Goal: Task Accomplishment & Management: Use online tool/utility

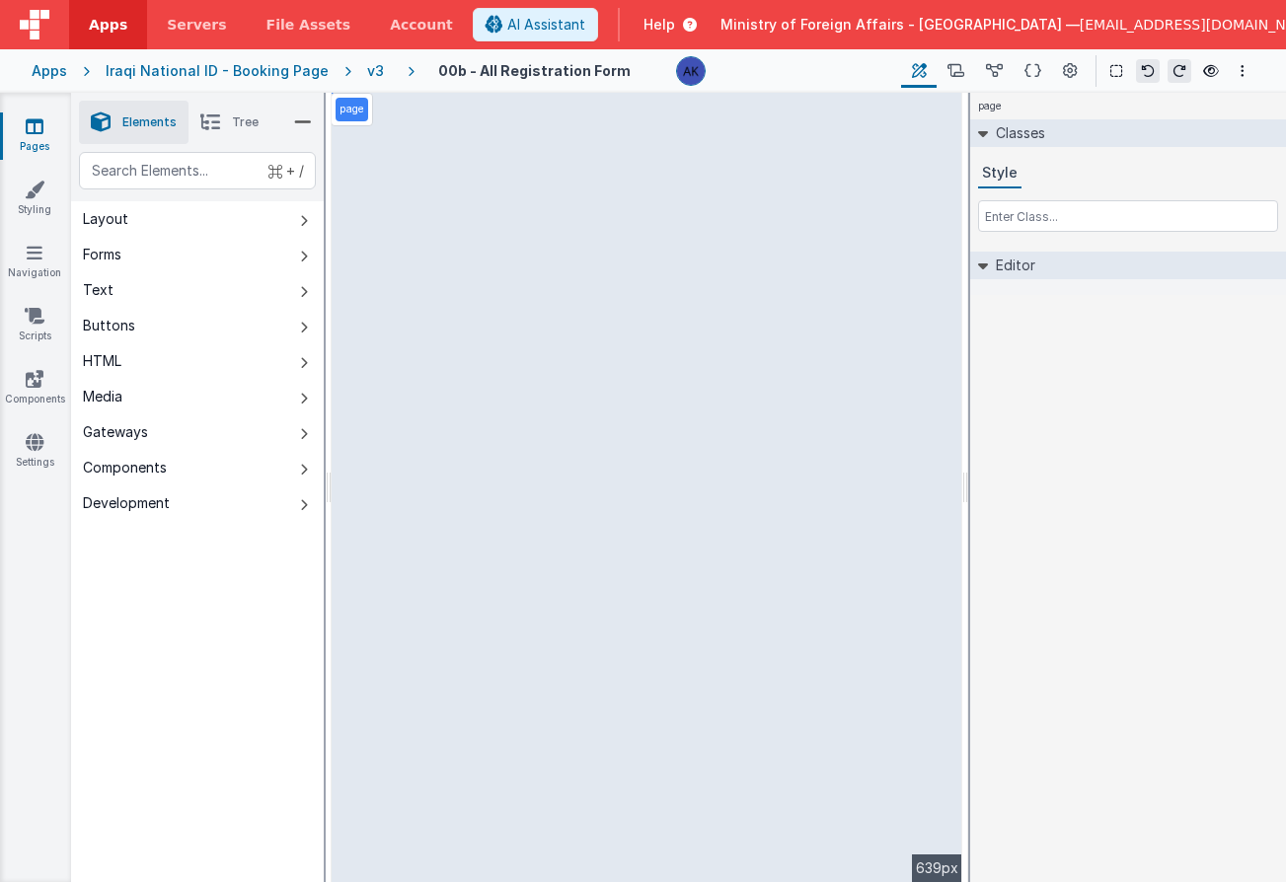
click at [367, 72] on div "v3" at bounding box center [379, 71] width 25 height 20
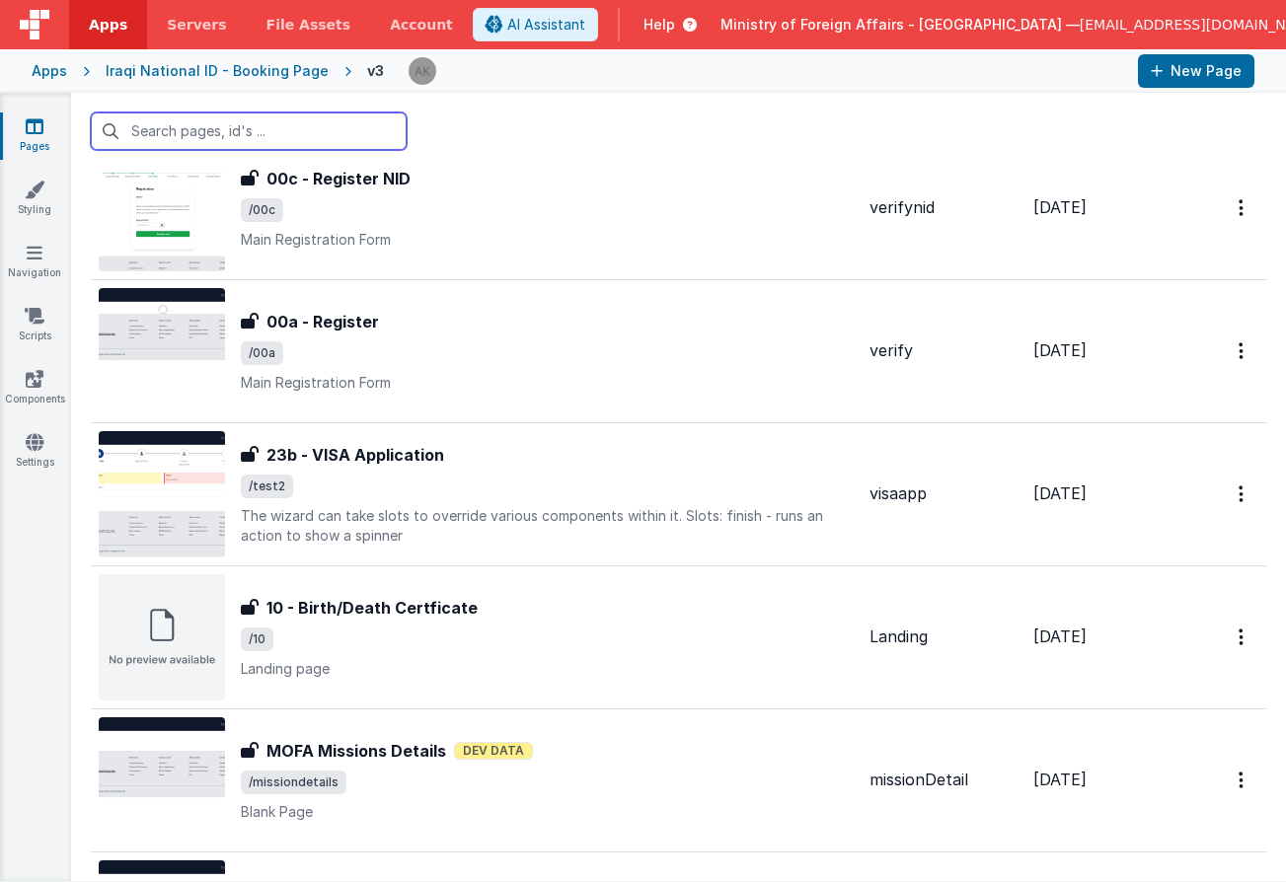
scroll to position [1514, 0]
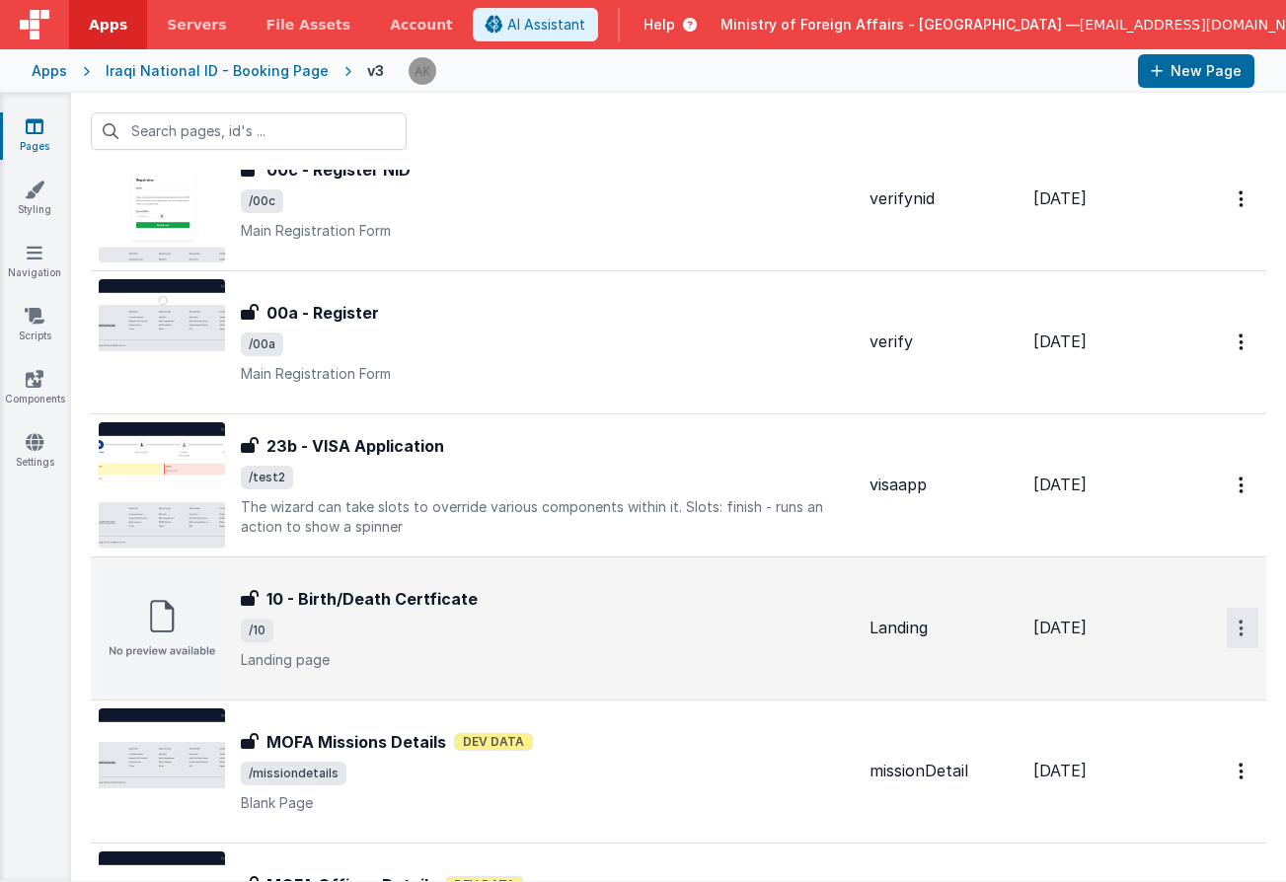
click at [1147, 750] on link "Duplicate" at bounding box center [1171, 745] width 174 height 37
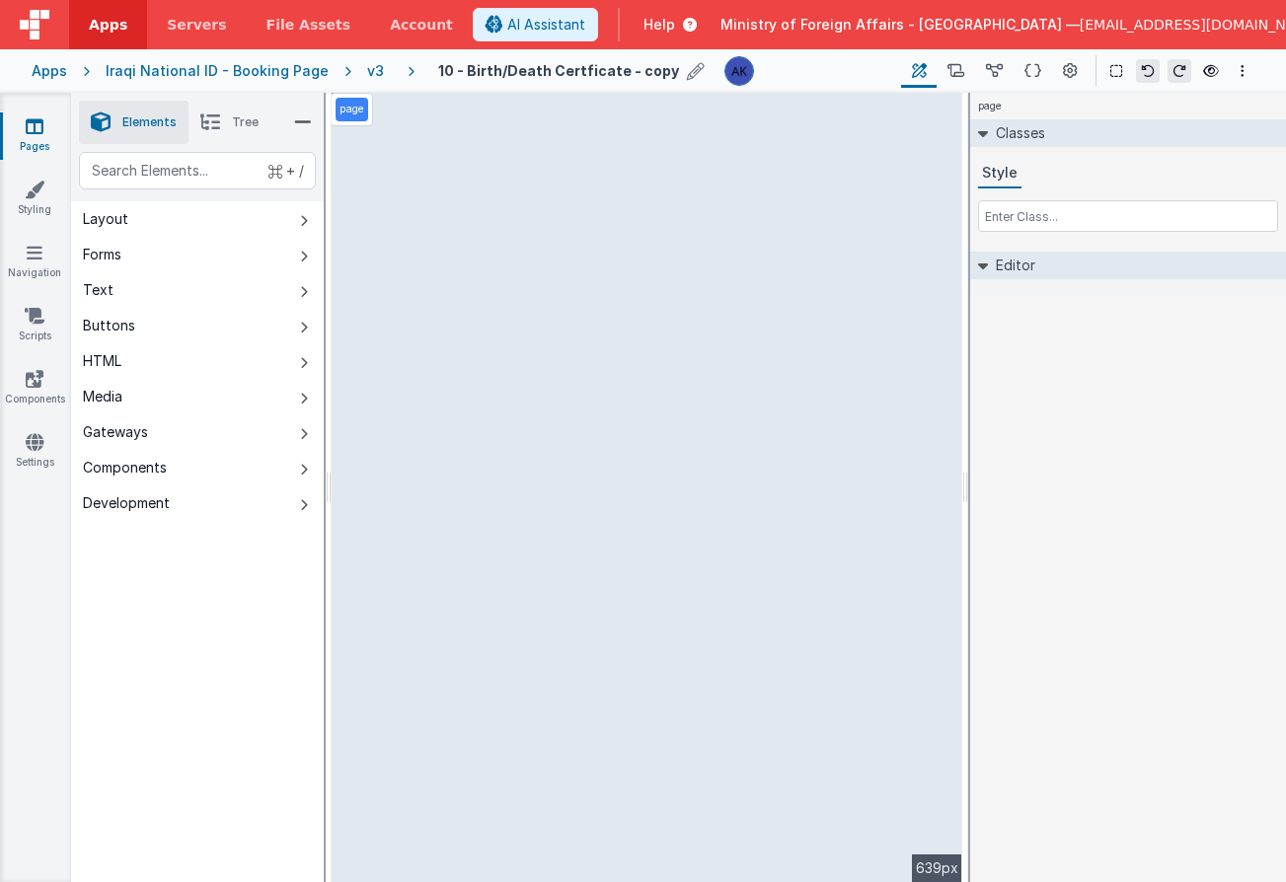
click at [687, 66] on icon at bounding box center [696, 71] width 18 height 28
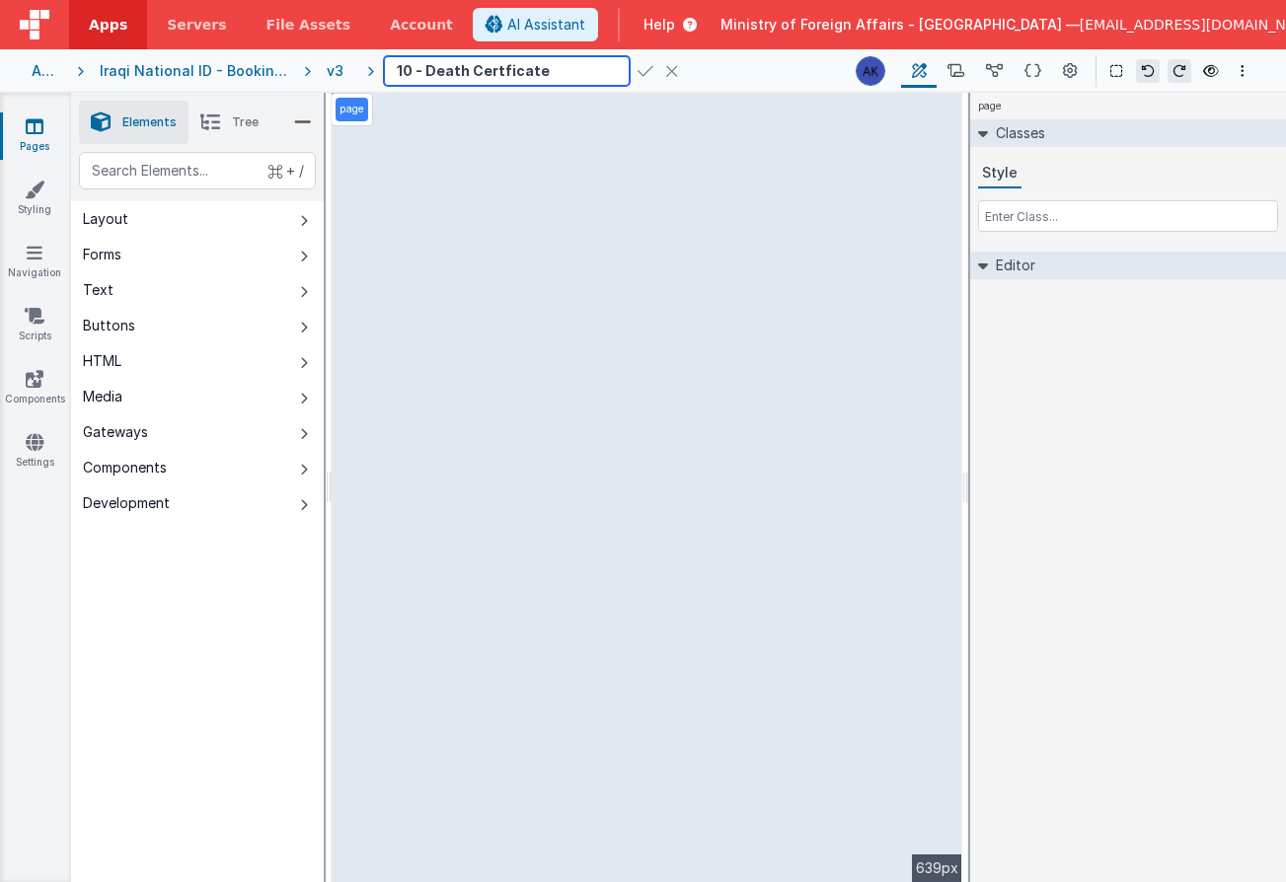
type input "10 - Death Certficate"
click at [637, 72] on icon at bounding box center [645, 71] width 16 height 28
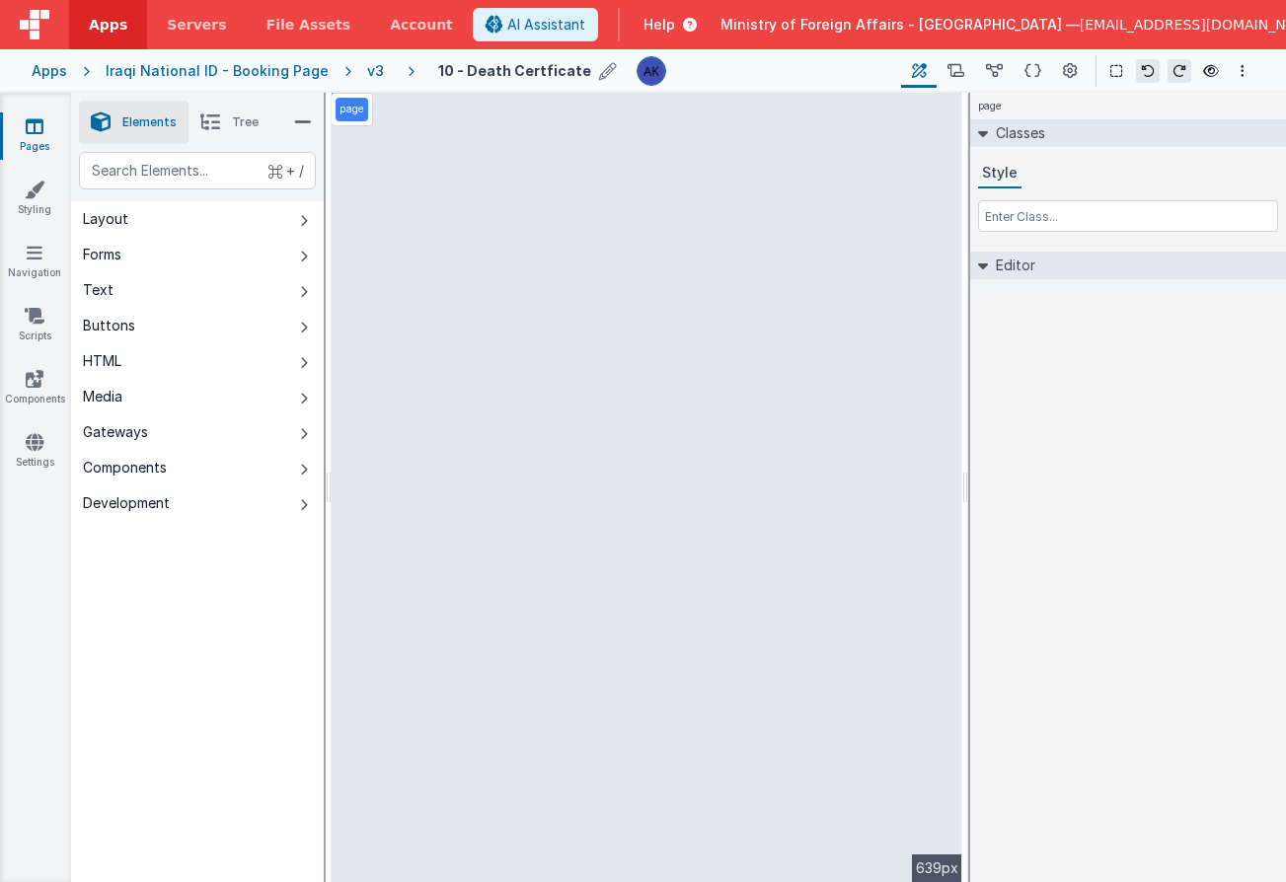
click at [599, 71] on icon at bounding box center [608, 71] width 18 height 28
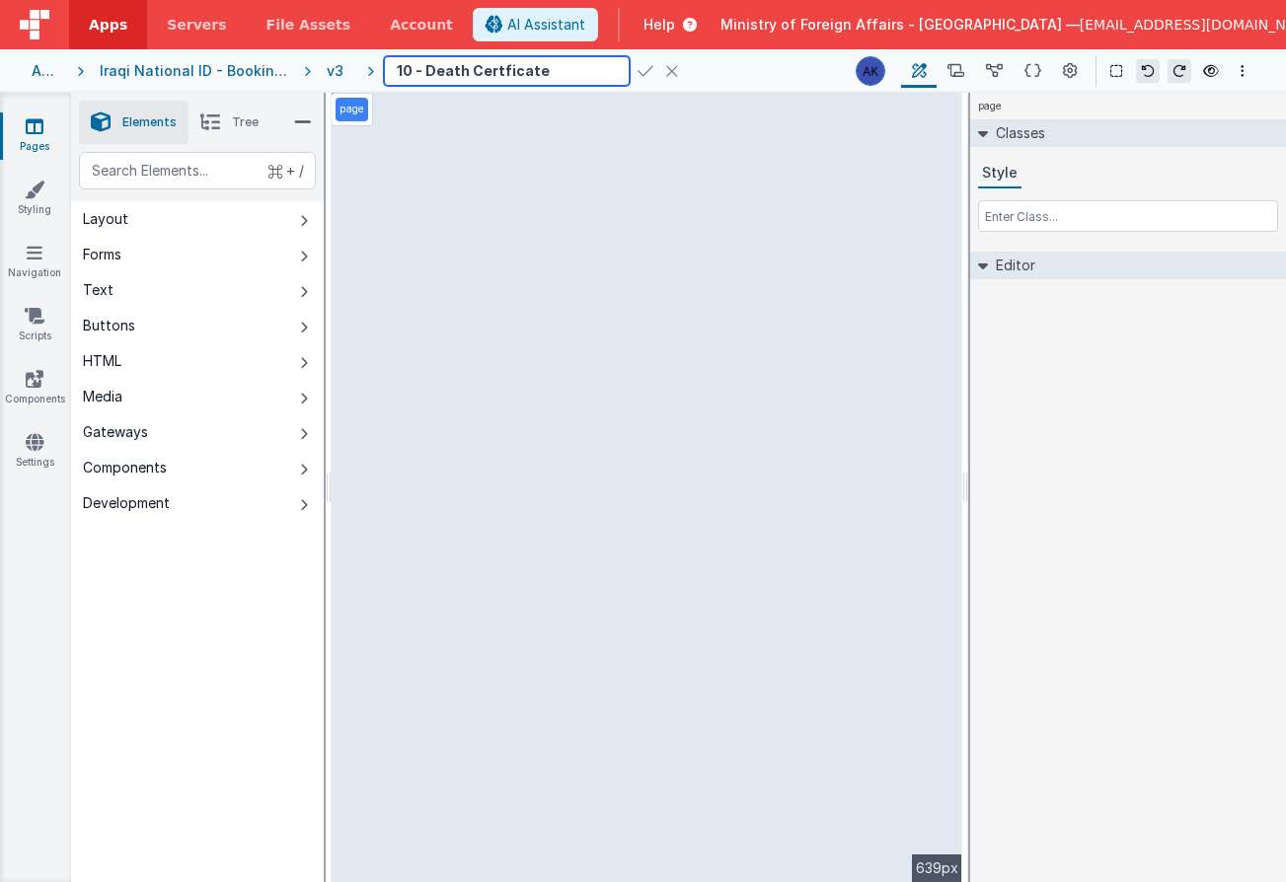
click at [412, 74] on input "10 - Death Certficate" at bounding box center [507, 71] width 246 height 30
type input "11 - Death Certficate"
click at [637, 66] on icon at bounding box center [645, 71] width 16 height 28
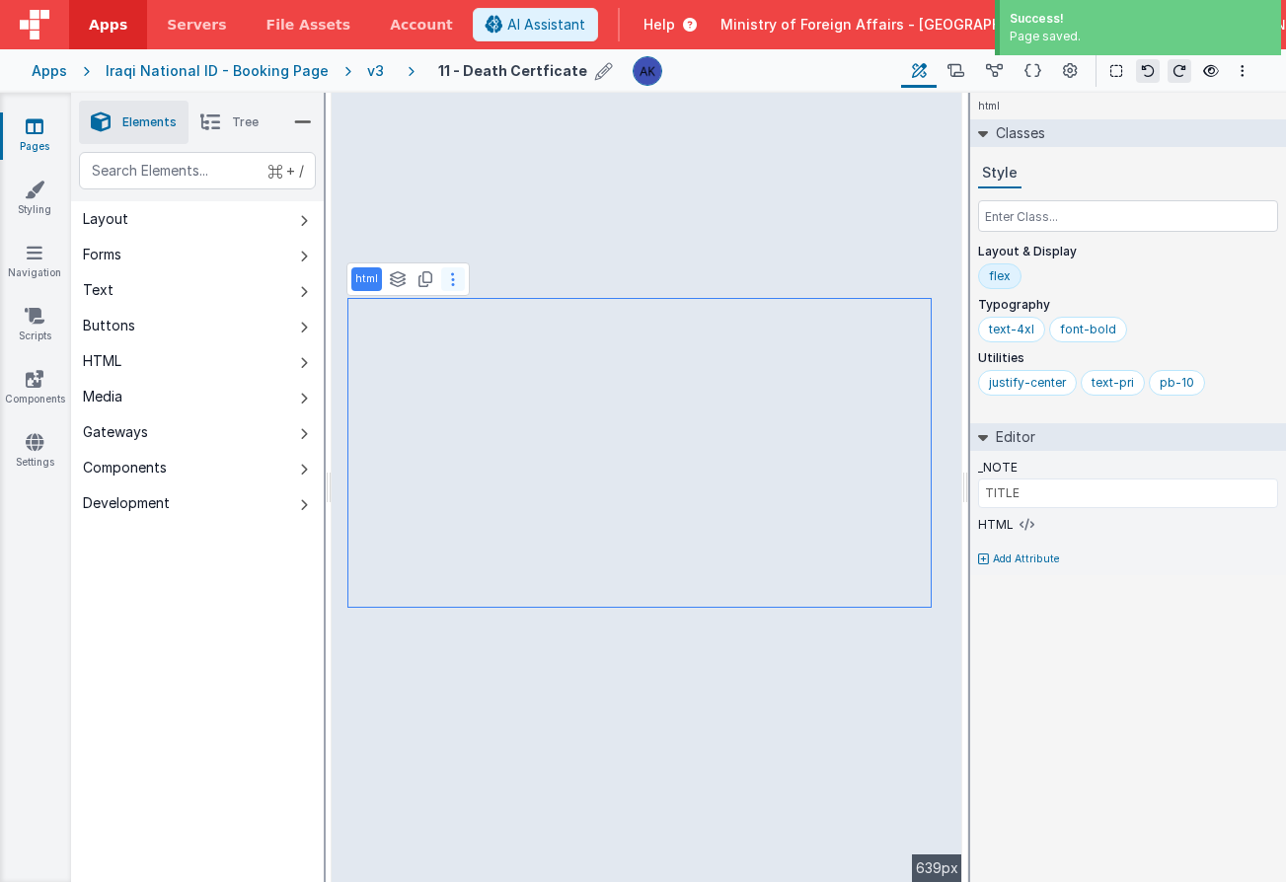
click at [454, 283] on button at bounding box center [453, 279] width 24 height 24
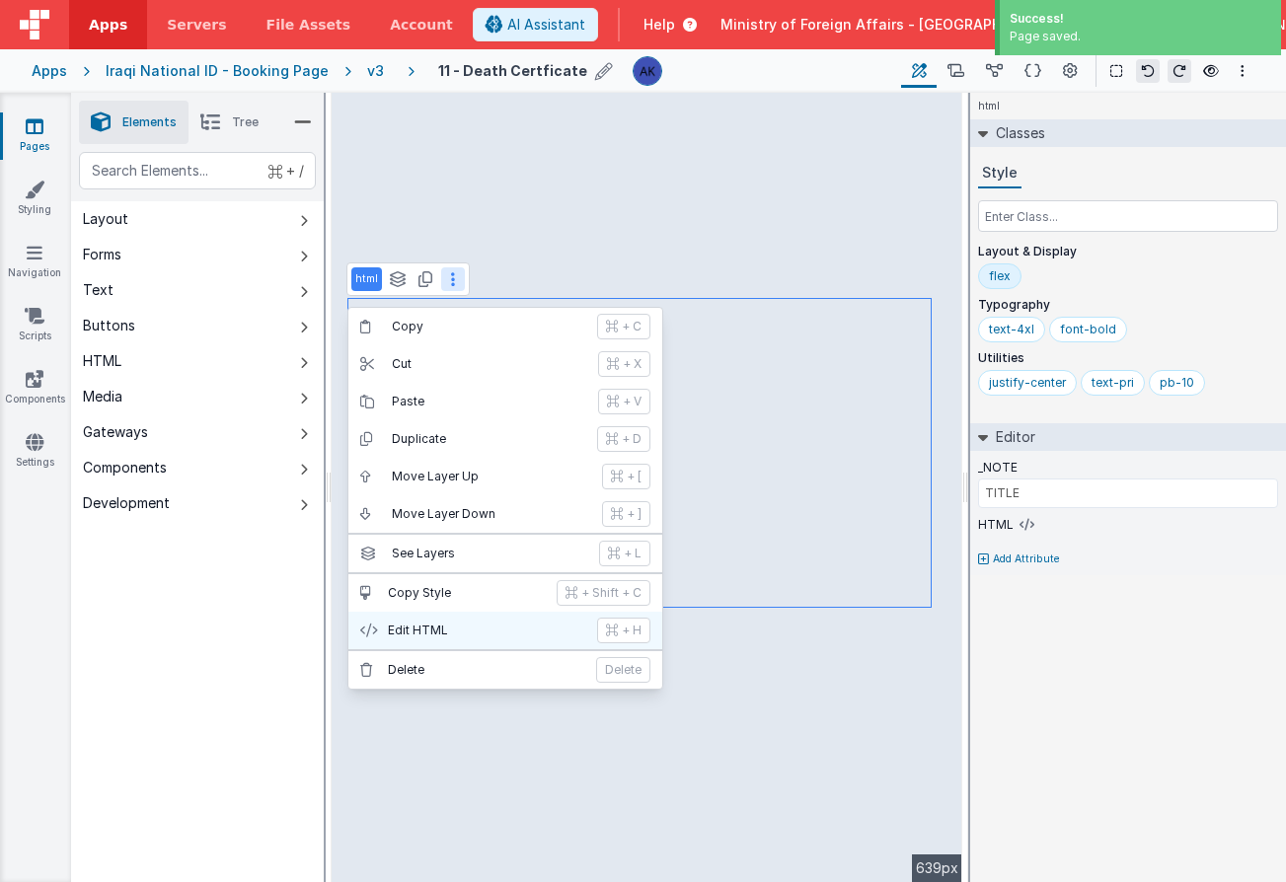
click at [524, 619] on button "Edit HTML + H" at bounding box center [505, 630] width 314 height 37
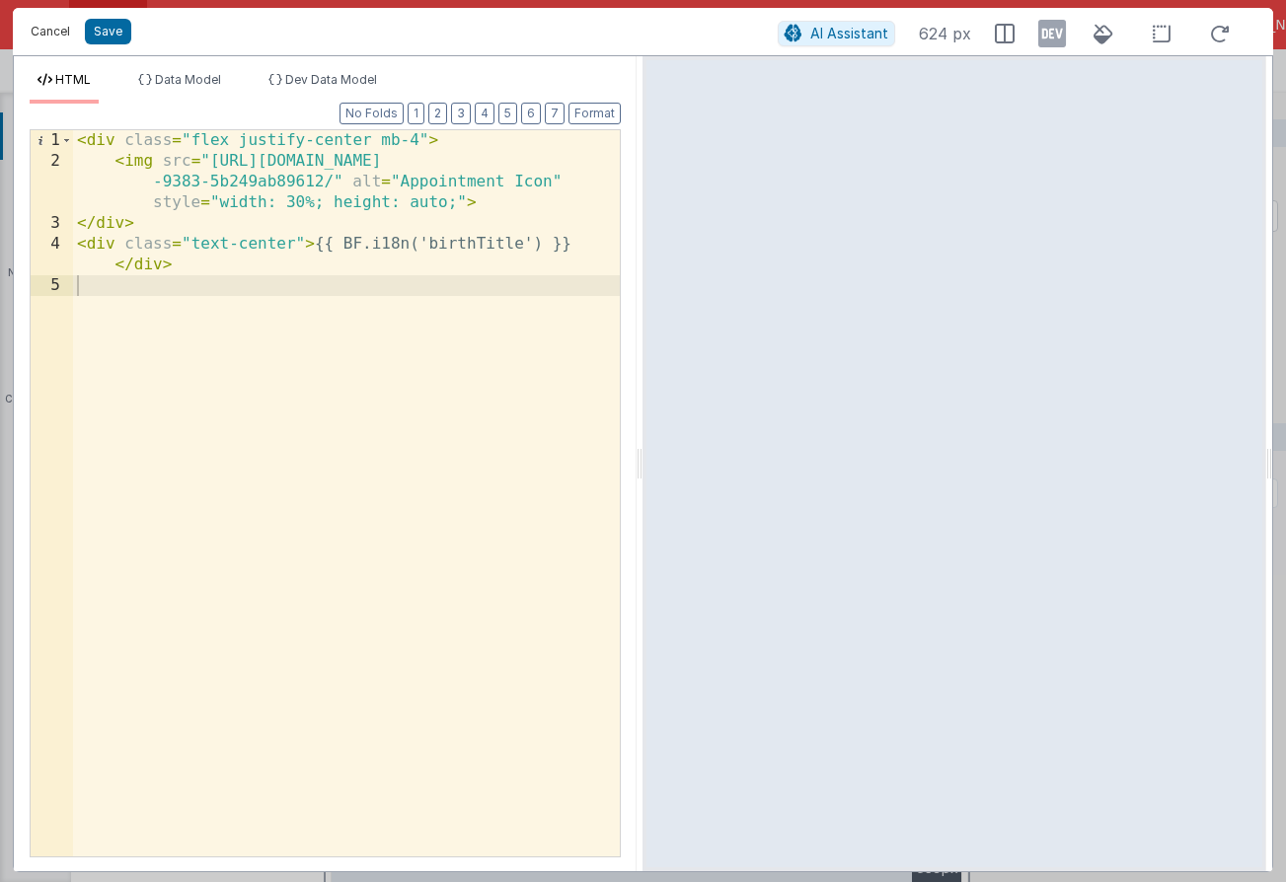
click at [67, 37] on button "Cancel" at bounding box center [50, 32] width 59 height 28
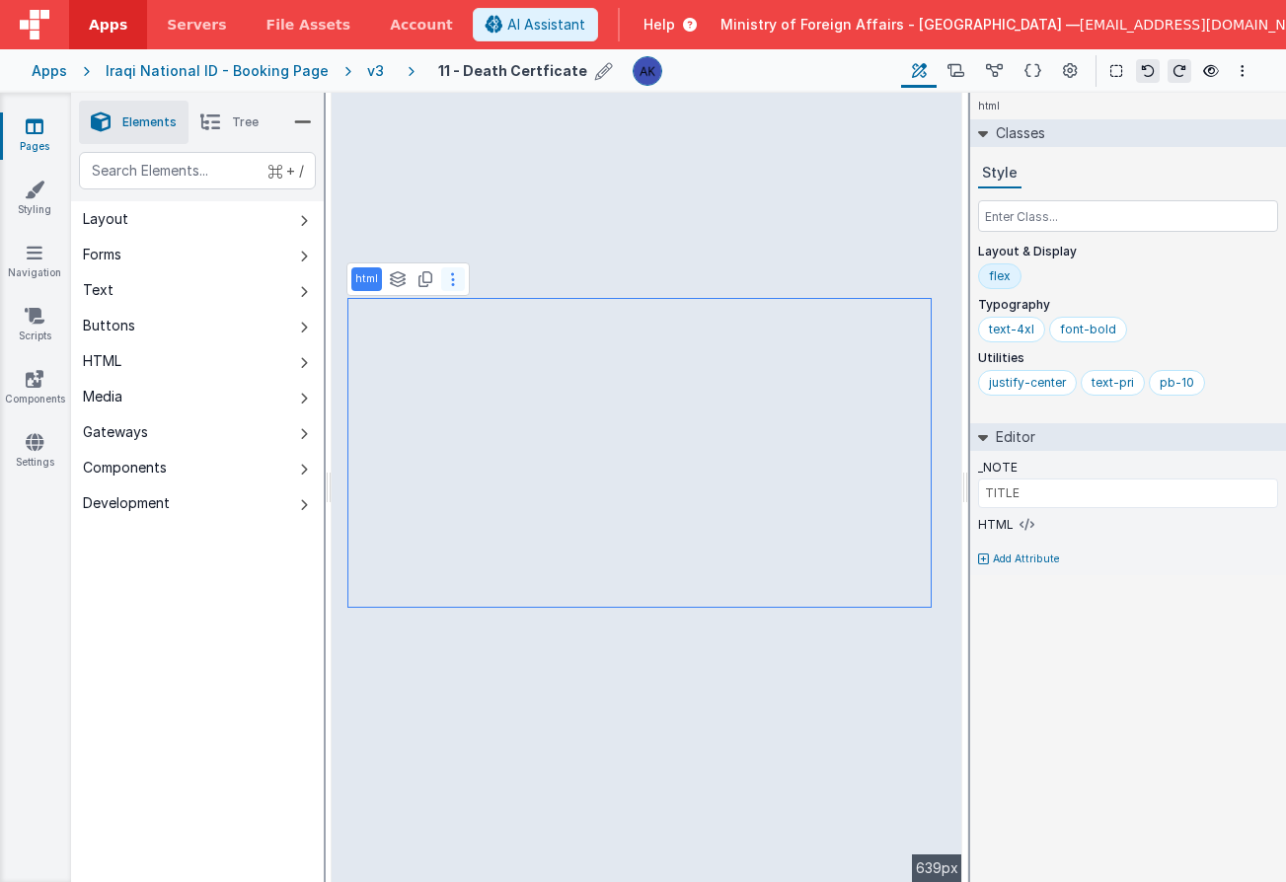
click at [454, 278] on button at bounding box center [453, 279] width 24 height 24
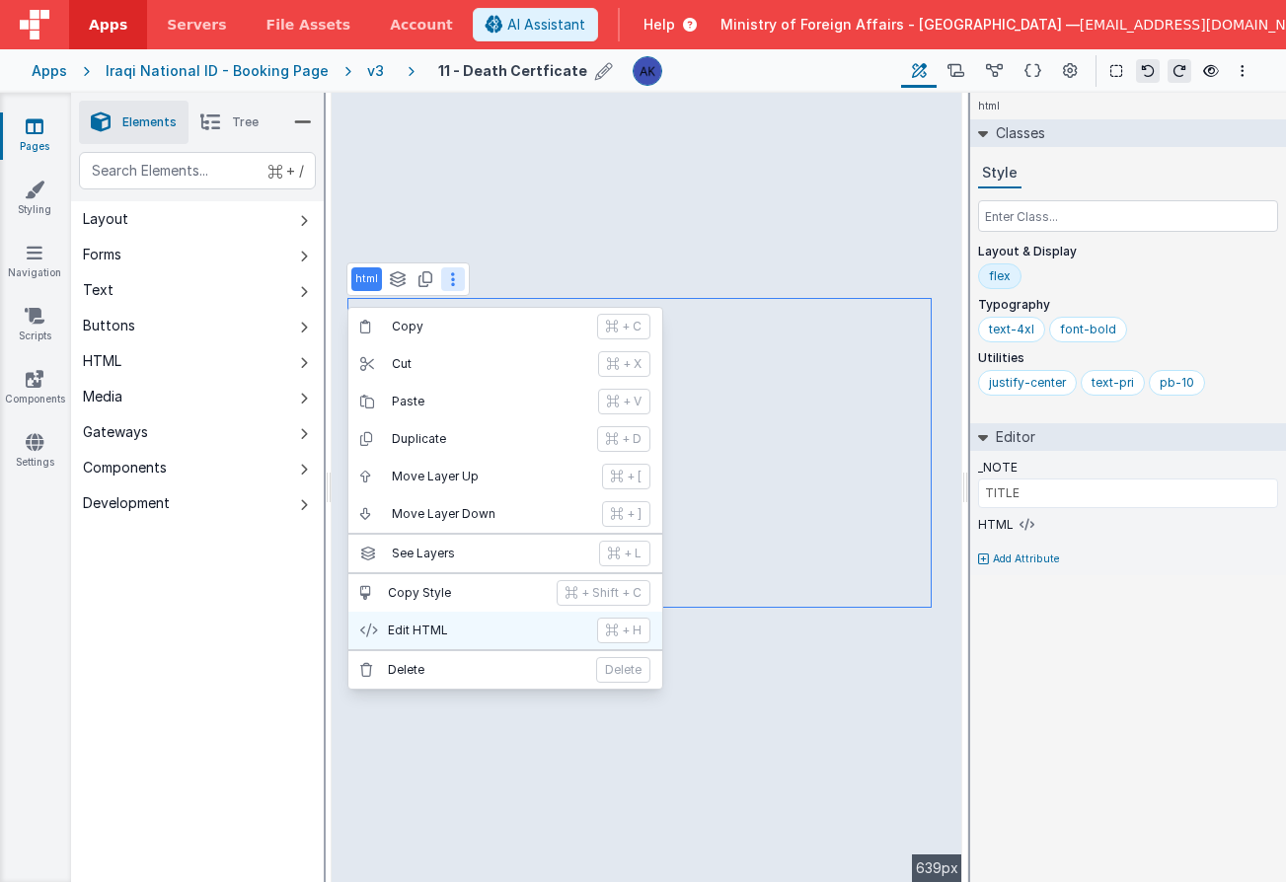
click at [483, 621] on button "Edit HTML + H" at bounding box center [505, 630] width 314 height 37
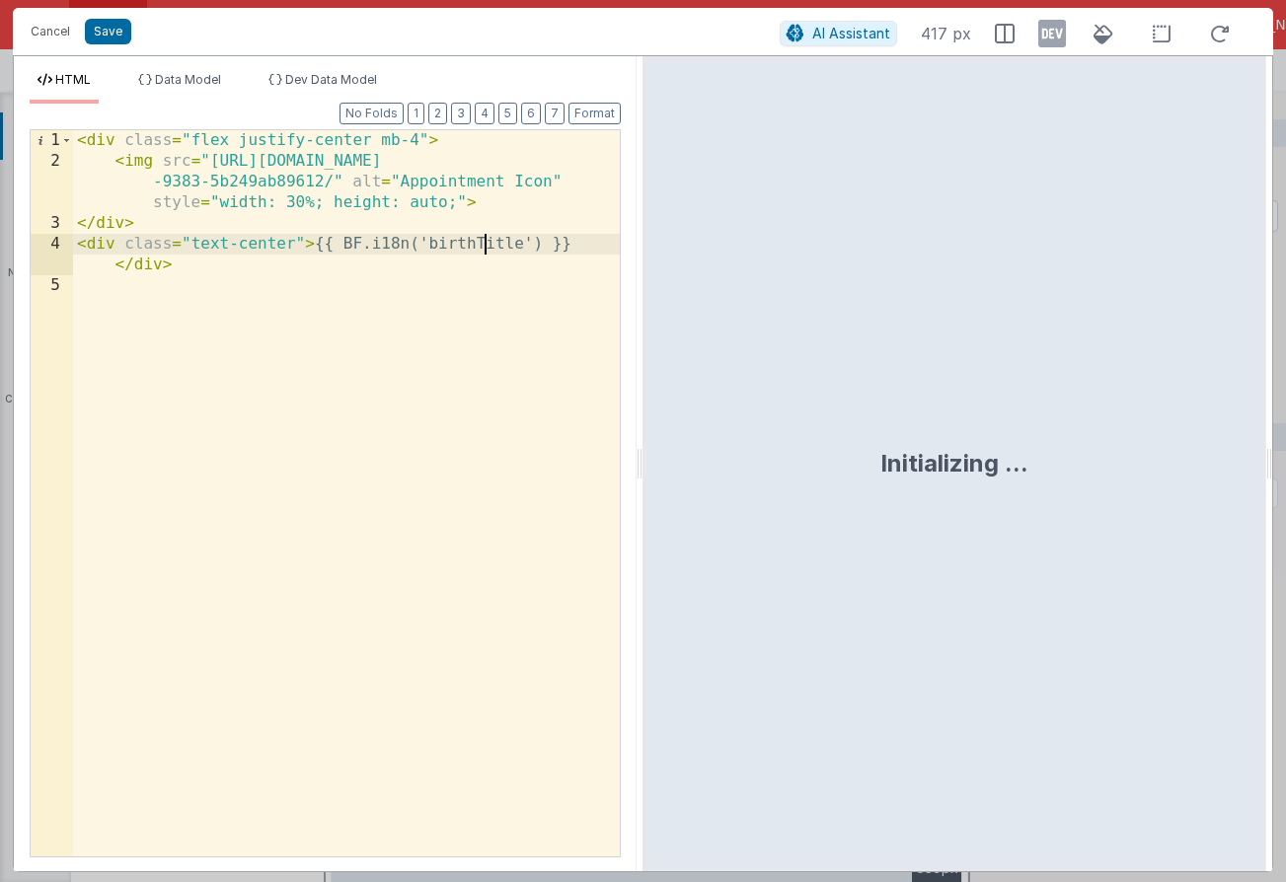
click at [486, 243] on div "< div class = "flex justify-center mb-4" > < img src = "https://ucarecdn.com/e1…" at bounding box center [346, 514] width 547 height 768
click at [113, 34] on button "Save" at bounding box center [108, 32] width 46 height 26
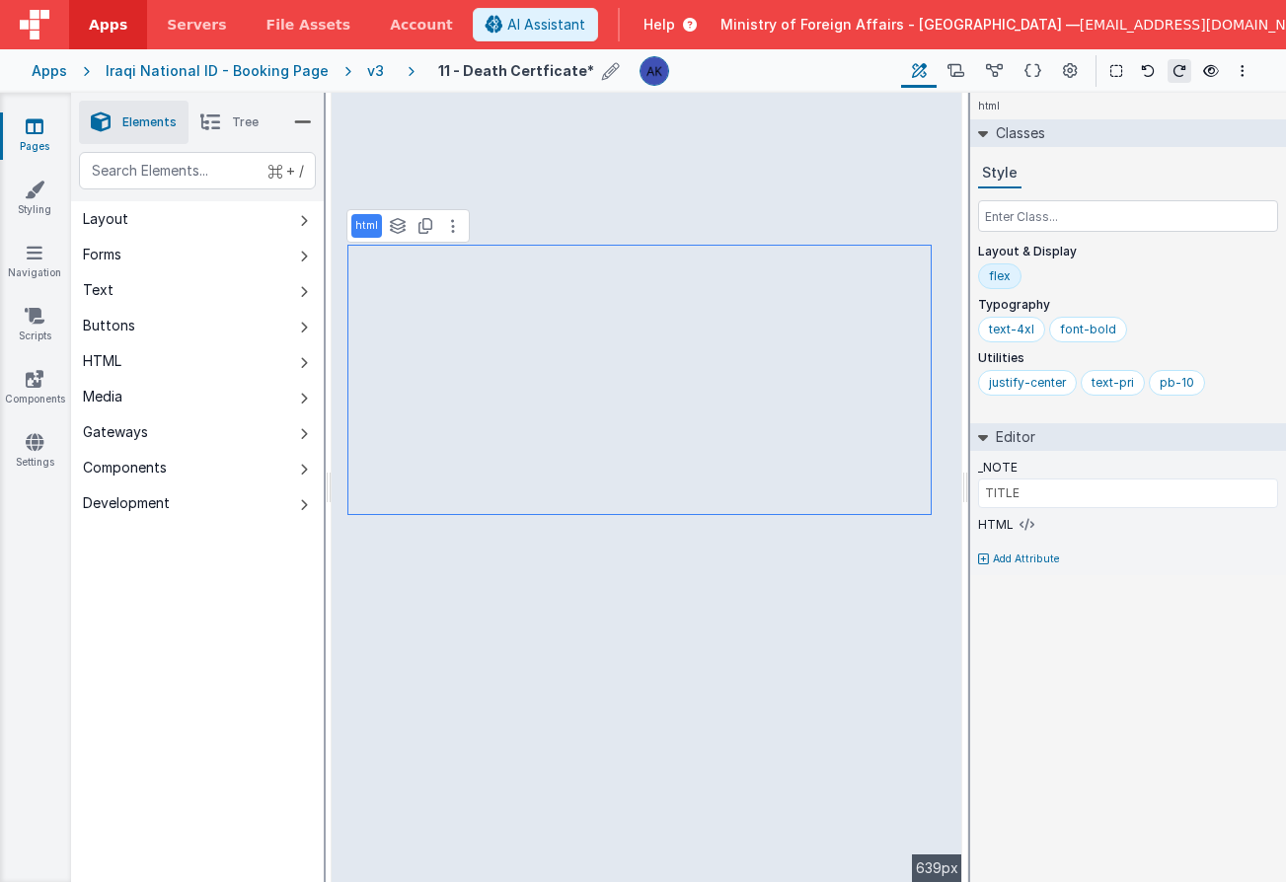
type input "BODY"
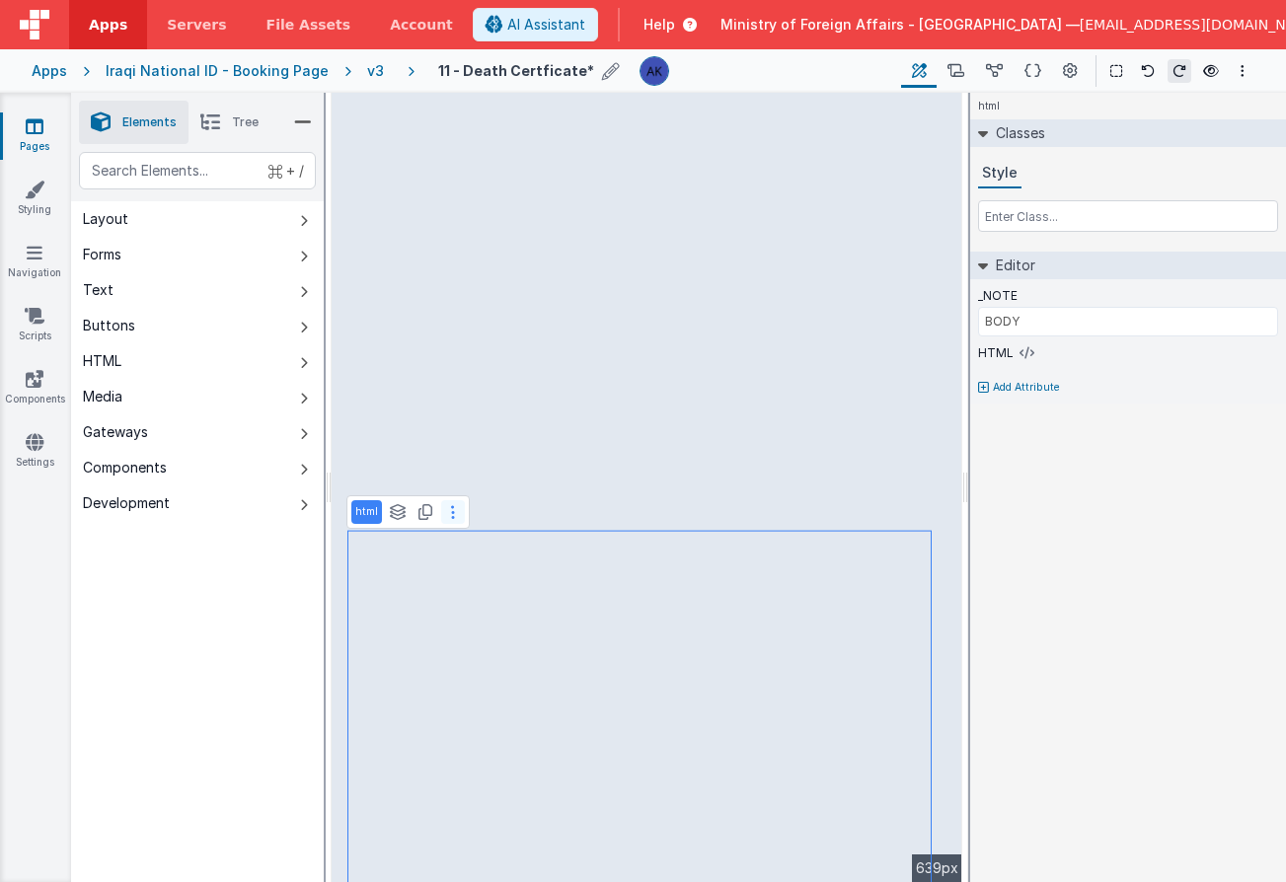
click at [456, 515] on button at bounding box center [453, 512] width 24 height 24
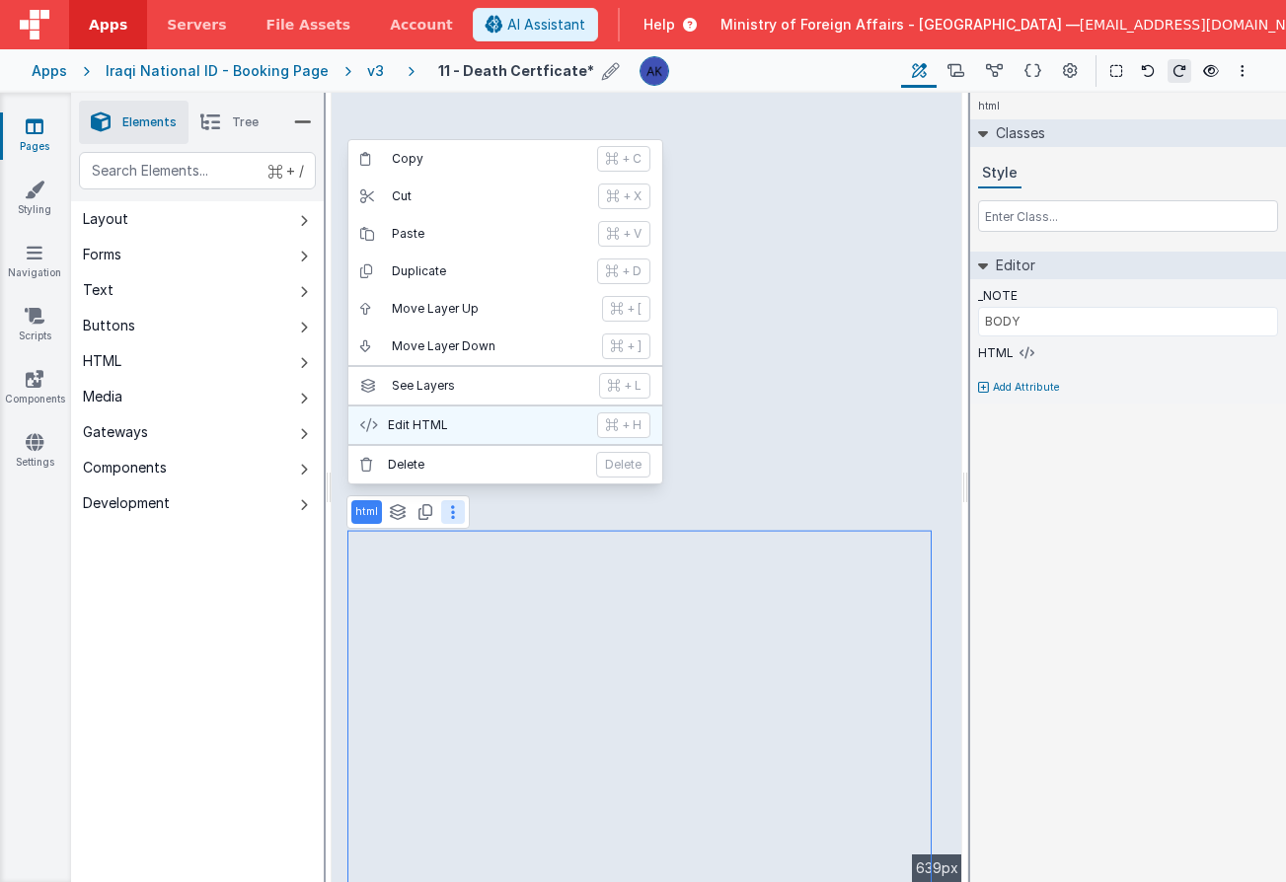
click at [448, 418] on p "Edit HTML" at bounding box center [486, 425] width 197 height 16
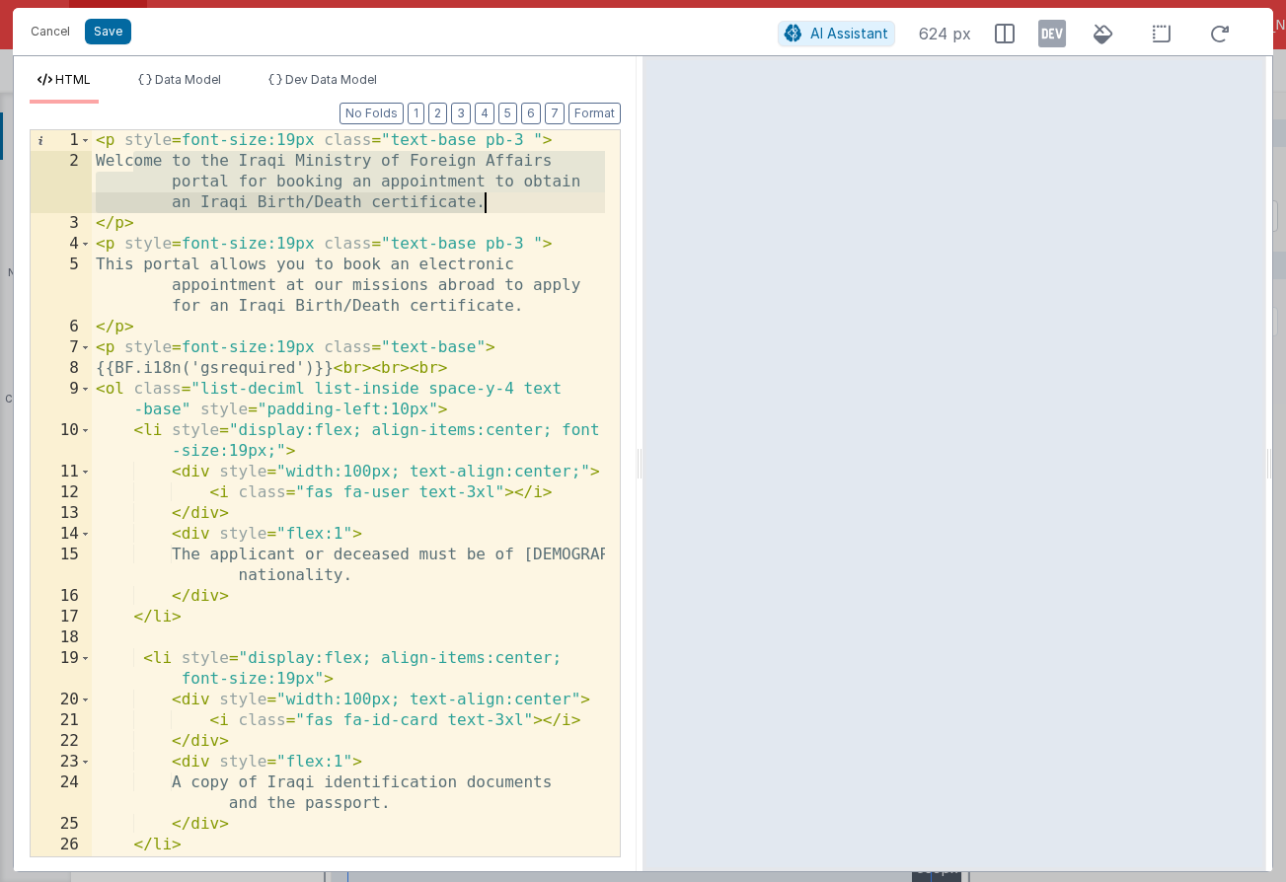
drag, startPoint x: 133, startPoint y: 158, endPoint x: 520, endPoint y: 201, distance: 389.2
click at [520, 201] on div "< p style = font-size:19px class = "text-base pb-3 " > Welcome to the Iraqi Min…" at bounding box center [348, 524] width 513 height 788
click at [281, 164] on div "< p style = font-size:19px class = "text-base pb-3 " > Welcome to the Iraqi Min…" at bounding box center [348, 524] width 513 height 788
drag, startPoint x: 132, startPoint y: 162, endPoint x: 494, endPoint y: 208, distance: 365.1
click at [494, 208] on div "< p style = font-size:19px class = "text-base pb-3 " > Welcome to the Iraqi Min…" at bounding box center [348, 524] width 513 height 788
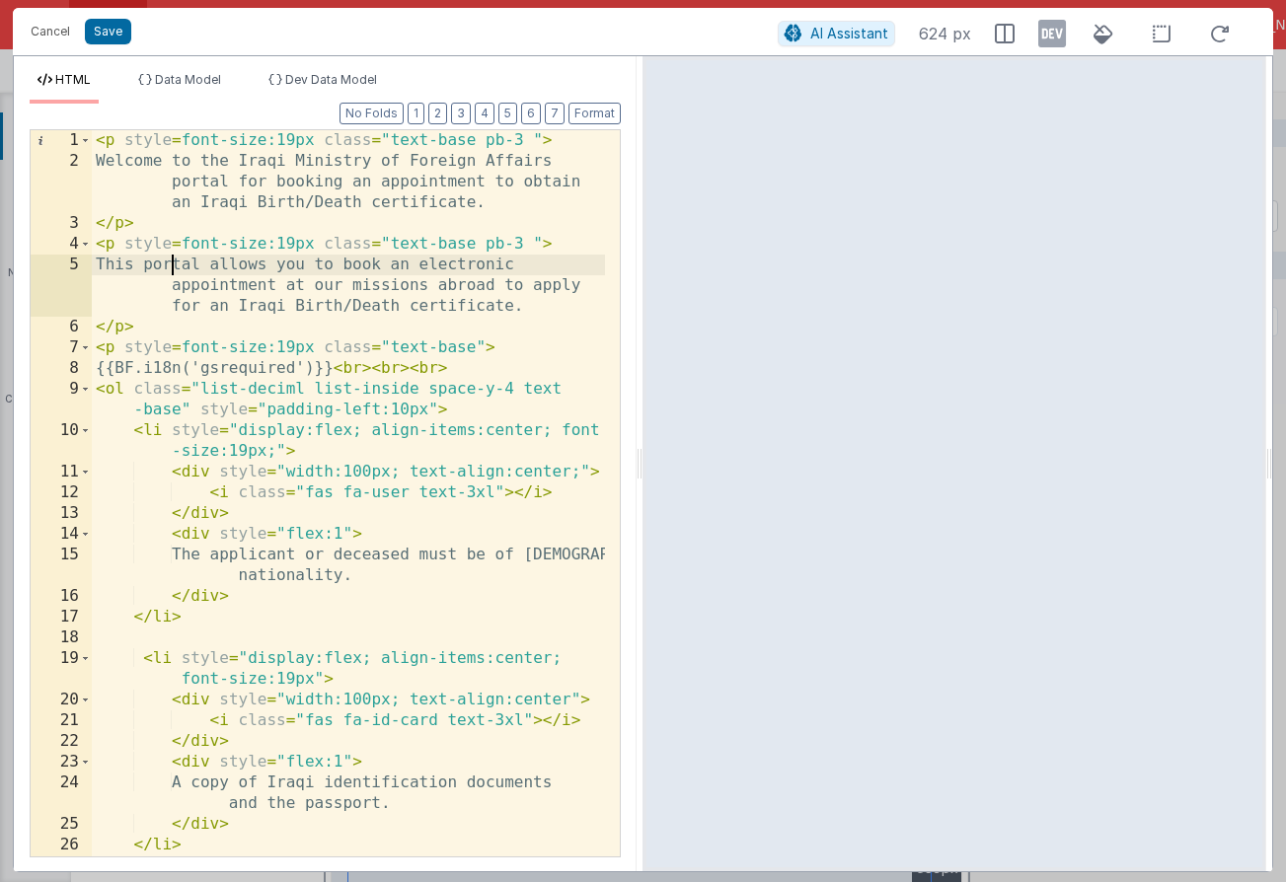
click at [171, 274] on div "< p style = font-size:19px class = "text-base pb-3 " > Welcome to the Iraqi Min…" at bounding box center [348, 524] width 513 height 788
click at [136, 263] on div "< p style = font-size:19px class = "text-base pb-3 " > Welcome to the Iraqi Min…" at bounding box center [348, 524] width 513 height 788
drag, startPoint x: 142, startPoint y: 265, endPoint x: 504, endPoint y: 294, distance: 363.2
click at [512, 295] on div "< p style = font-size:19px class = "text-base pb-3 " > Welcome to the Iraqi Min…" at bounding box center [348, 524] width 513 height 788
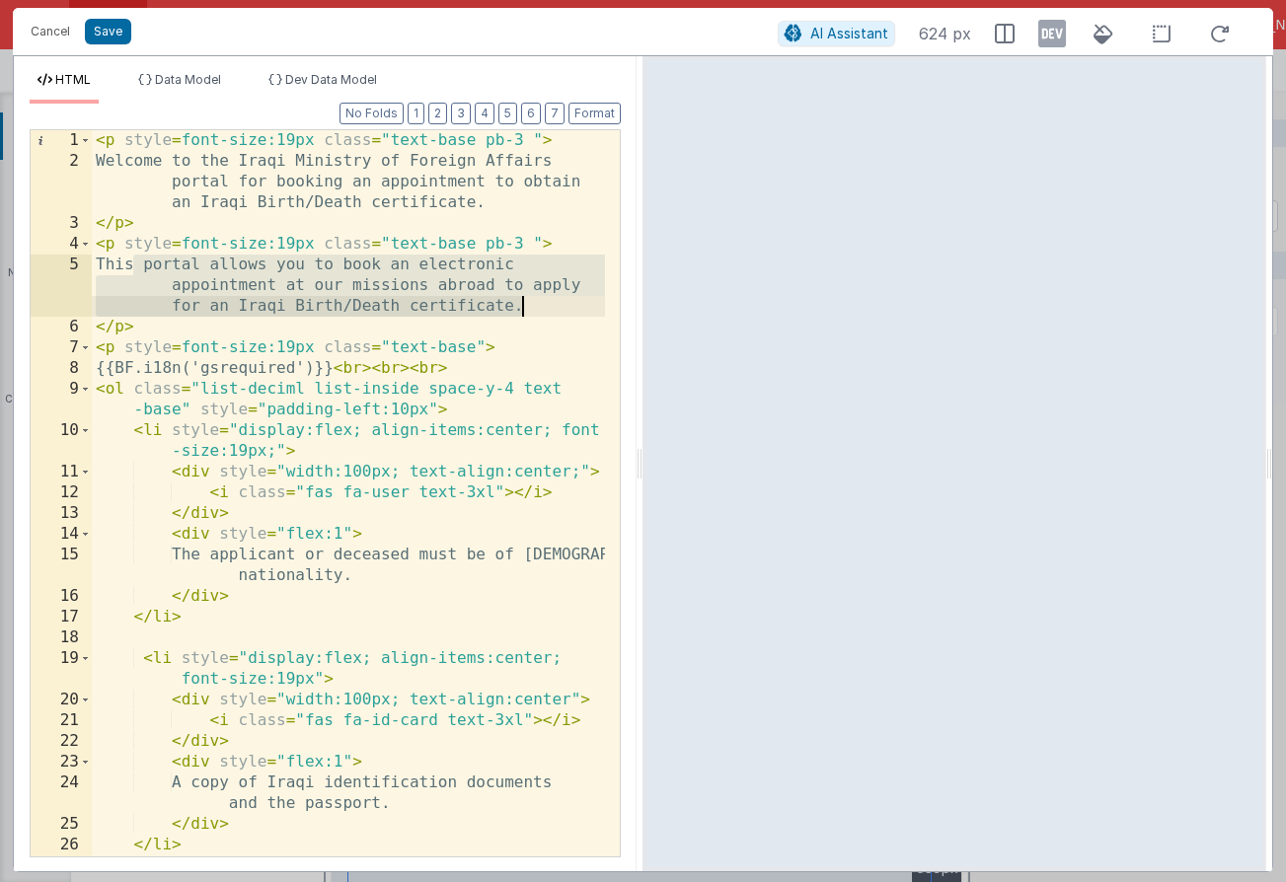
drag, startPoint x: 130, startPoint y: 263, endPoint x: 543, endPoint y: 310, distance: 415.0
click at [543, 310] on div "< p style = font-size:19px class = "text-base pb-3 " > Welcome to the Iraqi Min…" at bounding box center [348, 524] width 513 height 788
click at [199, 550] on div "< p style = font-size:19px class = "text-base pb-3 " > Welcome to the Iraqi Min…" at bounding box center [348, 524] width 513 height 788
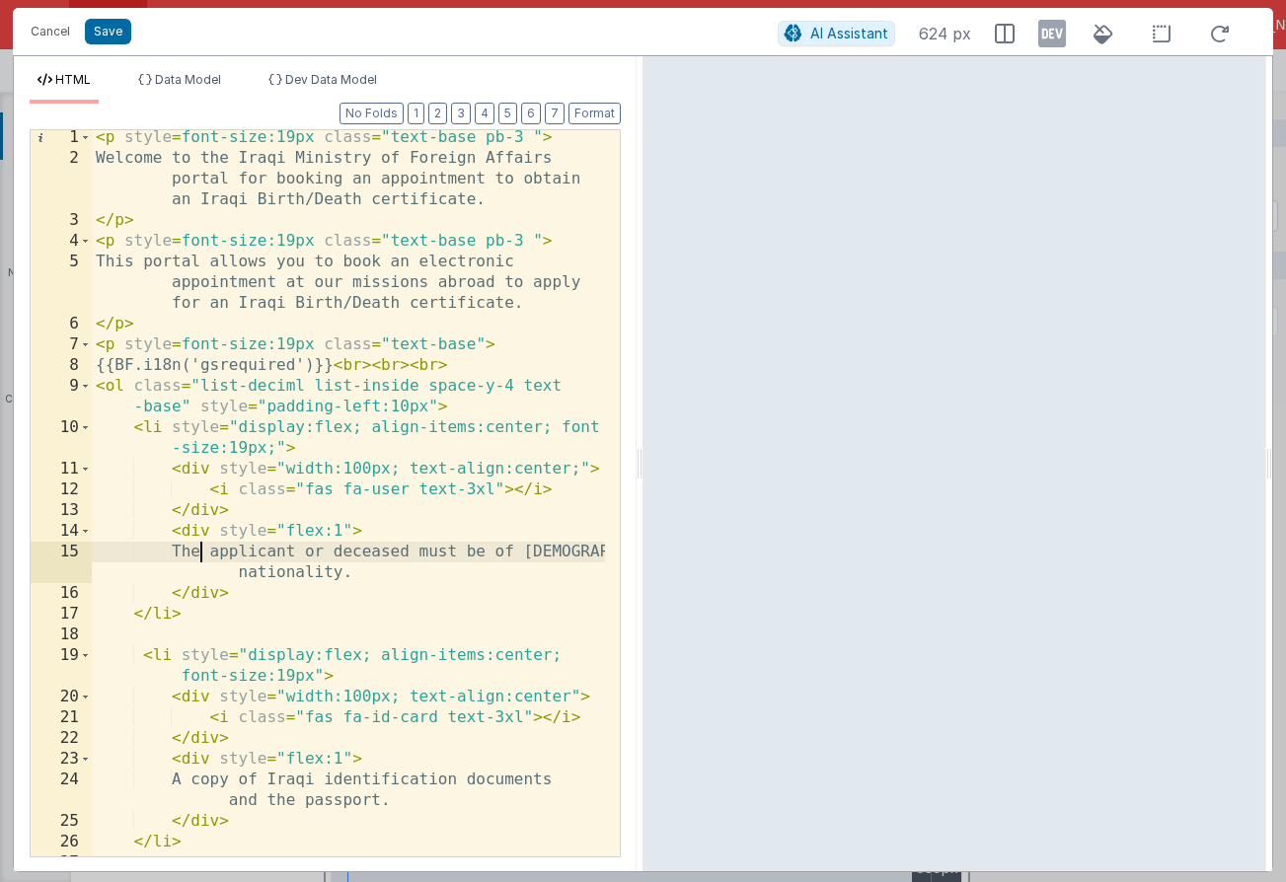
scroll to position [46, 0]
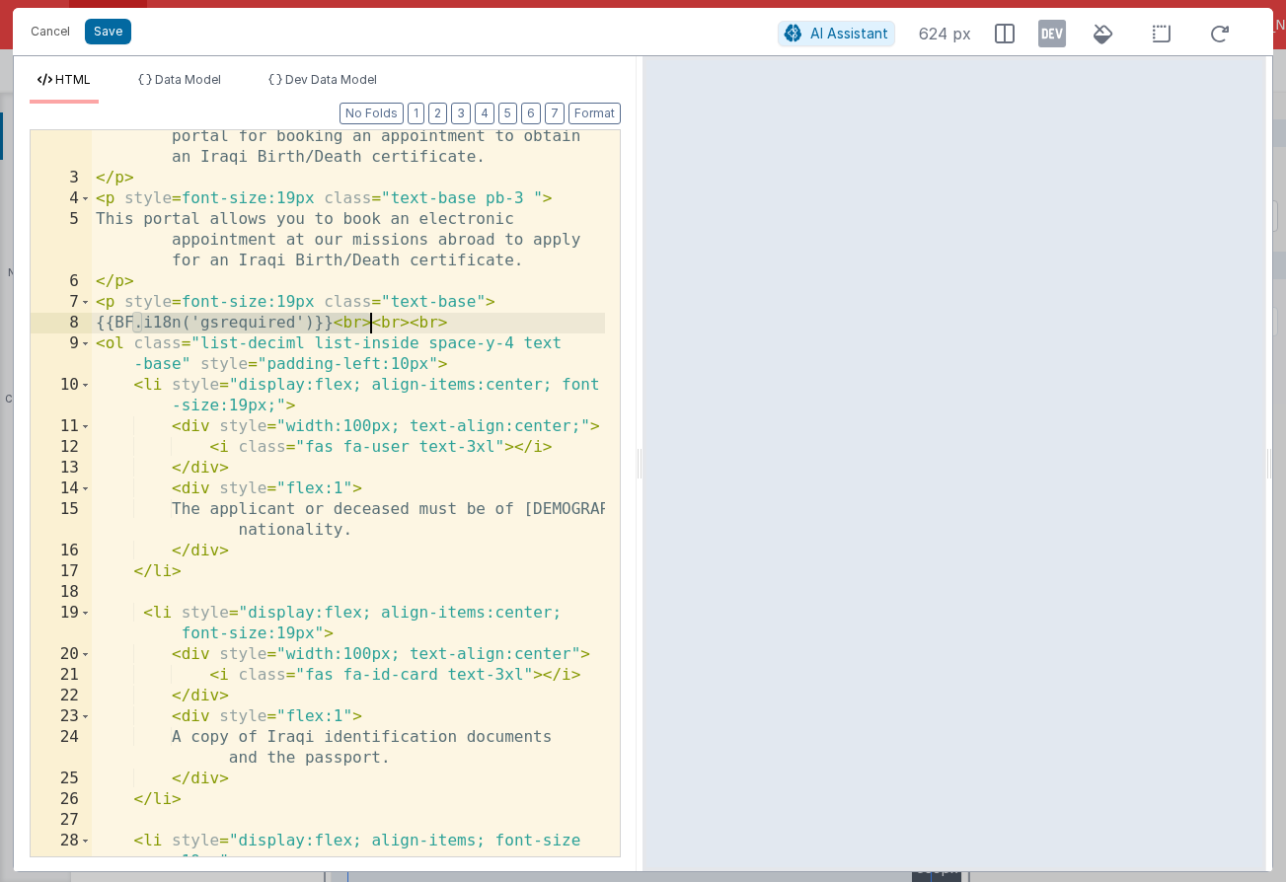
drag, startPoint x: 129, startPoint y: 322, endPoint x: 369, endPoint y: 320, distance: 239.8
click at [369, 320] on div "Welcome to the Iraqi Ministry of Foreign Affairs portal for booking an appointm…" at bounding box center [348, 510] width 513 height 809
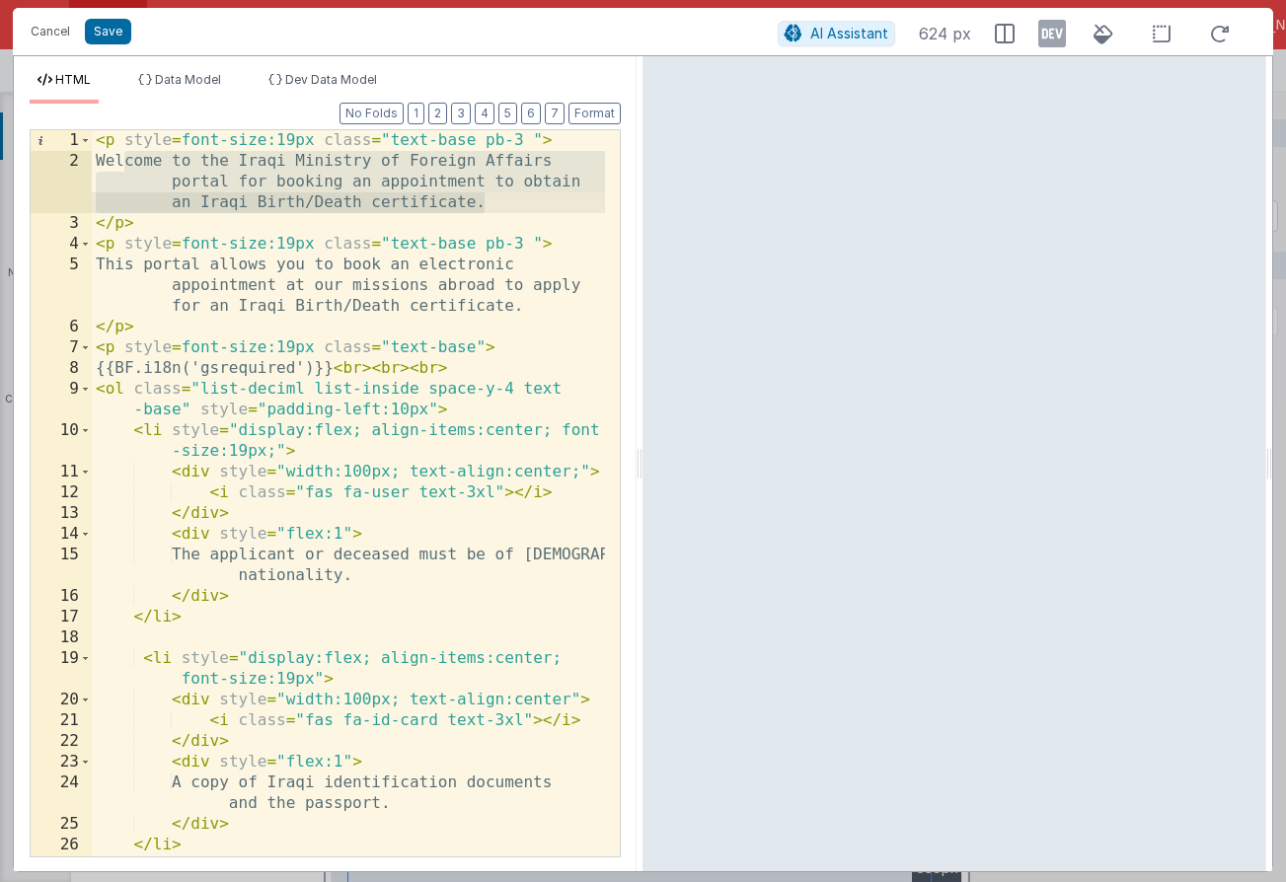
drag, startPoint x: 129, startPoint y: 161, endPoint x: 505, endPoint y: 211, distance: 379.3
click at [505, 211] on div "< p style = font-size:19px class = "text-base pb-3 " > Welcome to the Iraqi Min…" at bounding box center [348, 524] width 513 height 788
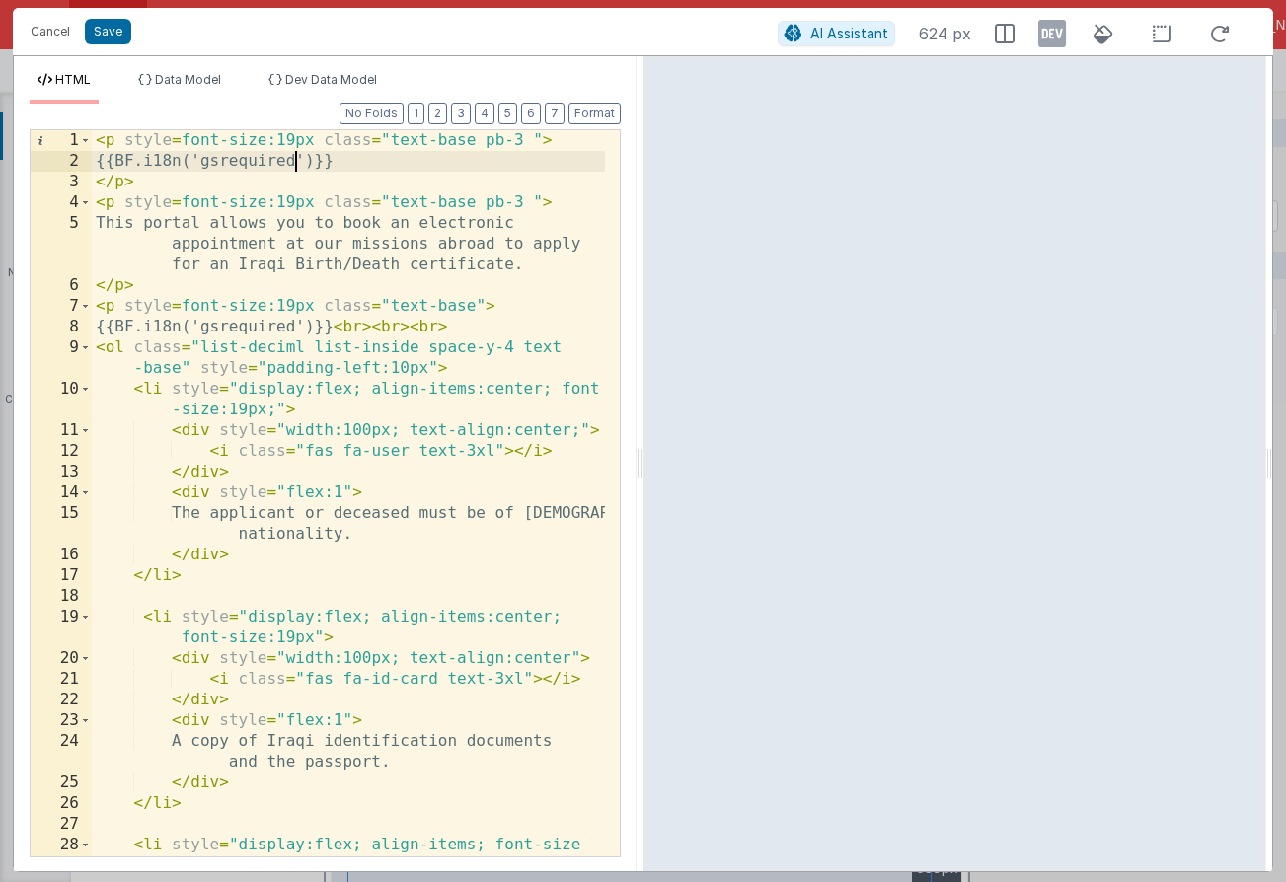
click at [292, 166] on div "< p style = font-size:19px class = "text-base pb-3 " > {{BF.i18n('gsrequired')}…" at bounding box center [348, 514] width 513 height 768
drag, startPoint x: 120, startPoint y: 158, endPoint x: 353, endPoint y: 160, distance: 232.9
click at [353, 160] on div "< p style = font-size:19px class = "text-base pb-3 " > {{BF.i18n('death1')}} </…" at bounding box center [348, 514] width 513 height 768
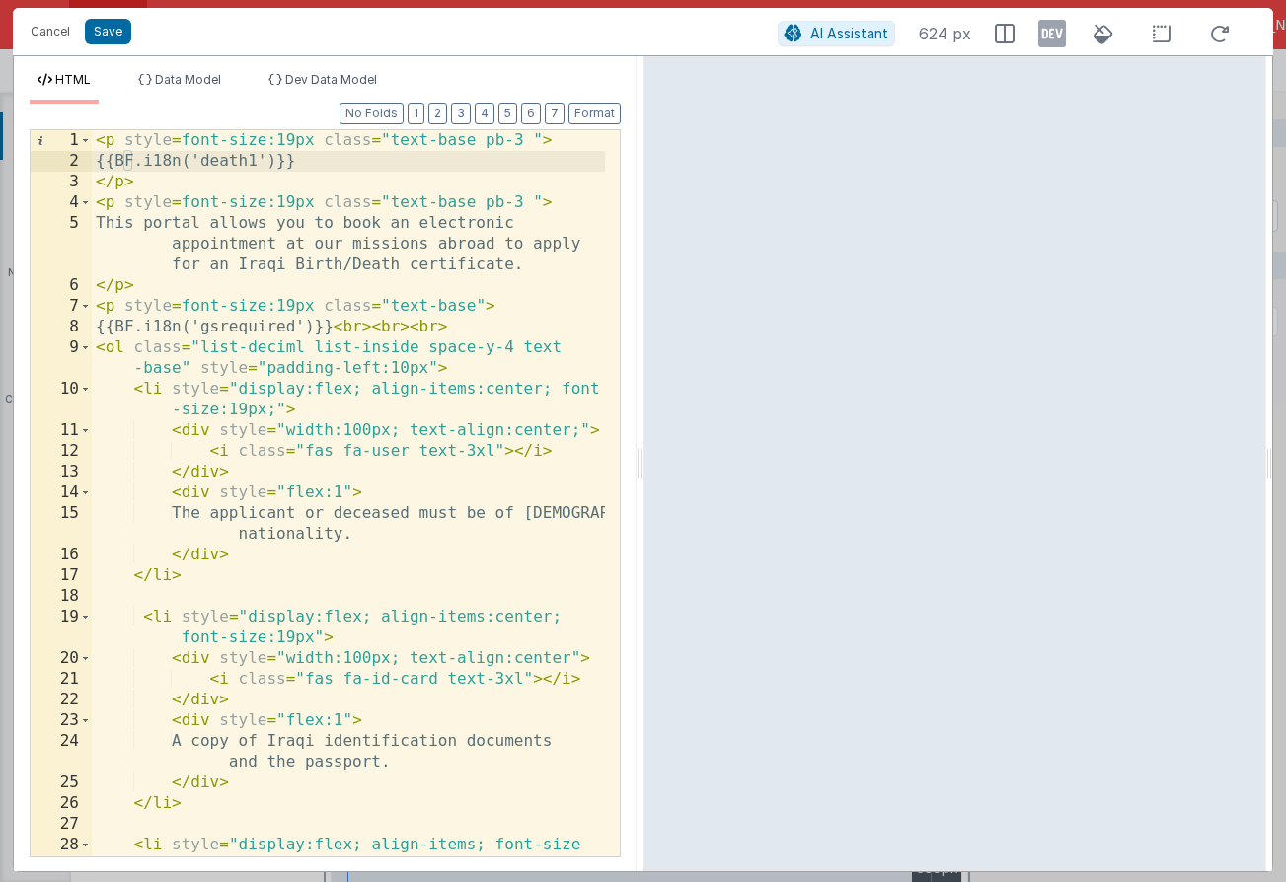
click at [132, 161] on div "< p style = font-size:19px class = "text-base pb-3 " > {{BF.i18n('death1')}} </…" at bounding box center [348, 514] width 513 height 768
drag, startPoint x: 123, startPoint y: 162, endPoint x: 324, endPoint y: 164, distance: 200.3
click at [324, 164] on div "< p style = font-size:19px class = "text-base pb-3 " > {{BF.i18n('death1')}} </…" at bounding box center [348, 514] width 513 height 768
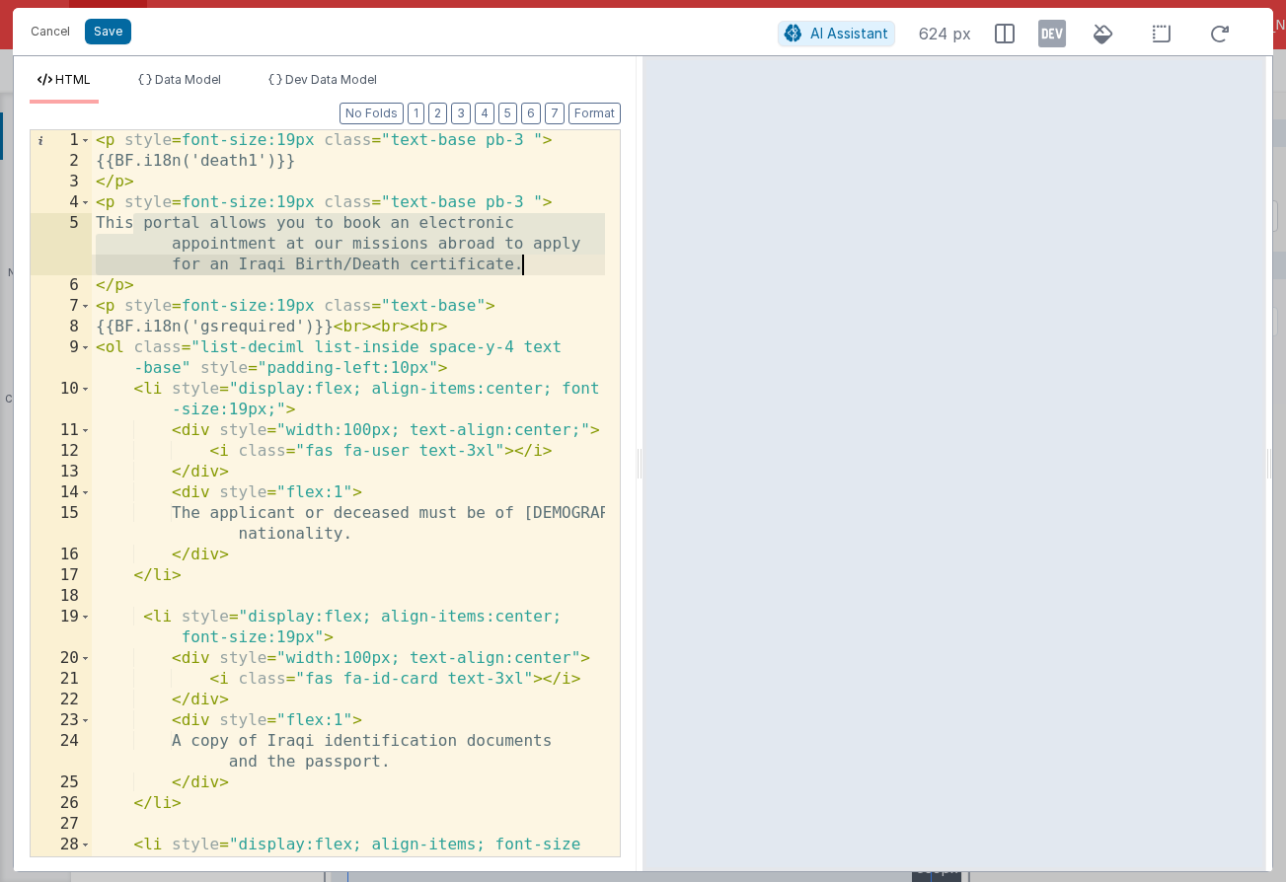
drag, startPoint x: 134, startPoint y: 226, endPoint x: 531, endPoint y: 262, distance: 398.3
click at [531, 262] on div "< p style = font-size:19px class = "text-base pb-3 " > {{BF.i18n('death1')}} </…" at bounding box center [348, 514] width 513 height 768
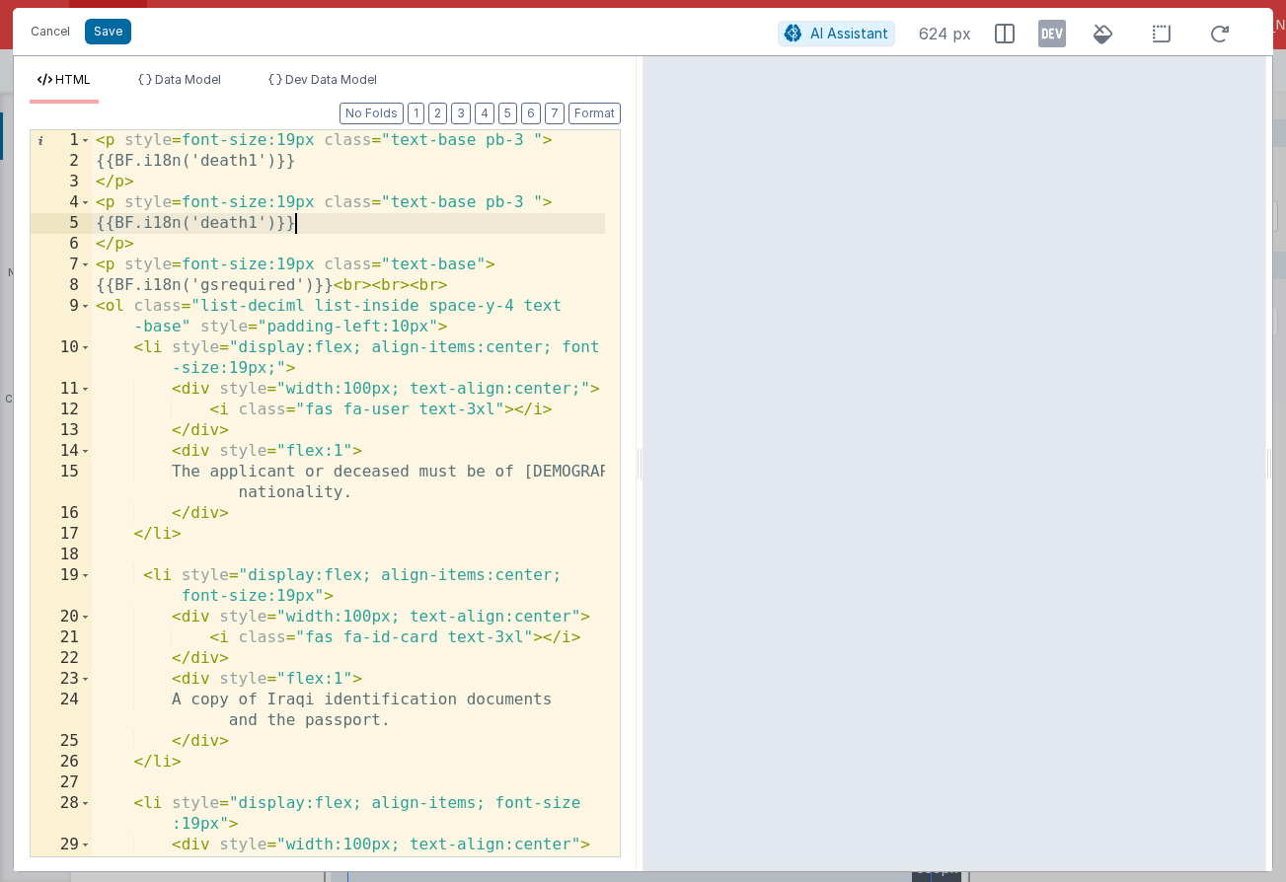
click at [294, 223] on div "< p style = font-size:19px class = "text-base pb-3 " > {{BF.i18n('death1')}} </…" at bounding box center [348, 524] width 513 height 788
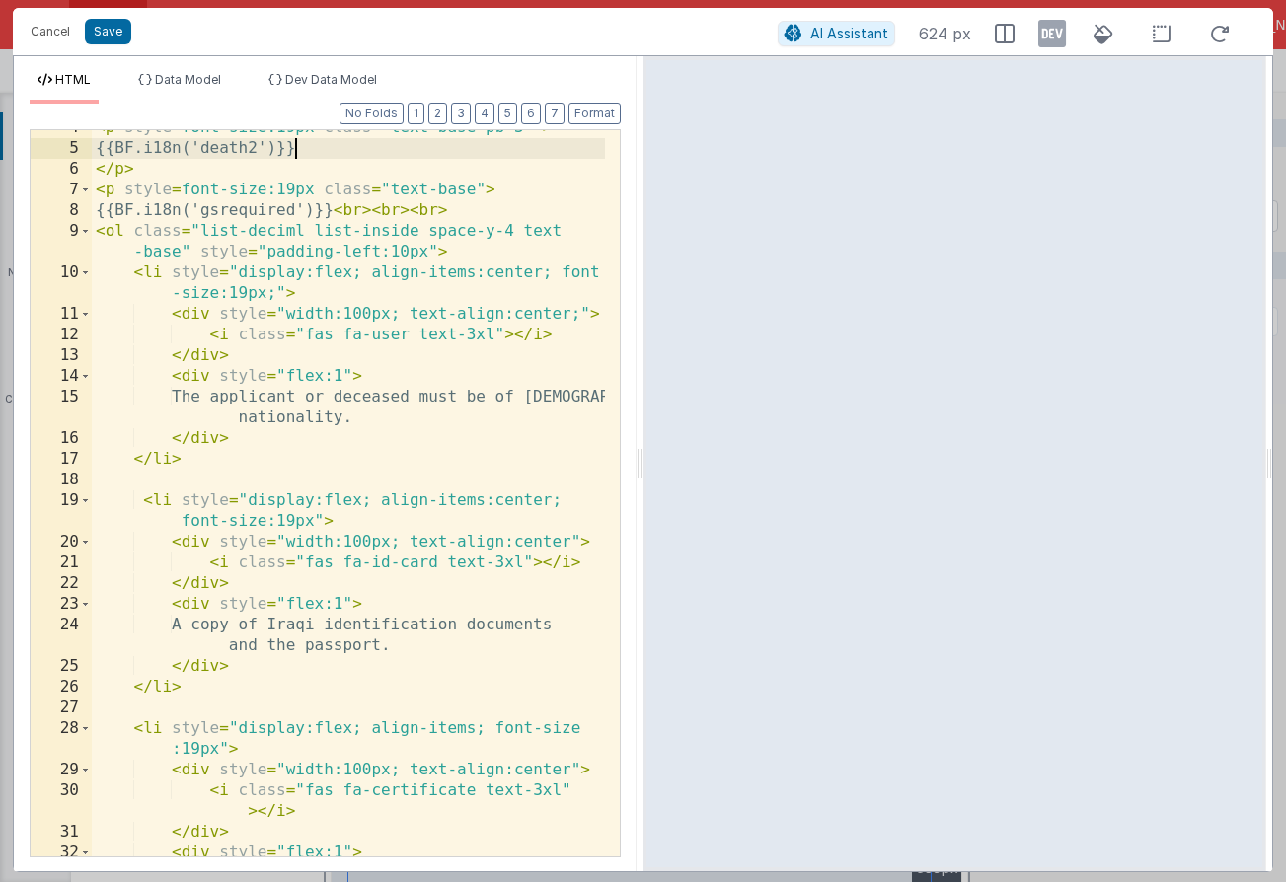
scroll to position [79, 0]
click at [362, 397] on div "< p style = font-size:19px class = "text-base pb-3 " > {{BF.i18n('death2')}} </…" at bounding box center [348, 549] width 513 height 871
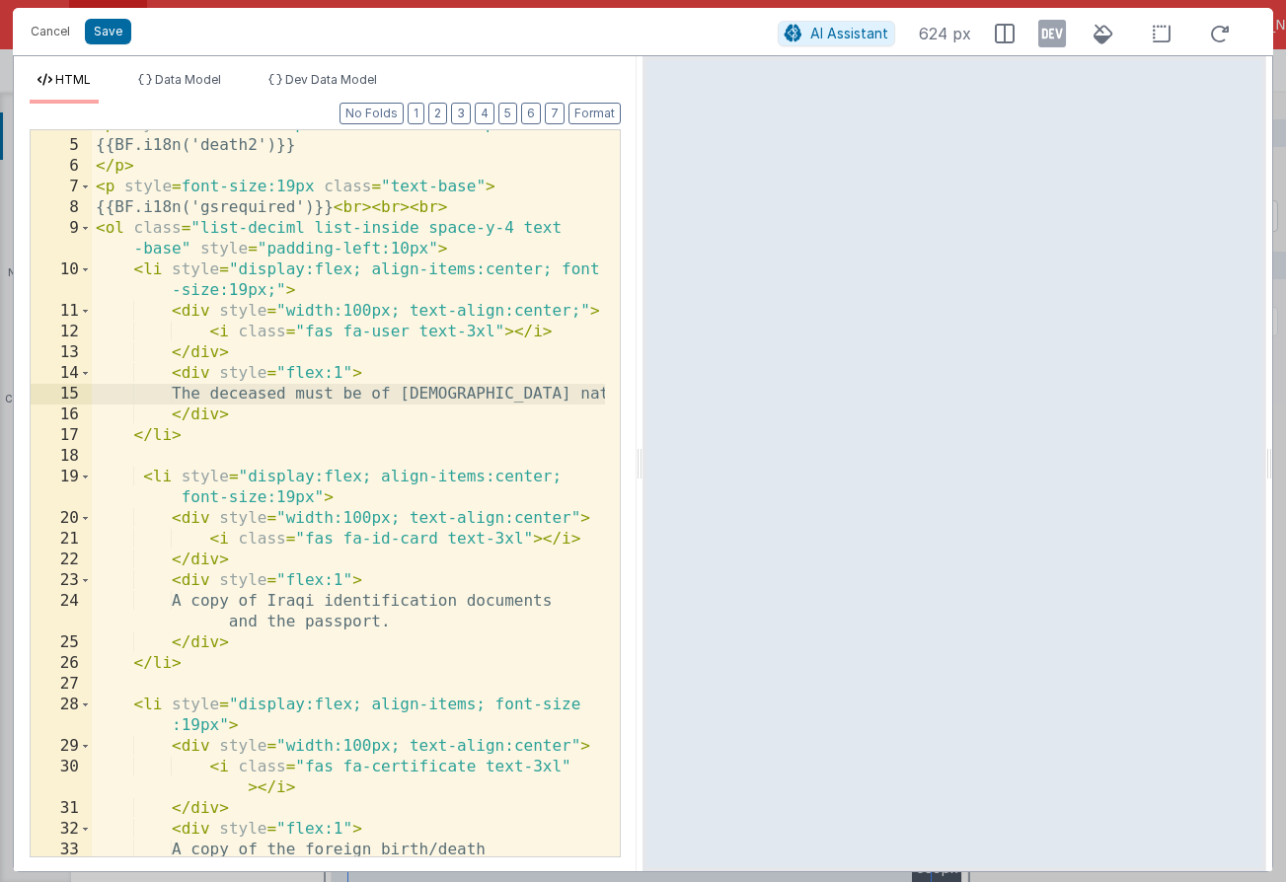
click at [172, 314] on div "< p style = font-size:19px class = "text-base pb-3 " > {{BF.i18n('death2')}} </…" at bounding box center [348, 549] width 513 height 871
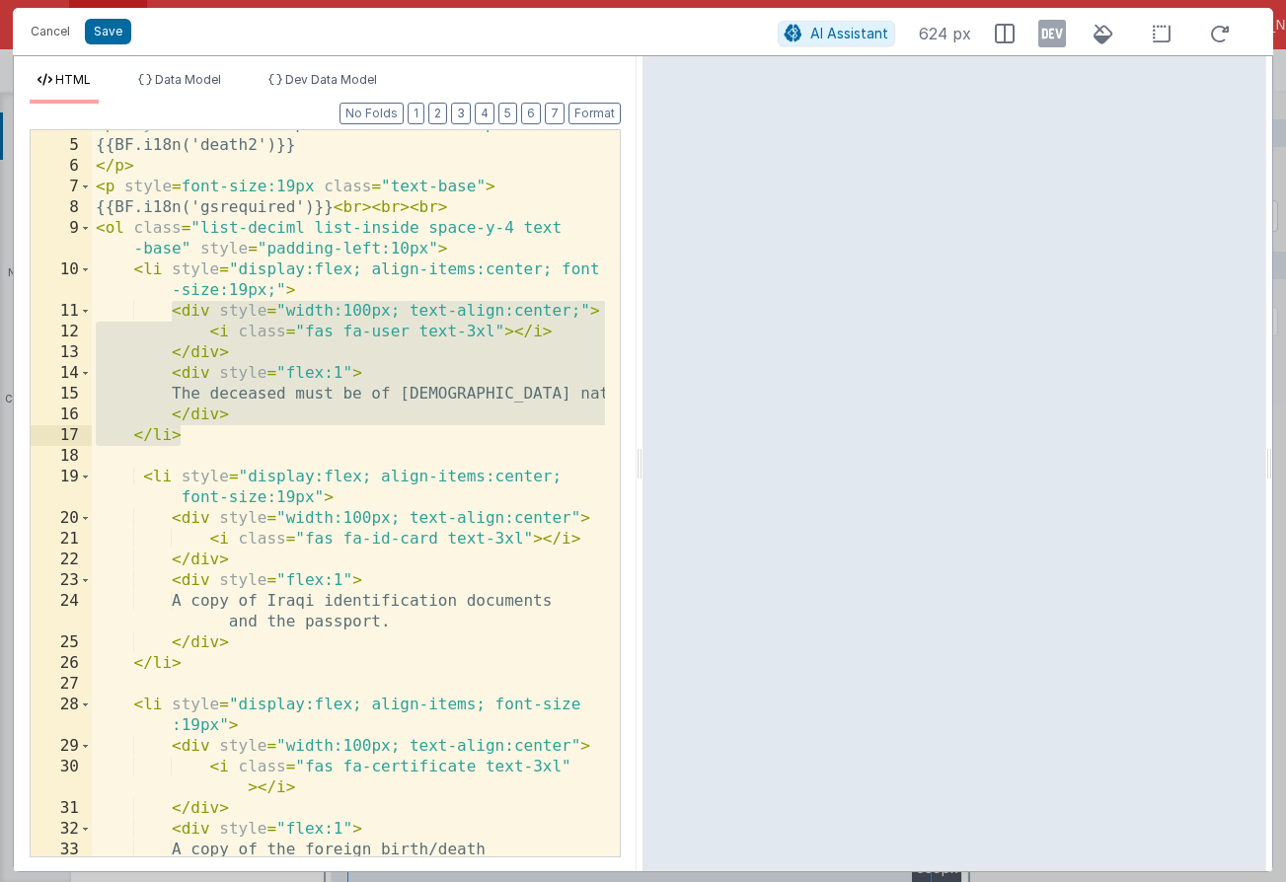
drag, startPoint x: 172, startPoint y: 314, endPoint x: 242, endPoint y: 438, distance: 142.7
click at [242, 438] on div "< p style = font-size:19px class = "text-base pb-3 " > {{BF.i18n('death2')}} </…" at bounding box center [348, 549] width 513 height 871
click at [351, 389] on div "< p style = font-size:19px class = "text-base pb-3 " > {{BF.i18n('death2')}} </…" at bounding box center [348, 549] width 513 height 871
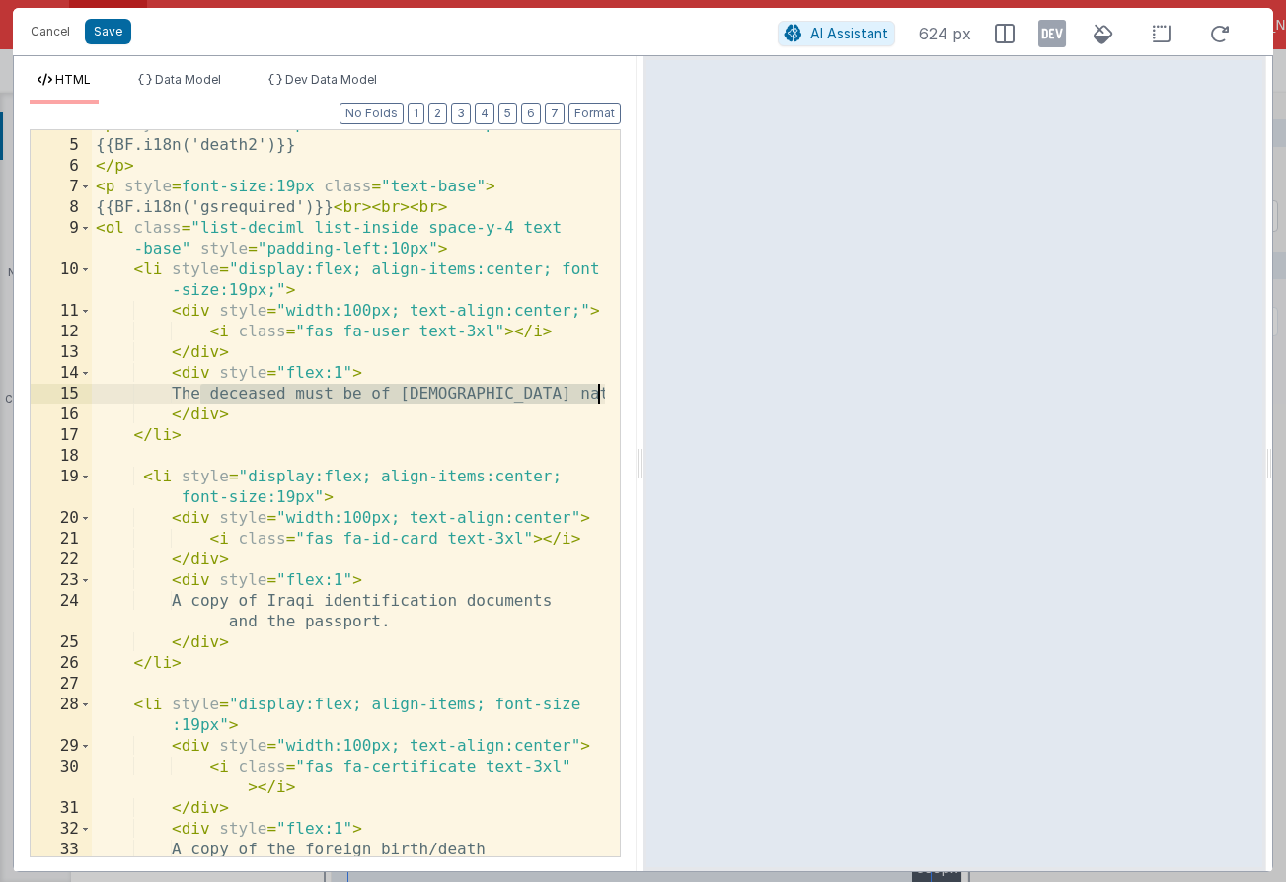
drag, startPoint x: 195, startPoint y: 402, endPoint x: 596, endPoint y: 400, distance: 400.6
click at [596, 400] on div "< p style = font-size:19px class = "text-base pb-3 " > {{BF.i18n('death2')}} </…" at bounding box center [348, 549] width 513 height 871
click at [201, 397] on div "< p style = font-size:19px class = "text-base pb-3 " > {{BF.i18n('death2')}} </…" at bounding box center [348, 549] width 513 height 871
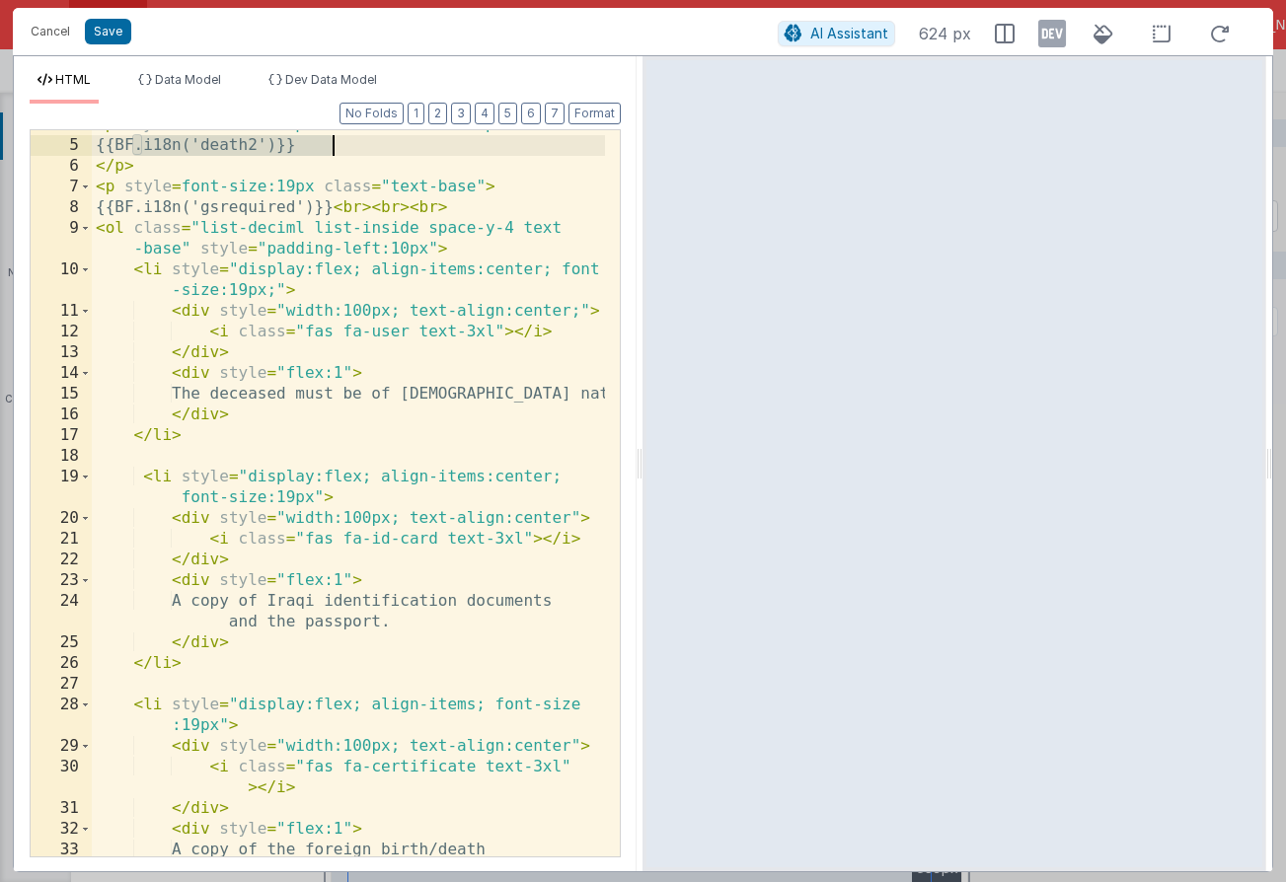
drag, startPoint x: 135, startPoint y: 148, endPoint x: 348, endPoint y: 150, distance: 213.1
click at [348, 150] on div "< p style = font-size:19px class = "text-base pb-3 " > {{BF.i18n('death2')}} </…" at bounding box center [348, 549] width 513 height 871
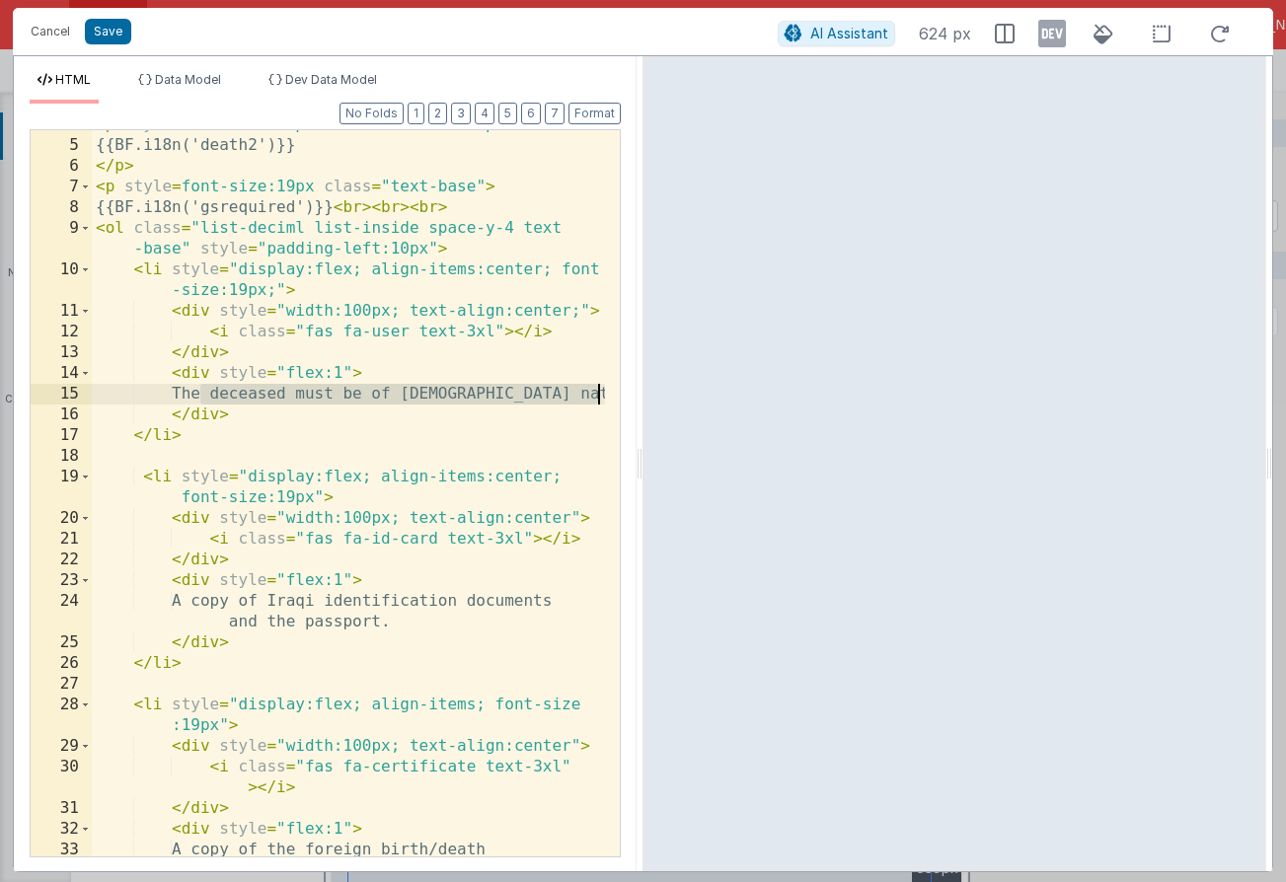
drag, startPoint x: 197, startPoint y: 392, endPoint x: 606, endPoint y: 397, distance: 408.5
click at [606, 397] on div "4 5 6 7 8 9 10 11 12 13 14 15 16 17 18 19 20 21 22 23 24 25 26 27 28 29 30 31 3…" at bounding box center [325, 493] width 591 height 728
paste textarea
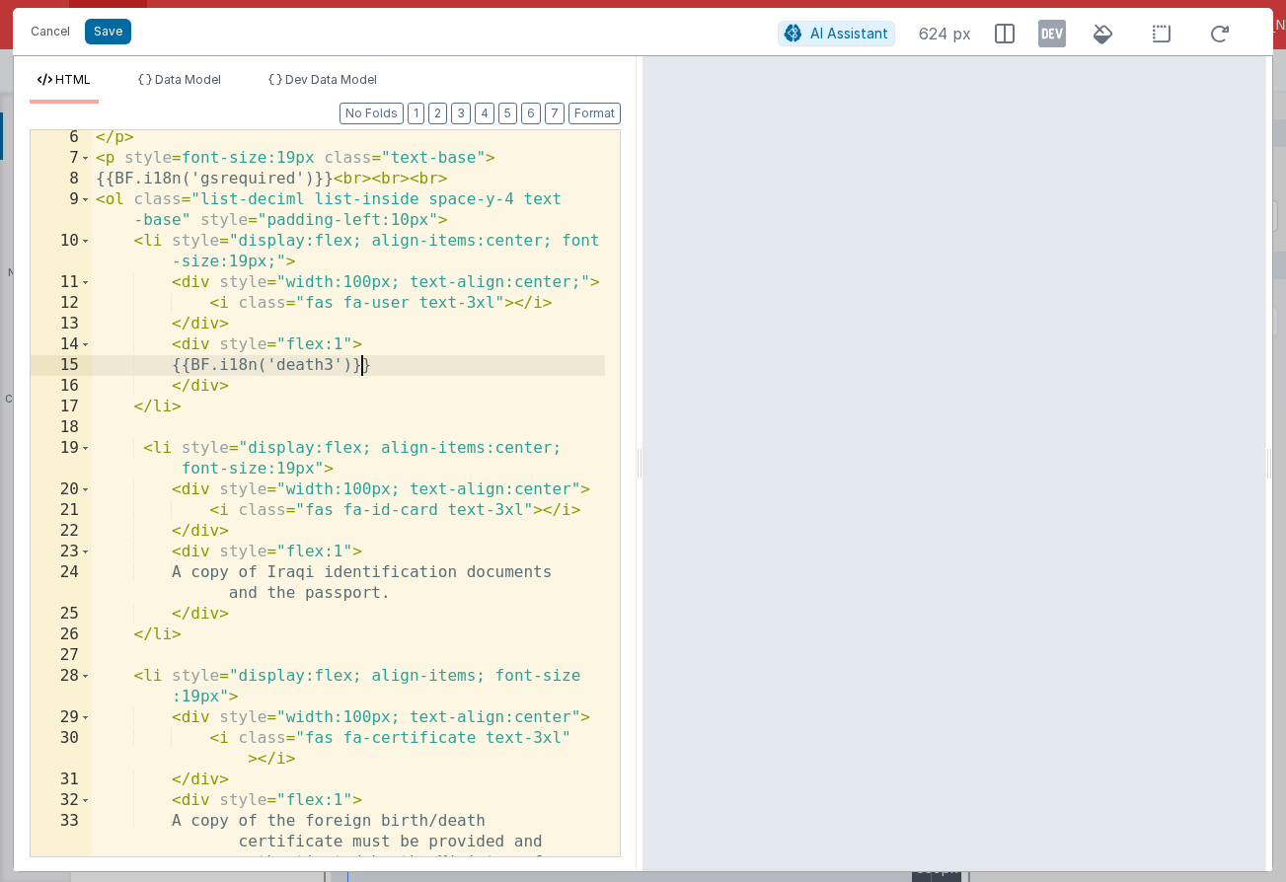
scroll to position [142, 0]
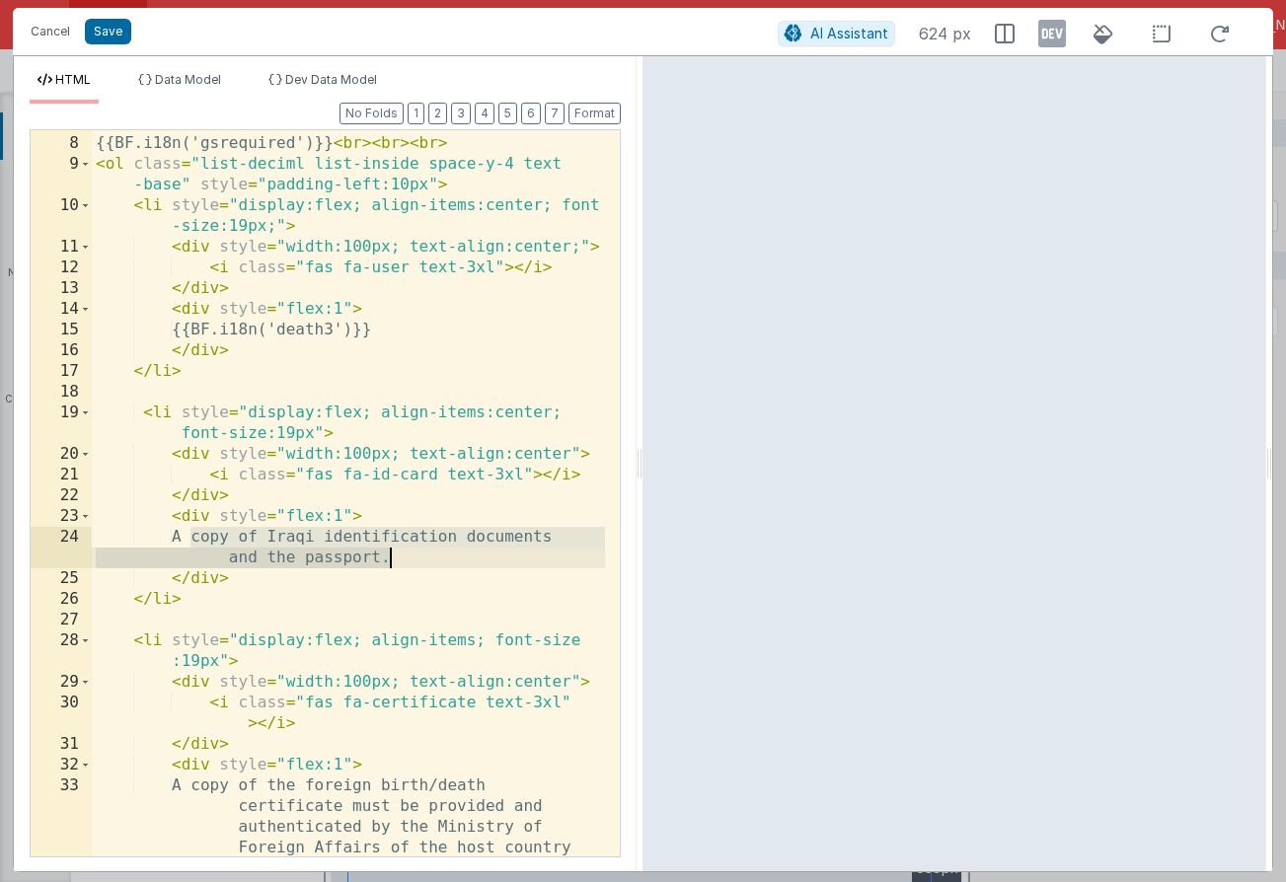
drag, startPoint x: 189, startPoint y: 536, endPoint x: 390, endPoint y: 557, distance: 201.5
click at [390, 557] on div "< p style = font-size:19px class = "text-base" > {{BF.i18n('gsrequired')}} < br…" at bounding box center [348, 547] width 513 height 871
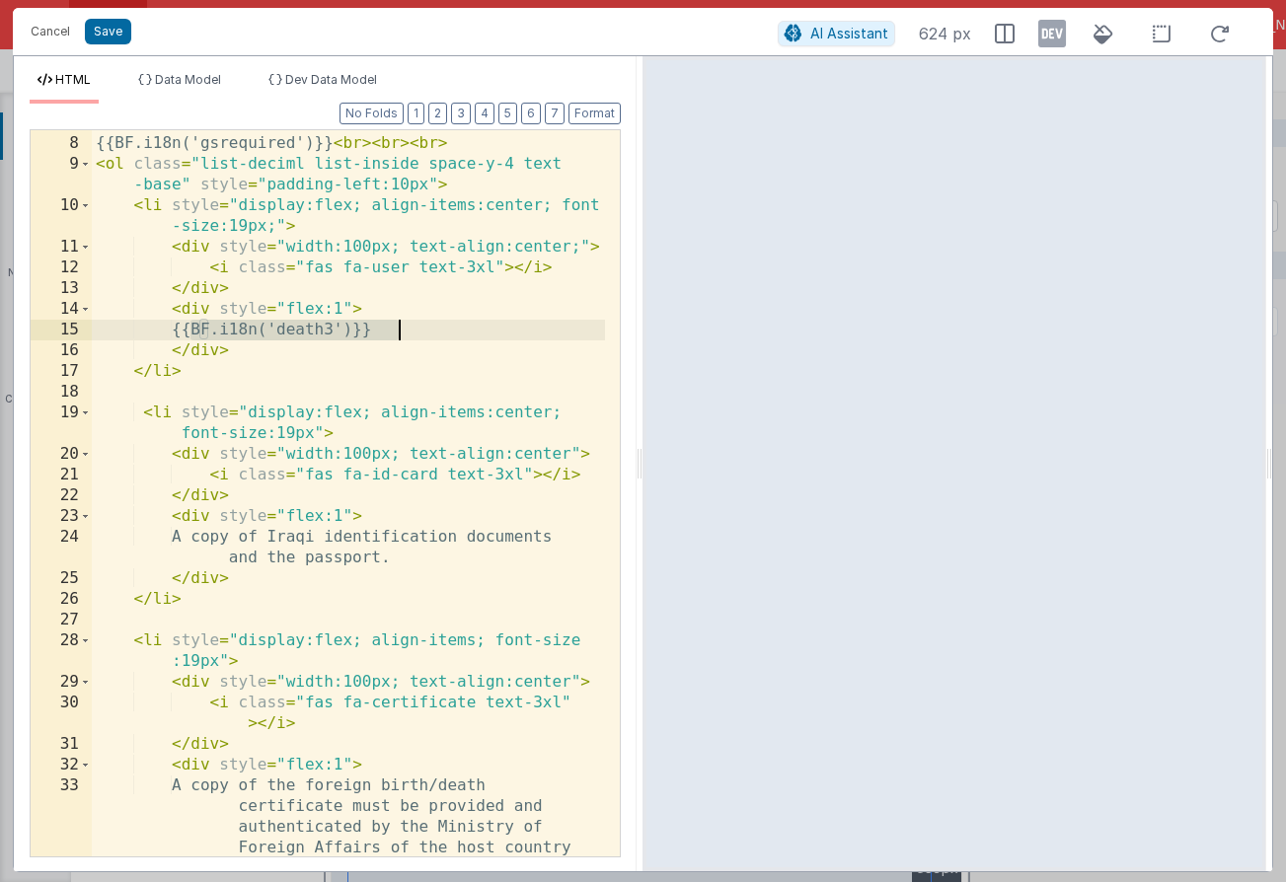
drag, startPoint x: 194, startPoint y: 332, endPoint x: 461, endPoint y: 330, distance: 266.4
click at [461, 330] on div "< p style = font-size:19px class = "text-base" > {{BF.i18n('gsrequired')}} < br…" at bounding box center [348, 547] width 513 height 871
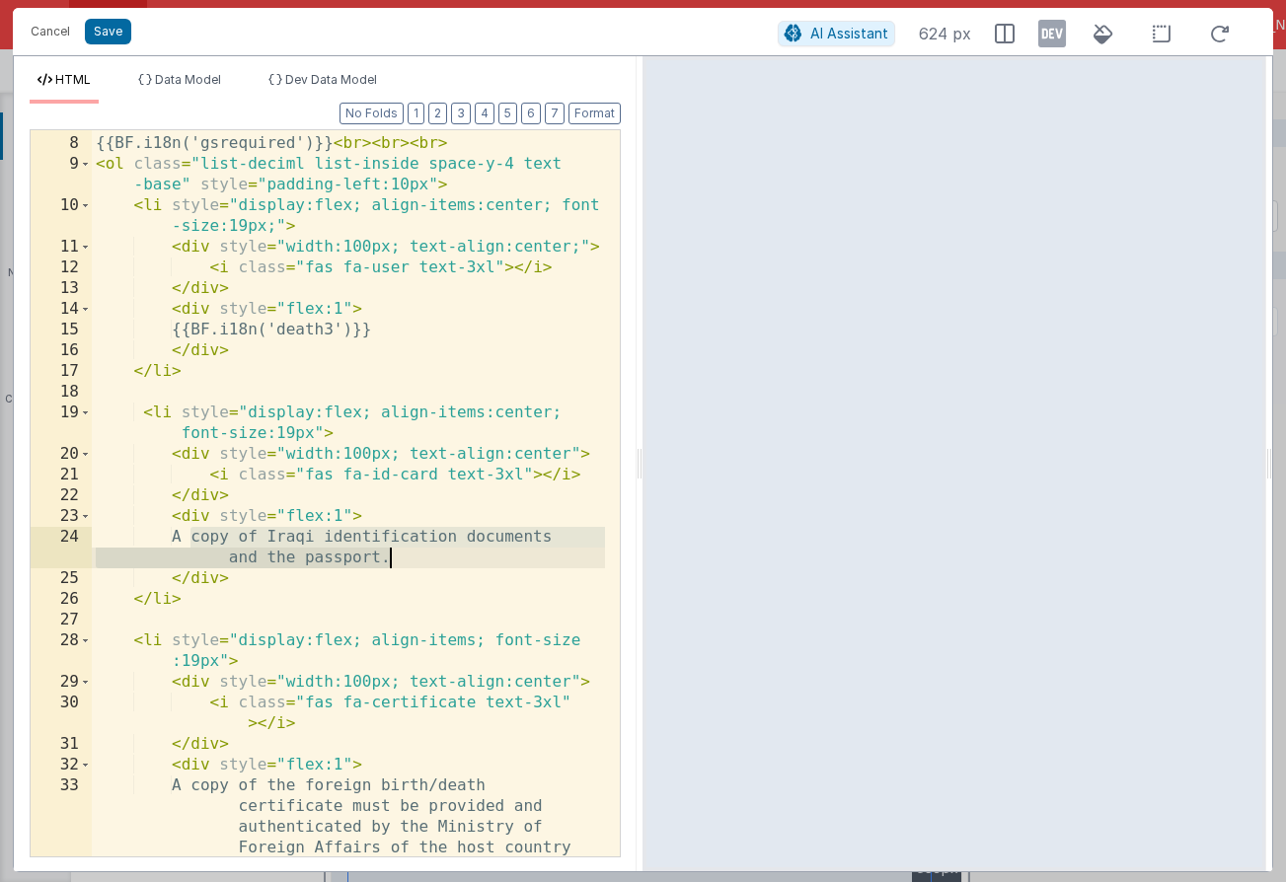
drag, startPoint x: 191, startPoint y: 536, endPoint x: 389, endPoint y: 553, distance: 198.0
click at [389, 553] on div "< p style = font-size:19px class = "text-base" > {{BF.i18n('gsrequired')}} < br…" at bounding box center [348, 547] width 513 height 871
paste textarea
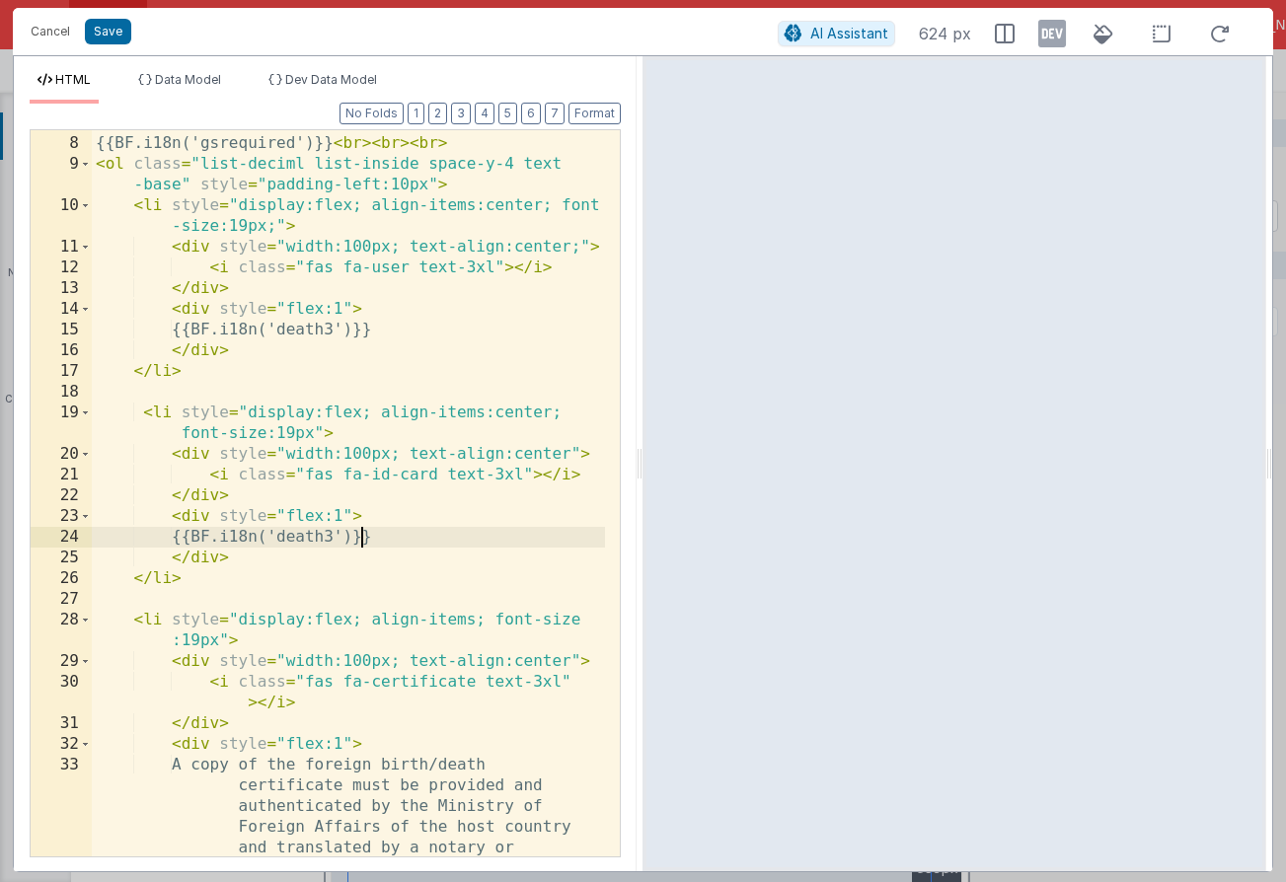
click at [362, 538] on div "< p style = font-size:19px class = "text-base" > {{BF.i18n('gsrequired')}} < br…" at bounding box center [348, 547] width 513 height 871
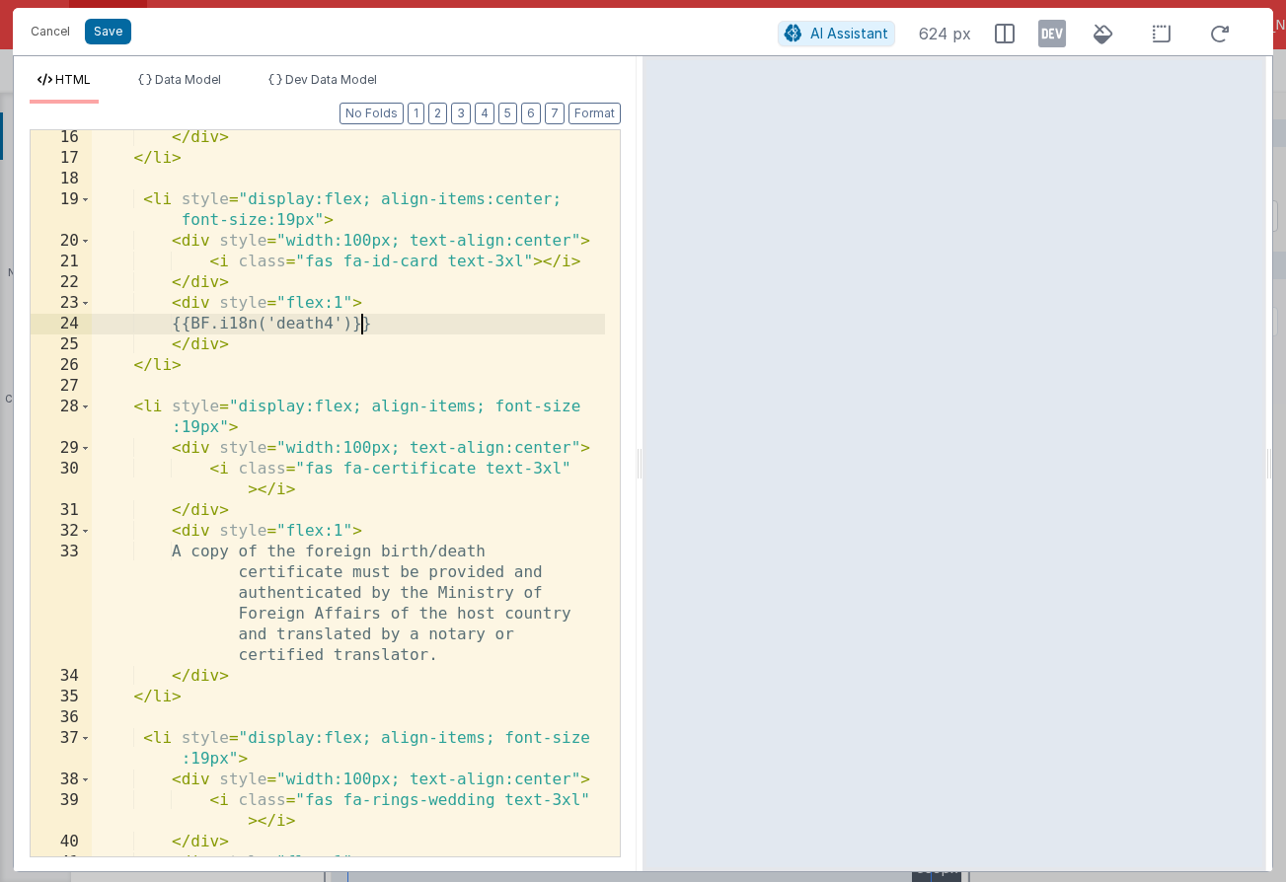
scroll to position [357, 0]
click at [460, 552] on div "</ div > </ li > < li style = "display:flex; align-items:center; font-size:19px…" at bounding box center [348, 561] width 513 height 871
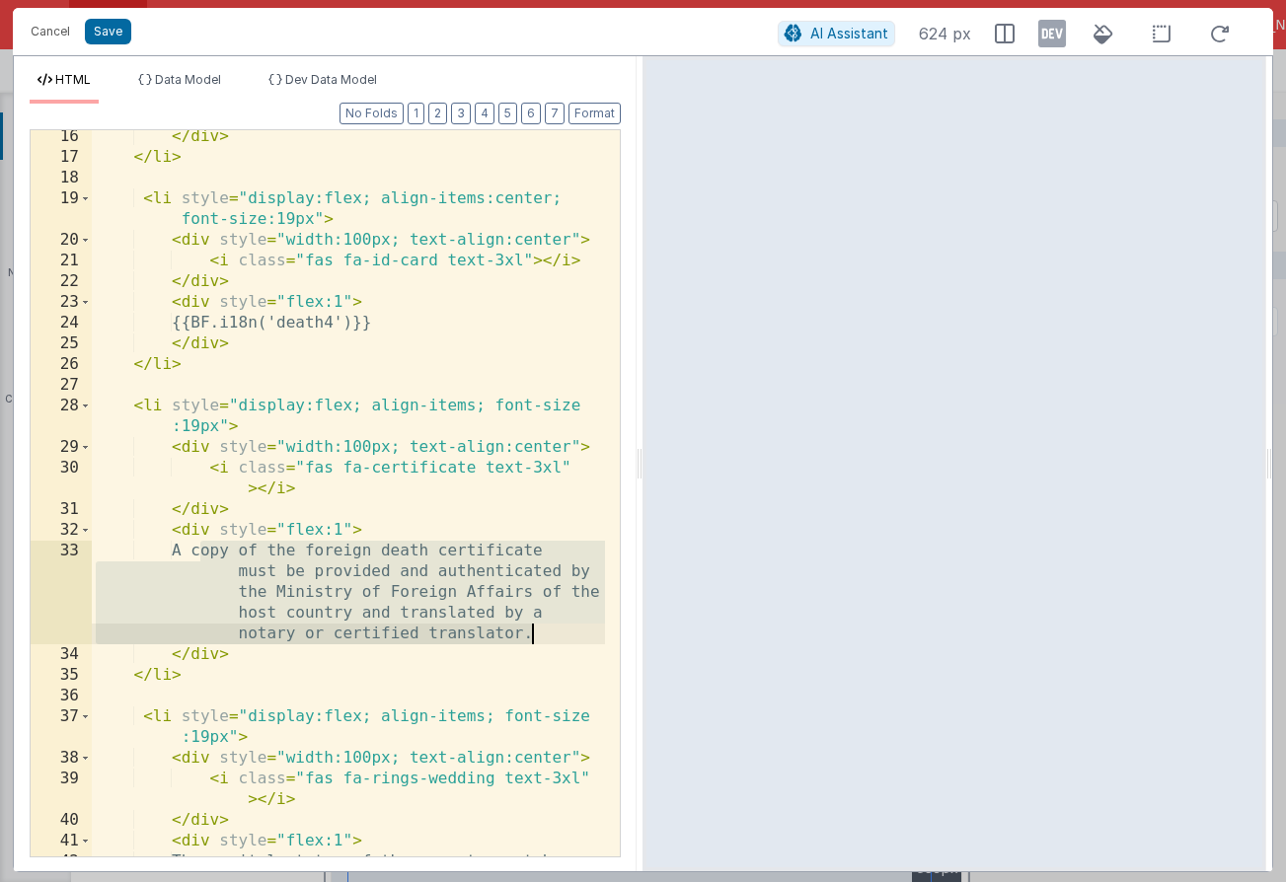
drag, startPoint x: 201, startPoint y: 554, endPoint x: 539, endPoint y: 629, distance: 345.7
click at [539, 629] on div "</ div > </ li > < li style = "display:flex; align-items:center; font-size:19px…" at bounding box center [348, 561] width 513 height 871
click at [195, 323] on div "</ div > </ li > < li style = "display:flex; align-items:center; font-size:19px…" at bounding box center [348, 561] width 513 height 871
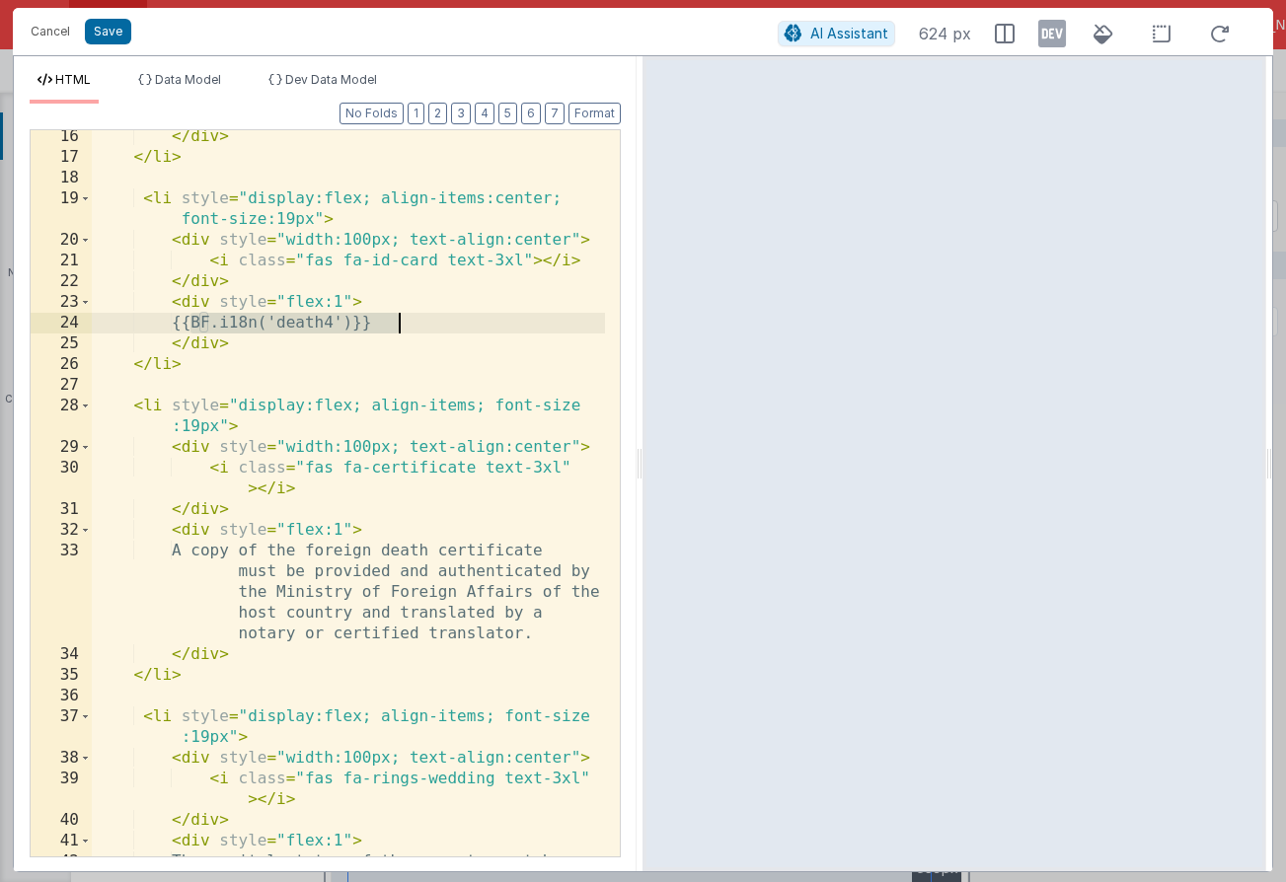
drag, startPoint x: 191, startPoint y: 320, endPoint x: 475, endPoint y: 326, distance: 283.2
click at [475, 326] on div "</ div > </ li > < li style = "display:flex; align-items:center; font-size:19px…" at bounding box center [348, 561] width 513 height 871
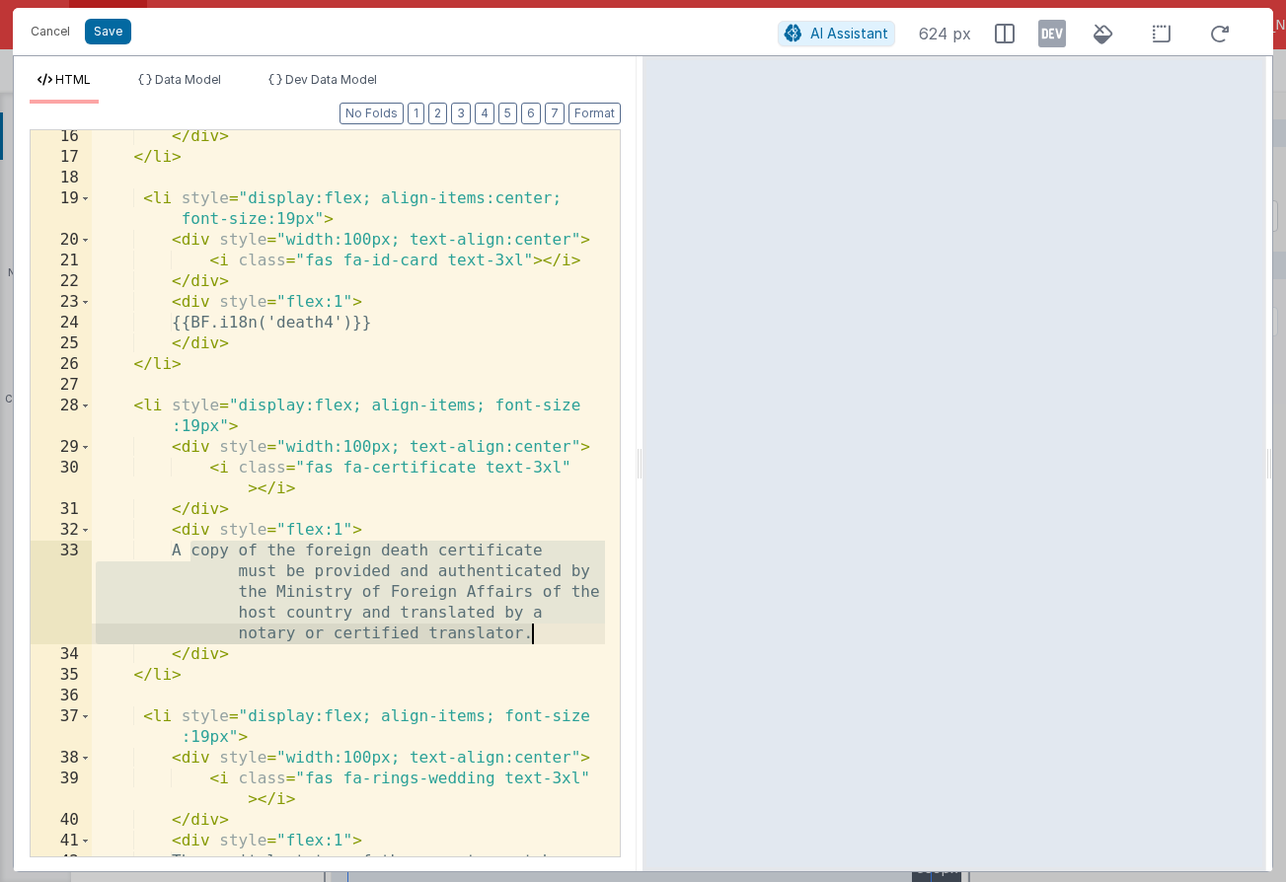
drag, startPoint x: 189, startPoint y: 553, endPoint x: 551, endPoint y: 630, distance: 369.4
click at [551, 630] on div "</ div > </ li > < li style = "display:flex; align-items:center; font-size:19px…" at bounding box center [348, 561] width 513 height 871
paste textarea
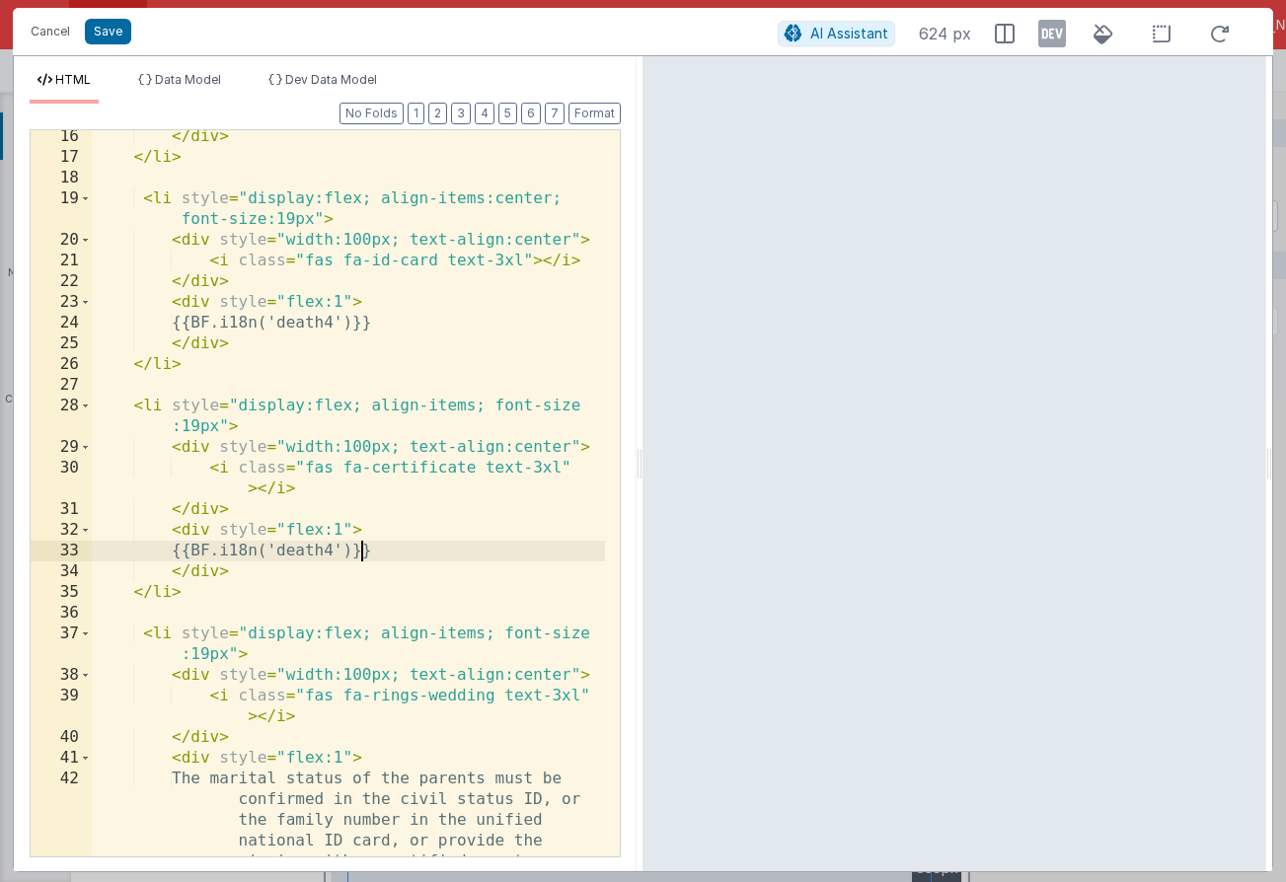
click at [360, 553] on div "</ div > </ li > < li style = "display:flex; align-items:center; font-size:19px…" at bounding box center [348, 561] width 513 height 871
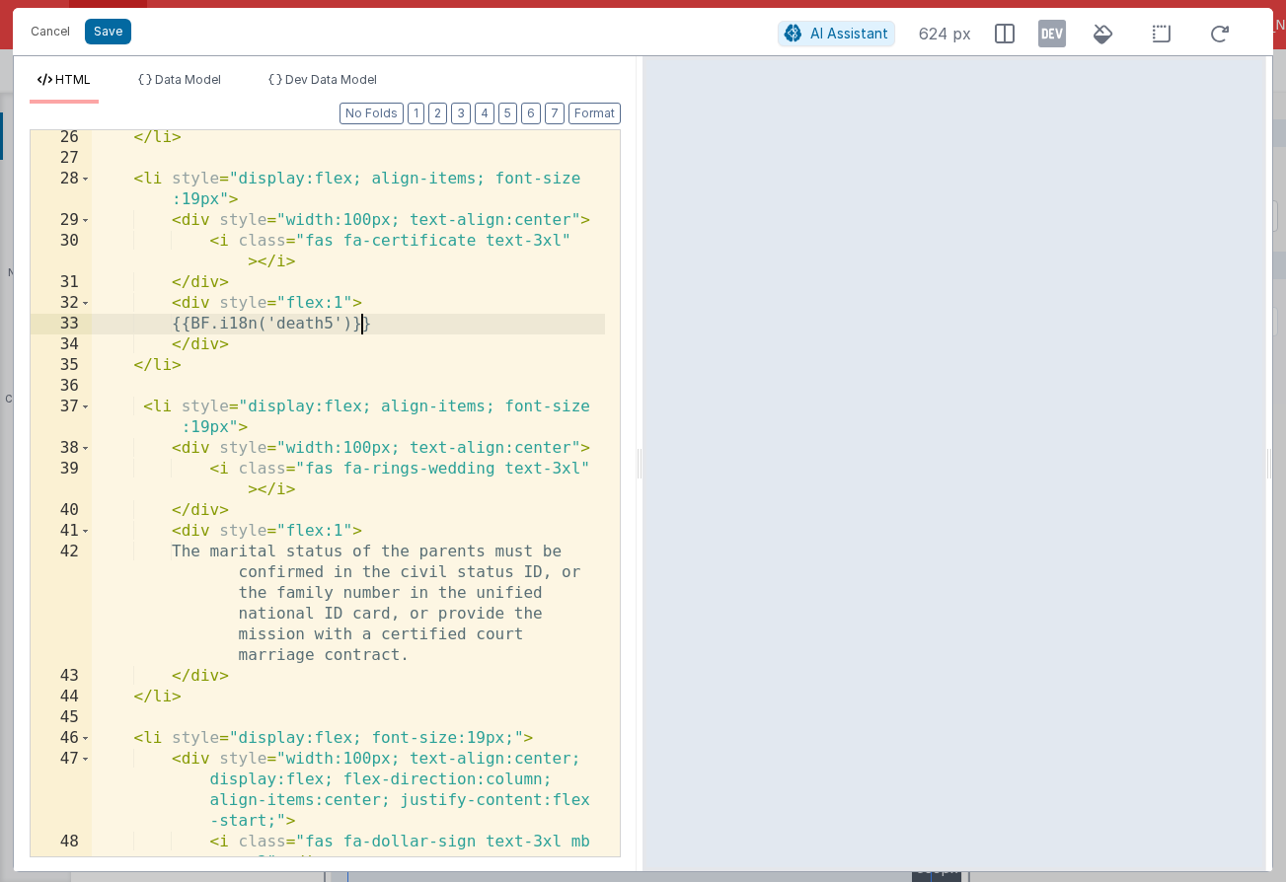
scroll to position [583, 0]
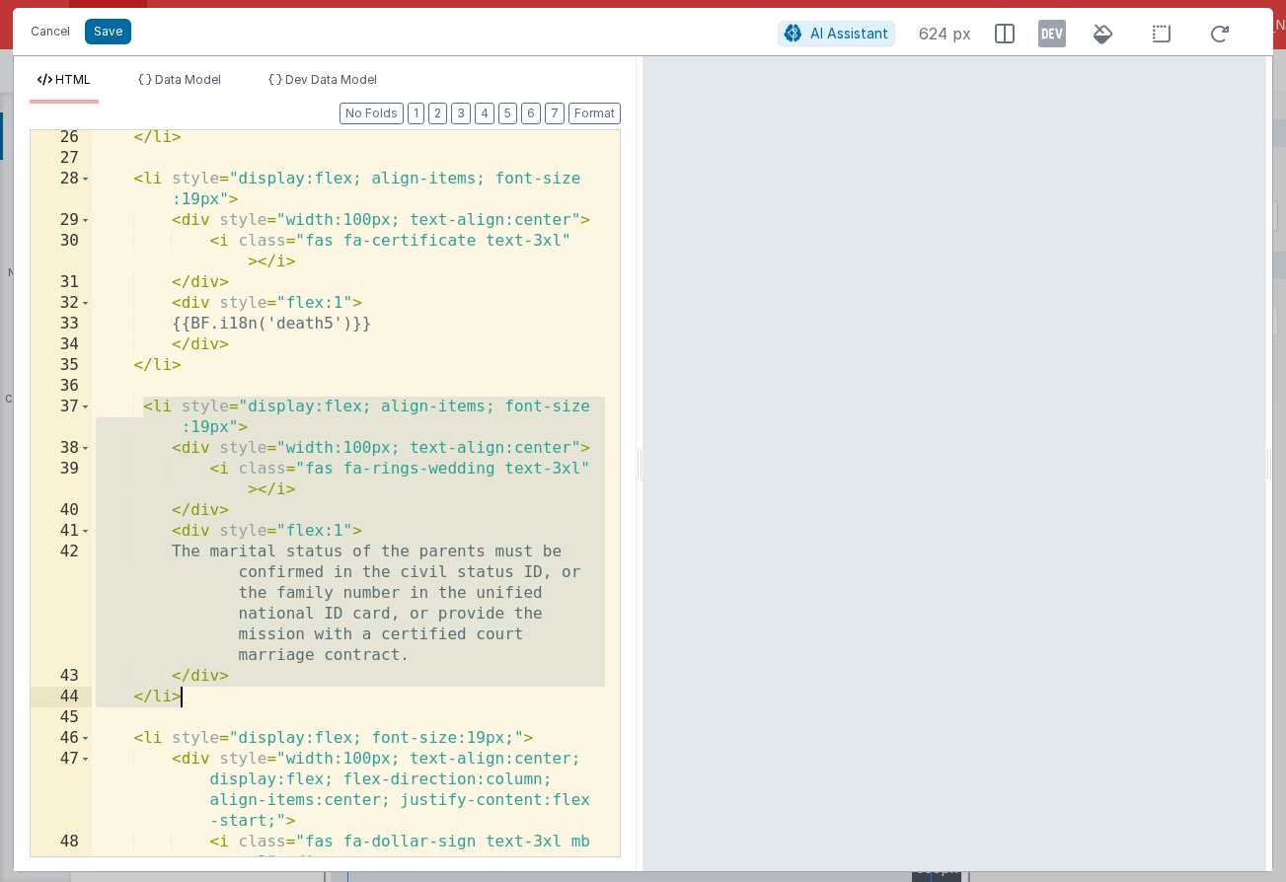
drag, startPoint x: 144, startPoint y: 407, endPoint x: 234, endPoint y: 697, distance: 302.7
click at [234, 697] on div "</ li > < li style = "display:flex; align-items; font-size :19px" > < div style…" at bounding box center [348, 511] width 513 height 768
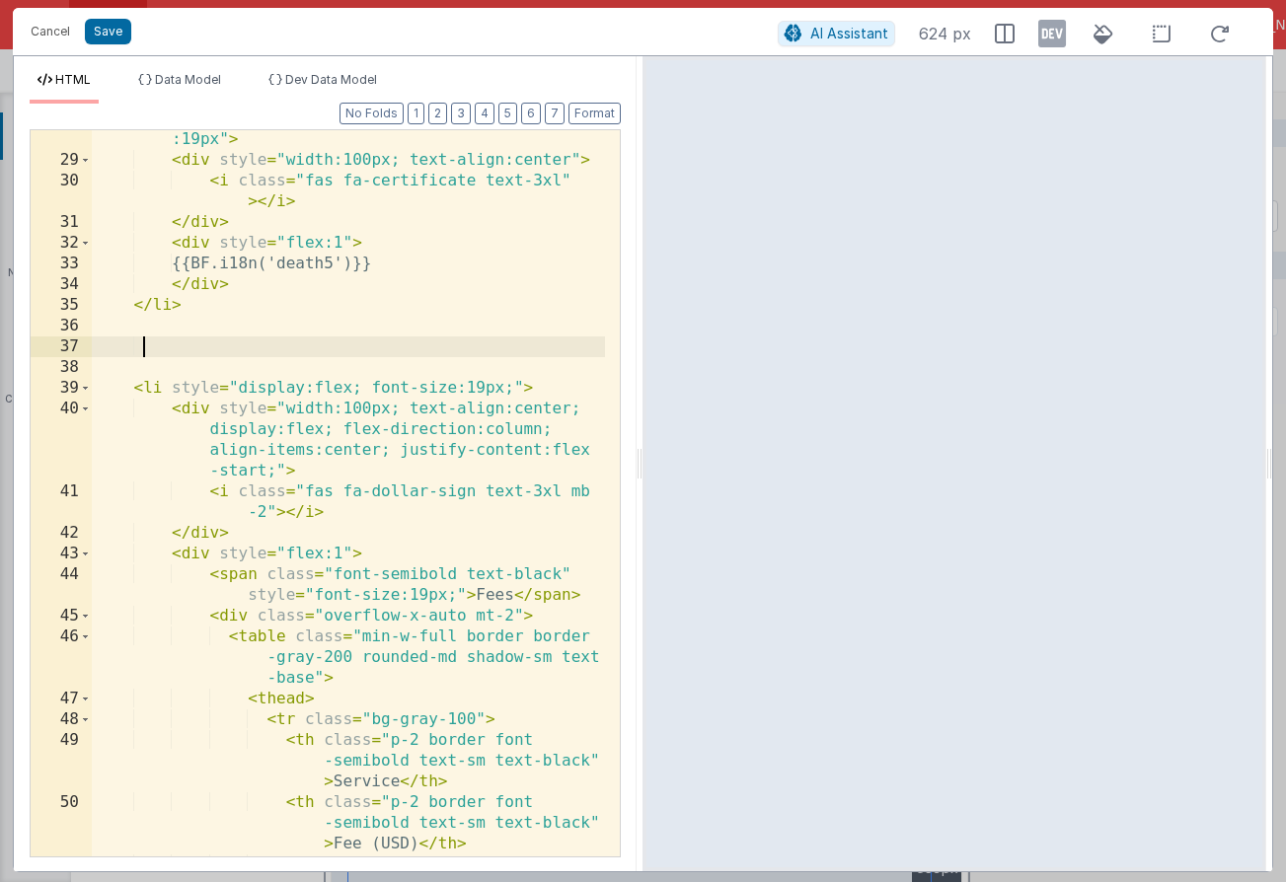
scroll to position [866, 0]
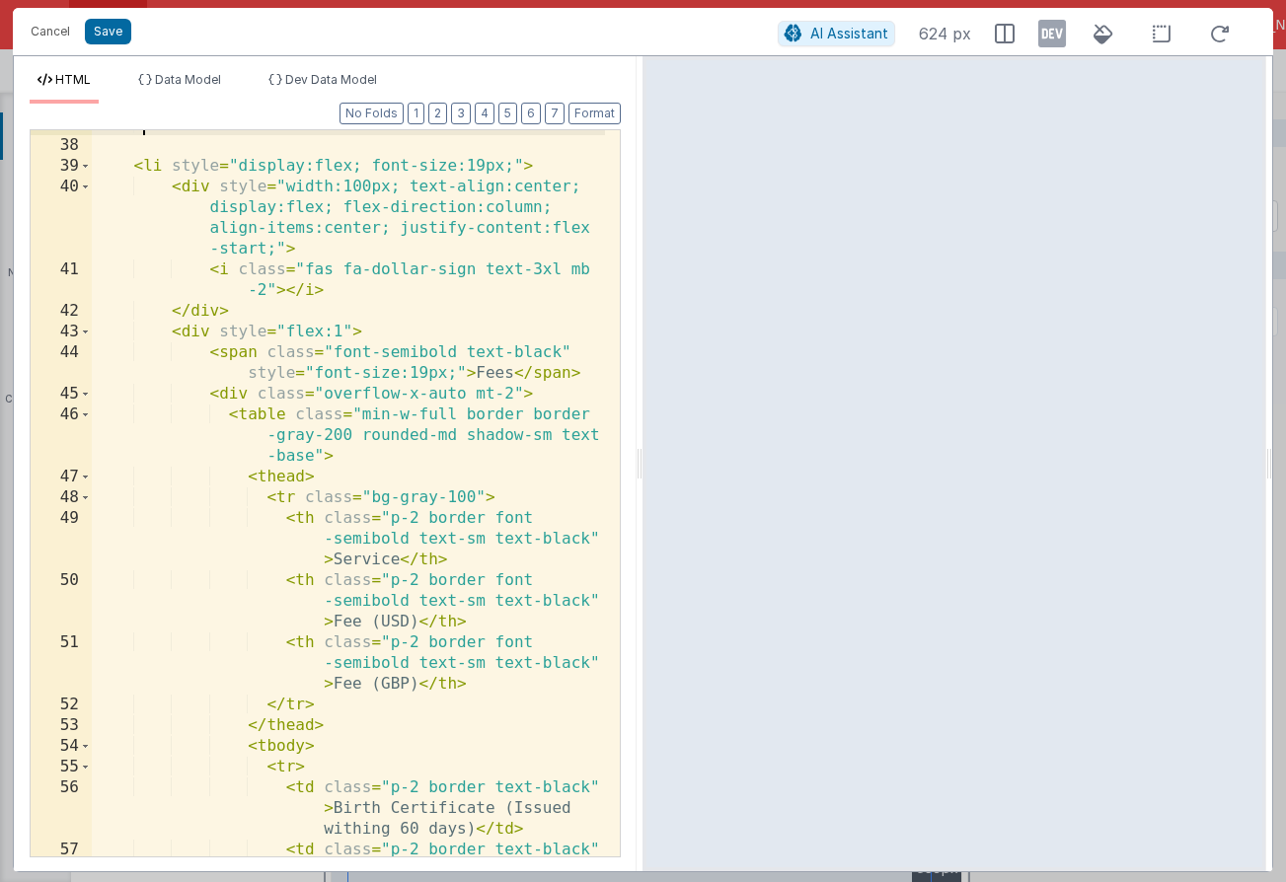
click at [494, 377] on div "< li style = "display:flex; font-size:19px;" > < div style = "width:100px; text…" at bounding box center [348, 508] width 513 height 788
click at [493, 376] on div "< li style = "display:flex; font-size:19px;" > < div style = "width:100px; text…" at bounding box center [348, 508] width 513 height 788
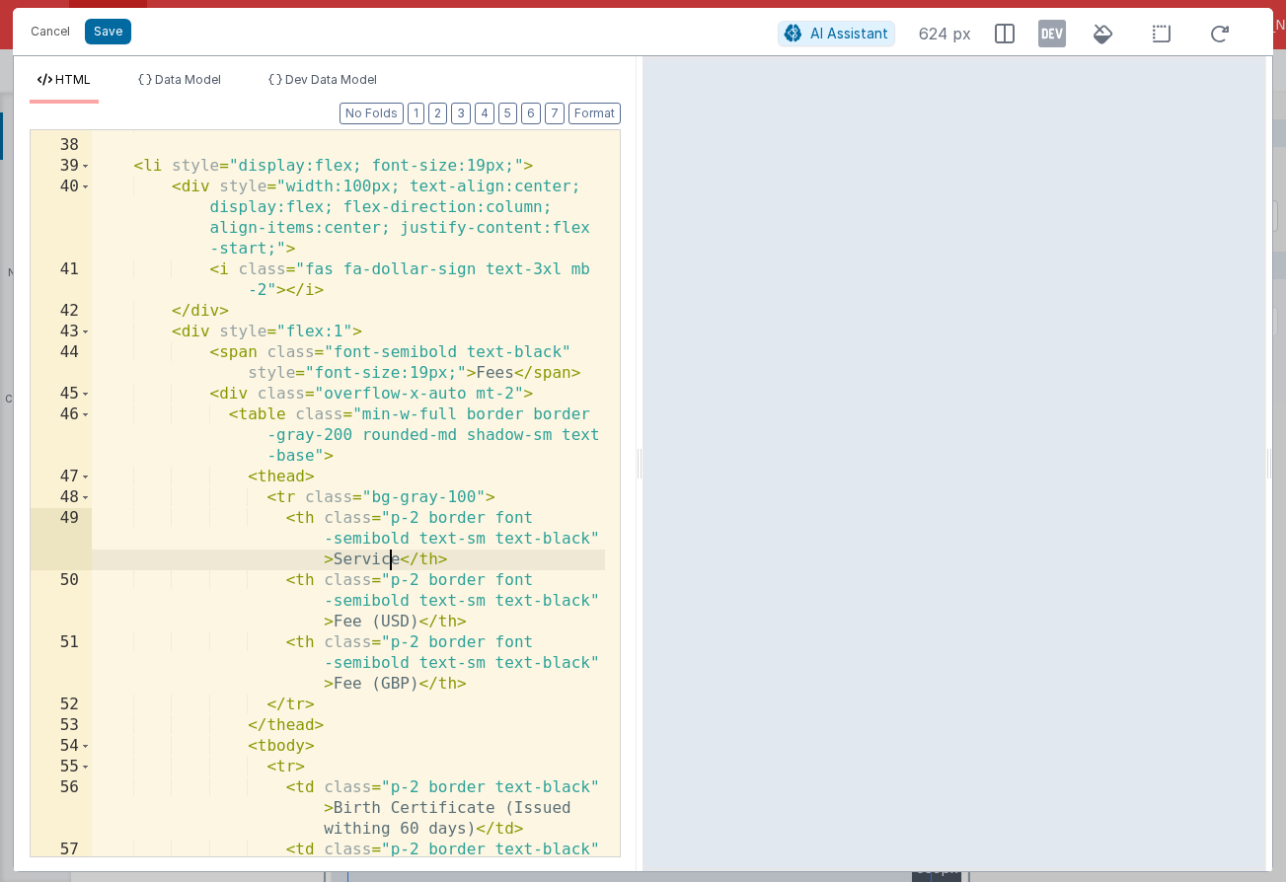
click at [388, 559] on div "< li style = "display:flex; font-size:19px;" > < div style = "width:100px; text…" at bounding box center [348, 508] width 513 height 788
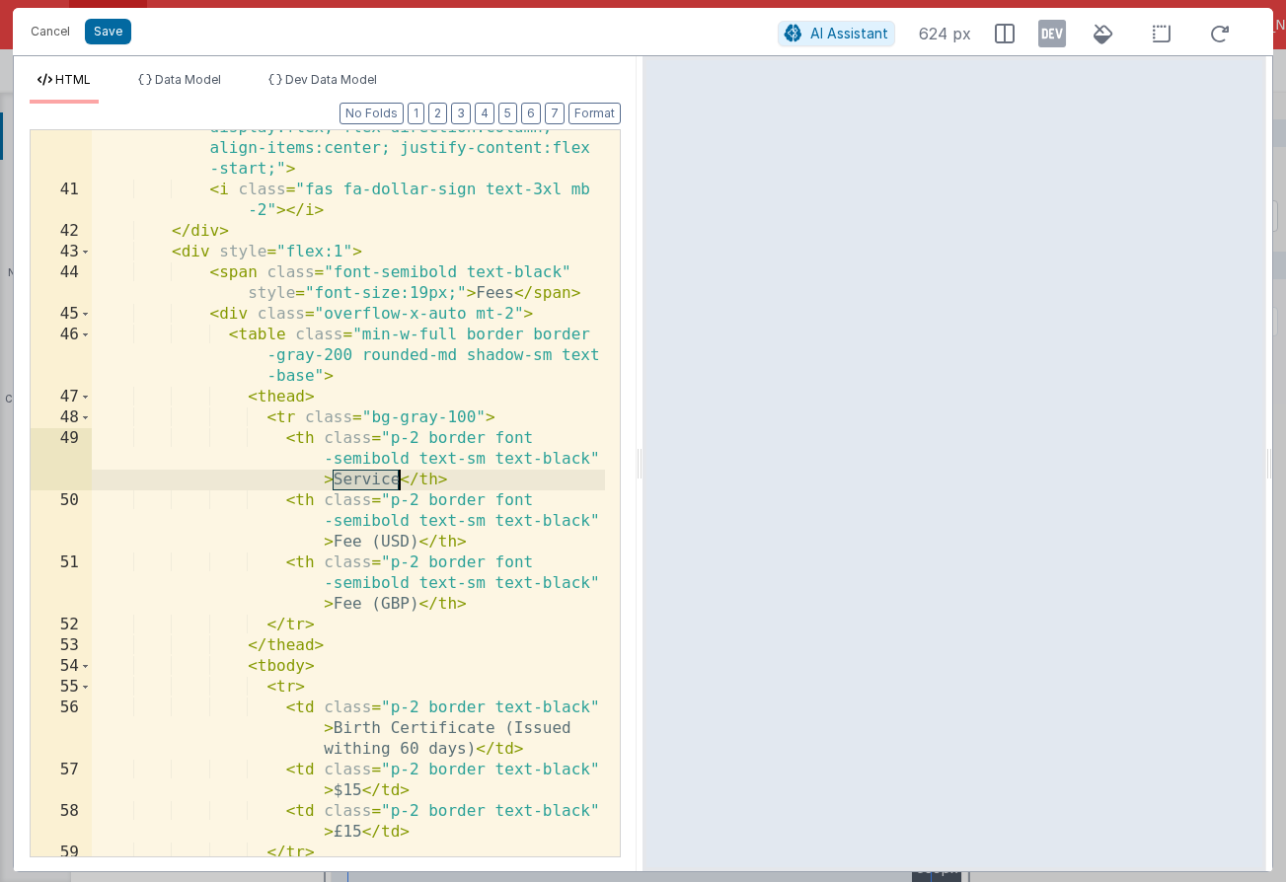
scroll to position [950, 0]
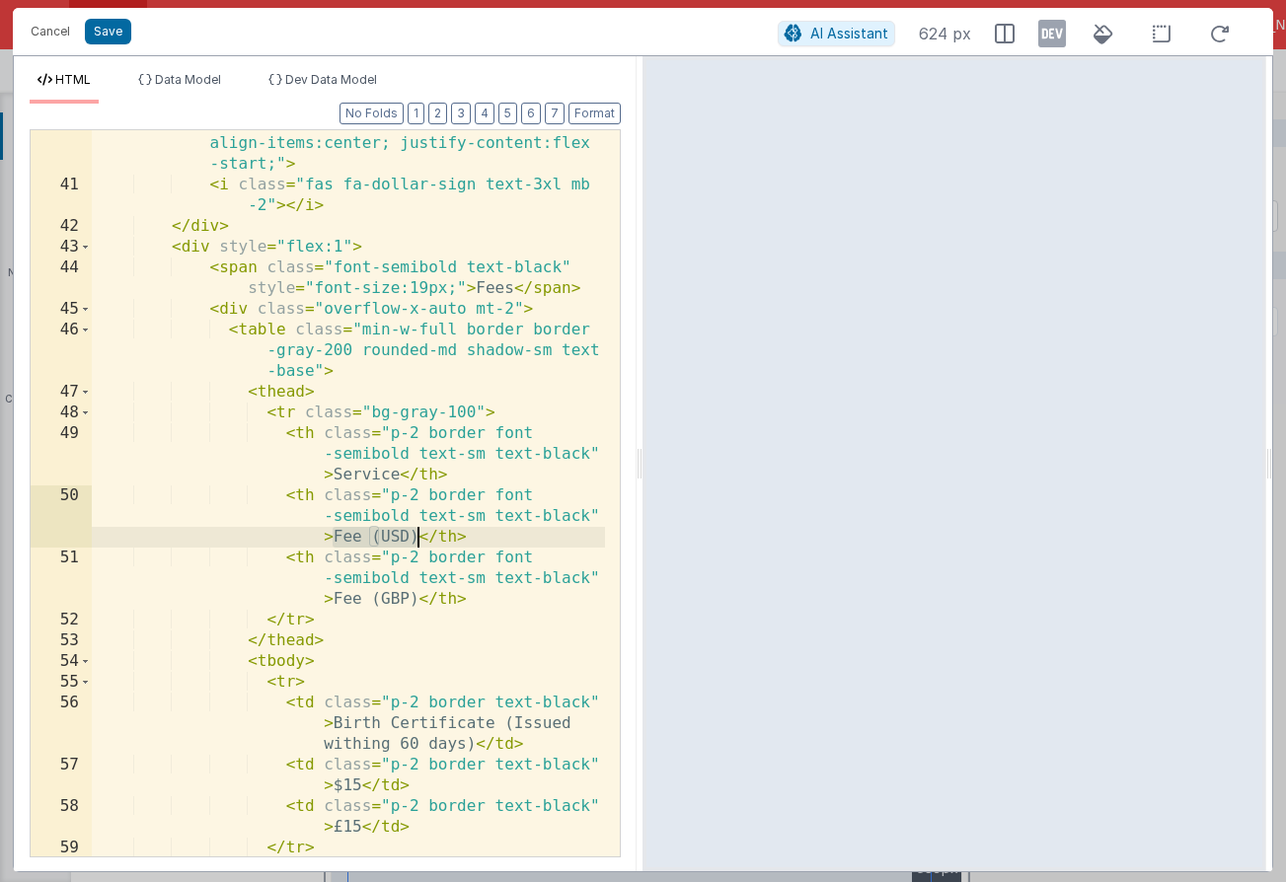
drag, startPoint x: 332, startPoint y: 537, endPoint x: 422, endPoint y: 533, distance: 90.9
click at [422, 533] on div "< div style = "width:100px; text-align:center; display:flex; flex-direction:col…" at bounding box center [348, 507] width 513 height 830
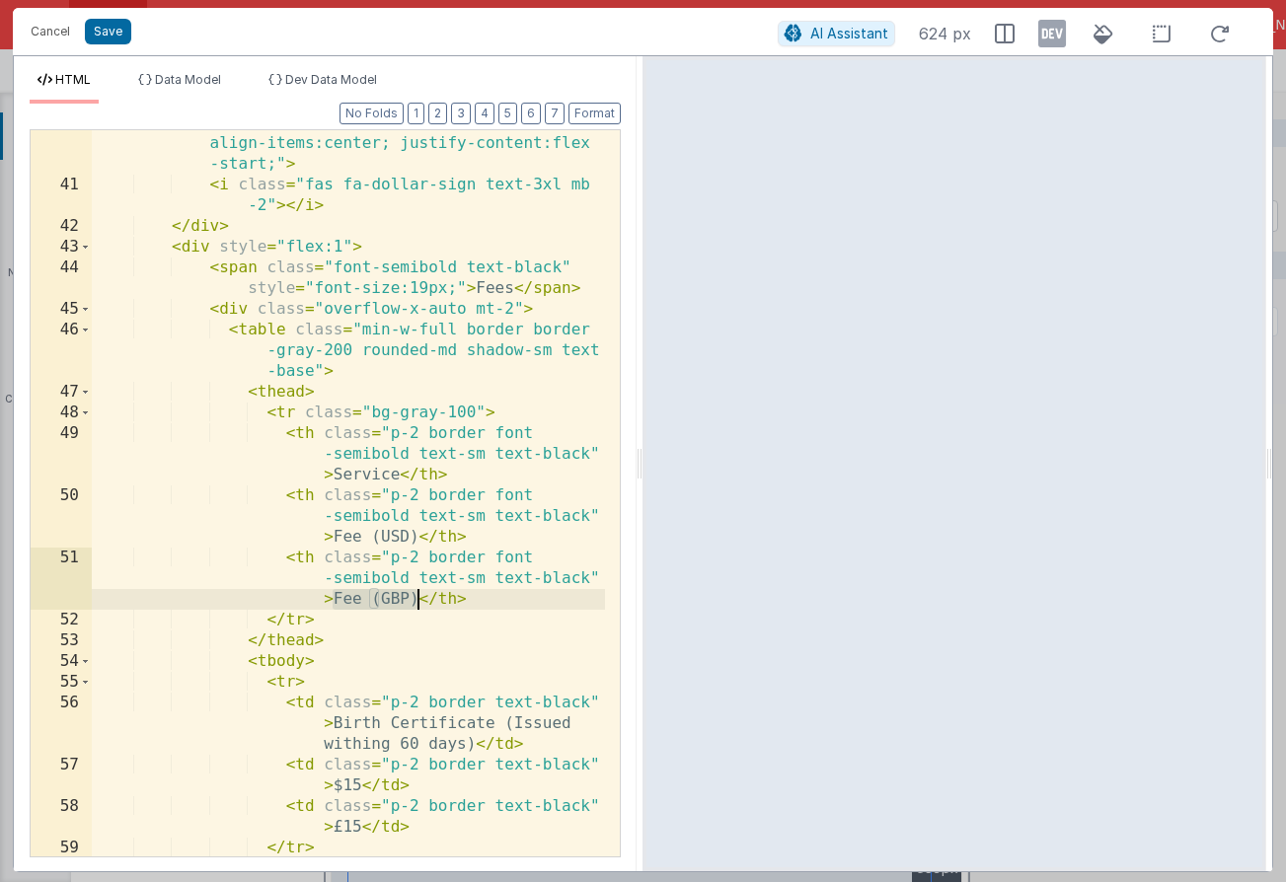
drag, startPoint x: 333, startPoint y: 600, endPoint x: 414, endPoint y: 599, distance: 80.9
click at [414, 599] on div "< div style = "width:100px; text-align:center; display:flex; flex-direction:col…" at bounding box center [348, 507] width 513 height 830
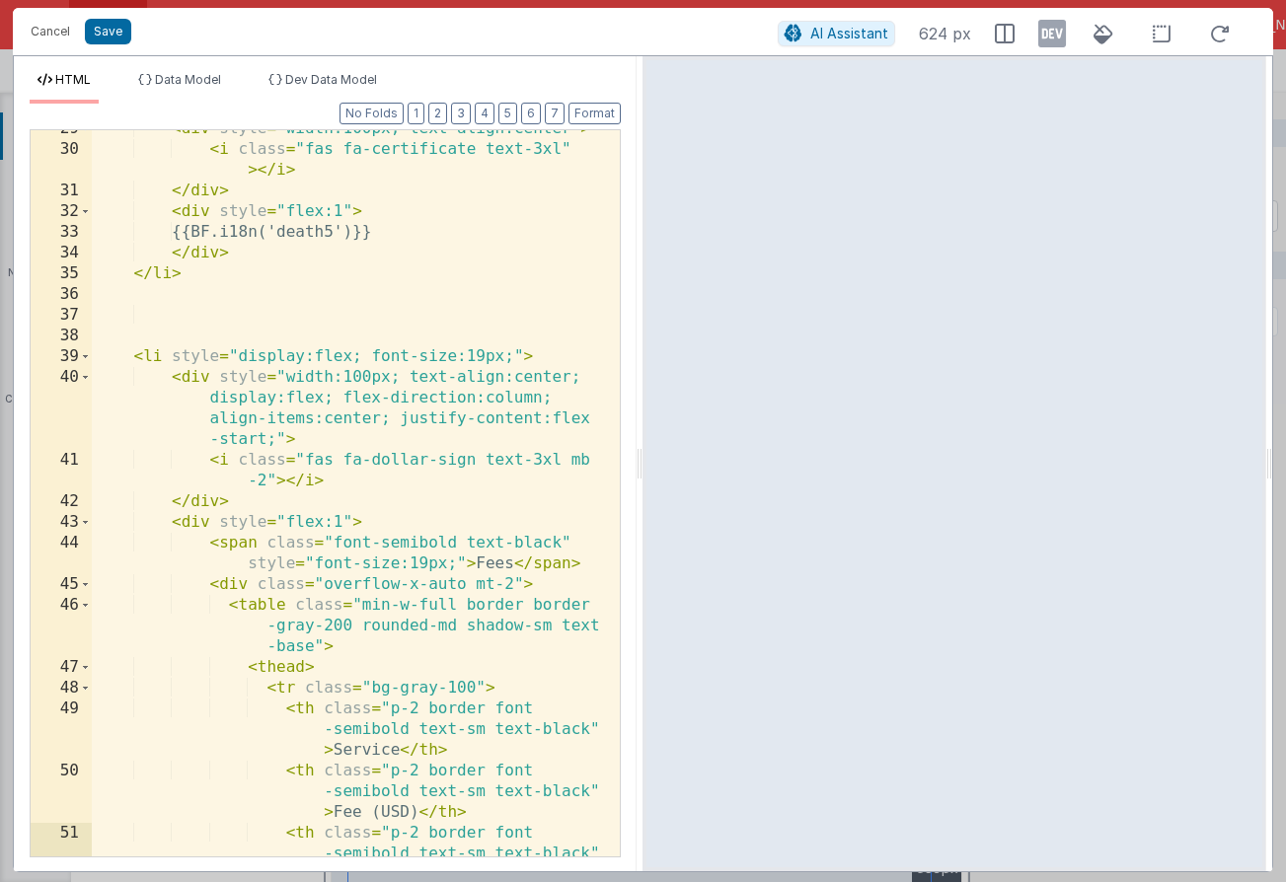
scroll to position [675, 0]
drag, startPoint x: 201, startPoint y: 230, endPoint x: 432, endPoint y: 233, distance: 230.9
click at [432, 233] on div "< div style = "width:100px; text-align:center" > < i class = "fas fa-certificat…" at bounding box center [348, 522] width 513 height 809
click at [497, 562] on div "< div style = "width:100px; text-align:center" > < i class = "fas fa-certificat…" at bounding box center [348, 522] width 513 height 809
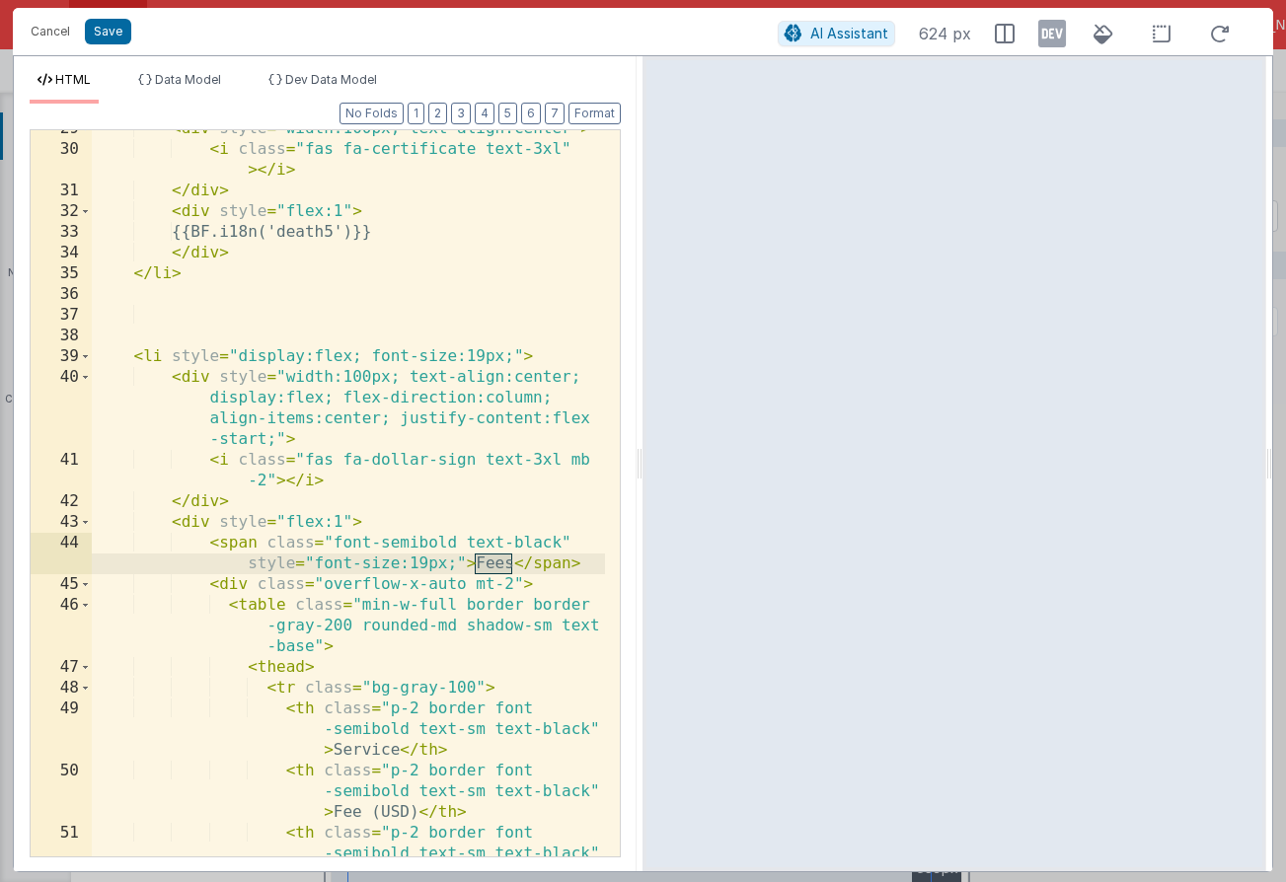
paste textarea
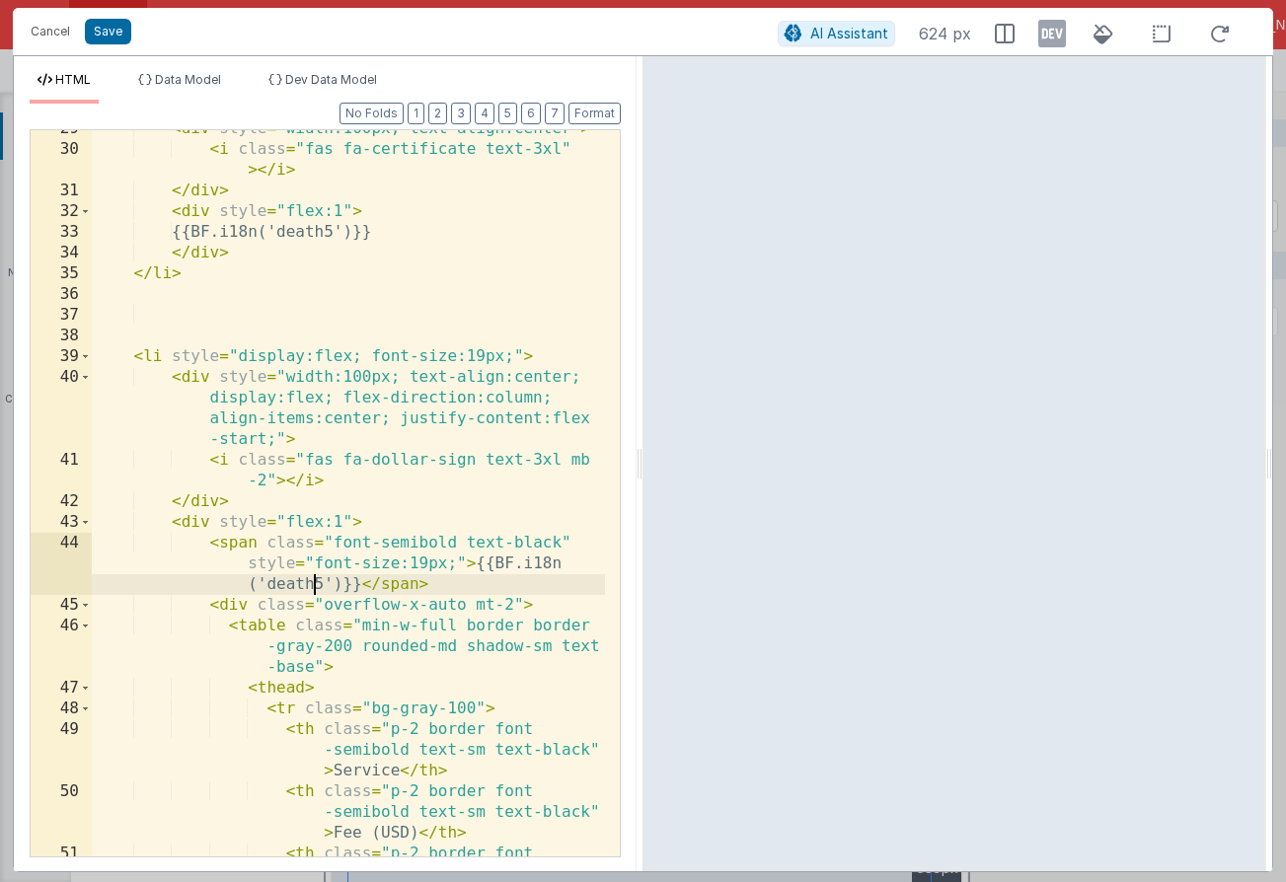
click at [315, 586] on div "< div style = "width:100px; text-align:center" > < i class = "fas fa-certificat…" at bounding box center [348, 522] width 513 height 809
click at [314, 585] on div "< div style = "width:100px; text-align:center" > < i class = "fas fa-certificat…" at bounding box center [348, 522] width 513 height 809
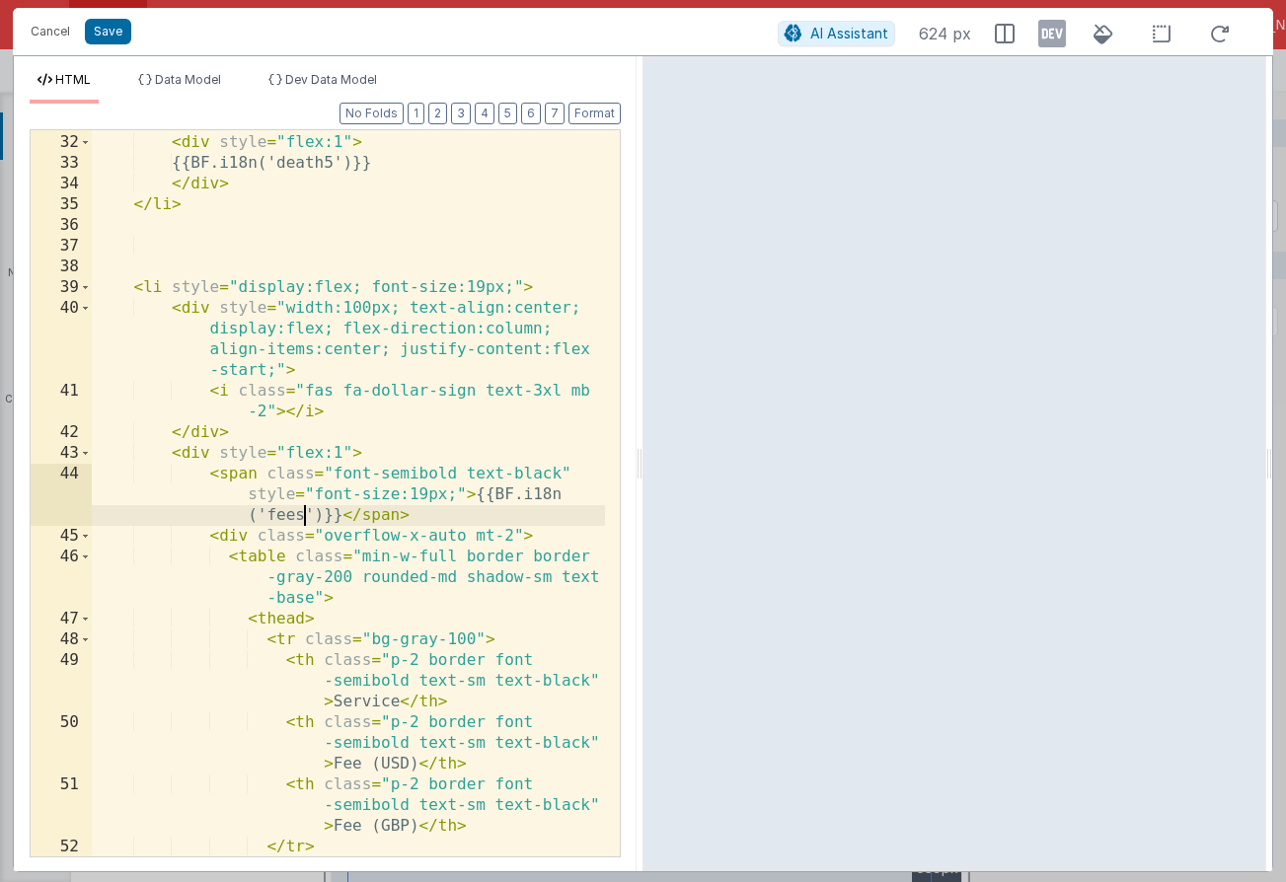
scroll to position [775, 0]
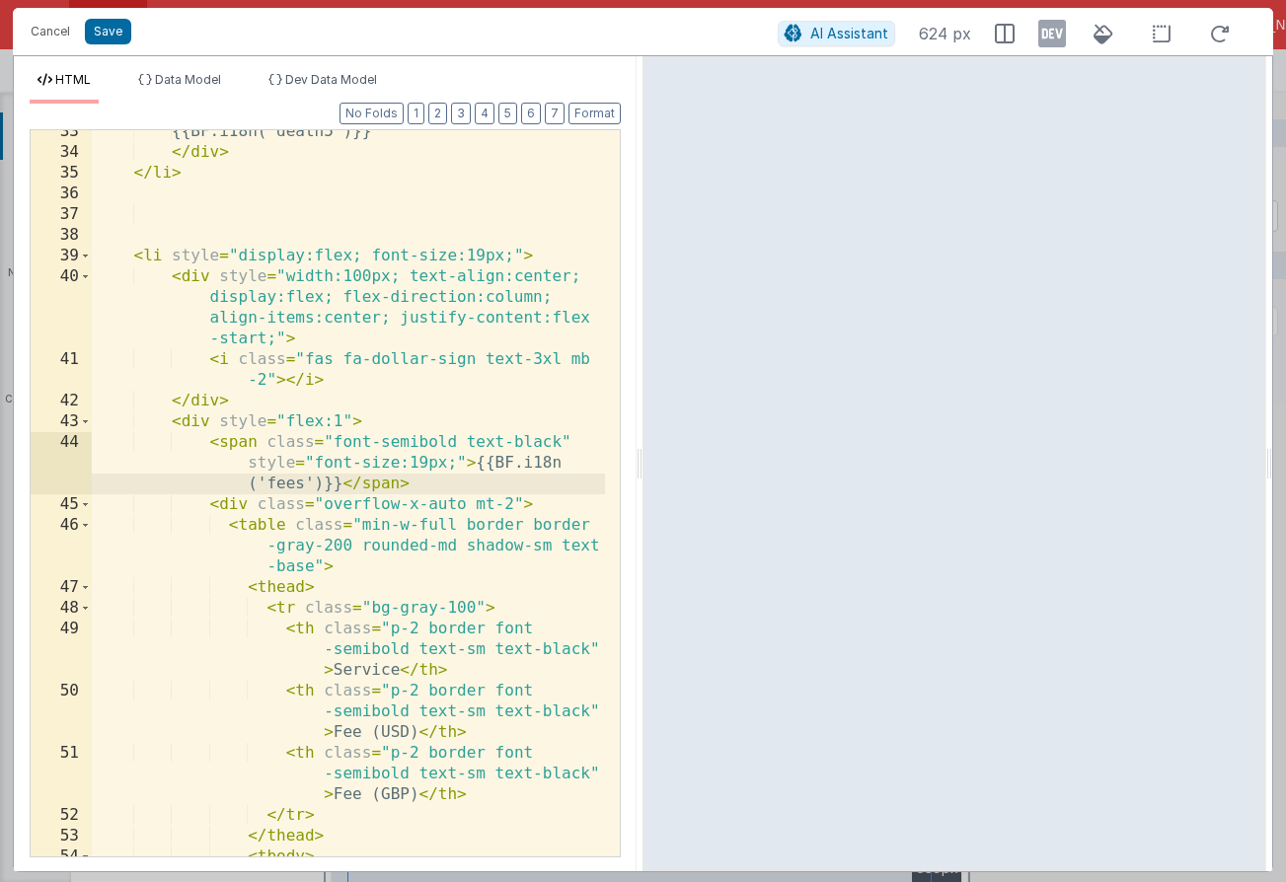
click at [358, 664] on div "{{BF.i18n('death5')}} </ div > </ li > < li style = "display:flex; font-size:19…" at bounding box center [348, 505] width 513 height 768
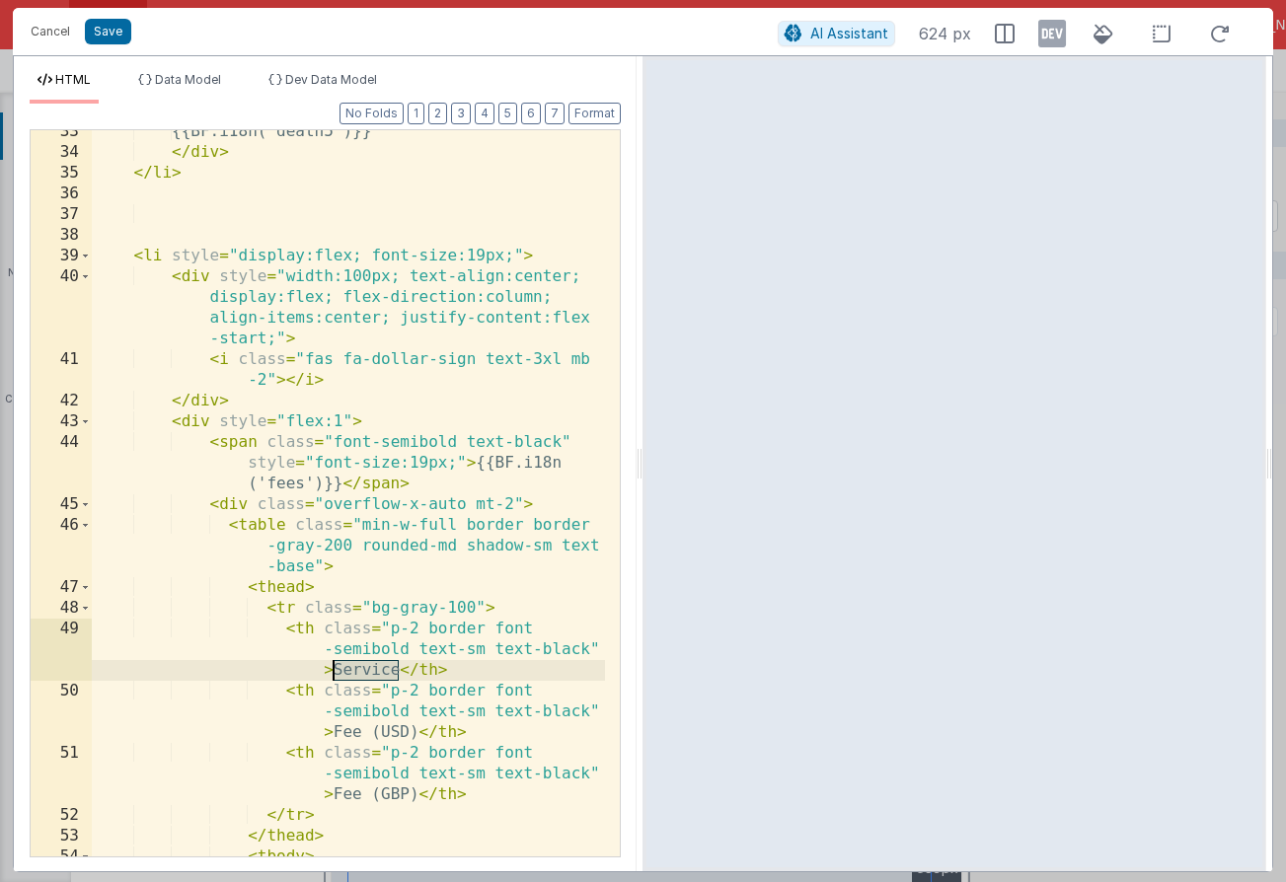
click at [358, 664] on div "{{BF.i18n('death5')}} </ div > </ li > < li style = "display:flex; font-size:19…" at bounding box center [348, 505] width 513 height 768
paste textarea
click at [470, 675] on div "{{BF.i18n('death5')}} </ div > </ li > < li style = "display:flex; font-size:19…" at bounding box center [348, 505] width 513 height 768
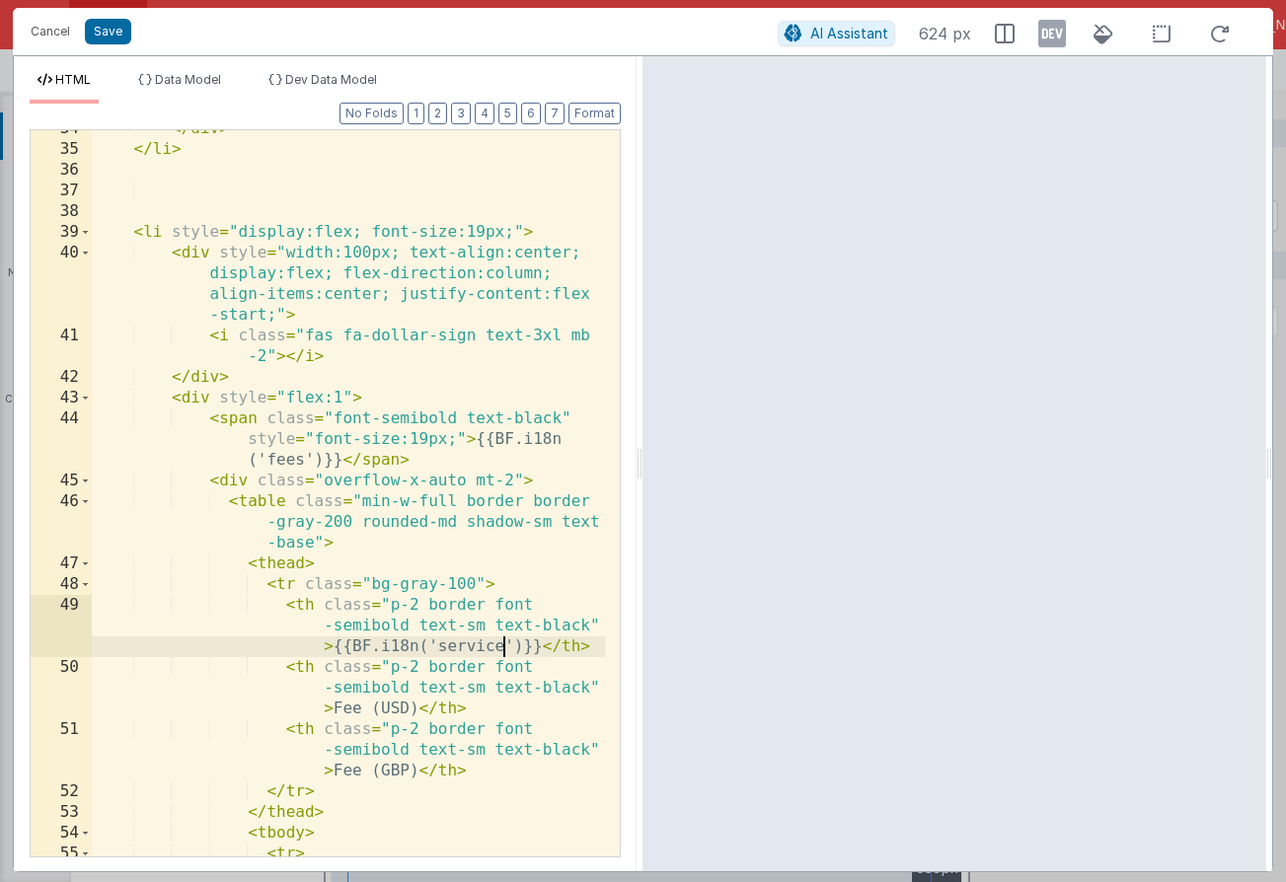
scroll to position [926, 0]
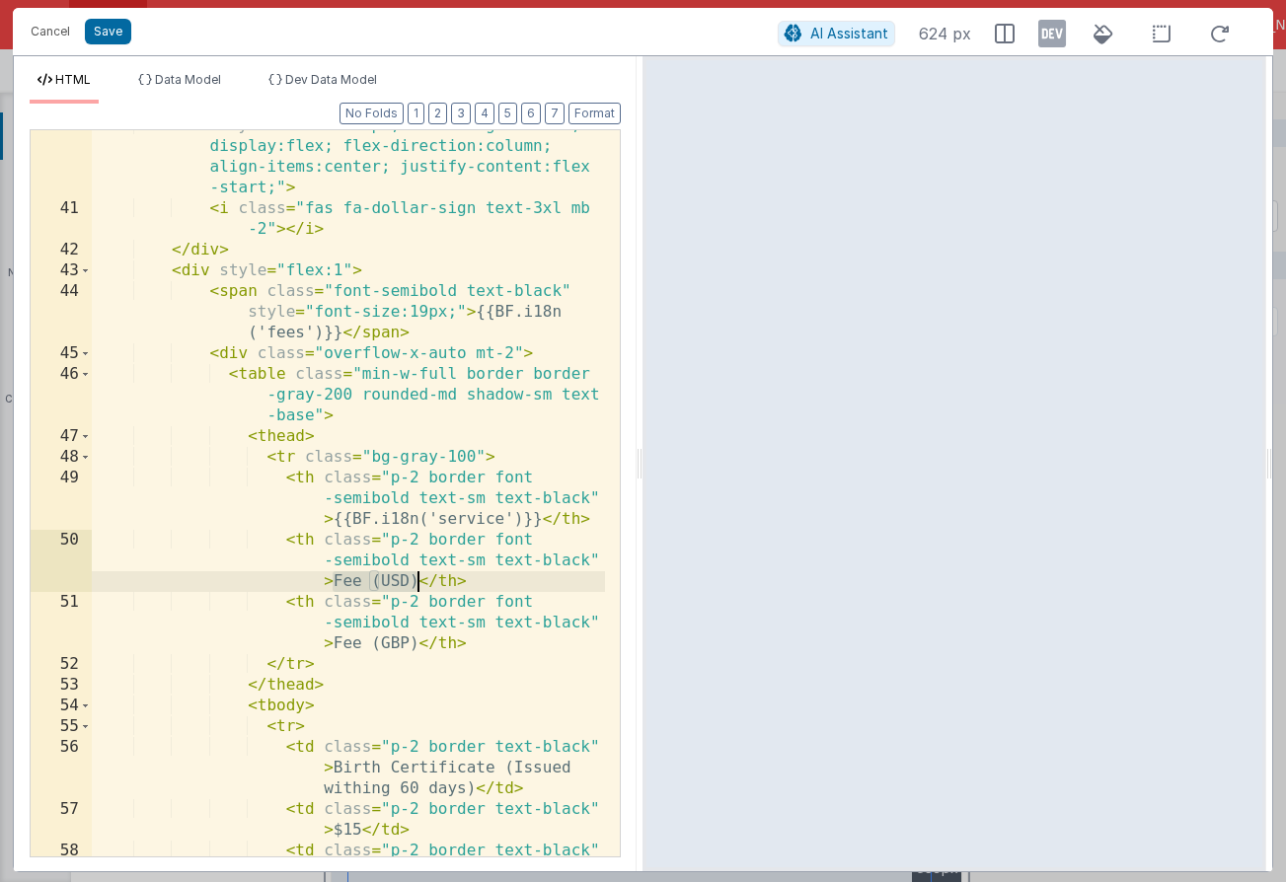
drag, startPoint x: 332, startPoint y: 578, endPoint x: 413, endPoint y: 585, distance: 81.2
click at [413, 585] on div "< div style = "width:100px; text-align:center; display:flex; flex-direction:col…" at bounding box center [348, 540] width 513 height 850
click at [476, 581] on div "< div style = "width:100px; text-align:center; display:flex; flex-direction:col…" at bounding box center [348, 540] width 513 height 850
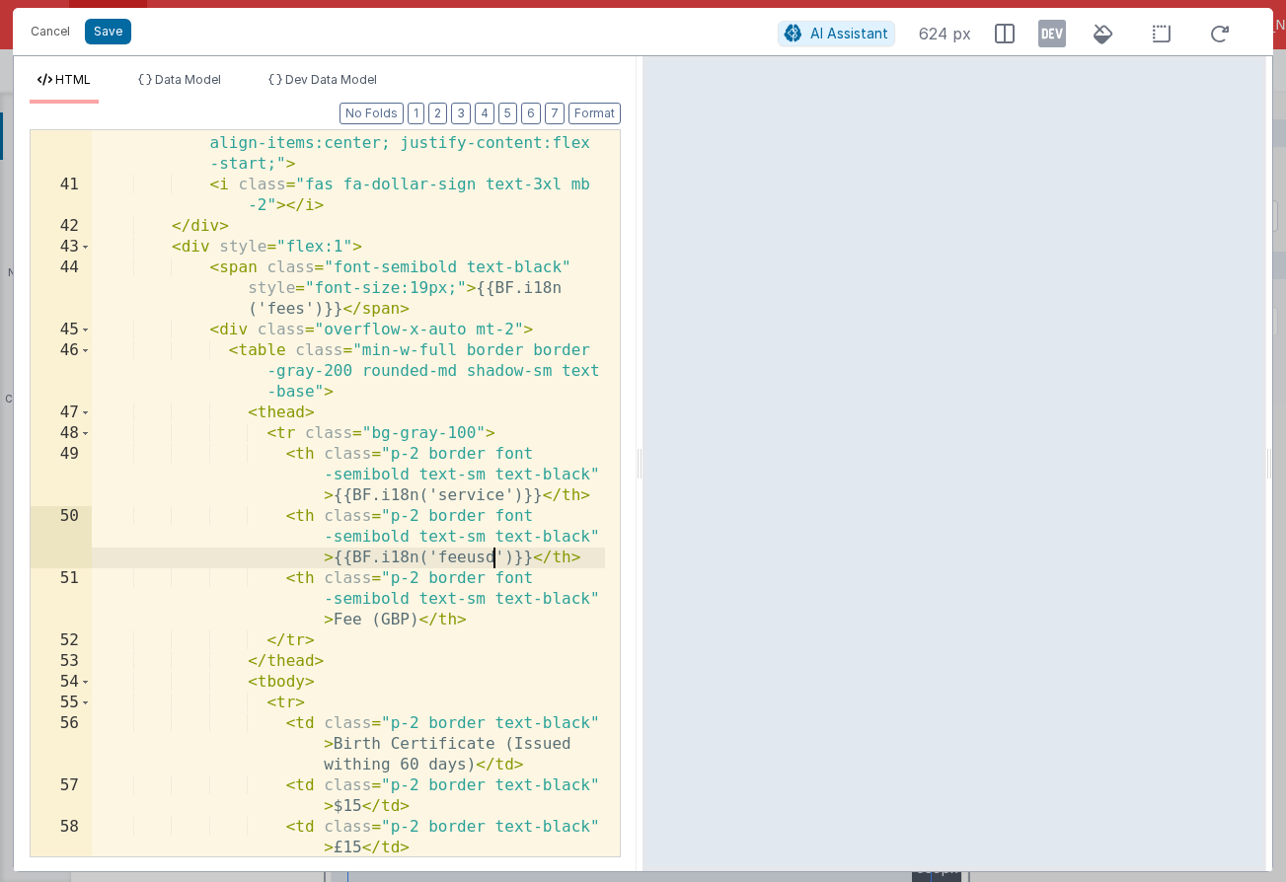
scroll to position [950, 0]
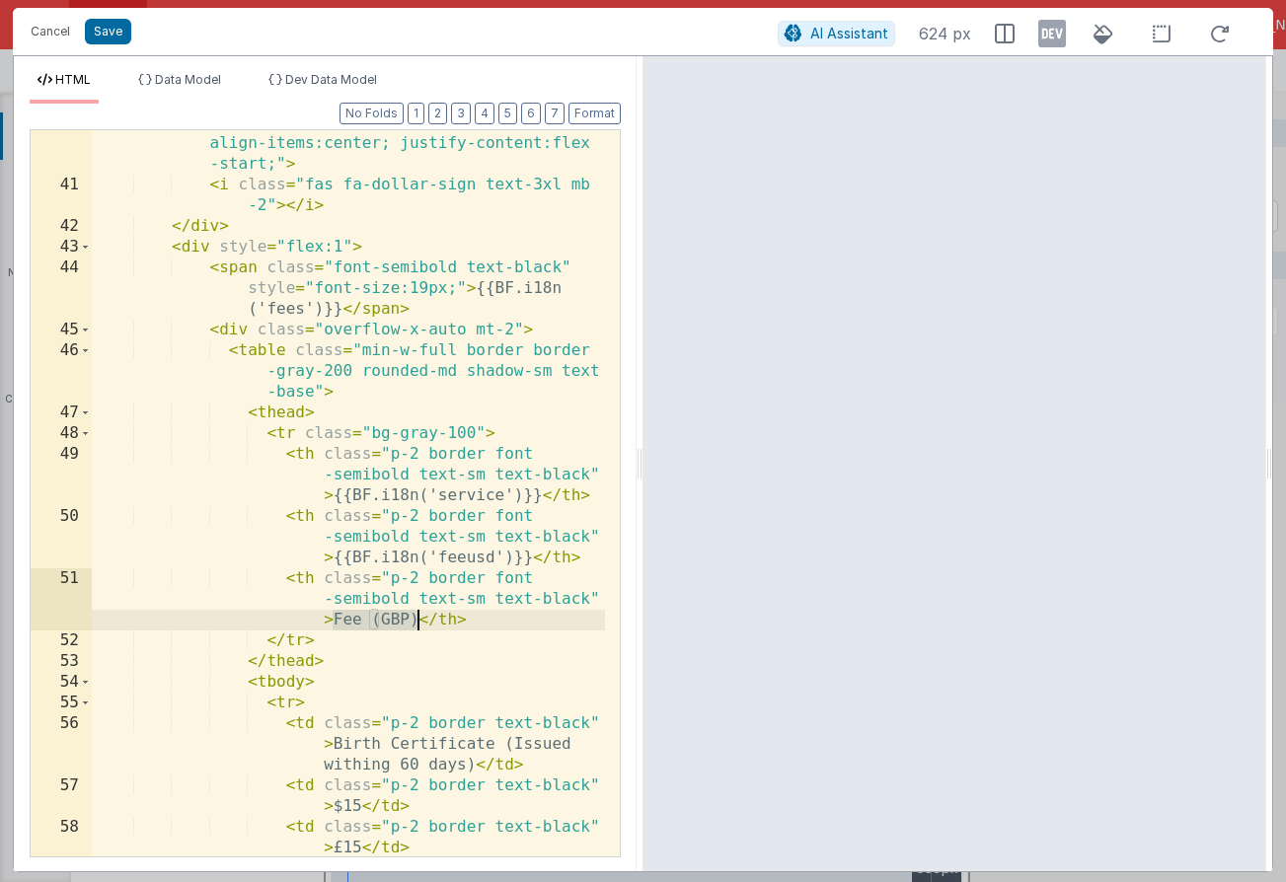
drag, startPoint x: 333, startPoint y: 619, endPoint x: 420, endPoint y: 617, distance: 86.8
click at [420, 617] on div "< div style = "width:100px; text-align:center; display:flex; flex-direction:col…" at bounding box center [348, 507] width 513 height 830
paste textarea
click at [475, 618] on div "< div style = "width:100px; text-align:center; display:flex; flex-direction:col…" at bounding box center [348, 507] width 513 height 830
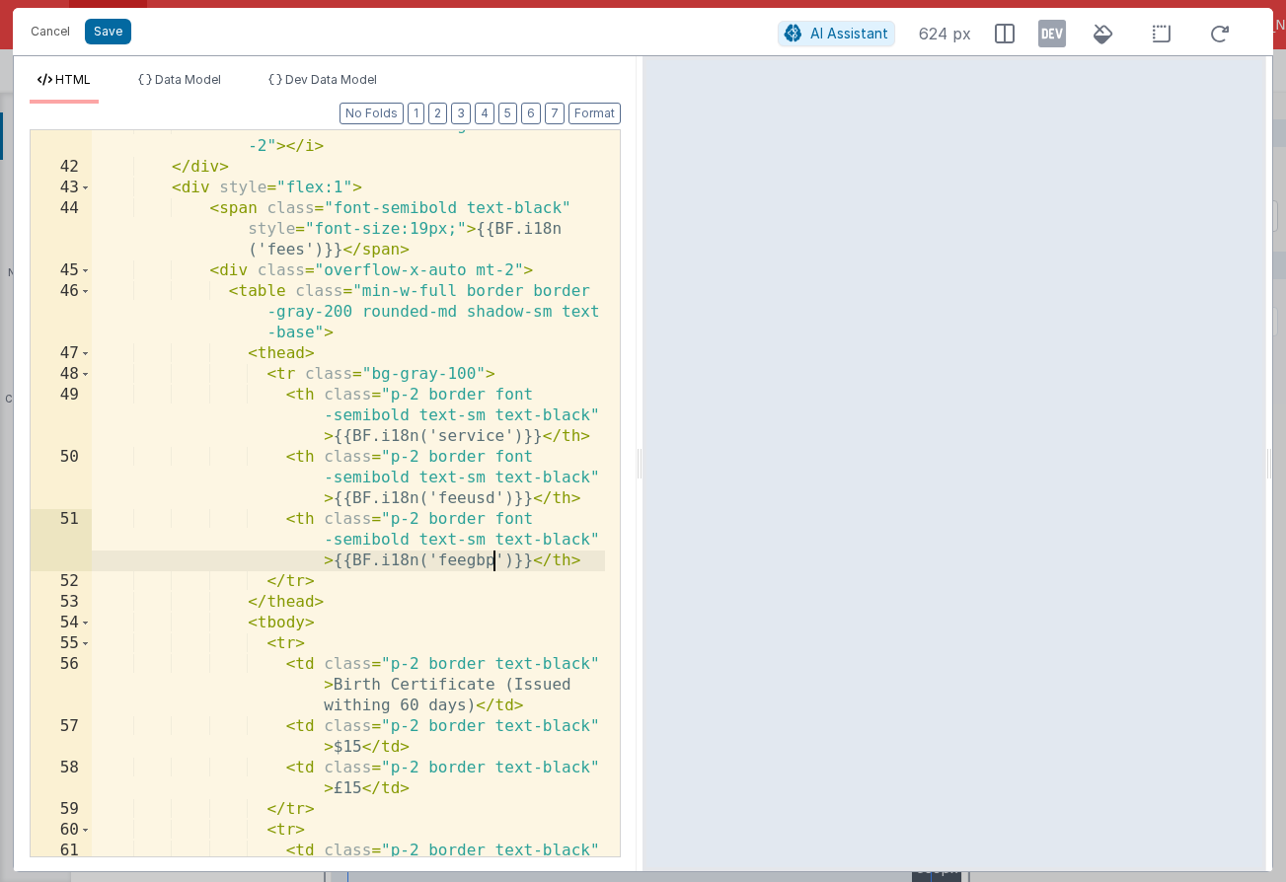
scroll to position [1233, 0]
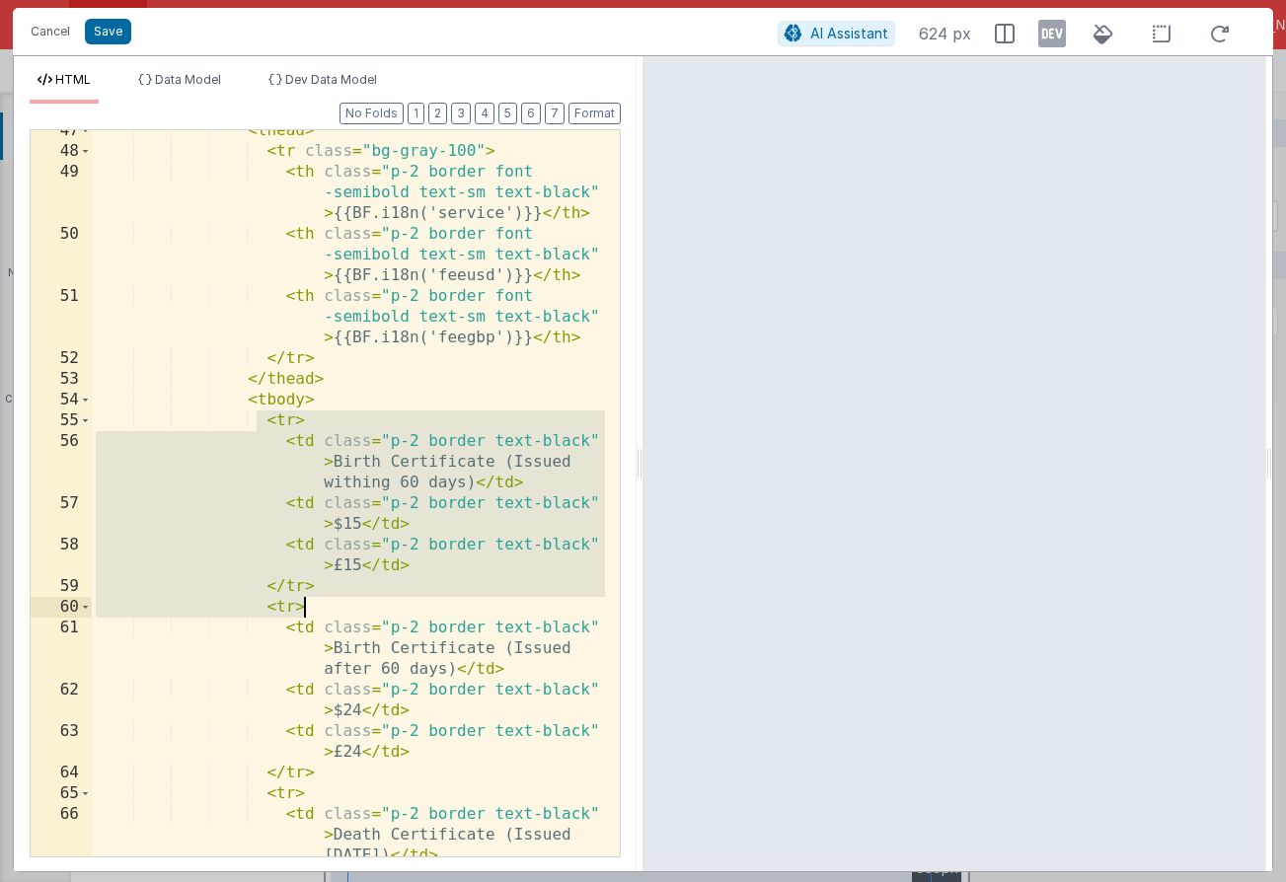
drag, startPoint x: 261, startPoint y: 424, endPoint x: 331, endPoint y: 599, distance: 187.8
click at [331, 599] on div "< thead > < tr class = "bg-gray-100" > < th class = "p-2 border font -semibold …" at bounding box center [348, 514] width 513 height 788
click at [345, 524] on div "< thead > < tr class = "bg-gray-100" > < th class = "p-2 border font -semibold …" at bounding box center [348, 514] width 513 height 788
drag, startPoint x: 265, startPoint y: 423, endPoint x: 325, endPoint y: 579, distance: 166.8
click at [325, 579] on div "< thead > < tr class = "bg-gray-100" > < th class = "p-2 border font -semibold …" at bounding box center [348, 514] width 513 height 788
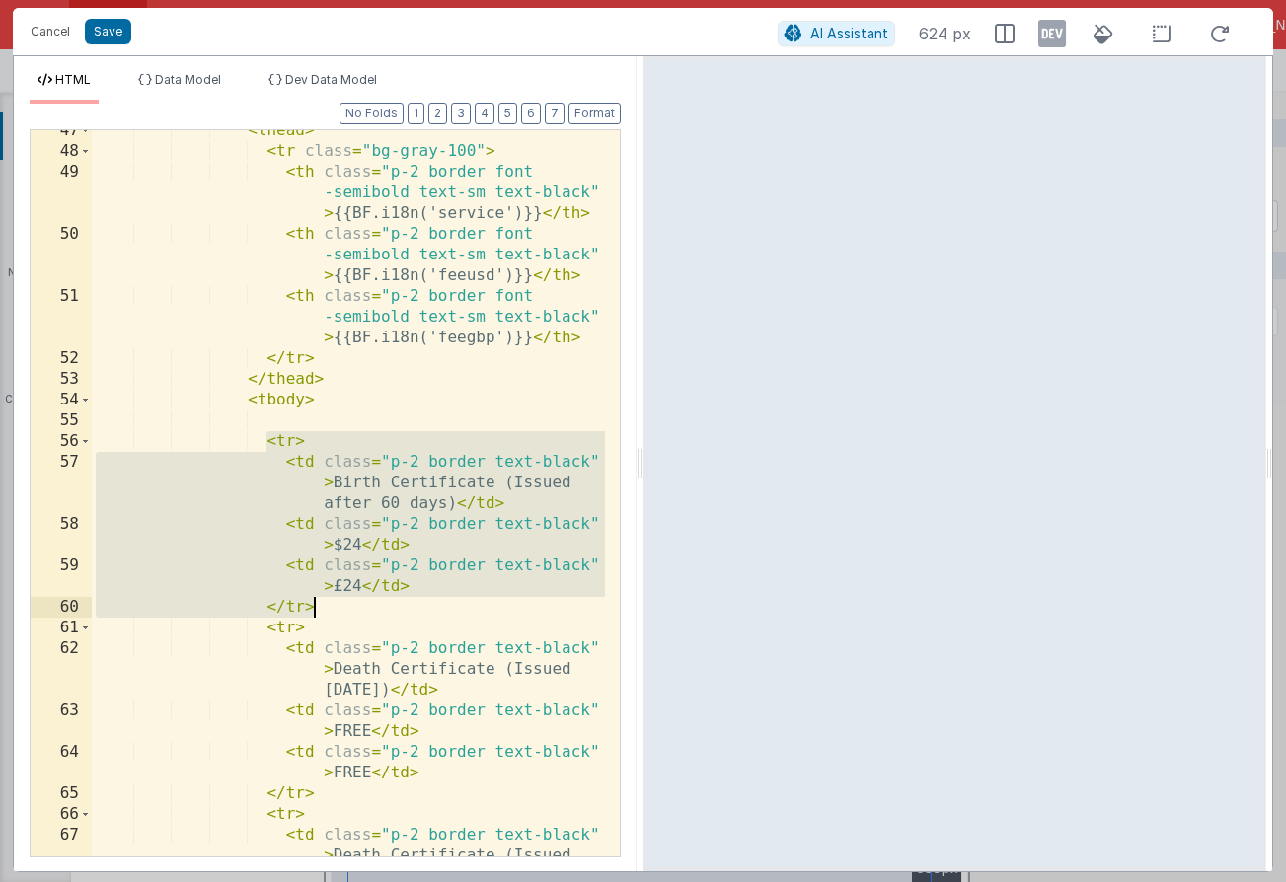
drag, startPoint x: 269, startPoint y: 442, endPoint x: 330, endPoint y: 604, distance: 172.6
click at [330, 604] on div "< thead > < tr class = "bg-gray-100" > < th class = "p-2 border font -semibold …" at bounding box center [348, 524] width 513 height 809
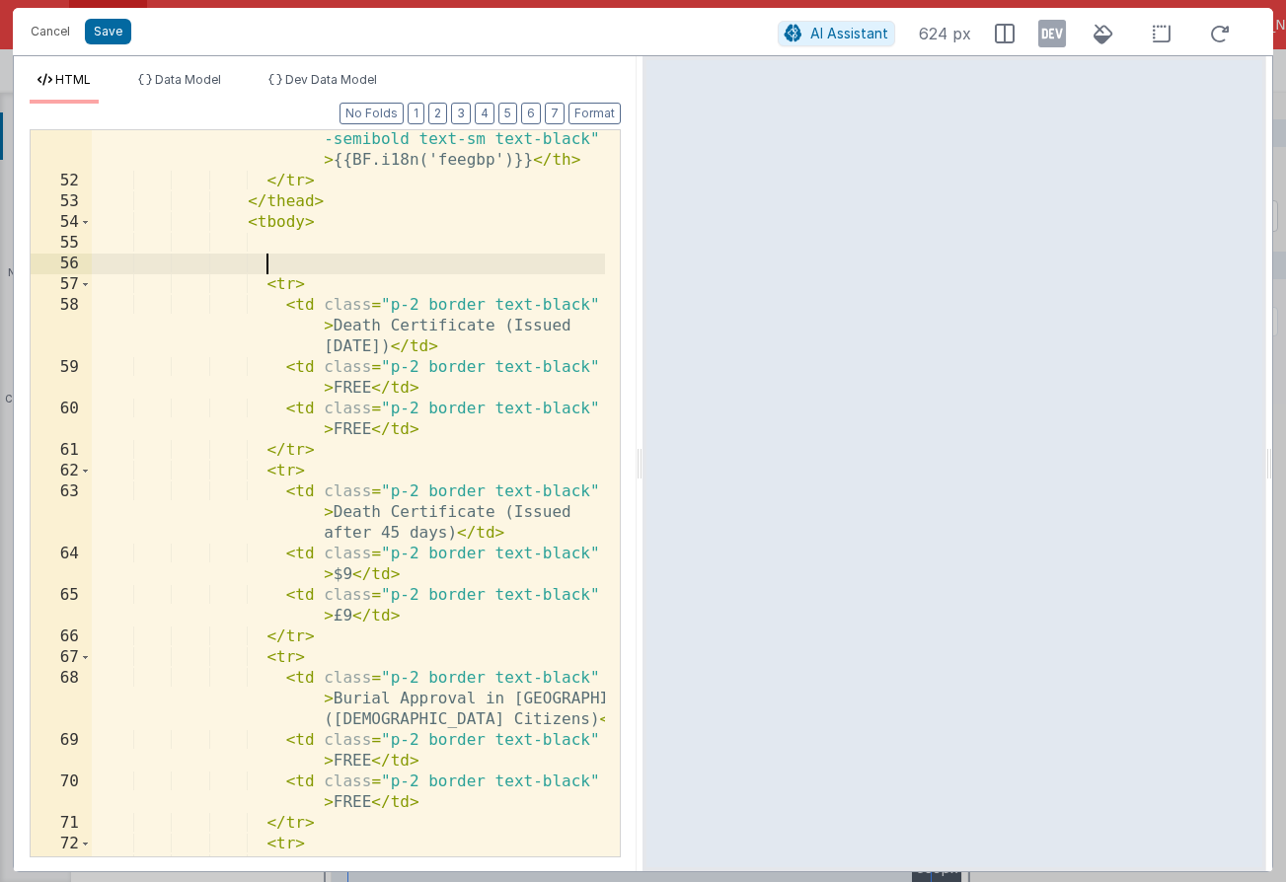
scroll to position [1411, 0]
click at [122, 23] on button "Save" at bounding box center [108, 32] width 46 height 26
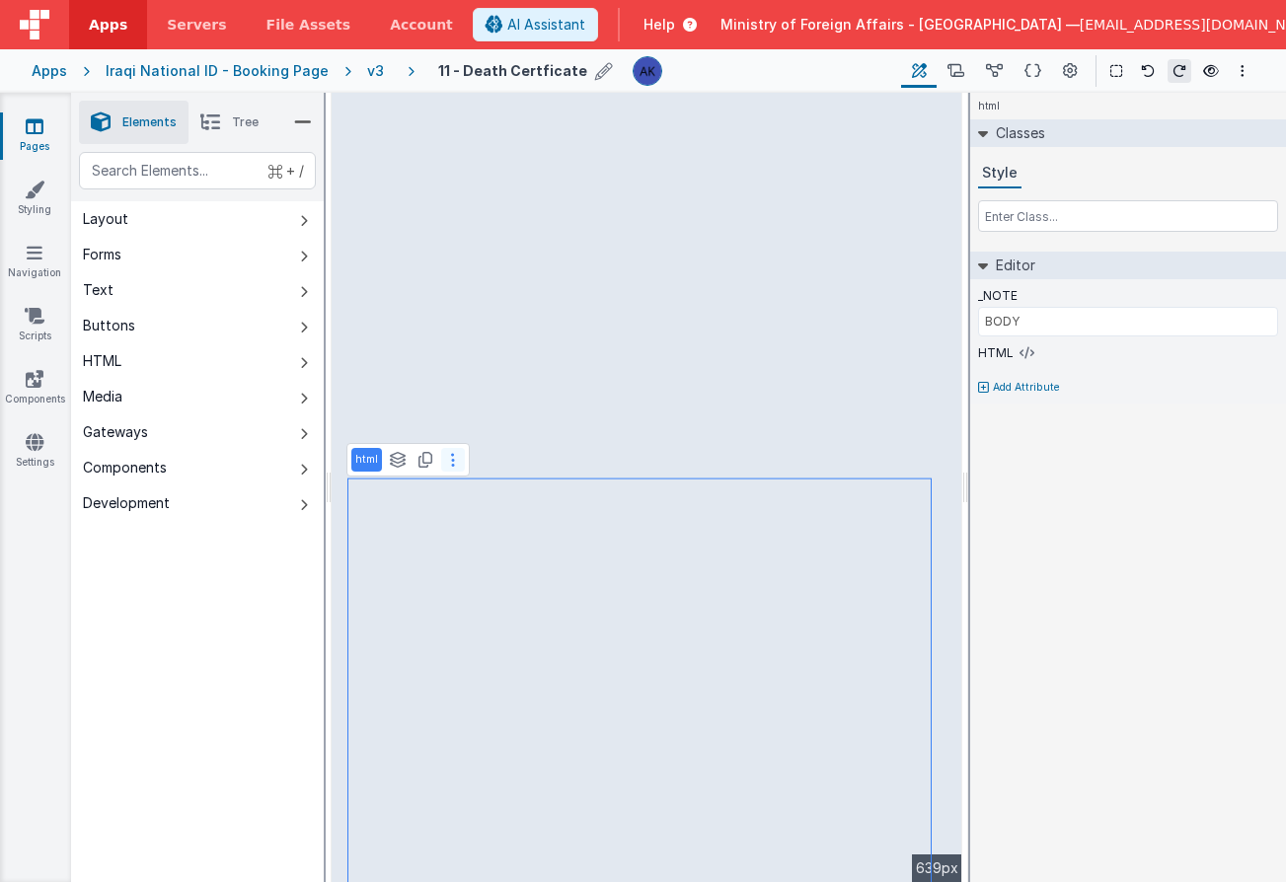
click at [448, 462] on button at bounding box center [453, 460] width 24 height 24
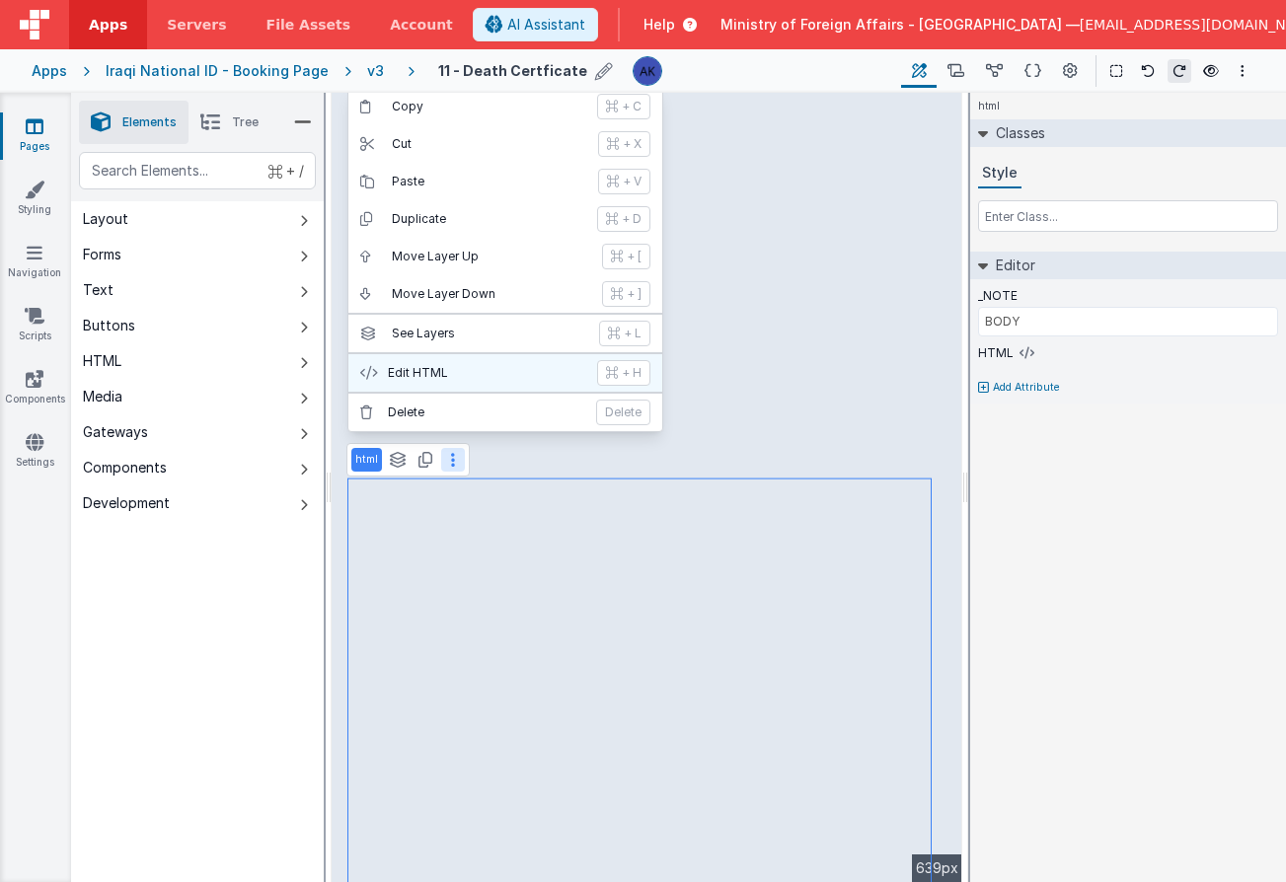
click at [409, 372] on p "Edit HTML" at bounding box center [486, 373] width 197 height 16
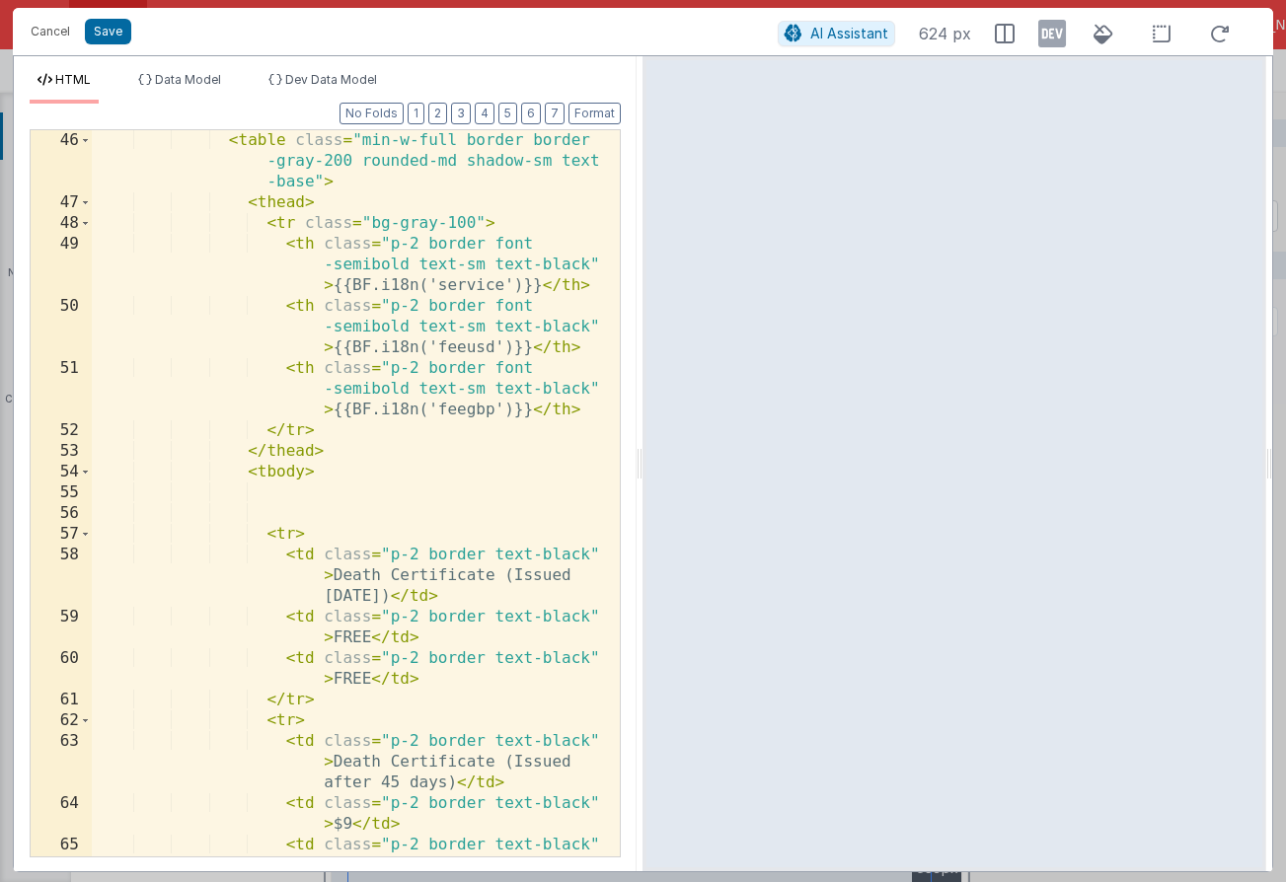
scroll to position [1237, 0]
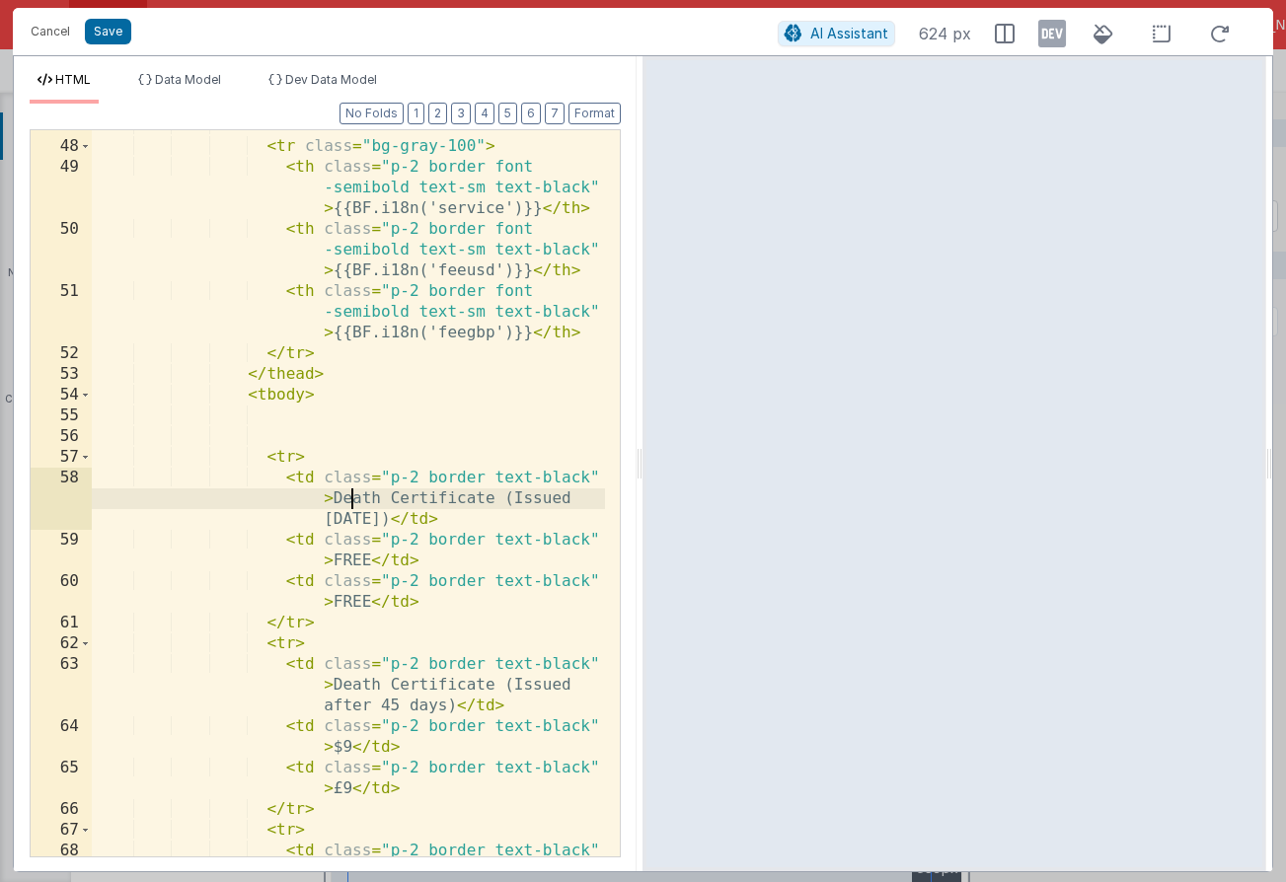
click at [352, 503] on div "< thead > < tr class = "bg-gray-100" > < th class = "p-2 border font -semibold …" at bounding box center [348, 519] width 513 height 809
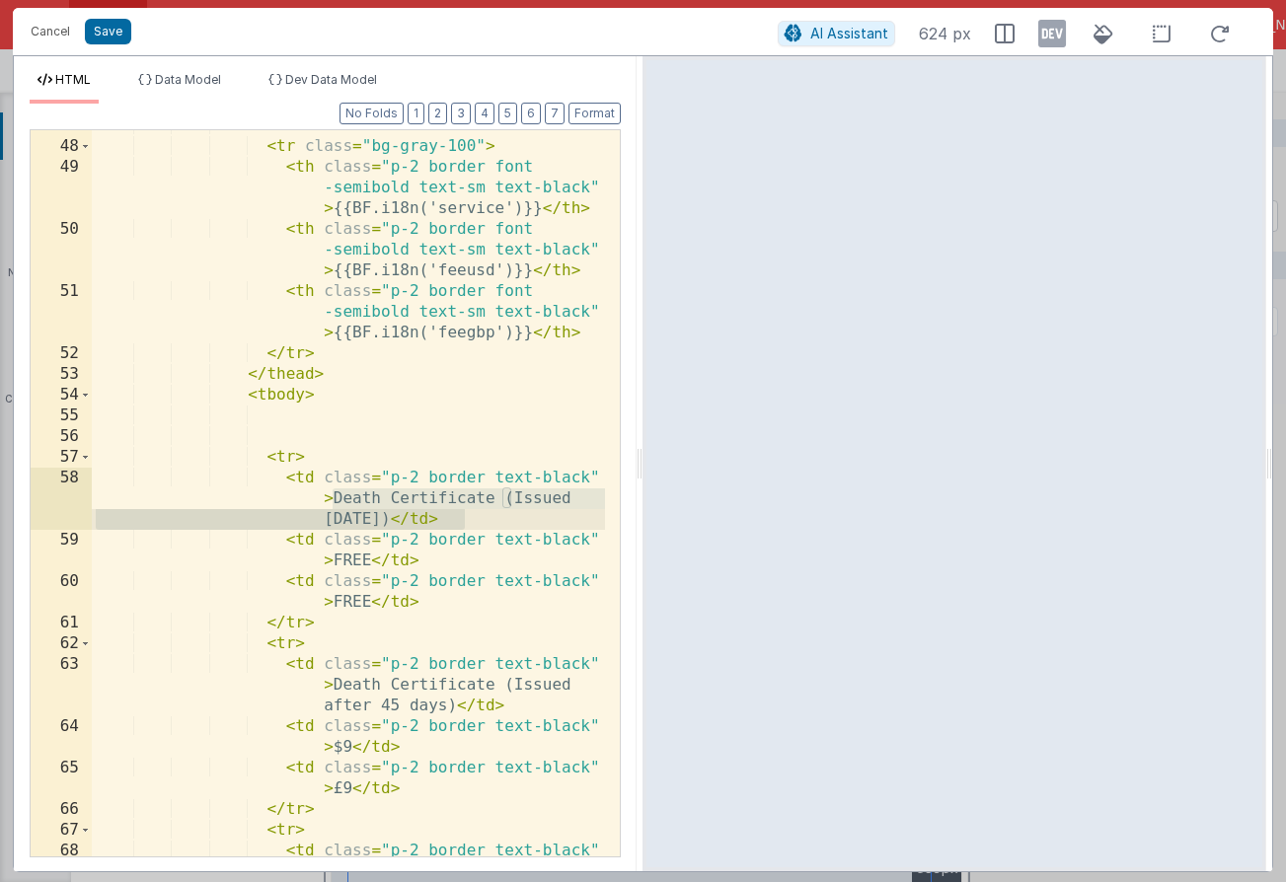
drag, startPoint x: 335, startPoint y: 498, endPoint x: 464, endPoint y: 525, distance: 131.0
click at [464, 525] on div "< thead > < tr class = "bg-gray-100" > < th class = "p-2 border font -semibold …" at bounding box center [348, 519] width 513 height 809
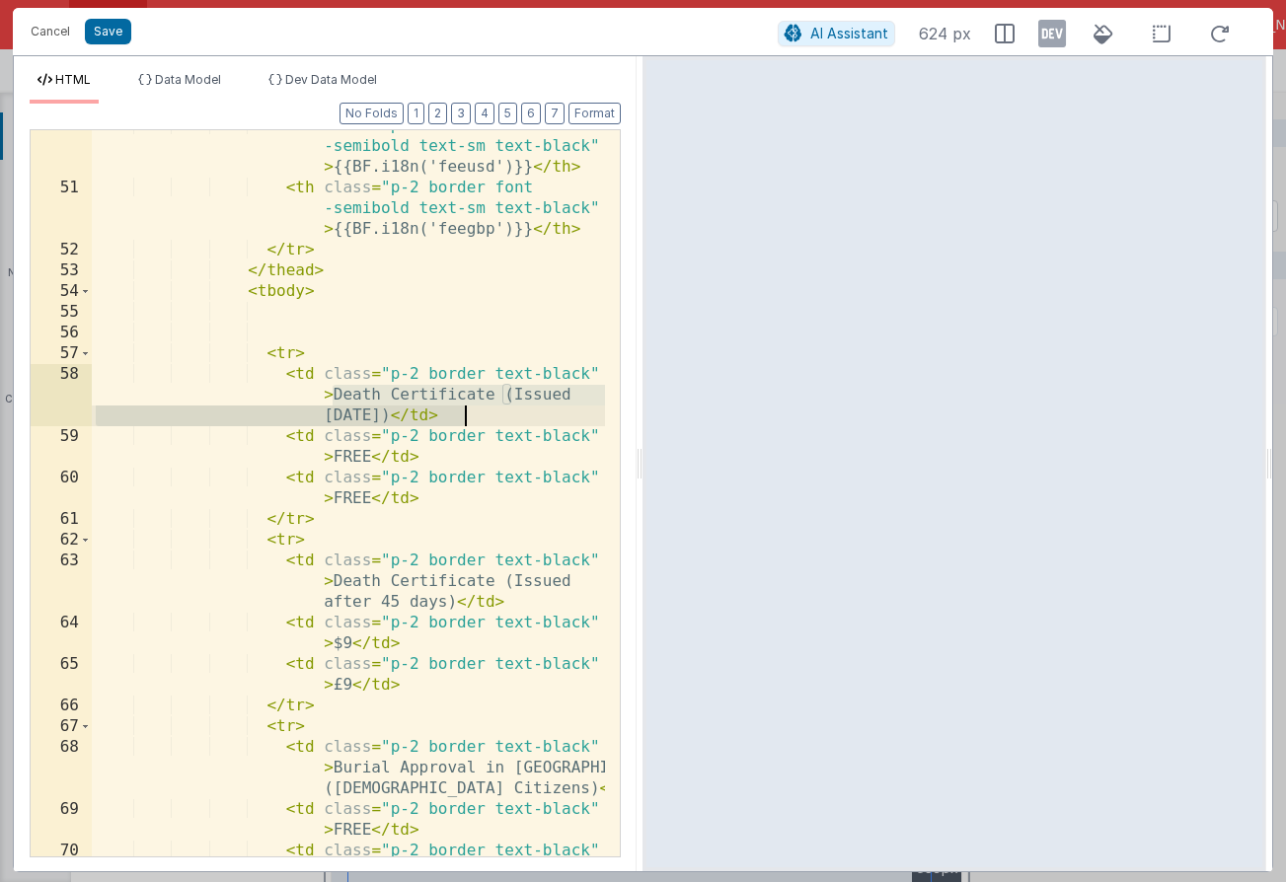
scroll to position [1341, 0]
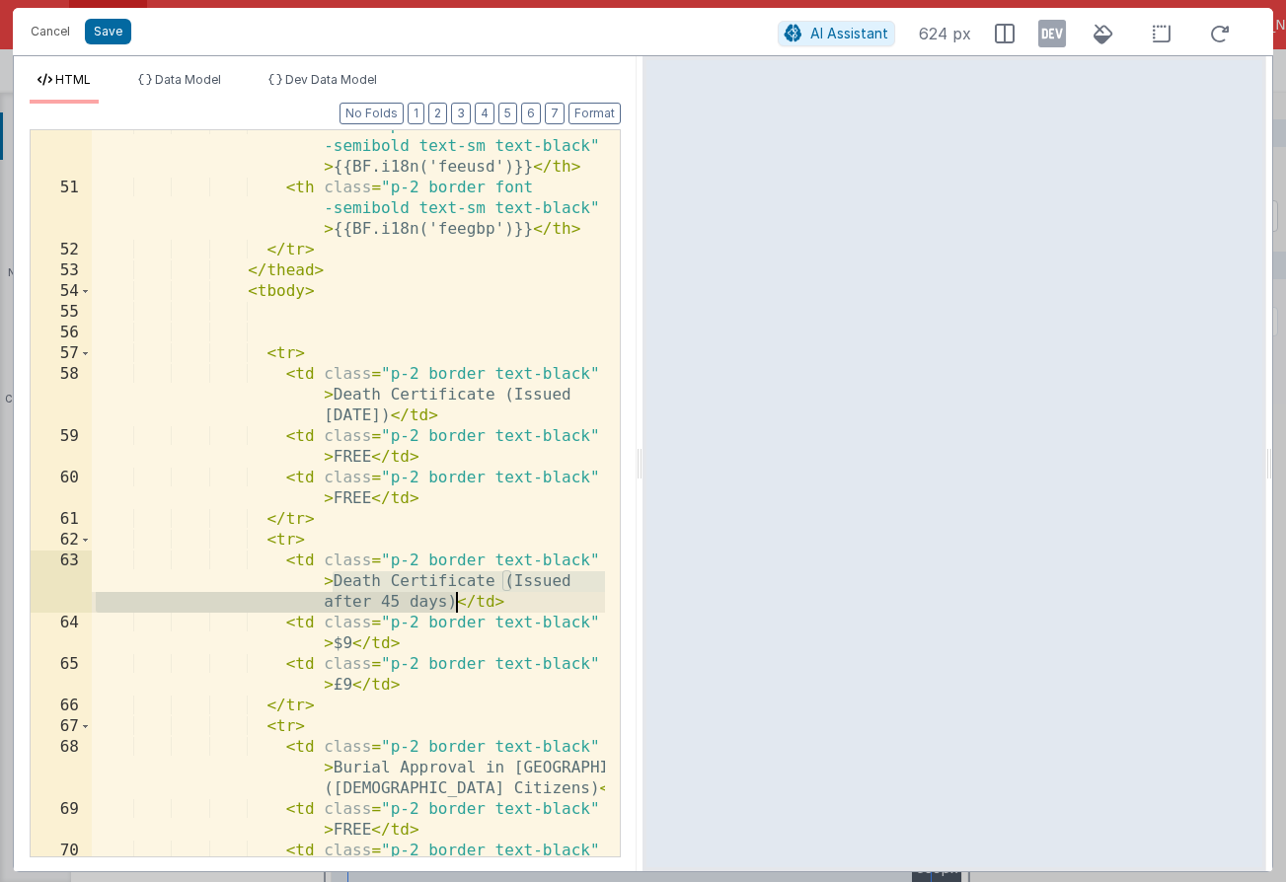
drag, startPoint x: 333, startPoint y: 583, endPoint x: 452, endPoint y: 607, distance: 120.7
click at [452, 607] on div "< th class = "p-2 border font -semibold text-sm text-black" > {{BF.i18n('feeusd…" at bounding box center [348, 530] width 513 height 830
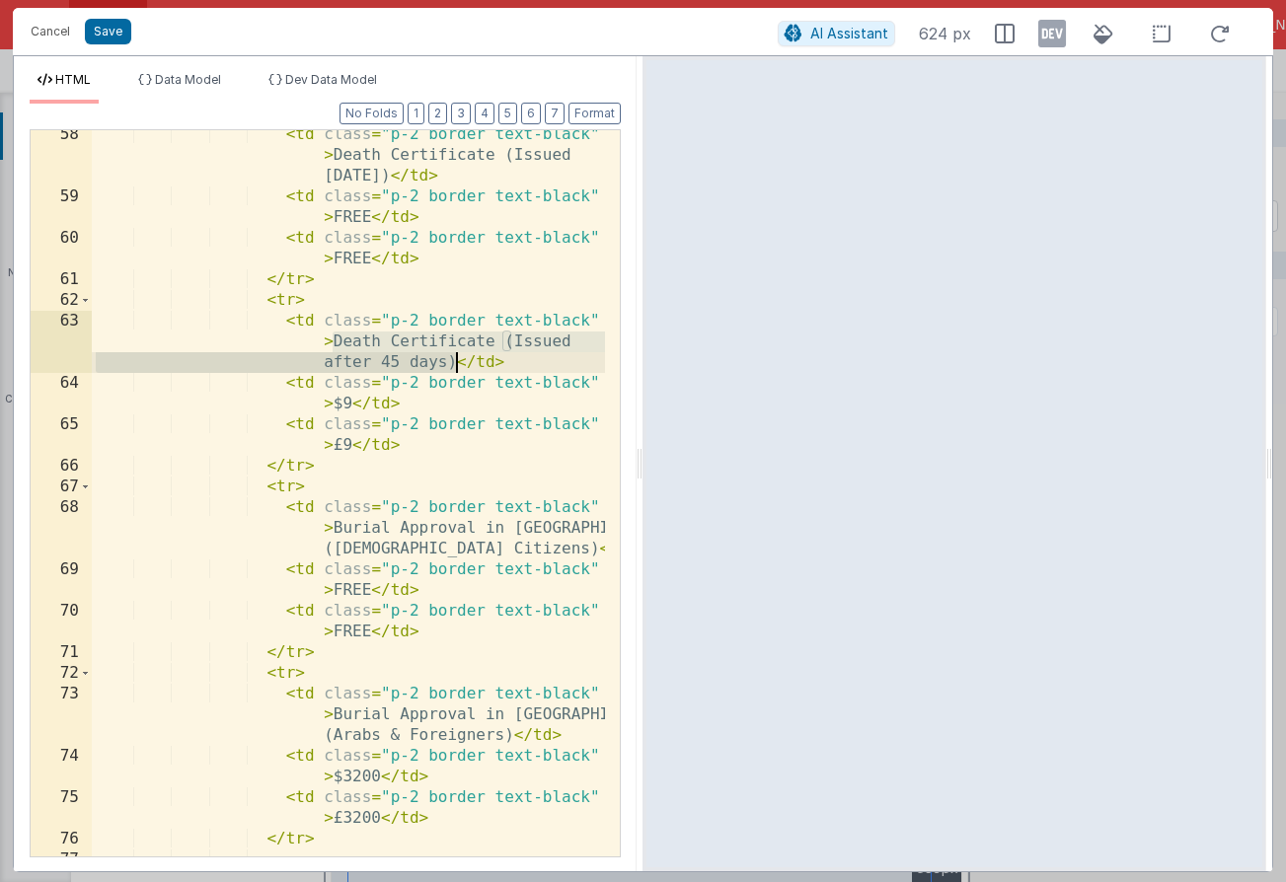
scroll to position [1603, 0]
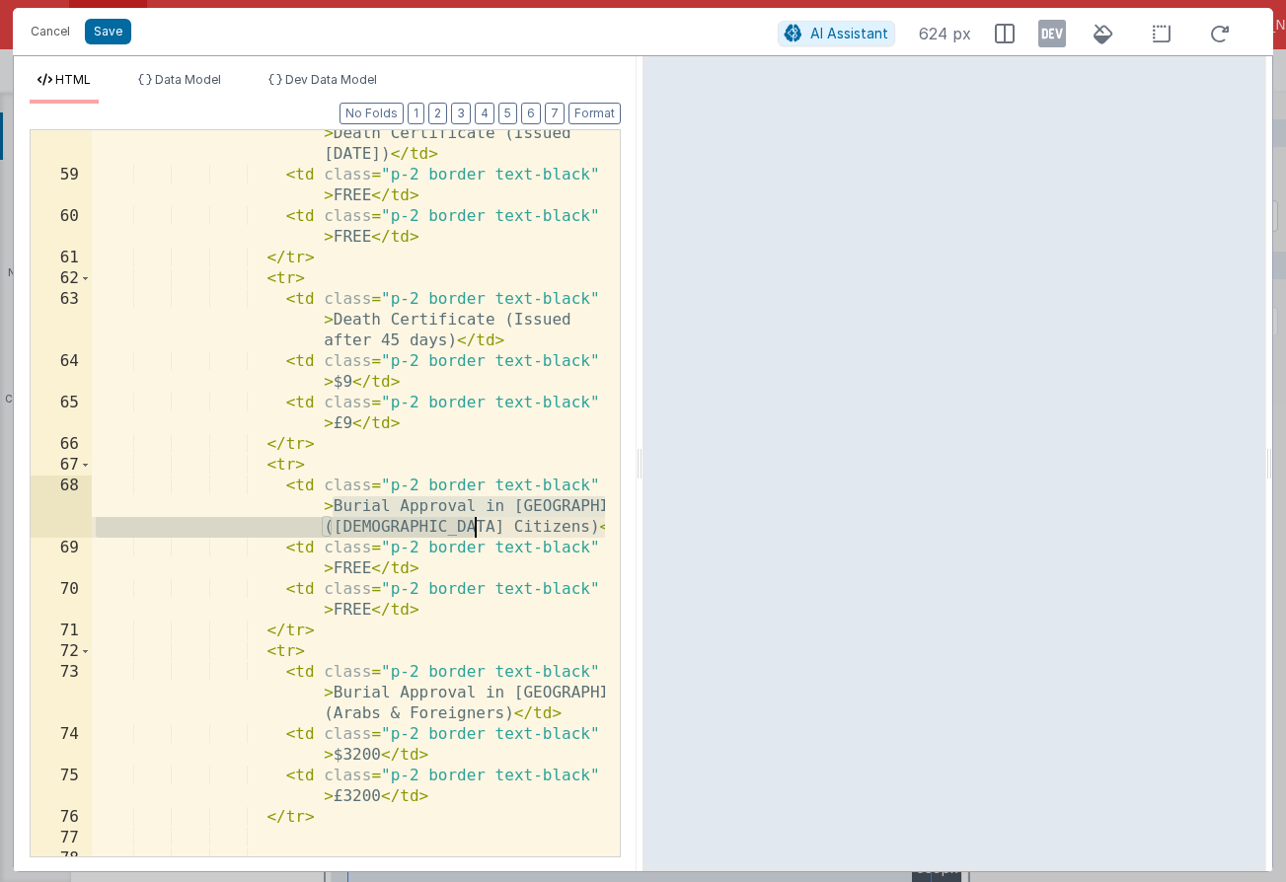
drag, startPoint x: 335, startPoint y: 506, endPoint x: 478, endPoint y: 527, distance: 143.6
click at [478, 527] on div "< td class = "p-2 border text-black" > Death Certificate (Issued within 45 days…" at bounding box center [348, 507] width 513 height 809
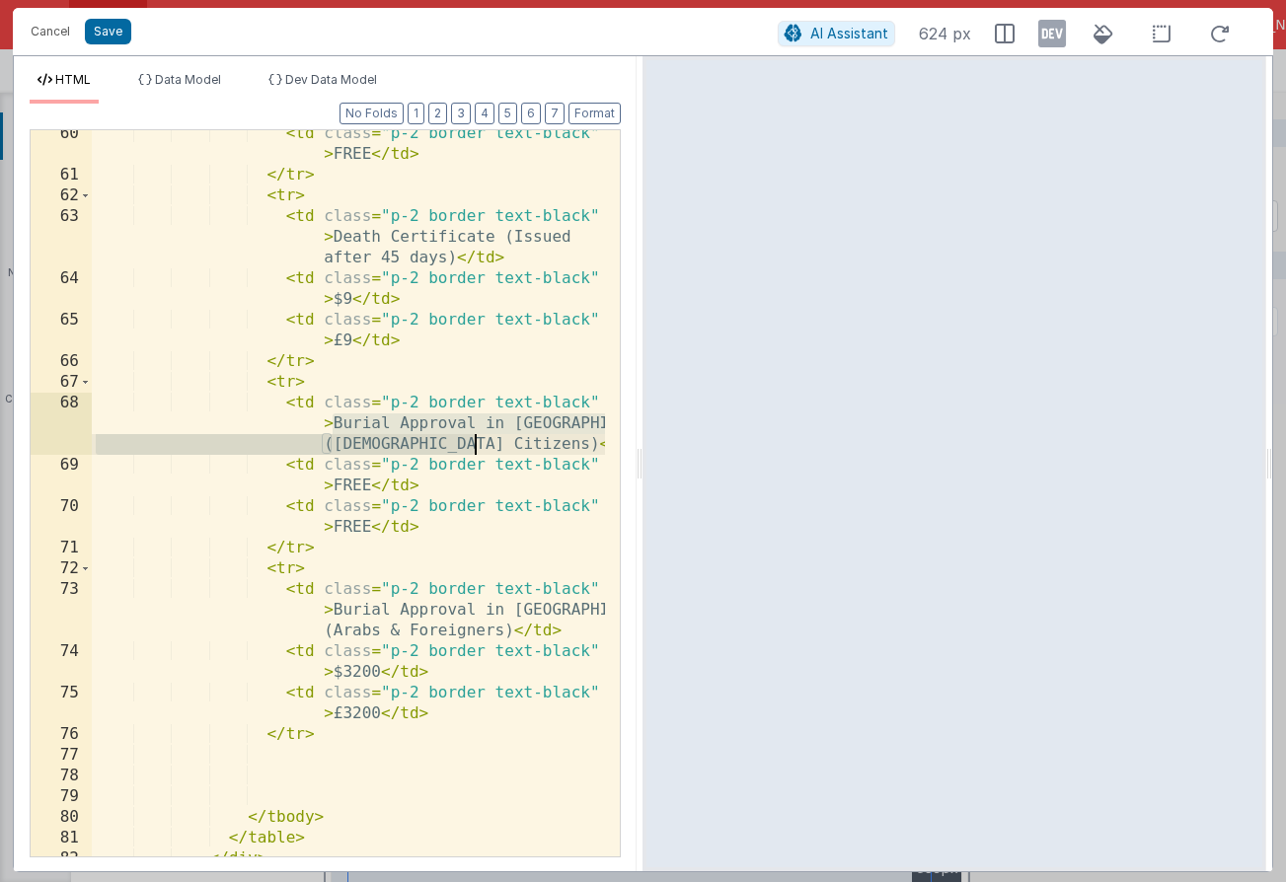
scroll to position [1702, 0]
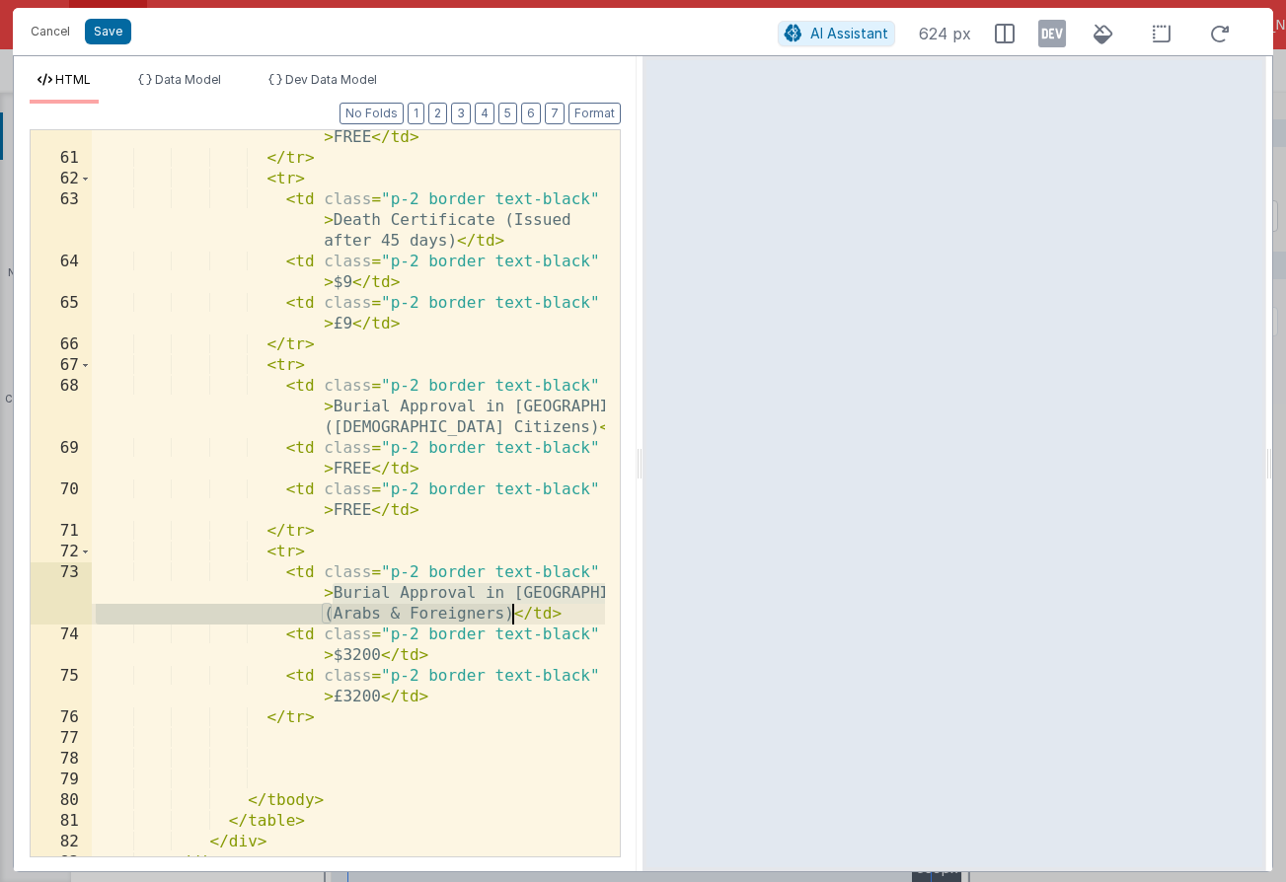
drag, startPoint x: 335, startPoint y: 593, endPoint x: 510, endPoint y: 617, distance: 176.2
click at [510, 617] on div "< td class = "p-2 border text-black" > FREE </ td > </ tr > < tr > < td class =…" at bounding box center [348, 501] width 513 height 788
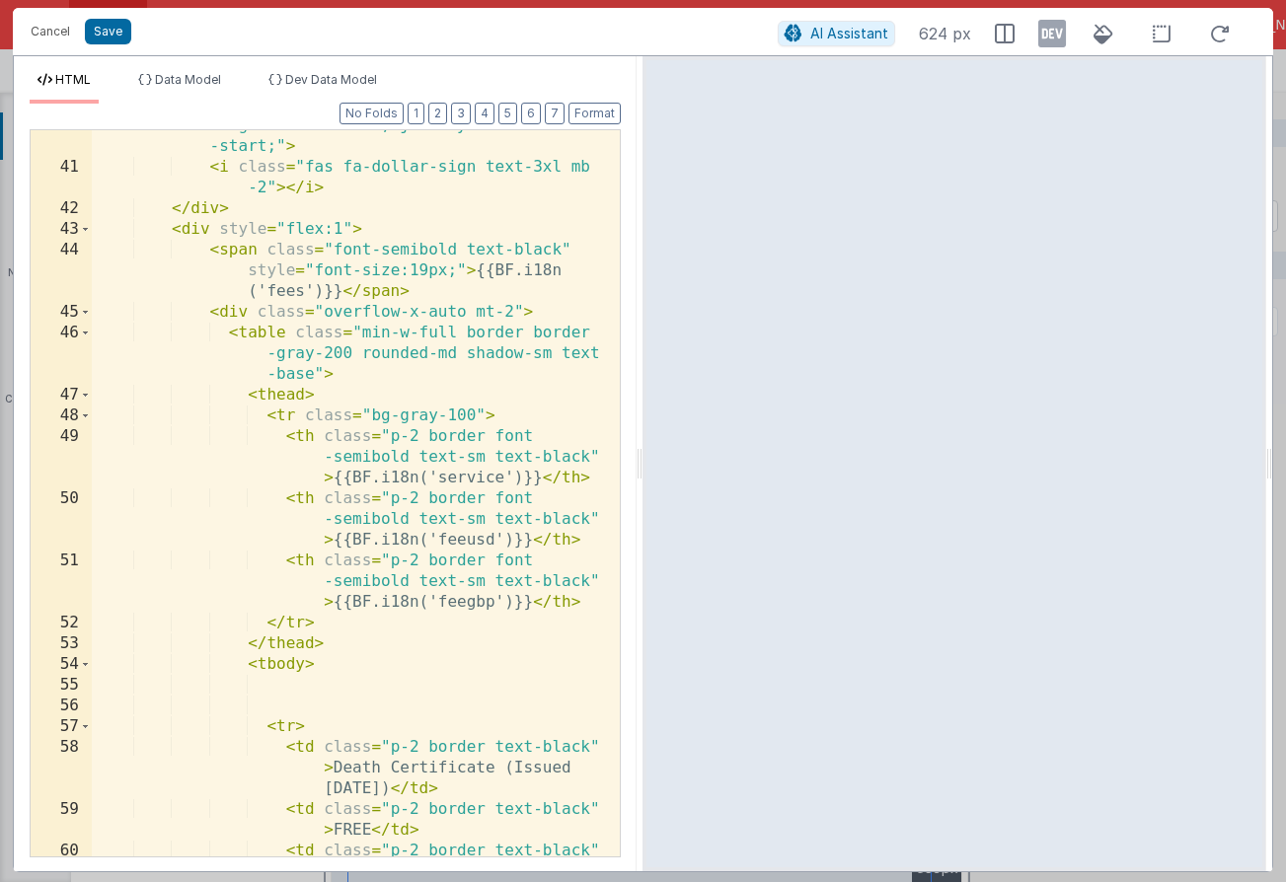
scroll to position [974, 0]
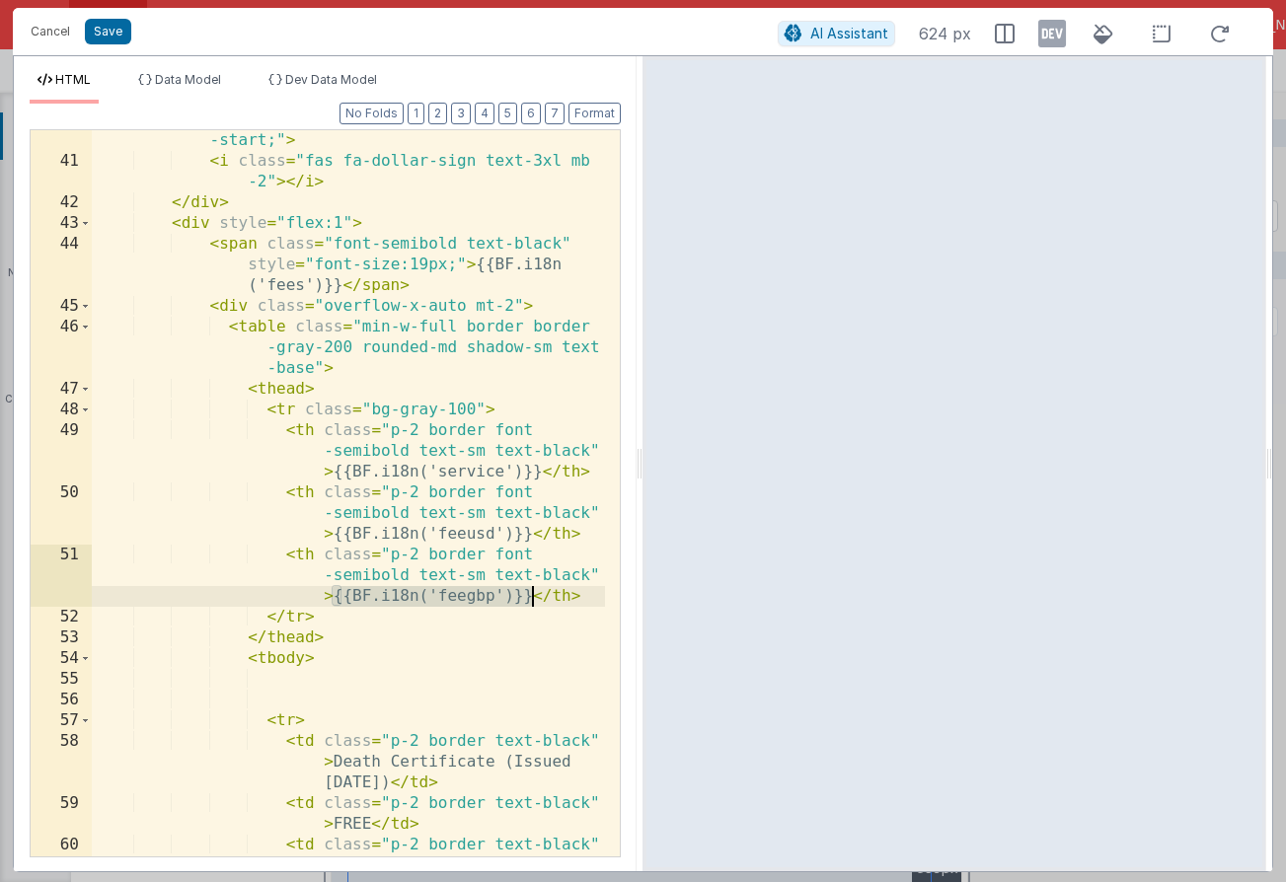
drag, startPoint x: 334, startPoint y: 599, endPoint x: 535, endPoint y: 597, distance: 200.3
click at [535, 597] on div "< div style = "width:100px; text-align:center; display:flex; flex-direction:col…" at bounding box center [348, 483] width 513 height 830
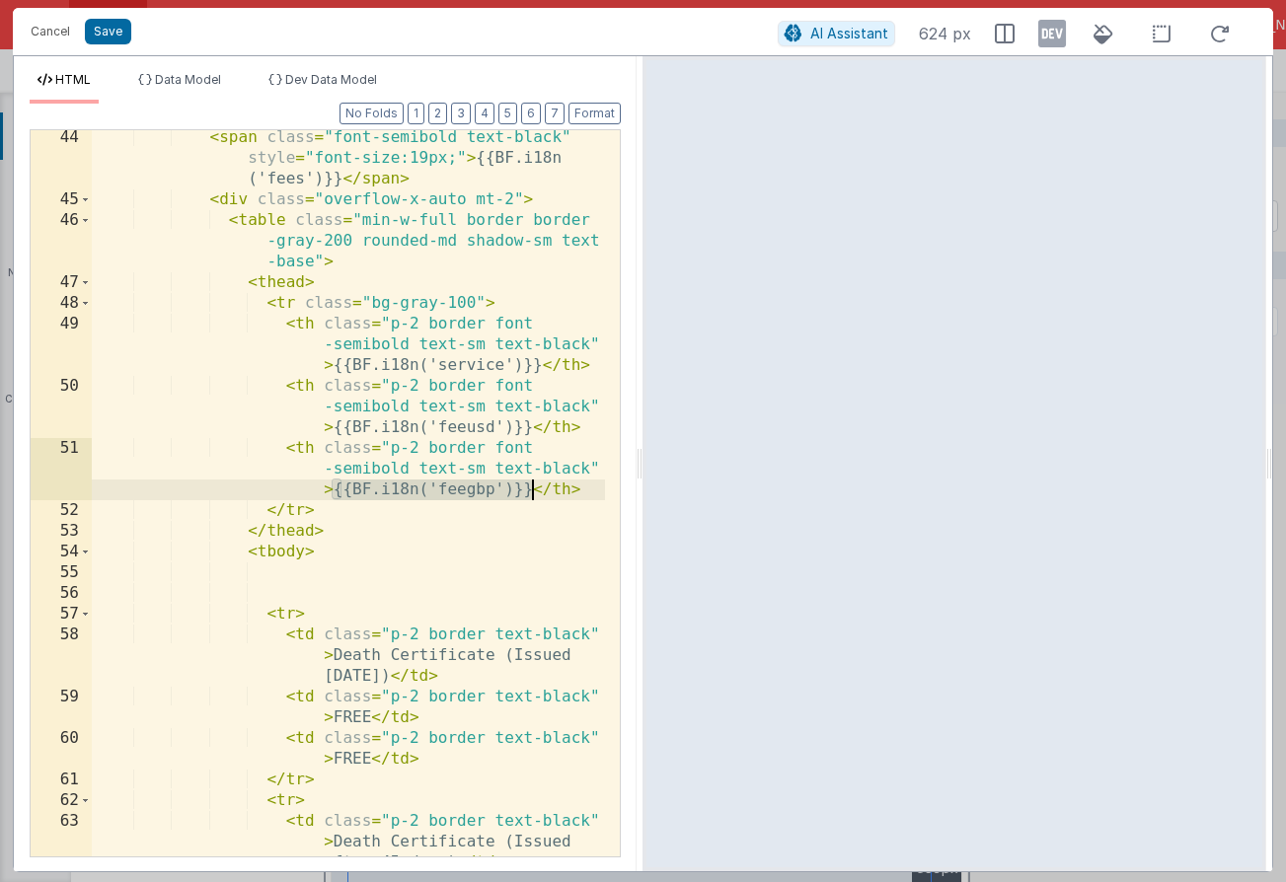
scroll to position [1080, 0]
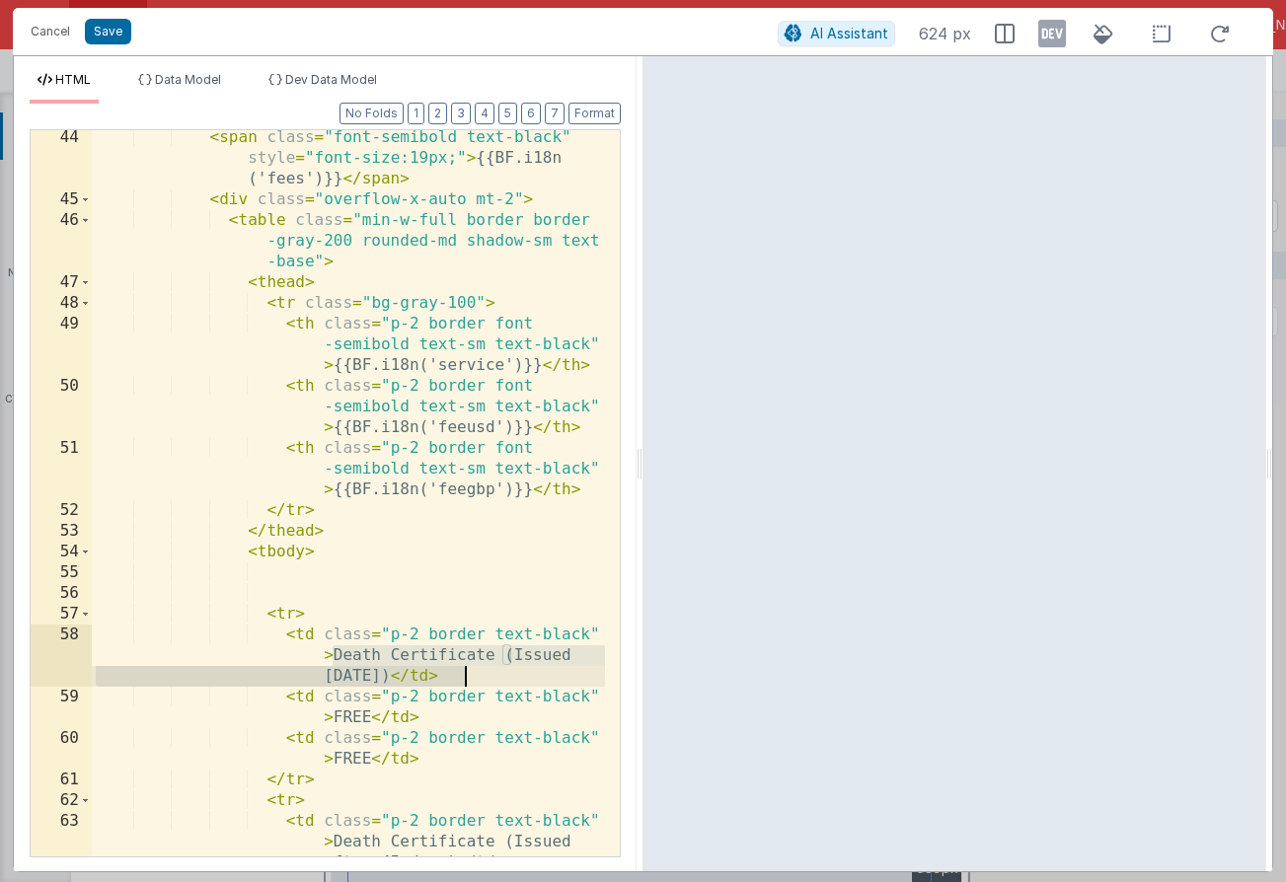
drag, startPoint x: 334, startPoint y: 657, endPoint x: 464, endPoint y: 673, distance: 130.2
click at [464, 673] on div "< span class = "font-semibold text-black" style = "font-size:19px;" > {{BF.i18n…" at bounding box center [348, 542] width 513 height 830
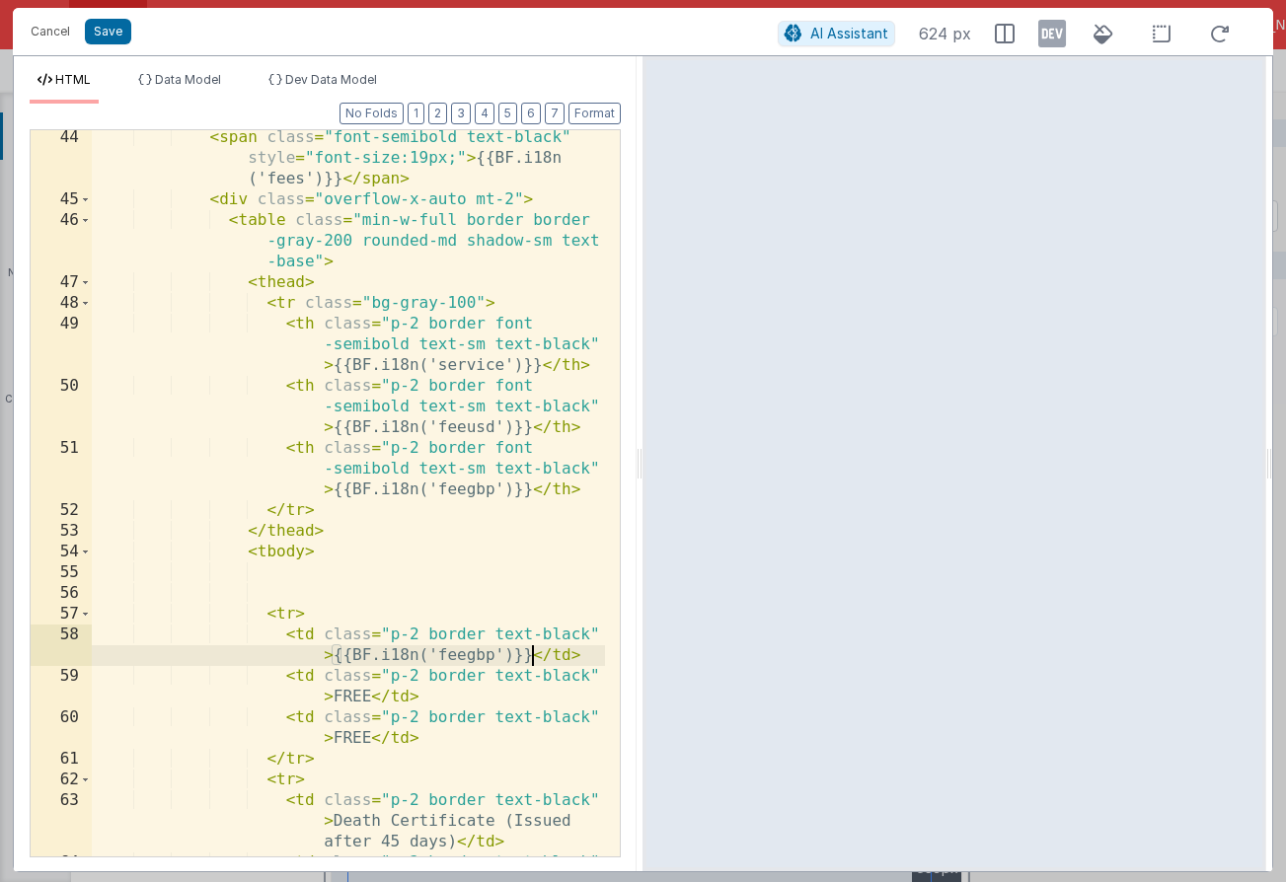
click at [495, 655] on div "< span class = "font-semibold text-black" style = "font-size:19px;" > {{BF.i18n…" at bounding box center [348, 542] width 513 height 830
click at [437, 654] on div "< span class = "font-semibold text-black" style = "font-size:19px;" > {{BF.i18n…" at bounding box center [348, 542] width 513 height 830
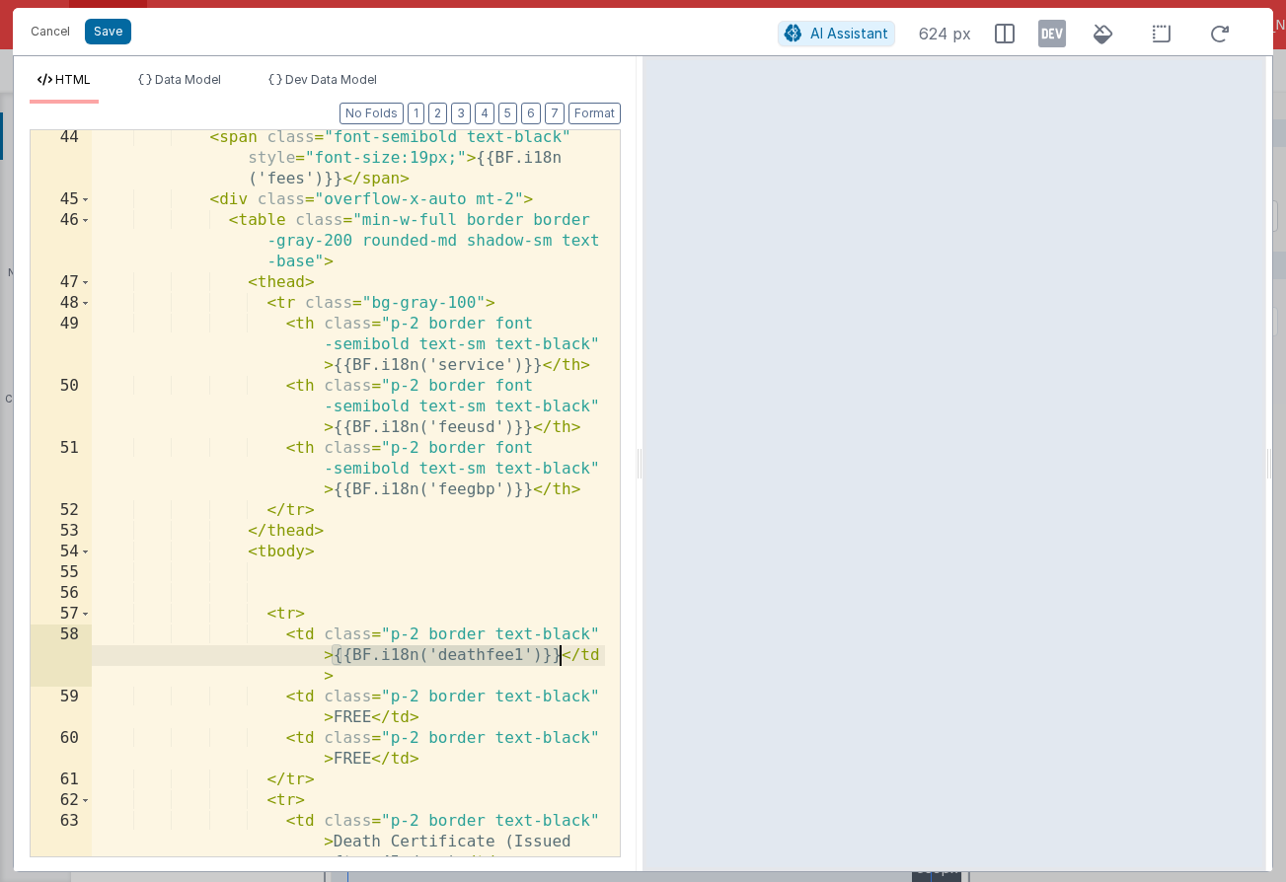
drag, startPoint x: 333, startPoint y: 661, endPoint x: 556, endPoint y: 662, distance: 223.0
click at [556, 662] on div "< span class = "font-semibold text-black" style = "font-size:19px;" > {{BF.i18n…" at bounding box center [348, 542] width 513 height 830
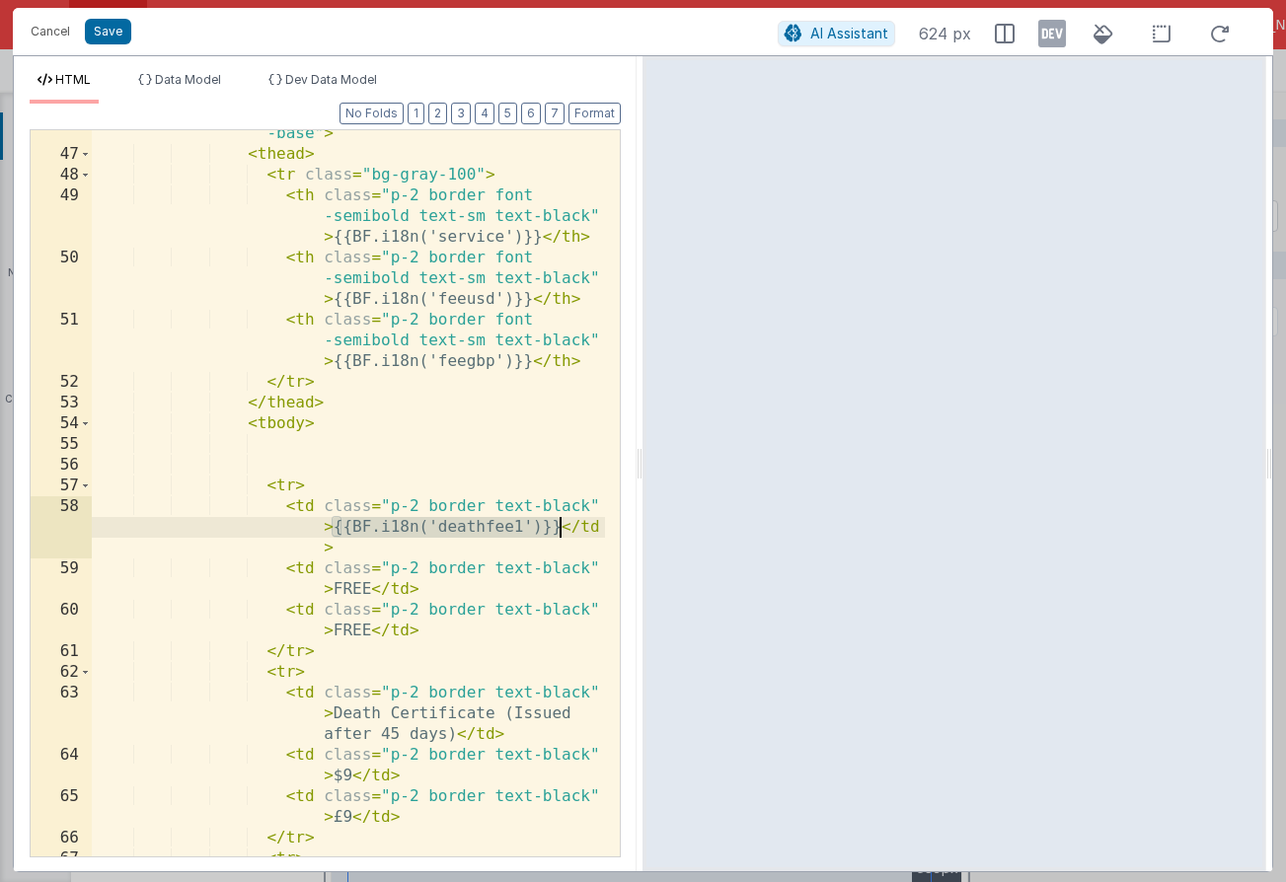
scroll to position [1213, 0]
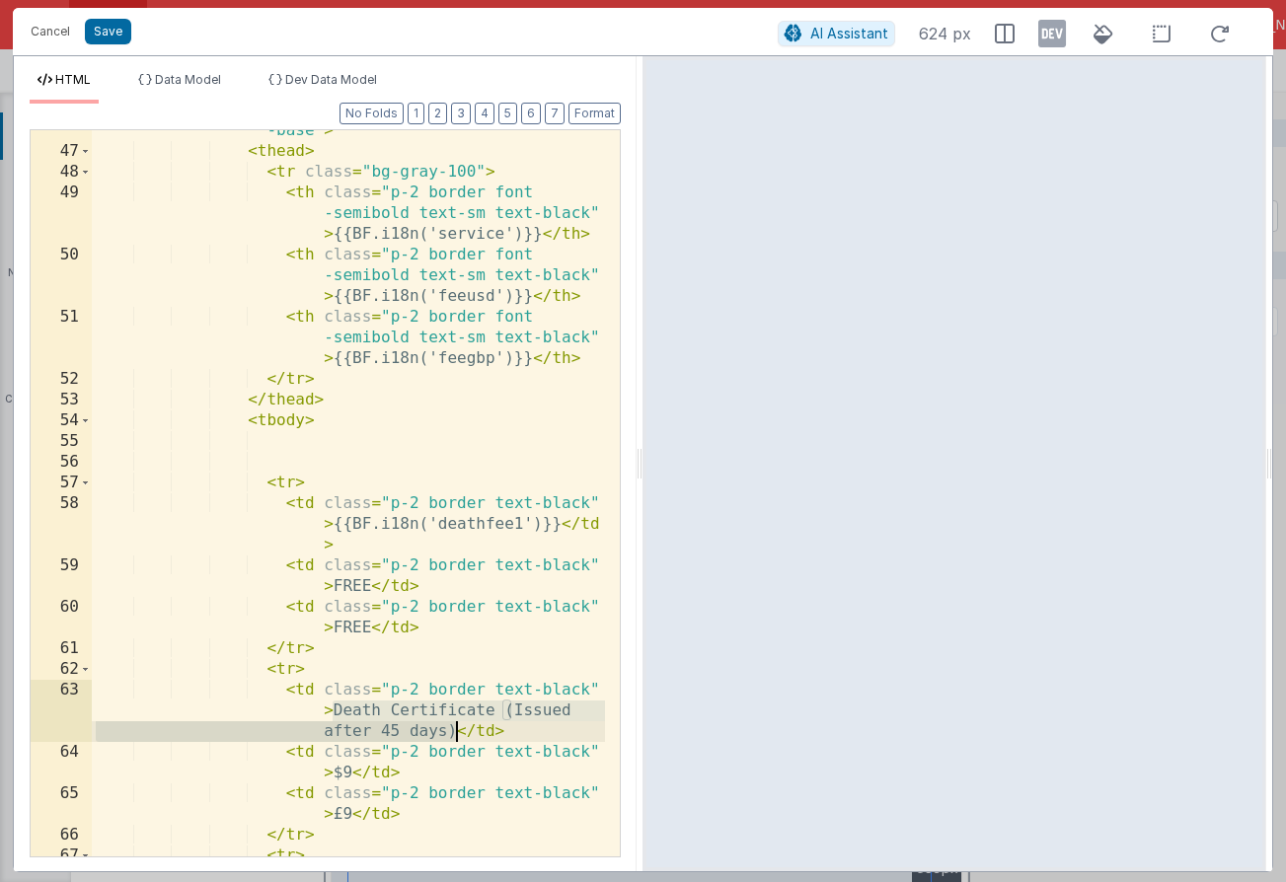
drag, startPoint x: 333, startPoint y: 710, endPoint x: 456, endPoint y: 728, distance: 123.6
click at [456, 728] on div "< table class = "min-w-full border border -gray-200 rounded-md shadow-sm text -…" at bounding box center [348, 504] width 513 height 850
paste textarea
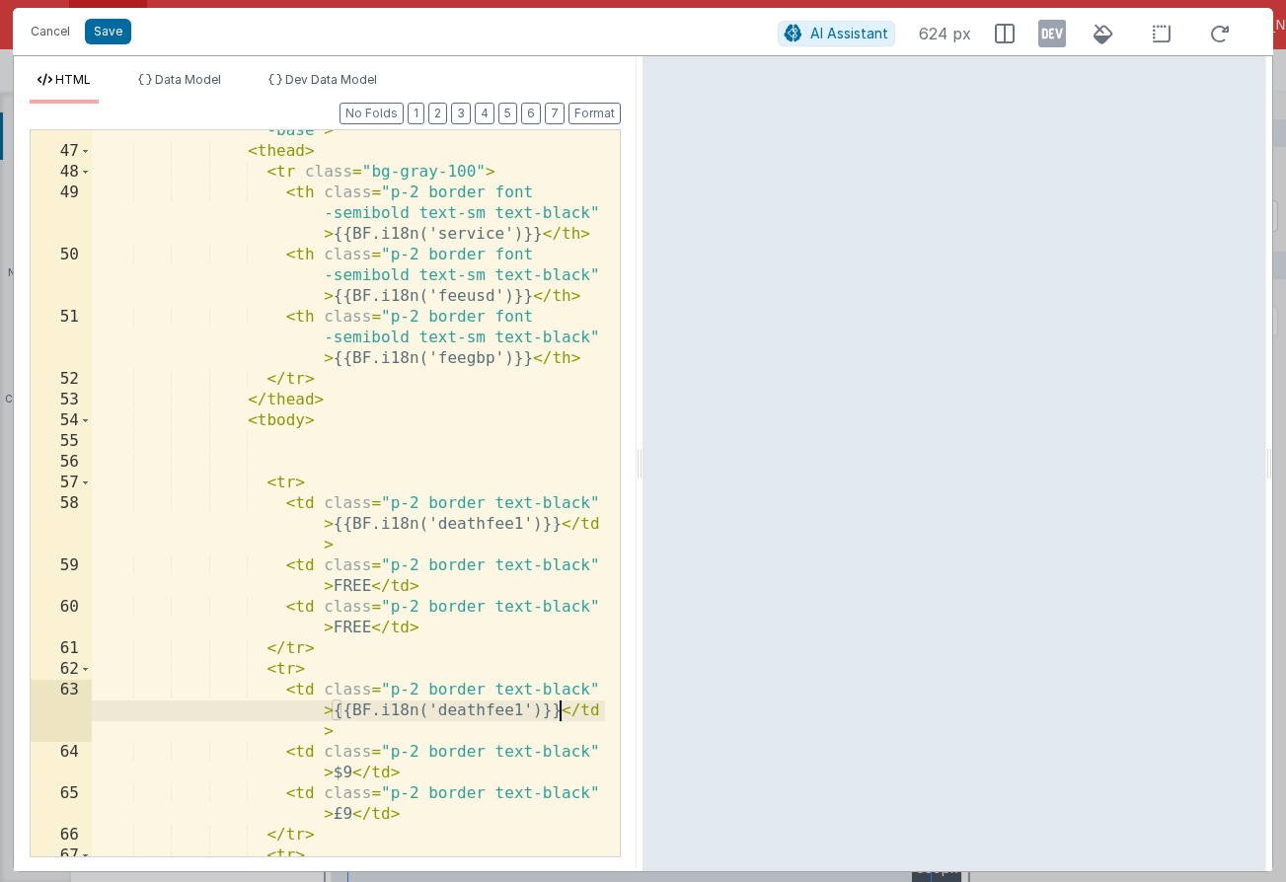
click at [524, 710] on div "< table class = "min-w-full border border -gray-200 rounded-md shadow-sm text -…" at bounding box center [348, 504] width 513 height 850
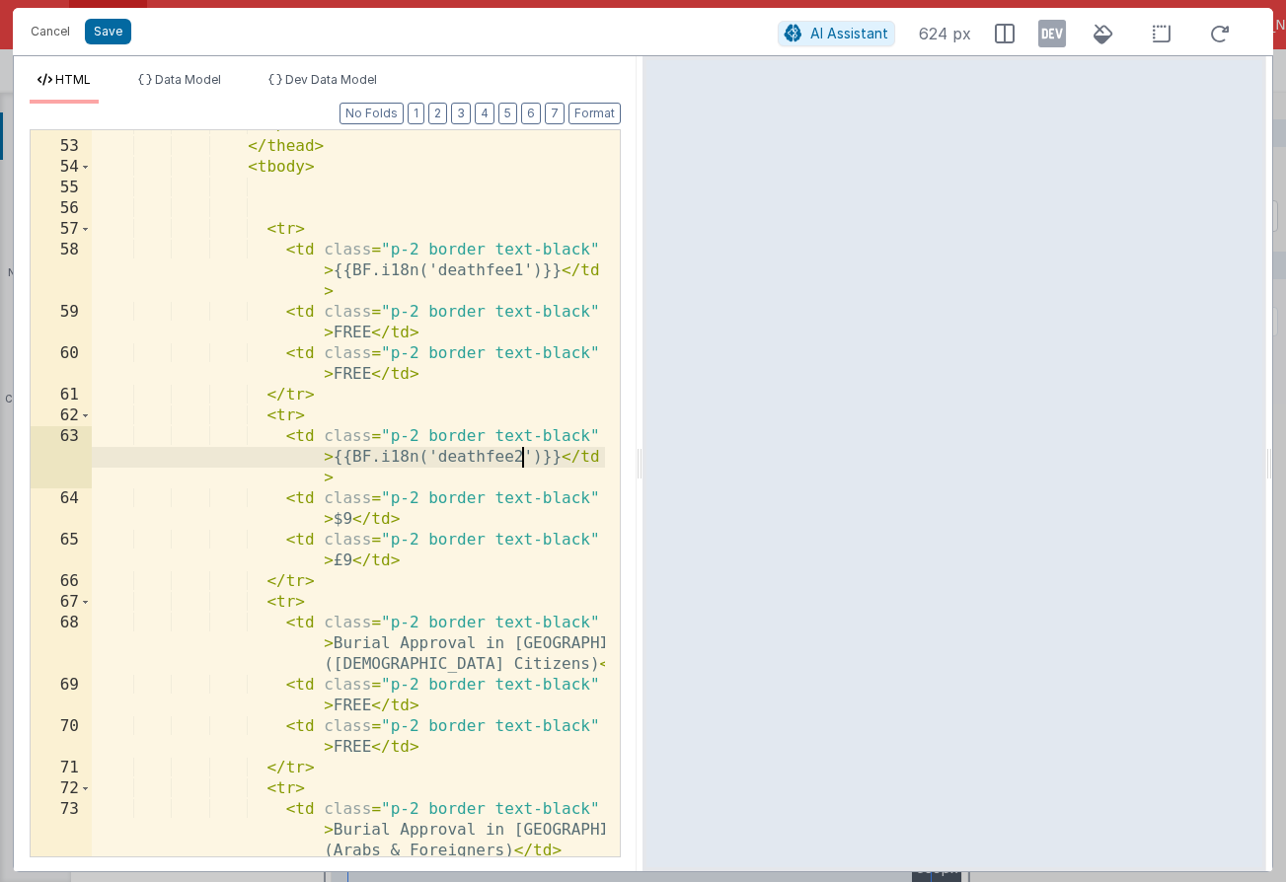
scroll to position [1467, 0]
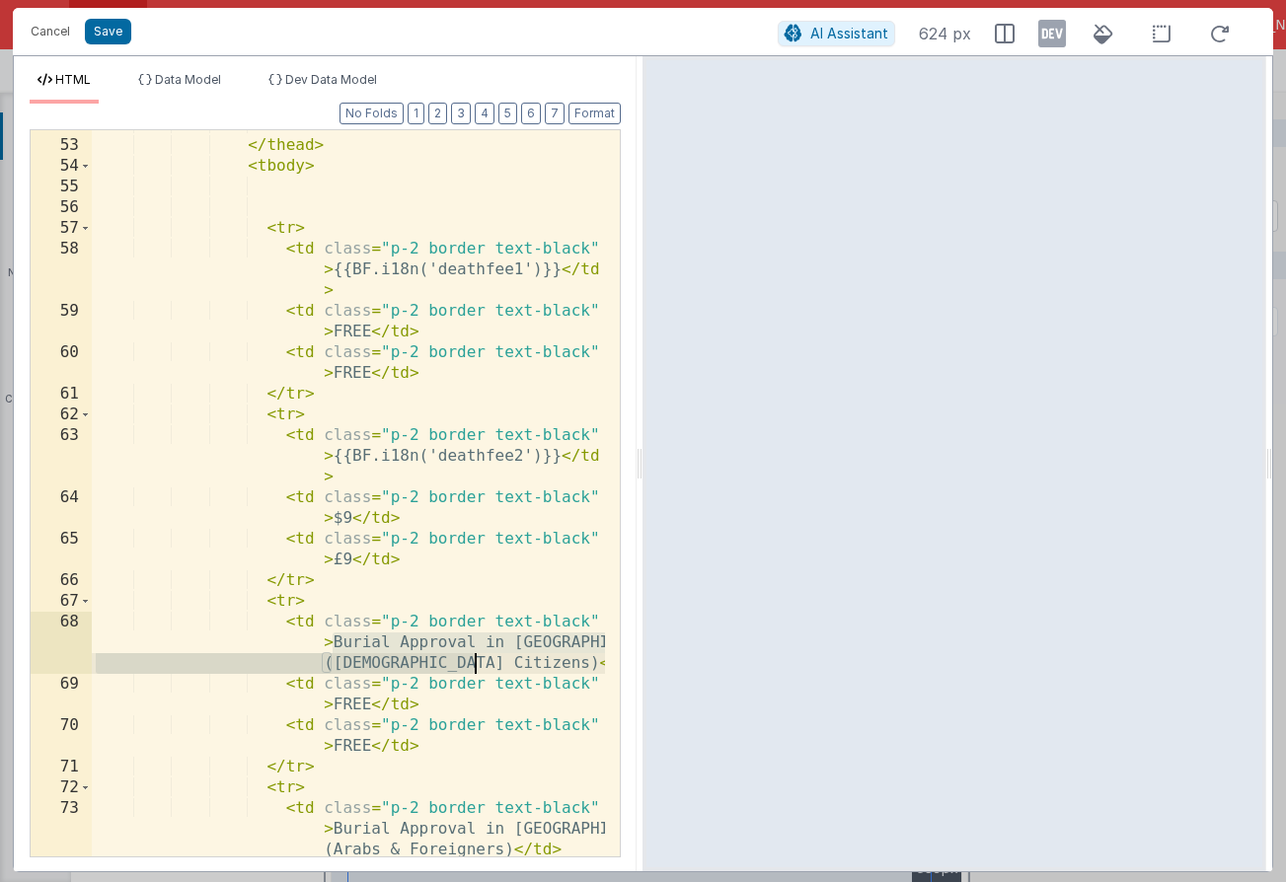
drag, startPoint x: 334, startPoint y: 645, endPoint x: 474, endPoint y: 665, distance: 140.5
click at [474, 665] on div "</ tr > </ thead > < tbody > < tr > < td class = "p-2 border text-black" > {{BF…" at bounding box center [348, 508] width 513 height 788
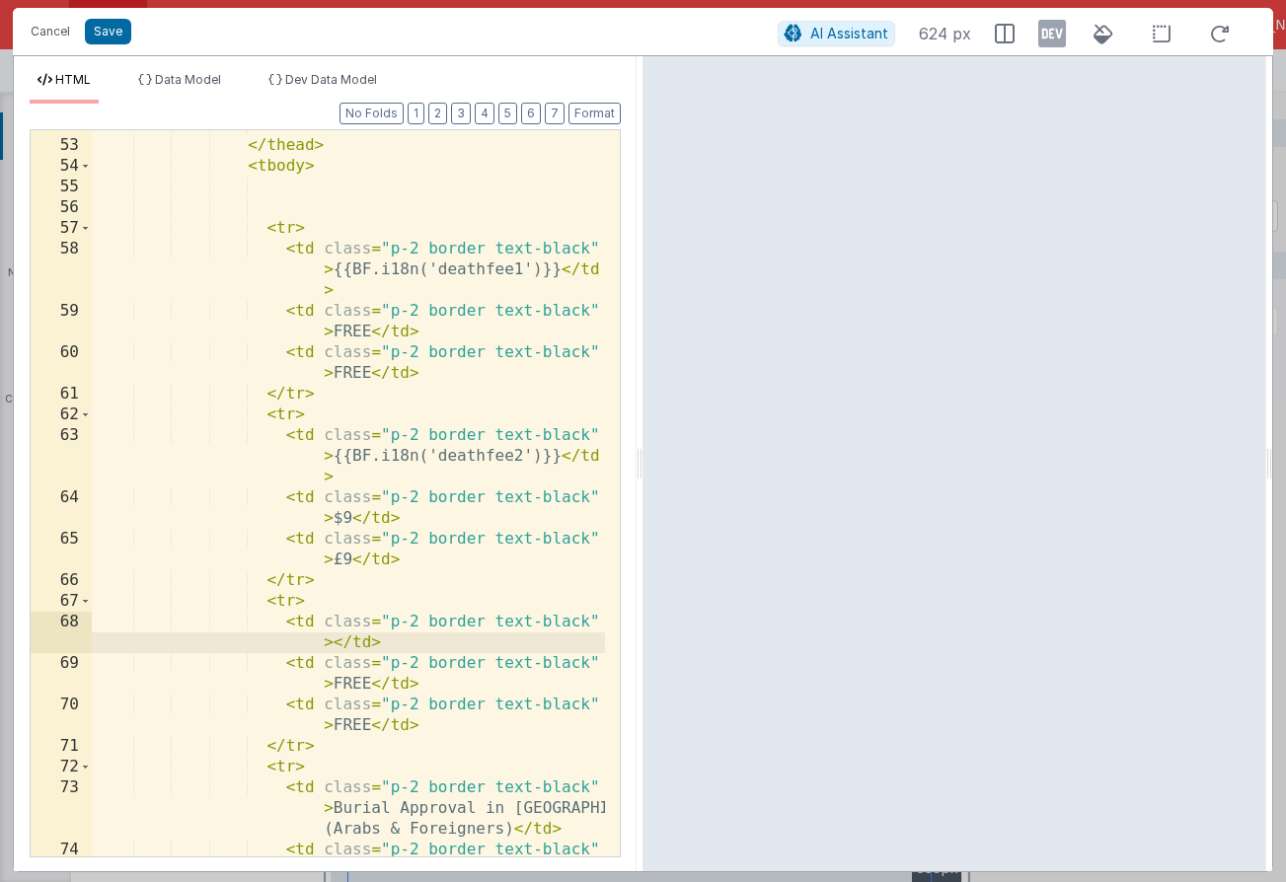
paste textarea
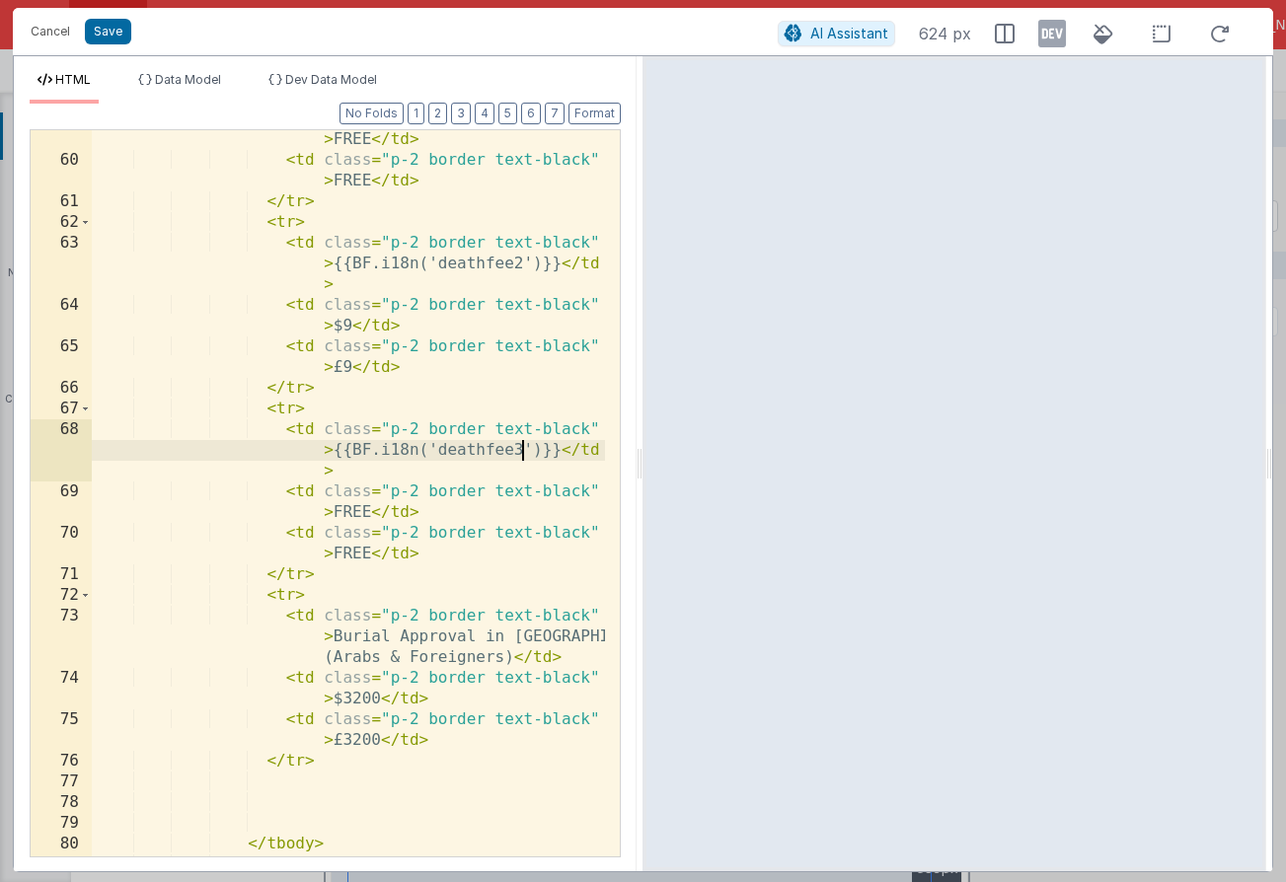
scroll to position [1661, 0]
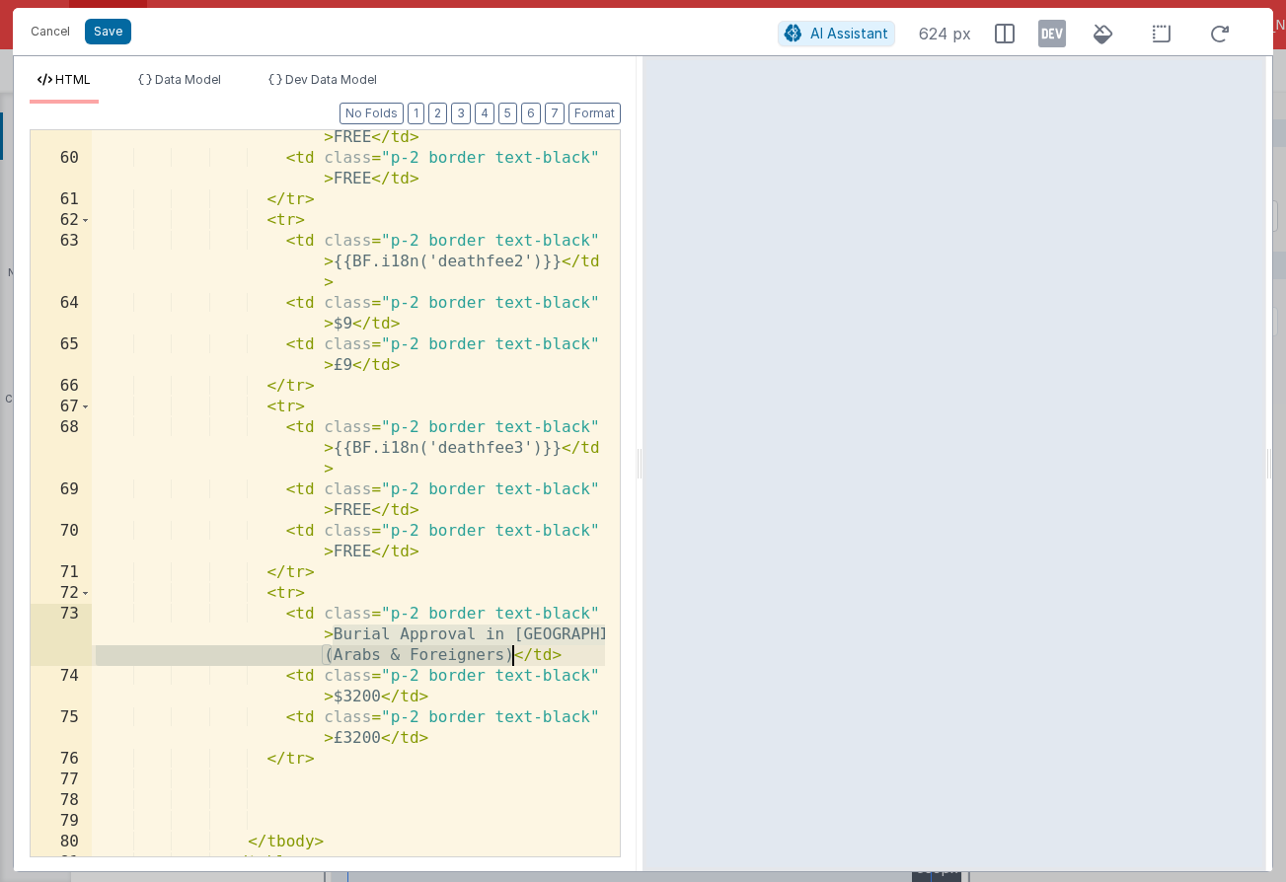
drag, startPoint x: 332, startPoint y: 637, endPoint x: 512, endPoint y: 660, distance: 181.0
click at [512, 660] on div "< td class = "p-2 border text-black" > FREE </ td > < td class = "p-2 border te…" at bounding box center [348, 501] width 513 height 788
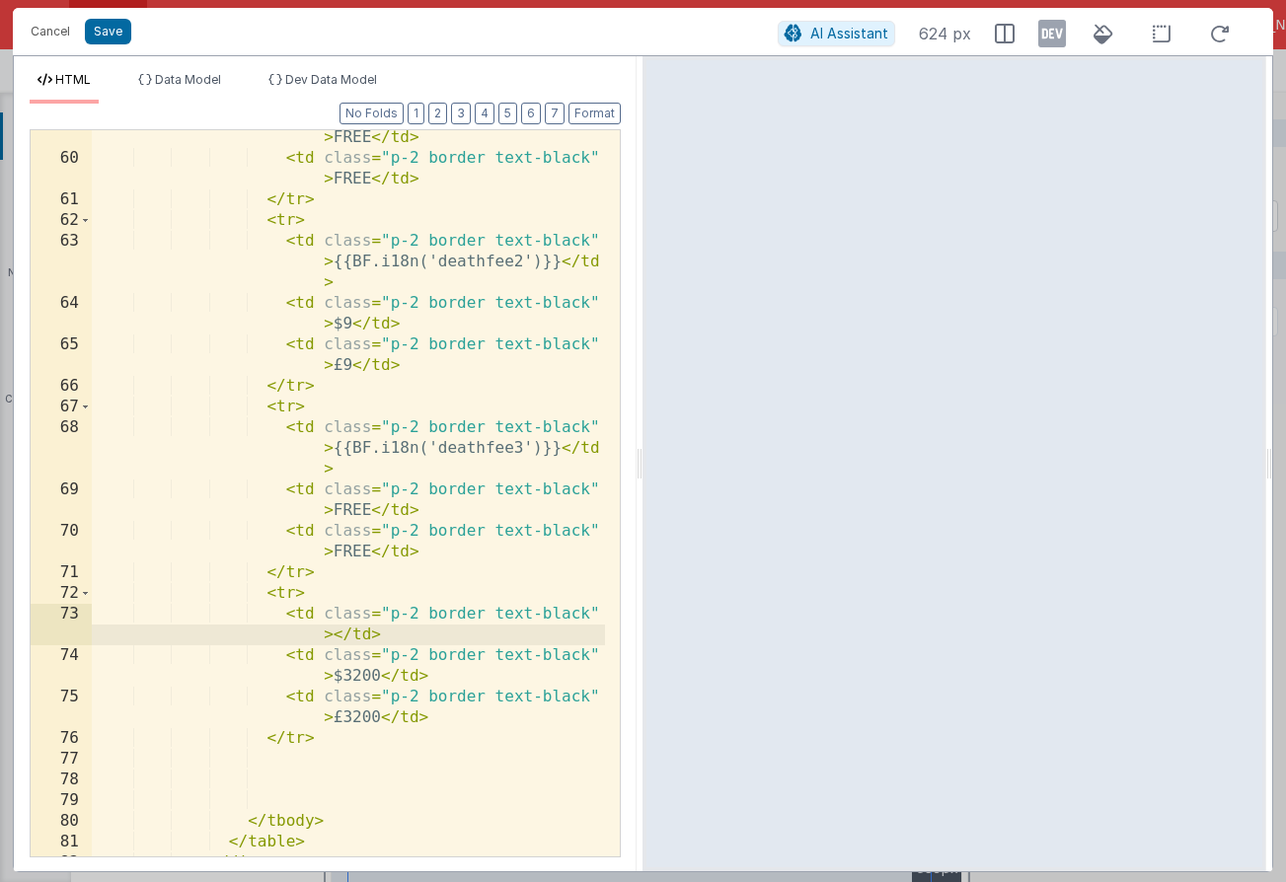
paste textarea
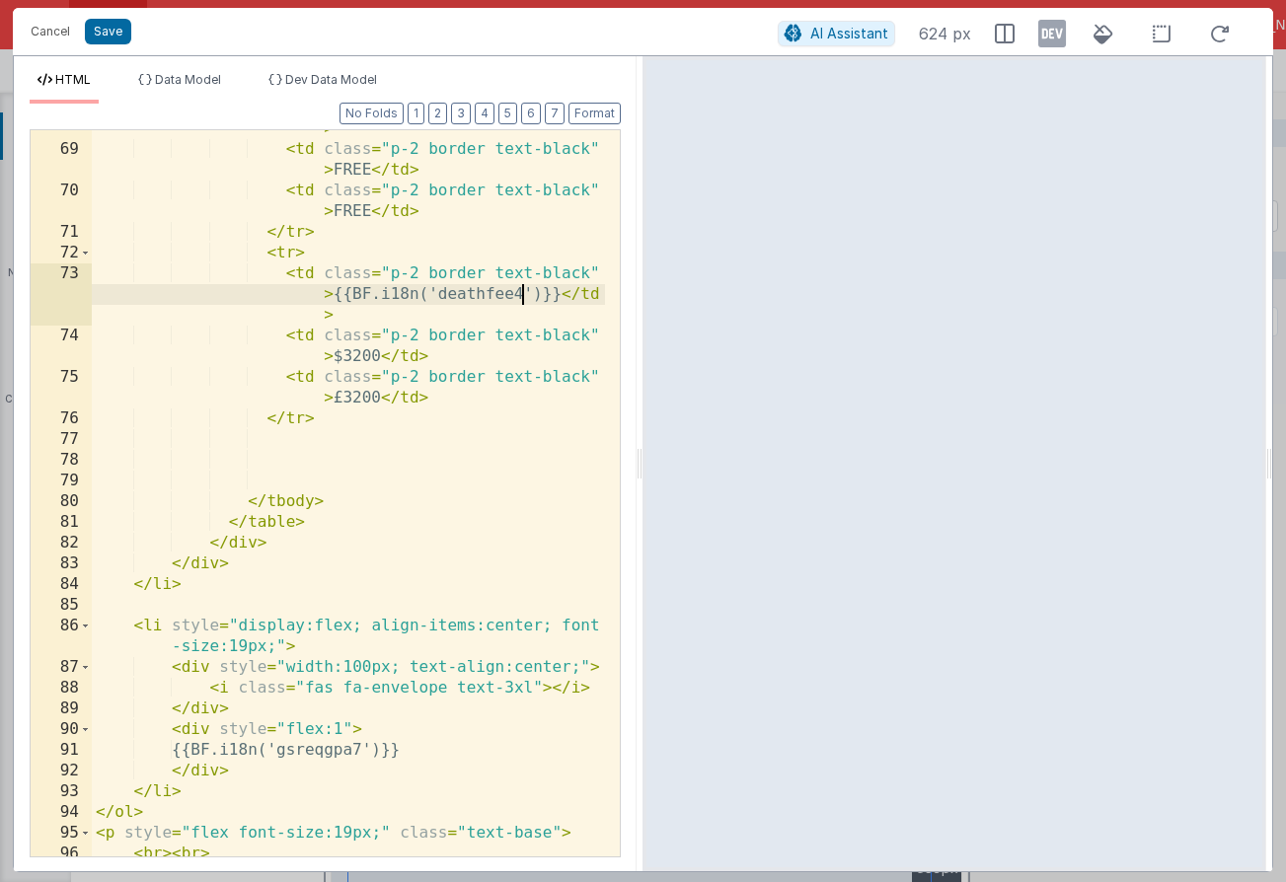
scroll to position [2071, 0]
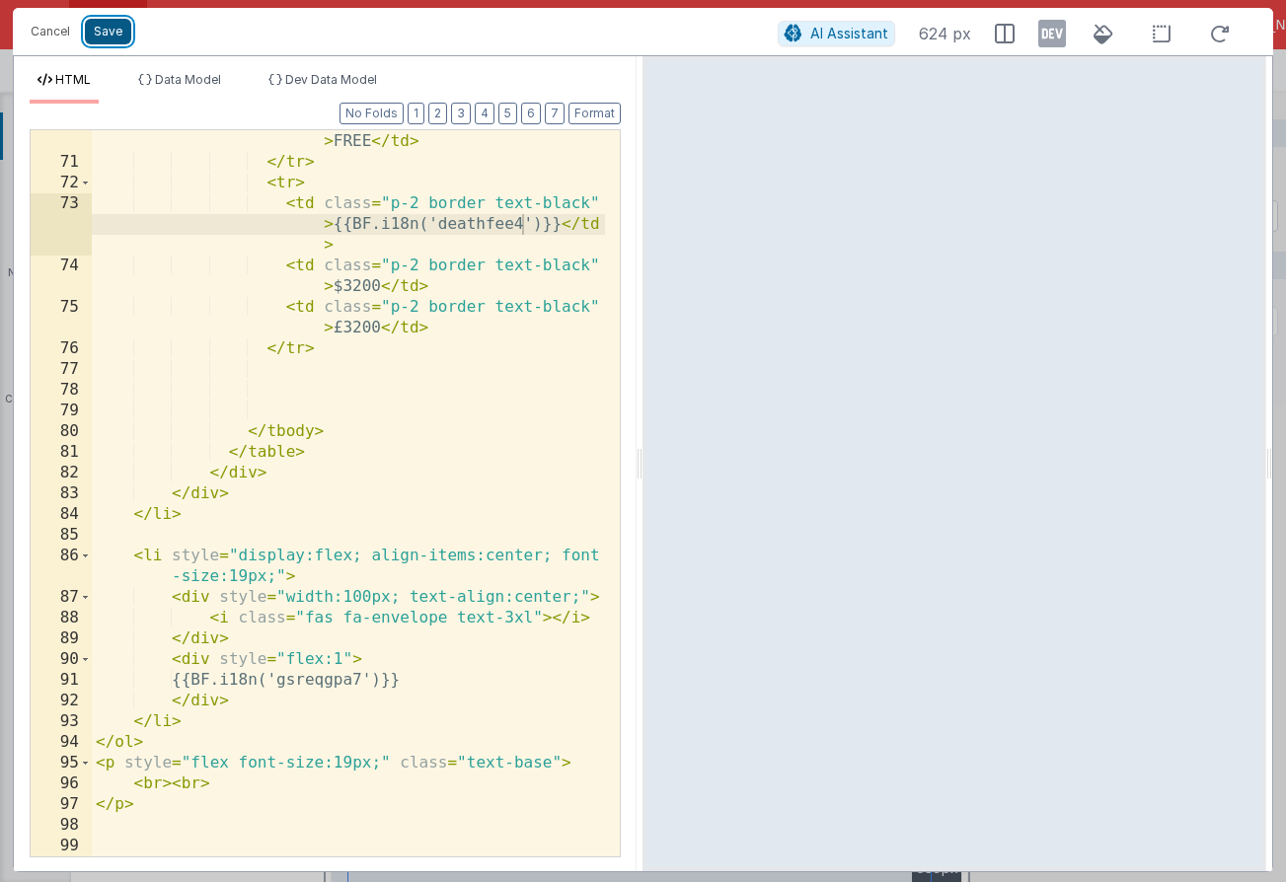
click at [126, 37] on button "Save" at bounding box center [108, 32] width 46 height 26
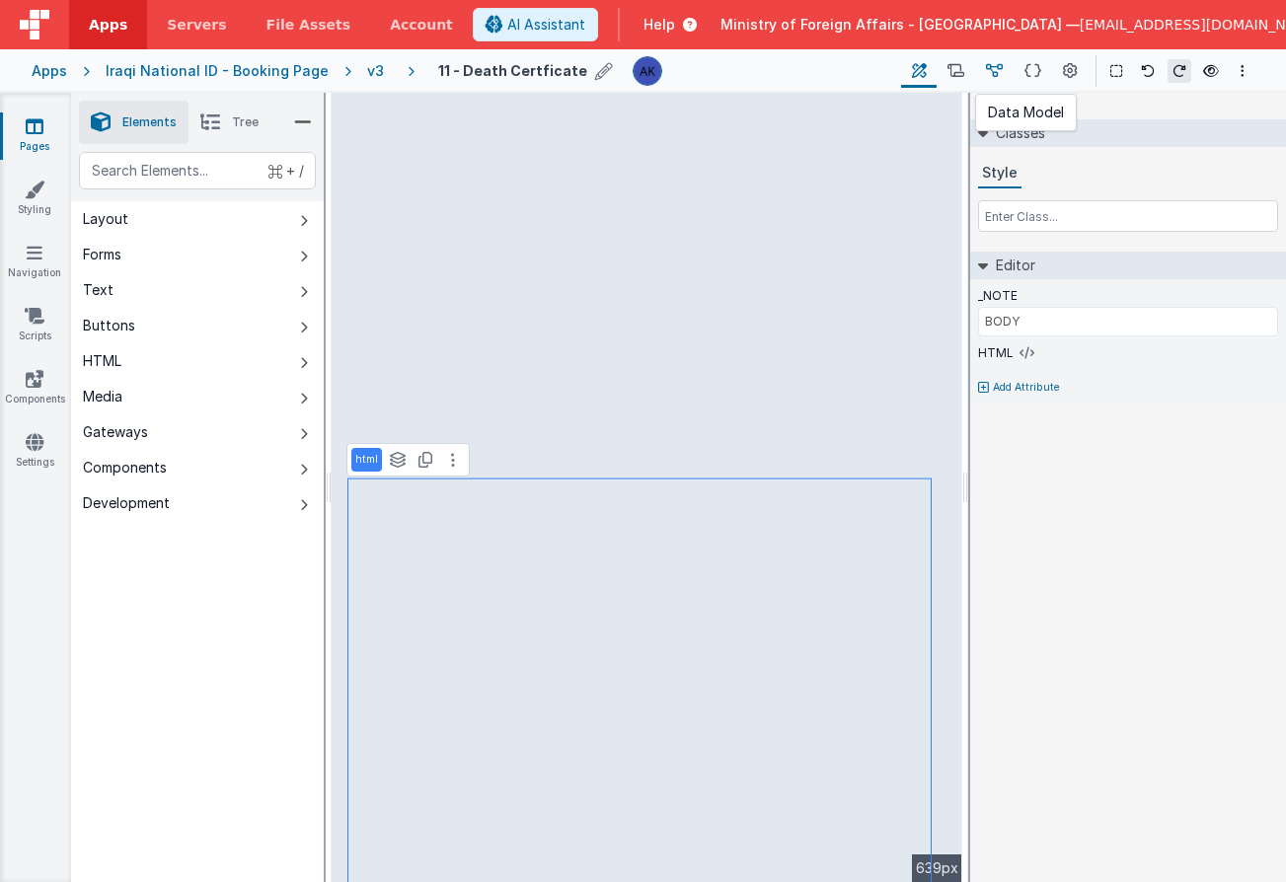
click at [988, 61] on icon at bounding box center [994, 71] width 17 height 21
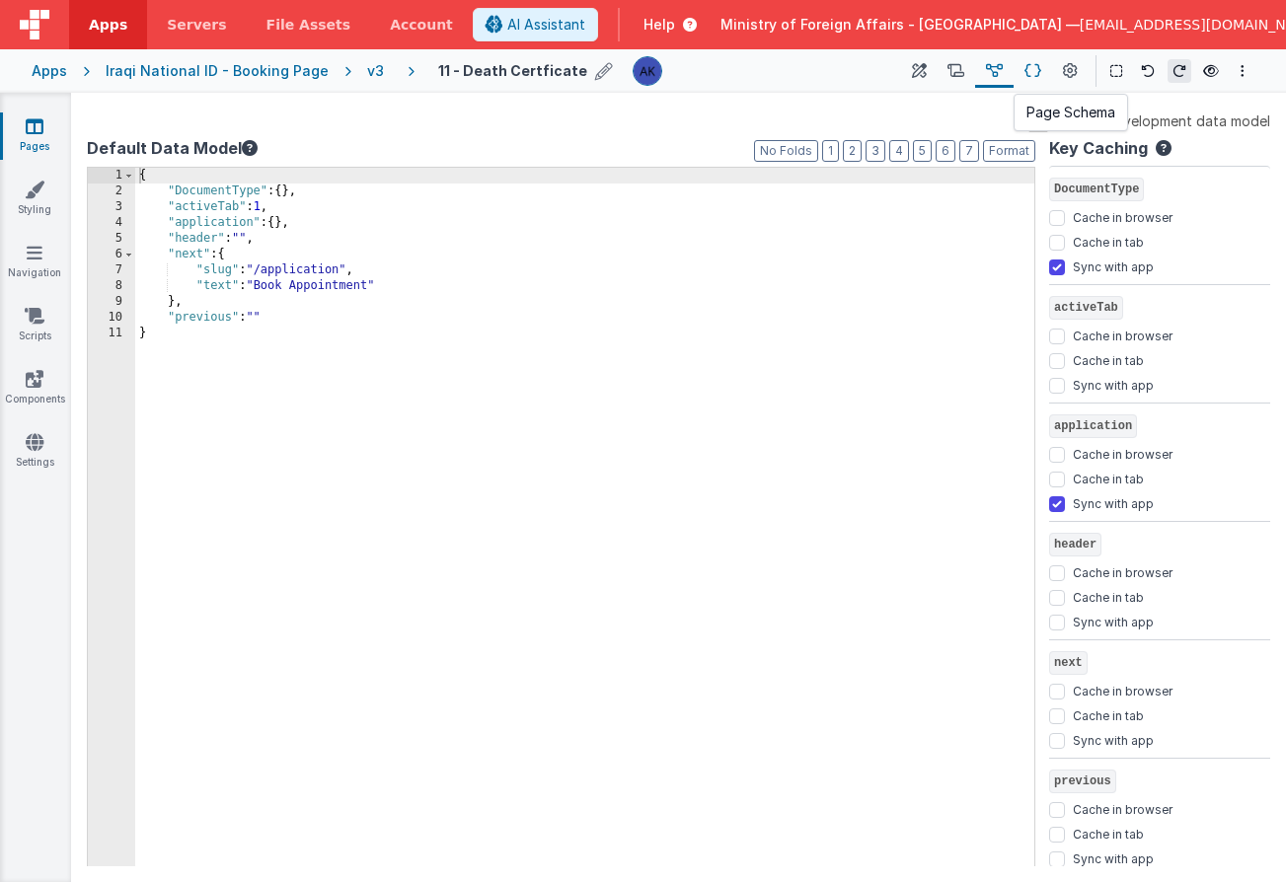
click at [1028, 68] on icon at bounding box center [1032, 71] width 17 height 21
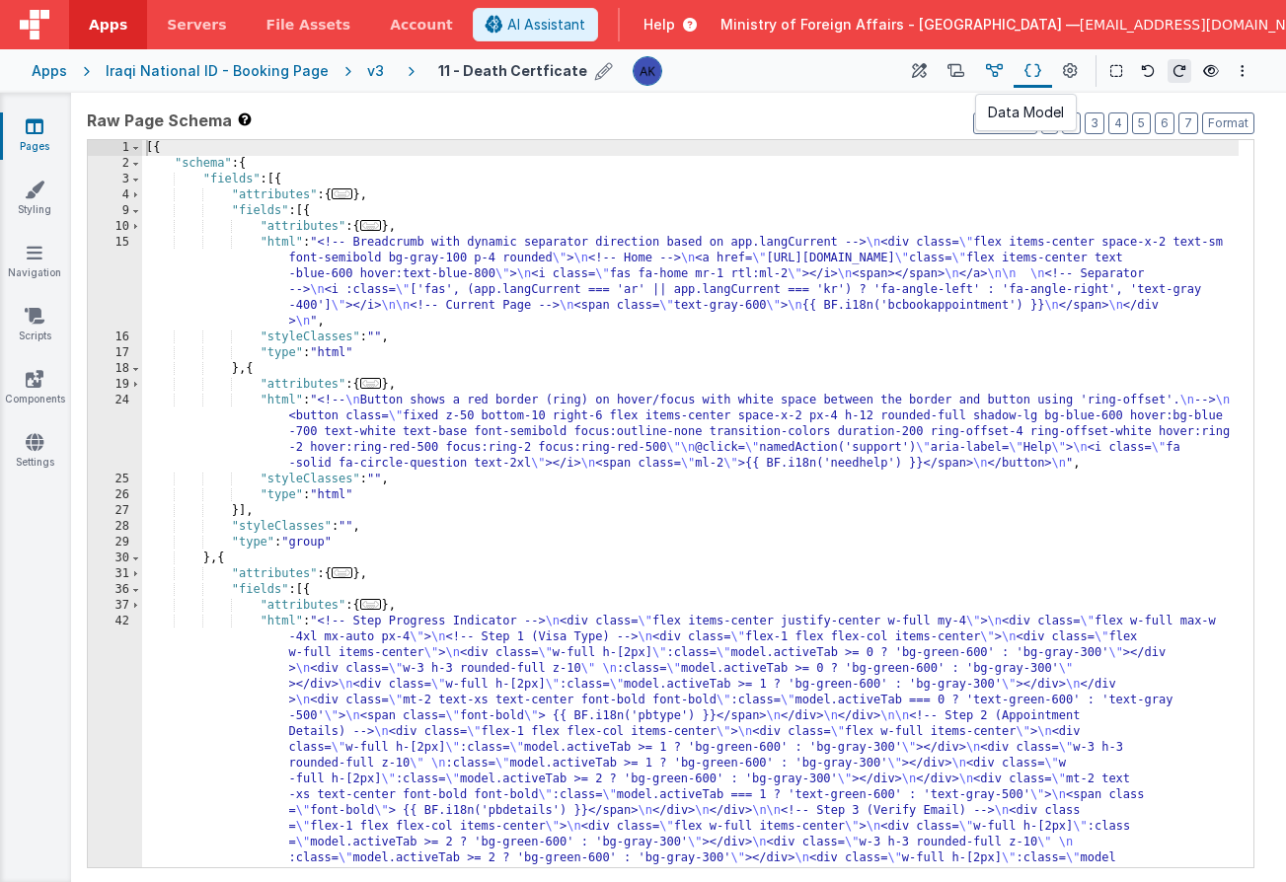
click at [1000, 76] on icon at bounding box center [994, 71] width 17 height 21
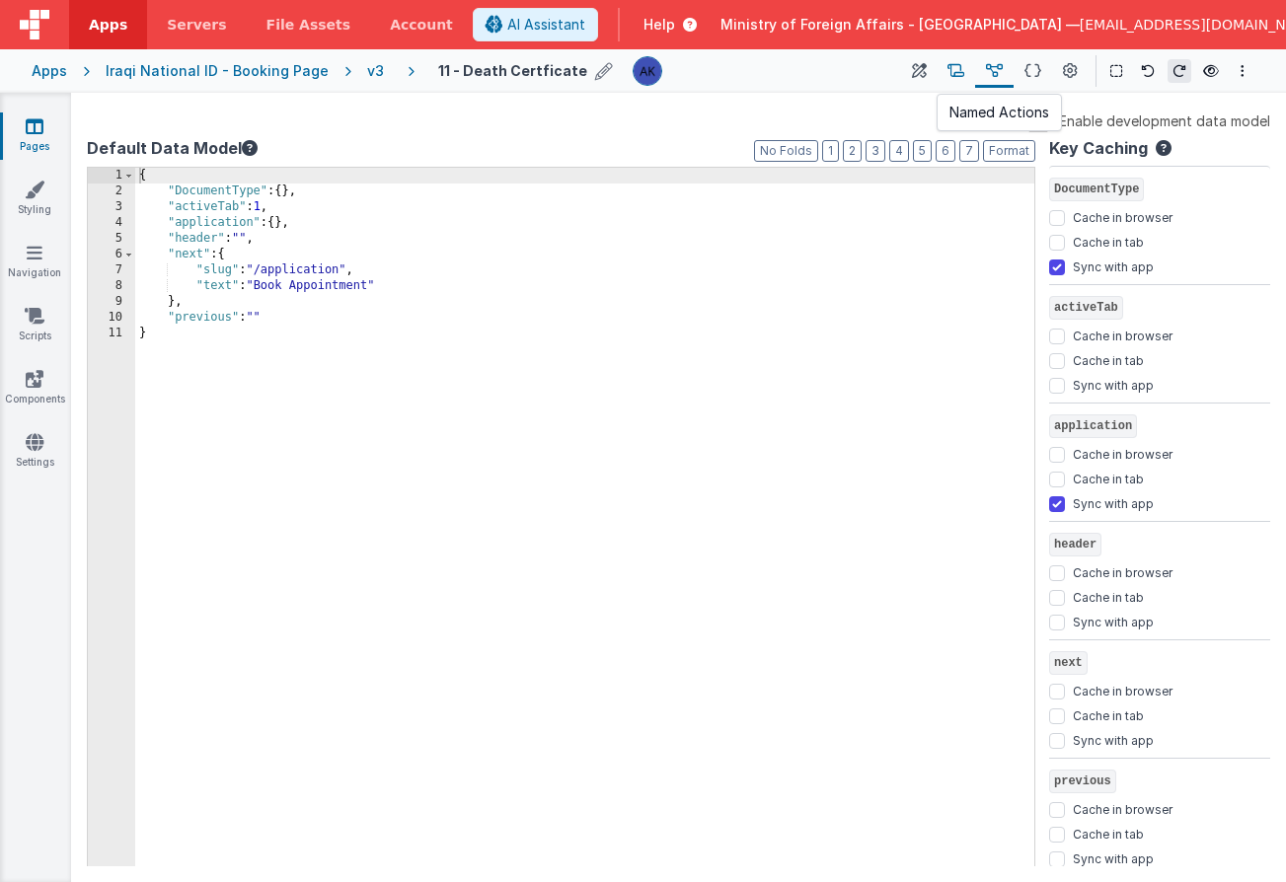
click at [959, 75] on icon at bounding box center [955, 71] width 17 height 21
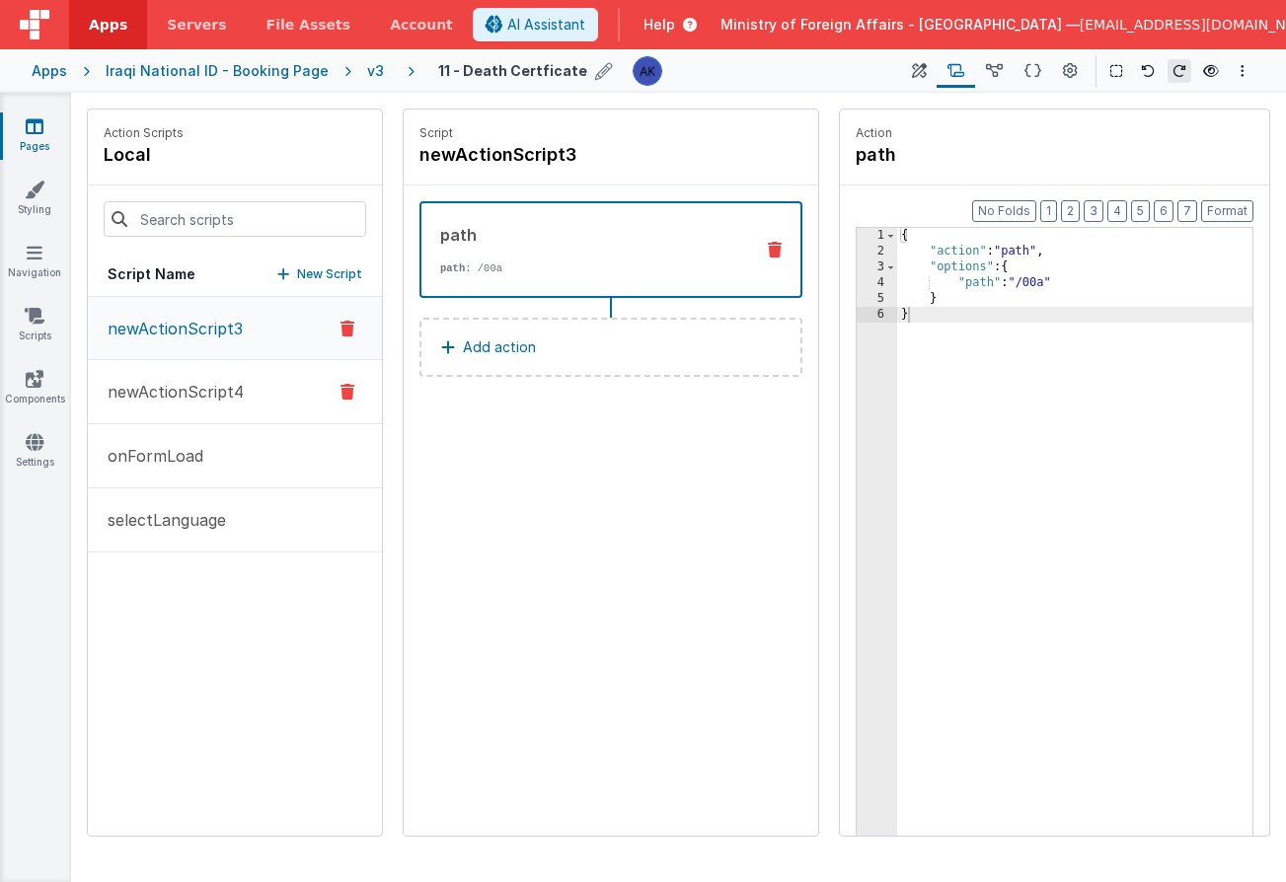
click at [240, 386] on button "newActionScript4" at bounding box center [235, 392] width 294 height 64
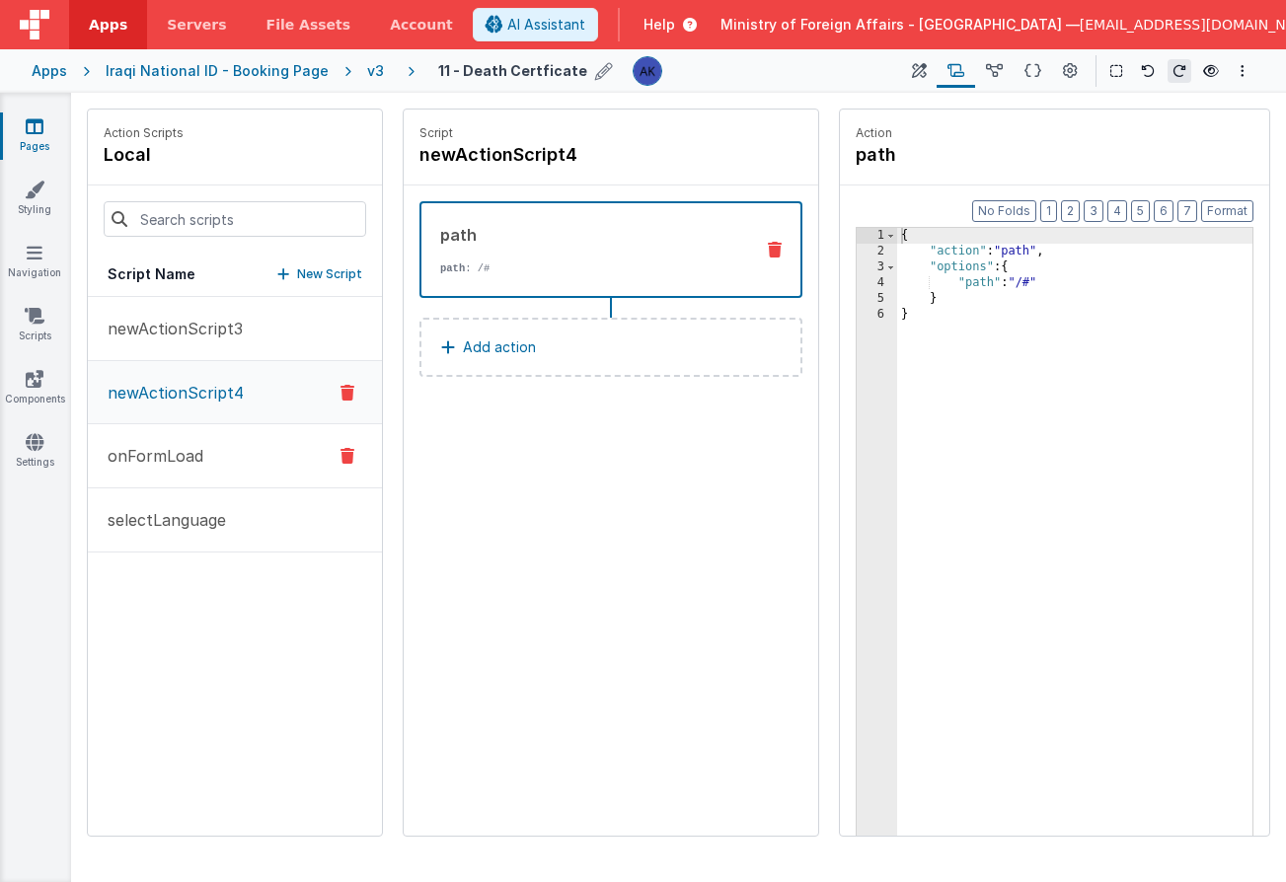
click at [235, 447] on button "onFormLoad" at bounding box center [235, 456] width 294 height 64
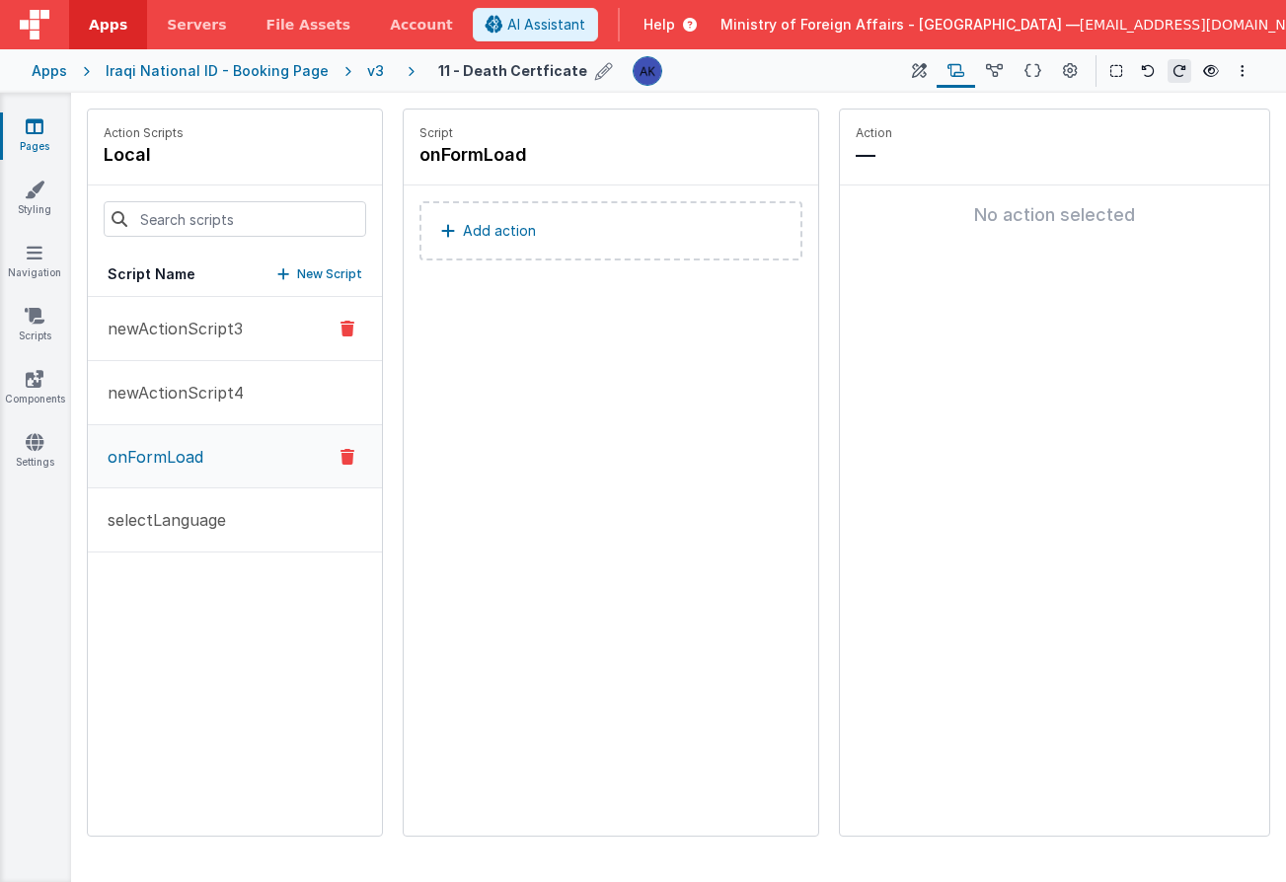
click at [228, 342] on button "newActionScript3" at bounding box center [235, 329] width 294 height 64
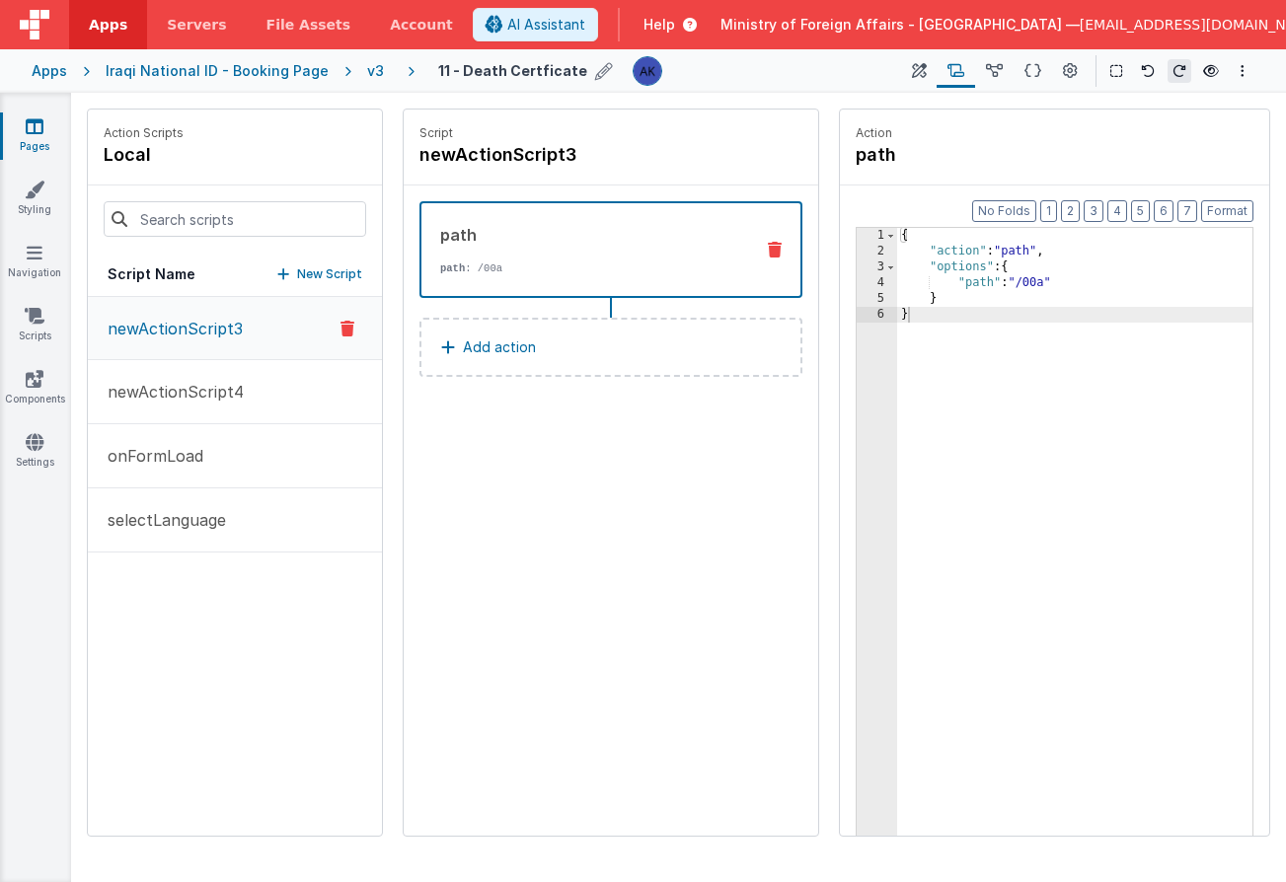
click at [367, 73] on div "v3" at bounding box center [379, 71] width 25 height 20
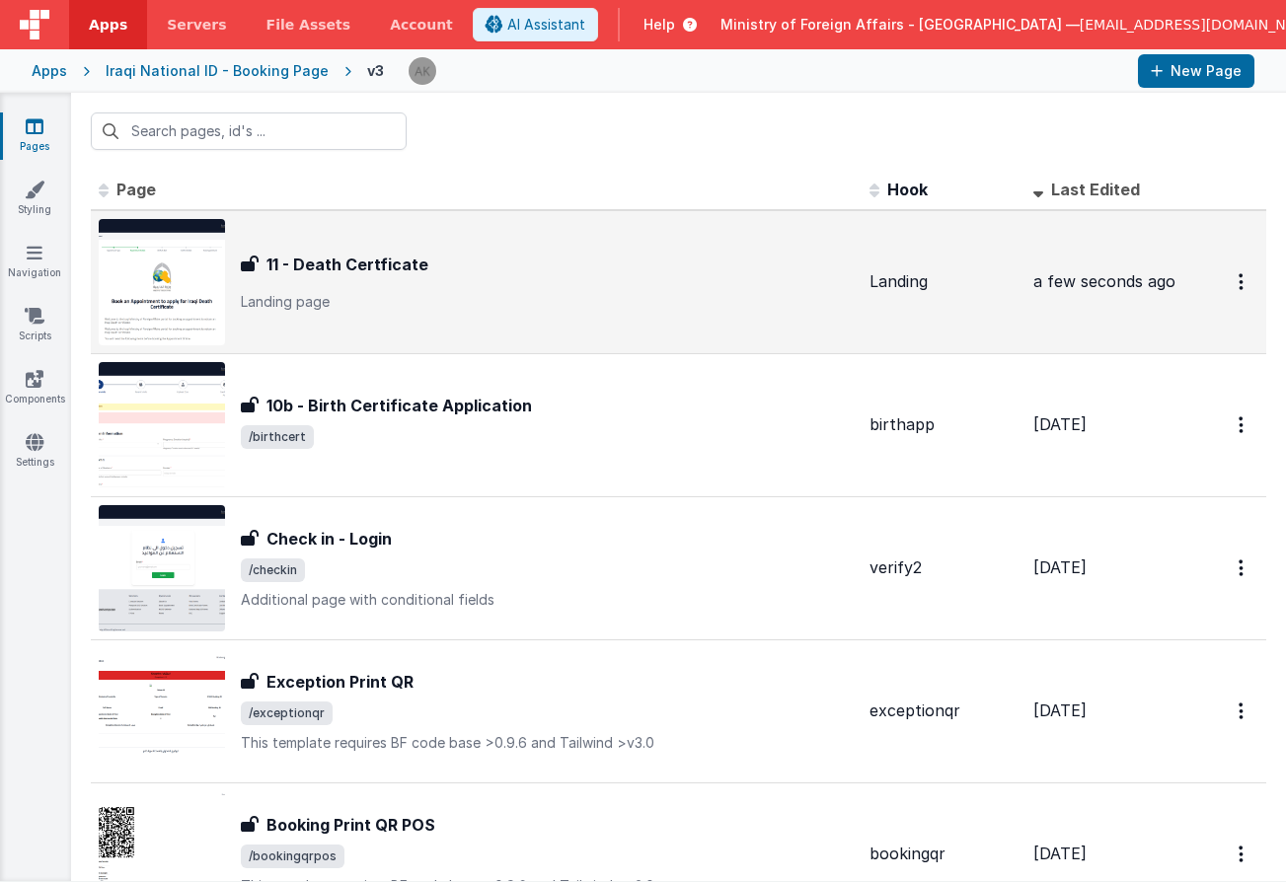
click at [200, 247] on img at bounding box center [162, 282] width 126 height 126
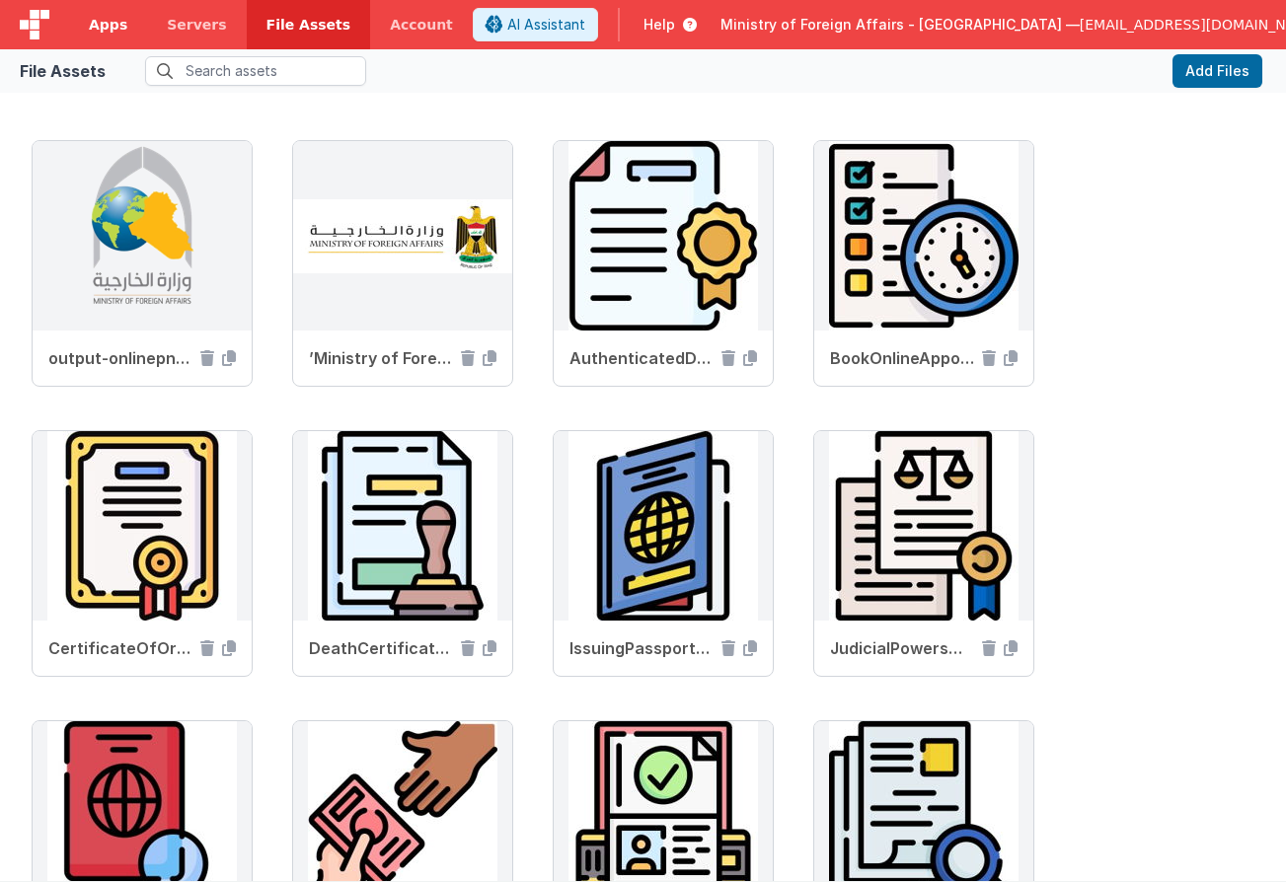
click at [106, 28] on span "Apps" at bounding box center [108, 25] width 38 height 20
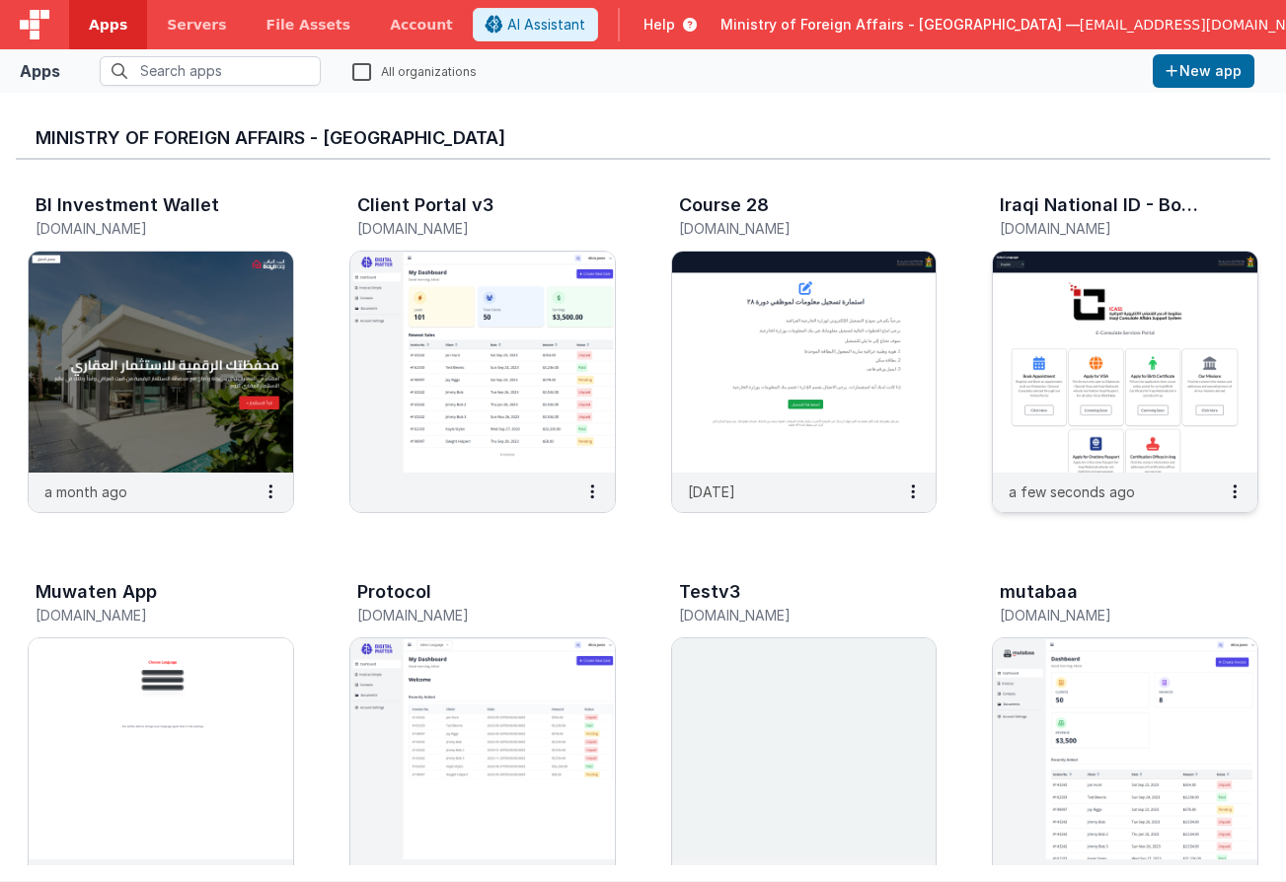
click at [1088, 311] on img at bounding box center [1125, 362] width 264 height 221
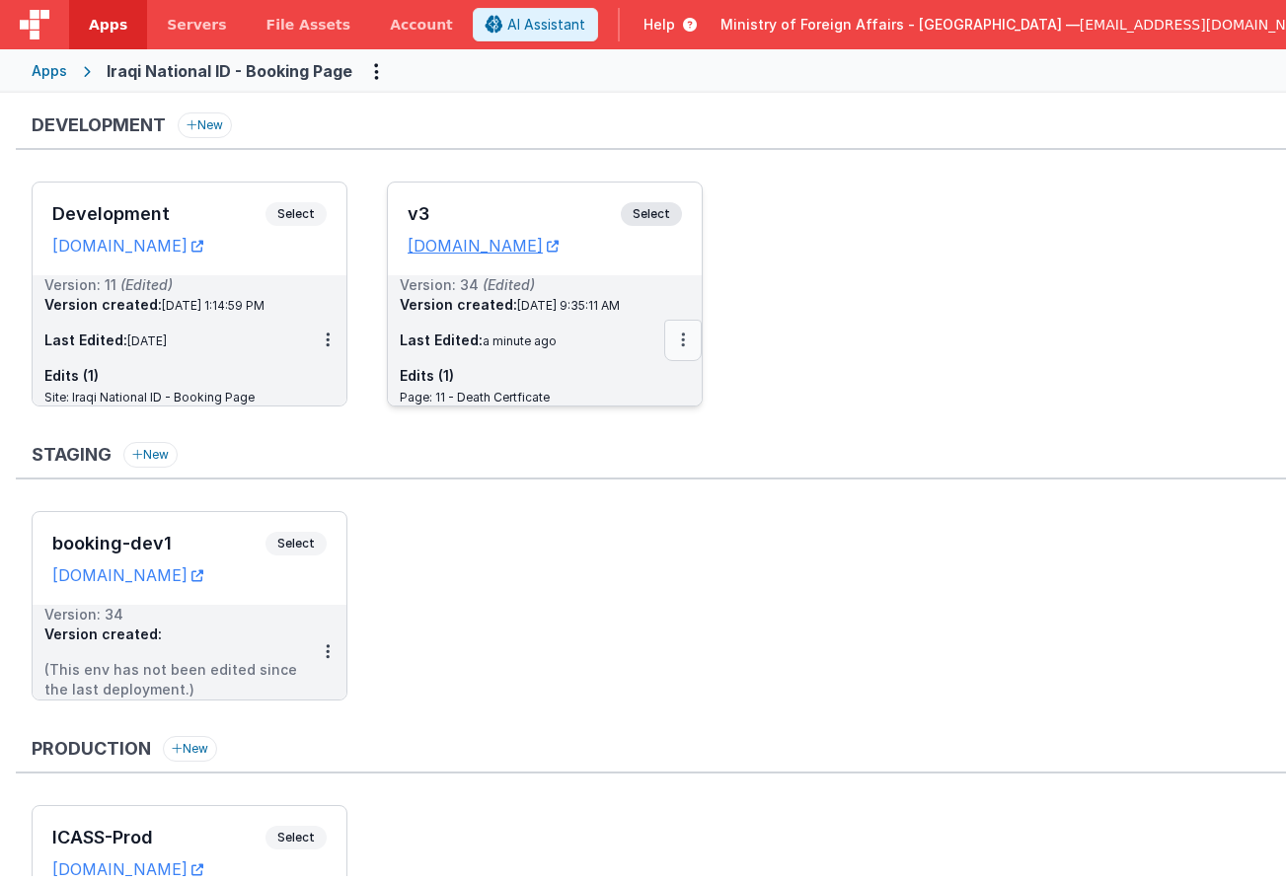
click at [681, 339] on icon at bounding box center [683, 339] width 4 height 1
click at [830, 299] on div at bounding box center [643, 441] width 1286 height 882
click at [648, 221] on span "Select" at bounding box center [651, 214] width 61 height 24
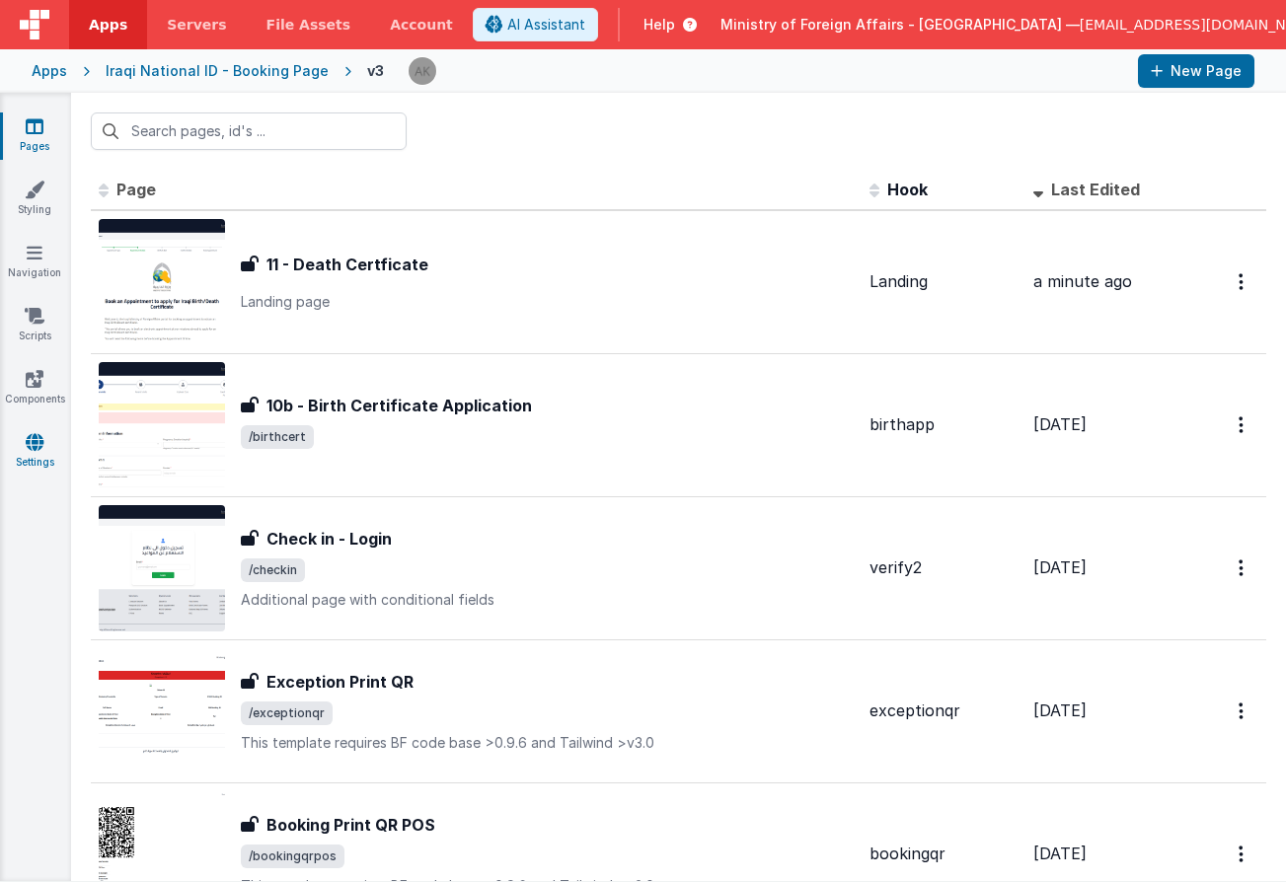
click at [23, 451] on link "Settings" at bounding box center [34, 451] width 71 height 39
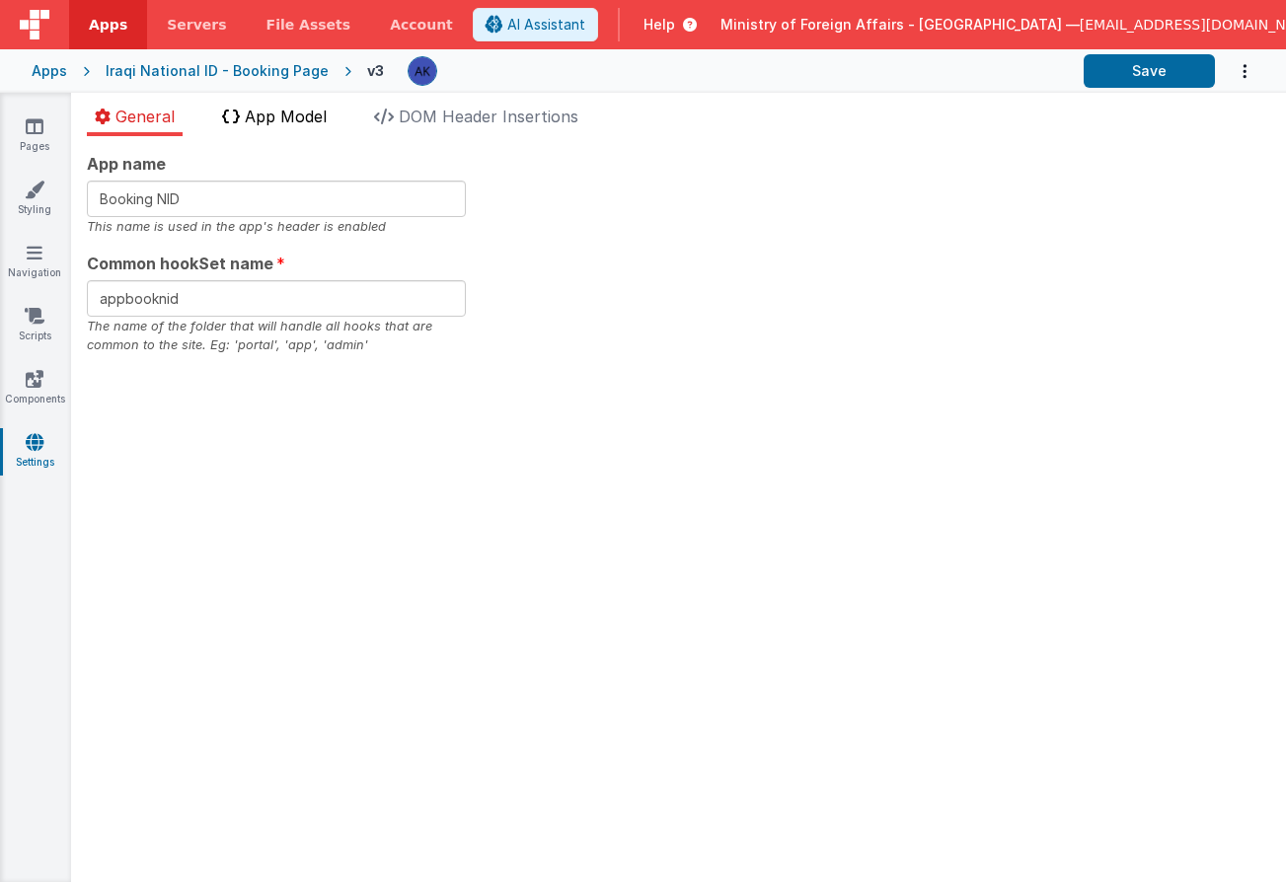
click at [316, 116] on span "App Model" at bounding box center [286, 117] width 82 height 20
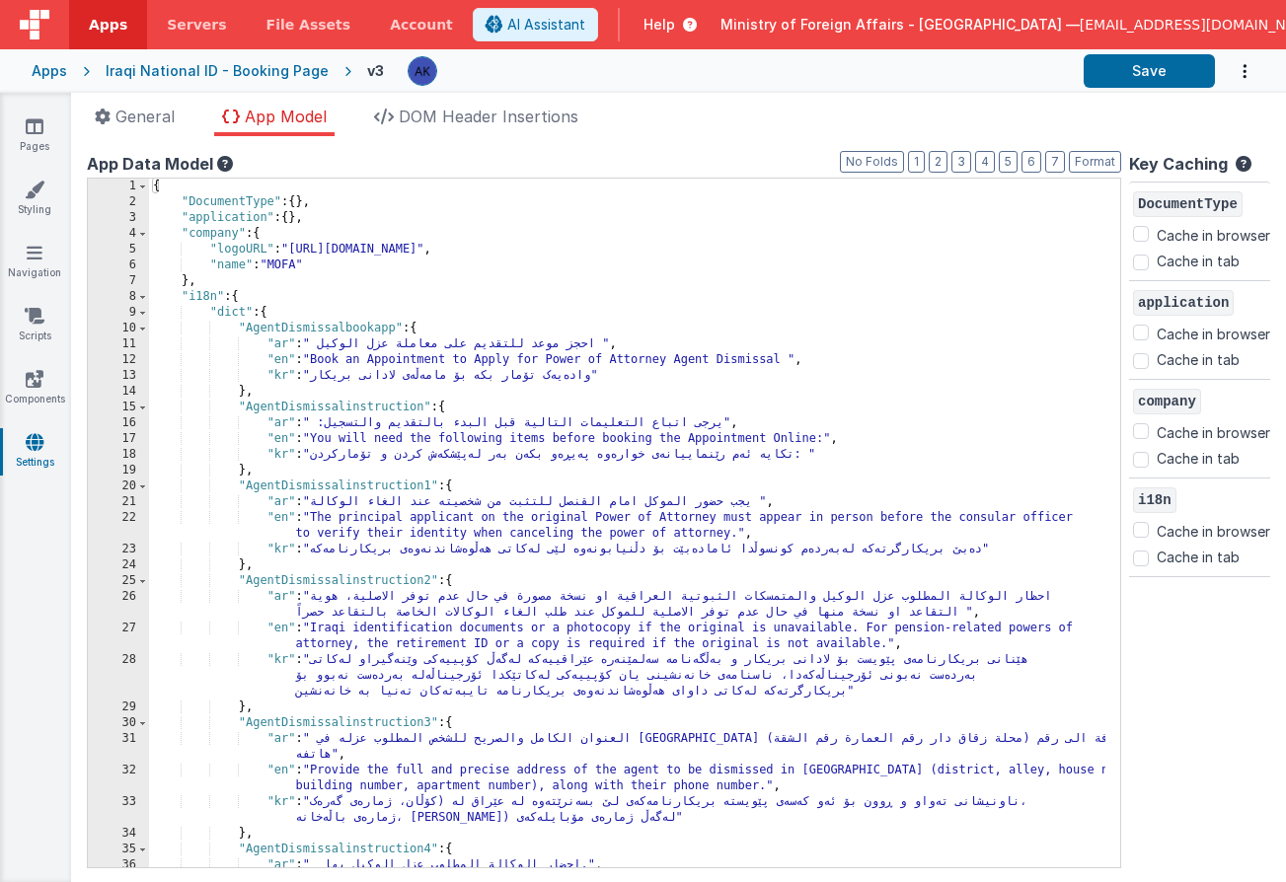
click at [745, 350] on div "{ "DocumentType" : { } , "application" : { } , "company" : { "logoURL" : "[URL]…" at bounding box center [627, 539] width 956 height 720
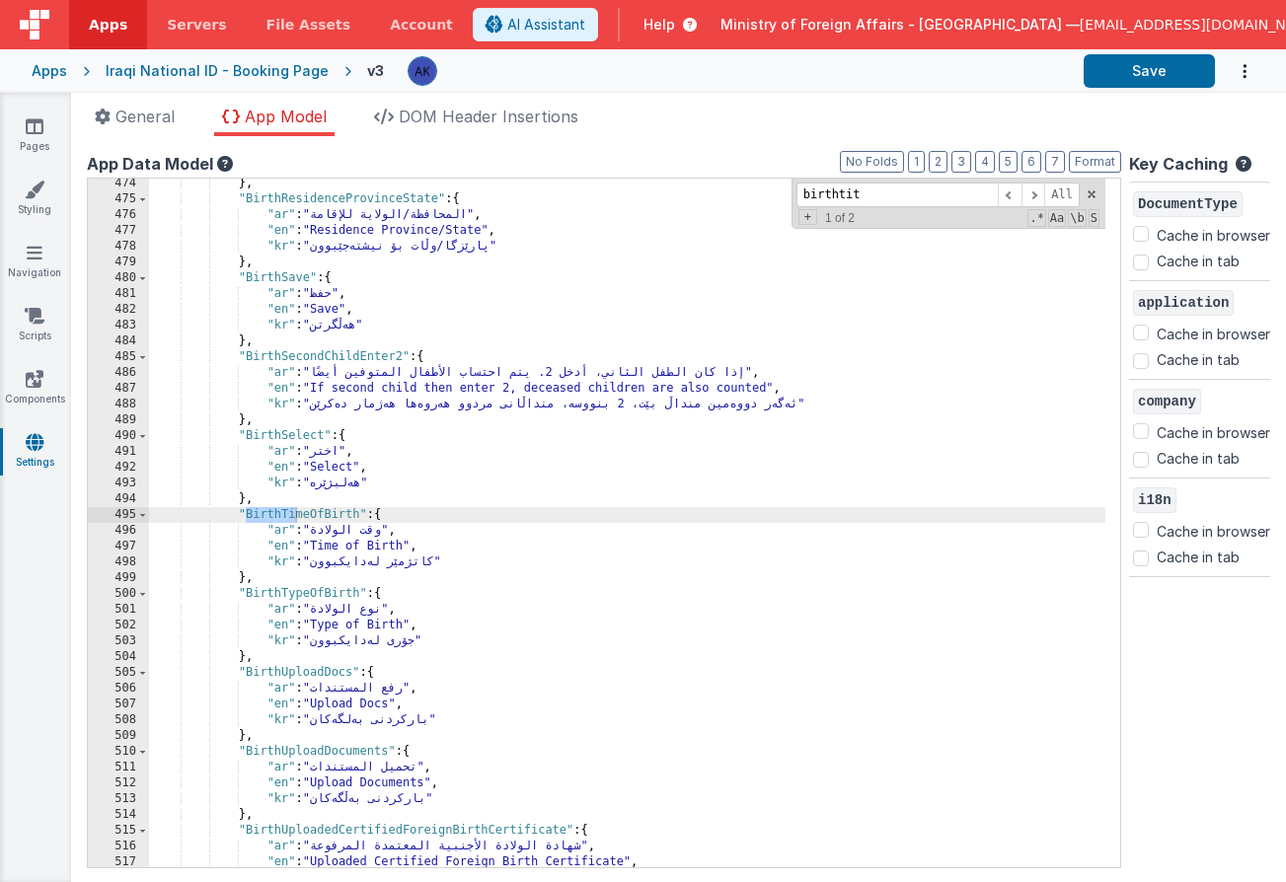
scroll to position [12481, 0]
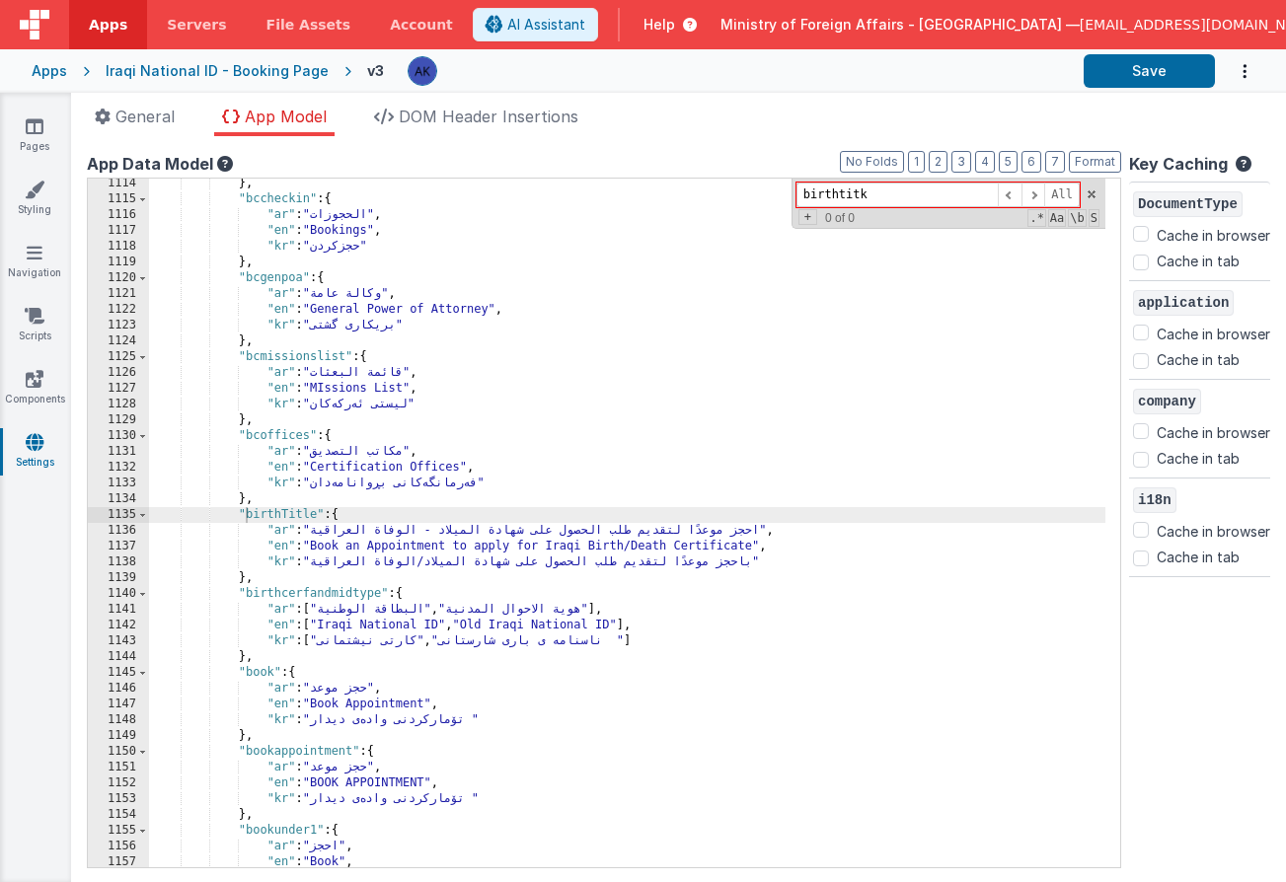
type input "birthtitk"
click at [215, 511] on div "} , "bccheckin" : { "ar" : "الحجوزات" , "en" : "Bookings" , "kr" : "حجزکردن" } …" at bounding box center [627, 536] width 956 height 720
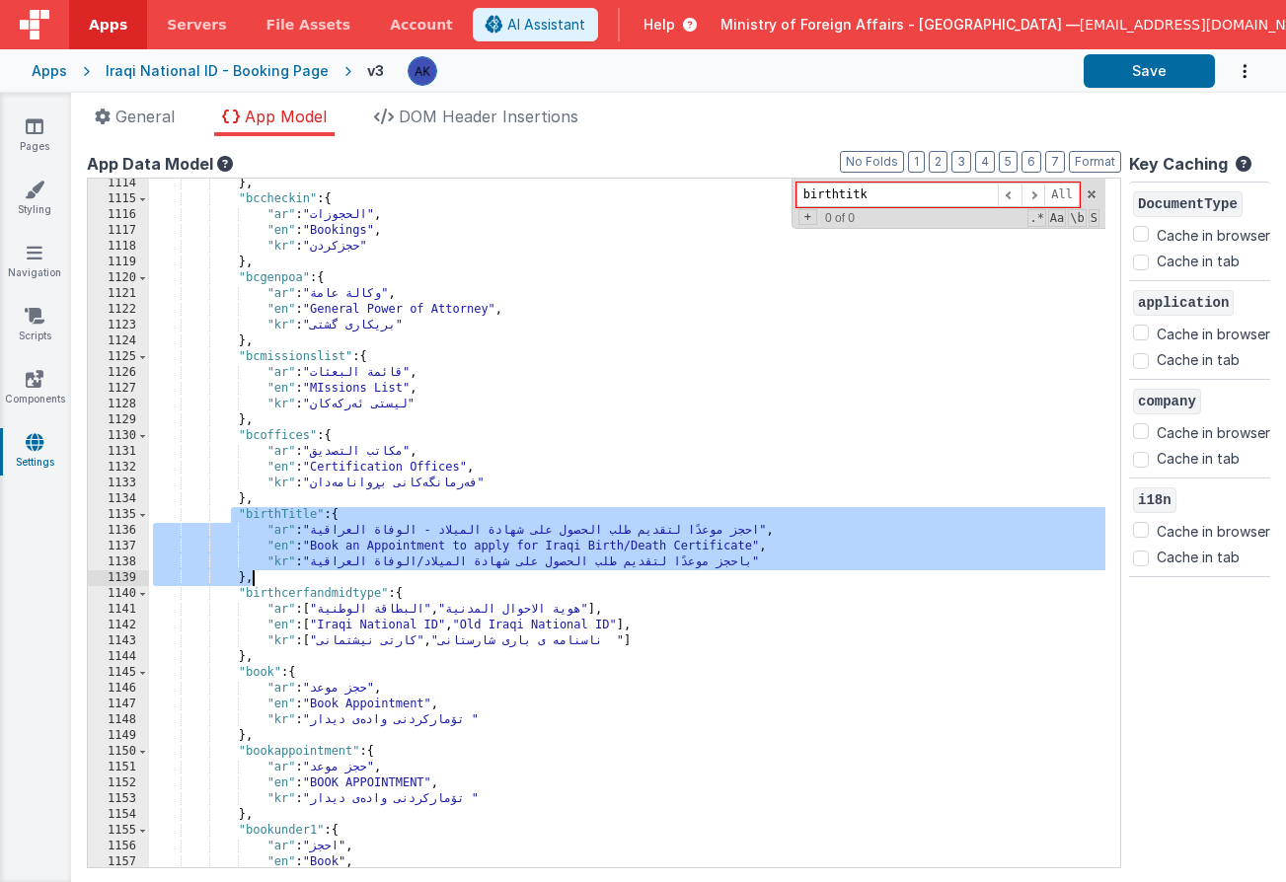
drag, startPoint x: 234, startPoint y: 515, endPoint x: 541, endPoint y: 584, distance: 314.5
click at [541, 584] on div "} , "bccheckin" : { "ar" : "الحجوزات" , "en" : "Bookings" , "kr" : "حجزکردن" } …" at bounding box center [627, 536] width 956 height 720
click at [287, 573] on div "} , "bccheckin" : { "ar" : "الحجوزات" , "en" : "Bookings" , "kr" : "حجزکردن" } …" at bounding box center [627, 536] width 956 height 720
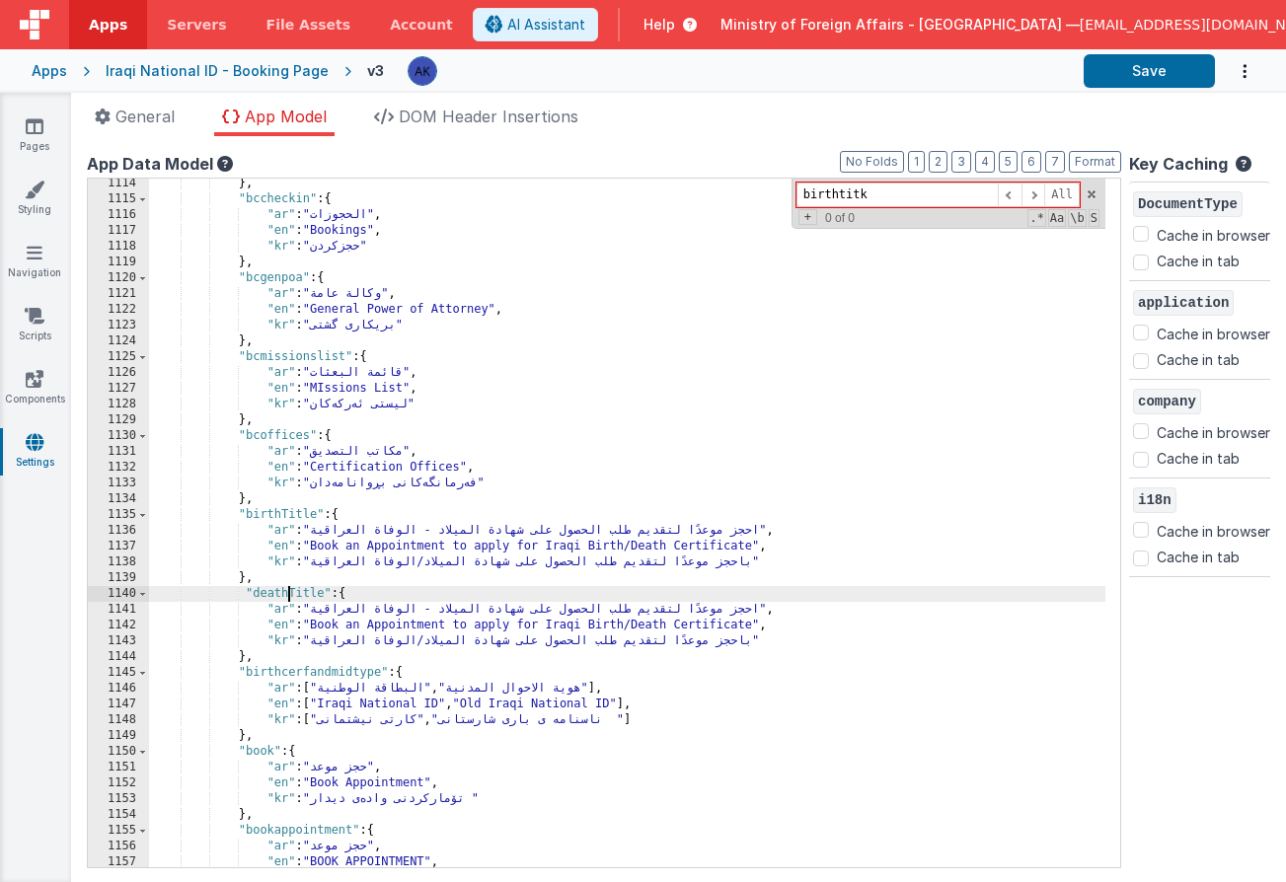
click at [633, 628] on div "} , "bccheckin" : { "ar" : "الحجوزات" , "en" : "Bookings" , "kr" : "حجزکردن" } …" at bounding box center [627, 536] width 956 height 720
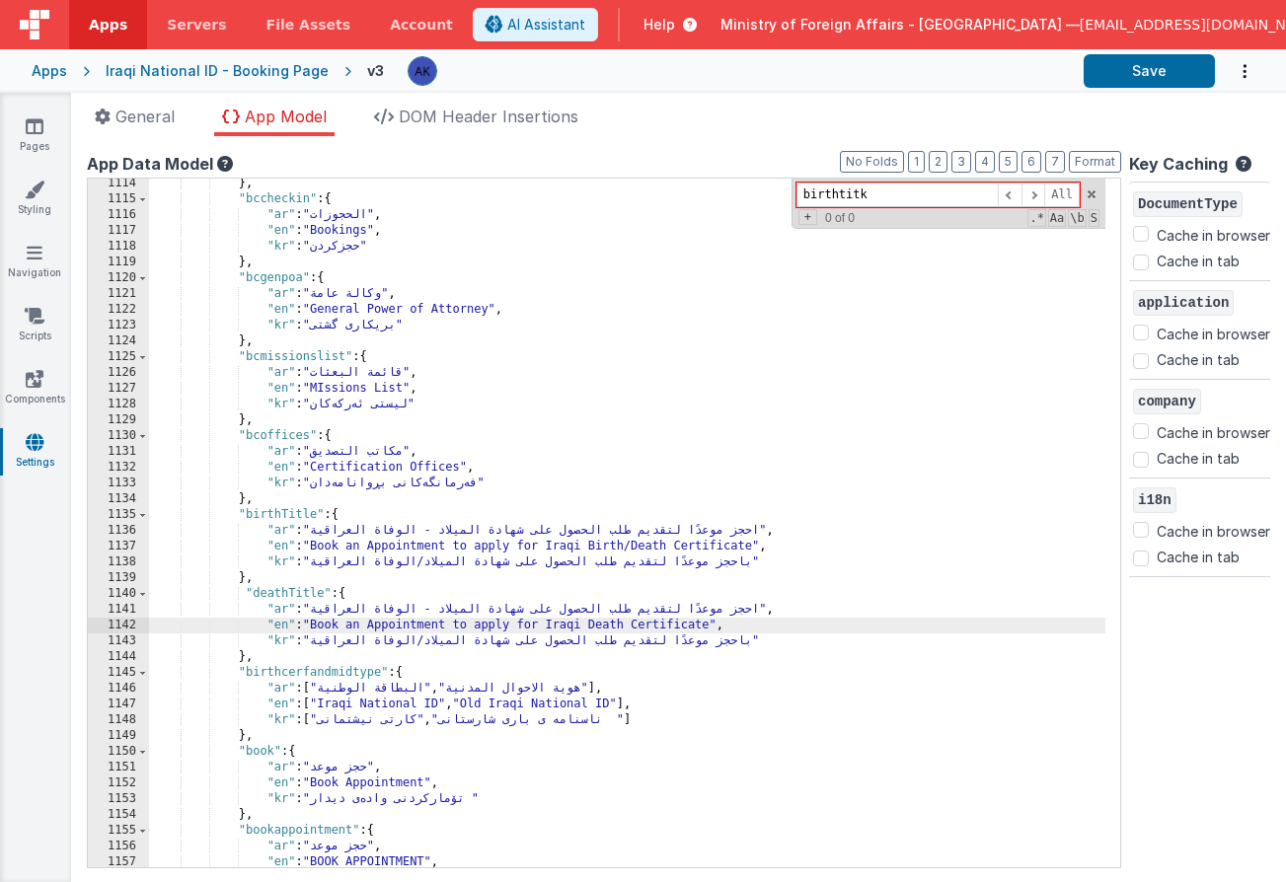
click at [674, 549] on div "} , "bccheckin" : { "ar" : "الحجوزات" , "en" : "Bookings" , "kr" : "حجزکردن" } …" at bounding box center [627, 536] width 956 height 720
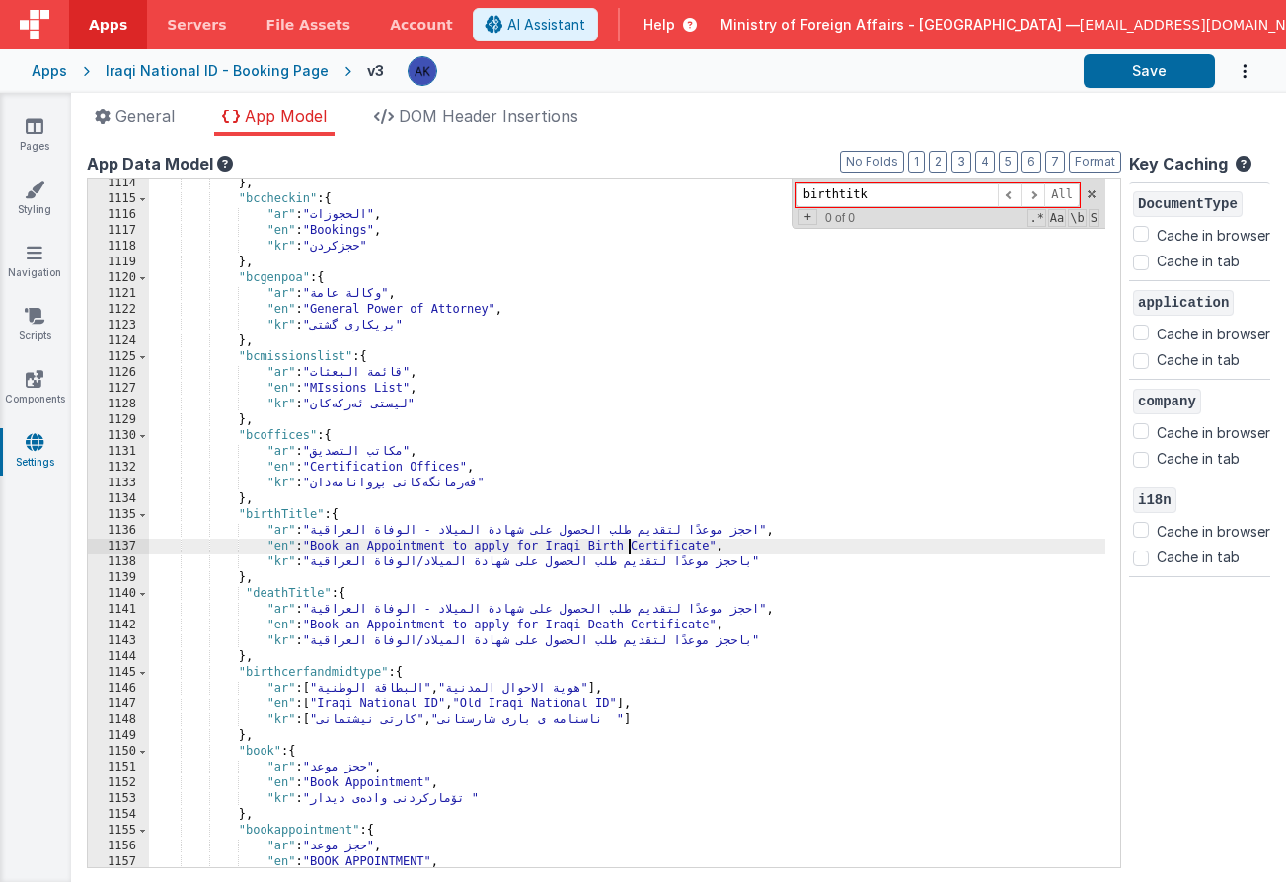
click at [395, 532] on div "} , "bccheckin" : { "ar" : "الحجوزات" , "en" : "Bookings" , "kr" : "حجزکردن" } …" at bounding box center [627, 536] width 956 height 720
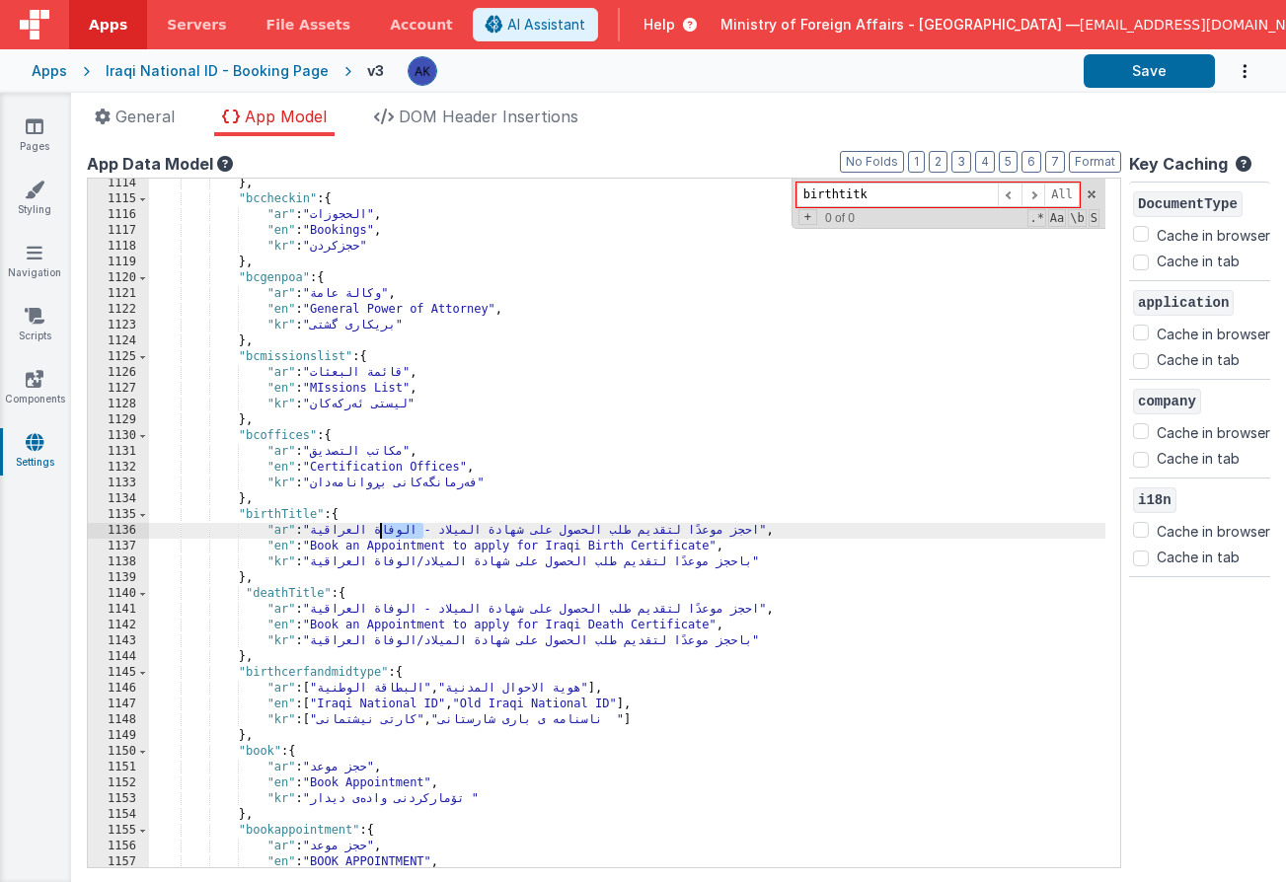
click at [395, 532] on div "} , "bccheckin" : { "ar" : "الحجوزات" , "en" : "Bookings" , "kr" : "حجزکردن" } …" at bounding box center [627, 536] width 956 height 720
click at [412, 564] on div "} , "bccheckin" : { "ar" : "الحجوزات" , "en" : "Bookings" , "kr" : "حجزکردن" } …" at bounding box center [627, 536] width 956 height 720
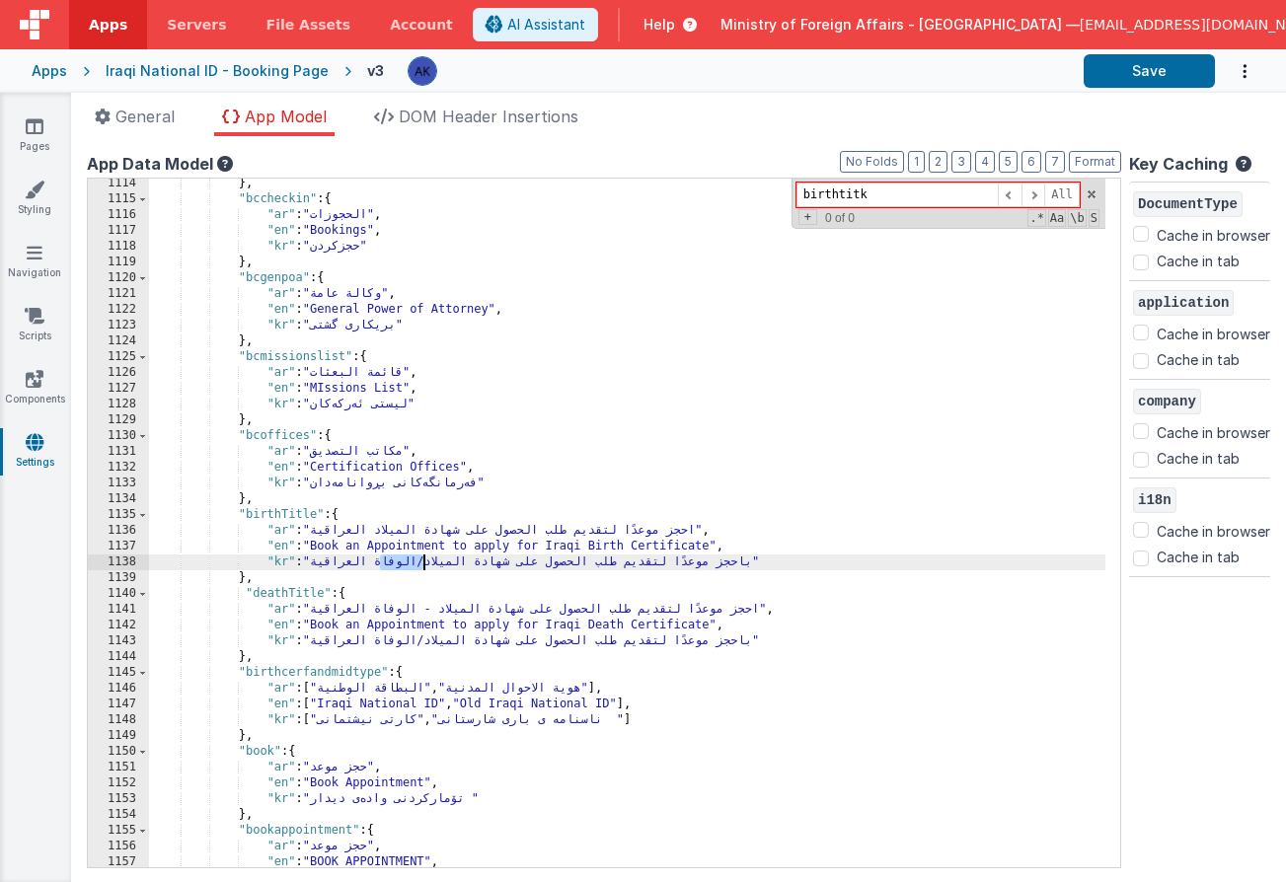
click at [412, 564] on div "} , "bccheckin" : { "ar" : "الحجوزات" , "en" : "Bookings" , "kr" : "حجزکردن" } …" at bounding box center [627, 536] width 956 height 720
click at [454, 611] on div "} , "bccheckin" : { "ar" : "الحجوزات" , "en" : "Bookings" , "kr" : "حجزکردن" } …" at bounding box center [627, 536] width 956 height 720
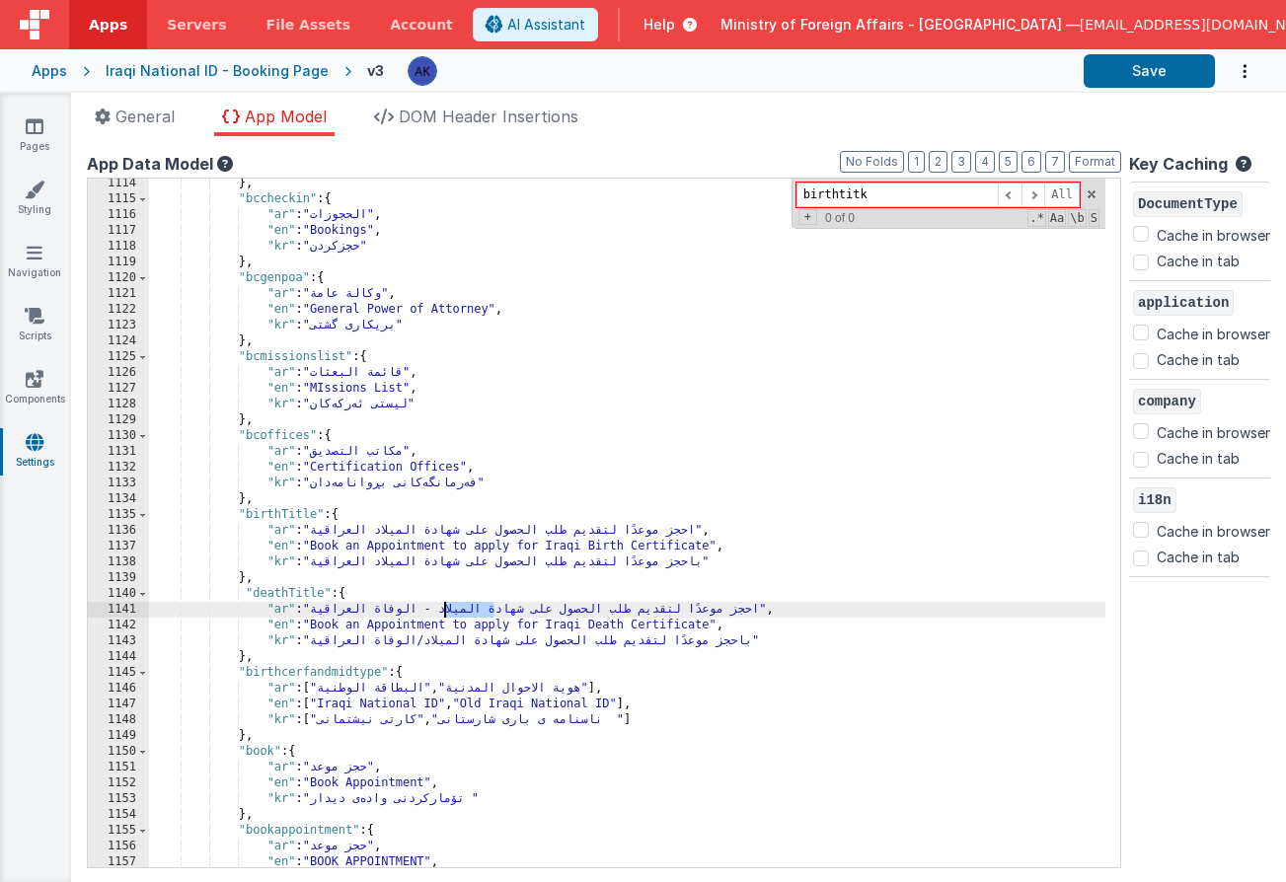
click at [454, 611] on div "} , "bccheckin" : { "ar" : "الحجوزات" , "en" : "Bookings" , "kr" : "حجزکردن" } …" at bounding box center [627, 536] width 956 height 720
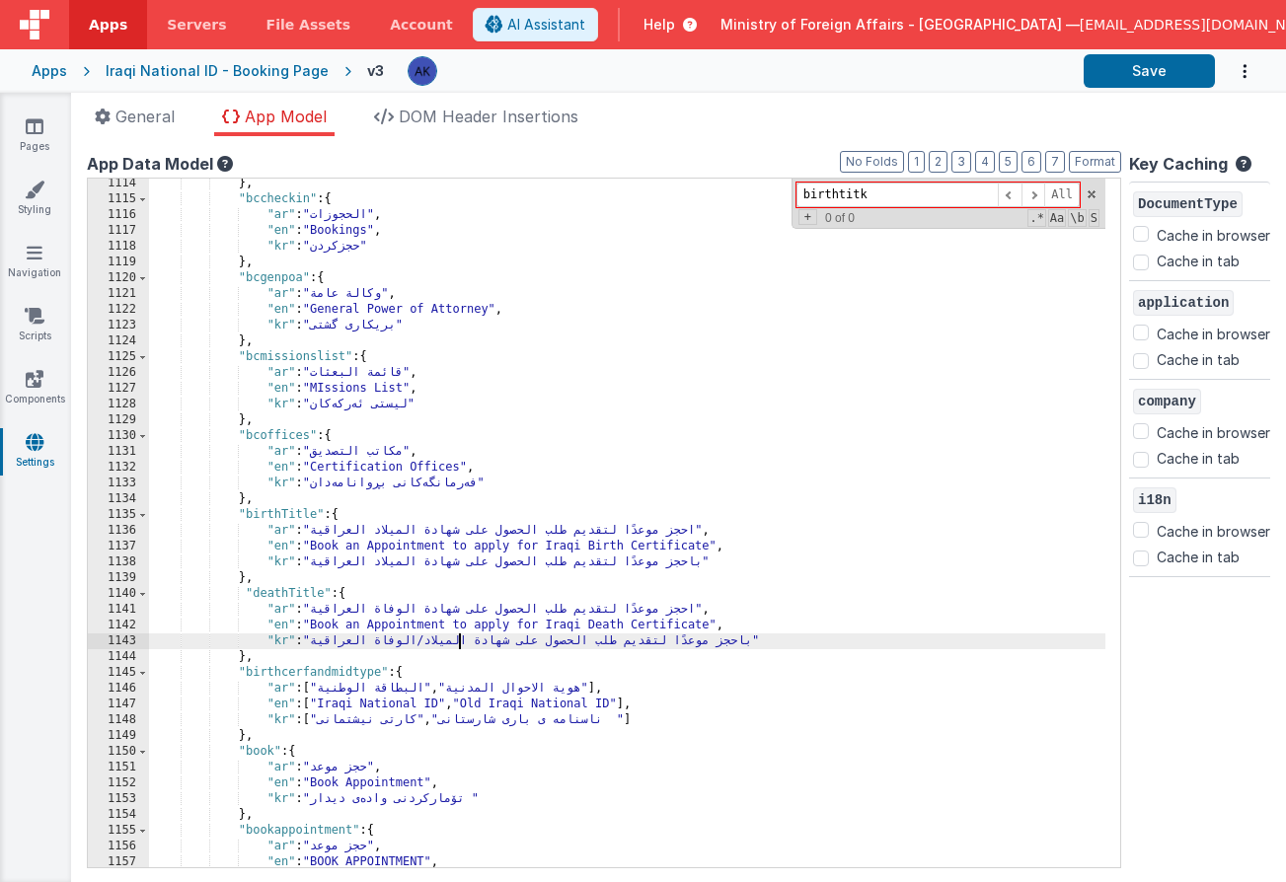
click at [456, 642] on div "} , "bccheckin" : { "ar" : "الحجوزات" , "en" : "Bookings" , "kr" : "حجزکردن" } …" at bounding box center [627, 536] width 956 height 720
click at [1142, 71] on button "Save" at bounding box center [1148, 71] width 131 height 34
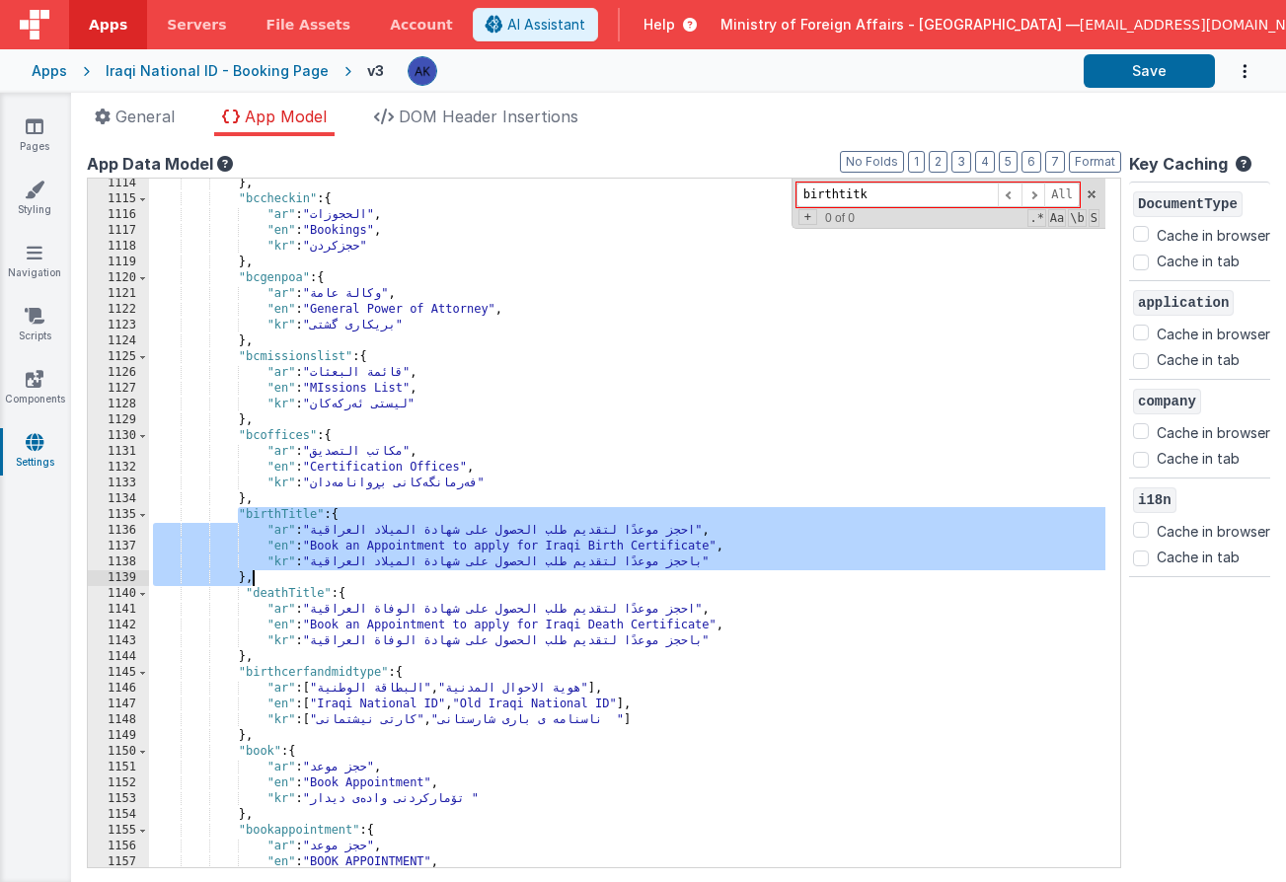
drag, startPoint x: 251, startPoint y: 515, endPoint x: 676, endPoint y: 572, distance: 429.1
click at [676, 572] on div "} , "bccheckin" : { "ar" : "الحجوزات" , "en" : "Bookings" , "kr" : "حجزکردن" } …" at bounding box center [627, 536] width 956 height 720
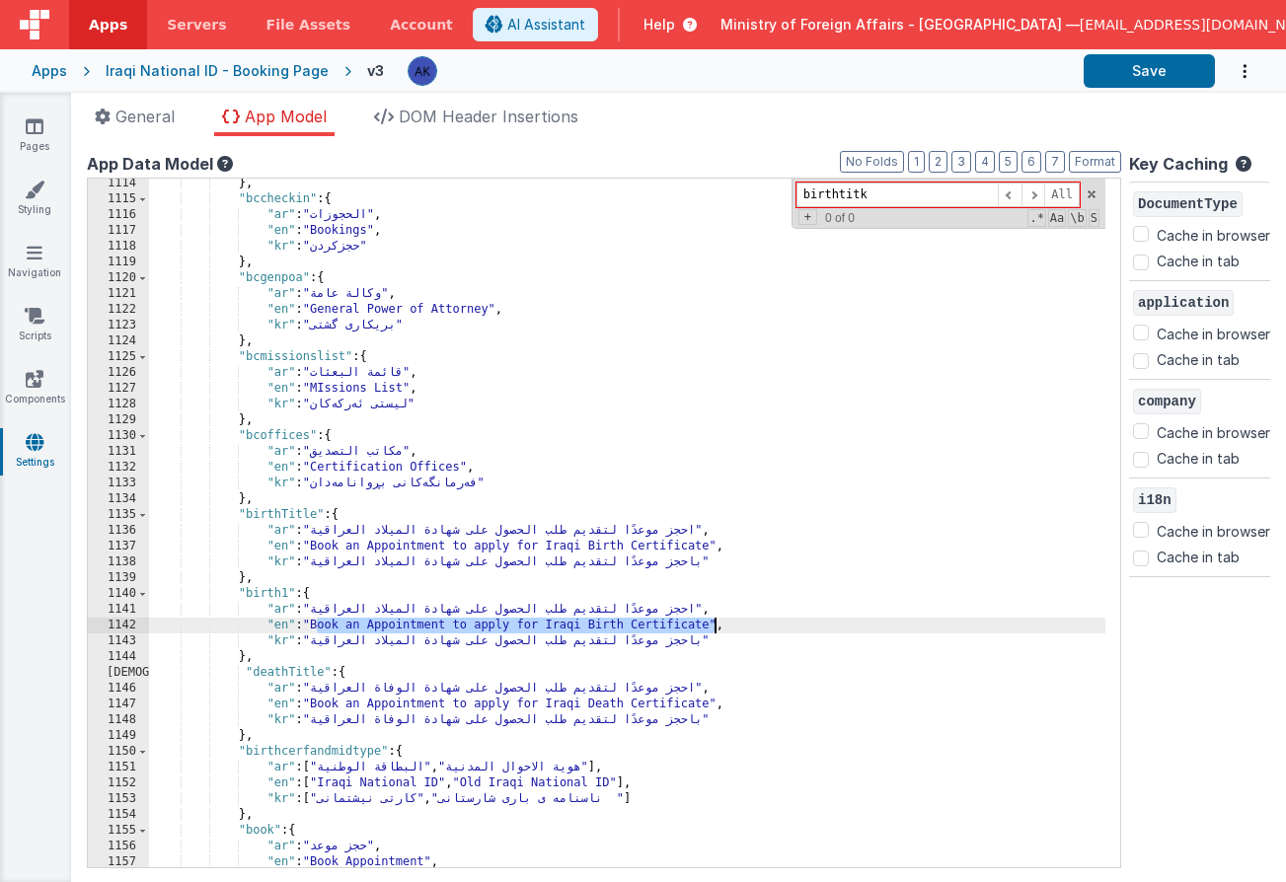
drag, startPoint x: 318, startPoint y: 626, endPoint x: 715, endPoint y: 622, distance: 397.6
click at [715, 622] on div "} , "bccheckin" : { "ar" : "الحجوزات" , "en" : "Bookings" , "kr" : "حجزکردن" } …" at bounding box center [627, 536] width 956 height 720
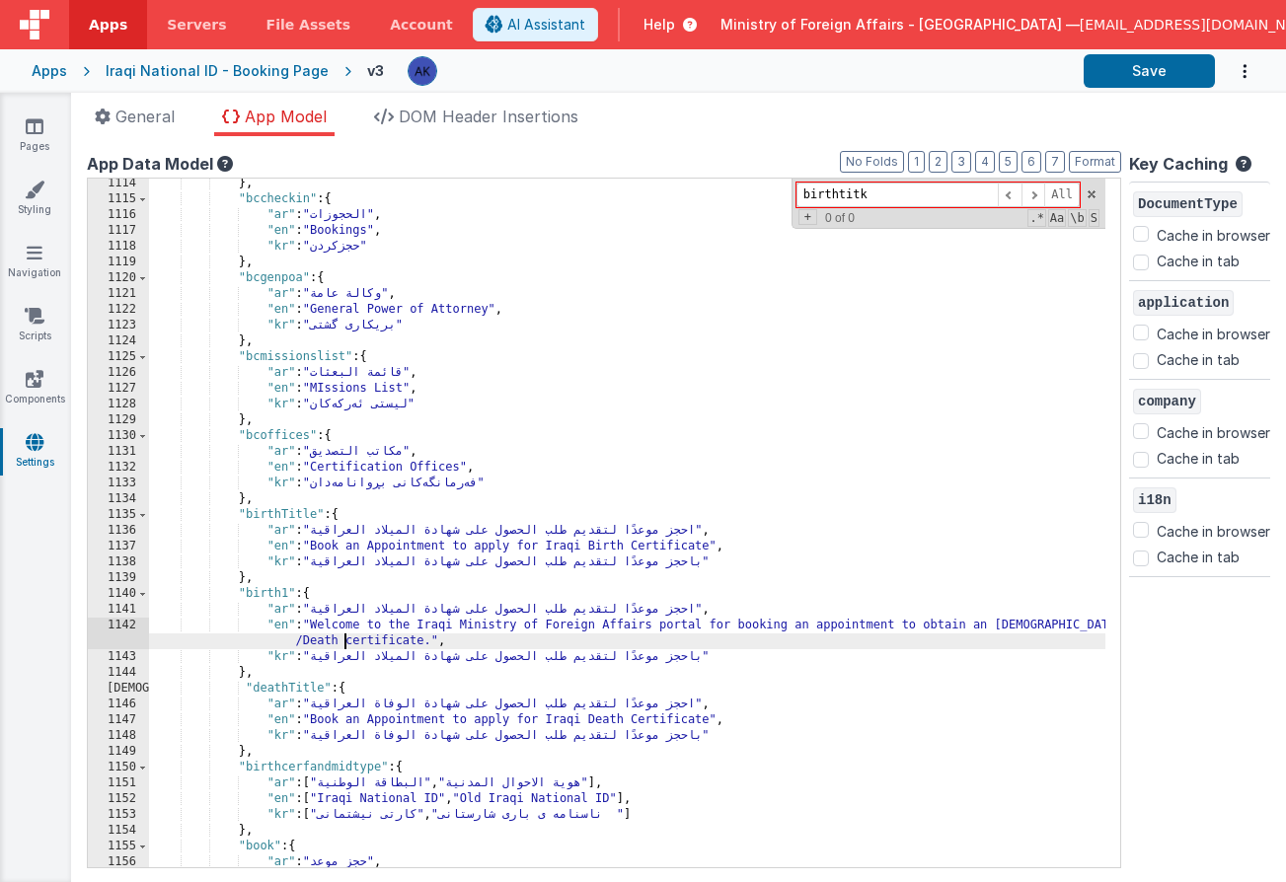
click at [344, 639] on div "} , "bccheckin" : { "ar" : "الحجوزات" , "en" : "Bookings" , "kr" : "حجزکردن" } …" at bounding box center [627, 536] width 956 height 720
click at [371, 670] on div "} , "bccheckin" : { "ar" : "الحجوزات" , "en" : "Bookings" , "kr" : "حجزکردن" } …" at bounding box center [627, 536] width 956 height 720
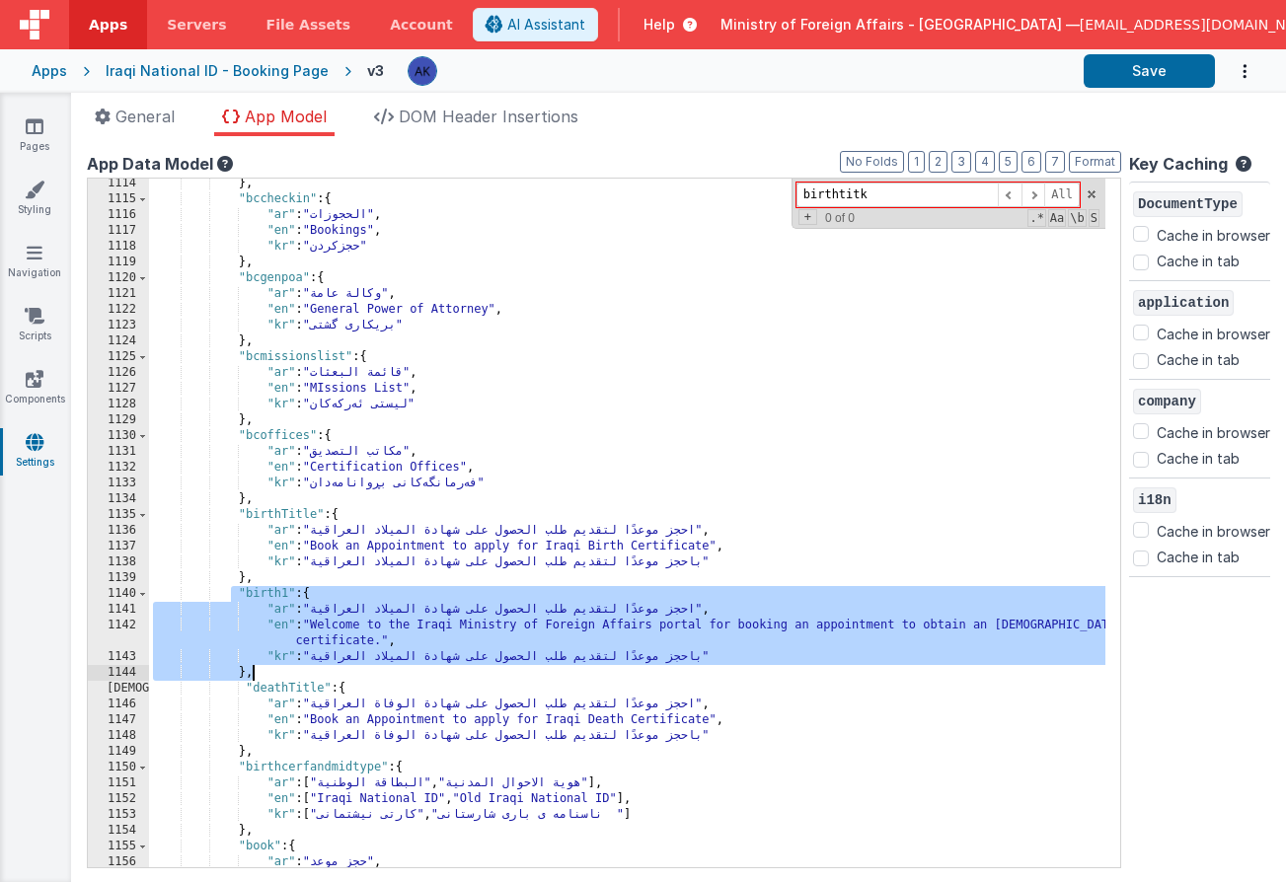
drag, startPoint x: 233, startPoint y: 588, endPoint x: 269, endPoint y: 669, distance: 88.8
click at [269, 669] on div "} , "bccheckin" : { "ar" : "الحجوزات" , "en" : "Bookings" , "kr" : "حجزکردن" } …" at bounding box center [627, 536] width 956 height 720
click at [258, 671] on div "} , "bccheckin" : { "ar" : "الحجوزات" , "en" : "Bookings" , "kr" : "حجزکردن" } …" at bounding box center [627, 536] width 956 height 720
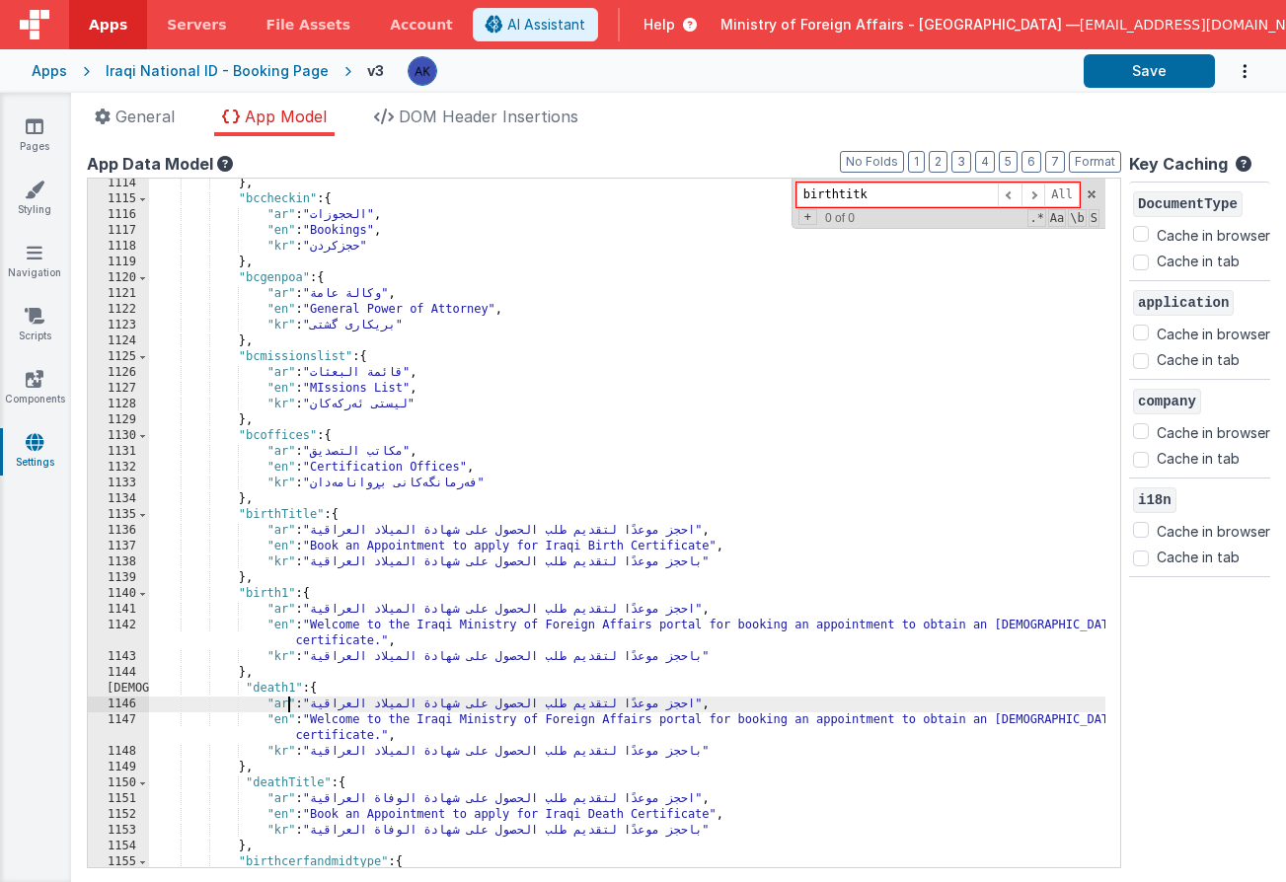
click at [1053, 721] on div "} , "bccheckin" : { "ar" : "الحجوزات" , "en" : "Bookings" , "kr" : "حجزکردن" } …" at bounding box center [627, 536] width 956 height 720
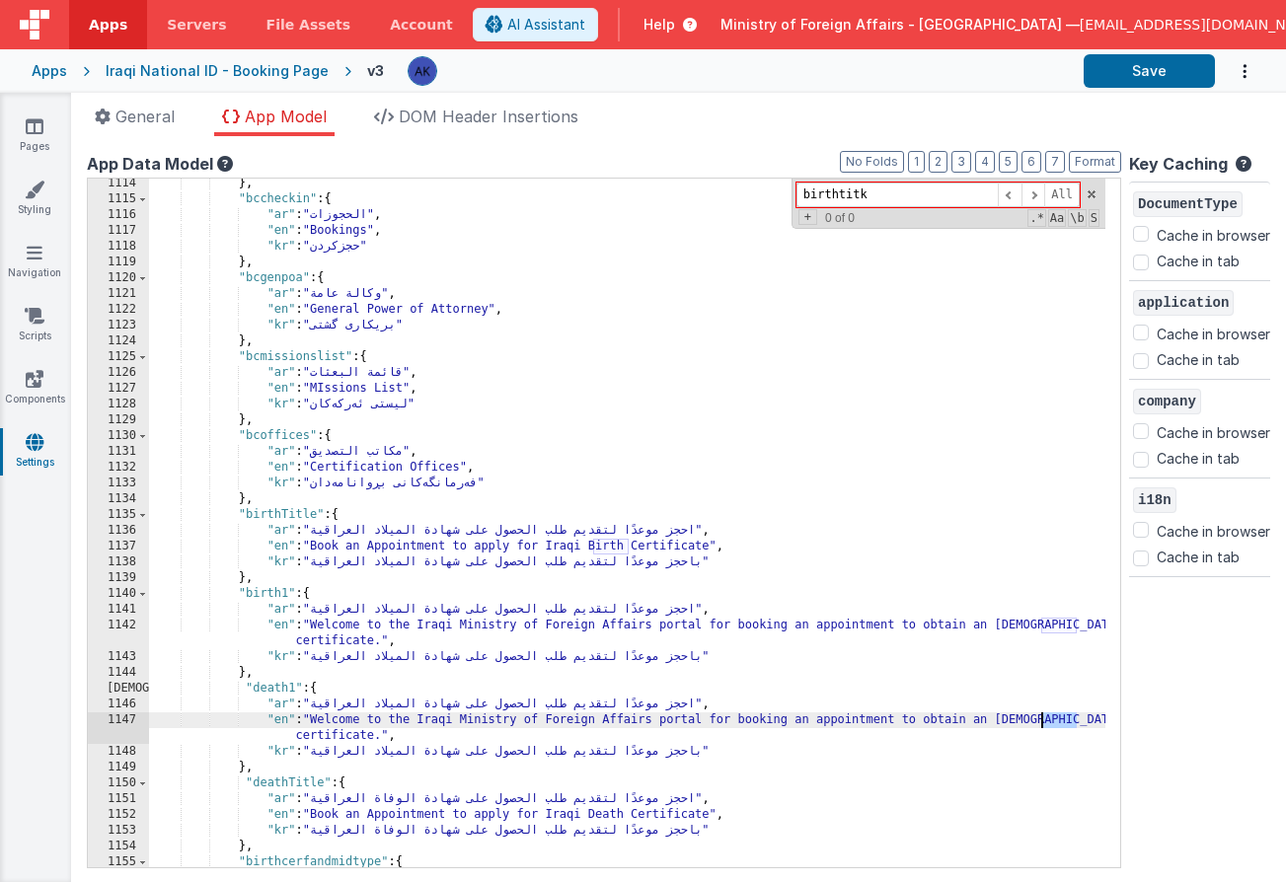
click at [1053, 721] on div "} , "bccheckin" : { "ar" : "الحجوزات" , "en" : "Bookings" , "kr" : "حجزکردن" } …" at bounding box center [627, 536] width 956 height 720
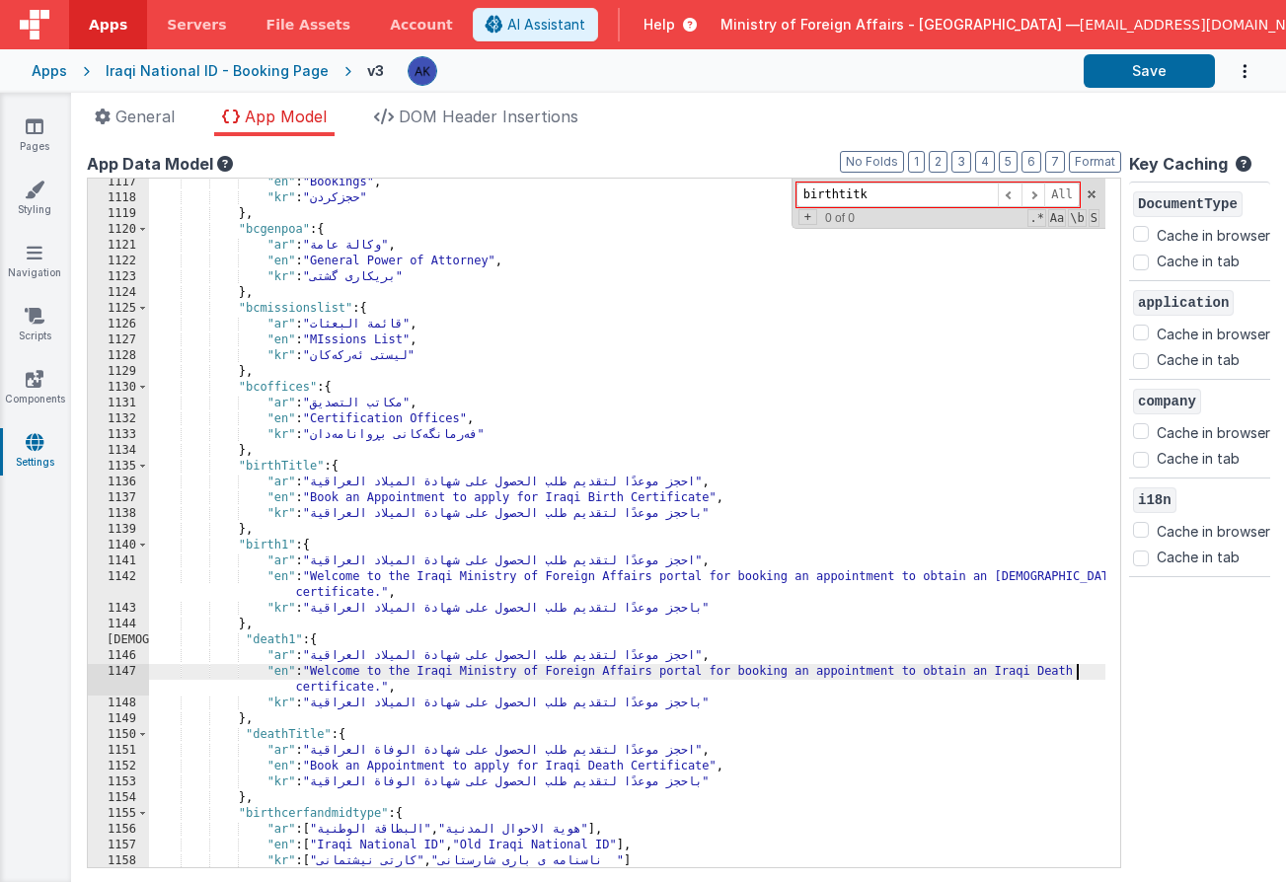
scroll to position [12454, 0]
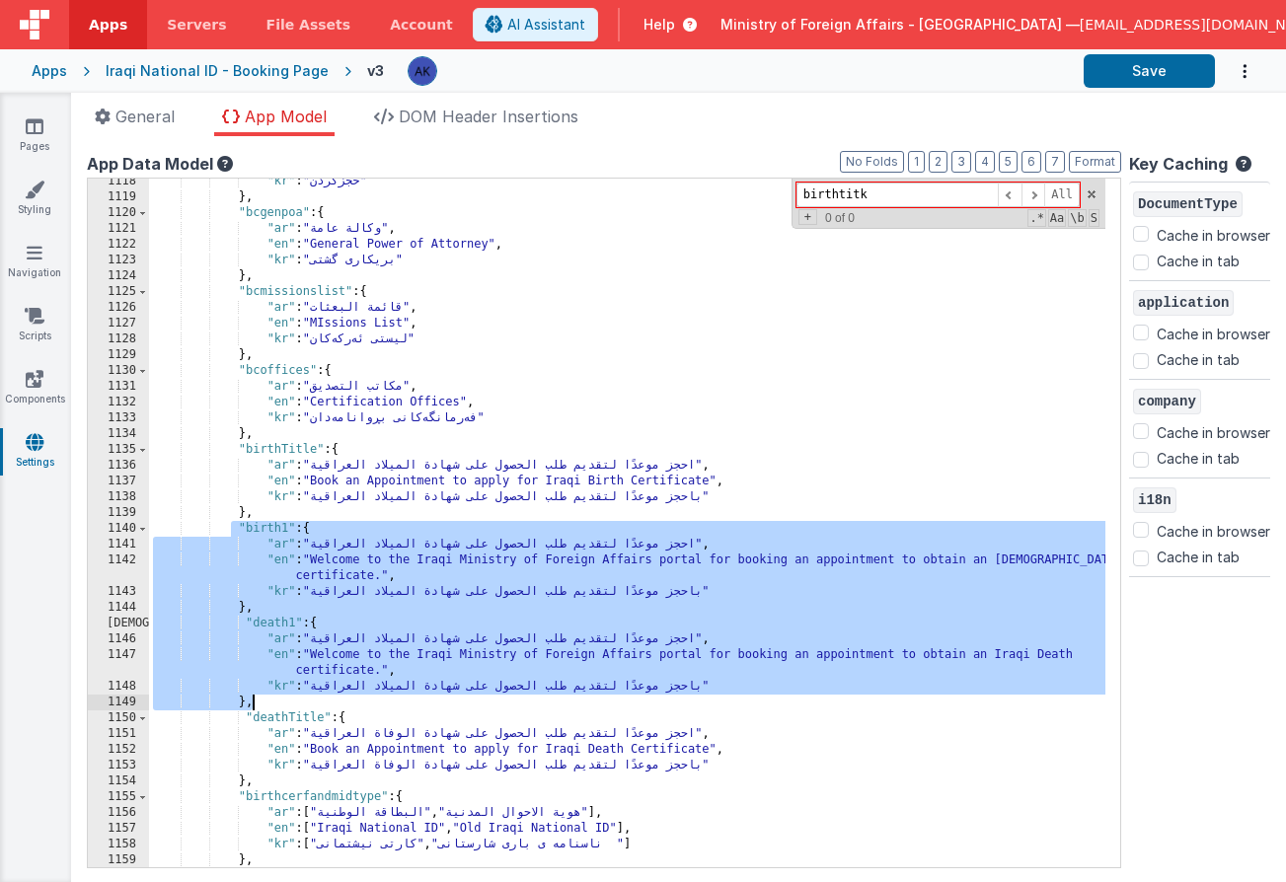
drag, startPoint x: 234, startPoint y: 525, endPoint x: 364, endPoint y: 696, distance: 214.7
click at [364, 696] on div ""kr" : "حجزکردن" } , "bcgenpoa" : { "ar" : "وكالة عامة" , "en" : "General Power…" at bounding box center [627, 534] width 956 height 720
click at [358, 692] on div ""kr" : "حجزکردن" } , "bcgenpoa" : { "ar" : "وكالة عامة" , "en" : "General Power…" at bounding box center [627, 534] width 956 height 720
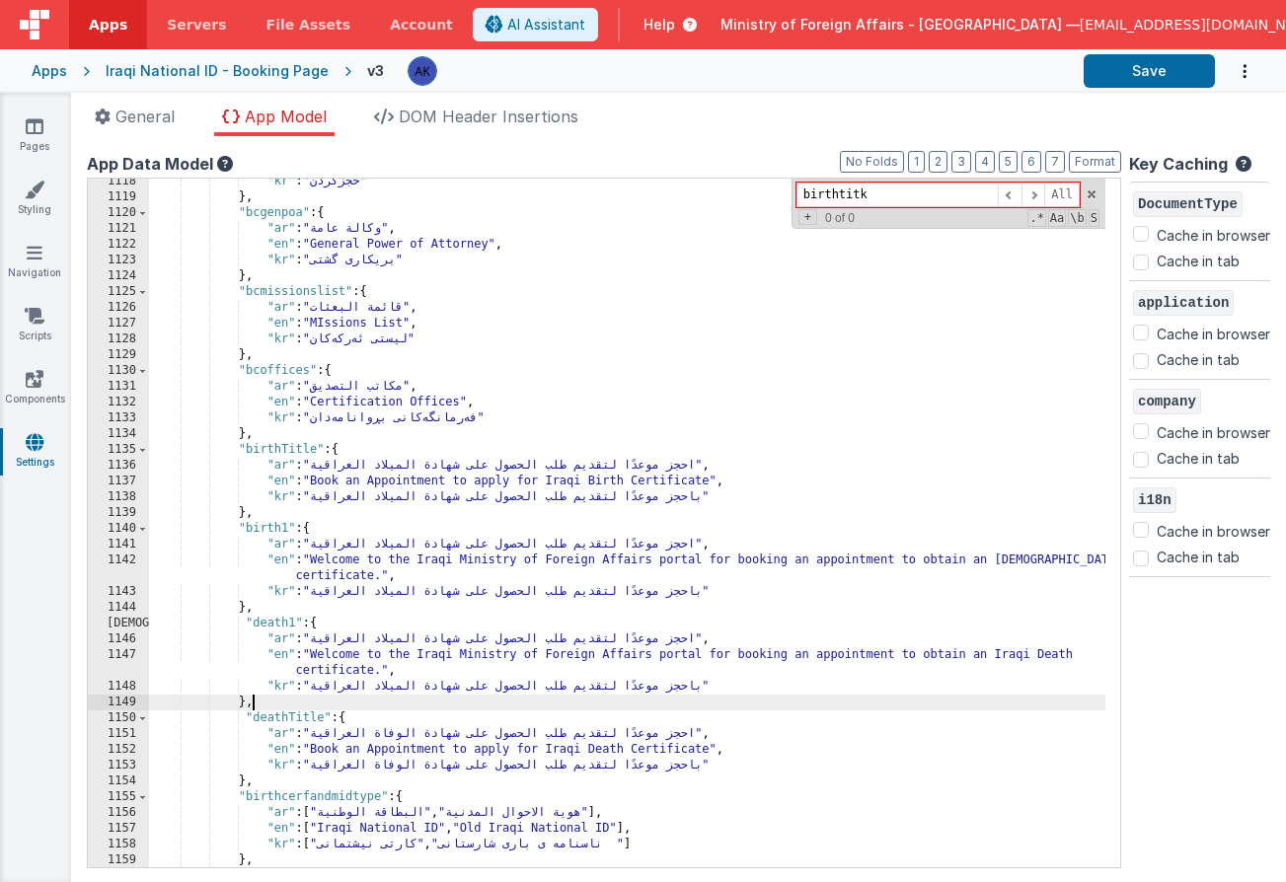
click at [329, 697] on div ""kr" : "حجزکردن" } , "bcgenpoa" : { "ar" : "وكالة عامة" , "en" : "General Power…" at bounding box center [627, 534] width 956 height 720
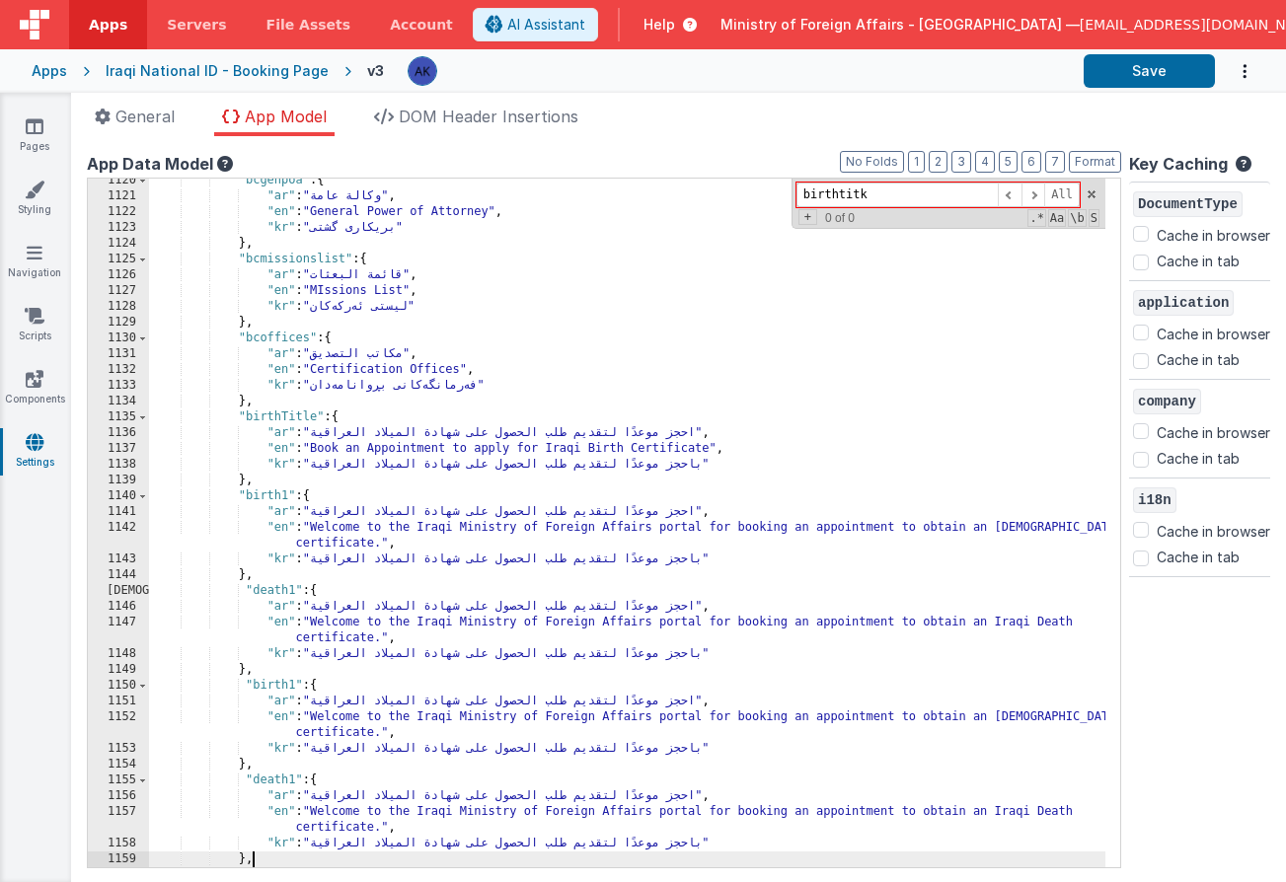
scroll to position [12427, 0]
click at [292, 679] on div ""bcgenpoa" : { "ar" : "وكالة عامة" , "en" : "General Power of Attorney" , "kr" …" at bounding box center [627, 533] width 956 height 720
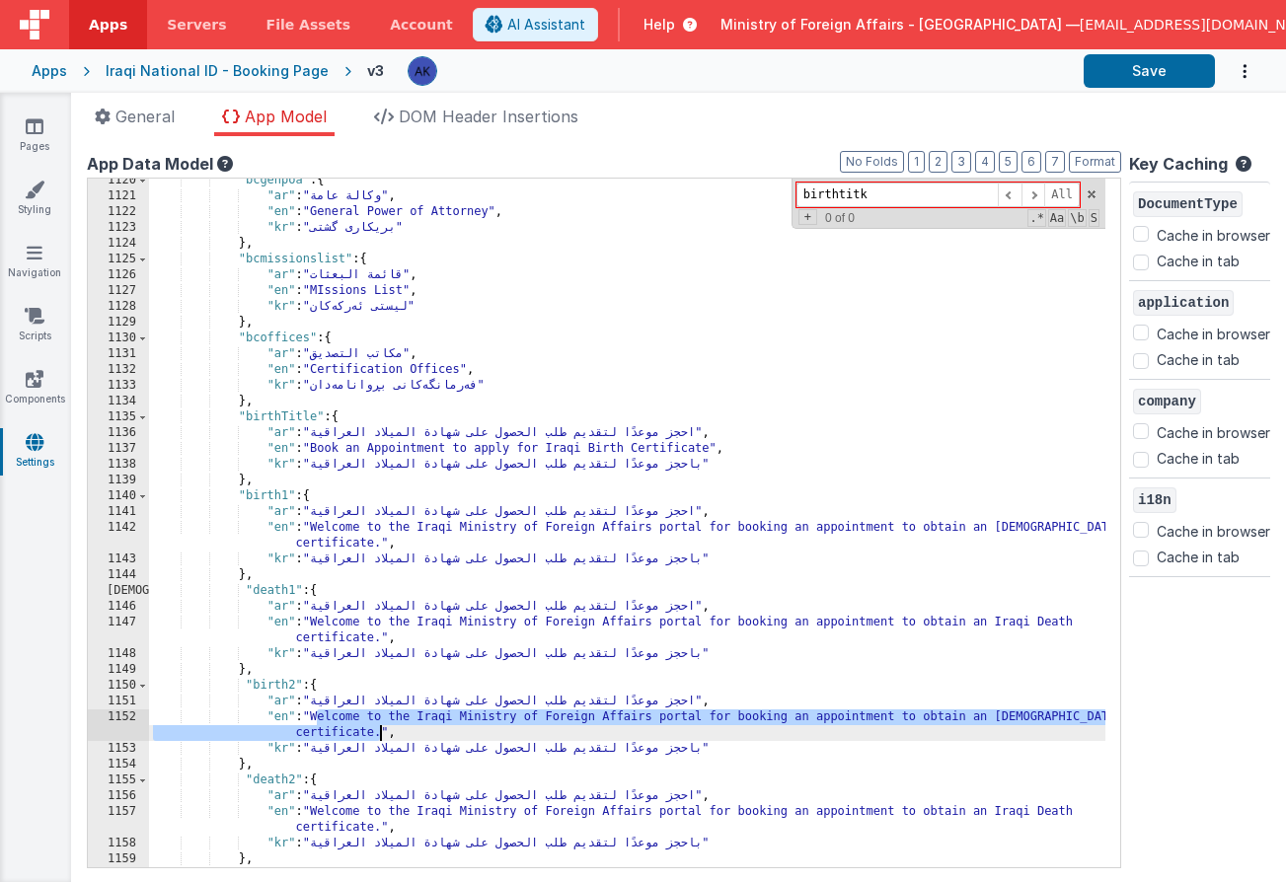
drag, startPoint x: 314, startPoint y: 713, endPoint x: 377, endPoint y: 730, distance: 65.3
click at [377, 730] on div ""bcgenpoa" : { "ar" : "وكالة عامة" , "en" : "General Power of Attorney" , "kr" …" at bounding box center [627, 533] width 956 height 720
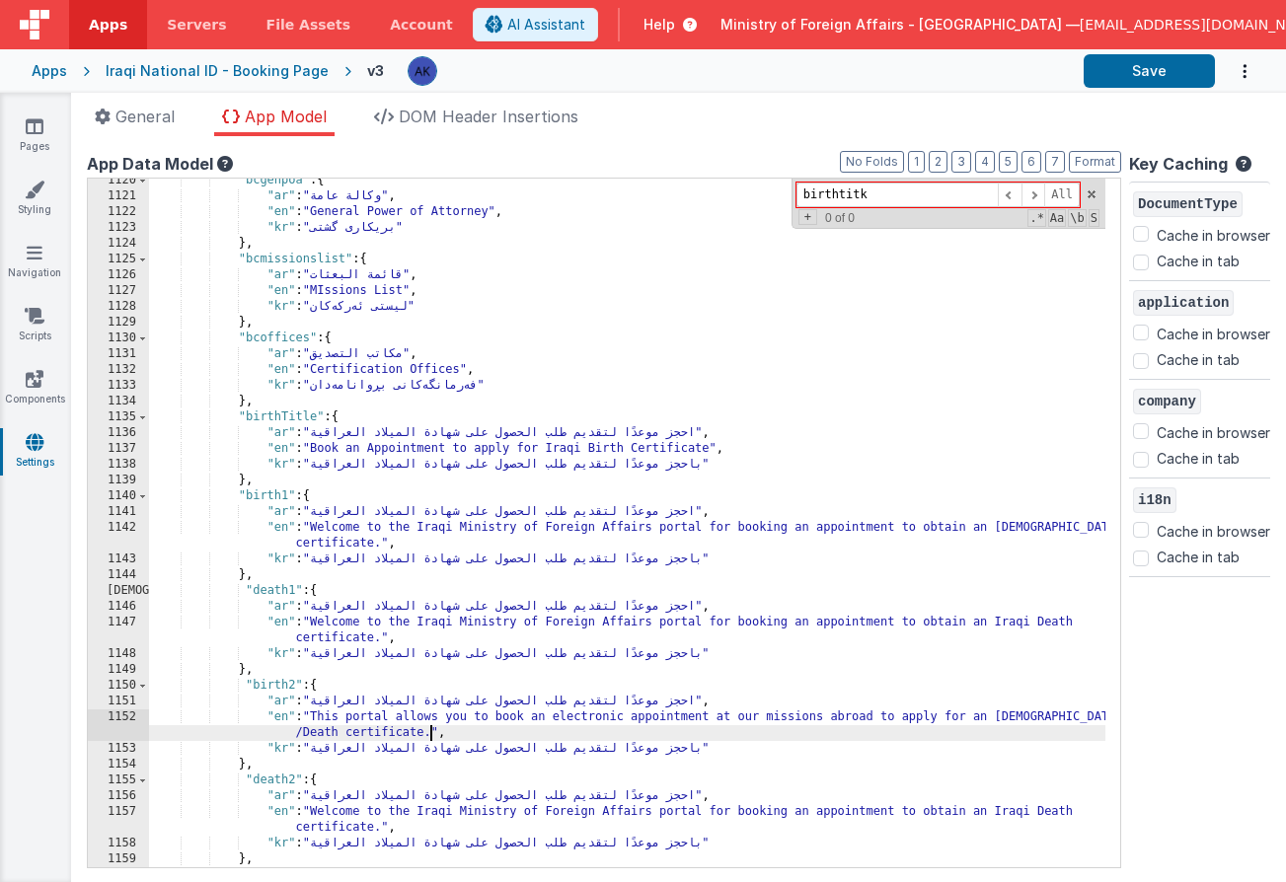
click at [300, 733] on div ""bcgenpoa" : { "ar" : "وكالة عامة" , "en" : "General Power of Attorney" , "kr" …" at bounding box center [627, 533] width 956 height 720
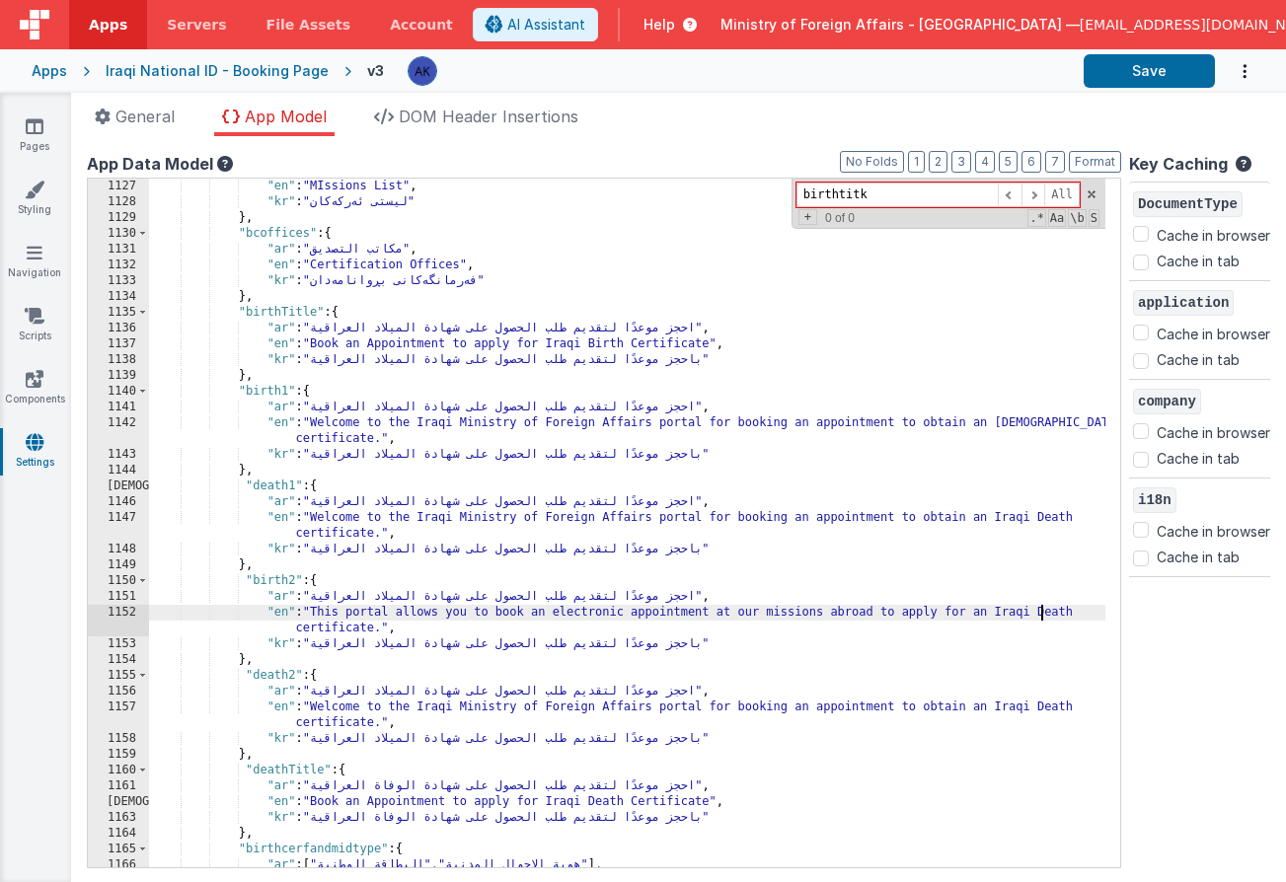
scroll to position [12499, 0]
click at [1058, 612] on div ""en" : "MIssions List" , "kr" : "لیستی ئەرکەکان" } , "bcoffices" : { "ar" : "مك…" at bounding box center [627, 539] width 956 height 720
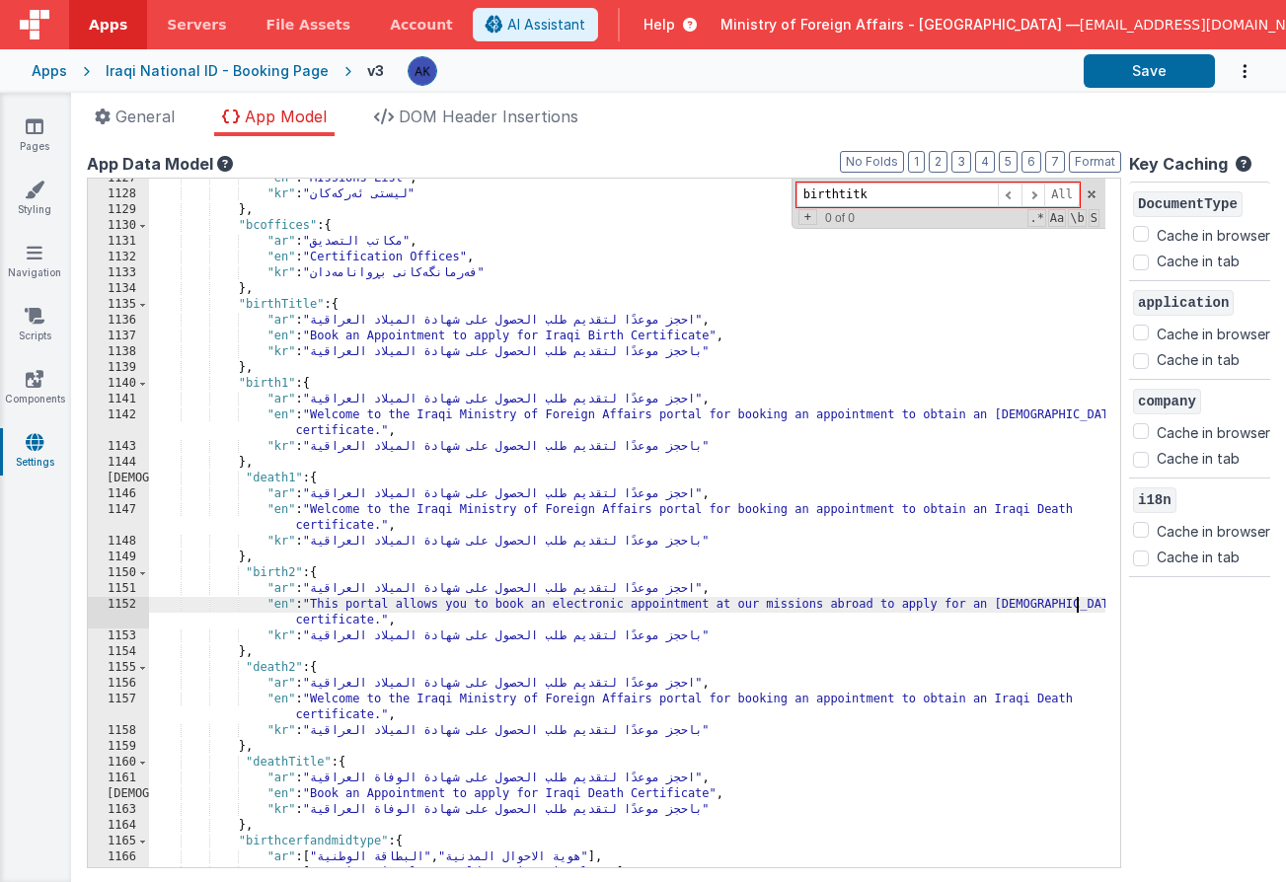
scroll to position [12522, 0]
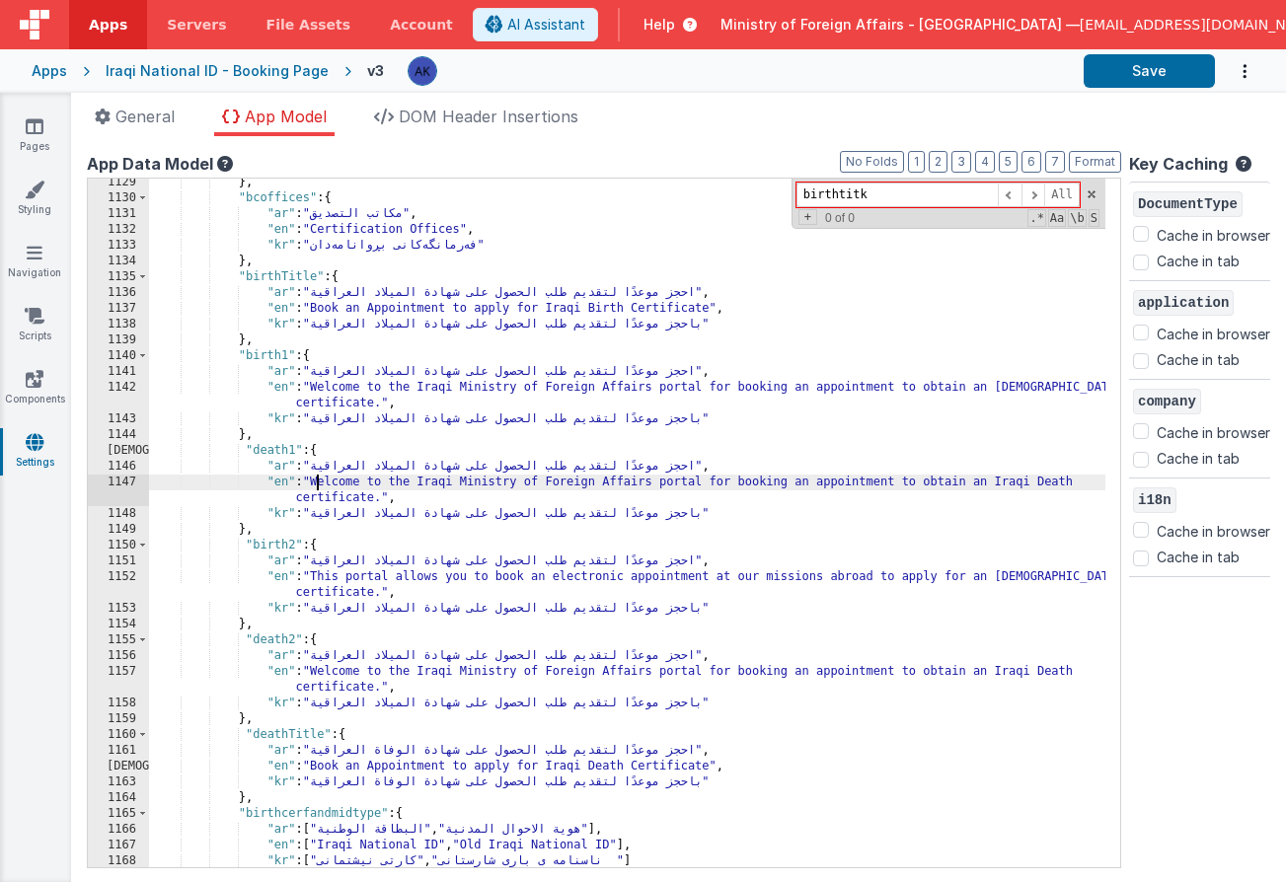
click at [315, 481] on div "} , "bcoffices" : { "ar" : "مكاتب التصديق" , "en" : "Certification Offices" , "…" at bounding box center [627, 535] width 956 height 720
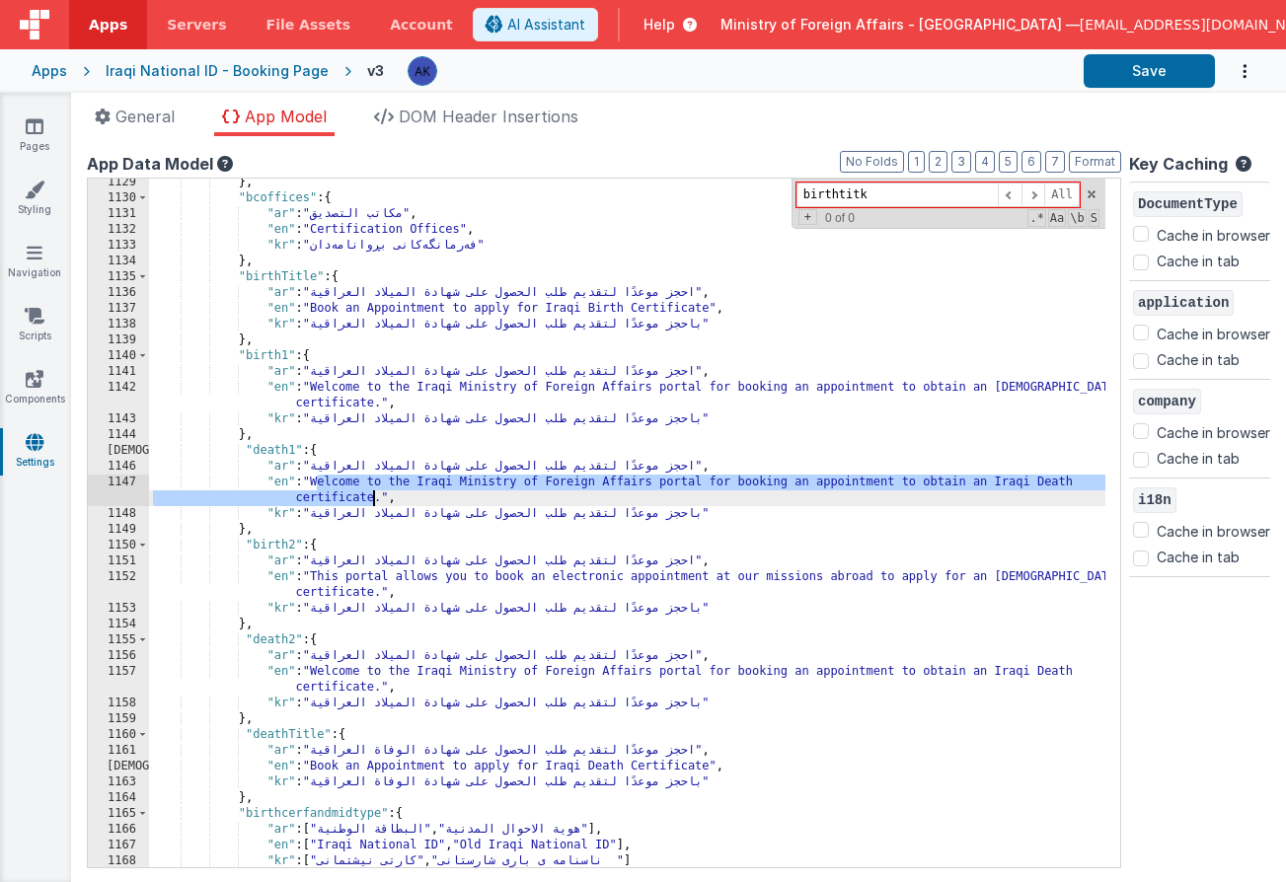
drag, startPoint x: 315, startPoint y: 481, endPoint x: 371, endPoint y: 499, distance: 59.0
click at [371, 499] on div "} , "bcoffices" : { "ar" : "مكاتب التصديق" , "en" : "Certification Offices" , "…" at bounding box center [627, 535] width 956 height 720
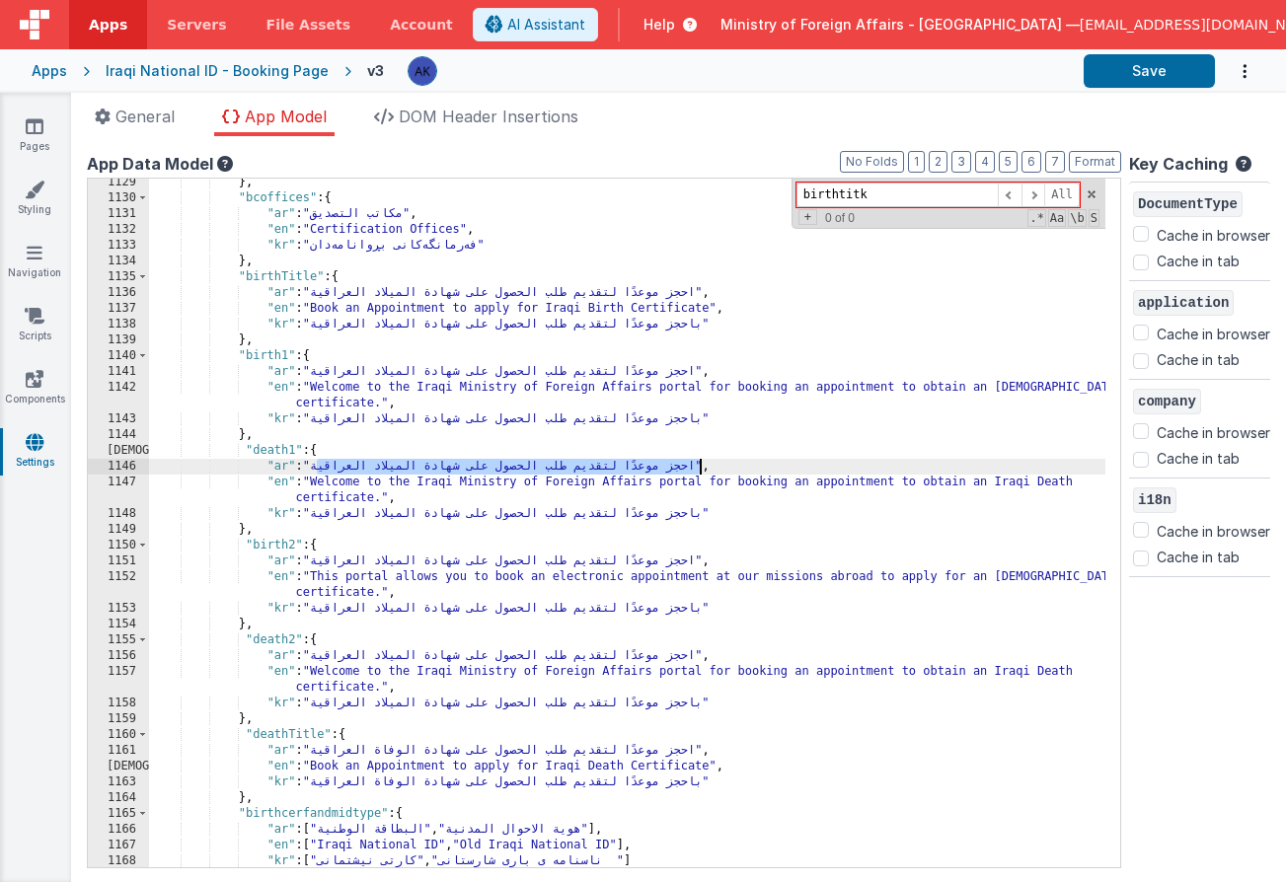
drag, startPoint x: 319, startPoint y: 467, endPoint x: 698, endPoint y: 467, distance: 378.9
click at [698, 467] on div "} , "bcoffices" : { "ar" : "مكاتب التصديق" , "en" : "Certification Offices" , "…" at bounding box center [627, 535] width 956 height 720
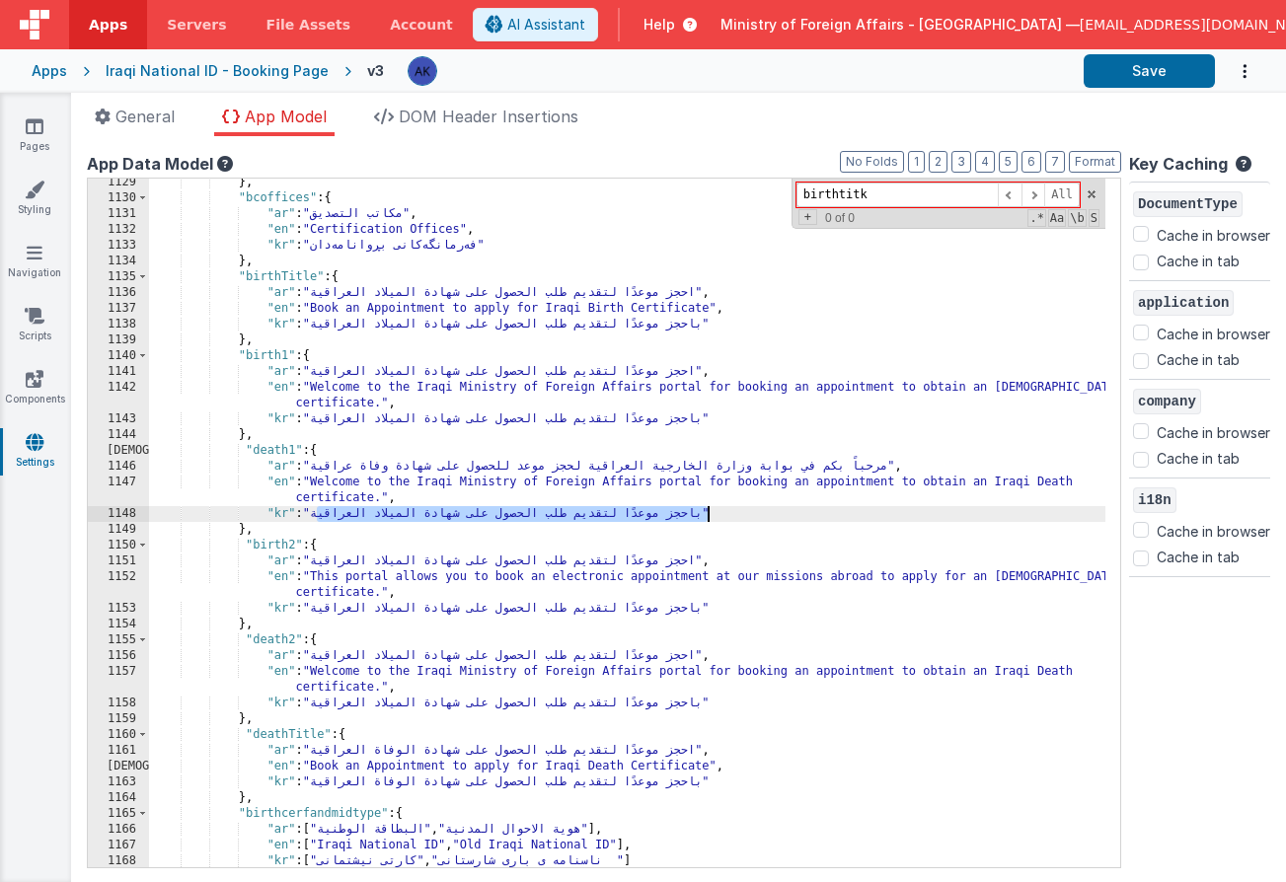
drag, startPoint x: 318, startPoint y: 515, endPoint x: 705, endPoint y: 518, distance: 387.8
click at [705, 518] on div "} , "bcoffices" : { "ar" : "مكاتب التصديق" , "en" : "Certification Offices" , "…" at bounding box center [627, 535] width 956 height 720
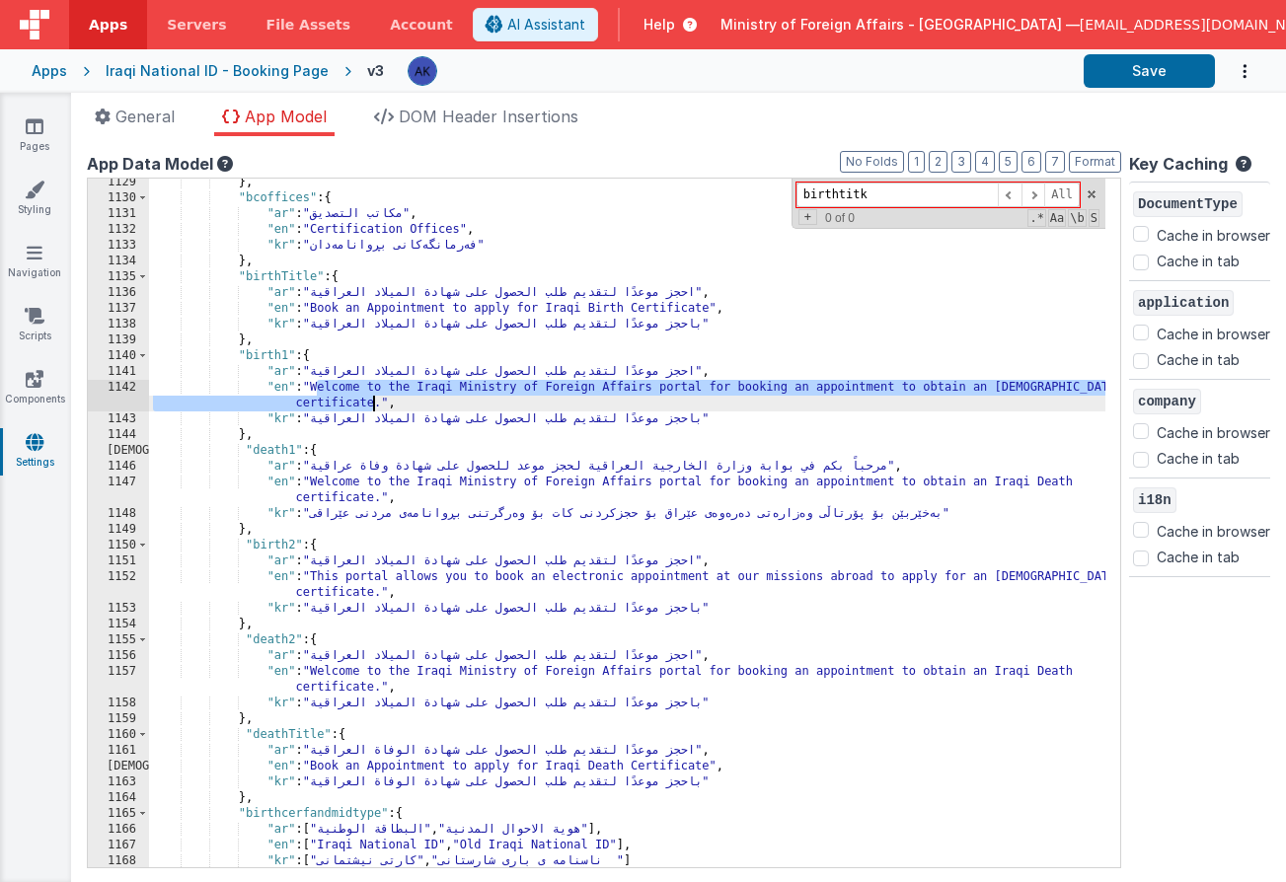
drag, startPoint x: 316, startPoint y: 389, endPoint x: 370, endPoint y: 404, distance: 56.2
click at [370, 404] on div "} , "bcoffices" : { "ar" : "مكاتب التصديق" , "en" : "Certification Offices" , "…" at bounding box center [627, 535] width 956 height 720
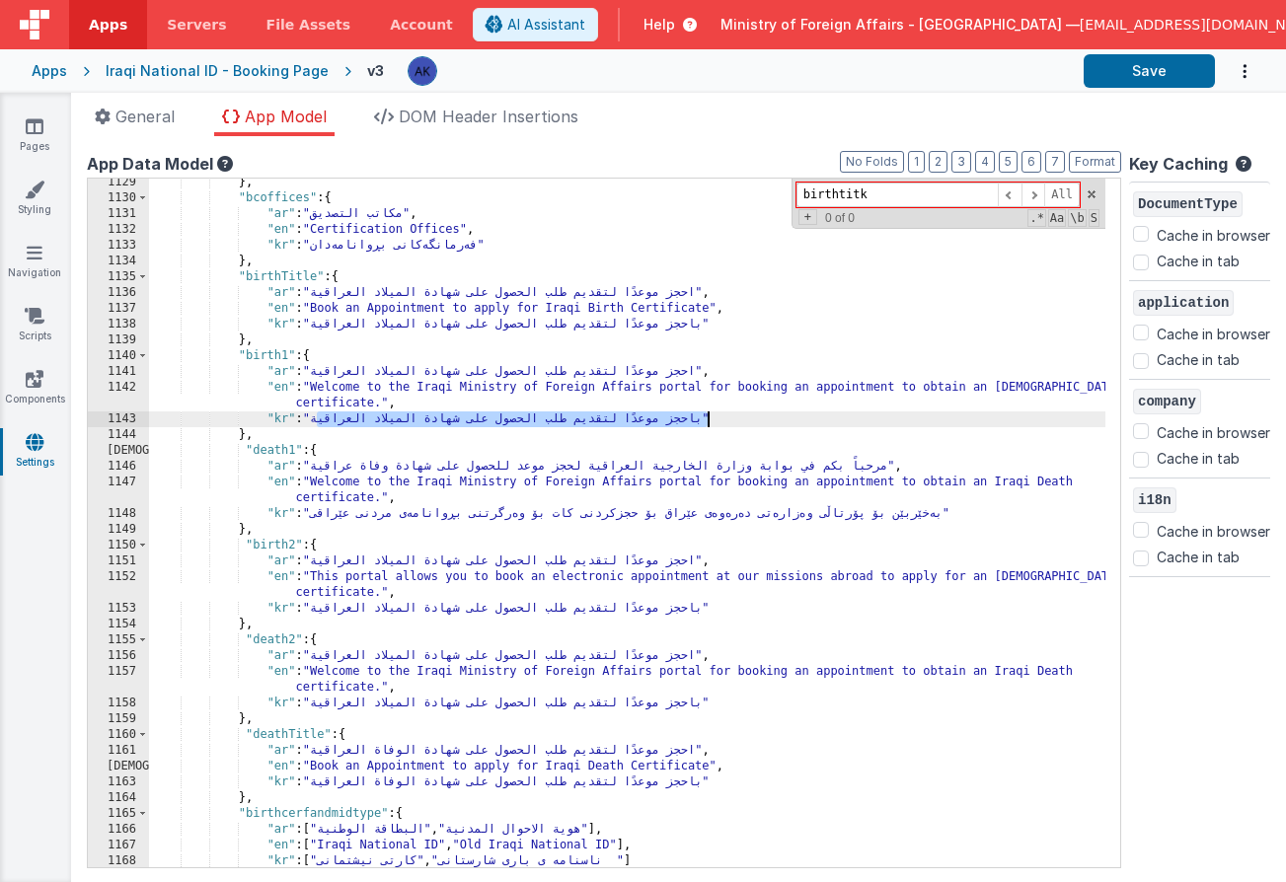
drag, startPoint x: 320, startPoint y: 416, endPoint x: 706, endPoint y: 420, distance: 386.8
click at [706, 420] on div "} , "bcoffices" : { "ar" : "مكاتب التصديق" , "en" : "Certification Offices" , "…" at bounding box center [627, 535] width 956 height 720
click at [319, 373] on div "} , "bcoffices" : { "ar" : "مكاتب التصديق" , "en" : "Certification Offices" , "…" at bounding box center [627, 535] width 956 height 720
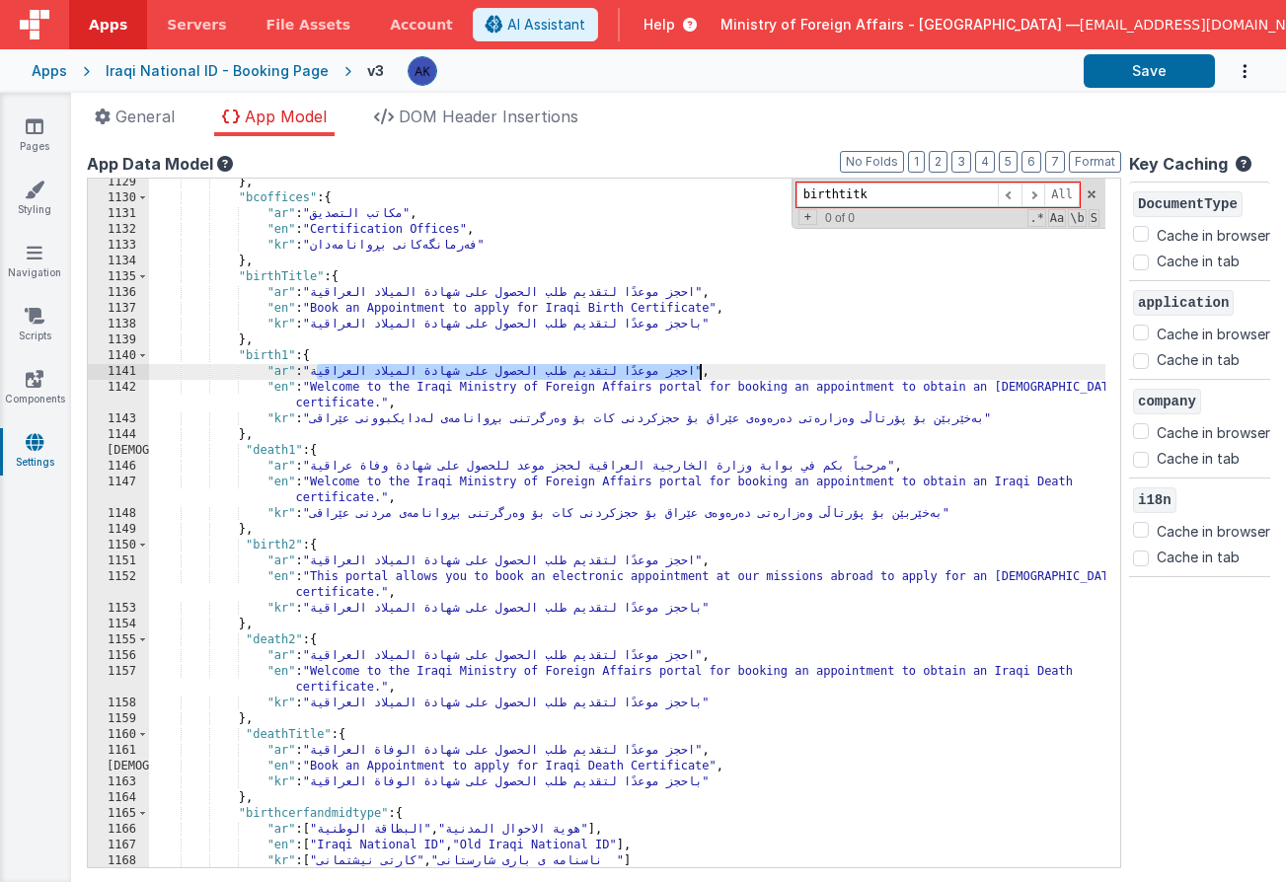
drag, startPoint x: 319, startPoint y: 373, endPoint x: 701, endPoint y: 374, distance: 381.8
click at [701, 374] on div "} , "bcoffices" : { "ar" : "مكاتب التصديق" , "en" : "Certification Offices" , "…" at bounding box center [627, 535] width 956 height 720
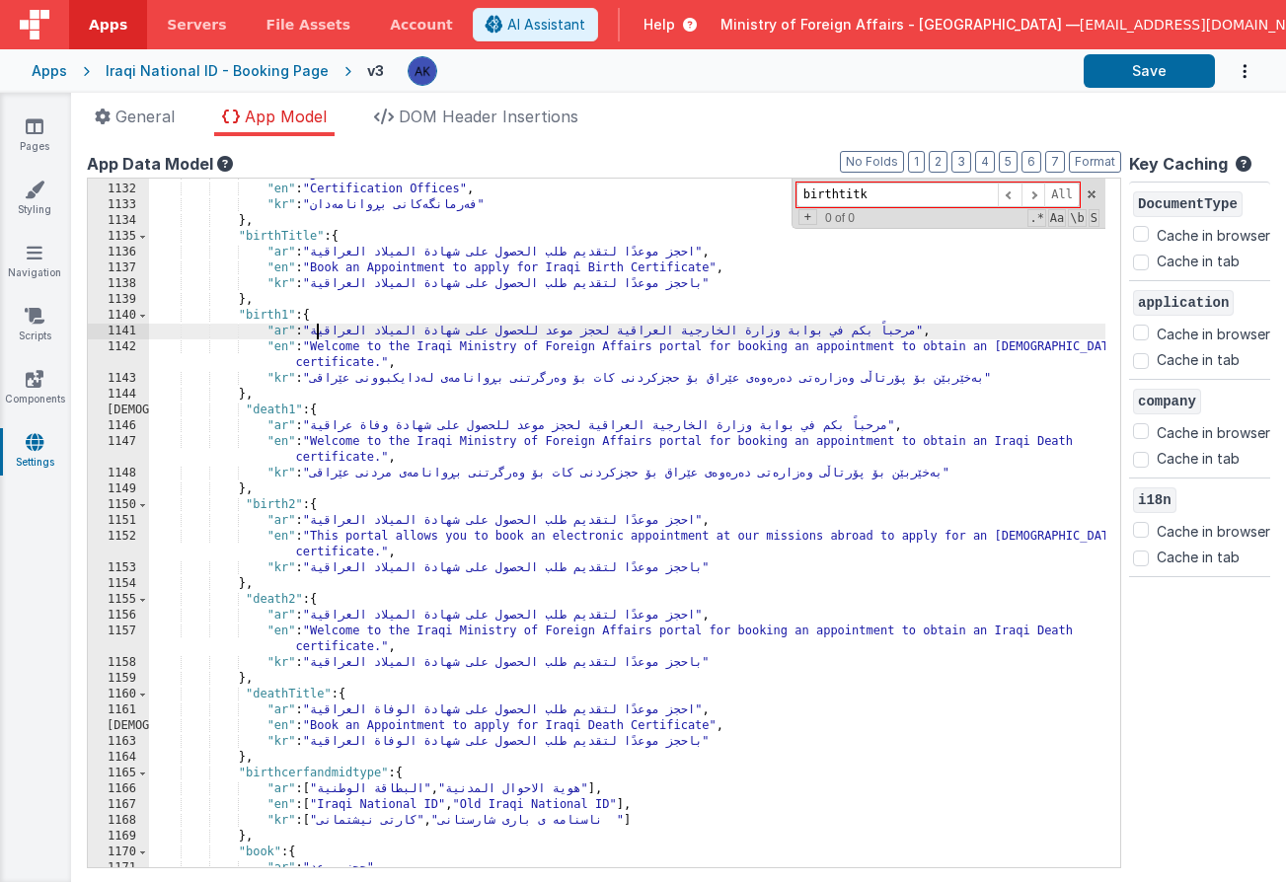
scroll to position [12556, 0]
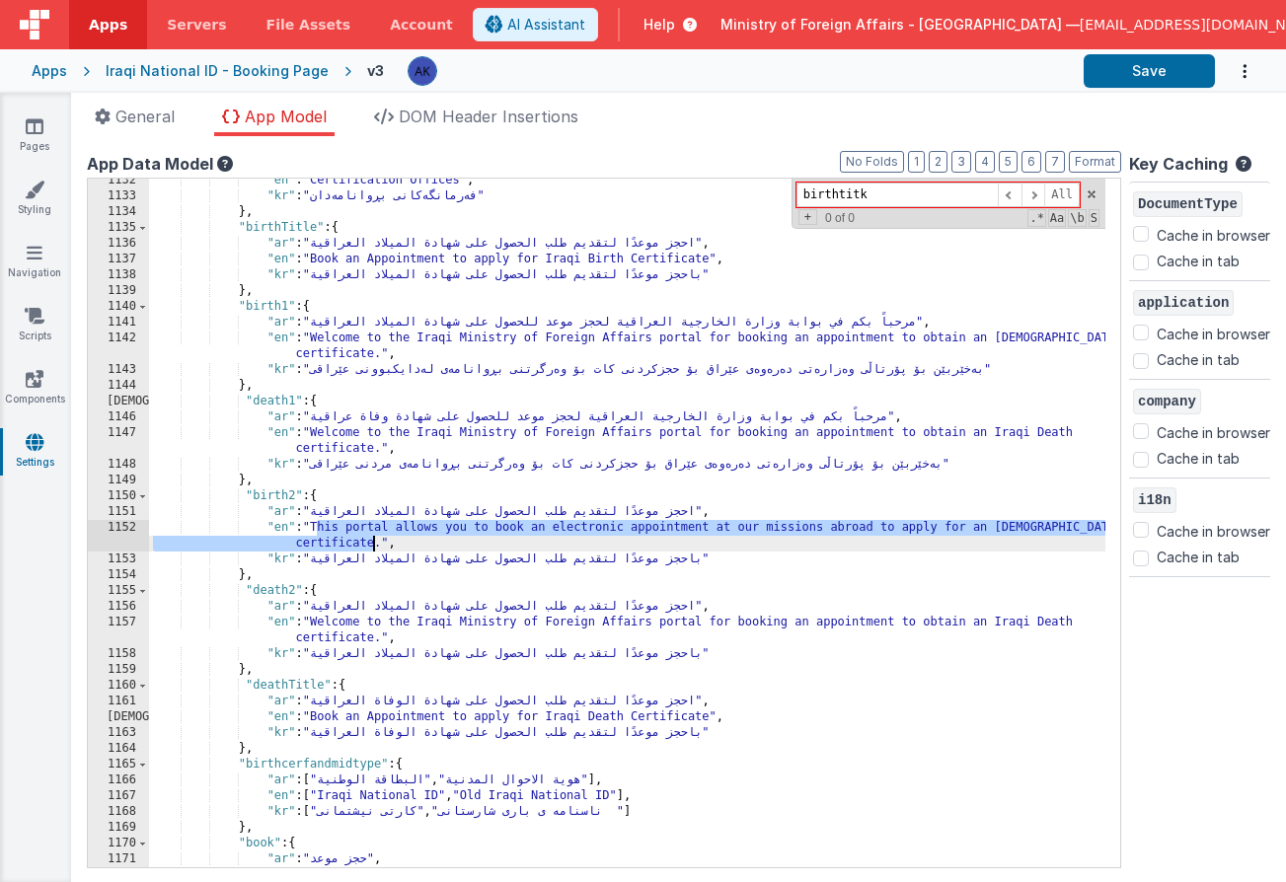
drag, startPoint x: 318, startPoint y: 527, endPoint x: 370, endPoint y: 541, distance: 54.1
click at [370, 541] on div ""en" : "Certification Offices" , "kr" : "فەرمانگەکانی بڕوانامەدان" } , "birthTi…" at bounding box center [627, 533] width 956 height 720
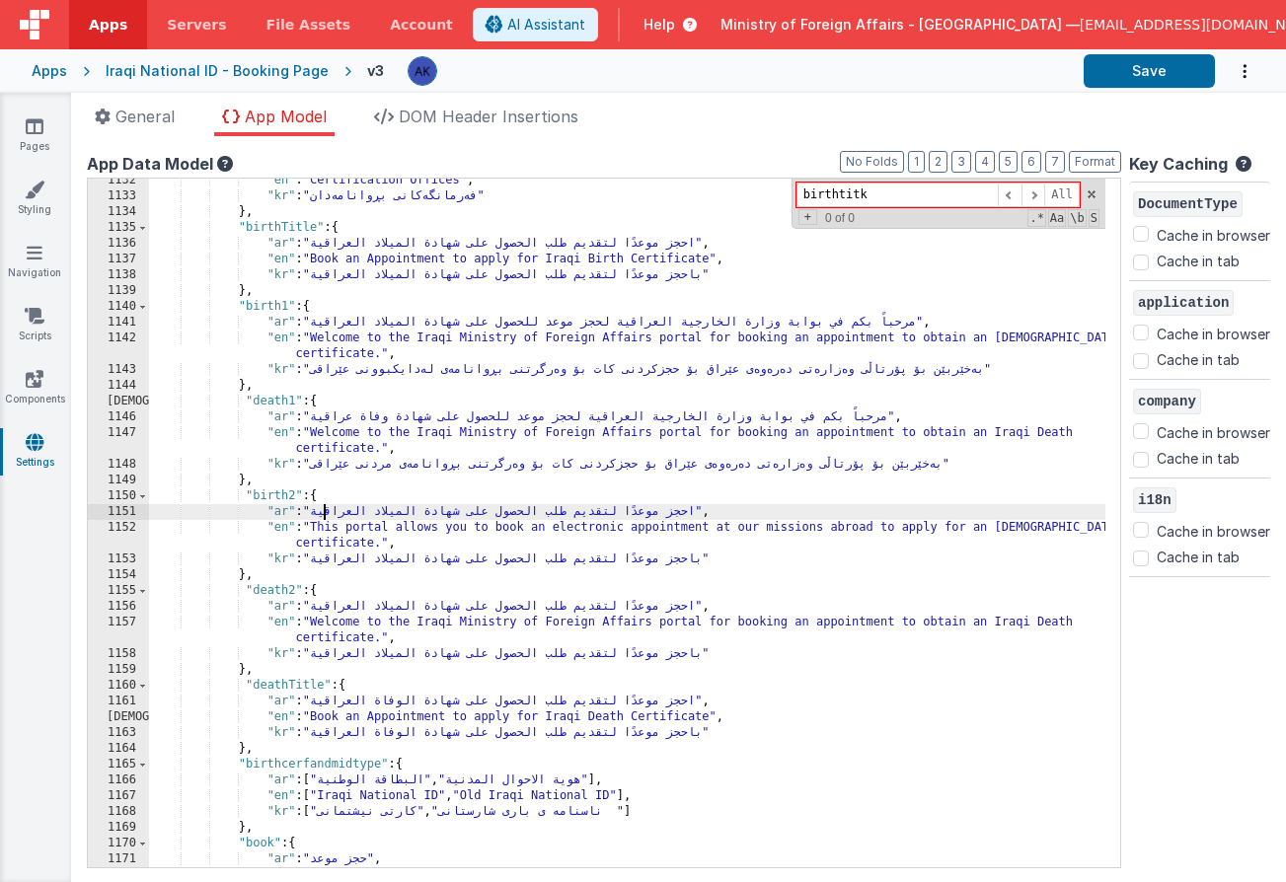
click at [321, 512] on div ""en" : "Certification Offices" , "kr" : "فەرمانگەکانی بڕوانامەدان" } , "birthTi…" at bounding box center [627, 533] width 956 height 720
drag, startPoint x: 318, startPoint y: 513, endPoint x: 695, endPoint y: 513, distance: 376.9
click at [695, 513] on div ""en" : "Certification Offices" , "kr" : "فەرمانگەکانی بڕوانامەدان" } , "birthTi…" at bounding box center [627, 533] width 956 height 720
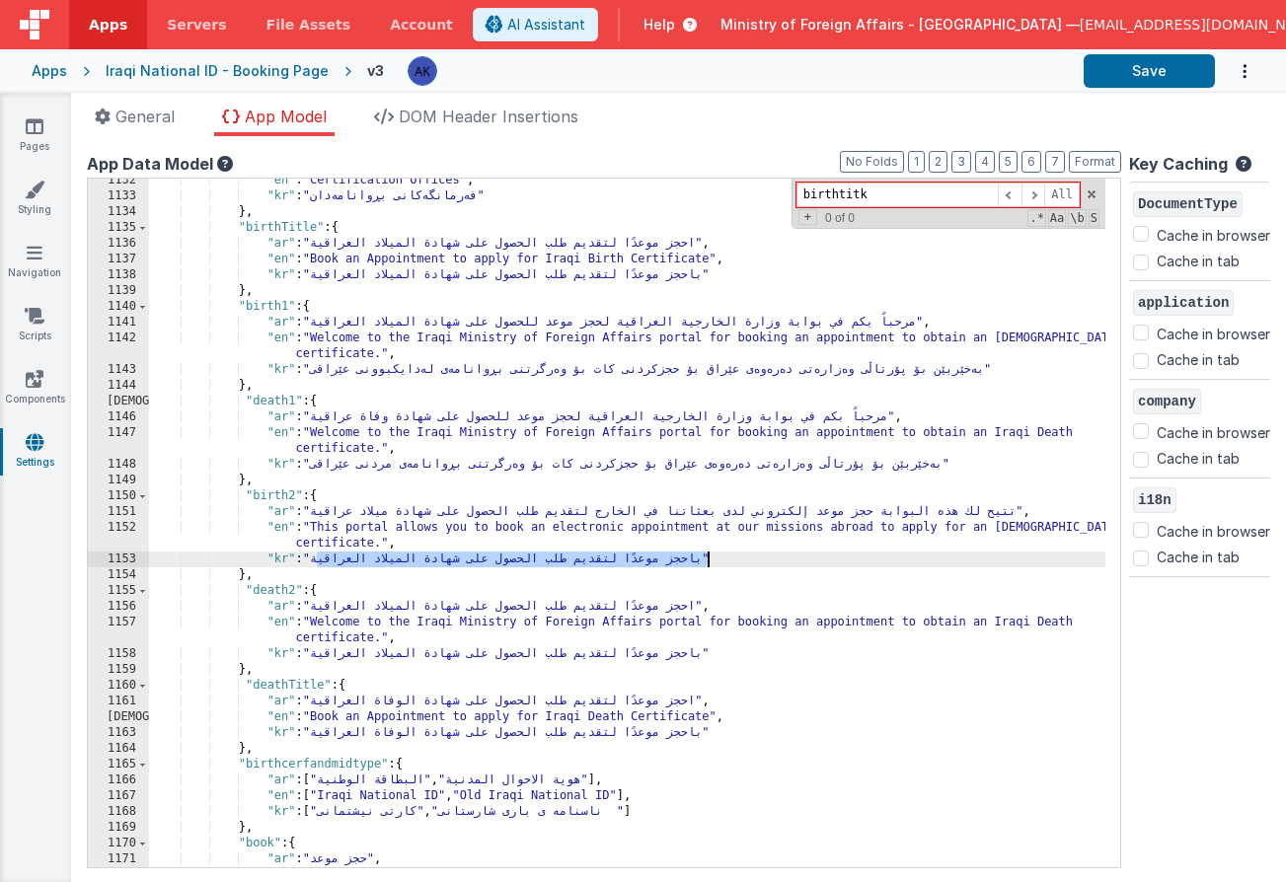
drag, startPoint x: 318, startPoint y: 562, endPoint x: 705, endPoint y: 559, distance: 387.8
click at [705, 559] on div ""en" : "Certification Offices" , "kr" : "فەرمانگەکانی بڕوانامەدان" } , "birthTi…" at bounding box center [627, 533] width 956 height 720
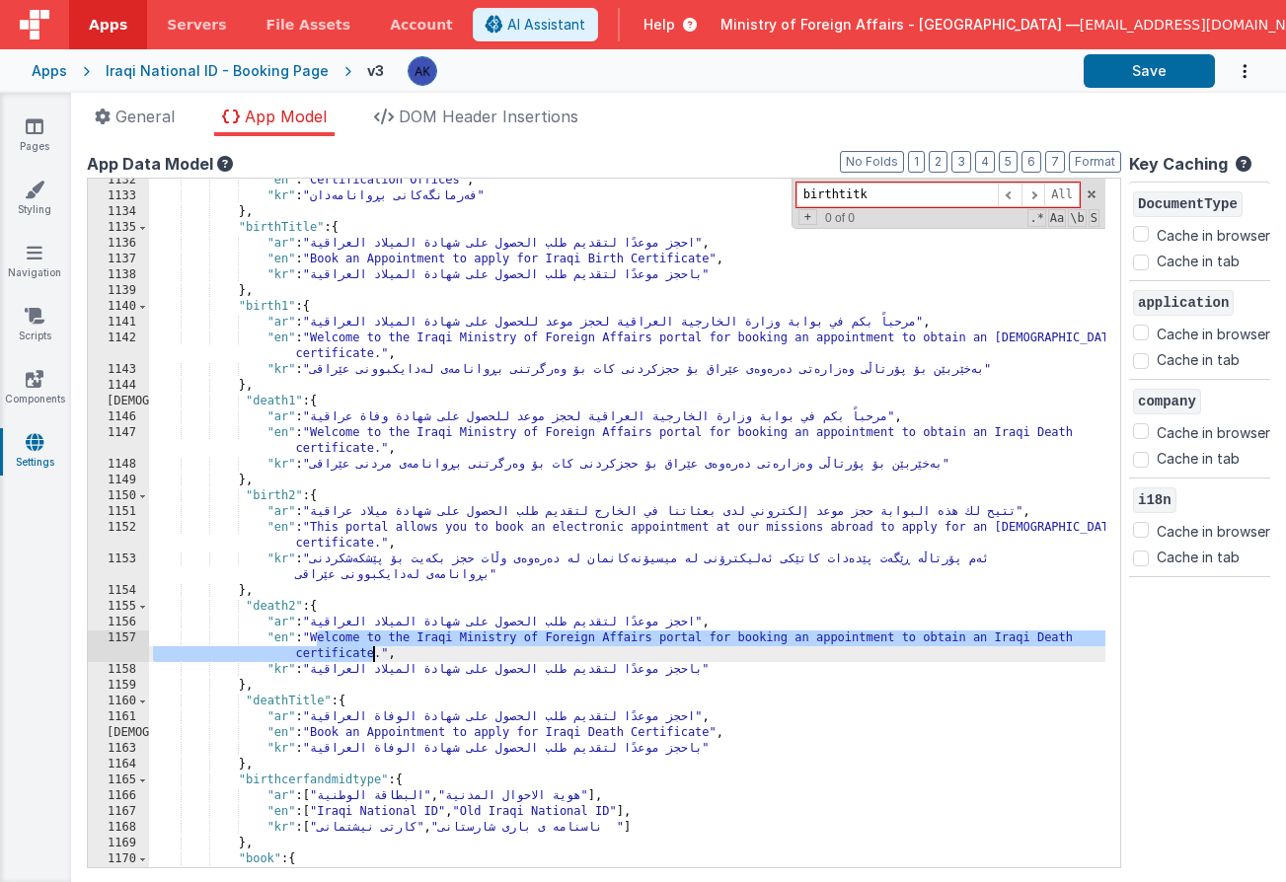
drag, startPoint x: 319, startPoint y: 636, endPoint x: 376, endPoint y: 652, distance: 59.4
click at [376, 652] on div ""en" : "Certification Offices" , "kr" : "فەرمانگەکانی بڕوانامەدان" } , "birthTi…" at bounding box center [627, 533] width 956 height 720
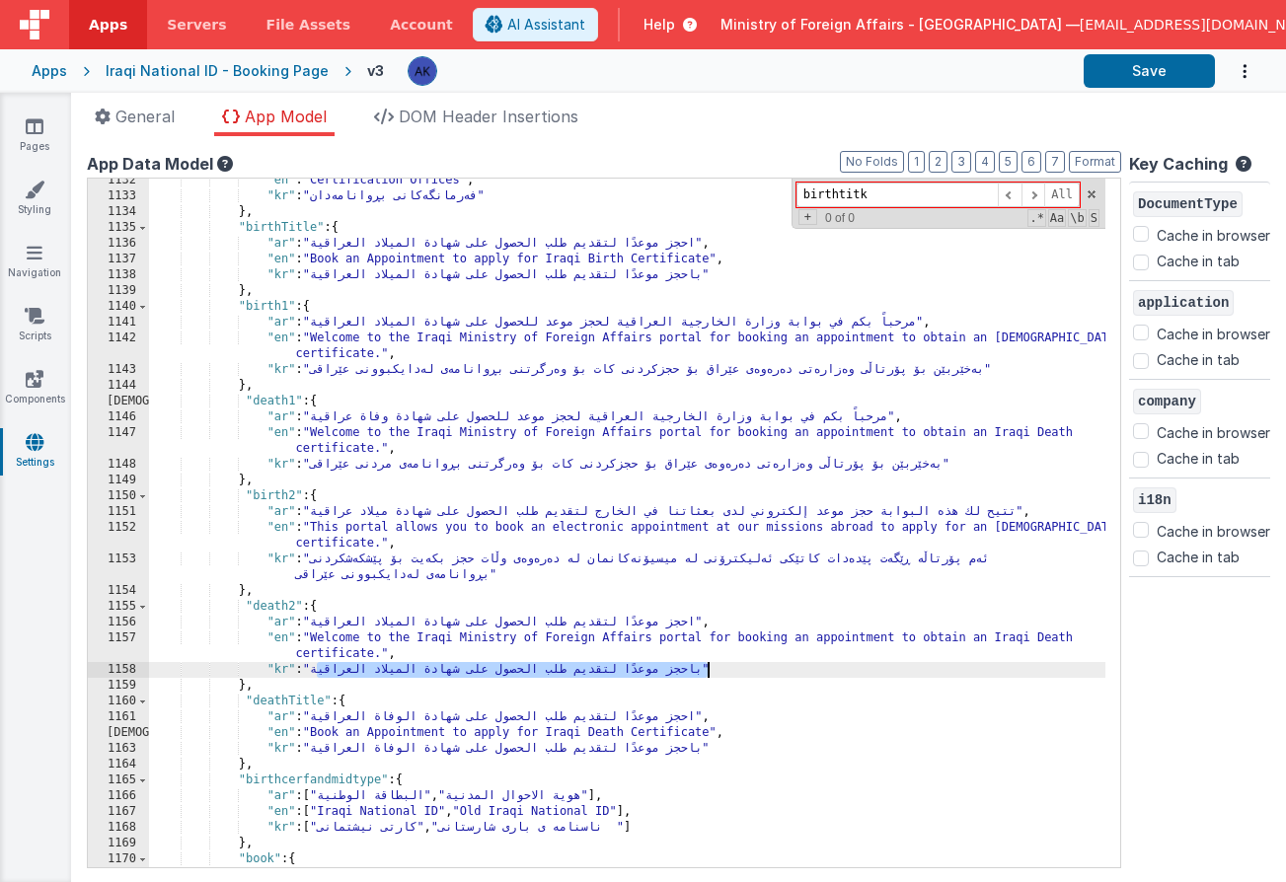
drag, startPoint x: 317, startPoint y: 667, endPoint x: 705, endPoint y: 673, distance: 388.8
click at [705, 673] on div ""en" : "Certification Offices" , "kr" : "فەرمانگەکانی بڕوانامەدان" } , "birthTi…" at bounding box center [627, 533] width 956 height 720
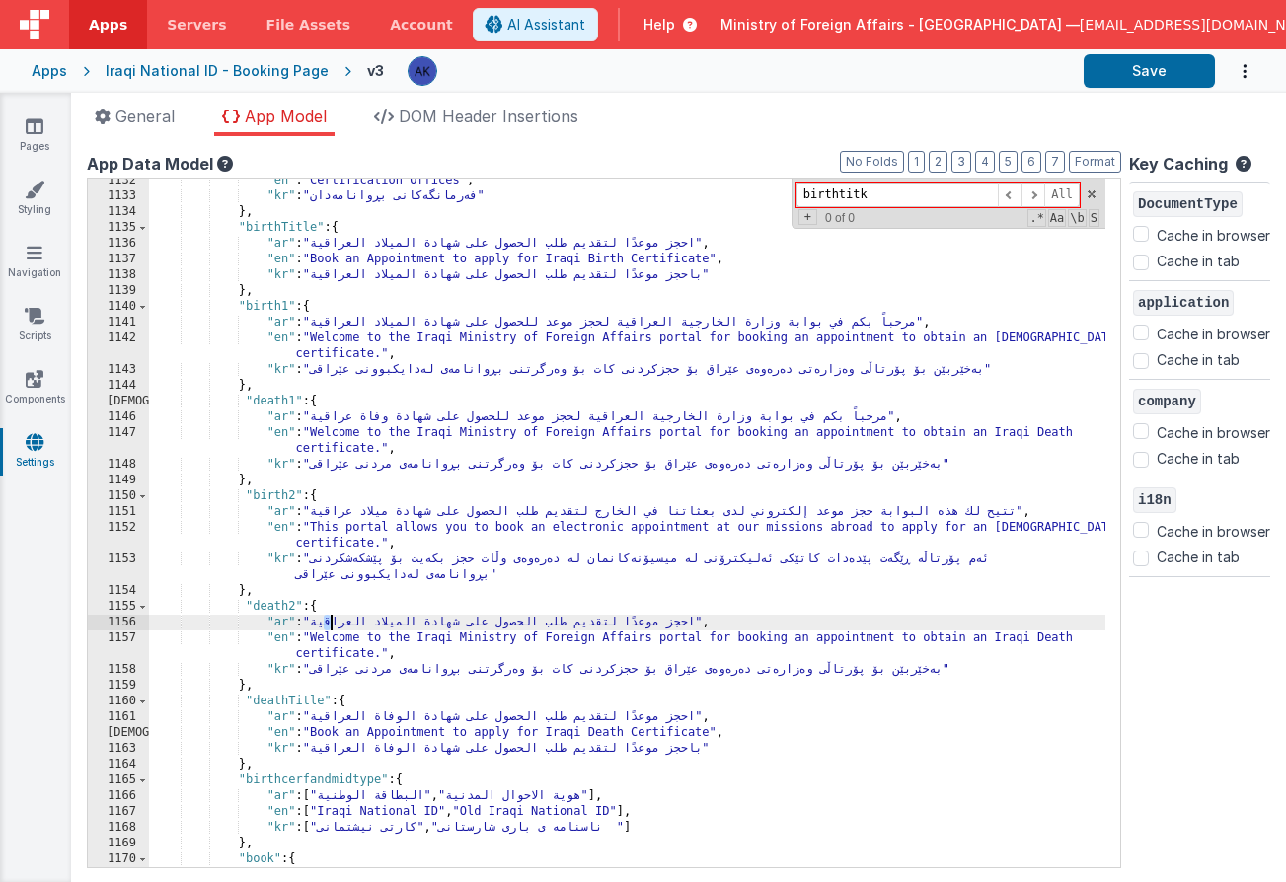
click at [329, 624] on div ""en" : "Certification Offices" , "kr" : "فەرمانگەکانی بڕوانامەدان" } , "birthTi…" at bounding box center [627, 533] width 956 height 720
drag, startPoint x: 319, startPoint y: 623, endPoint x: 697, endPoint y: 624, distance: 377.9
click at [697, 624] on div ""en" : "Certification Offices" , "kr" : "فەرمانگەکانی بڕوانامەدان" } , "birthTi…" at bounding box center [627, 533] width 956 height 720
drag, startPoint x: 320, startPoint y: 623, endPoint x: 905, endPoint y: 626, distance: 585.1
click at [905, 626] on div ""en" : "Certification Offices" , "kr" : "فەرمانگەکانی بڕوانامەدان" } , "birthTi…" at bounding box center [627, 533] width 956 height 720
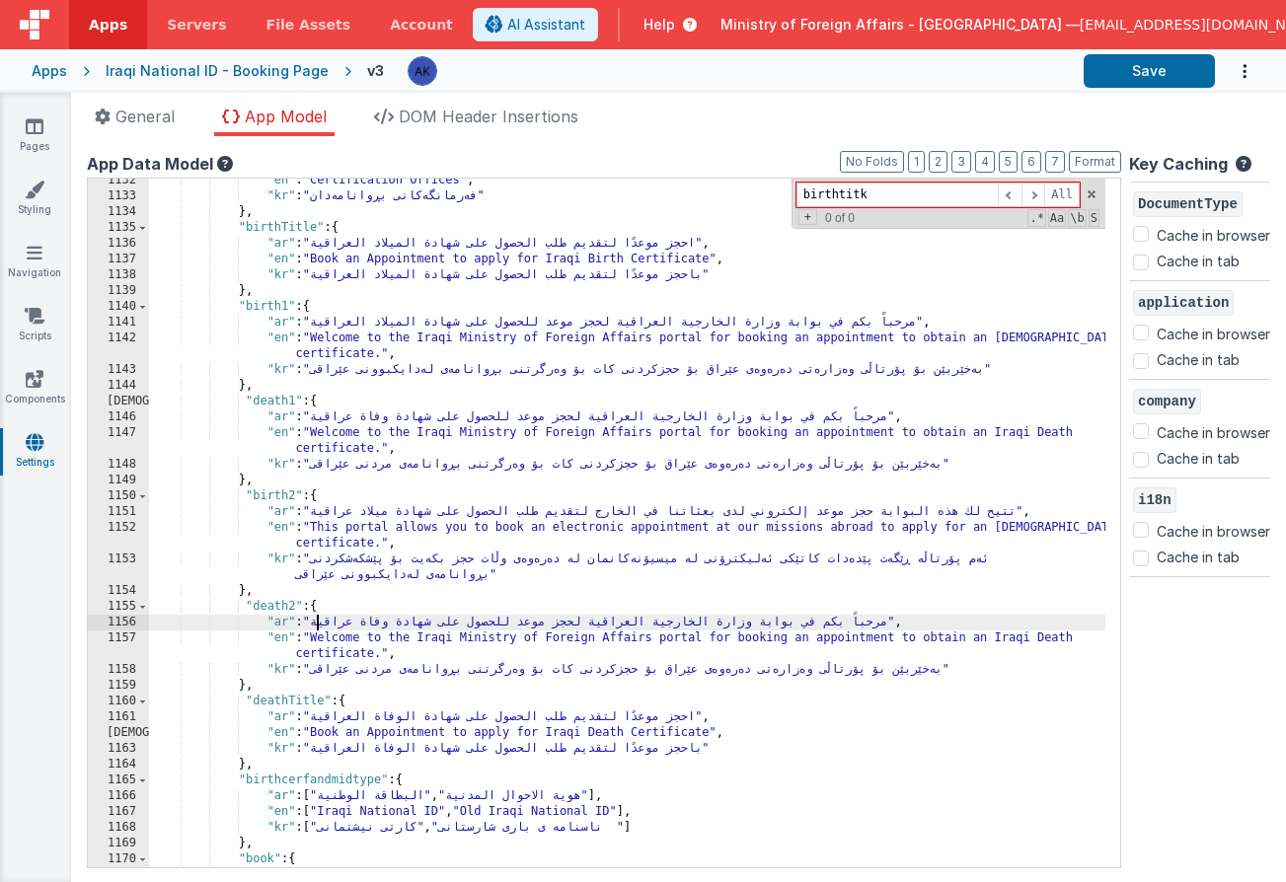
click at [272, 305] on div ""en" : "Certification Offices" , "kr" : "فەرمانگەکانی بڕوانامەدان" } , "birthTi…" at bounding box center [627, 533] width 956 height 720
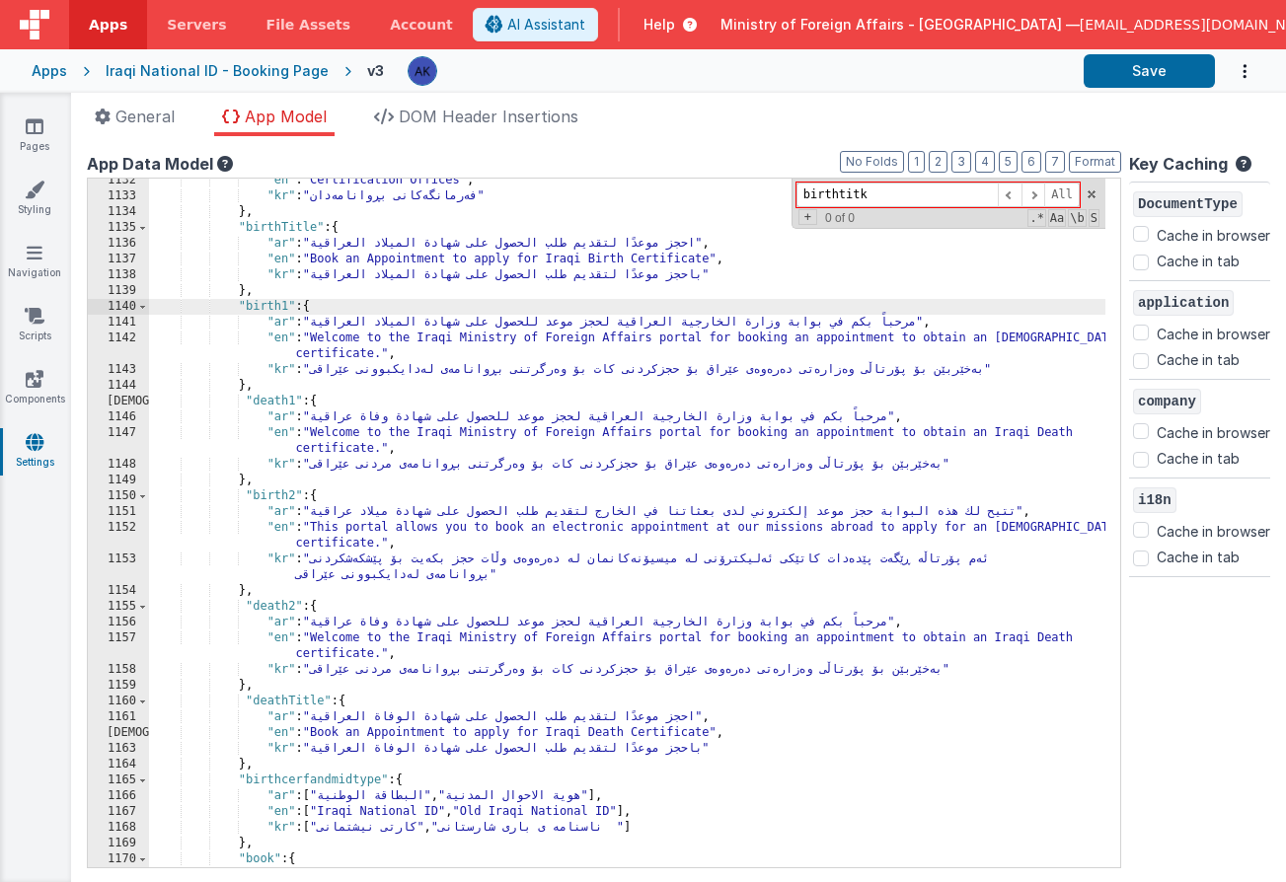
click at [282, 405] on div ""en" : "Certification Offices" , "kr" : "فەرمانگەکانی بڕوانامەدان" } , "birthTi…" at bounding box center [627, 533] width 956 height 720
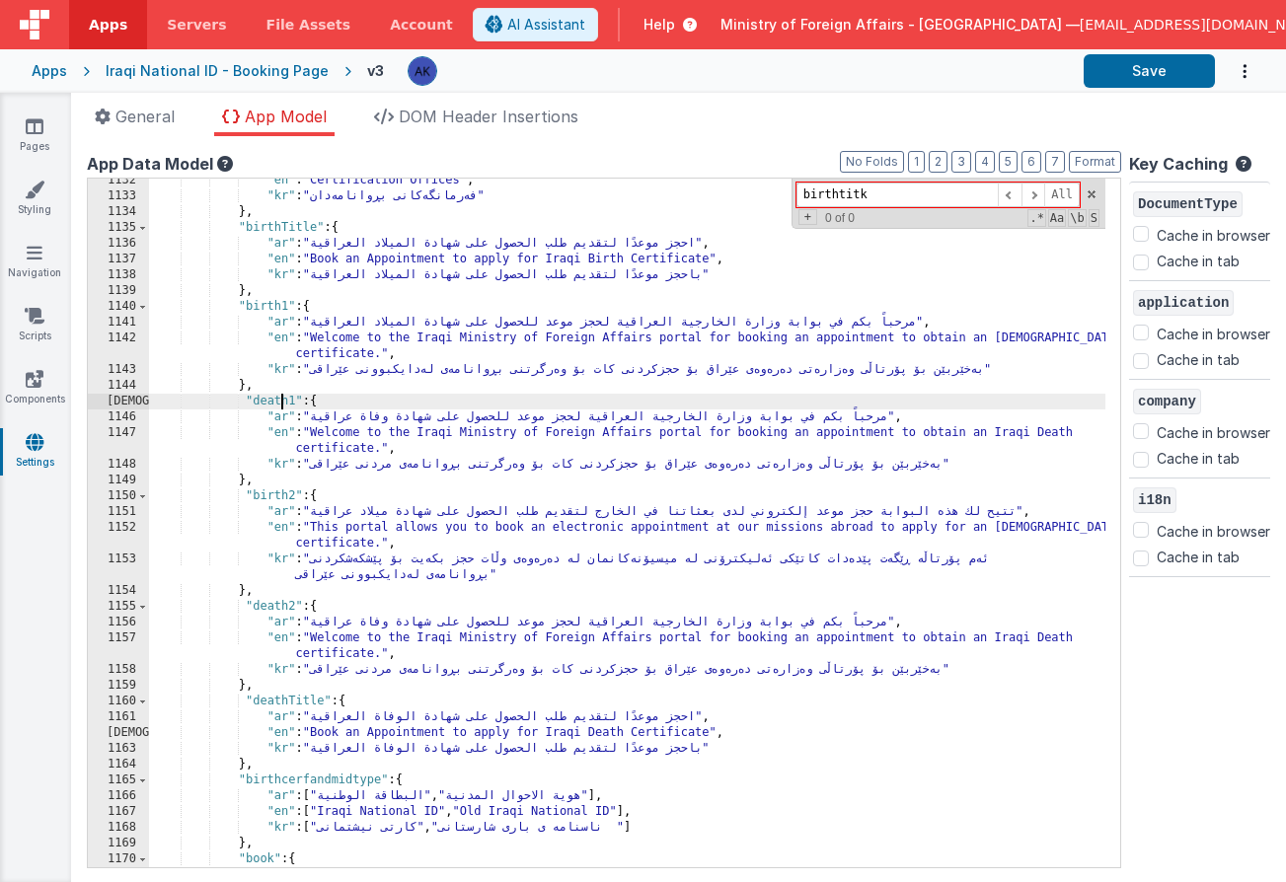
click at [282, 405] on div ""en" : "Certification Offices" , "kr" : "فەرمانگەکانی بڕوانامەدان" } , "birthTi…" at bounding box center [627, 533] width 956 height 720
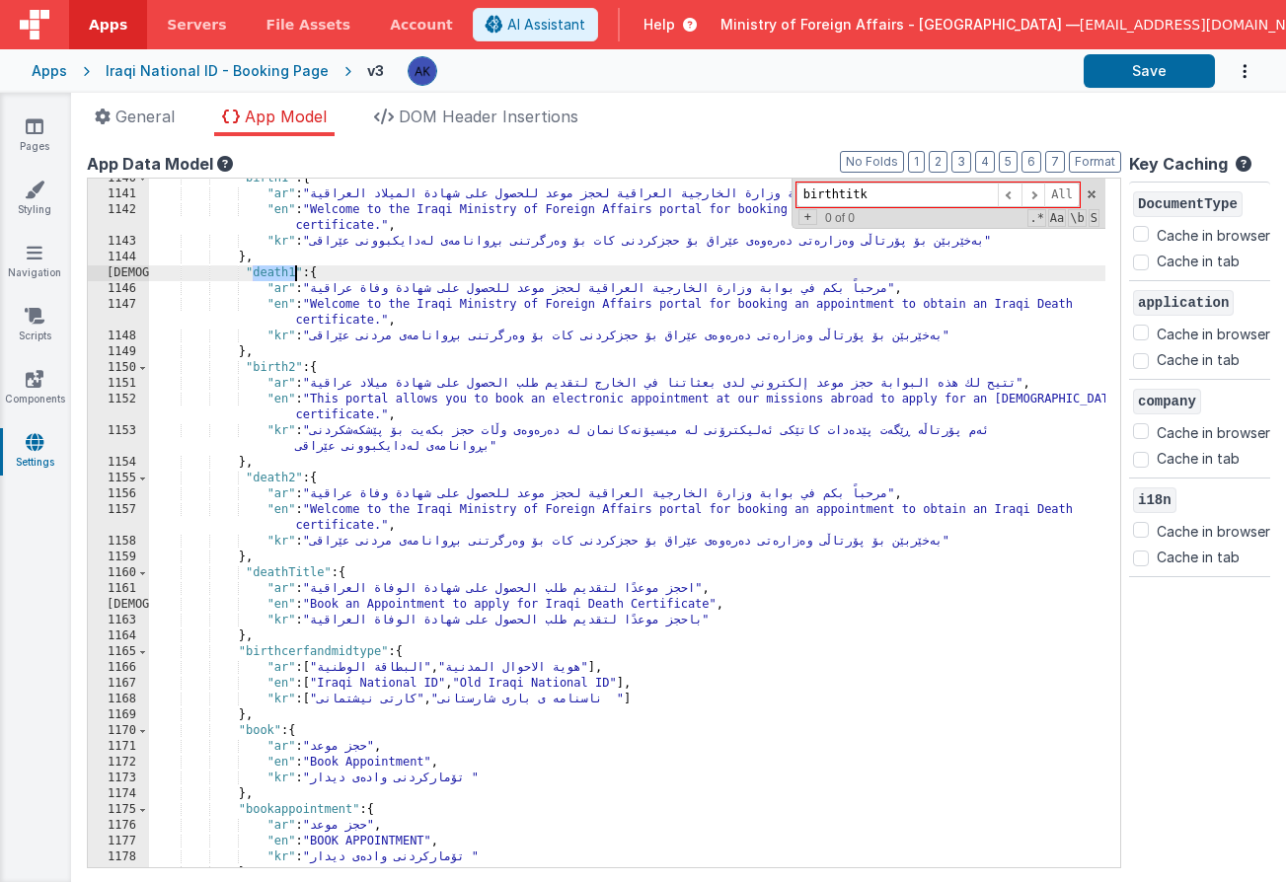
scroll to position [12640, 0]
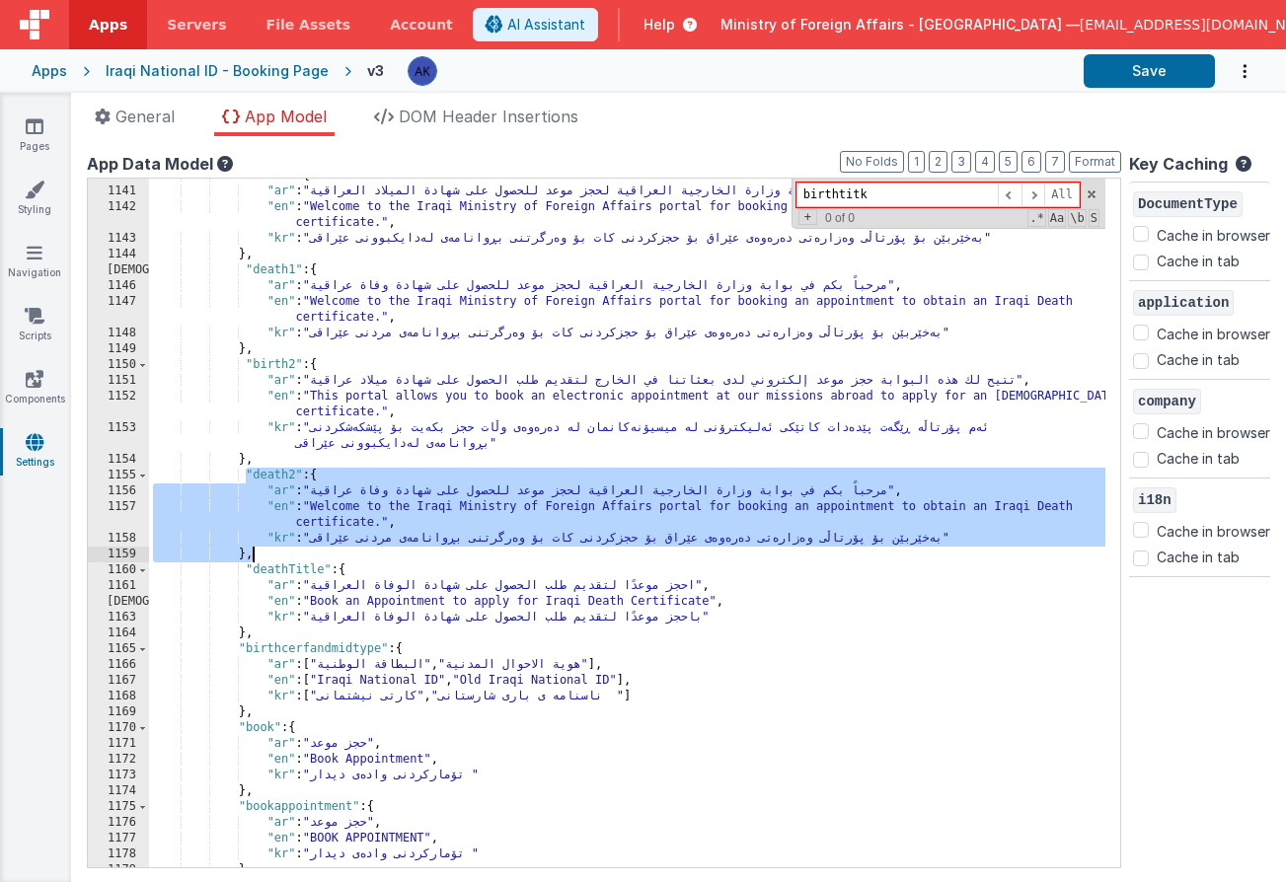
drag, startPoint x: 244, startPoint y: 475, endPoint x: 284, endPoint y: 552, distance: 86.9
click at [284, 552] on div ""birth1" : { "ar" : "مرحباً بكم في بوابة وزارة الخارجية العراقية لحجز موعد للحص…" at bounding box center [627, 528] width 956 height 720
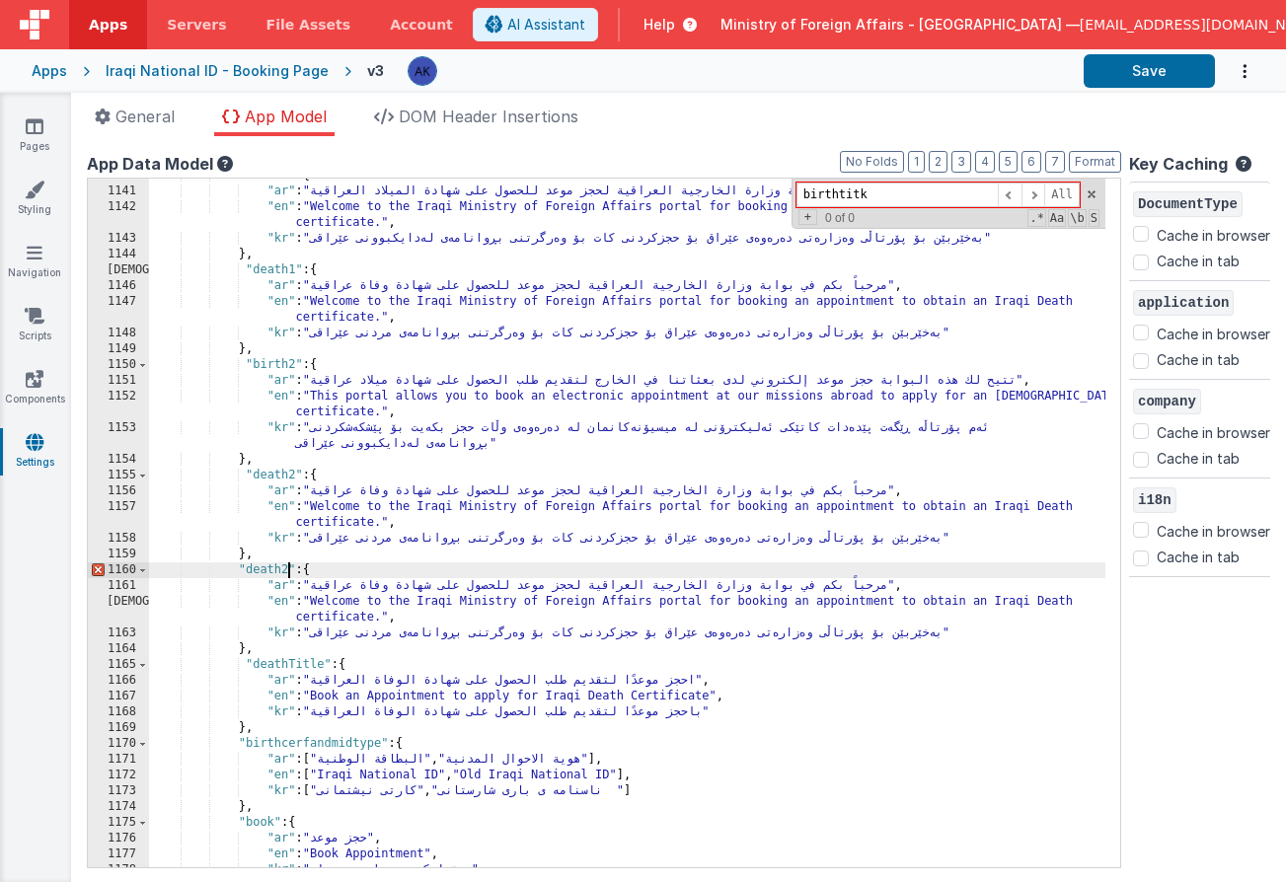
click at [289, 570] on div ""birth1" : { "ar" : "مرحباً بكم في بوابة وزارة الخارجية العراقية لحجز موعد للحص…" at bounding box center [627, 528] width 956 height 720
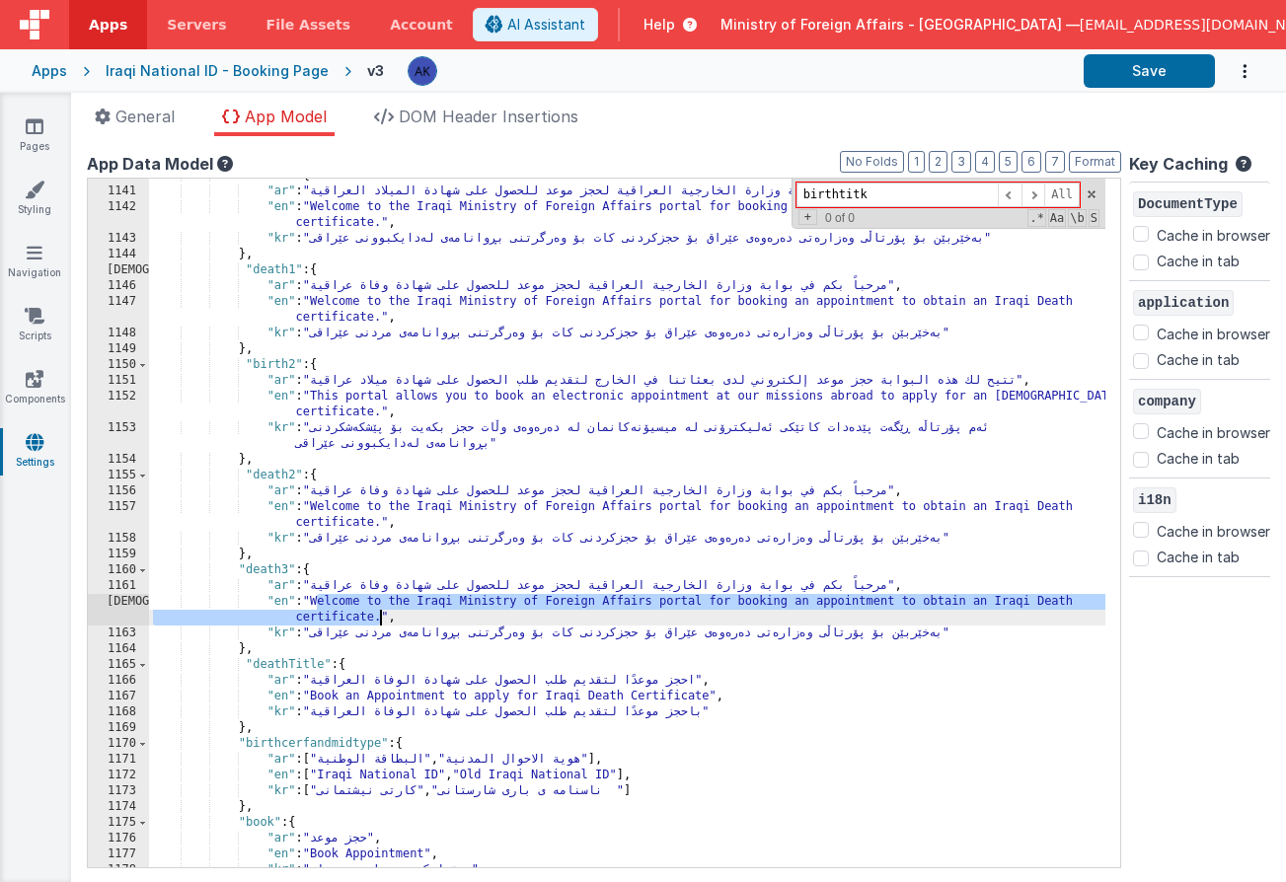
drag, startPoint x: 314, startPoint y: 599, endPoint x: 377, endPoint y: 618, distance: 65.9
click at [378, 618] on div ""birth1" : { "ar" : "مرحباً بكم في بوابة وزارة الخارجية العراقية لحجز موعد للحص…" at bounding box center [627, 528] width 956 height 720
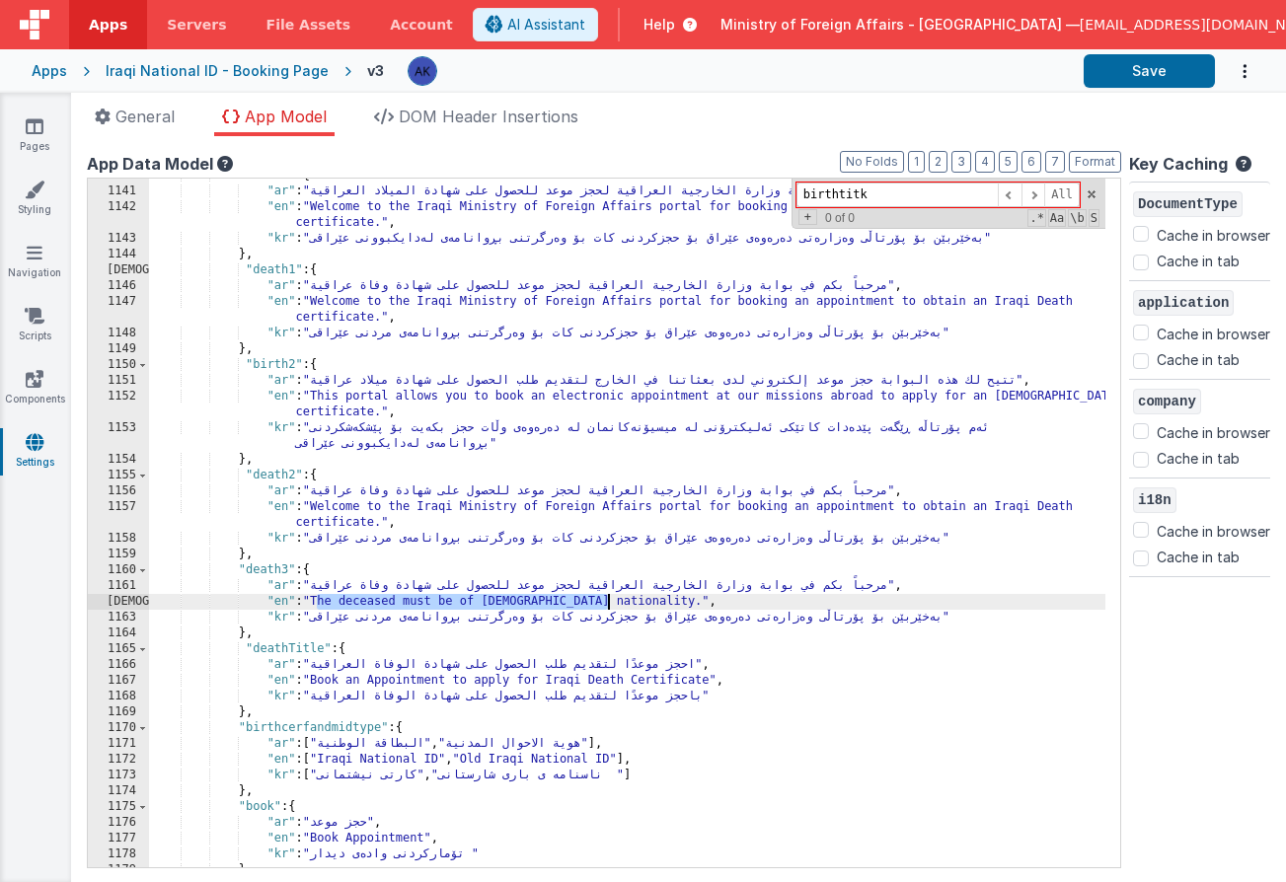
drag, startPoint x: 316, startPoint y: 603, endPoint x: 606, endPoint y: 607, distance: 290.1
click at [606, 607] on div ""birth1" : { "ar" : "مرحباً بكم في بوابة وزارة الخارجية العراقية لحجز موعد للحص…" at bounding box center [627, 528] width 956 height 720
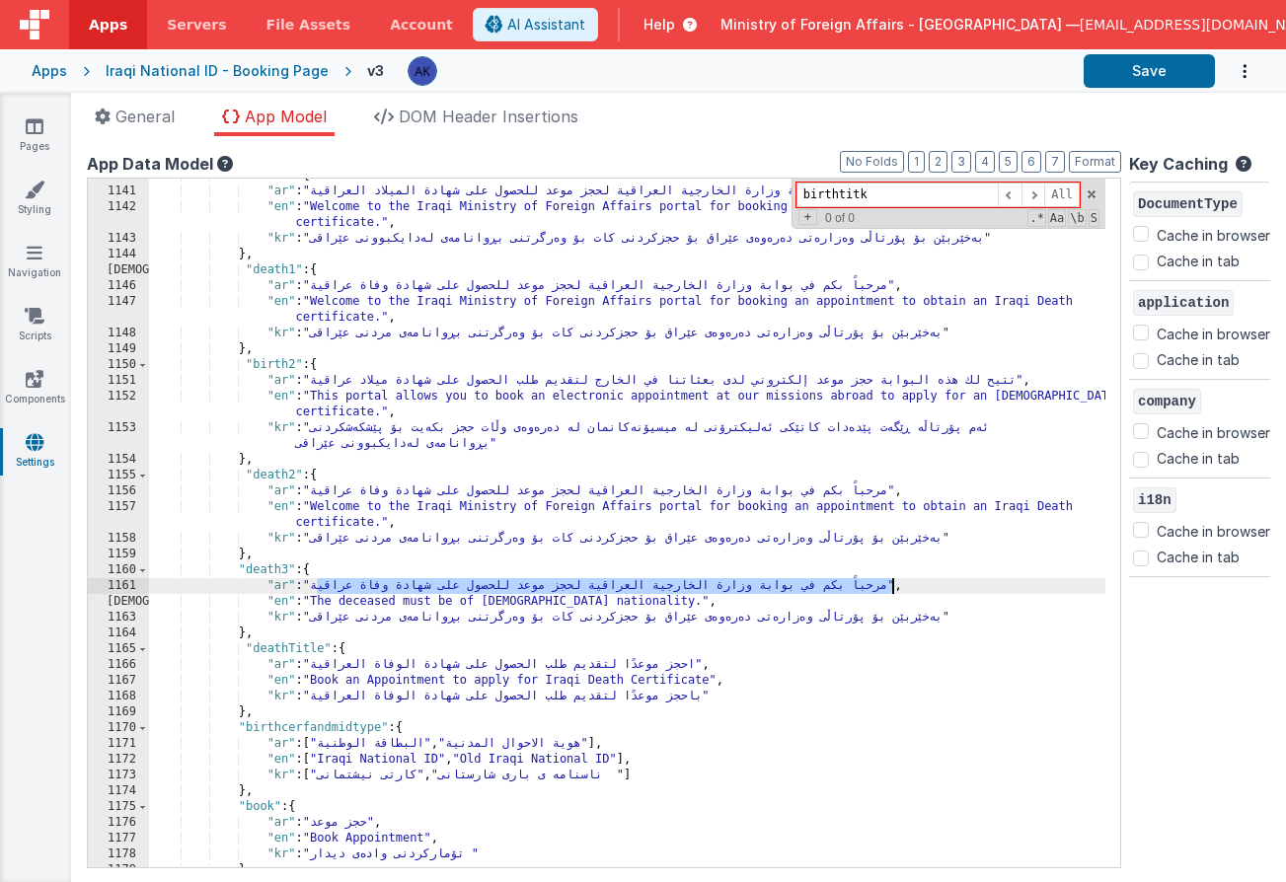
drag, startPoint x: 317, startPoint y: 589, endPoint x: 889, endPoint y: 591, distance: 572.3
click at [889, 591] on div ""birth1" : { "ar" : "مرحباً بكم في بوابة وزارة الخارجية العراقية لحجز موعد للحص…" at bounding box center [627, 528] width 956 height 720
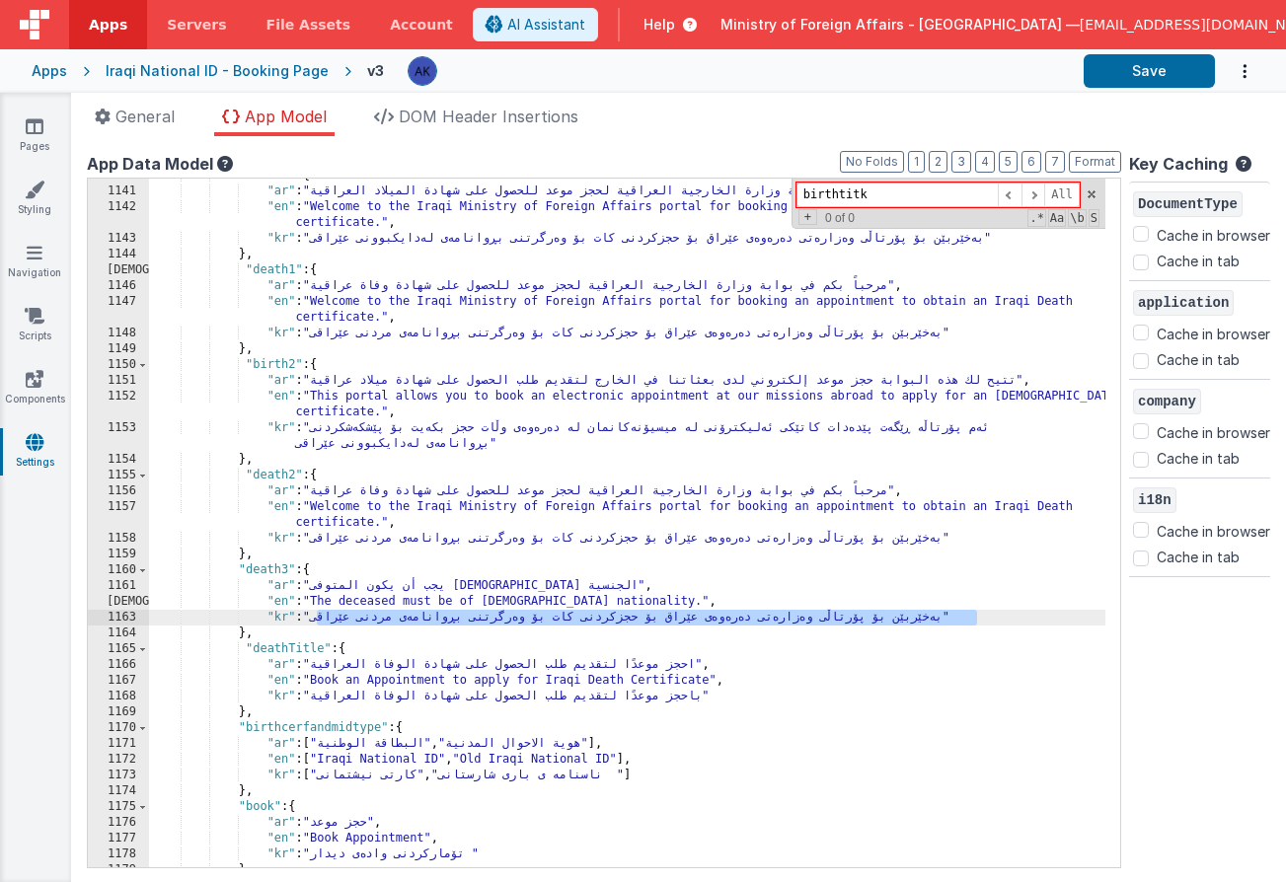
drag, startPoint x: 319, startPoint y: 620, endPoint x: 976, endPoint y: 617, distance: 657.1
click at [976, 617] on div ""birth1" : { "ar" : "مرحباً بكم في بوابة وزارة الخارجية العراقية لحجز موعد للحص…" at bounding box center [627, 528] width 956 height 720
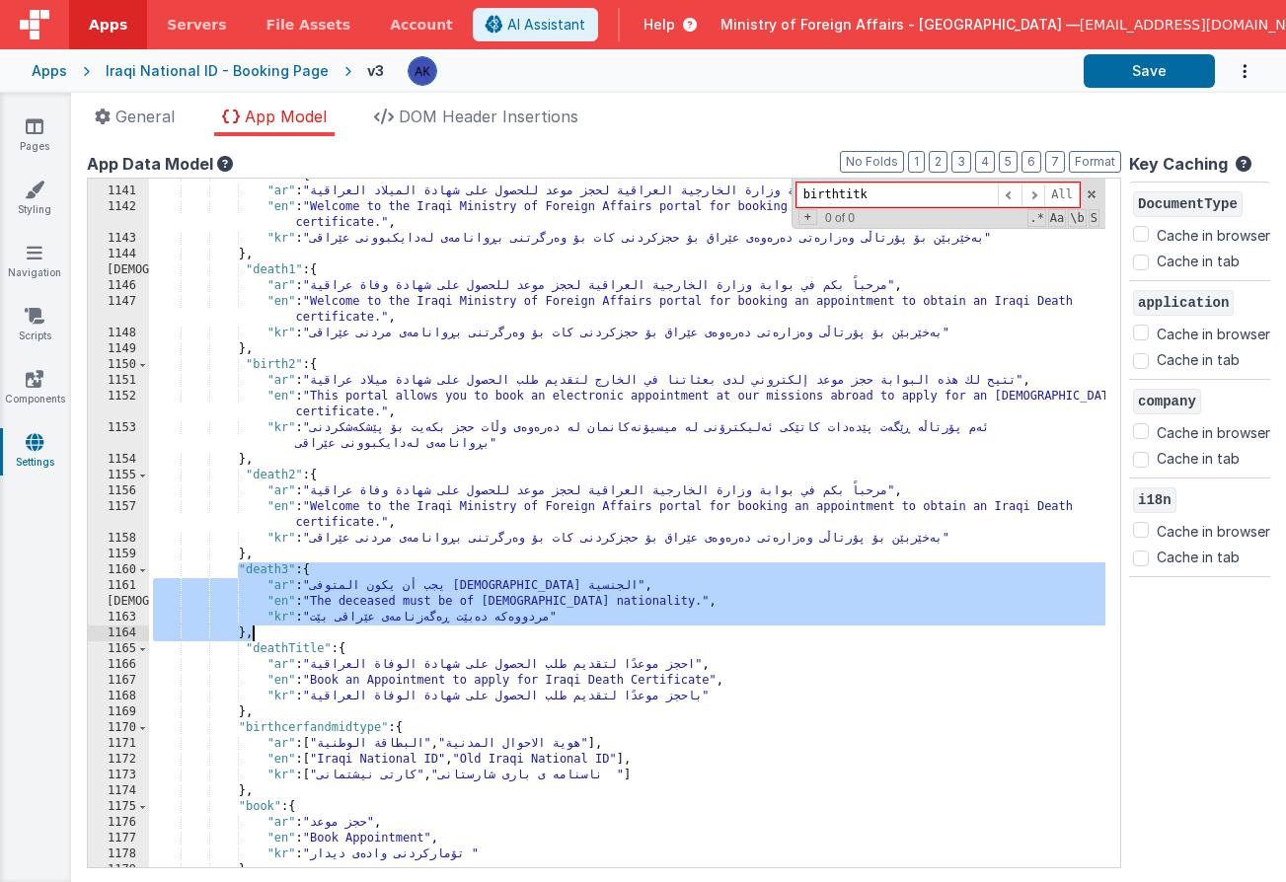
drag, startPoint x: 237, startPoint y: 571, endPoint x: 290, endPoint y: 628, distance: 77.5
click at [290, 628] on div ""birth1" : { "ar" : "مرحباً بكم في بوابة وزارة الخارجية العراقية لحجز موعد للحص…" at bounding box center [627, 528] width 956 height 720
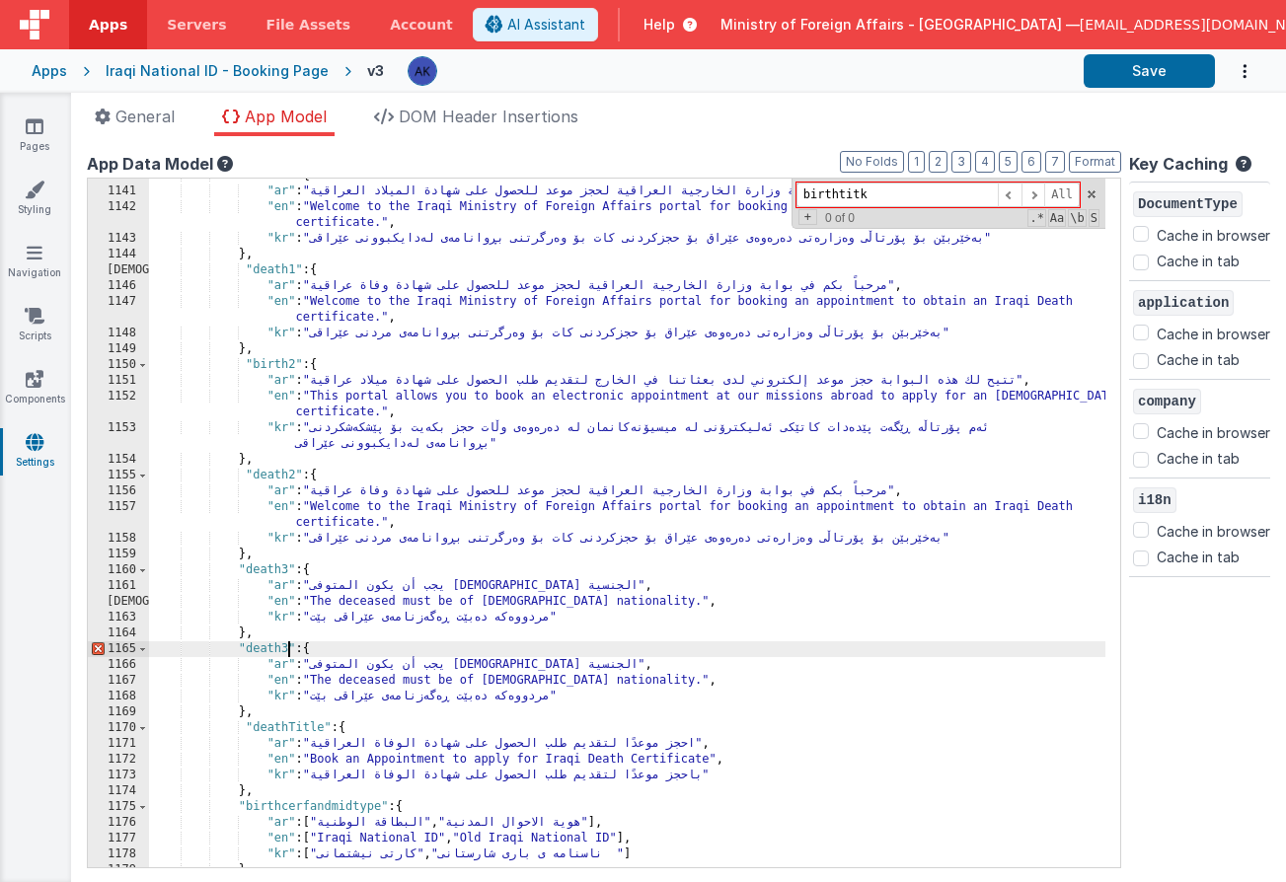
click at [290, 647] on div ""birth1" : { "ar" : "مرحباً بكم في بوابة وزارة الخارجية العراقية لحجز موعد للحص…" at bounding box center [627, 528] width 956 height 720
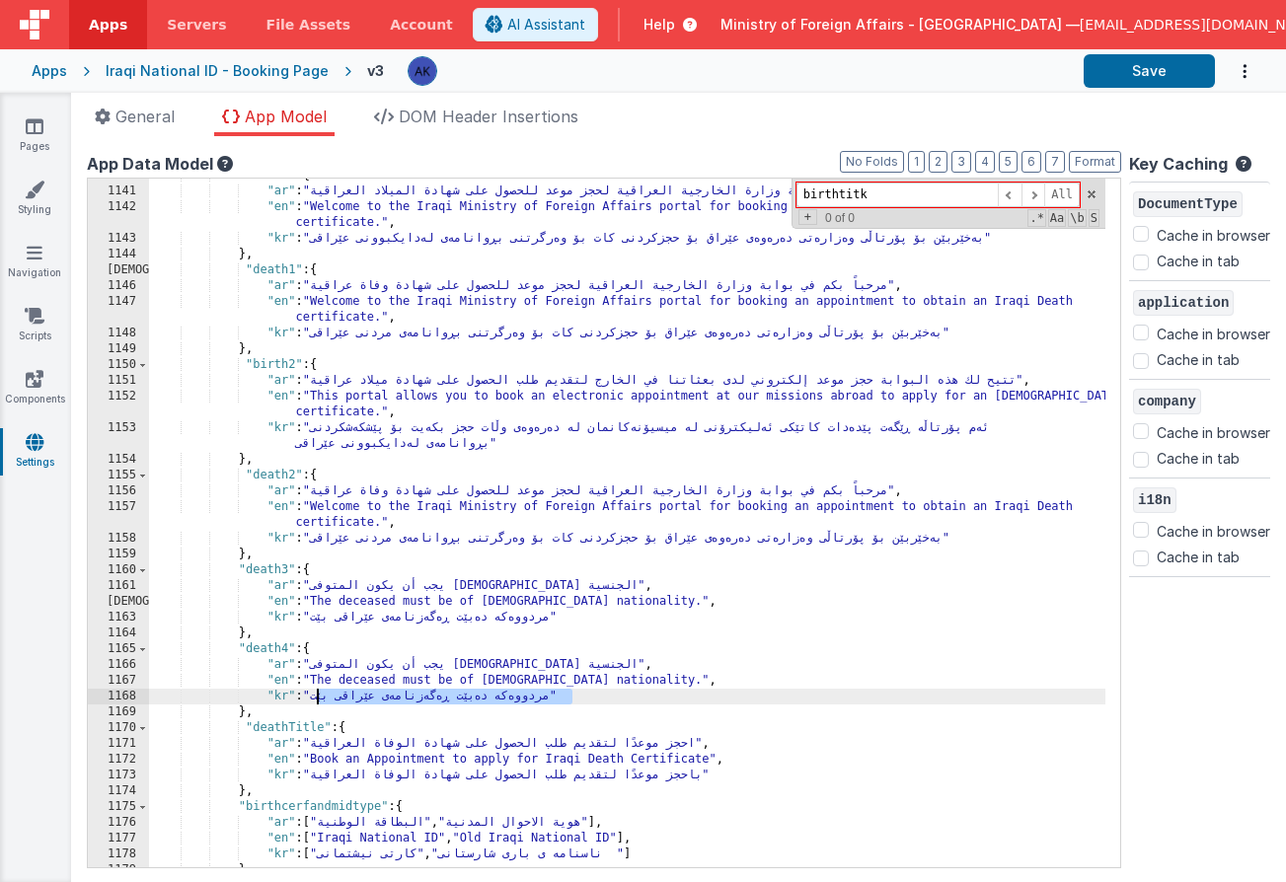
click at [320, 699] on div ""birth1" : { "ar" : "مرحباً بكم في بوابة وزارة الخارجية العراقية لحجز موعد للحص…" at bounding box center [627, 528] width 956 height 720
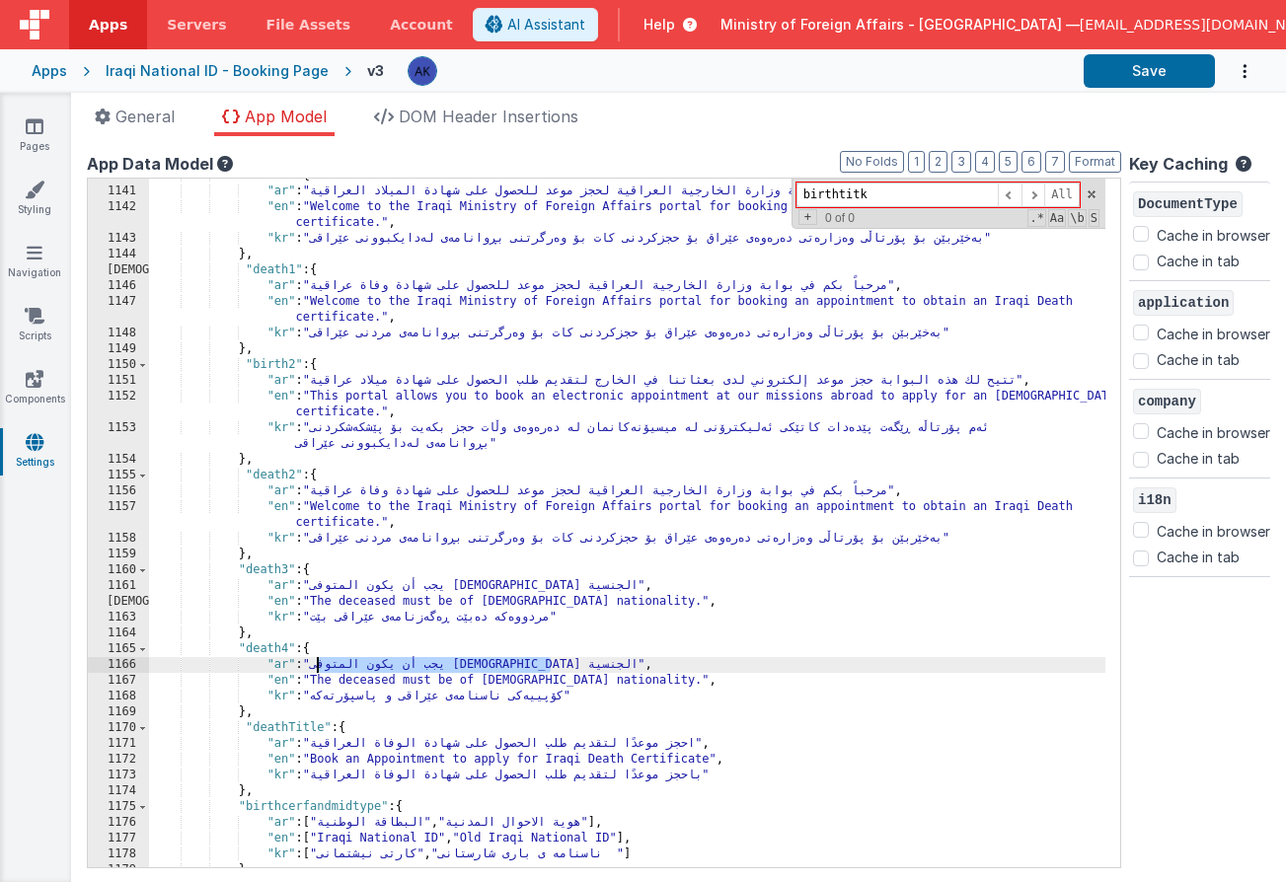
drag, startPoint x: 318, startPoint y: 669, endPoint x: 550, endPoint y: 670, distance: 231.9
click at [550, 670] on div ""birth1" : { "ar" : "مرحباً بكم في بوابة وزارة الخارجية العراقية لحجز موعد للحص…" at bounding box center [627, 528] width 956 height 720
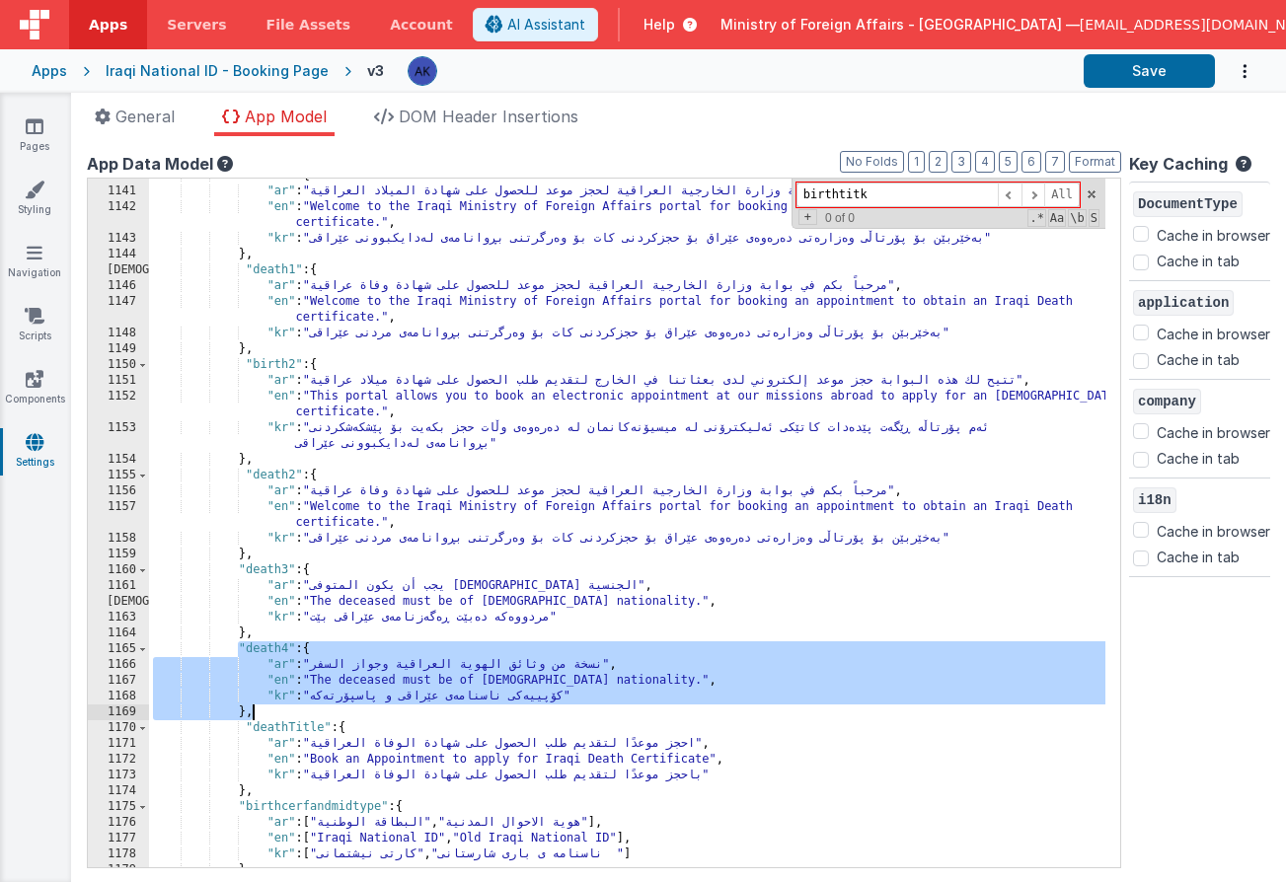
drag, startPoint x: 237, startPoint y: 650, endPoint x: 481, endPoint y: 714, distance: 253.0
click at [481, 714] on div ""birth1" : { "ar" : "مرحباً بكم في بوابة وزارة الخارجية العراقية لحجز موعد للحص…" at bounding box center [627, 528] width 956 height 720
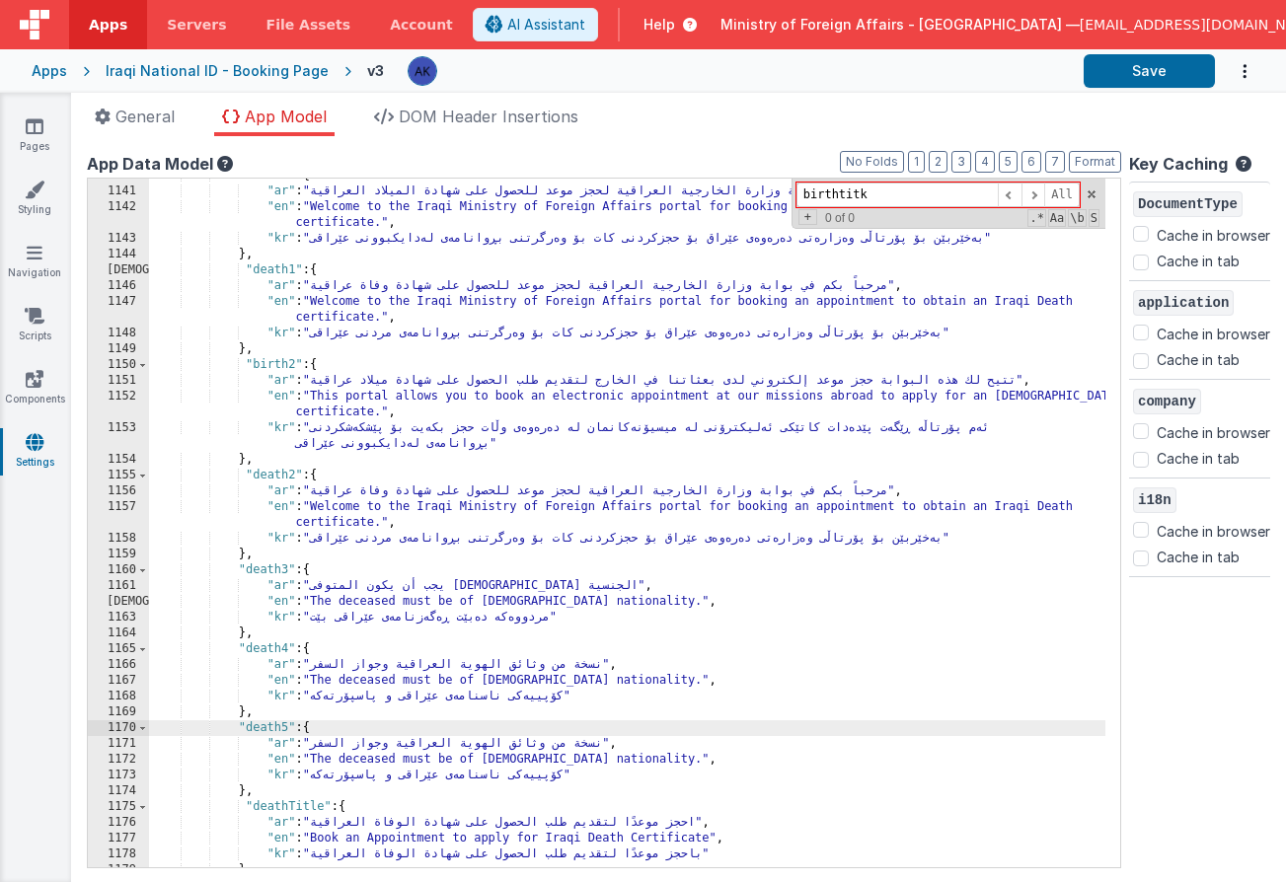
click at [239, 726] on div ""birth1" : { "ar" : "مرحباً بكم في بوابة وزارة الخارجية العراقية لحجز موعد للحص…" at bounding box center [627, 528] width 956 height 720
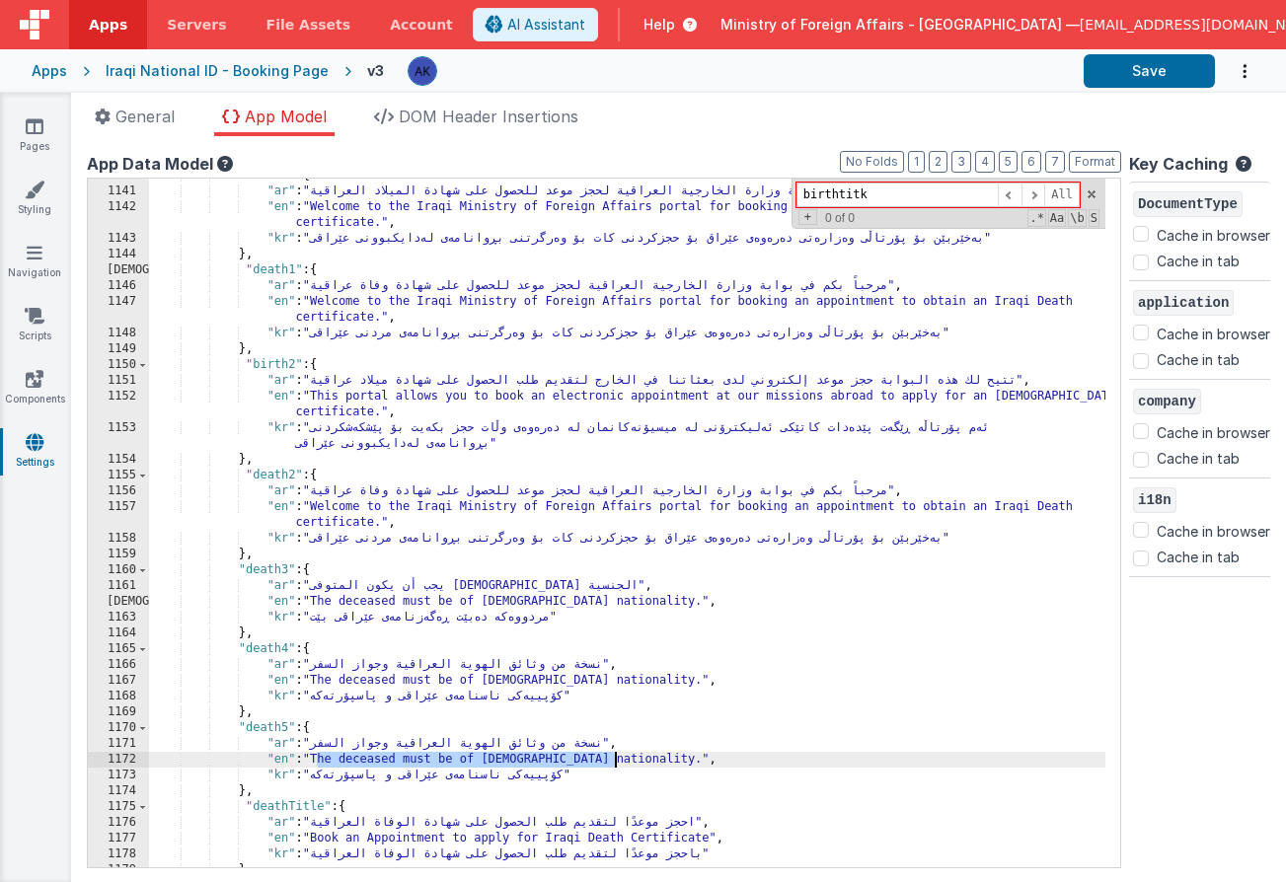
drag, startPoint x: 319, startPoint y: 760, endPoint x: 613, endPoint y: 757, distance: 294.0
click at [613, 757] on div ""birth1" : { "ar" : "مرحباً بكم في بوابة وزارة الخارجية العراقية لحجز موعد للحص…" at bounding box center [627, 528] width 956 height 720
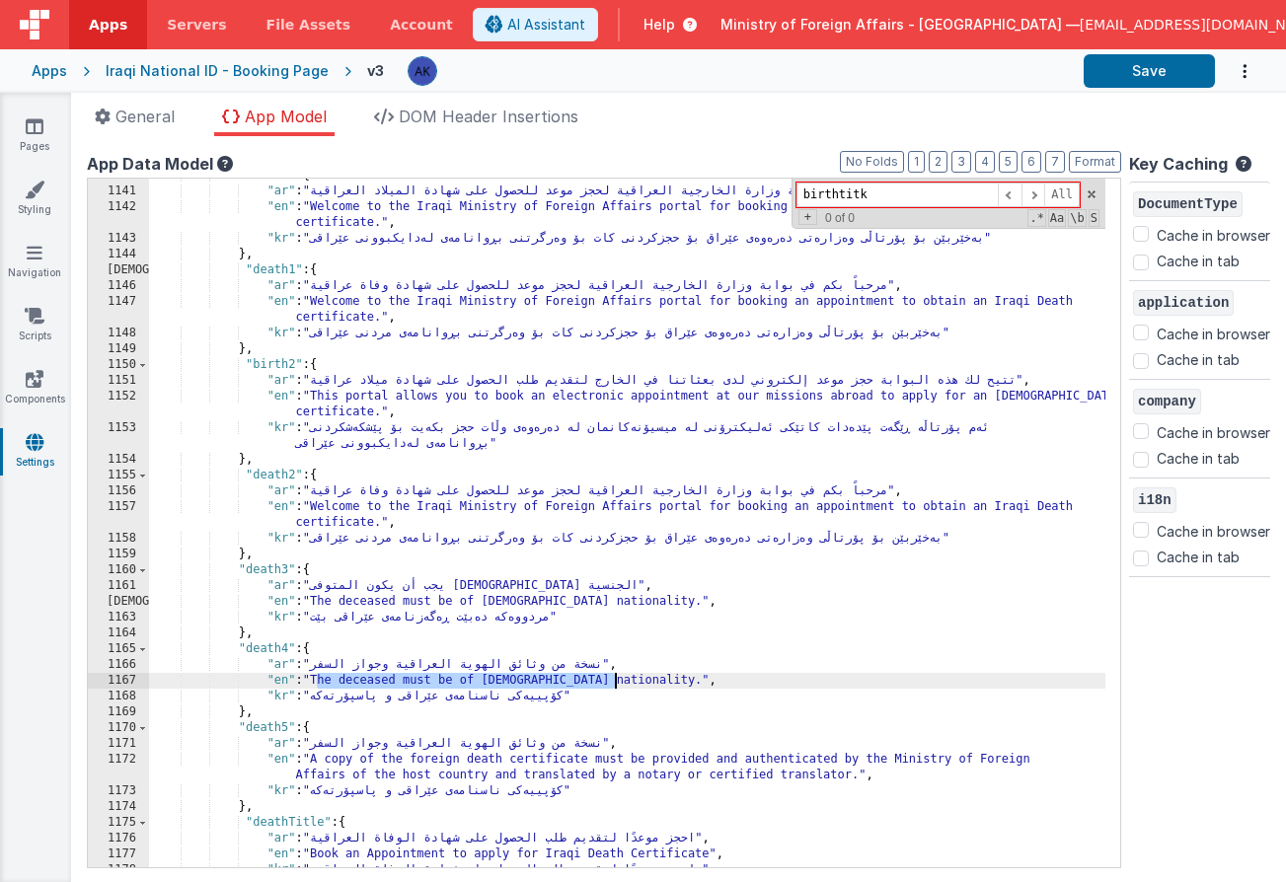
drag, startPoint x: 317, startPoint y: 681, endPoint x: 616, endPoint y: 680, distance: 299.0
click at [616, 680] on div ""birth1" : { "ar" : "مرحباً بكم في بوابة وزارة الخارجية العراقية لحجز موعد للحص…" at bounding box center [627, 528] width 956 height 720
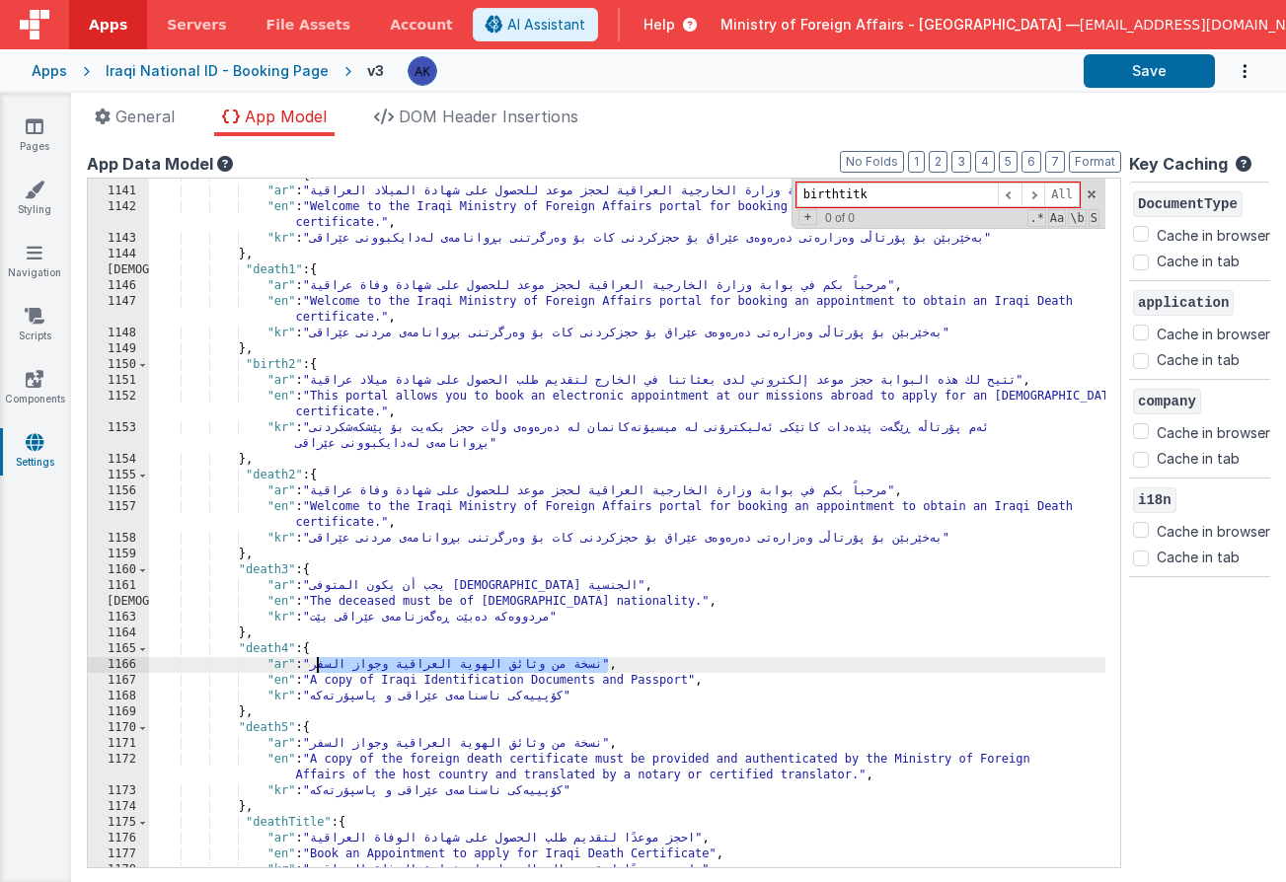
click at [319, 668] on div ""birth1" : { "ar" : "مرحباً بكم في بوابة وزارة الخارجية العراقية لحجز موعد للحص…" at bounding box center [627, 528] width 956 height 720
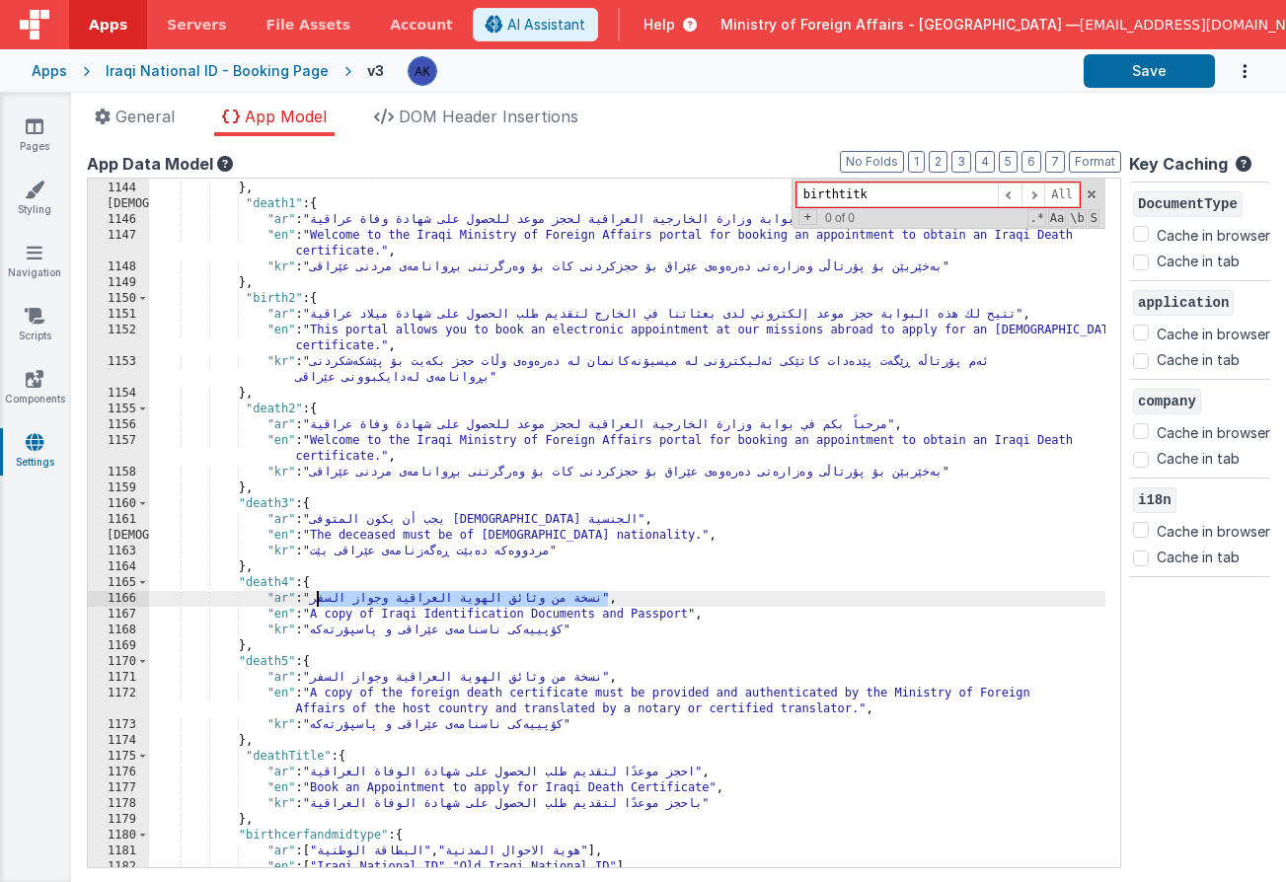
scroll to position [12618, 0]
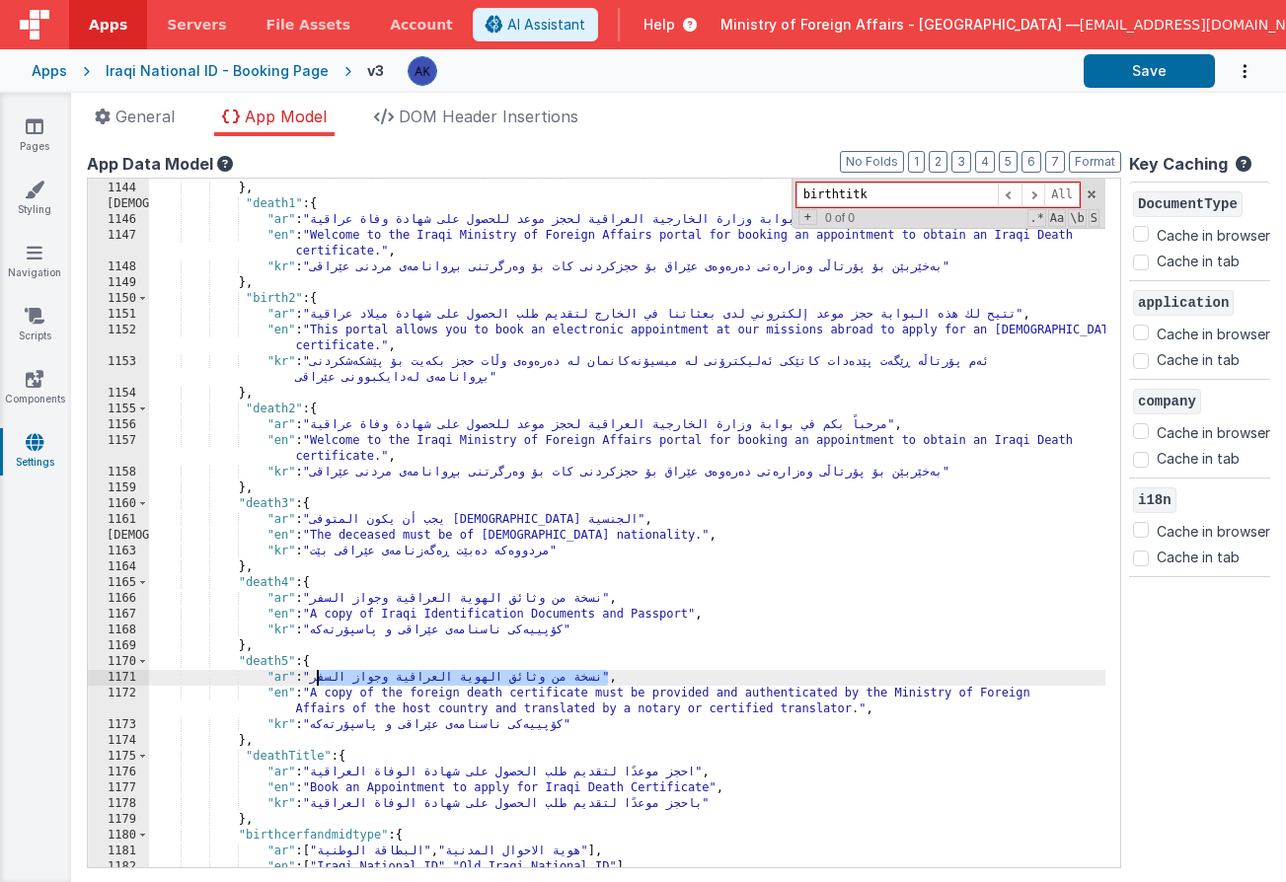
drag, startPoint x: 317, startPoint y: 679, endPoint x: 607, endPoint y: 677, distance: 290.1
click at [607, 677] on div ""kr" : "بەخێربێن بۆ پۆرتاڵی وەزارەتی دەرەوەی عێراق بۆ حجزکردنی کات بۆ وەرگرتنی …" at bounding box center [627, 525] width 956 height 720
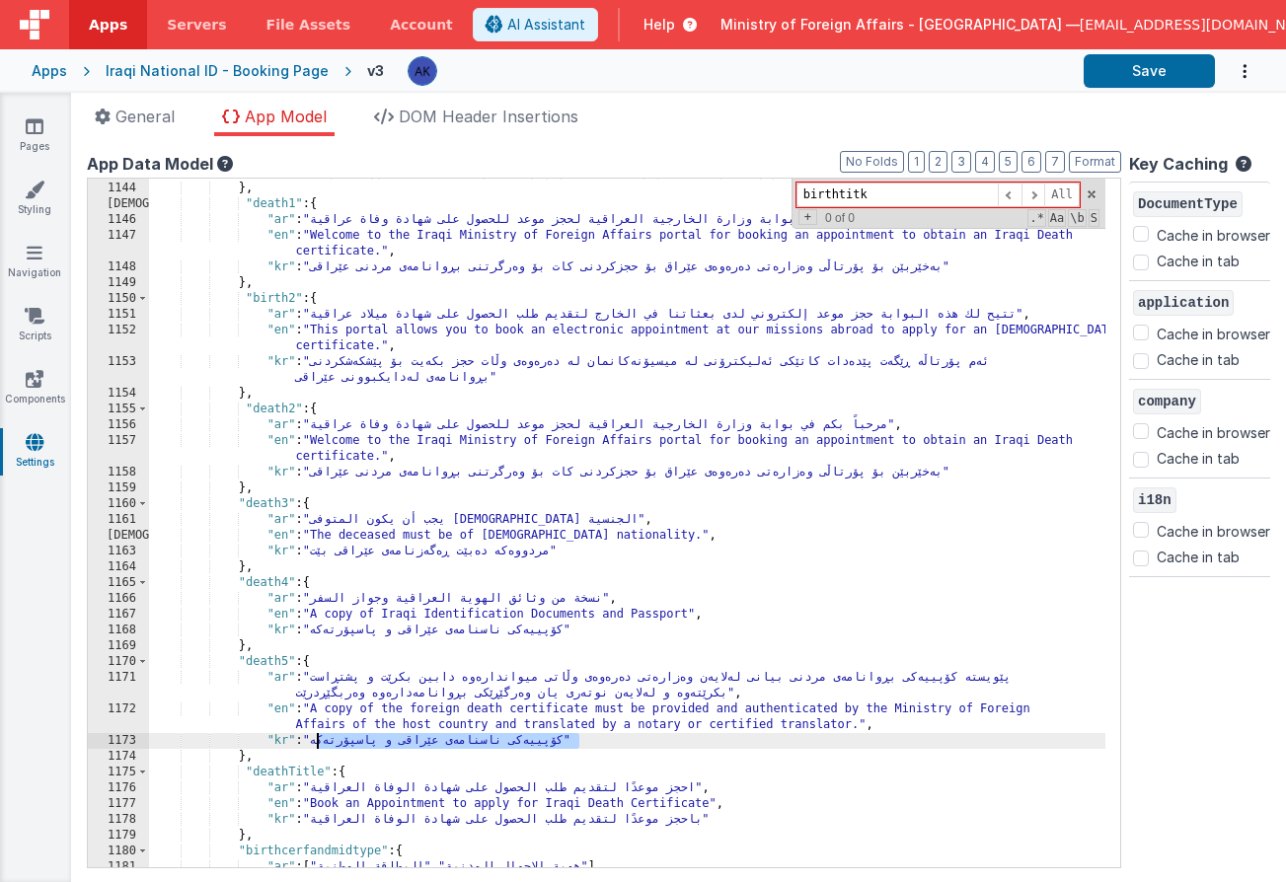
drag, startPoint x: 318, startPoint y: 744, endPoint x: 578, endPoint y: 741, distance: 260.5
click at [578, 741] on div ""kr" : "بەخێربێن بۆ پۆرتاڵی وەزارەتی دەرەوەی عێراق بۆ حجزکردنی کات بۆ وەرگرتنی …" at bounding box center [627, 525] width 956 height 720
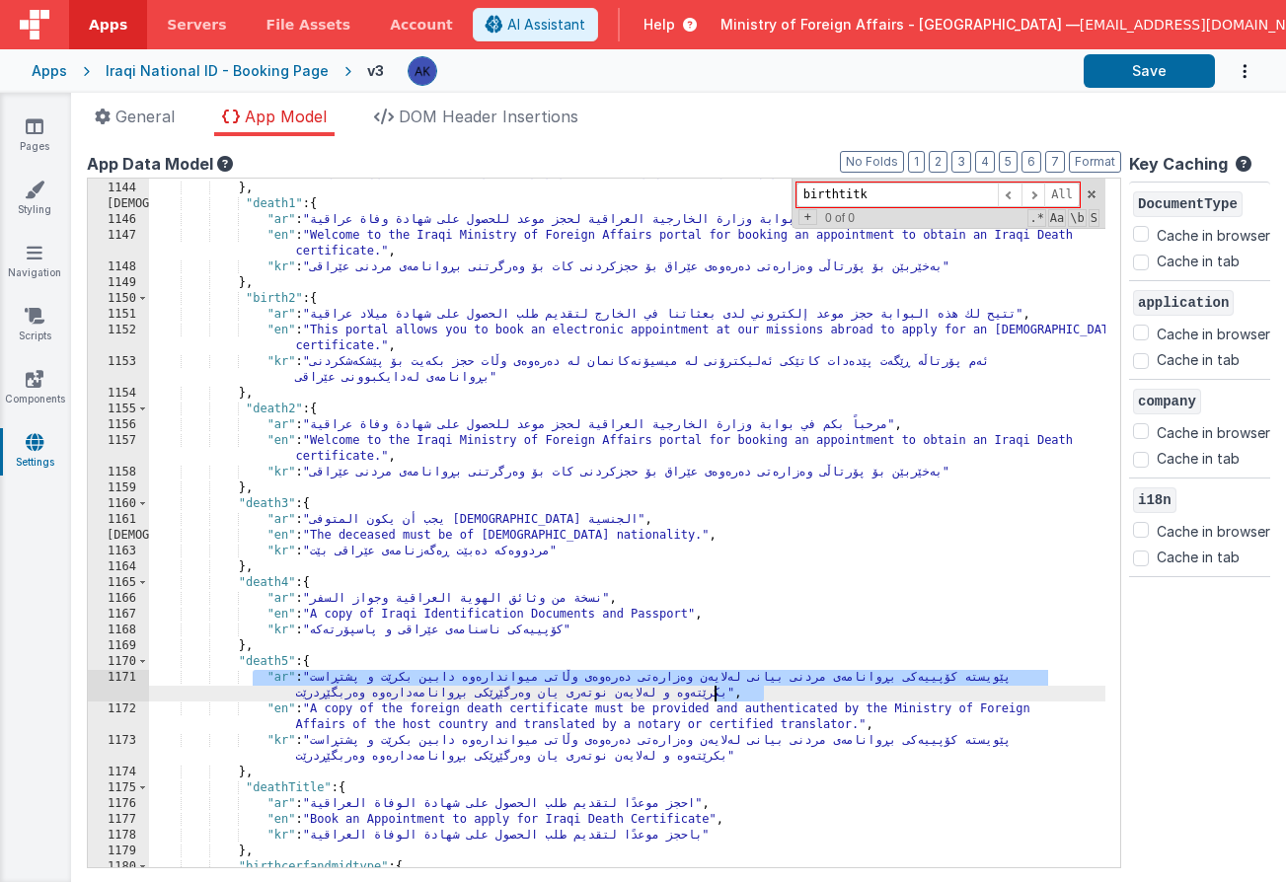
drag, startPoint x: 317, startPoint y: 682, endPoint x: 711, endPoint y: 696, distance: 394.9
click at [711, 696] on div ""kr" : "بەخێربێن بۆ پۆرتاڵی وەزارەتی دەرەوەی عێراق بۆ حجزکردنی کات بۆ وەرگرتنی …" at bounding box center [627, 525] width 956 height 720
click at [719, 696] on div ""kr" : "بەخێربێن بۆ پۆرتاڵی وەزارەتی دەرەوەی عێراق بۆ حجزکردنی کات بۆ وەرگرتنی …" at bounding box center [627, 525] width 956 height 720
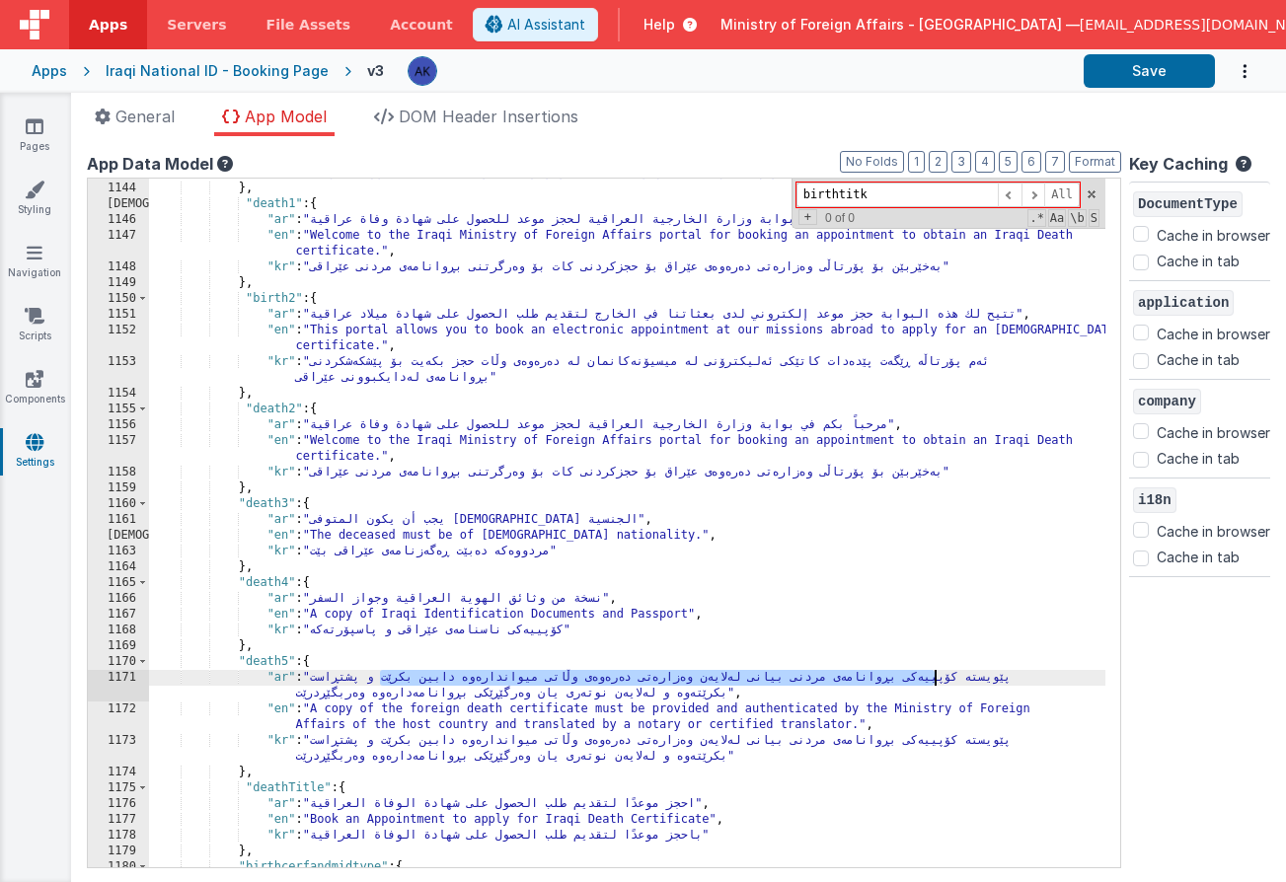
drag, startPoint x: 382, startPoint y: 685, endPoint x: 931, endPoint y: 677, distance: 549.6
click at [931, 677] on div ""kr" : "بەخێربێن بۆ پۆرتاڵی وەزارەتی دەرەوەی عێراق بۆ حجزکردنی کات بۆ وەرگرتنی …" at bounding box center [627, 525] width 956 height 720
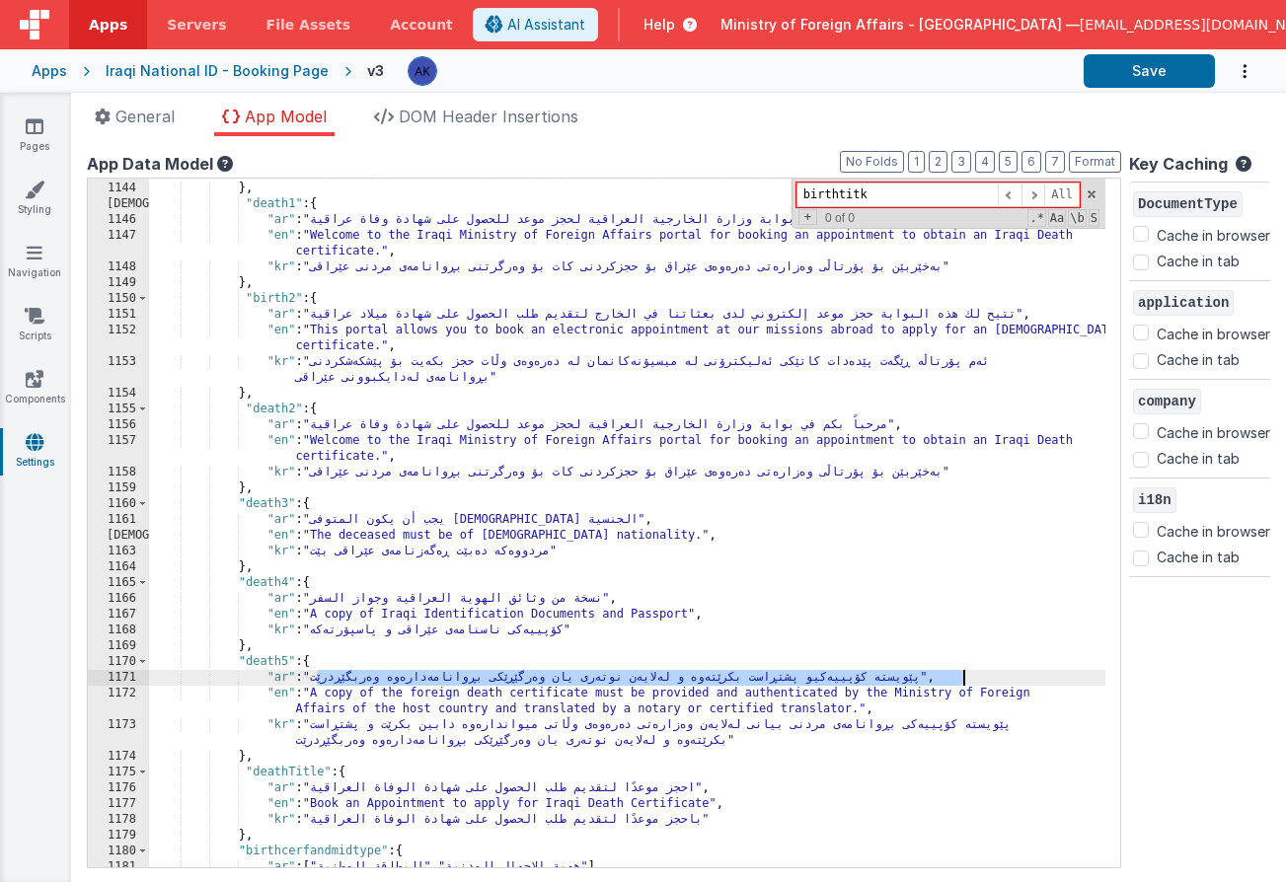
drag, startPoint x: 317, startPoint y: 679, endPoint x: 963, endPoint y: 675, distance: 646.3
click at [963, 675] on div ""kr" : "بەخێربێن بۆ پۆرتاڵی وەزارەتی دەرەوەی عێراق بۆ حجزکردنی کات بۆ وەرگرتنی …" at bounding box center [627, 525] width 956 height 720
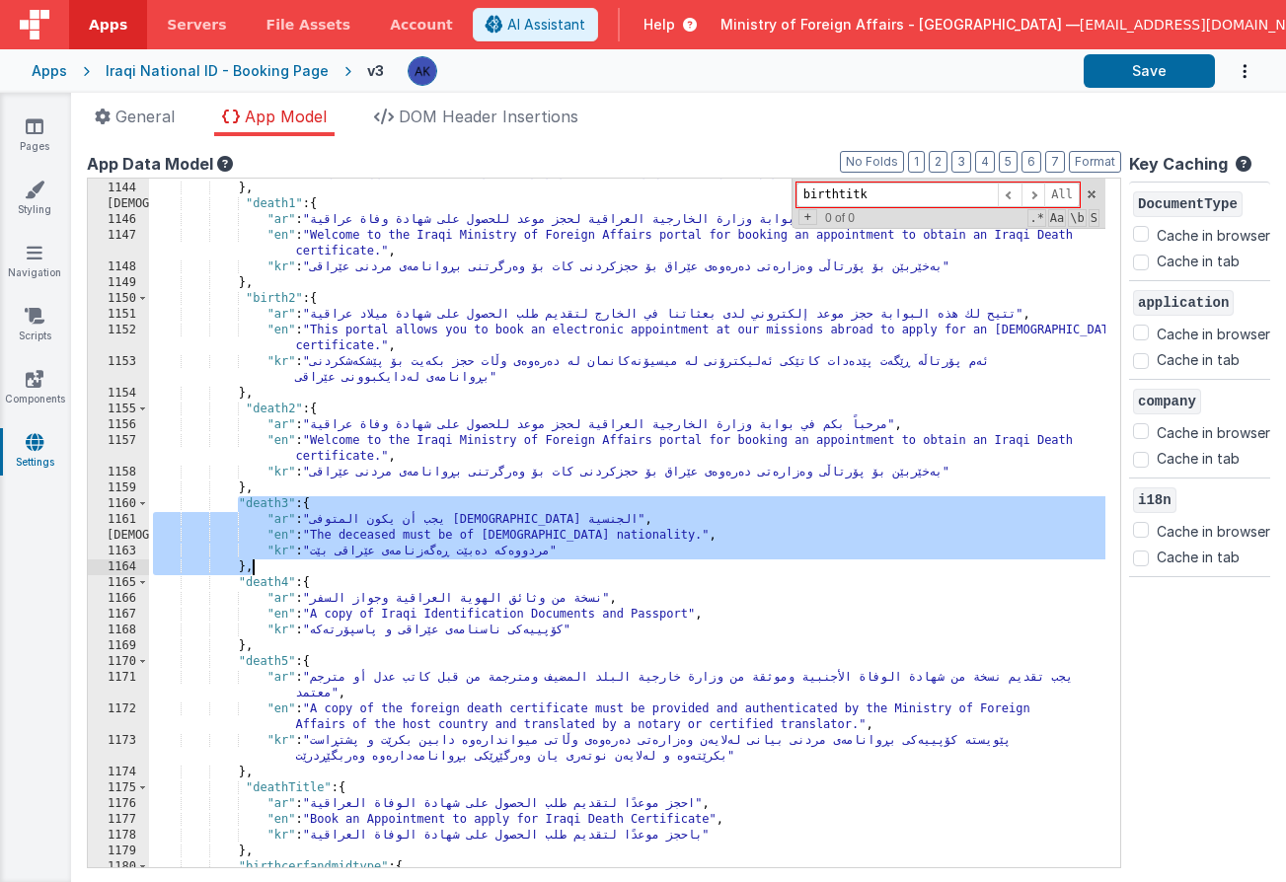
drag, startPoint x: 236, startPoint y: 501, endPoint x: 284, endPoint y: 562, distance: 78.0
click at [284, 562] on div ""kr" : "بەخێربێن بۆ پۆرتاڵی وەزارەتی دەرەوەی عێراق بۆ حجزکردنی کات بۆ وەرگرتنی …" at bounding box center [627, 525] width 956 height 720
click at [305, 766] on div ""kr" : "بەخێربێن بۆ پۆرتاڵی وەزارەتی دەرەوەی عێراق بۆ حجزکردنی کات بۆ وەرگرتنی …" at bounding box center [627, 525] width 956 height 720
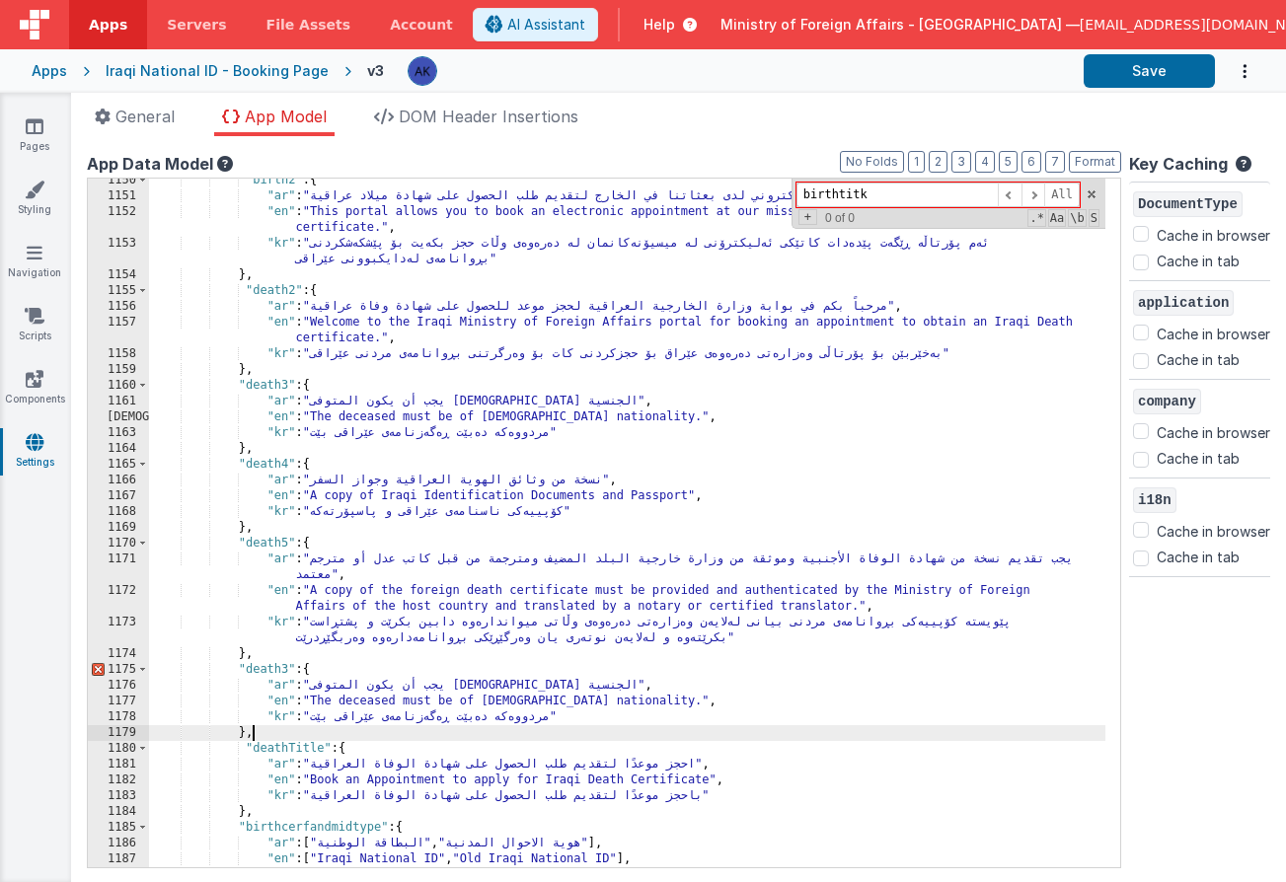
scroll to position [12669, 0]
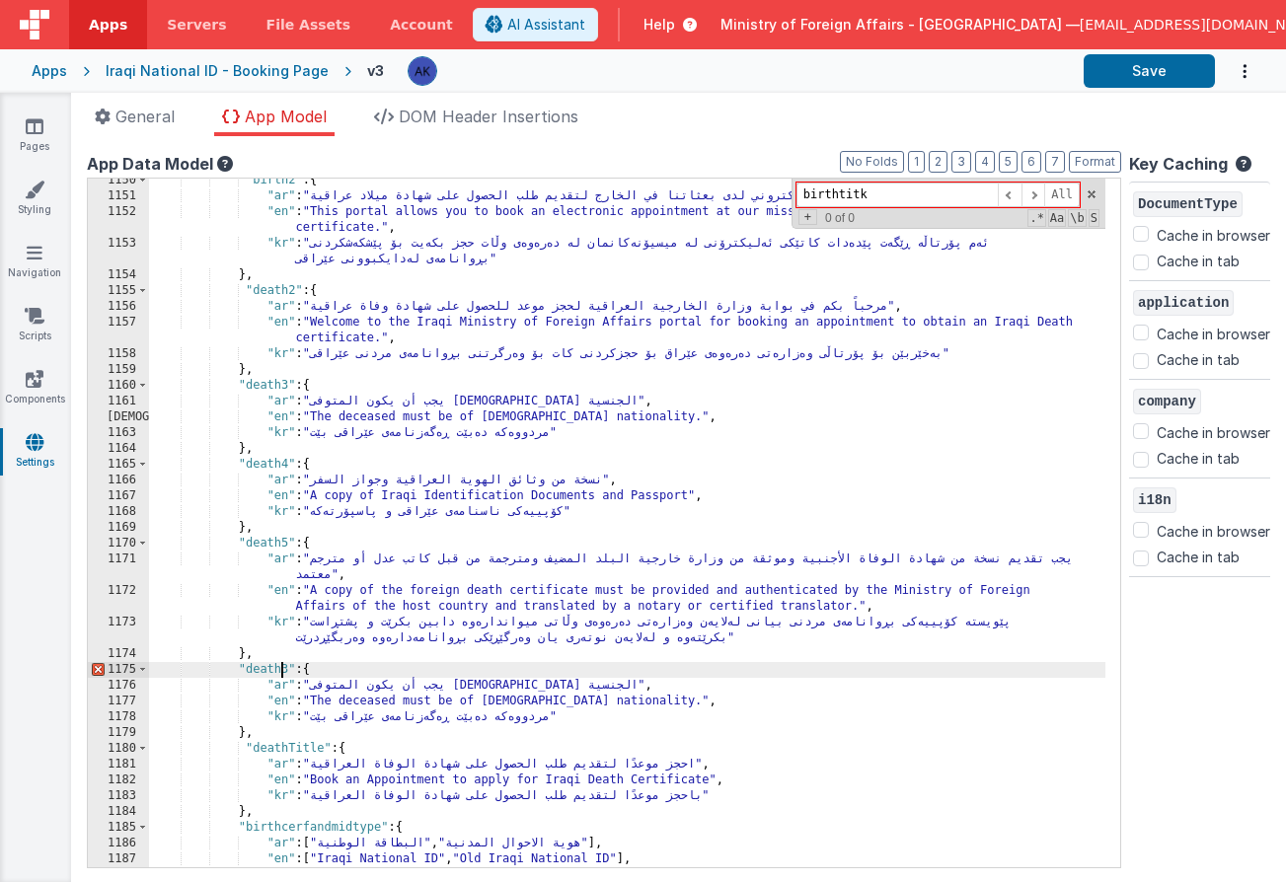
click at [280, 668] on div ""birth2" : { "ar" : "تتيح لك هذه البوابة حجز موعد إلكتروني لدى بعثاتنا في الخار…" at bounding box center [627, 533] width 956 height 720
click at [462, 692] on div ""birth2" : { "ar" : "تتيح لك هذه البوابة حجز موعد إلكتروني لدى بعثاتنا في الخار…" at bounding box center [627, 533] width 956 height 720
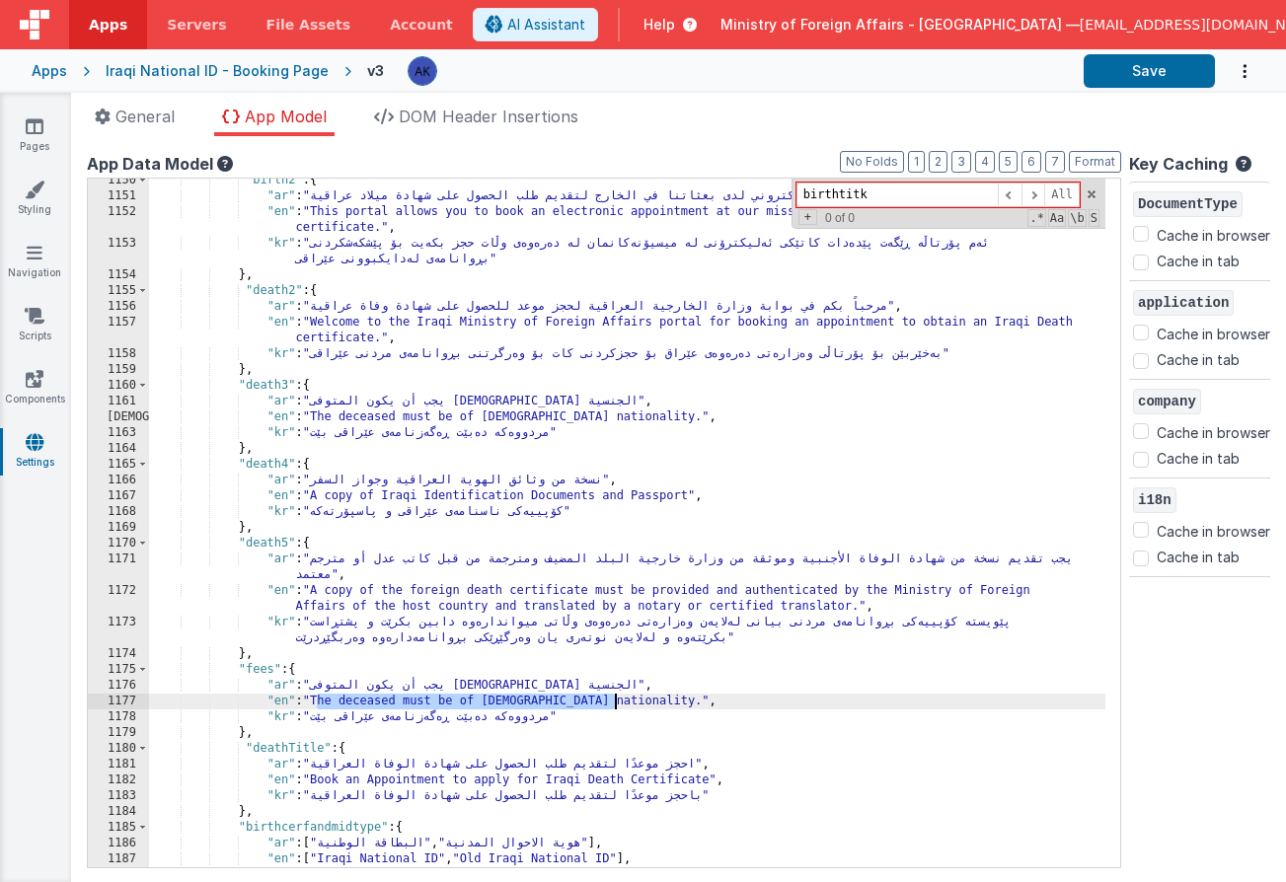
drag, startPoint x: 318, startPoint y: 703, endPoint x: 615, endPoint y: 702, distance: 297.0
click at [615, 702] on div ""birth2" : { "ar" : "تتيح لك هذه البوابة حجز موعد إلكتروني لدى بعثاتنا في الخار…" at bounding box center [627, 533] width 956 height 720
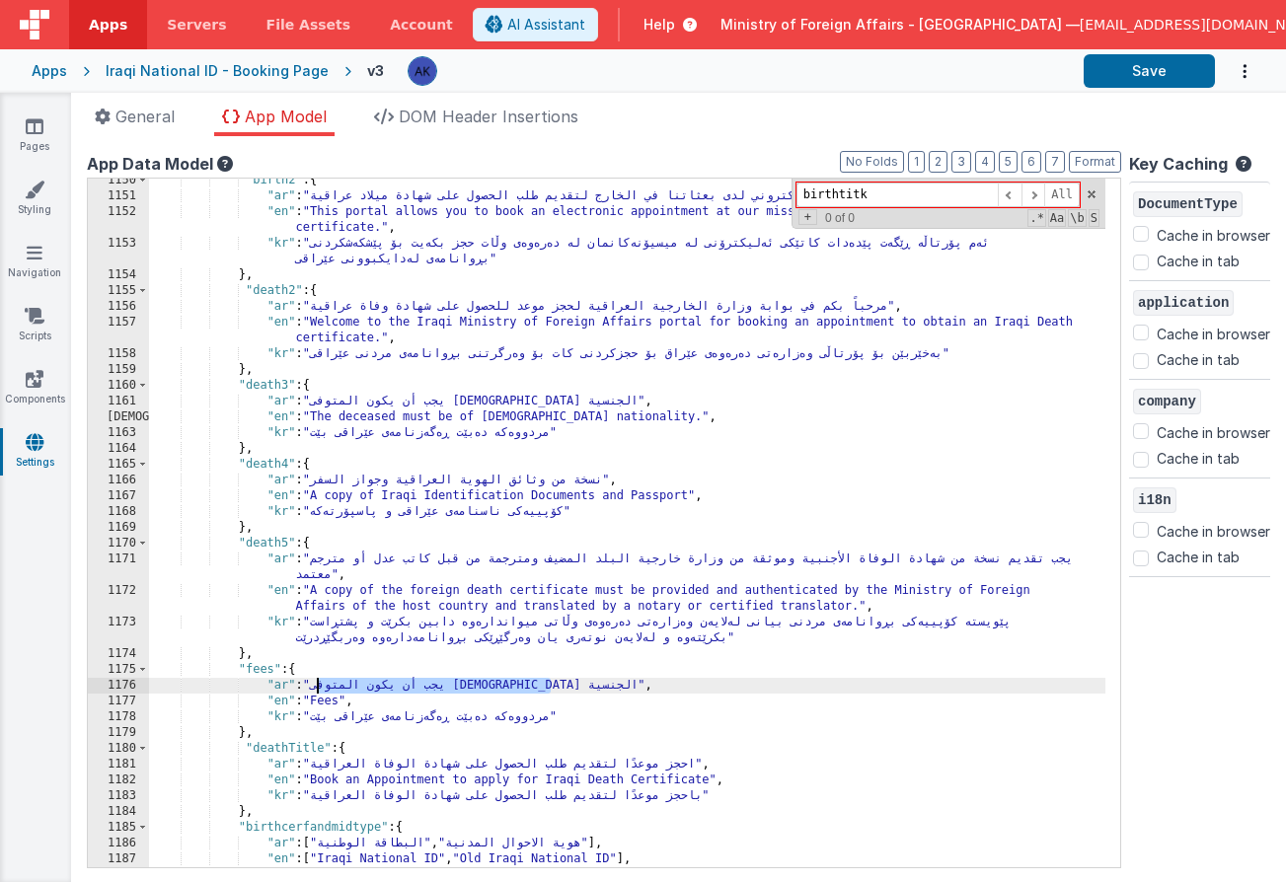
drag, startPoint x: 318, startPoint y: 688, endPoint x: 549, endPoint y: 688, distance: 230.9
click at [549, 688] on div ""birth2" : { "ar" : "تتيح لك هذه البوابة حجز موعد إلكتروني لدى بعثاتنا في الخار…" at bounding box center [627, 533] width 956 height 720
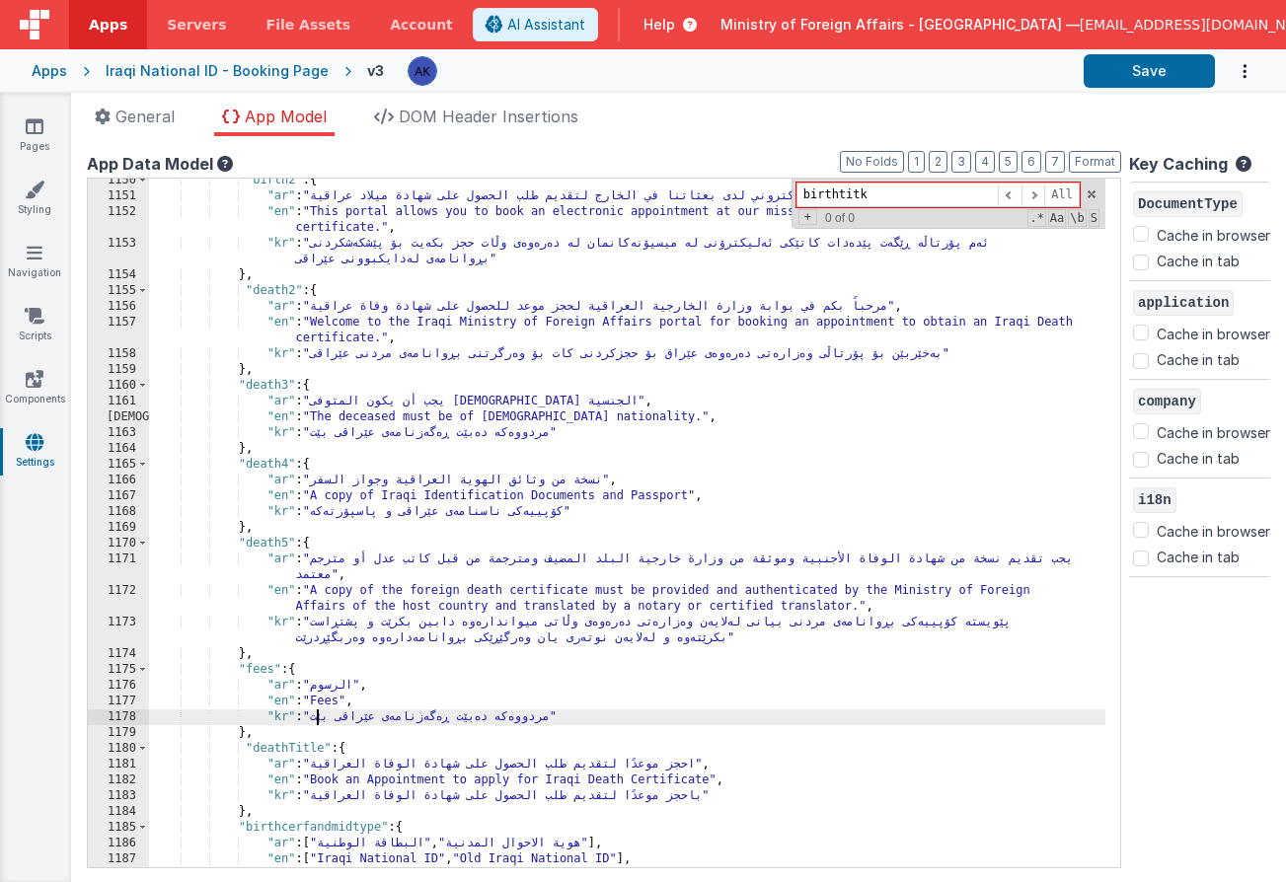
click at [316, 721] on div ""birth2" : { "ar" : "تتيح لك هذه البوابة حجز موعد إلكتروني لدى بعثاتنا في الخار…" at bounding box center [627, 533] width 956 height 720
click at [318, 723] on div ""birth2" : { "ar" : "تتيح لك هذه البوابة حجز موعد إلكتروني لدى بعثاتنا في الخار…" at bounding box center [627, 533] width 956 height 720
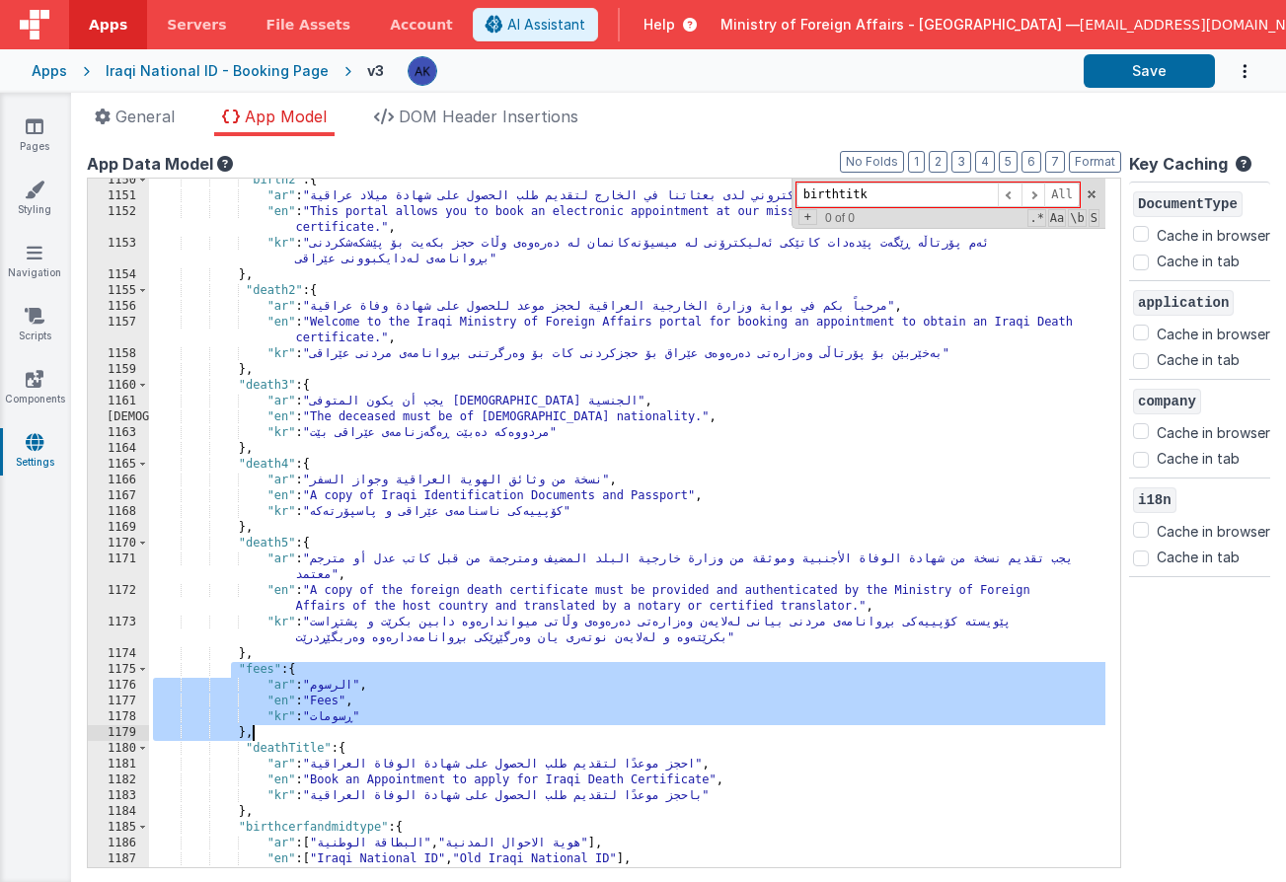
drag, startPoint x: 228, startPoint y: 673, endPoint x: 320, endPoint y: 725, distance: 105.6
click at [320, 725] on div ""birth2" : { "ar" : "تتيح لك هذه البوابة حجز موعد إلكتروني لدى بعثاتنا في الخار…" at bounding box center [627, 533] width 956 height 720
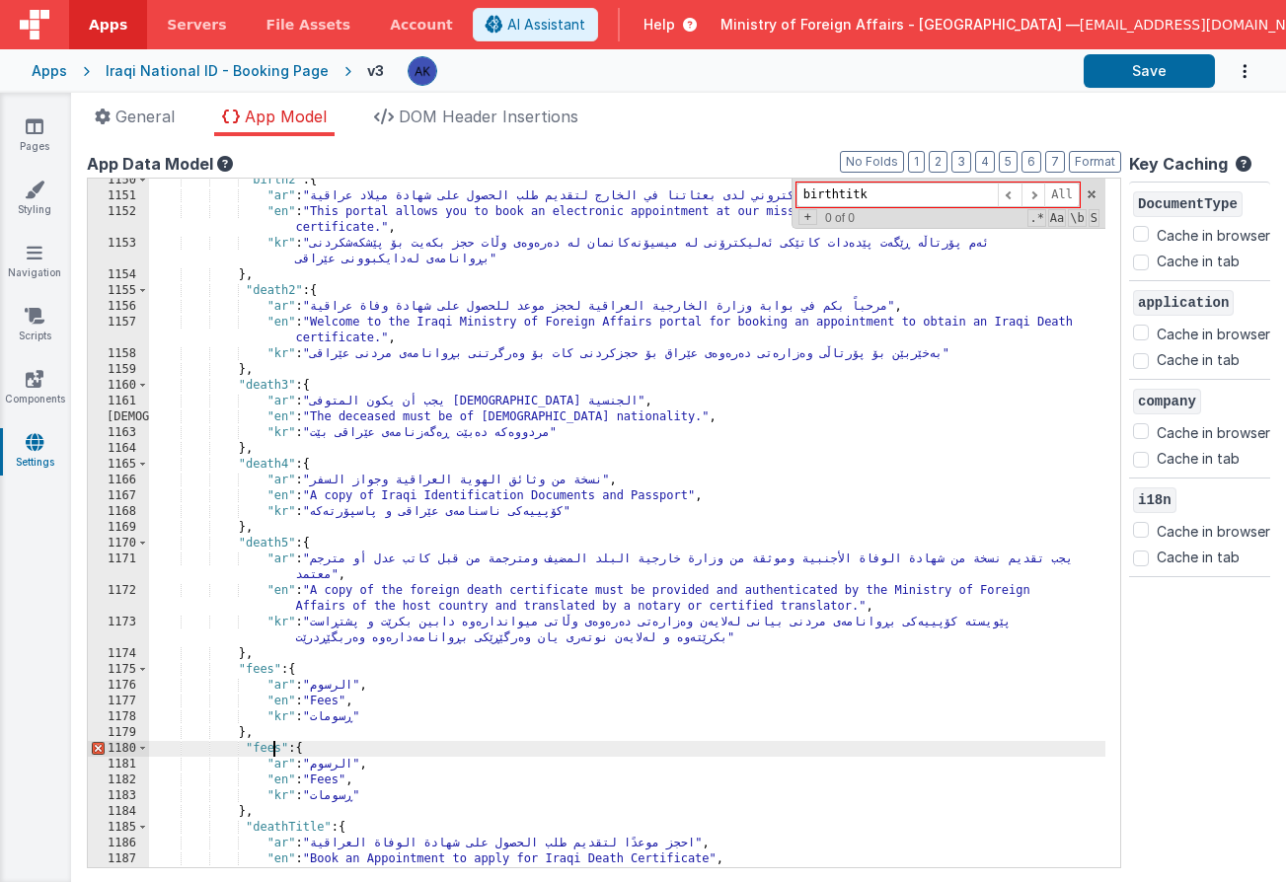
click at [270, 751] on div ""birth2" : { "ar" : "تتيح لك هذه البوابة حجز موعد إلكتروني لدى بعثاتنا في الخار…" at bounding box center [627, 533] width 956 height 720
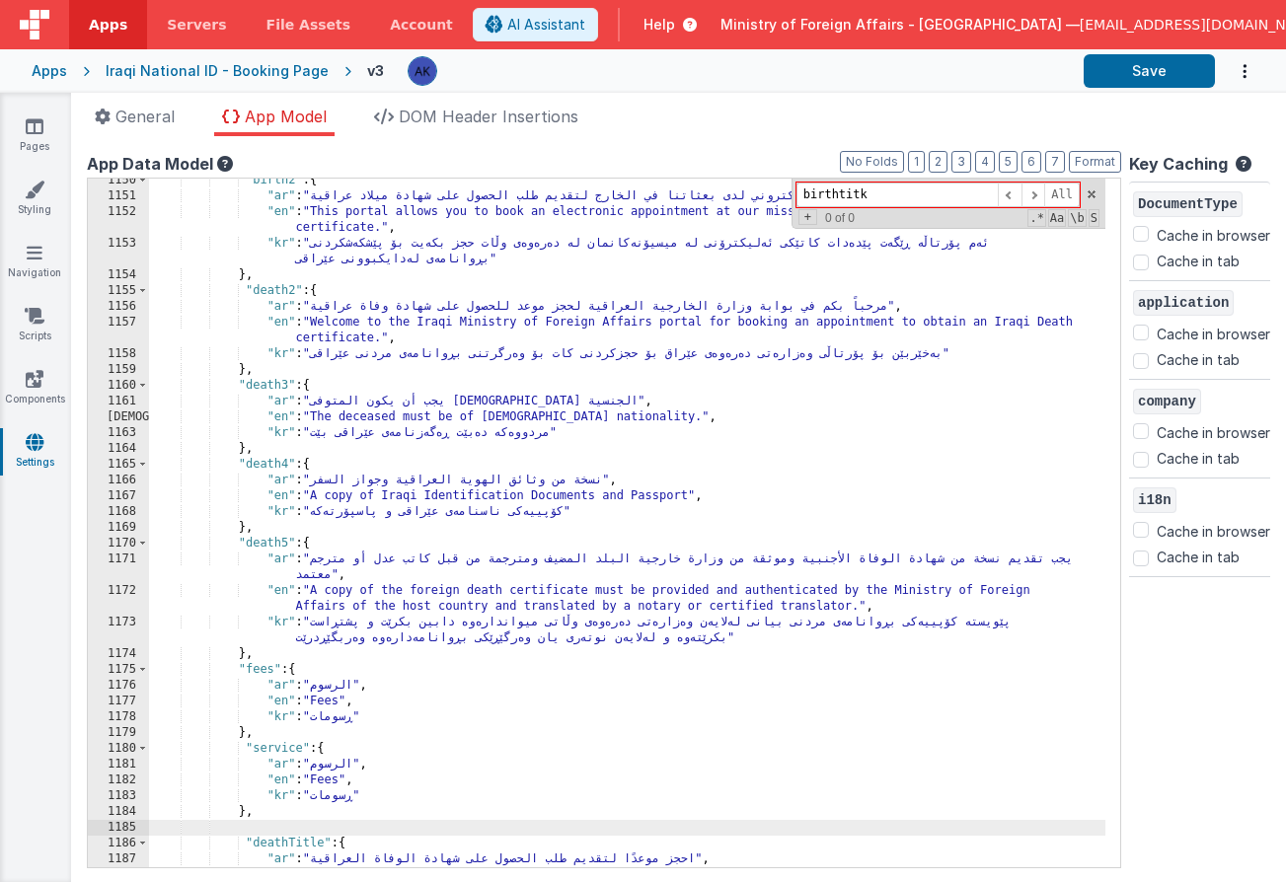
scroll to position [12649, 0]
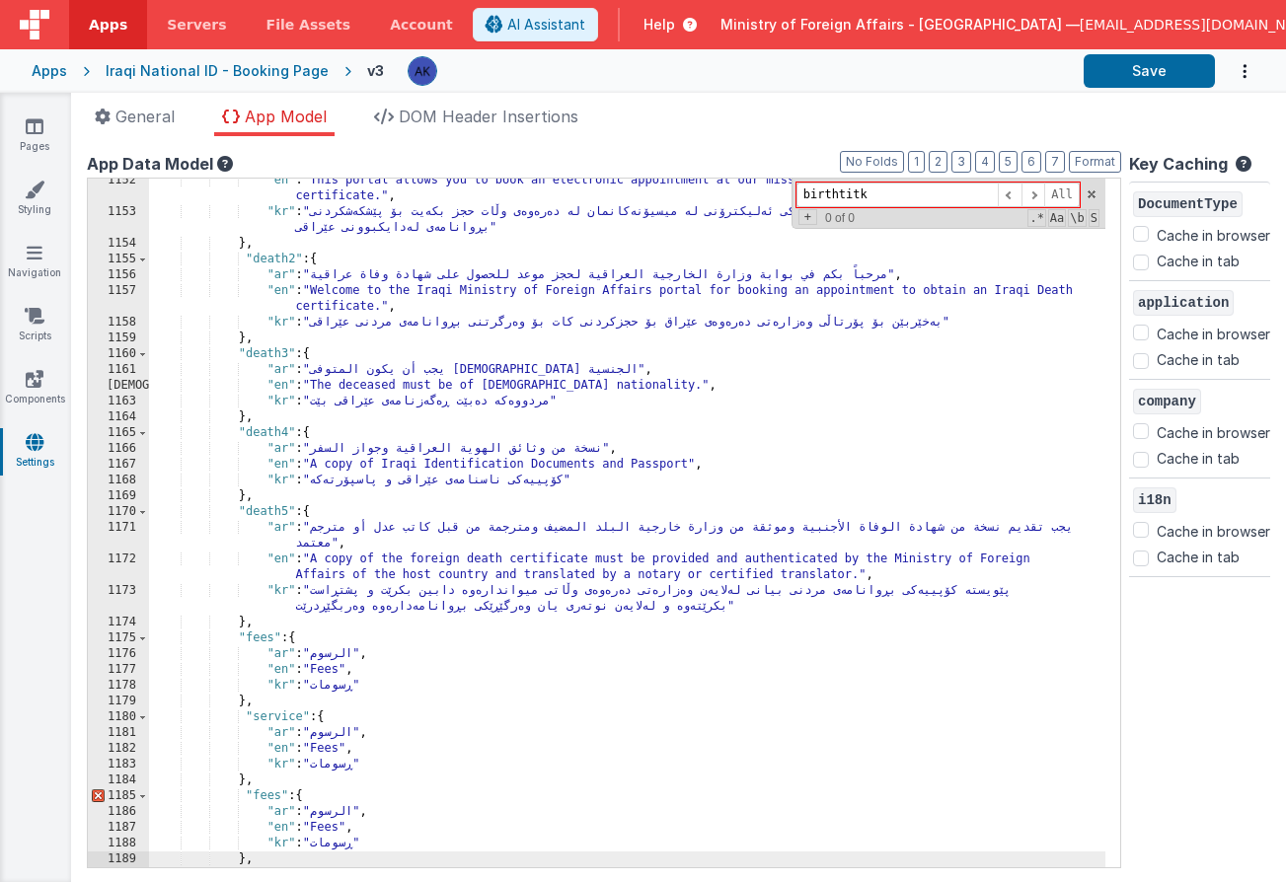
click at [279, 796] on div ""en" : "This portal allows you to book an electronic appointment at our mission…" at bounding box center [627, 541] width 956 height 736
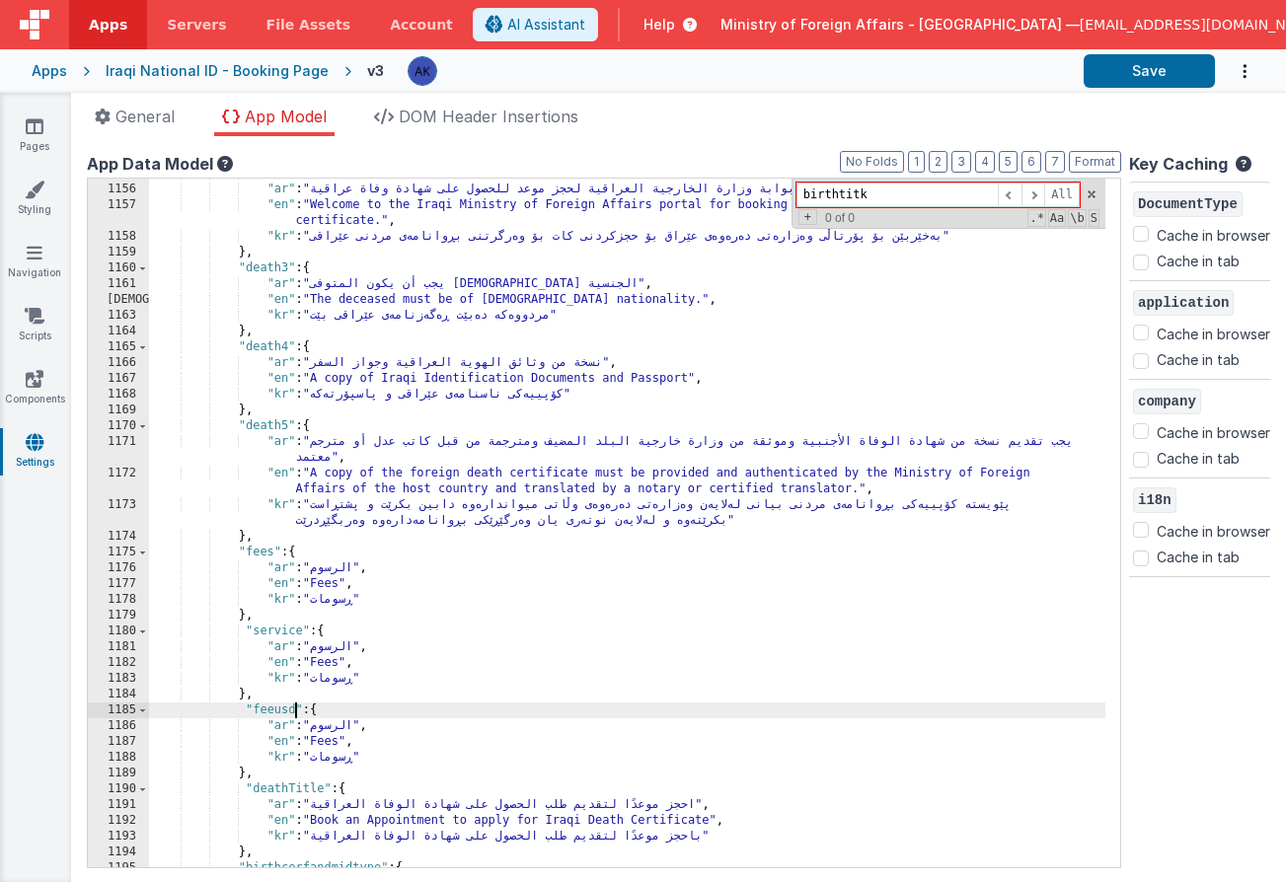
scroll to position [12706, 0]
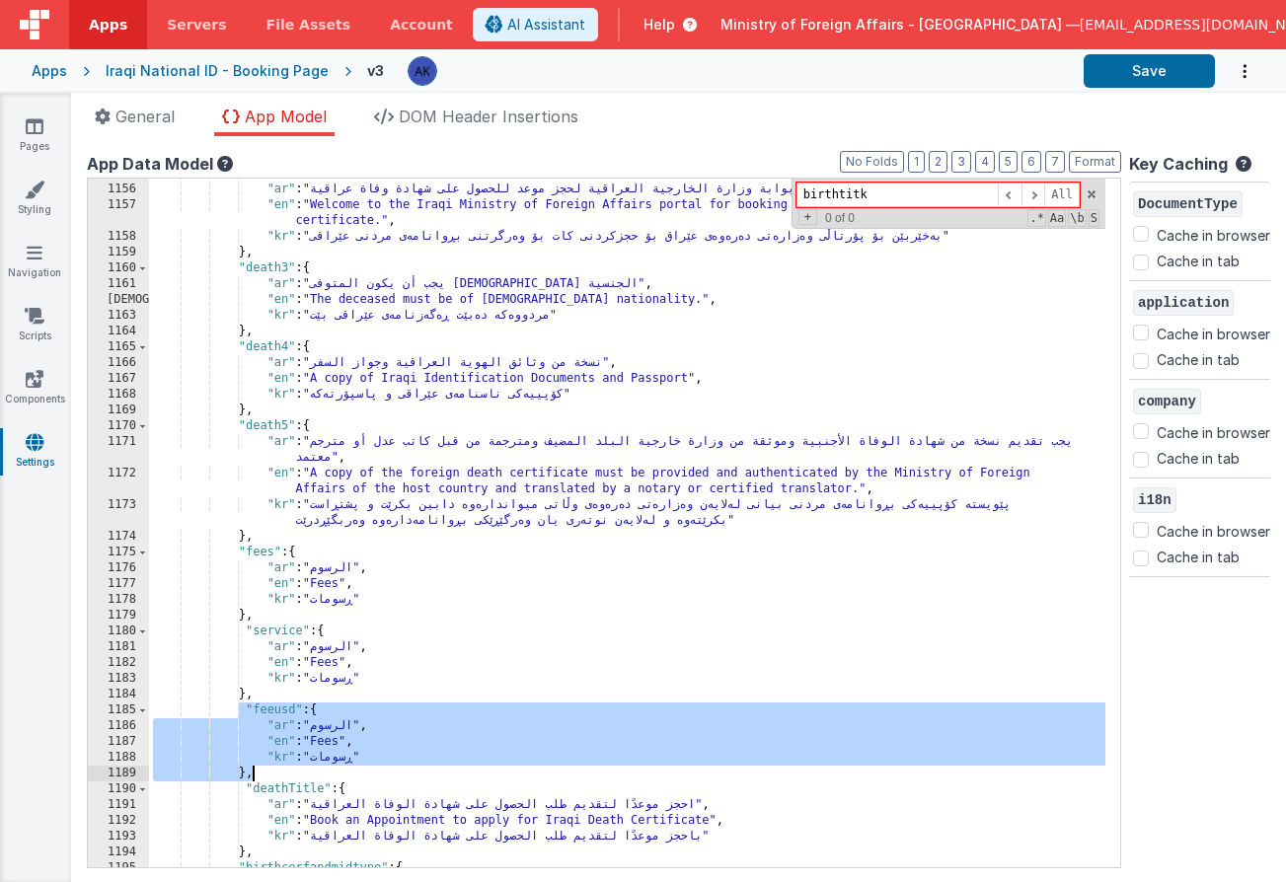
drag, startPoint x: 239, startPoint y: 708, endPoint x: 296, endPoint y: 775, distance: 87.4
click at [296, 775] on div ""death2" : { "ar" : "مرحباً بكم في بوابة وزارة الخارجية العراقية لحجز موعد للحص…" at bounding box center [627, 526] width 956 height 720
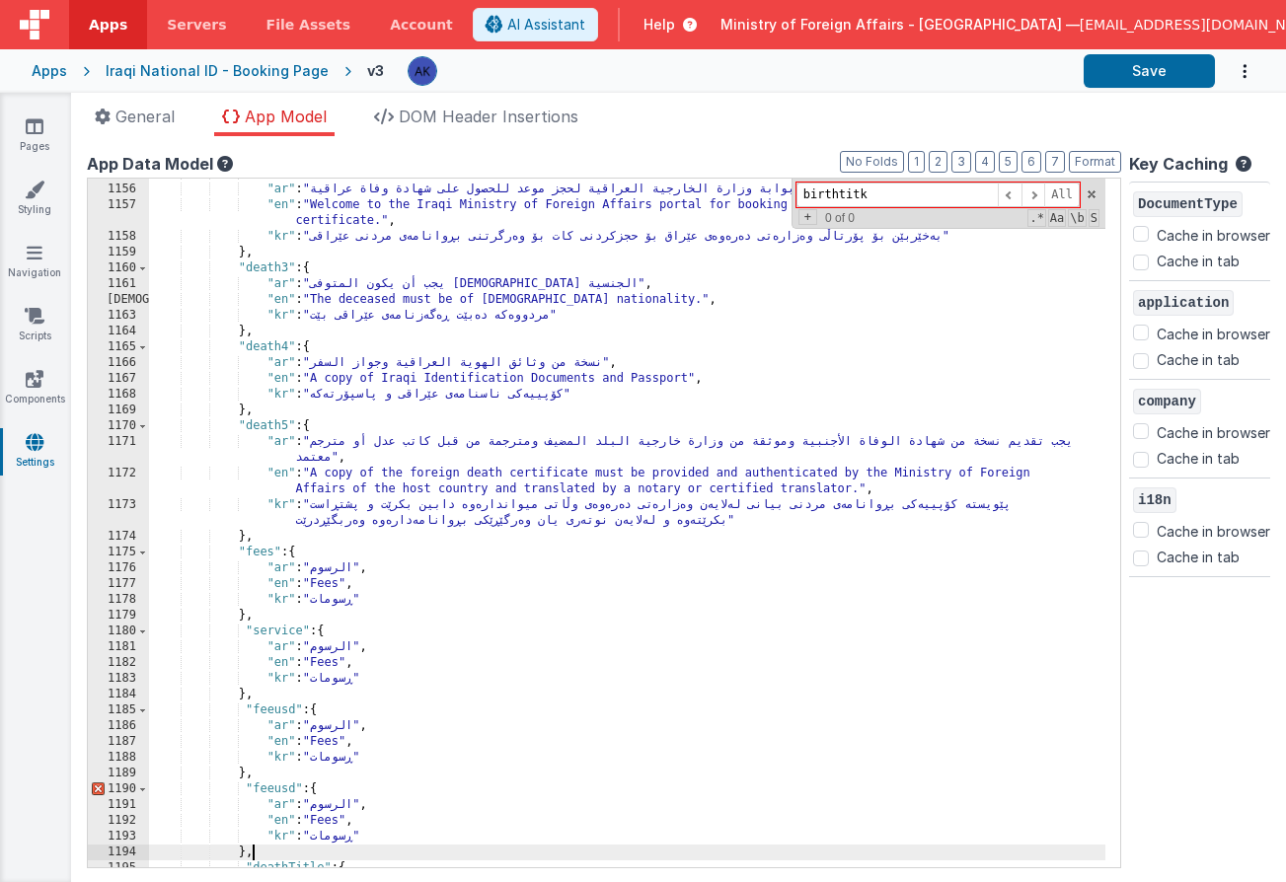
click at [295, 789] on div ""death2" : { "ar" : "مرحباً بكم في بوابة وزارة الخارجية العراقية لحجز موعد للحص…" at bounding box center [627, 526] width 956 height 720
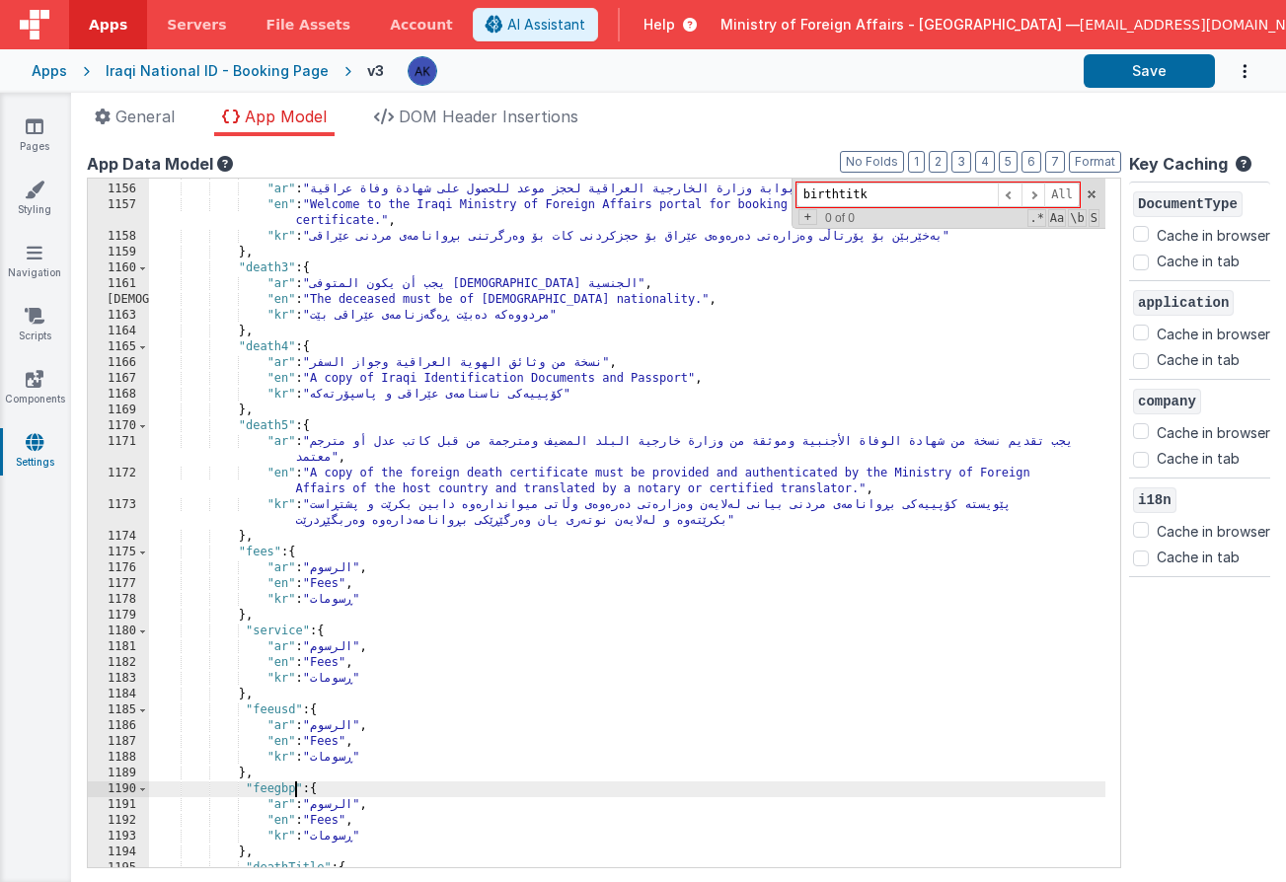
click at [335, 659] on div ""death2" : { "ar" : "مرحباً بكم في بوابة وزارة الخارجية العراقية لحجز موعد للحص…" at bounding box center [627, 526] width 956 height 720
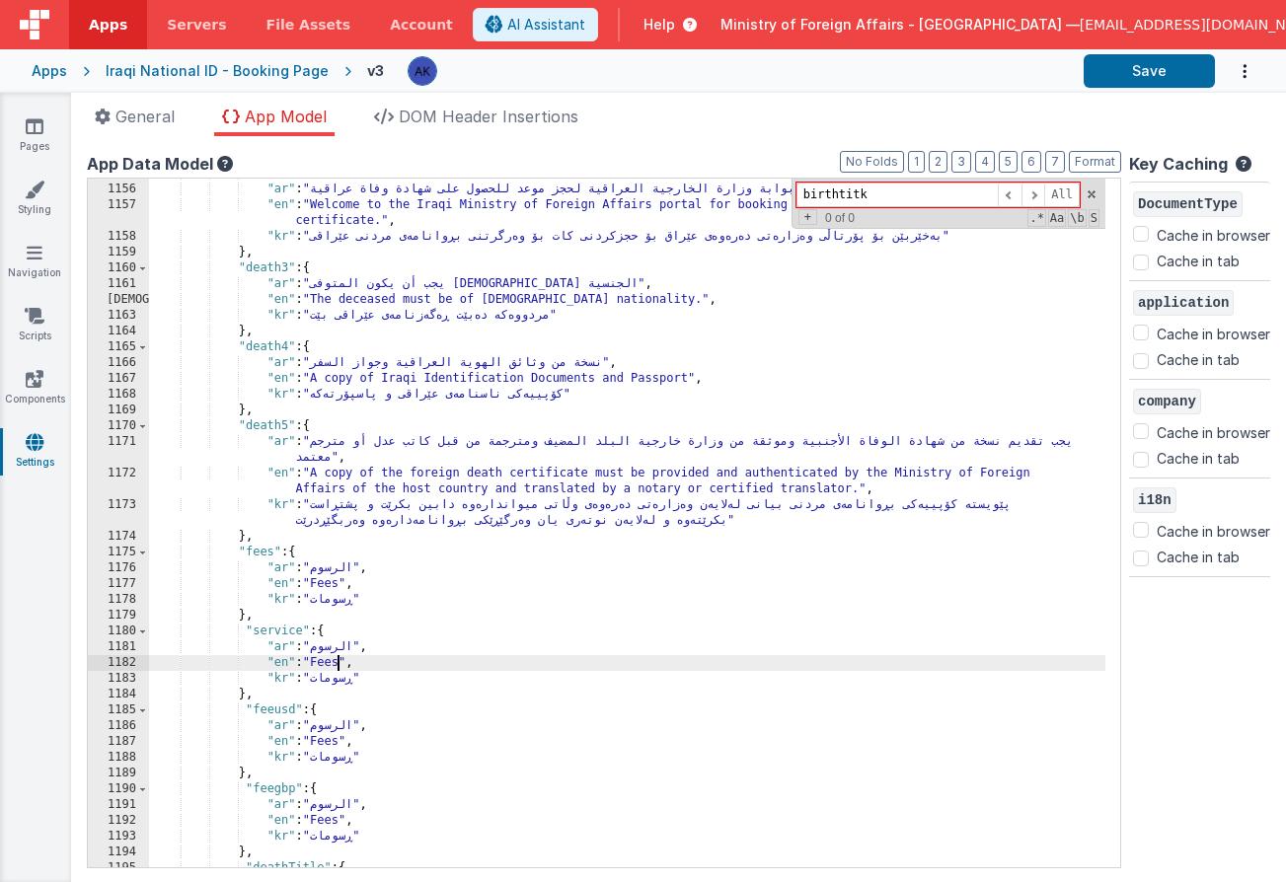
click at [335, 659] on div ""death2" : { "ar" : "مرحباً بكم في بوابة وزارة الخارجية العراقية لحجز موعد للحص…" at bounding box center [627, 526] width 956 height 720
click at [335, 664] on div ""death2" : { "ar" : "مرحباً بكم في بوابة وزارة الخارجية العراقية لحجز موعد للحص…" at bounding box center [627, 526] width 956 height 720
click at [335, 663] on div ""death2" : { "ar" : "مرحباً بكم في بوابة وزارة الخارجية العراقية لحجز موعد للحص…" at bounding box center [627, 526] width 956 height 720
click at [341, 684] on div ""death2" : { "ar" : "مرحباً بكم في بوابة وزارة الخارجية العراقية لحجز موعد للحص…" at bounding box center [627, 526] width 956 height 720
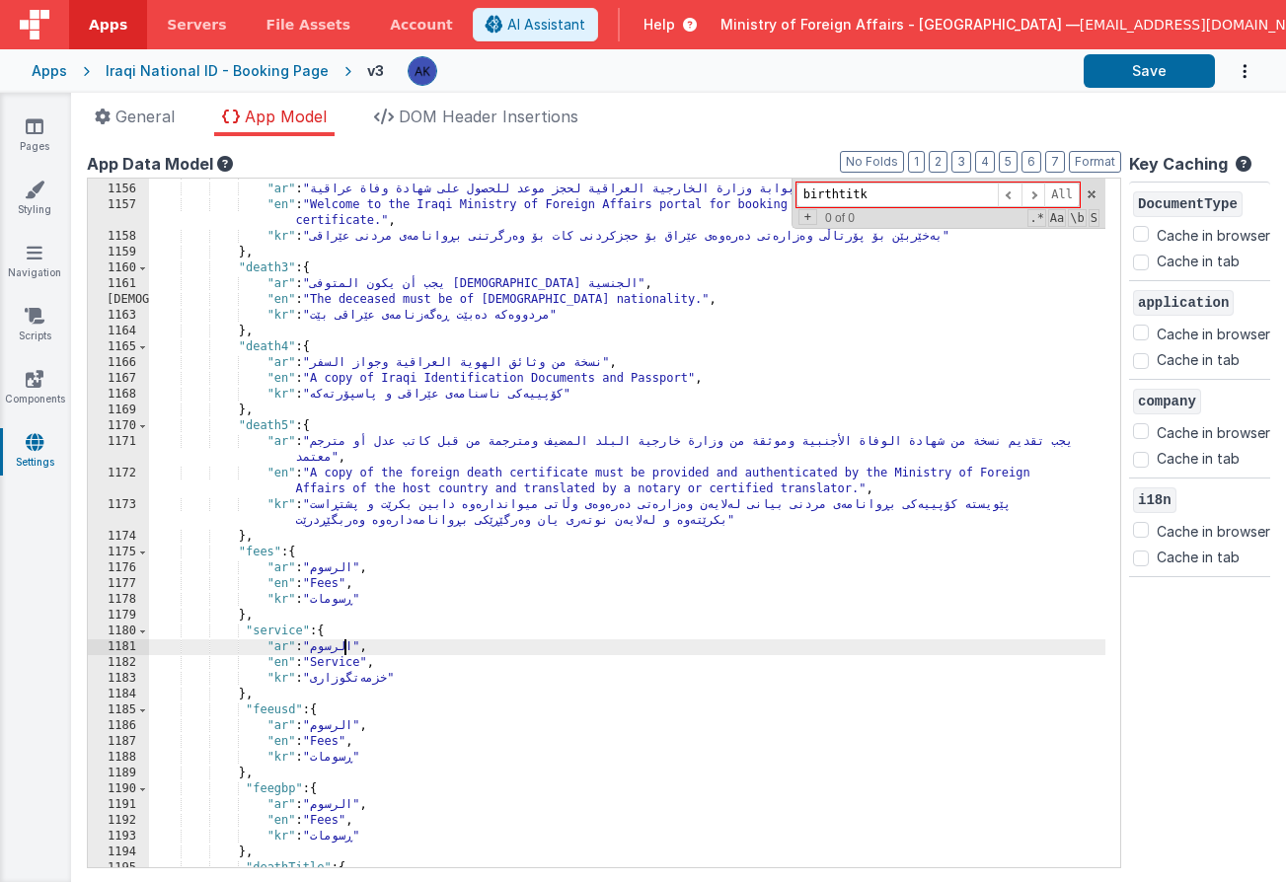
click at [347, 649] on div ""death2" : { "ar" : "مرحباً بكم في بوابة وزارة الخارجية العراقية لحجز موعد للحص…" at bounding box center [627, 526] width 956 height 720
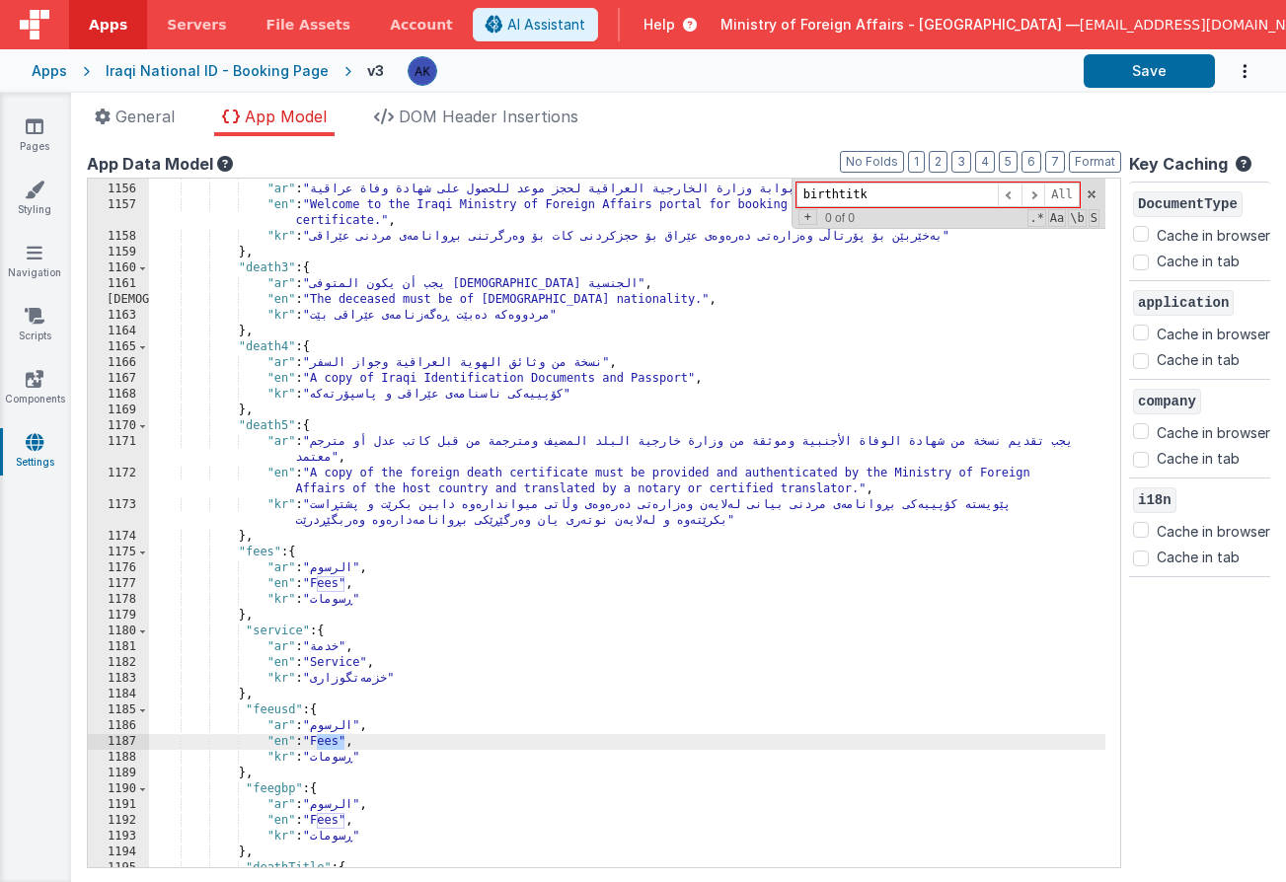
drag, startPoint x: 318, startPoint y: 742, endPoint x: 347, endPoint y: 742, distance: 29.6
click at [347, 742] on div ""death2" : { "ar" : "مرحباً بكم في بوابة وزارة الخارجية العراقية لحجز موعد للحص…" at bounding box center [627, 526] width 956 height 720
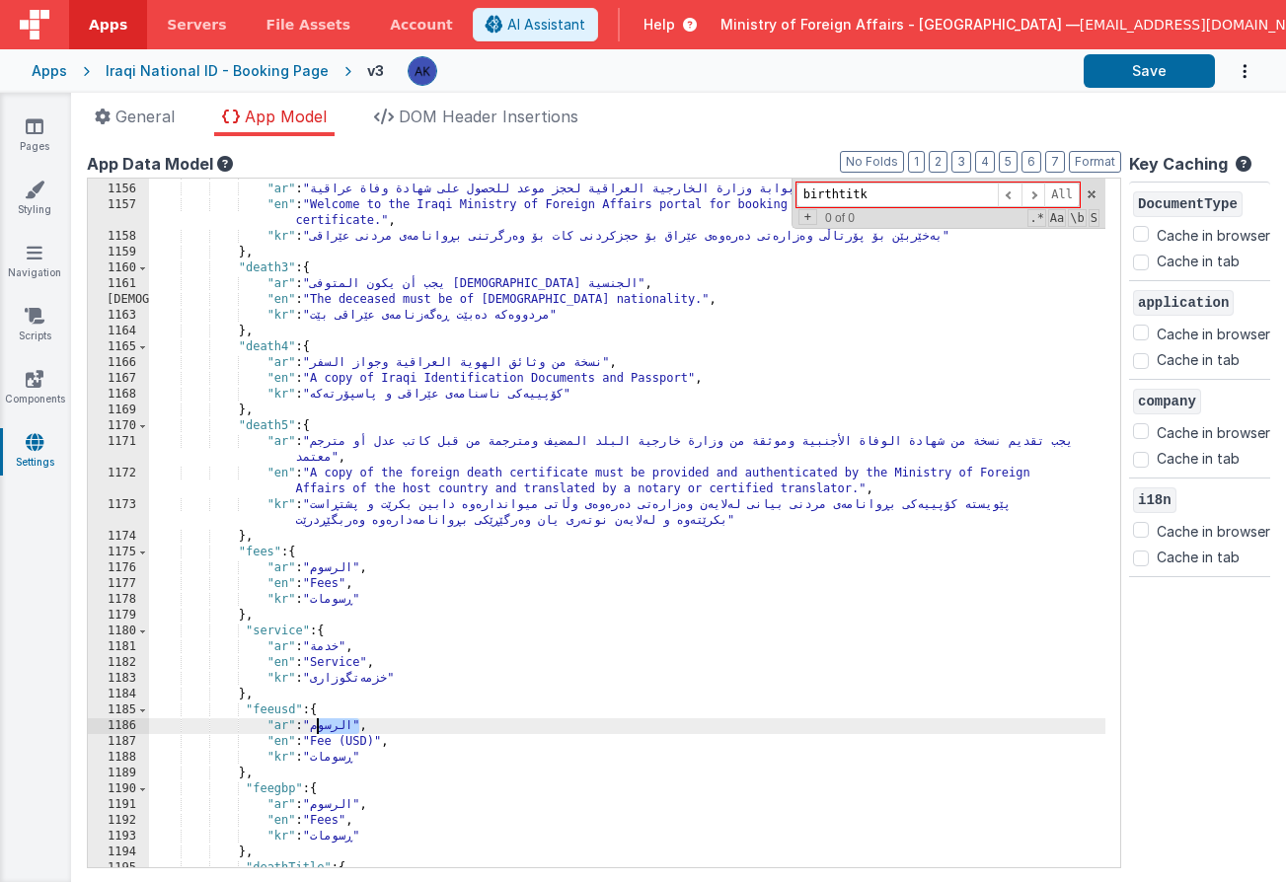
drag, startPoint x: 319, startPoint y: 730, endPoint x: 357, endPoint y: 726, distance: 38.7
click at [357, 726] on div ""death2" : { "ar" : "مرحباً بكم في بوابة وزارة الخارجية العراقية لحجز موعد للحص…" at bounding box center [627, 526] width 956 height 720
click at [328, 756] on div ""death2" : { "ar" : "مرحباً بكم في بوابة وزارة الخارجية العراقية لحجز موعد للحص…" at bounding box center [627, 526] width 956 height 720
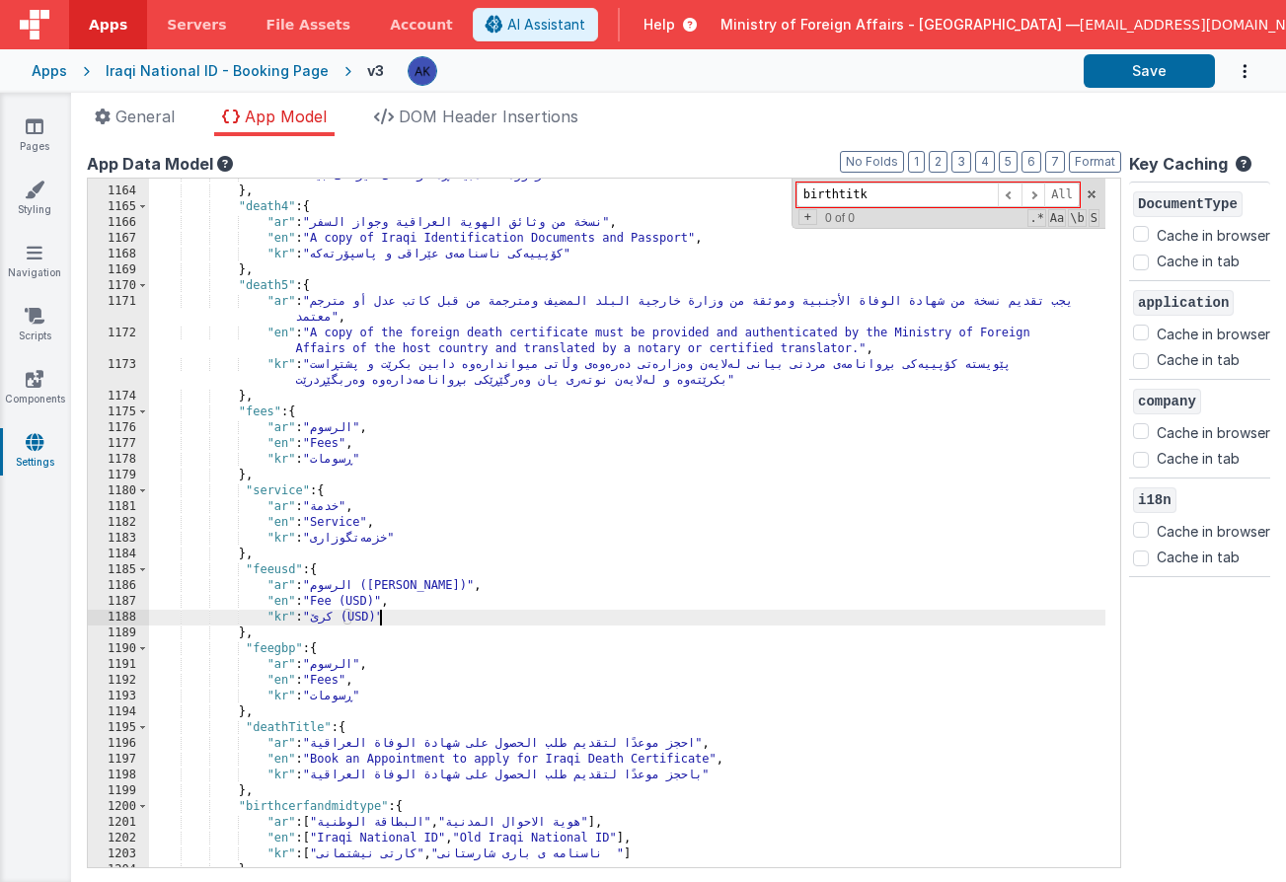
scroll to position [12839, 0]
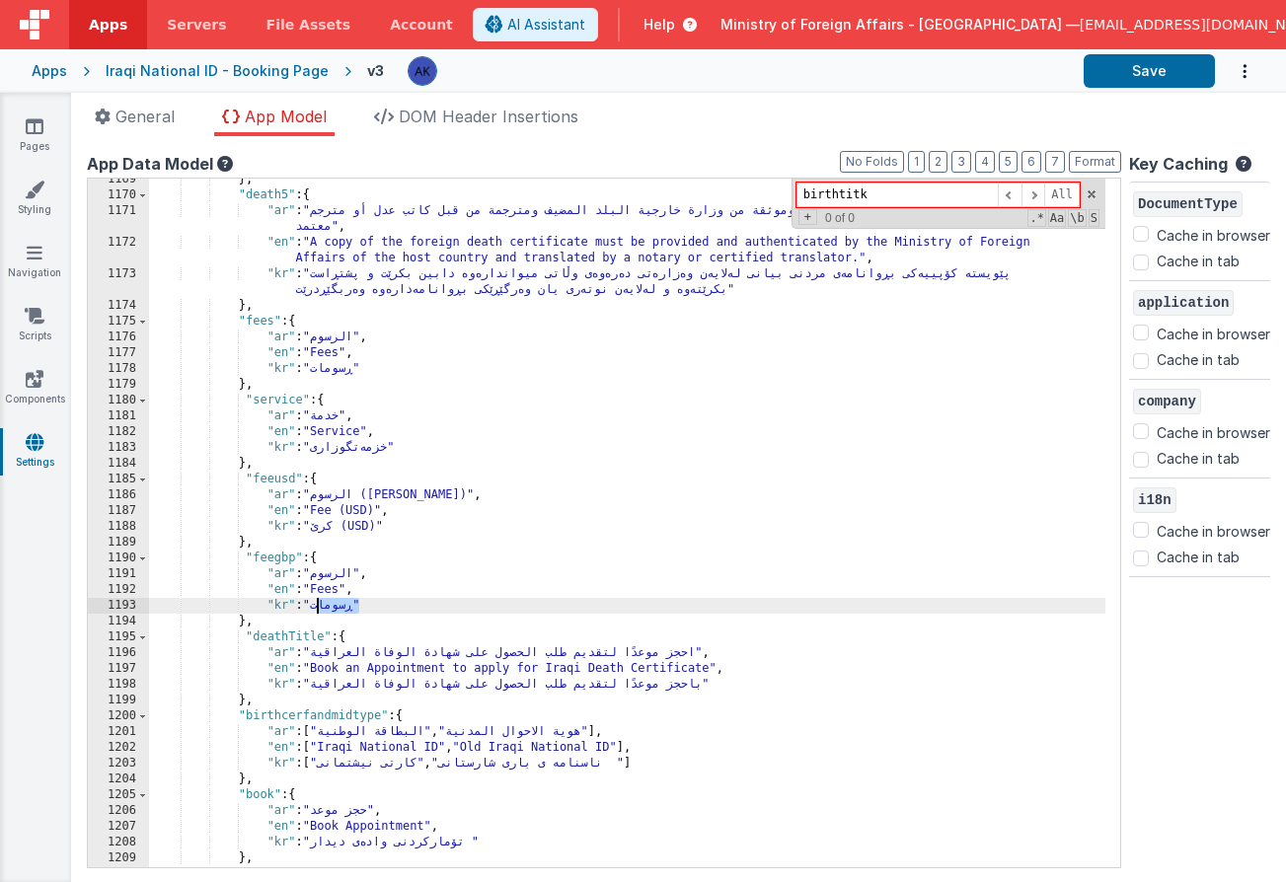
click at [320, 610] on div "} , "death5" : { "ar" : "يجب تقديم نسخة من شهادة الوفاة الأجنبية وموثقة من وزار…" at bounding box center [627, 532] width 956 height 720
click at [333, 573] on div "} , "death5" : { "ar" : "يجب تقديم نسخة من شهادة الوفاة الأجنبية وموثقة من وزار…" at bounding box center [627, 532] width 956 height 720
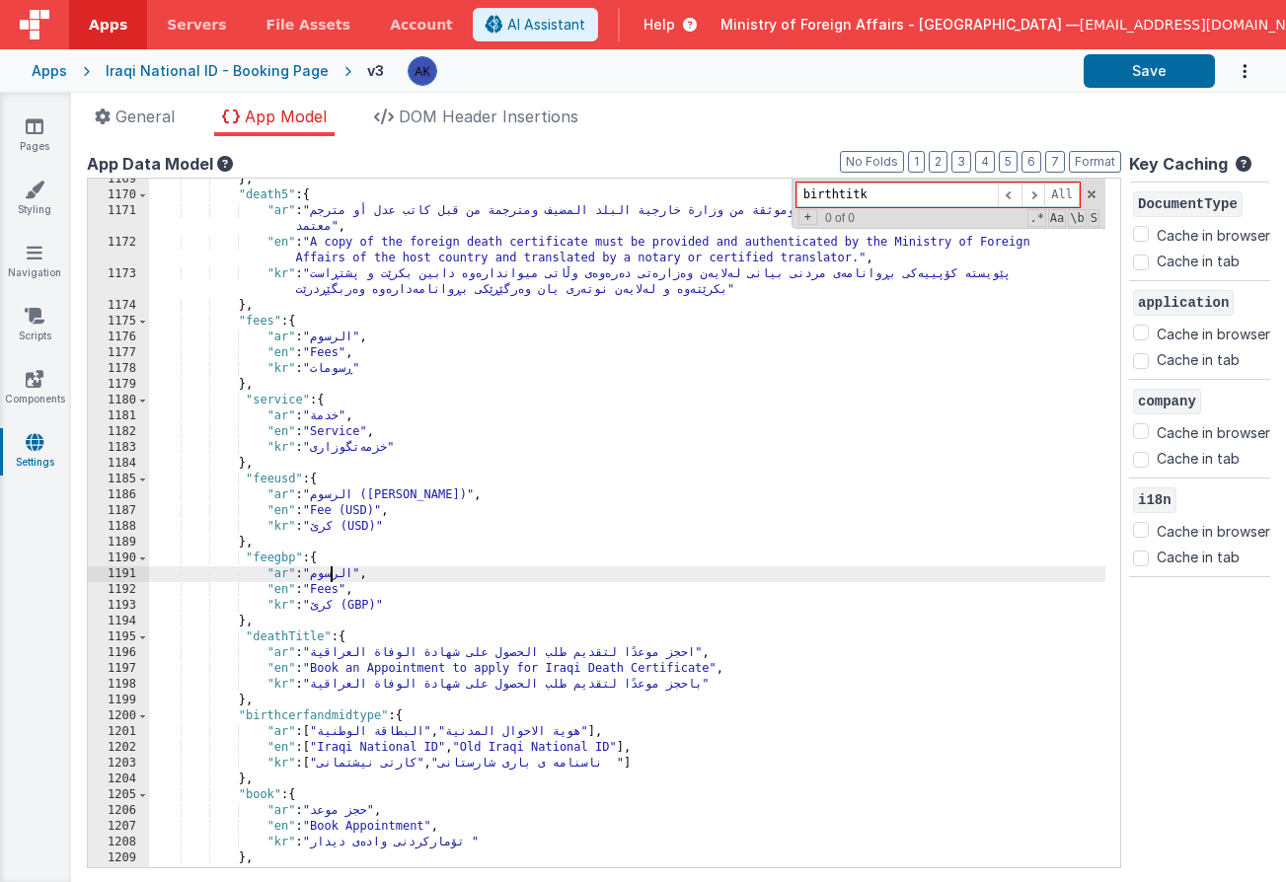
click at [333, 573] on div "} , "death5" : { "ar" : "يجب تقديم نسخة من شهادة الوفاة الأجنبية وموثقة من وزار…" at bounding box center [627, 532] width 956 height 720
click at [335, 587] on div "} , "death5" : { "ar" : "يجب تقديم نسخة من شهادة الوفاة الأجنبية وموثقة من وزار…" at bounding box center [627, 532] width 956 height 720
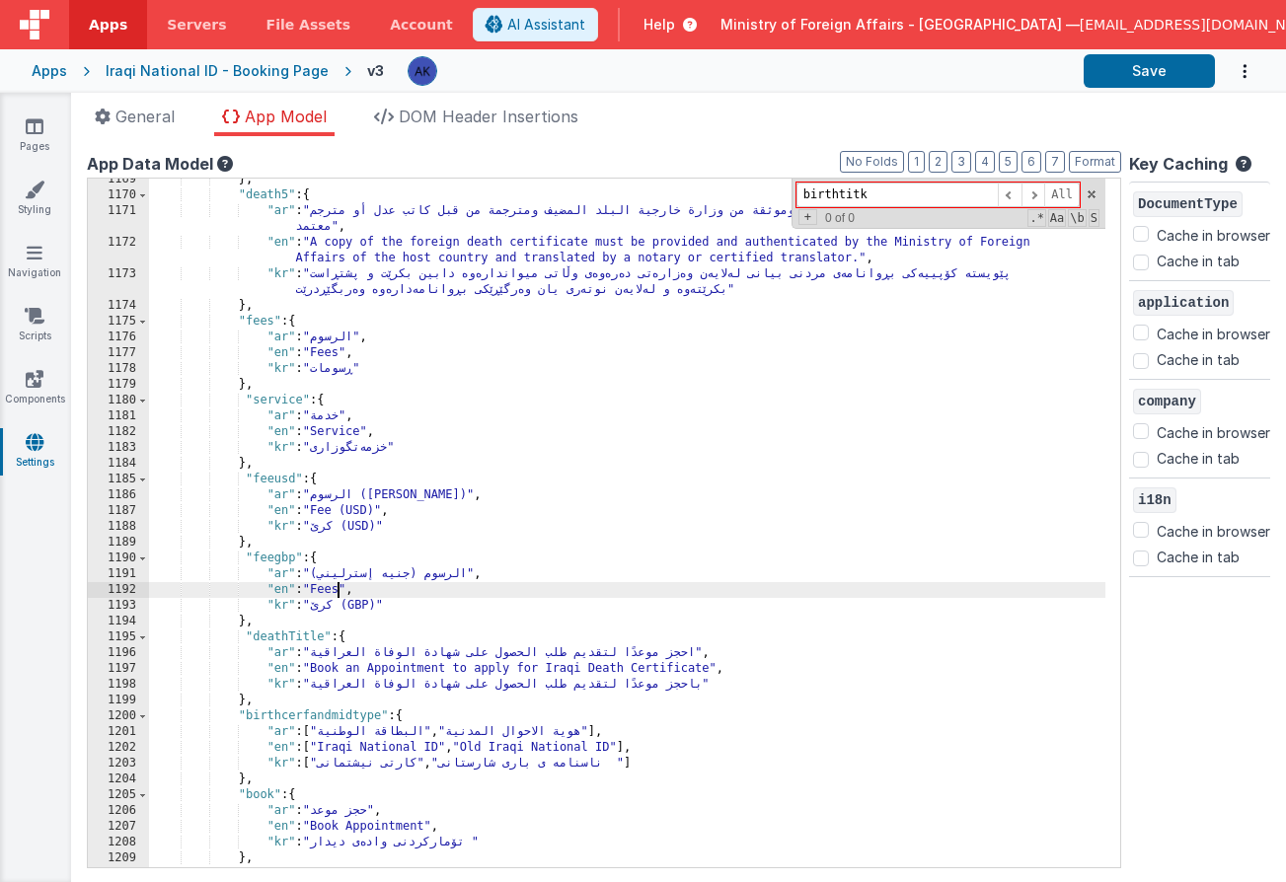
click at [335, 587] on div "} , "death5" : { "ar" : "يجب تقديم نسخة من شهادة الوفاة الأجنبية وموثقة من وزار…" at bounding box center [627, 532] width 956 height 720
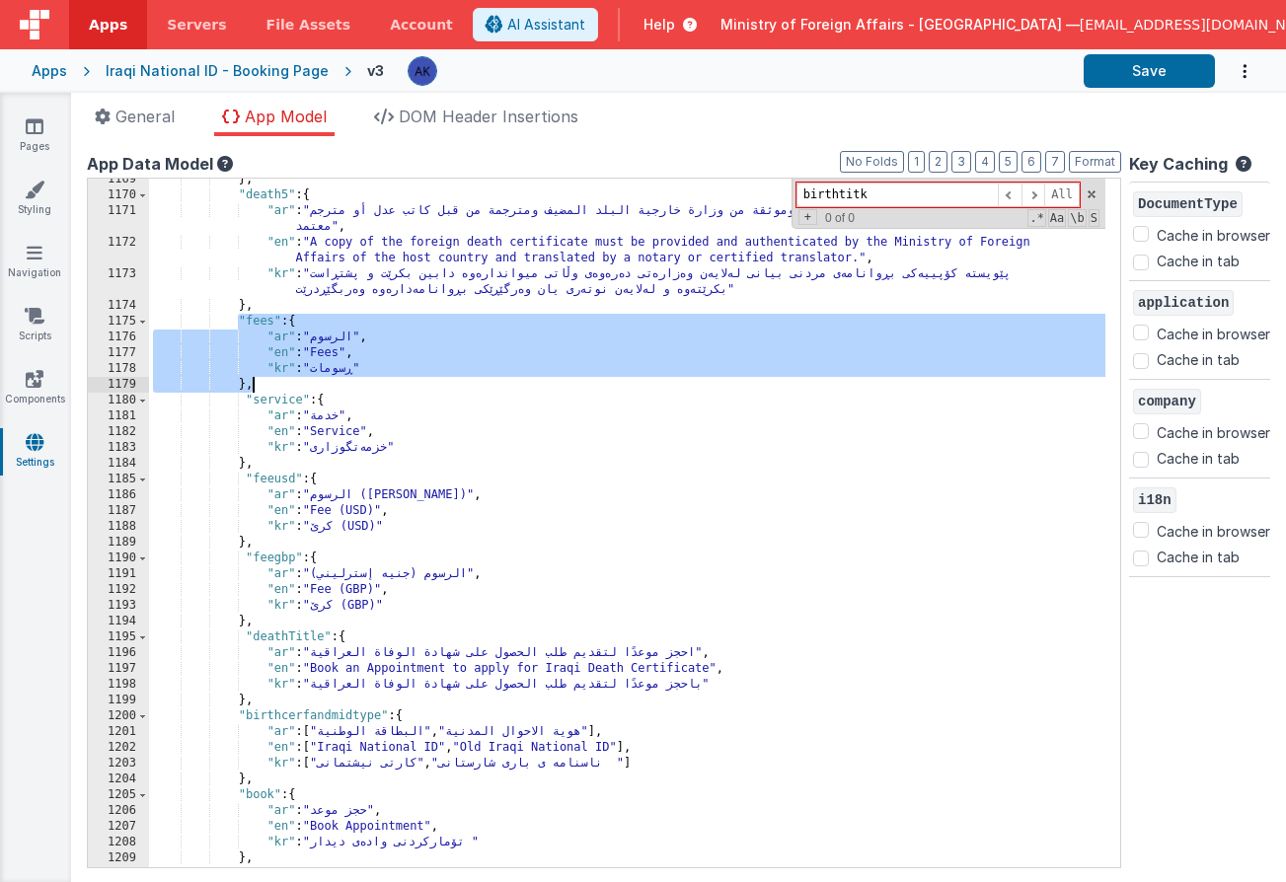
drag, startPoint x: 236, startPoint y: 317, endPoint x: 342, endPoint y: 379, distance: 123.4
click at [342, 379] on div "} , "death5" : { "ar" : "يجب تقديم نسخة من شهادة الوفاة الأجنبية وموثقة من وزار…" at bounding box center [627, 532] width 956 height 720
click at [269, 382] on div "} , "death5" : { "ar" : "يجب تقديم نسخة من شهادة الوفاة الأجنبية وموثقة من وزار…" at bounding box center [627, 532] width 956 height 720
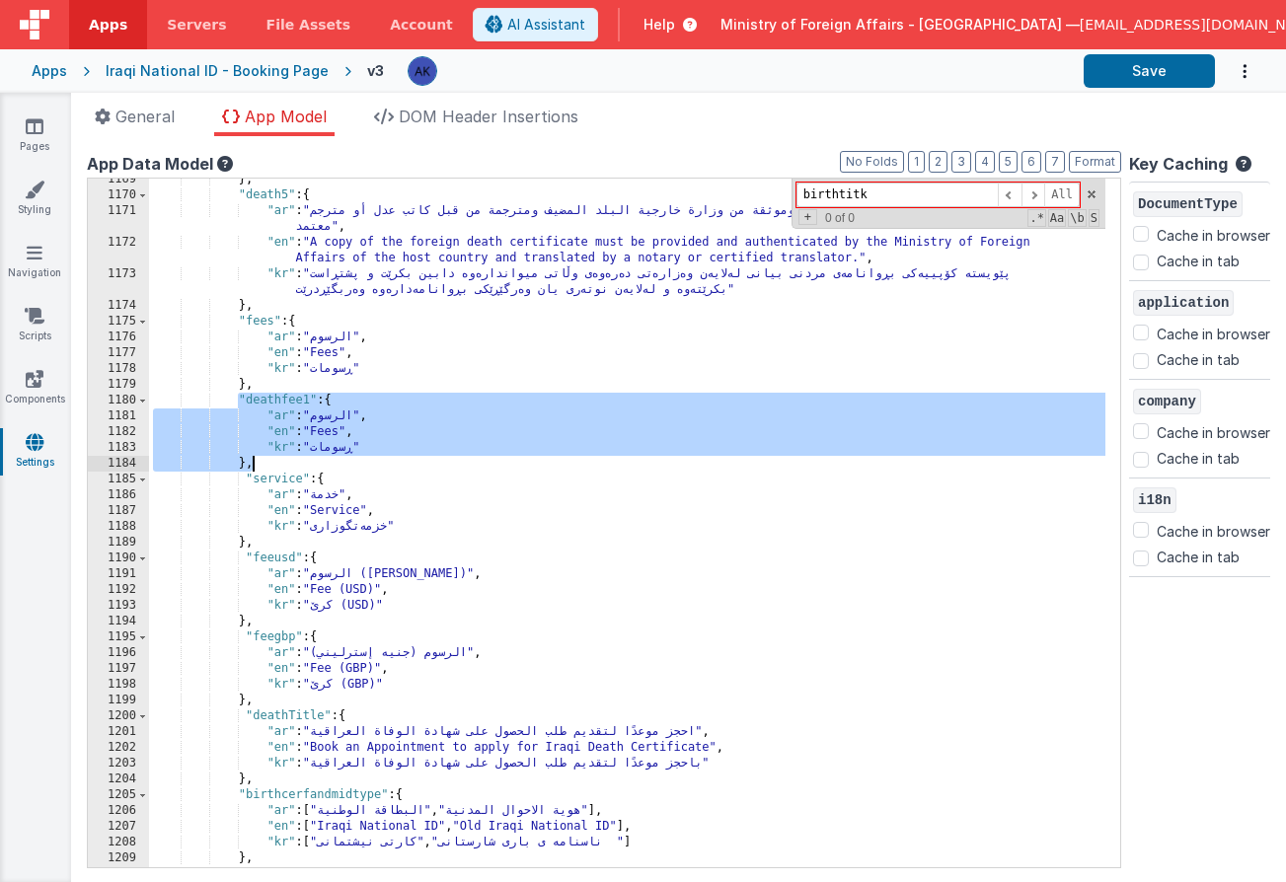
drag, startPoint x: 235, startPoint y: 397, endPoint x: 294, endPoint y: 464, distance: 89.5
click at [294, 464] on div "} , "death5" : { "ar" : "يجب تقديم نسخة من شهادة الوفاة الأجنبية وموثقة من وزار…" at bounding box center [627, 532] width 956 height 720
click at [284, 466] on div "} , "death5" : { "ar" : "يجب تقديم نسخة من شهادة الوفاة الأجنبية وموثقة من وزار…" at bounding box center [627, 532] width 956 height 720
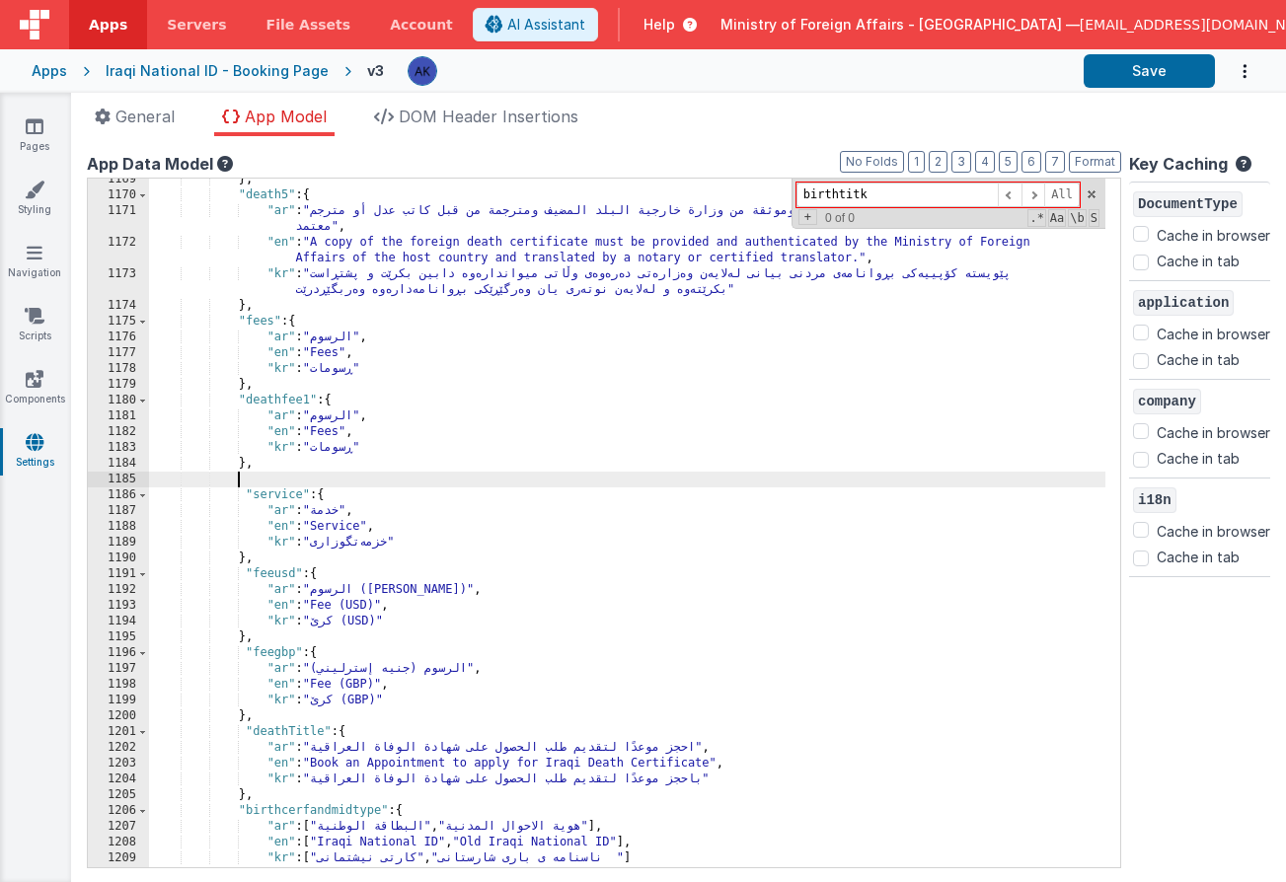
paste textarea
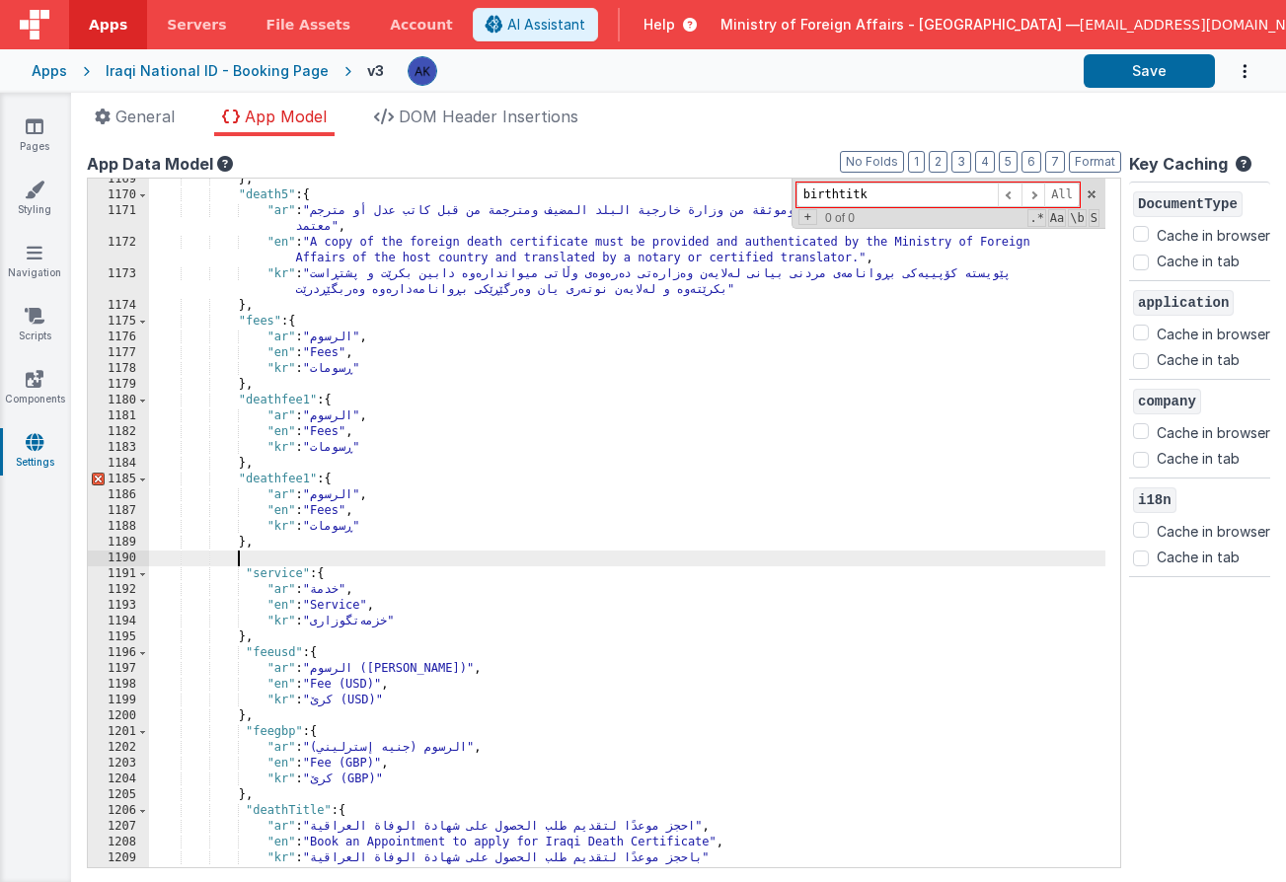
paste textarea
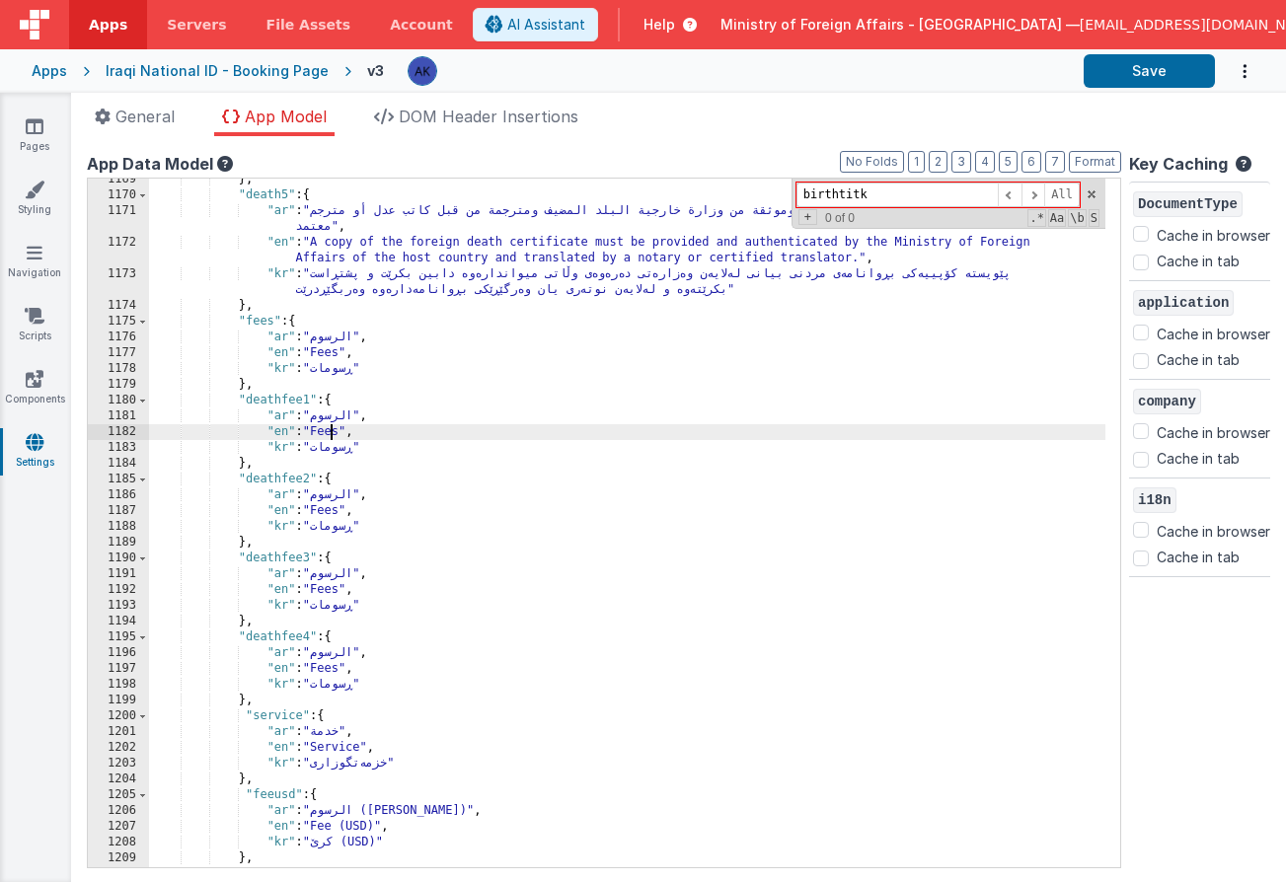
click at [329, 427] on div "} , "death5" : { "ar" : "يجب تقديم نسخة من شهادة الوفاة الأجنبية وموثقة من وزار…" at bounding box center [627, 532] width 956 height 720
click at [331, 452] on div "} , "death5" : { "ar" : "يجب تقديم نسخة من شهادة الوفاة الأجنبية وموثقة من وزار…" at bounding box center [627, 532] width 956 height 720
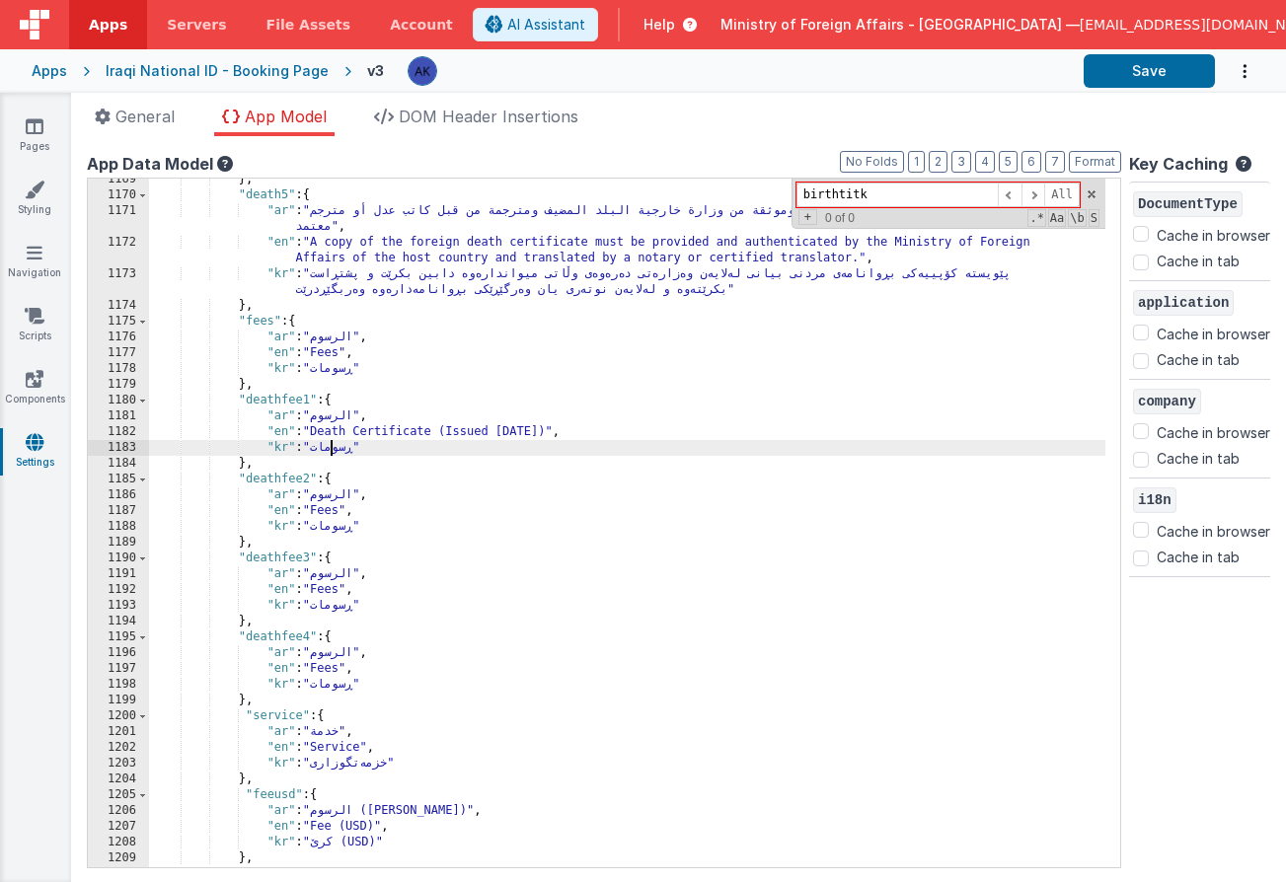
click at [331, 452] on div "} , "death5" : { "ar" : "يجب تقديم نسخة من شهادة الوفاة الأجنبية وموثقة من وزار…" at bounding box center [627, 532] width 956 height 720
click at [340, 413] on div "} , "death5" : { "ar" : "يجب تقديم نسخة من شهادة الوفاة الأجنبية وموثقة من وزار…" at bounding box center [627, 532] width 956 height 720
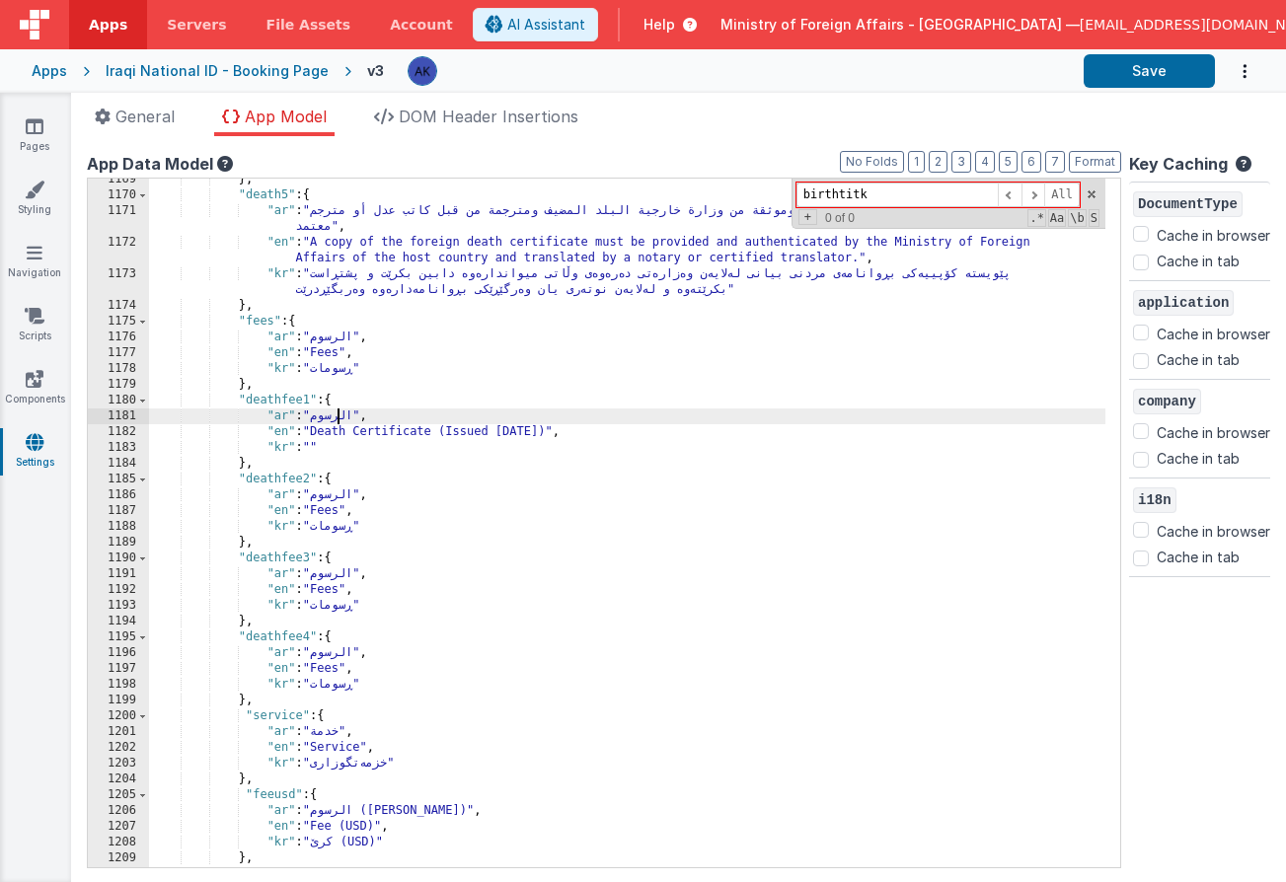
click at [340, 413] on div "} , "death5" : { "ar" : "يجب تقديم نسخة من شهادة الوفاة الأجنبية وموثقة من وزار…" at bounding box center [627, 532] width 956 height 720
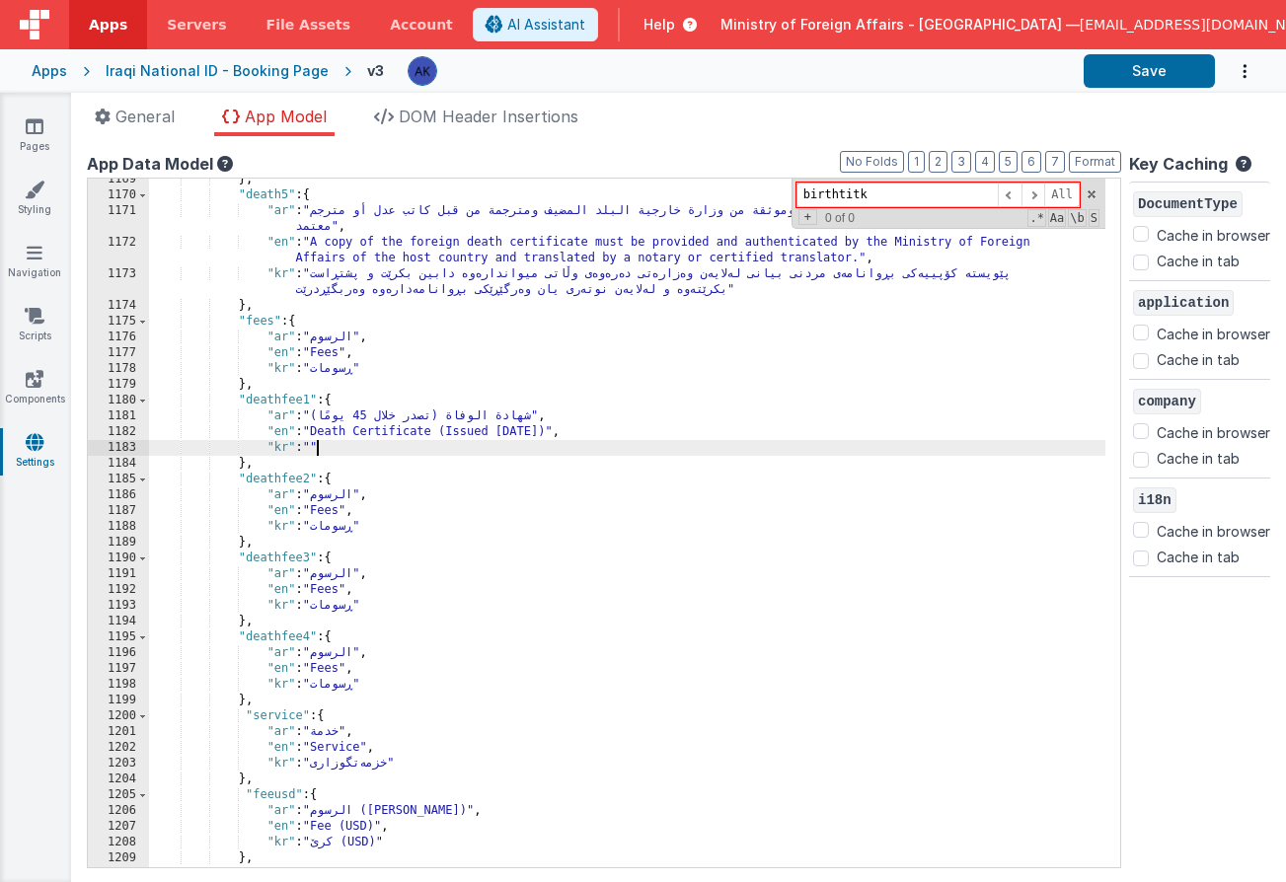
click at [319, 442] on div "} , "death5" : { "ar" : "يجب تقديم نسخة من شهادة الوفاة الأجنبية وموثقة من وزار…" at bounding box center [627, 532] width 956 height 720
click at [326, 509] on div "} , "death5" : { "ar" : "يجب تقديم نسخة من شهادة الوفاة الأجنبية وموثقة من وزار…" at bounding box center [627, 532] width 956 height 720
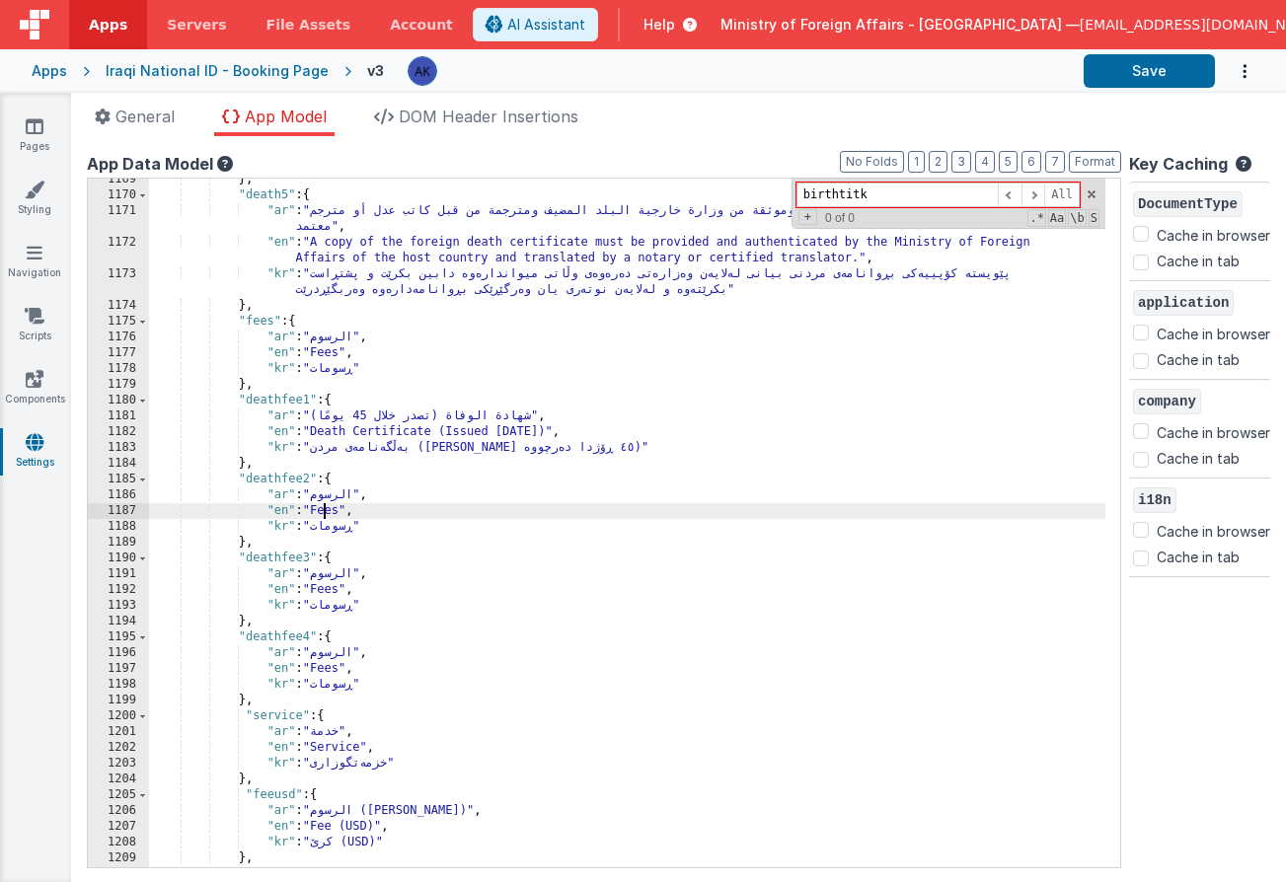
click at [326, 509] on div "} , "death5" : { "ar" : "يجب تقديم نسخة من شهادة الوفاة الأجنبية وموثقة من وزار…" at bounding box center [627, 532] width 956 height 720
click at [329, 529] on div "} , "death5" : { "ar" : "يجب تقديم نسخة من شهادة الوفاة الأجنبية وموثقة من وزار…" at bounding box center [627, 532] width 956 height 720
click at [328, 528] on div "} , "death5" : { "ar" : "يجب تقديم نسخة من شهادة الوفاة الأجنبية وموثقة من وزار…" at bounding box center [627, 532] width 956 height 720
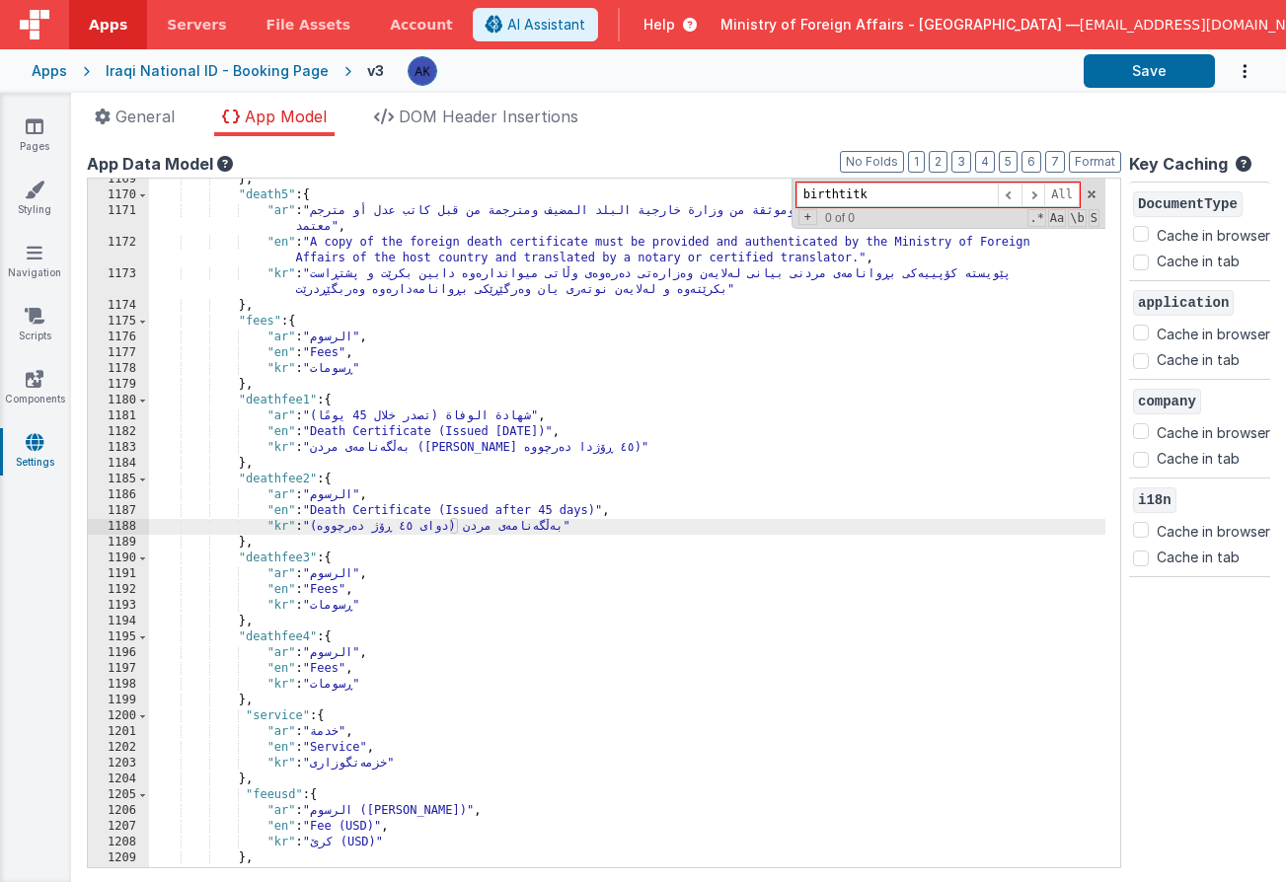
click at [340, 501] on div "} , "death5" : { "ar" : "يجب تقديم نسخة من شهادة الوفاة الأجنبية وموثقة من وزار…" at bounding box center [627, 532] width 956 height 720
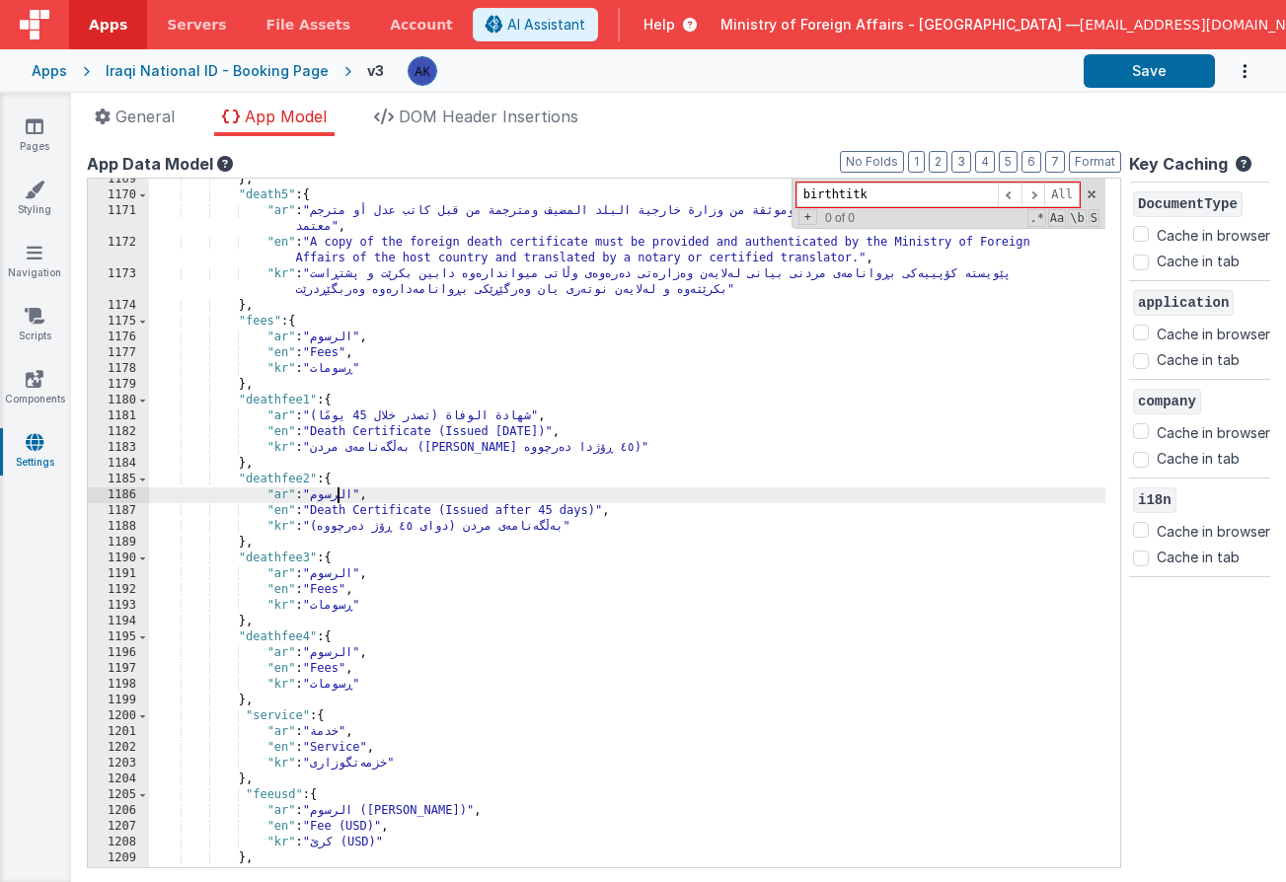
click at [340, 501] on div "} , "death5" : { "ar" : "يجب تقديم نسخة من شهادة الوفاة الأجنبية وموثقة من وزار…" at bounding box center [627, 532] width 956 height 720
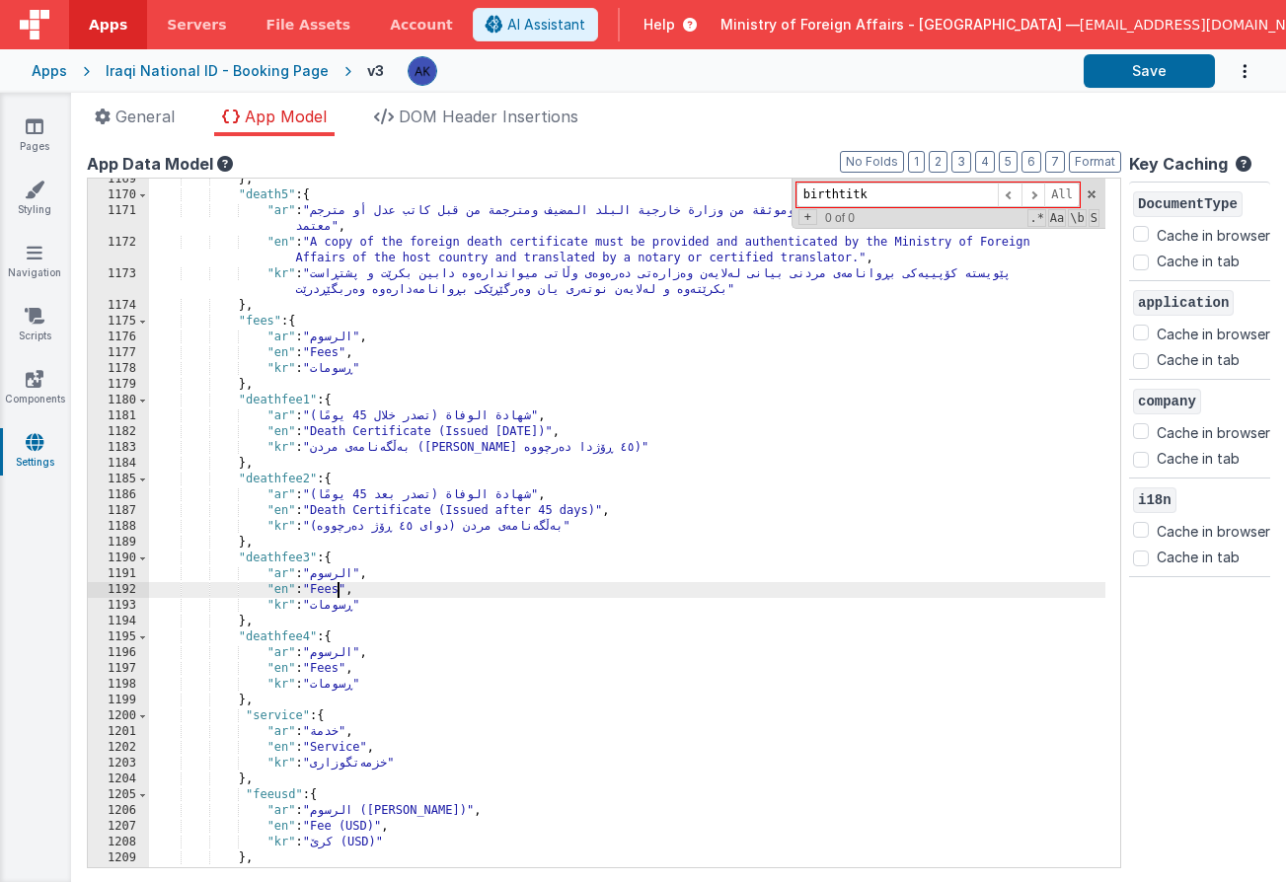
click at [334, 587] on div "} , "death5" : { "ar" : "يجب تقديم نسخة من شهادة الوفاة الأجنبية وموثقة من وزار…" at bounding box center [627, 532] width 956 height 720
click at [342, 576] on div "} , "death5" : { "ar" : "يجب تقديم نسخة من شهادة الوفاة الأجنبية وموثقة من وزار…" at bounding box center [627, 532] width 956 height 720
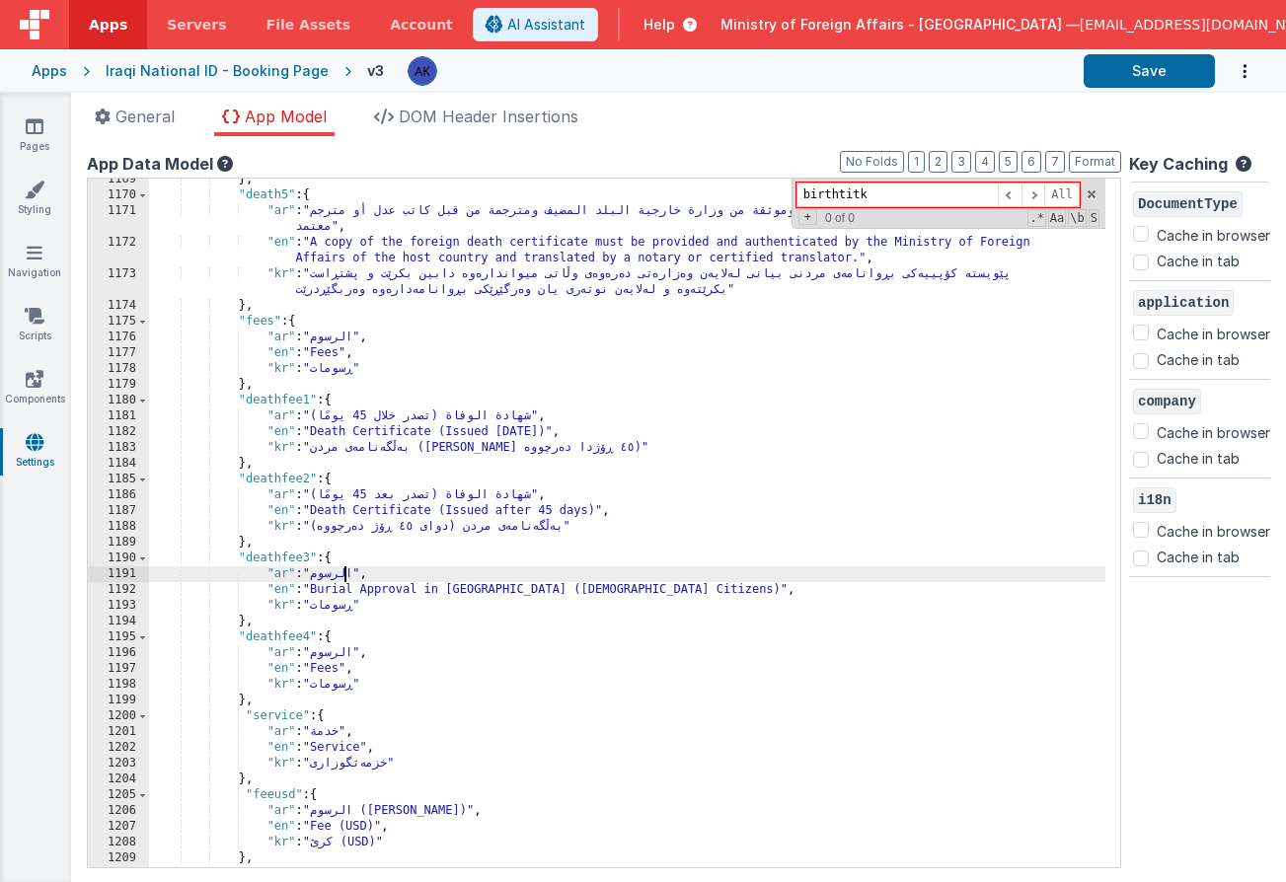
click at [342, 576] on div "} , "death5" : { "ar" : "يجب تقديم نسخة من شهادة الوفاة الأجنبية وموثقة من وزار…" at bounding box center [627, 532] width 956 height 720
click at [342, 605] on div "} , "death5" : { "ar" : "يجب تقديم نسخة من شهادة الوفاة الأجنبية وموثقة من وزار…" at bounding box center [627, 532] width 956 height 720
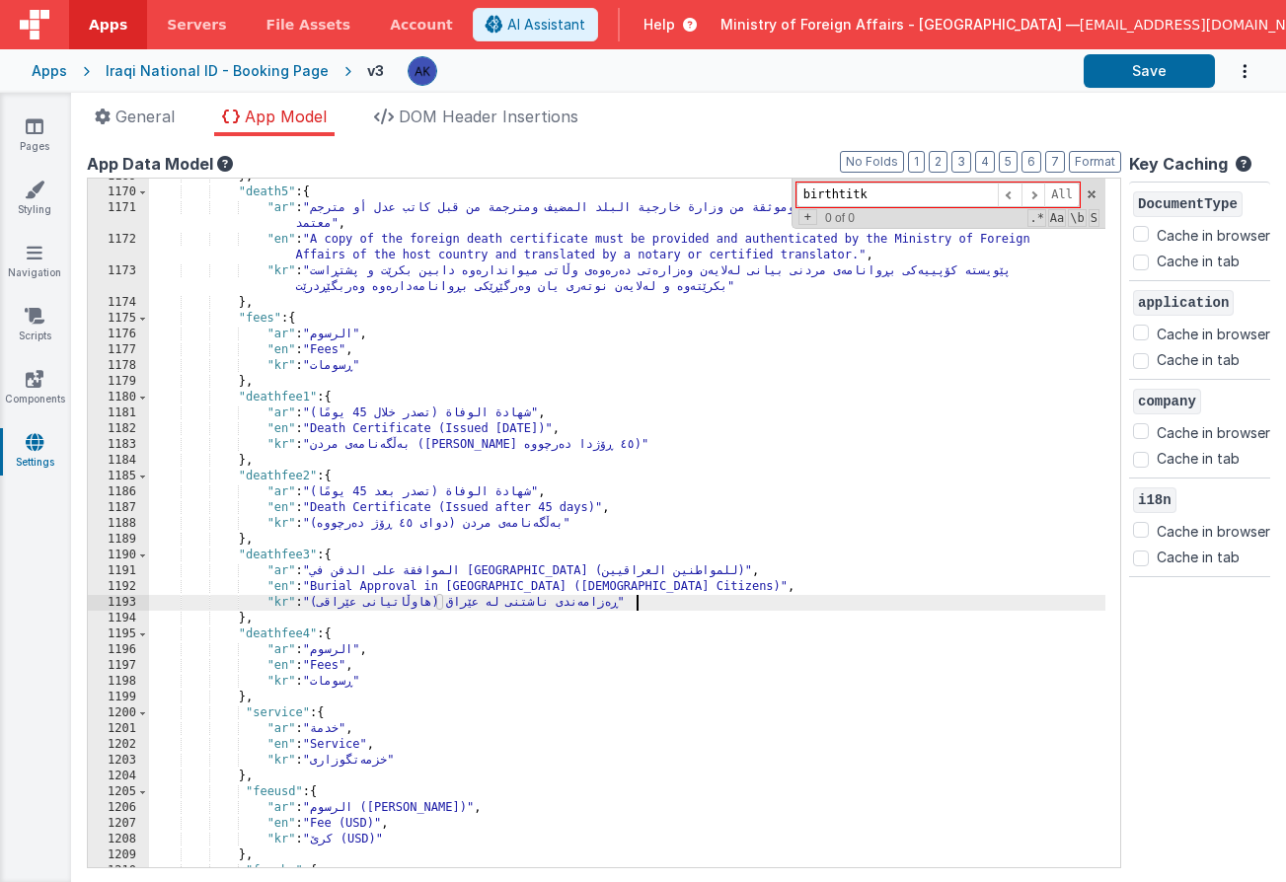
scroll to position [12759, 0]
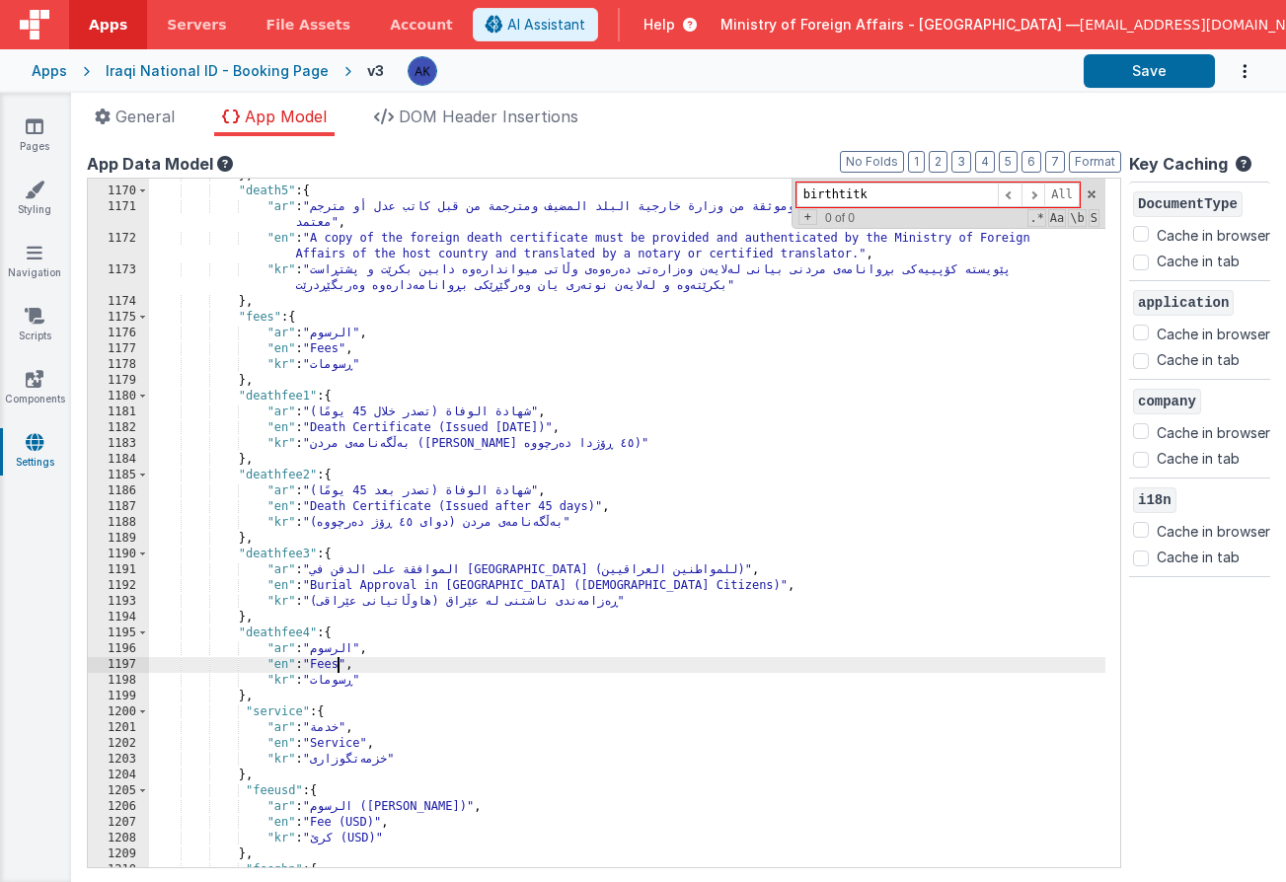
click at [338, 668] on div "} , "death5" : { "ar" : "يجب تقديم نسخة من شهادة الوفاة الأجنبية وموثقة من وزار…" at bounding box center [627, 528] width 956 height 720
click at [347, 683] on div "} , "death5" : { "ar" : "يجب تقديم نسخة من شهادة الوفاة الأجنبية وموثقة من وزار…" at bounding box center [627, 528] width 956 height 720
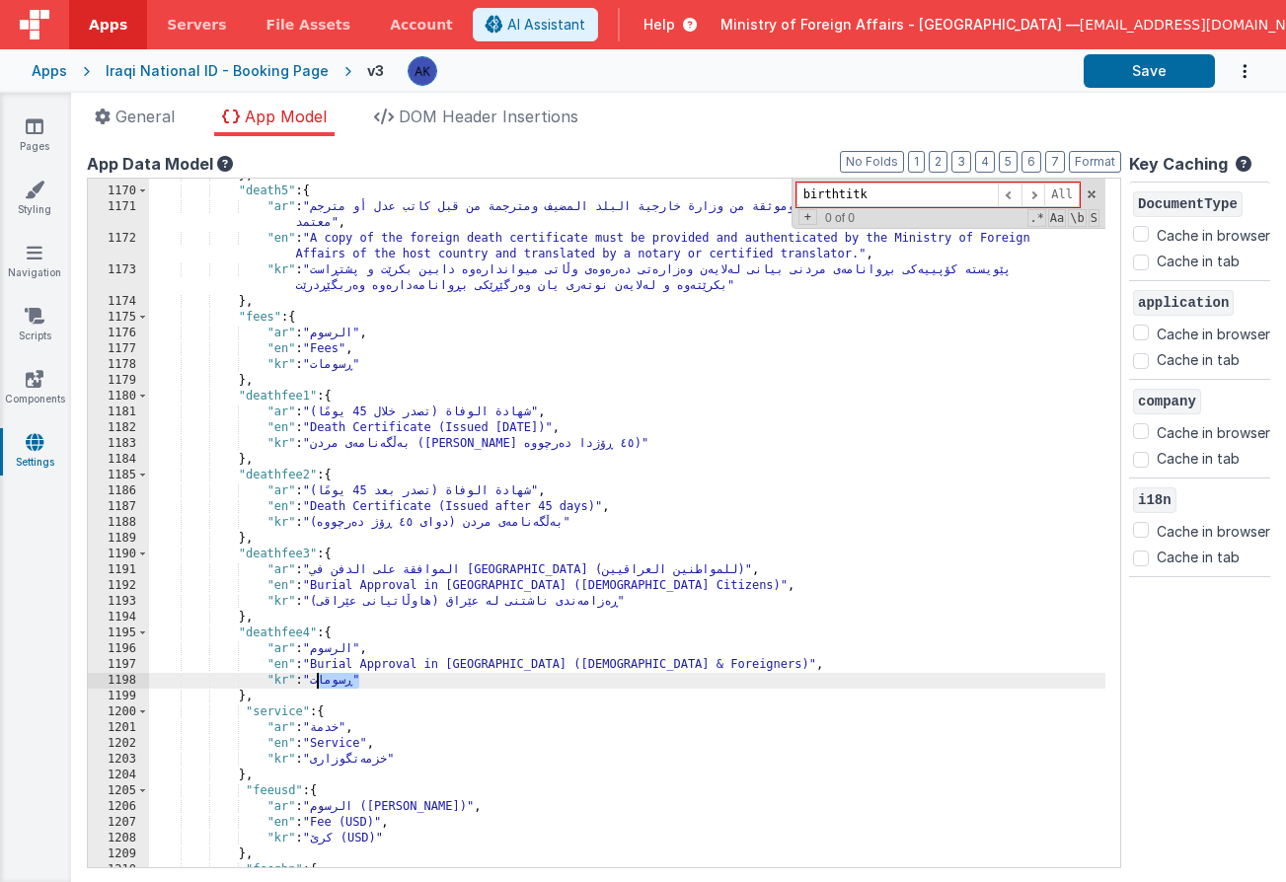
click at [347, 683] on div "} , "death5" : { "ar" : "يجب تقديم نسخة من شهادة الوفاة الأجنبية وموثقة من وزار…" at bounding box center [627, 528] width 956 height 720
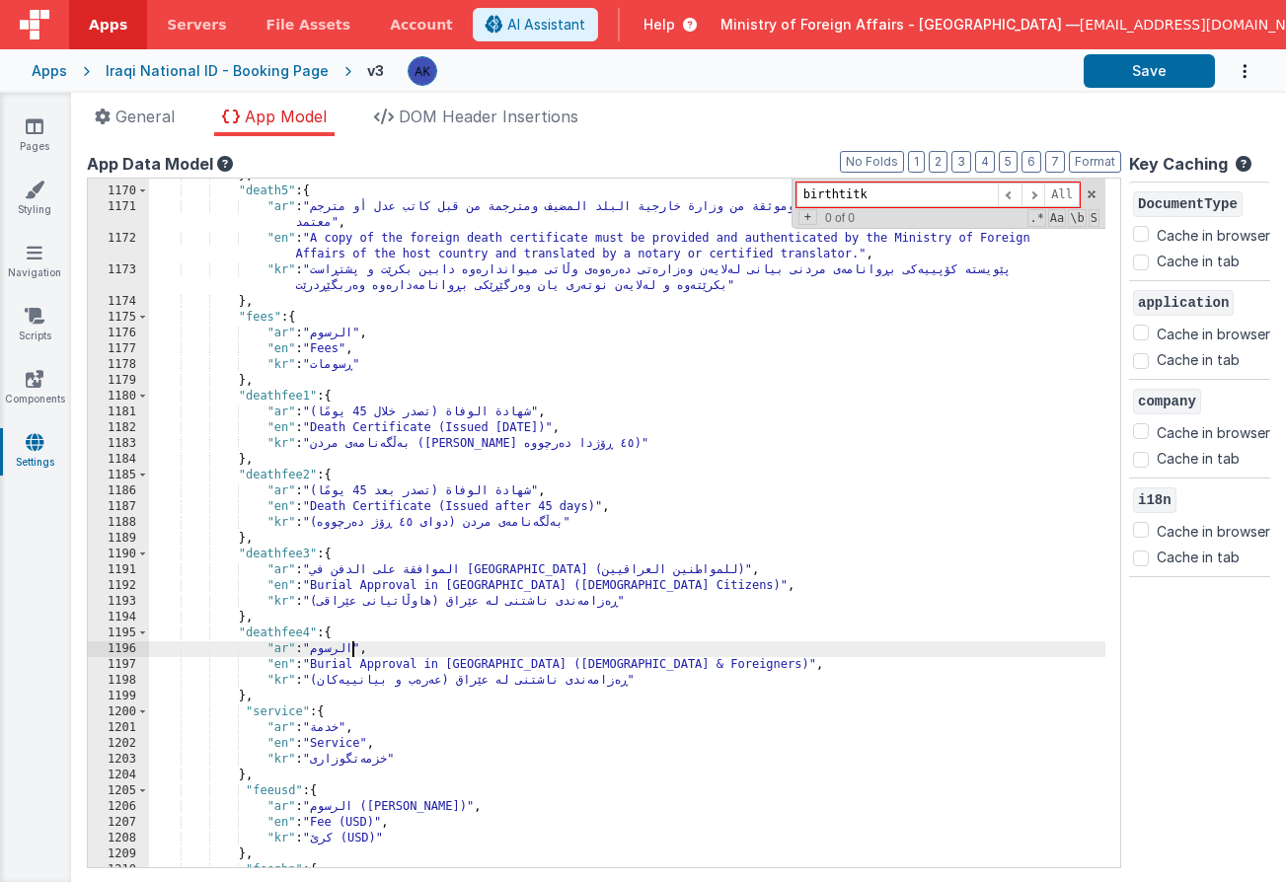
click at [349, 653] on div "} , "death5" : { "ar" : "يجب تقديم نسخة من شهادة الوفاة الأجنبية وموثقة من وزار…" at bounding box center [627, 528] width 956 height 720
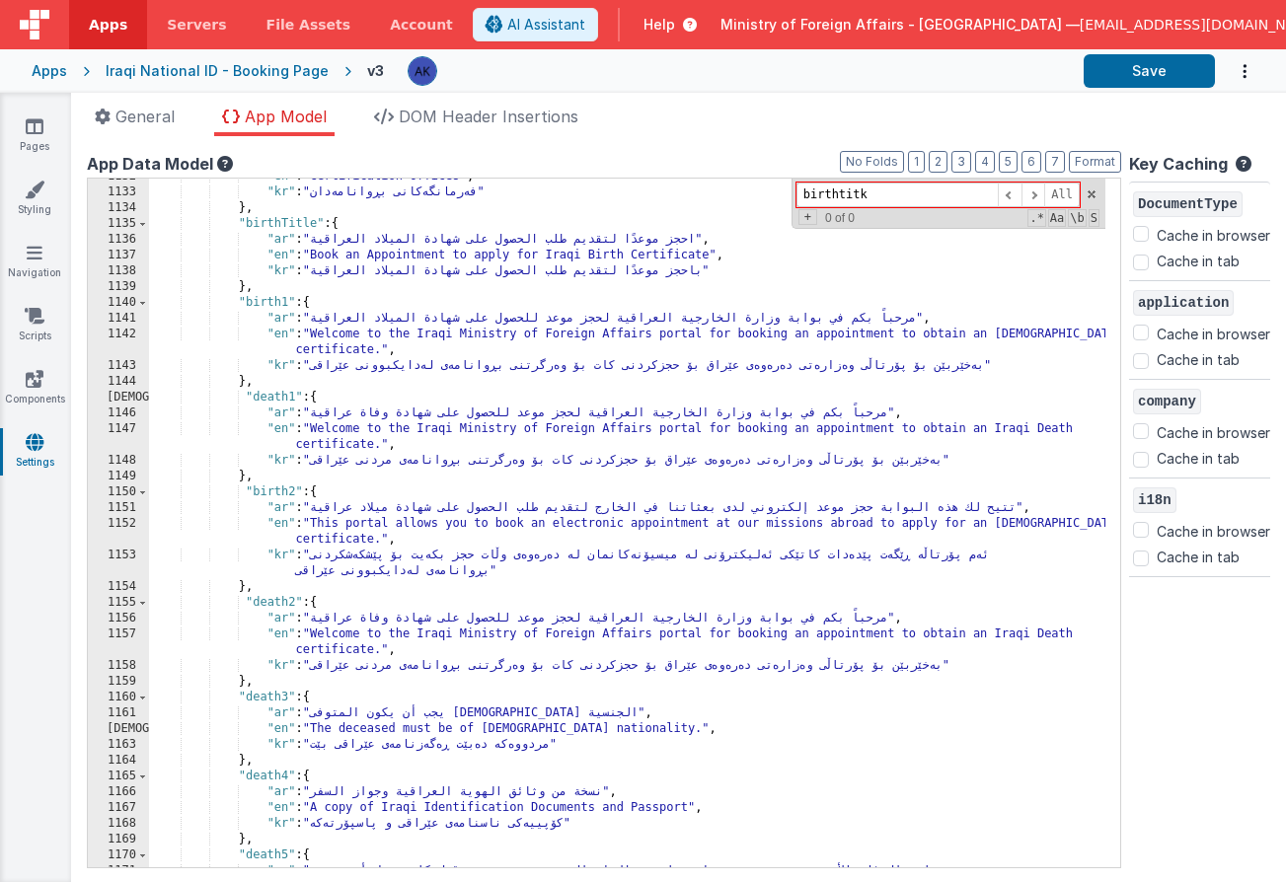
scroll to position [12342, 0]
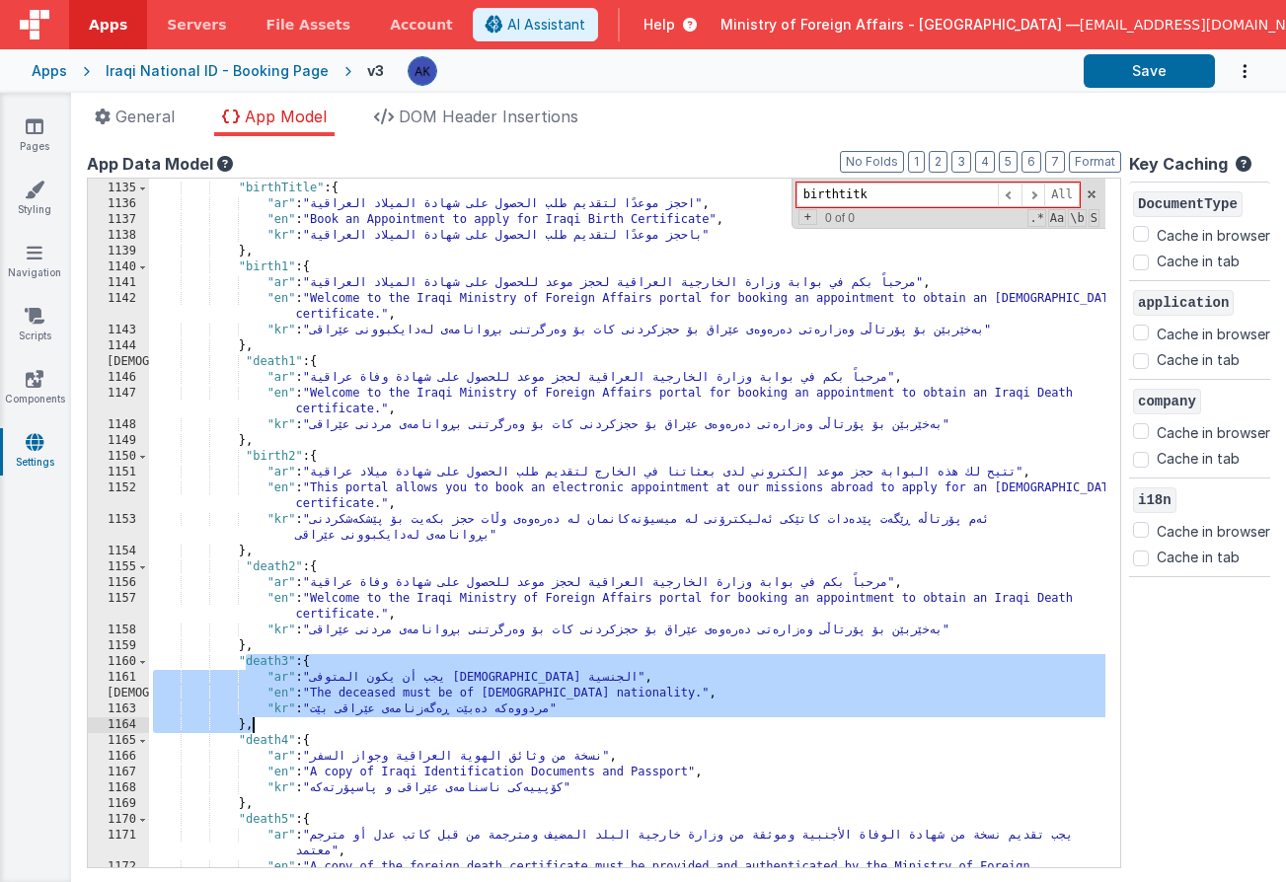
drag, startPoint x: 243, startPoint y: 656, endPoint x: 302, endPoint y: 719, distance: 86.6
click at [302, 719] on div "} , "birthTitle" : { "ar" : "احجز موعدًا لتقديم طلب الحصول على شهادة الميلاد ال…" at bounding box center [627, 533] width 956 height 736
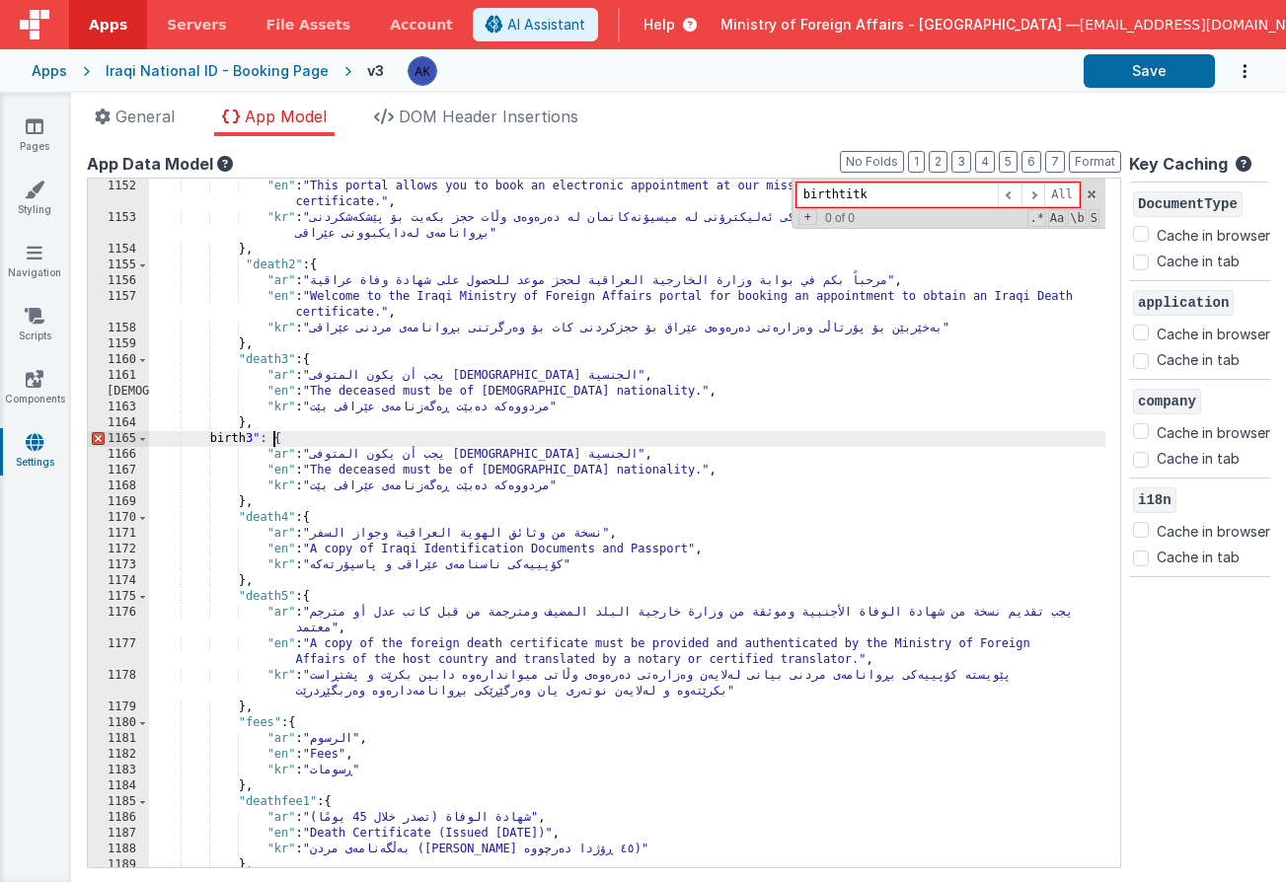
scroll to position [12521, 0]
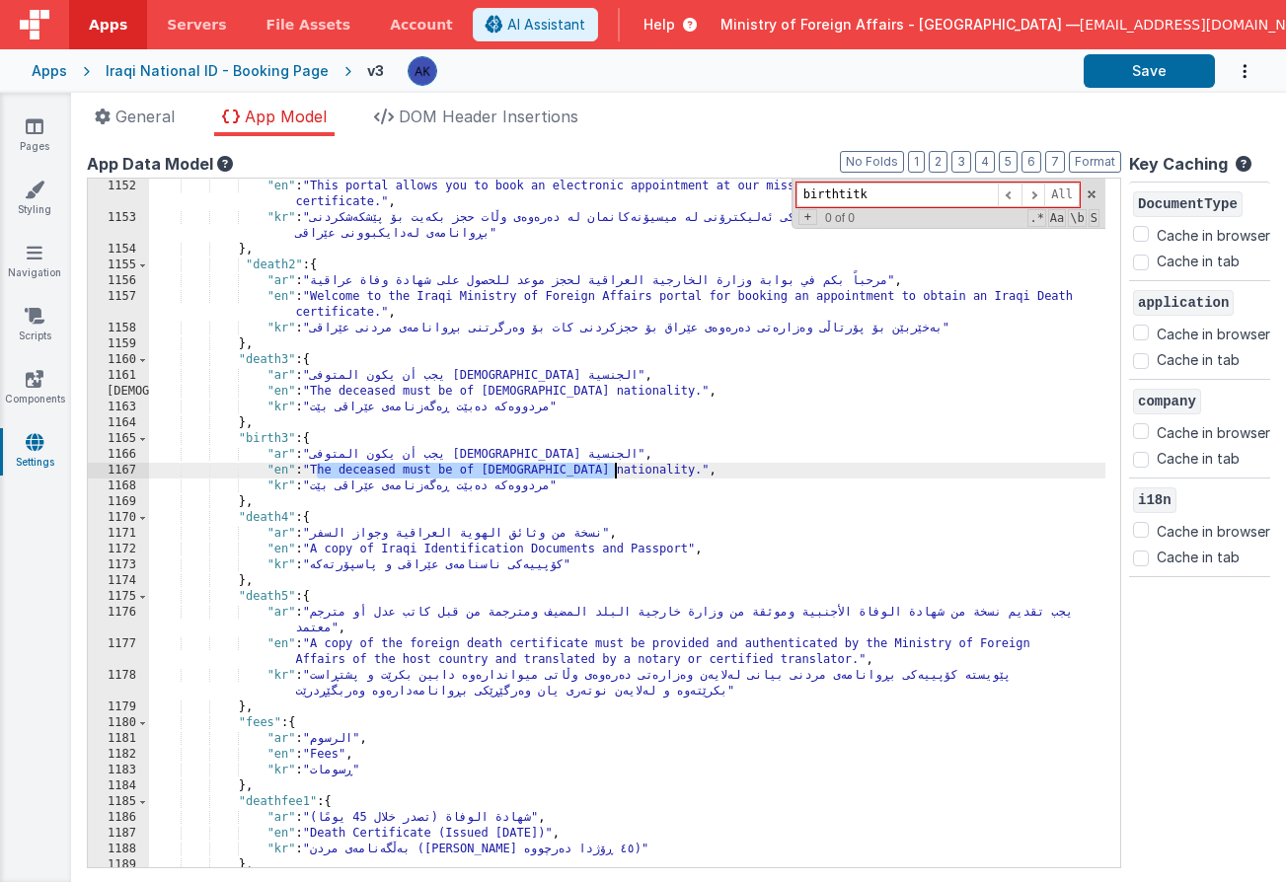
drag, startPoint x: 319, startPoint y: 470, endPoint x: 614, endPoint y: 473, distance: 295.0
click at [614, 473] on div ""en" : "This portal allows you to book an electronic appointment at our mission…" at bounding box center [627, 547] width 956 height 736
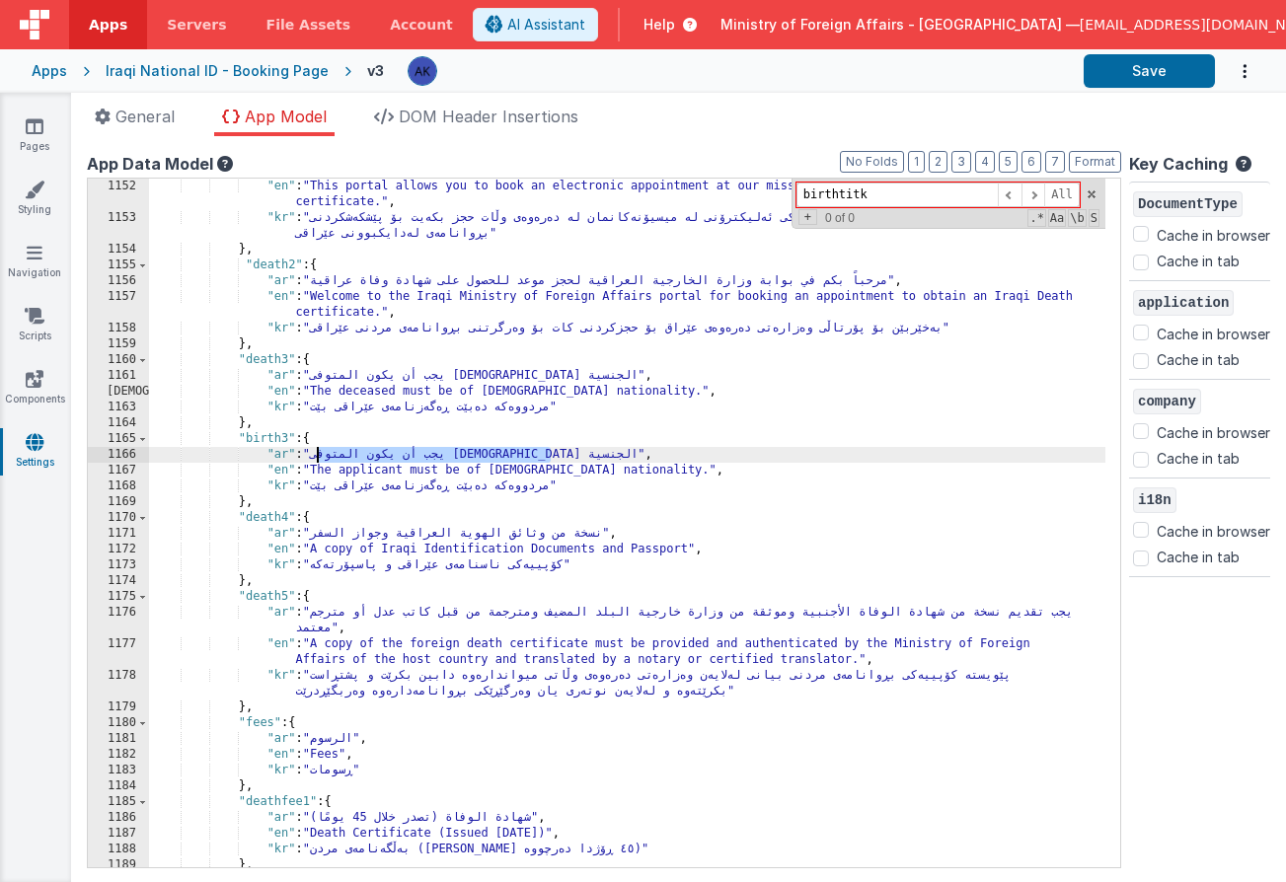
drag, startPoint x: 318, startPoint y: 453, endPoint x: 549, endPoint y: 453, distance: 230.9
click at [549, 453] on div ""en" : "This portal allows you to book an electronic appointment at our mission…" at bounding box center [627, 547] width 956 height 736
drag, startPoint x: 318, startPoint y: 454, endPoint x: 334, endPoint y: 453, distance: 16.8
click at [334, 453] on div ""en" : "This portal allows you to book an electronic appointment at our mission…" at bounding box center [627, 547] width 956 height 736
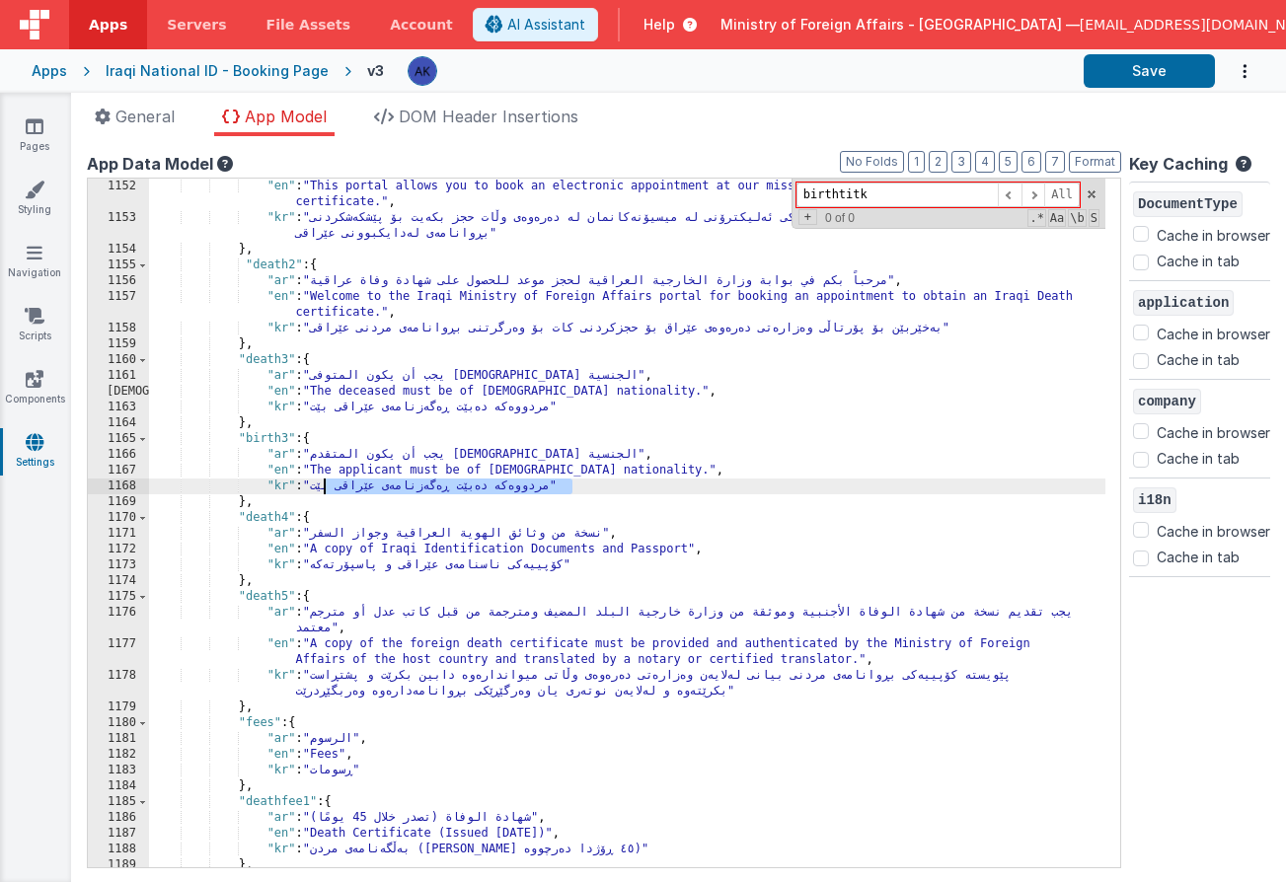
click at [324, 485] on div ""en" : "This portal allows you to book an electronic appointment at our mission…" at bounding box center [627, 547] width 956 height 736
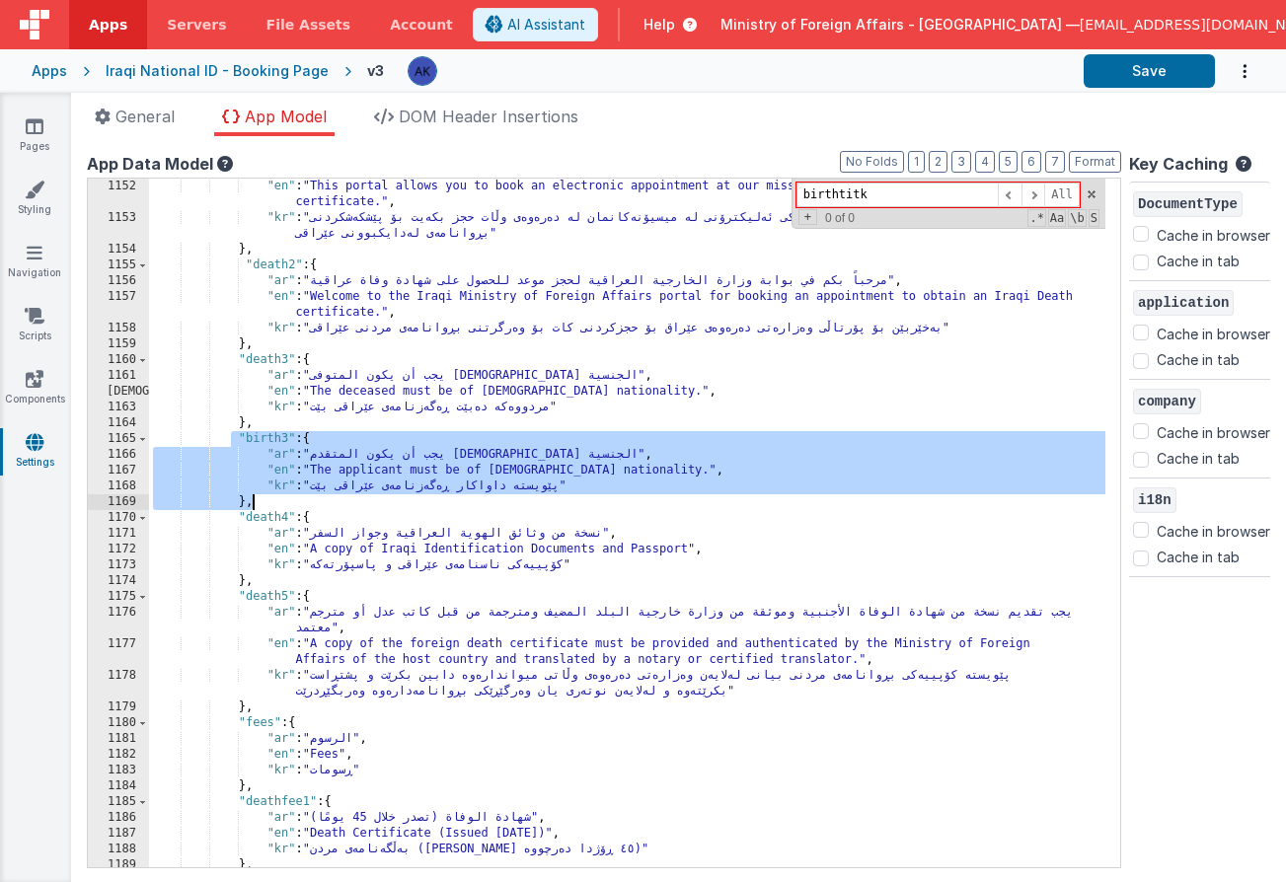
drag, startPoint x: 232, startPoint y: 442, endPoint x: 311, endPoint y: 500, distance: 98.1
click at [311, 500] on div ""en" : "This portal allows you to book an electronic appointment at our mission…" at bounding box center [627, 547] width 956 height 736
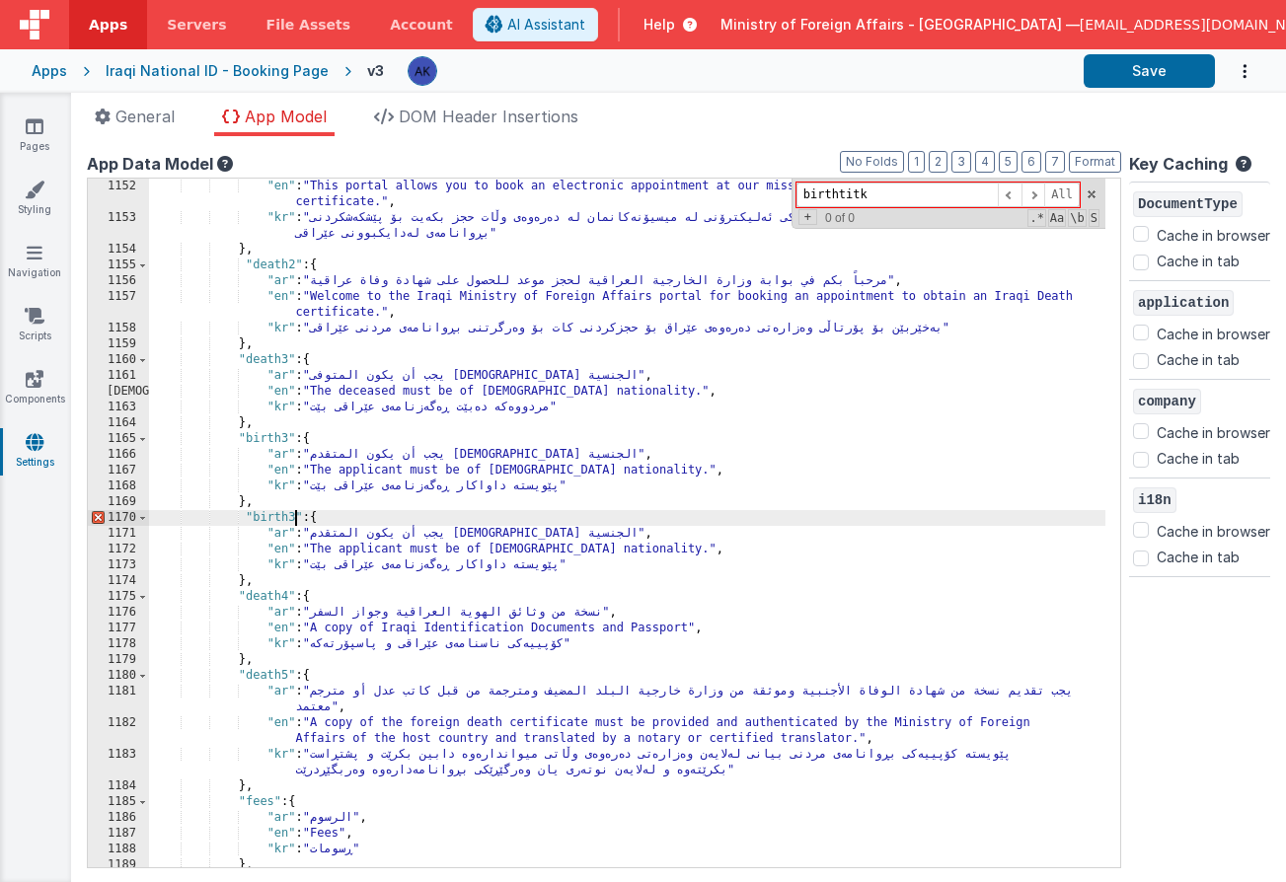
click at [294, 523] on div ""en" : "This portal allows you to book an electronic appointment at our mission…" at bounding box center [627, 547] width 956 height 736
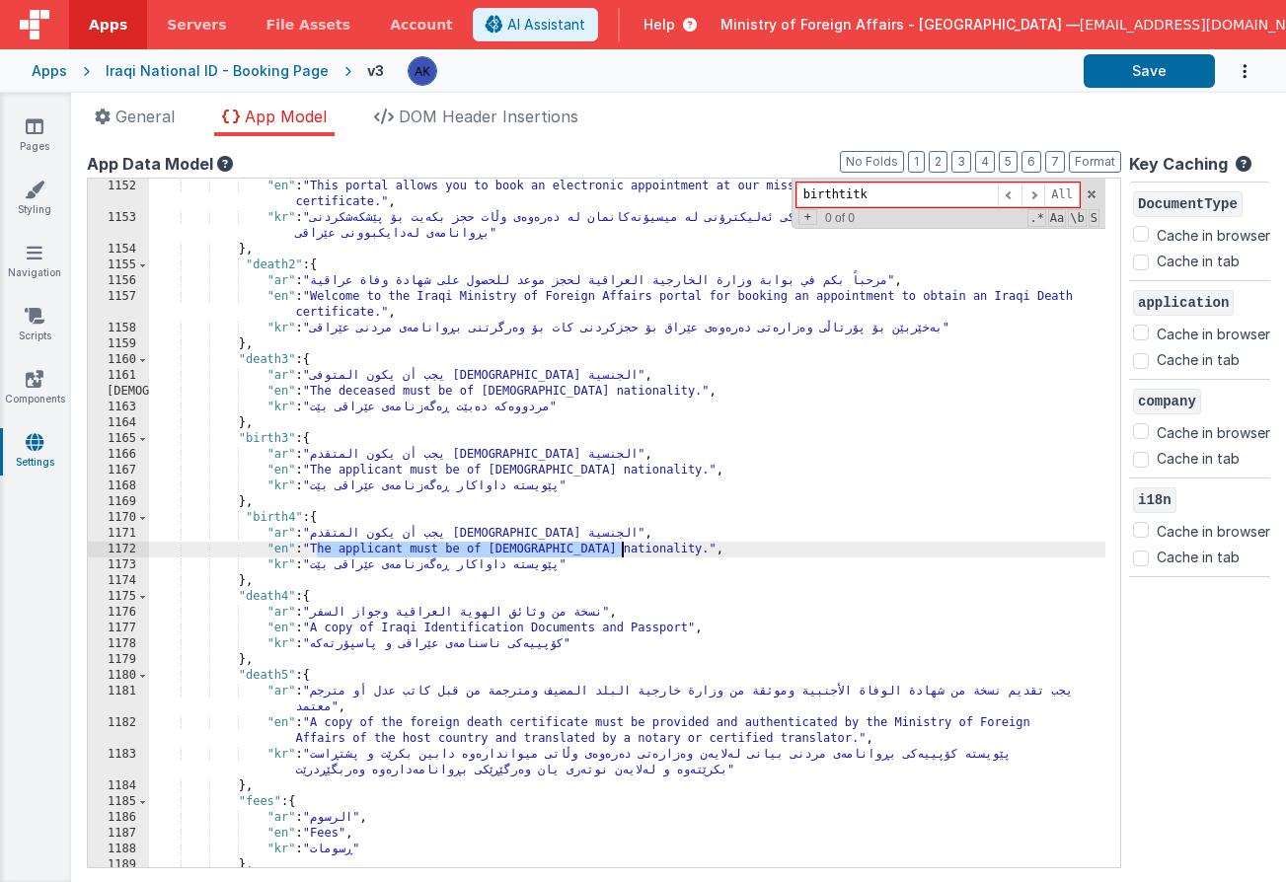
drag, startPoint x: 318, startPoint y: 549, endPoint x: 623, endPoint y: 552, distance: 304.9
click at [623, 552] on div ""en" : "This portal allows you to book an electronic appointment at our mission…" at bounding box center [627, 547] width 956 height 736
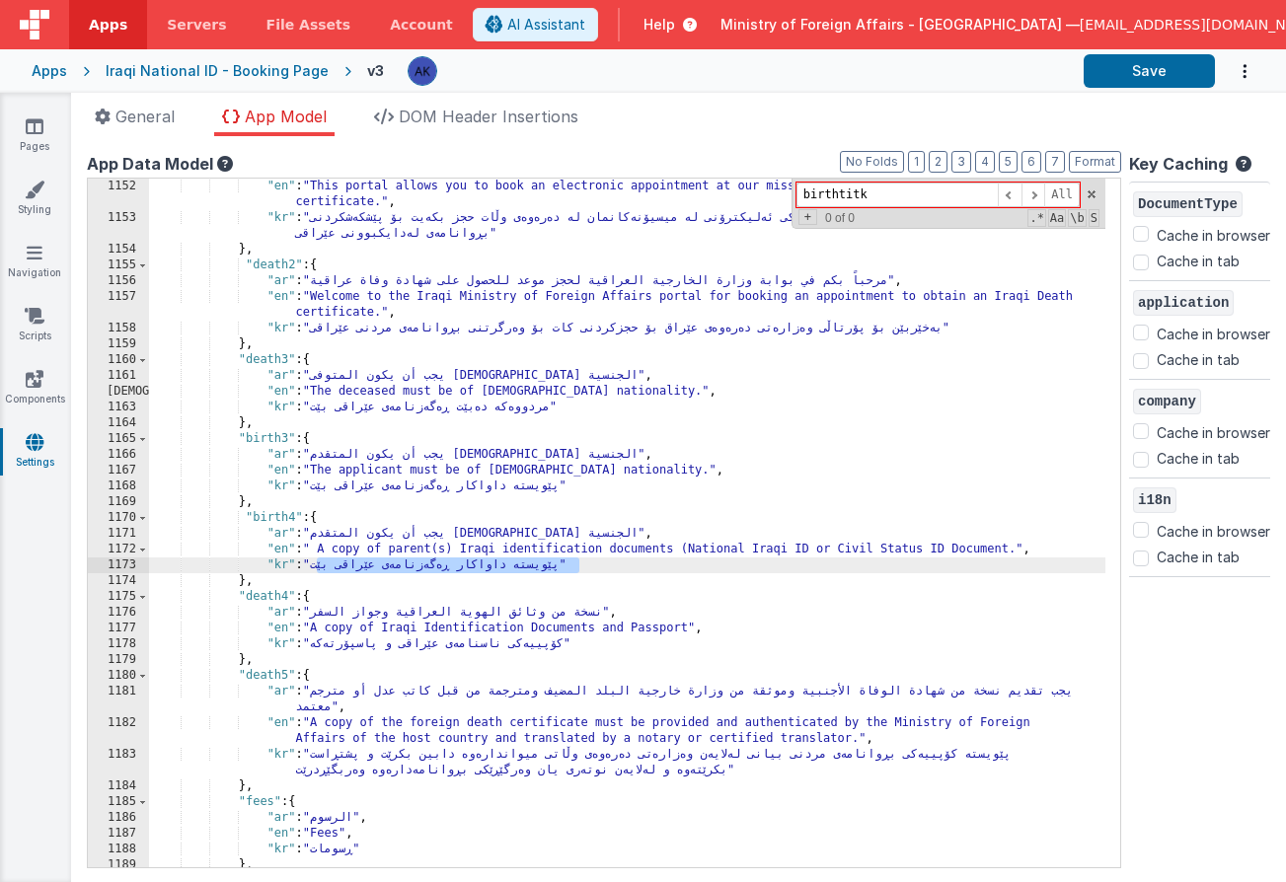
drag, startPoint x: 317, startPoint y: 566, endPoint x: 577, endPoint y: 563, distance: 260.5
click at [577, 563] on div ""en" : "This portal allows you to book an electronic appointment at our mission…" at bounding box center [627, 547] width 956 height 736
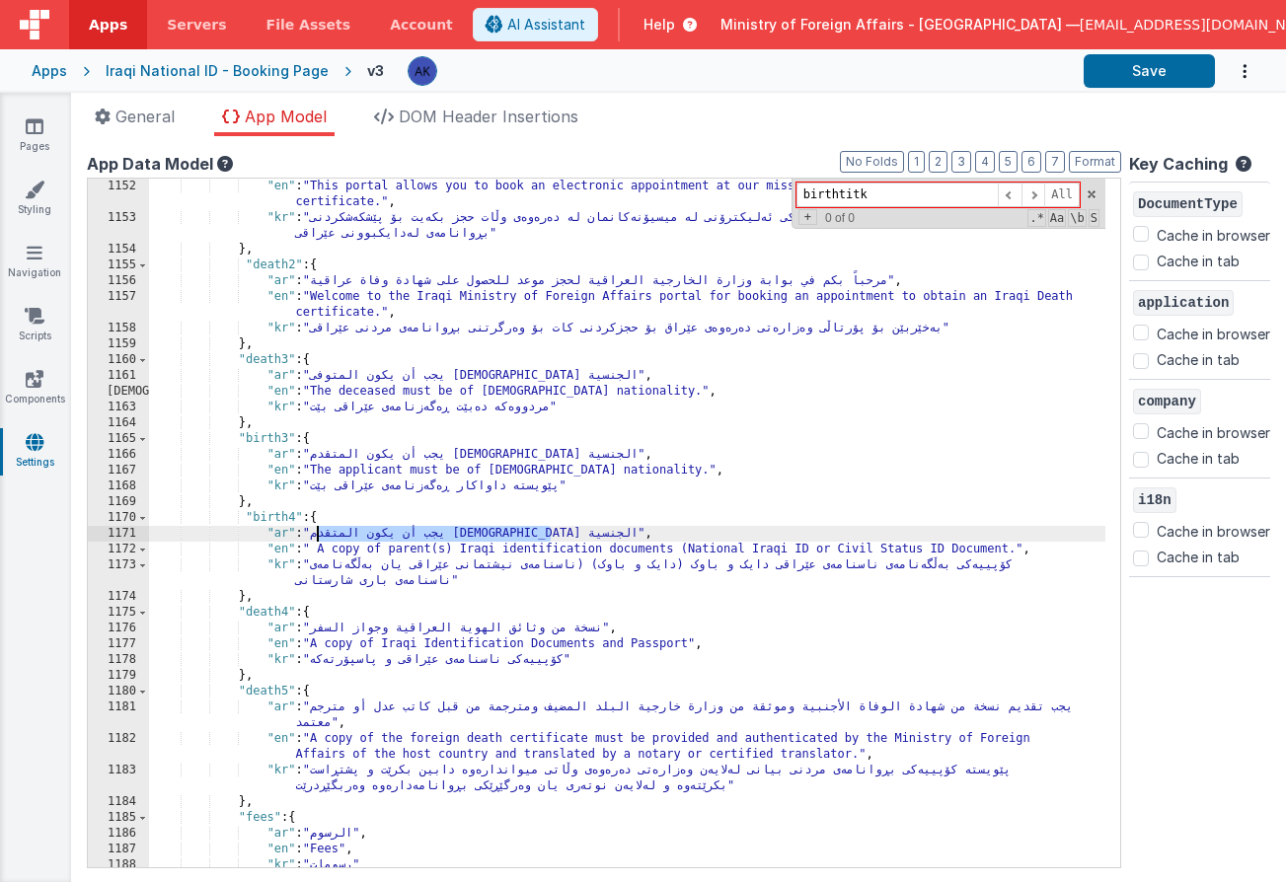
click at [318, 528] on div ""en" : "This portal allows you to book an electronic appointment at our mission…" at bounding box center [627, 547] width 956 height 736
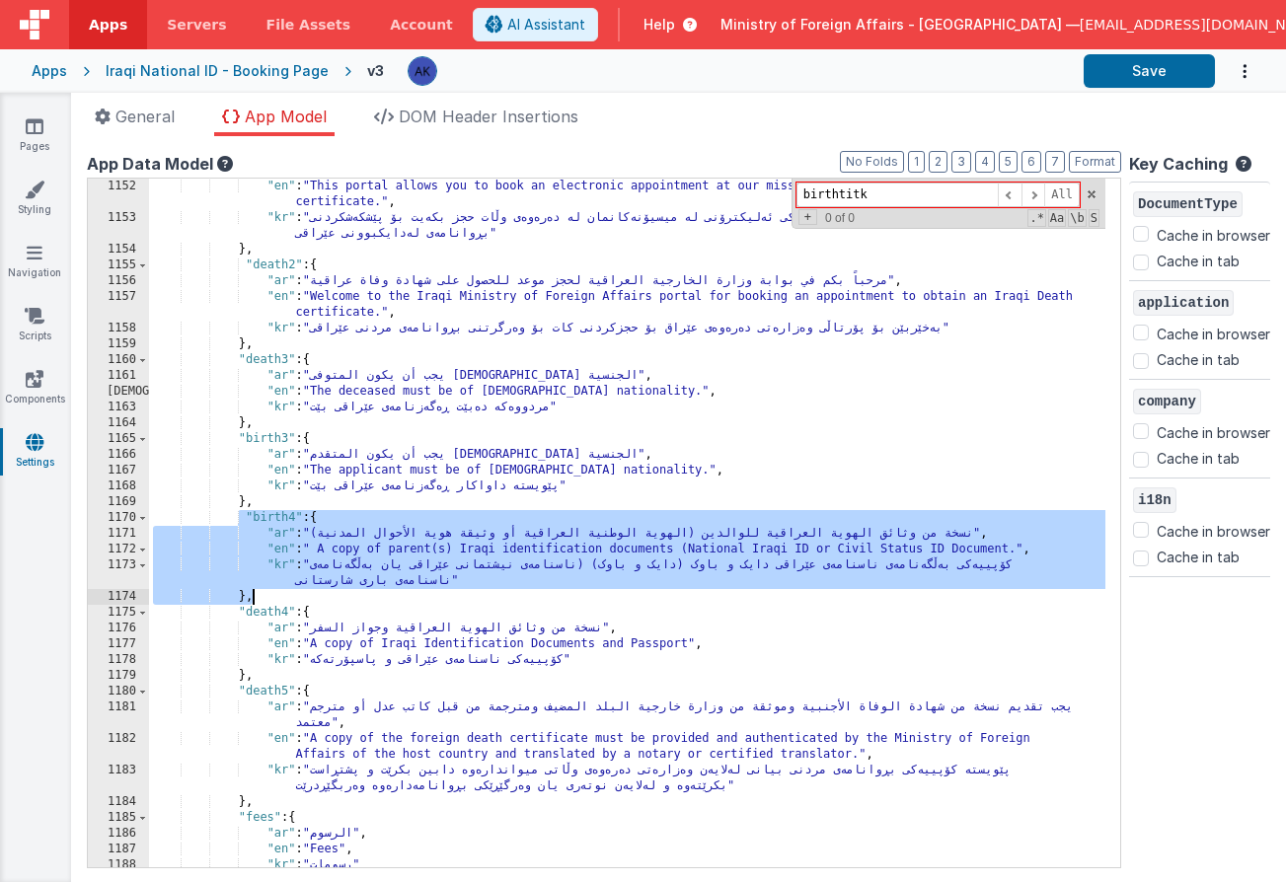
drag, startPoint x: 241, startPoint y: 517, endPoint x: 306, endPoint y: 590, distance: 97.8
click at [306, 590] on div ""en" : "This portal allows you to book an electronic appointment at our mission…" at bounding box center [627, 547] width 956 height 736
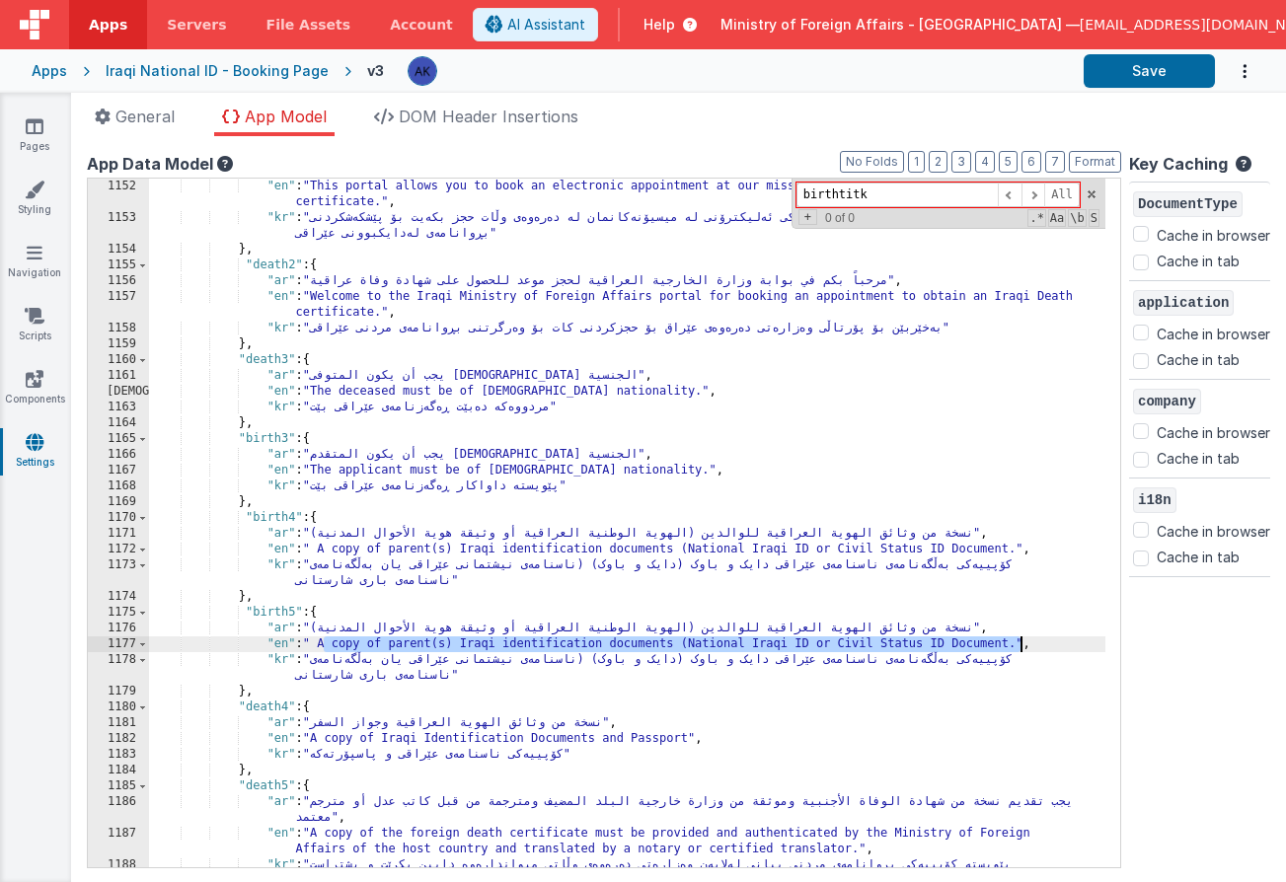
drag, startPoint x: 321, startPoint y: 640, endPoint x: 1022, endPoint y: 645, distance: 701.5
click at [1022, 645] on div ""en" : "This portal allows you to book an electronic appointment at our mission…" at bounding box center [627, 555] width 956 height 752
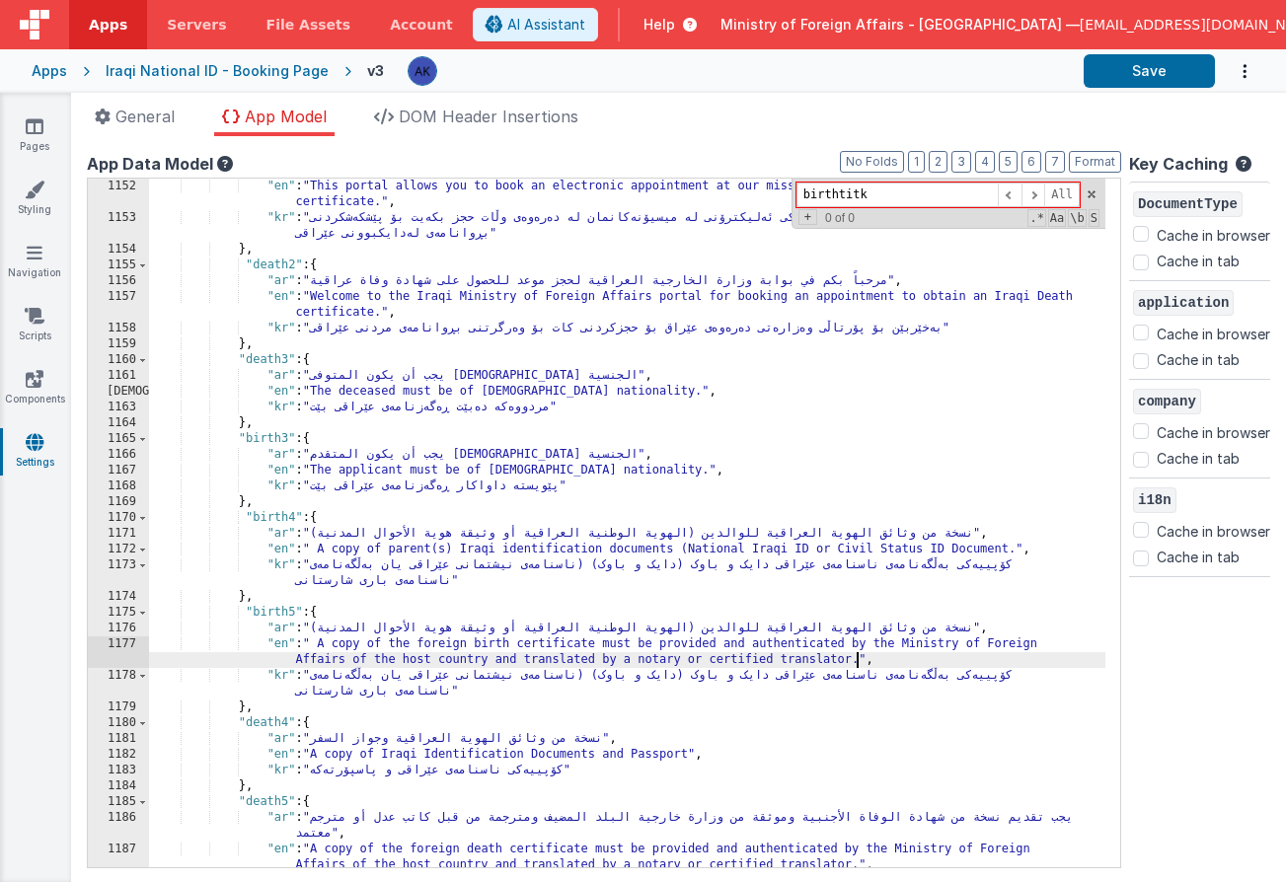
click at [321, 647] on div ""en" : "This portal allows you to book an electronic appointment at our mission…" at bounding box center [627, 555] width 956 height 752
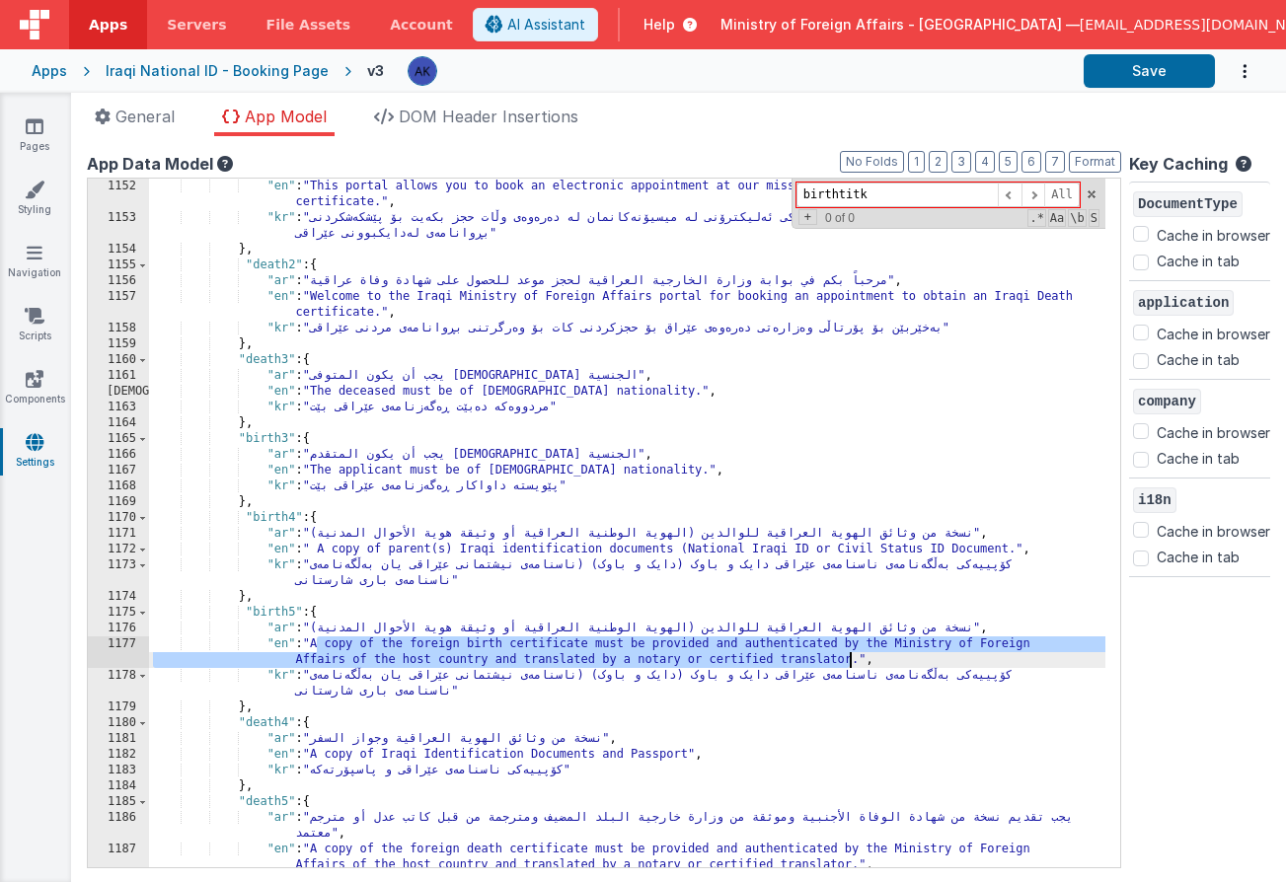
drag, startPoint x: 316, startPoint y: 644, endPoint x: 849, endPoint y: 659, distance: 533.0
click at [849, 659] on div ""en" : "This portal allows you to book an electronic appointment at our mission…" at bounding box center [627, 555] width 956 height 752
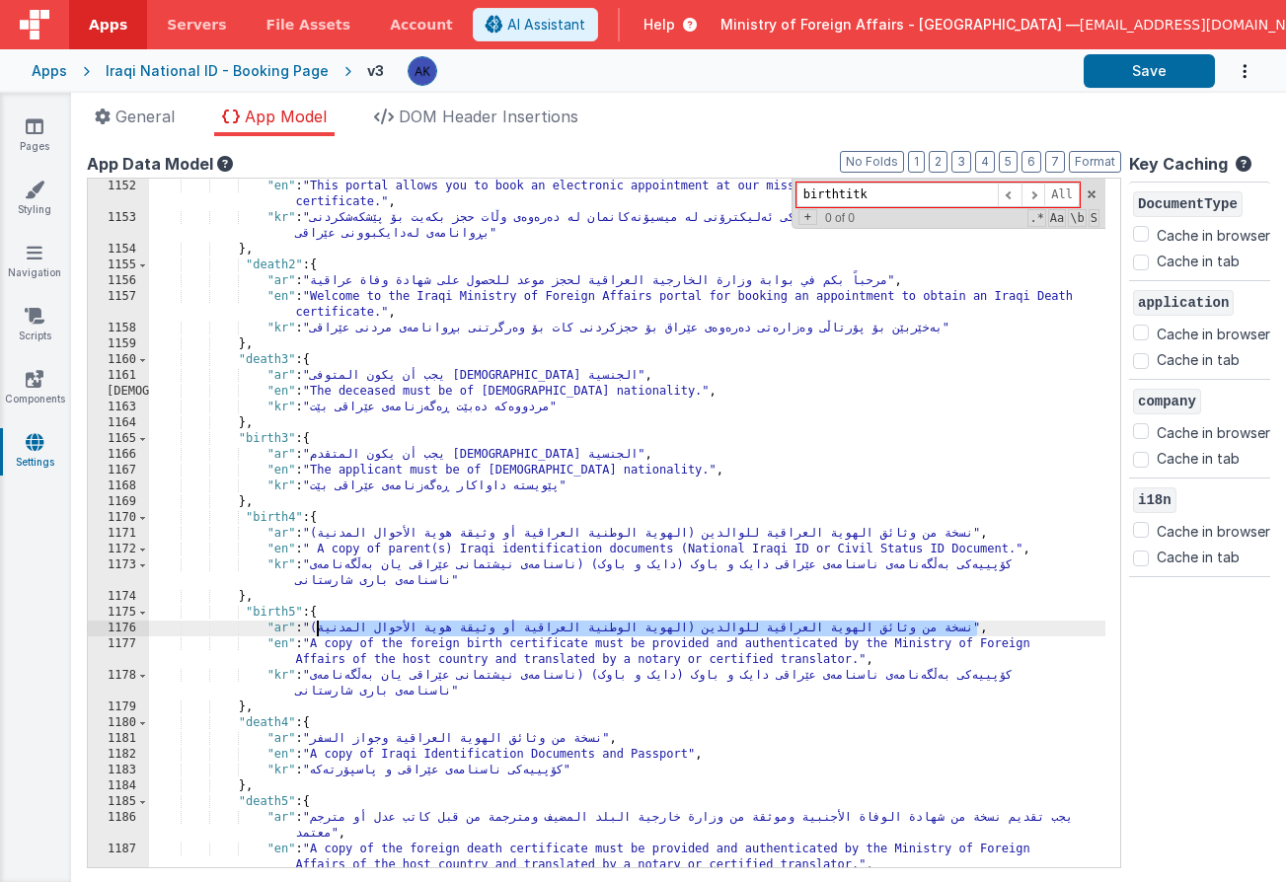
drag, startPoint x: 317, startPoint y: 626, endPoint x: 976, endPoint y: 629, distance: 659.1
click at [976, 629] on div ""en" : "This portal allows you to book an electronic appointment at our mission…" at bounding box center [627, 555] width 956 height 752
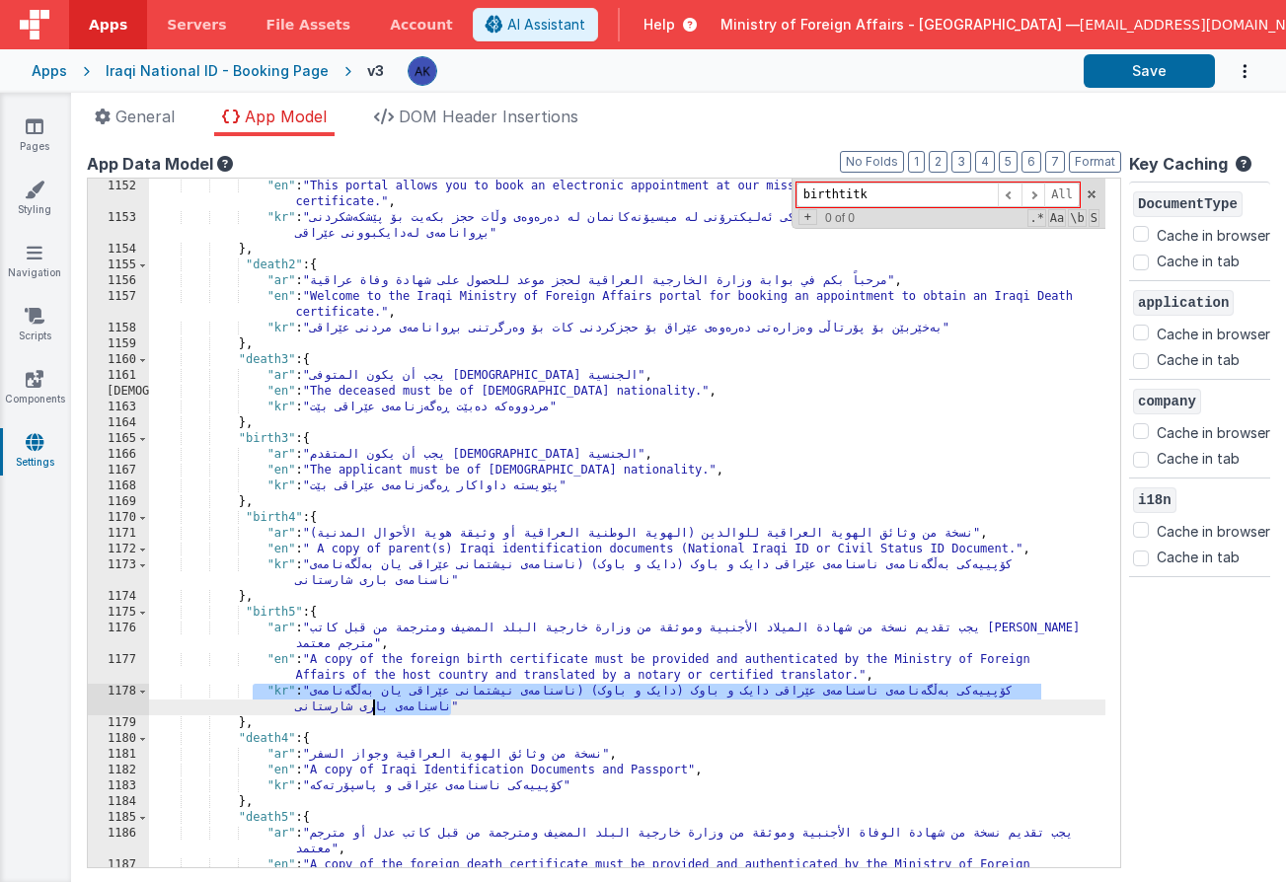
drag, startPoint x: 317, startPoint y: 693, endPoint x: 372, endPoint y: 706, distance: 57.0
click at [372, 706] on div ""en" : "This portal allows you to book an electronic appointment at our mission…" at bounding box center [627, 555] width 956 height 752
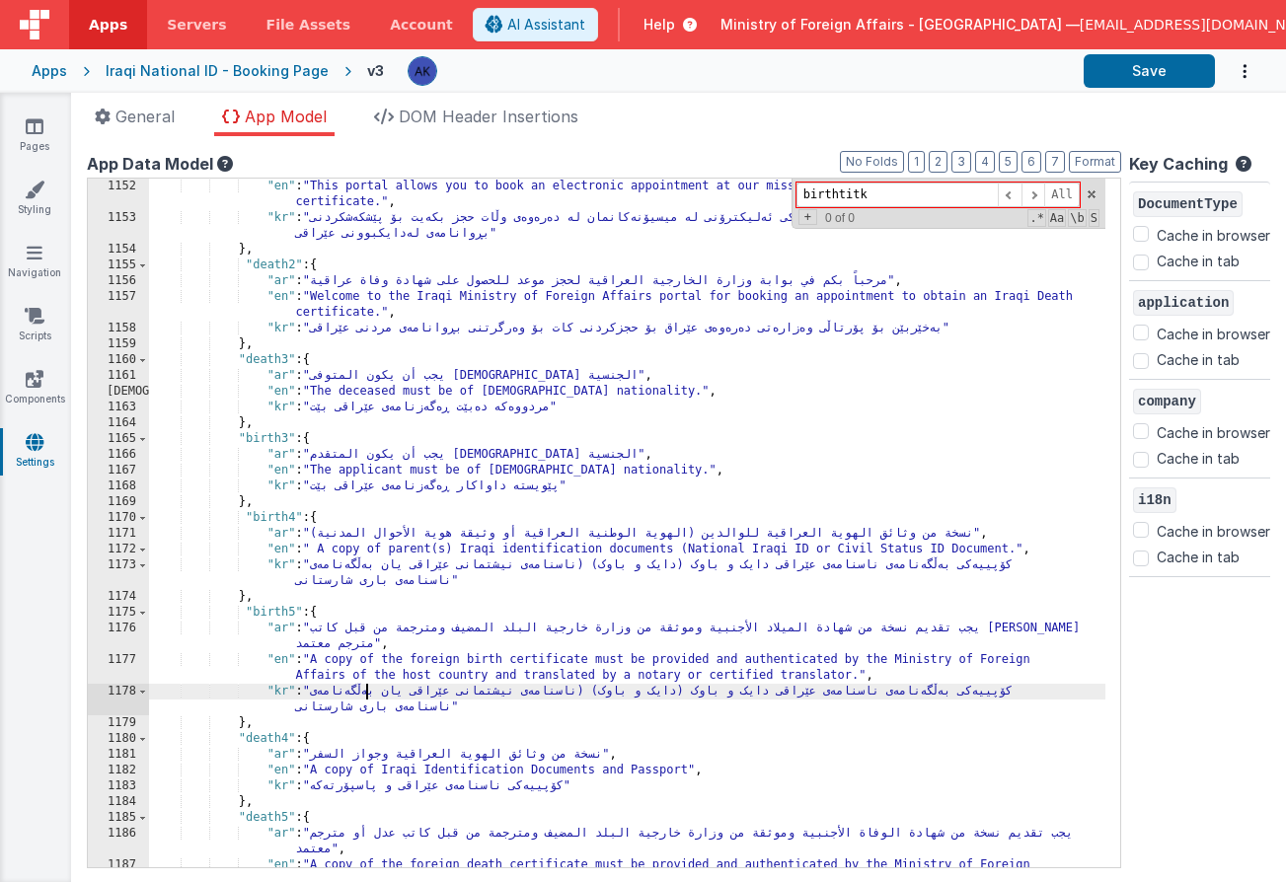
click at [363, 697] on div ""en" : "This portal allows you to book an electronic appointment at our mission…" at bounding box center [627, 555] width 956 height 752
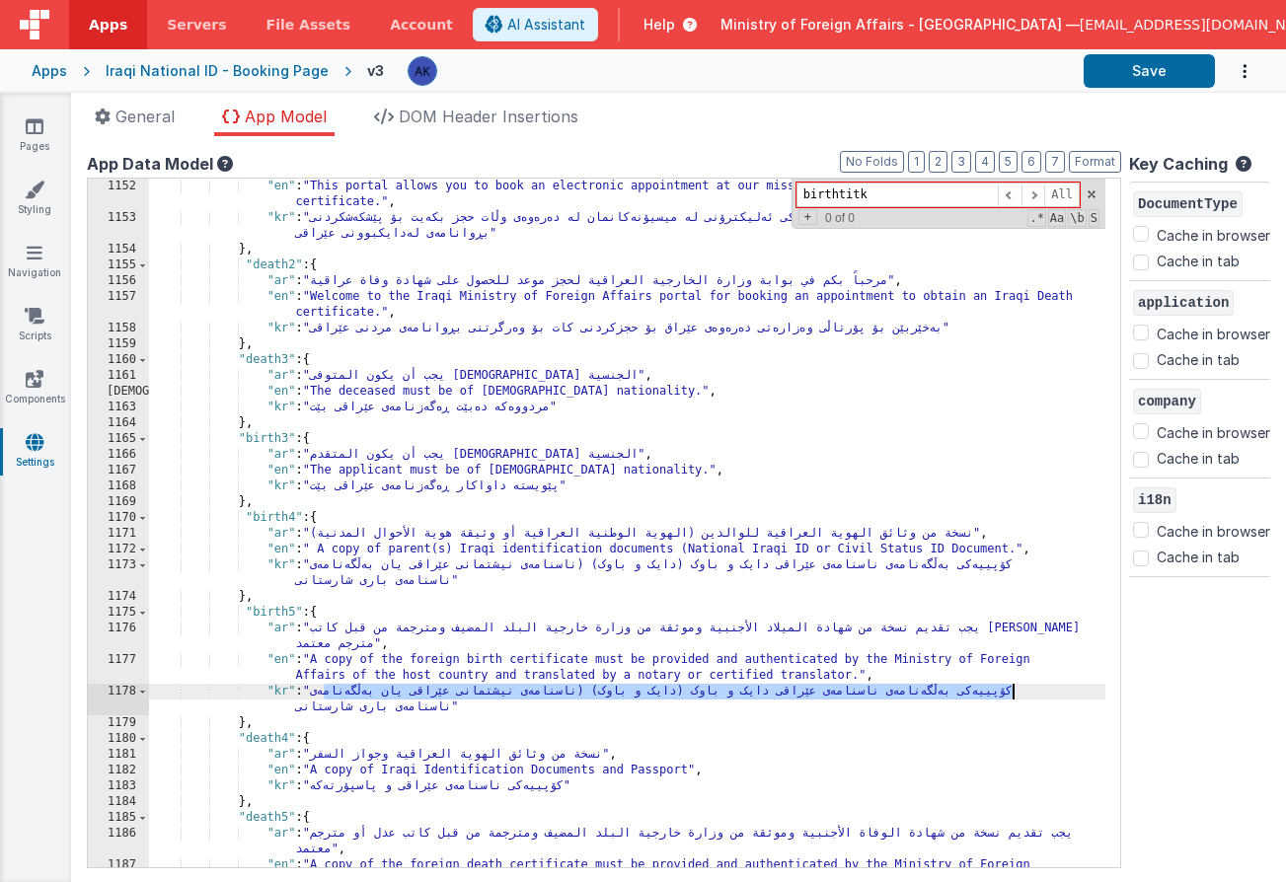
drag, startPoint x: 326, startPoint y: 691, endPoint x: 1012, endPoint y: 690, distance: 686.7
click at [1012, 690] on div ""en" : "This portal allows you to book an electronic appointment at our mission…" at bounding box center [627, 555] width 956 height 752
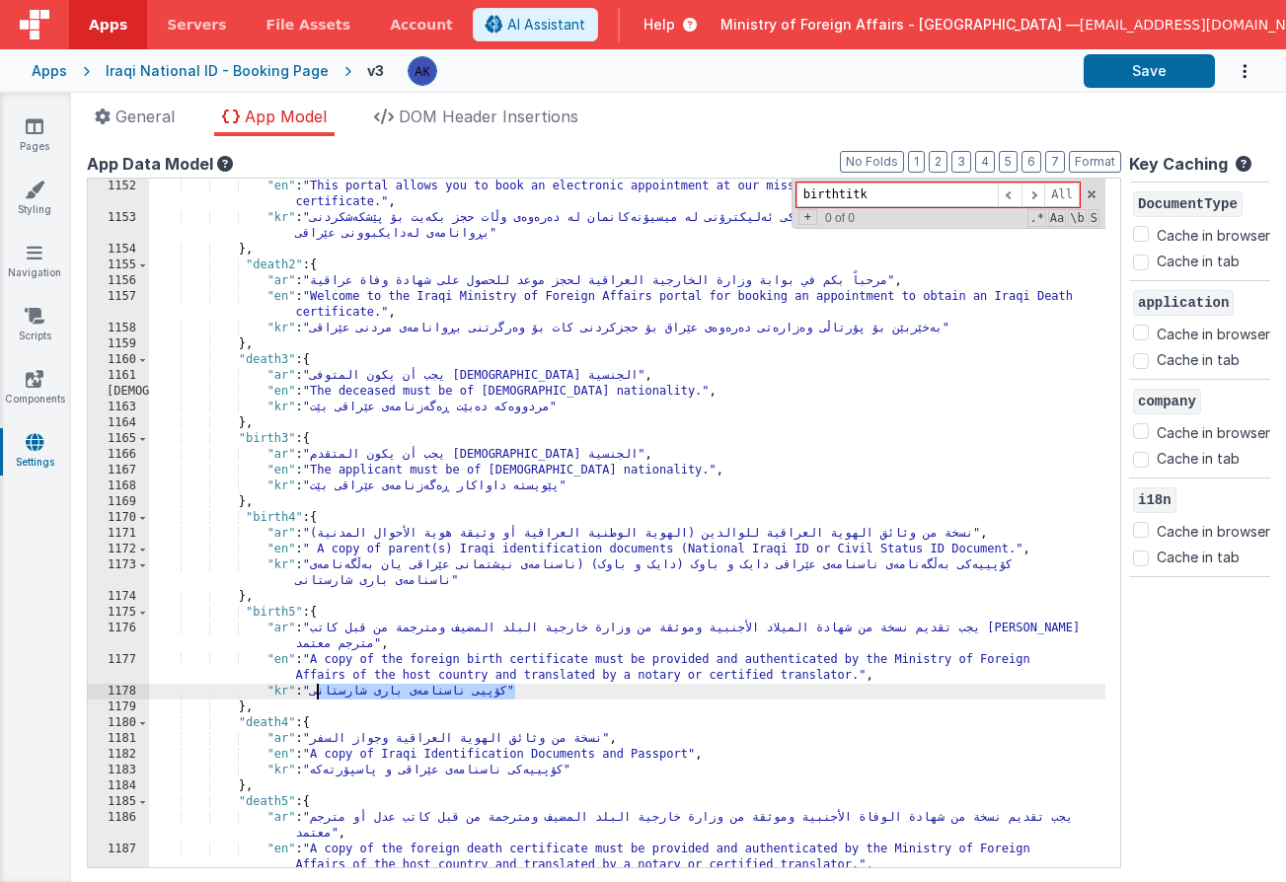
click at [320, 696] on div ""en" : "This portal allows you to book an electronic appointment at our mission…" at bounding box center [627, 555] width 956 height 752
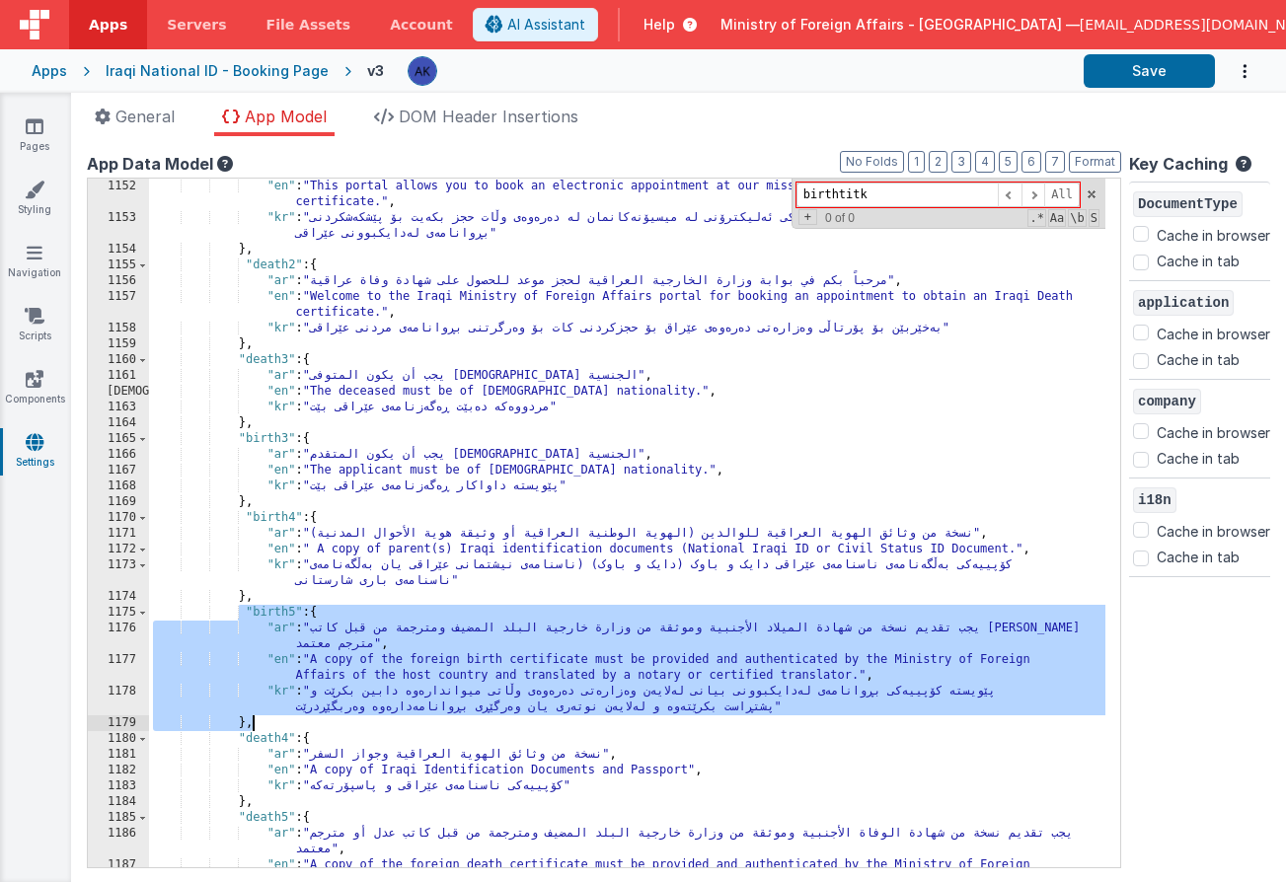
drag, startPoint x: 238, startPoint y: 614, endPoint x: 333, endPoint y: 718, distance: 141.8
click at [333, 718] on div ""en" : "This portal allows you to book an electronic appointment at our mission…" at bounding box center [627, 555] width 956 height 752
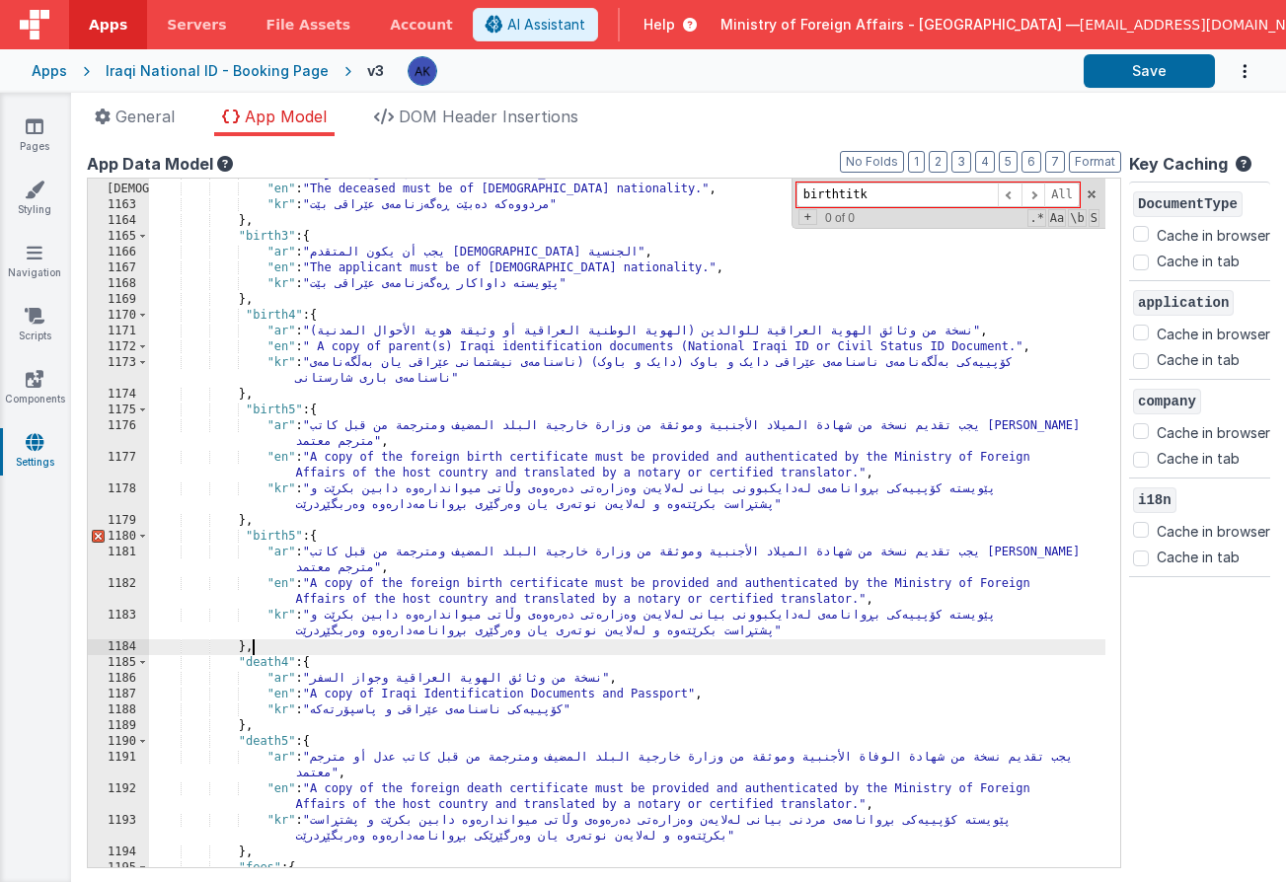
scroll to position [12567, 0]
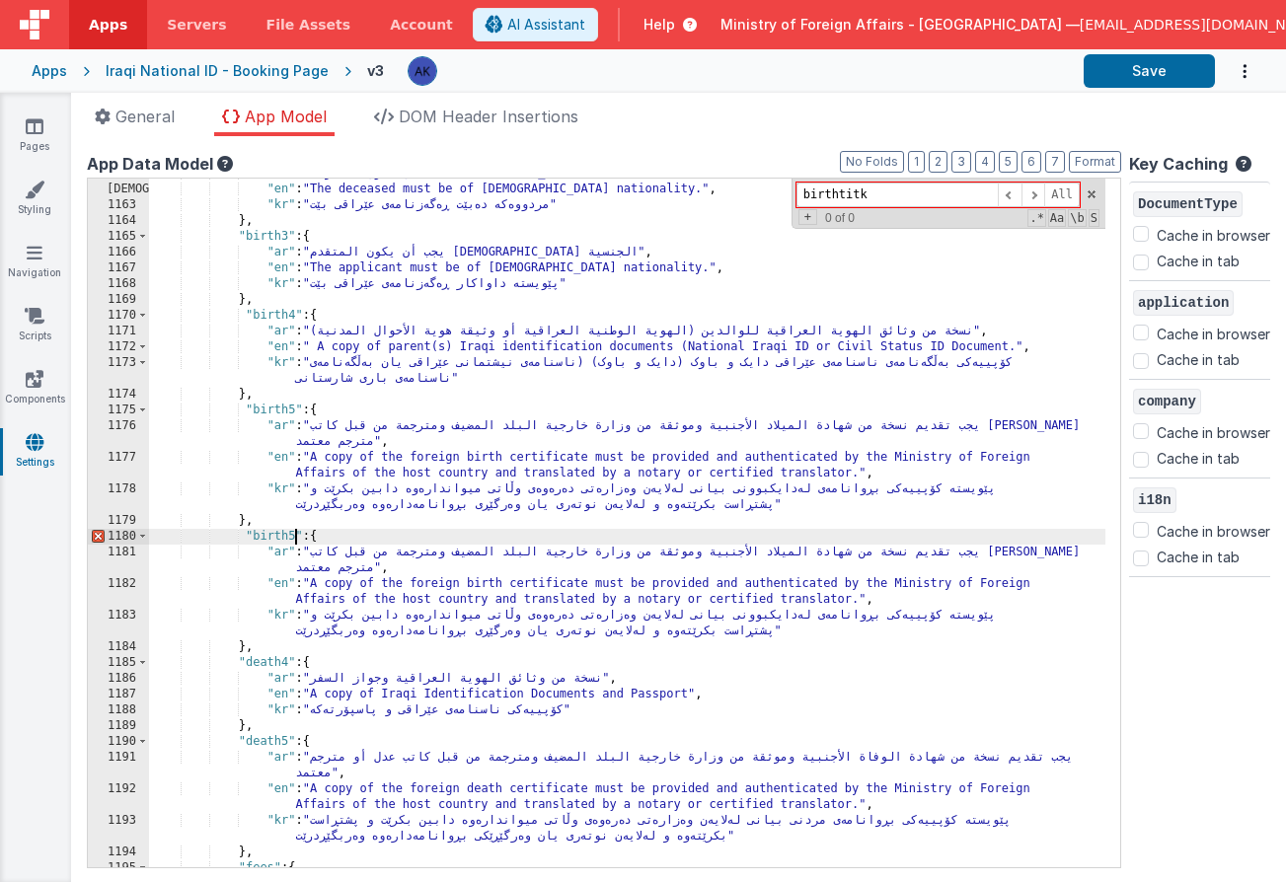
click at [294, 535] on div ""ar" : "يجب أن يكون المتوفى عراقي الجنسية" , "en" : "The deceased must be of Ir…" at bounding box center [627, 526] width 956 height 720
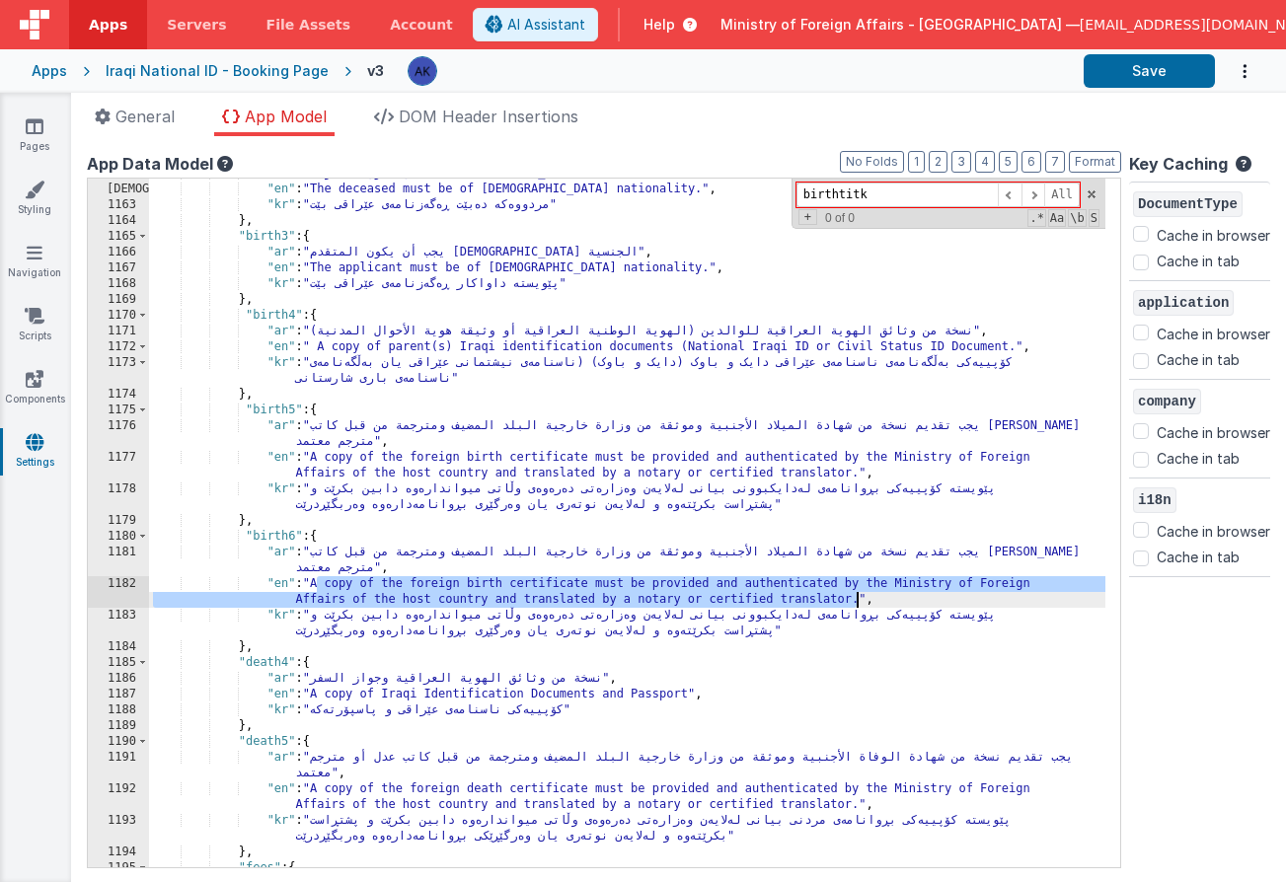
drag, startPoint x: 314, startPoint y: 582, endPoint x: 855, endPoint y: 596, distance: 541.8
click at [855, 596] on div ""ar" : "يجب أن يكون المتوفى عراقي الجنسية" , "en" : "The deceased must be of Ir…" at bounding box center [627, 526] width 956 height 720
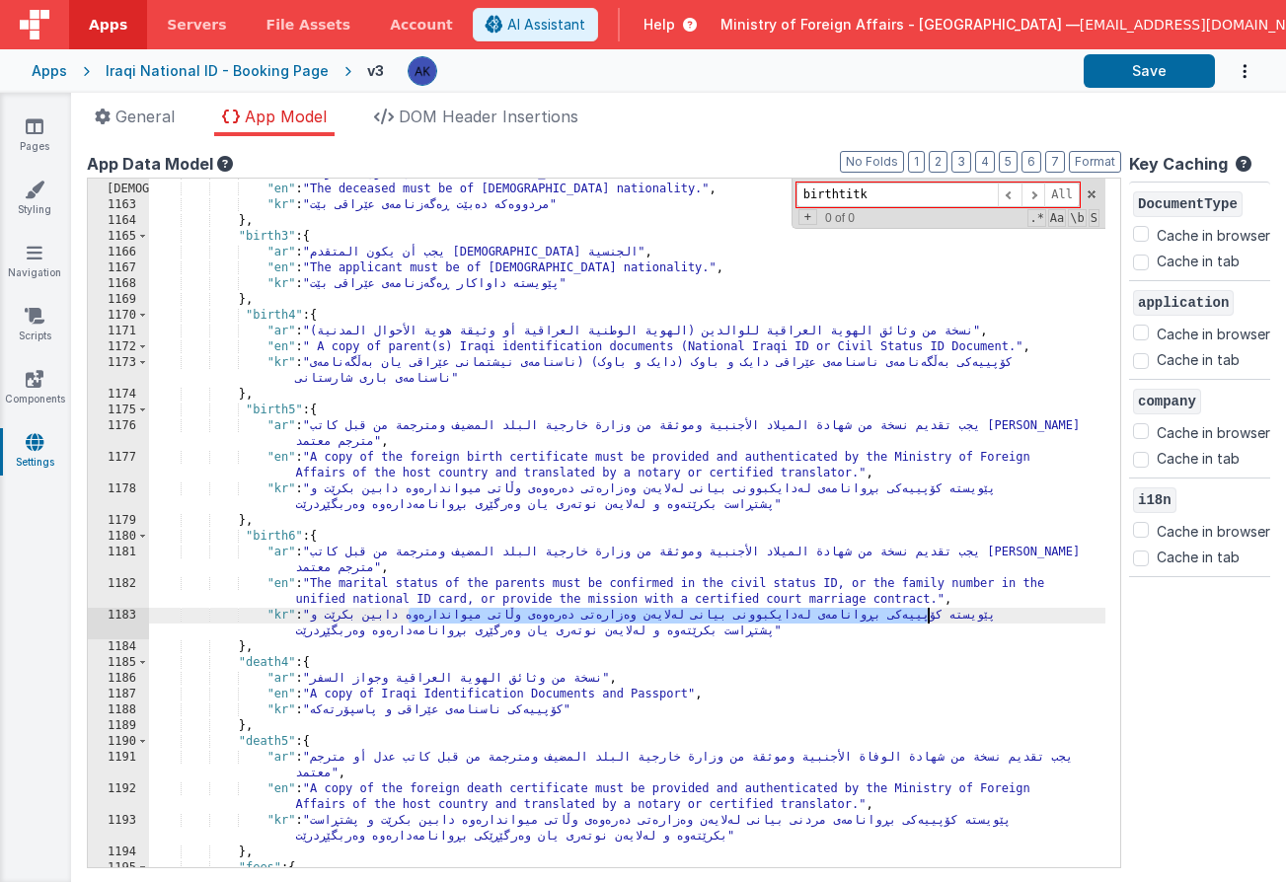
drag, startPoint x: 410, startPoint y: 615, endPoint x: 929, endPoint y: 615, distance: 519.0
click at [929, 615] on div ""ar" : "يجب أن يكون المتوفى عراقي الجنسية" , "en" : "The deceased must be of Ir…" at bounding box center [627, 526] width 956 height 720
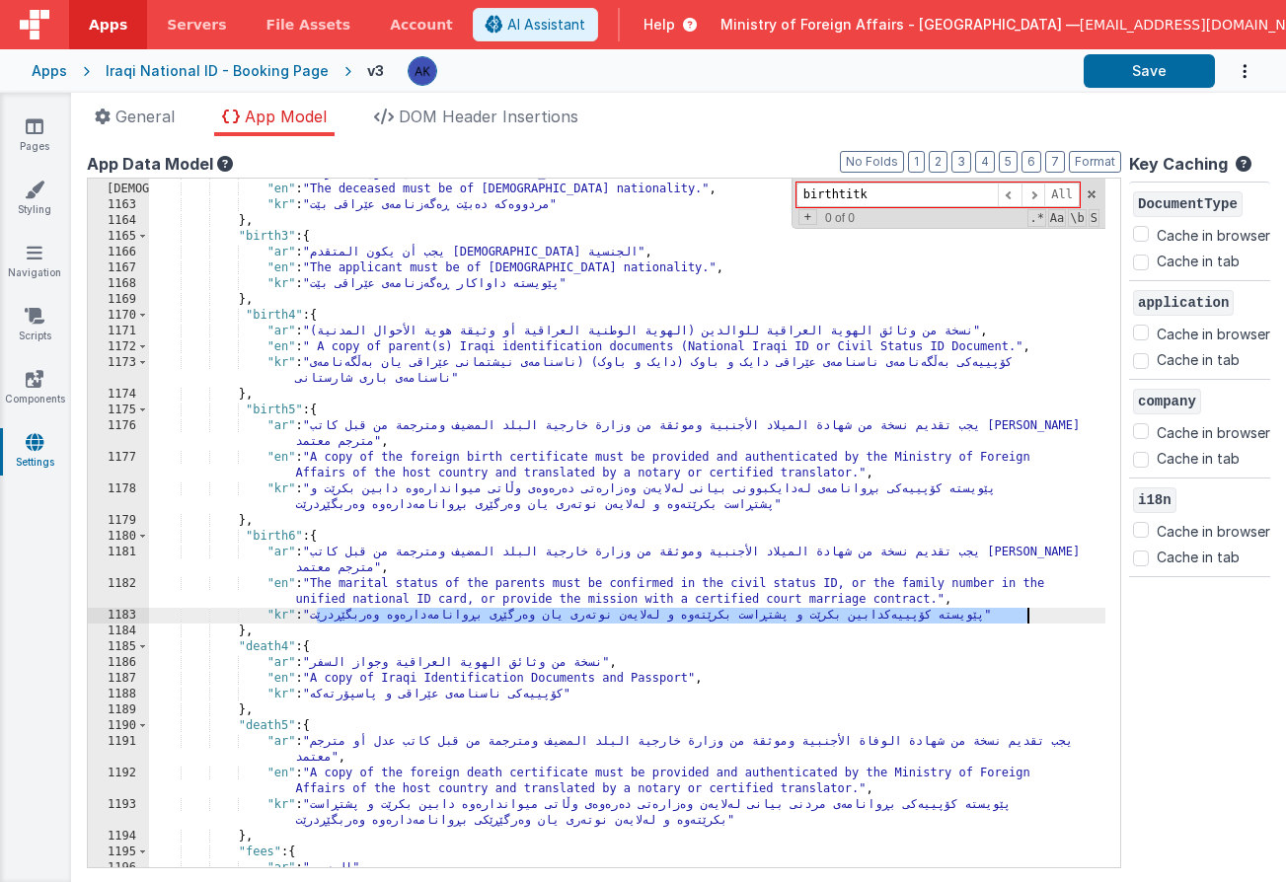
drag, startPoint x: 319, startPoint y: 613, endPoint x: 1026, endPoint y: 621, distance: 707.5
click at [1026, 621] on div ""ar" : "يجب أن يكون المتوفى عراقي الجنسية" , "en" : "The deceased must be of Ir…" at bounding box center [627, 526] width 956 height 720
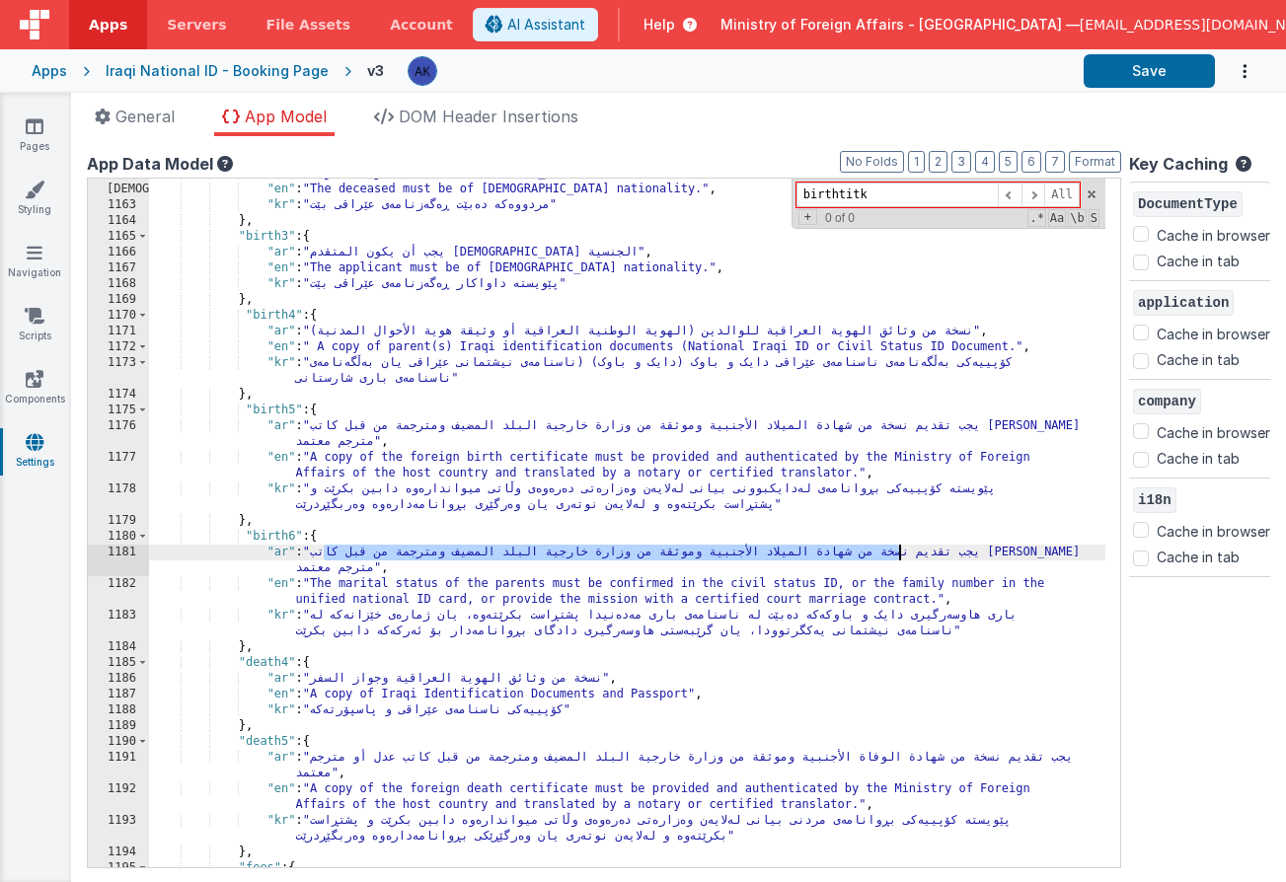
drag, startPoint x: 325, startPoint y: 556, endPoint x: 900, endPoint y: 553, distance: 575.2
click at [900, 553] on div ""ar" : "يجب أن يكون المتوفى عراقي الجنسية" , "en" : "The deceased must be of Ir…" at bounding box center [627, 526] width 956 height 720
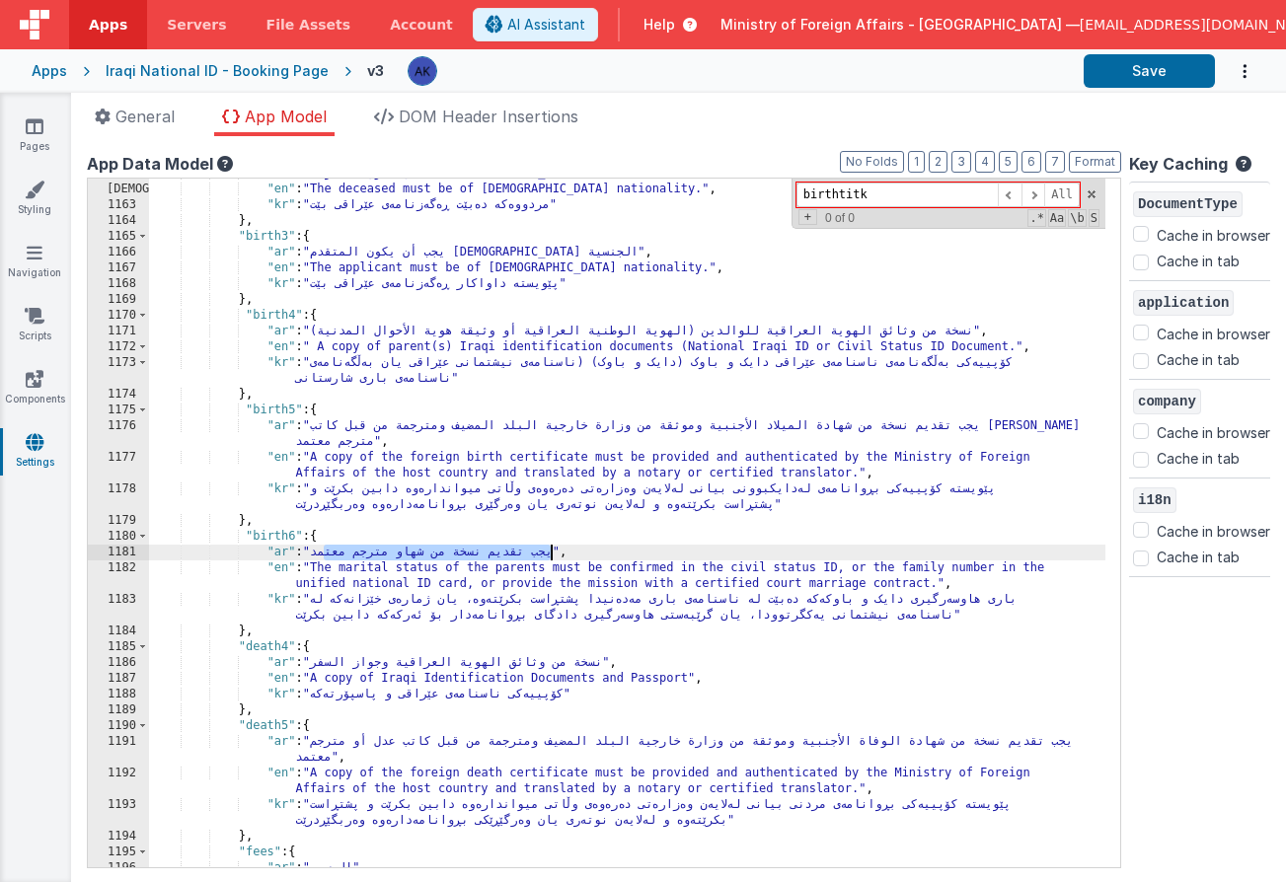
drag, startPoint x: 321, startPoint y: 552, endPoint x: 552, endPoint y: 549, distance: 230.9
click at [552, 549] on div ""ar" : "يجب أن يكون المتوفى عراقي الجنسية" , "en" : "The deceased must be of Ir…" at bounding box center [627, 526] width 956 height 720
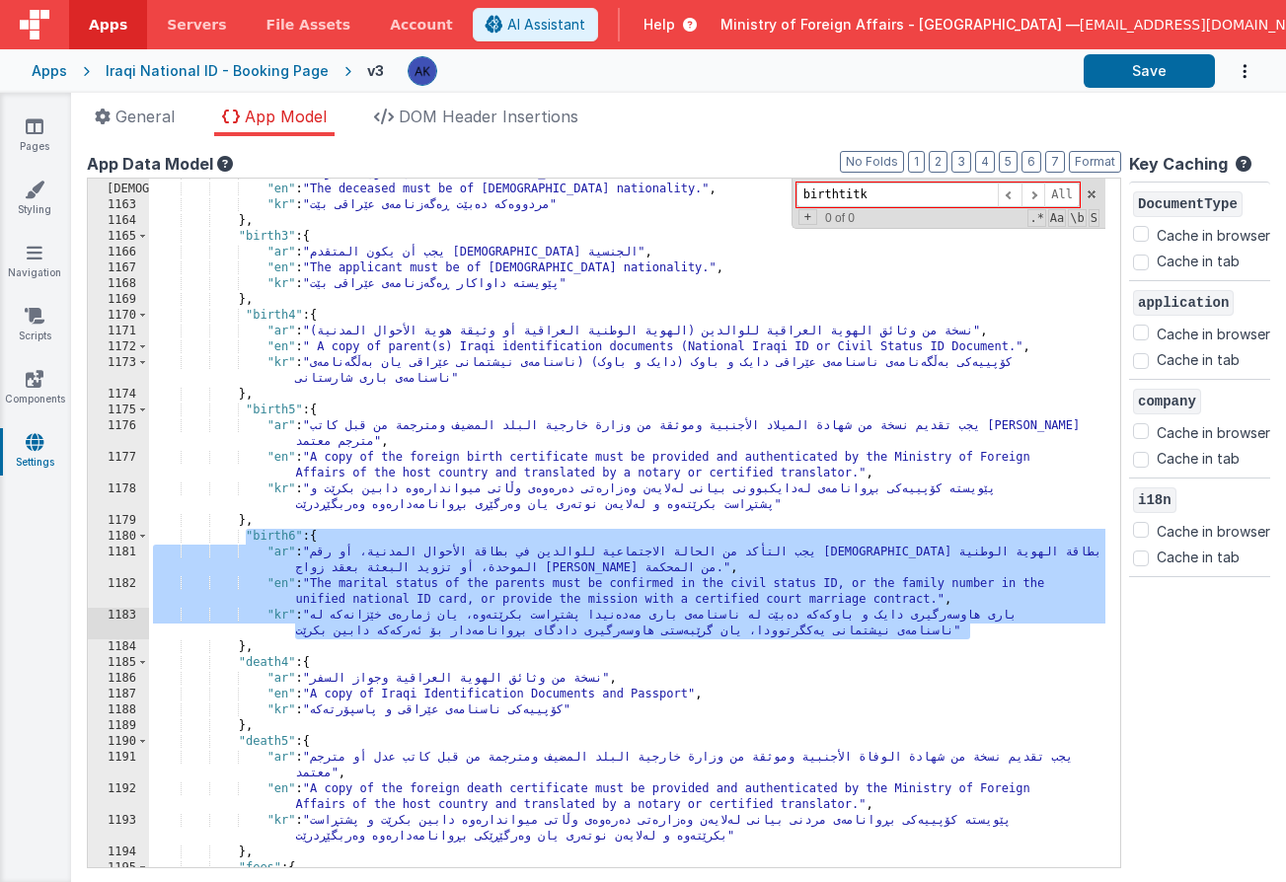
drag, startPoint x: 243, startPoint y: 534, endPoint x: 261, endPoint y: 634, distance: 102.4
click at [261, 634] on div ""ar" : "يجب أن يكون المتوفى عراقي الجنسية" , "en" : "The deceased must be of Ir…" at bounding box center [627, 526] width 956 height 720
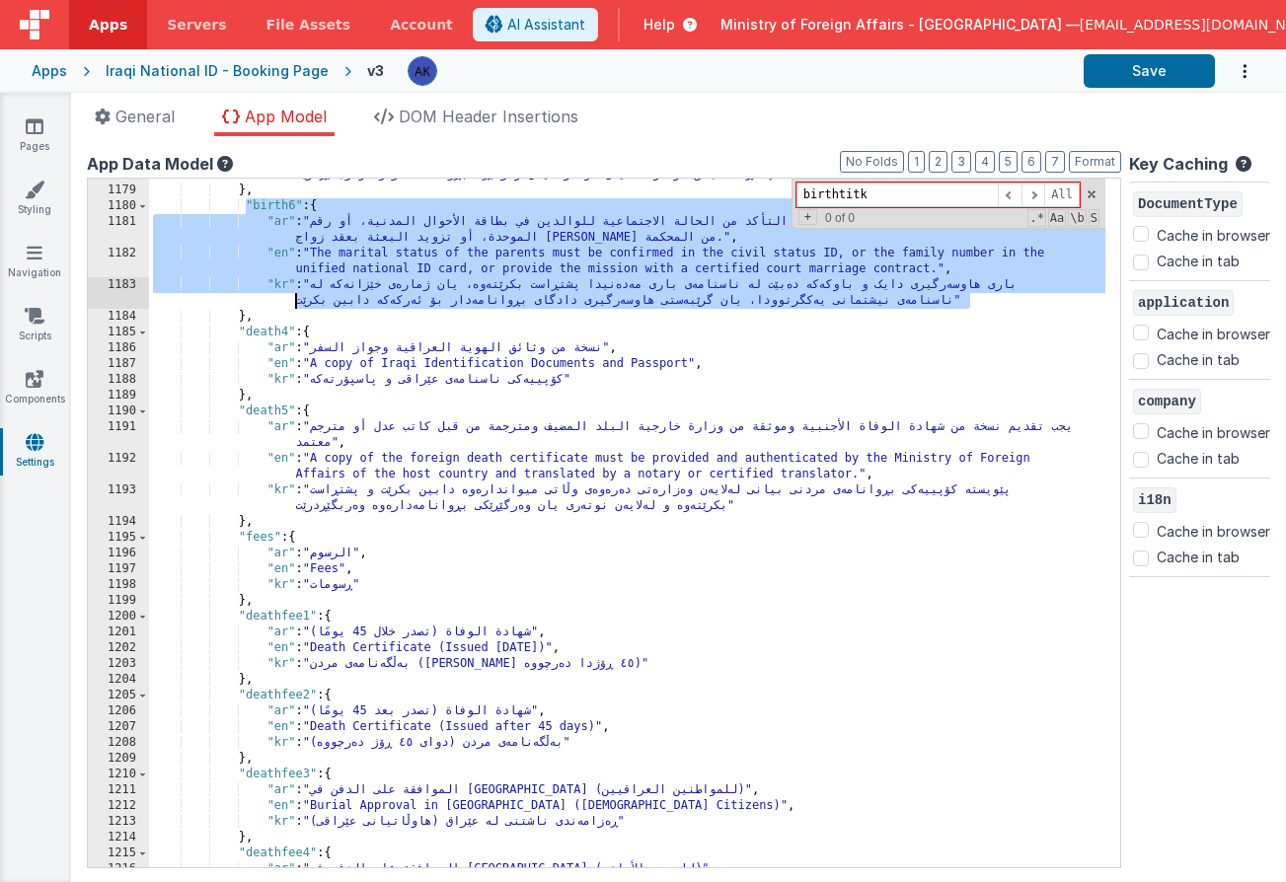
scroll to position [12784, 0]
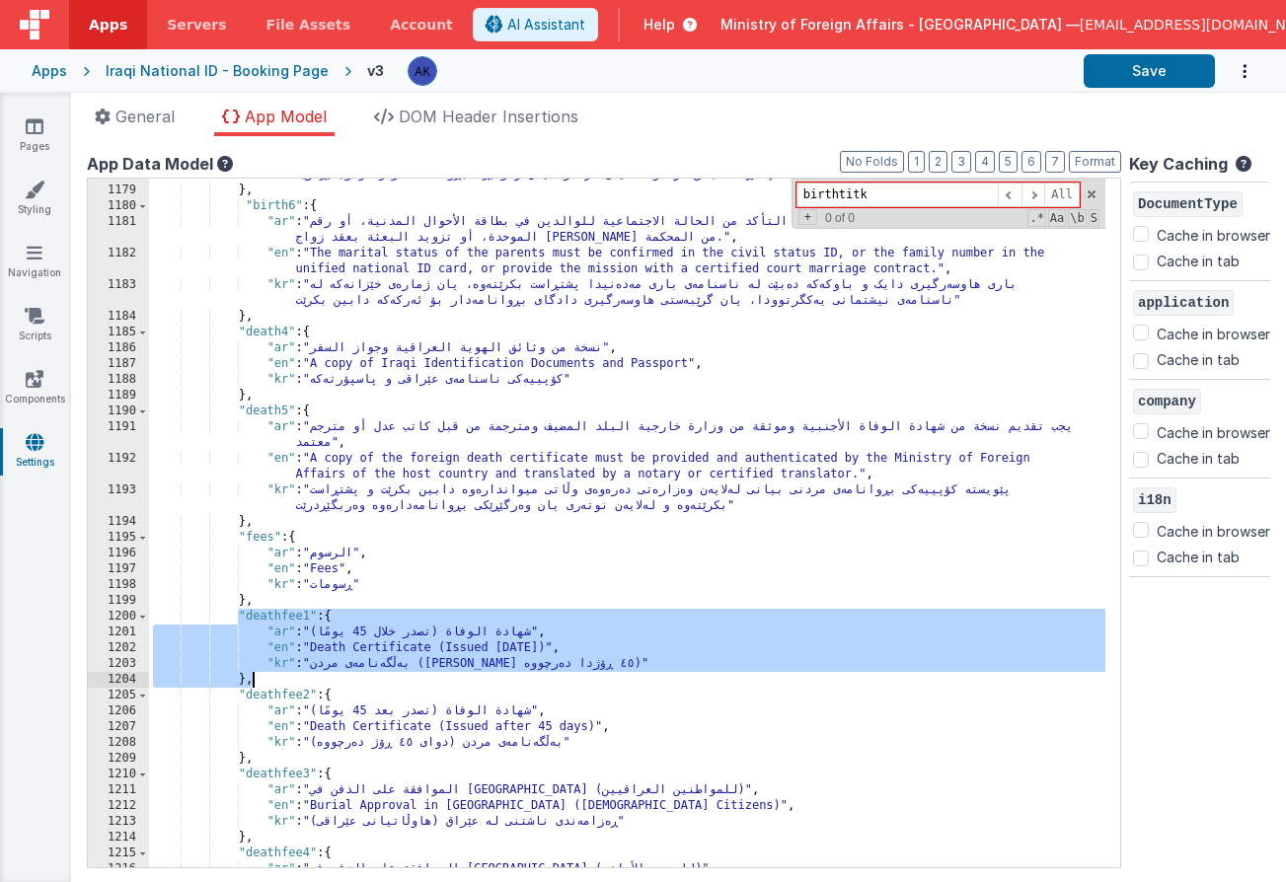
drag, startPoint x: 236, startPoint y: 615, endPoint x: 289, endPoint y: 684, distance: 87.2
click at [289, 684] on div ""kr" : "پێویستە کۆپییەکی بڕوانامەی لەدایکبوونی بیانی لەلایەن وەزارەتی دەرەوەی و…" at bounding box center [627, 519] width 956 height 736
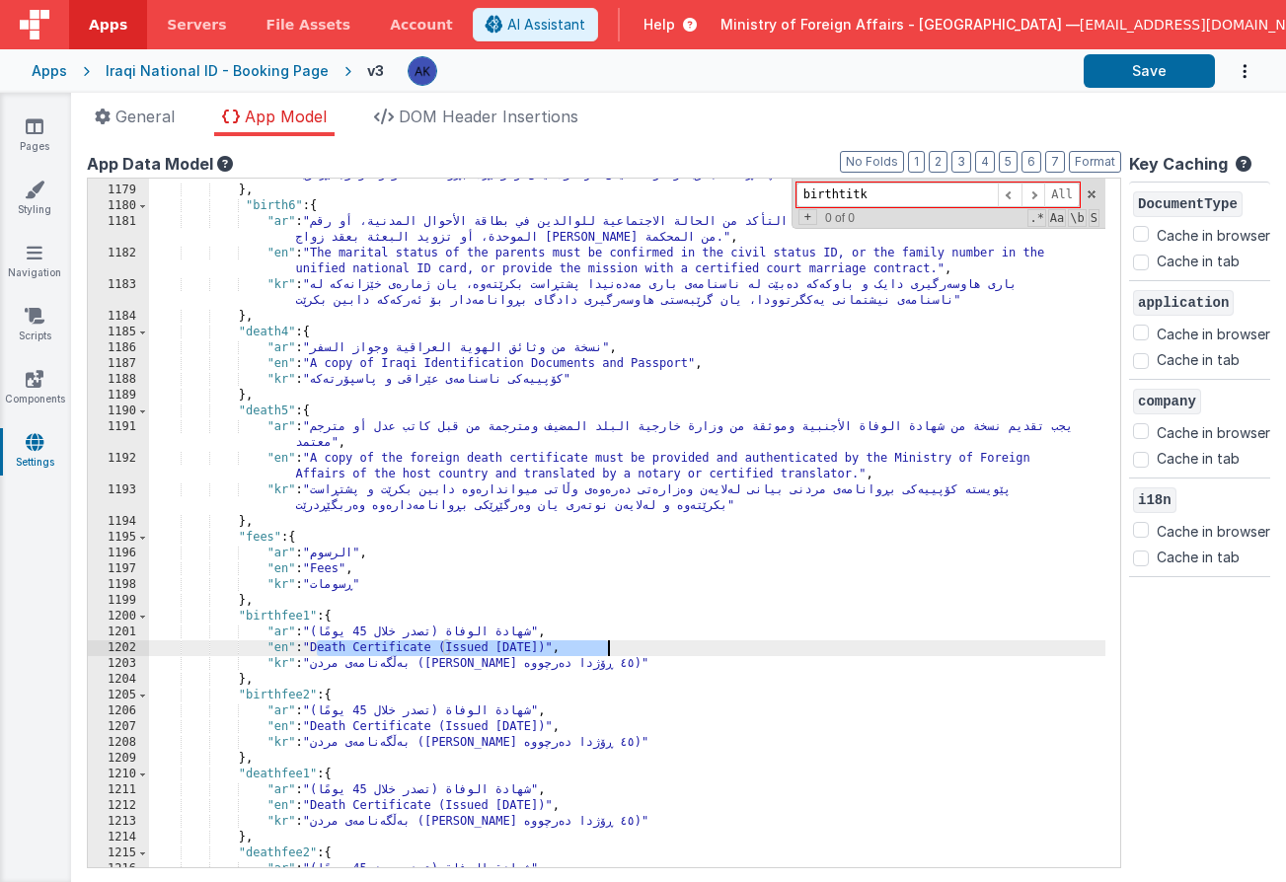
drag, startPoint x: 315, startPoint y: 650, endPoint x: 606, endPoint y: 646, distance: 291.1
click at [606, 646] on div ""kr" : "پێویستە کۆپییەکی بڕوانامەی لەدایکبوونی بیانی لەلایەن وەزارەتی دەرەوەی و…" at bounding box center [627, 519] width 956 height 736
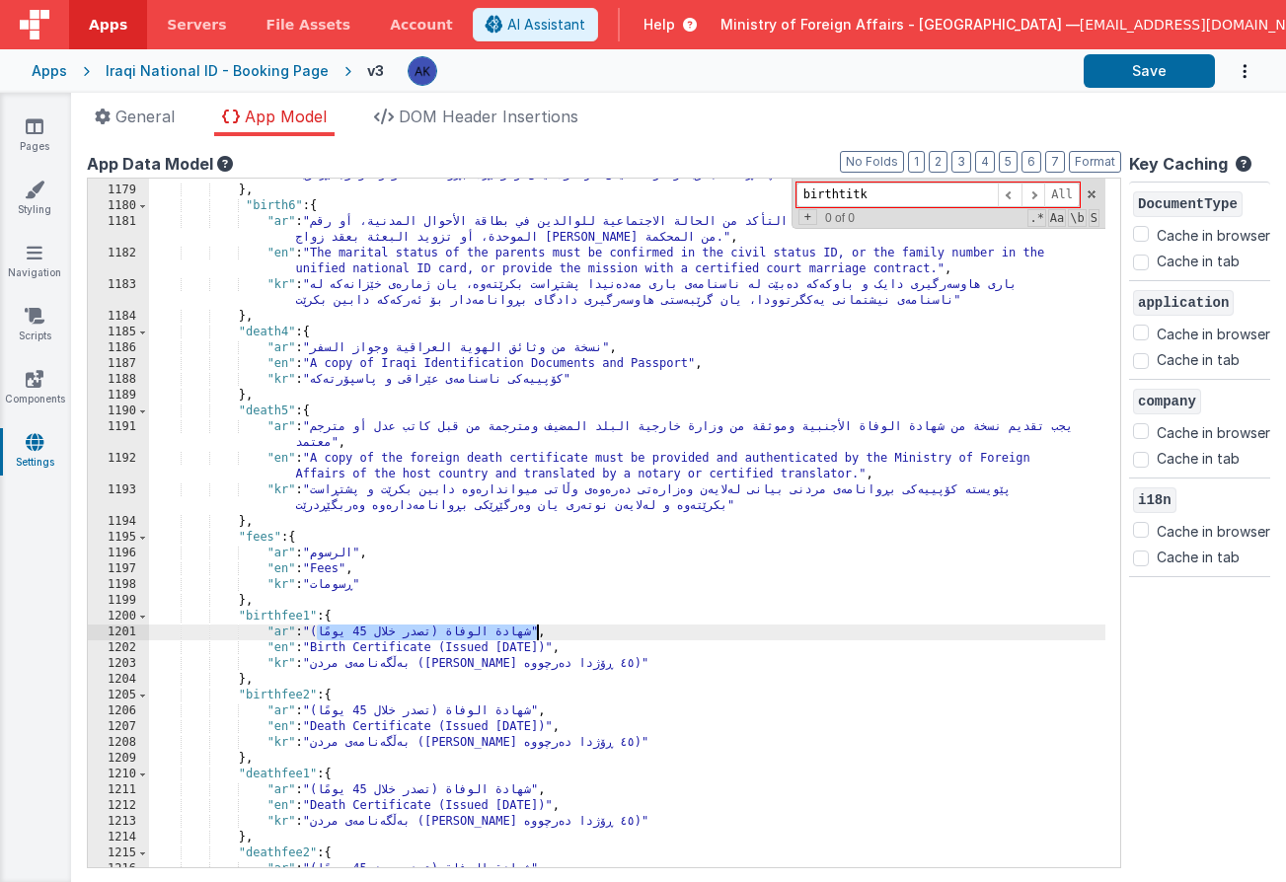
drag, startPoint x: 318, startPoint y: 632, endPoint x: 537, endPoint y: 635, distance: 219.1
click at [537, 635] on div ""kr" : "پێویستە کۆپییەکی بڕوانامەی لەدایکبوونی بیانی لەلایەن وەزارەتی دەرەوەی و…" at bounding box center [627, 519] width 956 height 736
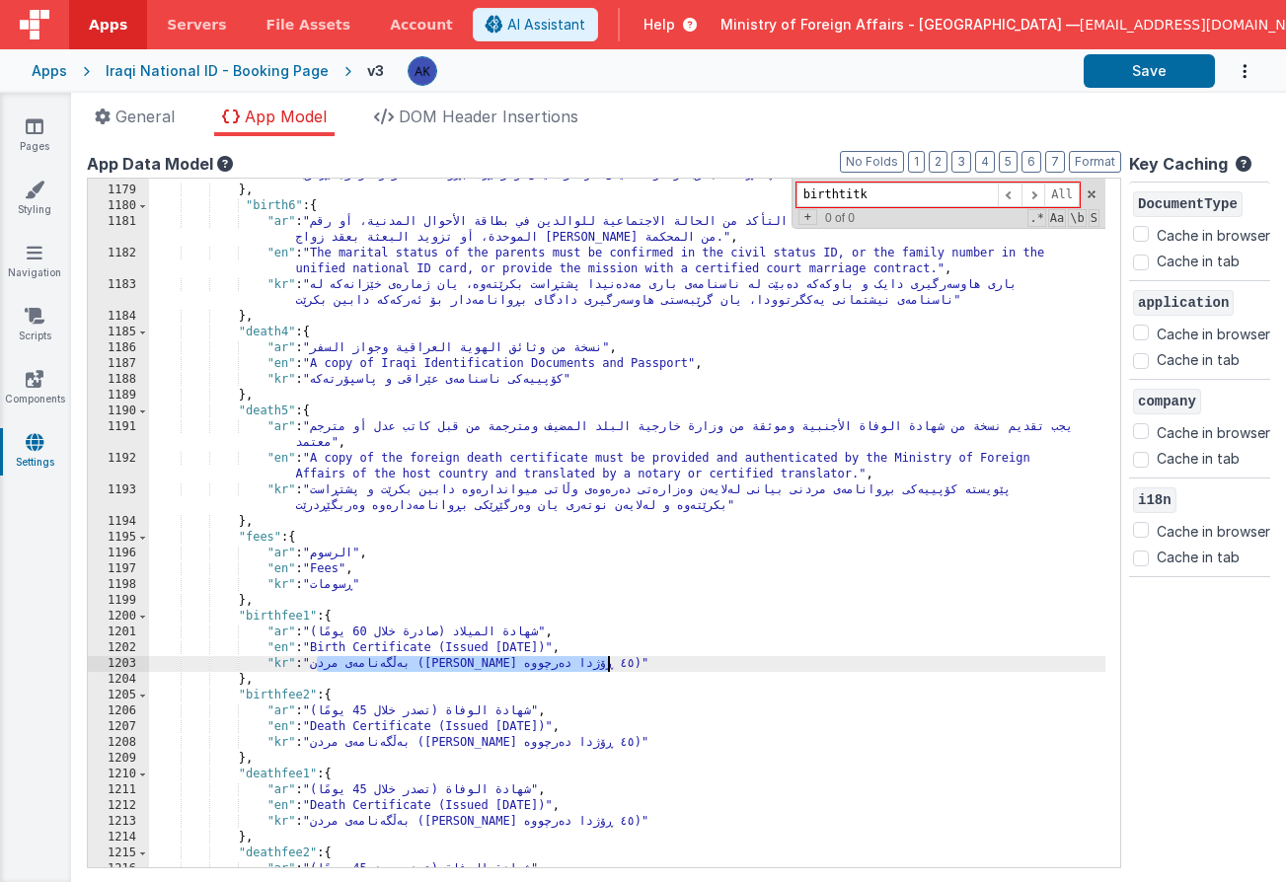
drag, startPoint x: 318, startPoint y: 665, endPoint x: 608, endPoint y: 664, distance: 290.1
click at [608, 664] on div ""kr" : "پێویستە کۆپییەکی بڕوانامەی لەدایکبوونی بیانی لەلایەن وەزارەتی دەرەوەی و…" at bounding box center [627, 519] width 956 height 736
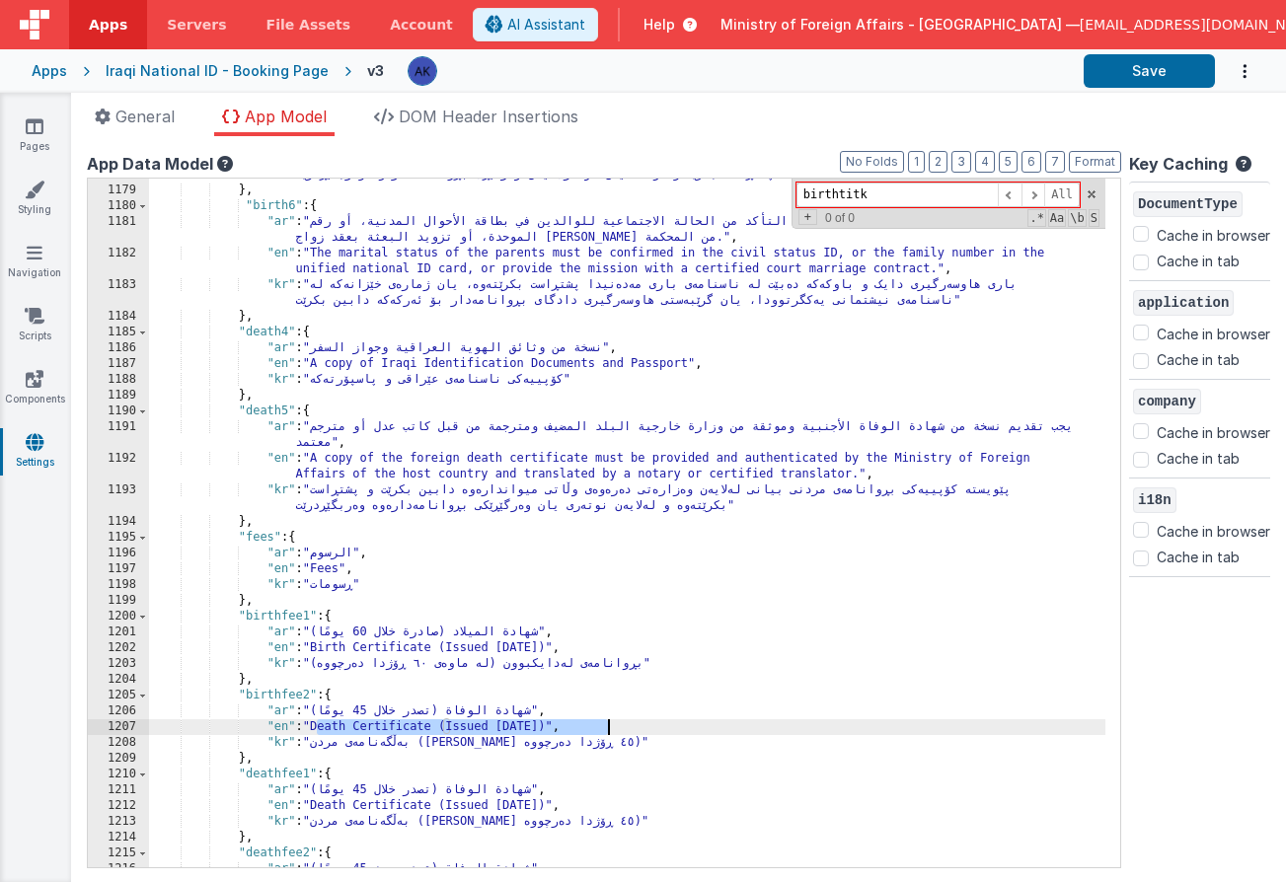
drag, startPoint x: 318, startPoint y: 724, endPoint x: 610, endPoint y: 726, distance: 292.1
click at [610, 726] on div ""kr" : "پێویستە کۆپییەکی بڕوانامەی لەدایکبوونی بیانی لەلایەن وەزارەتی دەرەوەی و…" at bounding box center [627, 519] width 956 height 736
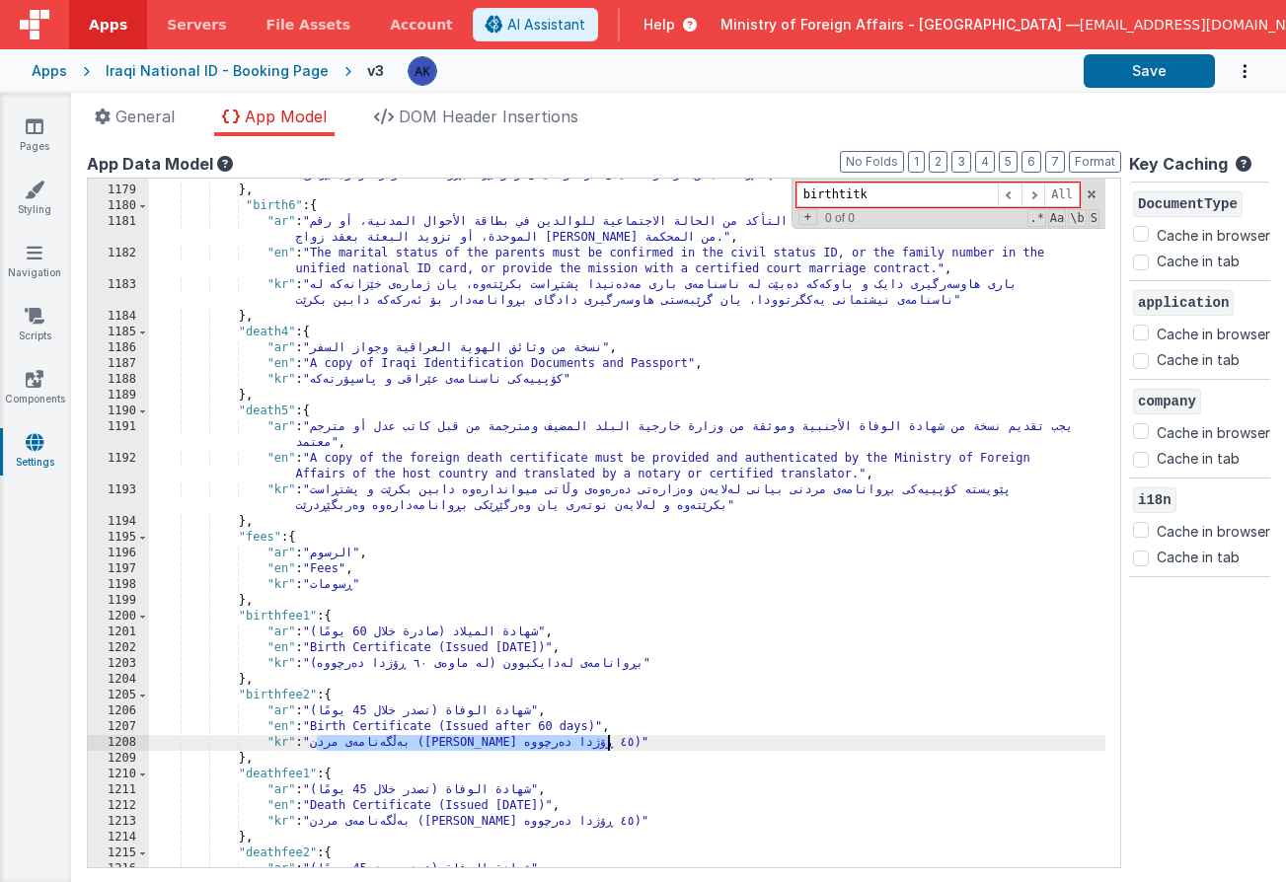
drag, startPoint x: 318, startPoint y: 741, endPoint x: 611, endPoint y: 747, distance: 293.1
click at [611, 747] on div ""kr" : "پێویستە کۆپییەکی بڕوانامەی لەدایکبوونی بیانی لەلایەن وەزارەتی دەرەوەی و…" at bounding box center [627, 519] width 956 height 736
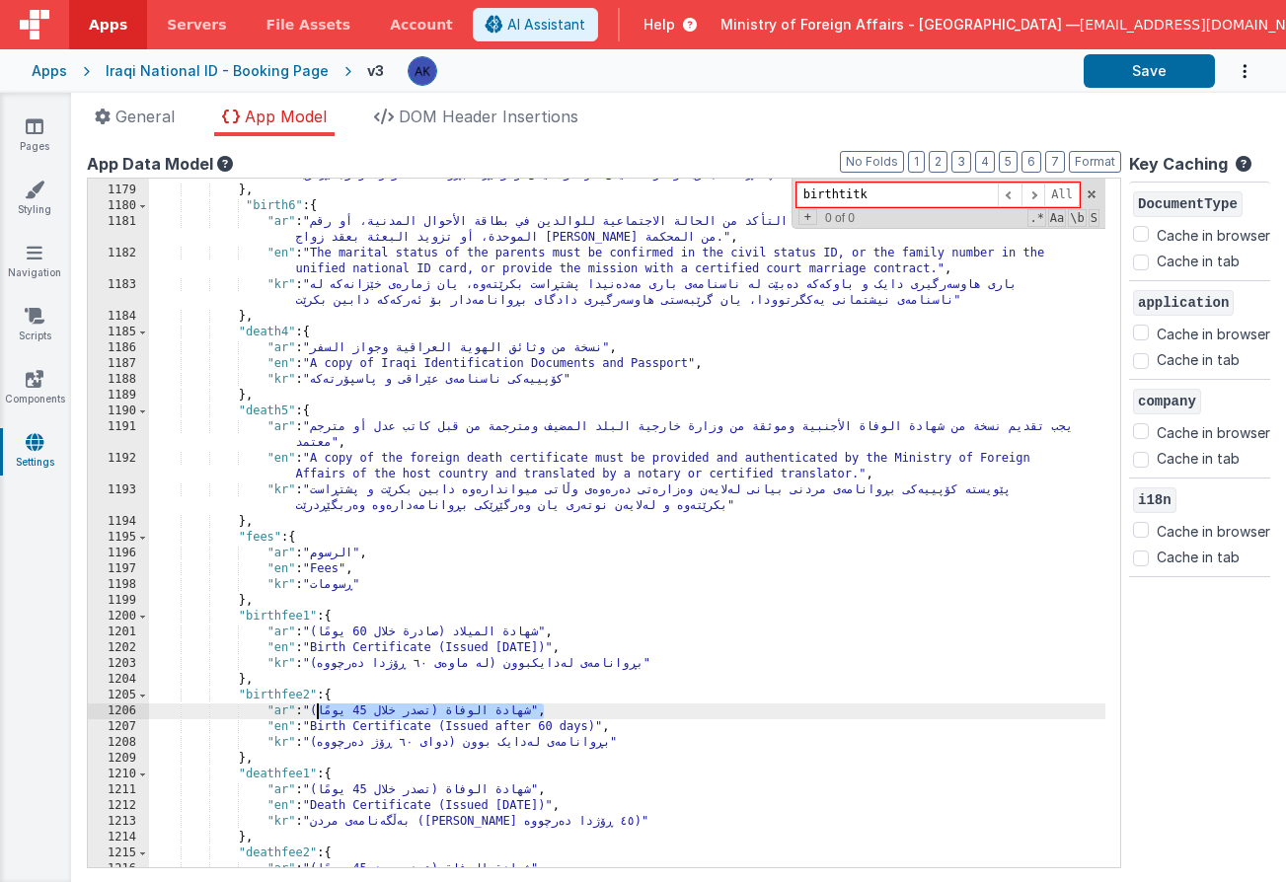
drag, startPoint x: 317, startPoint y: 712, endPoint x: 541, endPoint y: 711, distance: 224.0
click at [541, 711] on div ""kr" : "پێویستە کۆپییەکی بڕوانامەی لەدایکبوونی بیانی لەلایەن وەزارەتی دەرەوەی و…" at bounding box center [627, 519] width 956 height 736
click at [417, 713] on div ""kr" : "پێویستە کۆپییەکی بڕوانامەی لەدایکبوونی بیانی لەلایەن وەزارەتی دەرەوەی و…" at bounding box center [627, 519] width 956 height 736
drag, startPoint x: 317, startPoint y: 709, endPoint x: 527, endPoint y: 711, distance: 210.2
click at [527, 711] on div ""kr" : "پێویستە کۆپییەکی بڕوانامەی لەدایکبوونی بیانی لەلایەن وەزارەتی دەرەوەی و…" at bounding box center [627, 519] width 956 height 736
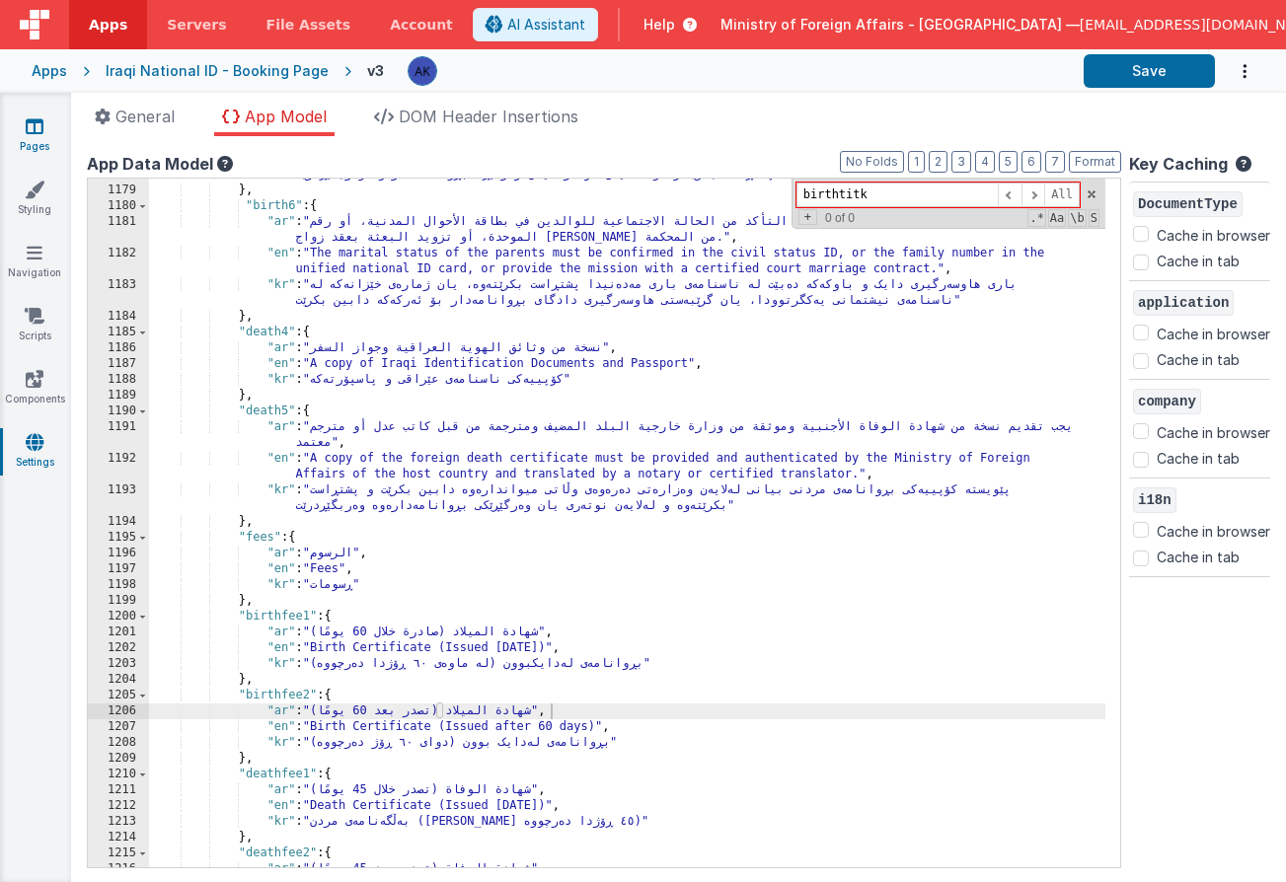
click at [50, 126] on link "Pages" at bounding box center [34, 135] width 71 height 39
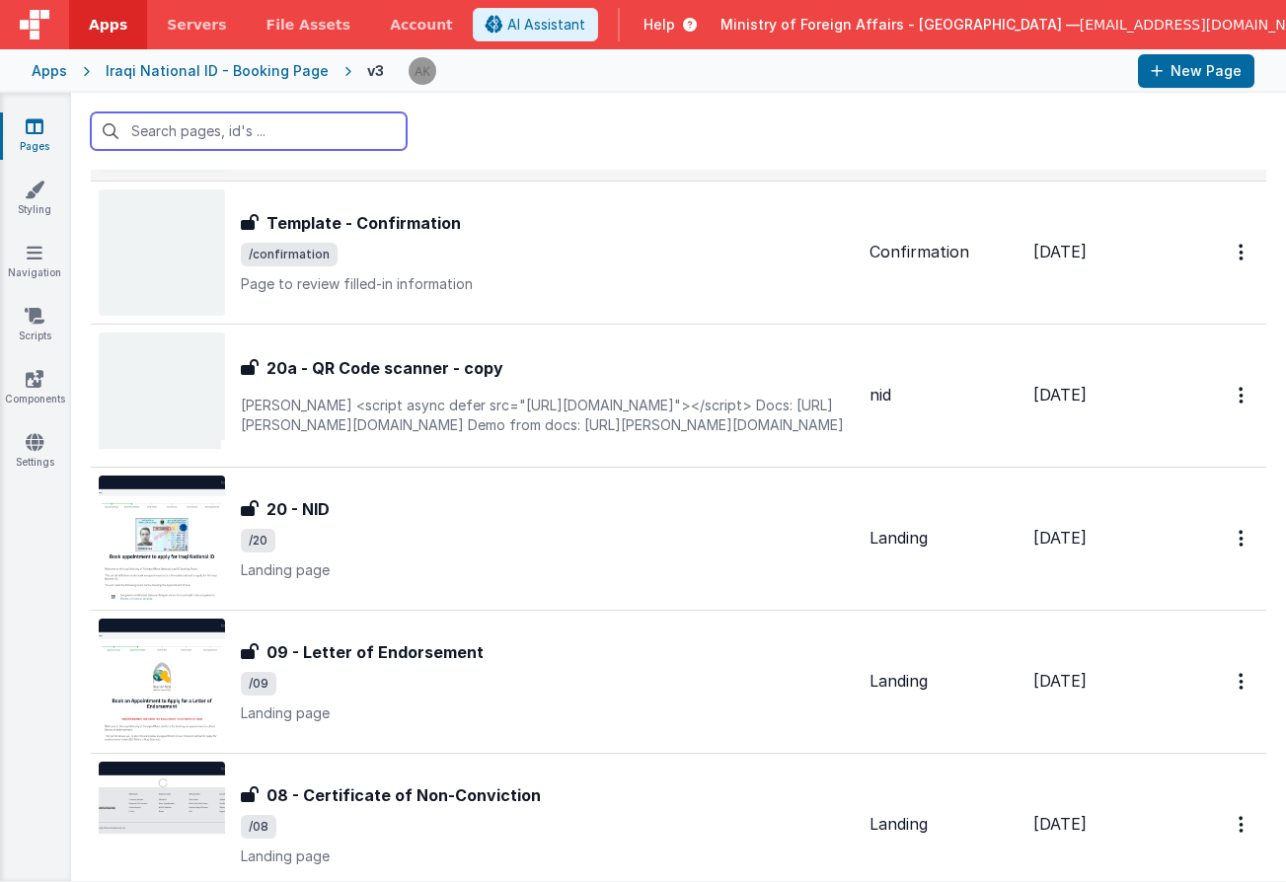
scroll to position [7341, 0]
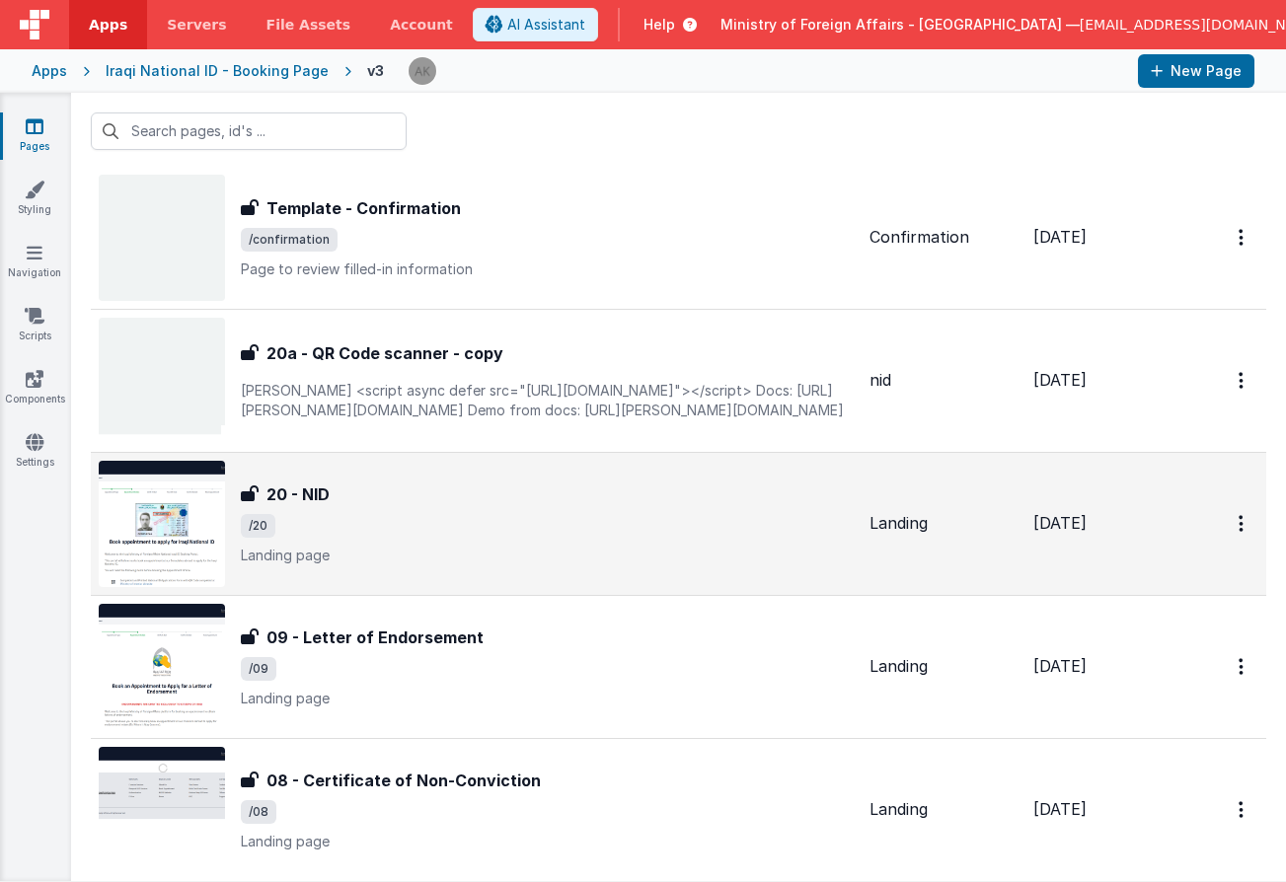
click at [200, 500] on img at bounding box center [162, 524] width 126 height 126
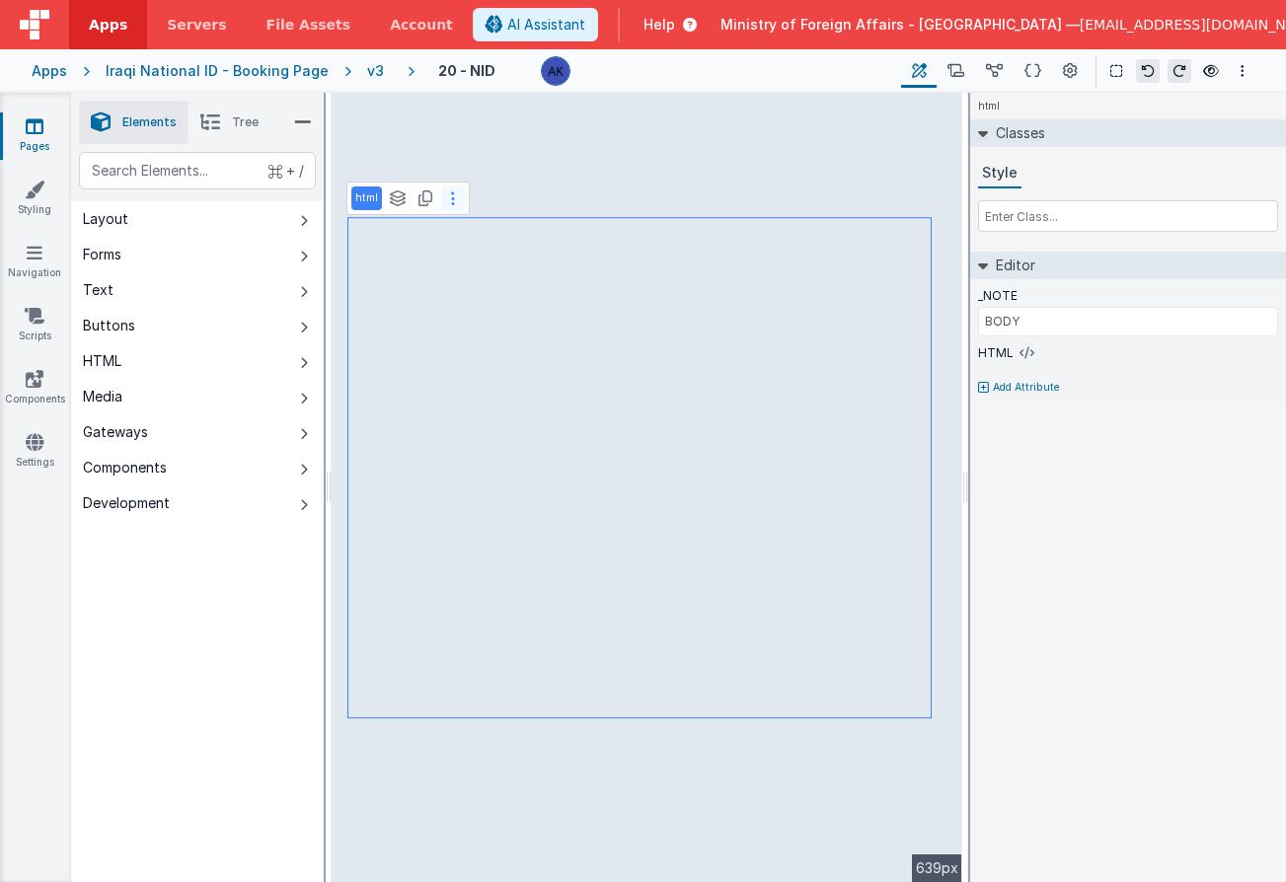
click at [448, 202] on button at bounding box center [453, 198] width 24 height 24
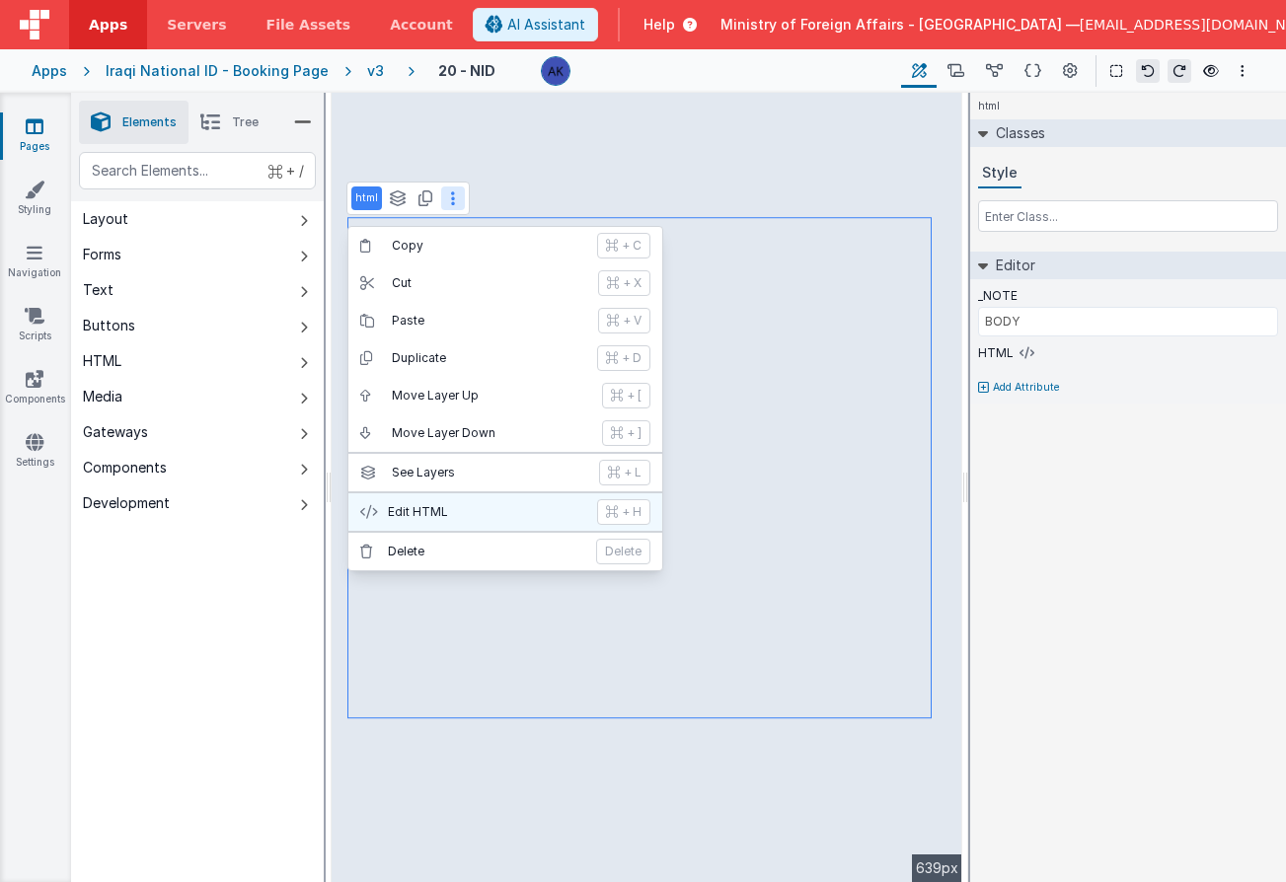
click at [446, 502] on button "Edit HTML + H" at bounding box center [505, 511] width 314 height 37
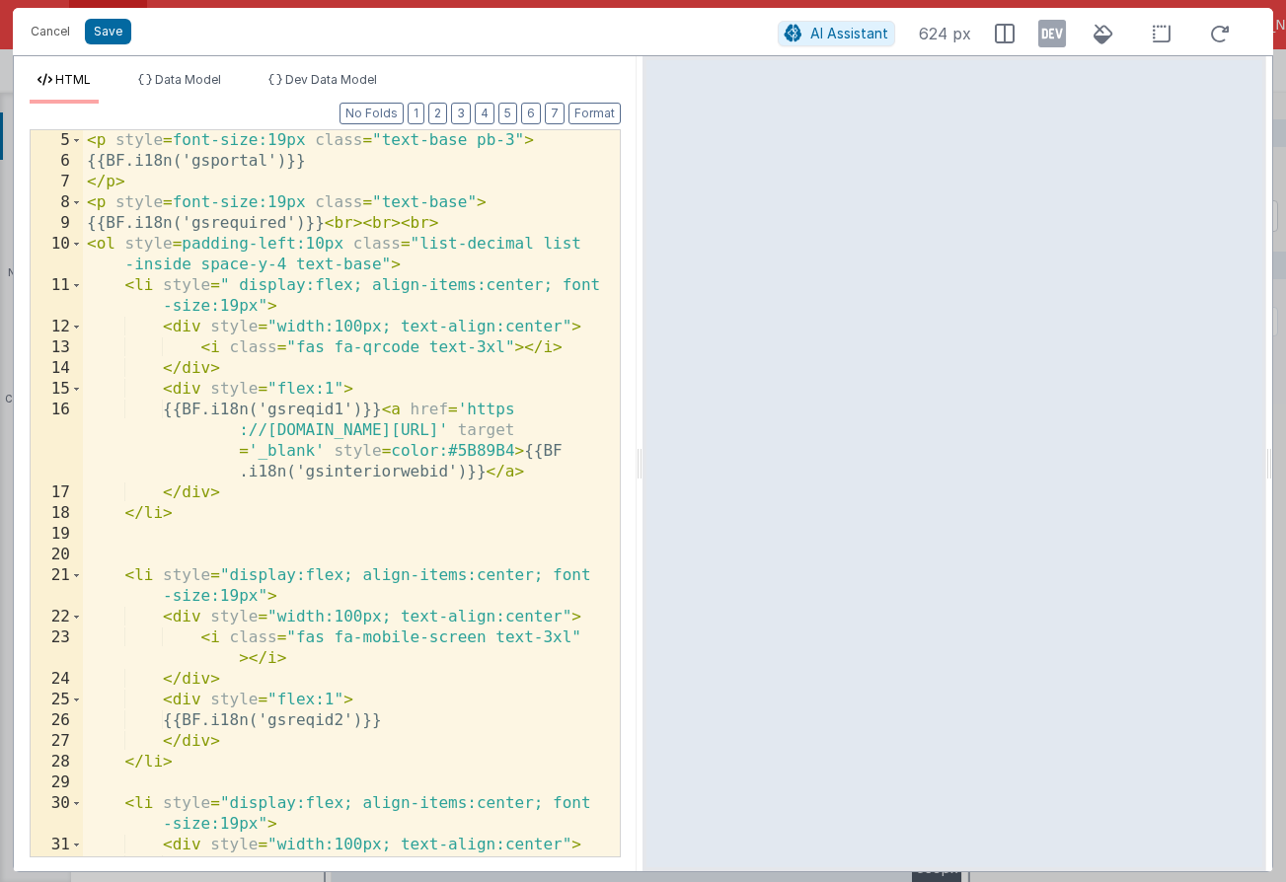
scroll to position [83, 0]
click at [128, 283] on div "< p style = font-size:19px class = "text-base pb-3" > {{BF.i18n('gsportal')}} <…" at bounding box center [344, 514] width 522 height 768
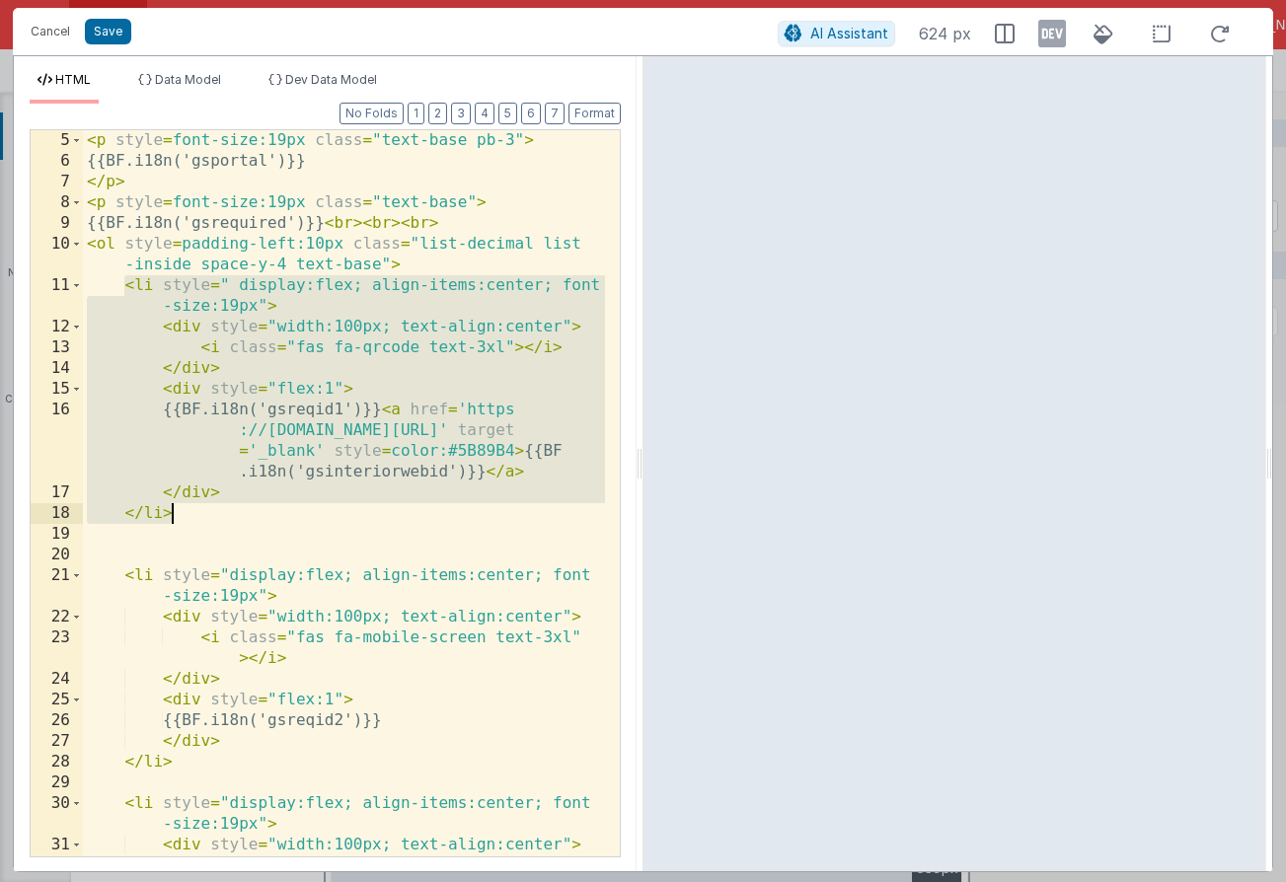
drag, startPoint x: 128, startPoint y: 283, endPoint x: 267, endPoint y: 515, distance: 270.4
click at [267, 515] on div "< p style = font-size:19px class = "text-base pb-3" > {{BF.i18n('gsportal')}} <…" at bounding box center [344, 514] width 522 height 768
click at [48, 28] on button "Cancel" at bounding box center [50, 32] width 59 height 28
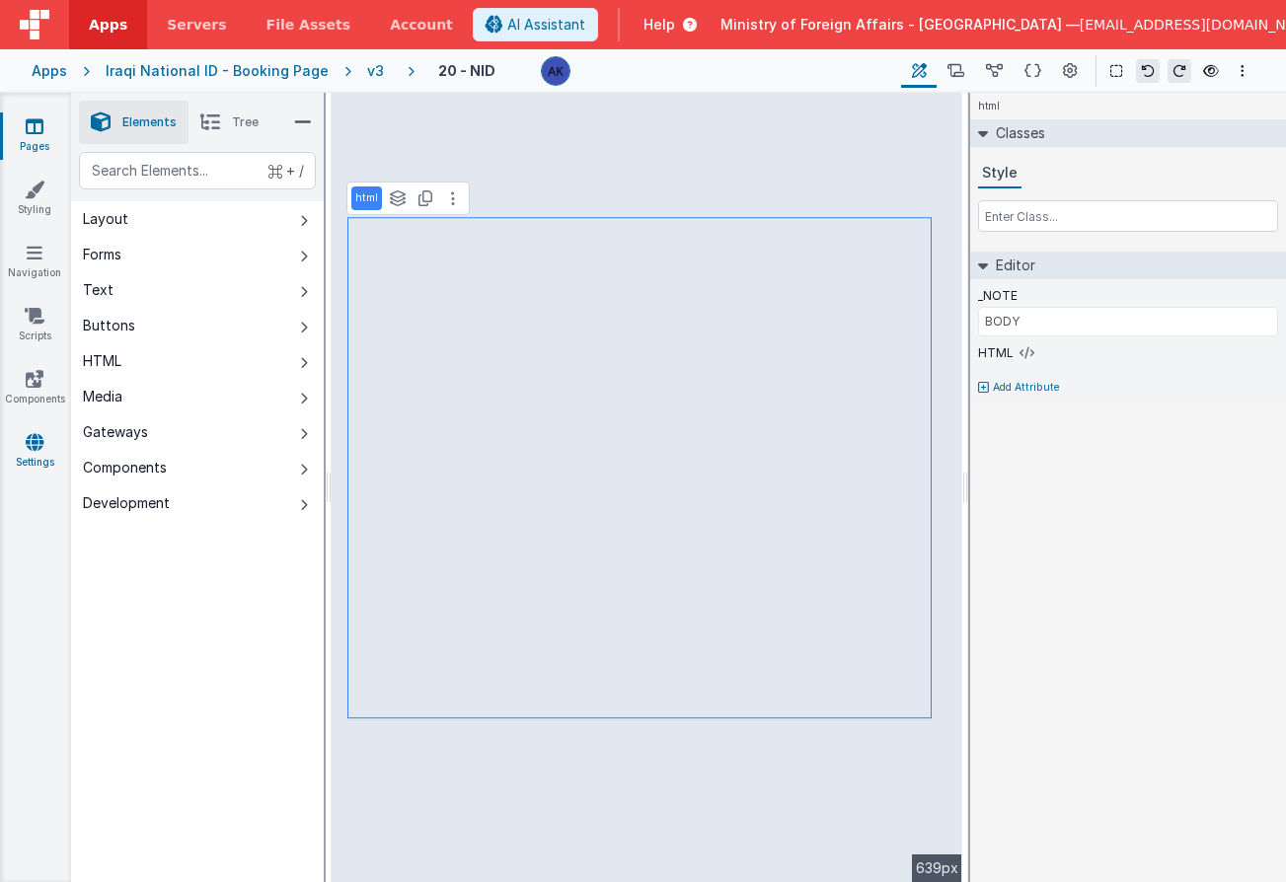
click at [37, 451] on link "Settings" at bounding box center [34, 451] width 71 height 39
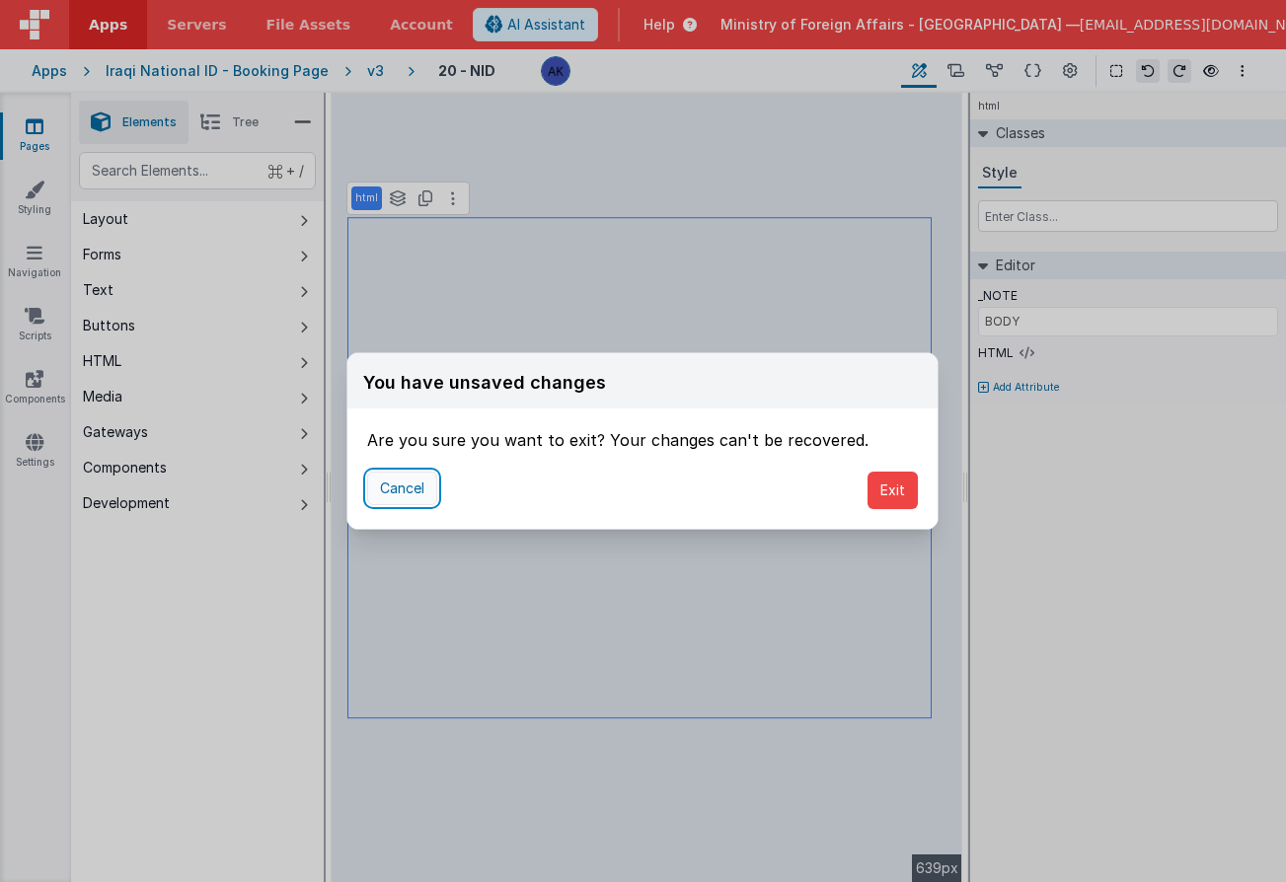
click at [420, 489] on button "Cancel" at bounding box center [402, 489] width 70 height 34
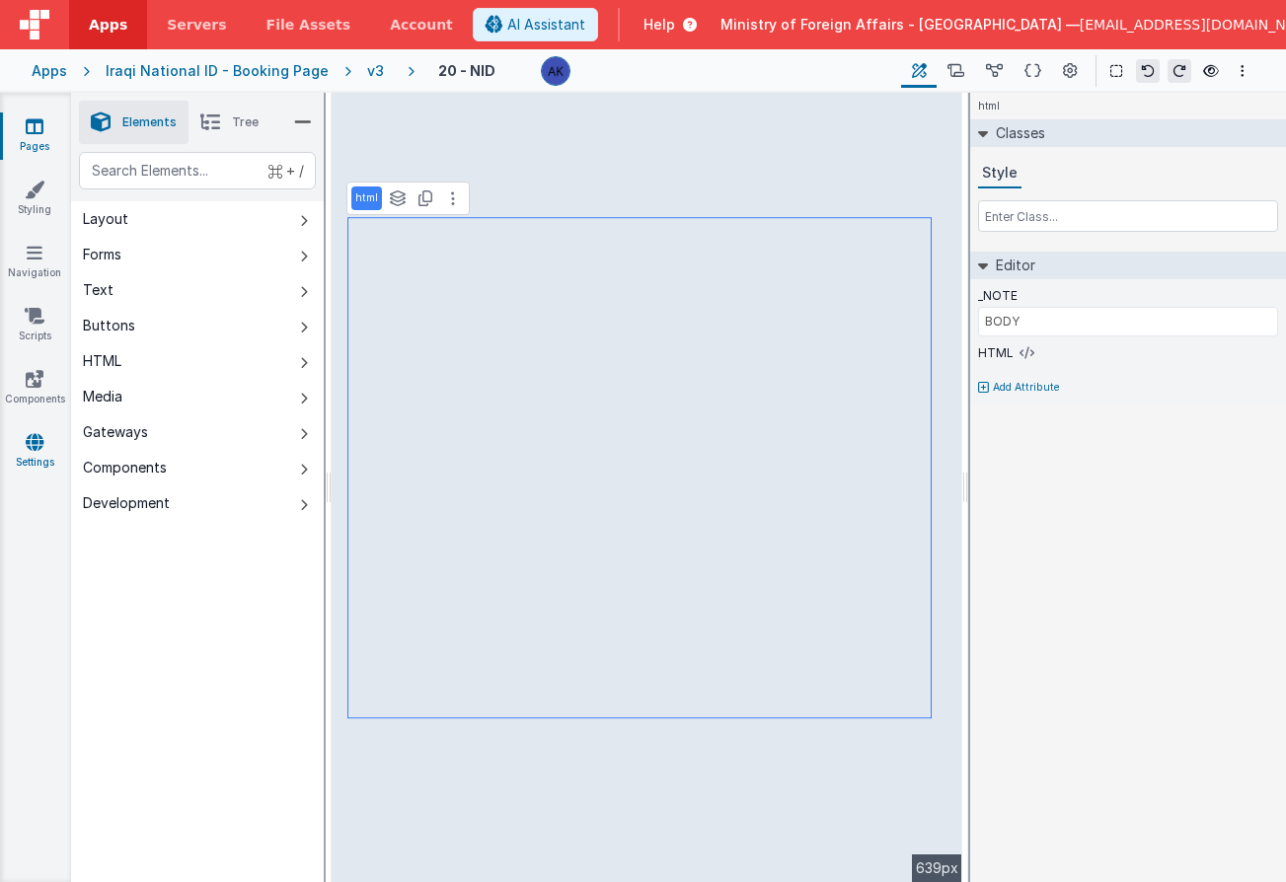
click at [54, 442] on link "Settings" at bounding box center [34, 451] width 71 height 39
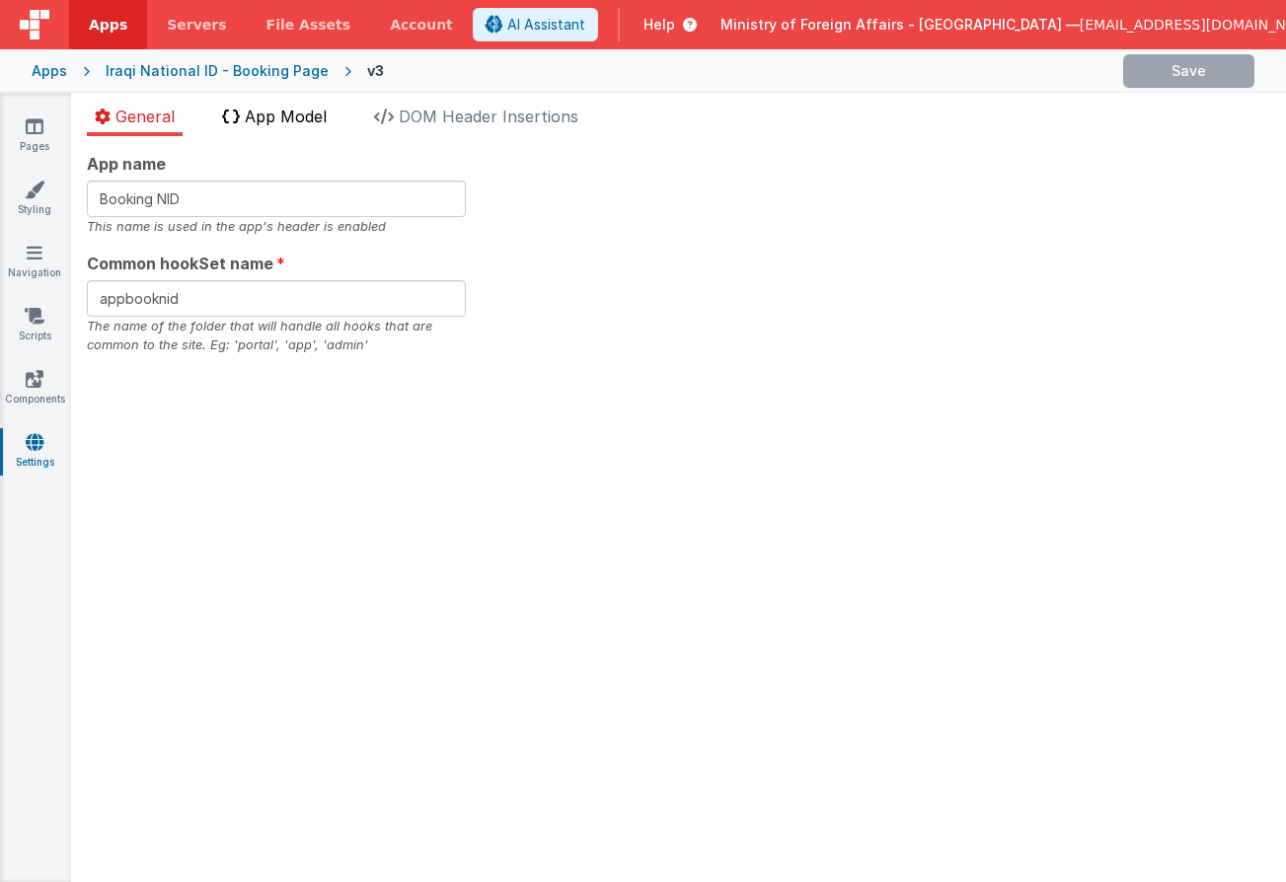
click at [297, 122] on span "App Model" at bounding box center [286, 117] width 82 height 20
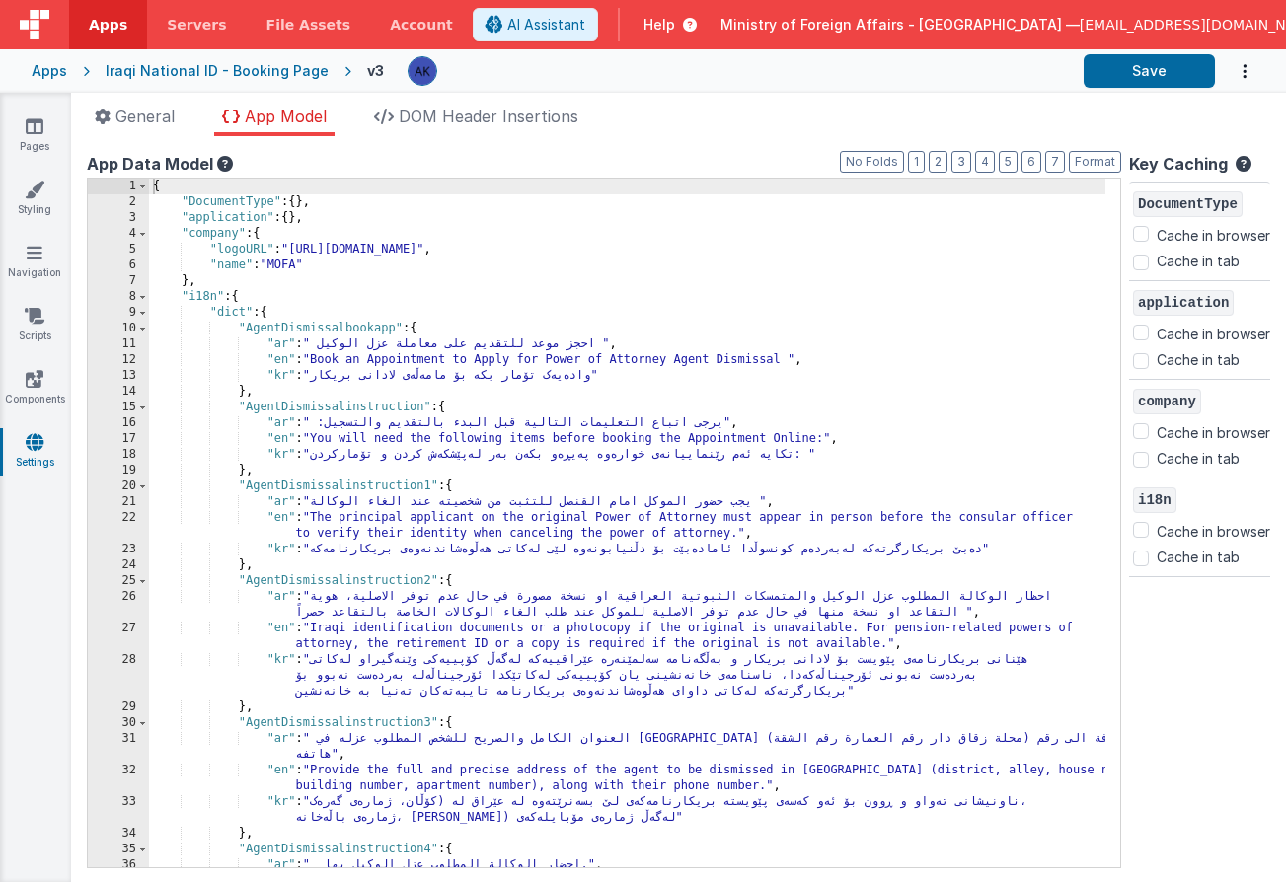
scroll to position [233, 0]
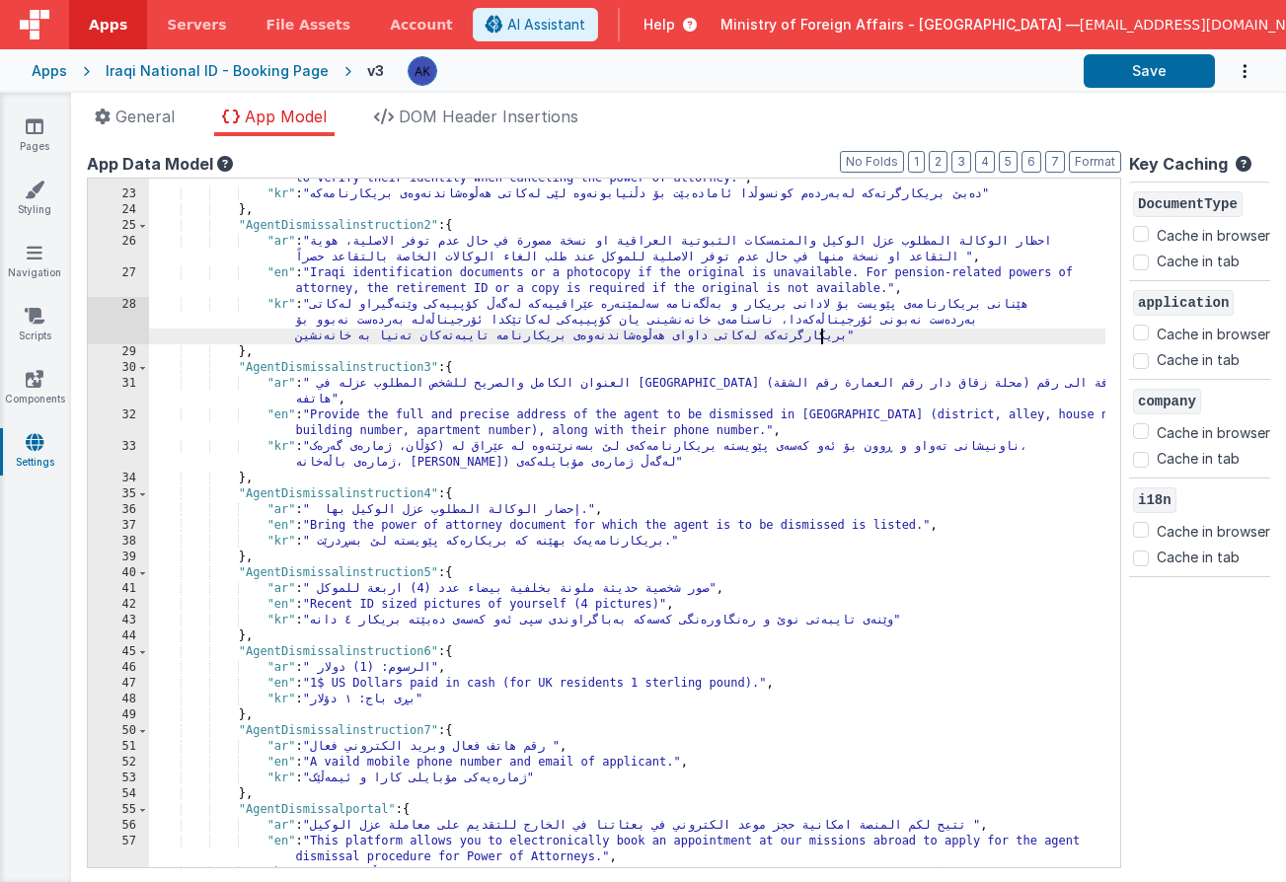
click at [822, 330] on div ""en" : "The principal applicant on the original Power of Attorney must appear i…" at bounding box center [627, 531] width 956 height 752
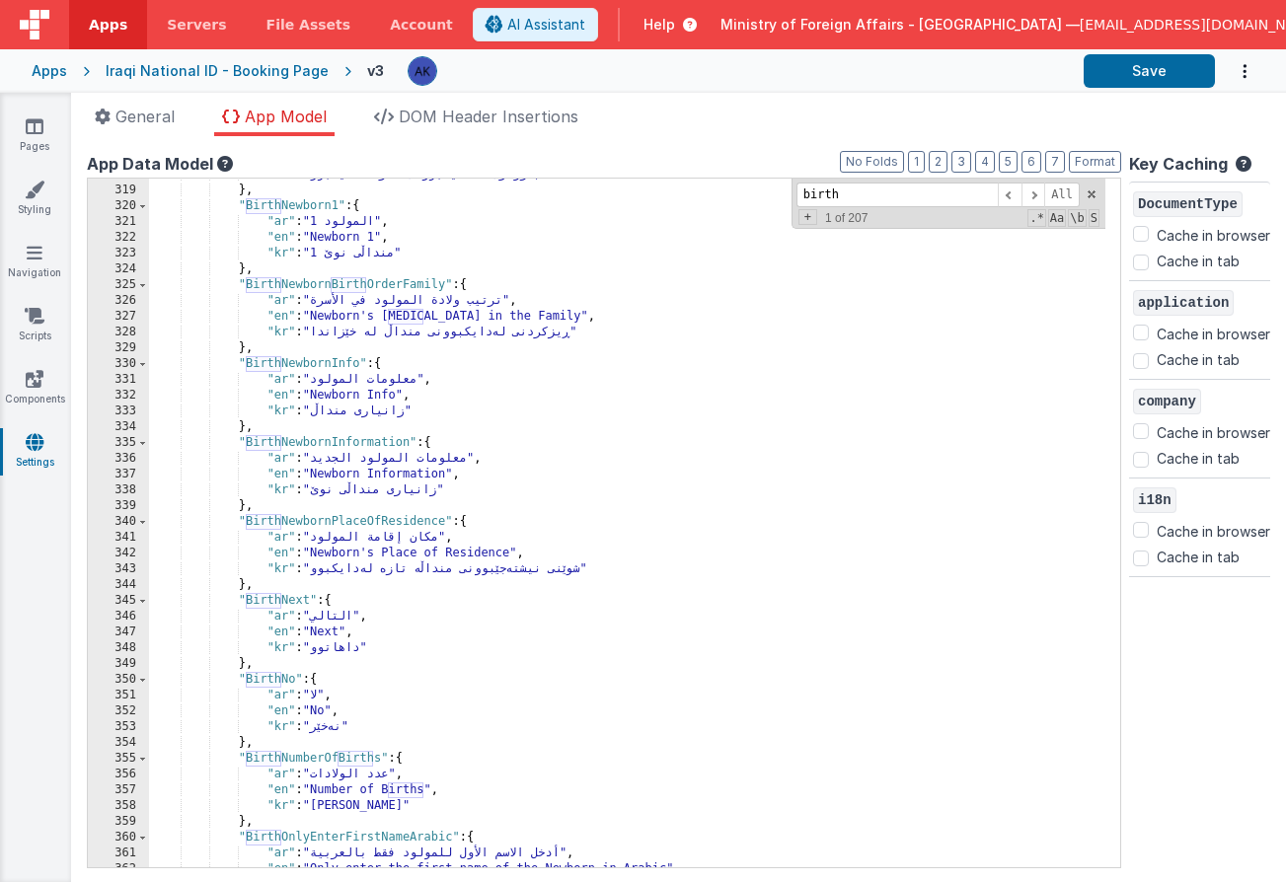
scroll to position [3428, 0]
type input "birth"
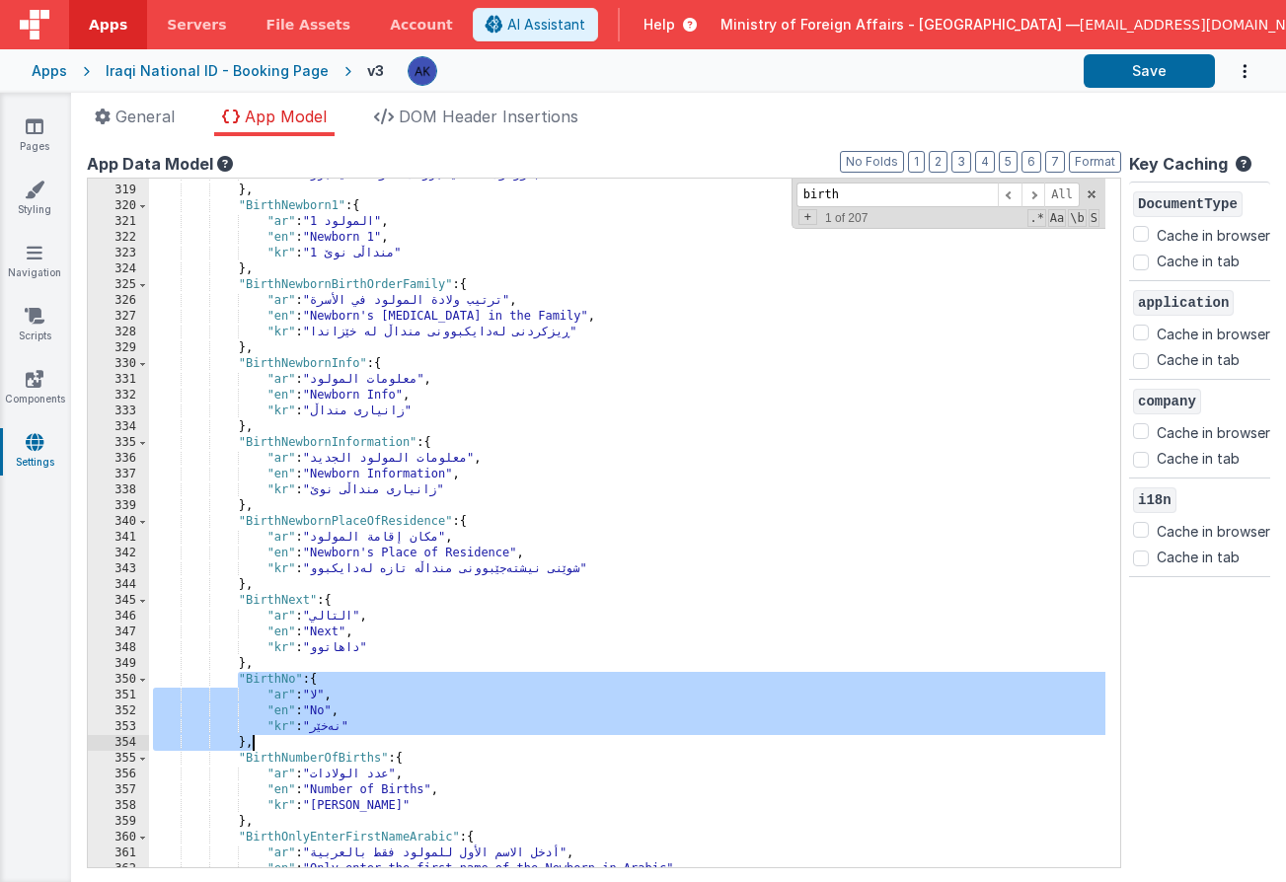
drag, startPoint x: 239, startPoint y: 678, endPoint x: 340, endPoint y: 745, distance: 121.8
click at [340, 745] on div ""kr" : "بەرواری لەدایکبوونی تازەلەدایکبوو" } , "BirthNewborn1" : { "ar" : "المو…" at bounding box center [627, 527] width 956 height 720
click at [338, 746] on div ""kr" : "بەرواری لەدایکبوونی تازەلەدایکبوو" } , "BirthNewborn1" : { "ar" : "المو…" at bounding box center [627, 527] width 956 height 720
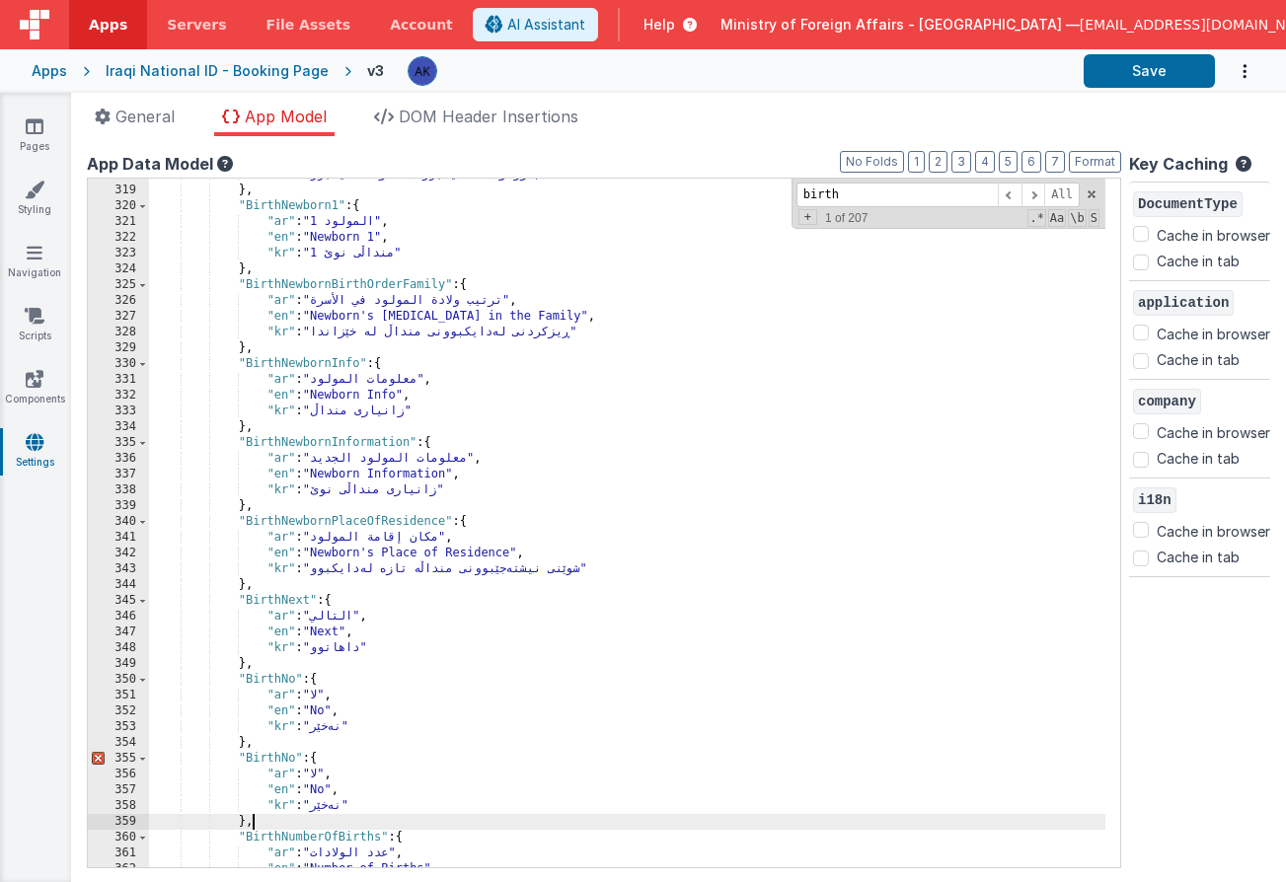
click at [295, 756] on div ""kr" : "بەرواری لەدایکبوونی تازەلەدایکبوو" } , "BirthNewborn1" : { "ar" : "المو…" at bounding box center [627, 527] width 956 height 720
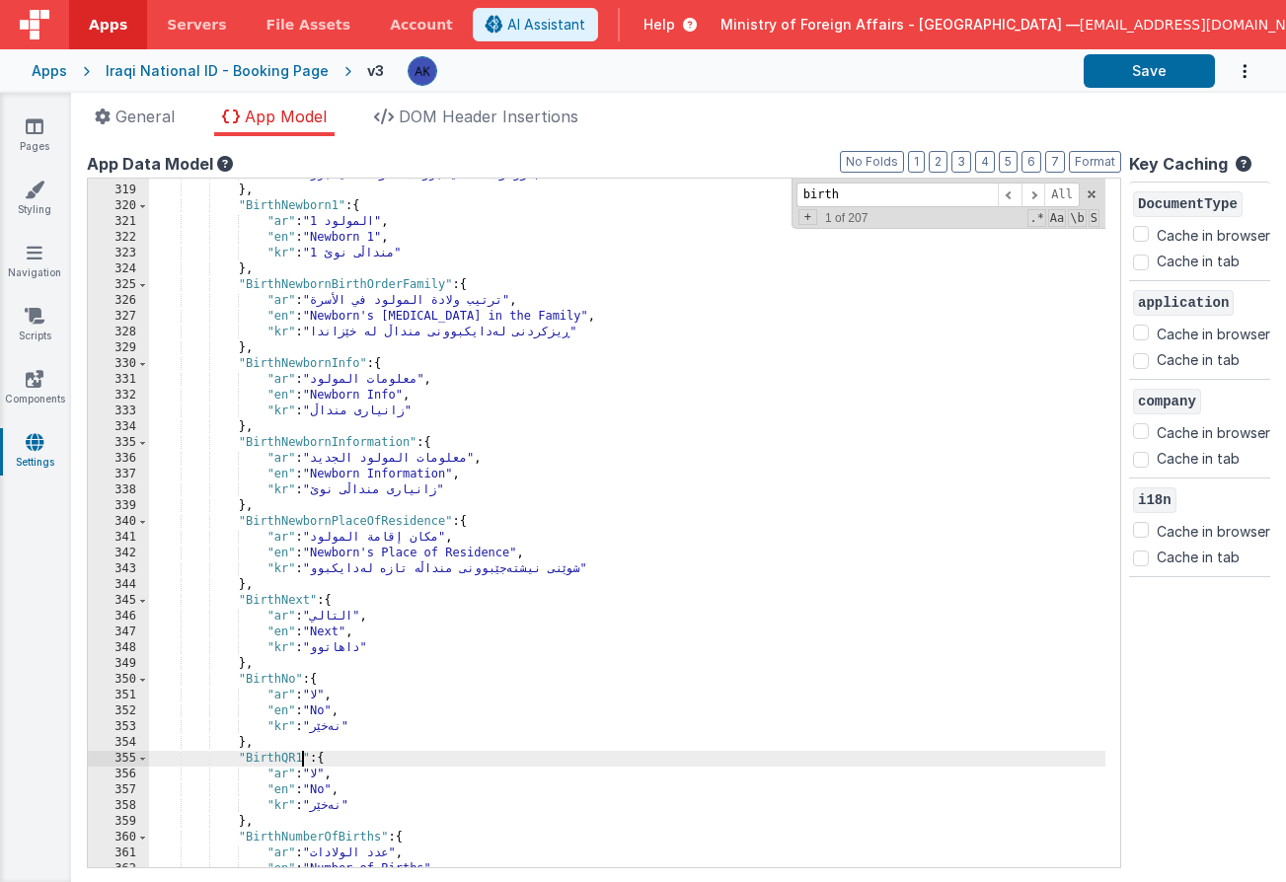
click at [327, 787] on div ""kr" : "بەرواری لەدایکبوونی تازەلەدایکبوو" } , "BirthNewborn1" : { "ar" : "المو…" at bounding box center [627, 527] width 956 height 720
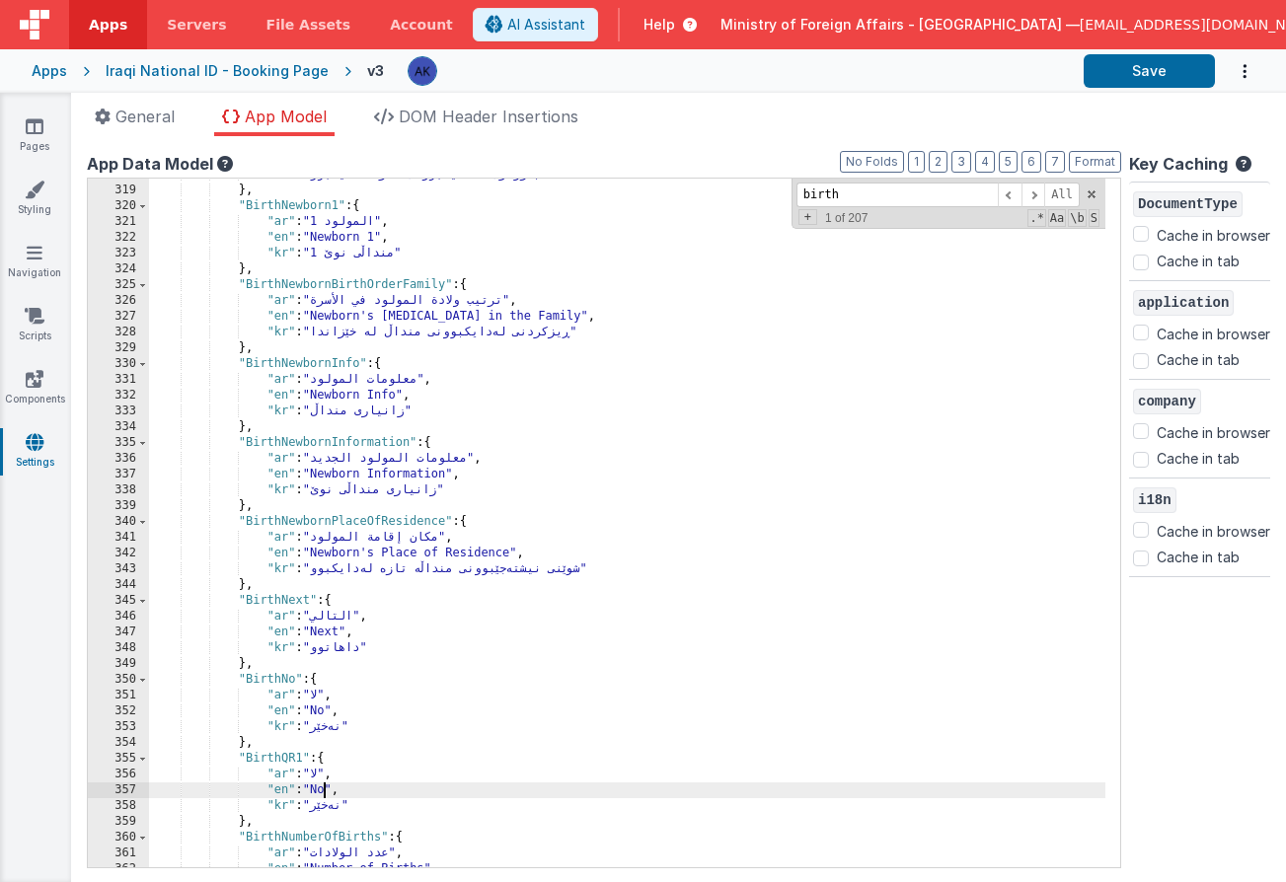
click at [327, 787] on div ""kr" : "بەرواری لەدایکبوونی تازەلەدایکبوو" } , "BirthNewborn1" : { "ar" : "المو…" at bounding box center [627, 527] width 956 height 720
drag, startPoint x: 472, startPoint y: 791, endPoint x: 643, endPoint y: 790, distance: 171.7
click at [643, 790] on div ""kr" : "بەرواری لەدایکبوونی تازەلەدایکبوو" } , "BirthNewborn1" : { "ar" : "المو…" at bounding box center [627, 527] width 956 height 720
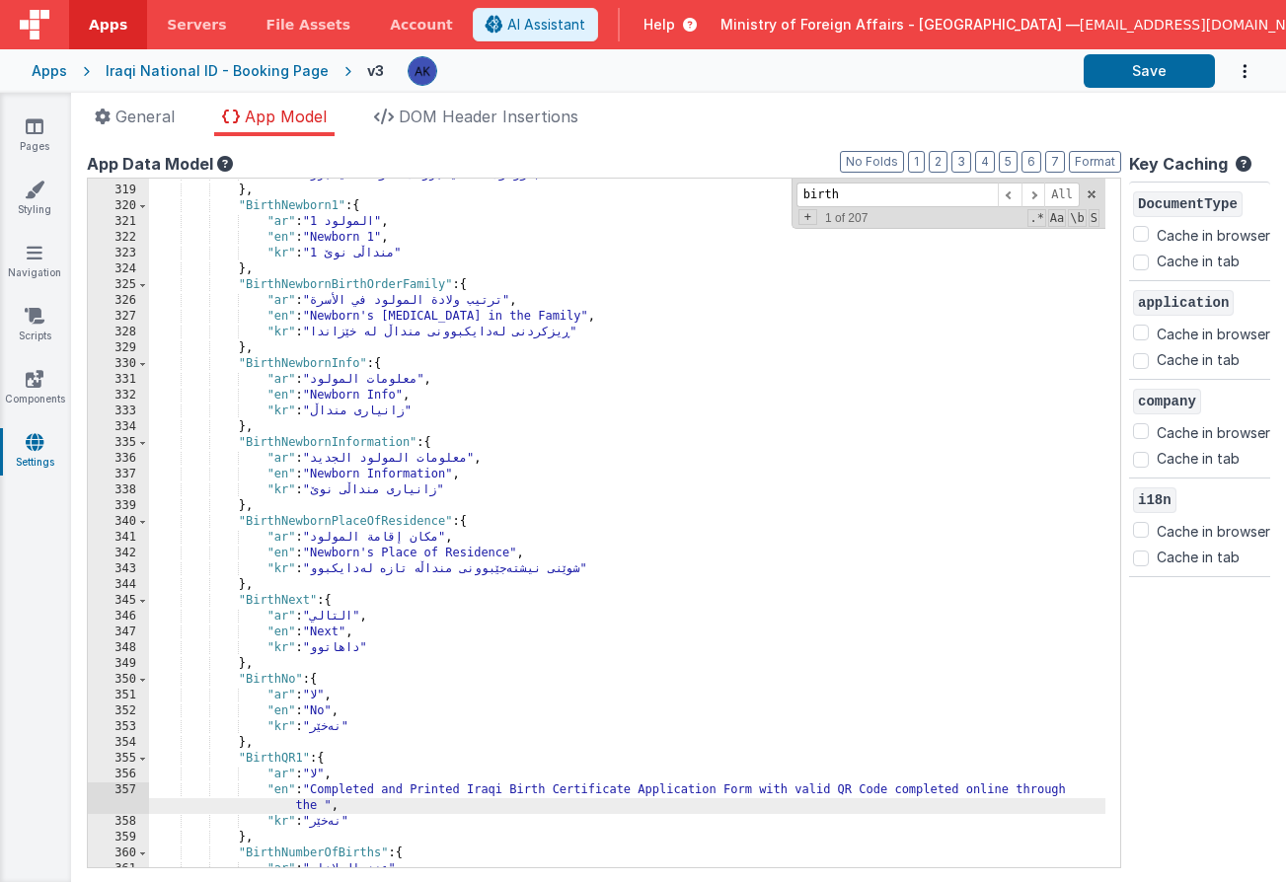
click at [472, 789] on div ""kr" : "بەرواری لەدایکبوونی تازەلەدایکبوو" } , "BirthNewborn1" : { "ar" : "المو…" at bounding box center [627, 527] width 956 height 720
click at [313, 806] on div ""kr" : "بەرواری لەدایکبوونی تازەلەدایکبوو" } , "BirthNewborn1" : { "ar" : "المو…" at bounding box center [627, 527] width 956 height 720
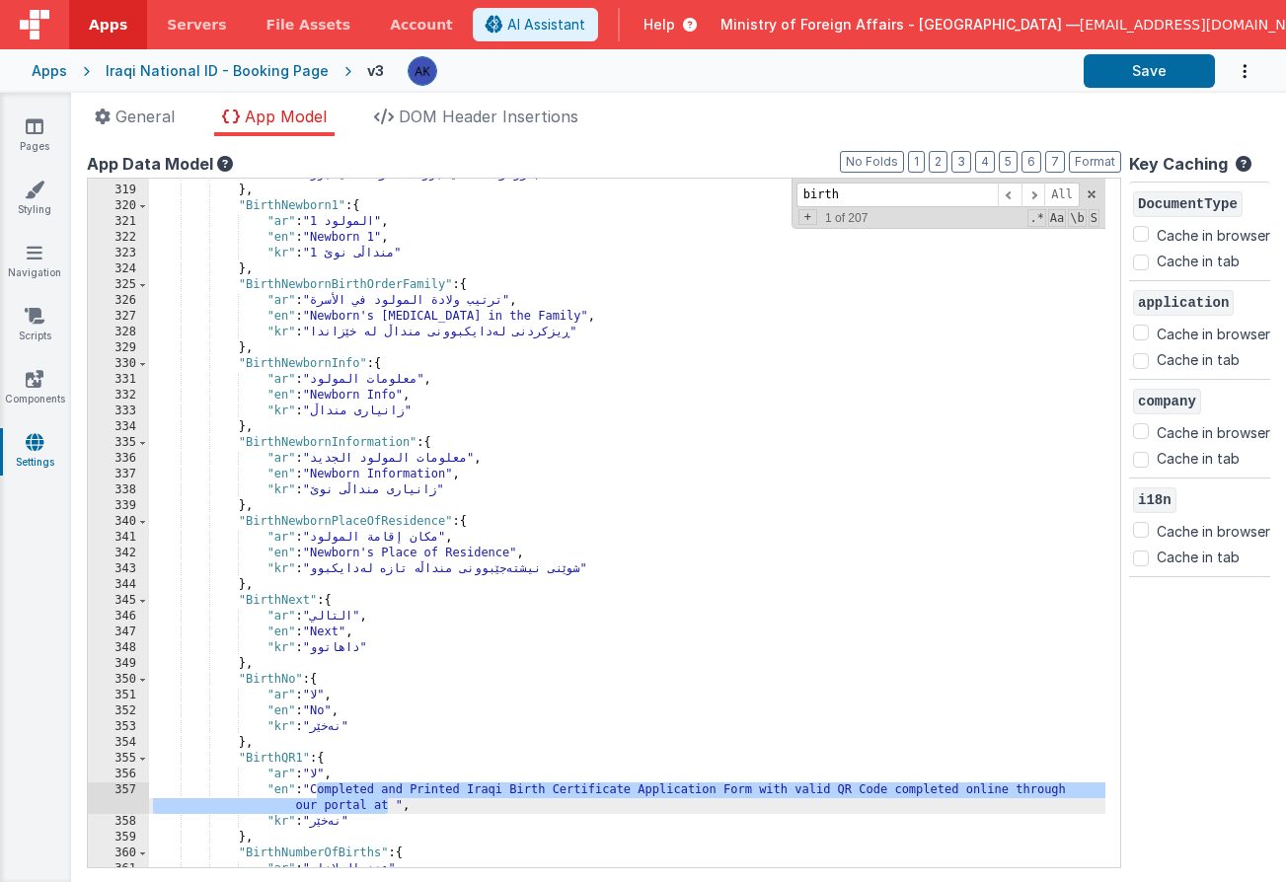
drag, startPoint x: 318, startPoint y: 793, endPoint x: 391, endPoint y: 804, distance: 73.8
click at [391, 804] on div ""kr" : "بەرواری لەدایکبوونی تازەلەدایکبوو" } , "BirthNewborn1" : { "ar" : "المو…" at bounding box center [627, 527] width 956 height 720
click at [323, 773] on div ""kr" : "بەرواری لەدایکبوونی تازەلەدایکبوو" } , "BirthNewborn1" : { "ar" : "المو…" at bounding box center [627, 527] width 956 height 720
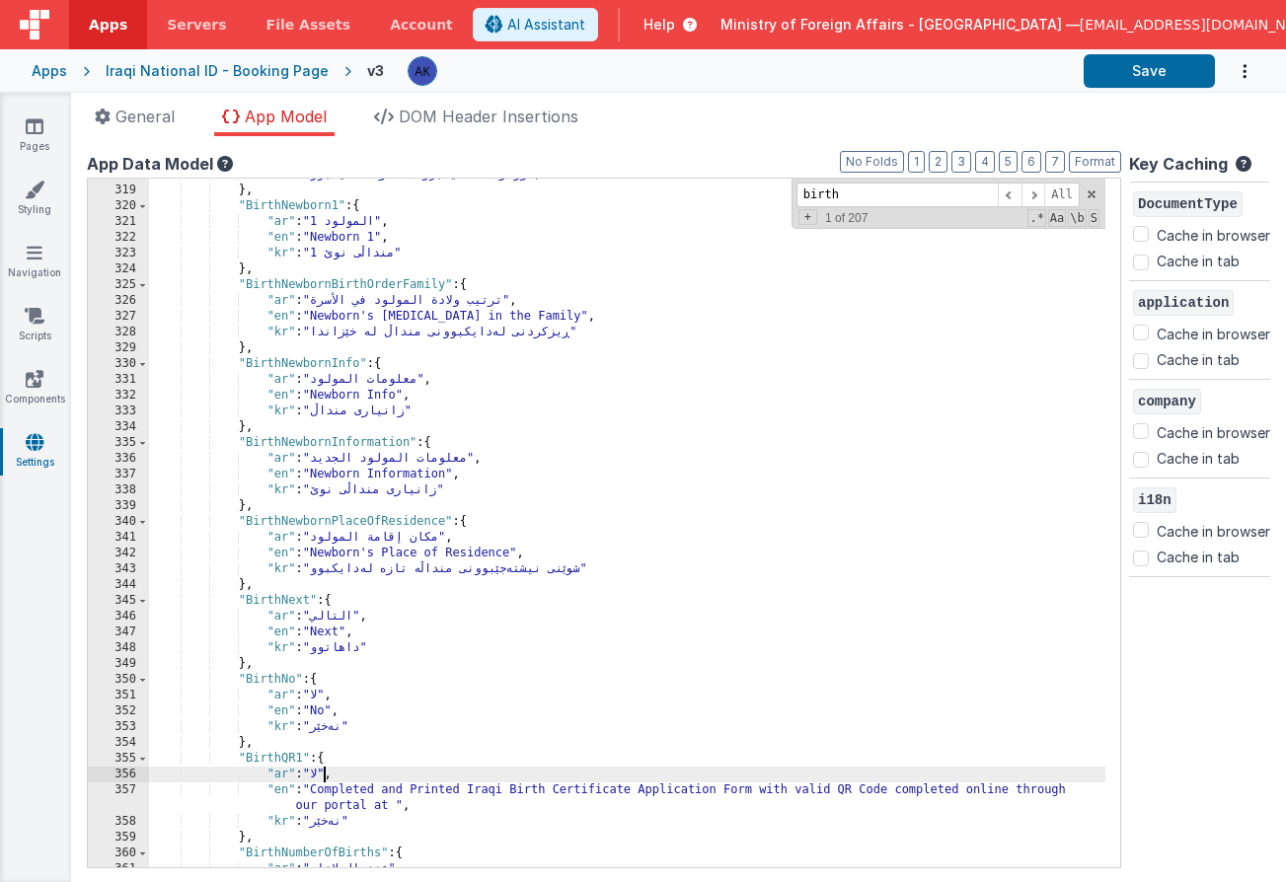
click at [323, 773] on div ""kr" : "بەرواری لەدایکبوونی تازەلەدایکبوو" } , "BirthNewborn1" : { "ar" : "المو…" at bounding box center [627, 527] width 956 height 720
click at [318, 771] on div ""kr" : "بەرواری لەدایکبوونی تازەلەدایکبوو" } , "BirthNewborn1" : { "ar" : "المو…" at bounding box center [627, 527] width 956 height 720
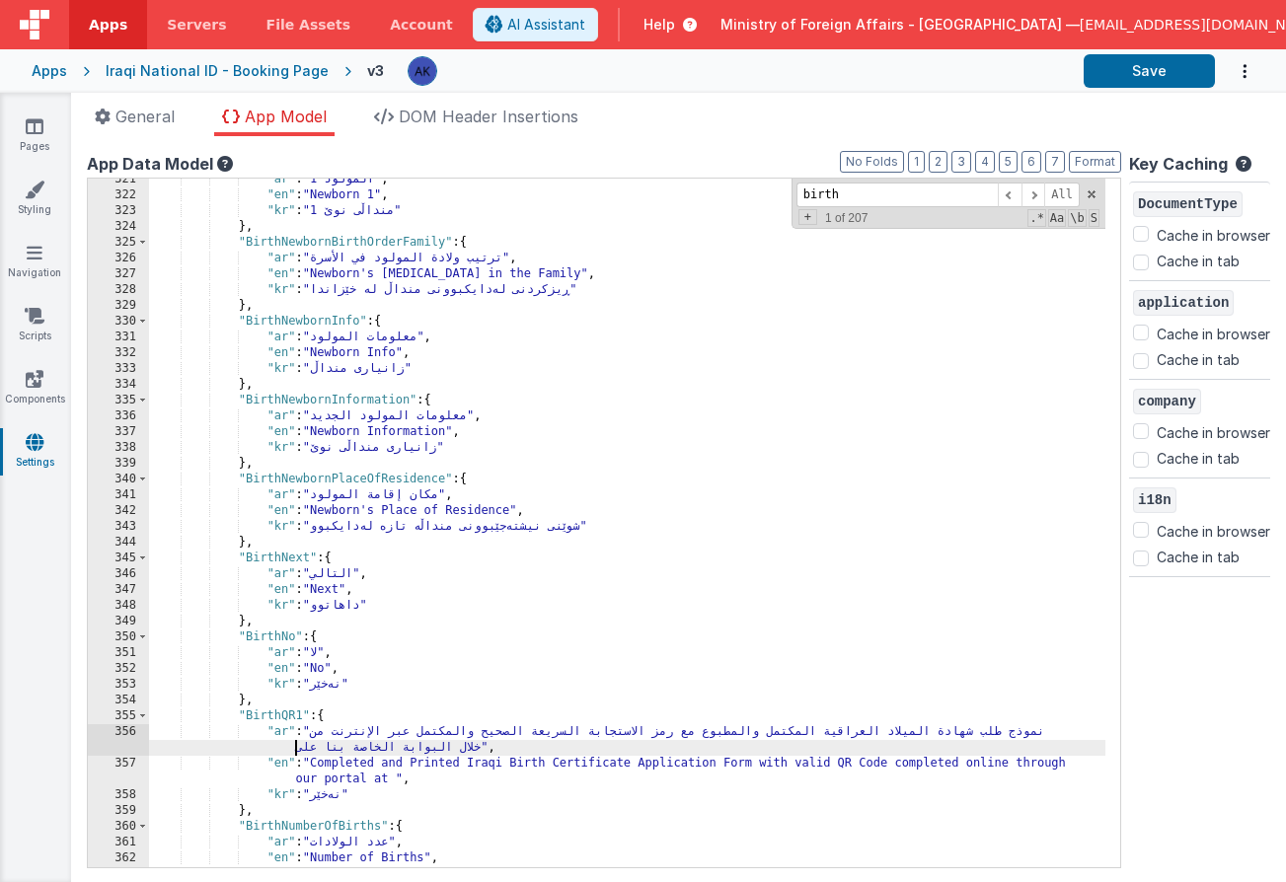
scroll to position [3483, 0]
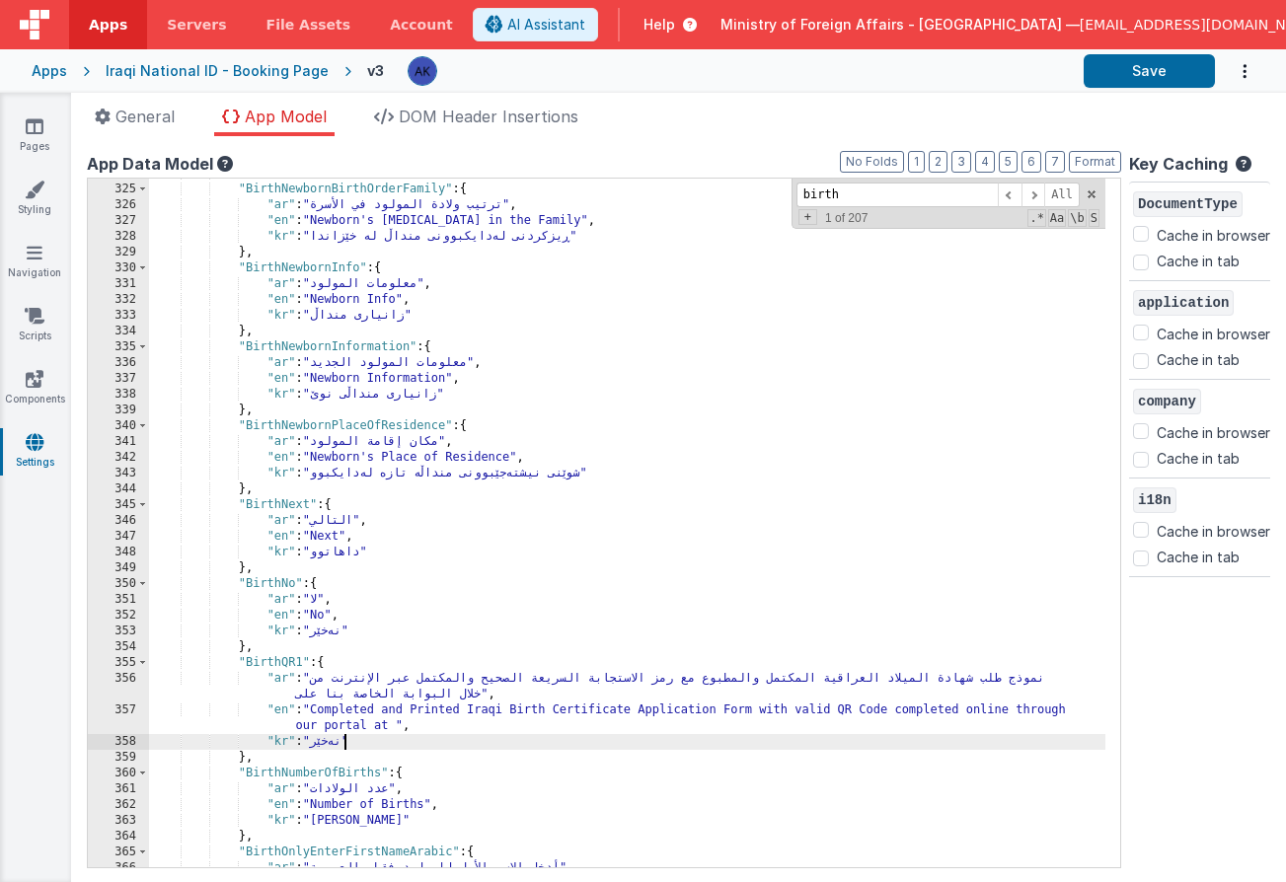
click at [345, 744] on div "} , "BirthNewbornBirthOrderFamily" : { "ar" : "ترتيب ولادة المولود في الأسرة" ,…" at bounding box center [627, 526] width 956 height 720
click at [344, 743] on div "} , "BirthNewbornBirthOrderFamily" : { "ar" : "ترتيب ولادة المولود في الأسرة" ,…" at bounding box center [627, 526] width 956 height 720
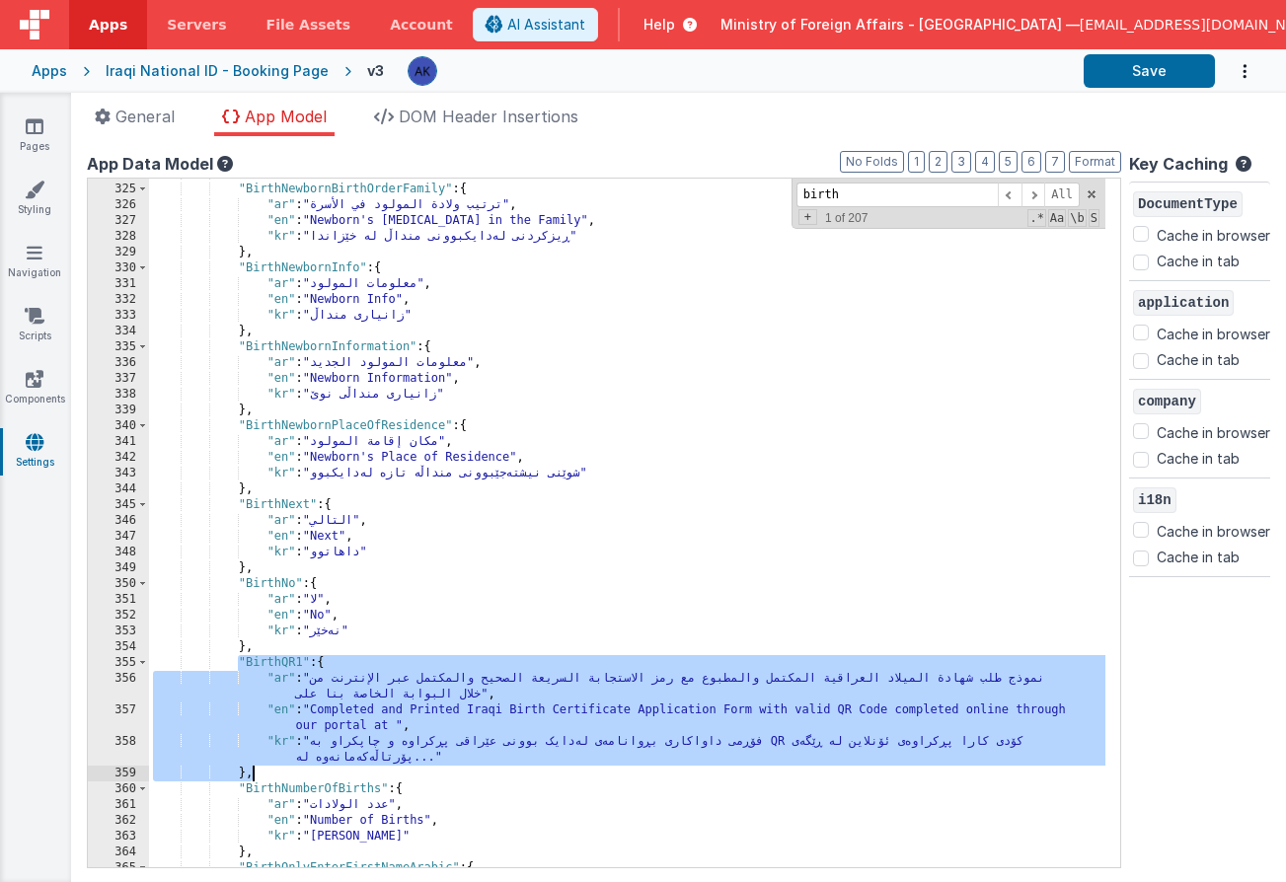
drag, startPoint x: 235, startPoint y: 662, endPoint x: 271, endPoint y: 770, distance: 113.6
click at [271, 770] on div "} , "BirthNewbornBirthOrderFamily" : { "ar" : "ترتيب ولادة المولود في الأسرة" ,…" at bounding box center [627, 526] width 956 height 720
click at [270, 770] on div "} , "BirthNewbornBirthOrderFamily" : { "ar" : "ترتيب ولادة المولود في الأسرة" ,…" at bounding box center [627, 526] width 956 height 720
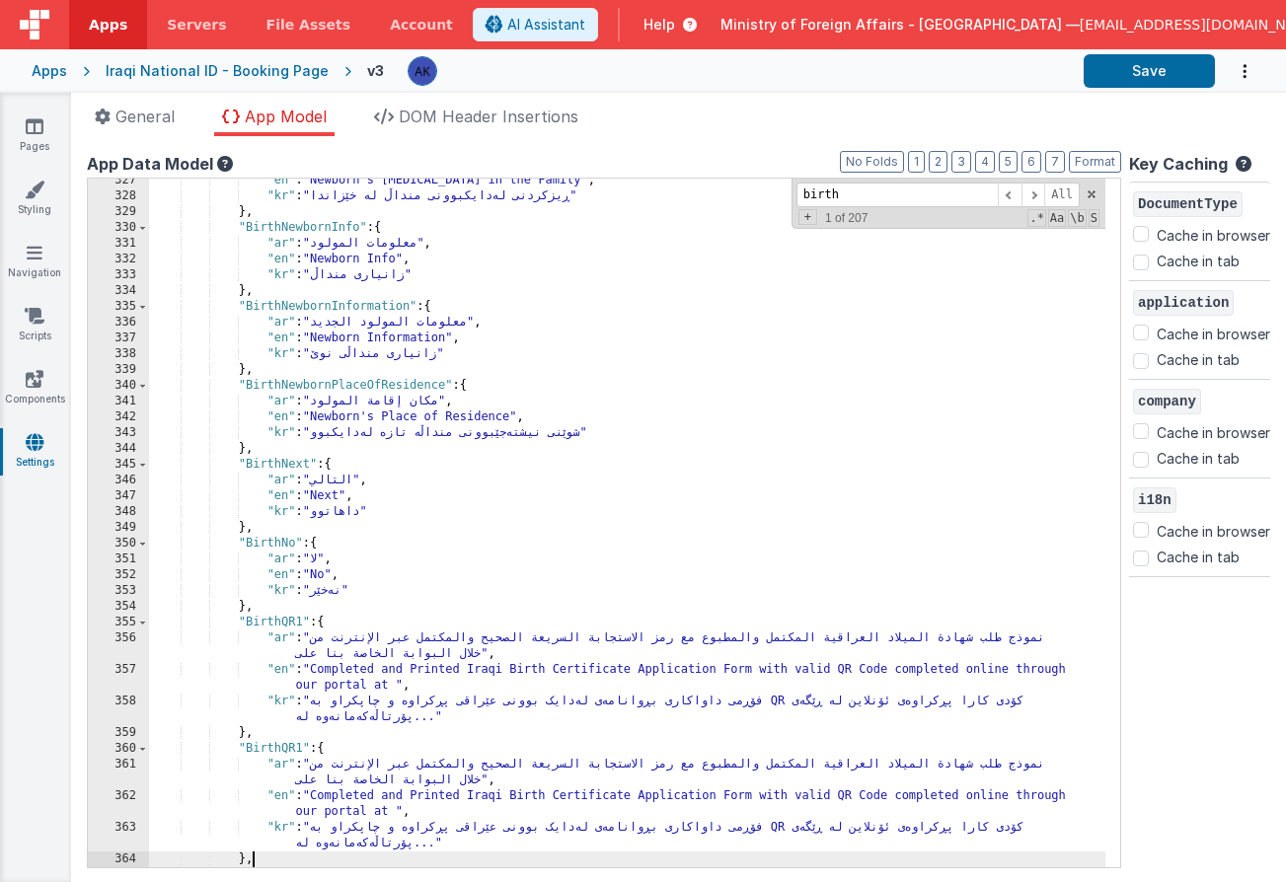
scroll to position [3499, 0]
click at [301, 749] on div ""en" : "Newborn's Birth order in the Family" , "kr" : "ڕیزکردنی لەدایکبوونی مند…" at bounding box center [627, 533] width 956 height 720
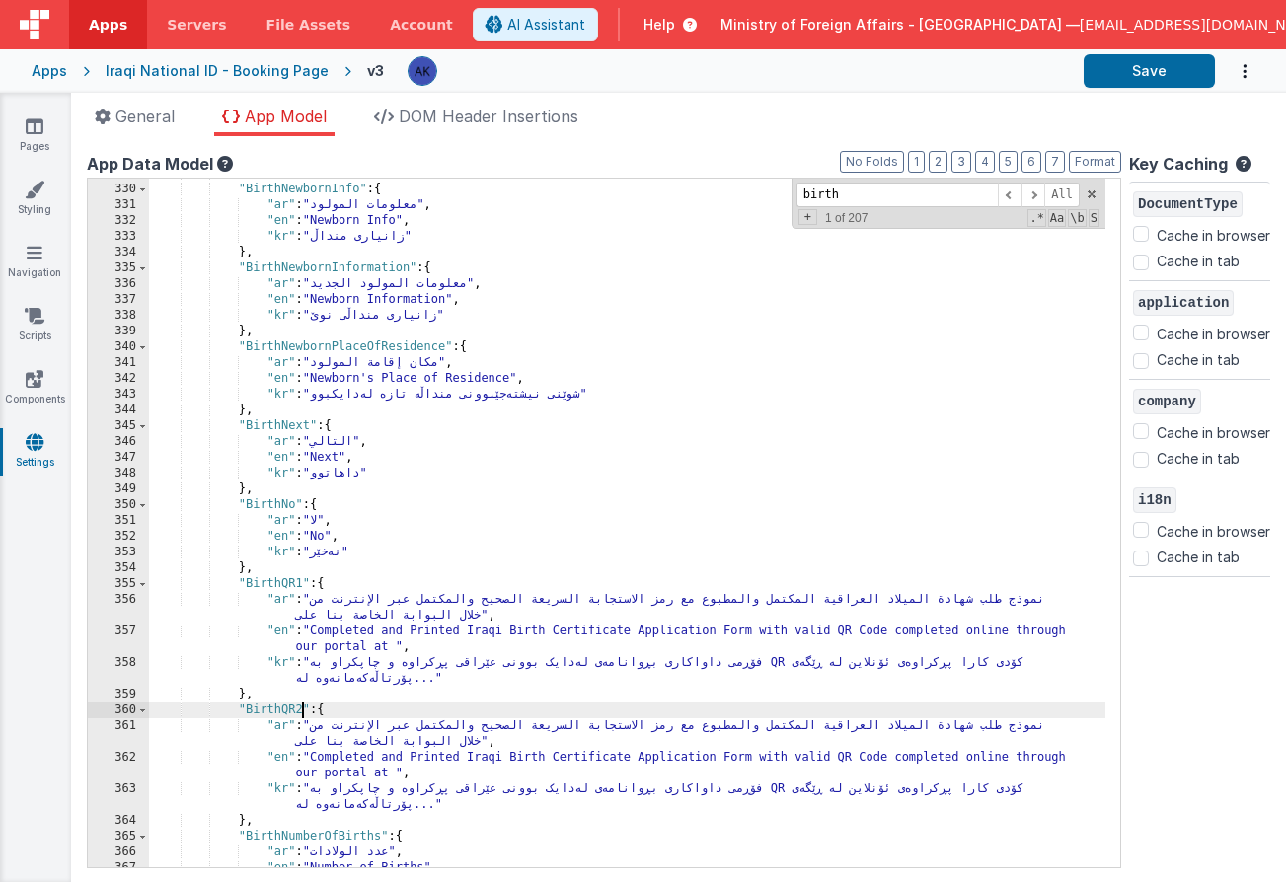
scroll to position [3528, 0]
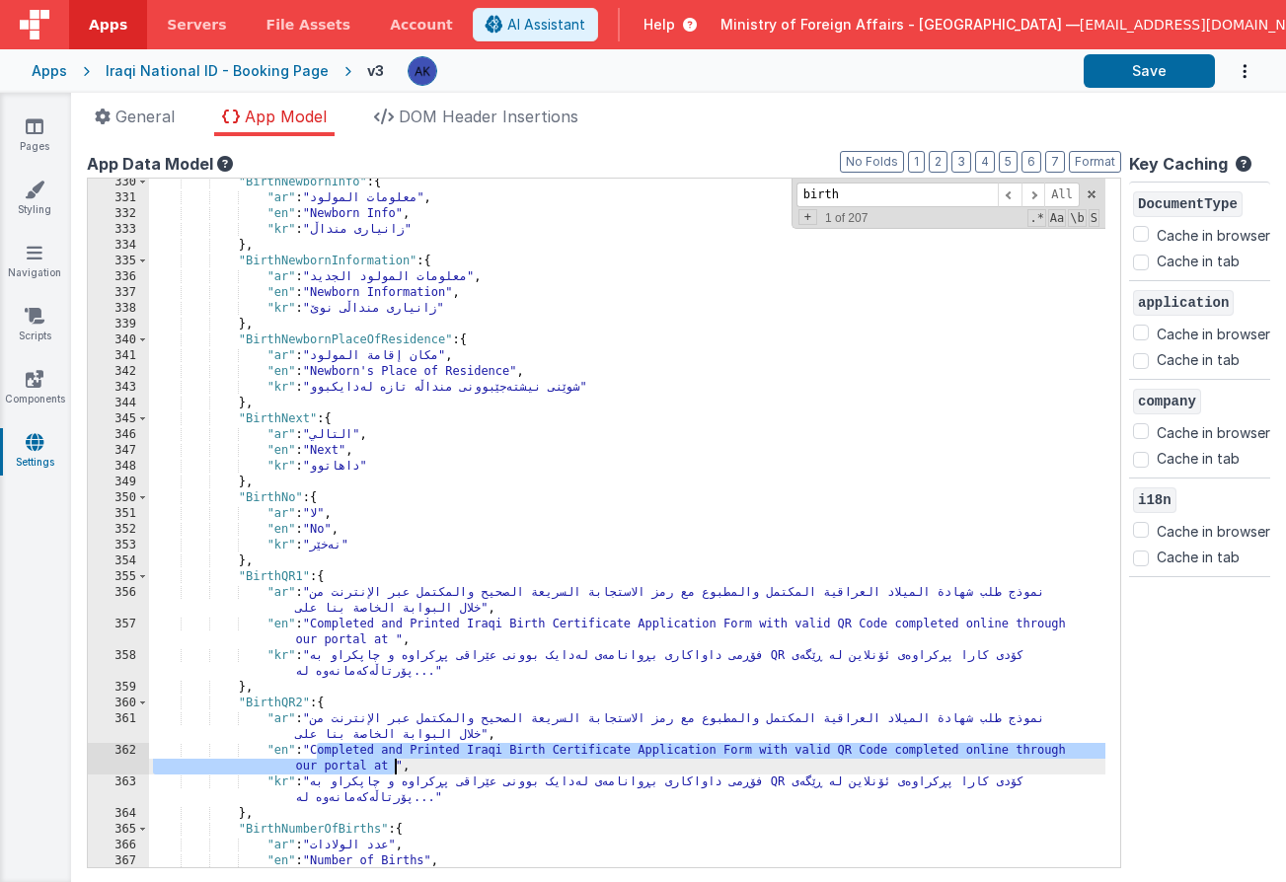
drag, startPoint x: 318, startPoint y: 753, endPoint x: 393, endPoint y: 765, distance: 75.9
click at [393, 765] on div ""BirthNewbornInfo" : { "ar" : "معلومات المولود" , "en" : "Newborn Info" , "kr" …" at bounding box center [627, 535] width 956 height 720
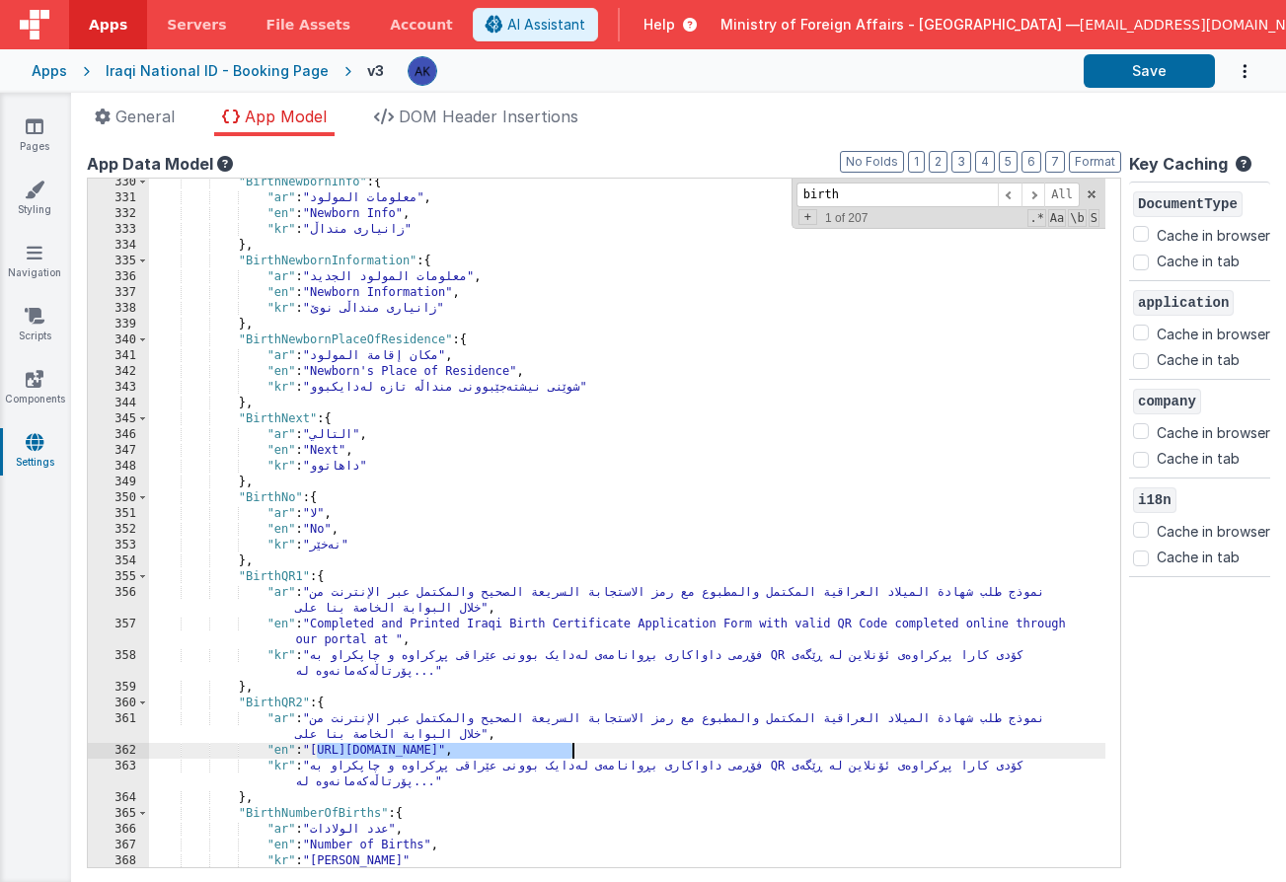
drag, startPoint x: 316, startPoint y: 752, endPoint x: 575, endPoint y: 748, distance: 259.5
click at [575, 748] on div ""BirthNewbornInfo" : { "ar" : "معلومات المولود" , "en" : "Newborn Info" , "kr" …" at bounding box center [627, 535] width 956 height 720
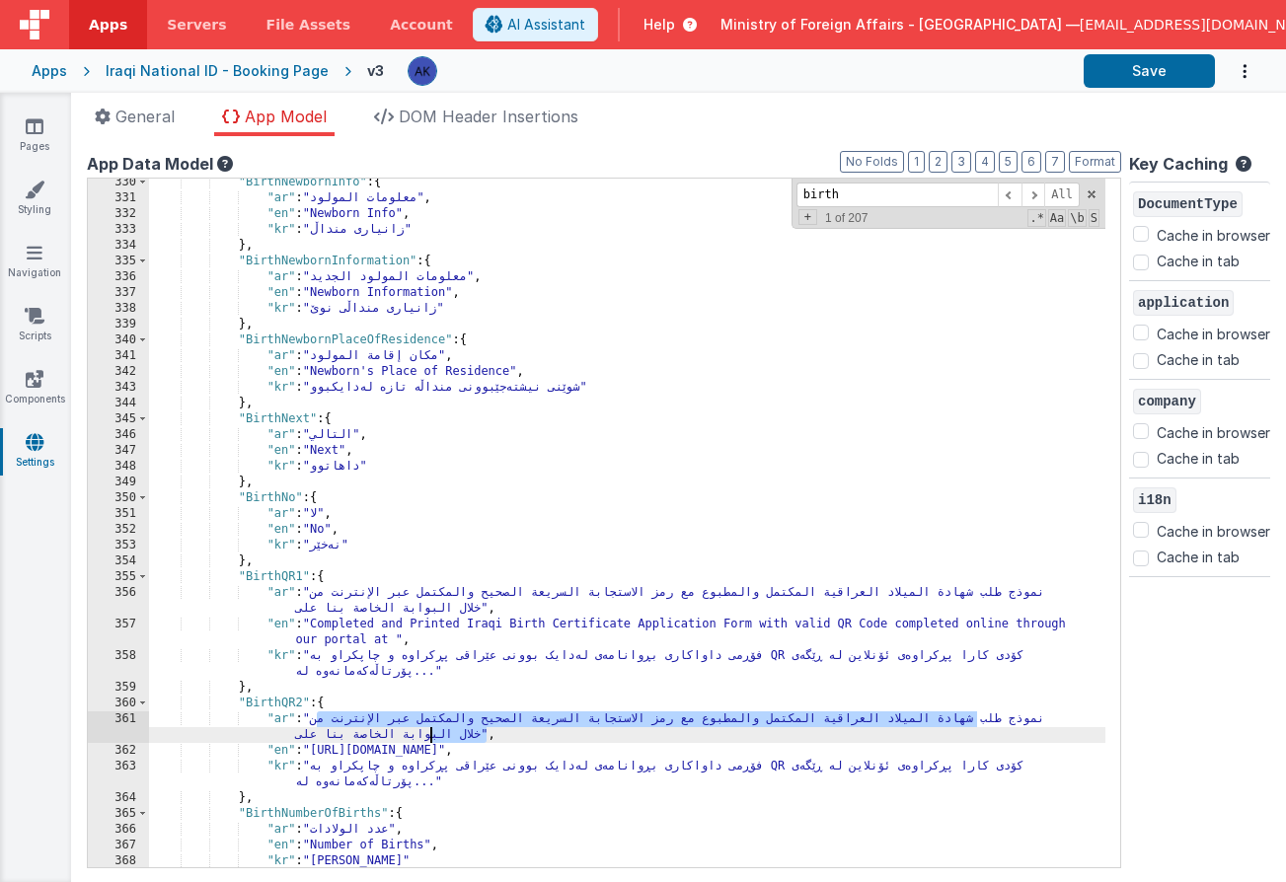
drag, startPoint x: 319, startPoint y: 722, endPoint x: 426, endPoint y: 736, distance: 108.4
click at [426, 736] on div ""BirthNewbornInfo" : { "ar" : "معلومات المولود" , "en" : "Newborn Info" , "kr" …" at bounding box center [627, 535] width 956 height 720
click at [377, 731] on div ""BirthNewbornInfo" : { "ar" : "معلومات المولود" , "en" : "Newborn Info" , "kr" …" at bounding box center [627, 535] width 956 height 720
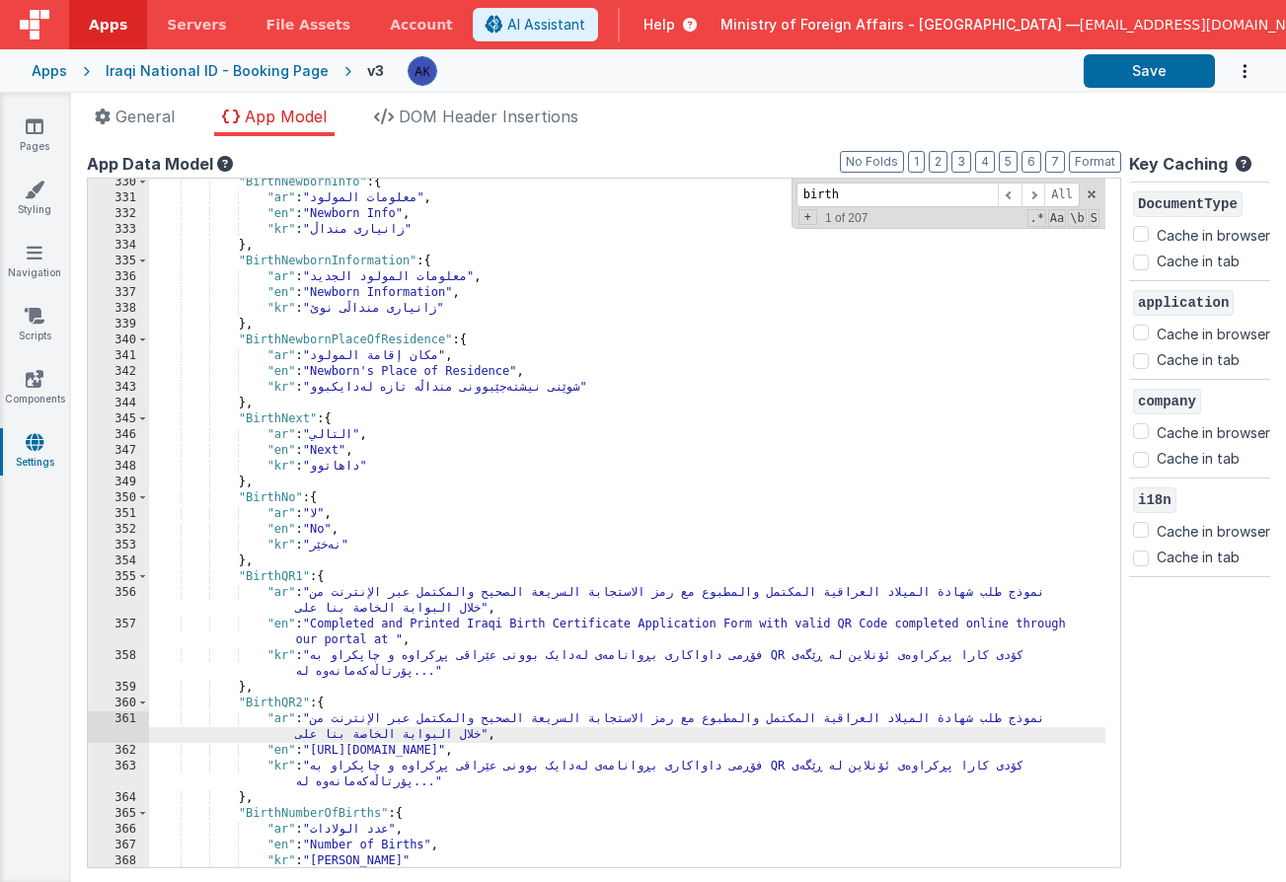
click at [330, 723] on div ""BirthNewbornInfo" : { "ar" : "معلومات المولود" , "en" : "Newborn Info" , "kr" …" at bounding box center [627, 535] width 956 height 720
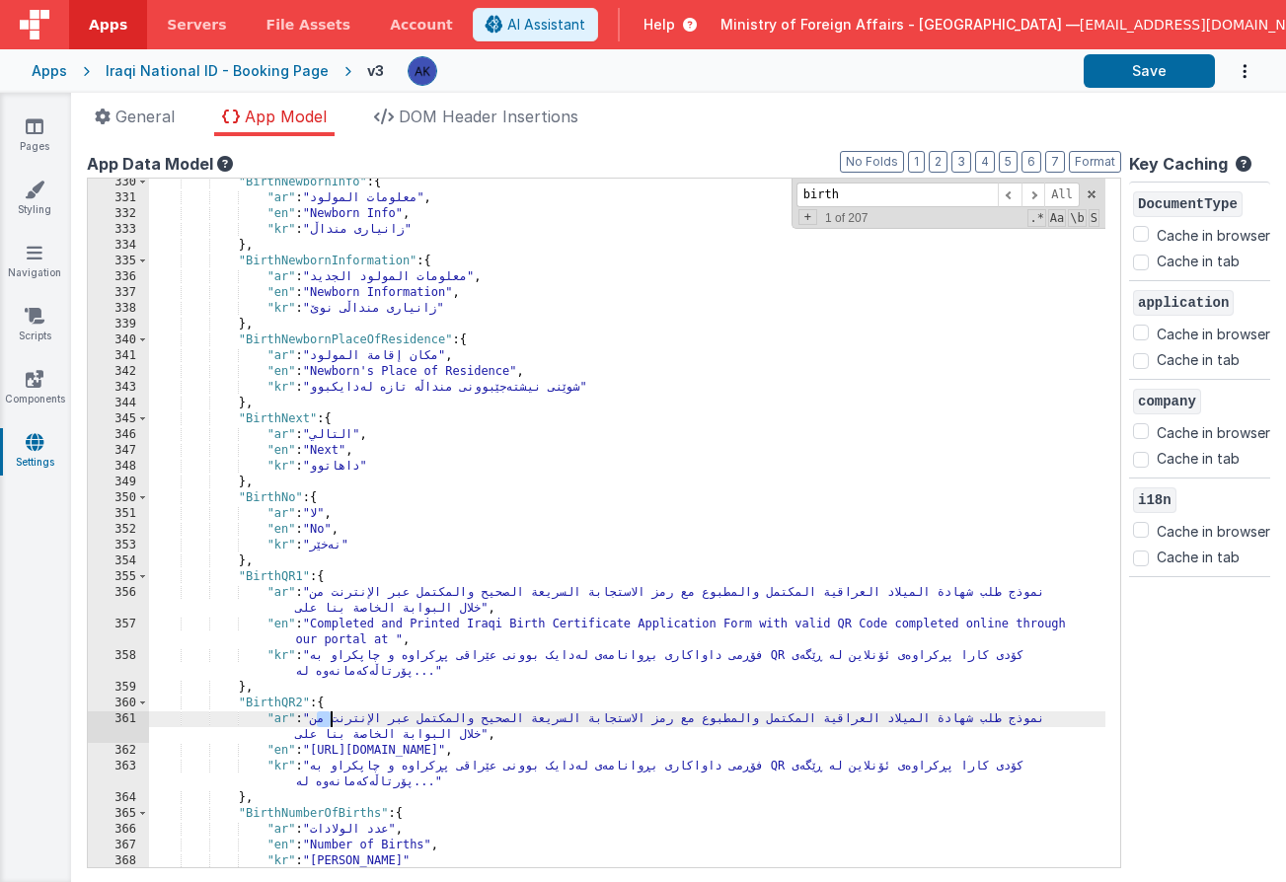
click at [330, 723] on div ""BirthNewbornInfo" : { "ar" : "معلومات المولود" , "en" : "Newborn Info" , "kr" …" at bounding box center [627, 535] width 956 height 720
click at [333, 722] on div ""BirthNewbornInfo" : { "ar" : "معلومات المولود" , "en" : "Newborn Info" , "kr" …" at bounding box center [627, 535] width 956 height 720
click at [423, 723] on div ""BirthNewbornInfo" : { "ar" : "معلومات المولود" , "en" : "Newborn Info" , "kr" …" at bounding box center [627, 535] width 956 height 720
drag, startPoint x: 351, startPoint y: 721, endPoint x: 931, endPoint y: 716, distance: 580.2
click at [931, 716] on div ""BirthNewbornInfo" : { "ar" : "معلومات المولود" , "en" : "Newborn Info" , "kr" …" at bounding box center [627, 535] width 956 height 720
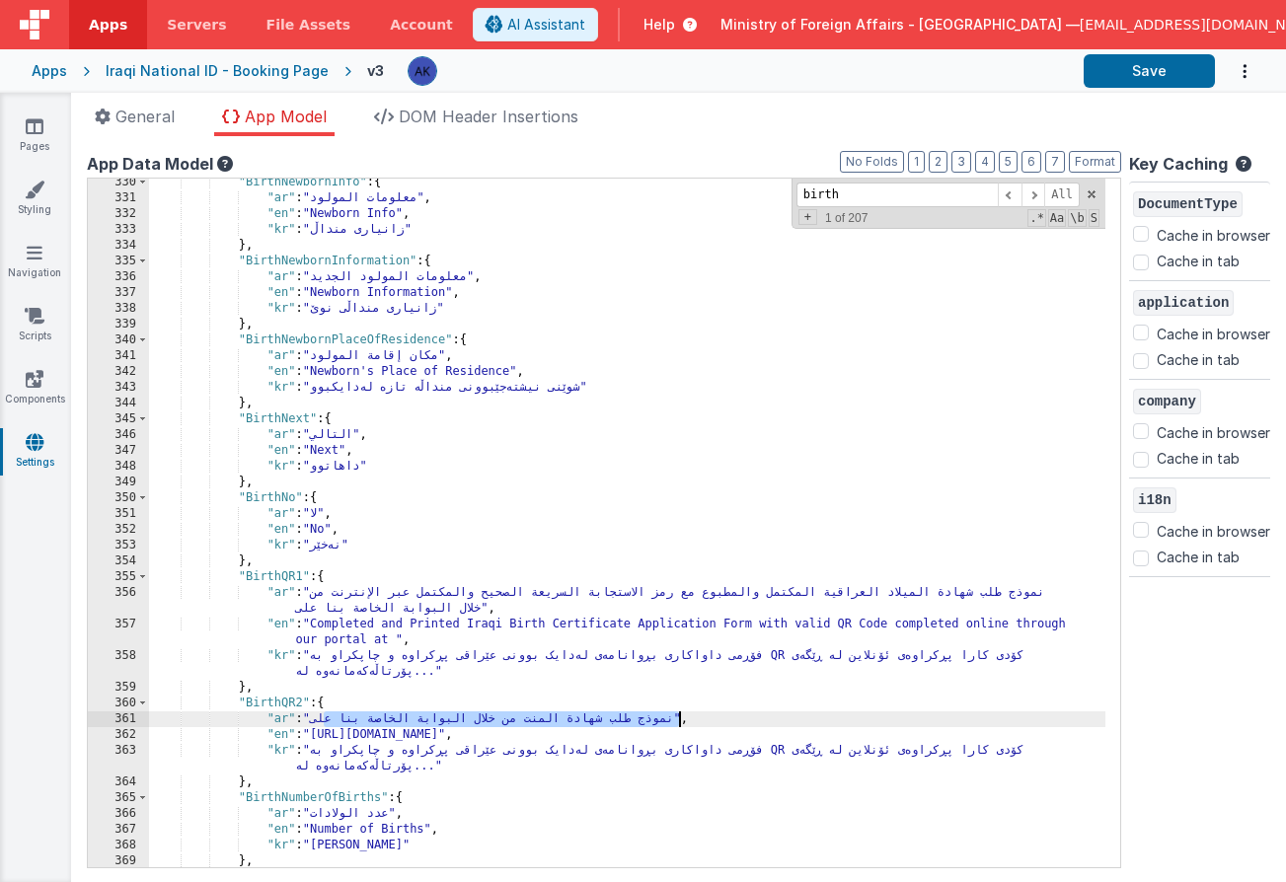
drag, startPoint x: 325, startPoint y: 719, endPoint x: 679, endPoint y: 719, distance: 354.2
click at [679, 719] on div ""BirthNewbornInfo" : { "ar" : "معلومات المولود" , "en" : "Newborn Info" , "kr" …" at bounding box center [627, 535] width 956 height 720
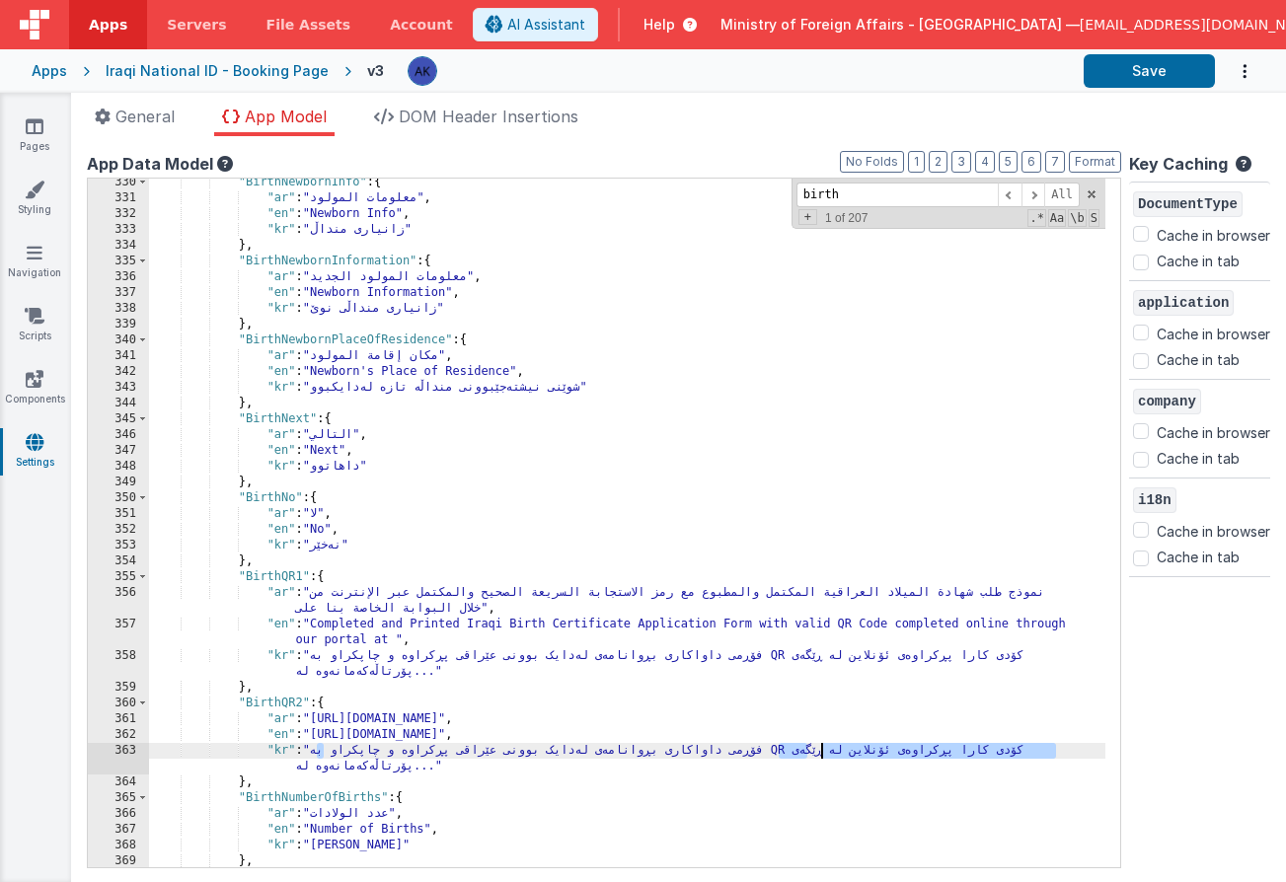
drag, startPoint x: 322, startPoint y: 752, endPoint x: 823, endPoint y: 754, distance: 501.2
click at [823, 754] on div ""BirthNewbornInfo" : { "ar" : "معلومات المولود" , "en" : "Newborn Info" , "kr" …" at bounding box center [627, 535] width 956 height 720
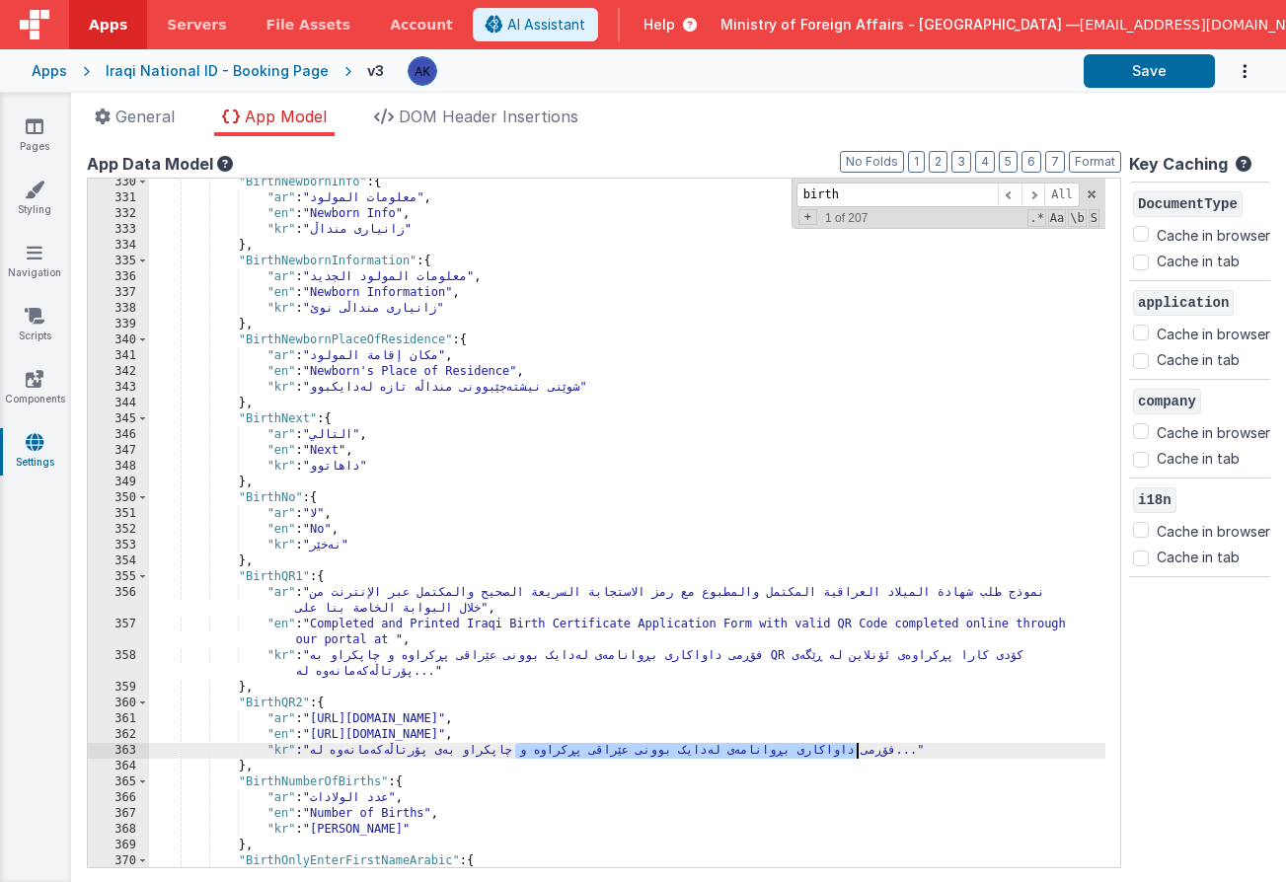
drag, startPoint x: 517, startPoint y: 750, endPoint x: 855, endPoint y: 756, distance: 338.5
click at [855, 756] on div ""BirthNewbornInfo" : { "ar" : "معلومات المولود" , "en" : "Newborn Info" , "kr" …" at bounding box center [627, 535] width 956 height 720
drag, startPoint x: 322, startPoint y: 753, endPoint x: 572, endPoint y: 756, distance: 250.6
click at [572, 756] on div ""BirthNewbornInfo" : { "ar" : "معلومات المولود" , "en" : "Newborn Info" , "kr" …" at bounding box center [627, 535] width 956 height 720
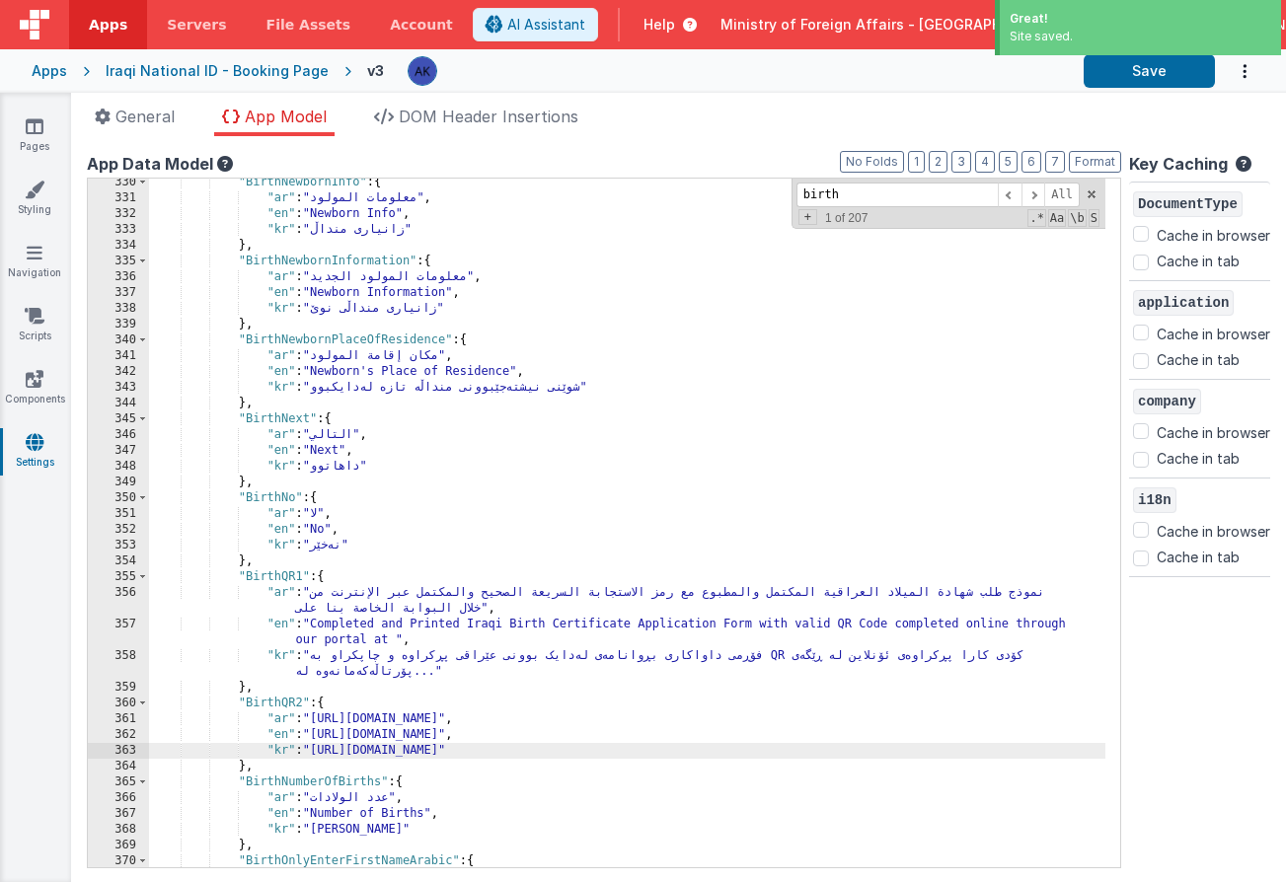
click at [271, 583] on div ""BirthNewbornInfo" : { "ar" : "معلومات المولود" , "en" : "Newborn Info" , "kr" …" at bounding box center [627, 535] width 956 height 720
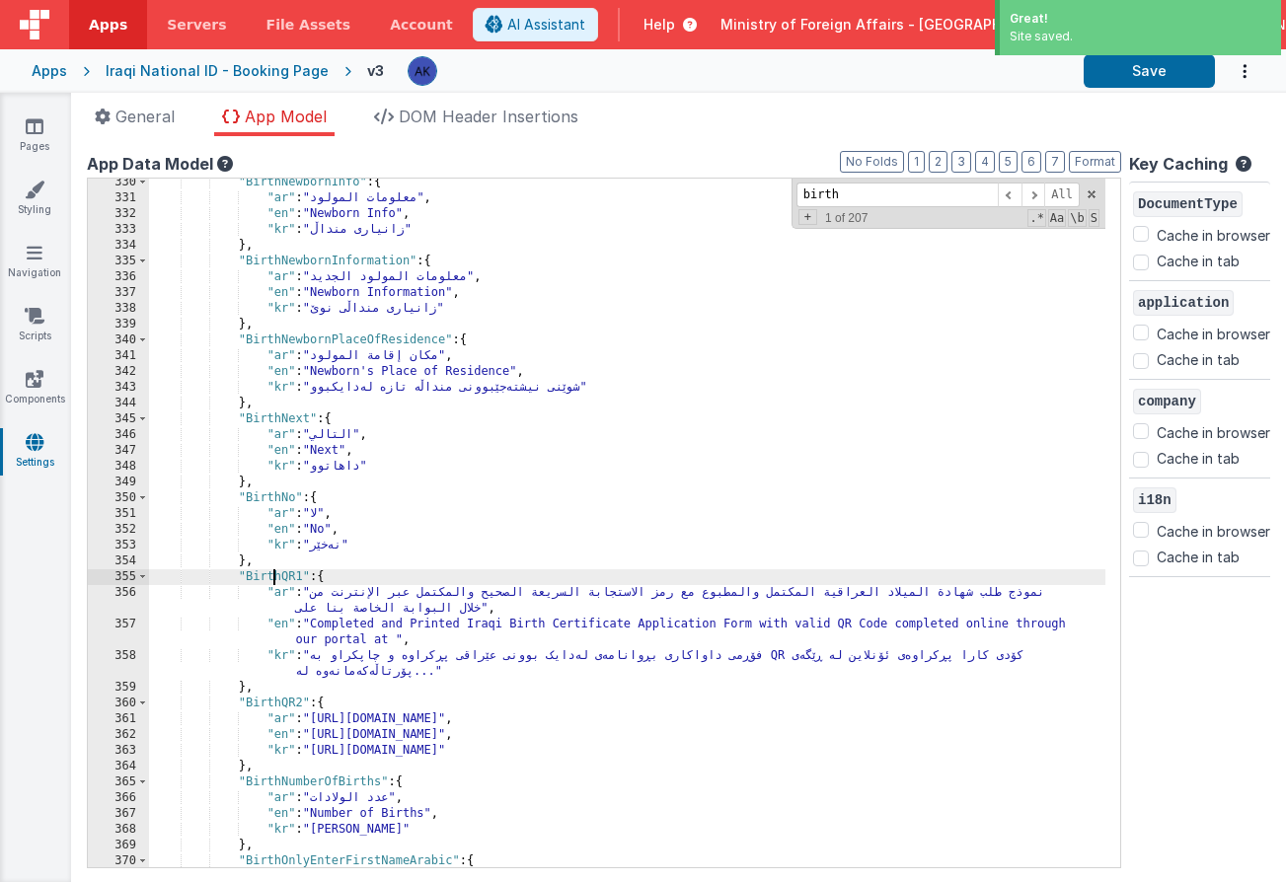
click at [271, 583] on div ""BirthNewbornInfo" : { "ar" : "معلومات المولود" , "en" : "Newborn Info" , "kr" …" at bounding box center [627, 535] width 956 height 720
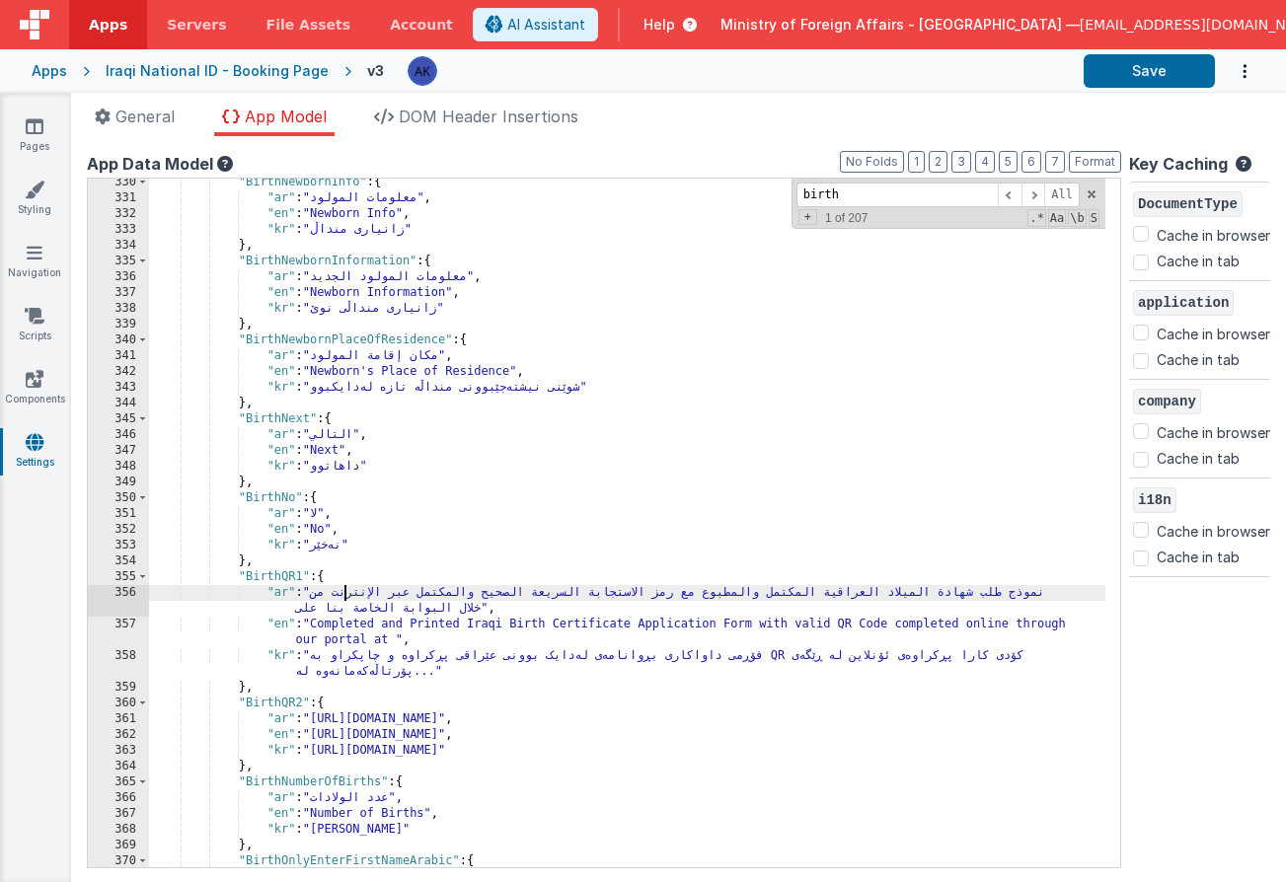
click at [342, 588] on div ""BirthNewbornInfo" : { "ar" : "معلومات المولود" , "en" : "Newborn Info" , "kr" …" at bounding box center [627, 535] width 956 height 720
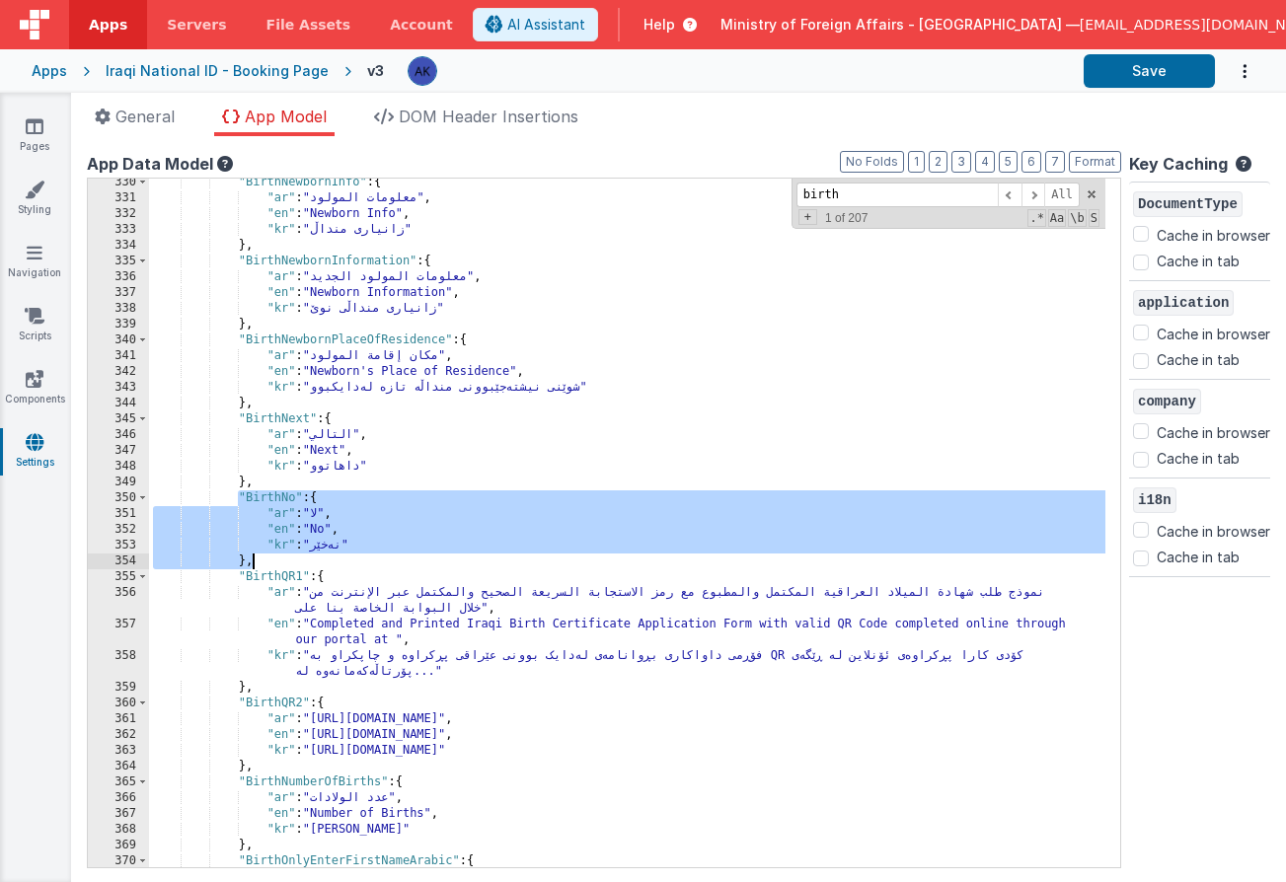
drag, startPoint x: 236, startPoint y: 498, endPoint x: 358, endPoint y: 566, distance: 140.0
click at [358, 566] on div ""BirthNewbornInfo" : { "ar" : "معلومات المولود" , "en" : "Newborn Info" , "kr" …" at bounding box center [627, 535] width 956 height 720
click at [325, 565] on div ""BirthNewbornInfo" : { "ar" : "معلومات المولود" , "en" : "Newborn Info" , "kr" …" at bounding box center [627, 535] width 956 height 720
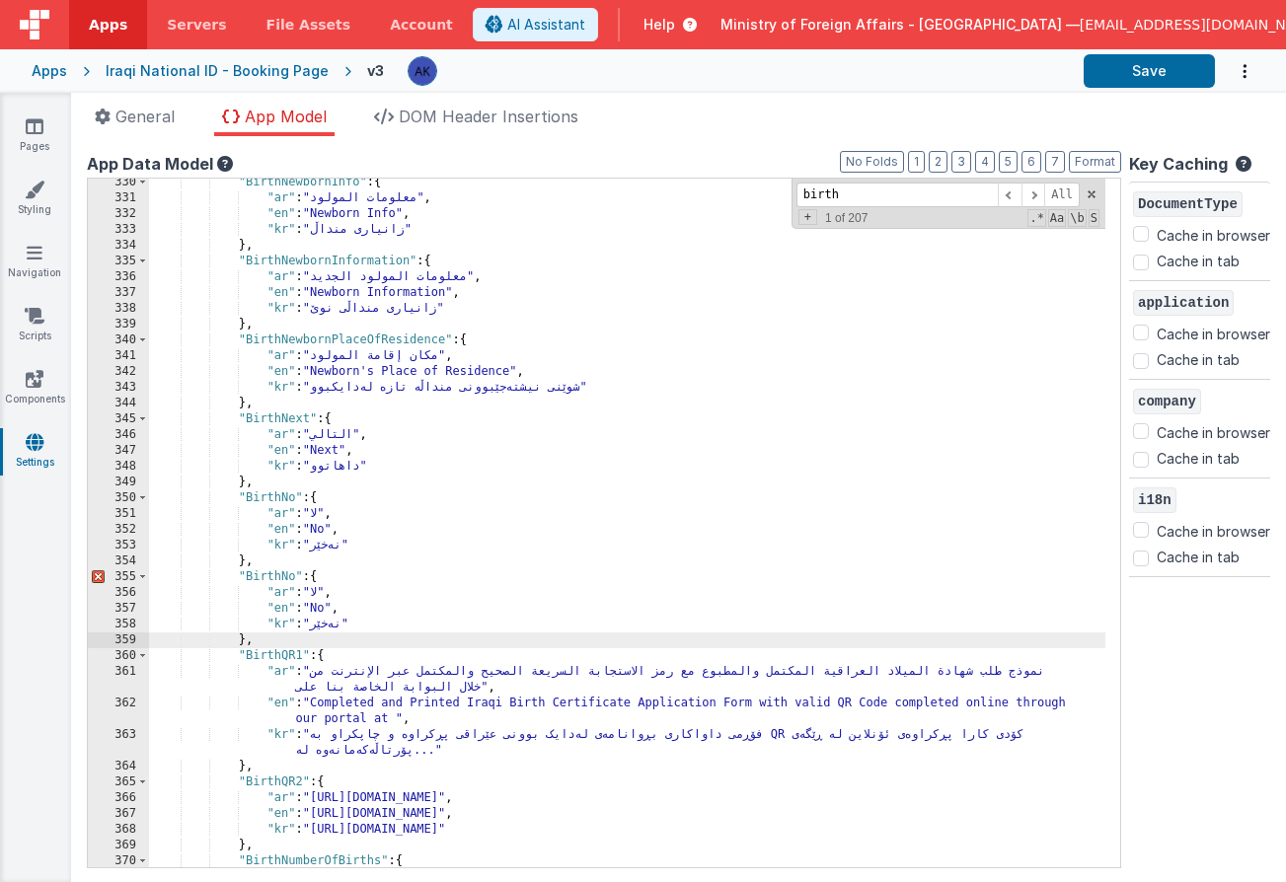
click at [278, 578] on div ""BirthNewbornInfo" : { "ar" : "معلومات المولود" , "en" : "Newborn Info" , "kr" …" at bounding box center [627, 535] width 956 height 720
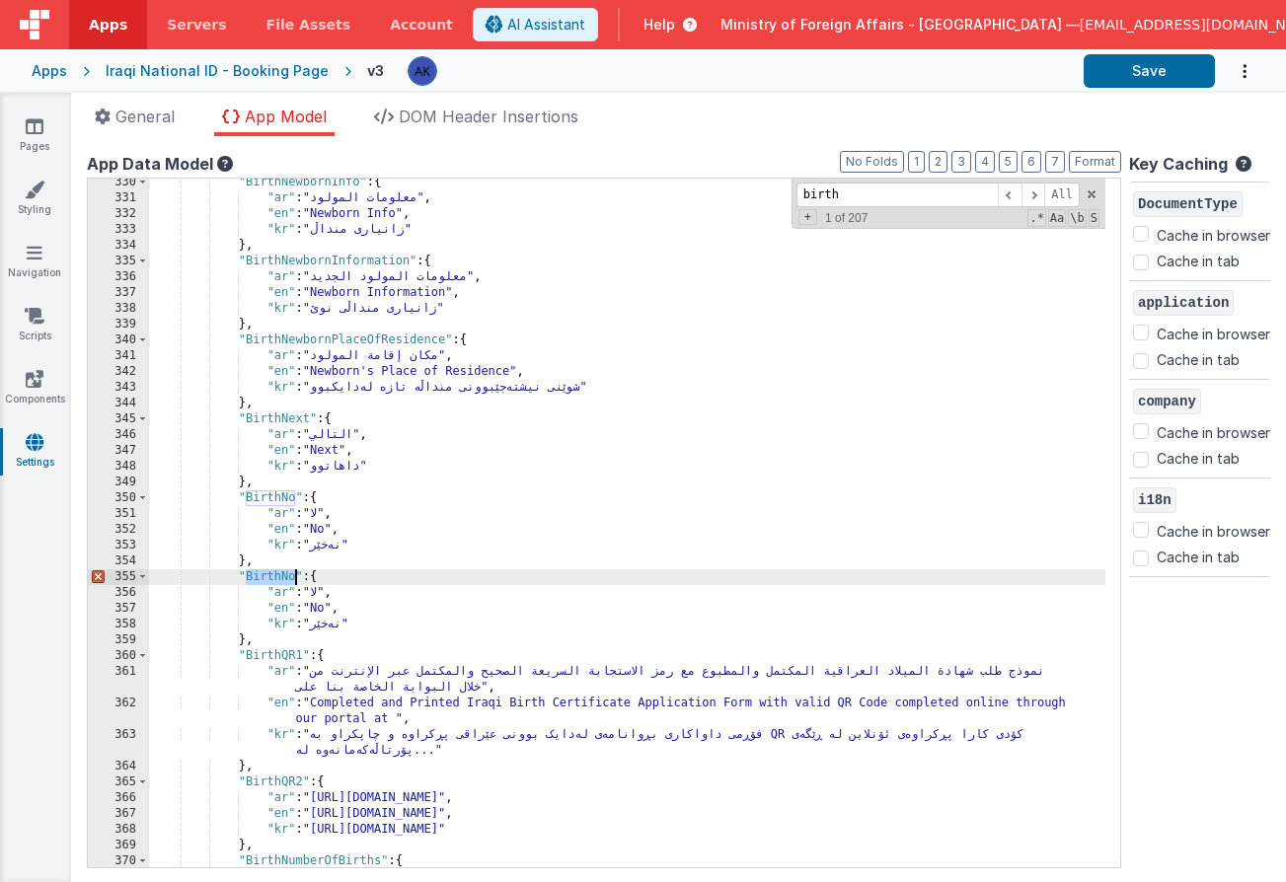
click at [278, 578] on div ""BirthNewbornInfo" : { "ar" : "معلومات المولود" , "en" : "Newborn Info" , "kr" …" at bounding box center [627, 535] width 956 height 720
click at [323, 606] on div ""BirthNewbornInfo" : { "ar" : "معلومات المولود" , "en" : "Newborn Info" , "kr" …" at bounding box center [627, 535] width 956 height 720
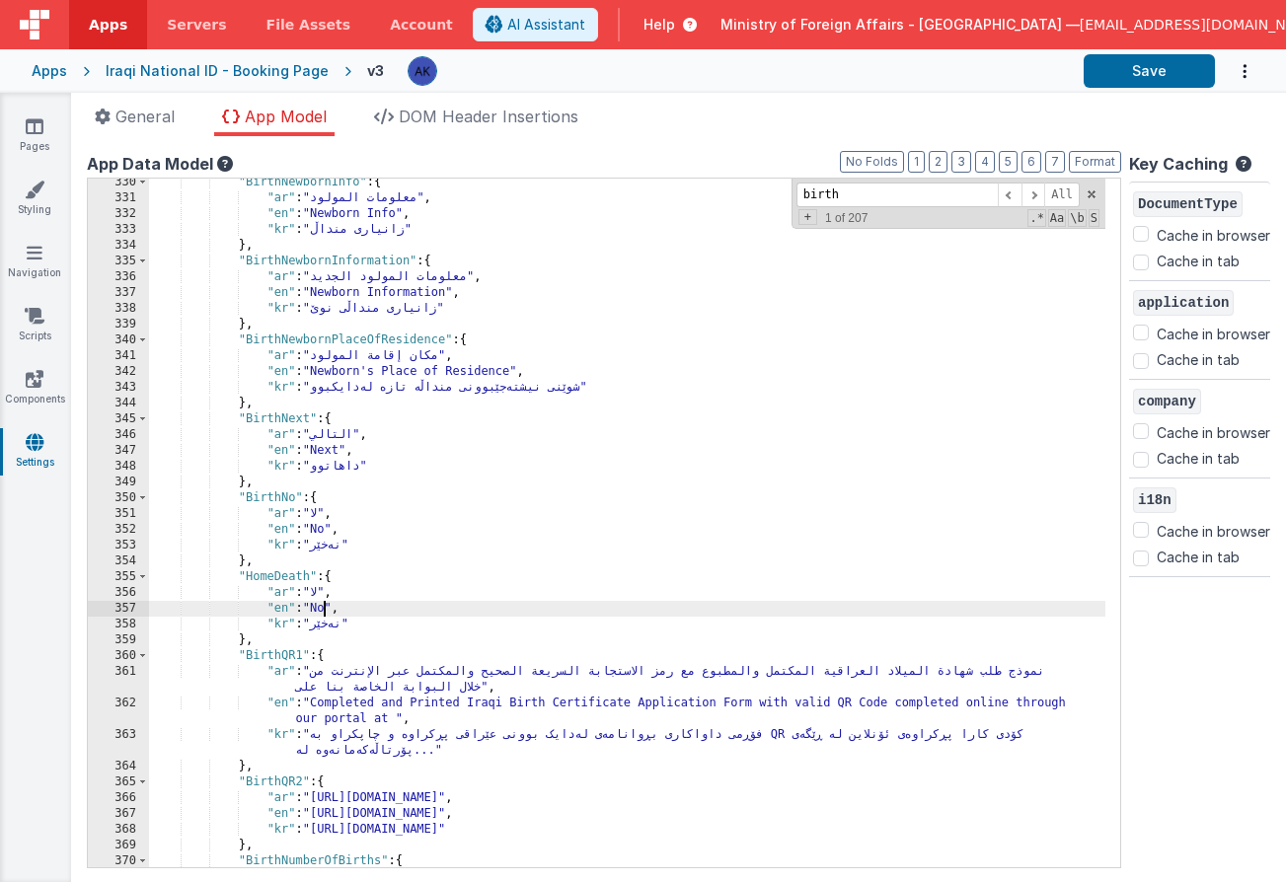
click at [323, 606] on div ""BirthNewbornInfo" : { "ar" : "معلومات المولود" , "en" : "Newborn Info" , "kr" …" at bounding box center [627, 535] width 956 height 720
paste textarea
click at [311, 572] on div ""BirthNewbornInfo" : { "ar" : "معلومات المولود" , "en" : "Newborn Info" , "kr" …" at bounding box center [627, 535] width 956 height 720
drag, startPoint x: 316, startPoint y: 604, endPoint x: 508, endPoint y: 605, distance: 192.4
click at [508, 605] on div ""BirthNewbornInfo" : { "ar" : "معلومات المولود" , "en" : "Newborn Info" , "kr" …" at bounding box center [627, 535] width 956 height 720
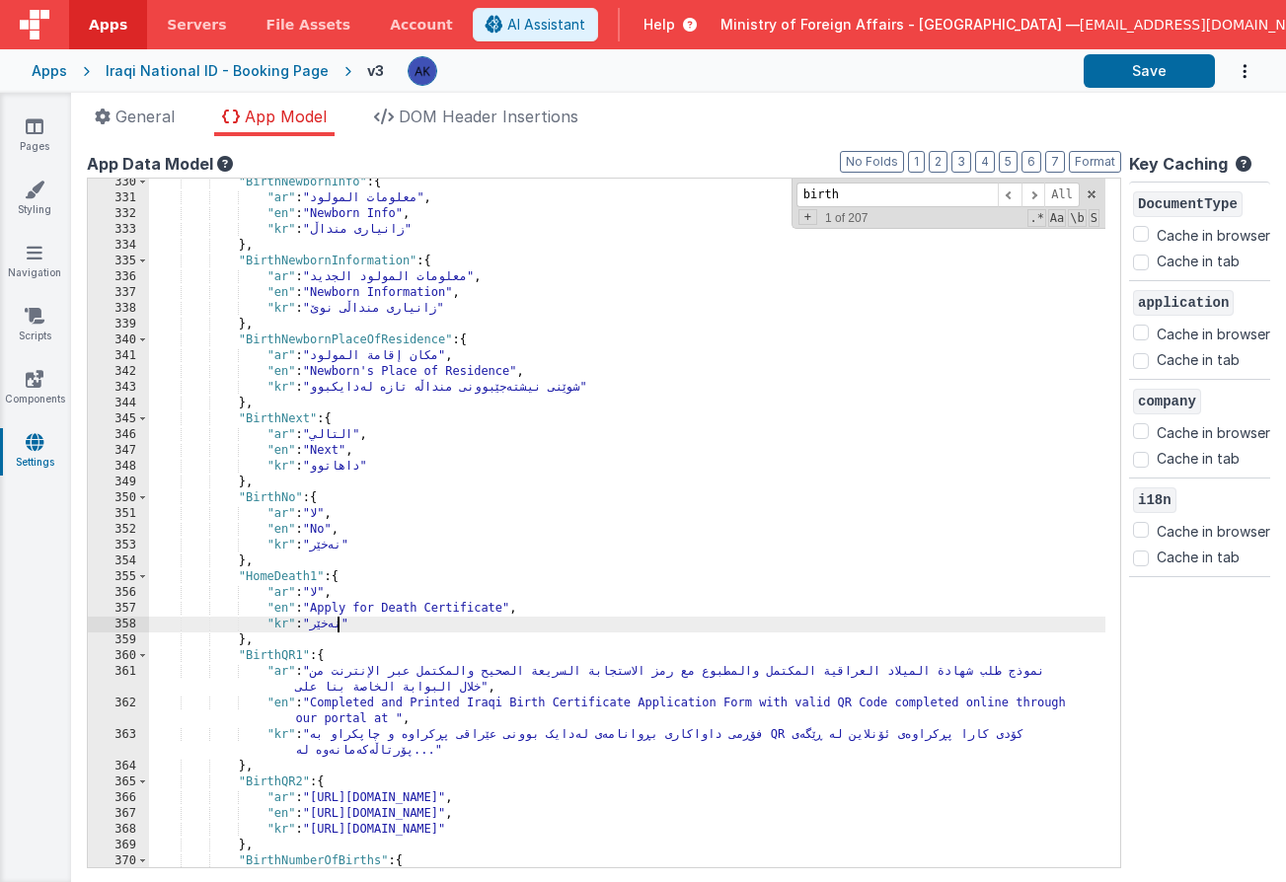
click at [340, 629] on div ""BirthNewbornInfo" : { "ar" : "معلومات المولود" , "en" : "Newborn Info" , "kr" …" at bounding box center [627, 535] width 956 height 720
click at [339, 629] on div ""BirthNewbornInfo" : { "ar" : "معلومات المولود" , "en" : "Newborn Info" , "kr" …" at bounding box center [627, 535] width 956 height 720
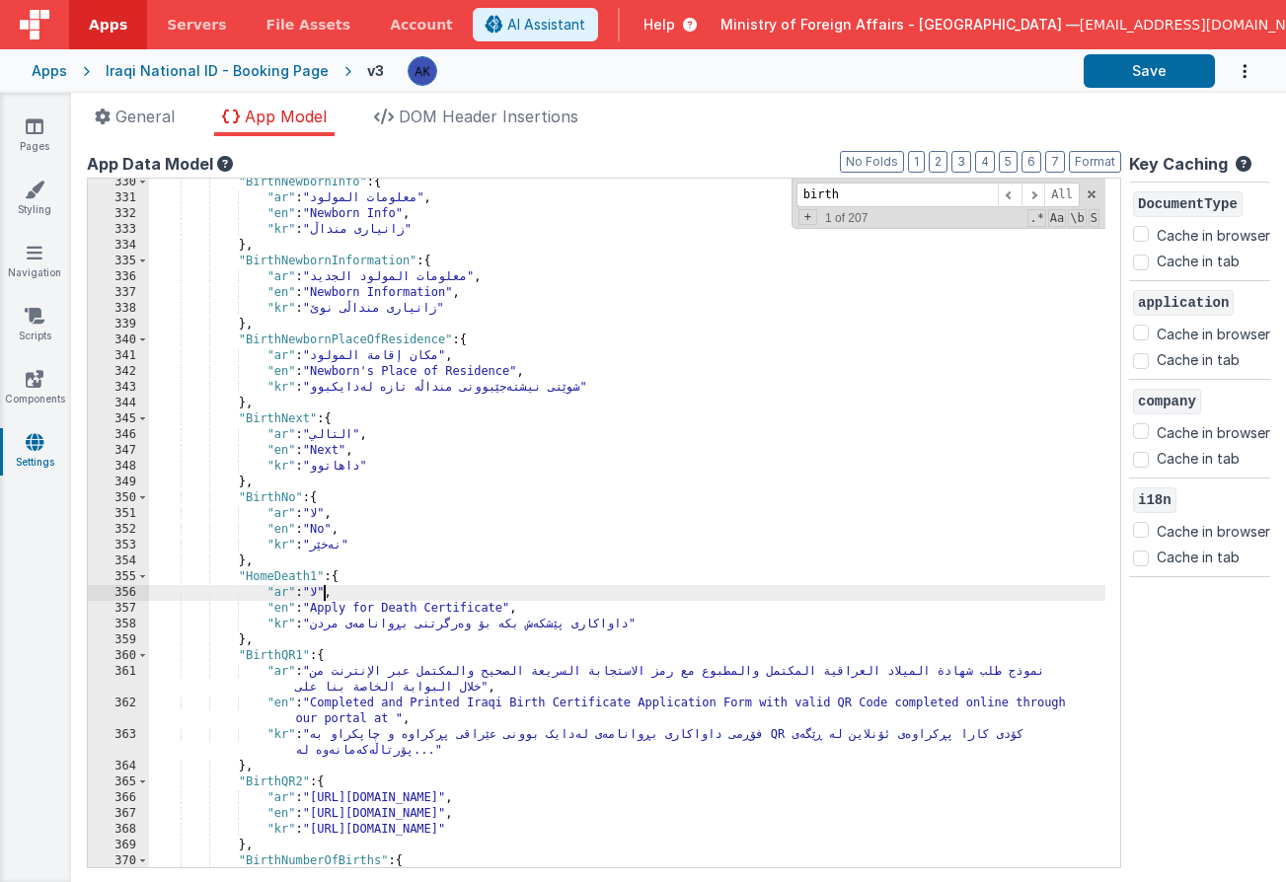
click at [322, 588] on div ""BirthNewbornInfo" : { "ar" : "معلومات المولود" , "en" : "Newborn Info" , "kr" …" at bounding box center [627, 535] width 956 height 720
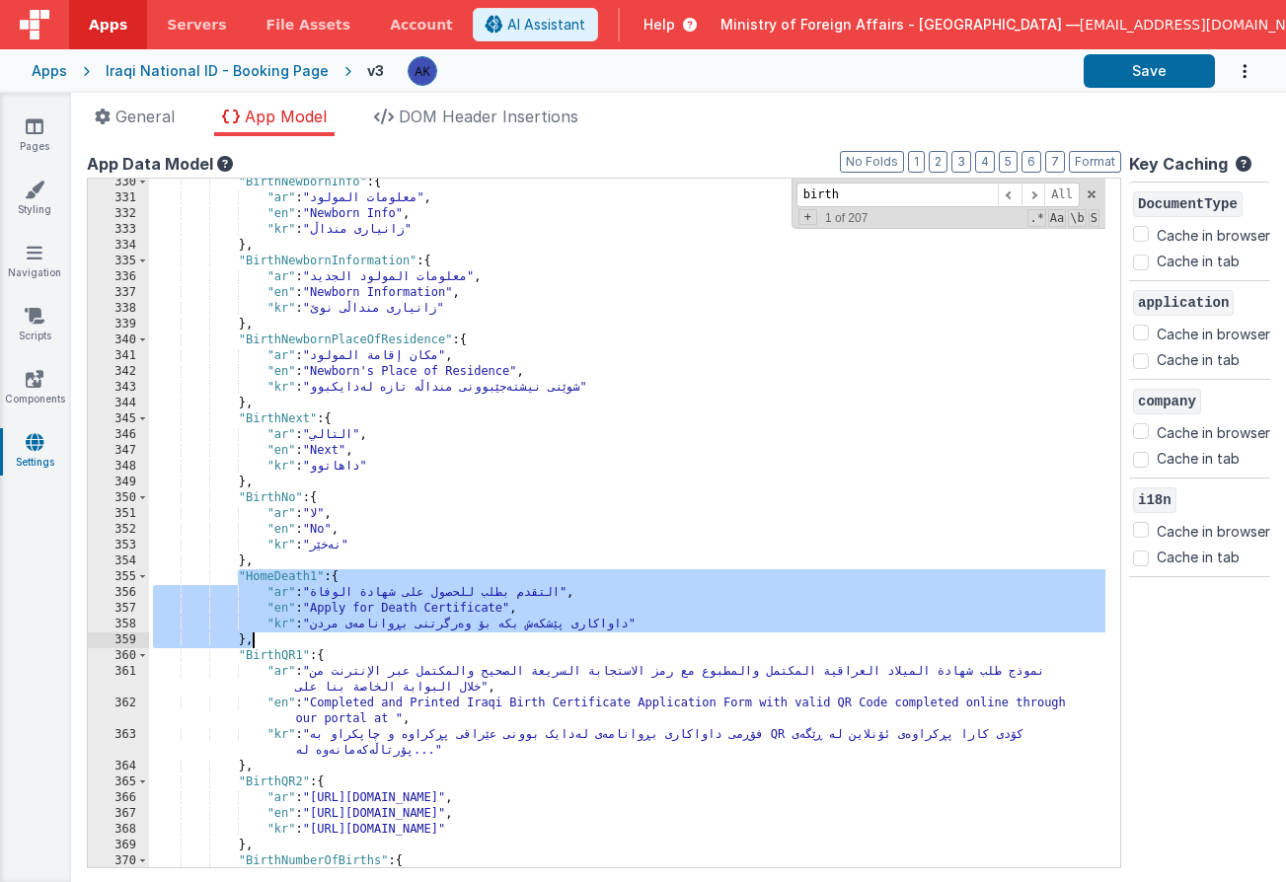
drag, startPoint x: 235, startPoint y: 577, endPoint x: 272, endPoint y: 636, distance: 70.1
click at [272, 636] on div ""BirthNewbornInfo" : { "ar" : "معلومات المولود" , "en" : "Newborn Info" , "kr" …" at bounding box center [627, 535] width 956 height 720
click at [274, 645] on div ""BirthNewbornInfo" : { "ar" : "معلومات المولود" , "en" : "Newborn Info" , "kr" …" at bounding box center [627, 535] width 956 height 720
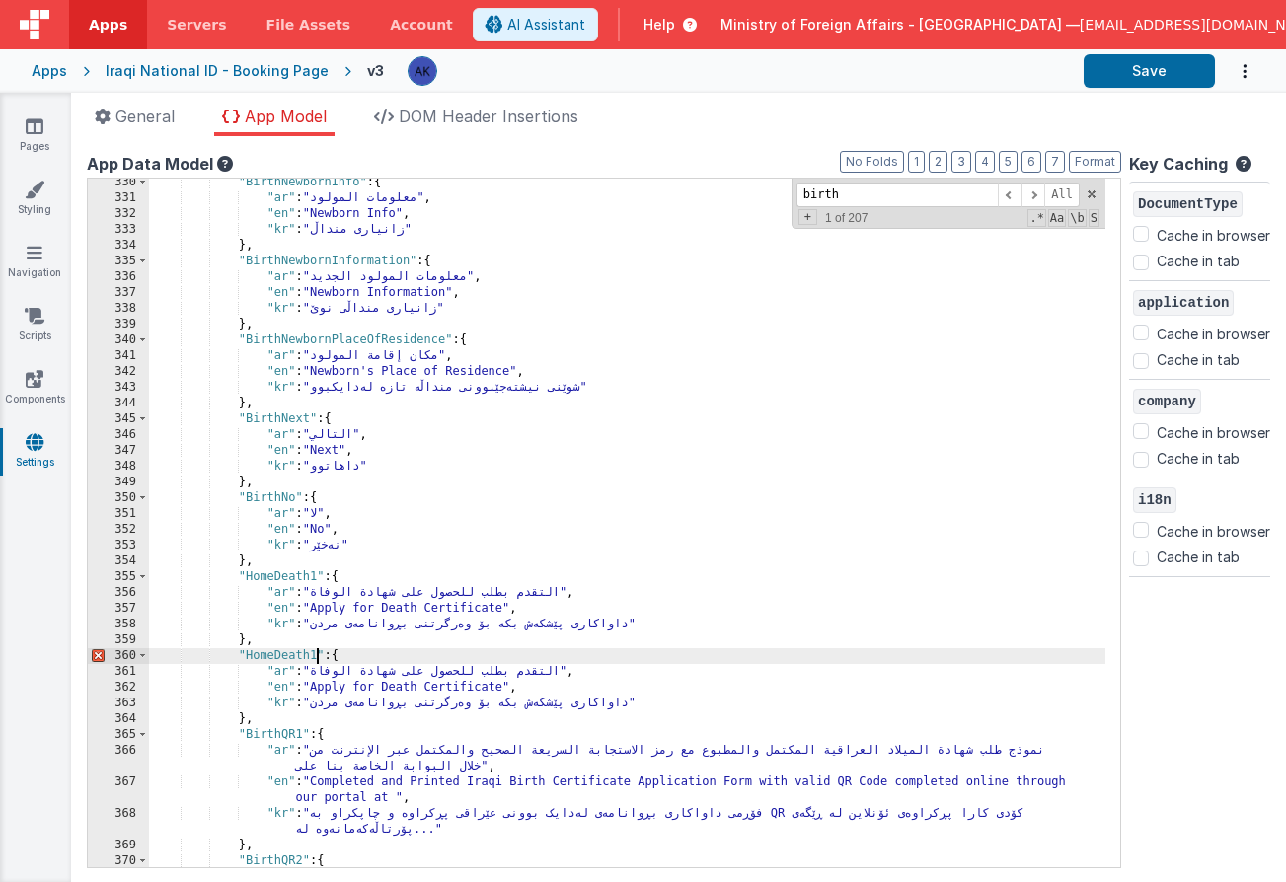
click at [314, 654] on div ""BirthNewbornInfo" : { "ar" : "معلومات المولود" , "en" : "Newborn Info" , "kr" …" at bounding box center [627, 535] width 956 height 720
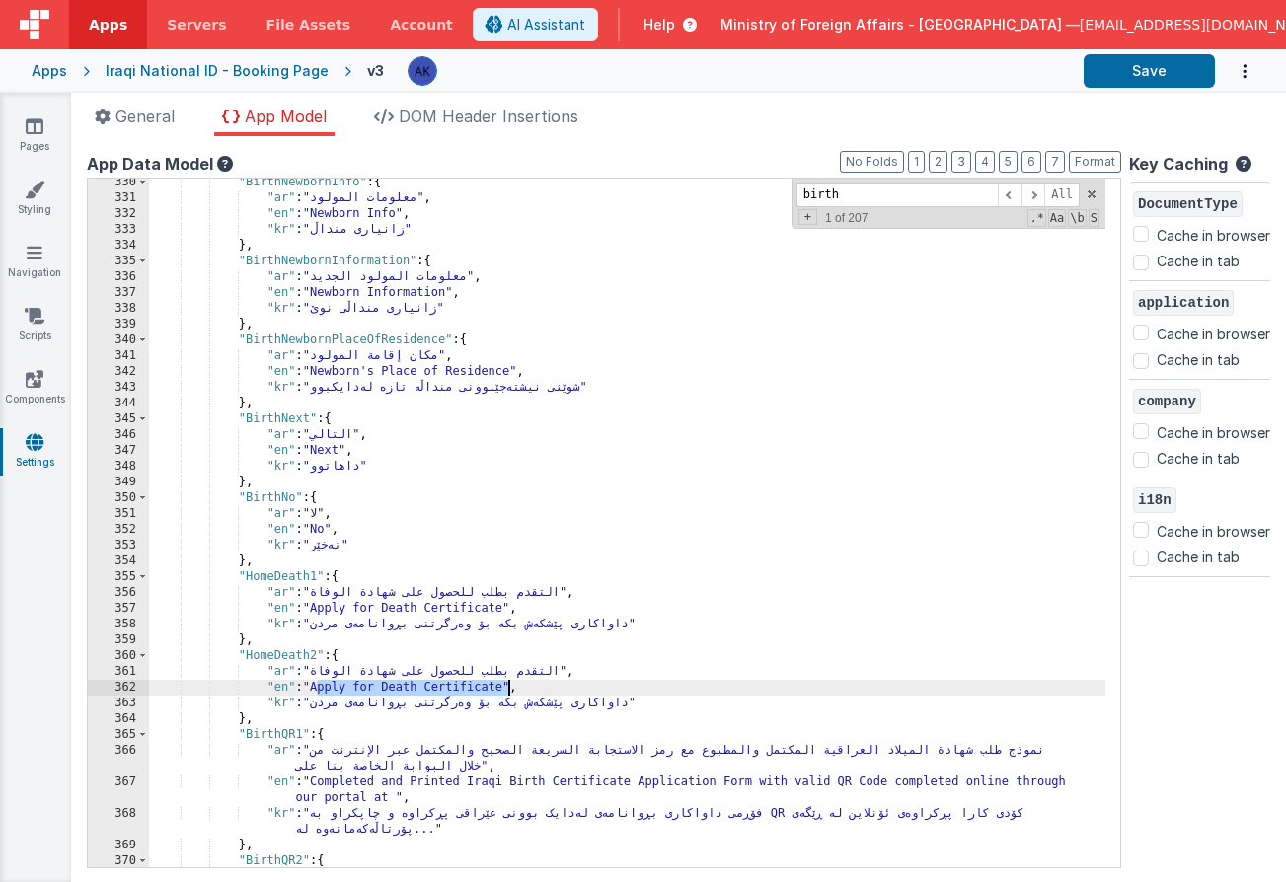
drag, startPoint x: 315, startPoint y: 686, endPoint x: 506, endPoint y: 682, distance: 191.4
click at [506, 682] on div ""BirthNewbornInfo" : { "ar" : "معلومات المولود" , "en" : "Newborn Info" , "kr" …" at bounding box center [627, 535] width 956 height 720
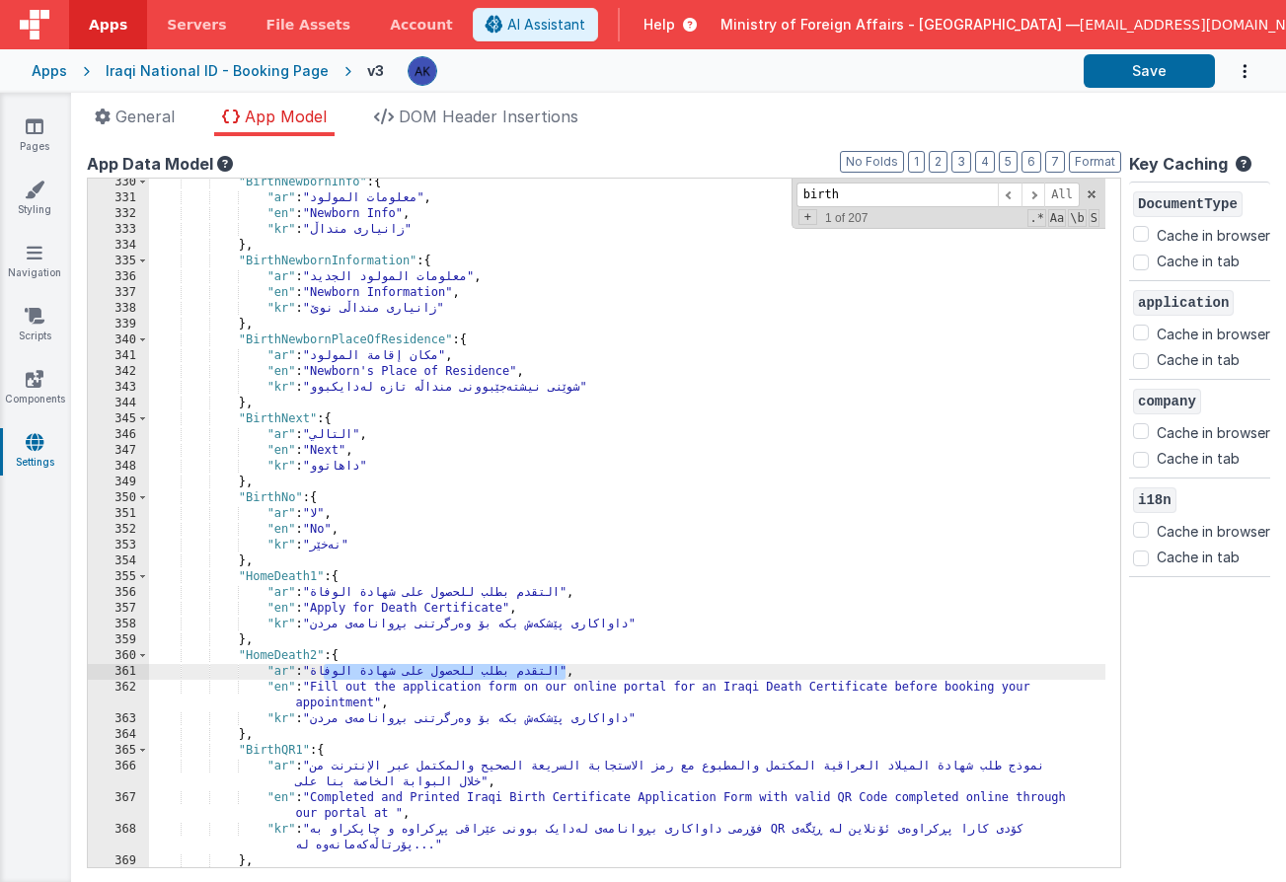
drag, startPoint x: 321, startPoint y: 674, endPoint x: 562, endPoint y: 675, distance: 241.7
click at [562, 675] on div ""BirthNewbornInfo" : { "ar" : "معلومات المولود" , "en" : "Newborn Info" , "kr" …" at bounding box center [627, 535] width 956 height 720
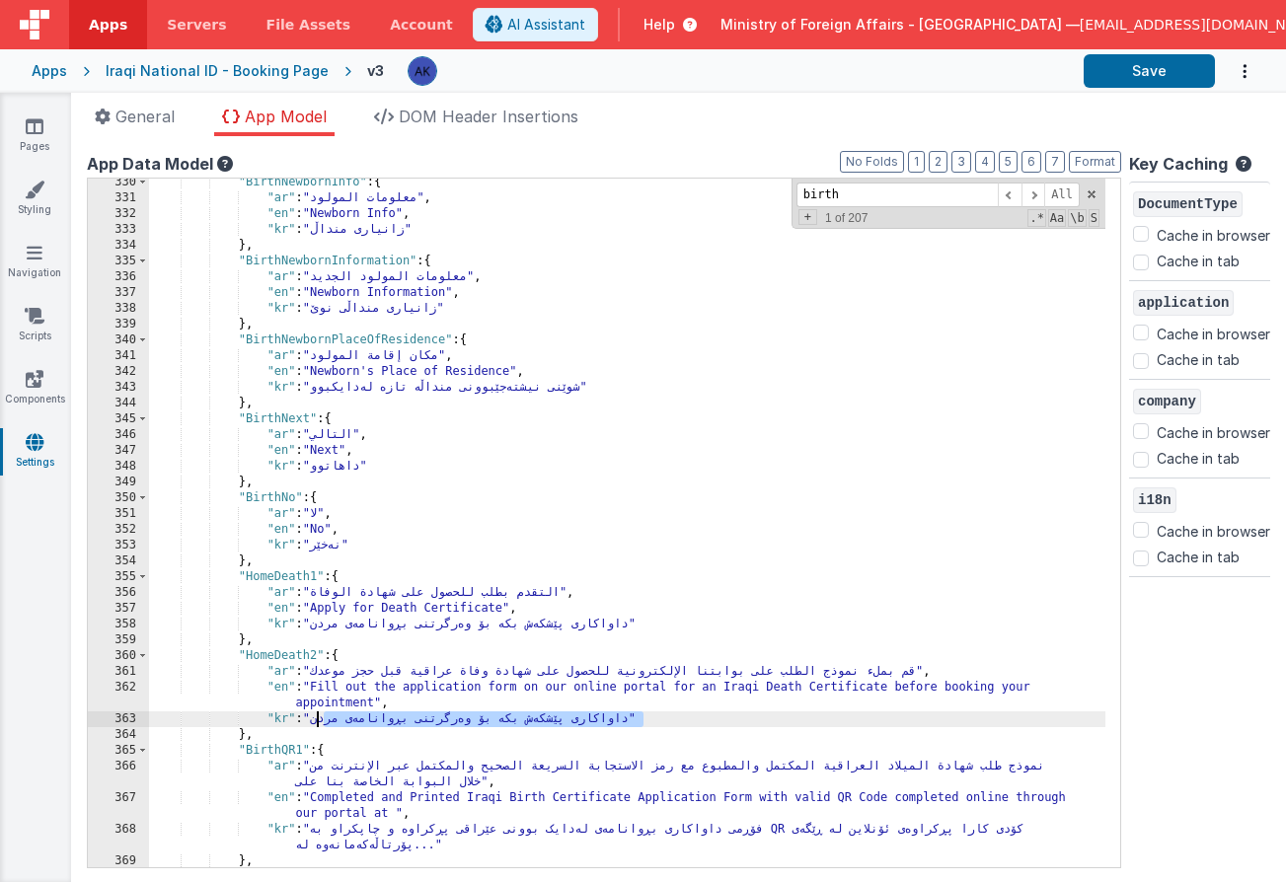
drag, startPoint x: 321, startPoint y: 722, endPoint x: 642, endPoint y: 716, distance: 321.7
click at [642, 716] on div ""BirthNewbornInfo" : { "ar" : "معلومات المولود" , "en" : "Newborn Info" , "kr" …" at bounding box center [627, 535] width 956 height 720
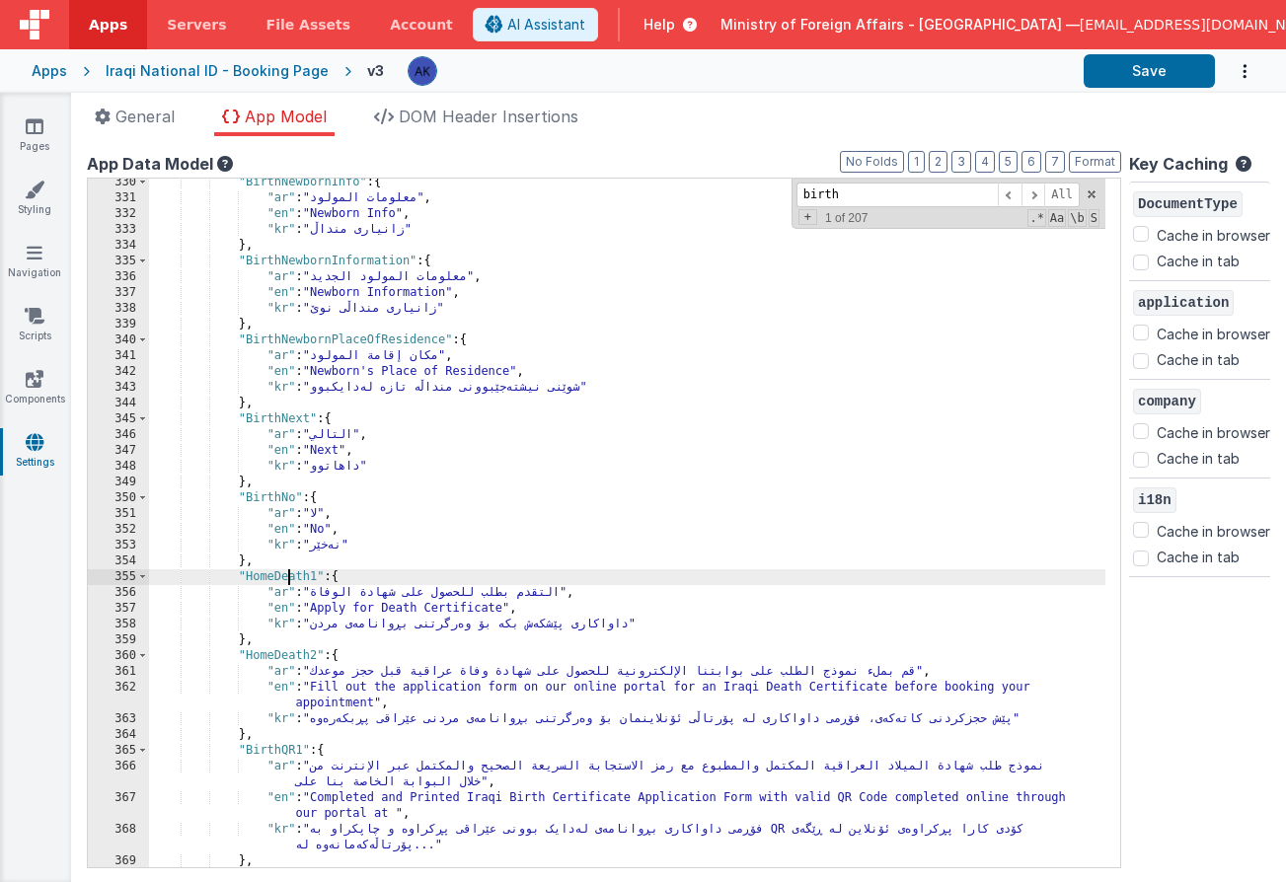
click at [289, 579] on div ""BirthNewbornInfo" : { "ar" : "معلومات المولود" , "en" : "Newborn Info" , "kr" …" at bounding box center [627, 535] width 956 height 720
click at [290, 578] on div ""BirthNewbornInfo" : { "ar" : "معلومات المولود" , "en" : "Newborn Info" , "kr" …" at bounding box center [627, 535] width 956 height 720
click at [240, 576] on div ""BirthNewbornInfo" : { "ar" : "معلومات المولود" , "en" : "Newborn Info" , "kr" …" at bounding box center [627, 535] width 956 height 720
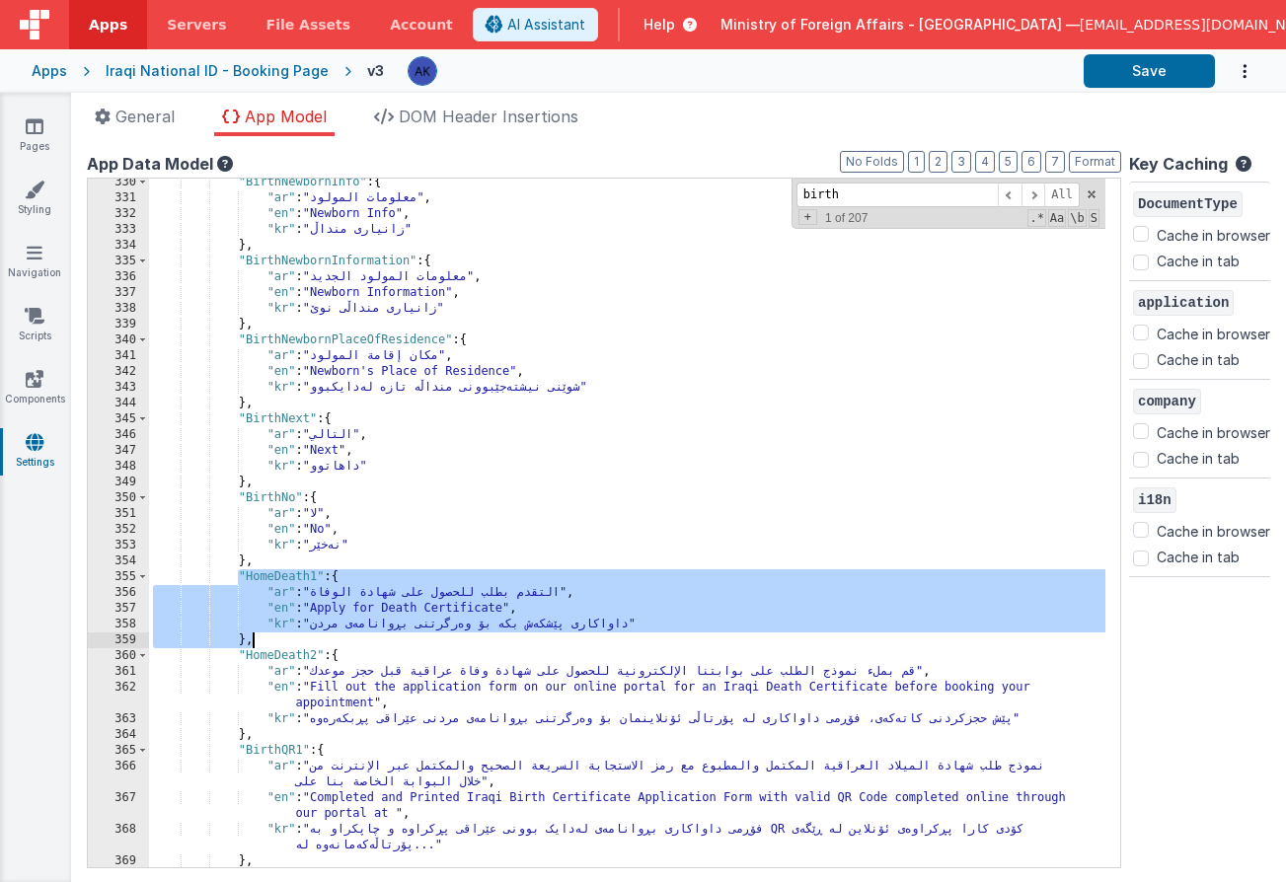
drag, startPoint x: 240, startPoint y: 576, endPoint x: 290, endPoint y: 632, distance: 75.5
click at [290, 632] on div ""BirthNewbornInfo" : { "ar" : "معلومات المولود" , "en" : "Newborn Info" , "kr" …" at bounding box center [627, 535] width 956 height 720
click at [260, 735] on div ""BirthNewbornInfo" : { "ar" : "معلومات المولود" , "en" : "Newborn Info" , "kr" …" at bounding box center [627, 535] width 956 height 720
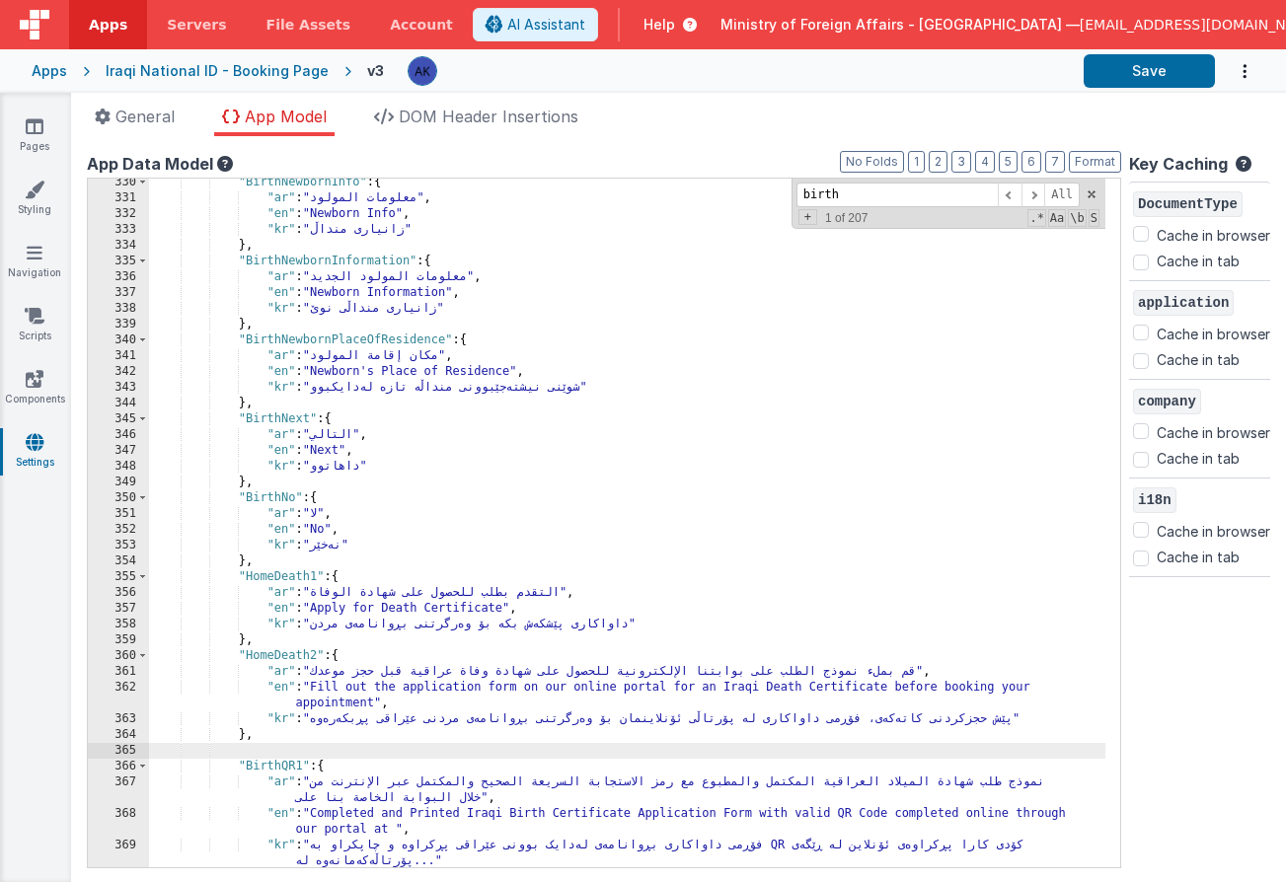
scroll to position [3745, 0]
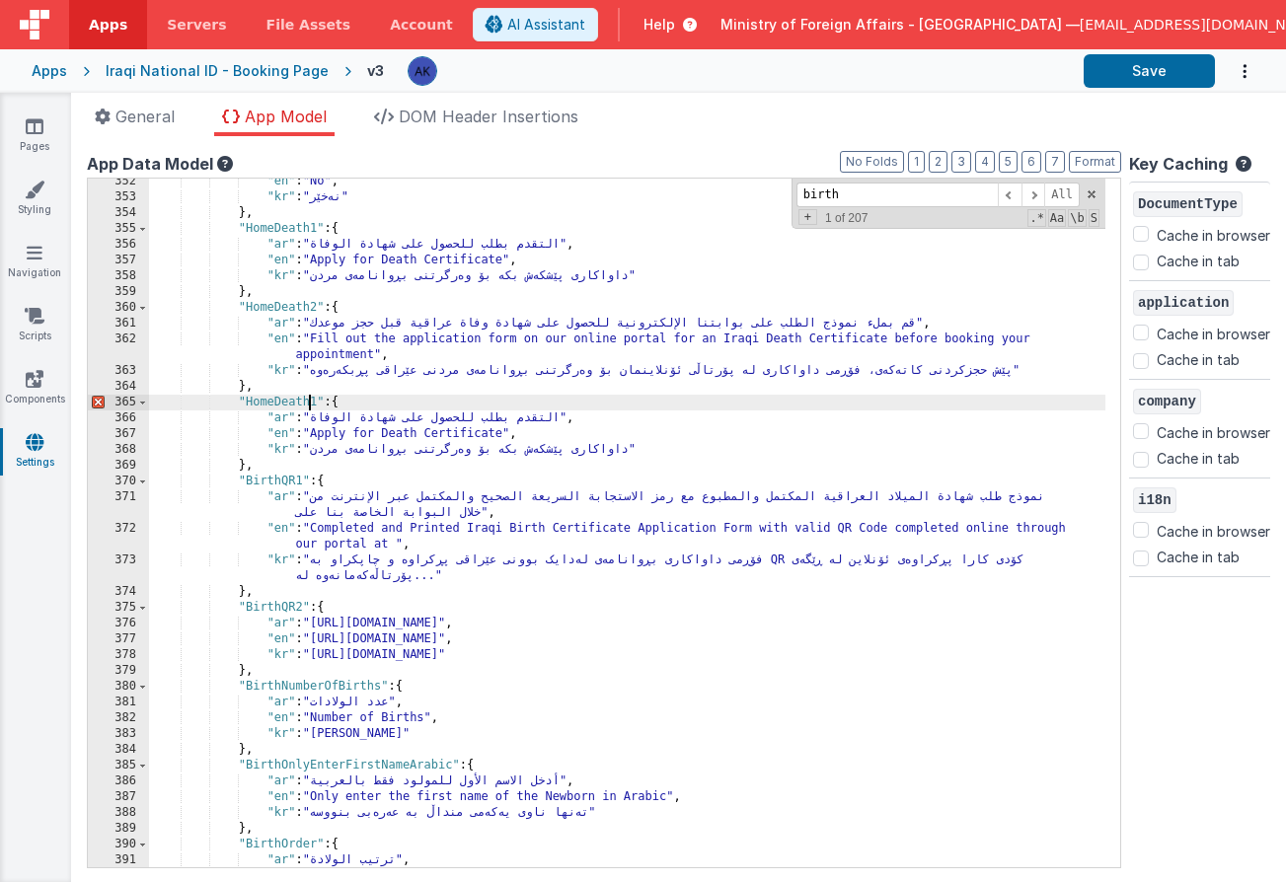
click at [313, 403] on div ""en" : "No" , "kr" : "نەخێر" } , "HomeDeath1" : { "ar" : "التقدم بطلب للحصول عل…" at bounding box center [627, 534] width 956 height 720
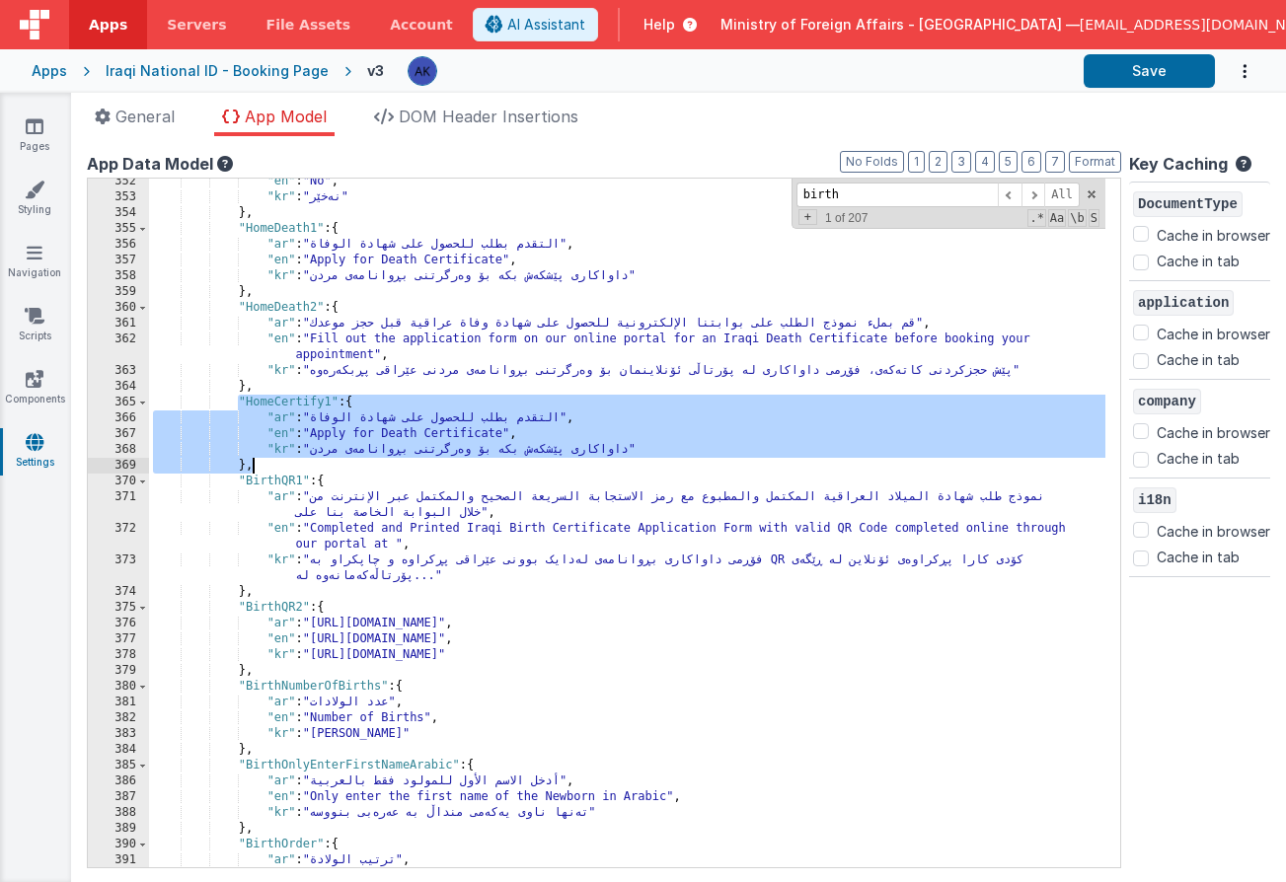
drag, startPoint x: 242, startPoint y: 405, endPoint x: 280, endPoint y: 464, distance: 70.6
click at [280, 464] on div ""en" : "No" , "kr" : "نەخێر" } , "HomeDeath1" : { "ar" : "التقدم بطلب للحصول عل…" at bounding box center [627, 534] width 956 height 720
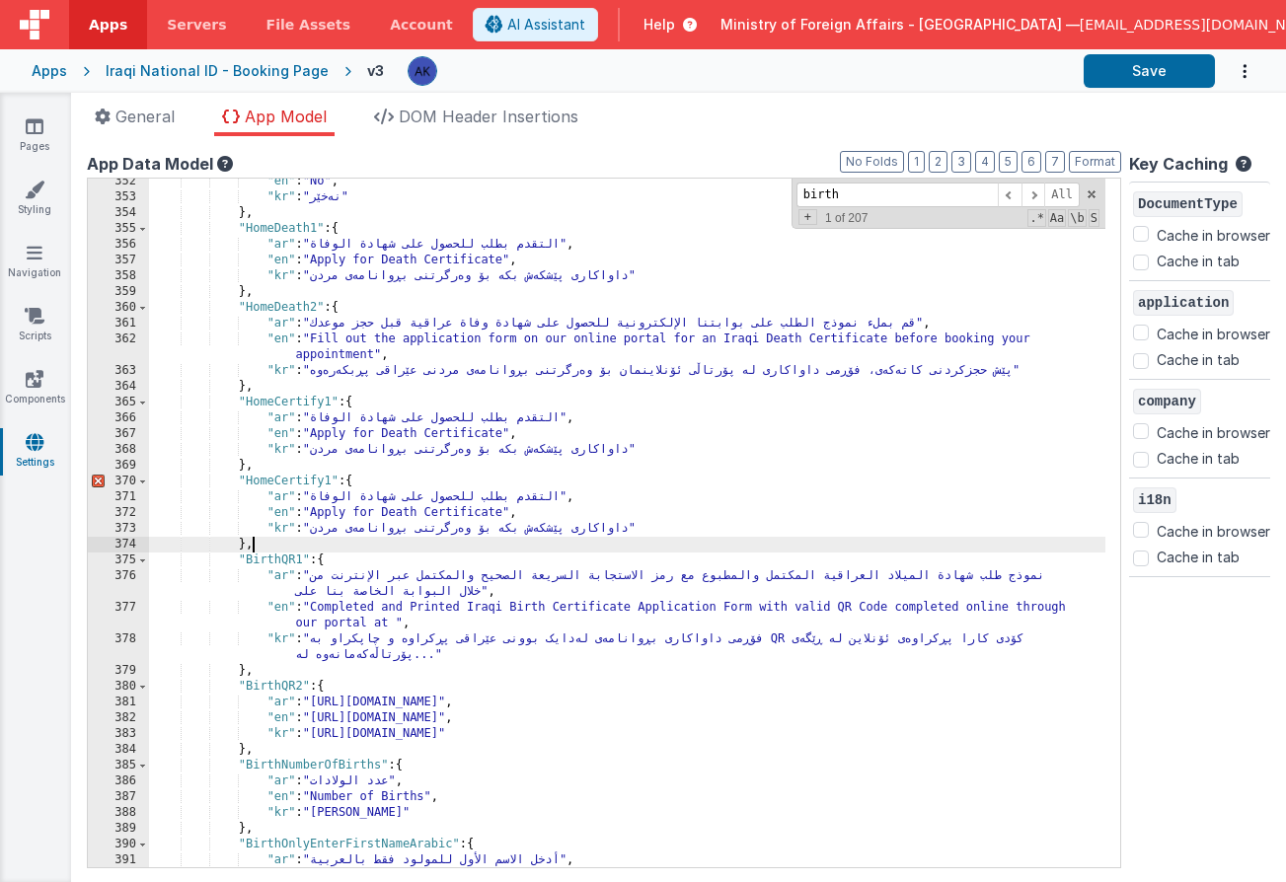
click at [331, 481] on div ""en" : "No" , "kr" : "نەخێر" } , "HomeDeath1" : { "ar" : "التقدم بطلب للحصول عل…" at bounding box center [627, 534] width 956 height 720
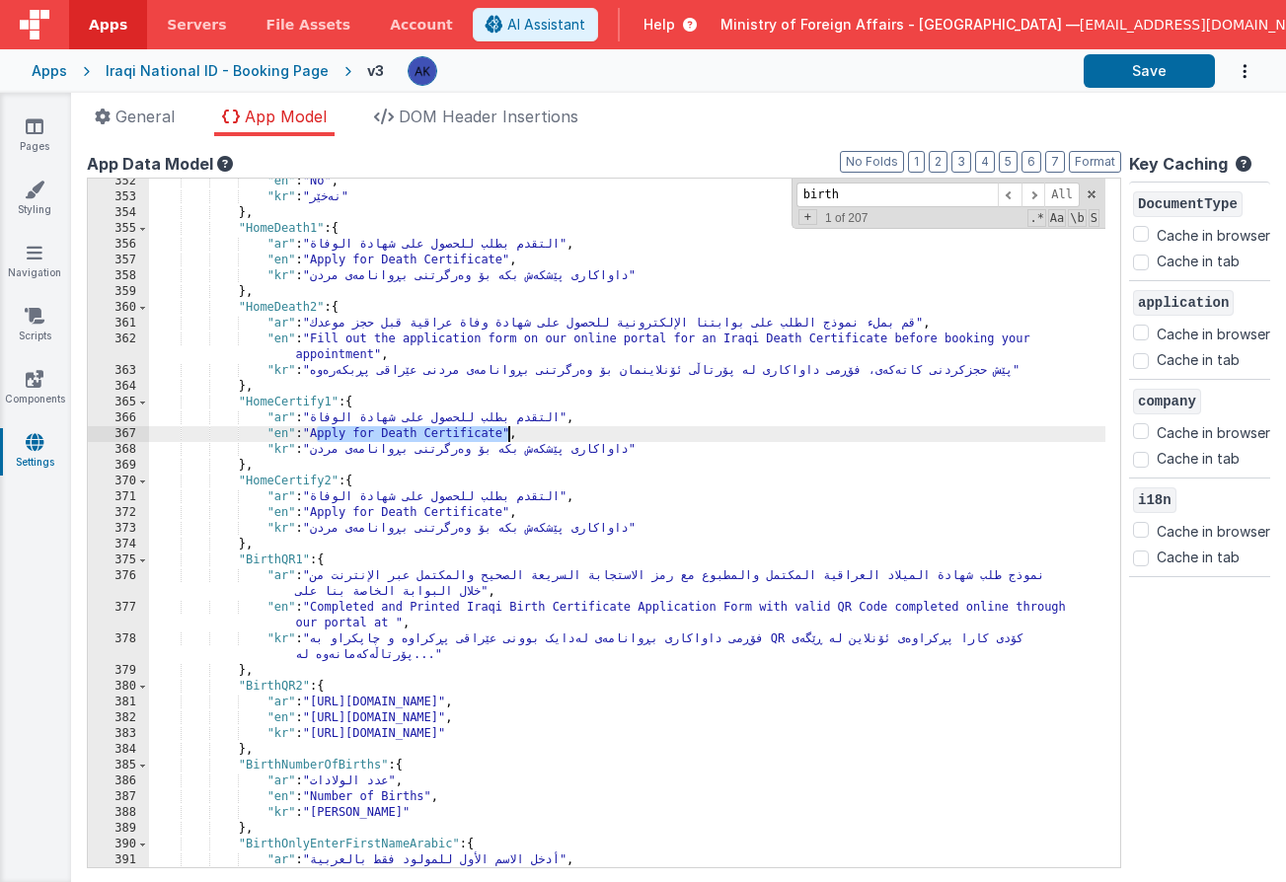
drag, startPoint x: 318, startPoint y: 434, endPoint x: 505, endPoint y: 438, distance: 187.5
click at [505, 438] on div ""en" : "No" , "kr" : "نەخێر" } , "HomeDeath1" : { "ar" : "التقدم بطلب للحصول عل…" at bounding box center [627, 534] width 956 height 720
click at [319, 431] on div ""en" : "No" , "kr" : "نەخێر" } , "HomeDeath1" : { "ar" : "التقدم بطلب للحصول عل…" at bounding box center [627, 534] width 956 height 720
drag, startPoint x: 707, startPoint y: 433, endPoint x: 820, endPoint y: 437, distance: 112.5
click at [820, 437] on div ""en" : "No" , "kr" : "نەخێر" } , "HomeDeath1" : { "ar" : "التقدم بطلب للحصول عل…" at bounding box center [627, 534] width 956 height 720
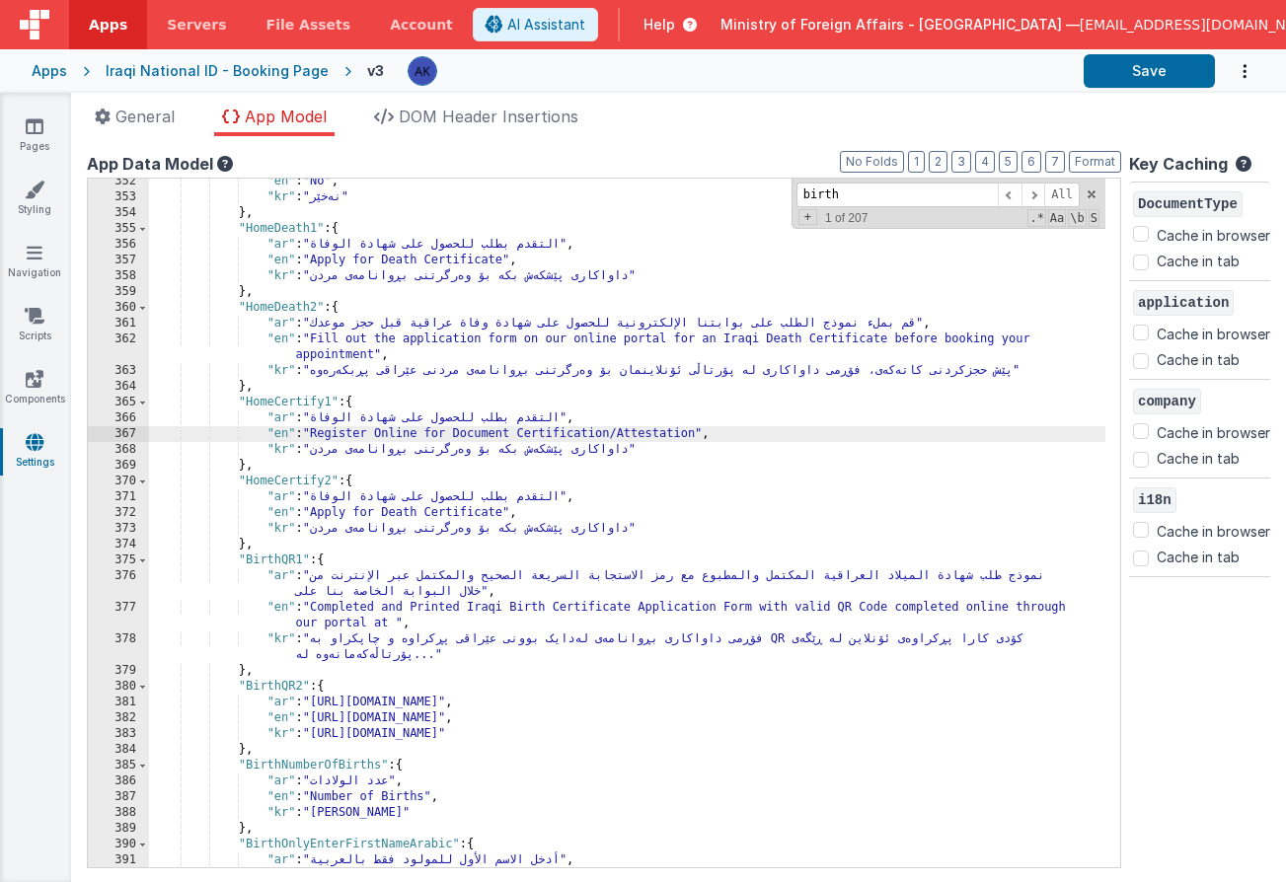
click at [318, 436] on div ""en" : "No" , "kr" : "نەخێر" } , "HomeDeath1" : { "ar" : "التقدم بطلب للحصول عل…" at bounding box center [627, 534] width 956 height 720
drag, startPoint x: 319, startPoint y: 435, endPoint x: 730, endPoint y: 434, distance: 411.4
click at [730, 434] on div ""en" : "No" , "kr" : "نەخێر" } , "HomeDeath1" : { "ar" : "التقدم بطلب للحصول عل…" at bounding box center [627, 534] width 956 height 720
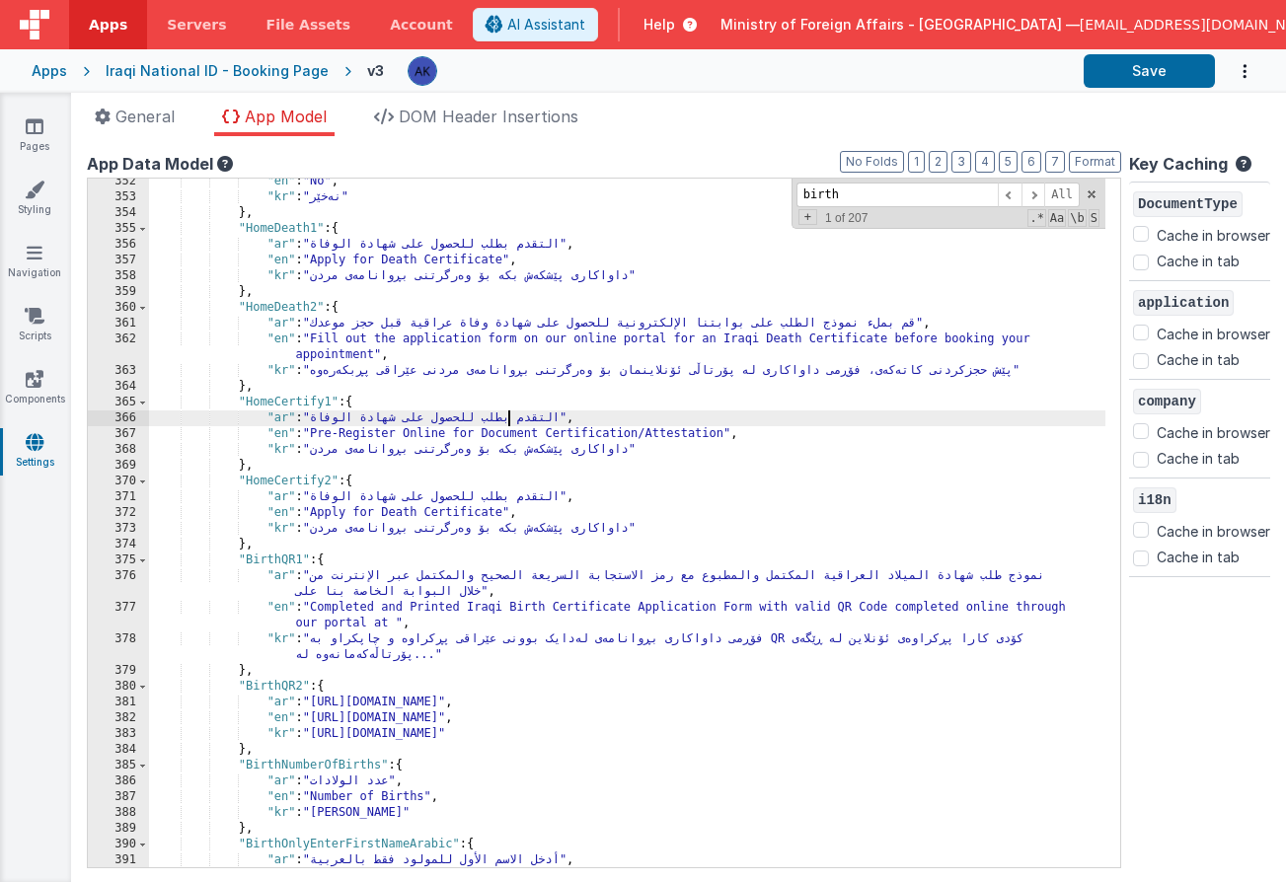
click at [505, 418] on div ""en" : "No" , "kr" : "نەخێر" } , "HomeDeath1" : { "ar" : "التقدم بطلب للحصول عل…" at bounding box center [627, 534] width 956 height 720
drag, startPoint x: 326, startPoint y: 421, endPoint x: 541, endPoint y: 414, distance: 215.2
click at [541, 414] on div ""en" : "No" , "kr" : "نەخێر" } , "HomeDeath1" : { "ar" : "التقدم بطلب للحصول عل…" at bounding box center [627, 534] width 956 height 720
click at [334, 416] on div ""en" : "No" , "kr" : "نەخێر" } , "HomeDeath1" : { "ar" : "التقدم بطلب للحصول عل…" at bounding box center [627, 534] width 956 height 720
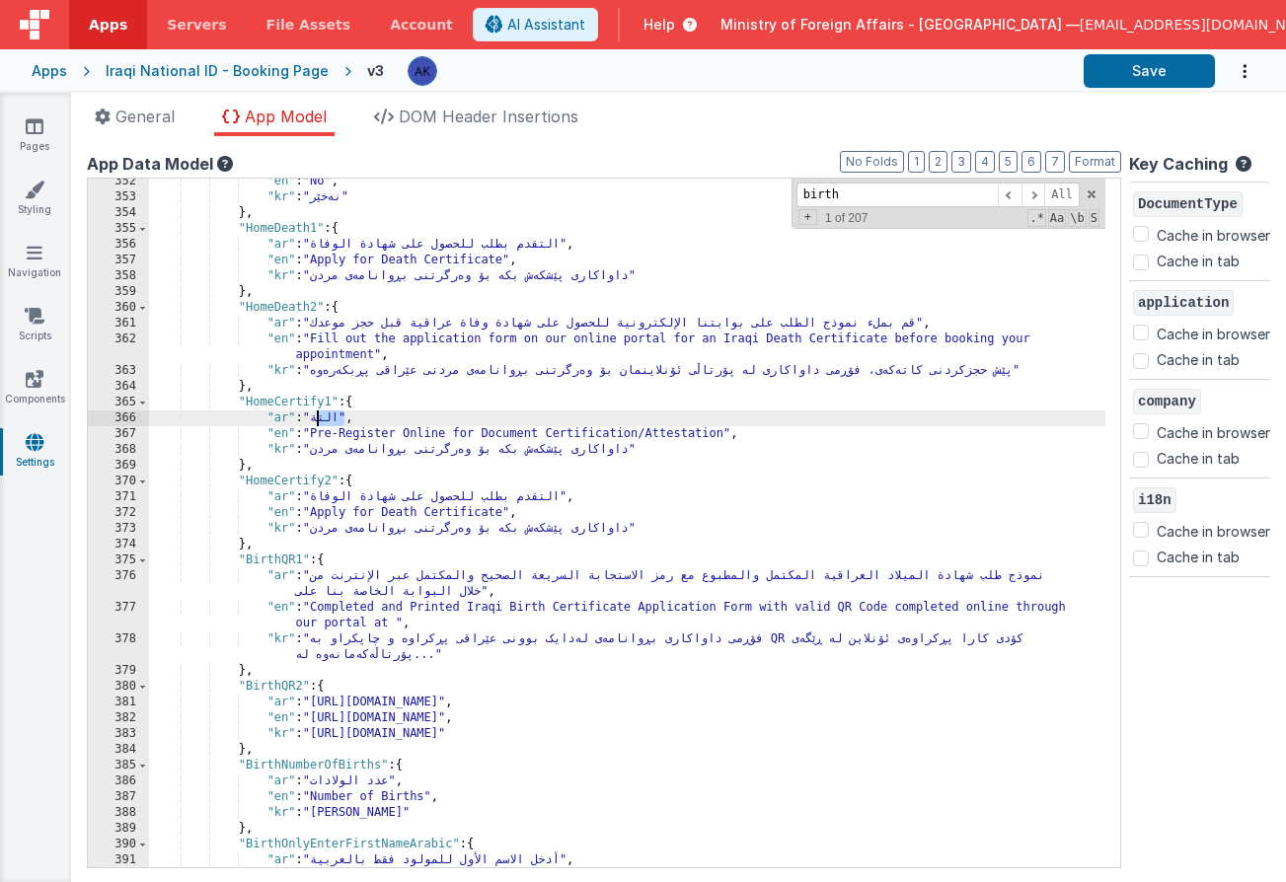
click at [335, 415] on div ""en" : "No" , "kr" : "نەخێر" } , "HomeDeath1" : { "ar" : "التقدم بطلب للحصول عل…" at bounding box center [627, 534] width 956 height 720
click at [611, 418] on div ""en" : "No" , "kr" : "نەخێر" } , "HomeDeath1" : { "ar" : "التقدم بطلب للحصول عل…" at bounding box center [627, 534] width 956 height 720
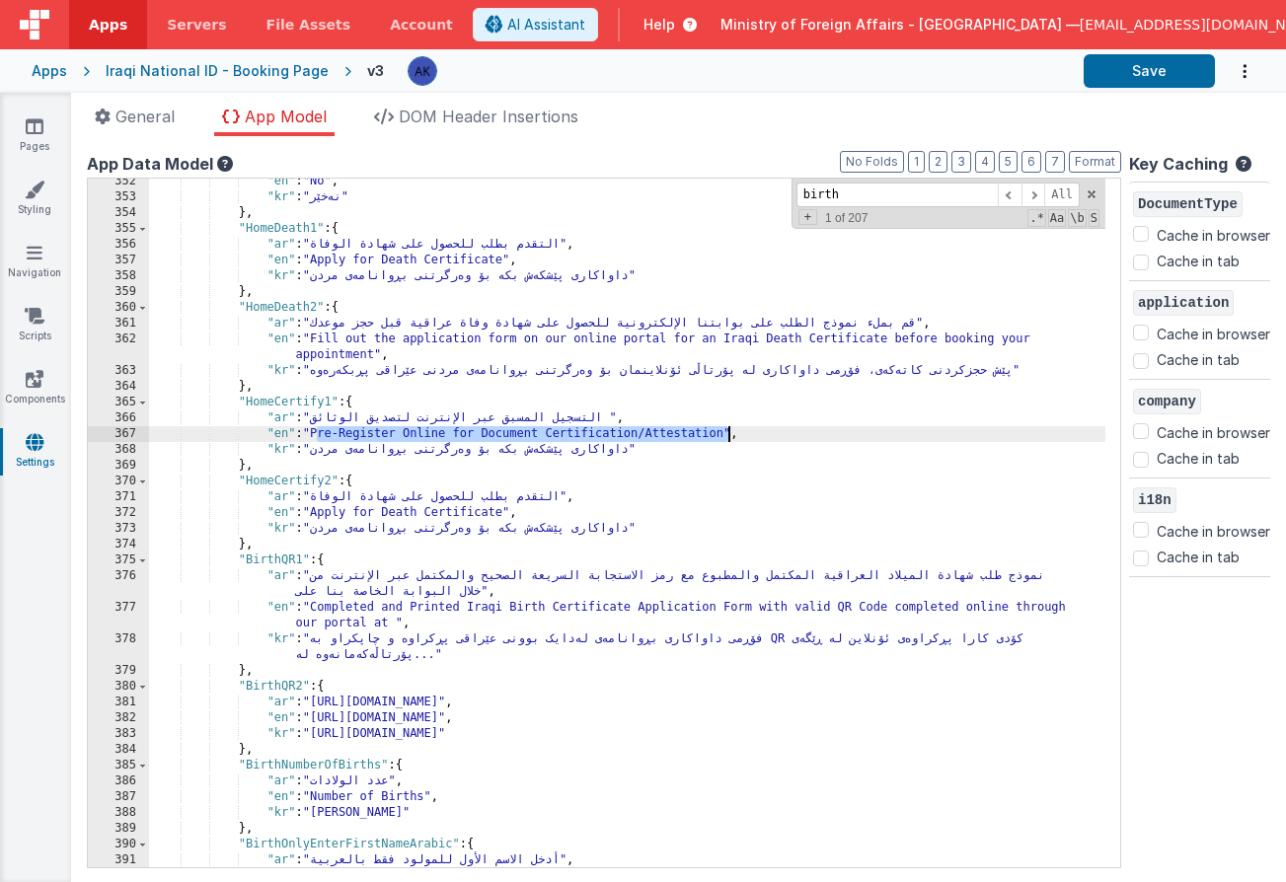
drag, startPoint x: 318, startPoint y: 434, endPoint x: 730, endPoint y: 434, distance: 412.4
click at [730, 434] on div ""en" : "No" , "kr" : "نەخێر" } , "HomeDeath1" : { "ar" : "التقدم بطلب للحصول عل…" at bounding box center [627, 534] width 956 height 720
click at [366, 435] on div ""en" : "No" , "kr" : "نەخێر" } , "HomeDeath1" : { "ar" : "التقدم بطلب للحصول عل…" at bounding box center [627, 534] width 956 height 720
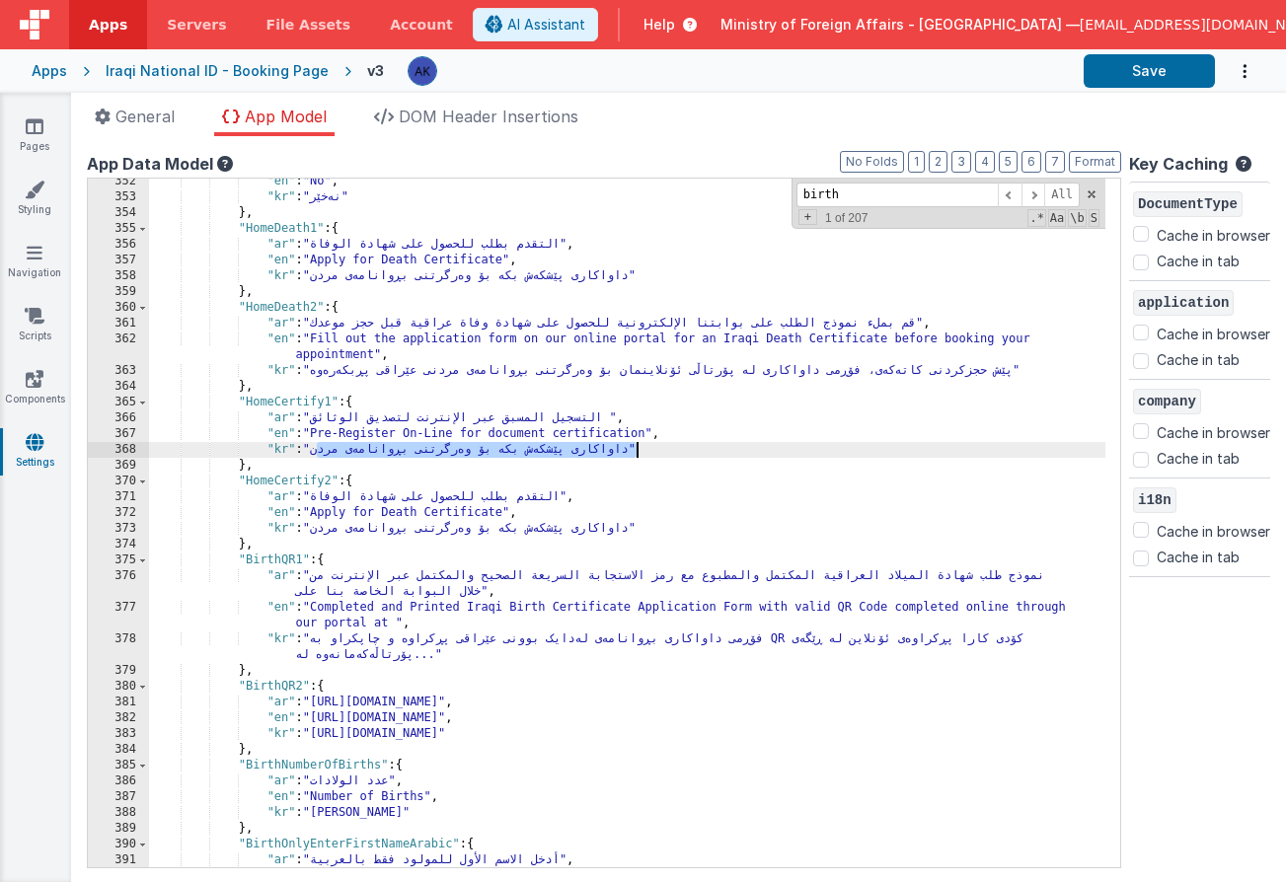
drag, startPoint x: 318, startPoint y: 453, endPoint x: 636, endPoint y: 452, distance: 318.7
click at [636, 452] on div ""en" : "No" , "kr" : "نەخێر" } , "HomeDeath1" : { "ar" : "التقدم بطلب للحصول عل…" at bounding box center [627, 534] width 956 height 720
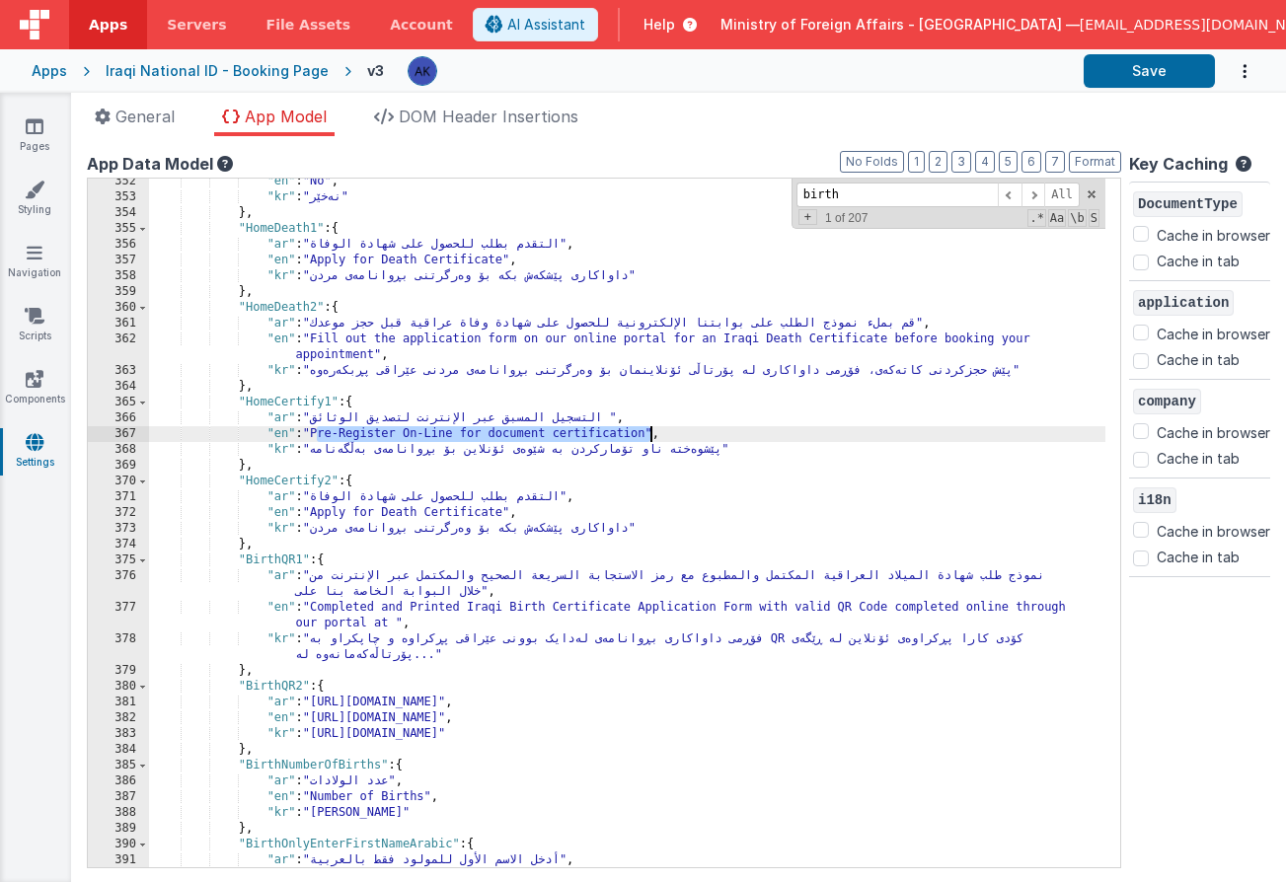
drag, startPoint x: 317, startPoint y: 435, endPoint x: 652, endPoint y: 437, distance: 335.5
click at [652, 437] on div ""en" : "No" , "kr" : "نەخێر" } , "HomeDeath1" : { "ar" : "التقدم بطلب للحصول عل…" at bounding box center [627, 534] width 956 height 720
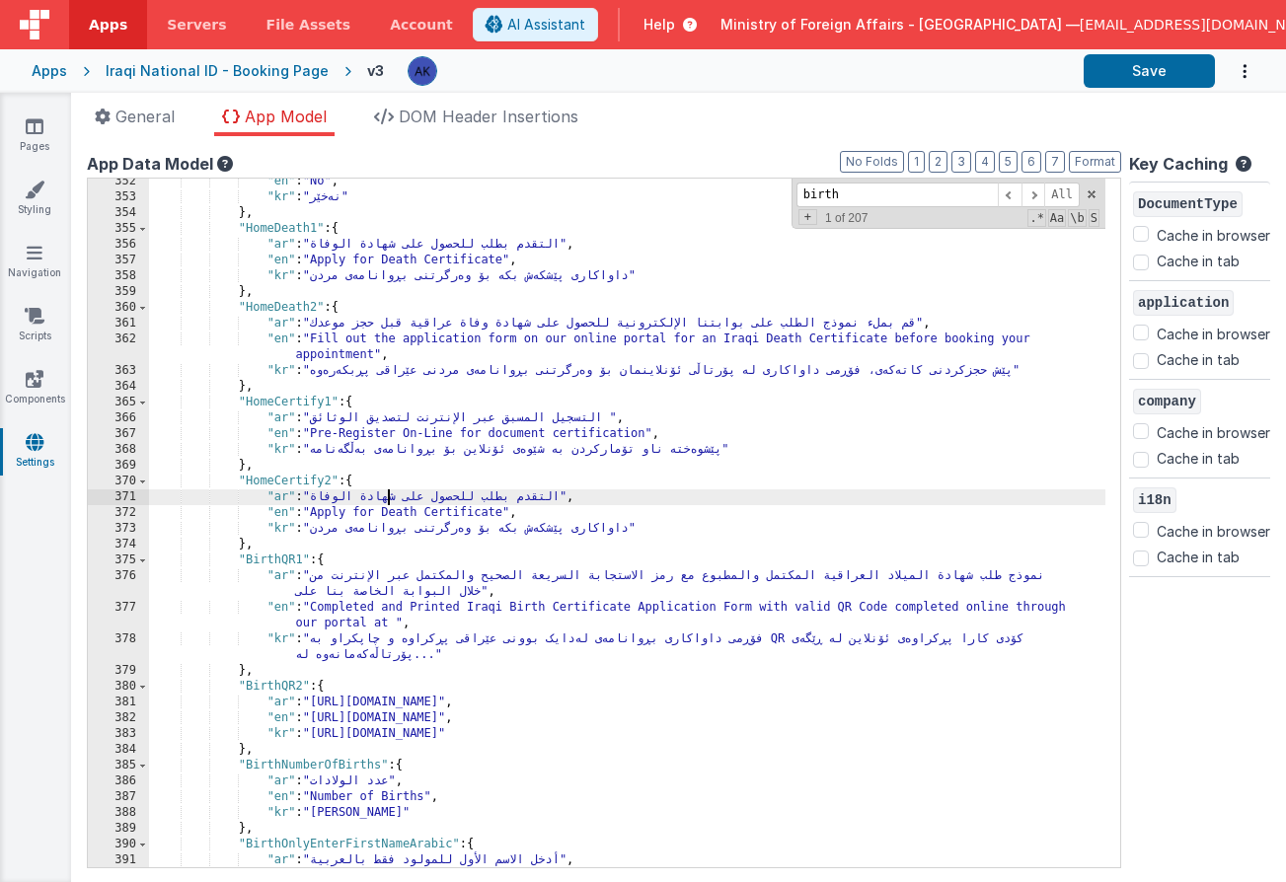
click at [386, 504] on div ""en" : "No" , "kr" : "نەخێر" } , "HomeDeath1" : { "ar" : "التقدم بطلب للحصول عل…" at bounding box center [627, 534] width 956 height 720
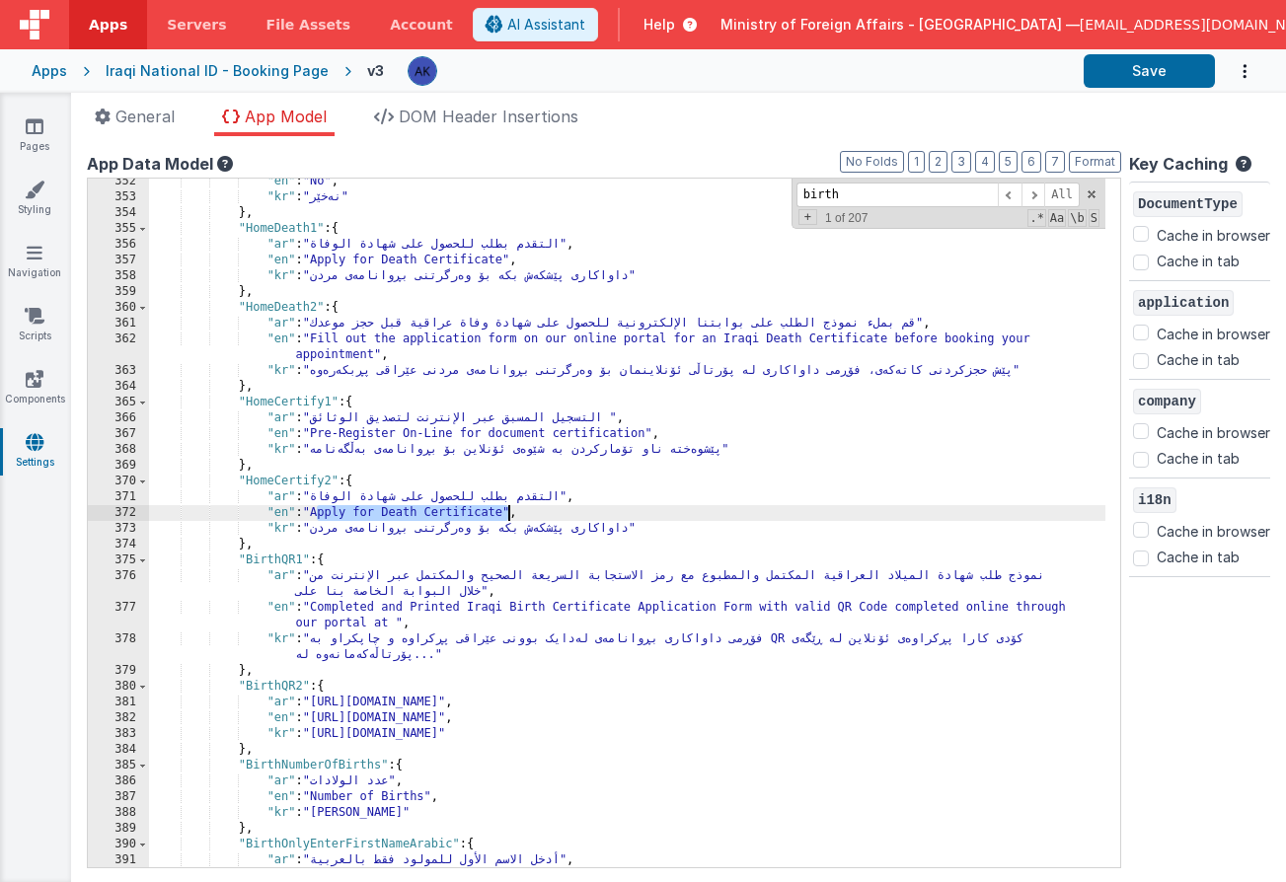
drag, startPoint x: 317, startPoint y: 515, endPoint x: 511, endPoint y: 509, distance: 194.5
click at [511, 509] on div ""en" : "No" , "kr" : "نەخێر" } , "HomeDeath1" : { "ar" : "التقدم بطلب للحصول عل…" at bounding box center [627, 534] width 956 height 720
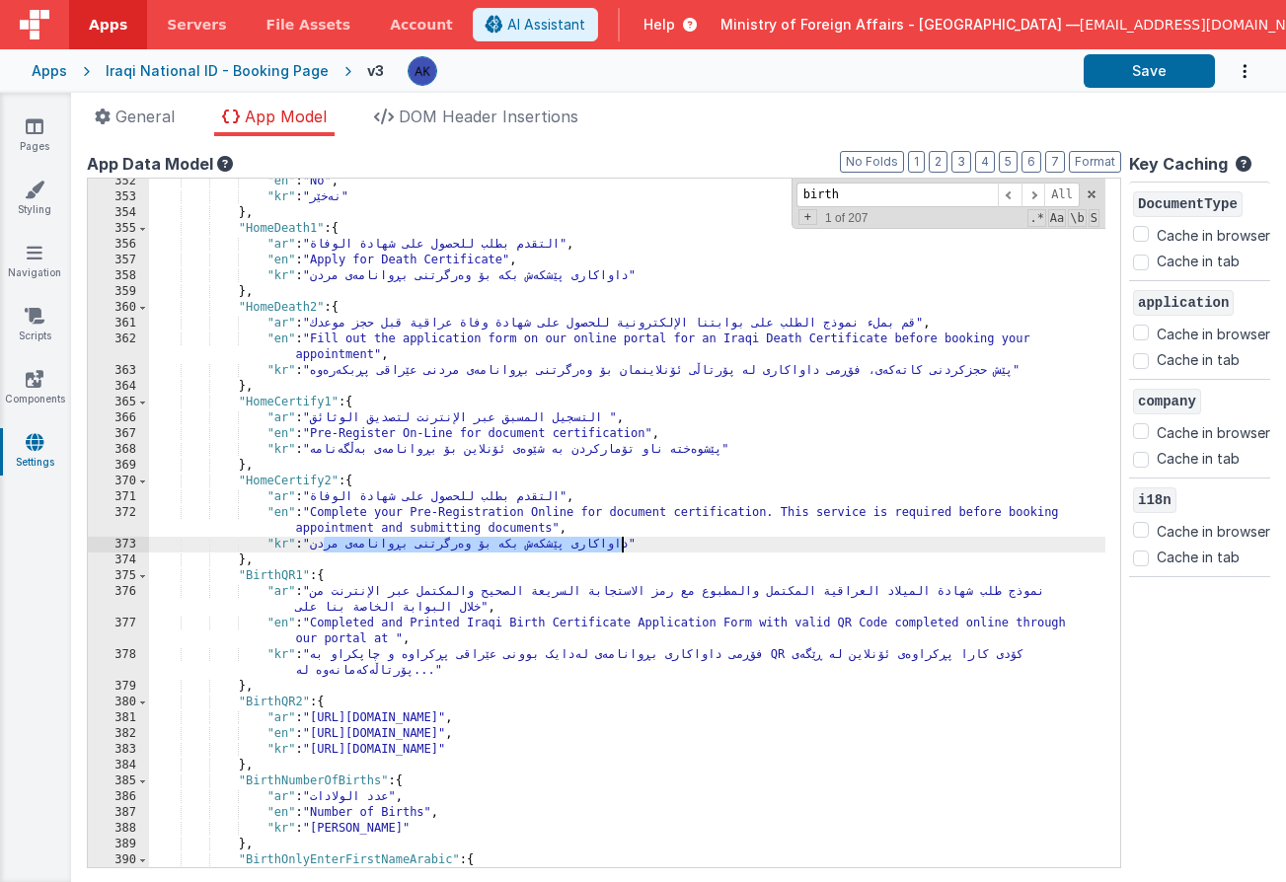
drag, startPoint x: 326, startPoint y: 545, endPoint x: 625, endPoint y: 543, distance: 299.0
click at [625, 543] on div ""en" : "No" , "kr" : "نەخێر" } , "HomeDeath1" : { "ar" : "التقدم بطلب للحصول عل…" at bounding box center [627, 534] width 956 height 720
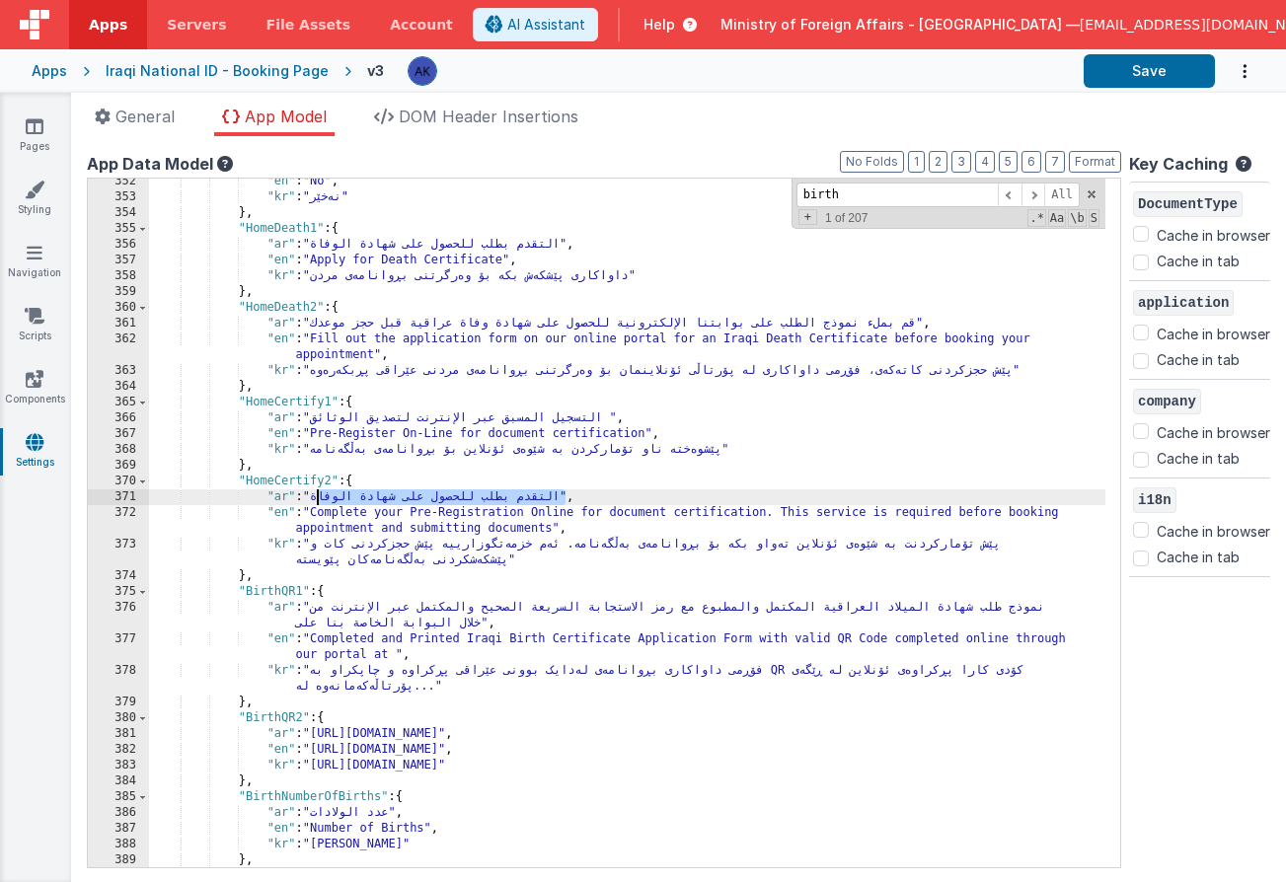
drag, startPoint x: 318, startPoint y: 498, endPoint x: 564, endPoint y: 496, distance: 246.7
click at [564, 496] on div ""en" : "No" , "kr" : "نەخێر" } , "HomeDeath1" : { "ar" : "التقدم بطلب للحصول عل…" at bounding box center [627, 534] width 956 height 720
click at [1015, 500] on div ""en" : "No" , "kr" : "نەخێر" } , "HomeDeath1" : { "ar" : "التقدم بطلب للحصول عل…" at bounding box center [627, 534] width 956 height 720
drag, startPoint x: 314, startPoint y: 497, endPoint x: 819, endPoint y: 490, distance: 505.2
click at [819, 490] on div ""en" : "No" , "kr" : "نەخێر" } , "HomeDeath1" : { "ar" : "التقدم بطلب للحصول عل…" at bounding box center [627, 534] width 956 height 720
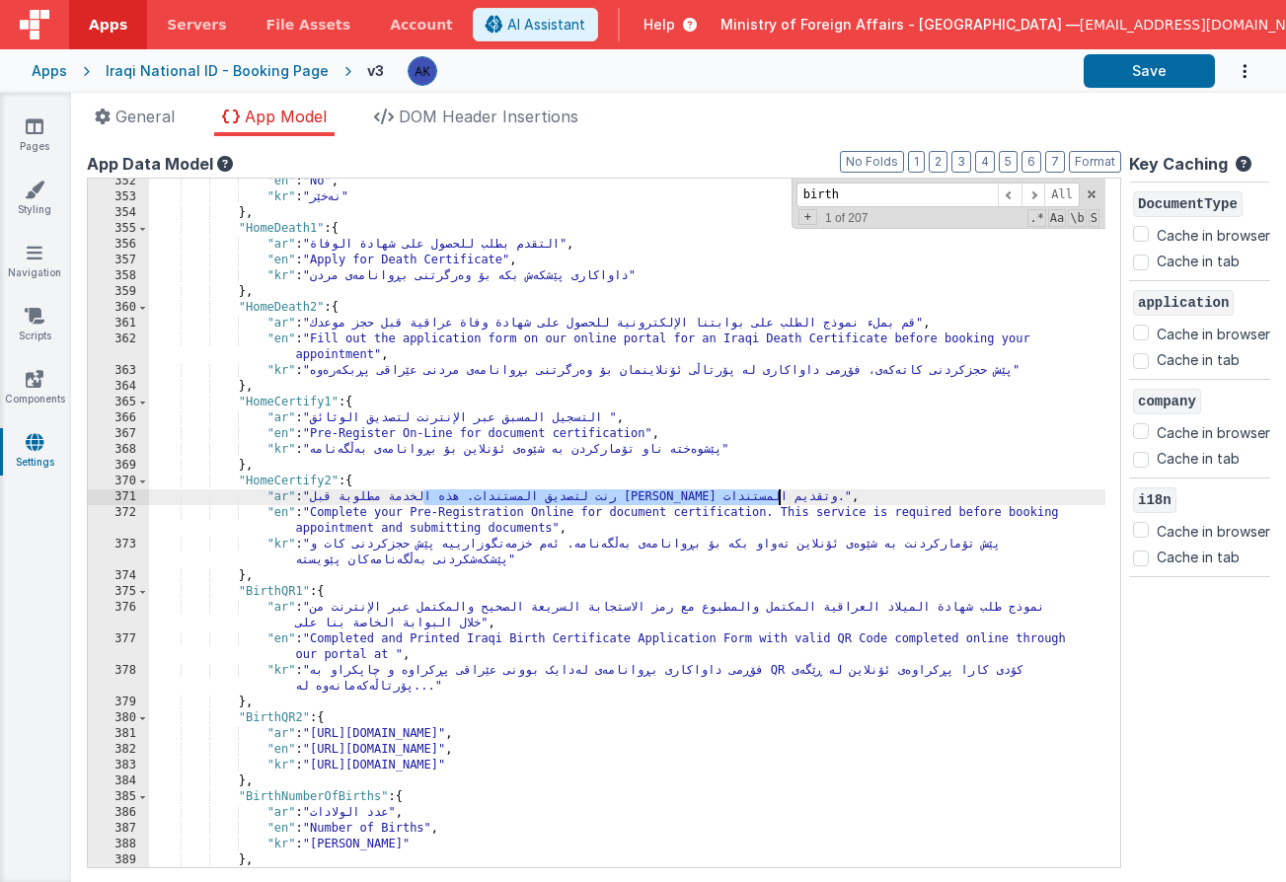
drag, startPoint x: 424, startPoint y: 499, endPoint x: 777, endPoint y: 493, distance: 353.3
click at [777, 493] on div ""en" : "No" , "kr" : "نەخێر" } , "HomeDeath1" : { "ar" : "التقدم بطلب للحصول عل…" at bounding box center [627, 534] width 956 height 720
drag, startPoint x: 325, startPoint y: 499, endPoint x: 463, endPoint y: 500, distance: 138.1
click at [463, 500] on div ""en" : "No" , "kr" : "نەخێر" } , "HomeDeath1" : { "ar" : "التقدم بطلب للحصول عل…" at bounding box center [627, 534] width 956 height 720
click at [303, 394] on div ""en" : "No" , "kr" : "نەخێر" } , "HomeDeath1" : { "ar" : "التقدم بطلب للحصول عل…" at bounding box center [627, 534] width 956 height 720
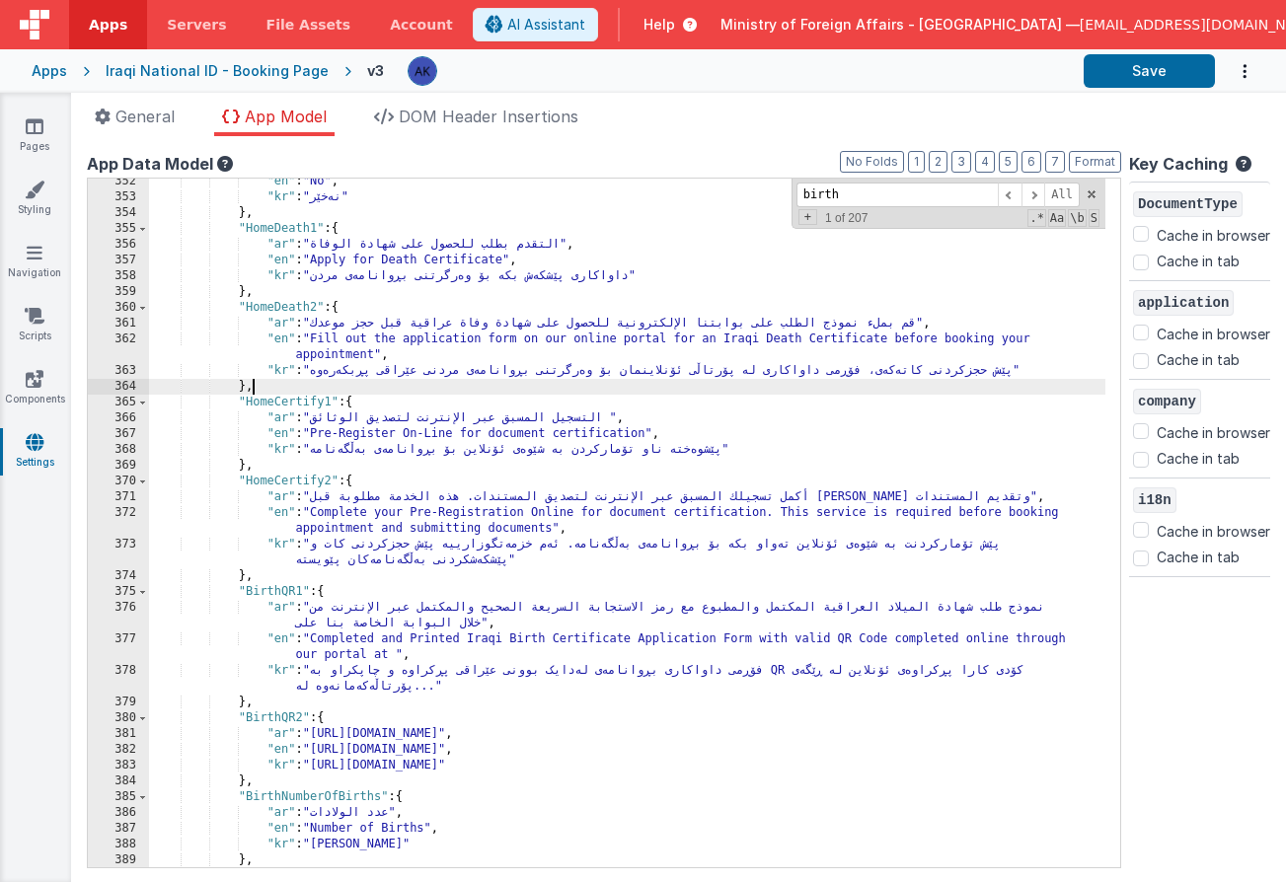
click at [303, 394] on div ""en" : "No" , "kr" : "نەخێر" } , "HomeDeath1" : { "ar" : "التقدم بطلب للحصول عل…" at bounding box center [627, 534] width 956 height 720
click at [302, 403] on div ""en" : "No" , "kr" : "نەخێر" } , "HomeDeath1" : { "ar" : "التقدم بطلب للحصول عل…" at bounding box center [627, 534] width 956 height 720
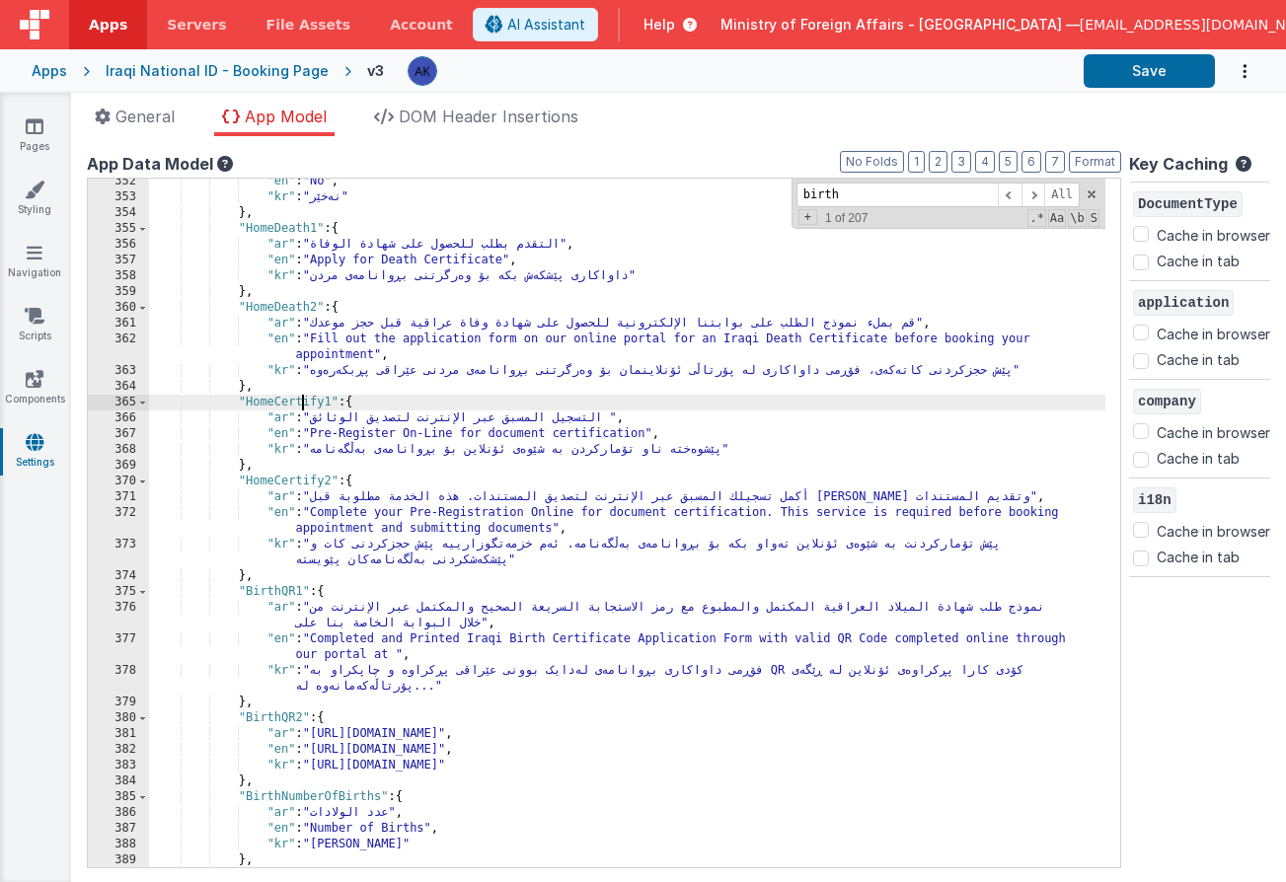
click at [302, 403] on div ""en" : "No" , "kr" : "نەخێر" } , "HomeDeath1" : { "ar" : "التقدم بطلب للحصول عل…" at bounding box center [627, 534] width 956 height 720
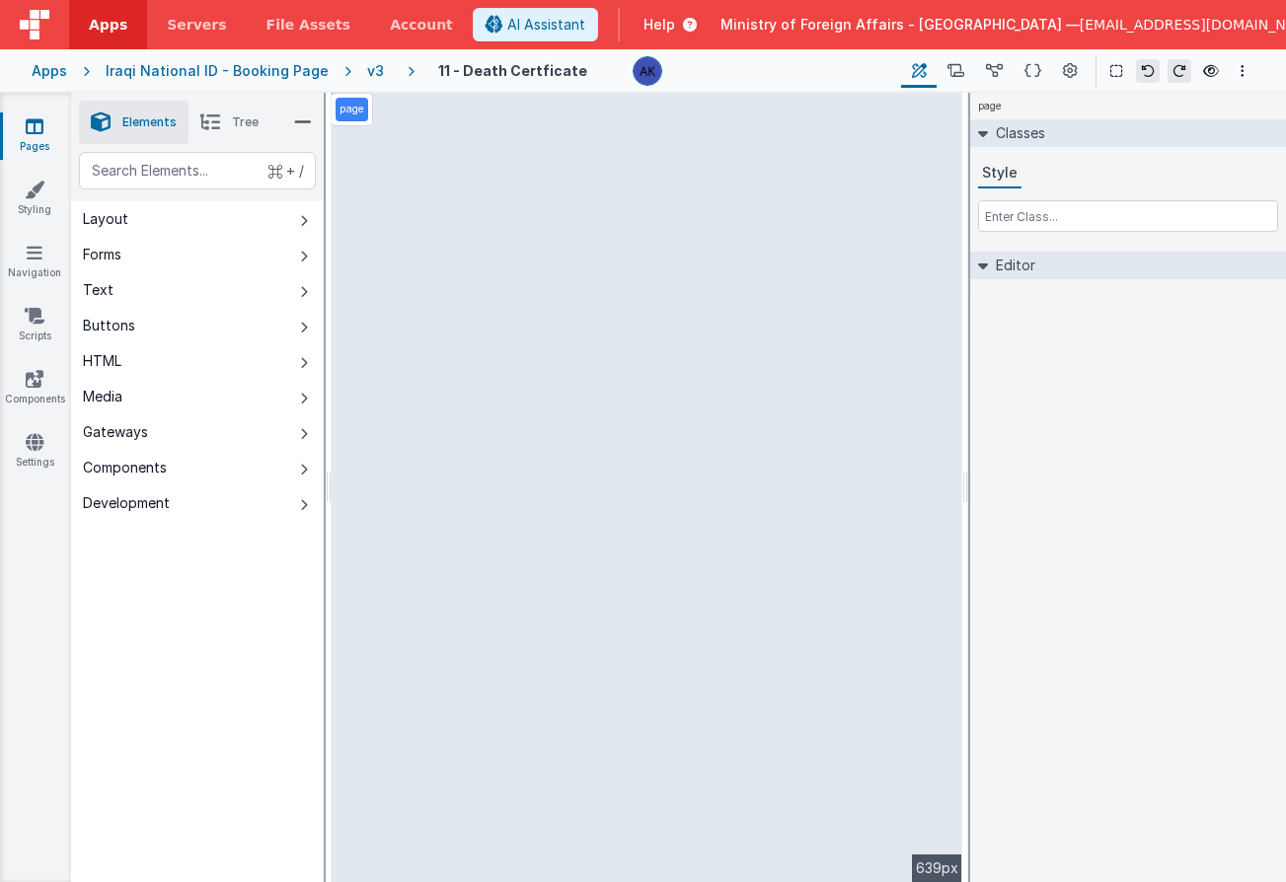
click at [367, 70] on div "v3" at bounding box center [379, 71] width 25 height 20
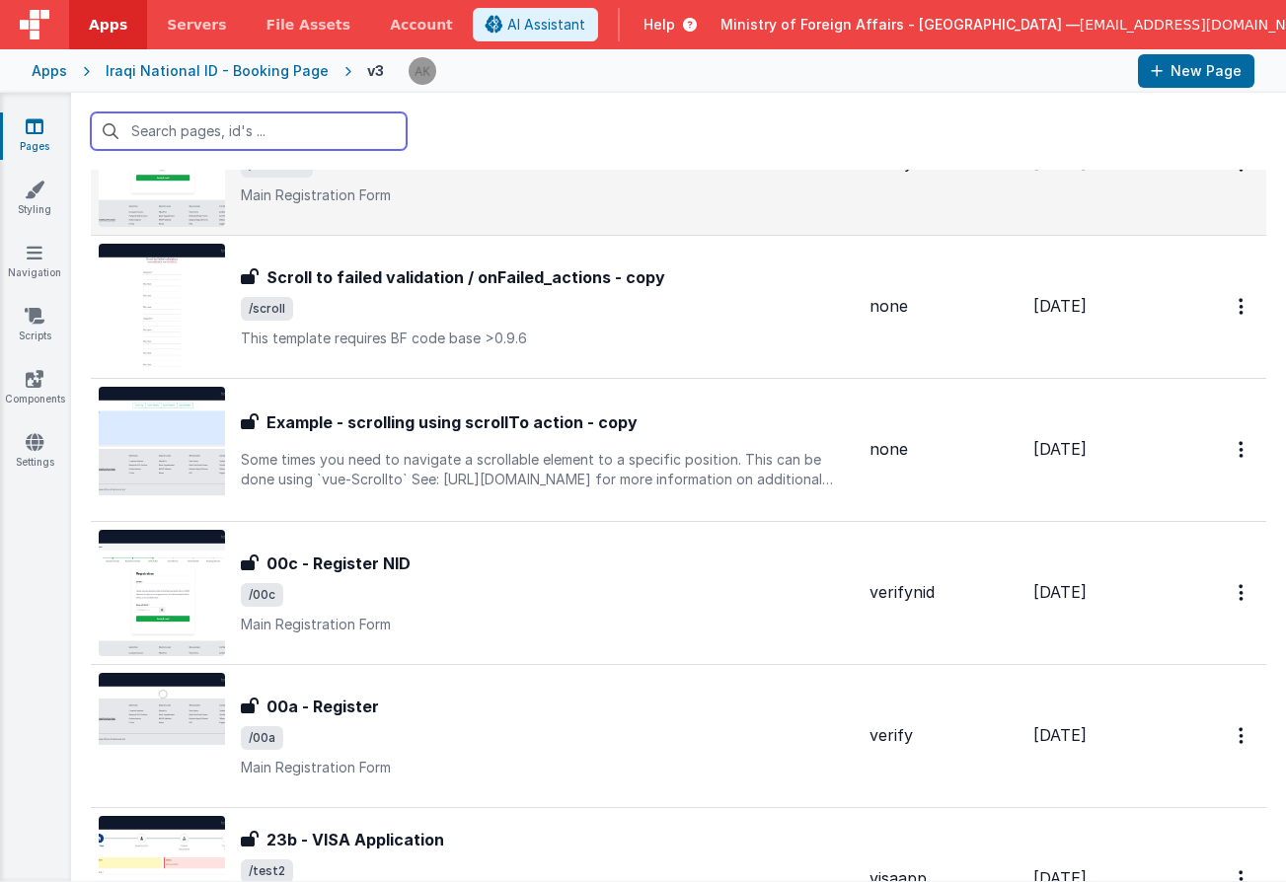
scroll to position [1219, 0]
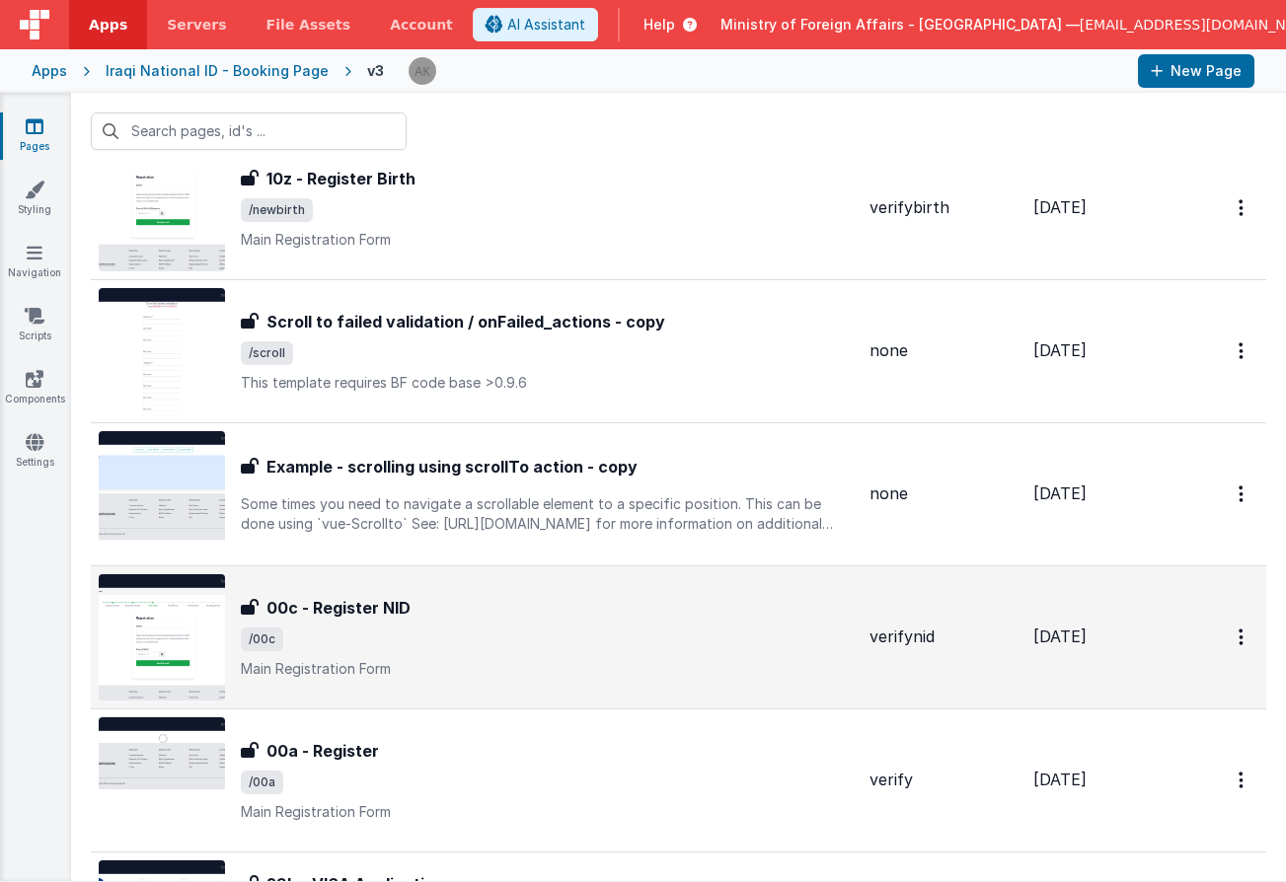
click at [200, 602] on img at bounding box center [162, 637] width 126 height 126
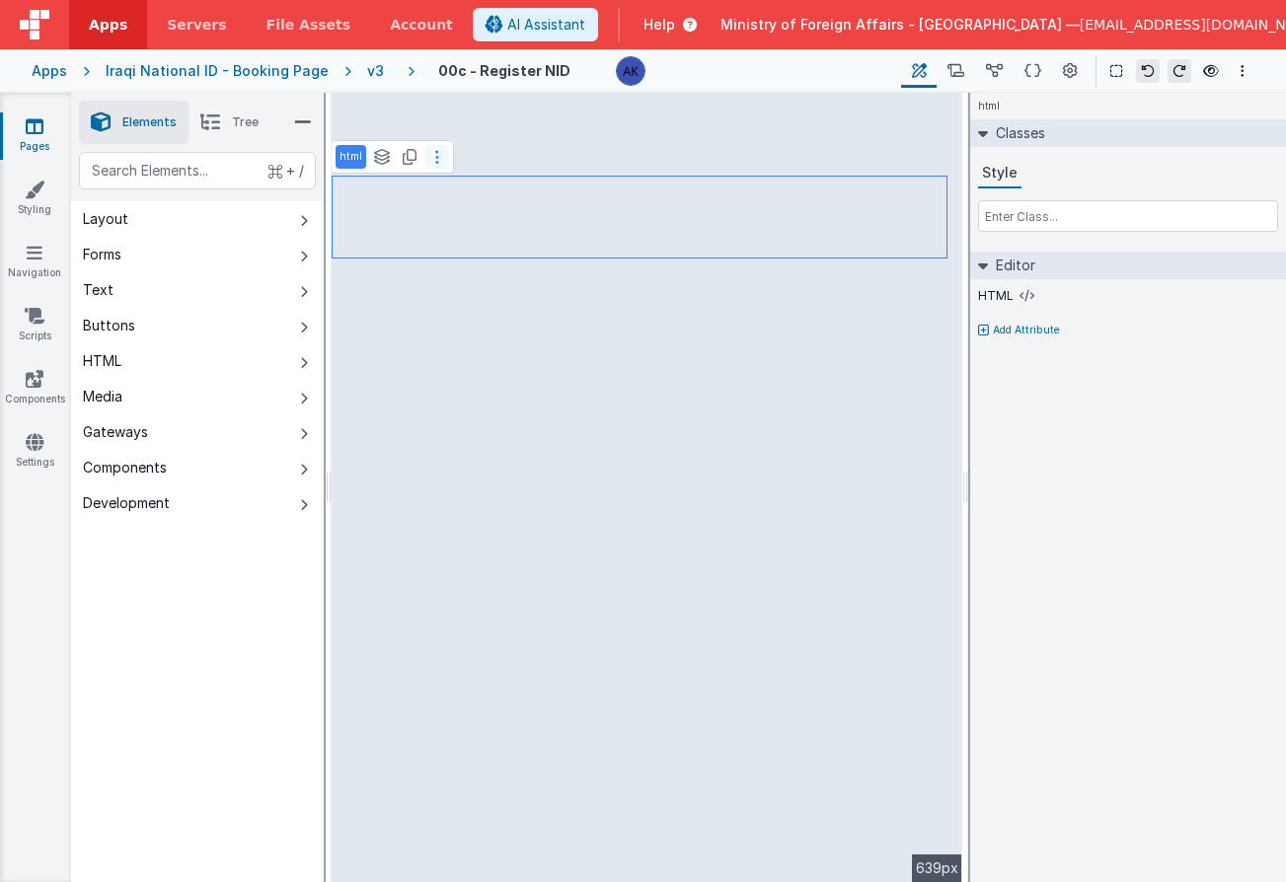
click at [436, 165] on button at bounding box center [437, 157] width 24 height 24
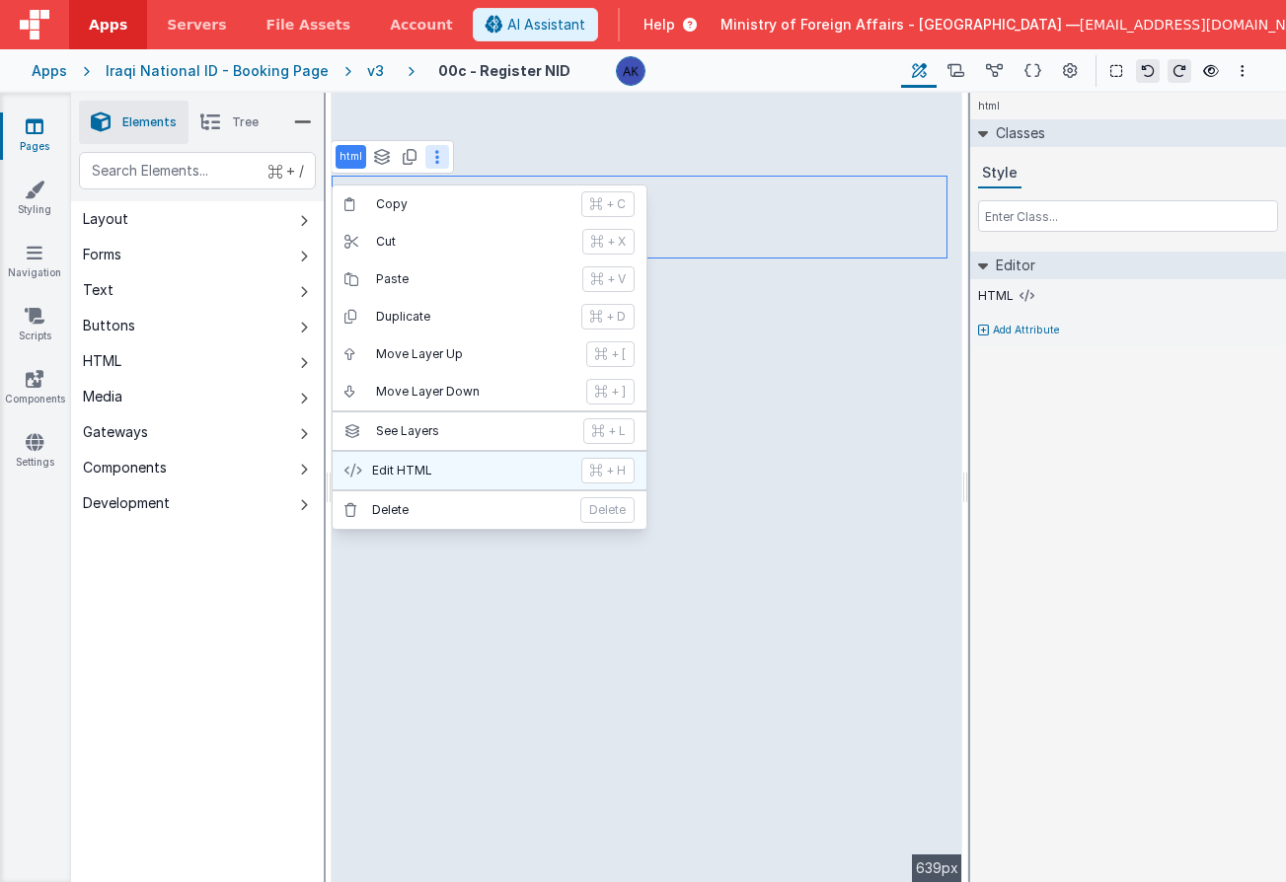
click at [501, 472] on p "Edit HTML" at bounding box center [470, 471] width 197 height 16
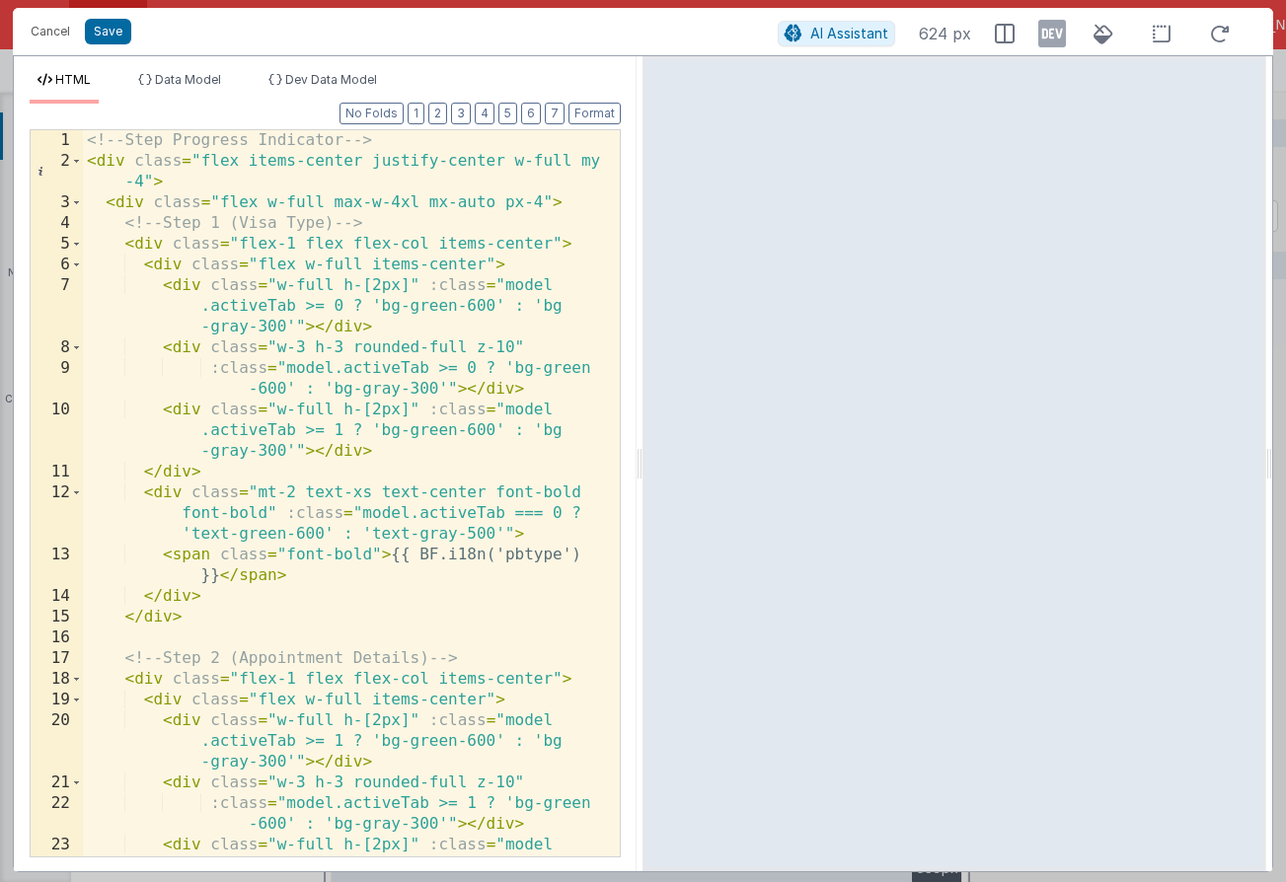
click at [536, 438] on div "<!-- Step Progress Indicator --> < div class = "flex items-center justify-cente…" at bounding box center [344, 534] width 522 height 809
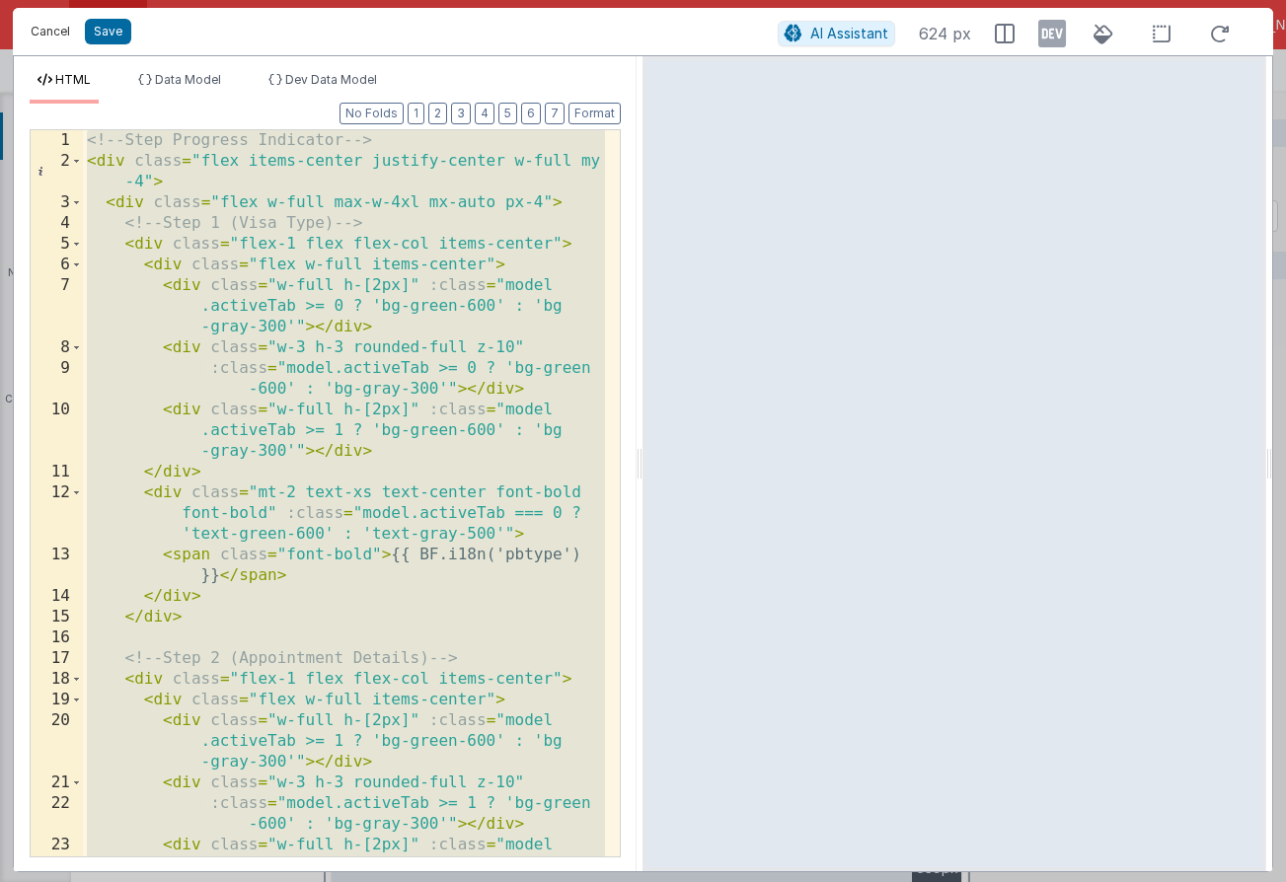
click at [61, 28] on button "Cancel" at bounding box center [50, 32] width 59 height 28
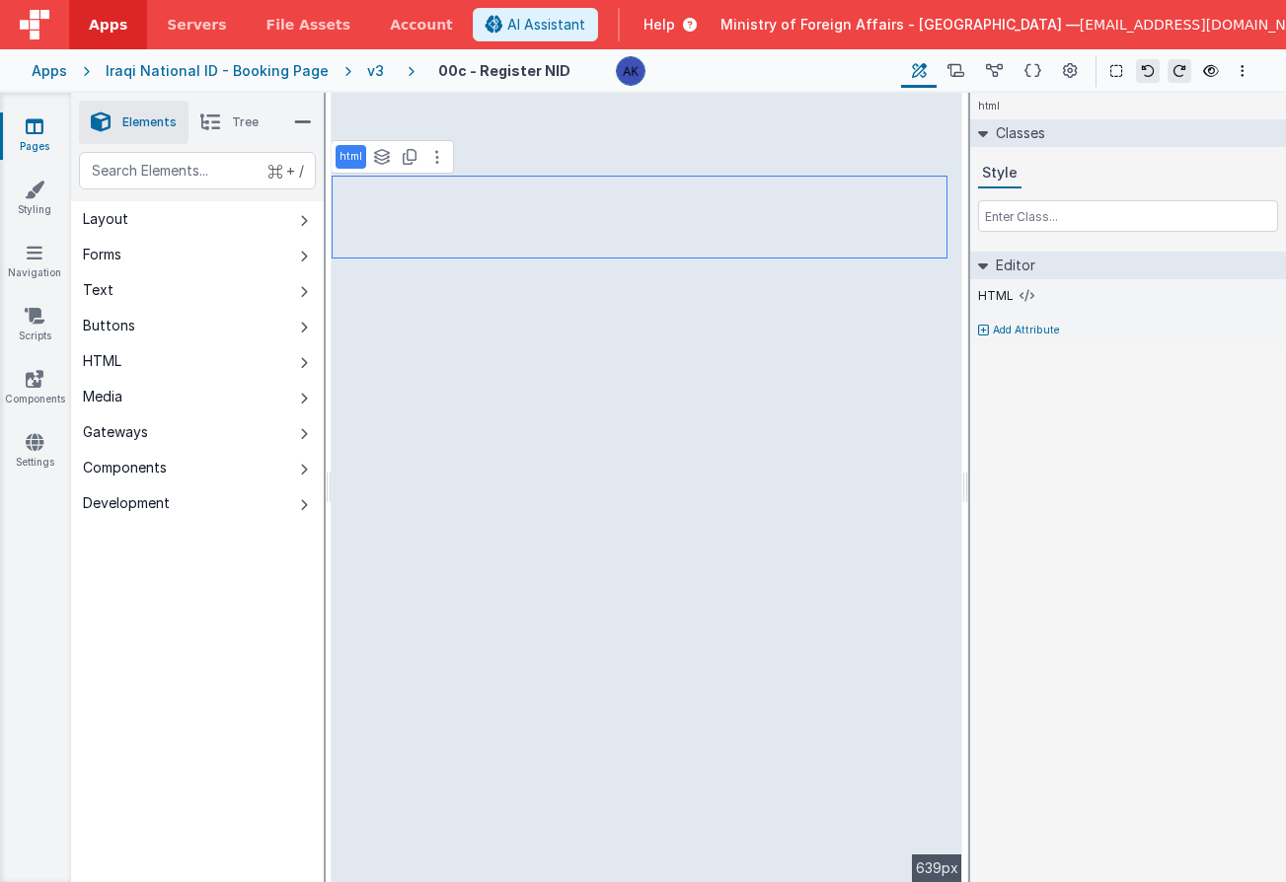
click at [371, 69] on div "v3" at bounding box center [379, 71] width 25 height 20
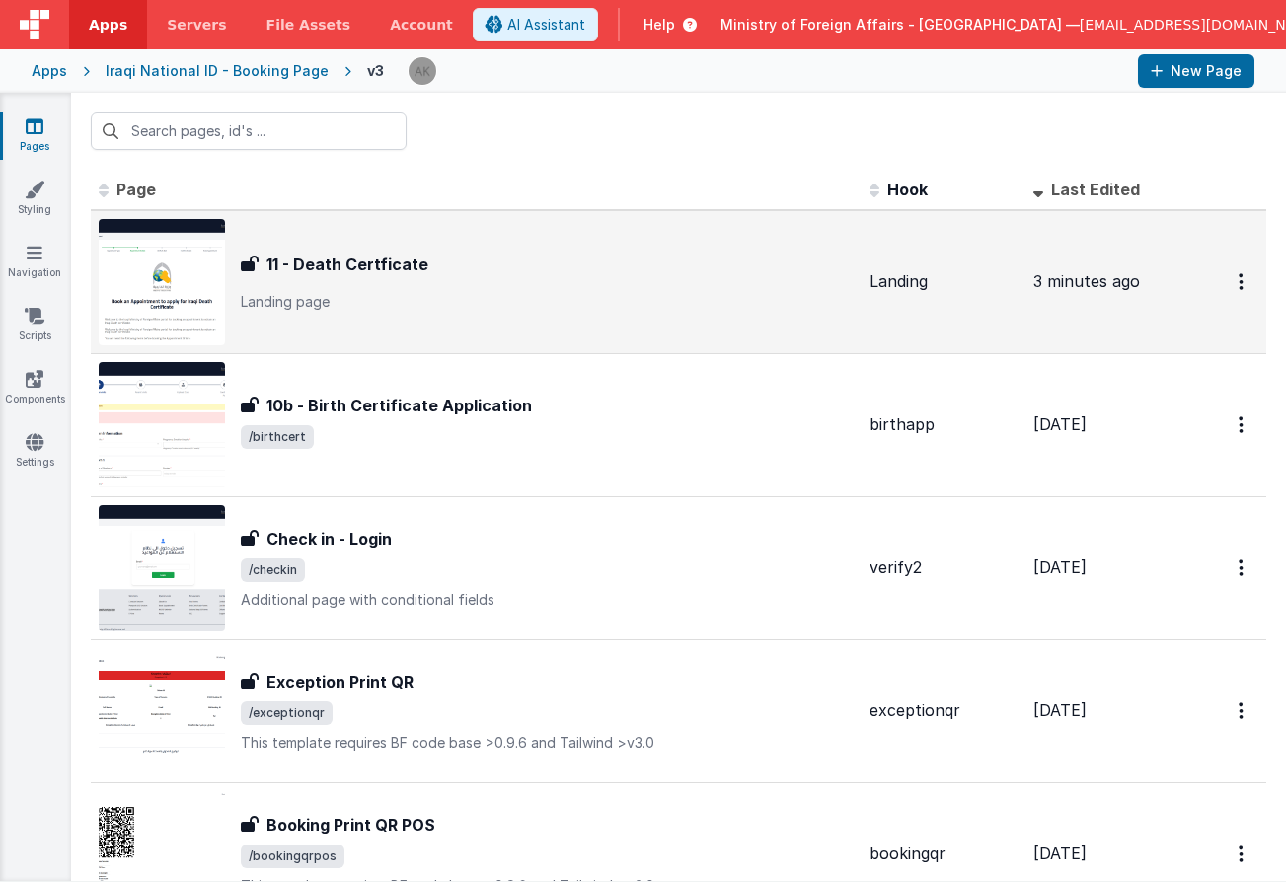
click at [143, 258] on img at bounding box center [162, 282] width 126 height 126
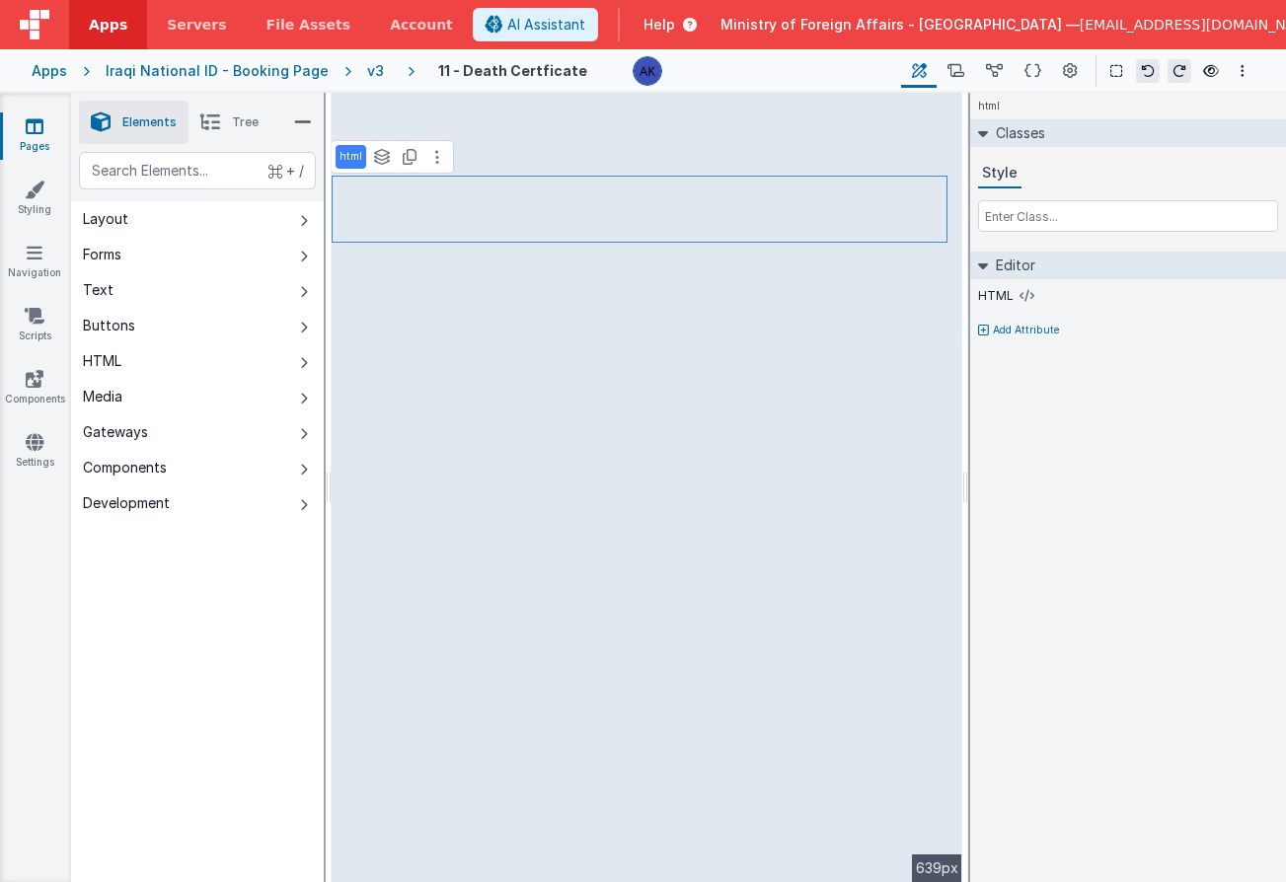
click at [367, 71] on div "v3" at bounding box center [379, 71] width 25 height 20
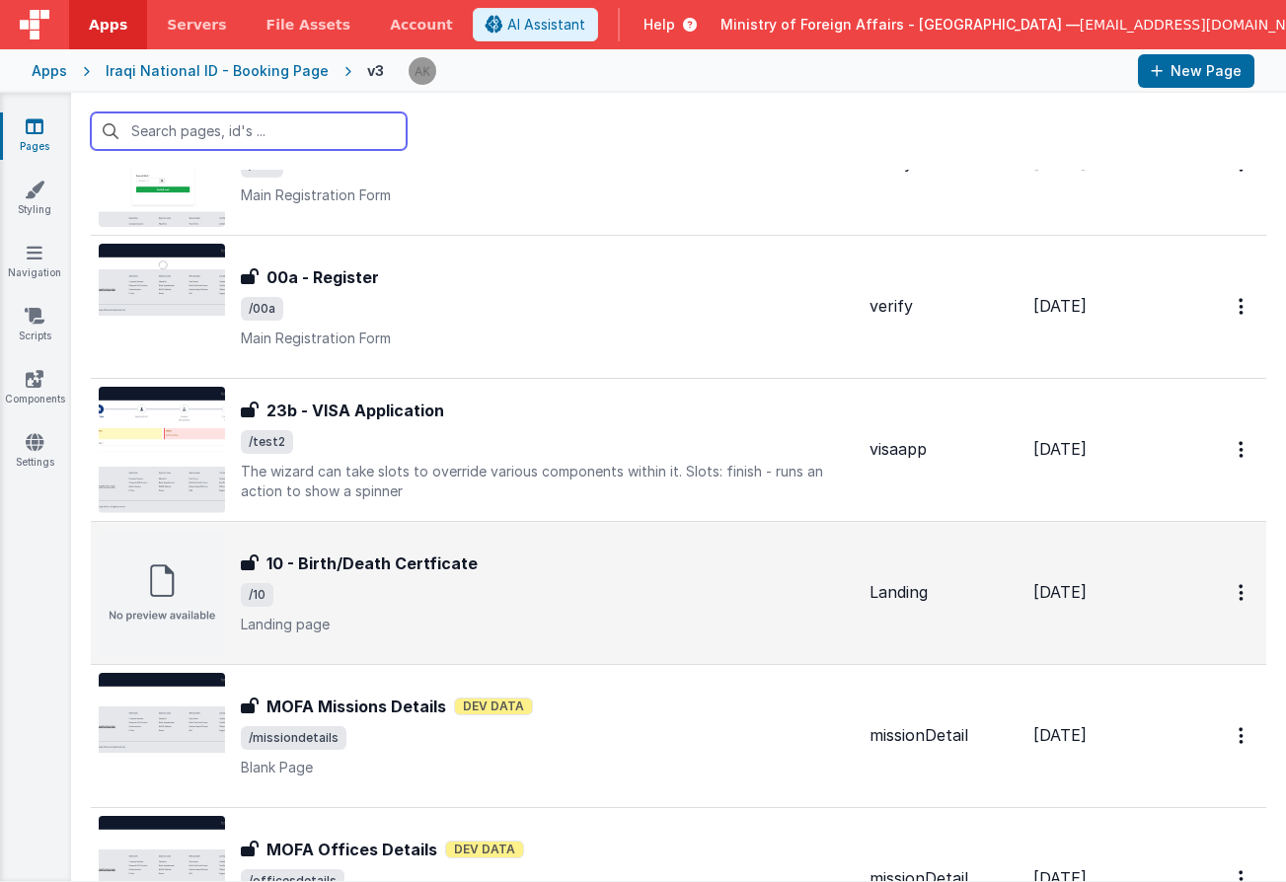
scroll to position [1694, 0]
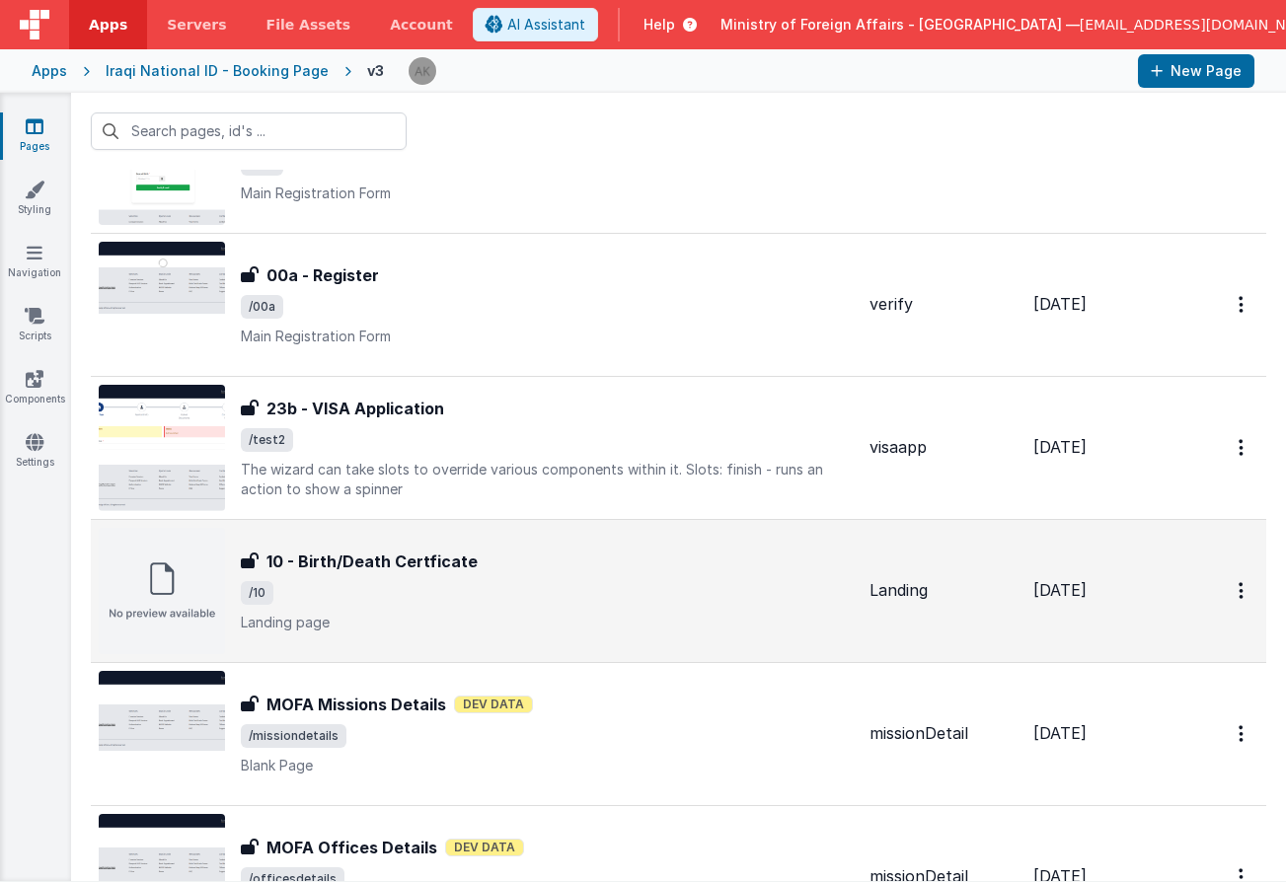
click at [177, 601] on img at bounding box center [162, 591] width 126 height 126
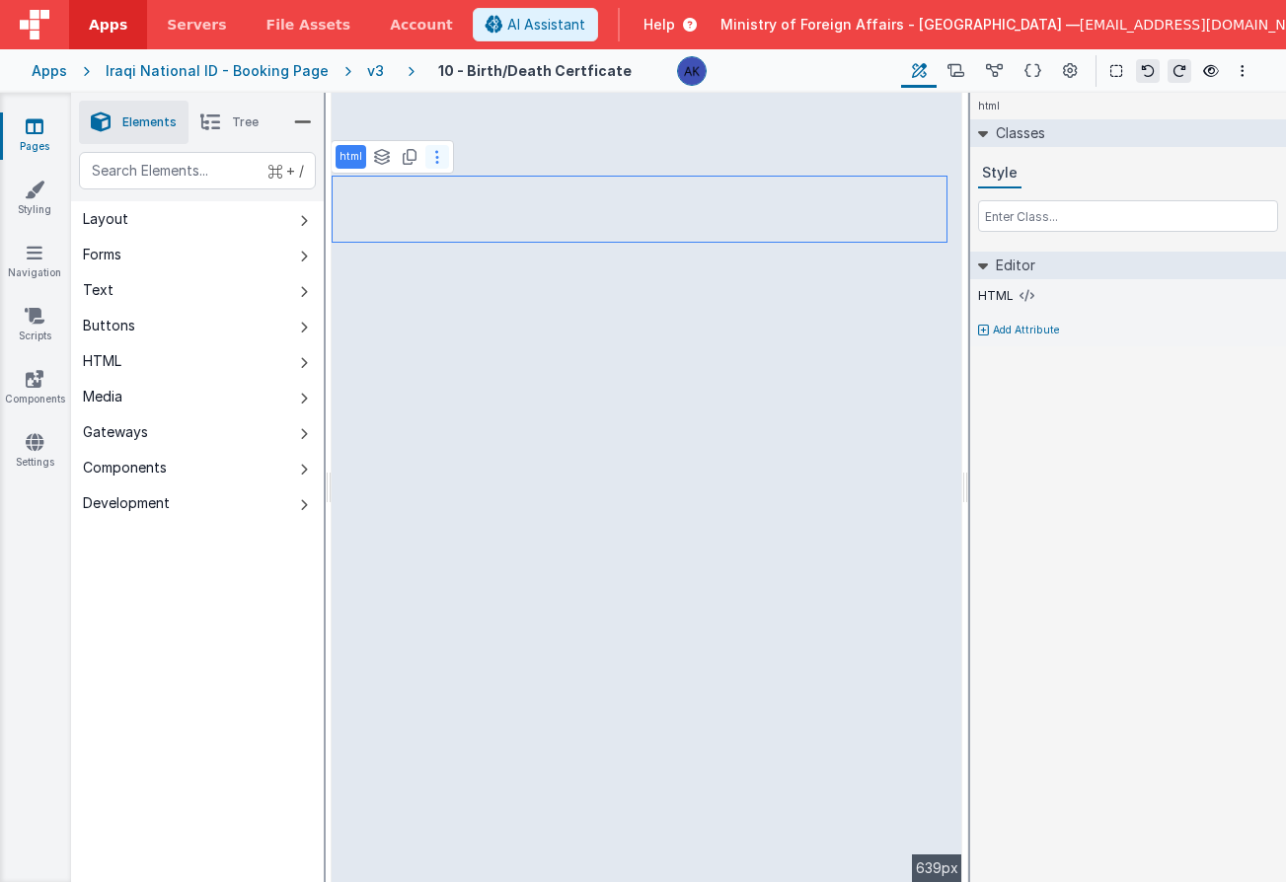
click at [443, 163] on button at bounding box center [437, 157] width 24 height 24
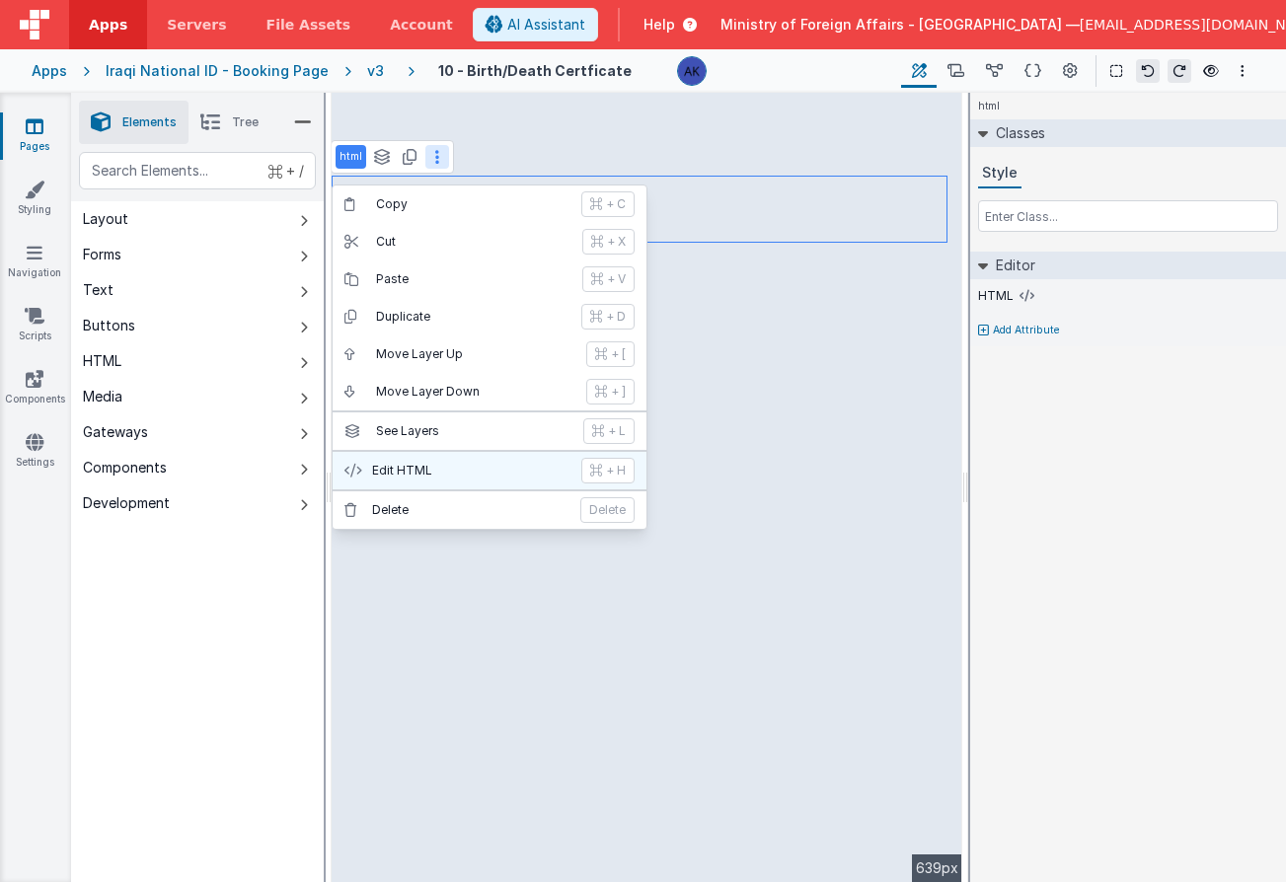
click at [456, 480] on button "Edit HTML + H" at bounding box center [489, 470] width 314 height 37
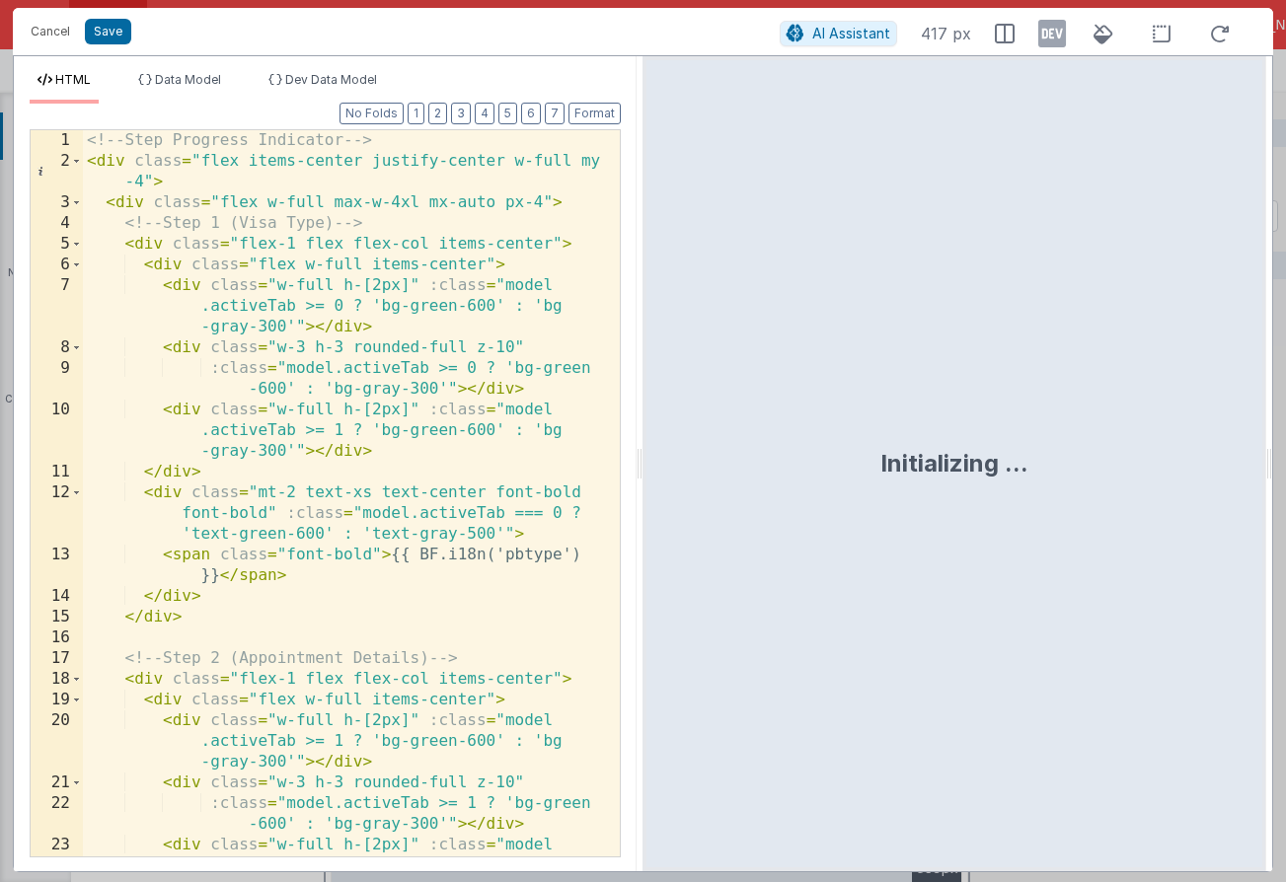
click at [402, 351] on div "<!-- Step Progress Indicator --> < div class = "flex items-center justify-cente…" at bounding box center [344, 534] width 522 height 809
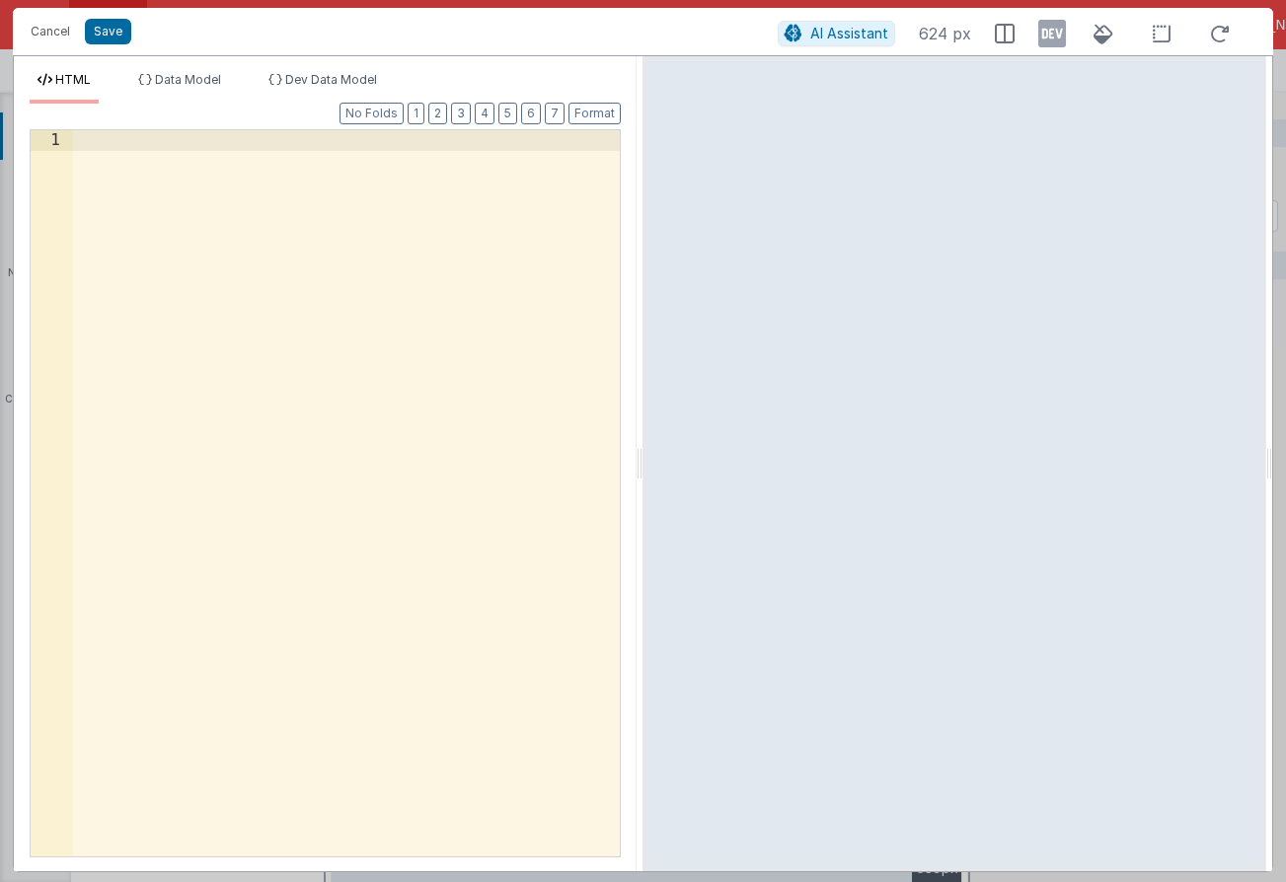
scroll to position [2009, 0]
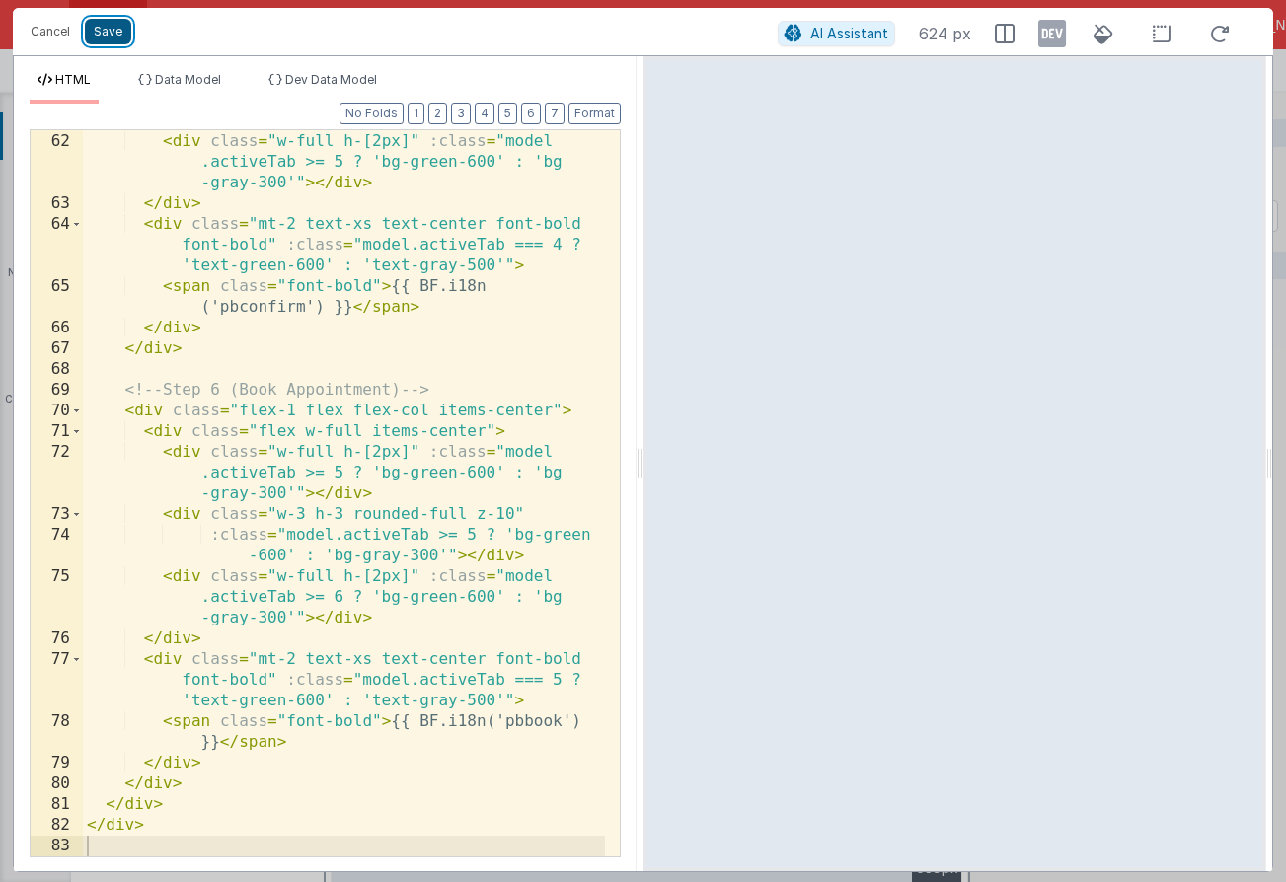
click at [120, 36] on button "Save" at bounding box center [108, 32] width 46 height 26
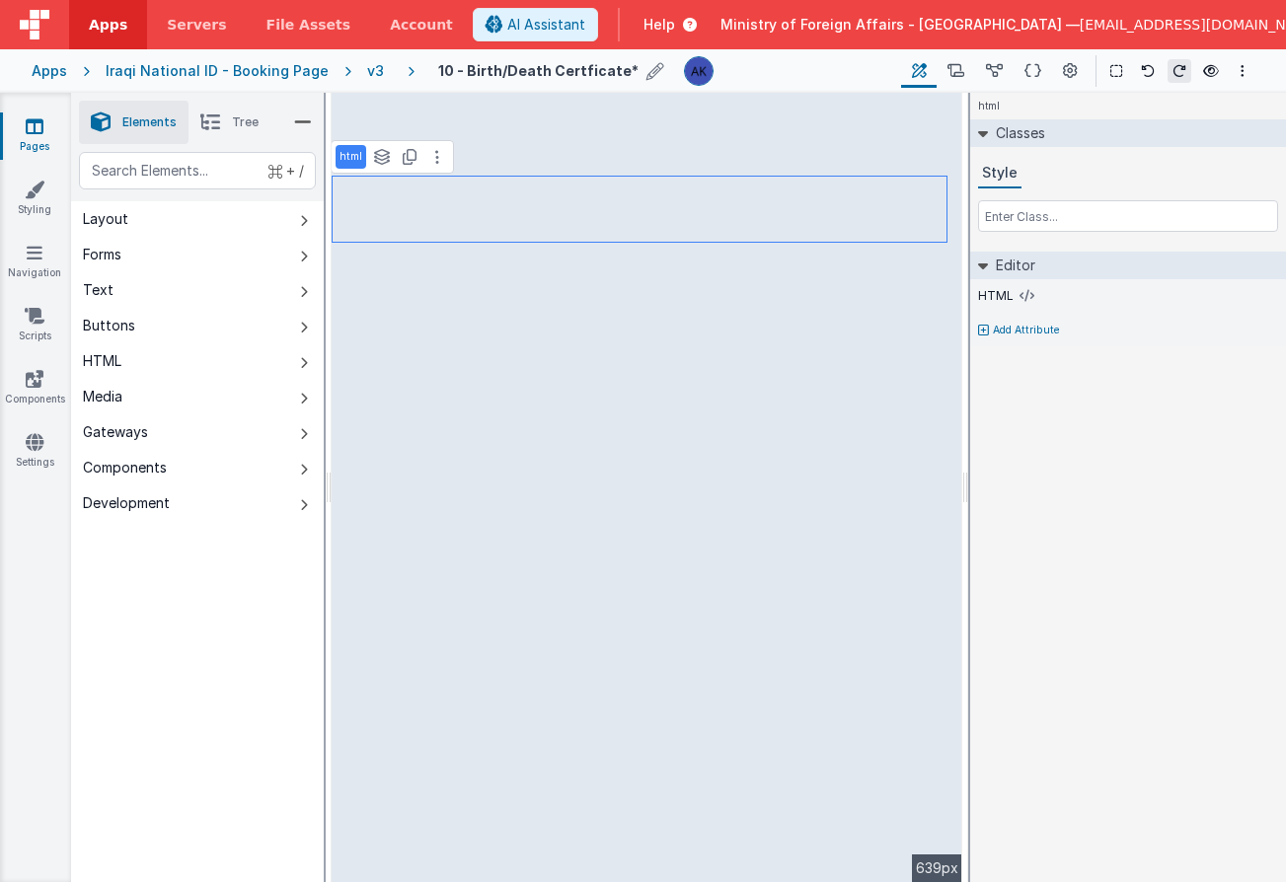
click at [646, 67] on icon at bounding box center [655, 71] width 18 height 28
click at [499, 70] on input "10 - Birth/Death Certficate" at bounding box center [507, 71] width 246 height 30
click at [463, 67] on input "10 - BirthCertficate" at bounding box center [507, 71] width 246 height 30
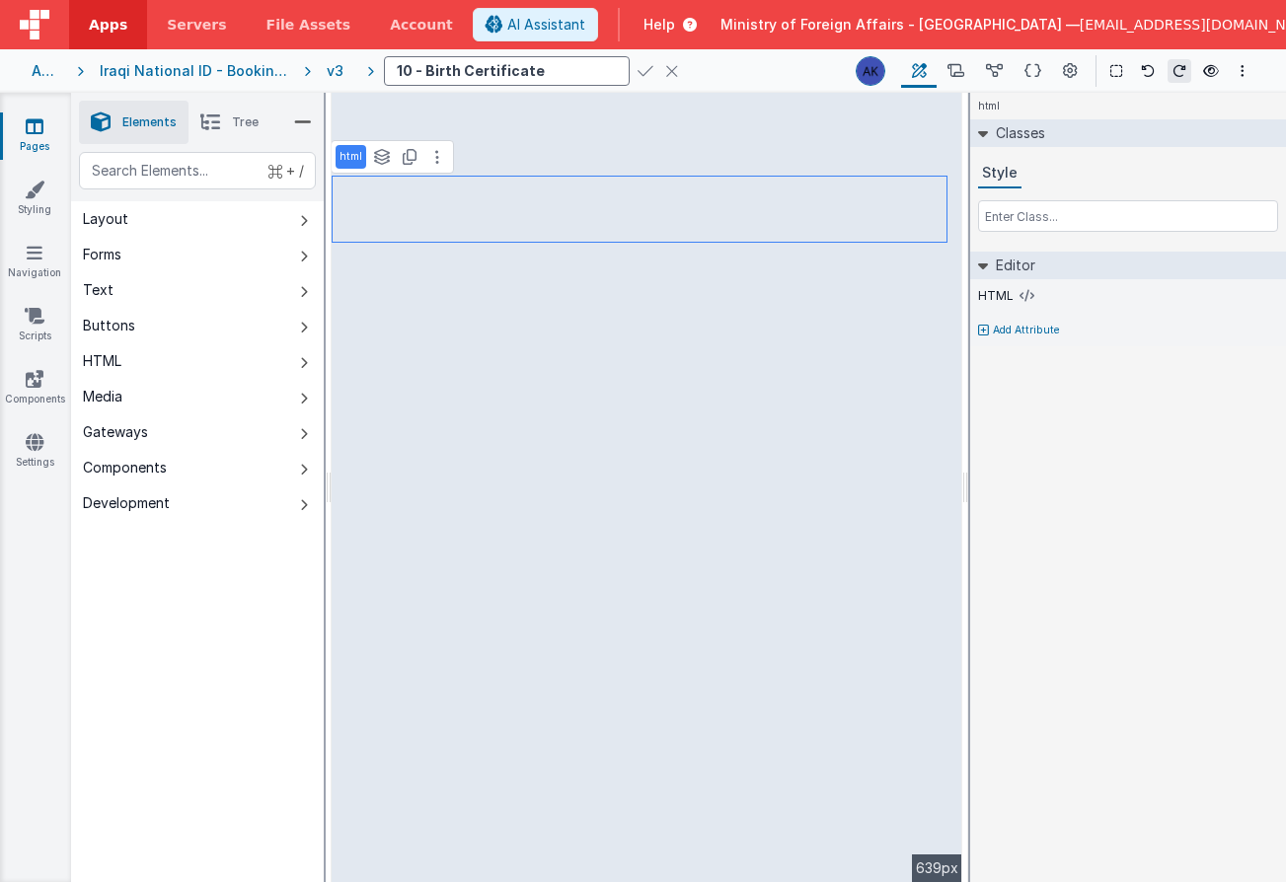
type input "10 - Birth Certificate"
click at [637, 70] on icon at bounding box center [645, 71] width 16 height 28
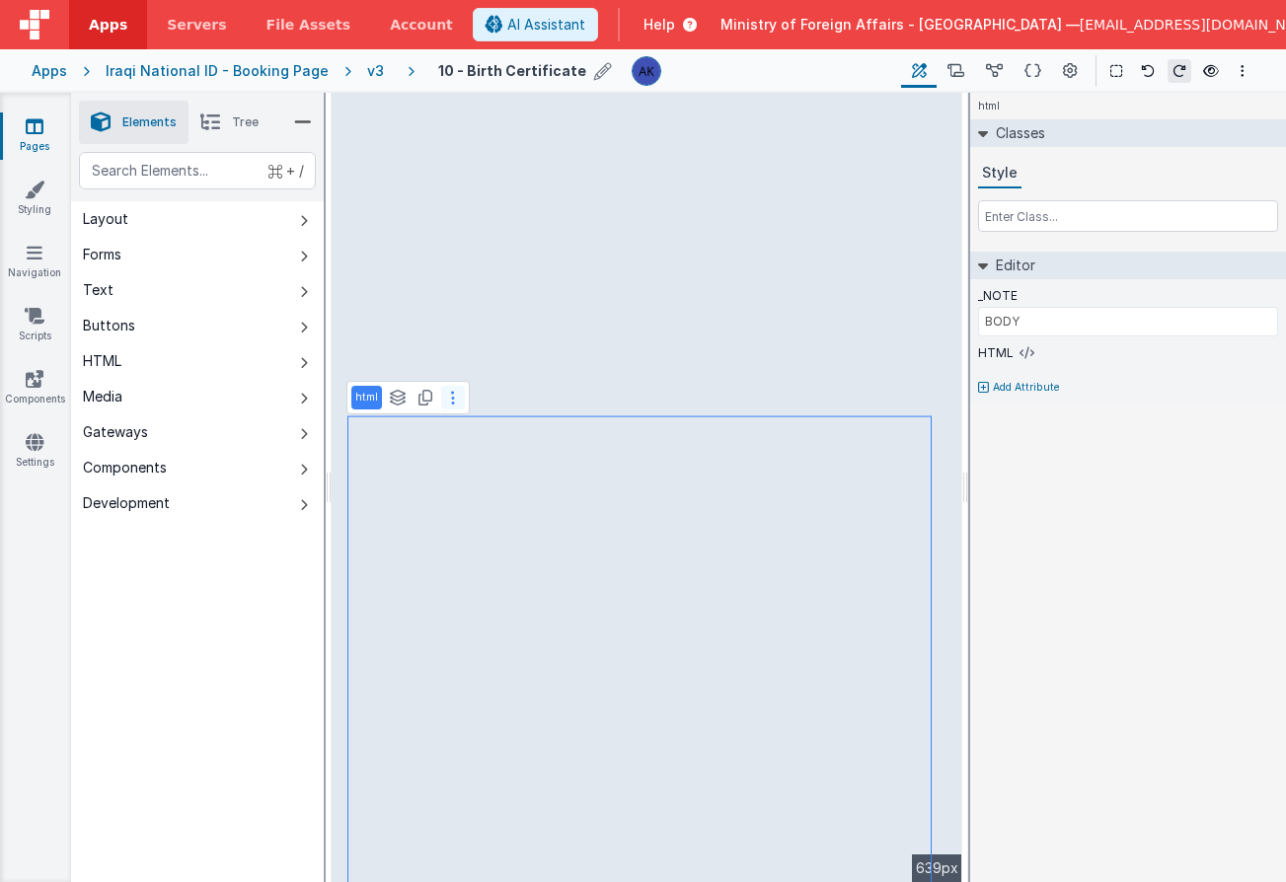
click at [453, 400] on button at bounding box center [453, 398] width 24 height 24
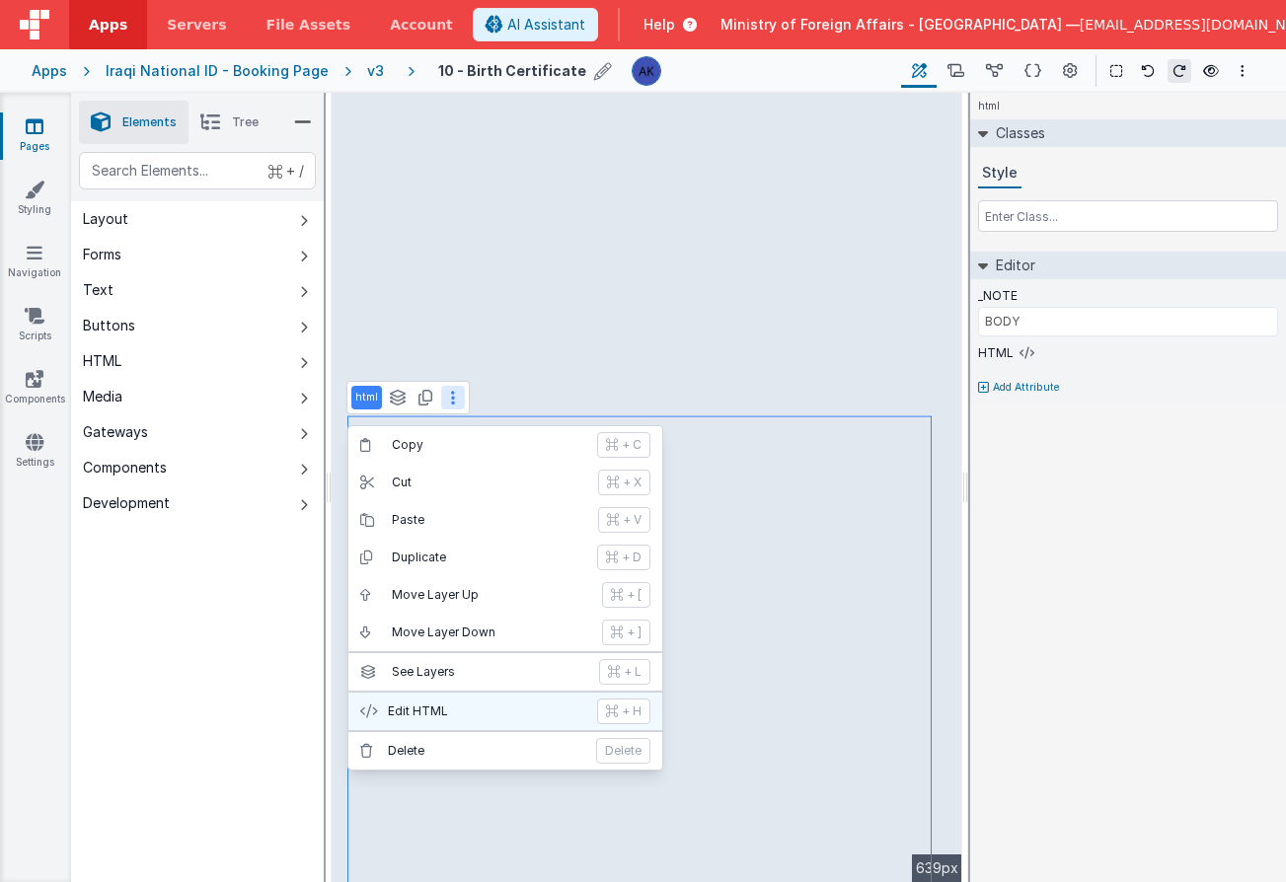
click at [469, 702] on button "Edit HTML + H" at bounding box center [505, 711] width 314 height 37
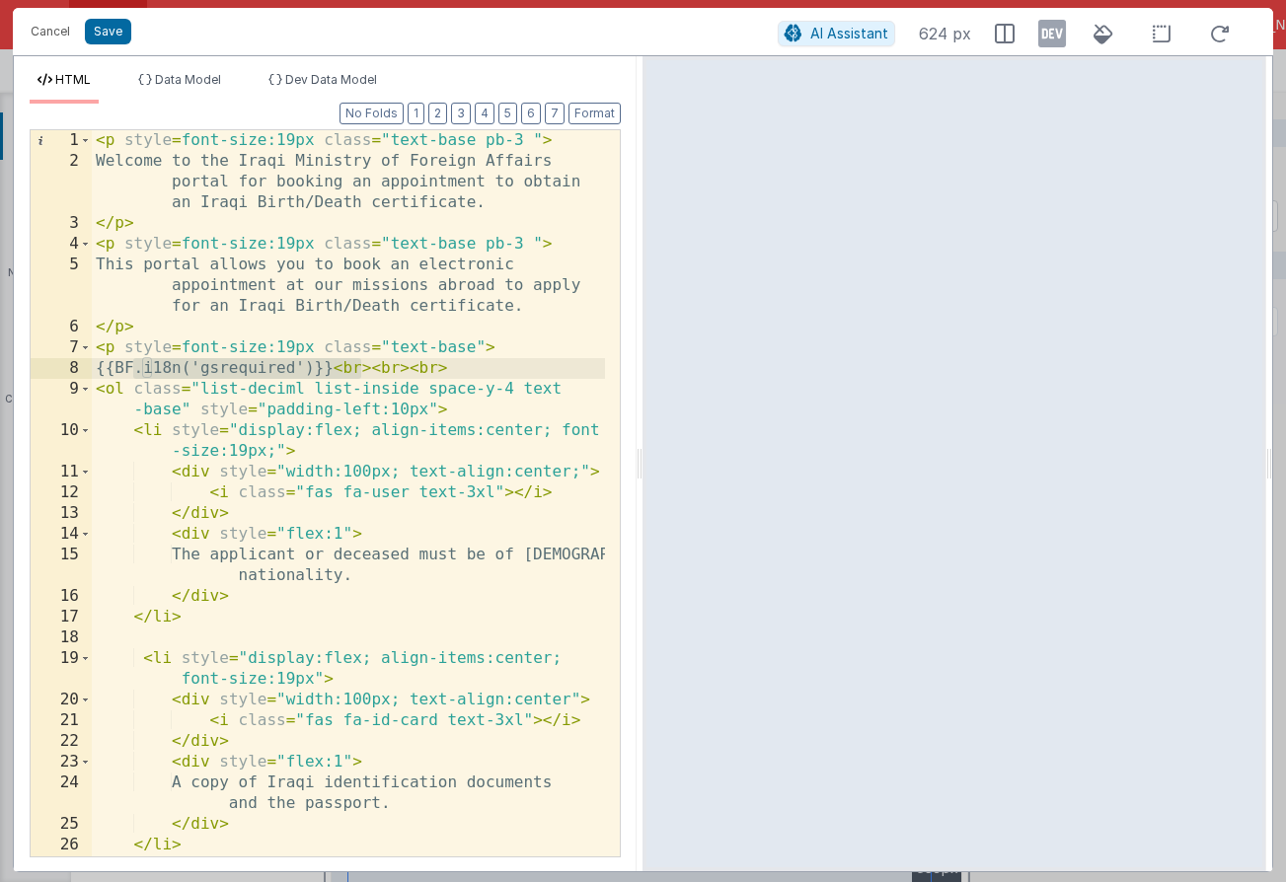
drag, startPoint x: 132, startPoint y: 368, endPoint x: 364, endPoint y: 367, distance: 231.9
click at [364, 367] on div "< p style = font-size:19px class = "text-base pb-3 " > Welcome to the Iraqi Min…" at bounding box center [348, 524] width 513 height 788
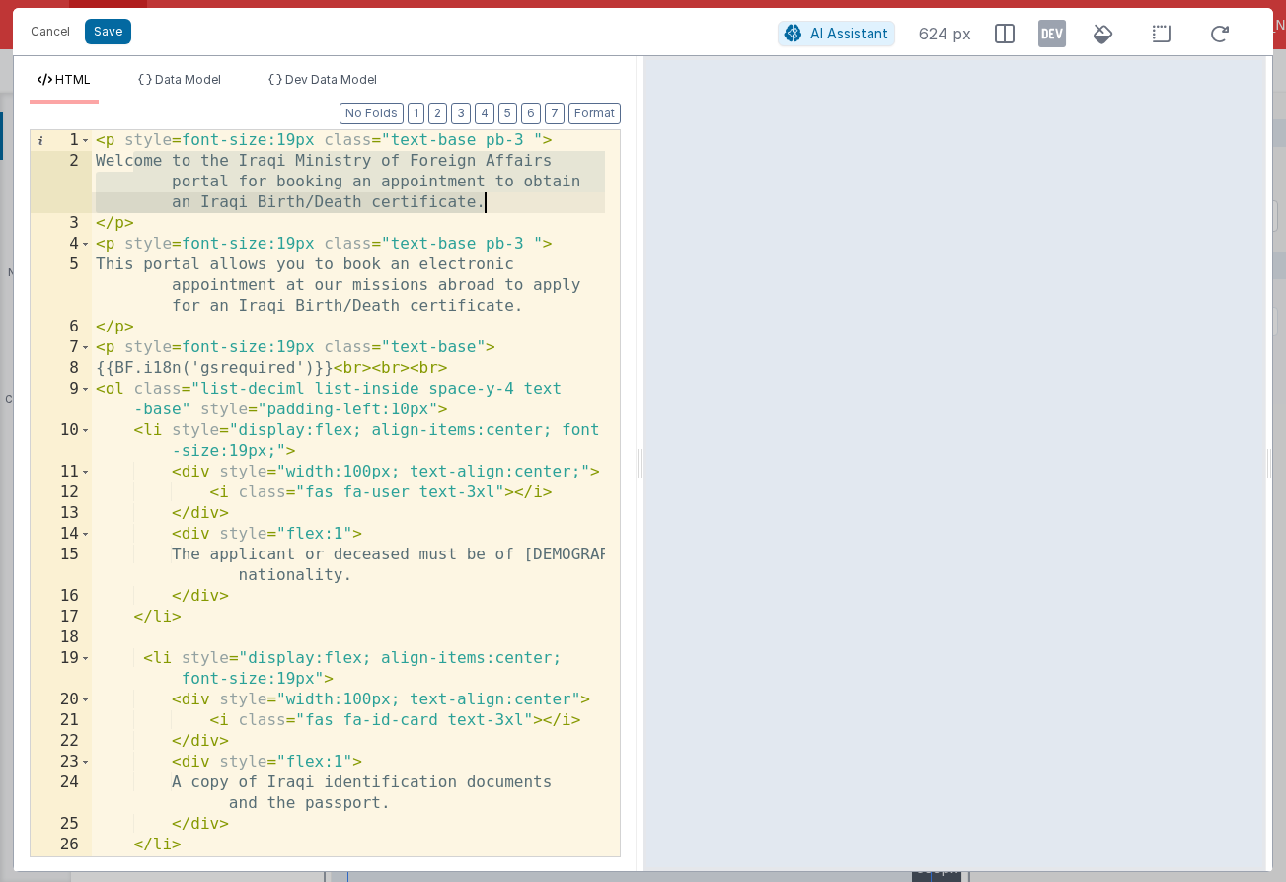
drag, startPoint x: 129, startPoint y: 155, endPoint x: 491, endPoint y: 199, distance: 364.8
click at [491, 199] on div "< p style = font-size:19px class = "text-base pb-3 " > Welcome to the Iraqi Min…" at bounding box center [348, 524] width 513 height 788
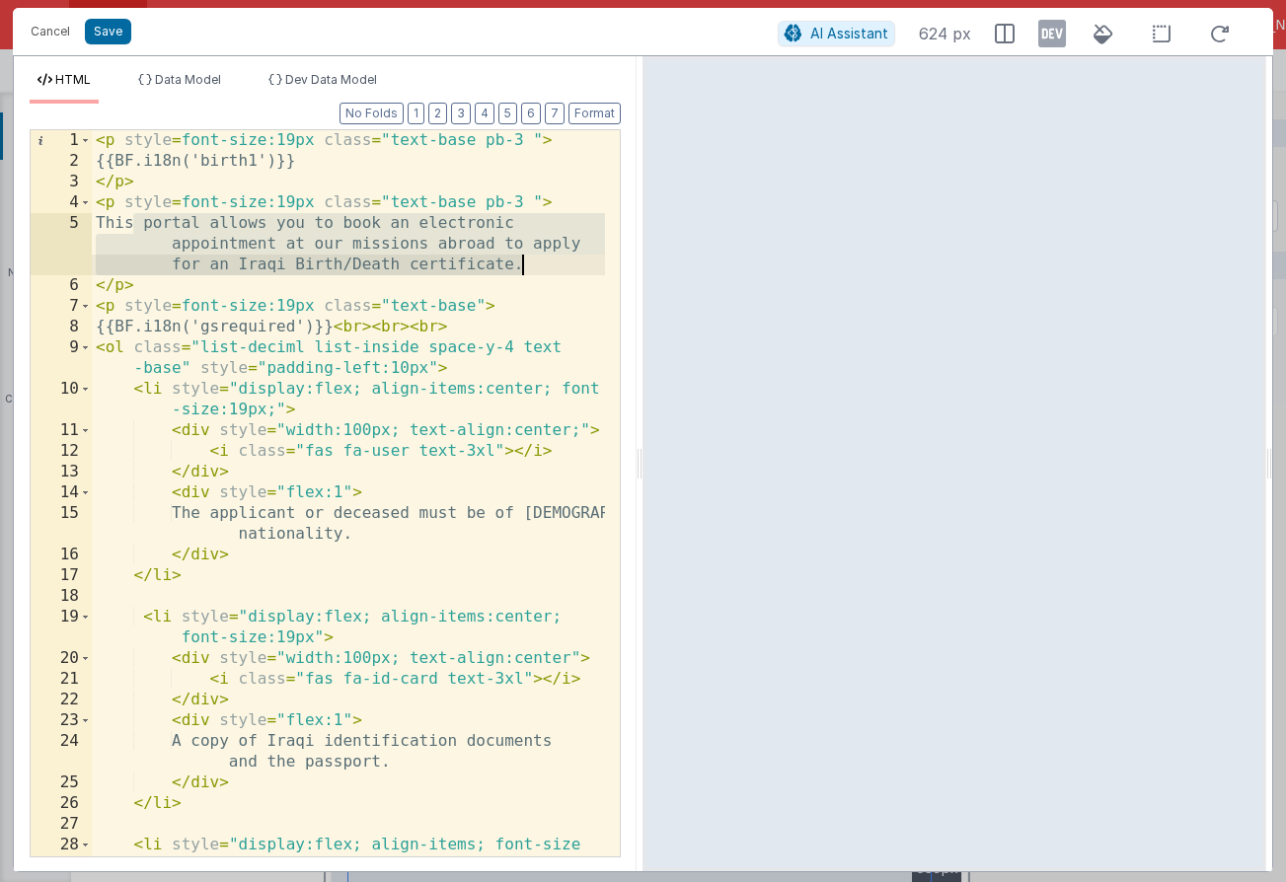
drag, startPoint x: 135, startPoint y: 224, endPoint x: 625, endPoint y: 264, distance: 491.0
click at [625, 264] on div "Format 7 6 5 4 3 2 1 No Folds 1 2 3 4 5 6 7 8 9 10 11 12 13 14 15 16 17 18 19 2…" at bounding box center [325, 488] width 623 height 768
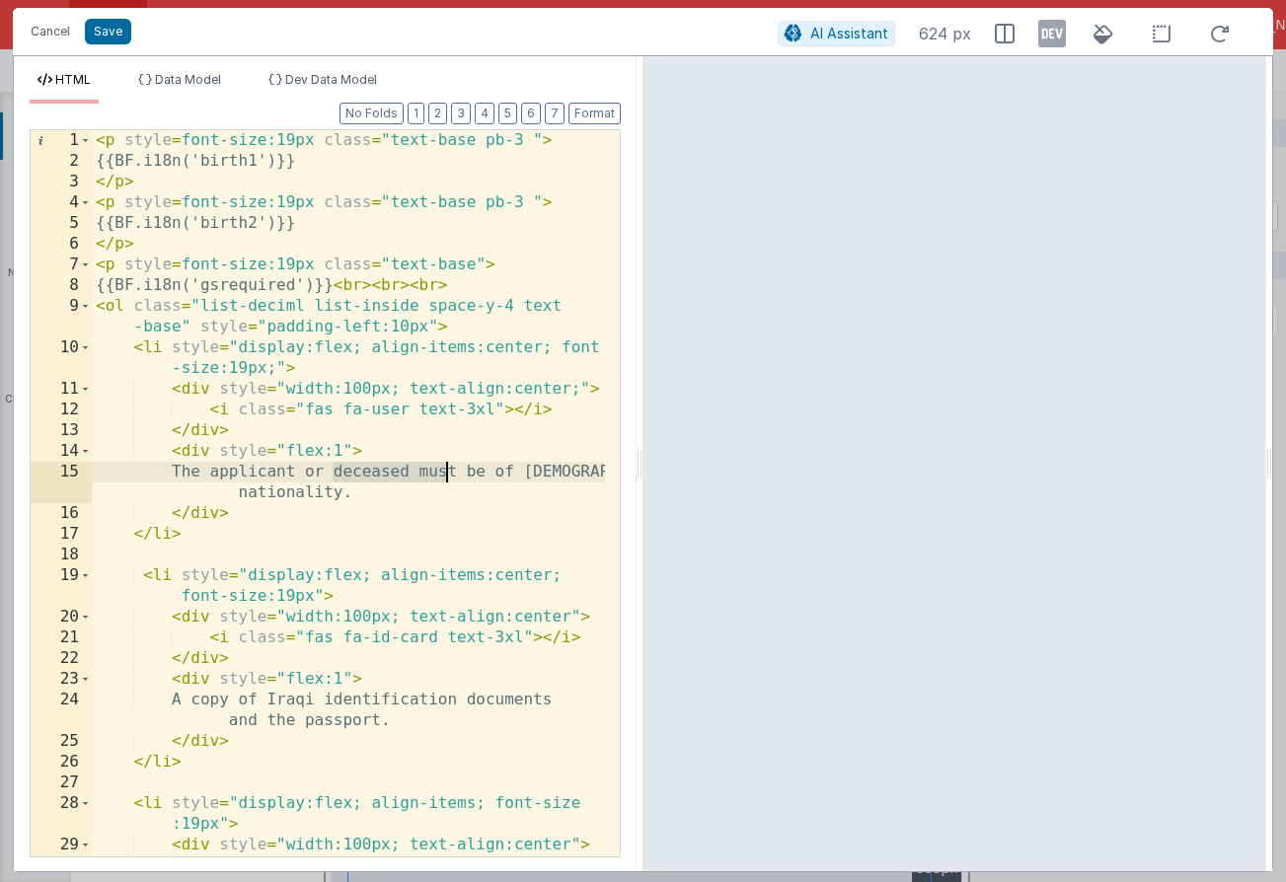
drag, startPoint x: 334, startPoint y: 473, endPoint x: 450, endPoint y: 470, distance: 115.5
click at [450, 470] on div "< p style = font-size:19px class = "text-base pb-3 " > {{BF.i18n('birth1')}} </…" at bounding box center [348, 524] width 513 height 788
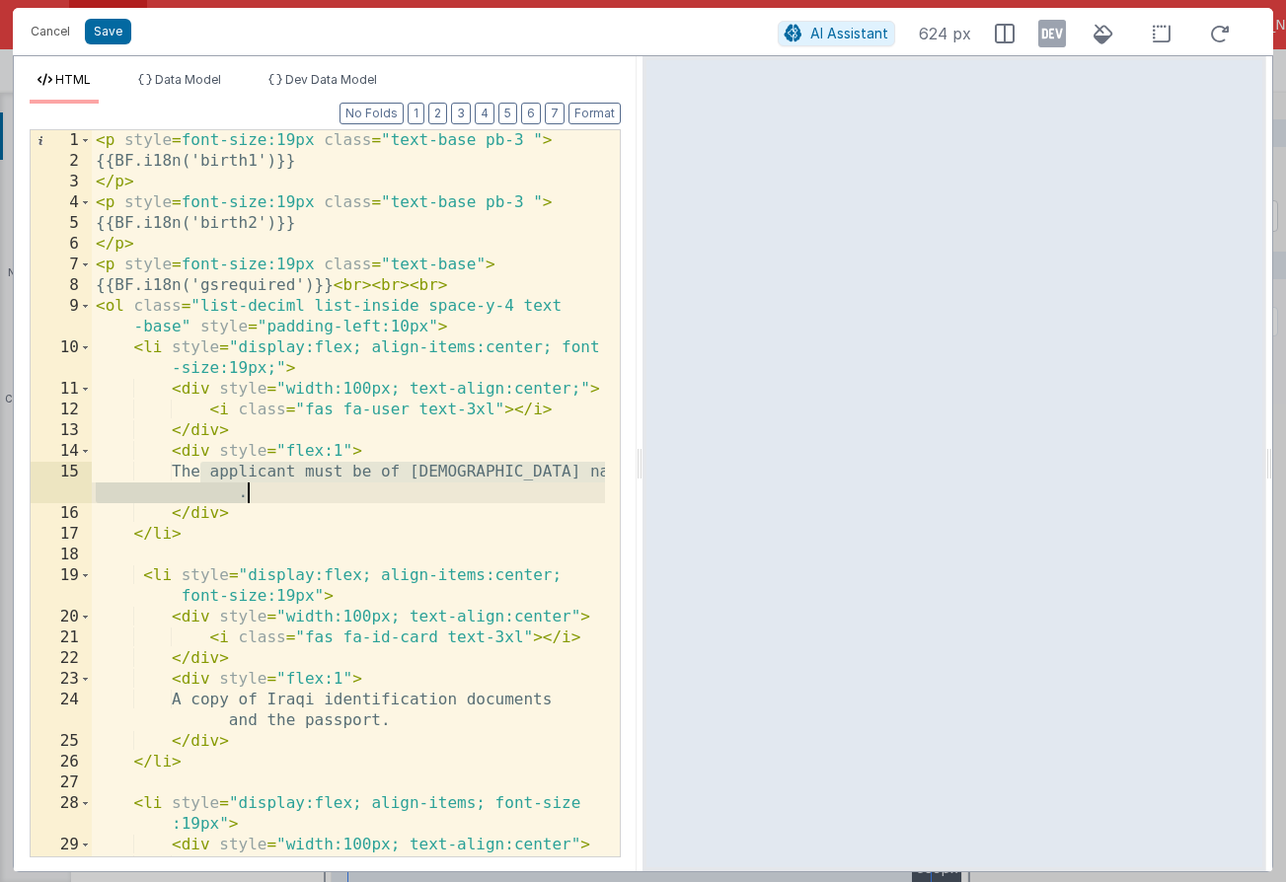
drag, startPoint x: 202, startPoint y: 476, endPoint x: 298, endPoint y: 495, distance: 97.7
click at [298, 495] on div "< p style = font-size:19px class = "text-base pb-3 " > {{BF.i18n('birth1')}} </…" at bounding box center [348, 524] width 513 height 788
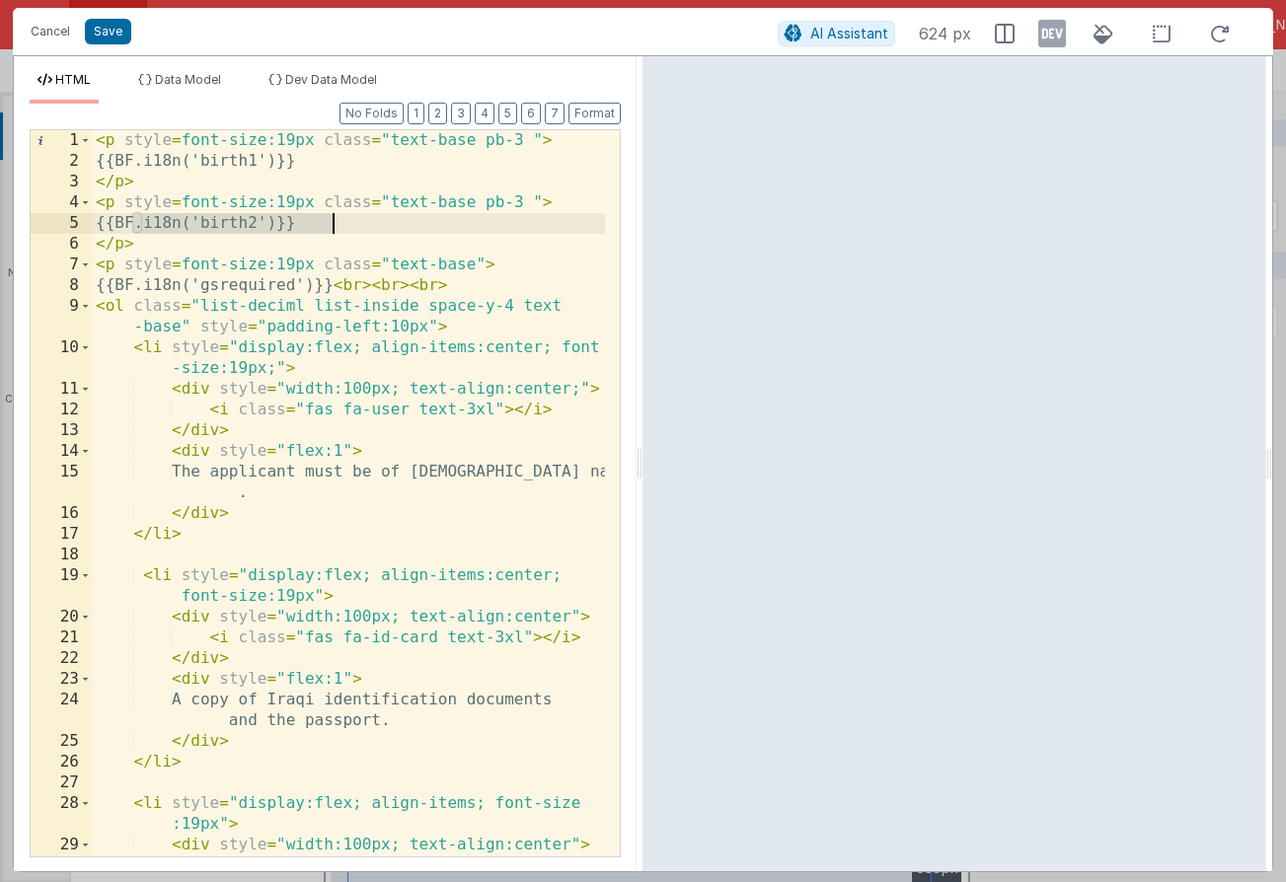
drag, startPoint x: 136, startPoint y: 223, endPoint x: 355, endPoint y: 224, distance: 219.0
click at [355, 224] on div "< p style = font-size:19px class = "text-base pb-3 " > {{BF.i18n('birth1')}} </…" at bounding box center [348, 524] width 513 height 788
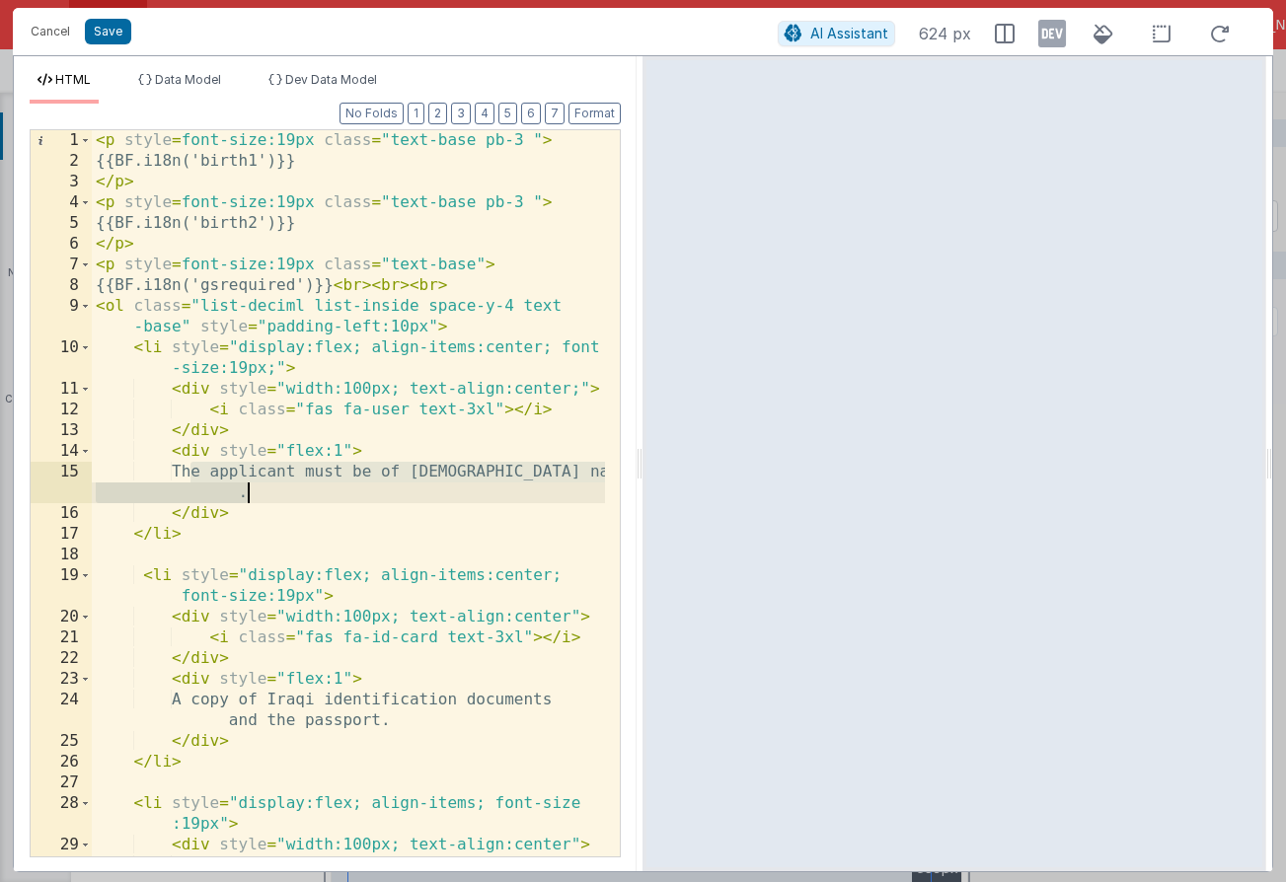
drag, startPoint x: 189, startPoint y: 476, endPoint x: 255, endPoint y: 493, distance: 67.5
click at [254, 493] on div "< p style = font-size:19px class = "text-base pb-3 " > {{BF.i18n('birth1')}} </…" at bounding box center [348, 524] width 513 height 788
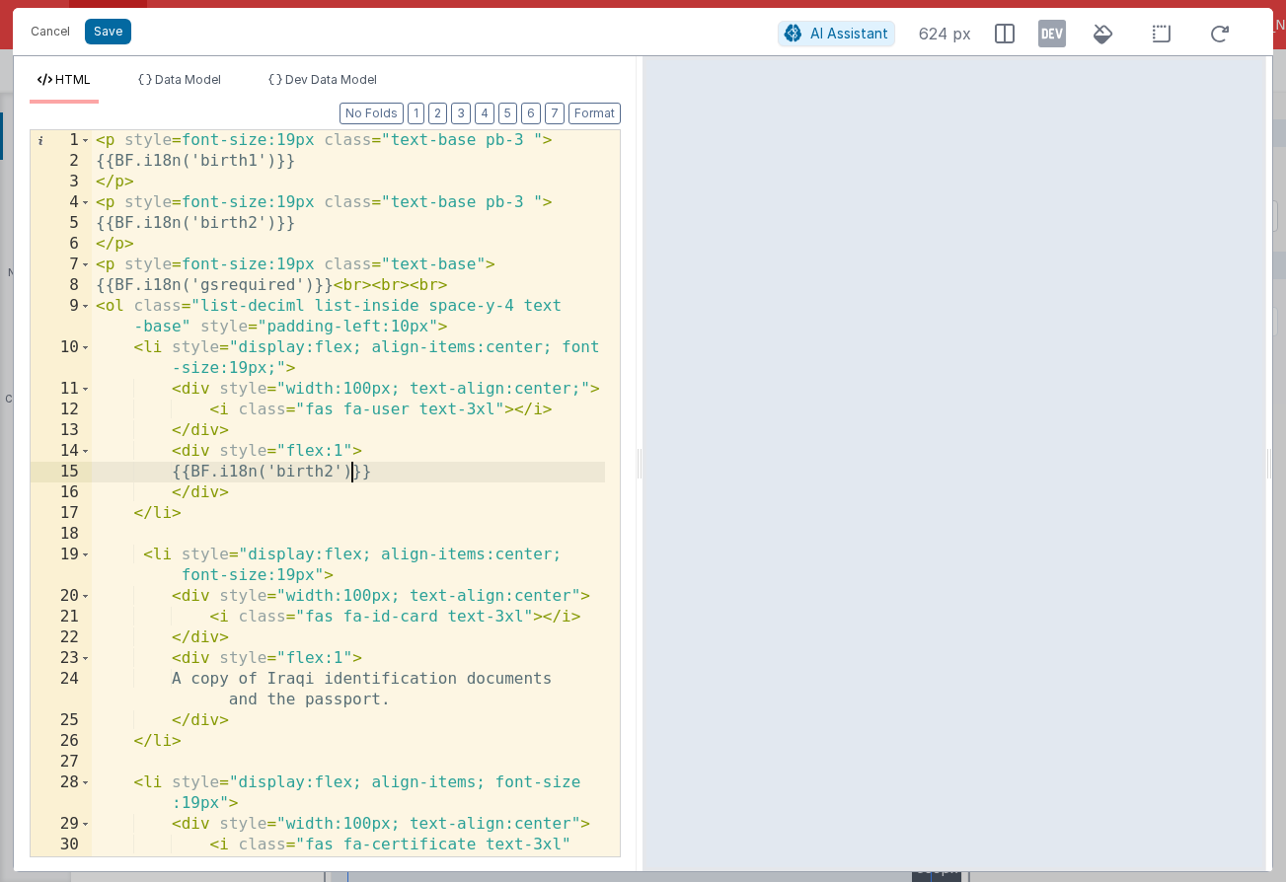
click at [348, 469] on div "< p style = font-size:19px class = "text-base pb-3 " > {{BF.i18n('birth1')}} </…" at bounding box center [348, 514] width 513 height 768
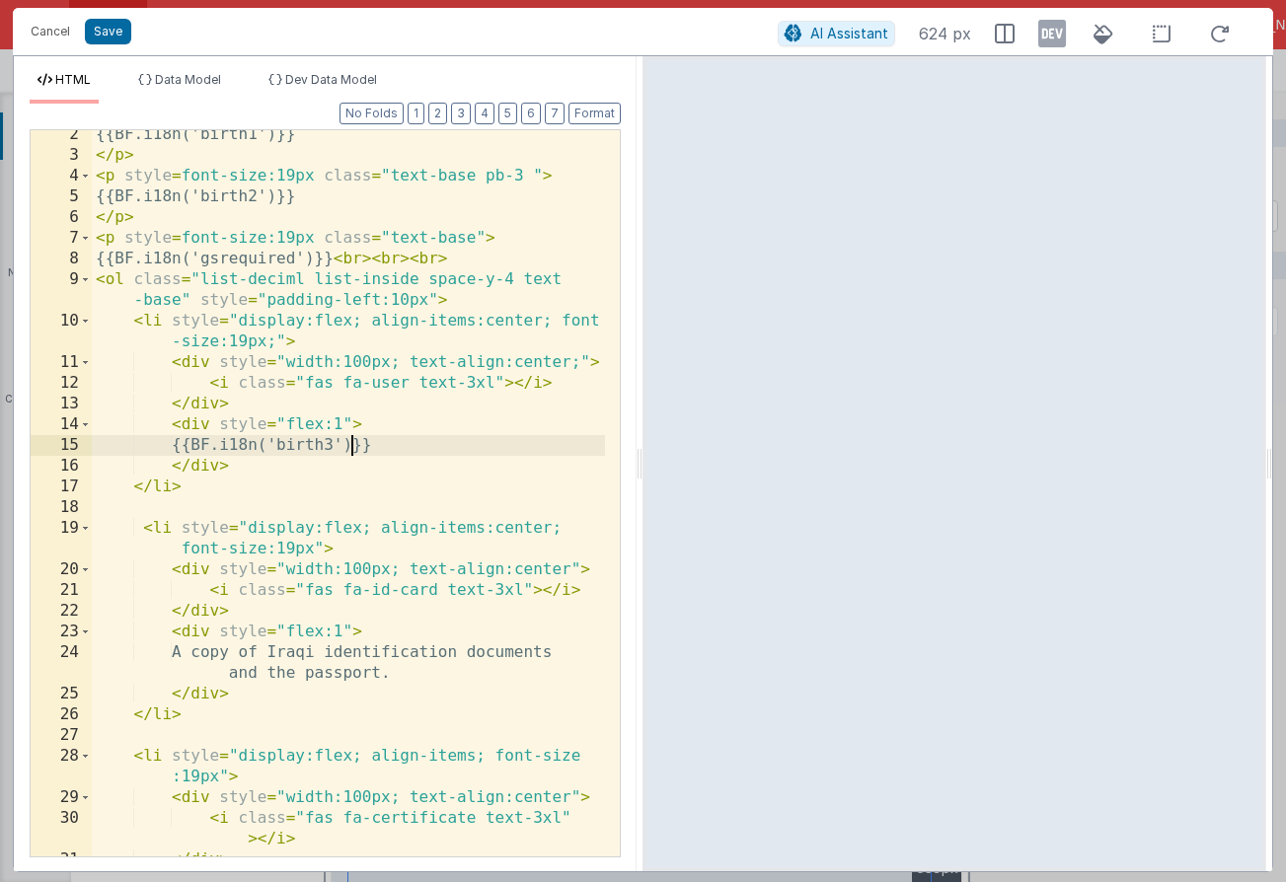
scroll to position [191, 0]
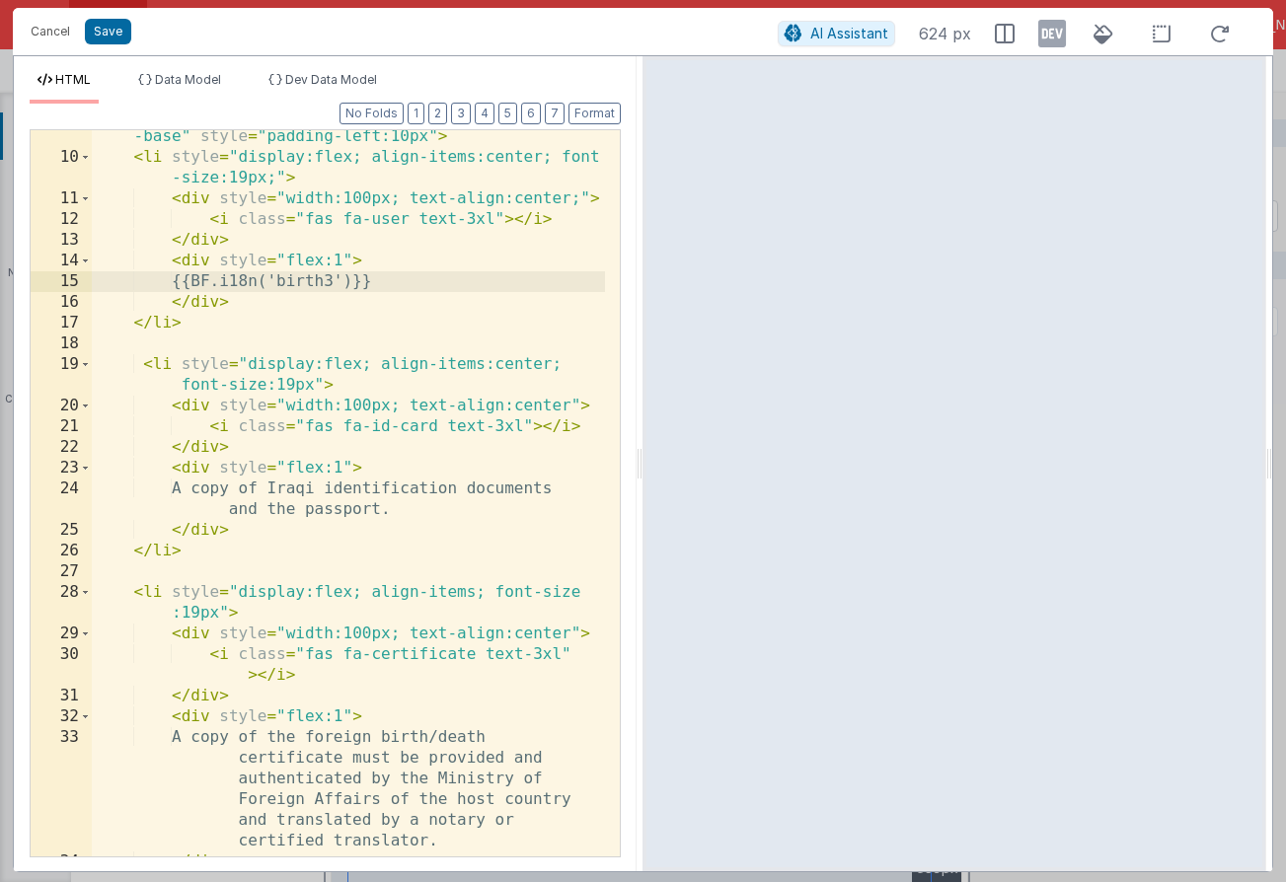
click at [182, 484] on div "< ol class = "list-deciml list-inside space-y-4 text -base" style = "padding-le…" at bounding box center [348, 500] width 513 height 788
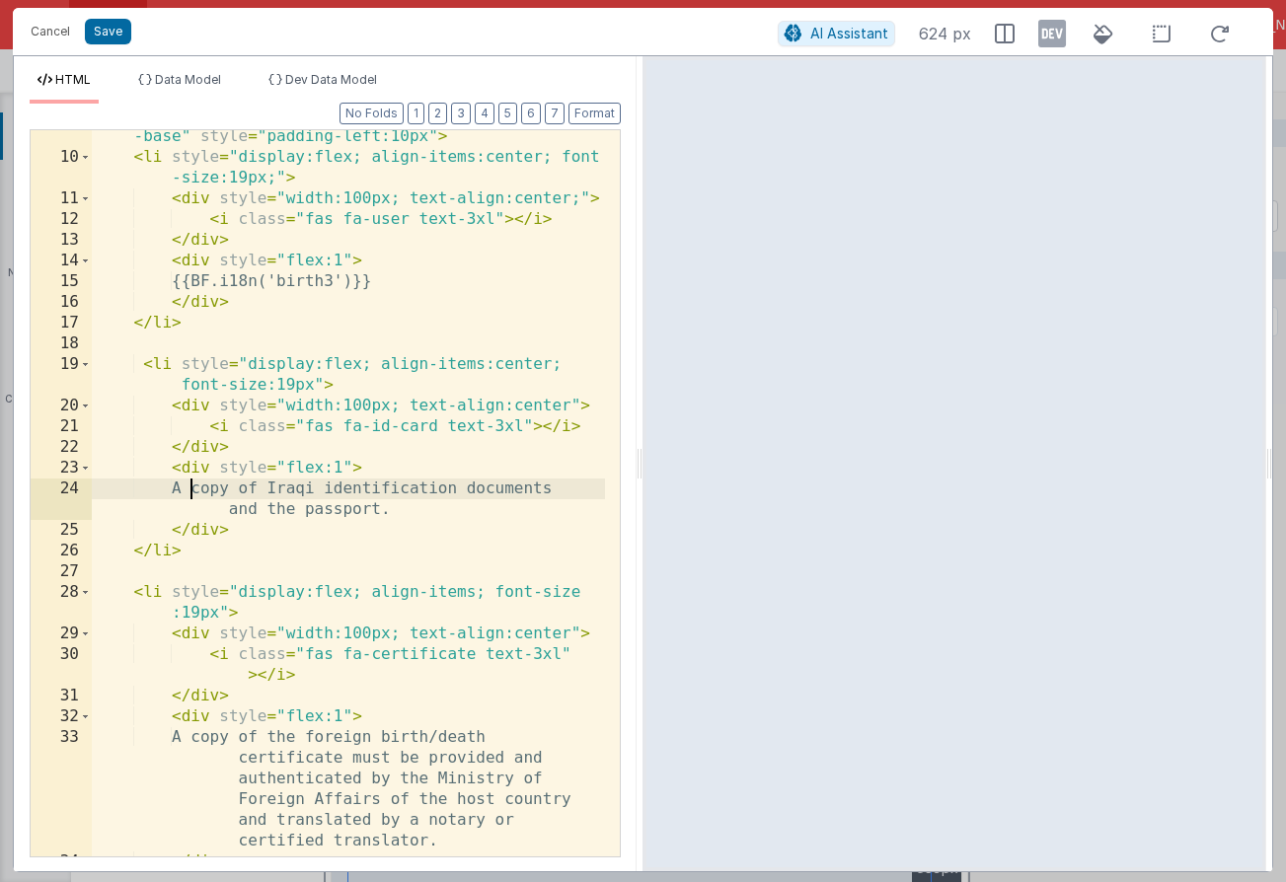
click at [192, 487] on div "< ol class = "list-deciml list-inside space-y-4 text -base" style = "padding-le…" at bounding box center [348, 500] width 513 height 788
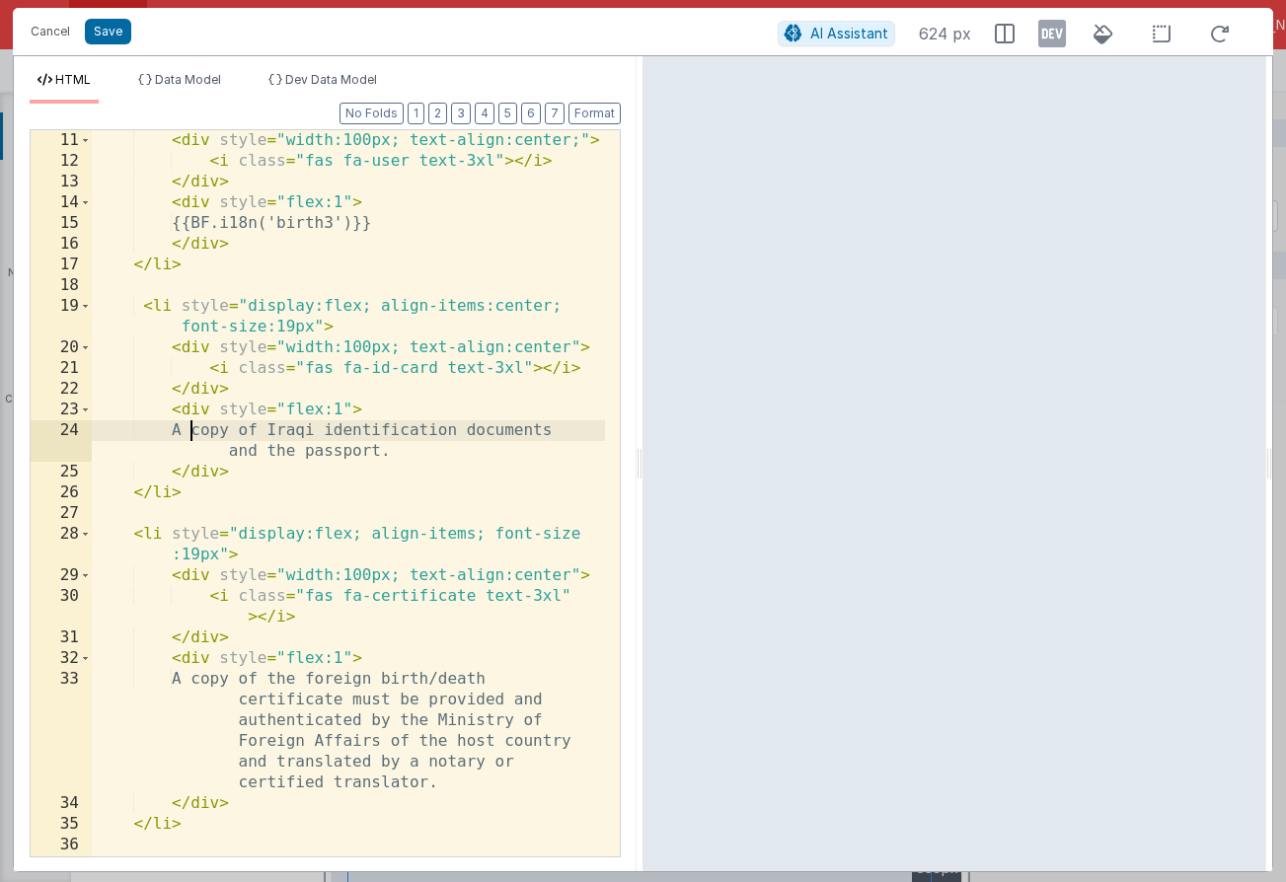
scroll to position [249, 0]
click at [287, 429] on div "< div style = "width:100px; text-align:center;" > < i class = "fas fa-user text…" at bounding box center [348, 524] width 513 height 788
drag, startPoint x: 321, startPoint y: 453, endPoint x: 476, endPoint y: 457, distance: 155.0
click at [476, 457] on div "< div style = "width:100px; text-align:center;" > < i class = "fas fa-user text…" at bounding box center [348, 524] width 513 height 788
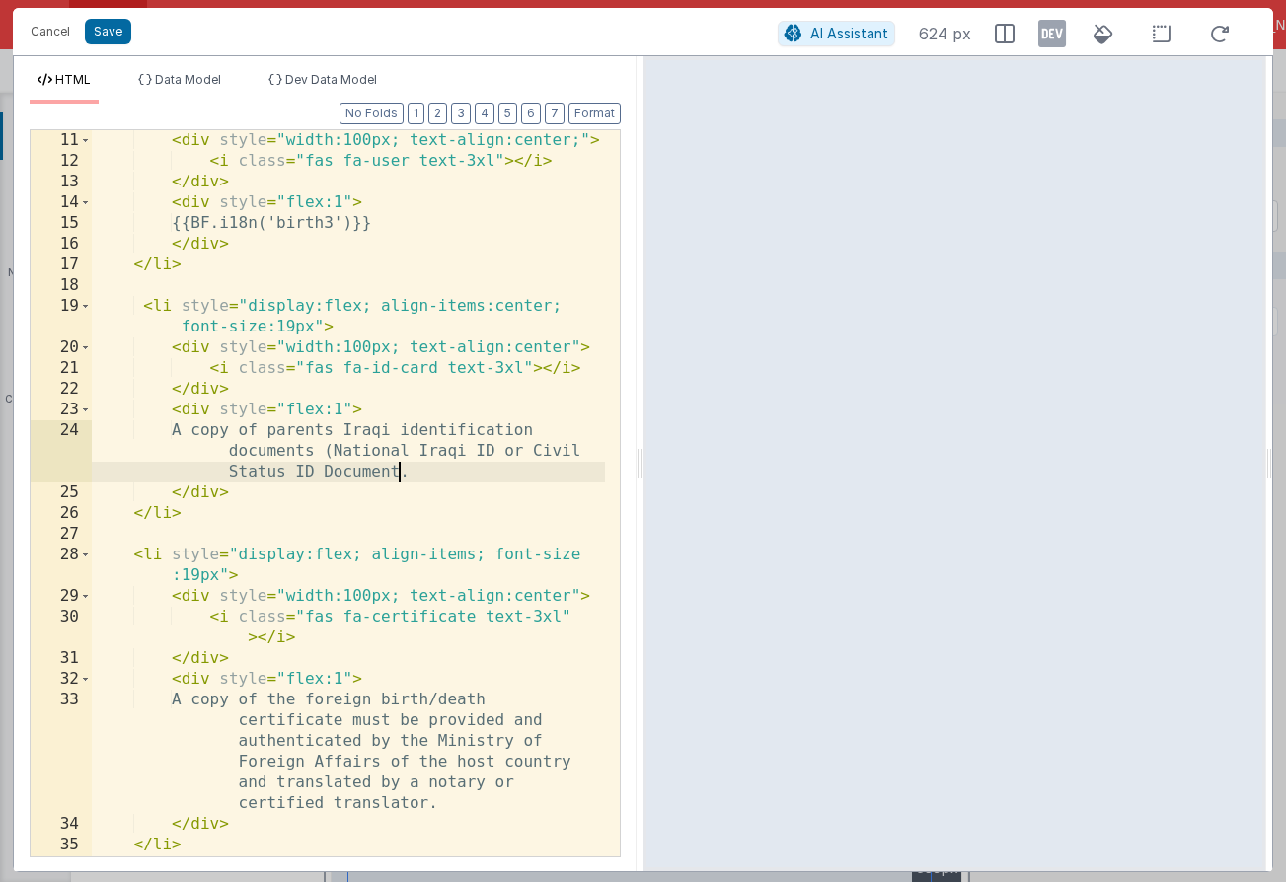
click at [282, 434] on div "< div style = "width:100px; text-align:center;" > < i class = "fas fa-user text…" at bounding box center [348, 524] width 513 height 788
click at [349, 429] on div "< div style = "width:100px; text-align:center;" > < i class = "fas fa-user text…" at bounding box center [348, 524] width 513 height 788
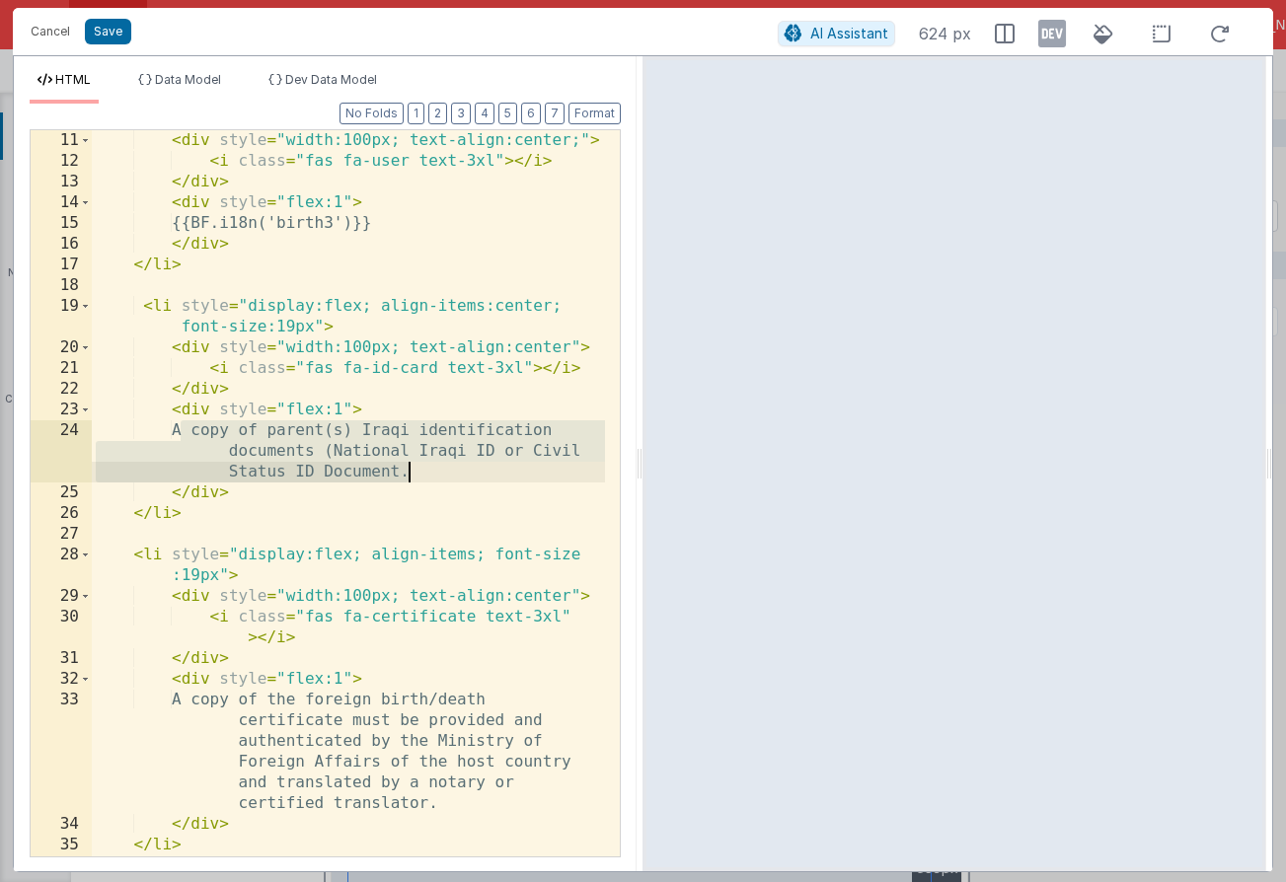
drag, startPoint x: 185, startPoint y: 432, endPoint x: 458, endPoint y: 466, distance: 274.4
click at [458, 466] on div "< div style = "width:100px; text-align:center;" > < i class = "fas fa-user text…" at bounding box center [348, 524] width 513 height 788
click at [296, 221] on div "< div style = "width:100px; text-align:center;" > < i class = "fas fa-user text…" at bounding box center [348, 524] width 513 height 788
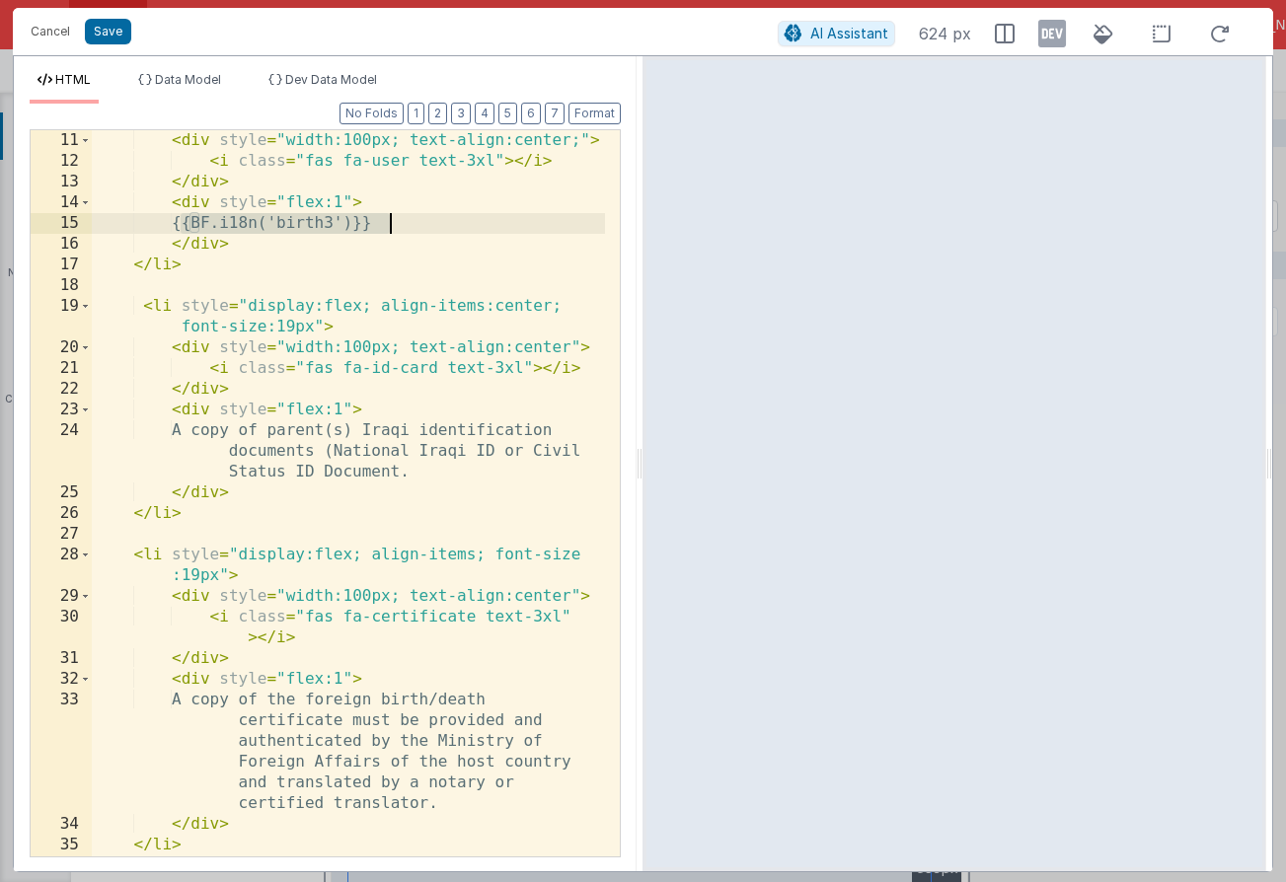
drag, startPoint x: 185, startPoint y: 219, endPoint x: 397, endPoint y: 221, distance: 211.2
click at [397, 221] on div "< div style = "width:100px; text-align:center;" > < i class = "fas fa-user text…" at bounding box center [348, 524] width 513 height 788
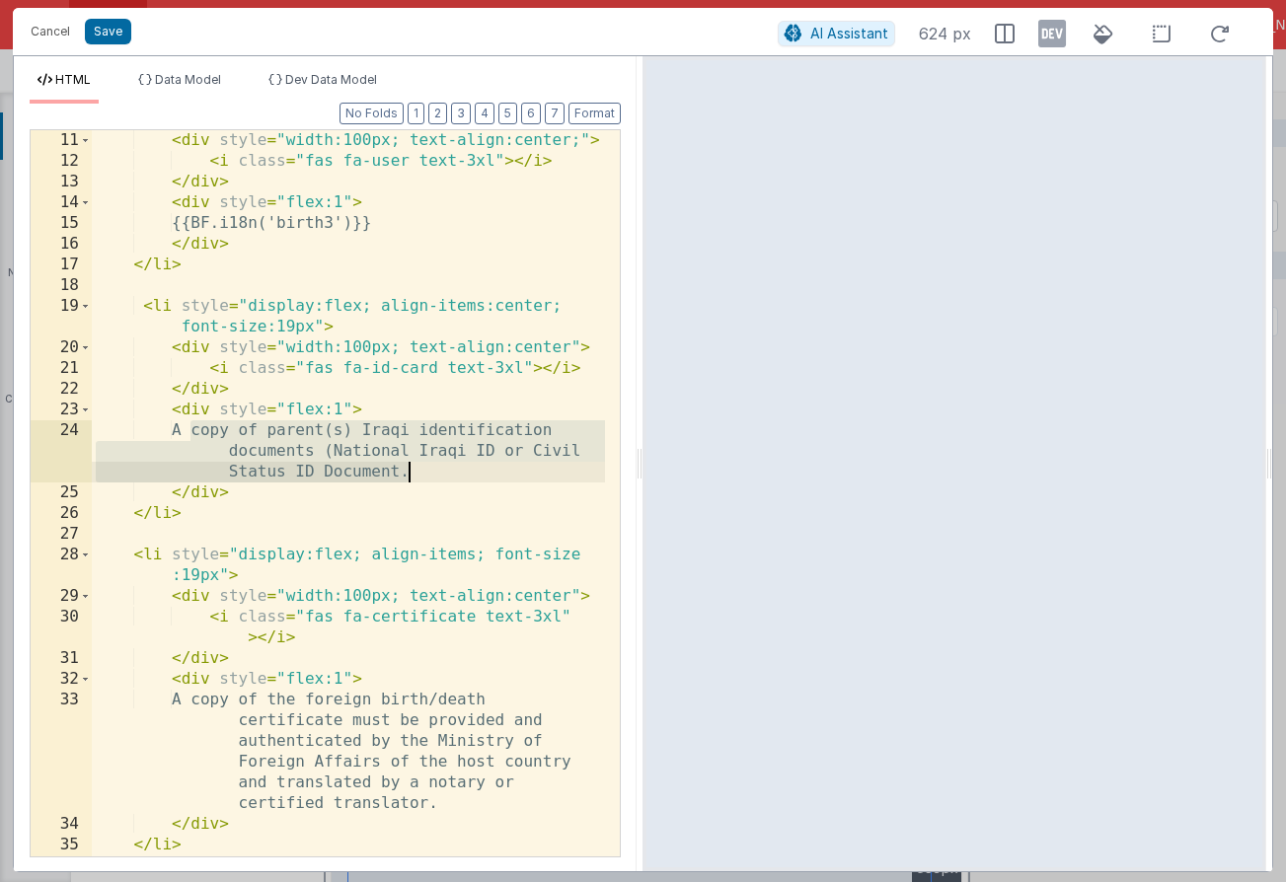
drag, startPoint x: 191, startPoint y: 434, endPoint x: 416, endPoint y: 471, distance: 227.9
click at [416, 471] on div "< div style = "width:100px; text-align:center;" > < i class = "fas fa-user text…" at bounding box center [348, 524] width 513 height 788
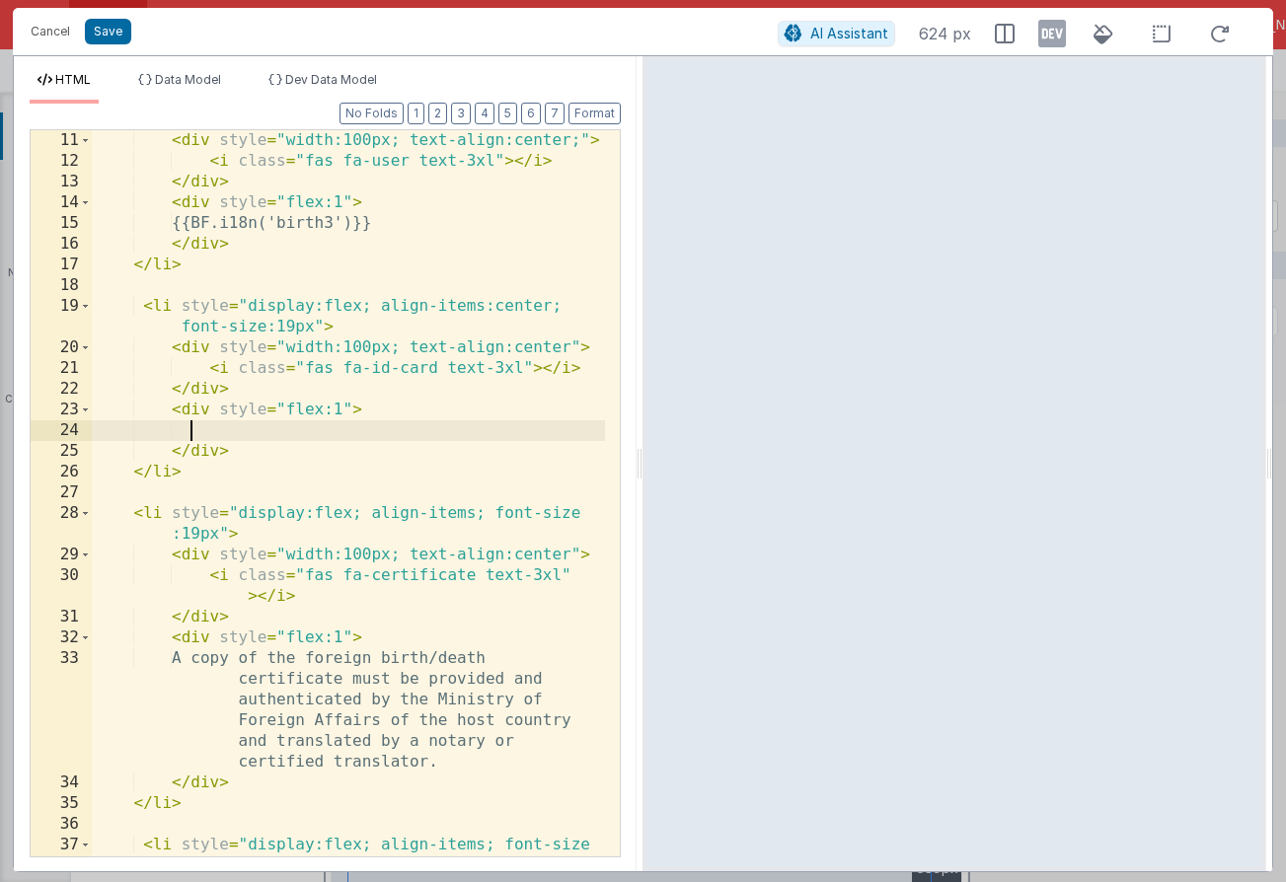
paste textarea
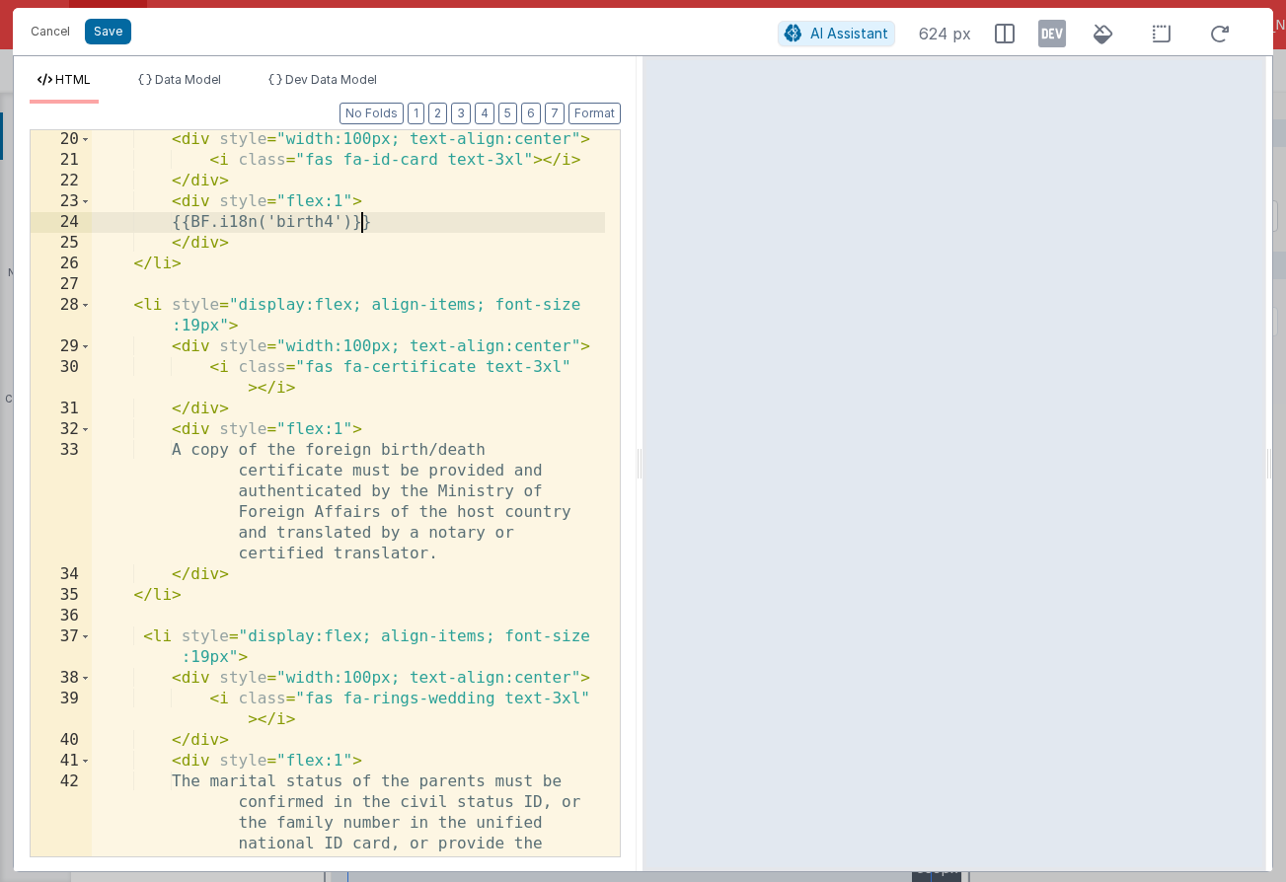
scroll to position [458, 0]
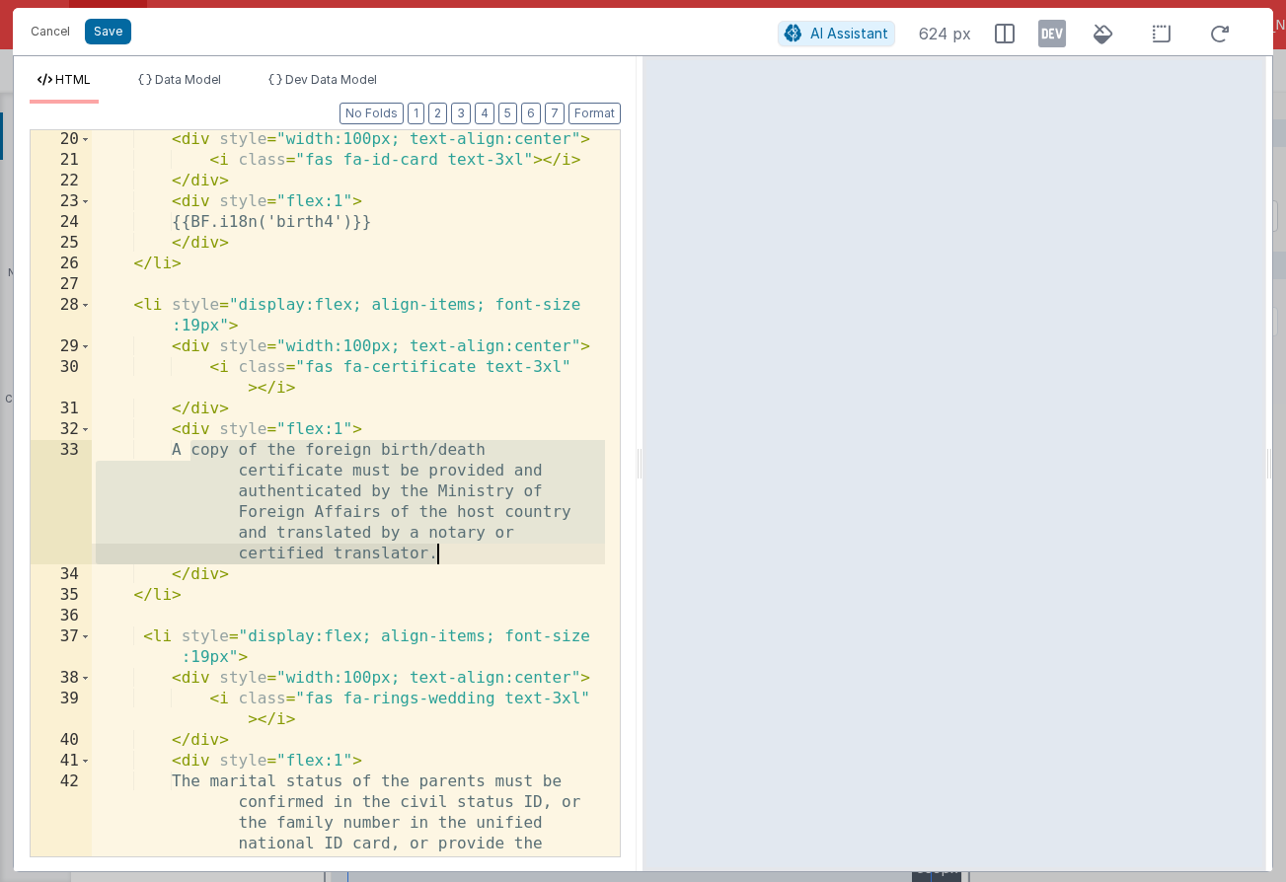
drag, startPoint x: 193, startPoint y: 449, endPoint x: 454, endPoint y: 554, distance: 281.1
click at [454, 554] on div "< div style = "width:100px; text-align:center" > < i class = "fas fa-id-card te…" at bounding box center [348, 564] width 513 height 871
click at [507, 559] on div "< div style = "width:100px; text-align:center" > < i class = "fas fa-id-card te…" at bounding box center [348, 564] width 513 height 871
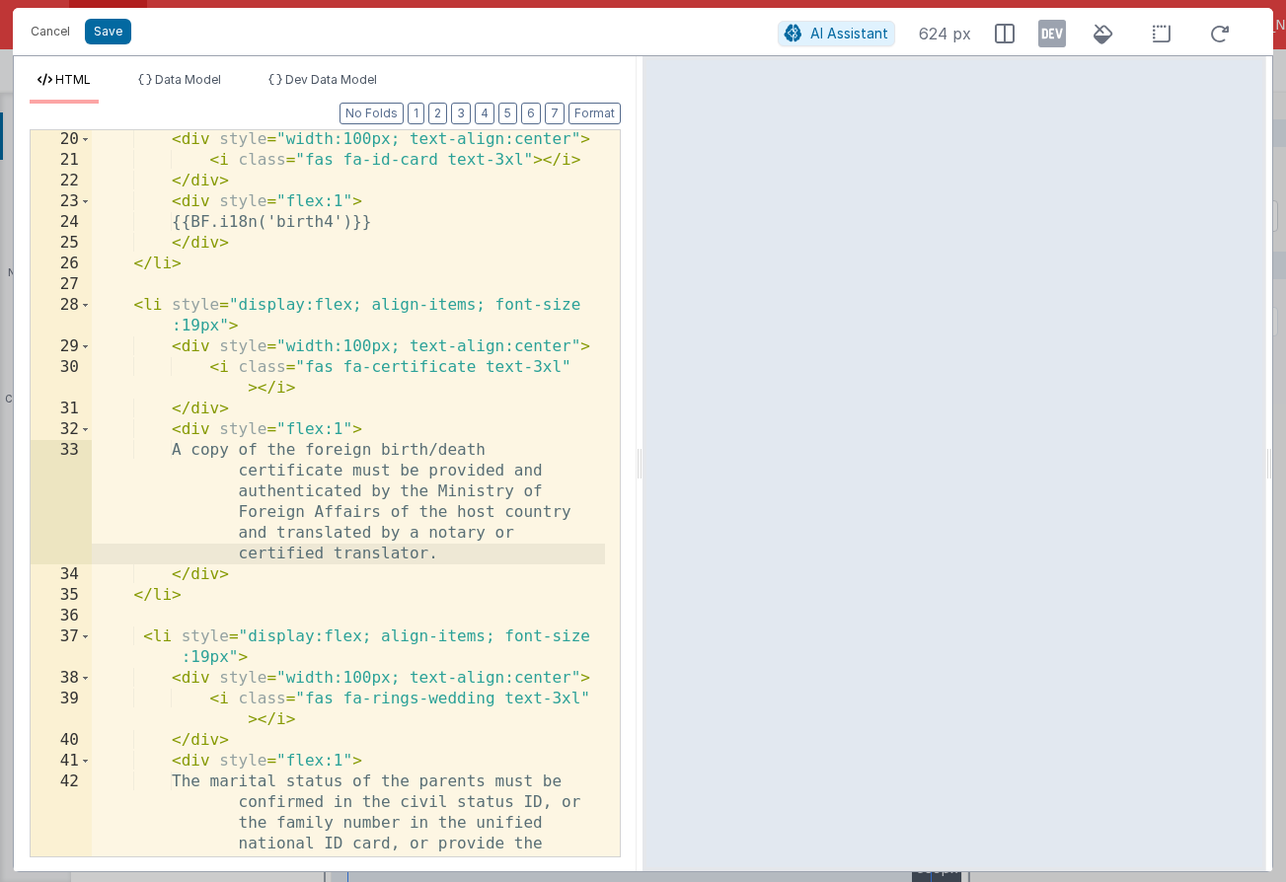
click at [519, 445] on div "< div style = "width:100px; text-align:center" > < i class = "fas fa-id-card te…" at bounding box center [348, 564] width 513 height 871
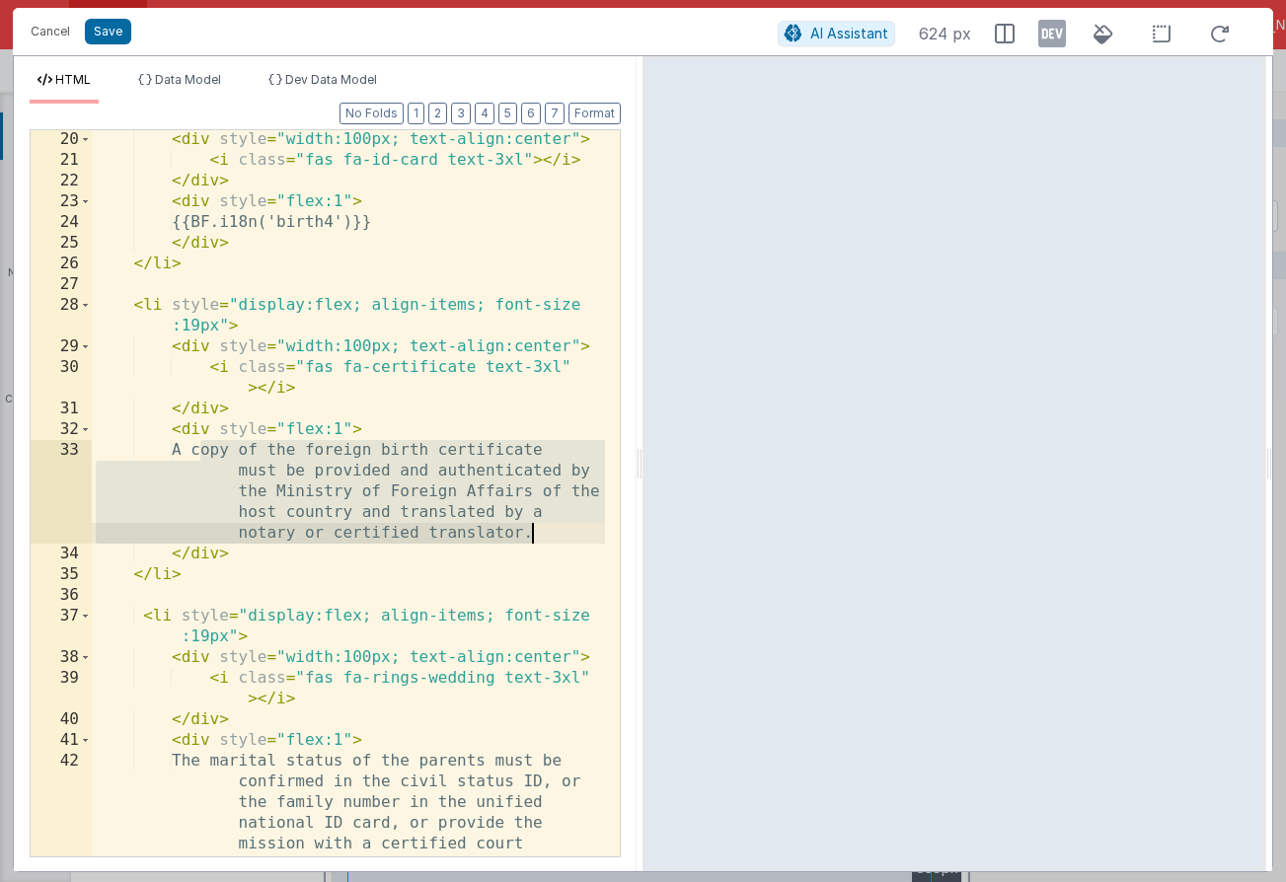
drag, startPoint x: 195, startPoint y: 449, endPoint x: 534, endPoint y: 527, distance: 347.3
click at [534, 527] on div "< div style = "width:100px; text-align:center" > < i class = "fas fa-id-card te…" at bounding box center [348, 513] width 513 height 768
click at [277, 239] on div "< div style = "width:100px; text-align:center" > < i class = "fas fa-id-card te…" at bounding box center [348, 513] width 513 height 768
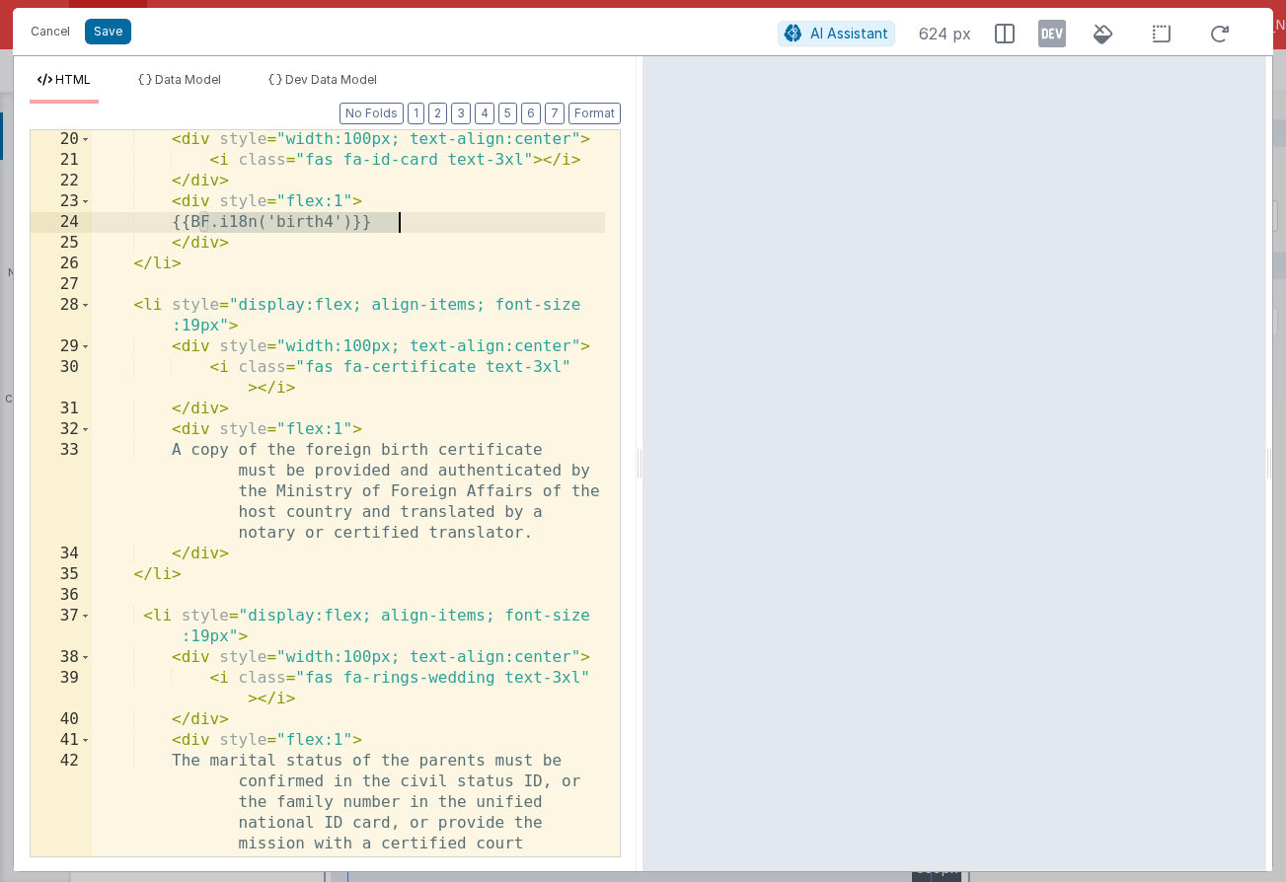
drag, startPoint x: 200, startPoint y: 221, endPoint x: 450, endPoint y: 224, distance: 249.6
click at [450, 224] on div "< div style = "width:100px; text-align:center" > < i class = "fas fa-id-card te…" at bounding box center [348, 513] width 513 height 768
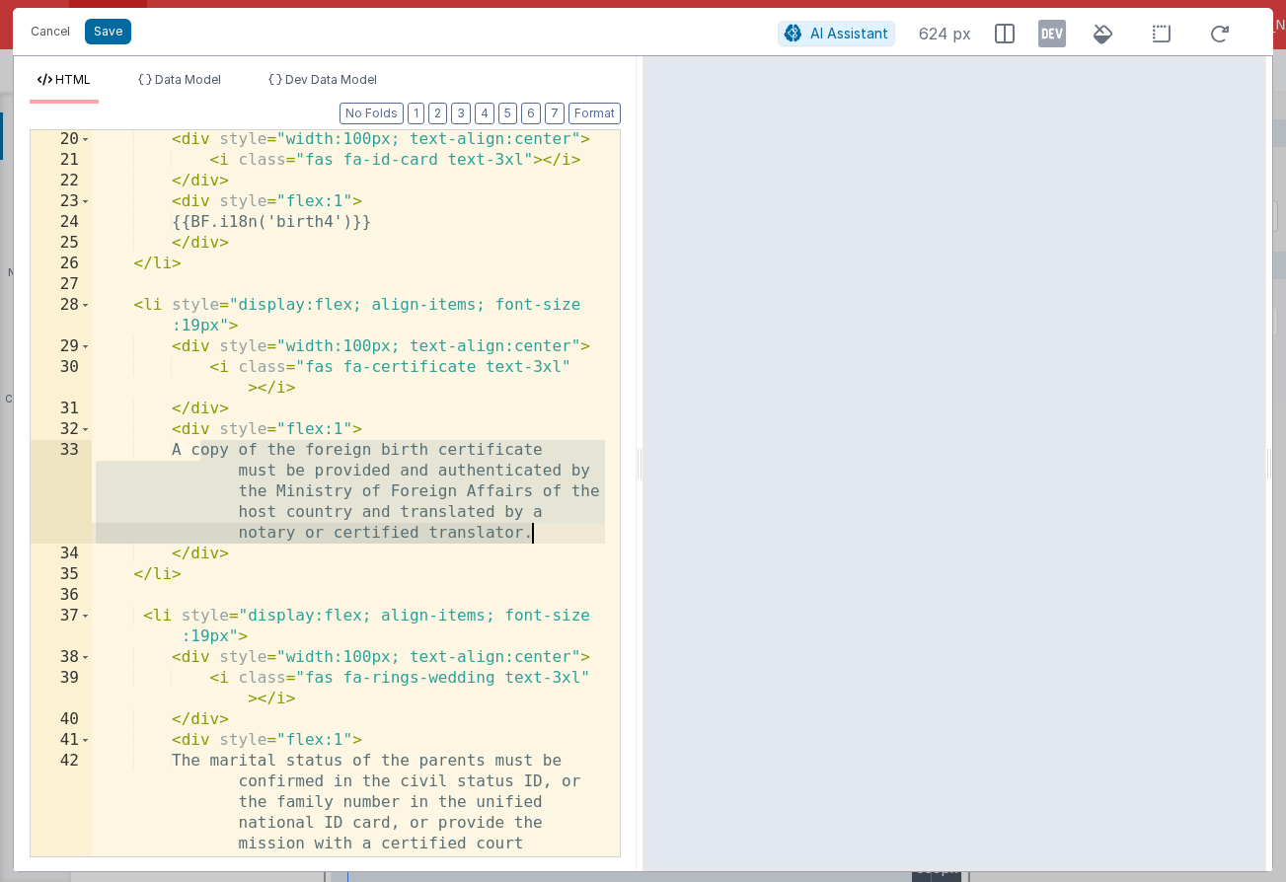
drag, startPoint x: 200, startPoint y: 451, endPoint x: 592, endPoint y: 524, distance: 398.4
click at [592, 524] on div "< div style = "width:100px; text-align:center" > < i class = "fas fa-id-card te…" at bounding box center [348, 513] width 513 height 768
paste textarea
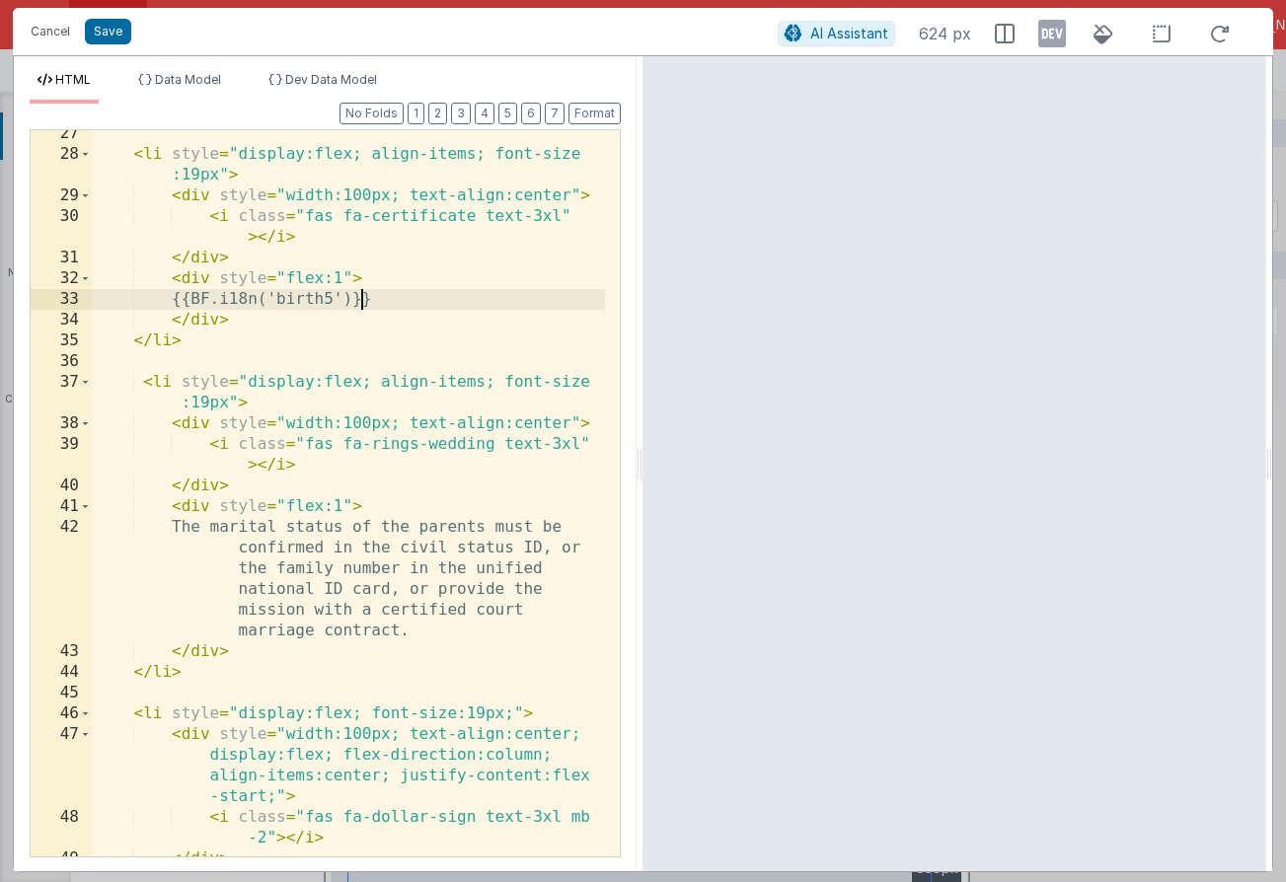
scroll to position [616, 0]
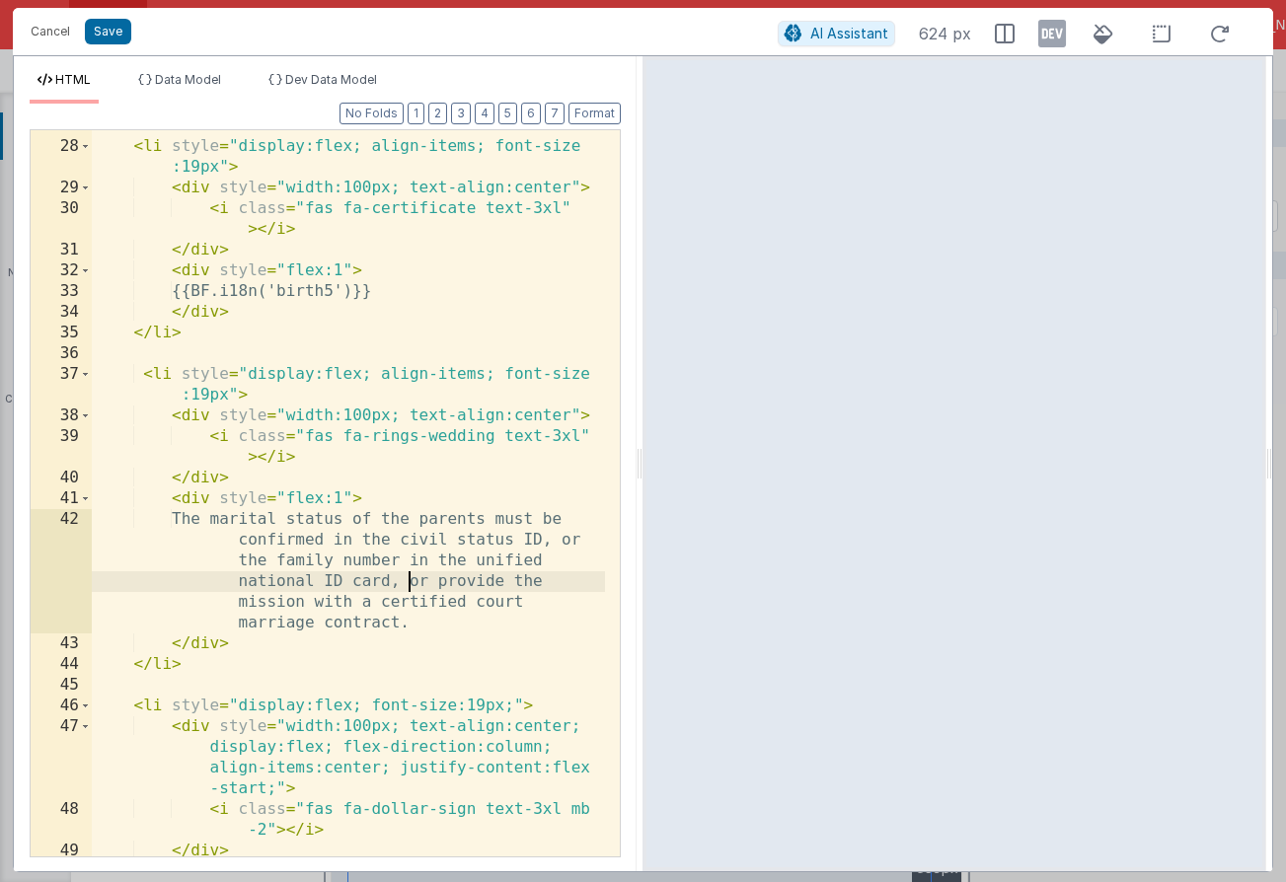
click at [410, 583] on div "< li style = "display:flex; align-items; font-size :19px" > < div style = "widt…" at bounding box center [348, 499] width 513 height 768
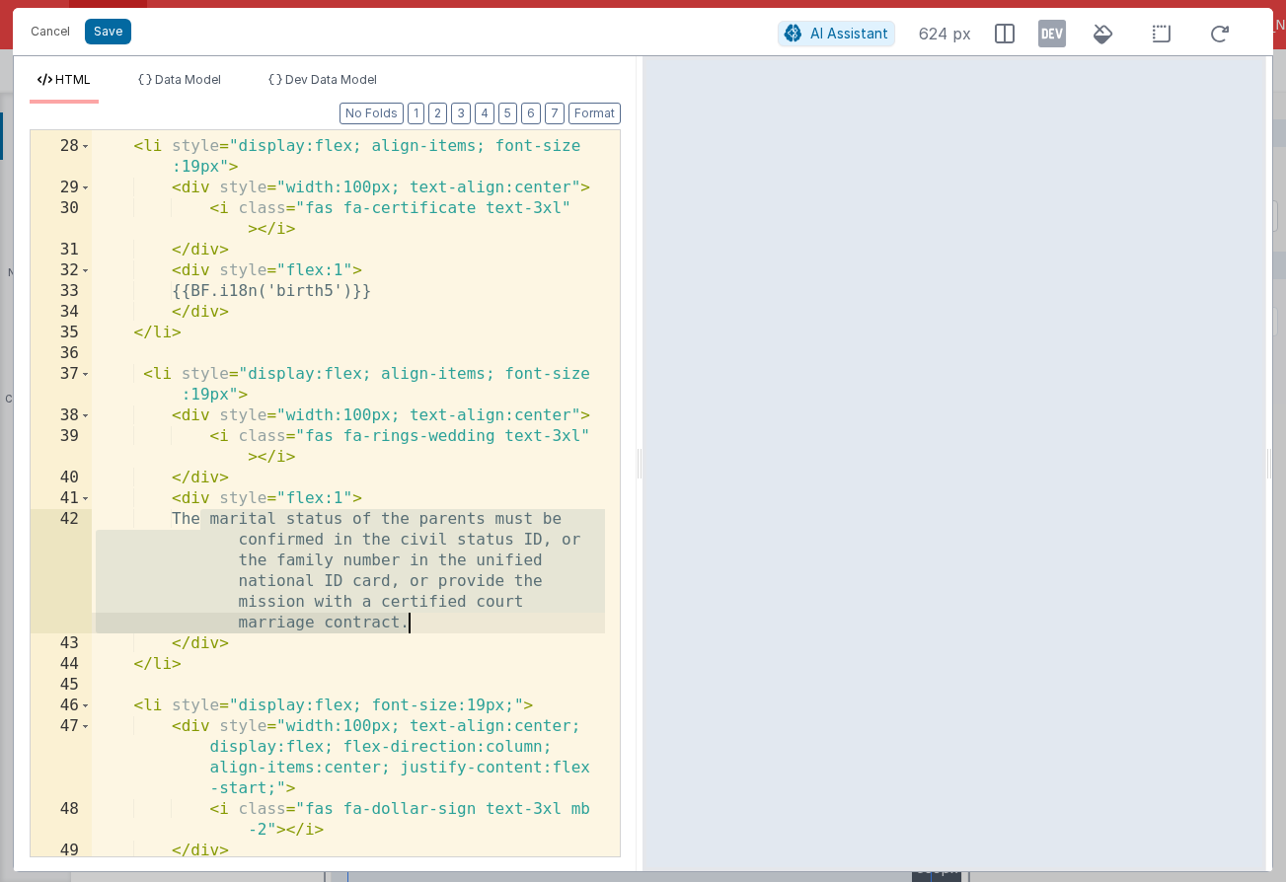
drag, startPoint x: 196, startPoint y: 520, endPoint x: 426, endPoint y: 627, distance: 253.4
click at [426, 627] on div "< li style = "display:flex; align-items; font-size :19px" > < div style = "widt…" at bounding box center [348, 499] width 513 height 768
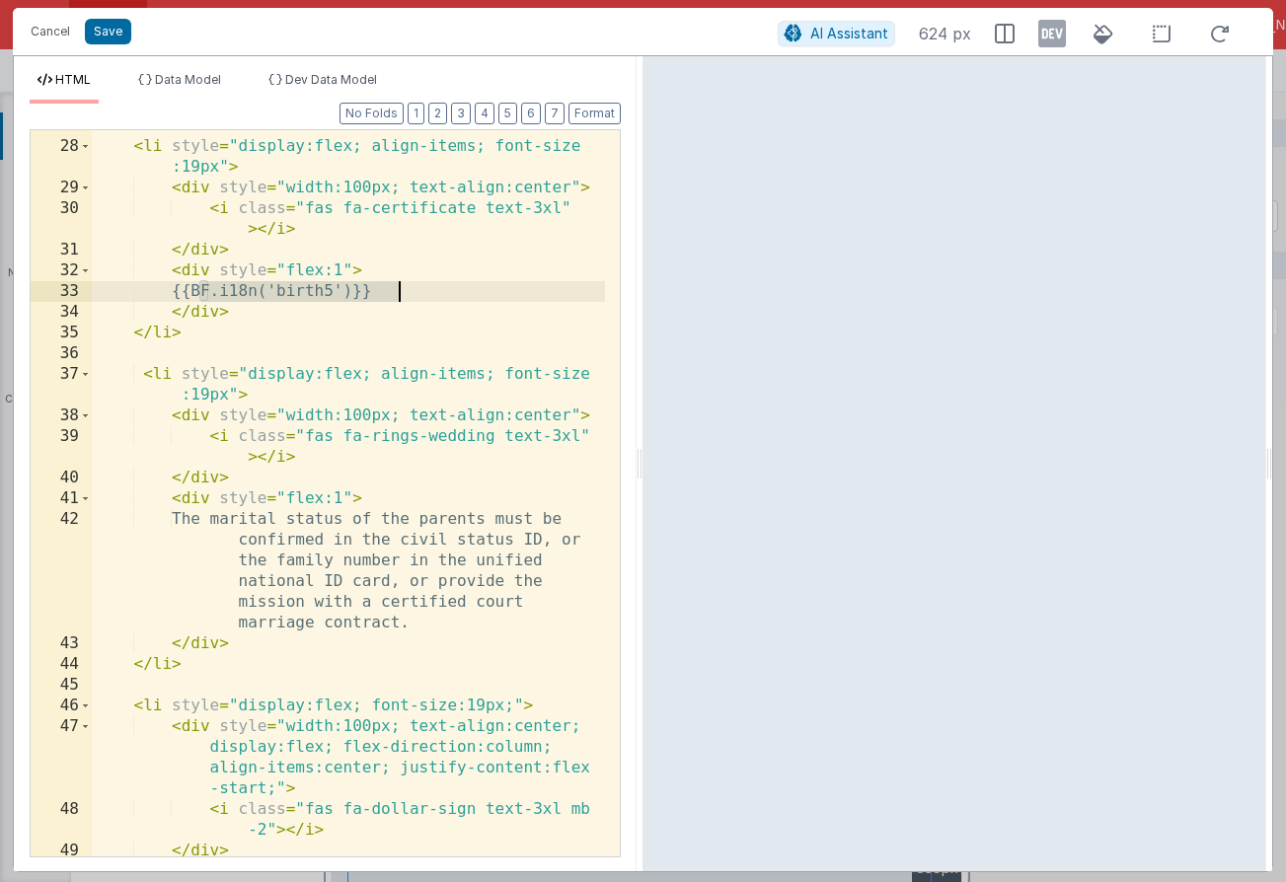
drag, startPoint x: 200, startPoint y: 289, endPoint x: 450, endPoint y: 287, distance: 249.6
click at [450, 287] on div "< li style = "display:flex; align-items; font-size :19px" > < div style = "widt…" at bounding box center [348, 499] width 513 height 768
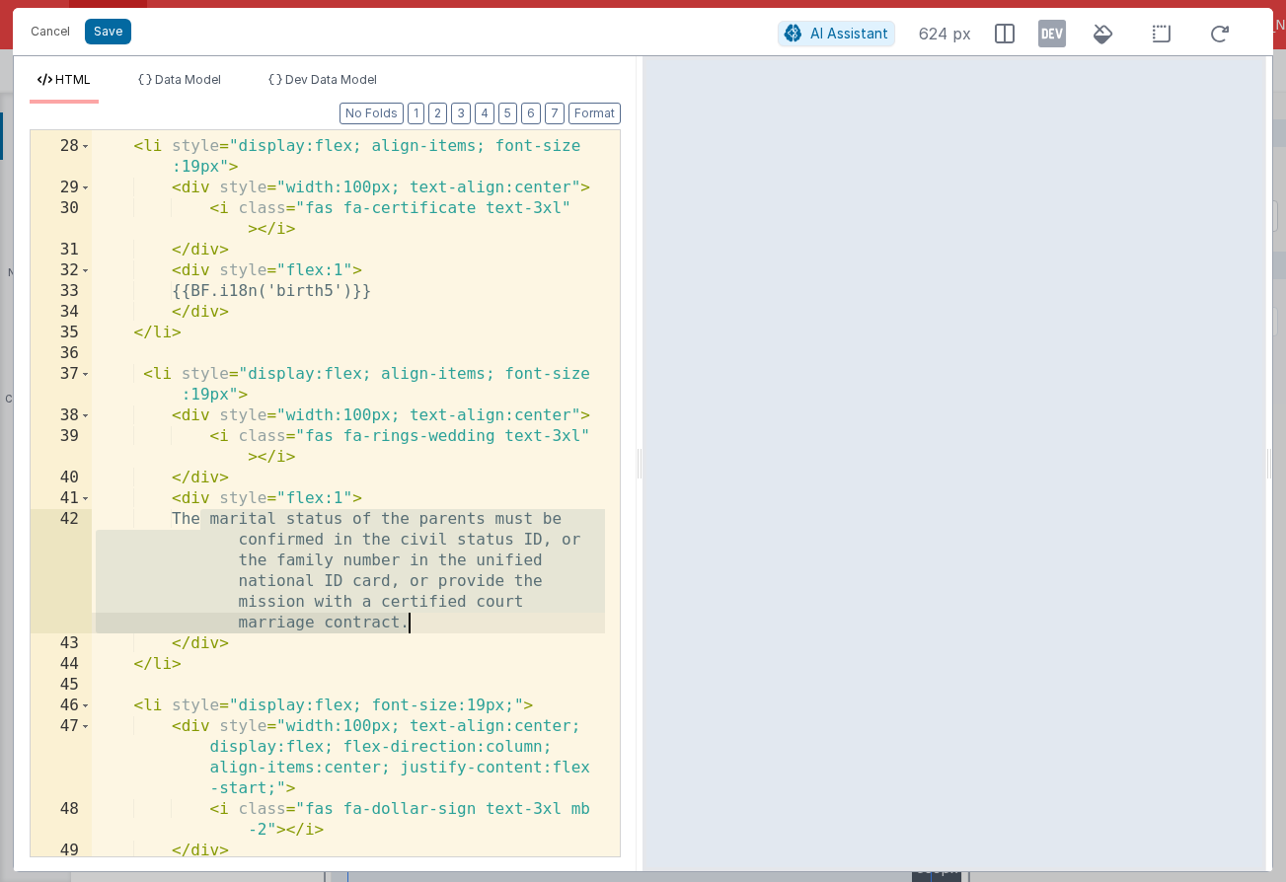
drag, startPoint x: 197, startPoint y: 521, endPoint x: 499, endPoint y: 626, distance: 319.5
click at [499, 626] on div "< li style = "display:flex; align-items; font-size :19px" > < div style = "widt…" at bounding box center [348, 499] width 513 height 768
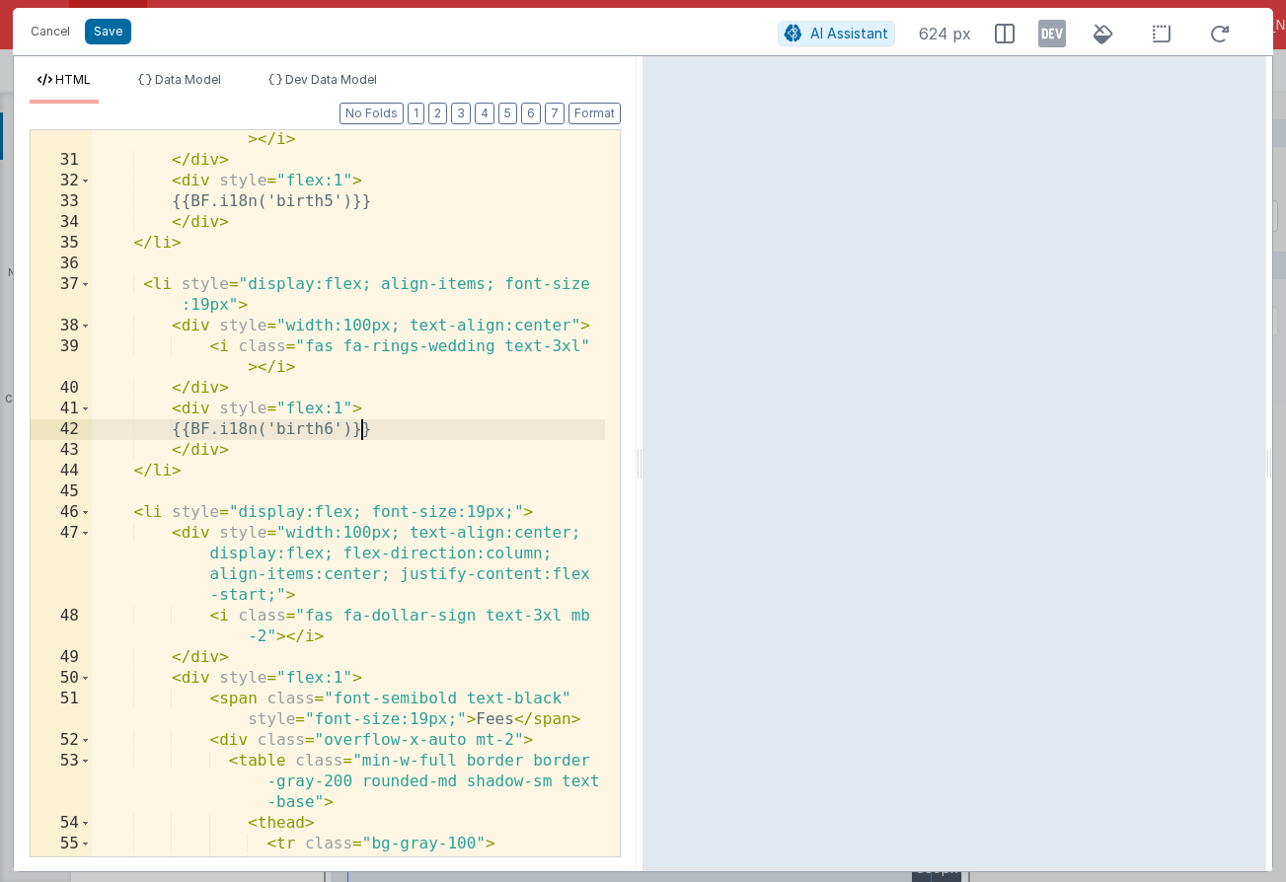
scroll to position [787, 0]
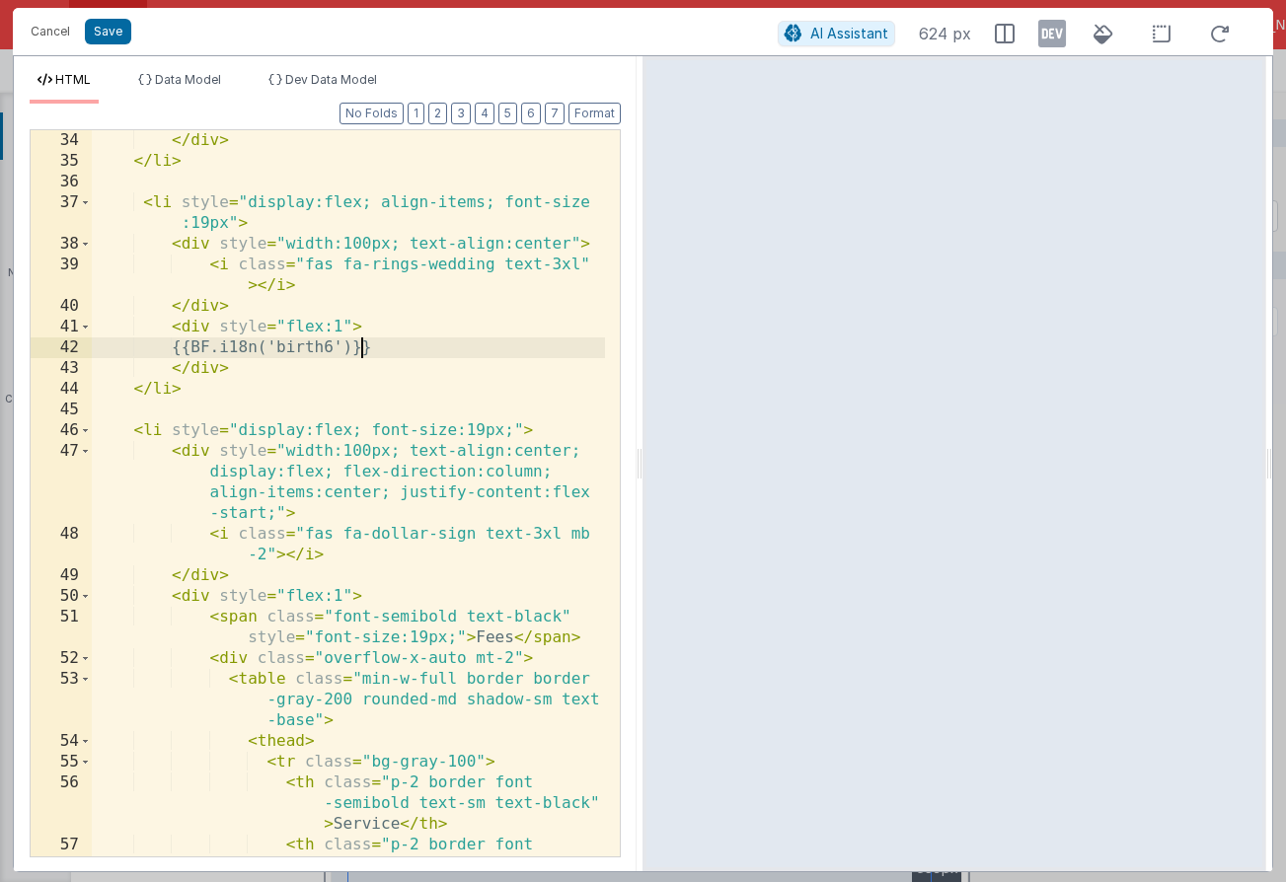
click at [500, 640] on div "</ div > </ li > < li style = "display:flex; align-items; font-size :19px" > < …" at bounding box center [348, 534] width 513 height 809
click at [499, 640] on div "</ div > </ li > < li style = "display:flex; align-items; font-size :19px" > < …" at bounding box center [348, 534] width 513 height 809
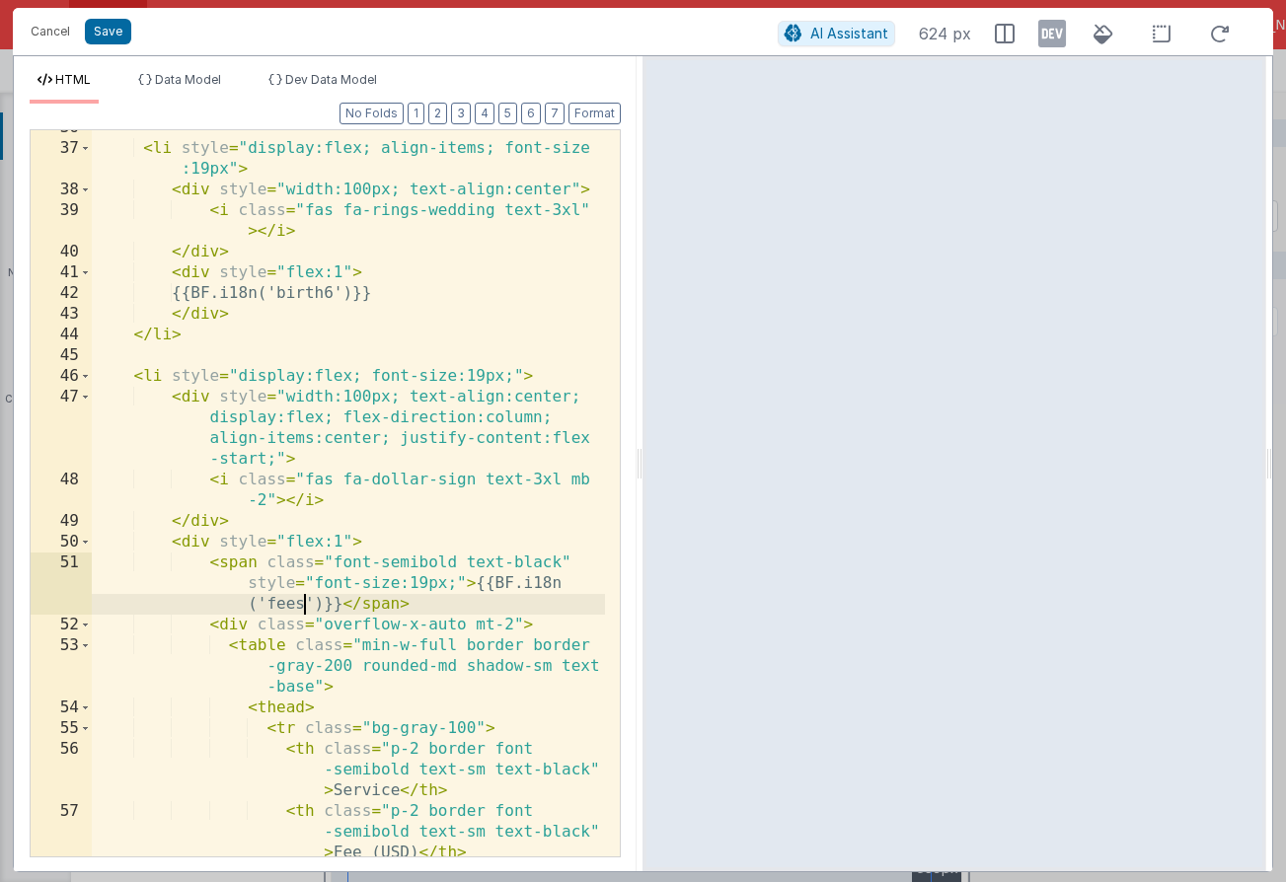
scroll to position [843, 0]
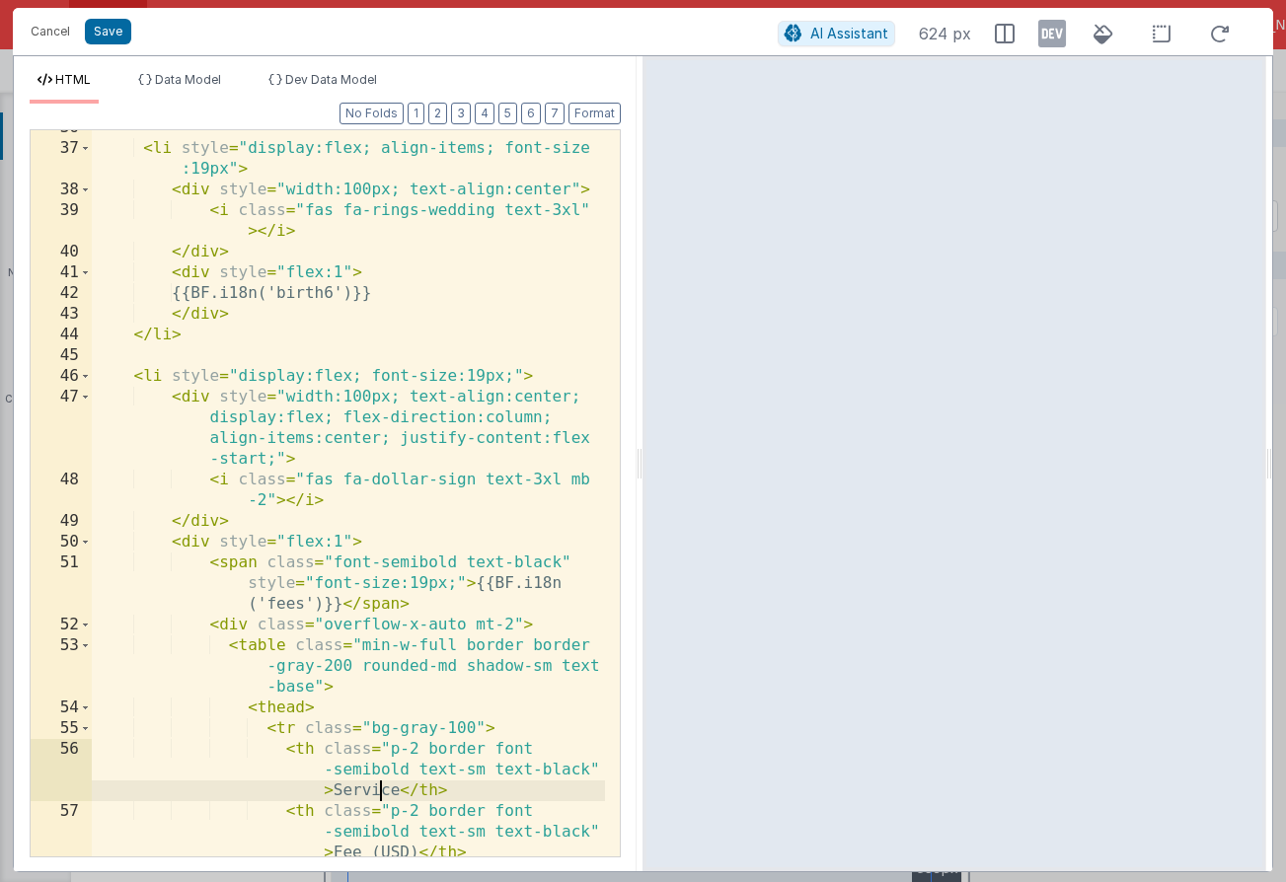
click at [379, 786] on div "< li style = "display:flex; align-items; font-size :19px" > < div style = "widt…" at bounding box center [348, 521] width 513 height 809
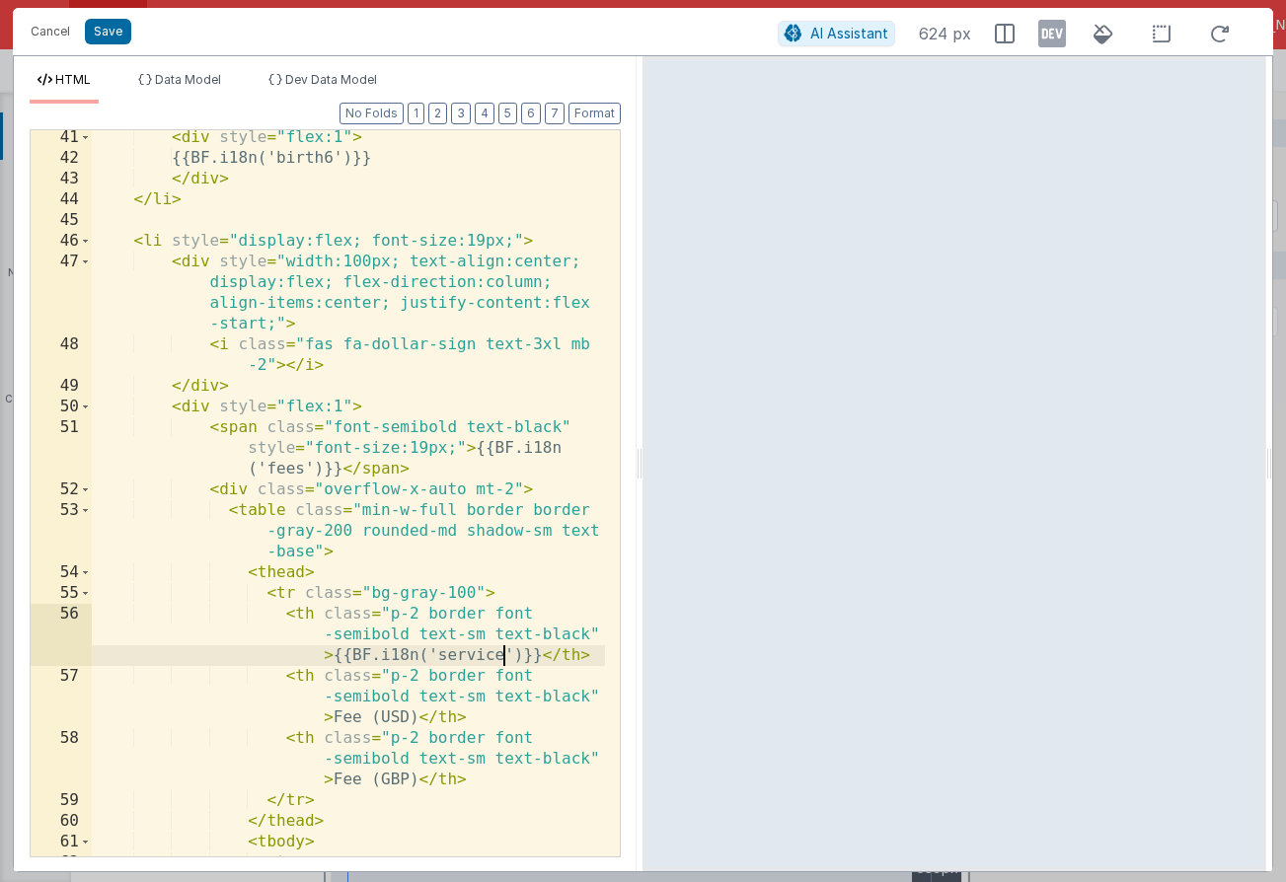
scroll to position [977, 0]
click at [413, 715] on div "< div style = "flex:1" > {{BF.i18n('birth6')}} </ div > </ li > < li style = "d…" at bounding box center [348, 531] width 513 height 809
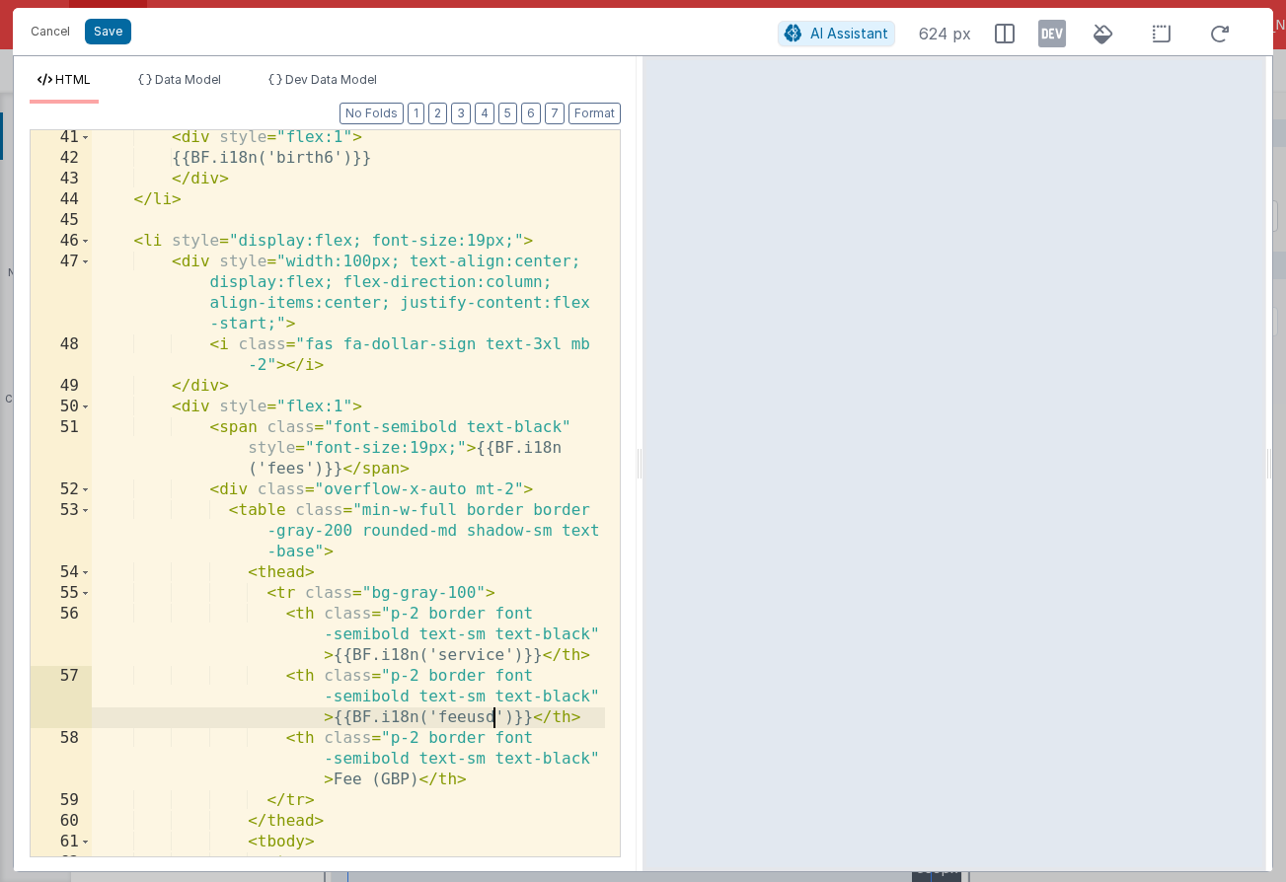
click at [415, 777] on div "< div style = "flex:1" > {{BF.i18n('birth6')}} </ div > </ li > < li style = "d…" at bounding box center [348, 531] width 513 height 809
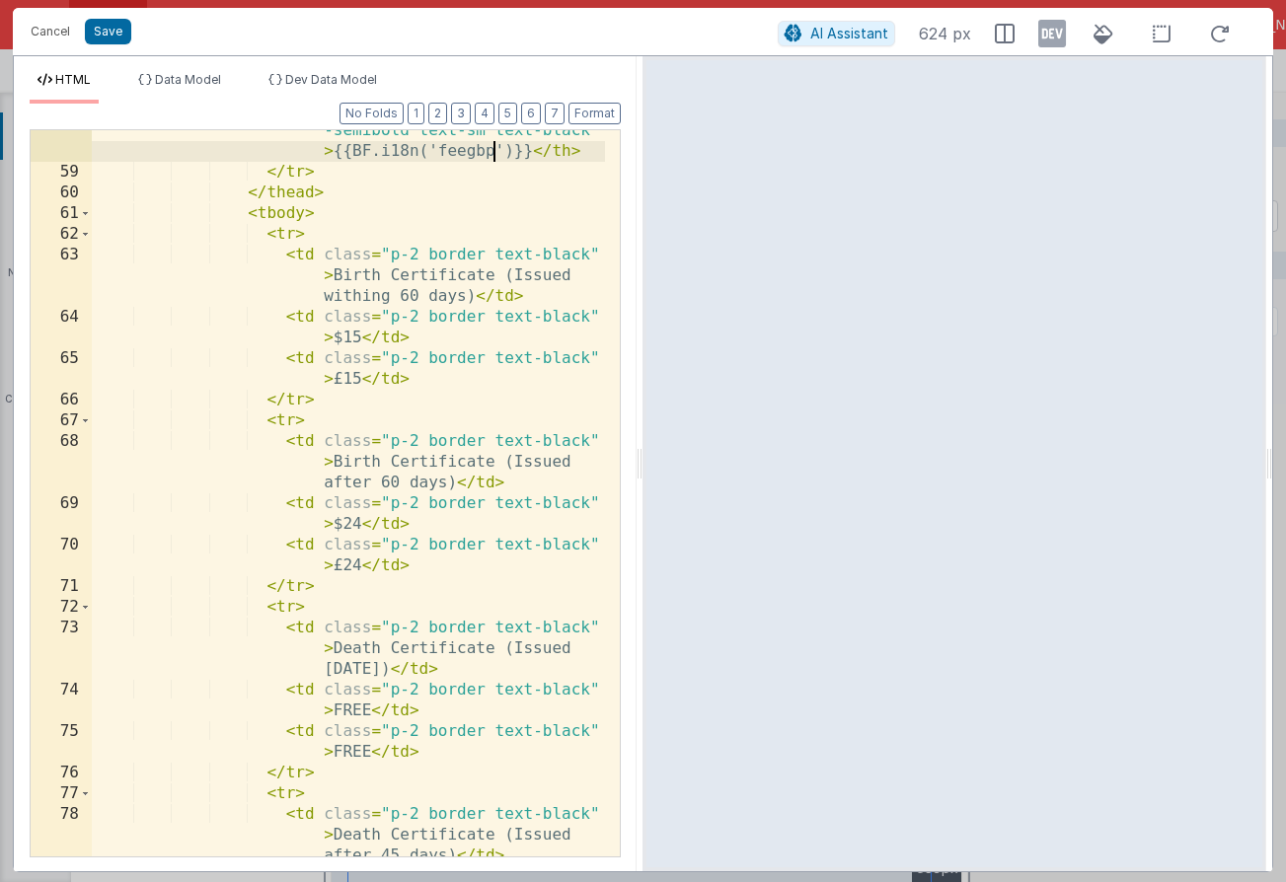
scroll to position [1616, 0]
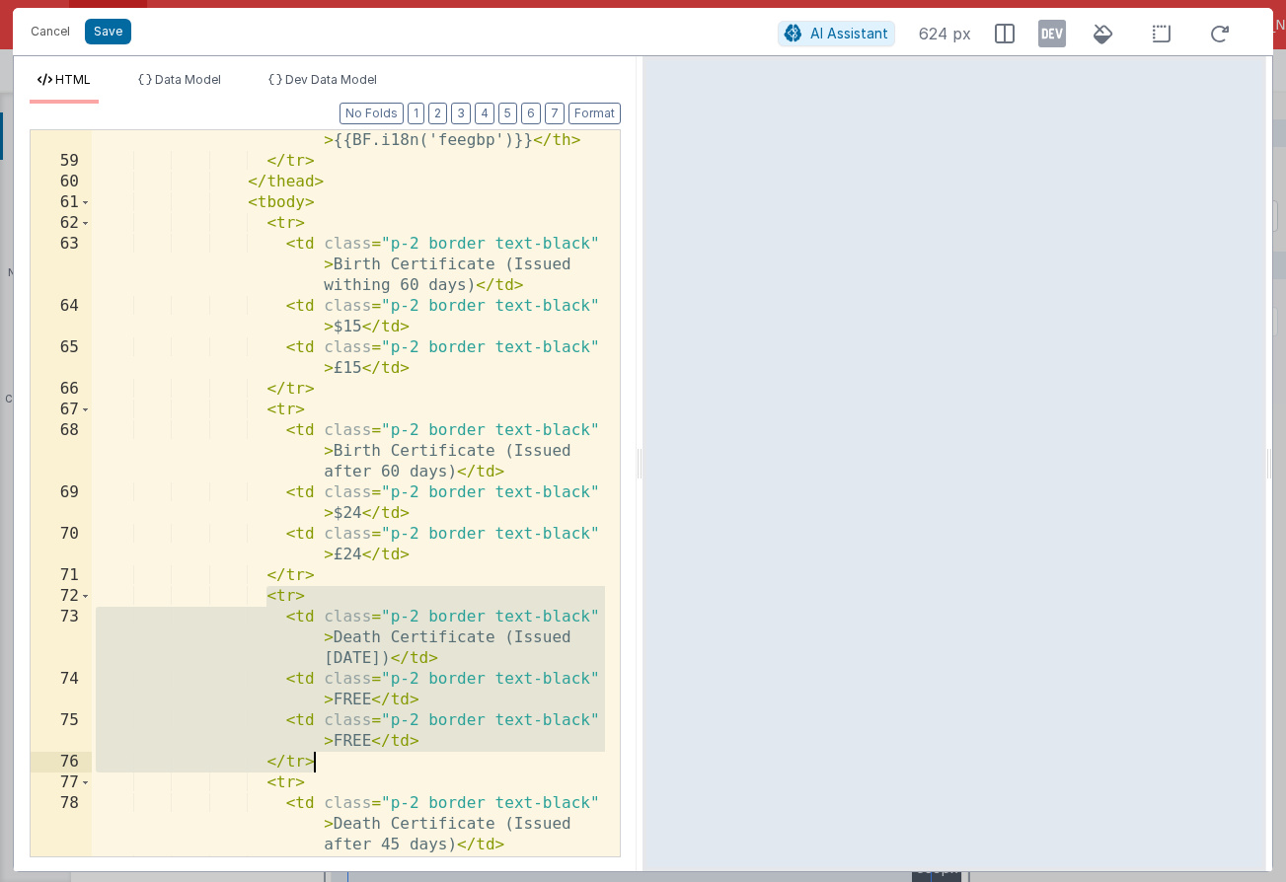
drag, startPoint x: 268, startPoint y: 598, endPoint x: 353, endPoint y: 753, distance: 176.6
click at [353, 753] on div "< th class = "p-2 border font -semibold text-sm text-black" > {{BF.i18n('feegbp…" at bounding box center [348, 504] width 513 height 830
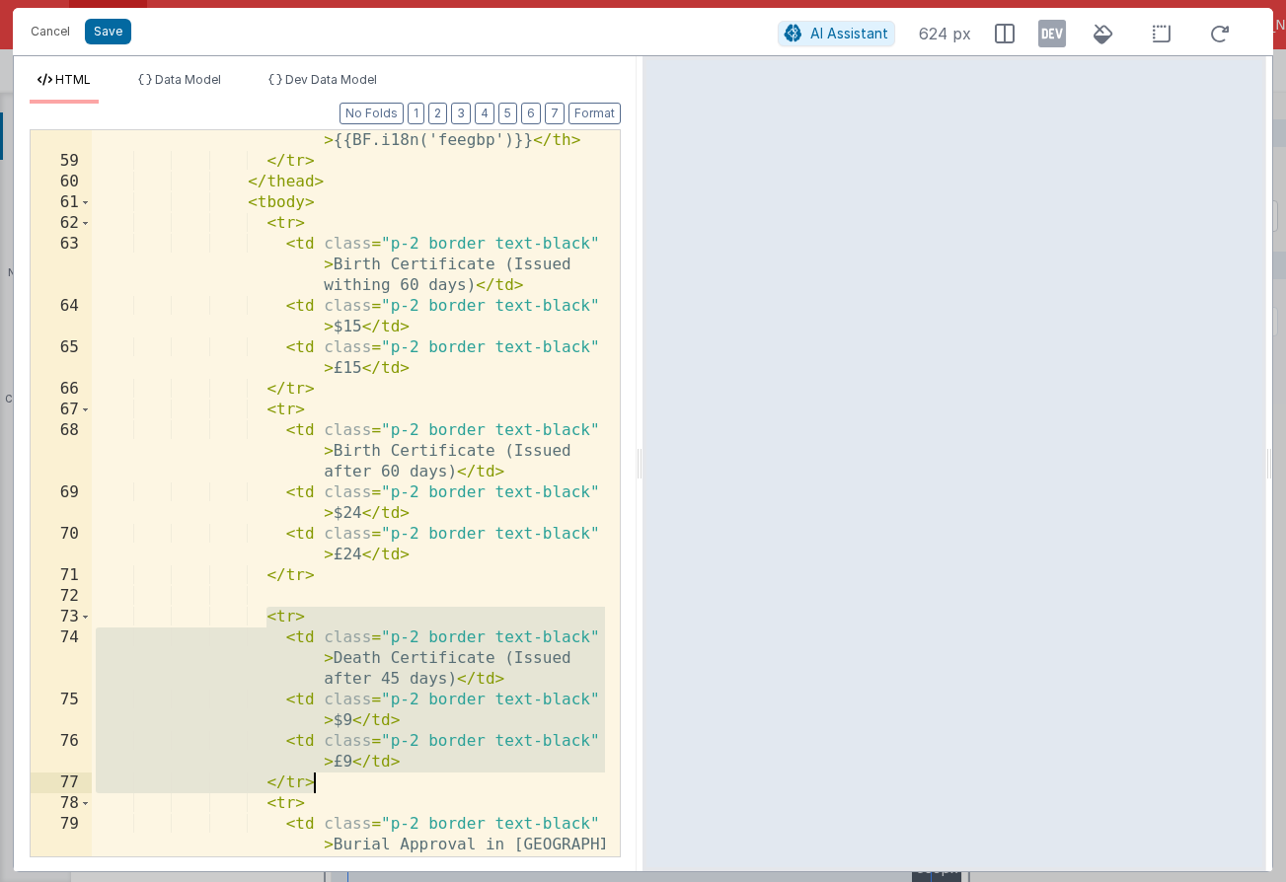
drag, startPoint x: 266, startPoint y: 619, endPoint x: 333, endPoint y: 783, distance: 177.9
click at [333, 783] on div "< th class = "p-2 border font -semibold text-sm text-black" > {{BF.i18n('feegbp…" at bounding box center [348, 504] width 513 height 830
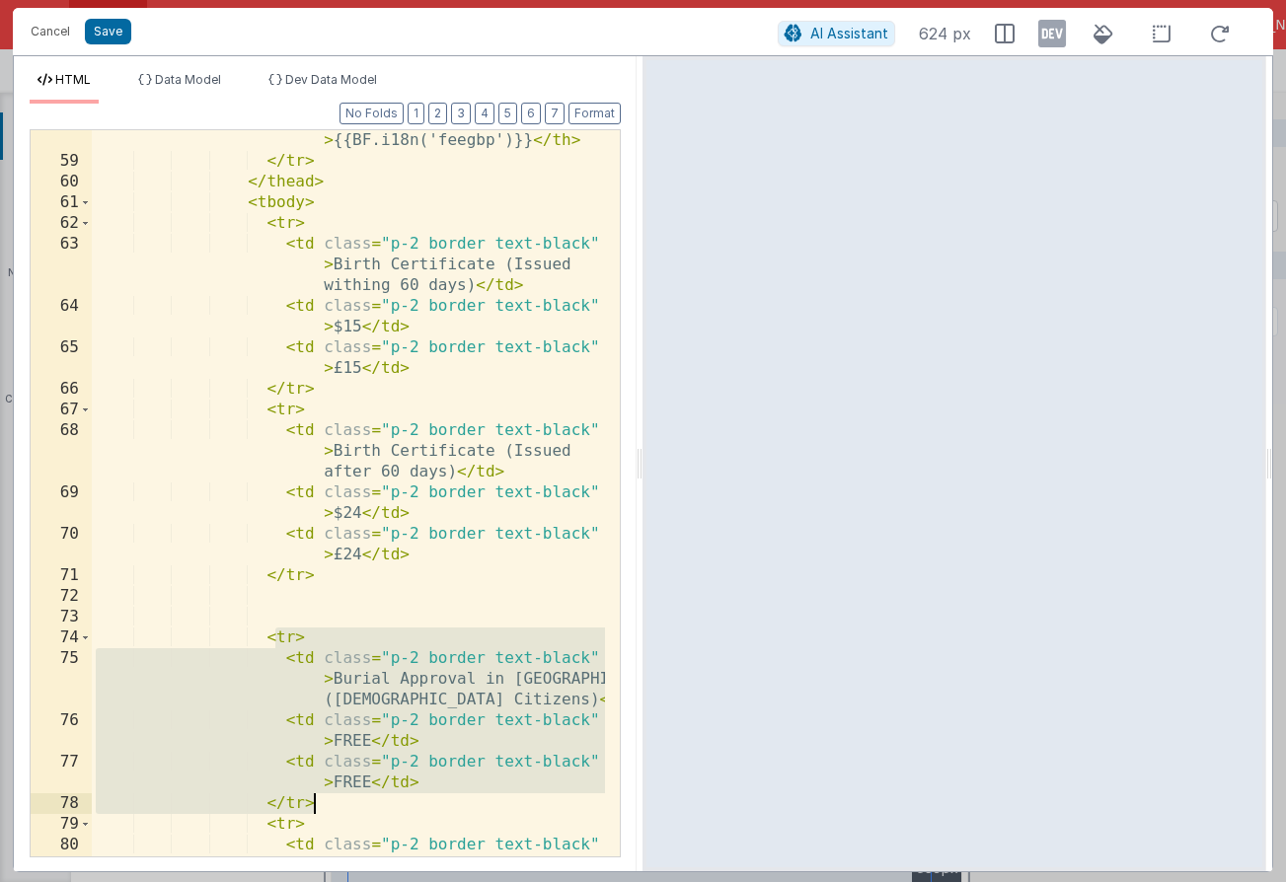
drag, startPoint x: 272, startPoint y: 633, endPoint x: 338, endPoint y: 798, distance: 177.5
click at [338, 798] on div "< th class = "p-2 border font -semibold text-sm text-black" > {{BF.i18n('feegbp…" at bounding box center [348, 514] width 513 height 850
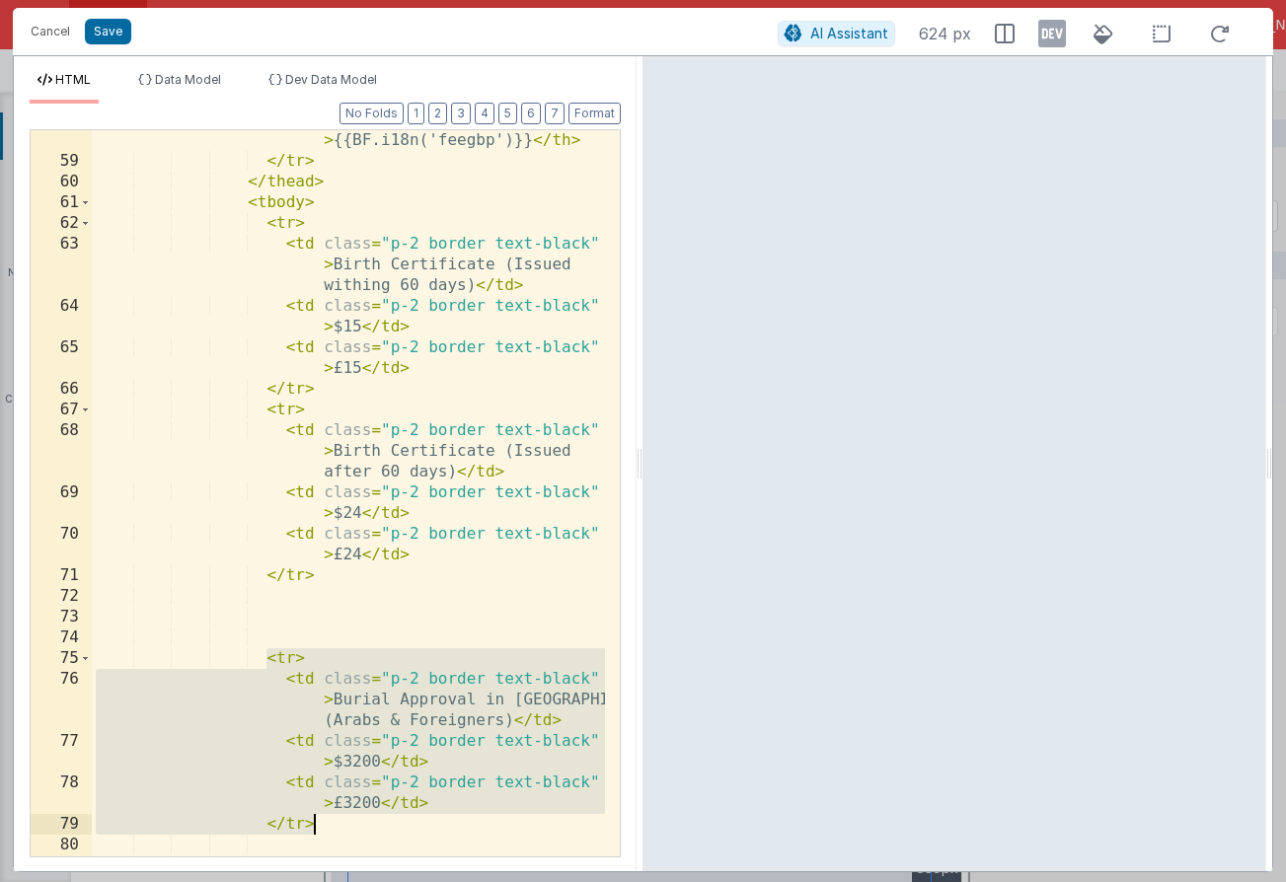
drag, startPoint x: 267, startPoint y: 659, endPoint x: 335, endPoint y: 821, distance: 175.5
click at [335, 821] on div "< th class = "p-2 border font -semibold text-sm text-black" > {{BF.i18n('feegbp…" at bounding box center [348, 493] width 513 height 809
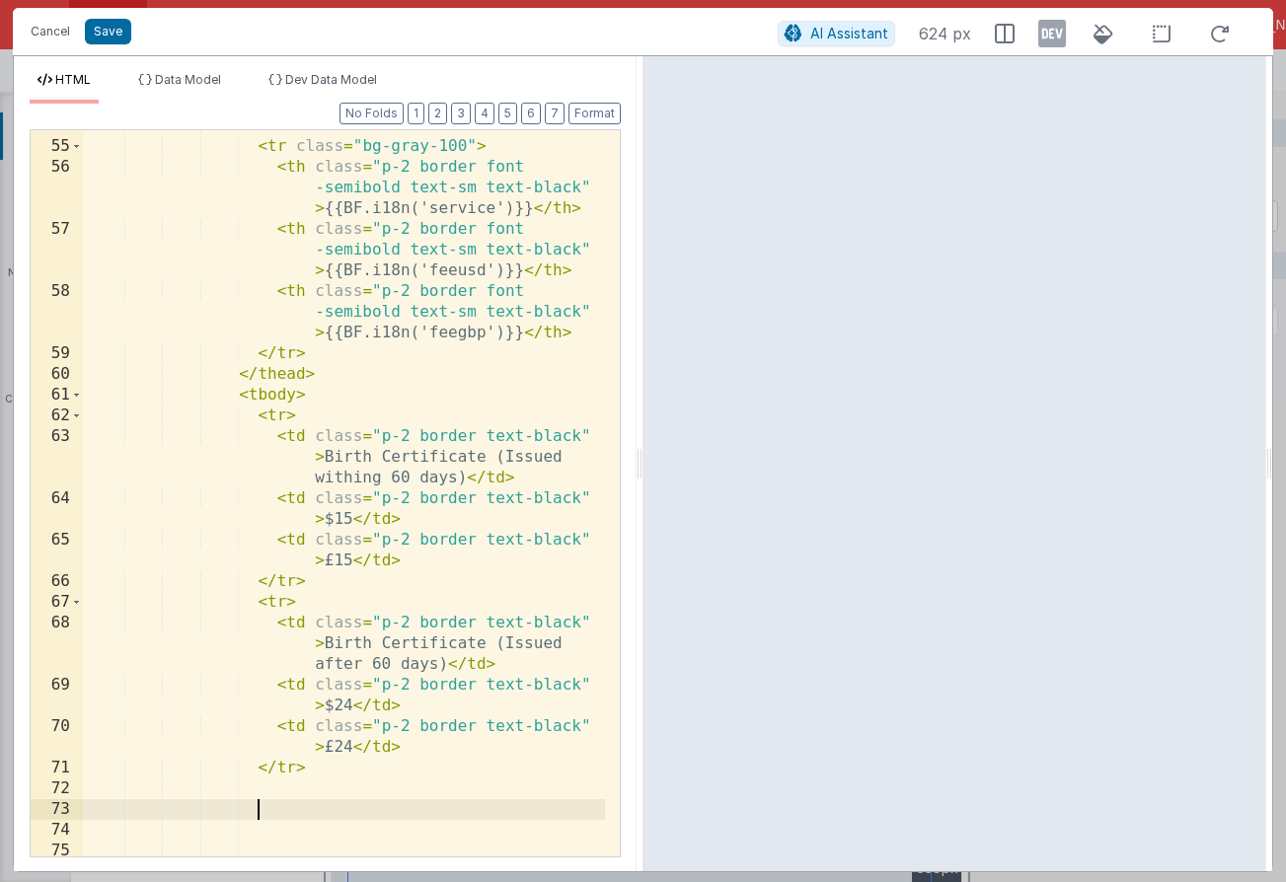
scroll to position [1424, 0]
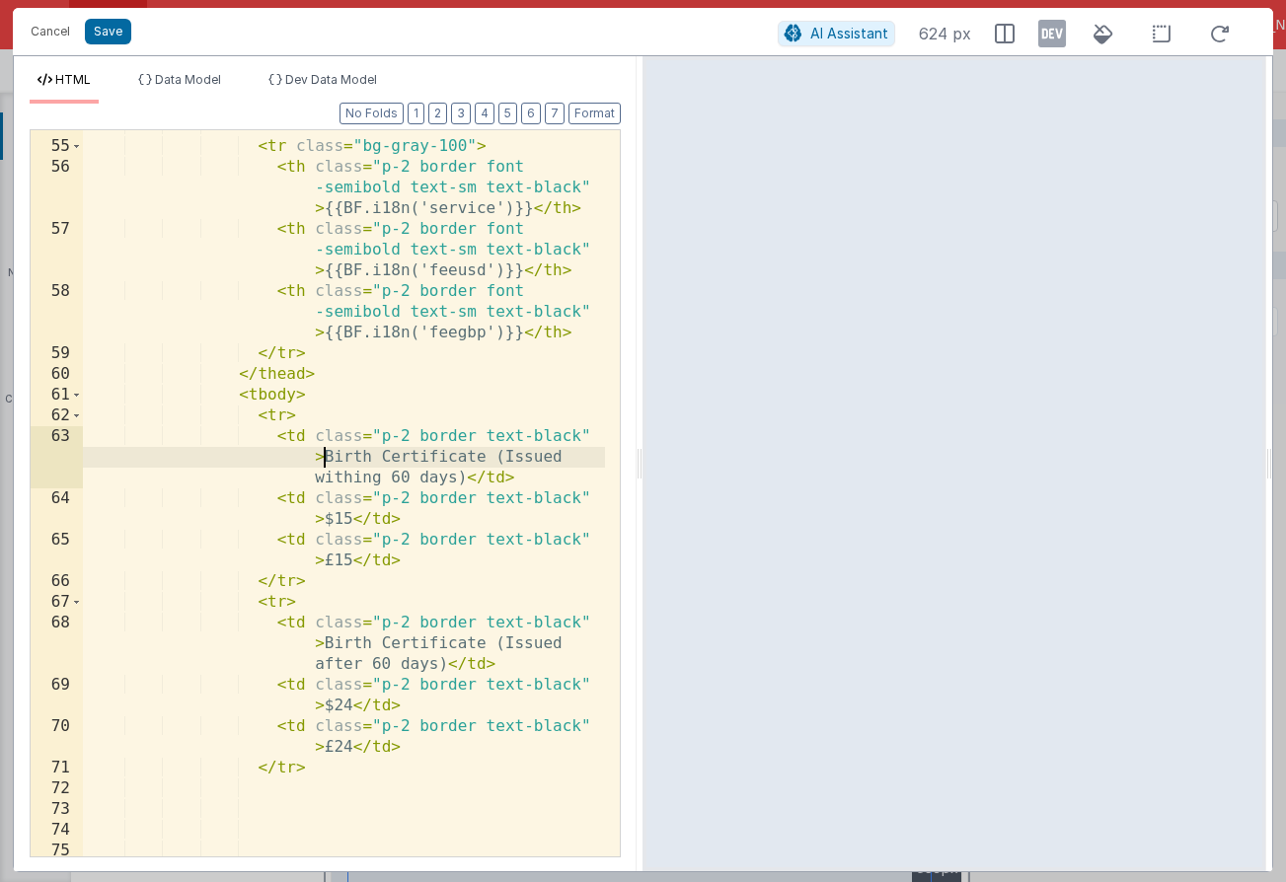
click at [325, 460] on div "< thead > < tr class = "bg-gray-100" > < th class = "p-2 border font -semibold …" at bounding box center [344, 499] width 522 height 768
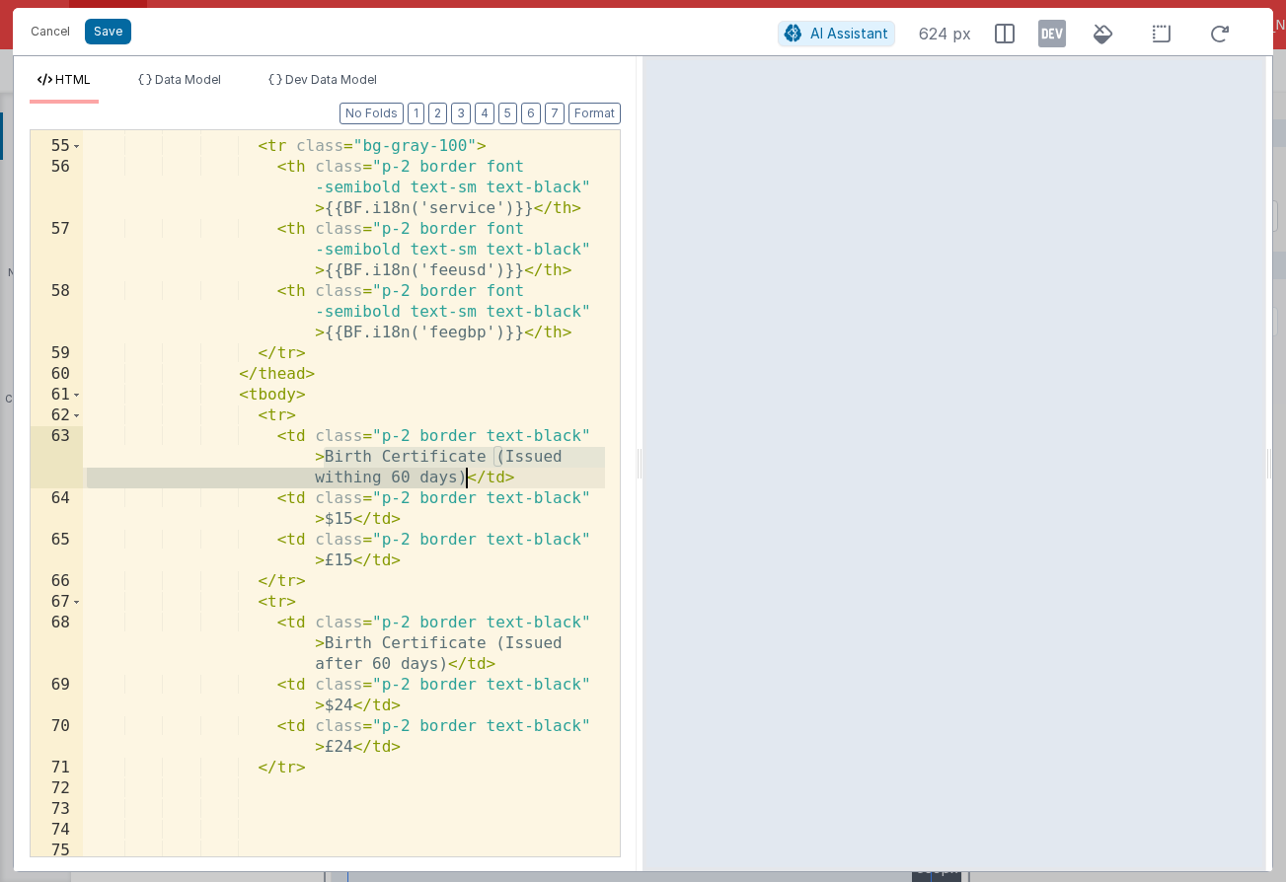
drag, startPoint x: 325, startPoint y: 460, endPoint x: 464, endPoint y: 487, distance: 141.8
click at [464, 487] on div "< thead > < tr class = "bg-gray-100" > < th class = "p-2 border font -semibold …" at bounding box center [344, 499] width 522 height 768
drag, startPoint x: 379, startPoint y: 479, endPoint x: 405, endPoint y: 486, distance: 26.8
click at [380, 479] on div "< thead > < tr class = "bg-gray-100" > < th class = "p-2 border font -semibold …" at bounding box center [344, 499] width 522 height 768
drag, startPoint x: 326, startPoint y: 458, endPoint x: 453, endPoint y: 481, distance: 129.5
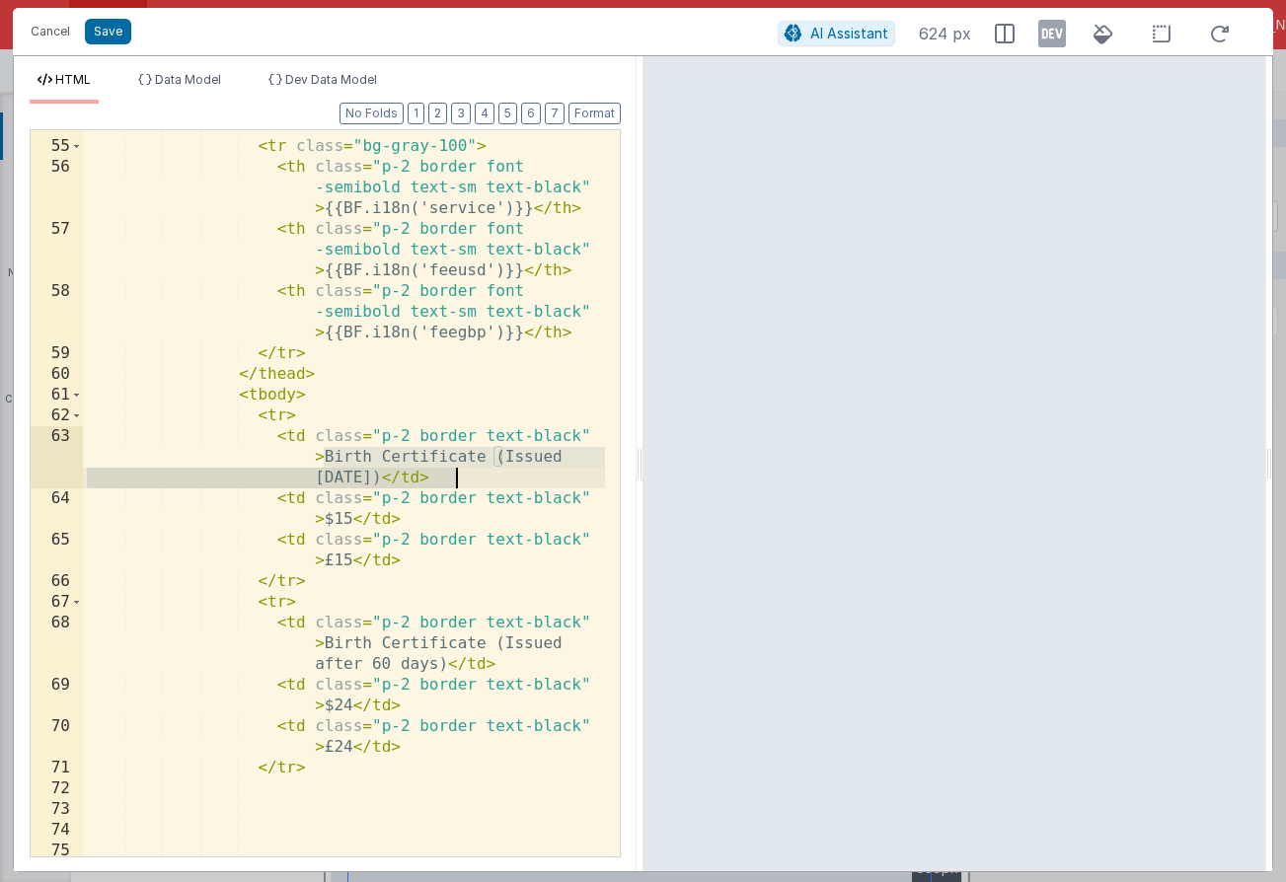
click at [453, 481] on div "< thead > < tr class = "bg-gray-100" > < th class = "p-2 border font -semibold …" at bounding box center [344, 499] width 522 height 768
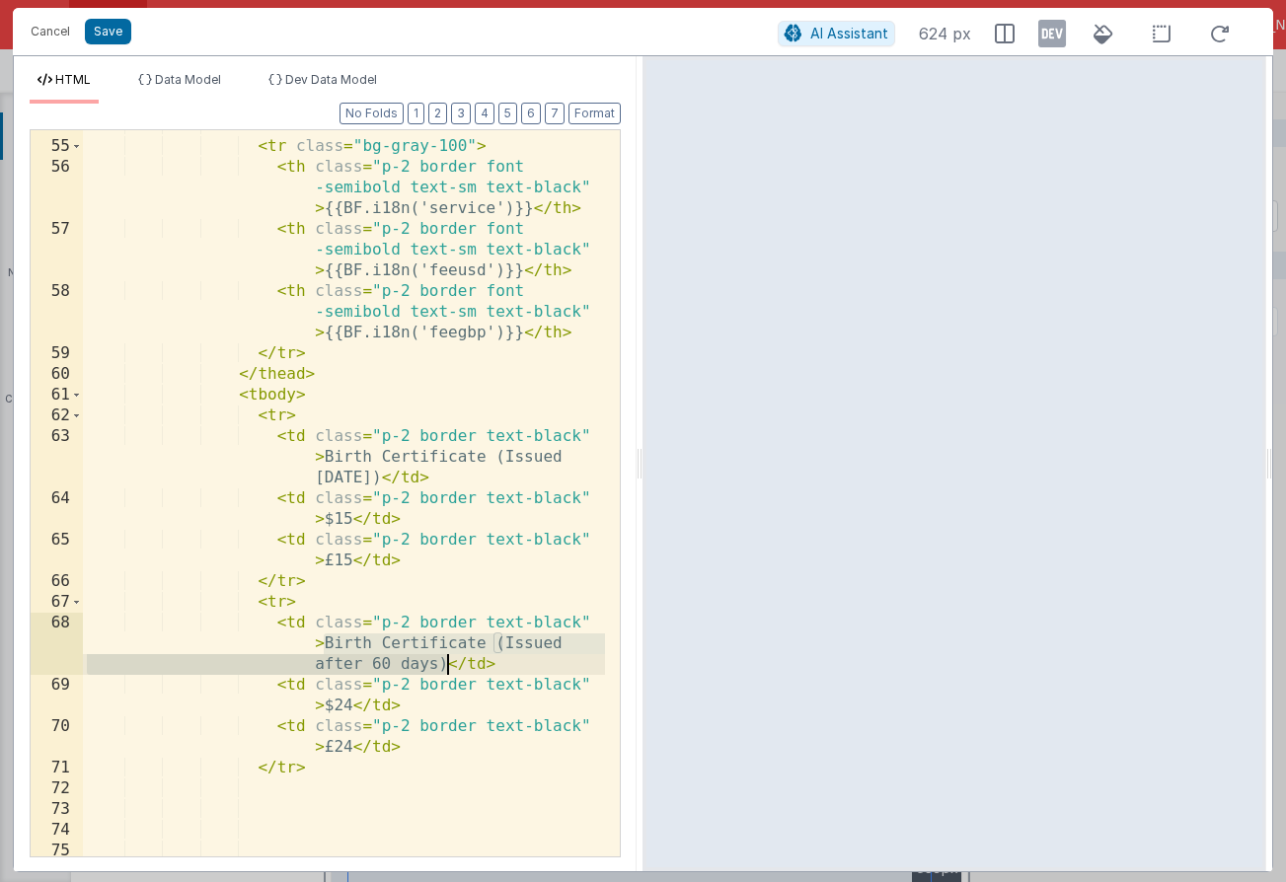
drag, startPoint x: 326, startPoint y: 642, endPoint x: 448, endPoint y: 671, distance: 125.6
click at [448, 671] on div "< thead > < tr class = "bg-gray-100" > < th class = "p-2 border font -semibold …" at bounding box center [344, 499] width 522 height 768
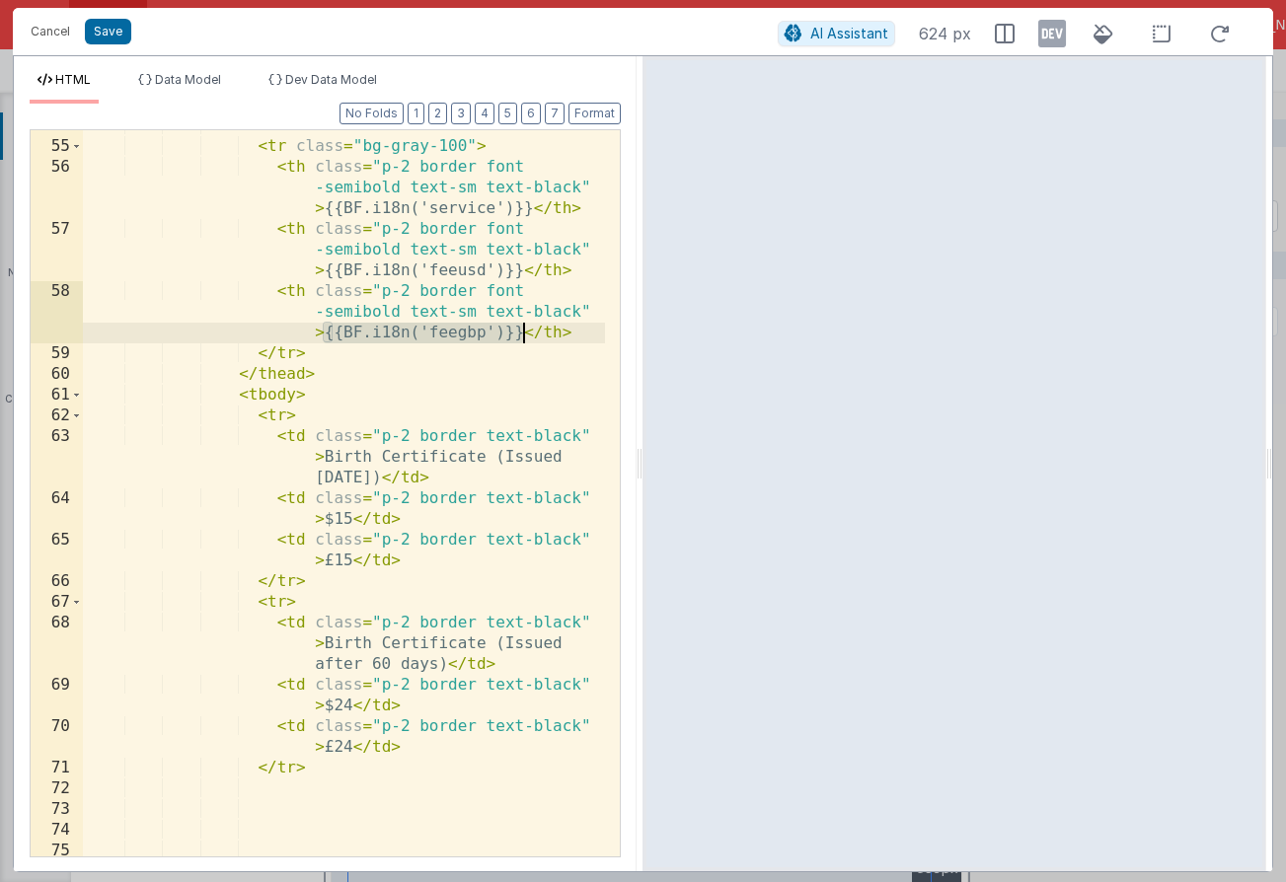
drag, startPoint x: 328, startPoint y: 333, endPoint x: 519, endPoint y: 342, distance: 191.6
click at [519, 342] on div "< thead > < tr class = "bg-gray-100" > < th class = "p-2 border font -semibold …" at bounding box center [344, 499] width 522 height 768
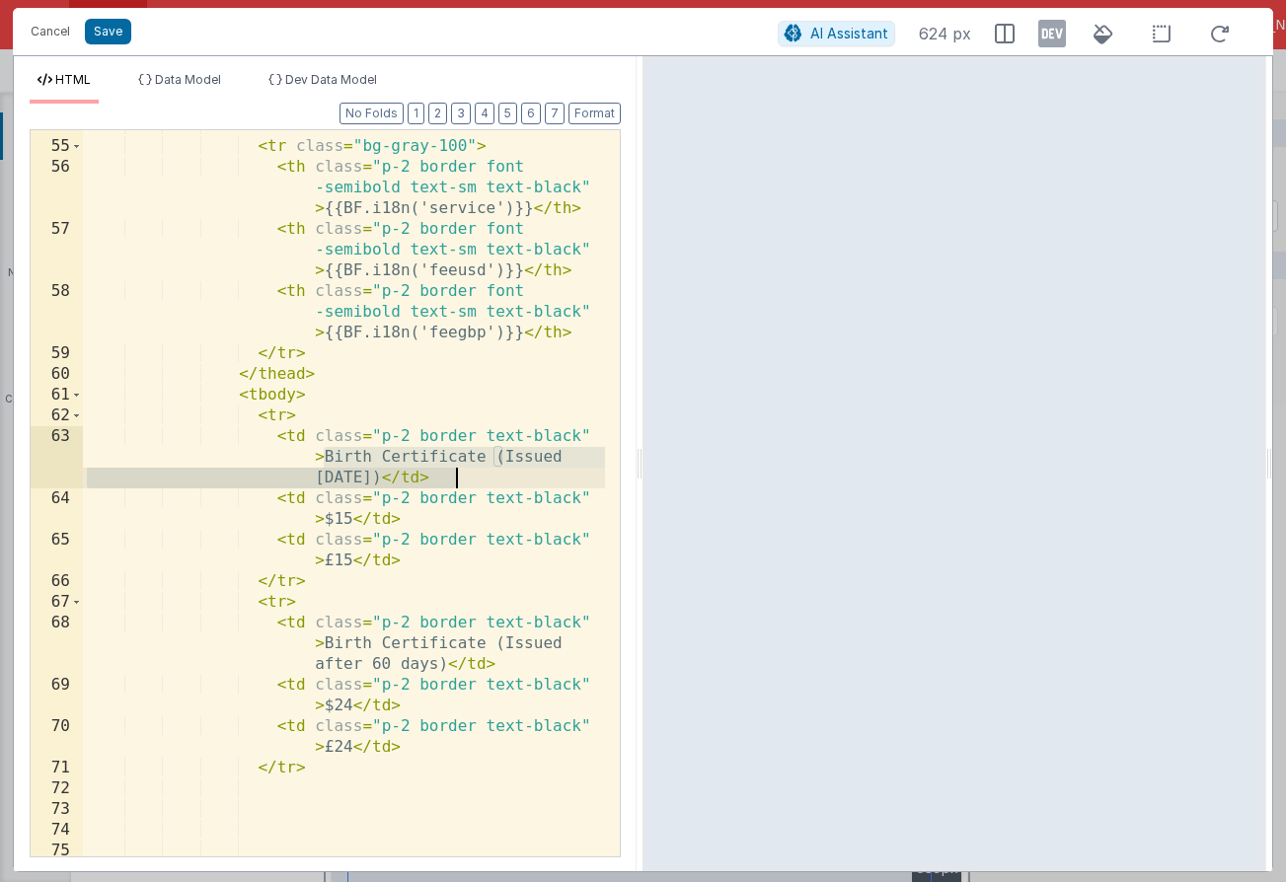
drag, startPoint x: 327, startPoint y: 456, endPoint x: 457, endPoint y: 475, distance: 131.6
click at [457, 475] on div "< thead > < tr class = "bg-gray-100" > < th class = "p-2 border font -semibold …" at bounding box center [344, 499] width 522 height 768
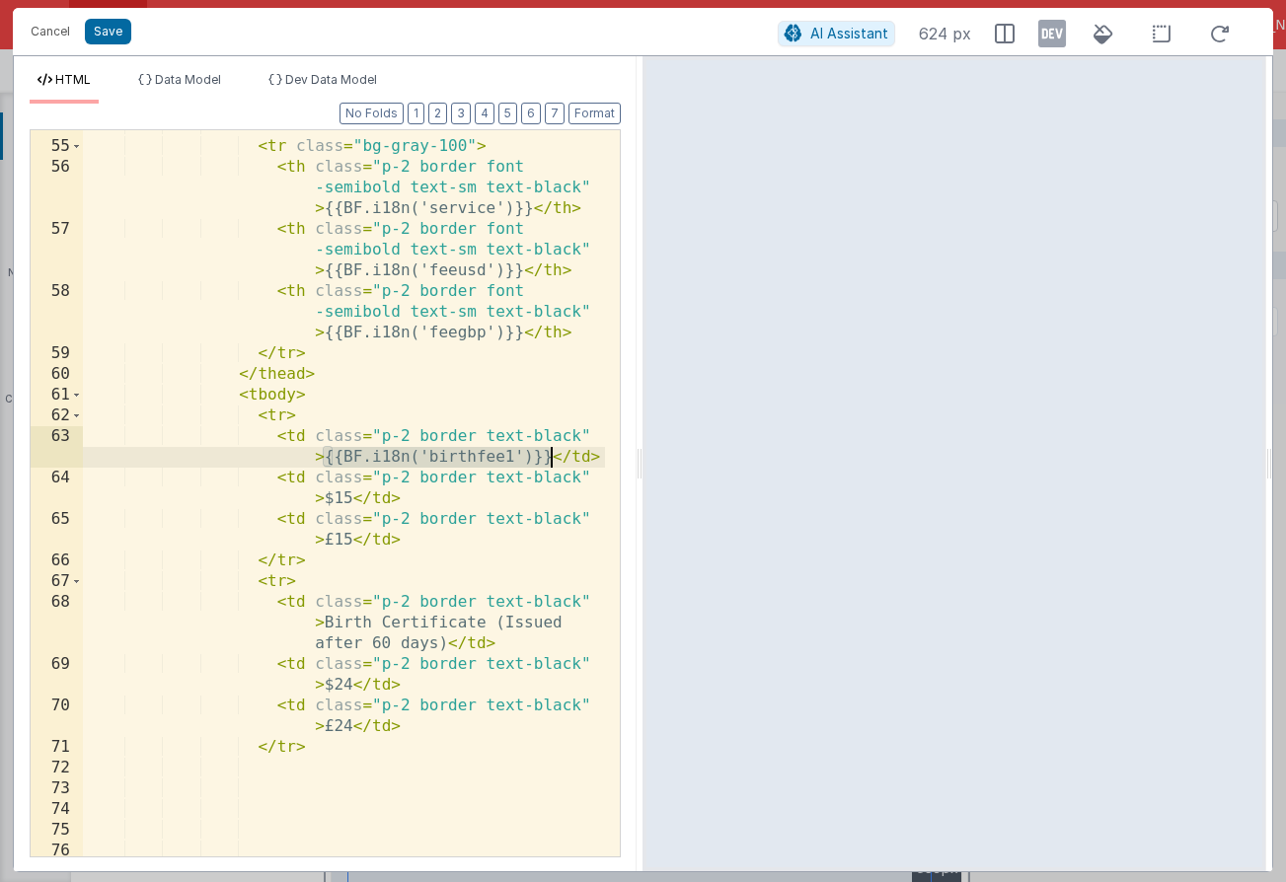
drag, startPoint x: 326, startPoint y: 456, endPoint x: 549, endPoint y: 456, distance: 223.0
click at [549, 456] on div "< thead > < tr class = "bg-gray-100" > < th class = "p-2 border font -semibold …" at bounding box center [344, 499] width 522 height 768
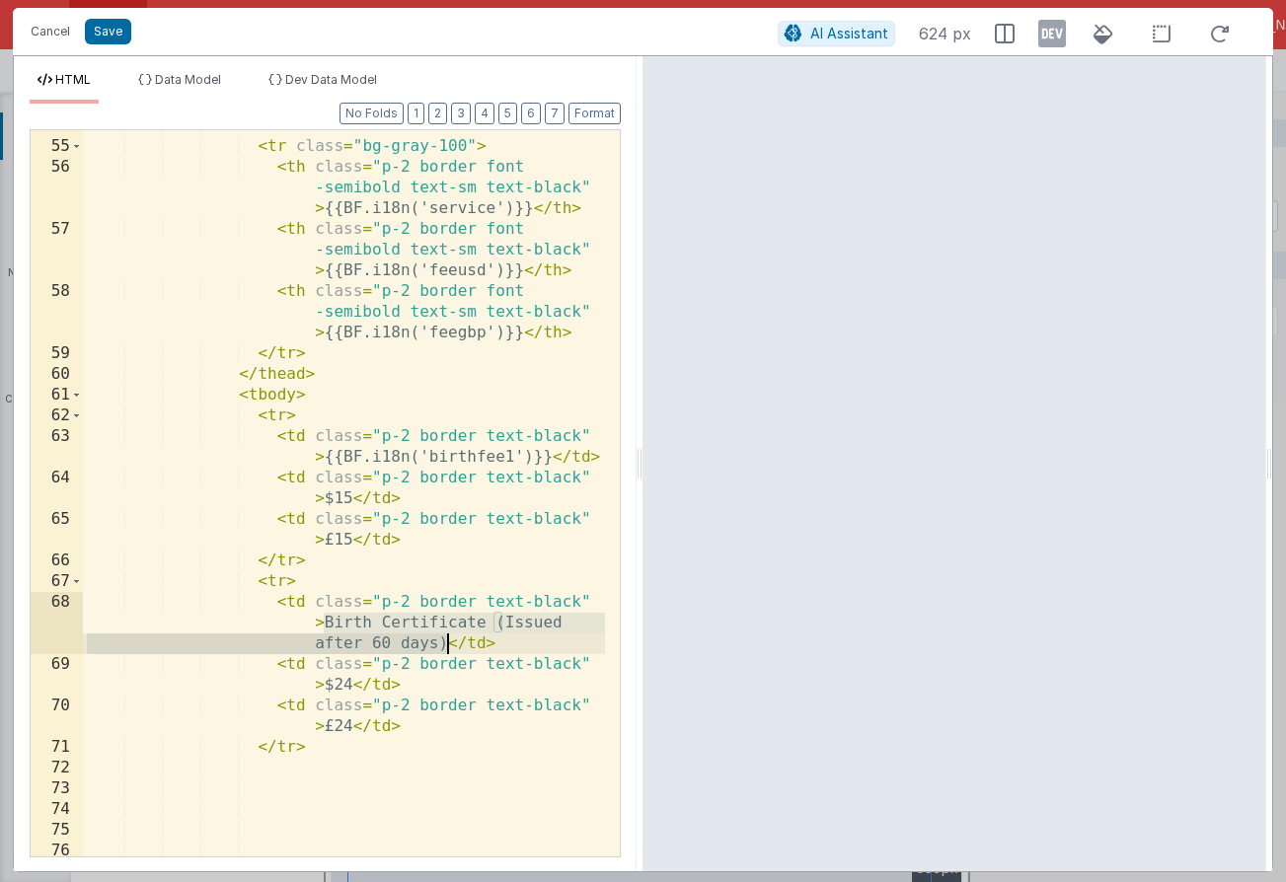
drag, startPoint x: 324, startPoint y: 623, endPoint x: 445, endPoint y: 637, distance: 122.3
click at [445, 637] on div "< thead > < tr class = "bg-gray-100" > < th class = "p-2 border font -semibold …" at bounding box center [344, 499] width 522 height 768
paste textarea
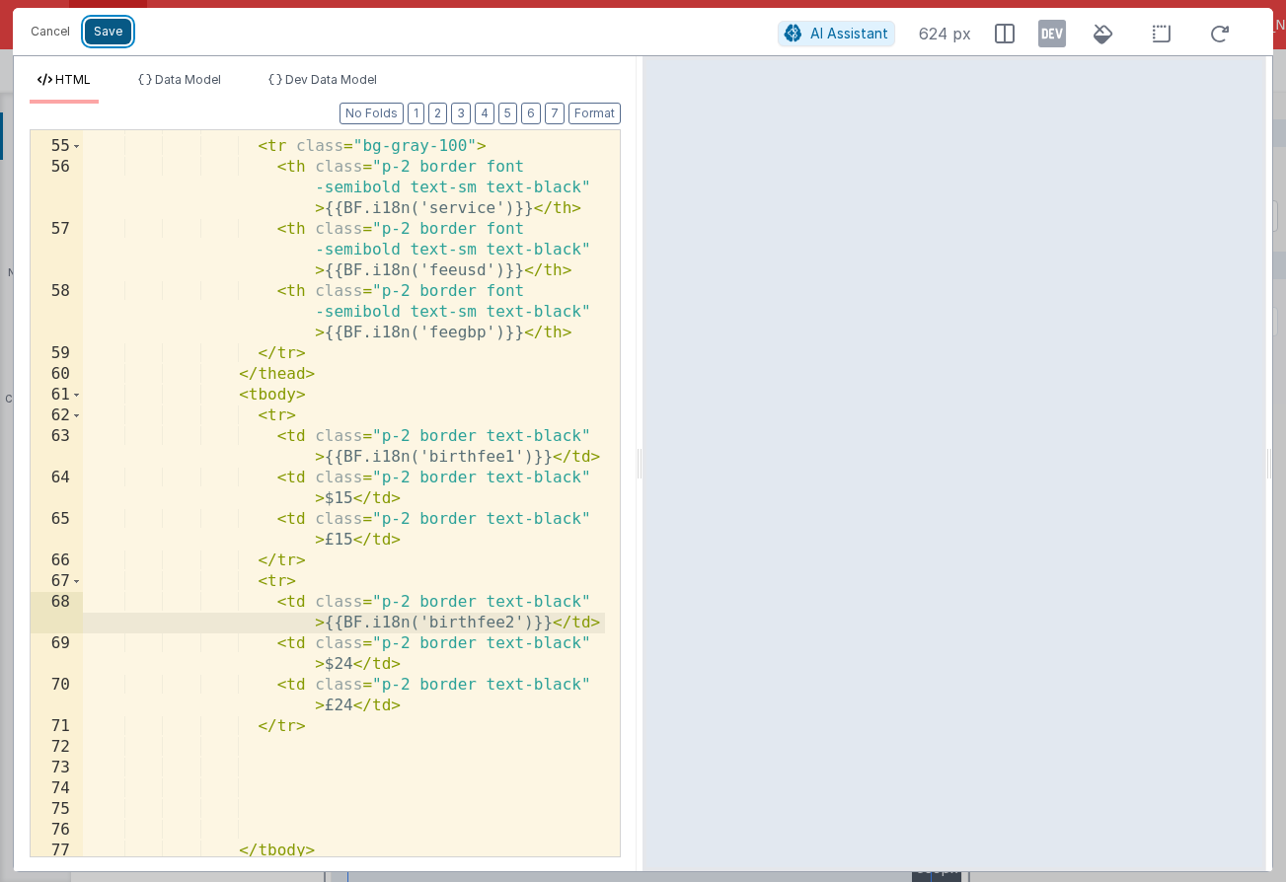
click at [118, 36] on button "Save" at bounding box center [108, 32] width 46 height 26
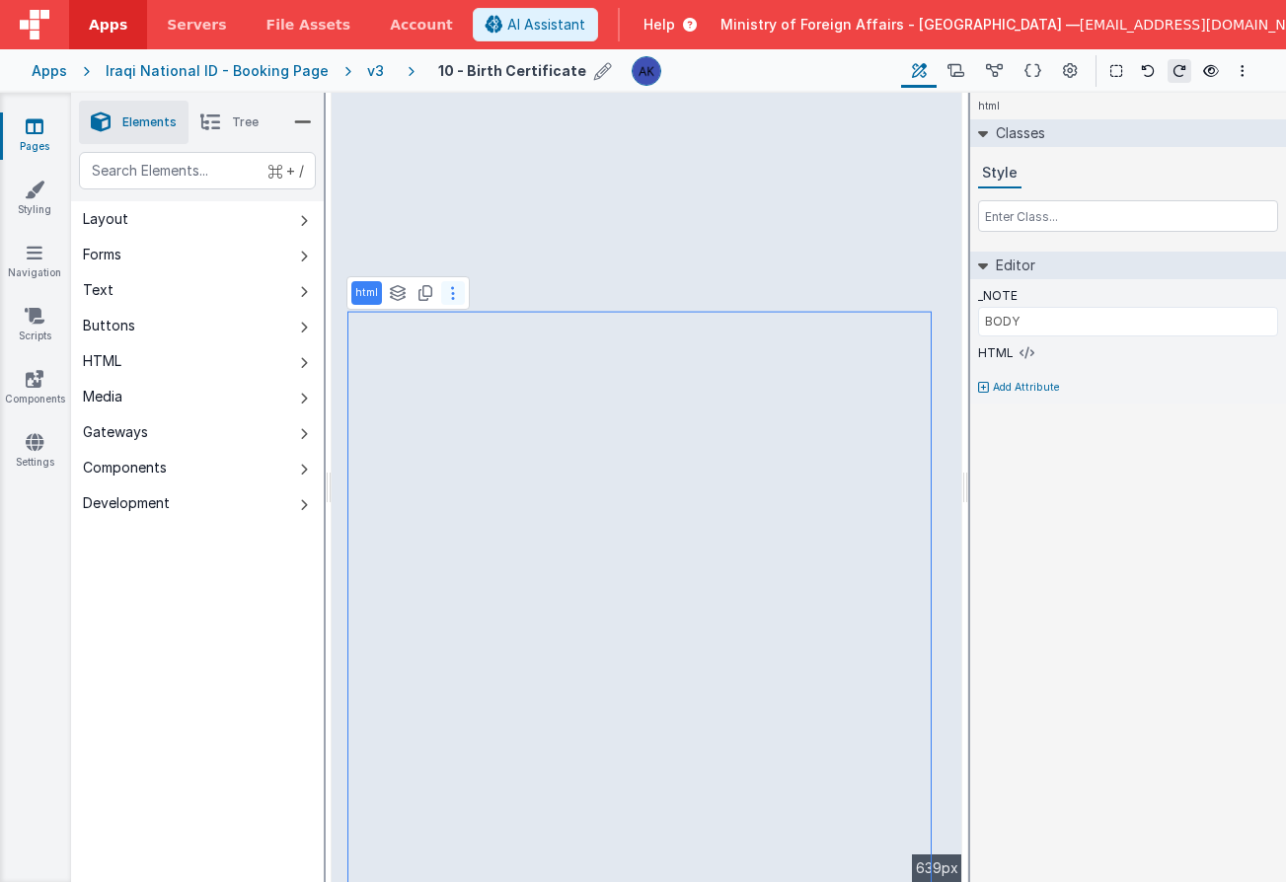
click at [448, 302] on button at bounding box center [453, 293] width 24 height 24
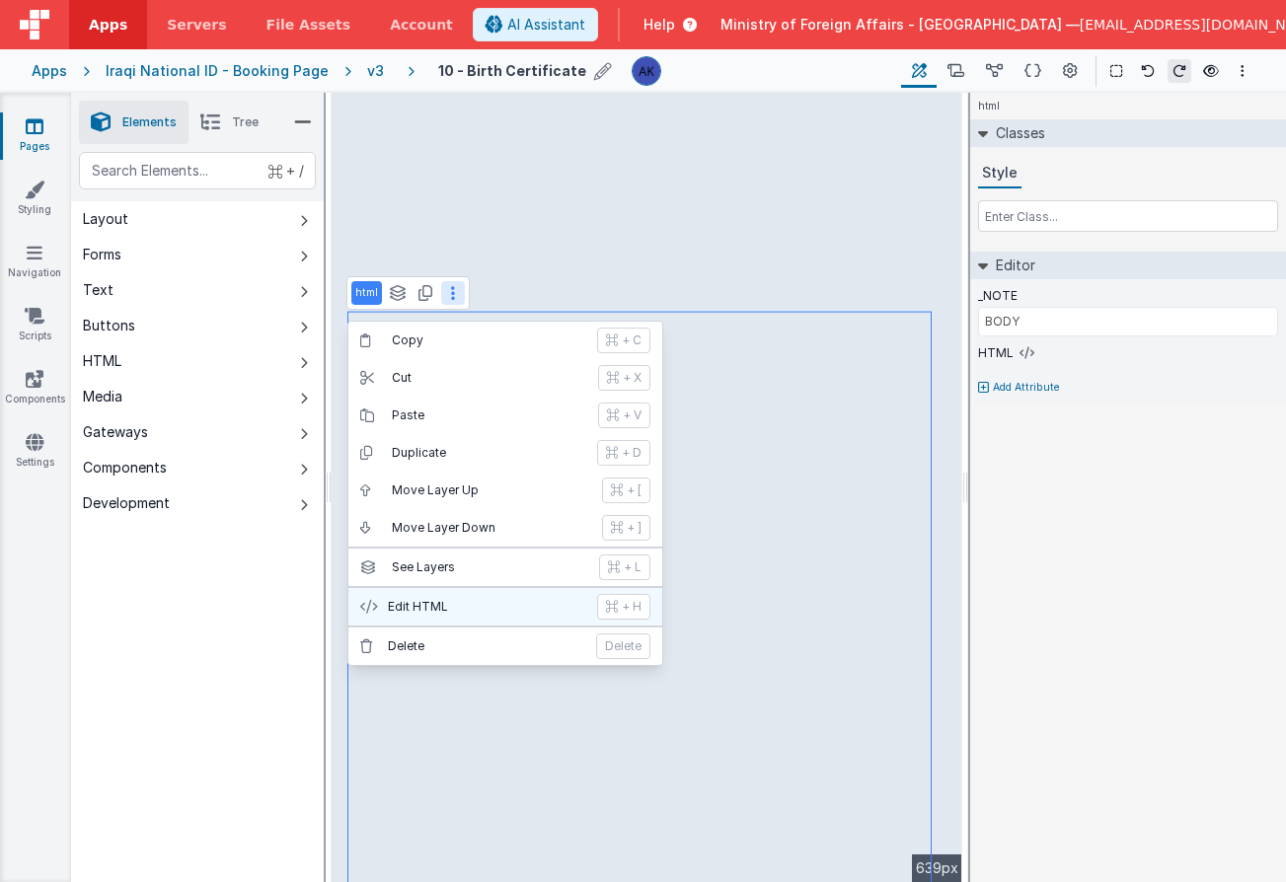
click at [454, 607] on p "Edit HTML" at bounding box center [486, 607] width 197 height 16
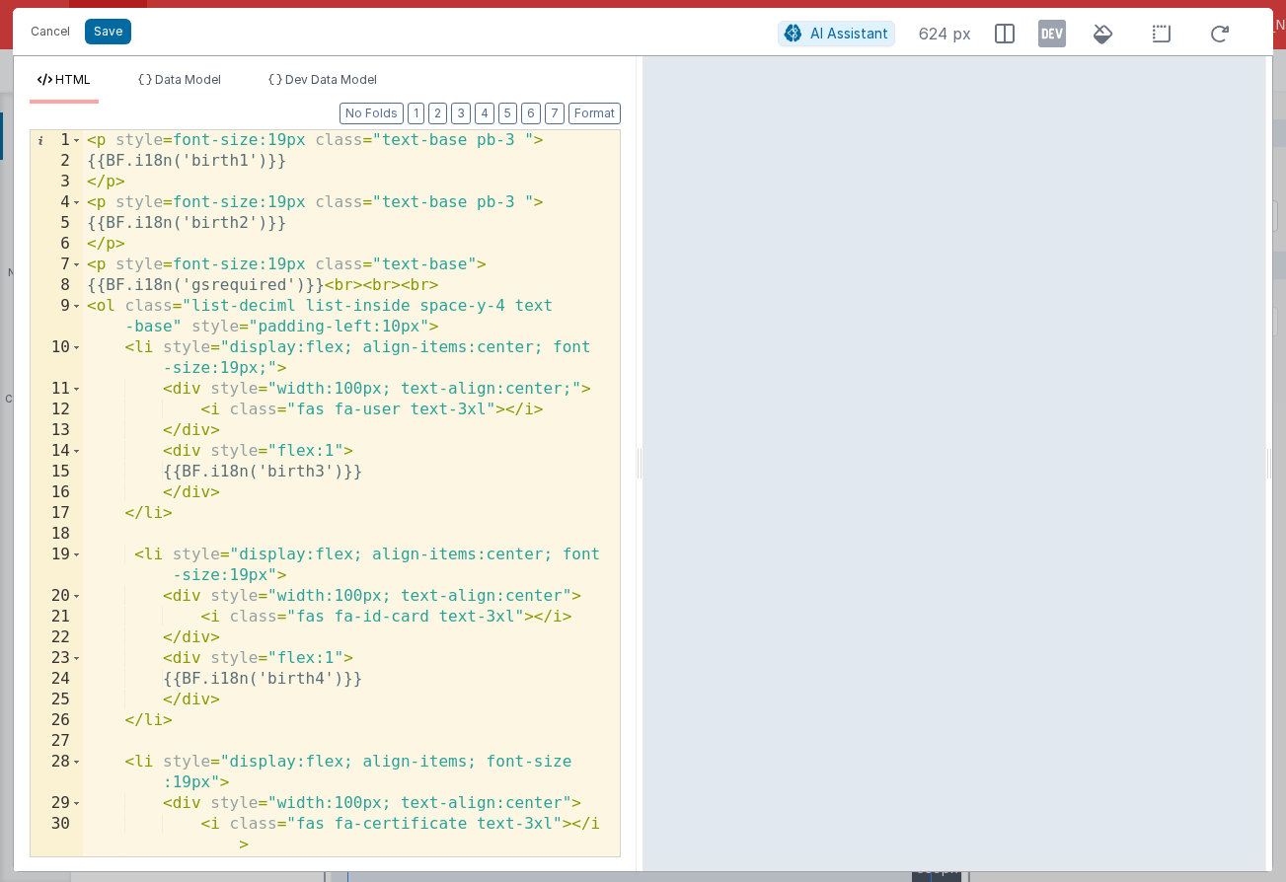
click at [126, 347] on div "< p style = font-size:19px class = "text-base pb-3 " > {{BF.i18n('birth1')}} </…" at bounding box center [344, 514] width 522 height 768
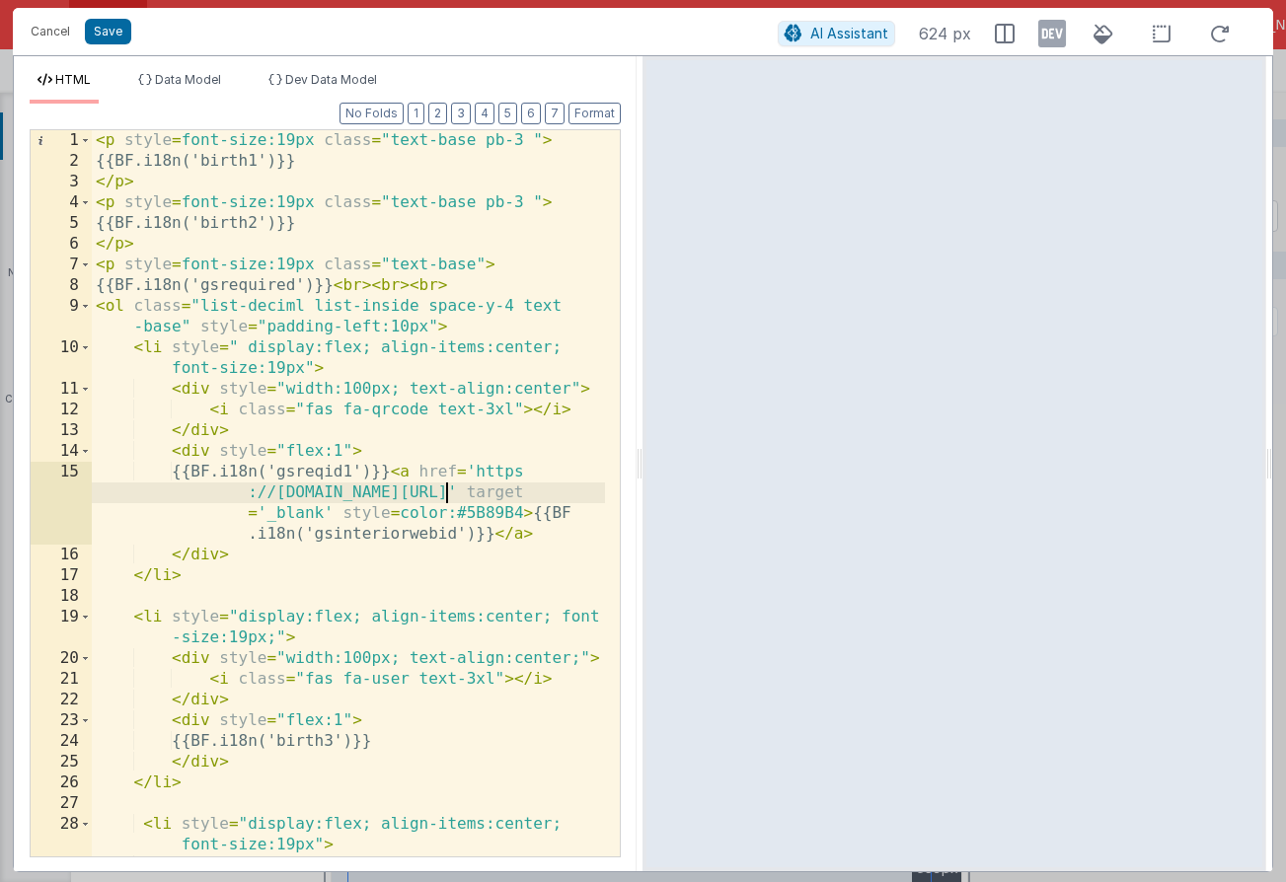
click at [447, 492] on div "< p style = font-size:19px class = "text-base pb-3 " > {{BF.i18n('birth1')}} </…" at bounding box center [348, 514] width 513 height 768
drag, startPoint x: 525, startPoint y: 495, endPoint x: 520, endPoint y: 477, distance: 19.4
click at [520, 477] on div "< p style = font-size:19px class = "text-base pb-3 " > {{BF.i18n('birth1')}} </…" at bounding box center [348, 514] width 513 height 768
click at [355, 473] on div "< p style = font-size:19px class = "text-base pb-3 " > {{BF.i18n('birth1')}} </…" at bounding box center [348, 514] width 513 height 768
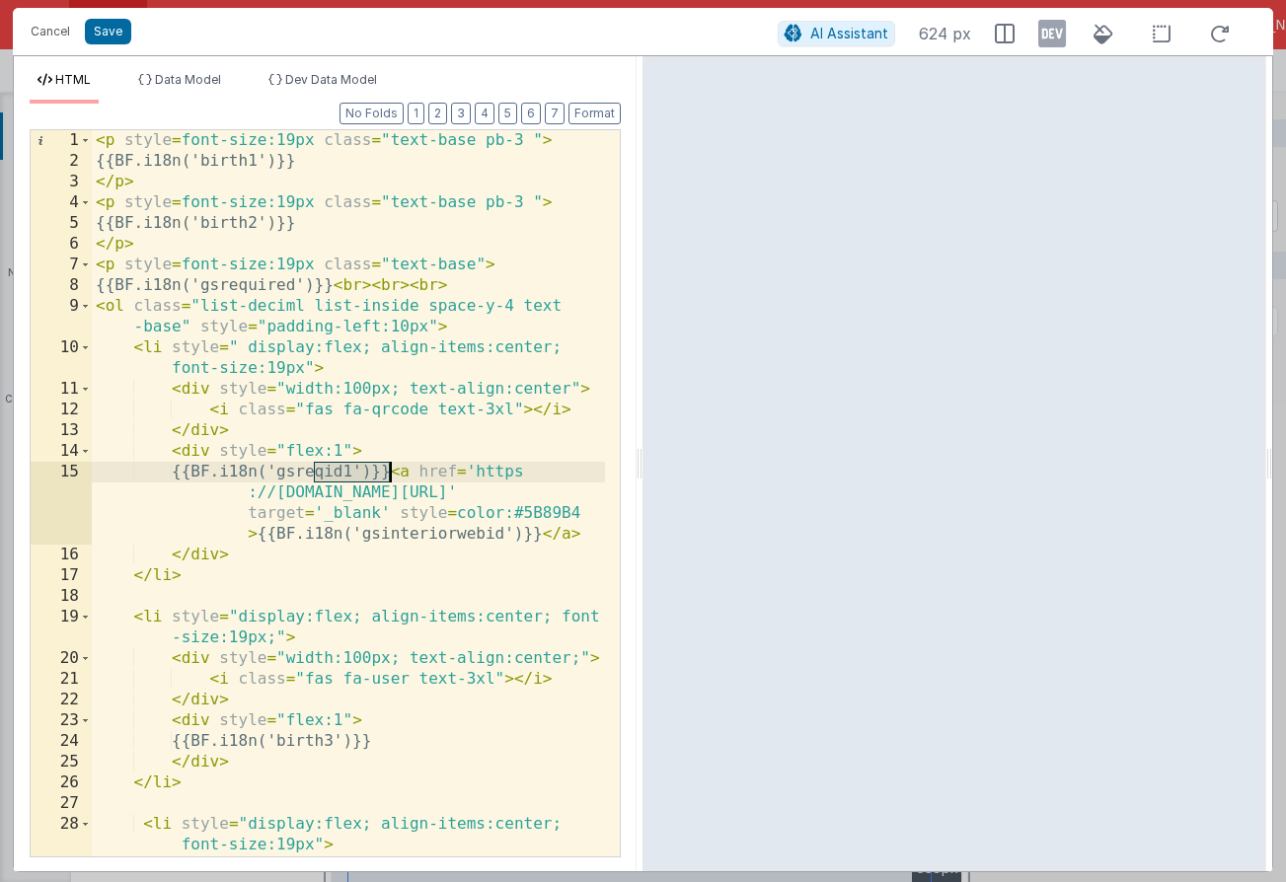
click at [354, 473] on div "< p style = font-size:19px class = "text-base pb-3 " > {{BF.i18n('birth1')}} </…" at bounding box center [348, 514] width 513 height 768
click at [469, 534] on div "< p style = font-size:19px class = "text-base pb-3 " > {{BF.i18n('birth1')}} </…" at bounding box center [348, 514] width 513 height 768
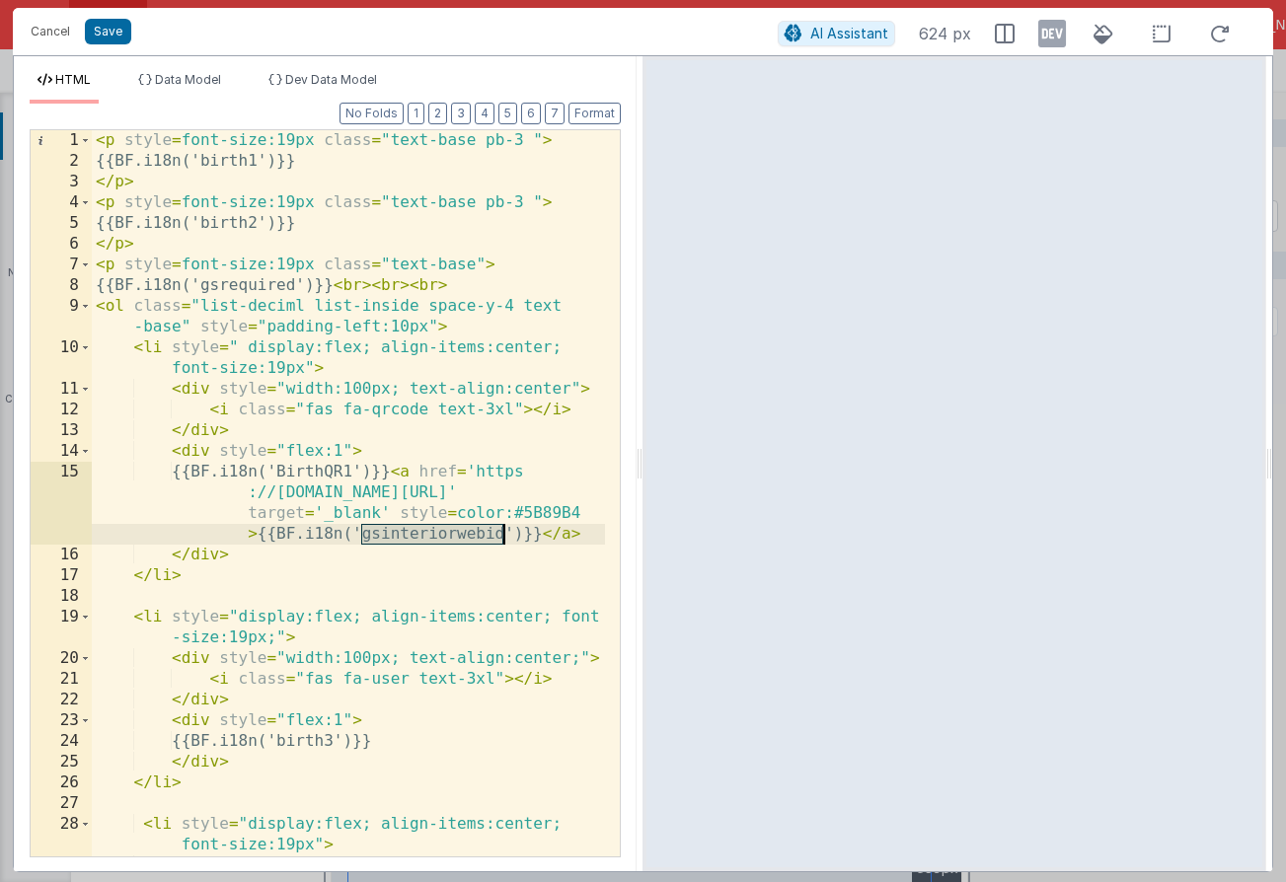
click at [469, 534] on div "< p style = font-size:19px class = "text-base pb-3 " > {{BF.i18n('birth1')}} </…" at bounding box center [348, 514] width 513 height 768
paste textarea
click at [115, 25] on button "Save" at bounding box center [108, 32] width 46 height 26
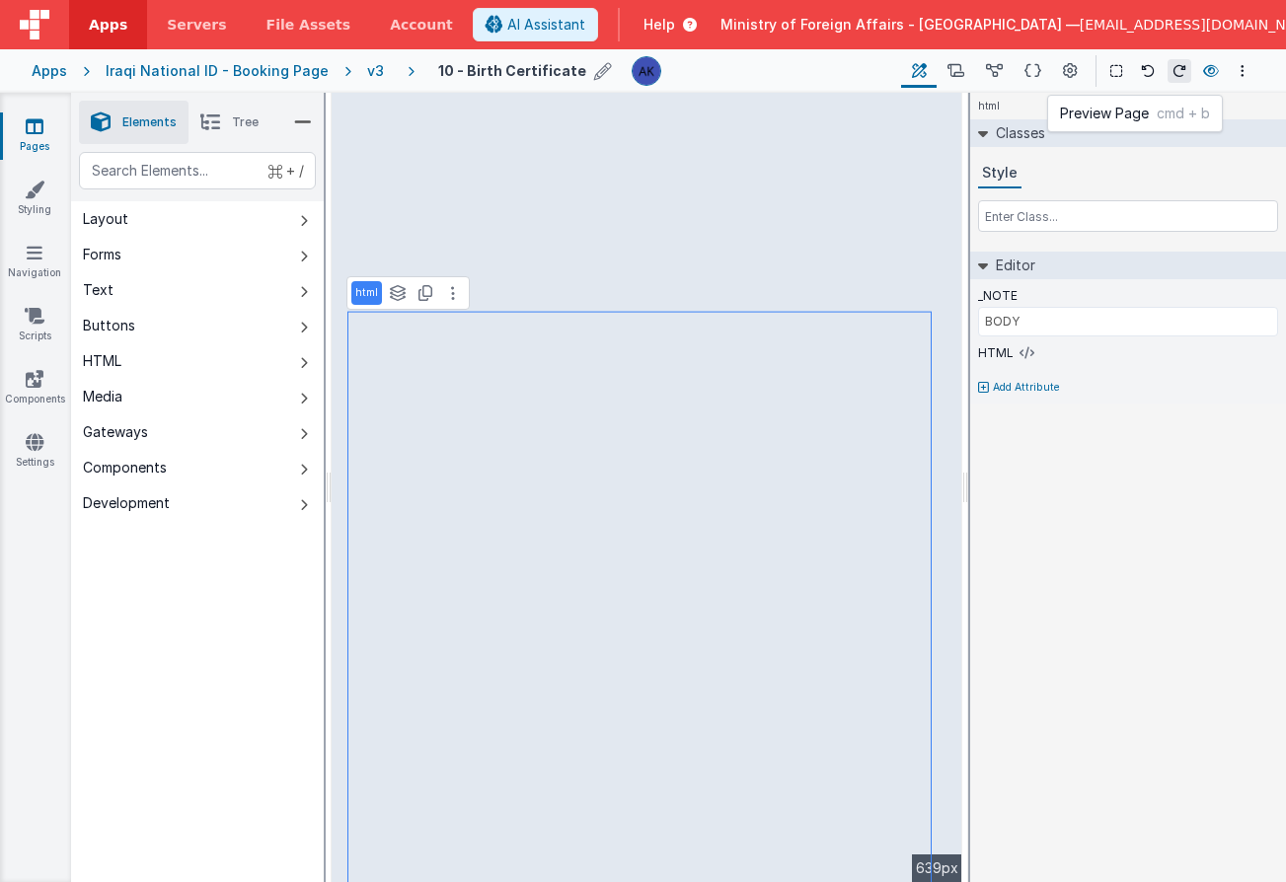
click at [1214, 70] on icon at bounding box center [1211, 71] width 16 height 14
click at [367, 76] on div "v3" at bounding box center [379, 71] width 25 height 20
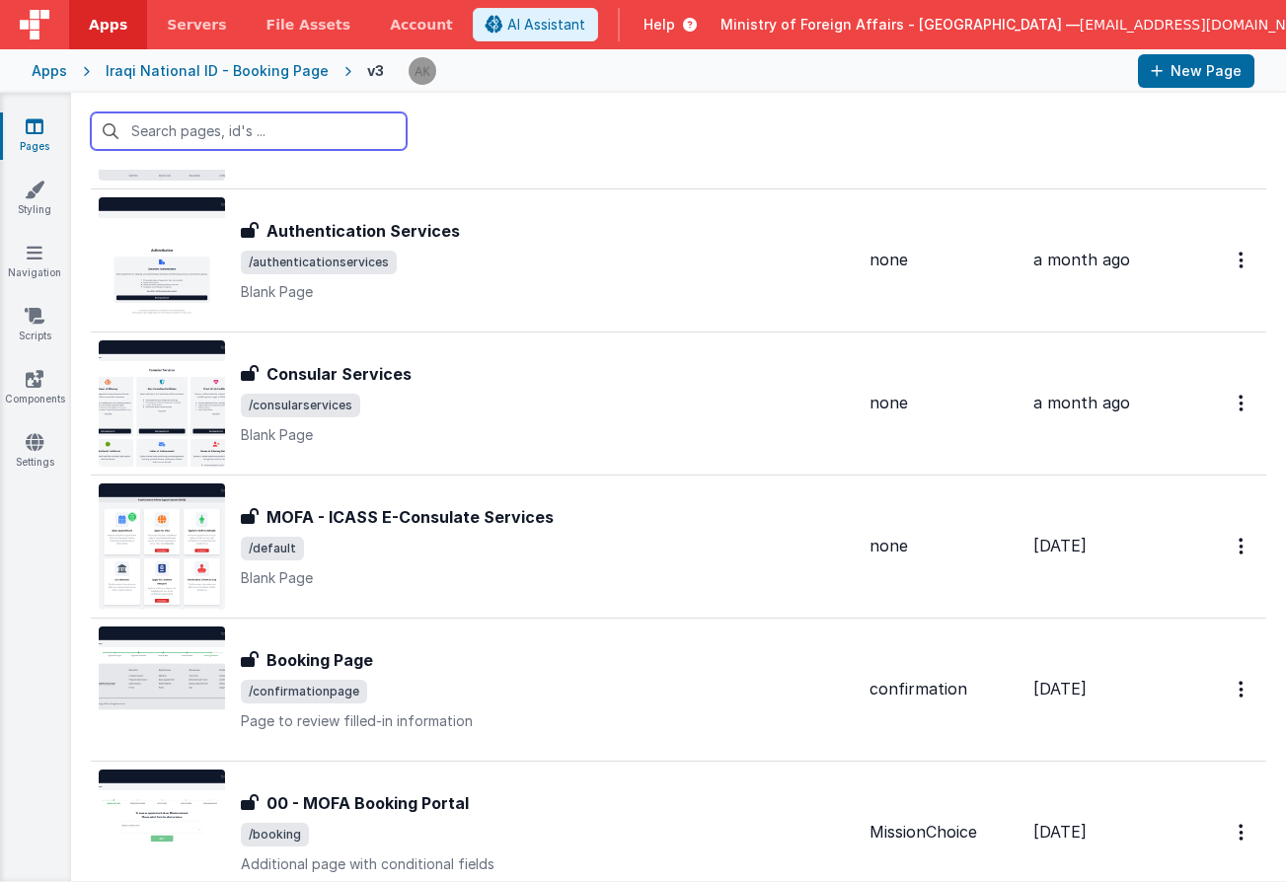
scroll to position [3599, 0]
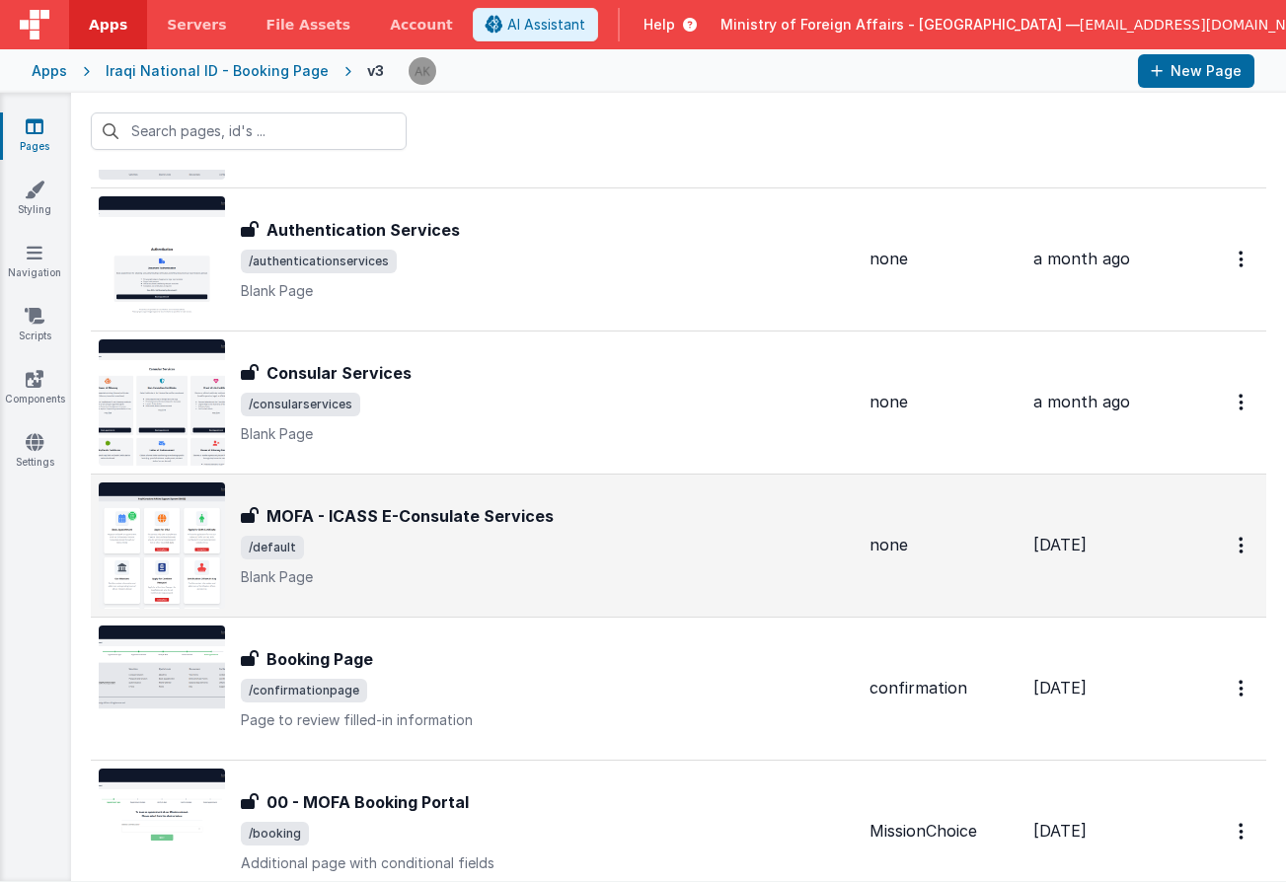
click at [212, 544] on img at bounding box center [162, 545] width 126 height 126
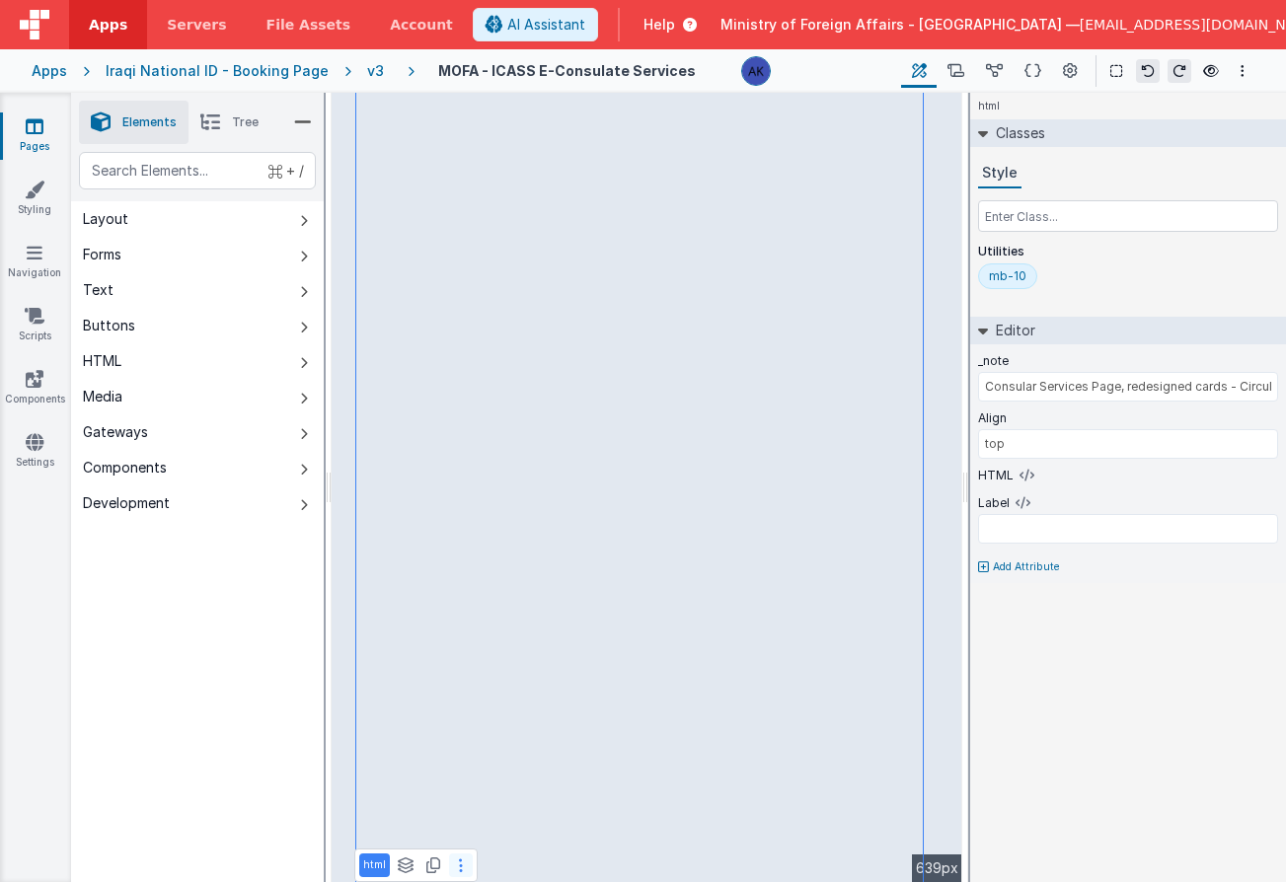
click at [455, 857] on button at bounding box center [461, 865] width 24 height 24
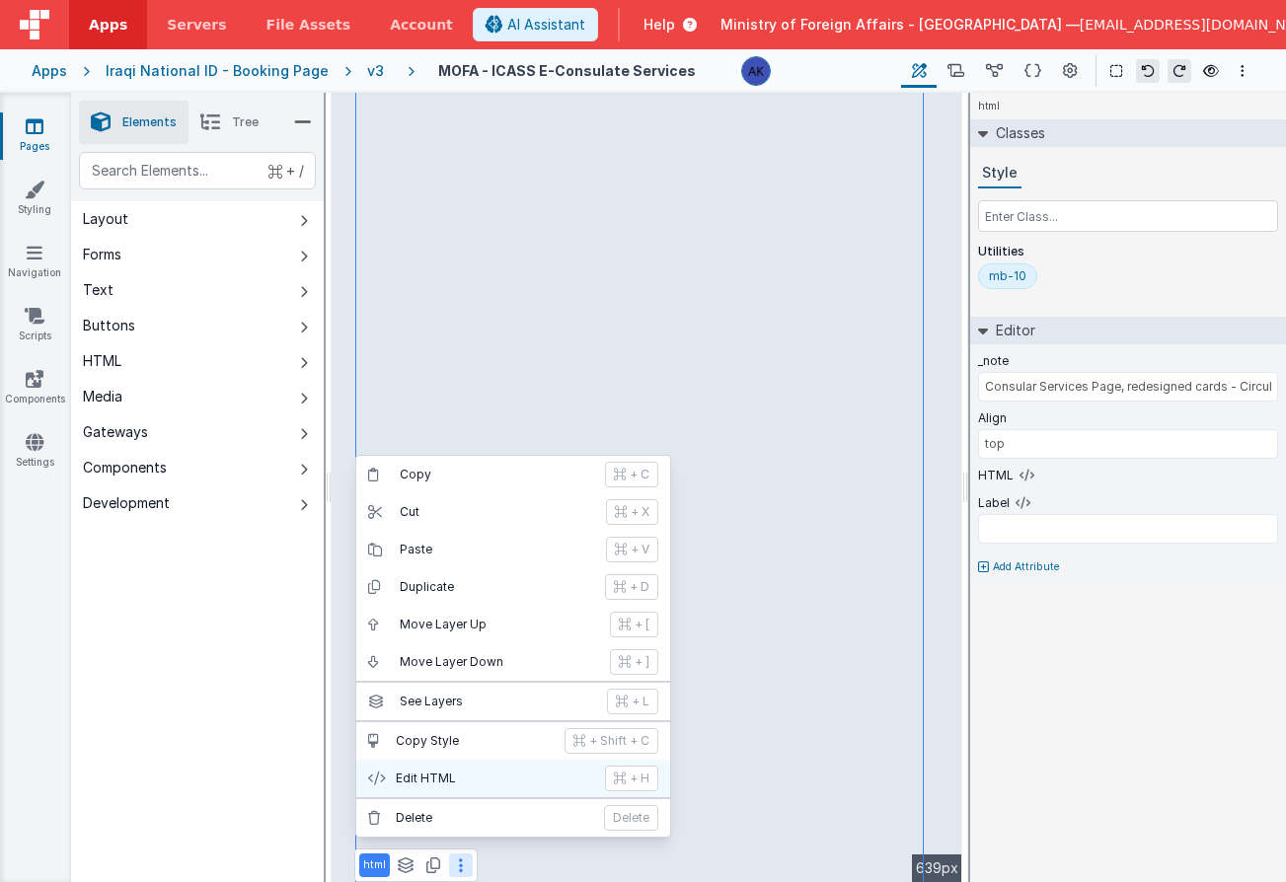
click at [461, 788] on button "Edit HTML + H" at bounding box center [513, 778] width 314 height 37
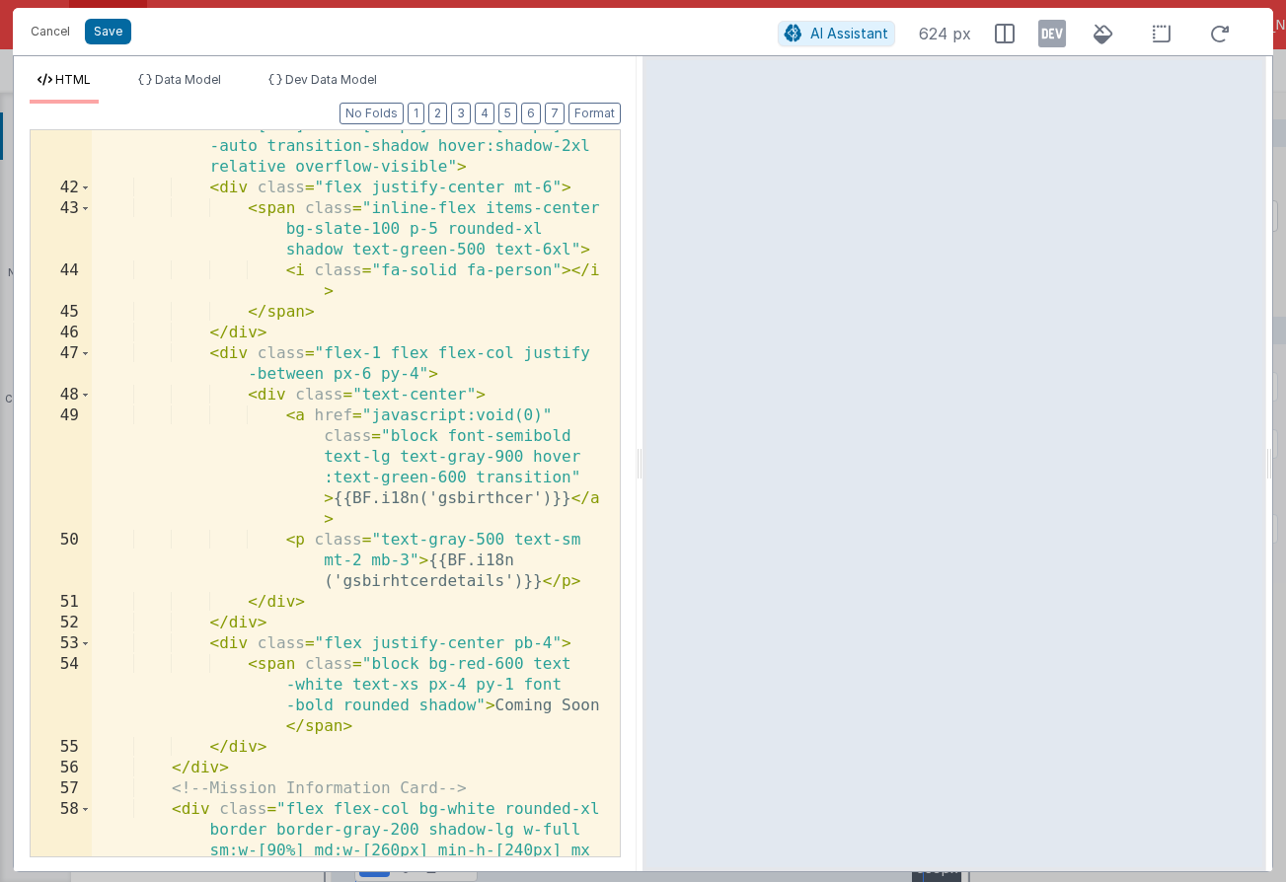
scroll to position [1887, 0]
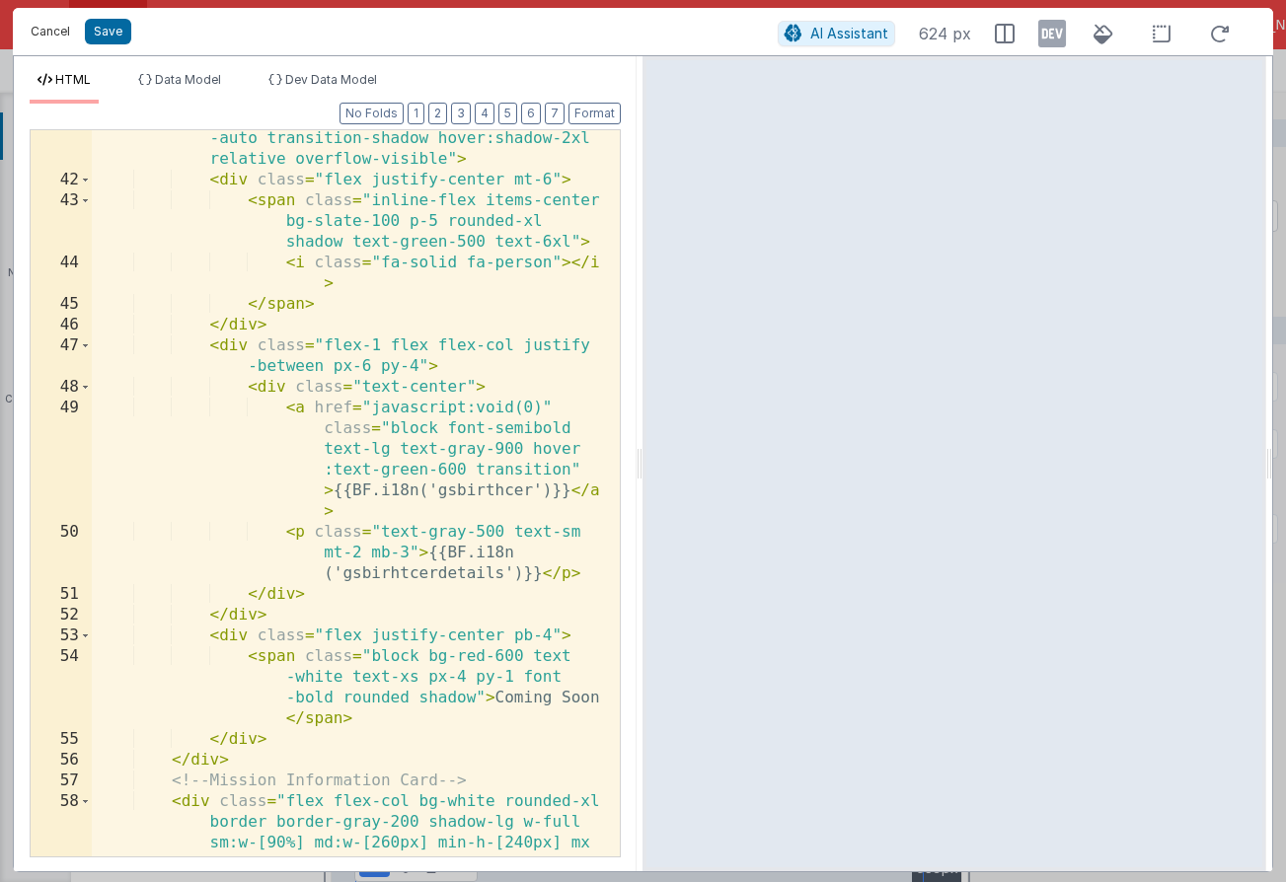
click at [73, 29] on button "Cancel" at bounding box center [50, 32] width 59 height 28
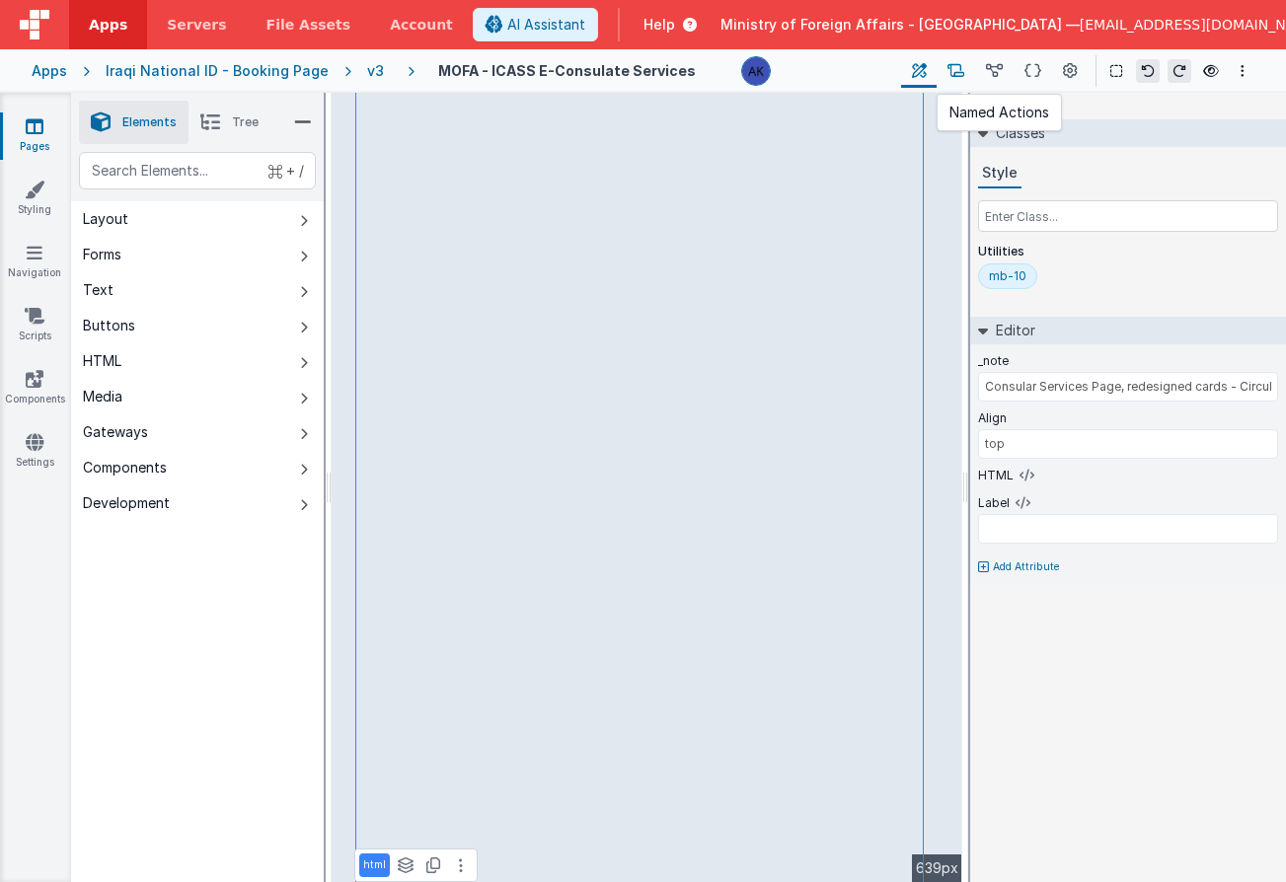
click at [958, 76] on icon at bounding box center [955, 71] width 17 height 21
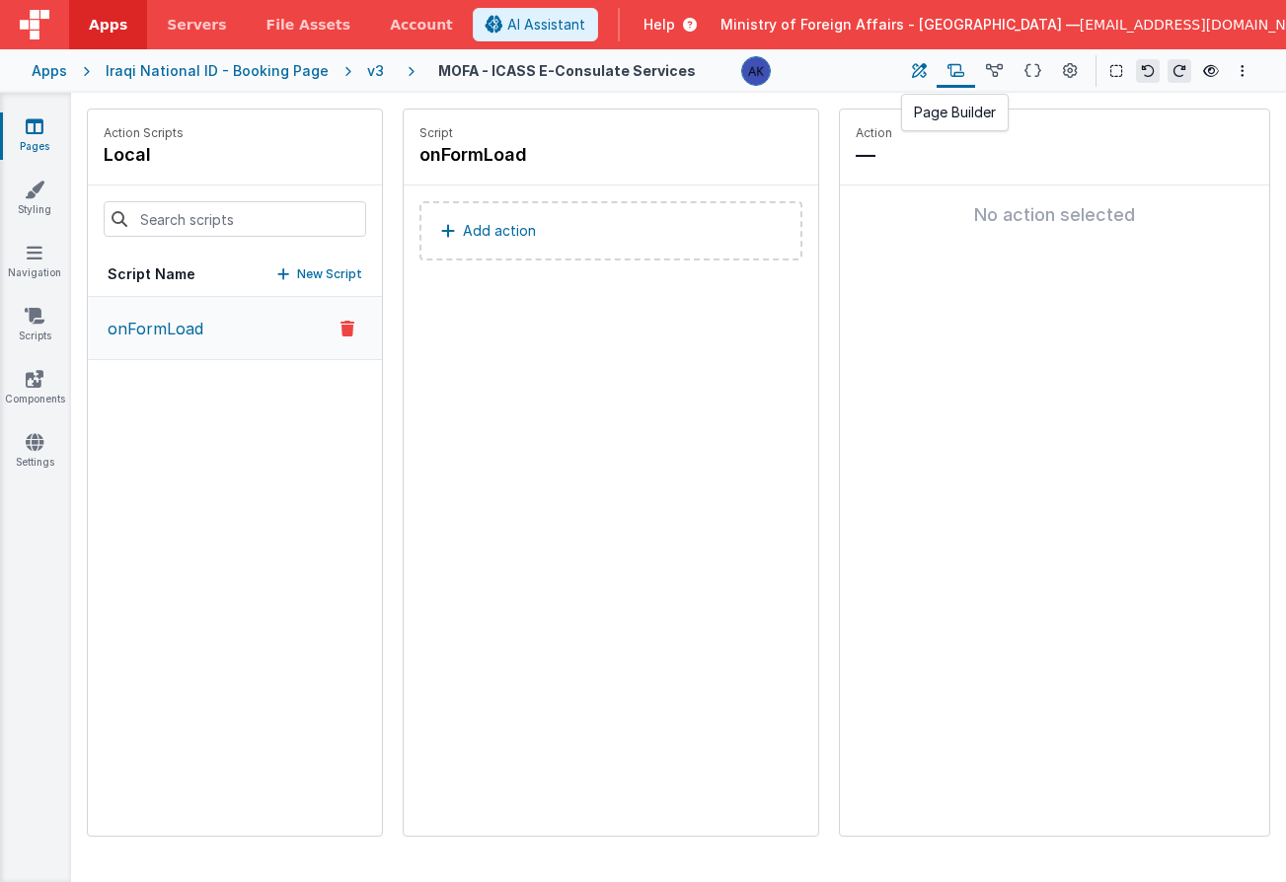
click at [916, 73] on icon at bounding box center [919, 71] width 15 height 21
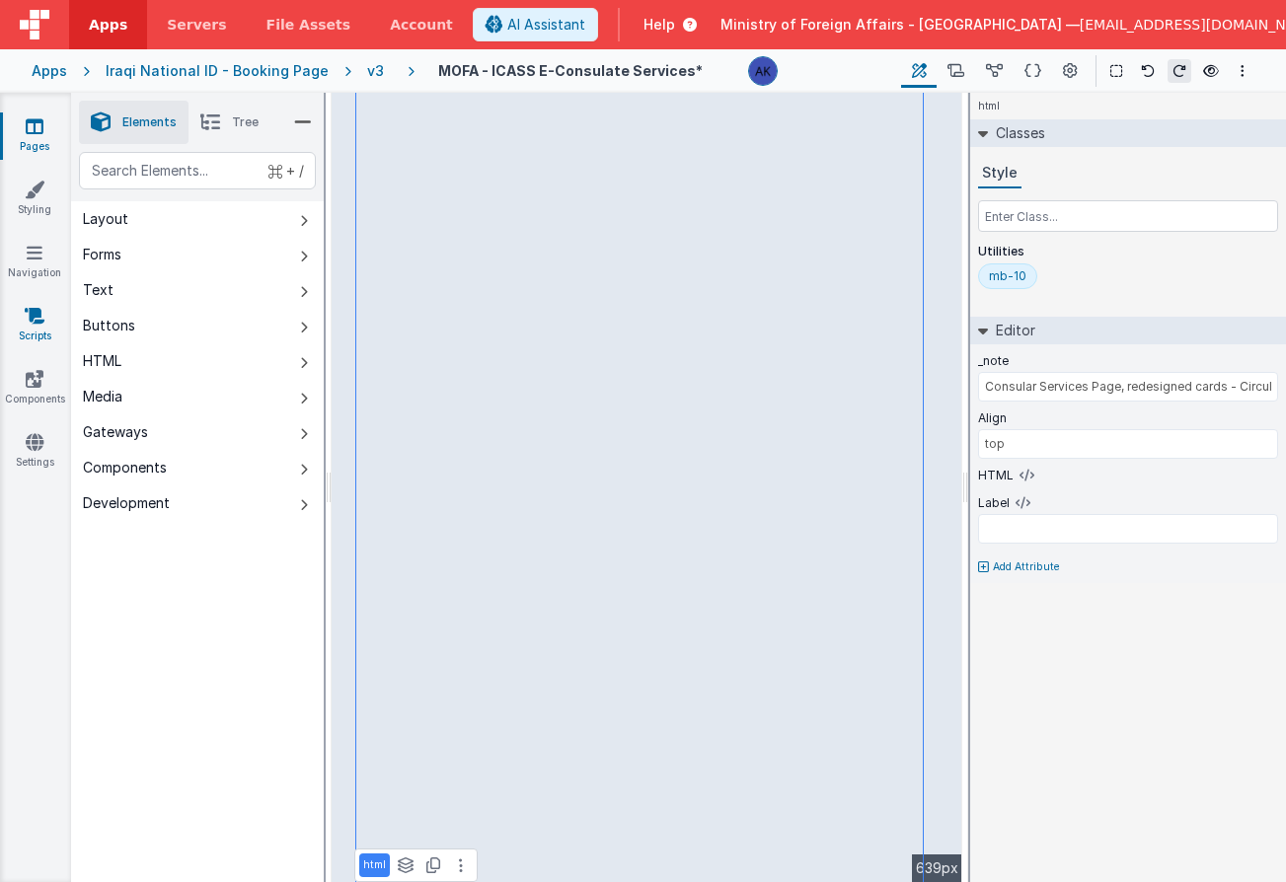
click at [37, 307] on icon at bounding box center [35, 316] width 20 height 20
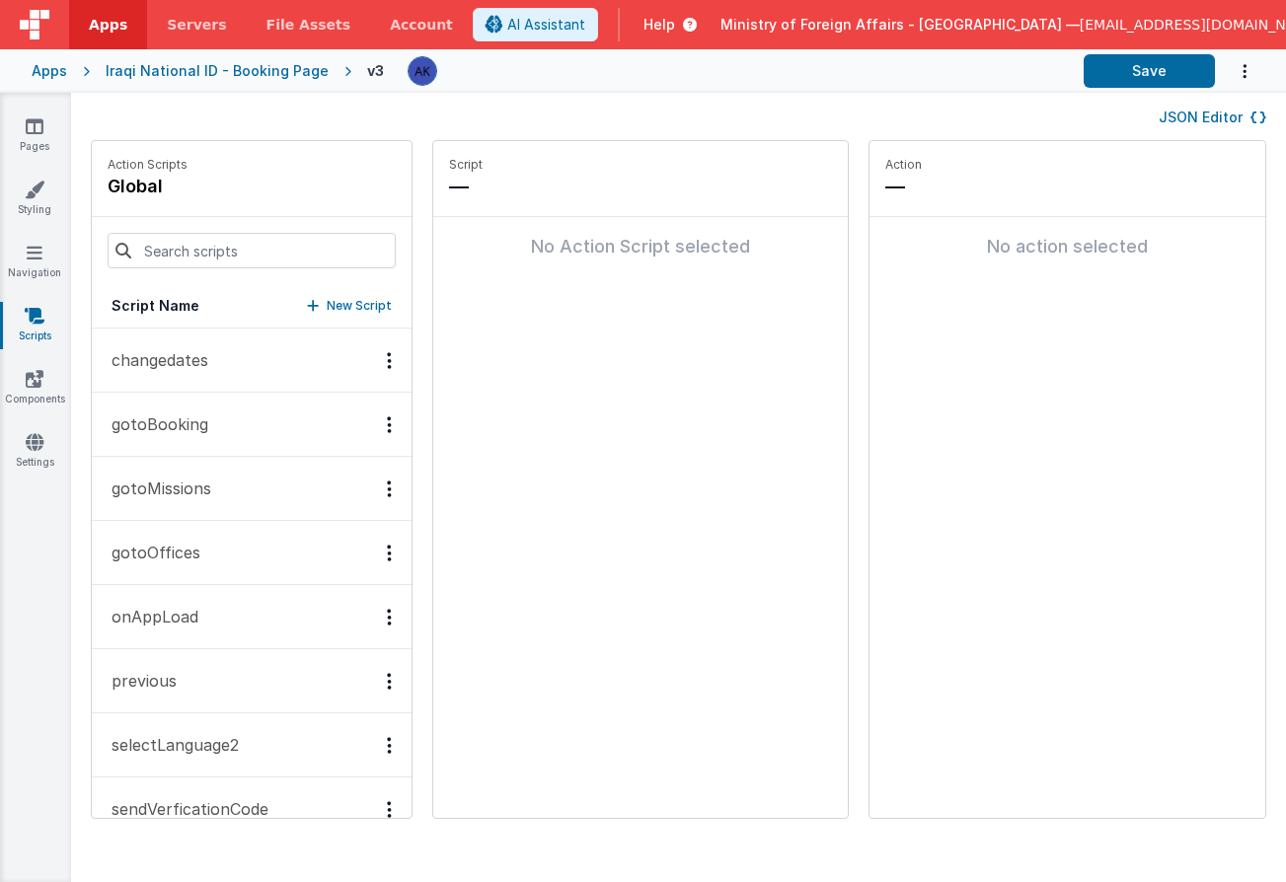
click at [228, 415] on button "gotoBooking" at bounding box center [252, 425] width 320 height 64
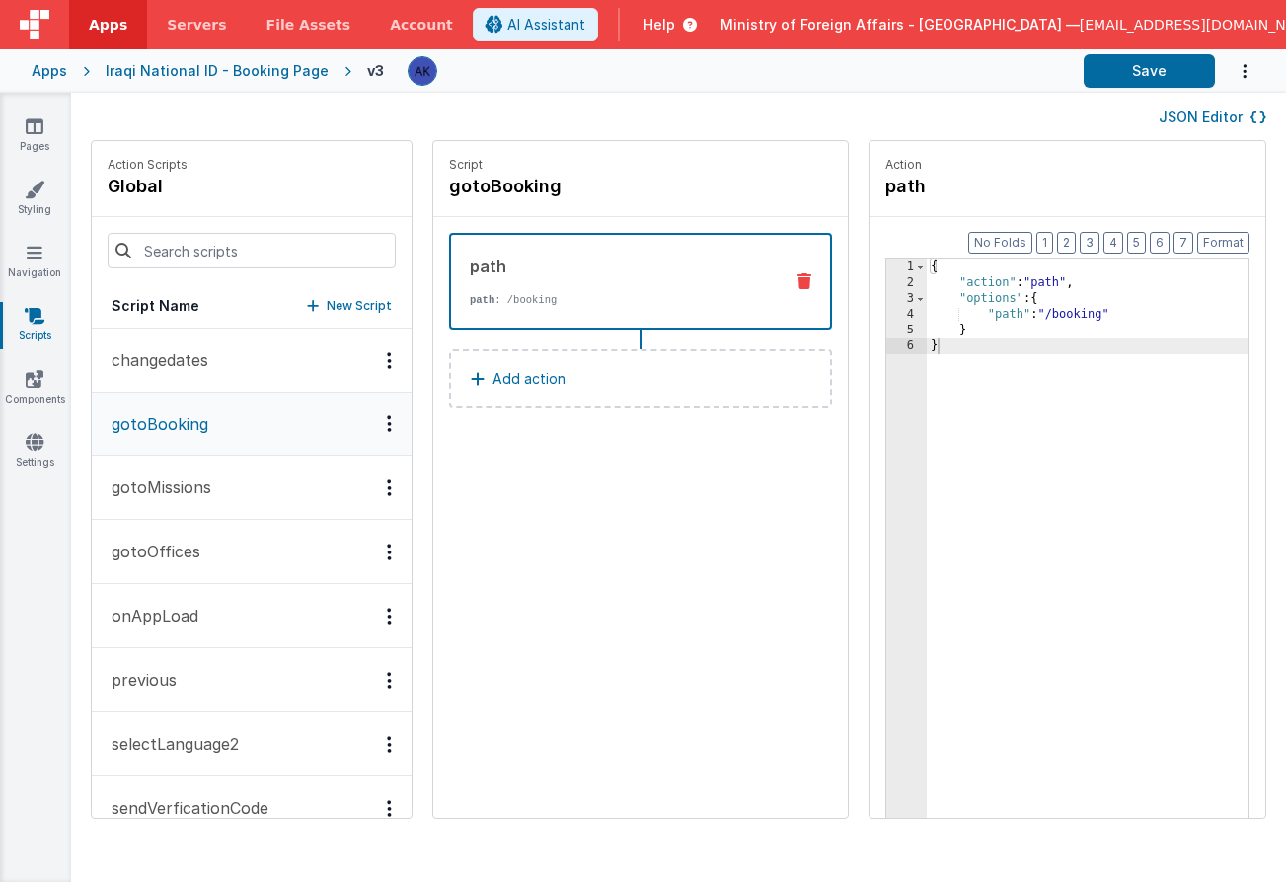
click at [375, 419] on div "Options" at bounding box center [389, 423] width 29 height 17
click at [315, 451] on div "Duplicate" at bounding box center [317, 458] width 174 height 37
click at [621, 187] on icon at bounding box center [628, 188] width 14 height 20
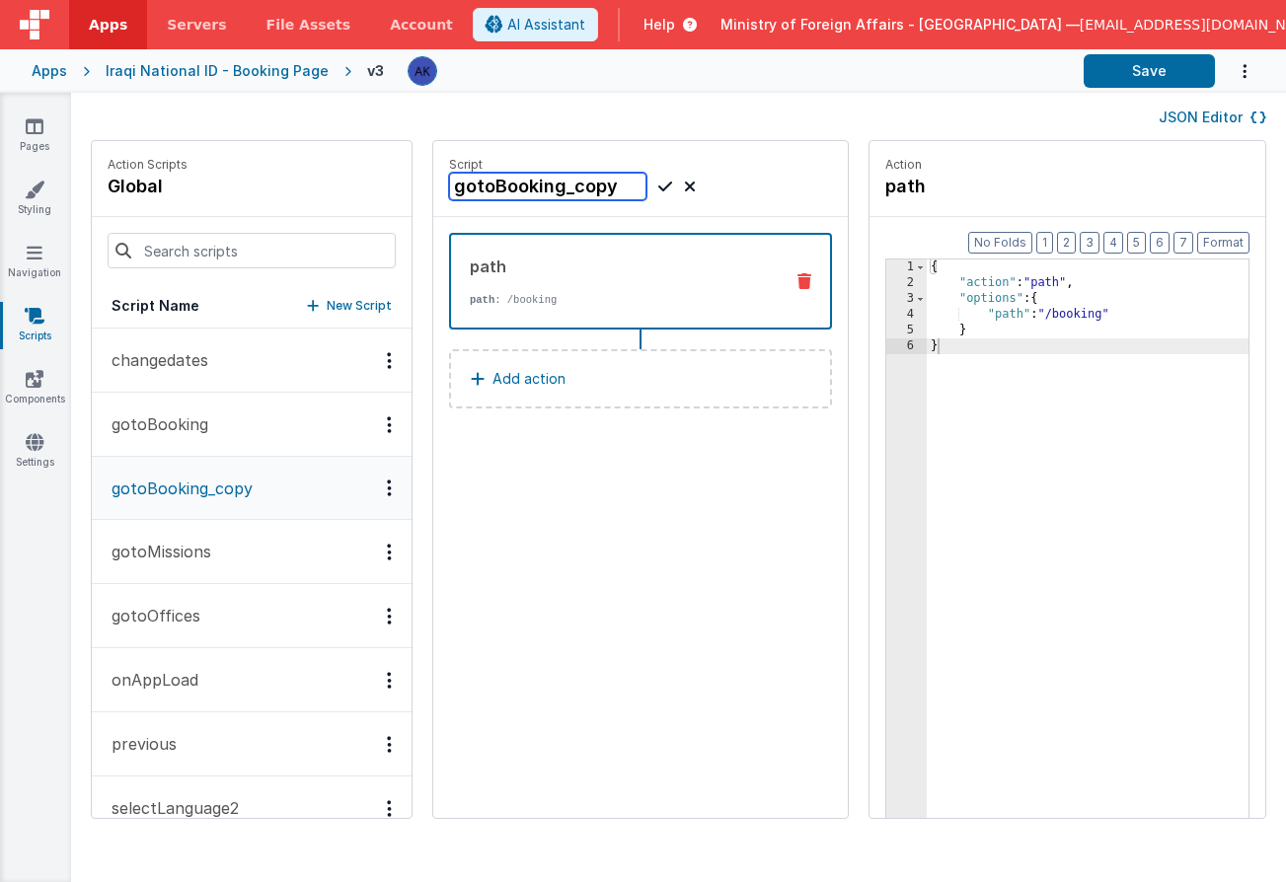
click at [572, 189] on input "gotoBooking_copy" at bounding box center [547, 187] width 197 height 28
type input "gotoBirthApp"
click at [658, 184] on icon at bounding box center [665, 187] width 14 height 24
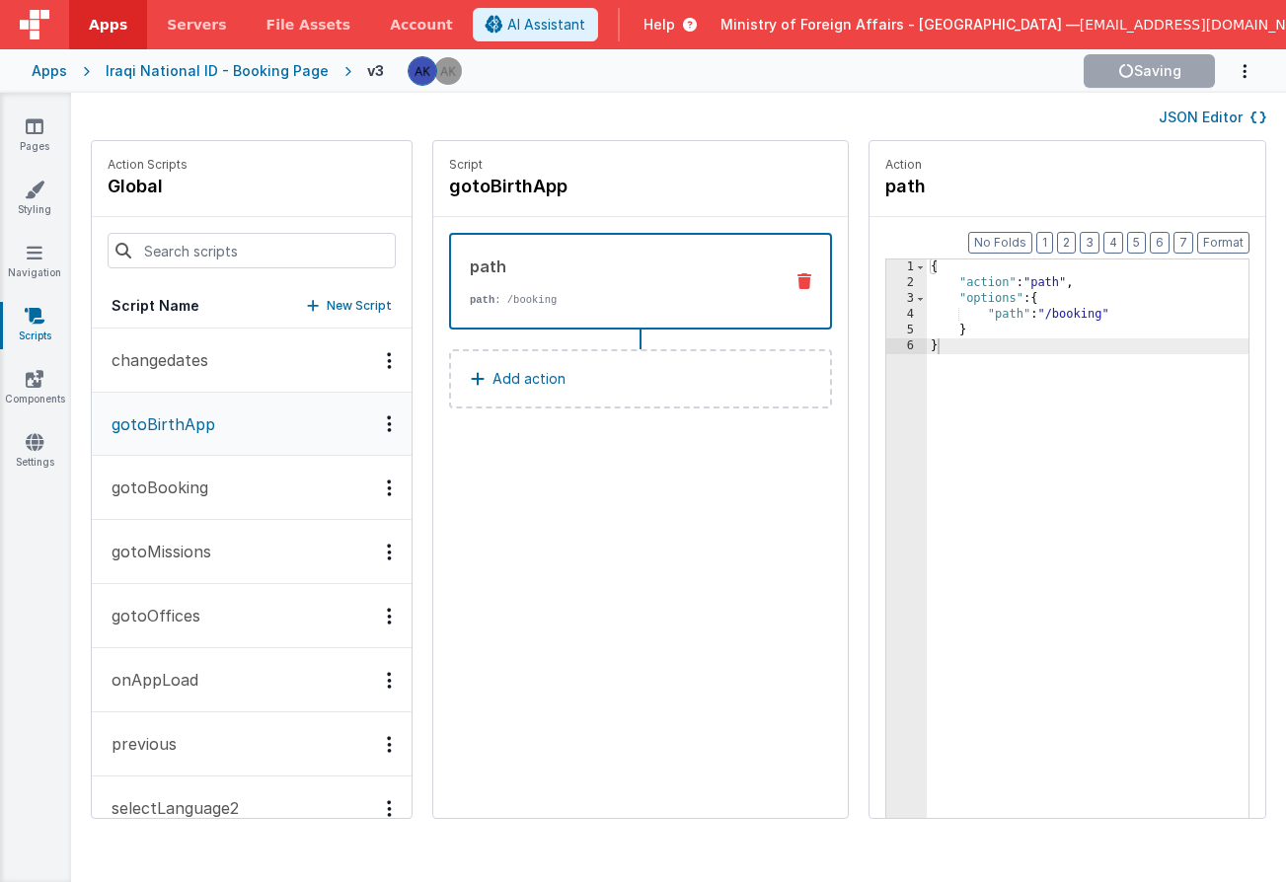
click at [1043, 321] on div "{ "action" : "path" , "options" : { "path" : "/booking" } }" at bounding box center [1112, 584] width 373 height 651
click at [1055, 315] on div "{ "action" : "path" , "options" : { "path" : "/booking" } }" at bounding box center [1112, 584] width 373 height 651
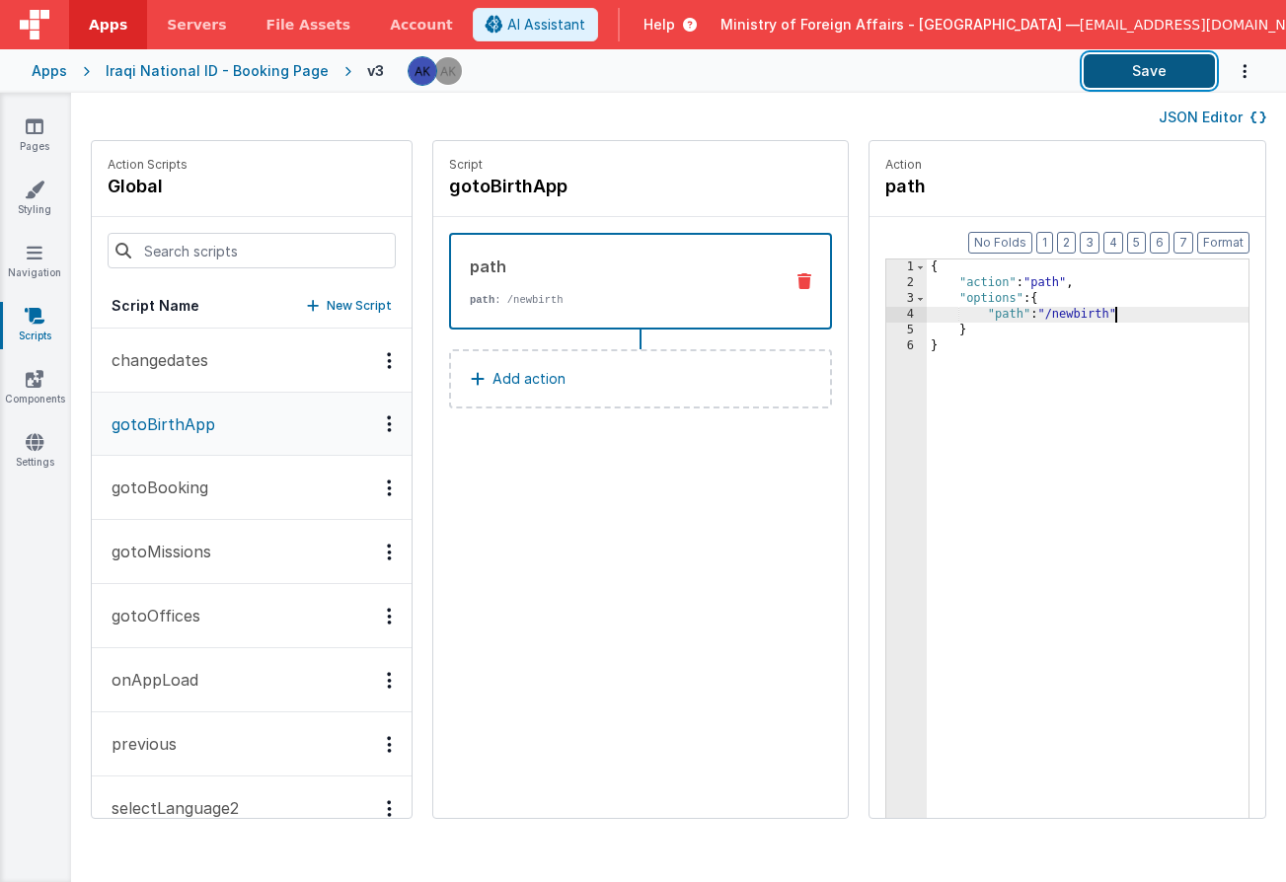
click at [1187, 74] on button "Save" at bounding box center [1148, 71] width 131 height 34
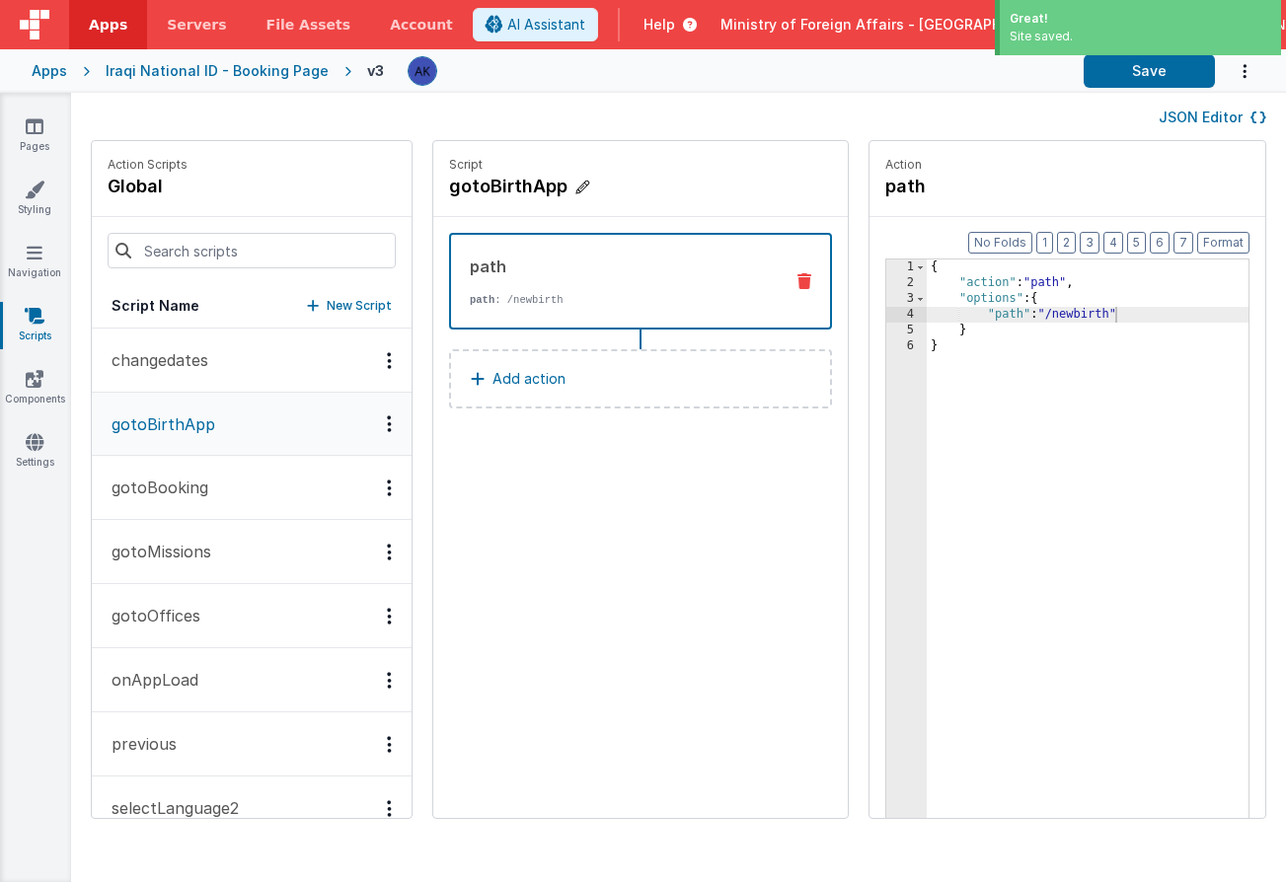
drag, startPoint x: 399, startPoint y: 188, endPoint x: 515, endPoint y: 185, distance: 116.5
click at [515, 185] on h4 "gotoBirthApp" at bounding box center [597, 187] width 296 height 28
click at [515, 186] on input "gotoBirthApp" at bounding box center [547, 187] width 197 height 28
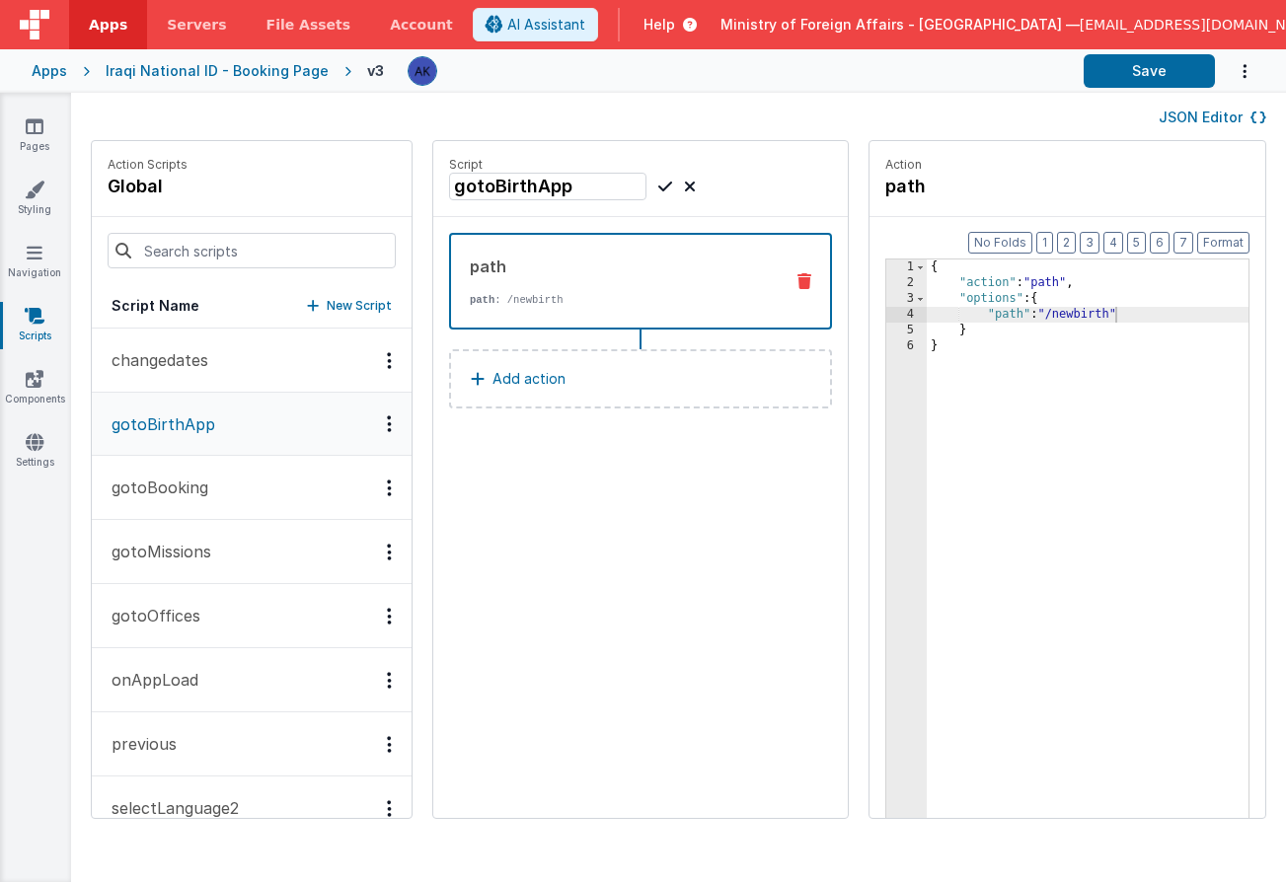
click at [658, 190] on icon at bounding box center [665, 187] width 14 height 24
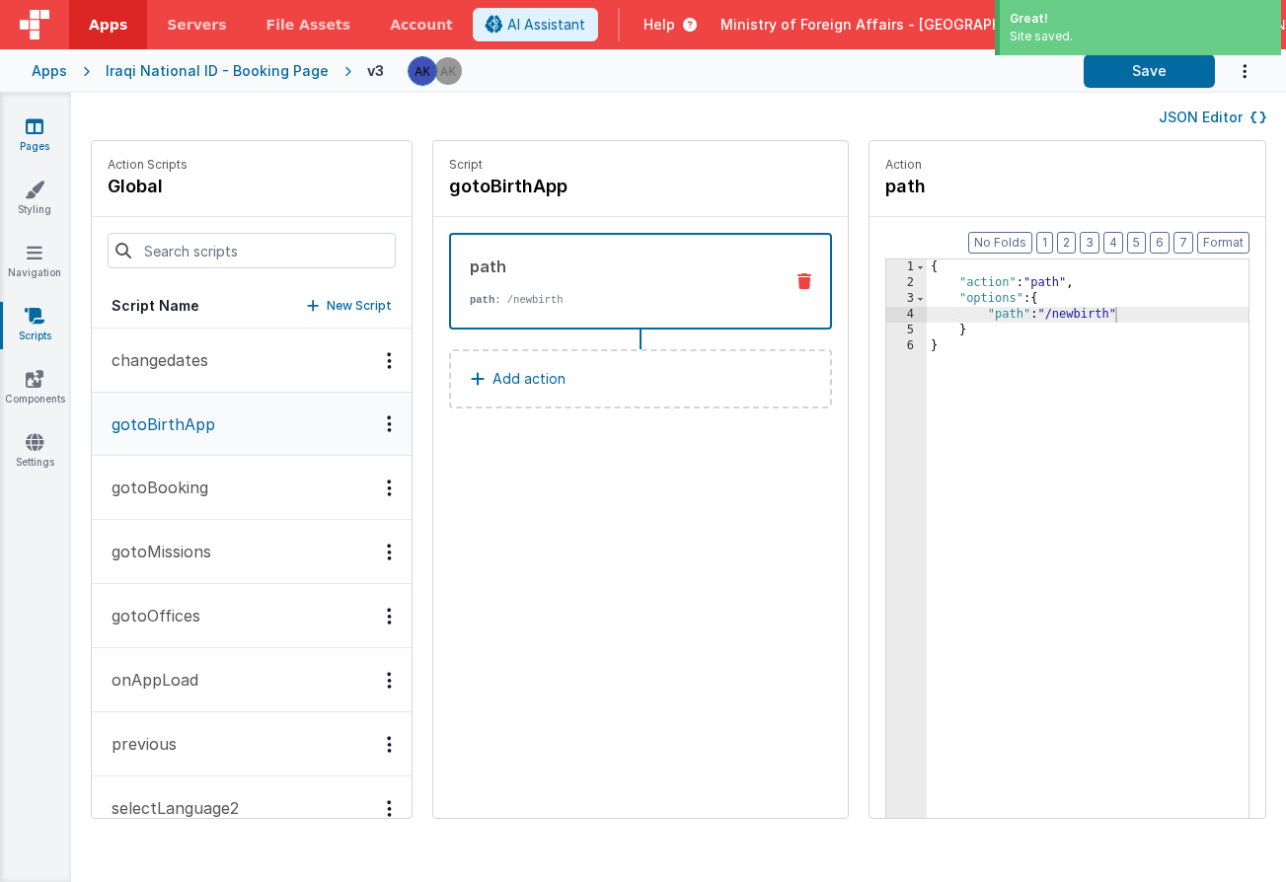
click at [51, 135] on link "Pages" at bounding box center [34, 135] width 71 height 39
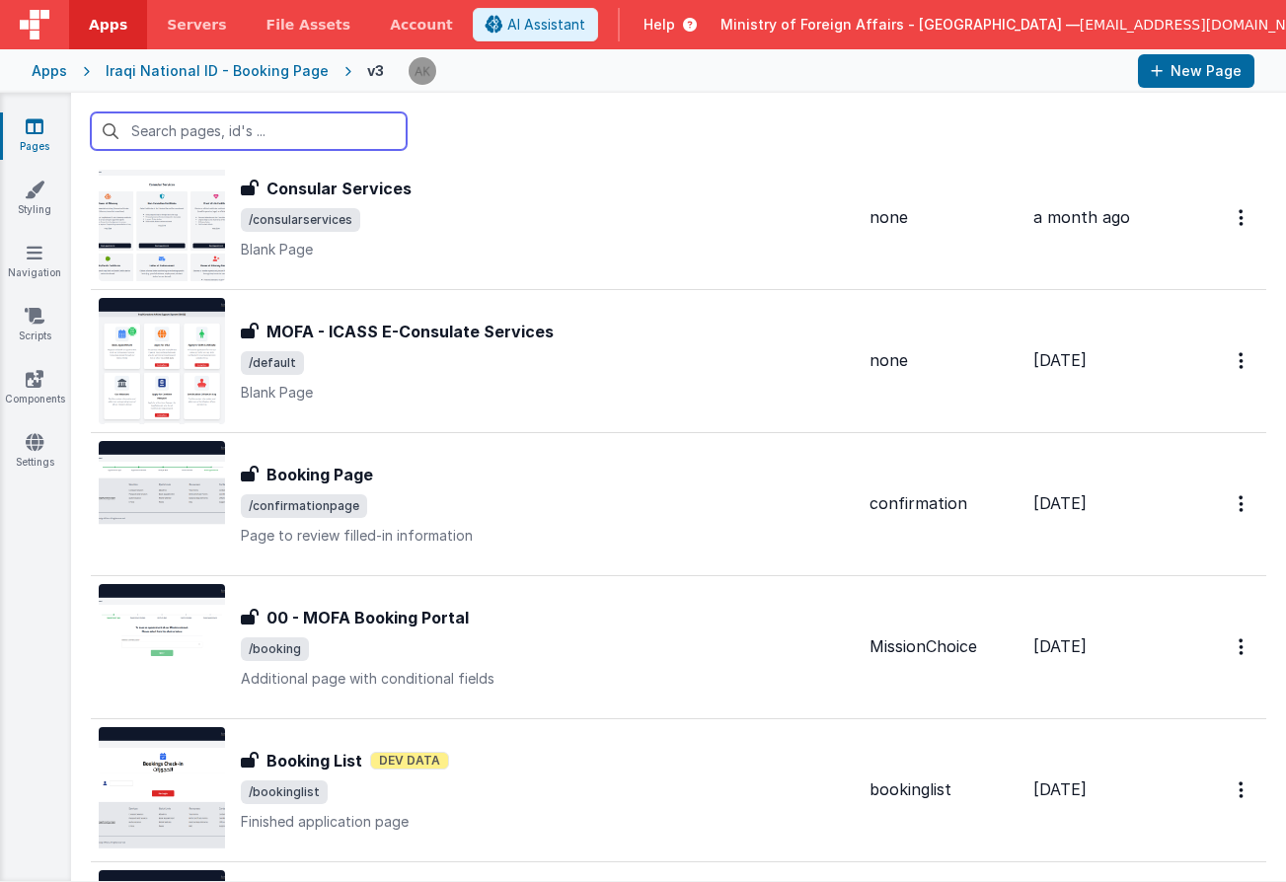
scroll to position [3866, 0]
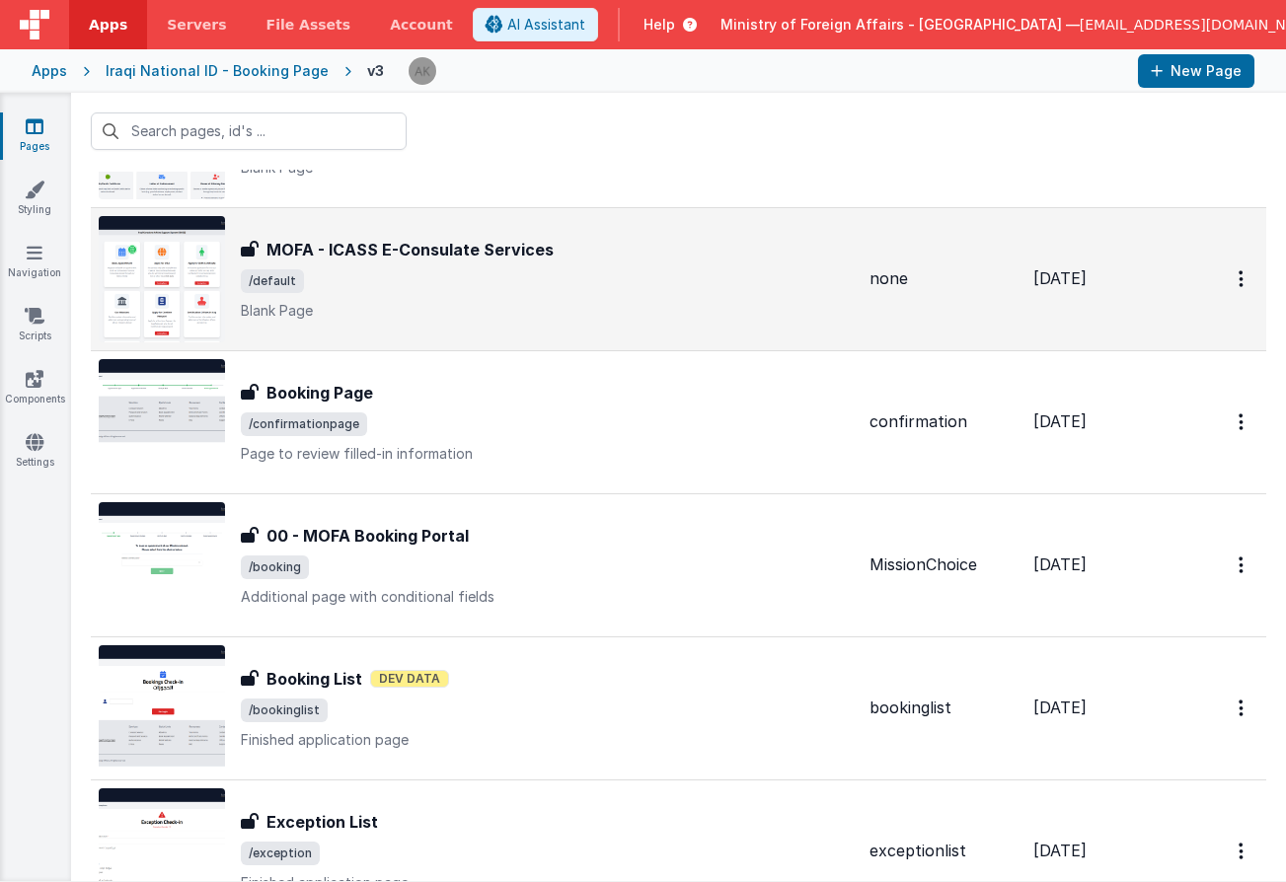
click at [196, 280] on img at bounding box center [162, 279] width 126 height 126
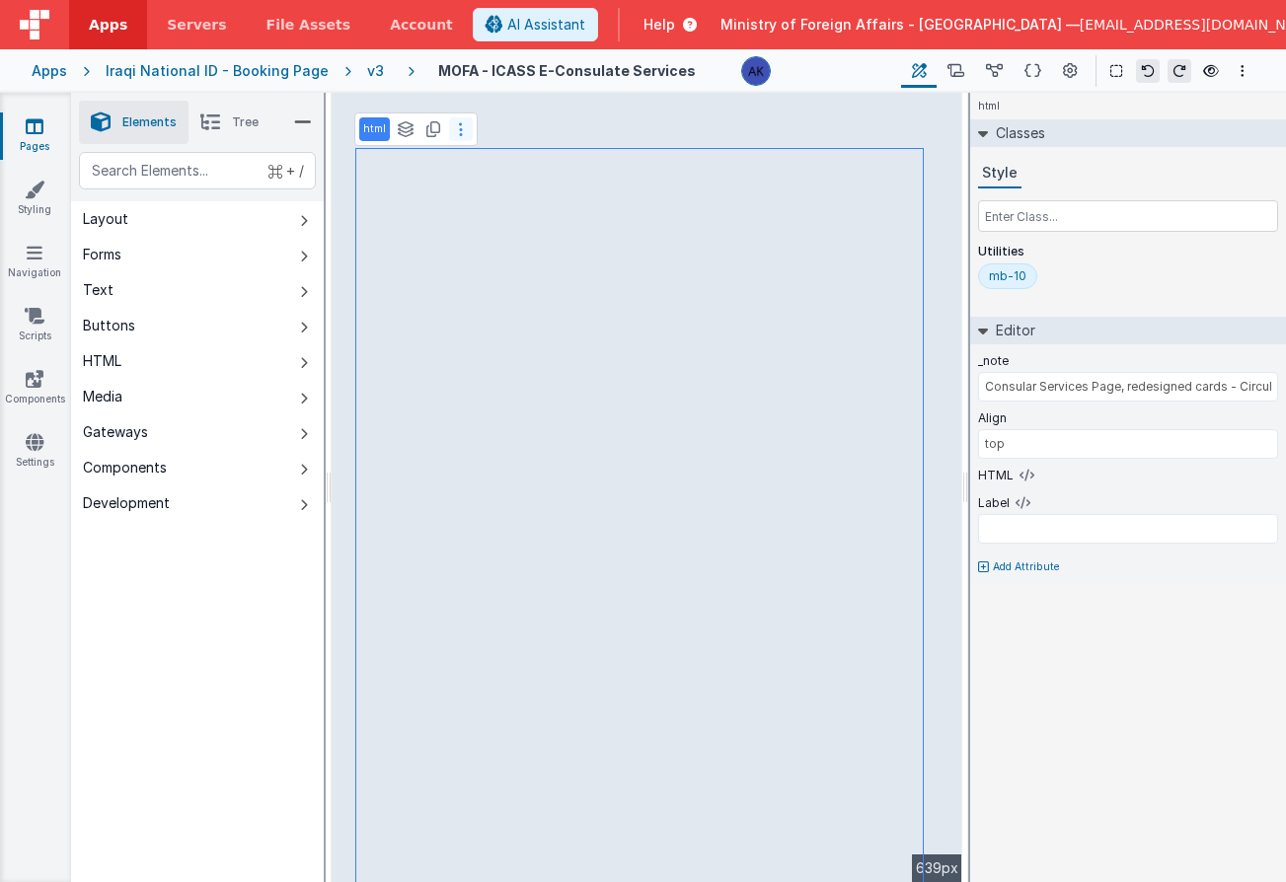
click at [461, 132] on button at bounding box center [461, 129] width 24 height 24
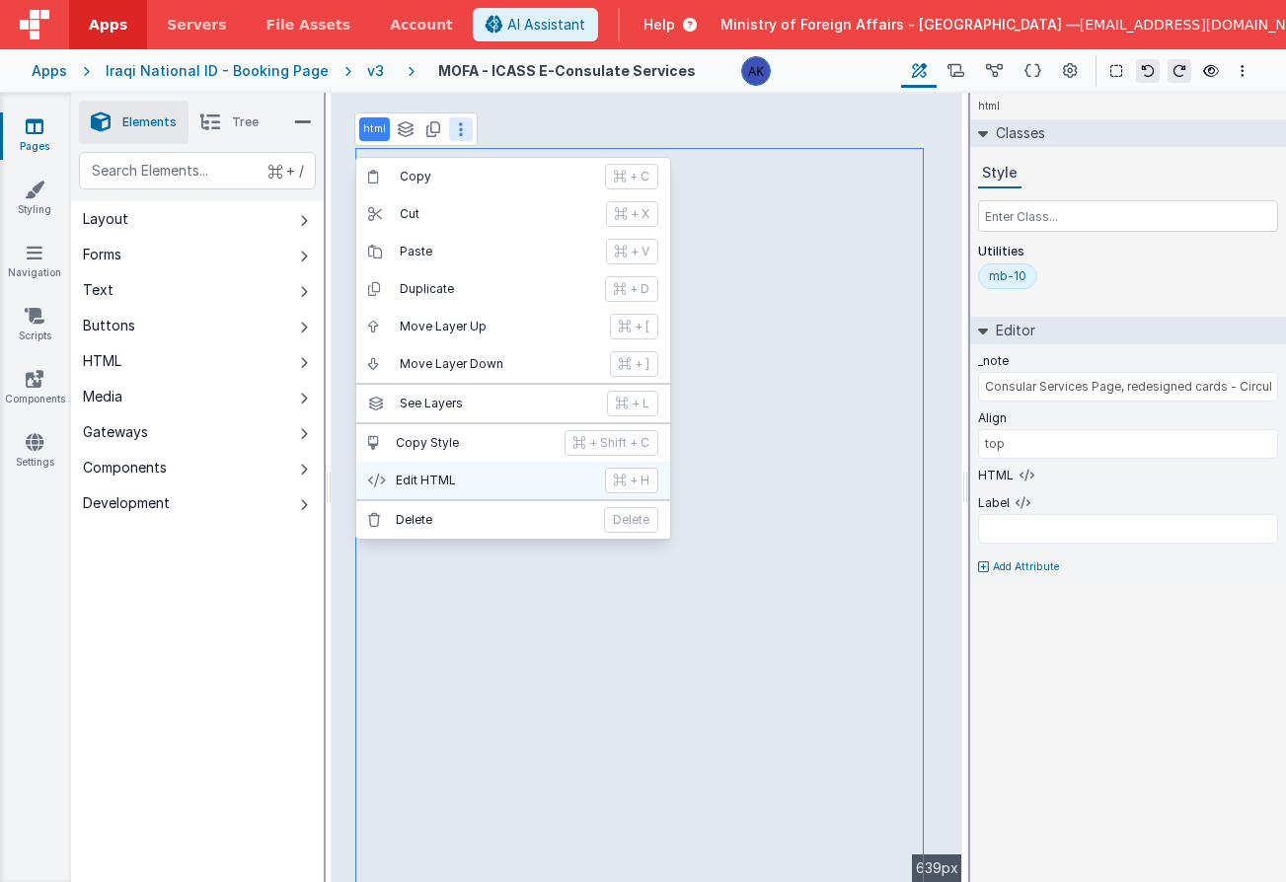
click at [440, 483] on p "Edit HTML" at bounding box center [494, 481] width 197 height 16
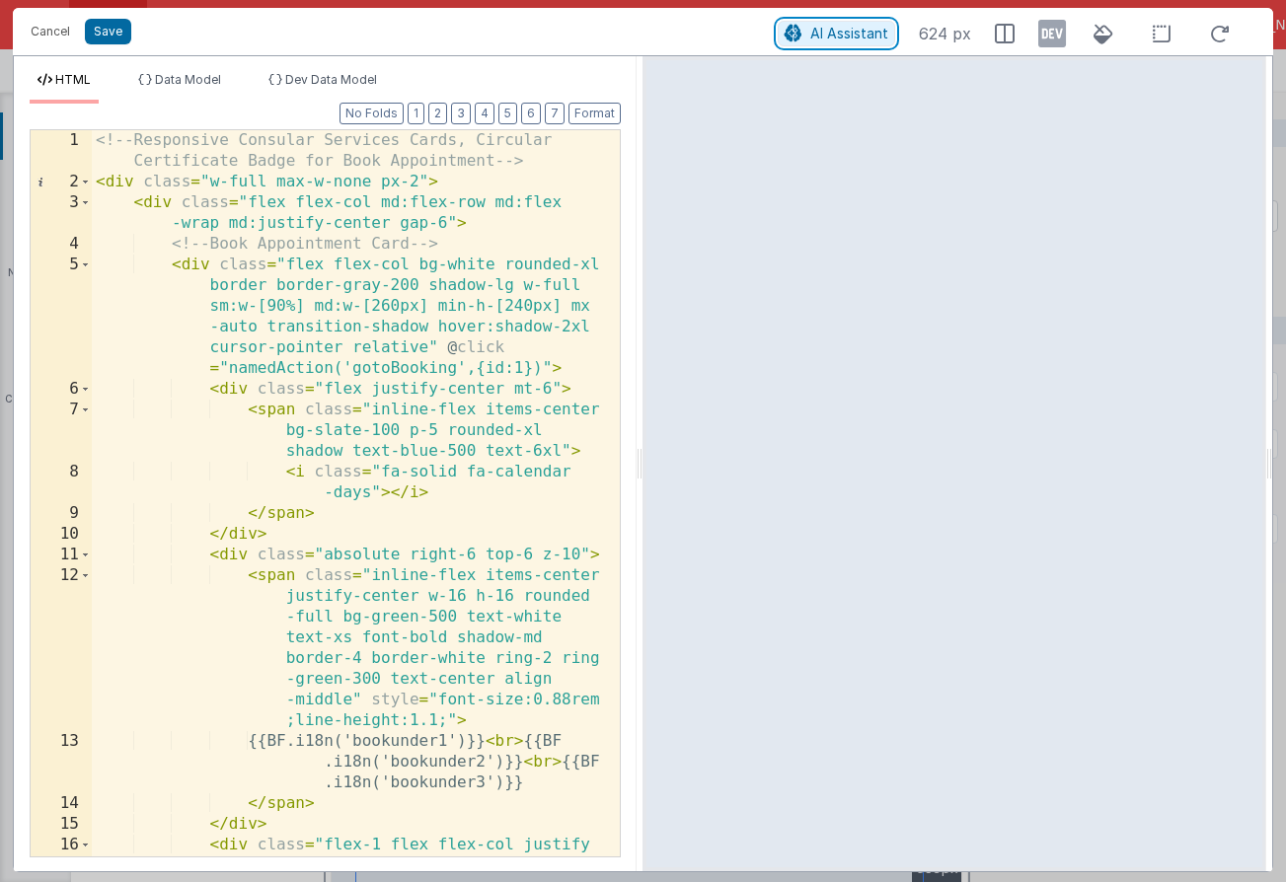
click at [850, 41] on button "AI Assistant" at bounding box center [835, 34] width 117 height 26
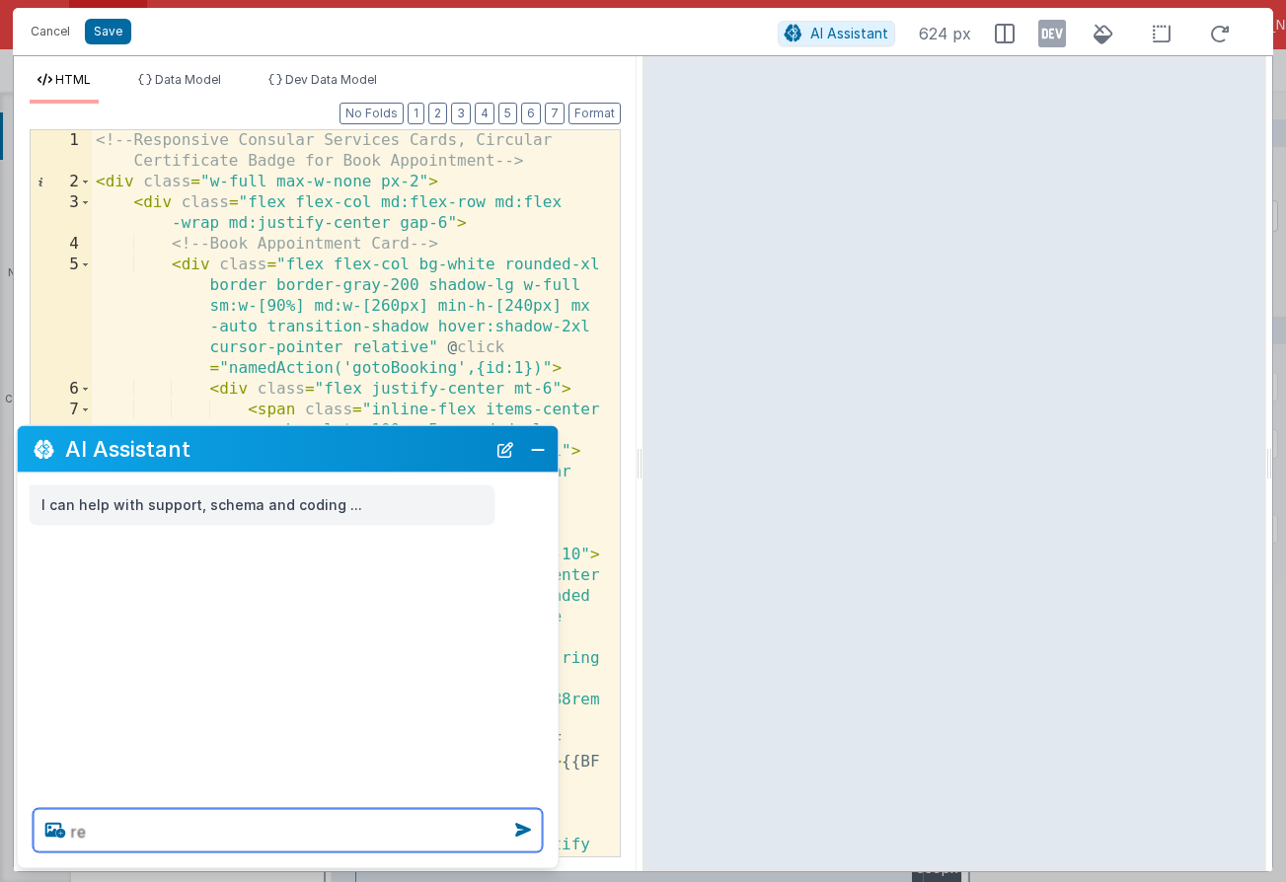
type textarea "r"
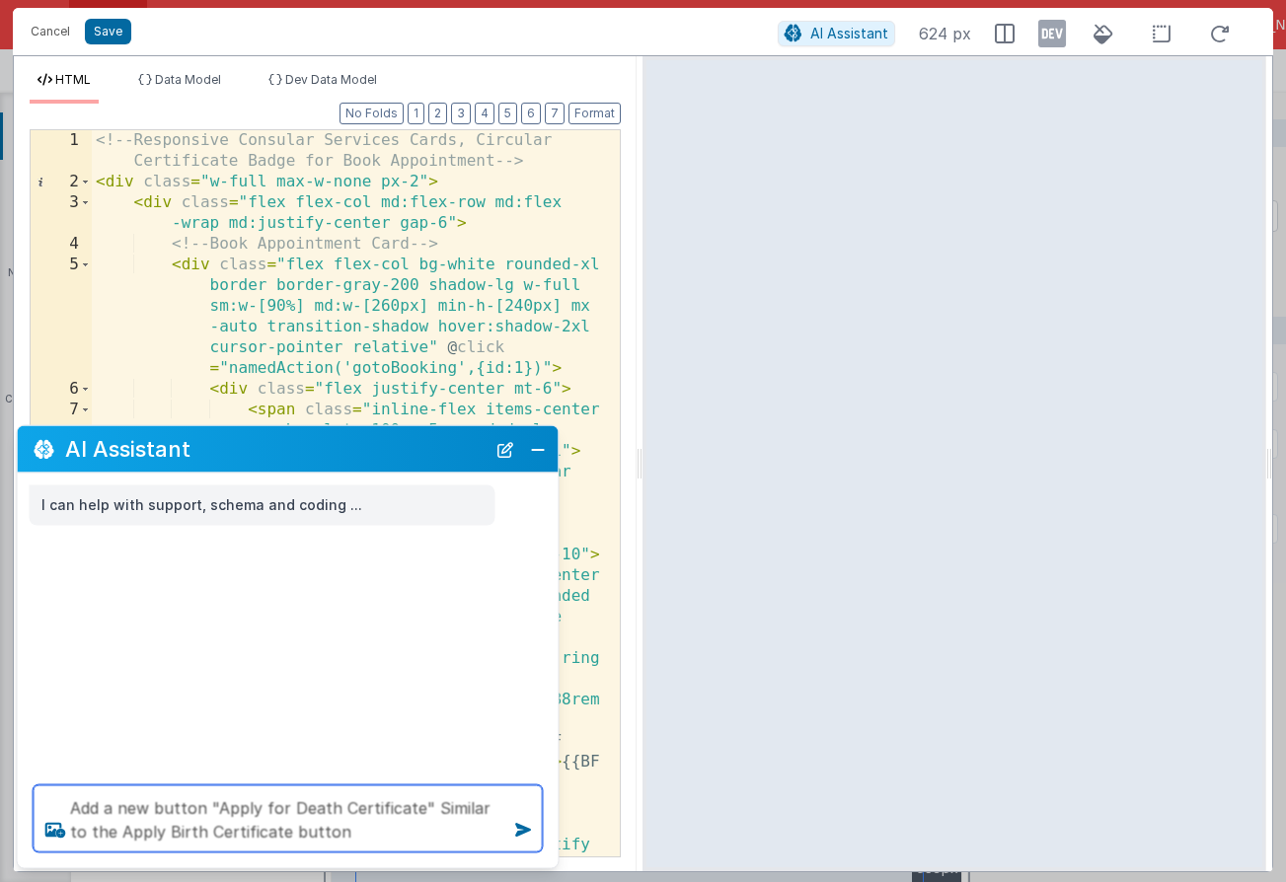
click at [418, 806] on textarea "Add a new button "Apply for Death Certificate" Similar to the Apply Birth Certi…" at bounding box center [288, 818] width 509 height 67
click at [496, 835] on textarea "Add a new button "Apply for Death Certificate" and a relevant icon Similar to t…" at bounding box center [288, 818] width 509 height 67
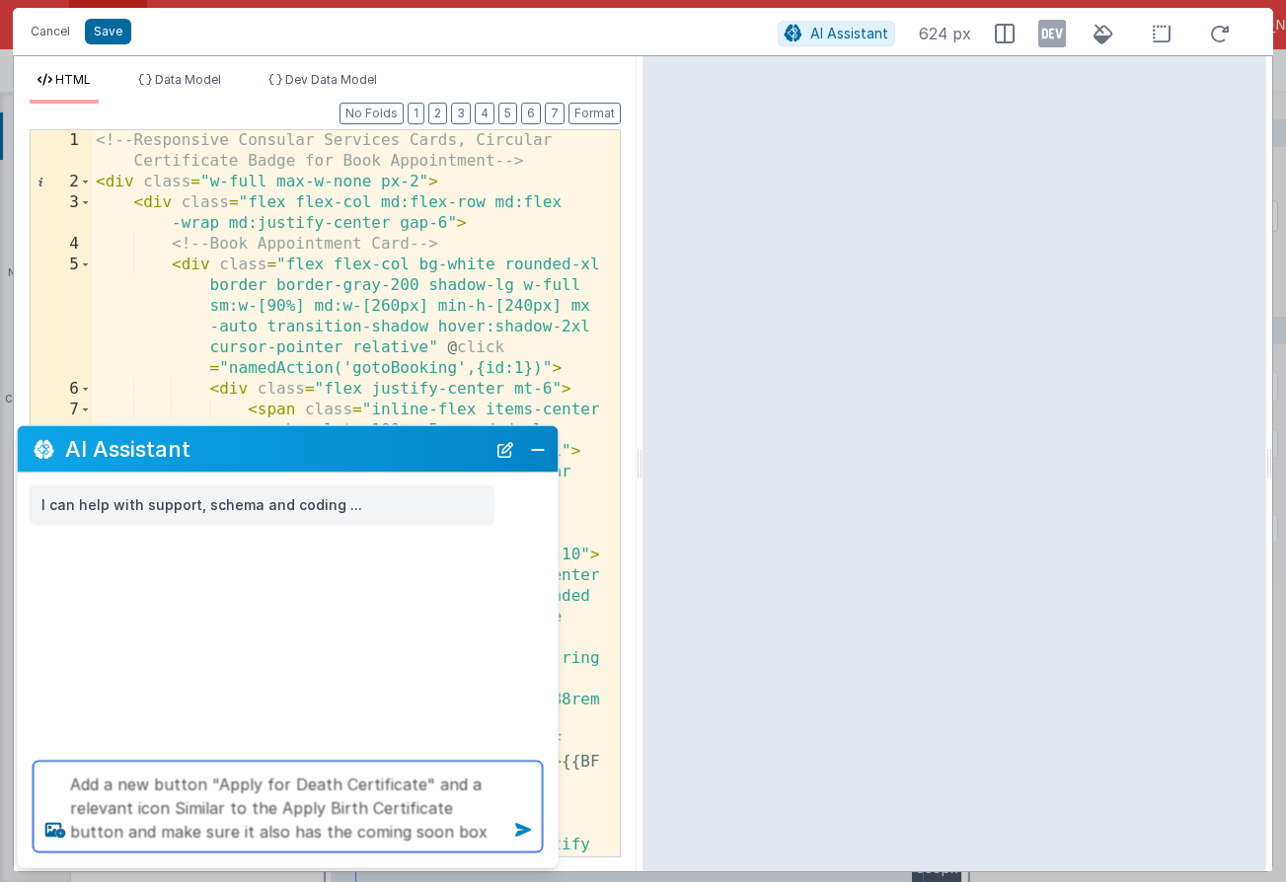
type textarea "Add a new button "Apply for Death Certificate" and a relevant icon Similar to t…"
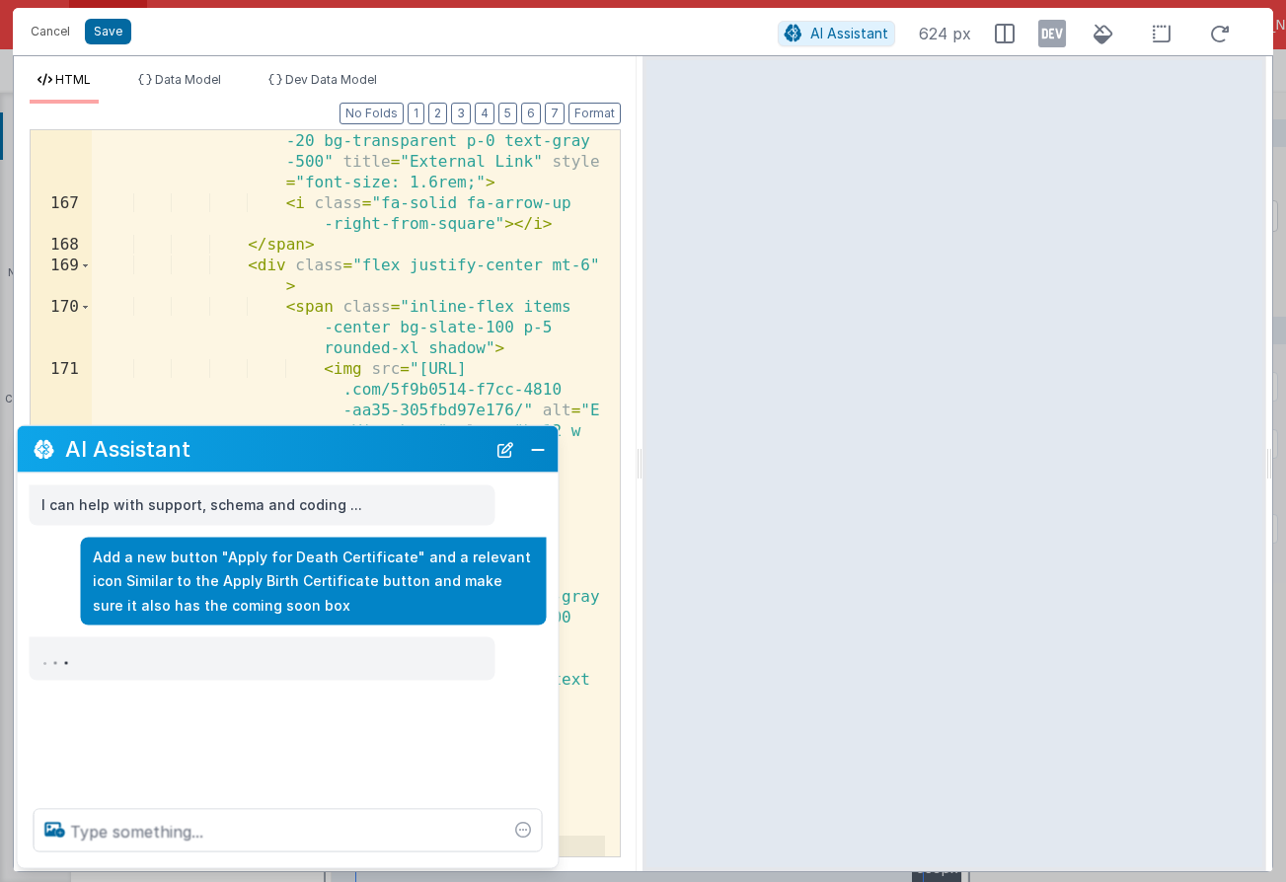
scroll to position [7479, 0]
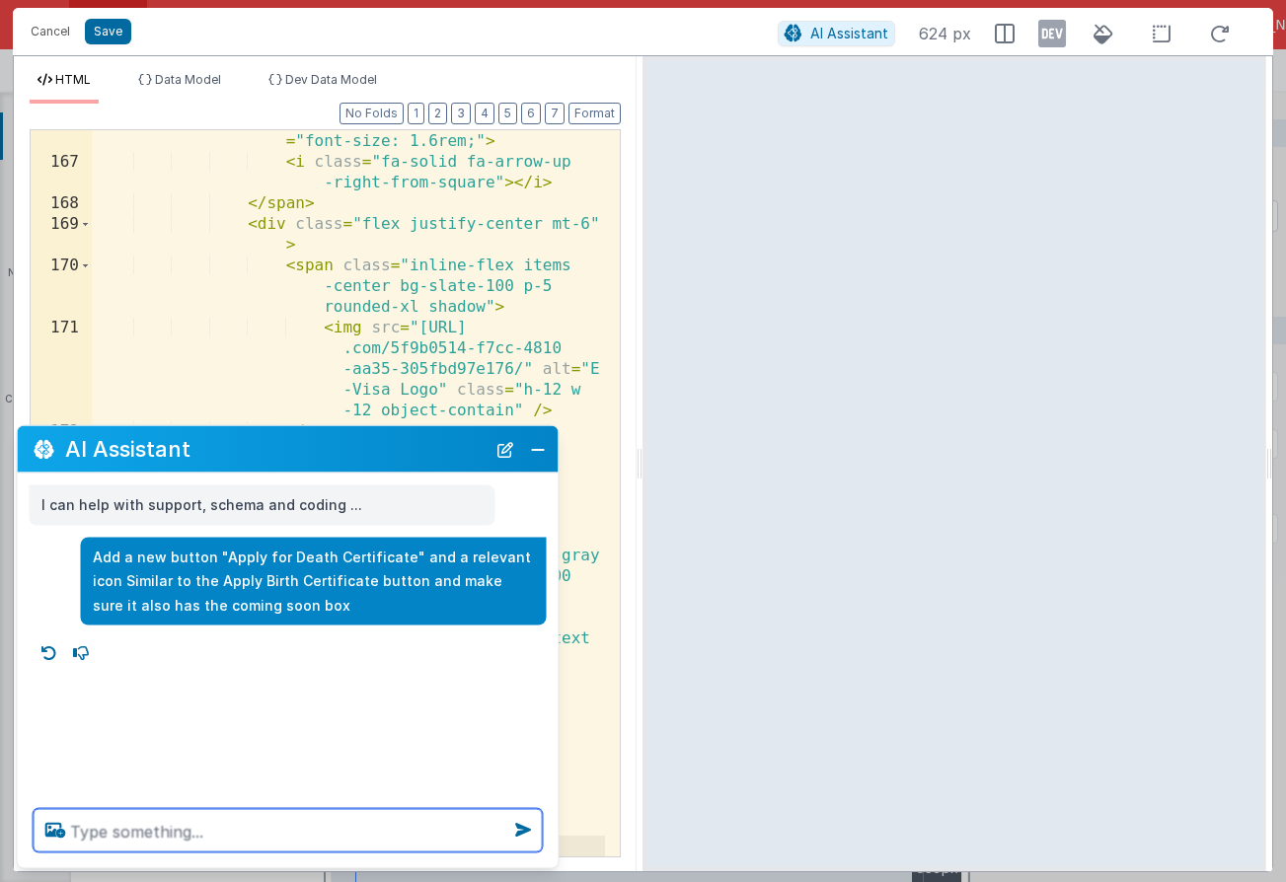
click at [183, 835] on textarea at bounding box center [288, 830] width 509 height 43
click at [419, 810] on textarea "add also a new button "Document Authentication Pre-Registration"" at bounding box center [288, 818] width 509 height 67
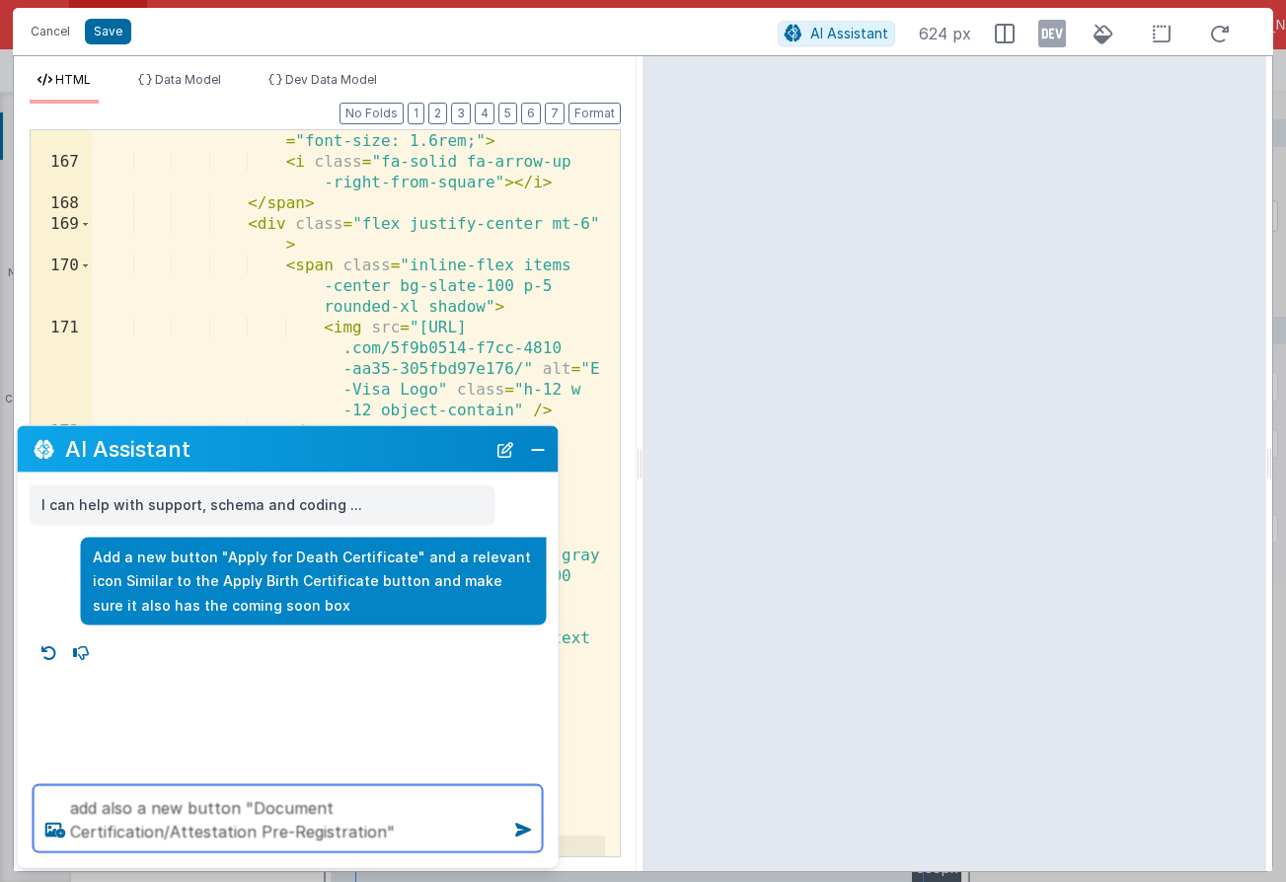
click at [393, 835] on textarea "add also a new button "Document Certification/Attestation Pre-Registration"" at bounding box center [288, 818] width 509 height 67
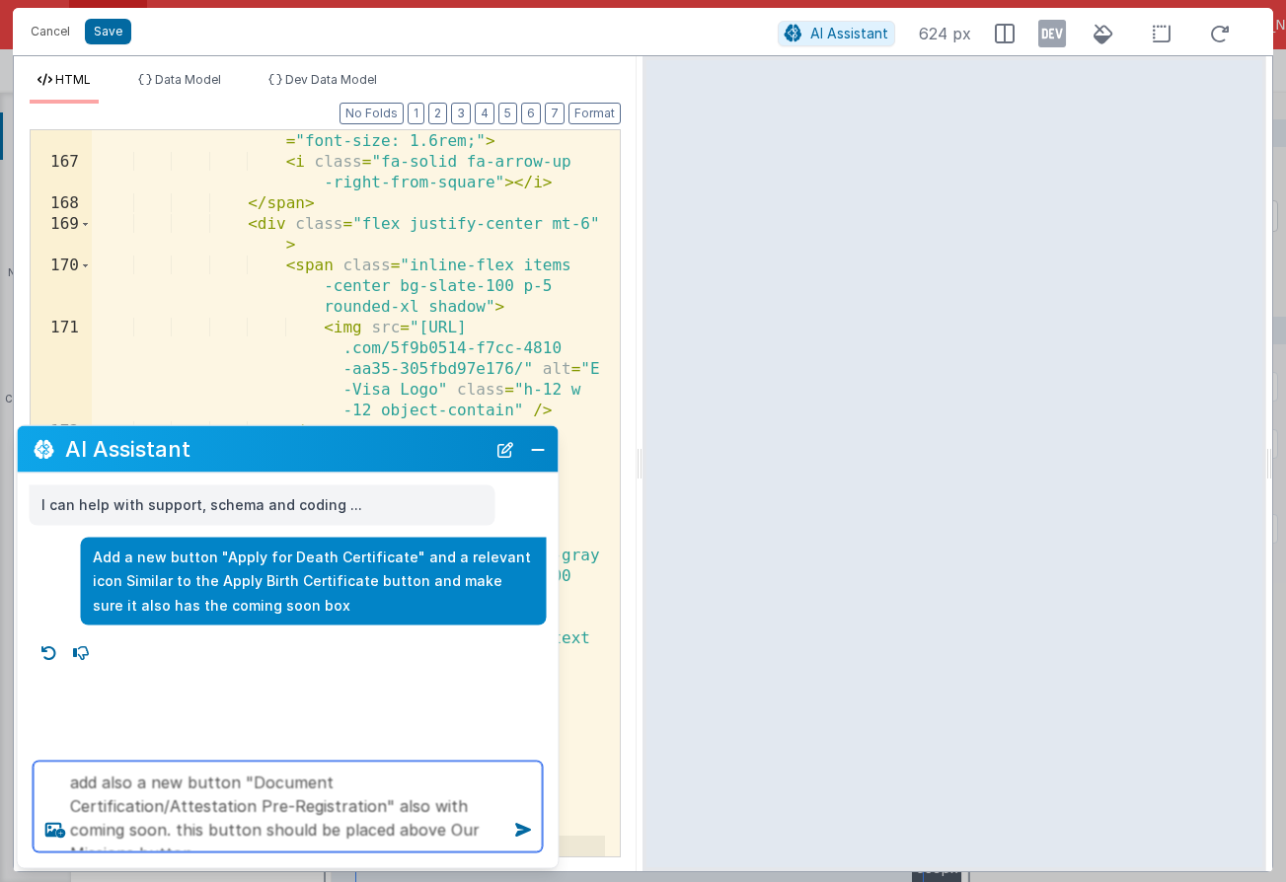
type textarea "add also a new button "Document Certification/Attestation Pre-Registration" als…"
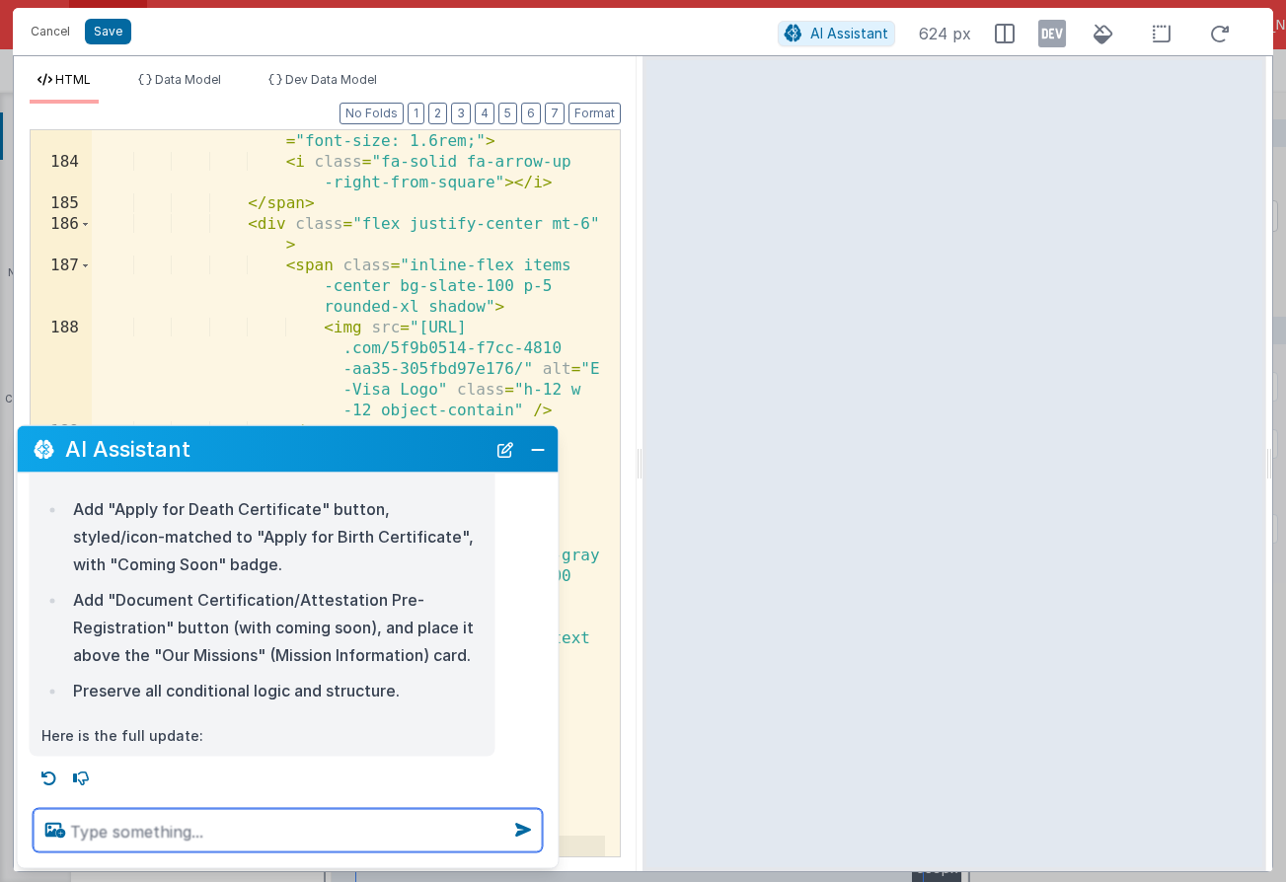
scroll to position [295, 0]
click at [533, 458] on button "Close" at bounding box center [538, 449] width 26 height 28
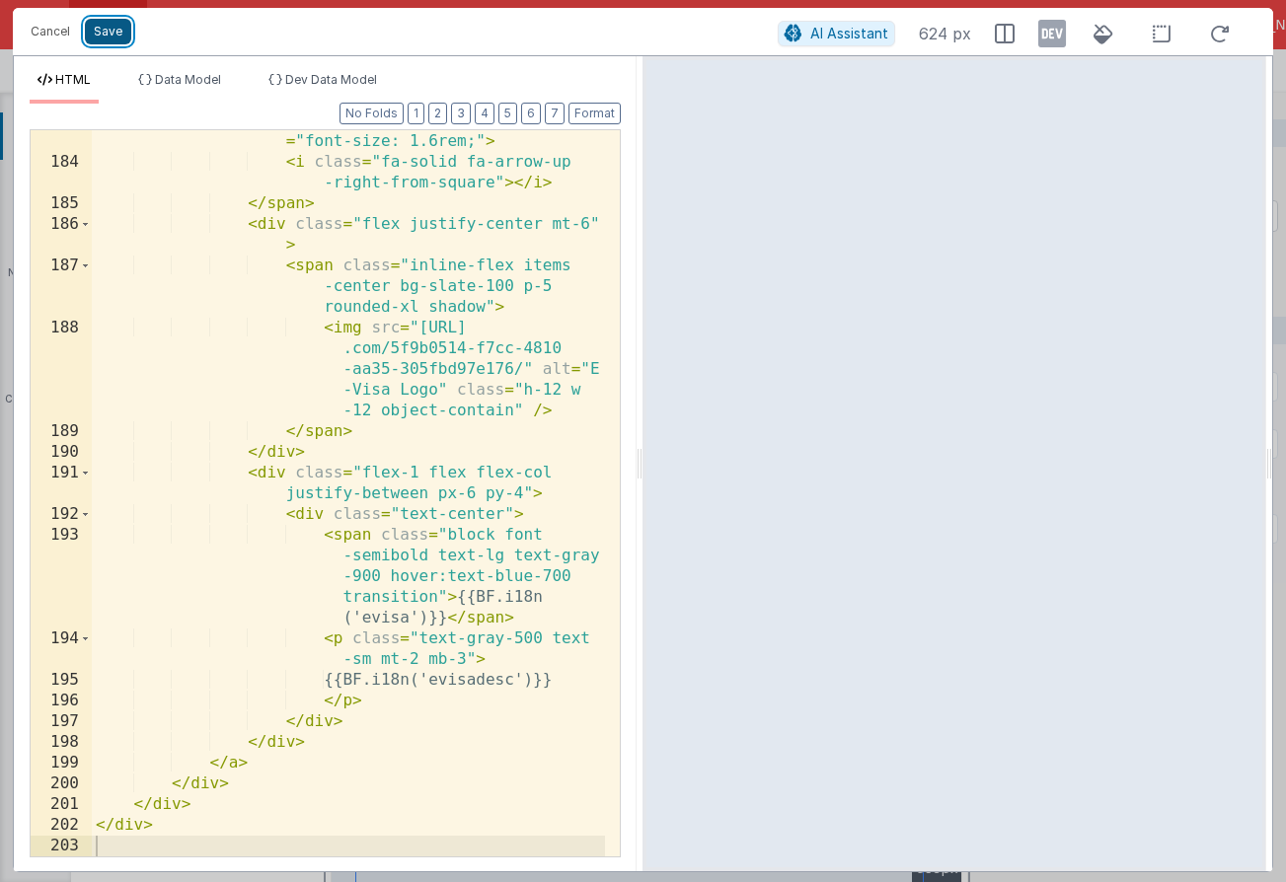
click at [112, 29] on button "Save" at bounding box center [108, 32] width 46 height 26
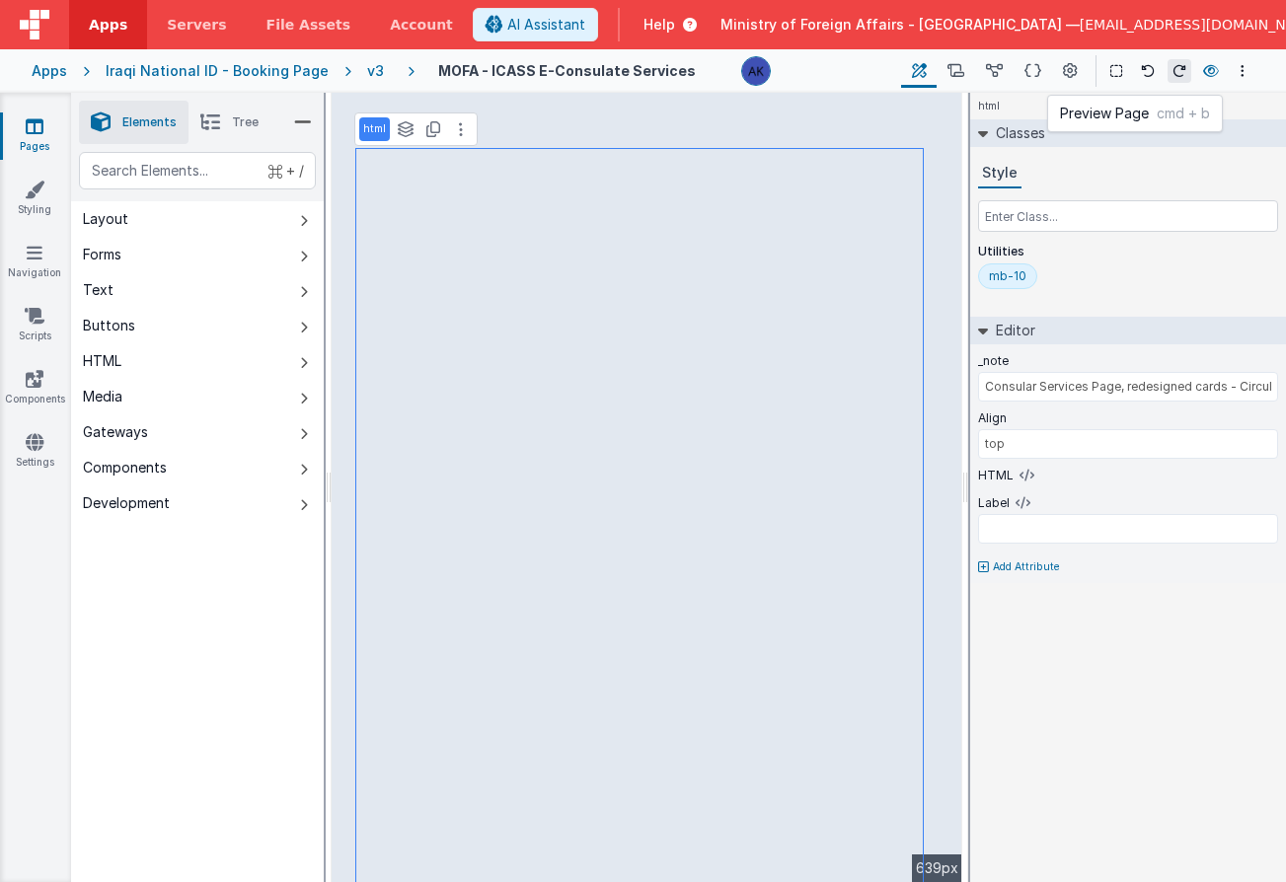
click at [1204, 76] on icon at bounding box center [1211, 71] width 16 height 14
click at [465, 132] on button at bounding box center [461, 129] width 24 height 24
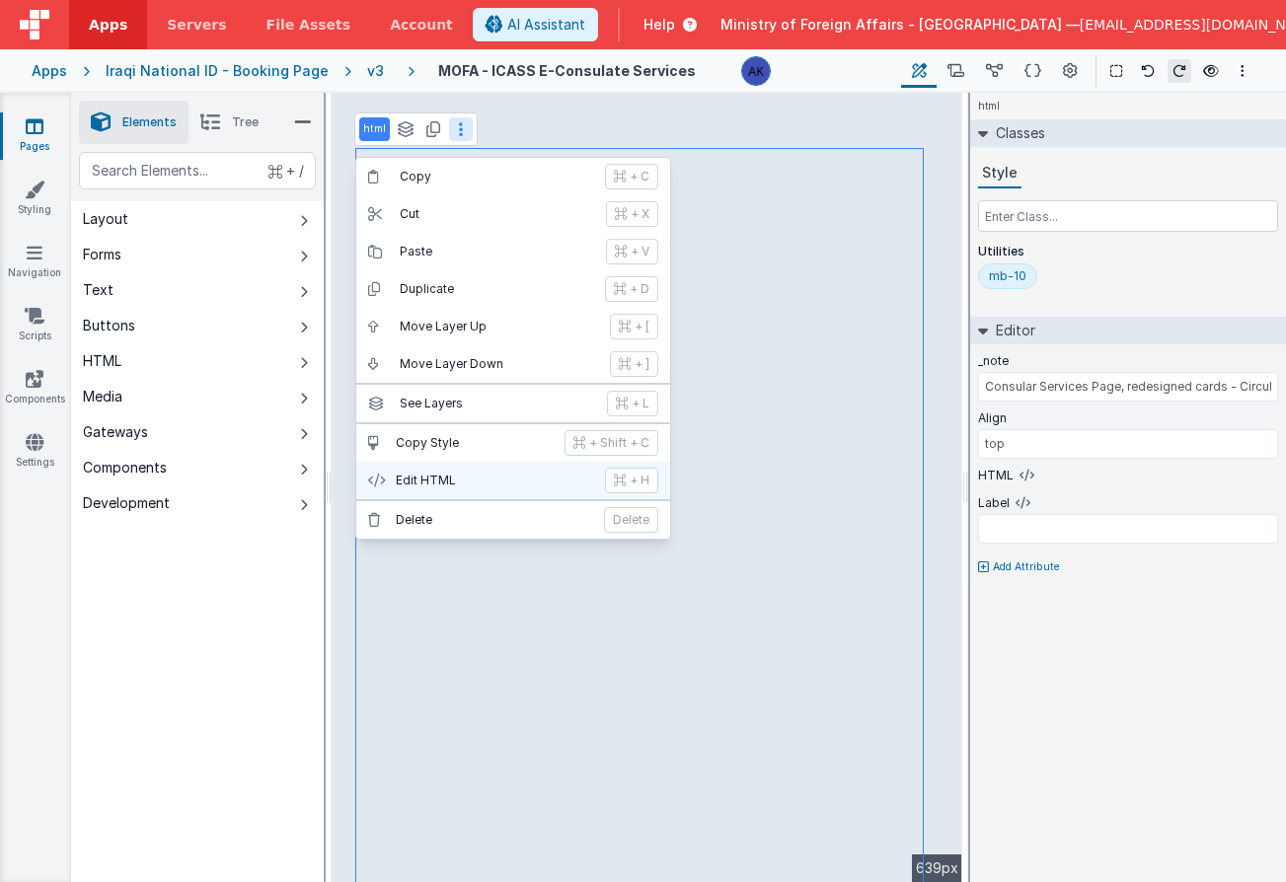
click at [475, 476] on p "Edit HTML" at bounding box center [494, 481] width 197 height 16
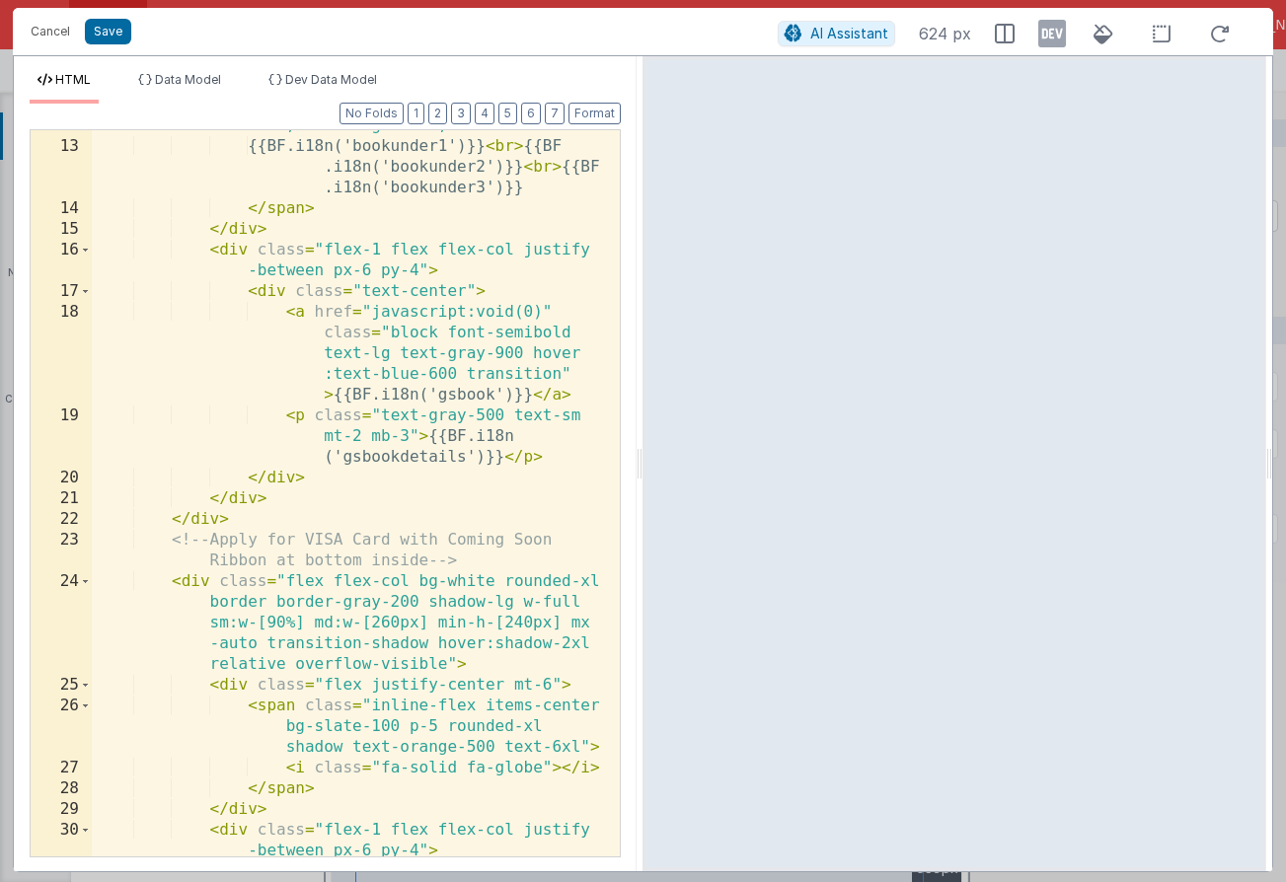
scroll to position [618, 0]
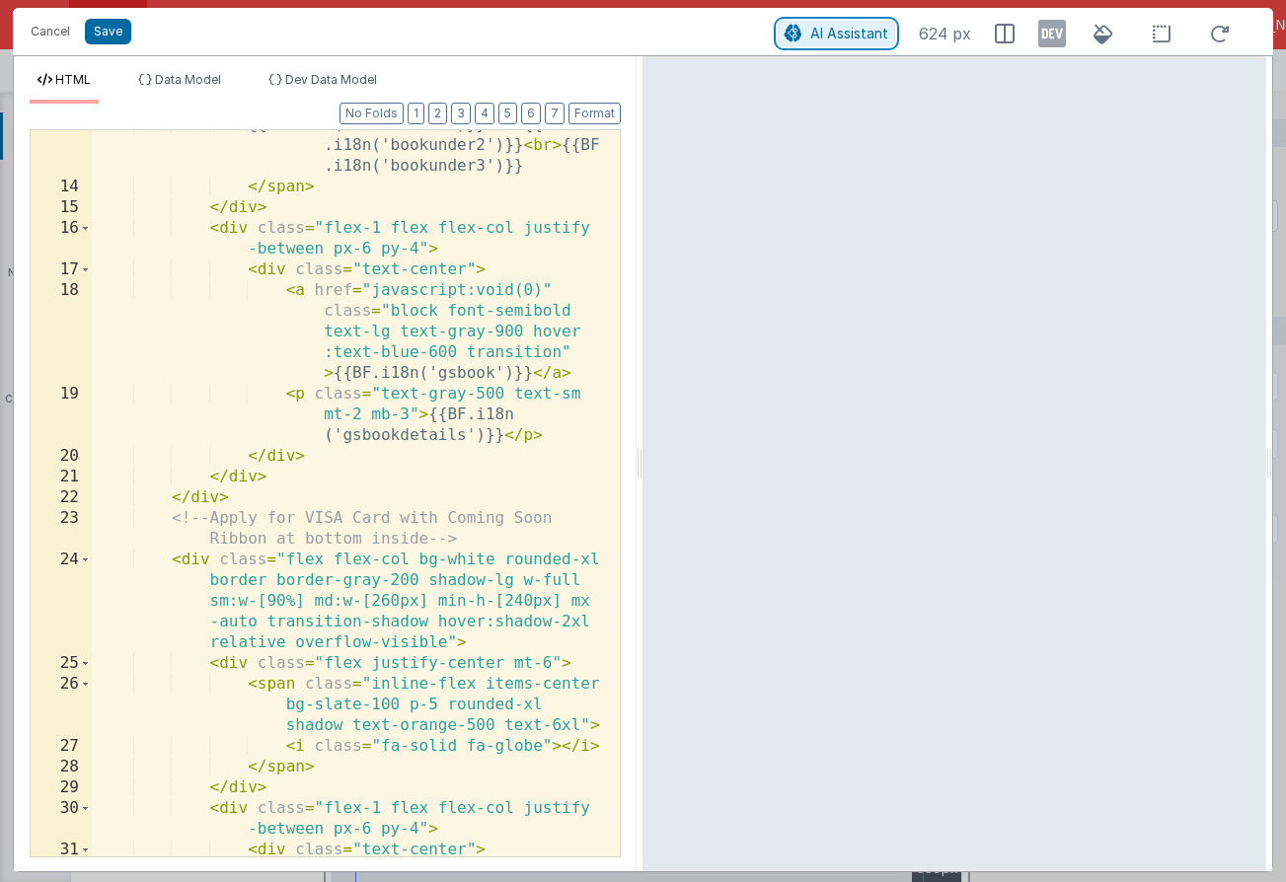
click at [838, 34] on span "AI Assistant" at bounding box center [849, 33] width 78 height 17
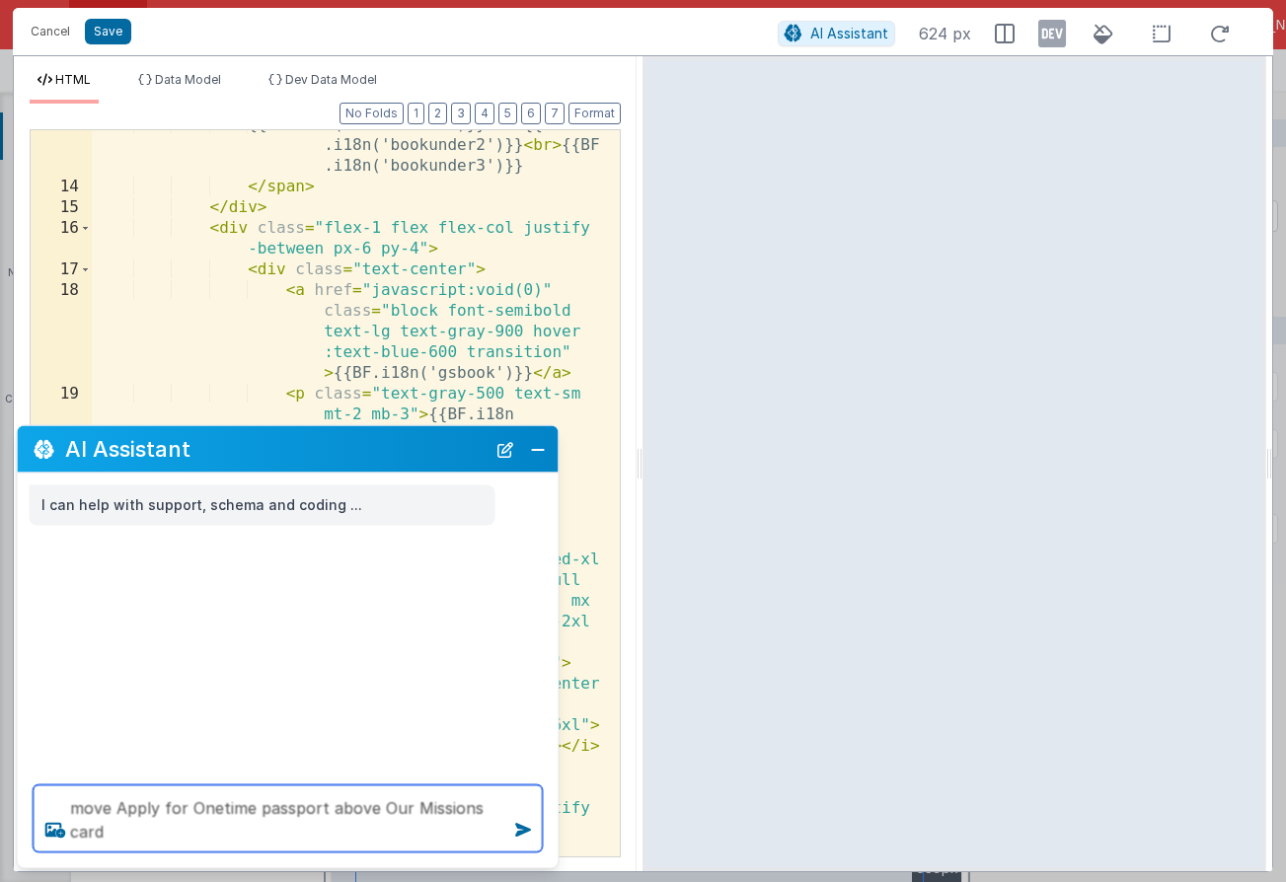
type textarea "move Apply for Onetime passport above Our Missions card"
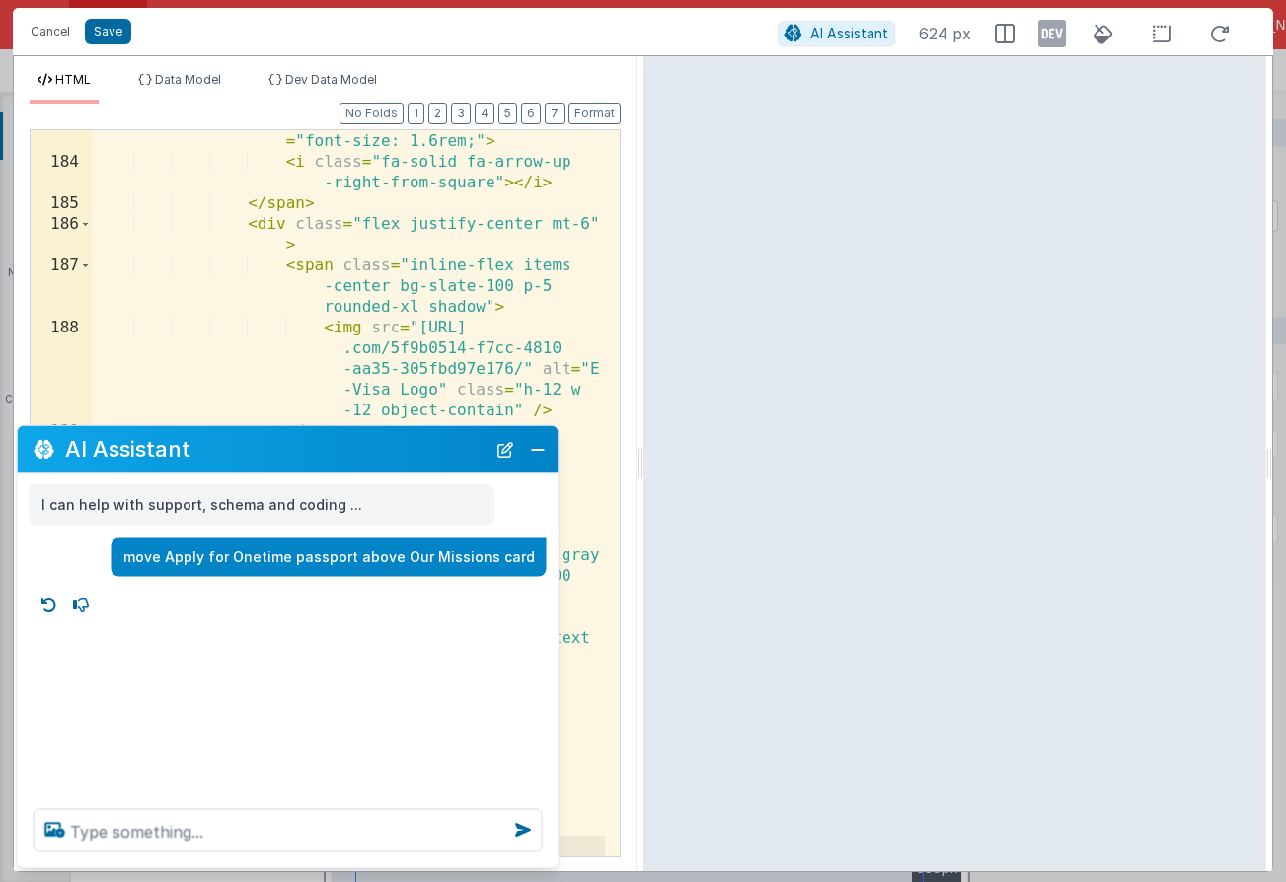
scroll to position [8370, 0]
click at [533, 447] on button "Close" at bounding box center [538, 449] width 26 height 28
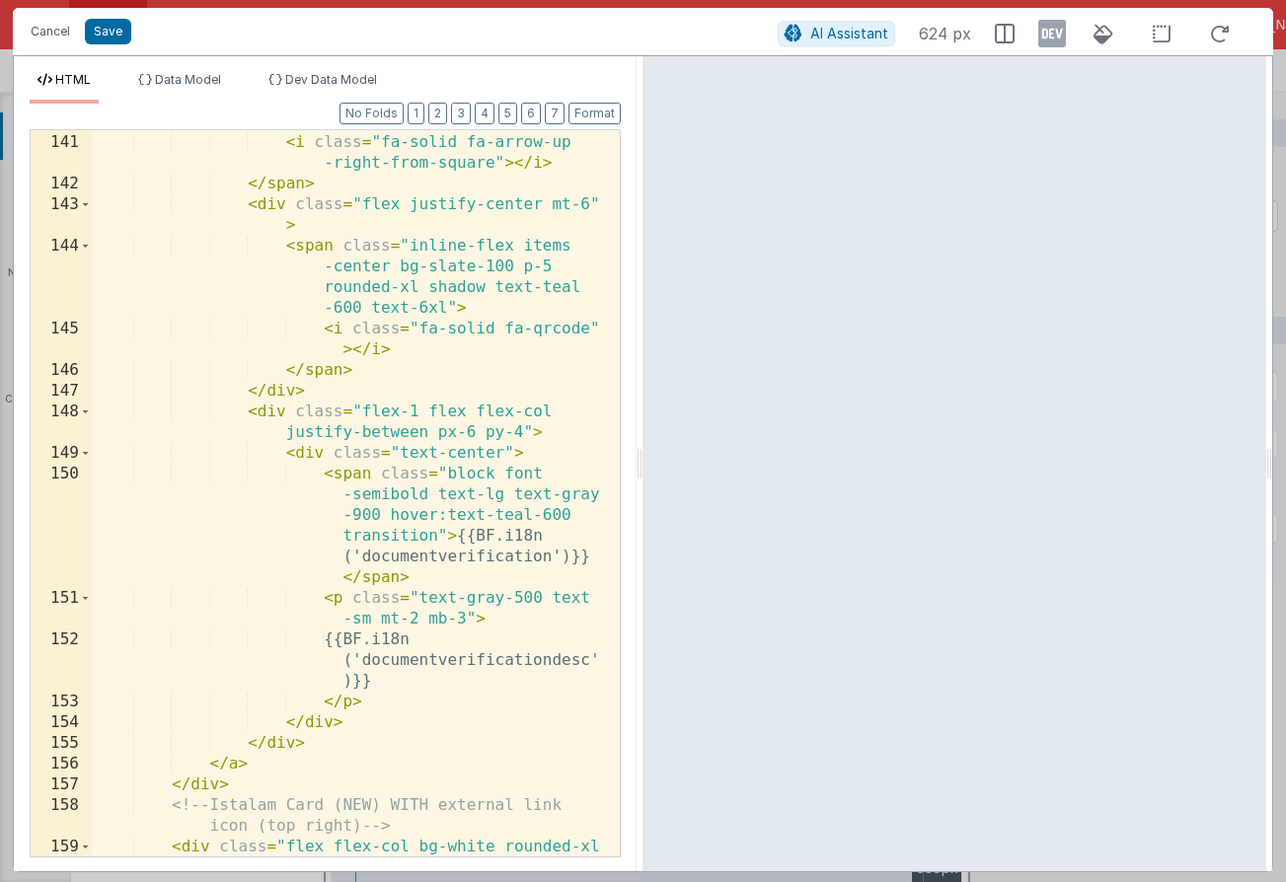
scroll to position [6506, 0]
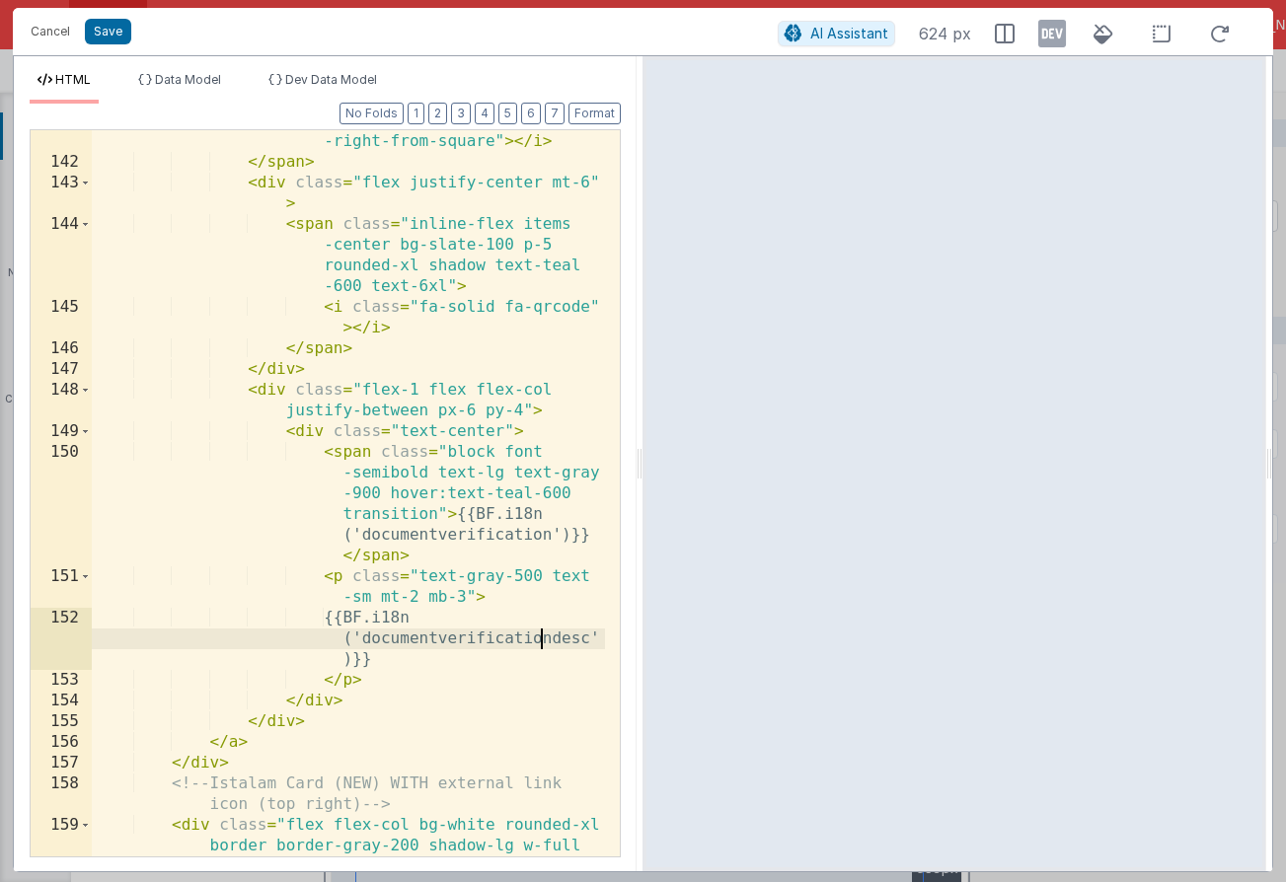
click at [538, 640] on div "< i class = "fa-solid fa-arrow-up -right-from-square" > </ i > </ span > < div …" at bounding box center [348, 546] width 513 height 871
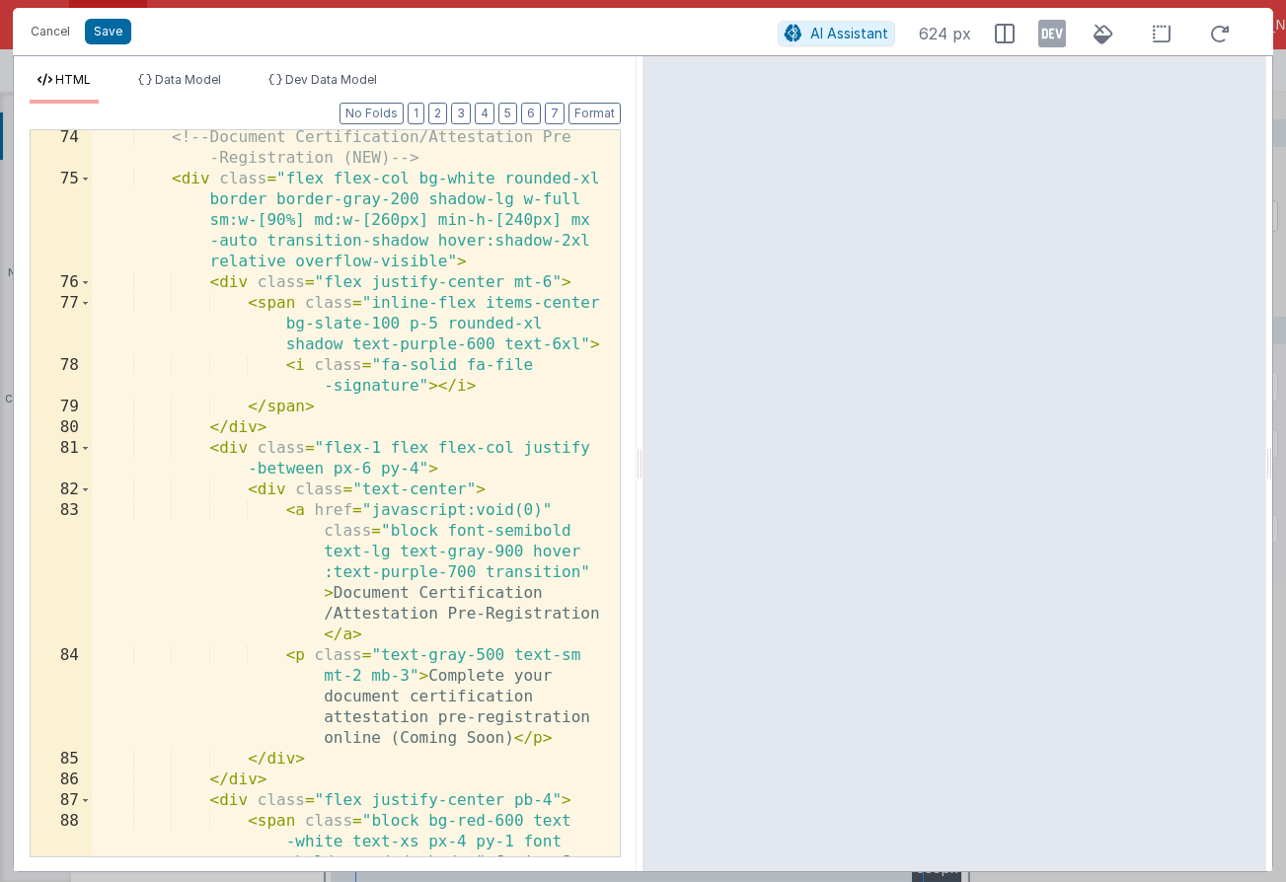
scroll to position [3315, 0]
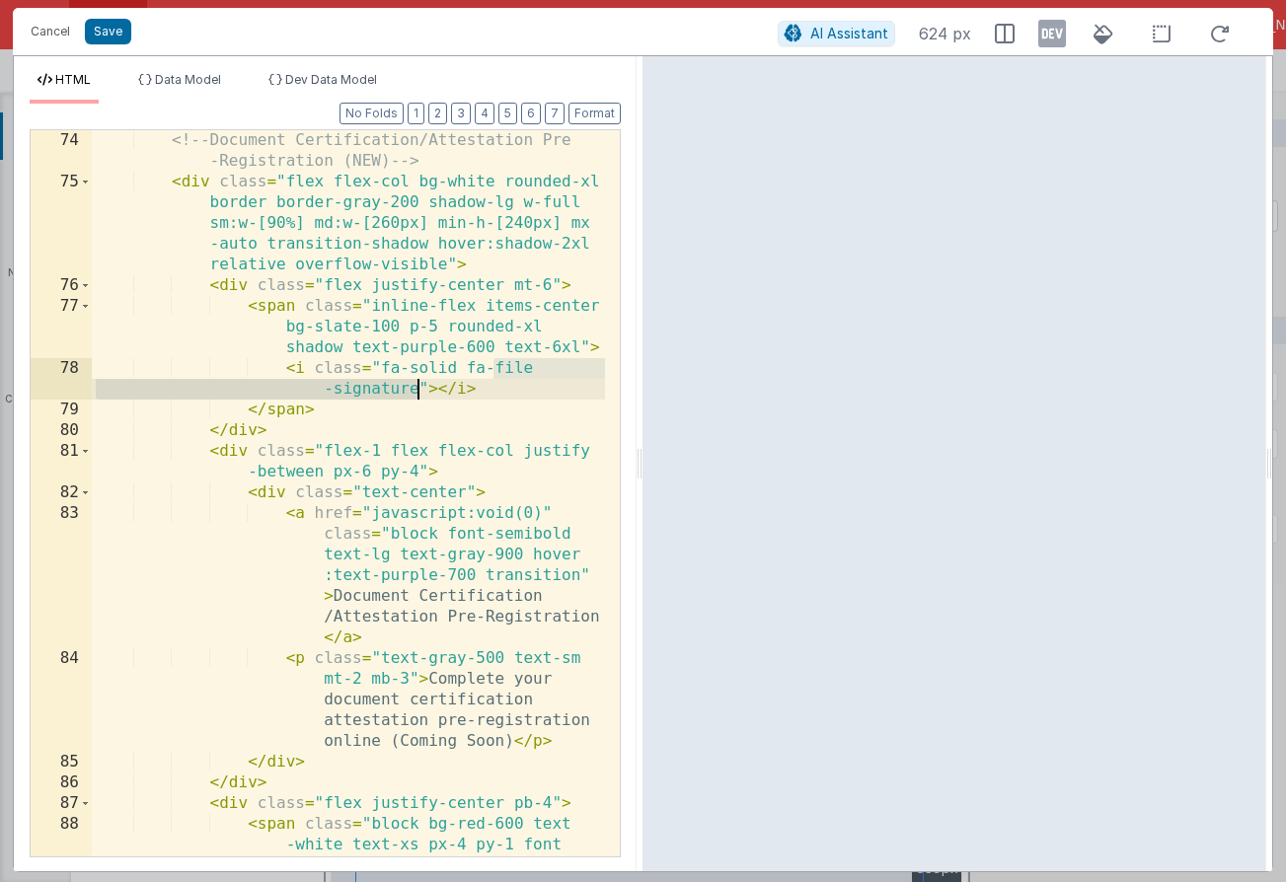
drag, startPoint x: 498, startPoint y: 367, endPoint x: 417, endPoint y: 394, distance: 85.2
click at [417, 394] on div "<!-- Document Certification/Attestation Pre -Registration (NEW) --> < div class…" at bounding box center [348, 555] width 513 height 850
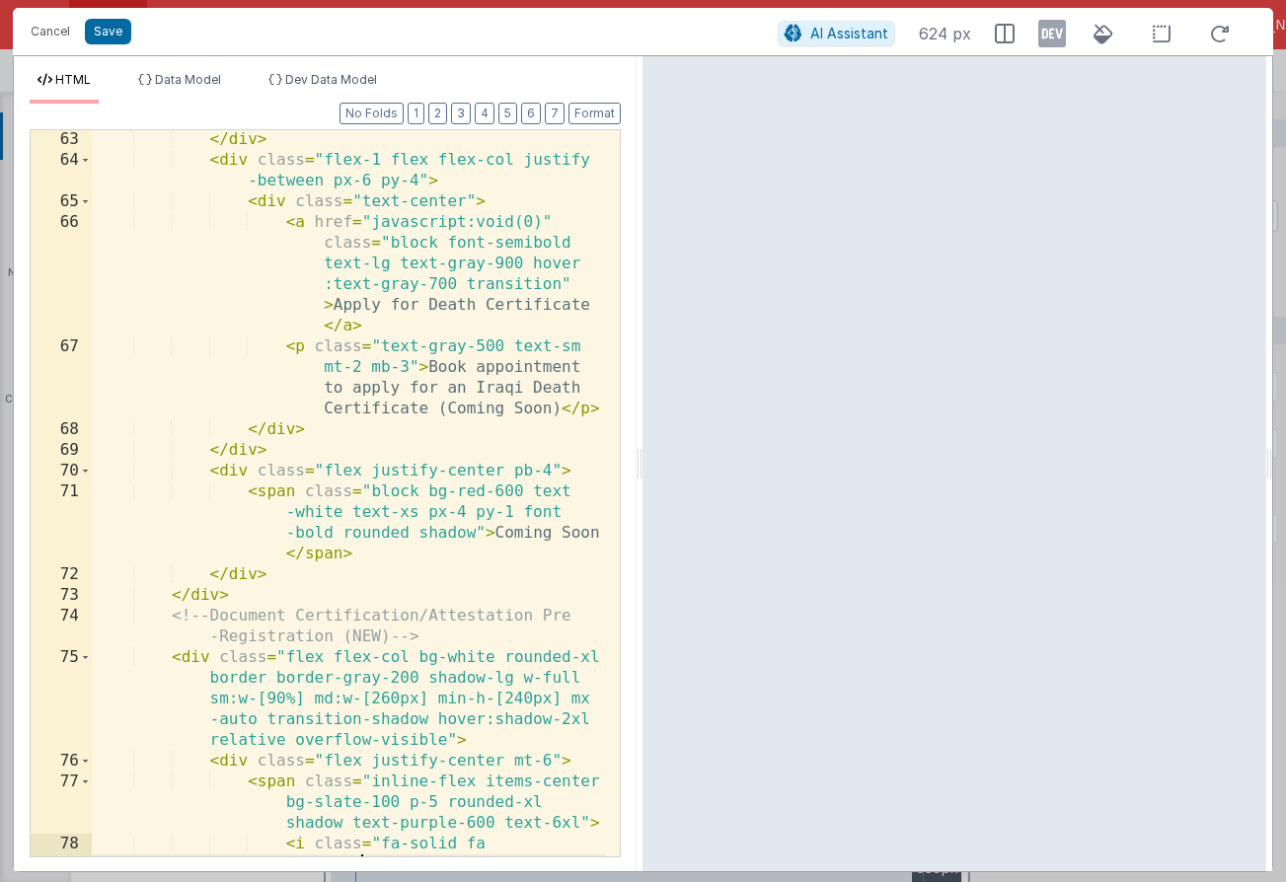
scroll to position [2838, 0]
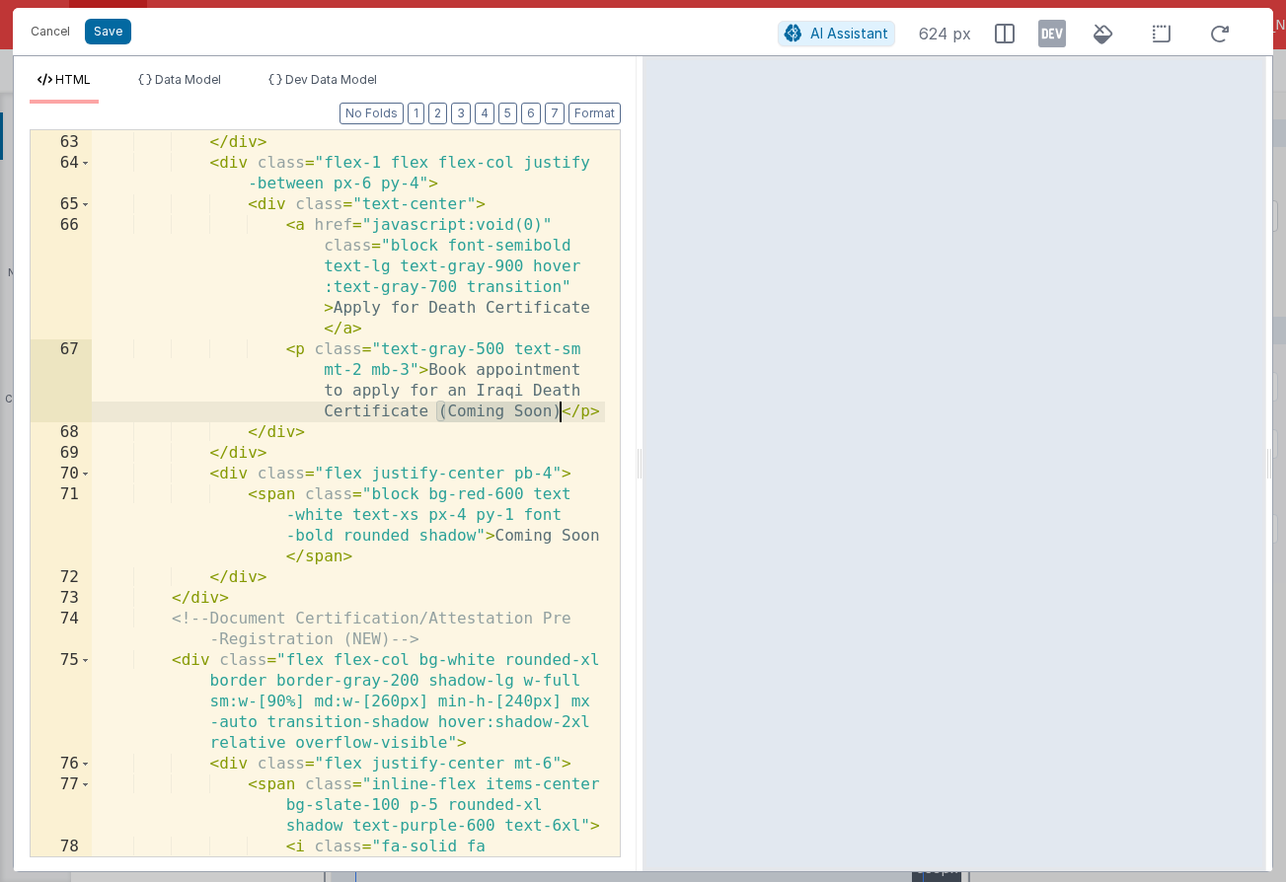
drag, startPoint x: 434, startPoint y: 416, endPoint x: 556, endPoint y: 416, distance: 122.3
click at [556, 416] on div "</ span > </ div > < div class = "flex-1 flex flex-col justify -between px-6 py…" at bounding box center [348, 505] width 513 height 788
click at [472, 371] on div "</ span > </ div > < div class = "flex-1 flex flex-col justify -between px-6 py…" at bounding box center [348, 505] width 513 height 788
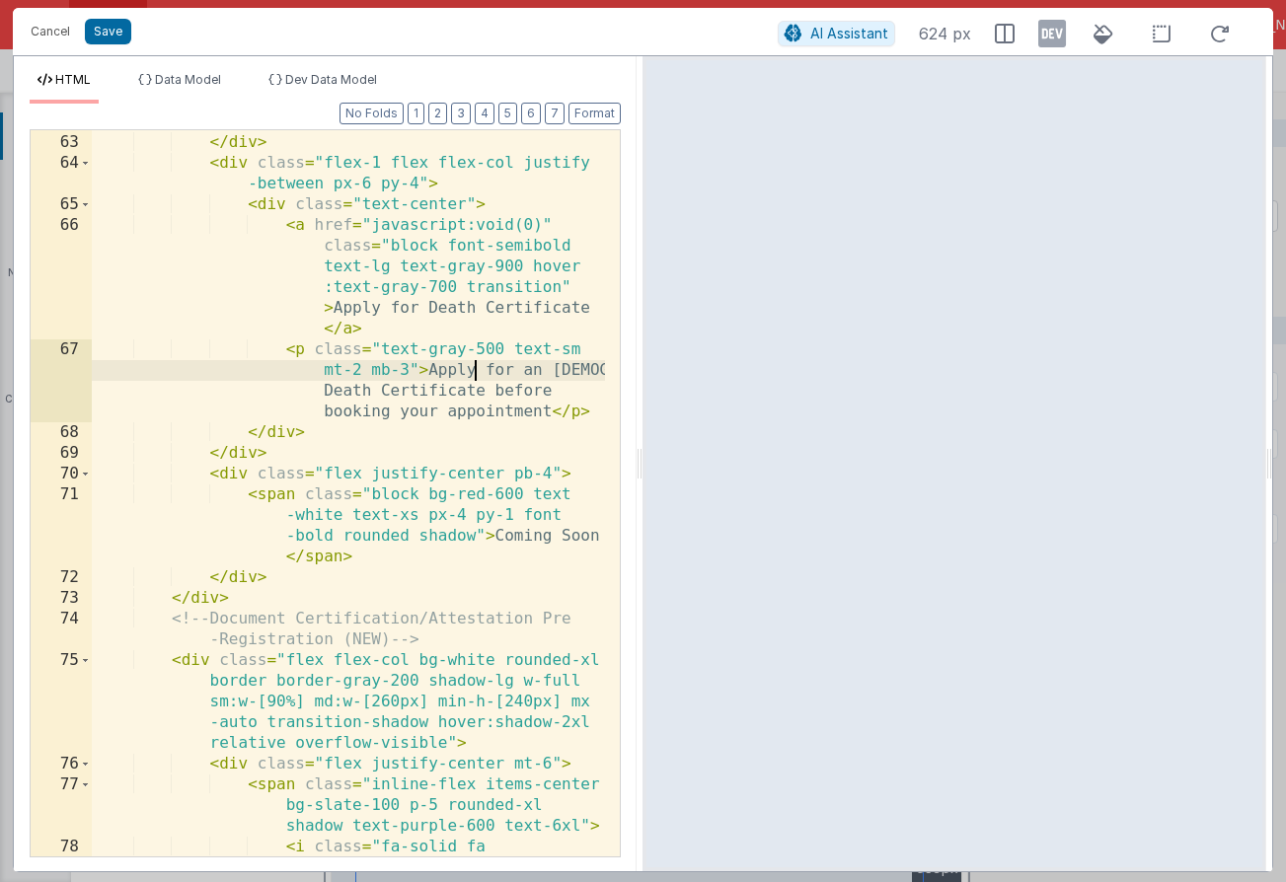
click at [471, 371] on div "</ span > </ div > < div class = "flex-1 flex flex-col justify -between px-6 py…" at bounding box center [348, 505] width 513 height 788
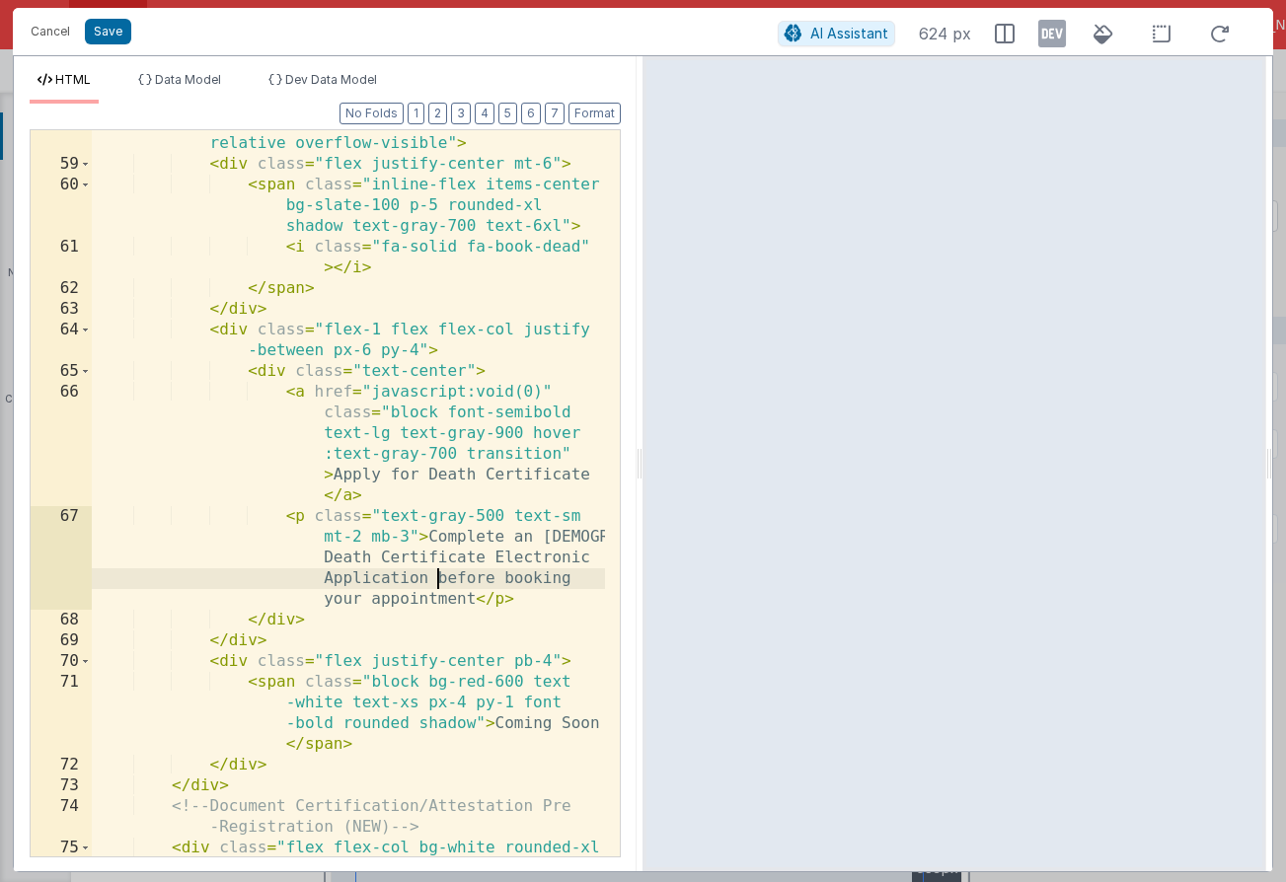
scroll to position [2673, 0]
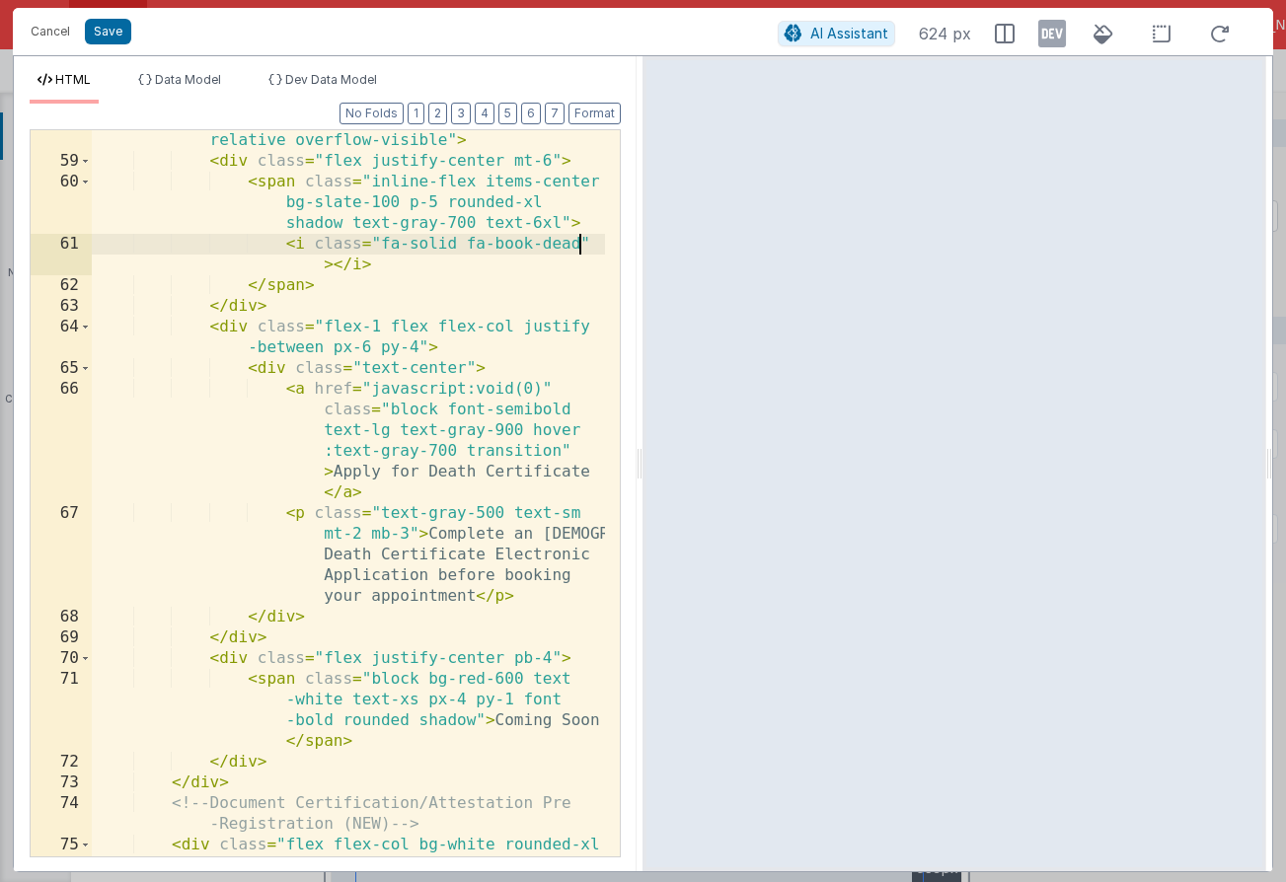
click at [583, 241] on div "< div class = "flex flex-col bg-white rounded-xl border border-gray-200 shadow-…" at bounding box center [348, 513] width 513 height 933
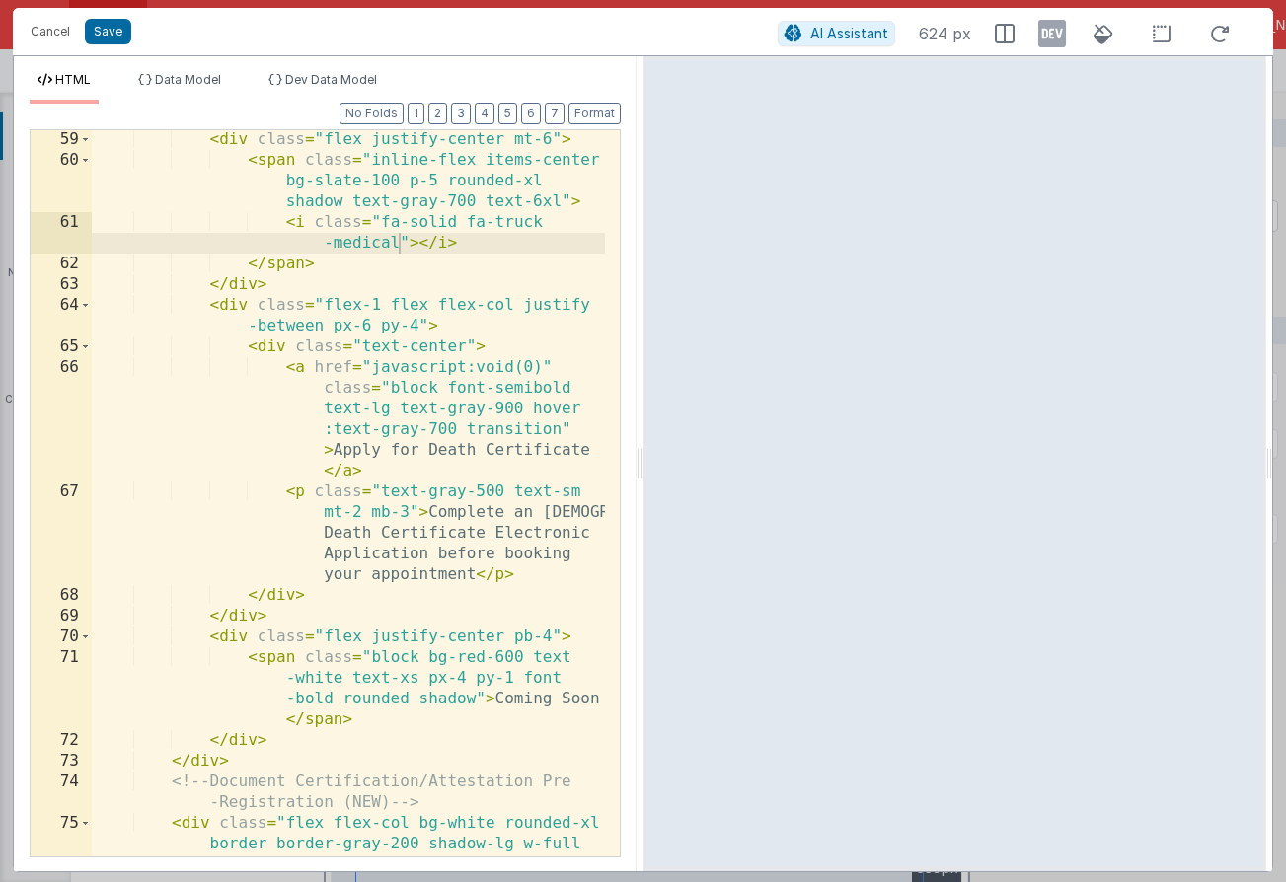
scroll to position [2696, 0]
click at [451, 512] on div "< div class = "flex justify-center mt-6" > < span class = "inline-flex items-ce…" at bounding box center [348, 554] width 513 height 850
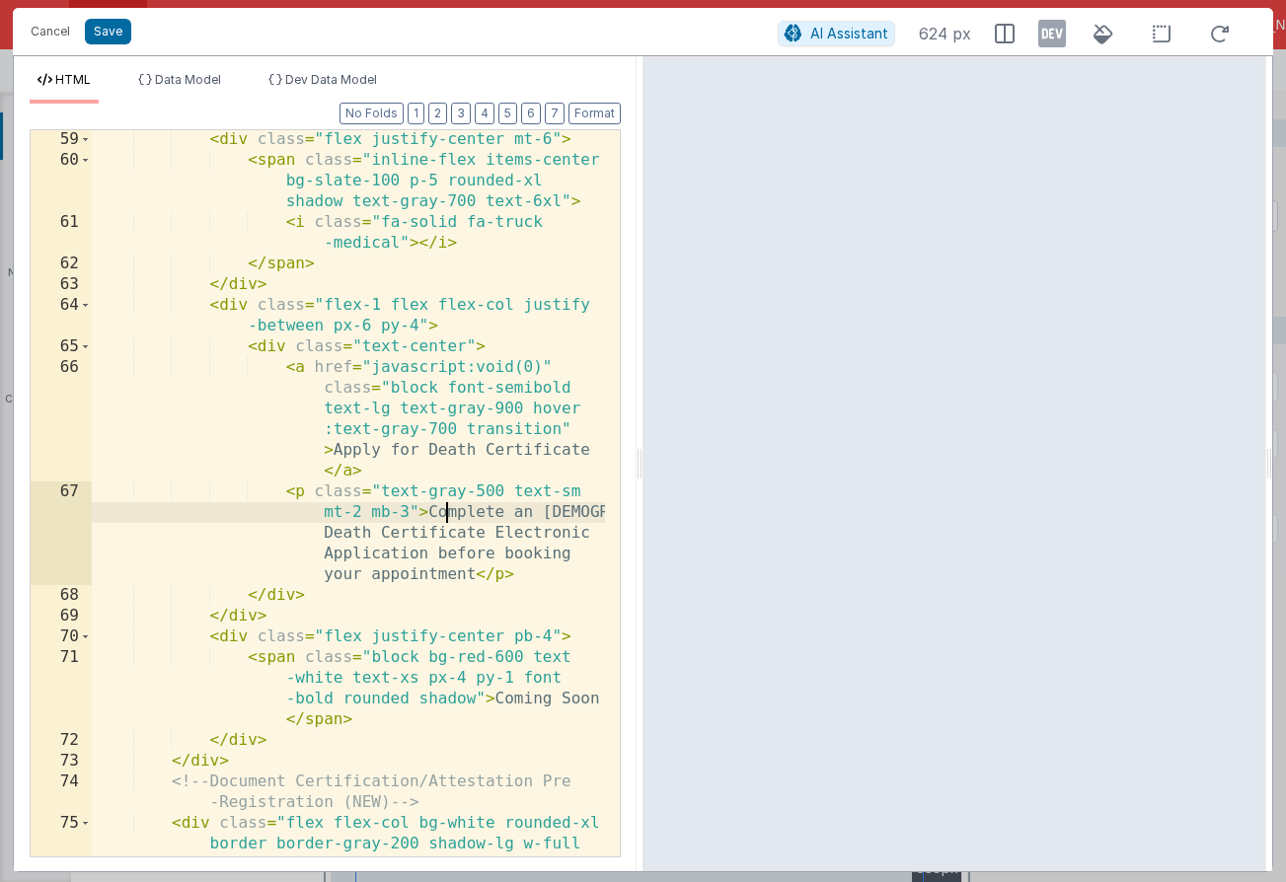
click at [450, 512] on div "< div class = "flex justify-center mt-6" > < span class = "inline-flex items-ce…" at bounding box center [348, 554] width 513 height 850
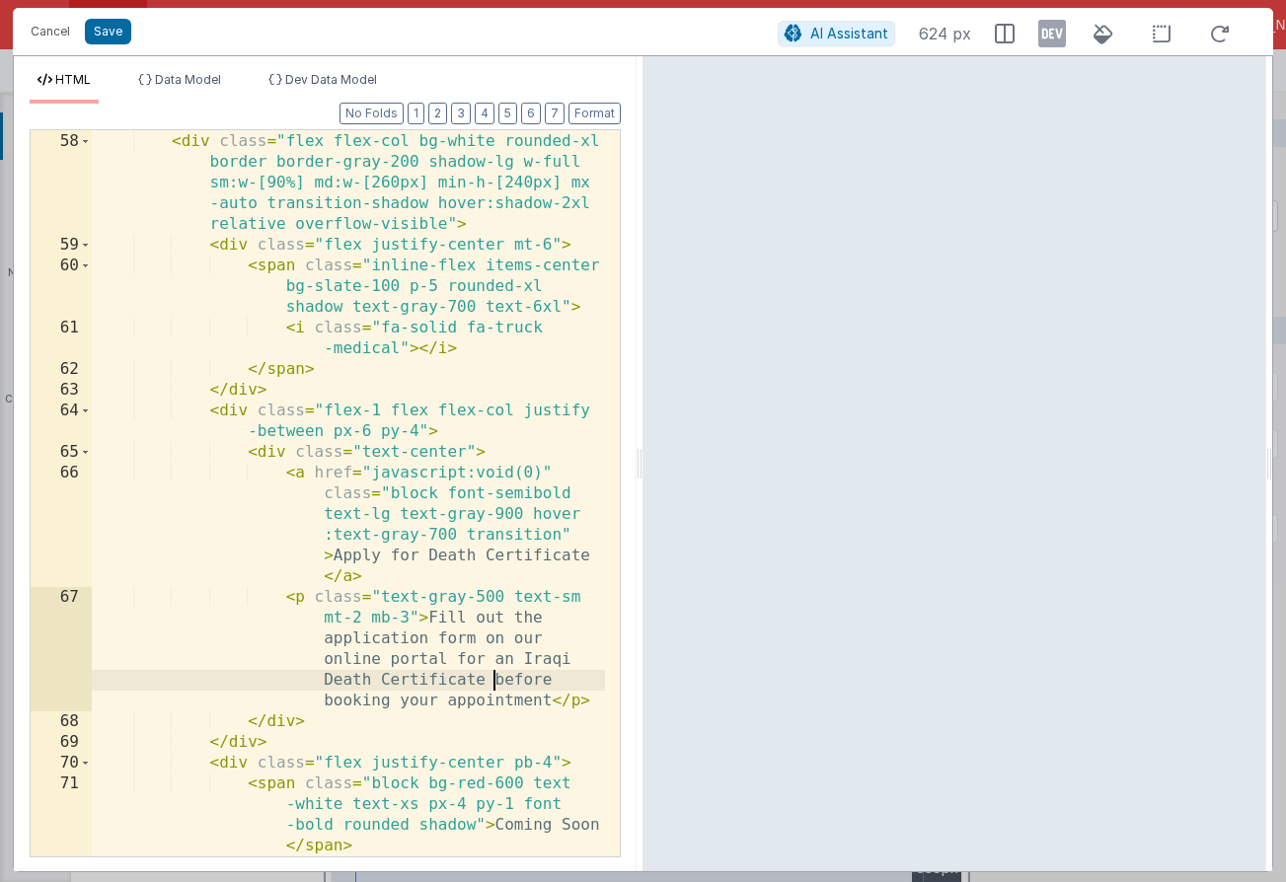
scroll to position [2589, 0]
click at [337, 559] on div "<!-- Apply for Death Certificate Card with Coming Soon Ribbon at bottom inside …" at bounding box center [348, 473] width 513 height 809
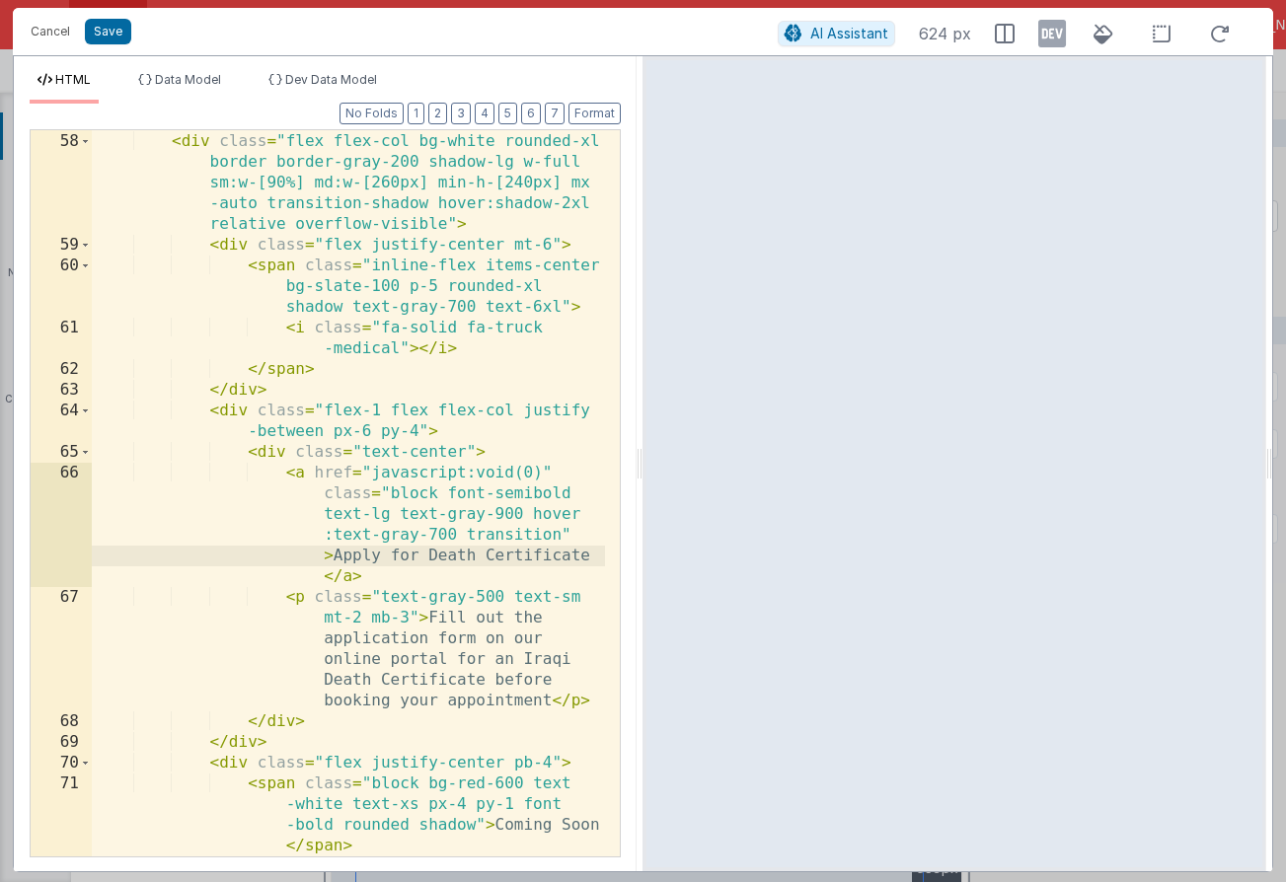
click at [334, 558] on div "<!-- Apply for Death Certificate Card with Coming Soon Ribbon at bottom inside …" at bounding box center [348, 473] width 513 height 809
drag, startPoint x: 336, startPoint y: 557, endPoint x: 589, endPoint y: 557, distance: 252.6
click at [589, 557] on div "<!-- Apply for Death Certificate Card with Coming Soon Ribbon at bottom inside …" at bounding box center [348, 473] width 513 height 809
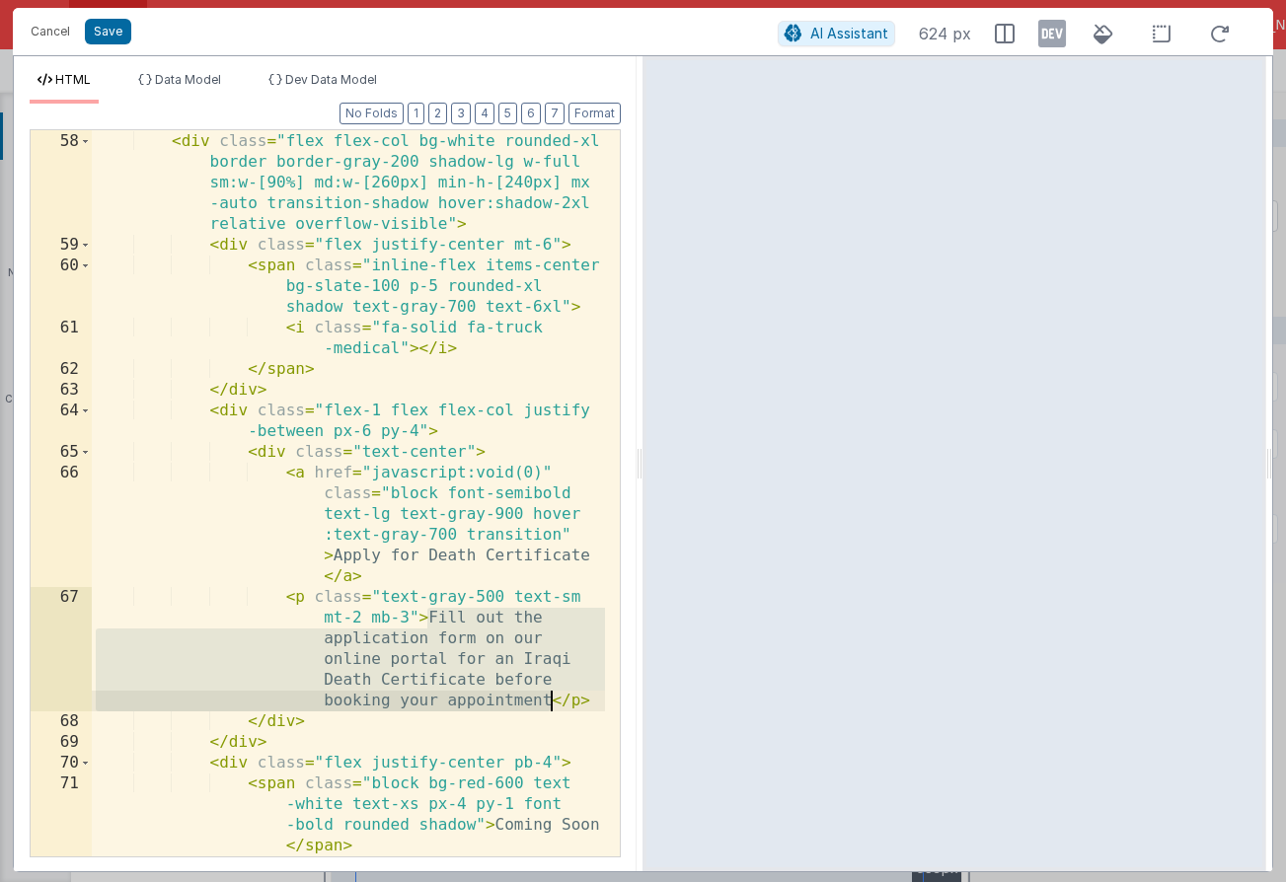
drag, startPoint x: 430, startPoint y: 620, endPoint x: 550, endPoint y: 702, distance: 145.3
click at [550, 702] on div "<!-- Apply for Death Certificate Card with Coming Soon Ribbon at bottom inside …" at bounding box center [348, 473] width 513 height 809
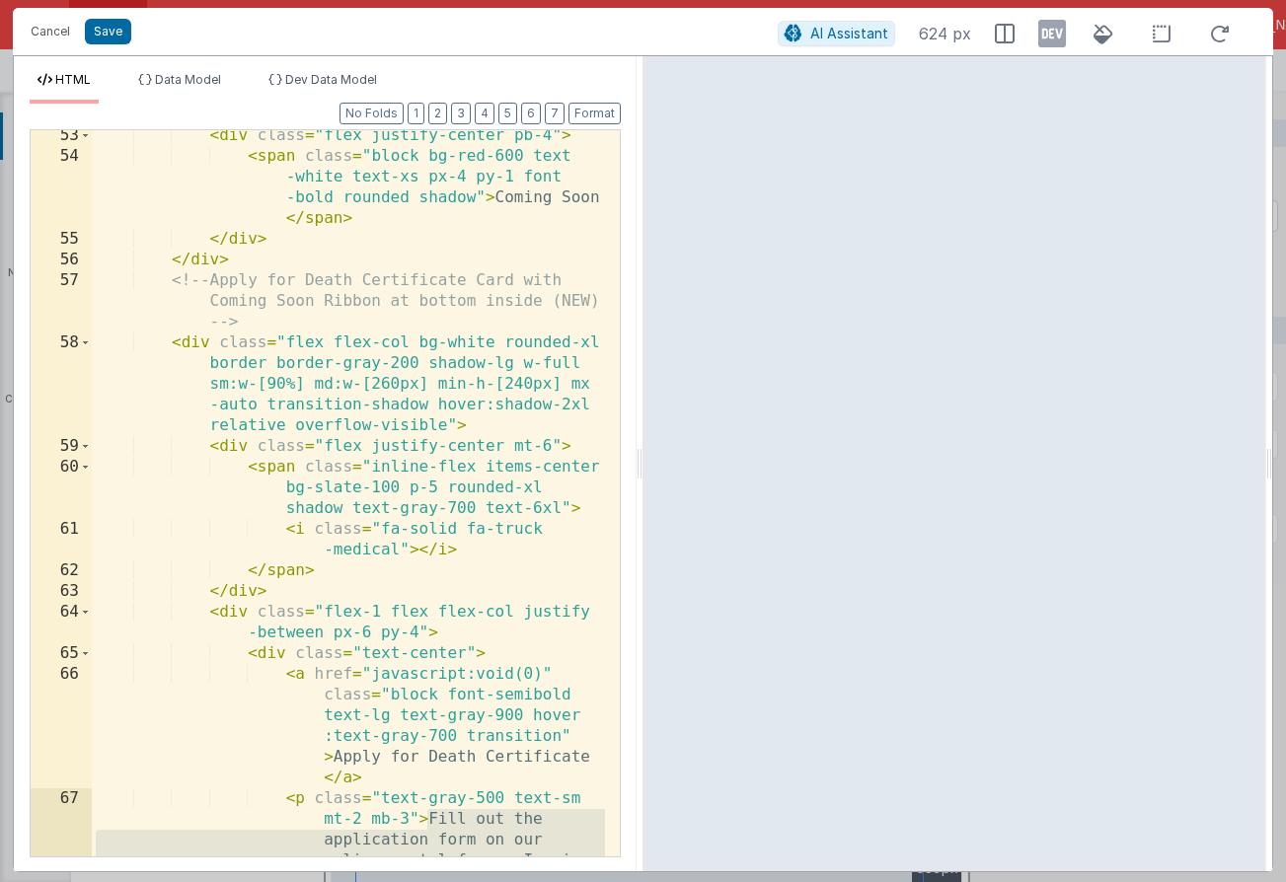
scroll to position [2073, 0]
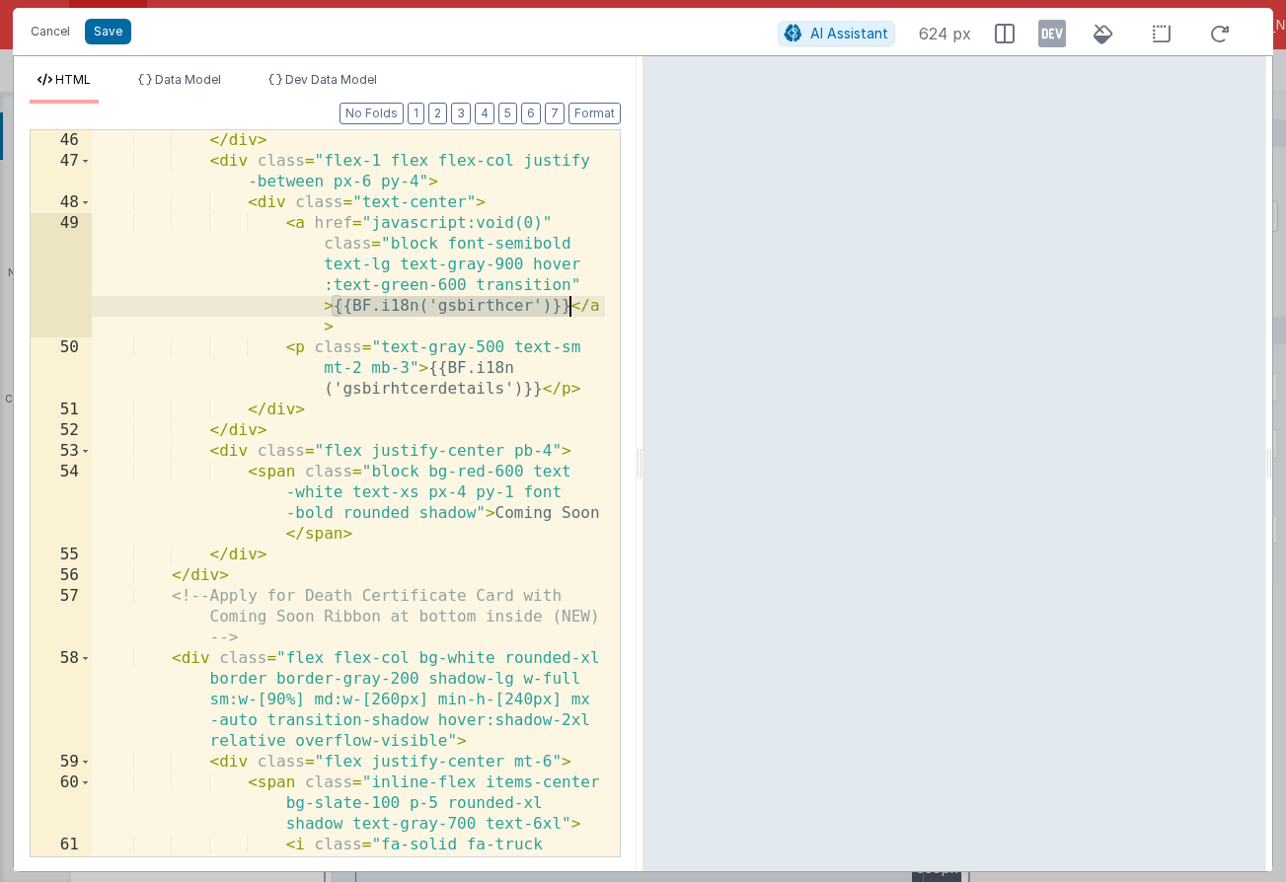
drag, startPoint x: 334, startPoint y: 304, endPoint x: 567, endPoint y: 304, distance: 232.8
click at [567, 304] on div "</ div > < div class = "flex-1 flex flex-col justify -between px-6 py-4" > < di…" at bounding box center [348, 514] width 513 height 768
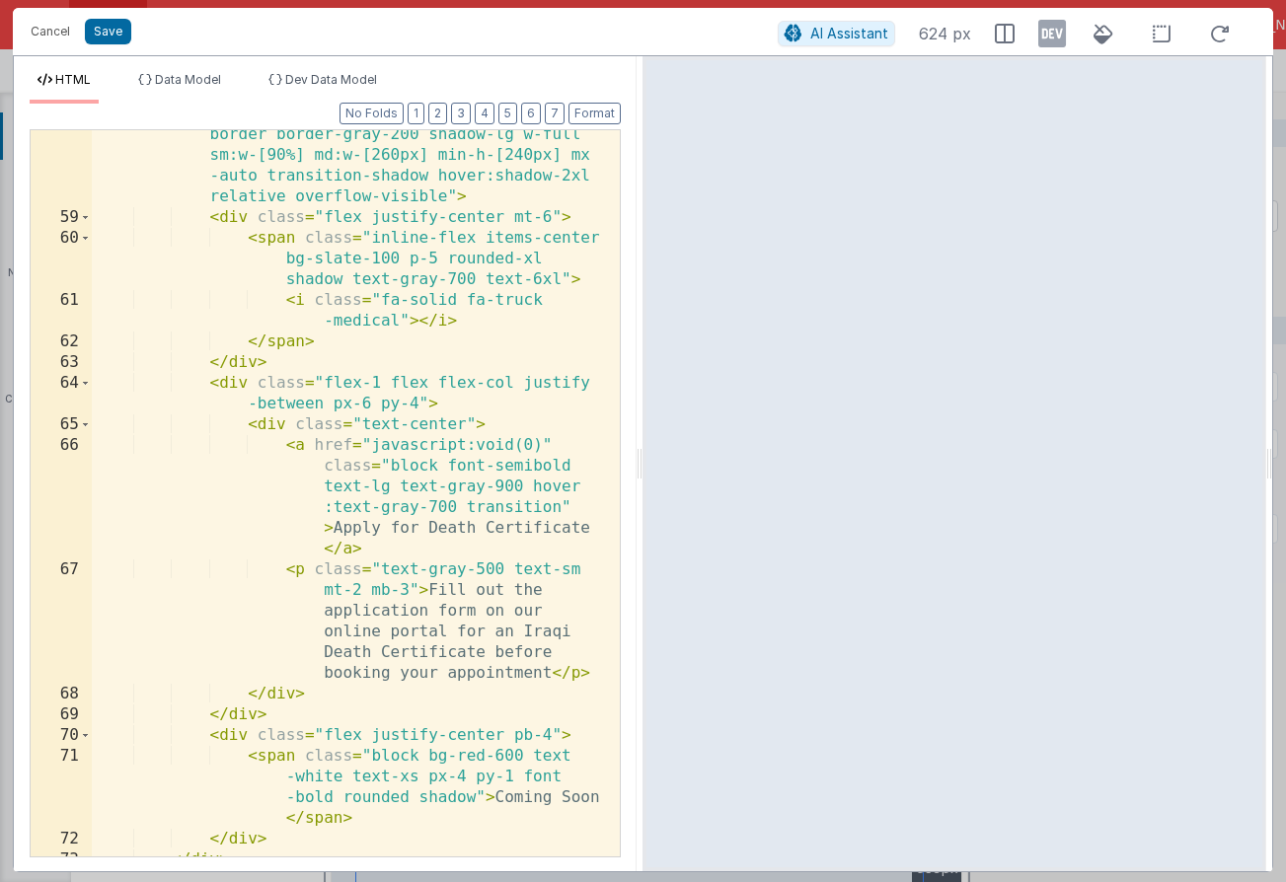
scroll to position [2618, 0]
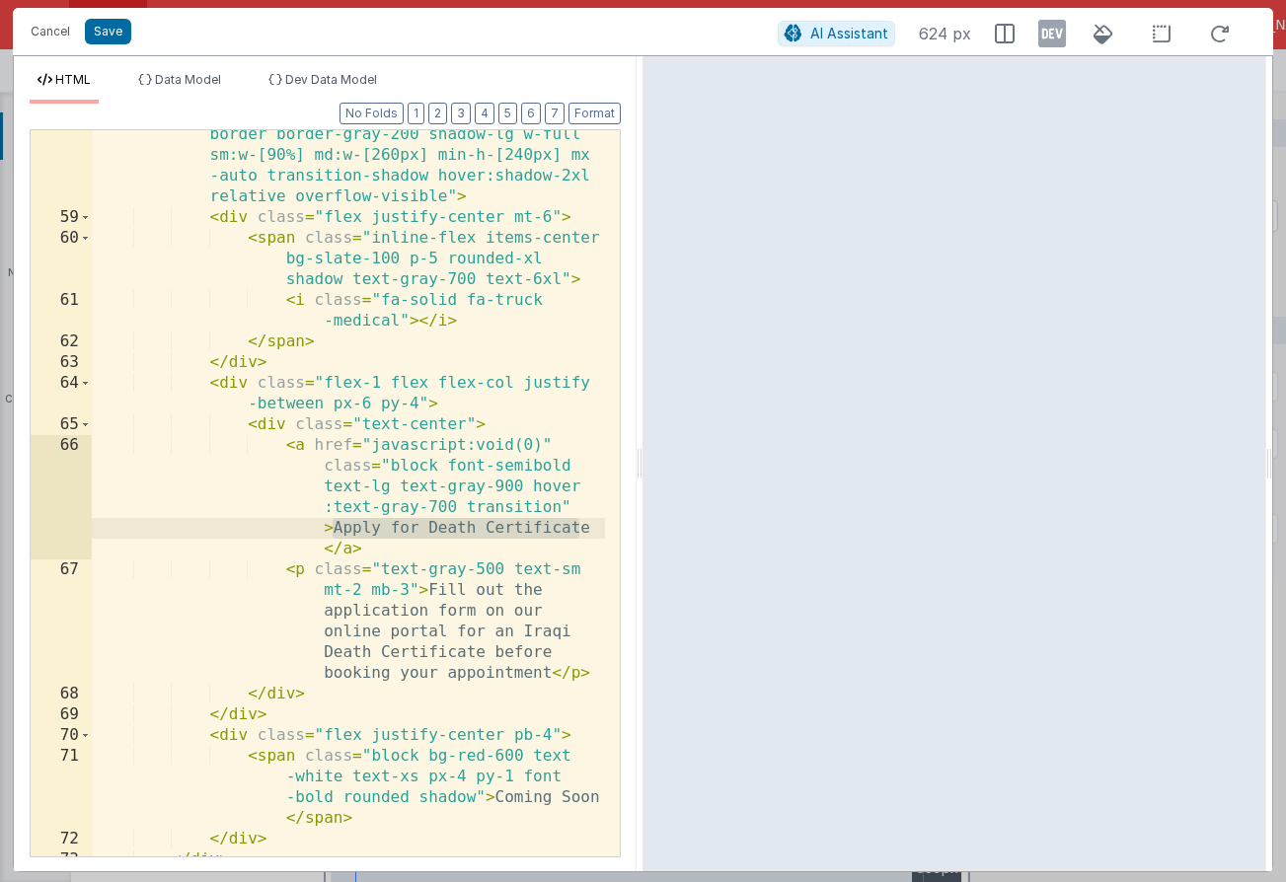
drag, startPoint x: 333, startPoint y: 529, endPoint x: 588, endPoint y: 524, distance: 254.6
click at [588, 524] on div "< div class = "flex flex-col bg-white rounded-xl border border-gray-200 shadow-…" at bounding box center [348, 539] width 513 height 871
click at [466, 524] on div "< div class = "flex flex-col bg-white rounded-xl border border-gray-200 shadow-…" at bounding box center [348, 539] width 513 height 871
click at [466, 523] on div "< div class = "flex flex-col bg-white rounded-xl border border-gray-200 shadow-…" at bounding box center [348, 539] width 513 height 871
drag, startPoint x: 335, startPoint y: 530, endPoint x: 569, endPoint y: 529, distance: 233.8
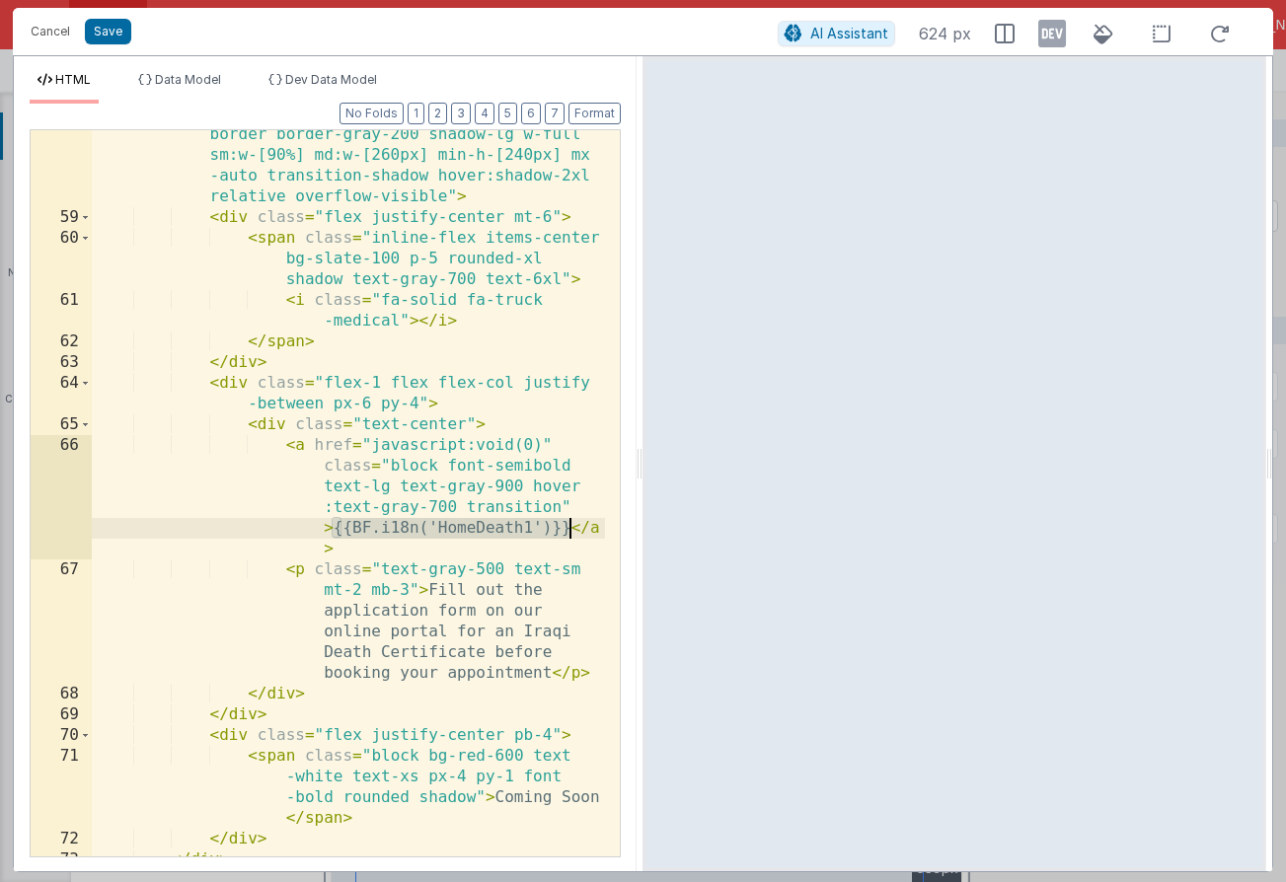
click at [569, 529] on div "< div class = "flex flex-col bg-white rounded-xl border border-gray-200 shadow-…" at bounding box center [348, 539] width 513 height 871
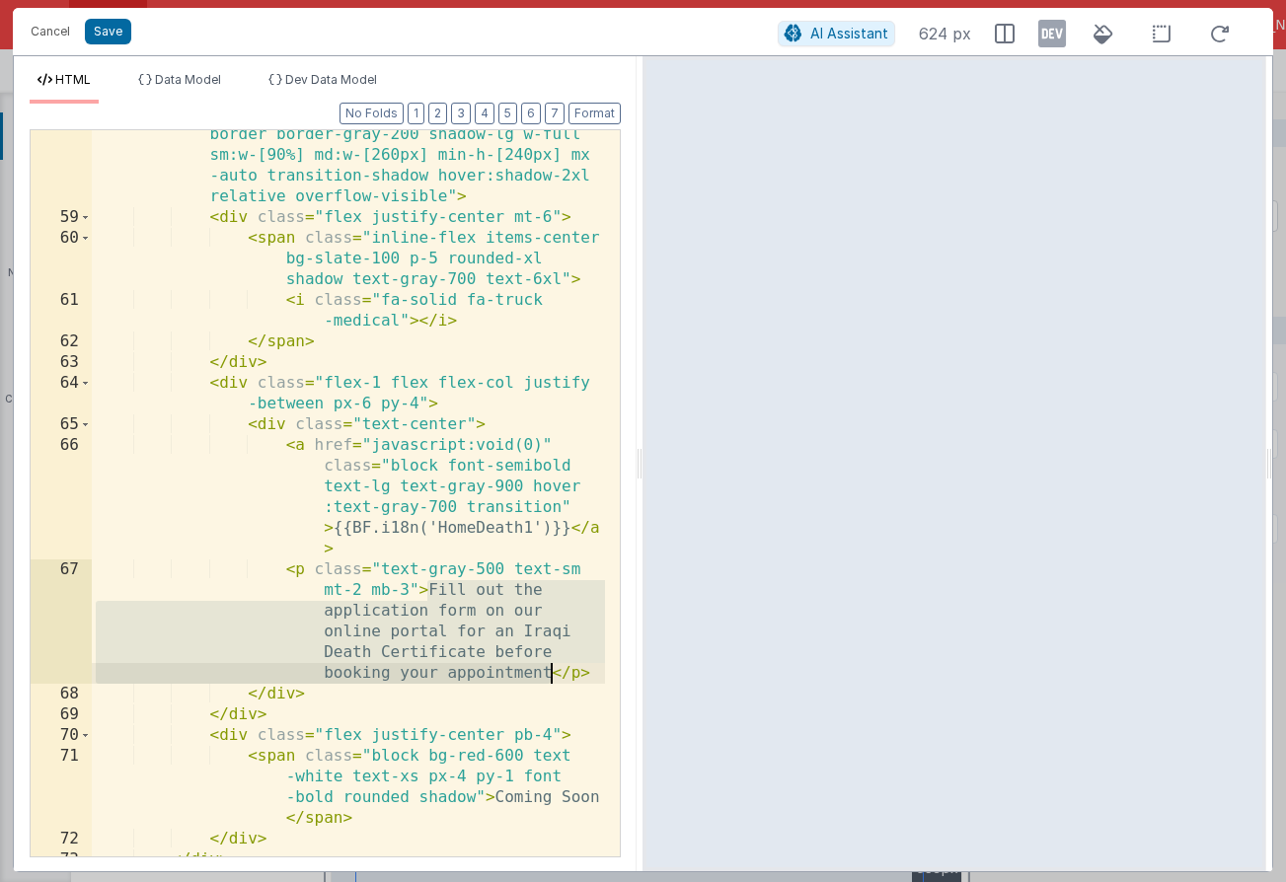
drag, startPoint x: 426, startPoint y: 592, endPoint x: 551, endPoint y: 674, distance: 148.9
click at [551, 674] on div "< div class = "flex flex-col bg-white rounded-xl border border-gray-200 shadow-…" at bounding box center [348, 539] width 513 height 871
paste textarea
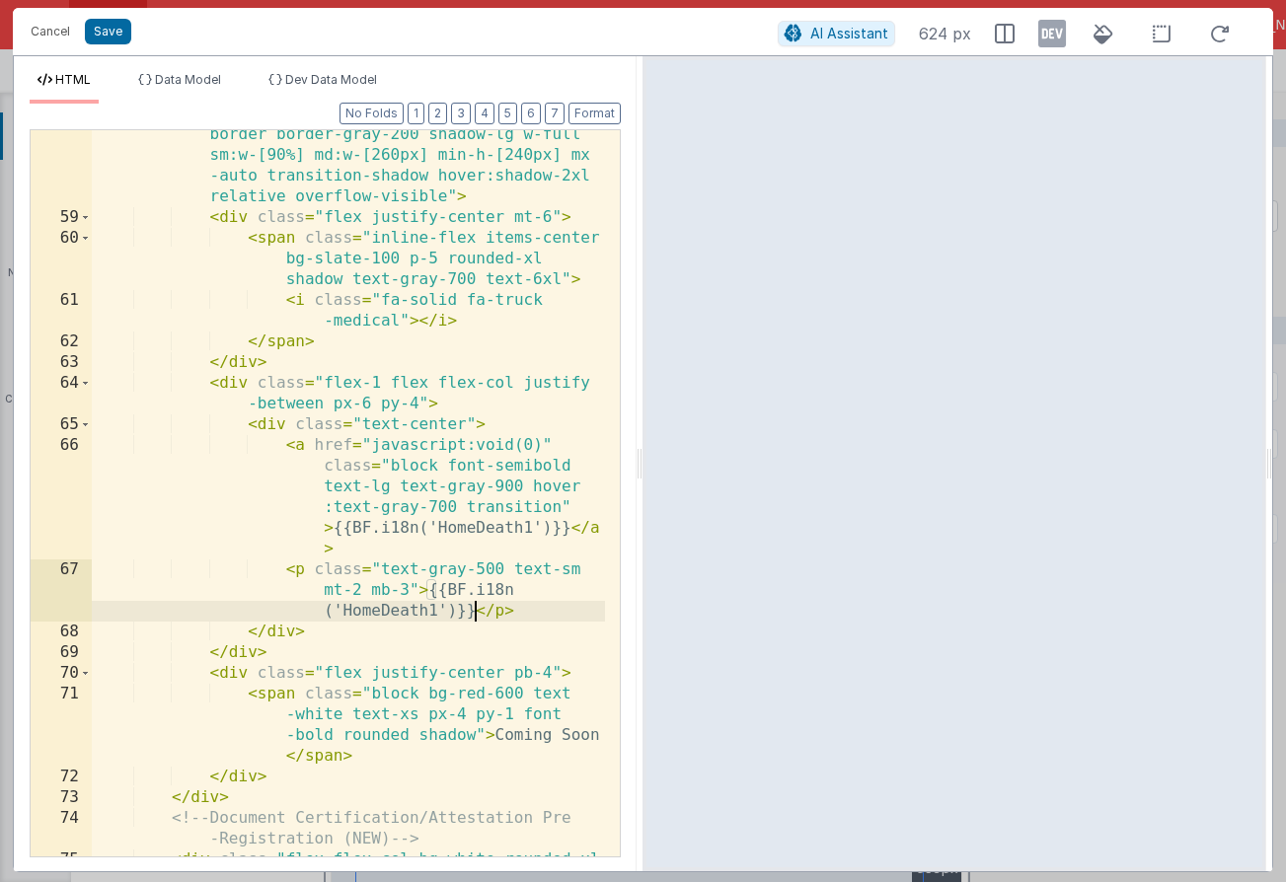
click at [436, 610] on div "< div class = "flex flex-col bg-white rounded-xl border border-gray-200 shadow-…" at bounding box center [348, 570] width 513 height 933
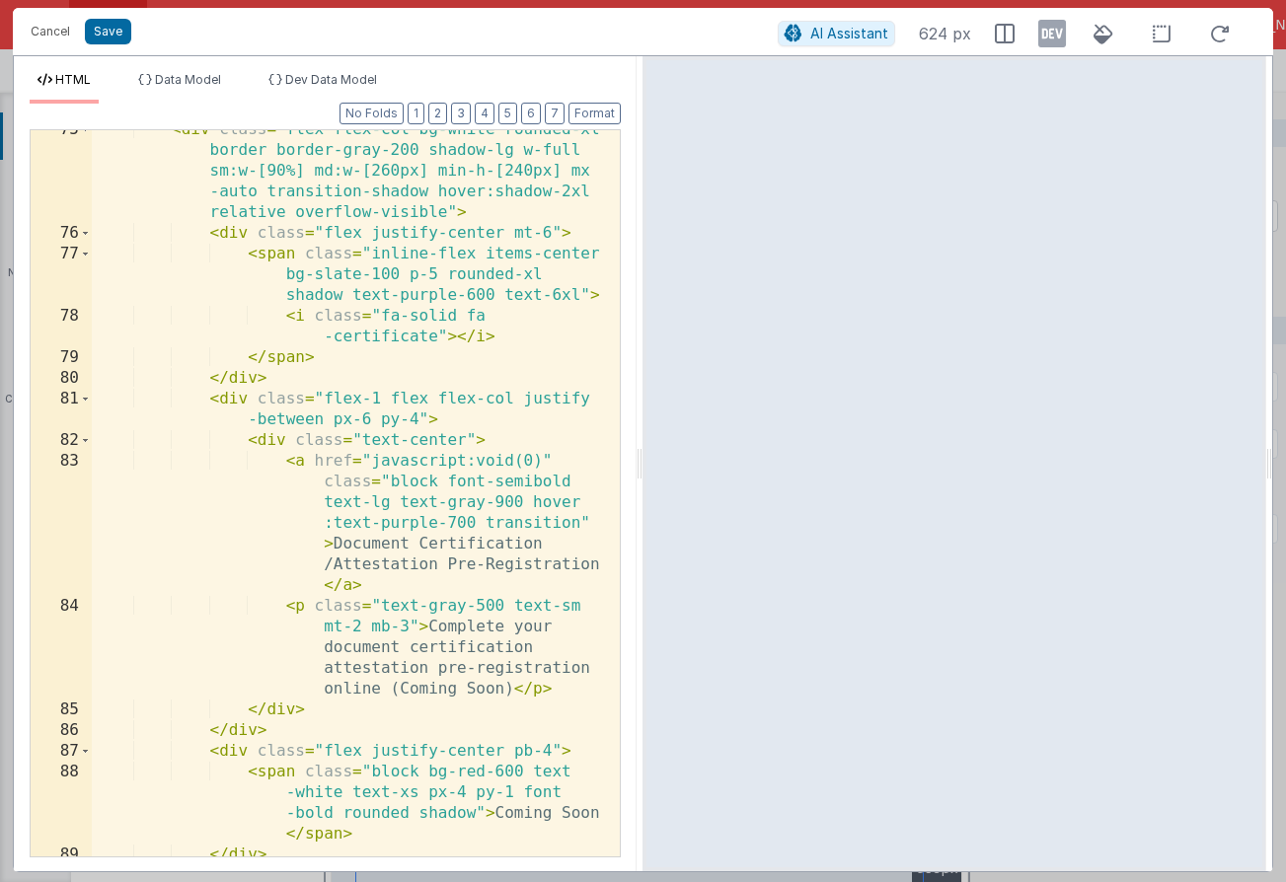
scroll to position [3447, 0]
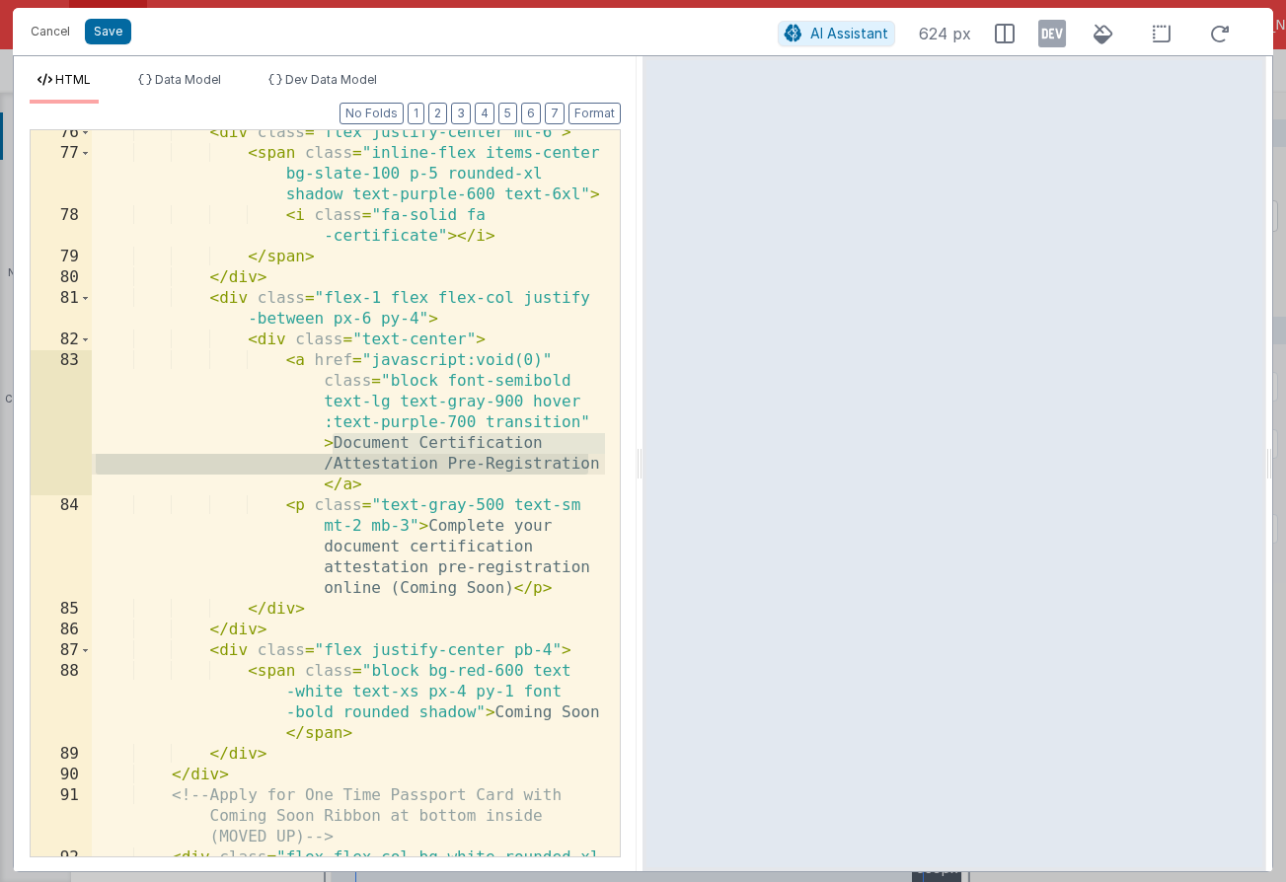
drag, startPoint x: 335, startPoint y: 444, endPoint x: 606, endPoint y: 470, distance: 271.6
click at [606, 470] on div "76 77 78 79 80 81 82 83 84 85 86 87 88 89 90 91 92 93 < div class = "flex justi…" at bounding box center [325, 493] width 591 height 728
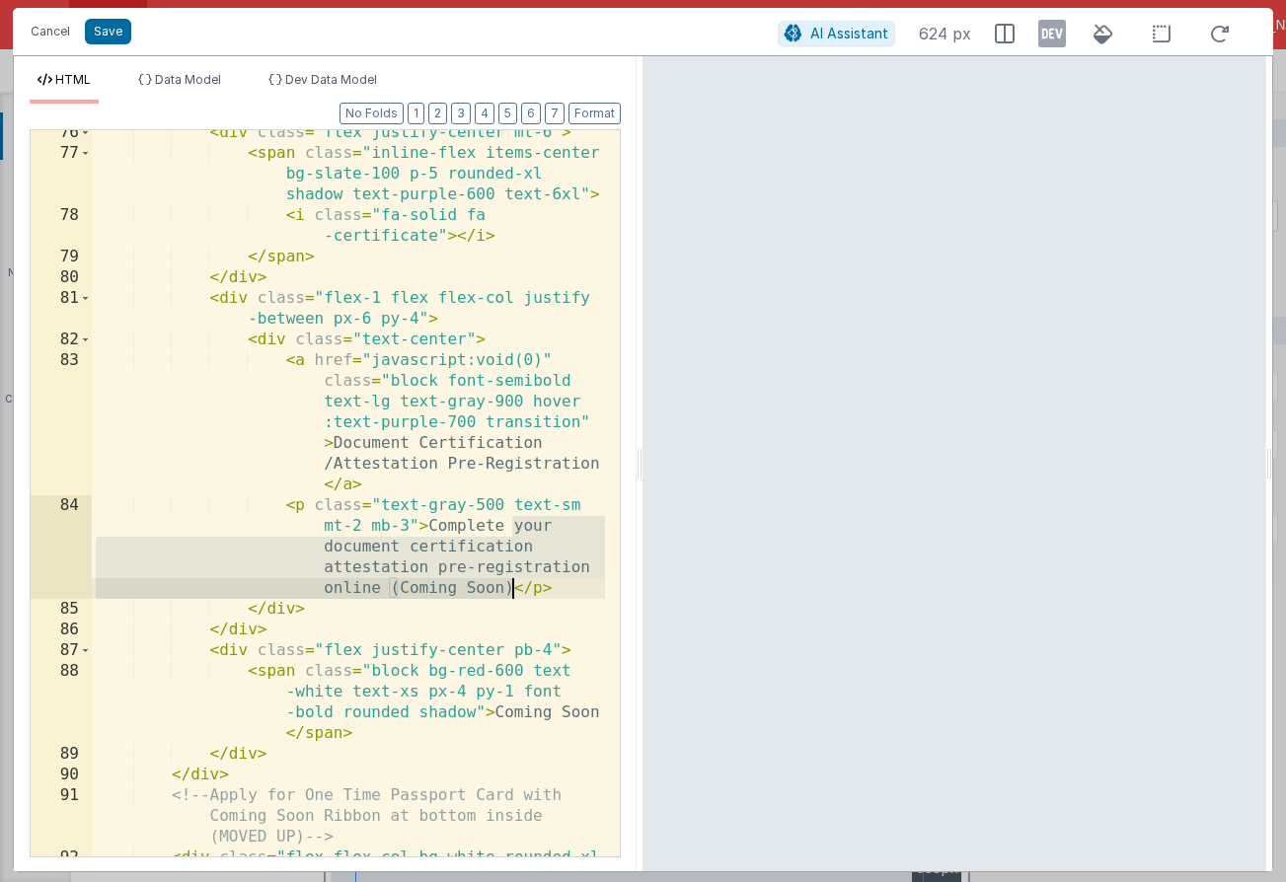
drag, startPoint x: 512, startPoint y: 530, endPoint x: 511, endPoint y: 580, distance: 50.3
click at [511, 580] on div "< div class = "flex justify-center mt-6" > < span class = "inline-flex items-ce…" at bounding box center [348, 547] width 513 height 850
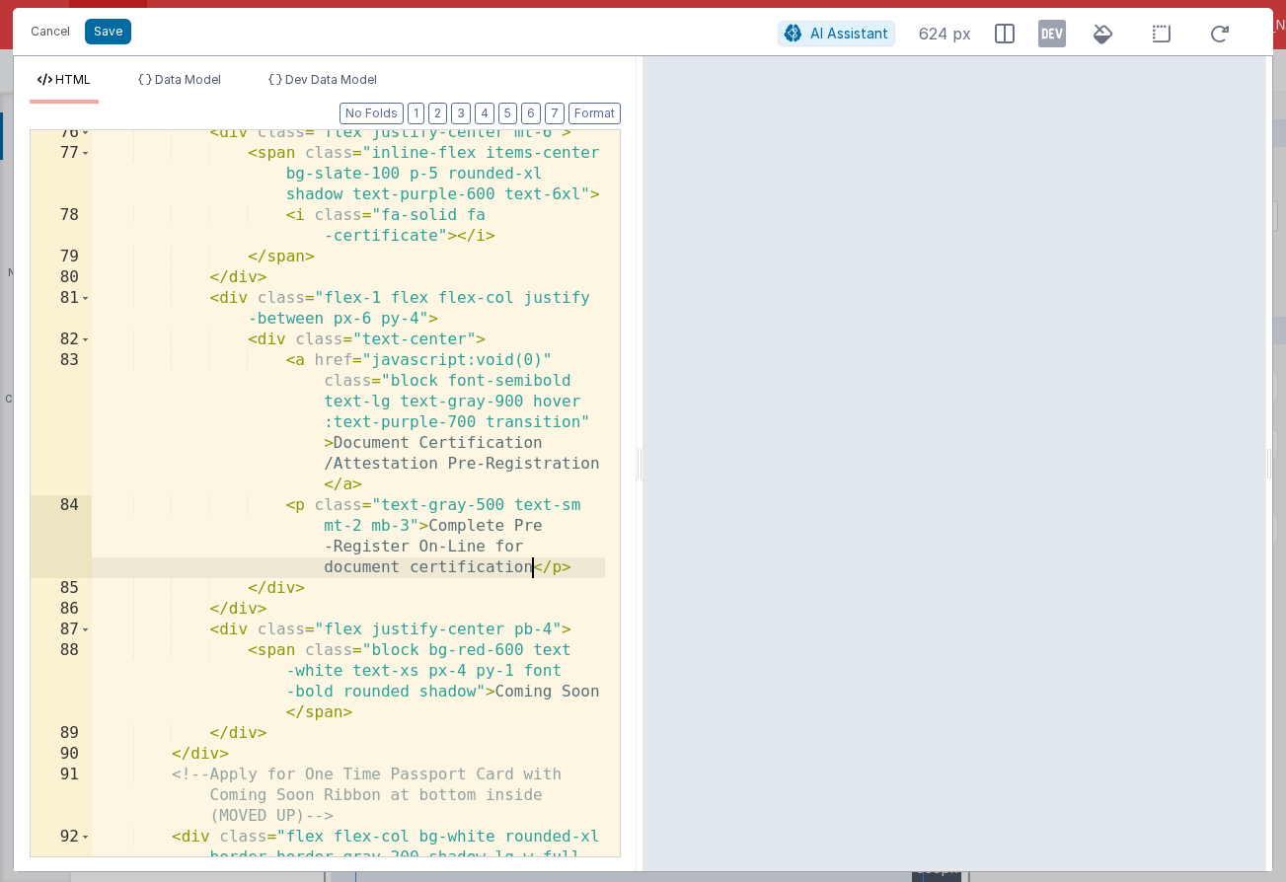
click at [507, 527] on div "< div class = "flex justify-center mt-6" > < span class = "inline-flex items-ce…" at bounding box center [348, 547] width 513 height 850
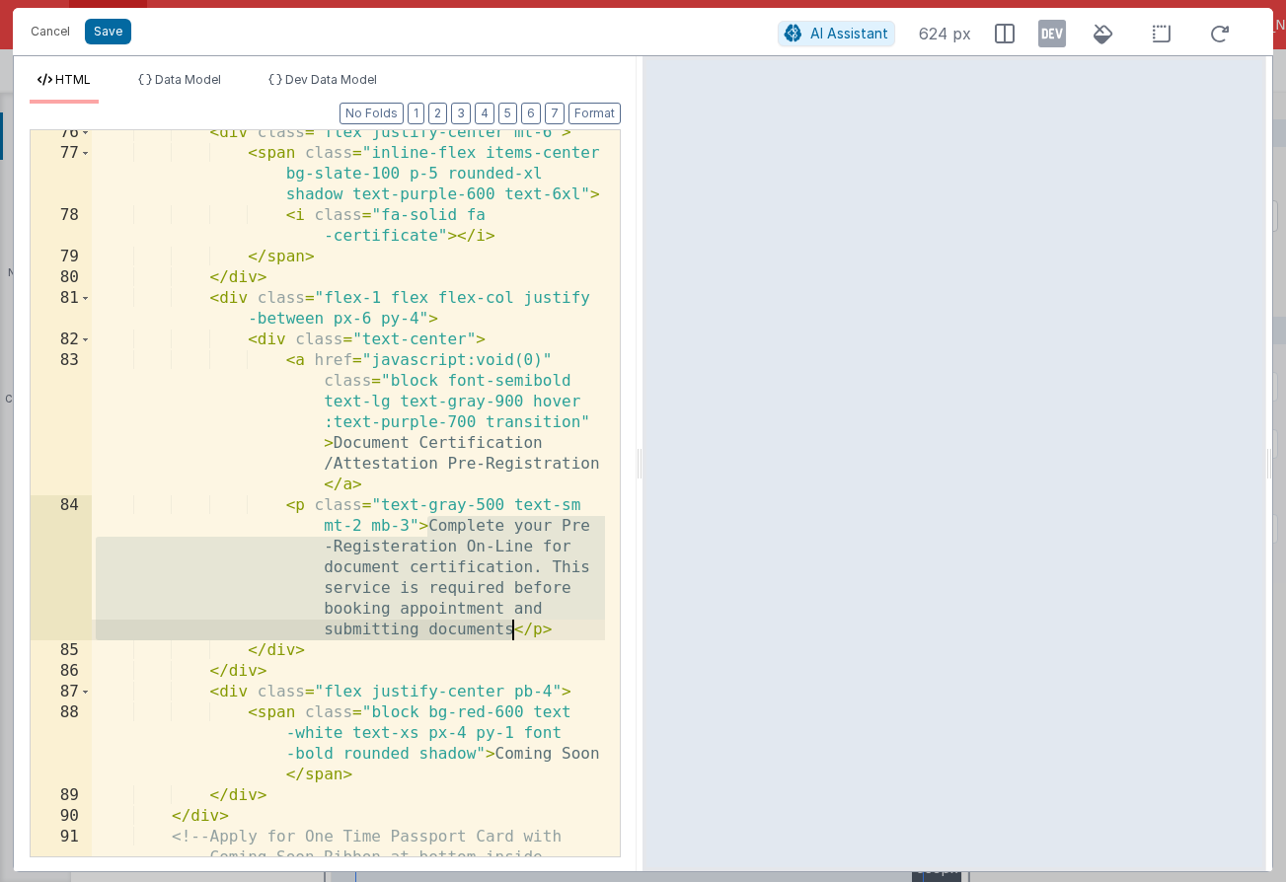
drag, startPoint x: 430, startPoint y: 523, endPoint x: 514, endPoint y: 635, distance: 140.3
click at [514, 635] on div "< div class = "flex justify-center mt-6" > < span class = "inline-flex items-ce…" at bounding box center [348, 526] width 513 height 809
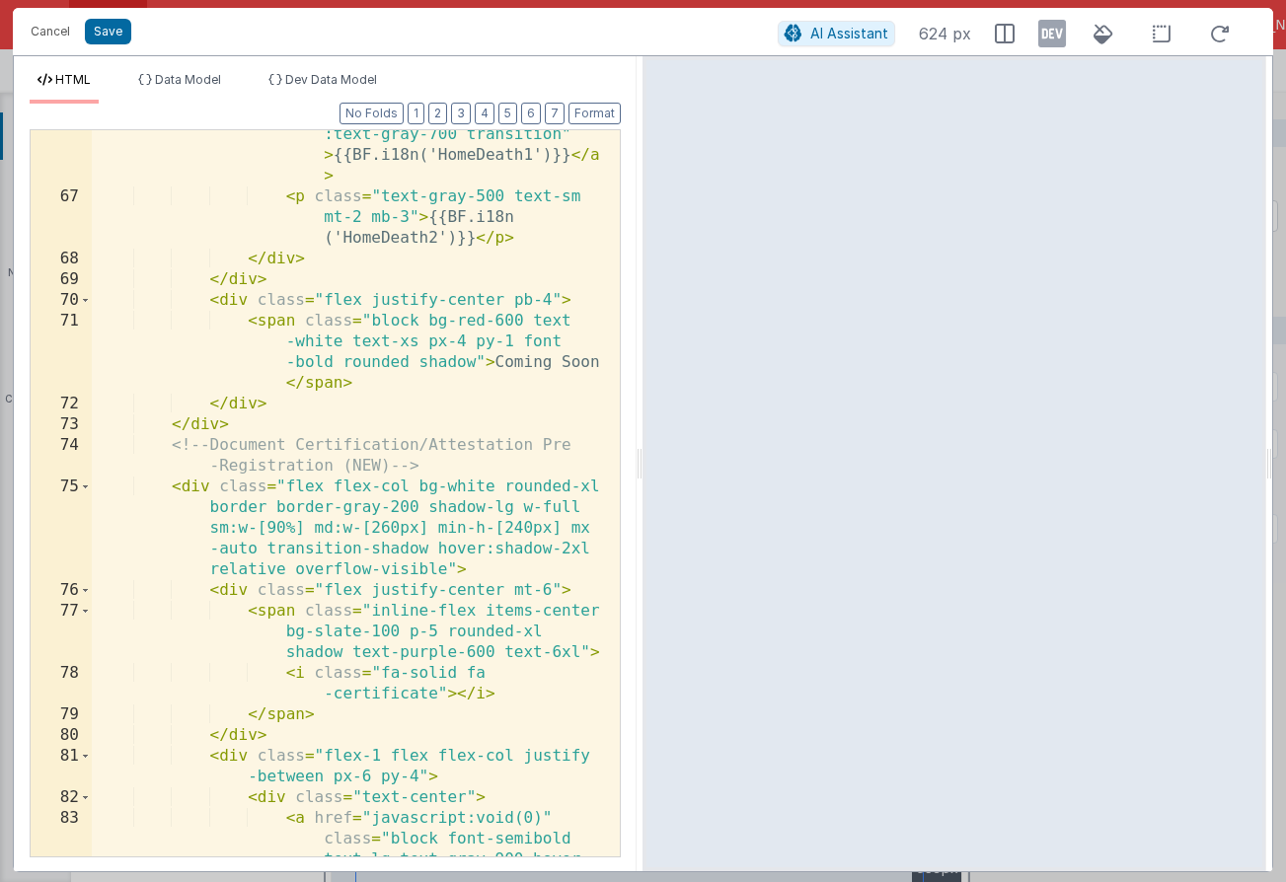
scroll to position [2866, 0]
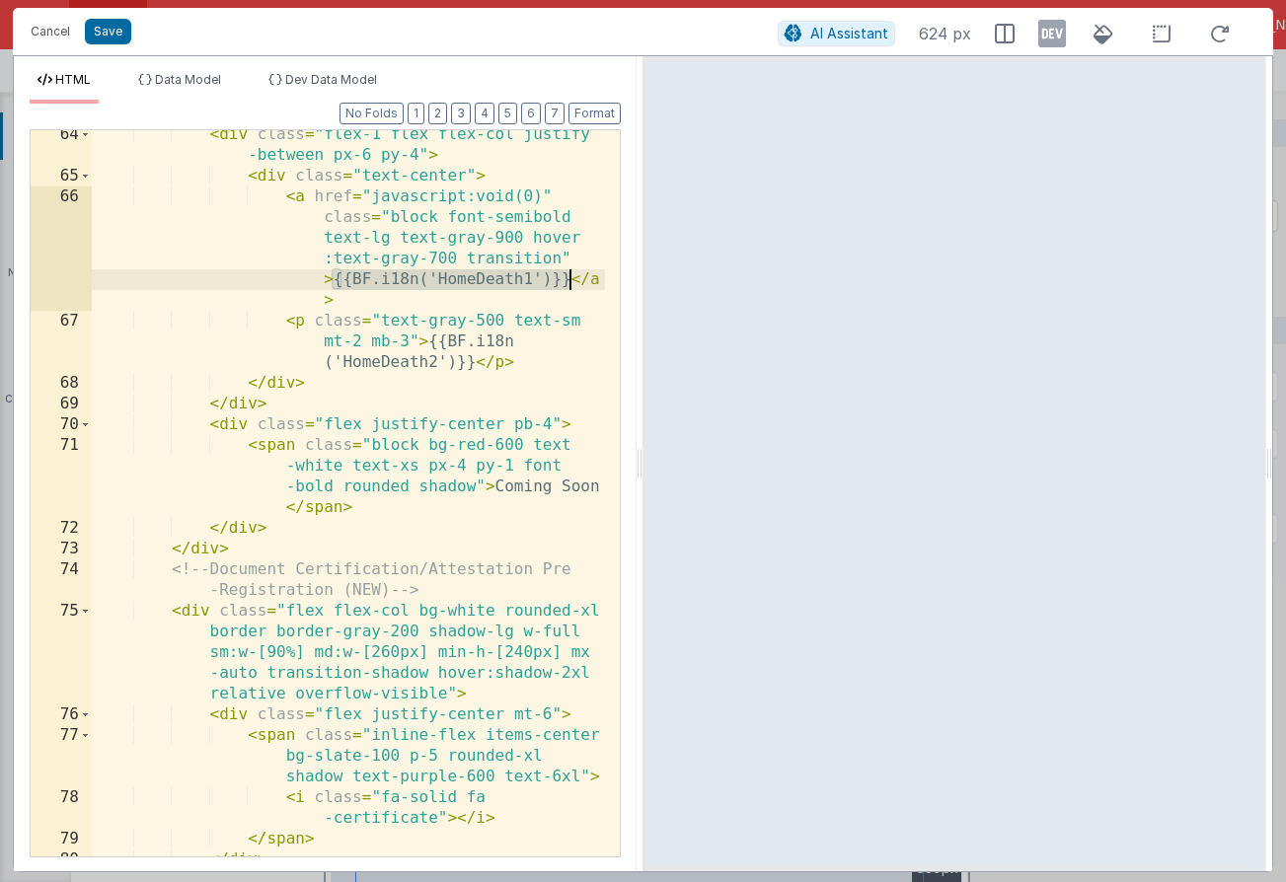
drag, startPoint x: 334, startPoint y: 278, endPoint x: 569, endPoint y: 282, distance: 234.9
click at [569, 282] on div "< div class = "flex-1 flex flex-col justify -between px-6 py-4" > < div class =…" at bounding box center [348, 528] width 513 height 809
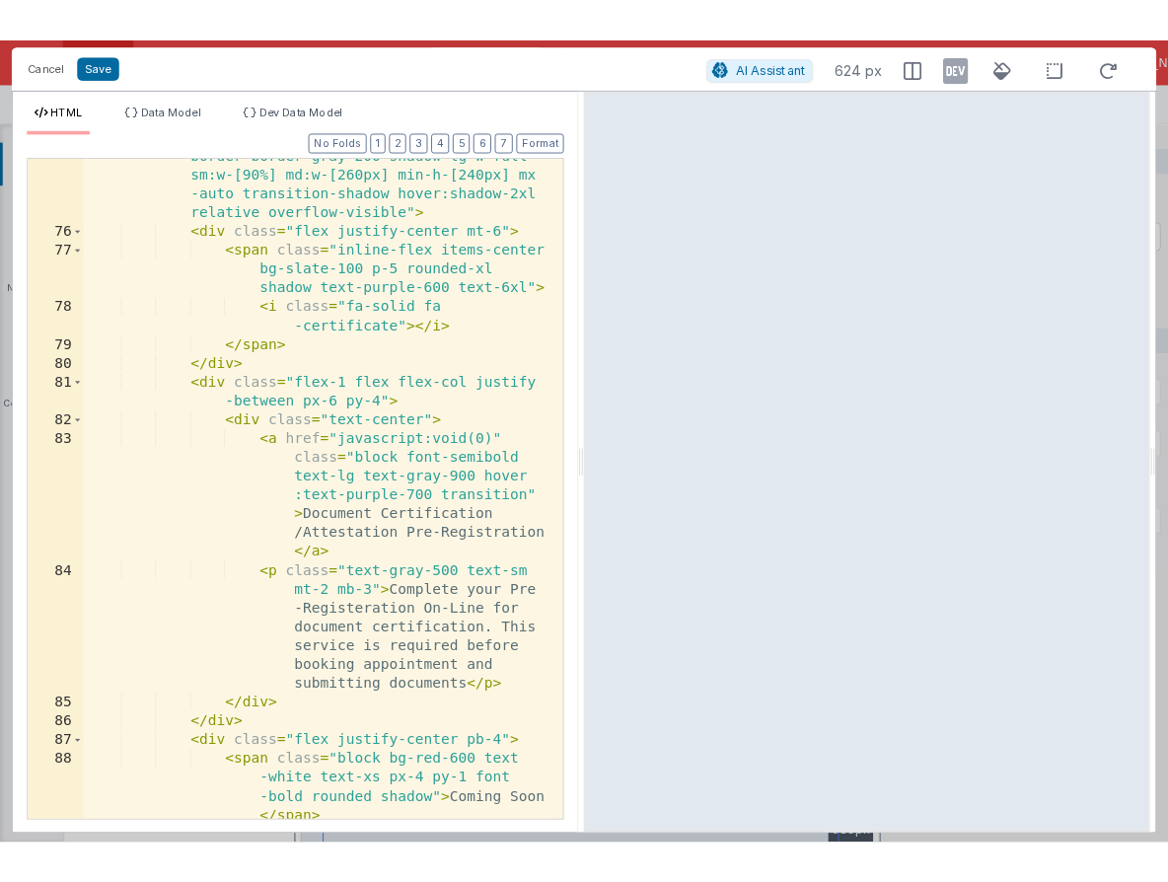
scroll to position [3415, 0]
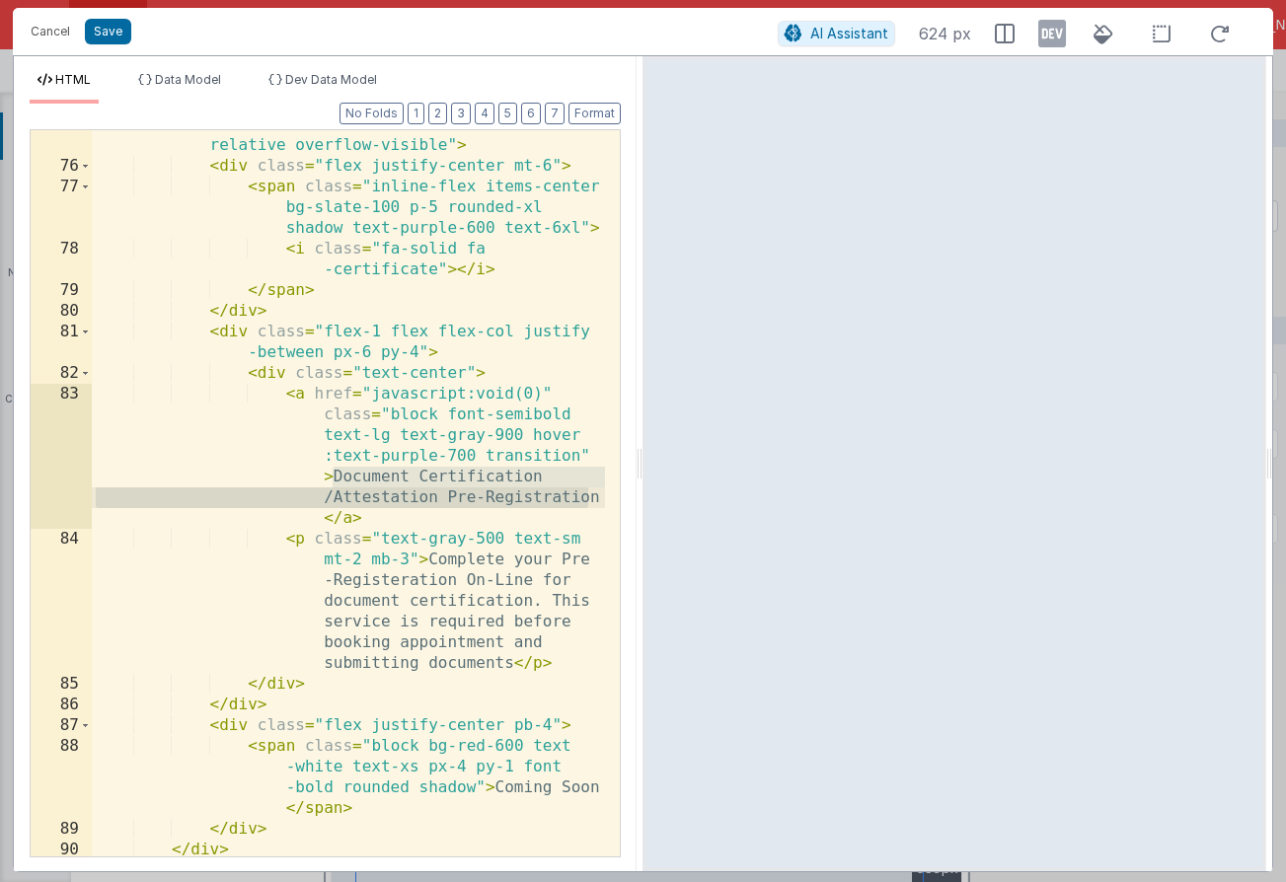
drag, startPoint x: 335, startPoint y: 477, endPoint x: 606, endPoint y: 500, distance: 271.4
click at [606, 500] on div "75 76 77 78 79 80 81 82 83 84 85 86 87 88 89 90 91 92 93 94 95 < div class = "f…" at bounding box center [325, 493] width 591 height 728
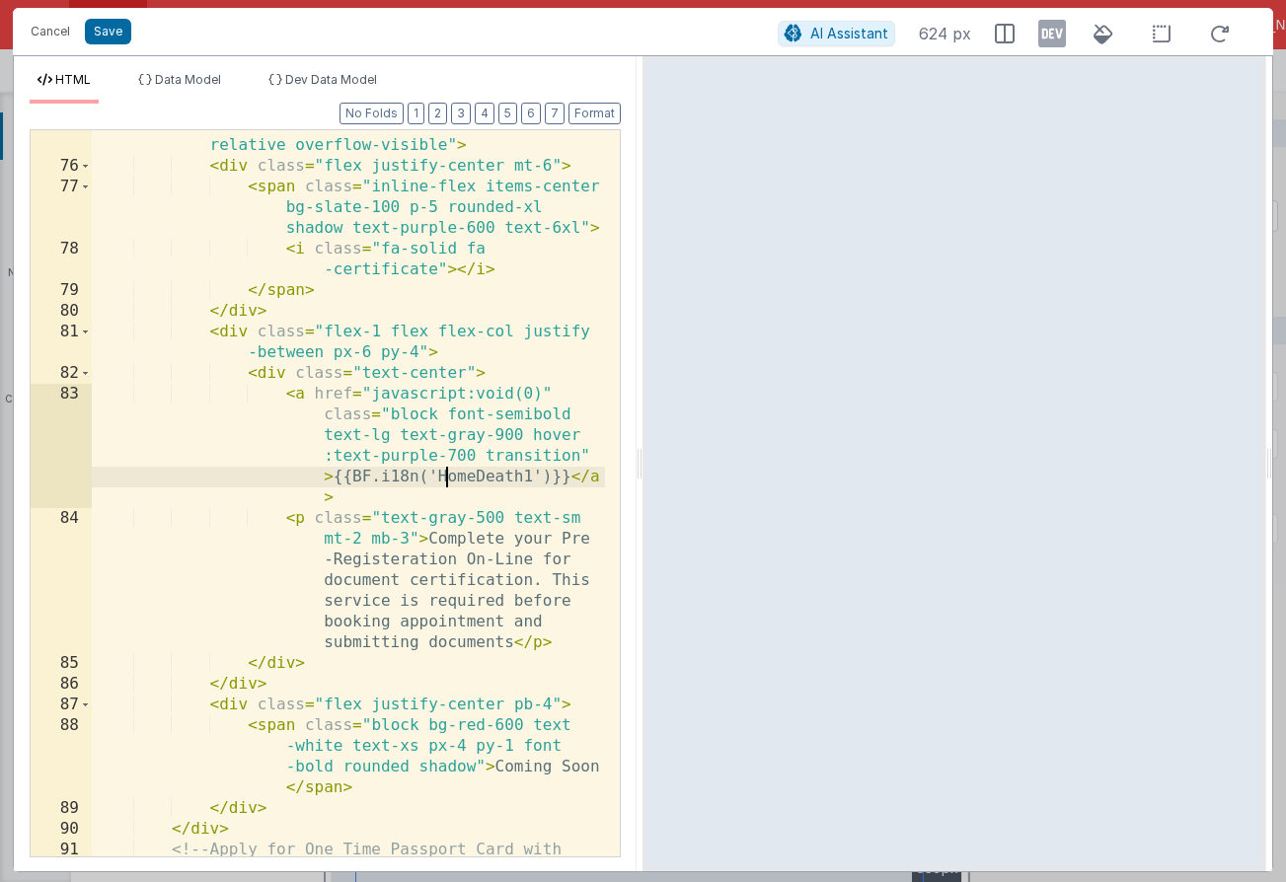
click at [451, 478] on div "< div class = "flex flex-col bg-white rounded-xl border border-gray-200 shadow-…" at bounding box center [348, 498] width 513 height 892
click at [451, 477] on div "< div class = "flex flex-col bg-white rounded-xl border border-gray-200 shadow-…" at bounding box center [348, 498] width 513 height 892
drag, startPoint x: 334, startPoint y: 480, endPoint x: 589, endPoint y: 484, distance: 254.6
click at [589, 484] on div "< div class = "flex flex-col bg-white rounded-xl border border-gray-200 shadow-…" at bounding box center [348, 498] width 513 height 892
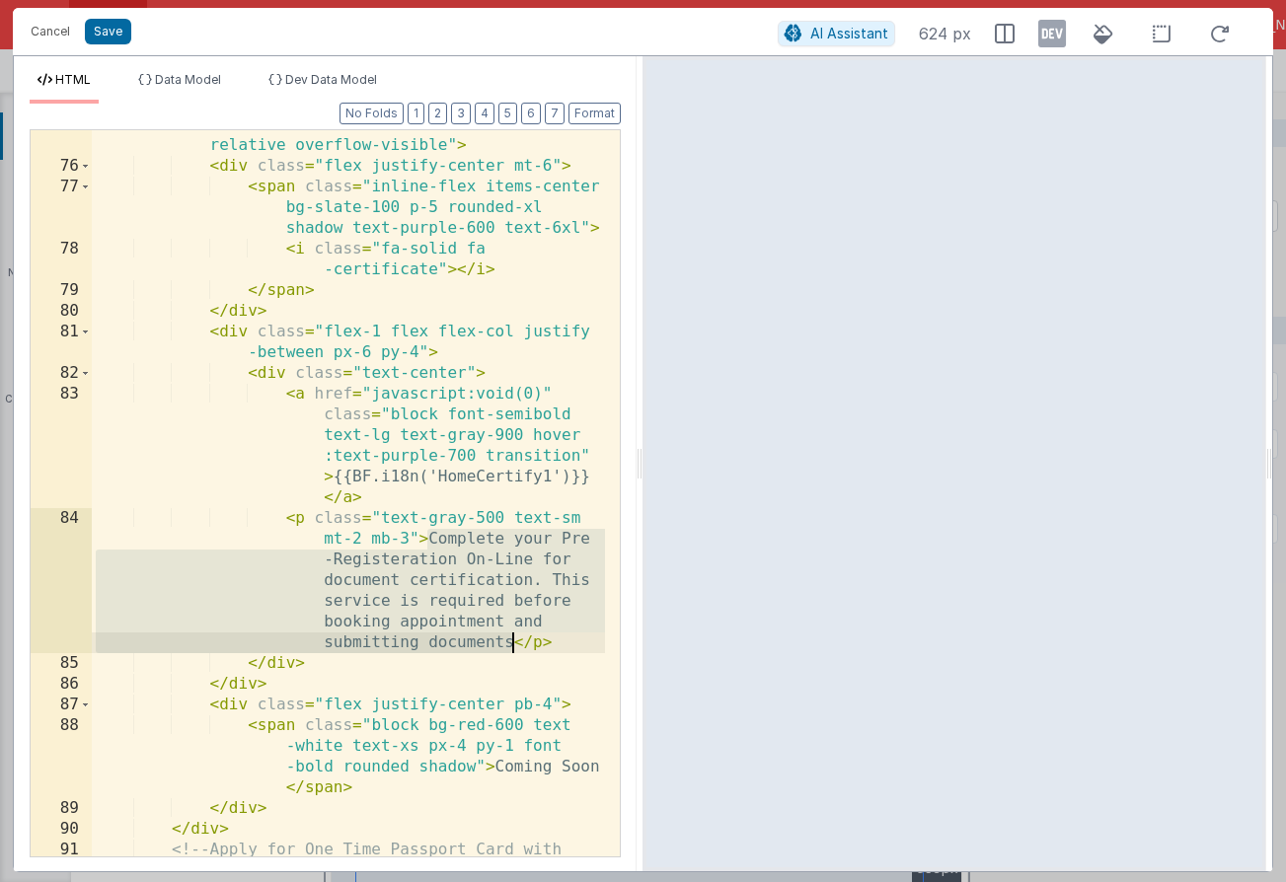
drag, startPoint x: 430, startPoint y: 539, endPoint x: 515, endPoint y: 639, distance: 131.6
click at [515, 639] on div "< div class = "flex flex-col bg-white rounded-xl border border-gray-200 shadow-…" at bounding box center [348, 498] width 513 height 892
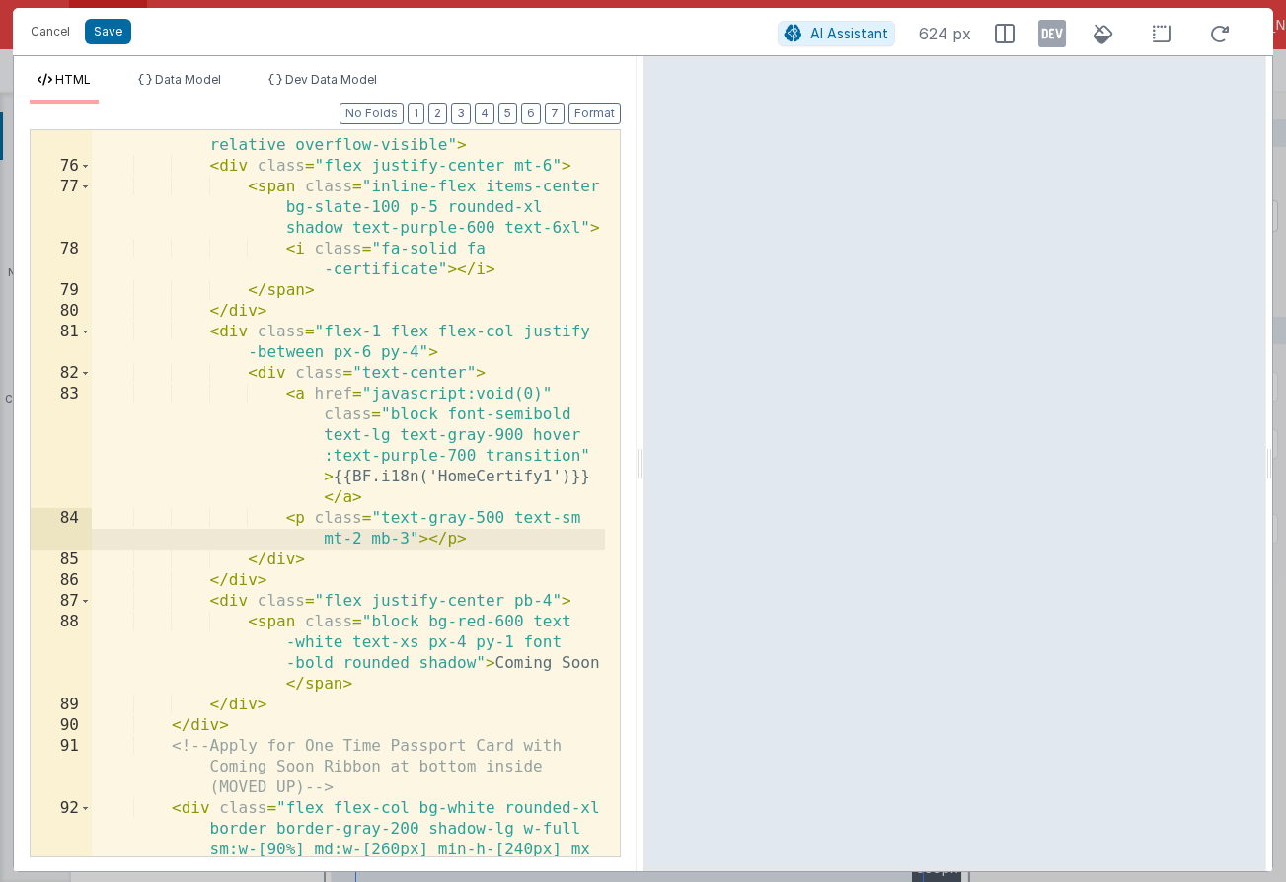
paste textarea
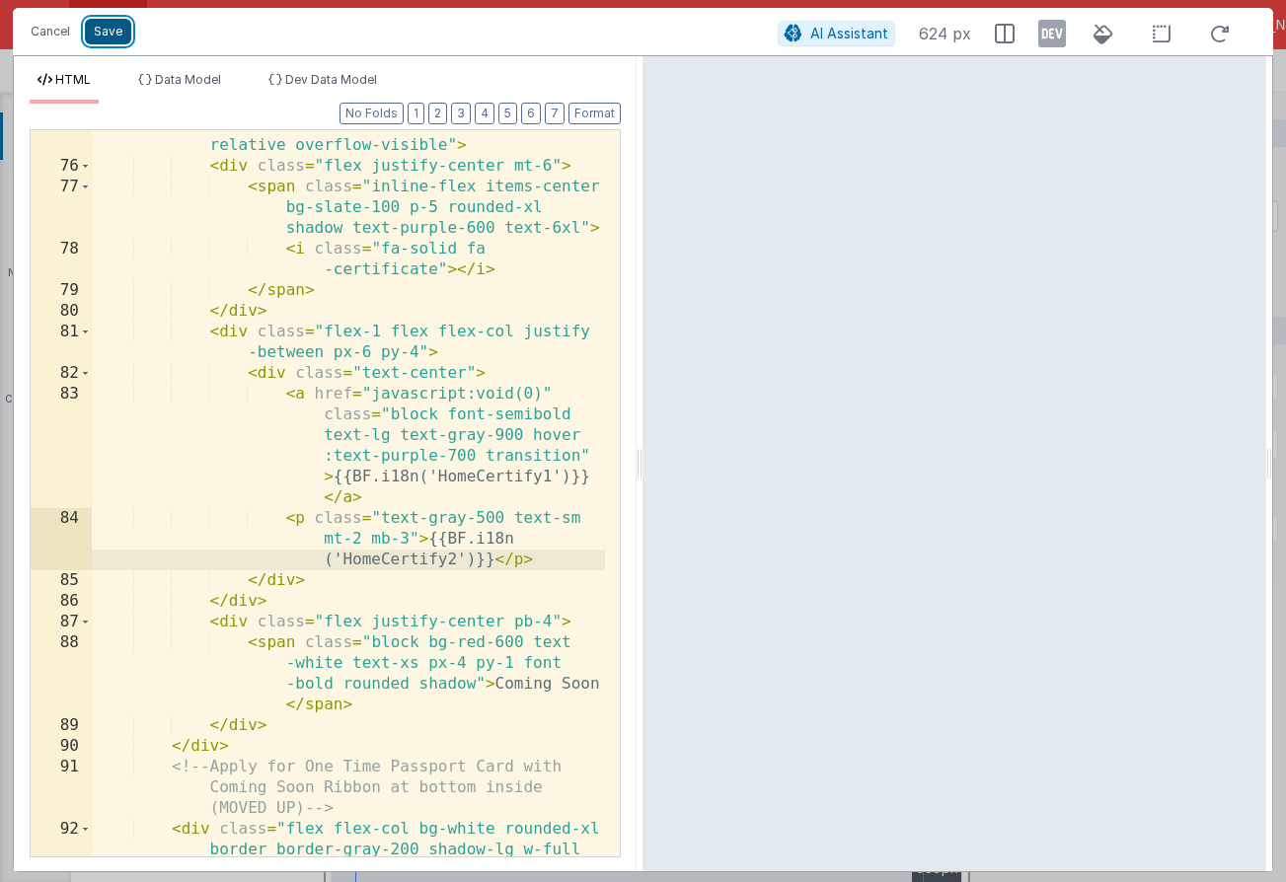
click at [118, 30] on button "Save" at bounding box center [108, 32] width 46 height 26
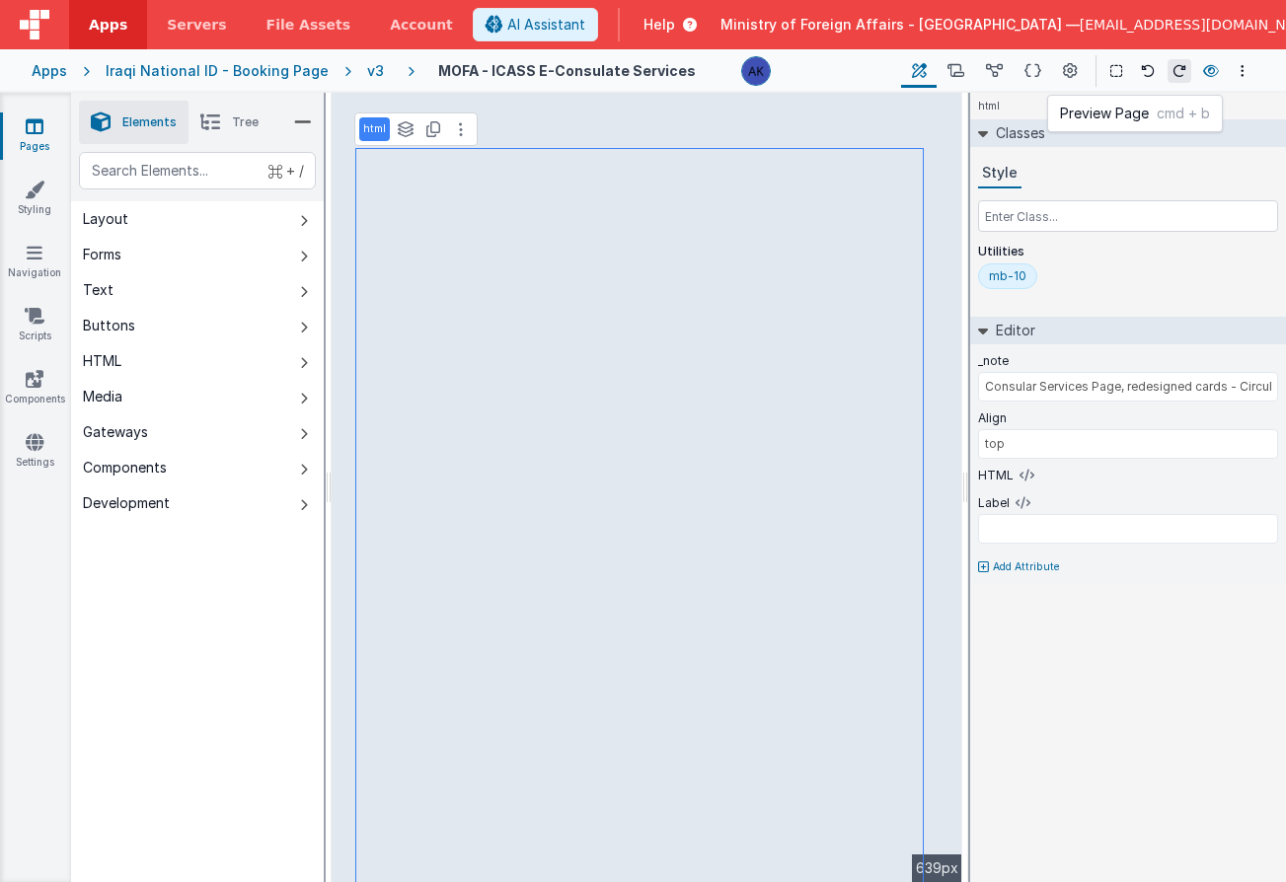
click at [1215, 76] on icon at bounding box center [1211, 71] width 16 height 14
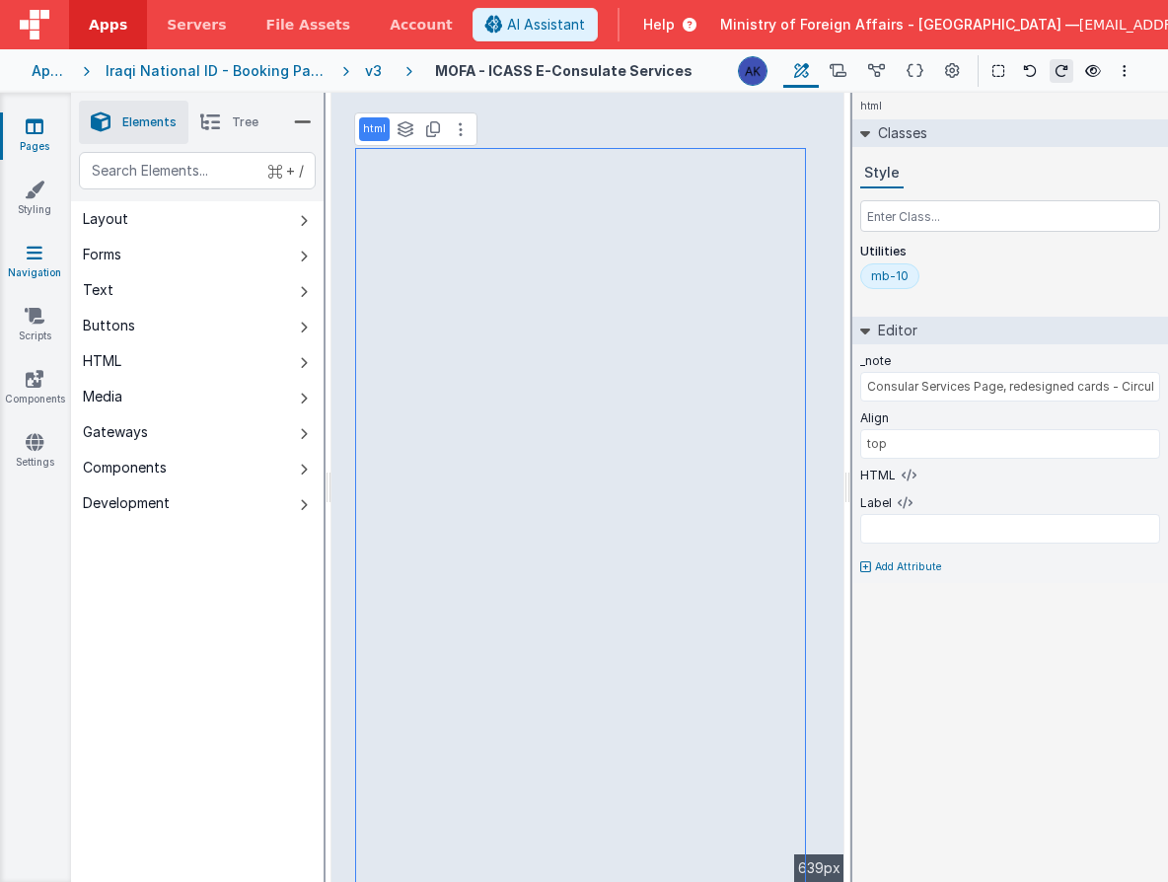
click at [29, 267] on link "Navigation" at bounding box center [34, 262] width 71 height 39
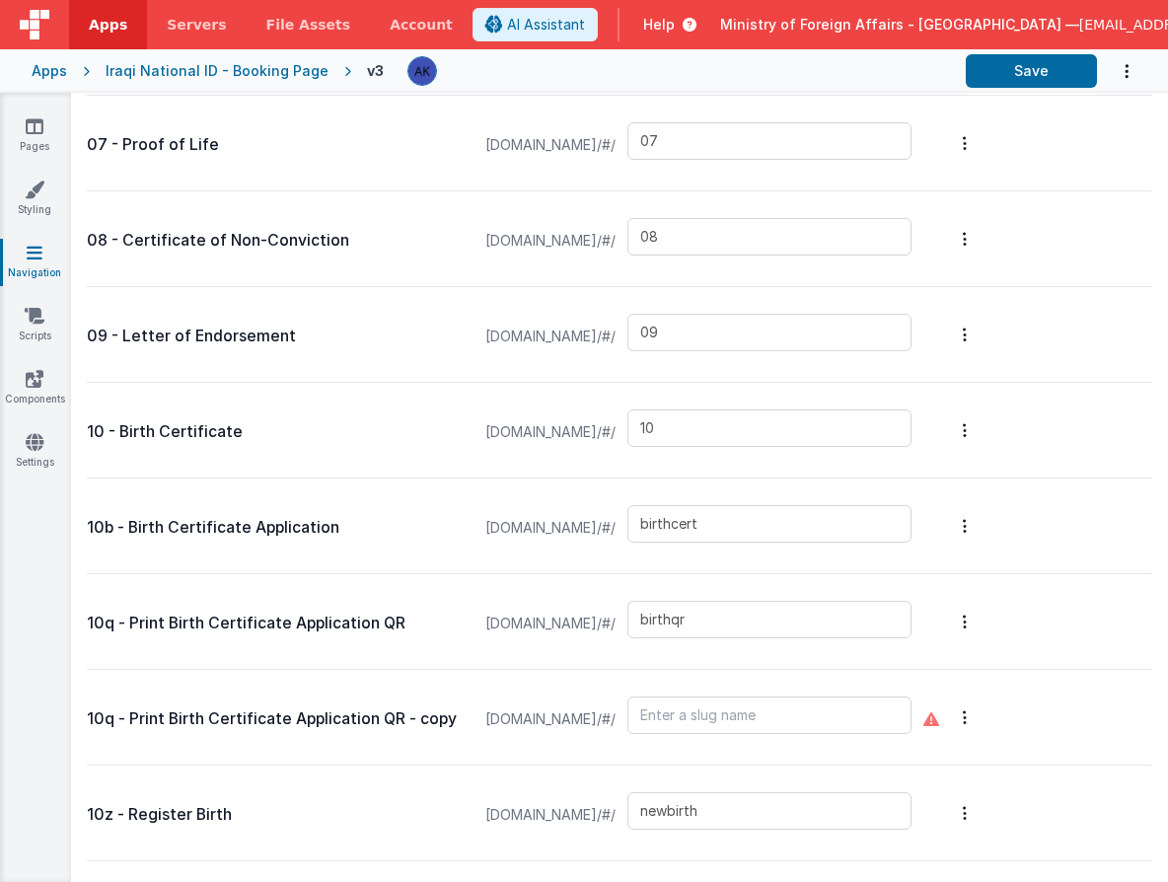
scroll to position [1743, 0]
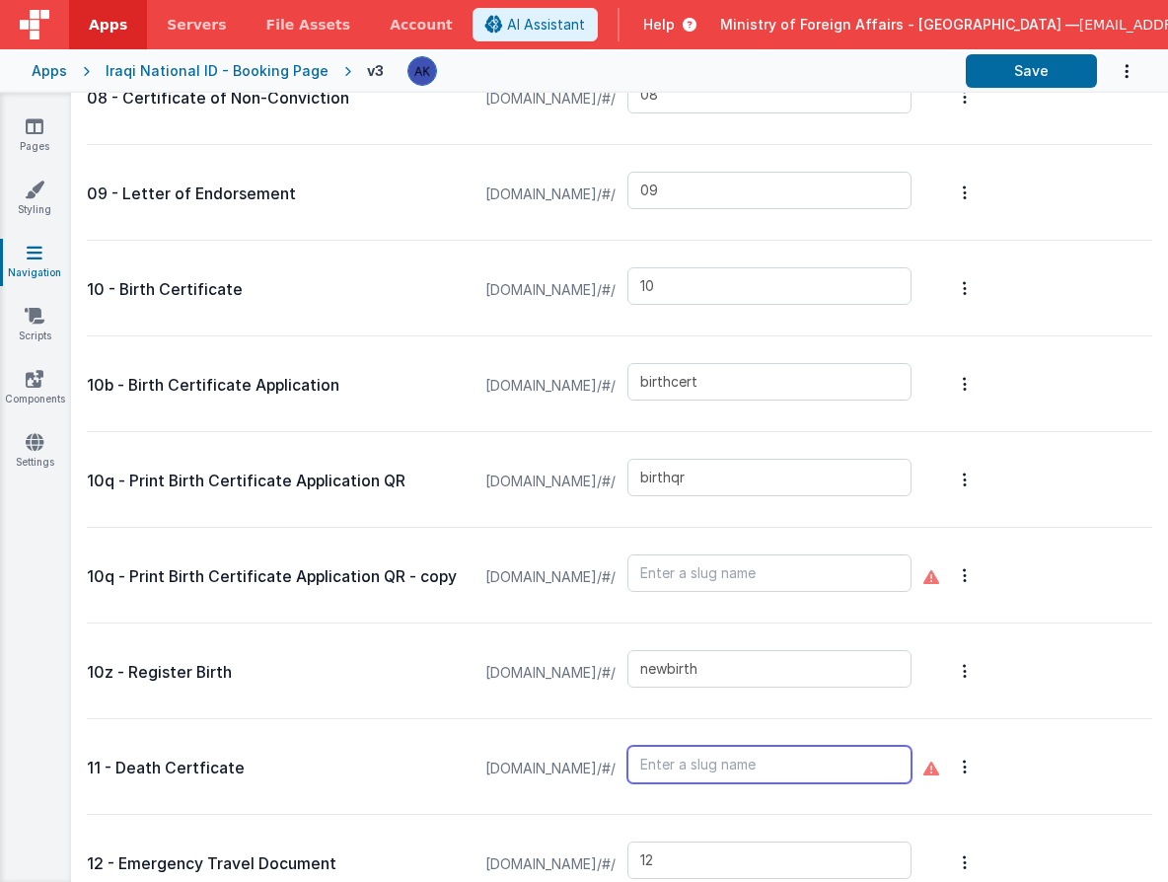
click at [769, 757] on input "text" at bounding box center [770, 764] width 284 height 37
type input "11"
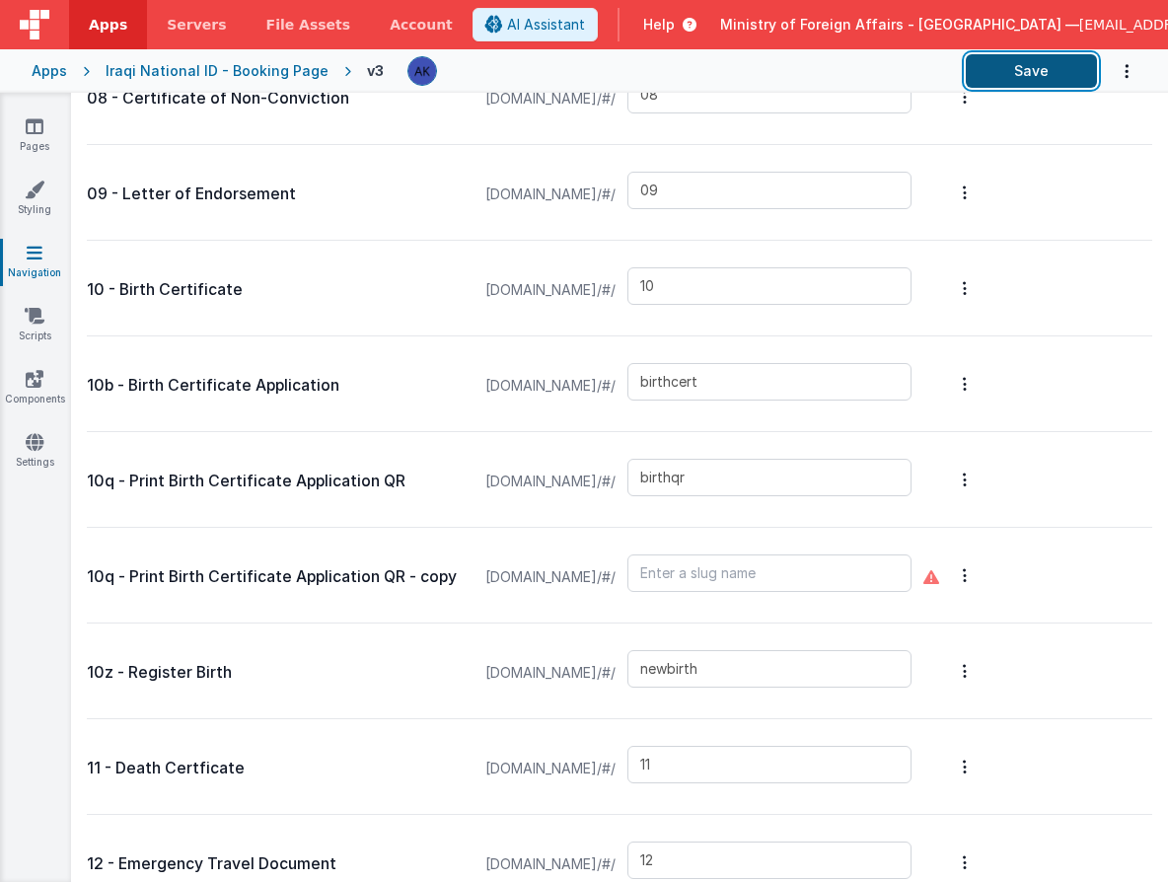
click at [1039, 75] on button "Save" at bounding box center [1031, 71] width 131 height 34
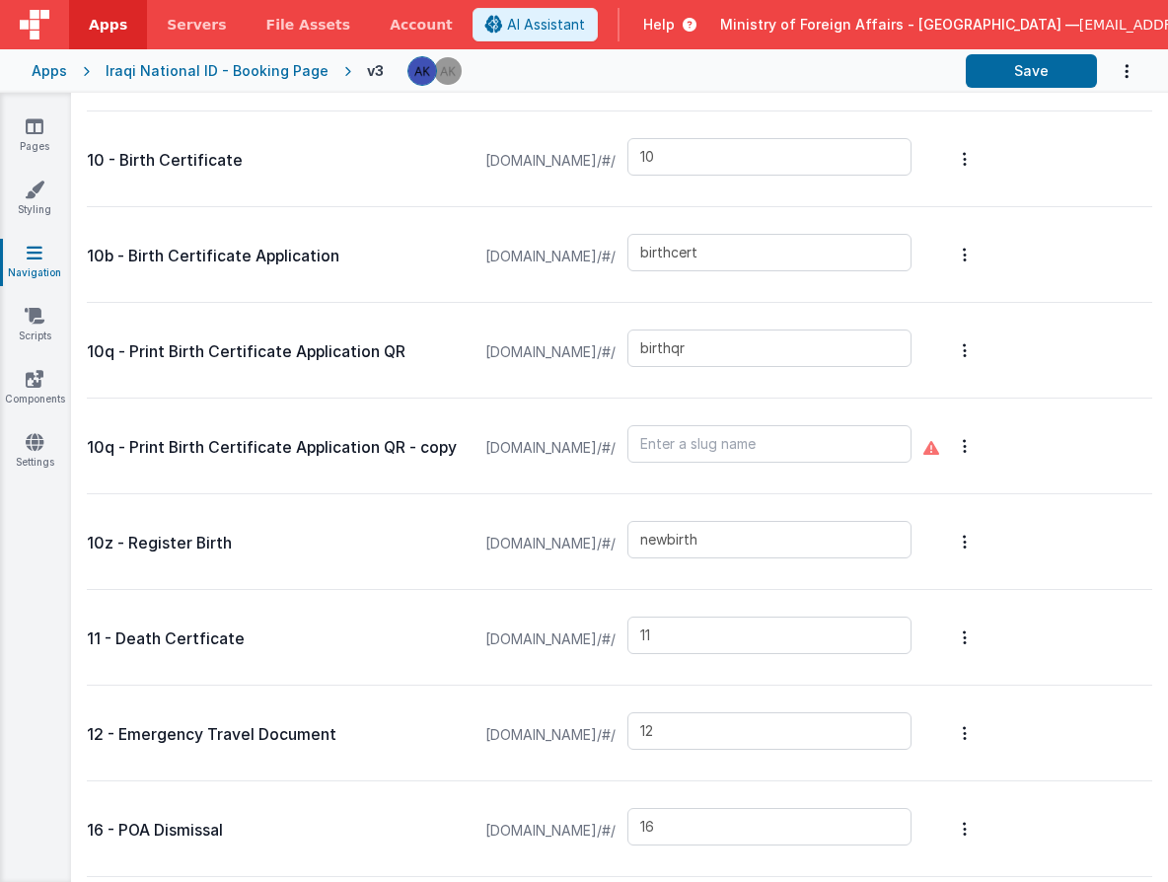
scroll to position [1875, 0]
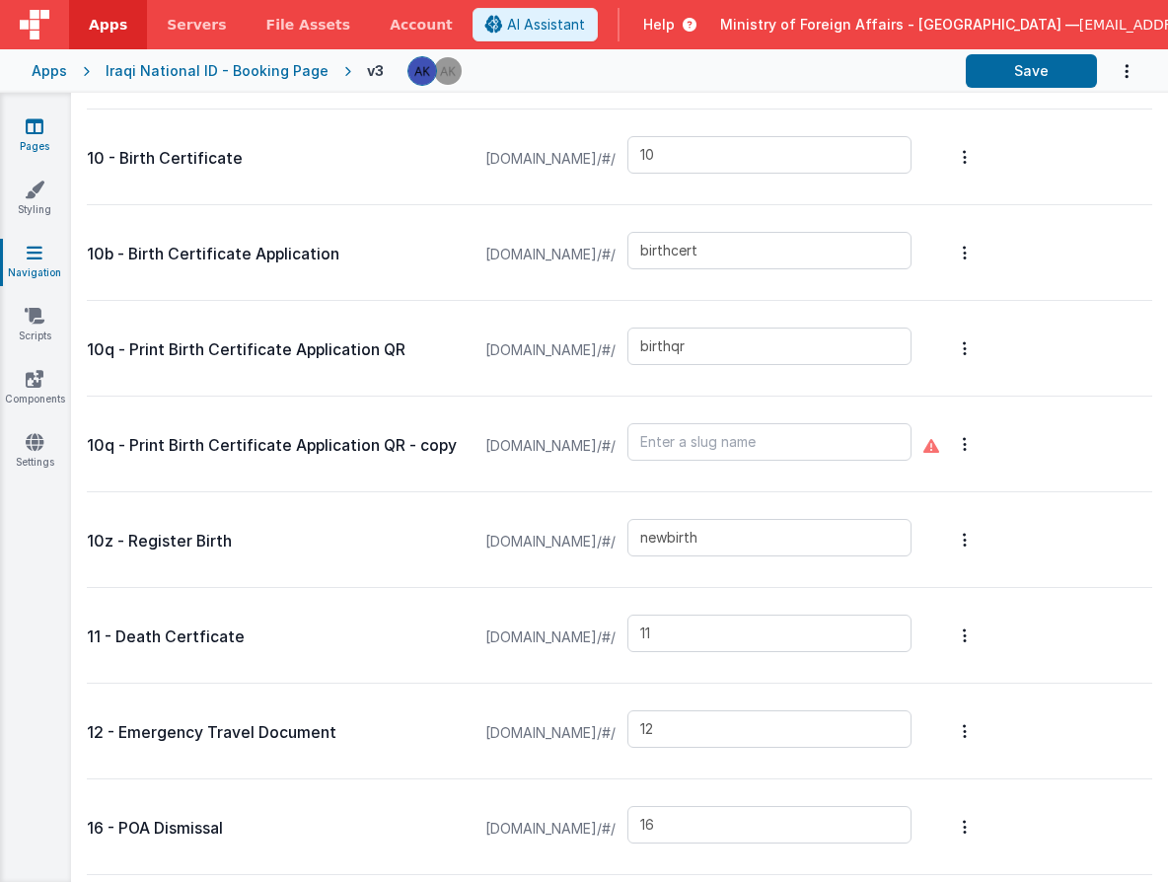
click at [34, 132] on icon at bounding box center [35, 126] width 18 height 20
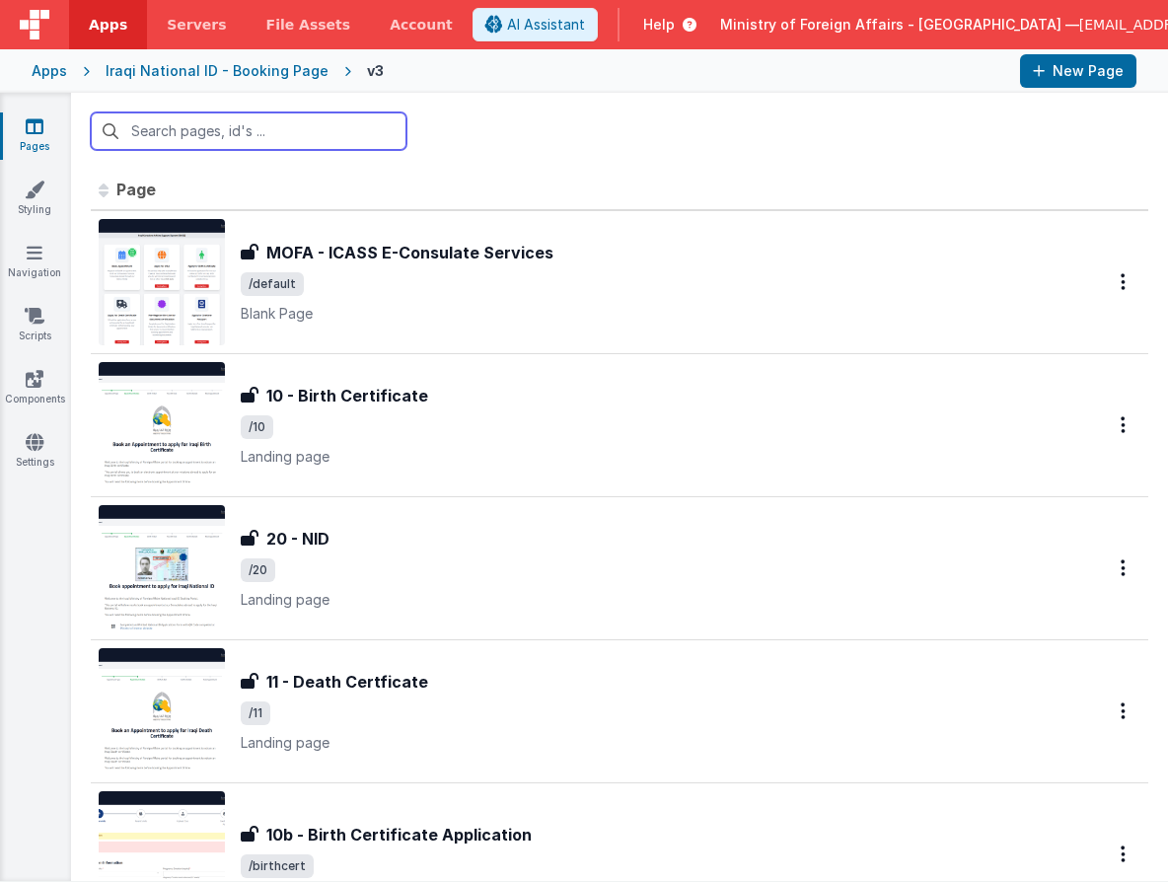
click at [231, 132] on input "text" at bounding box center [249, 130] width 316 height 37
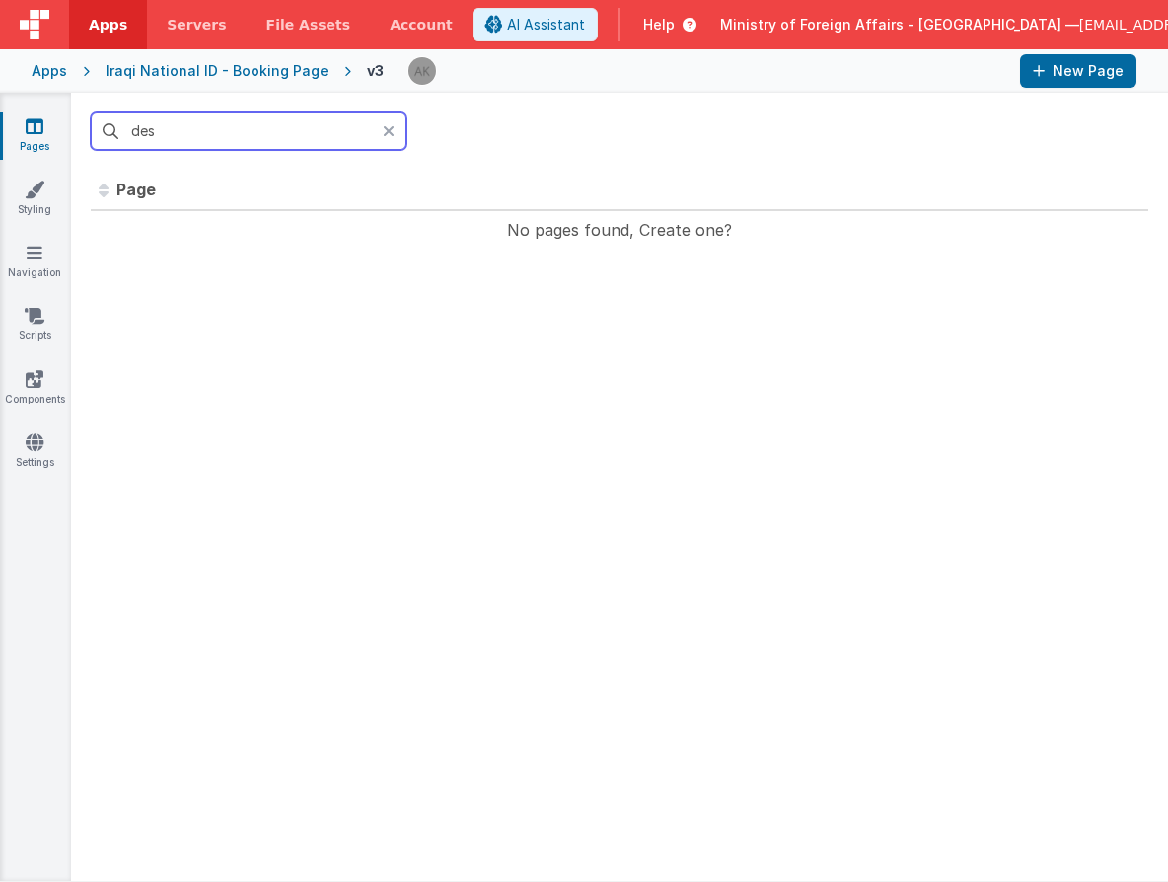
type input "de"
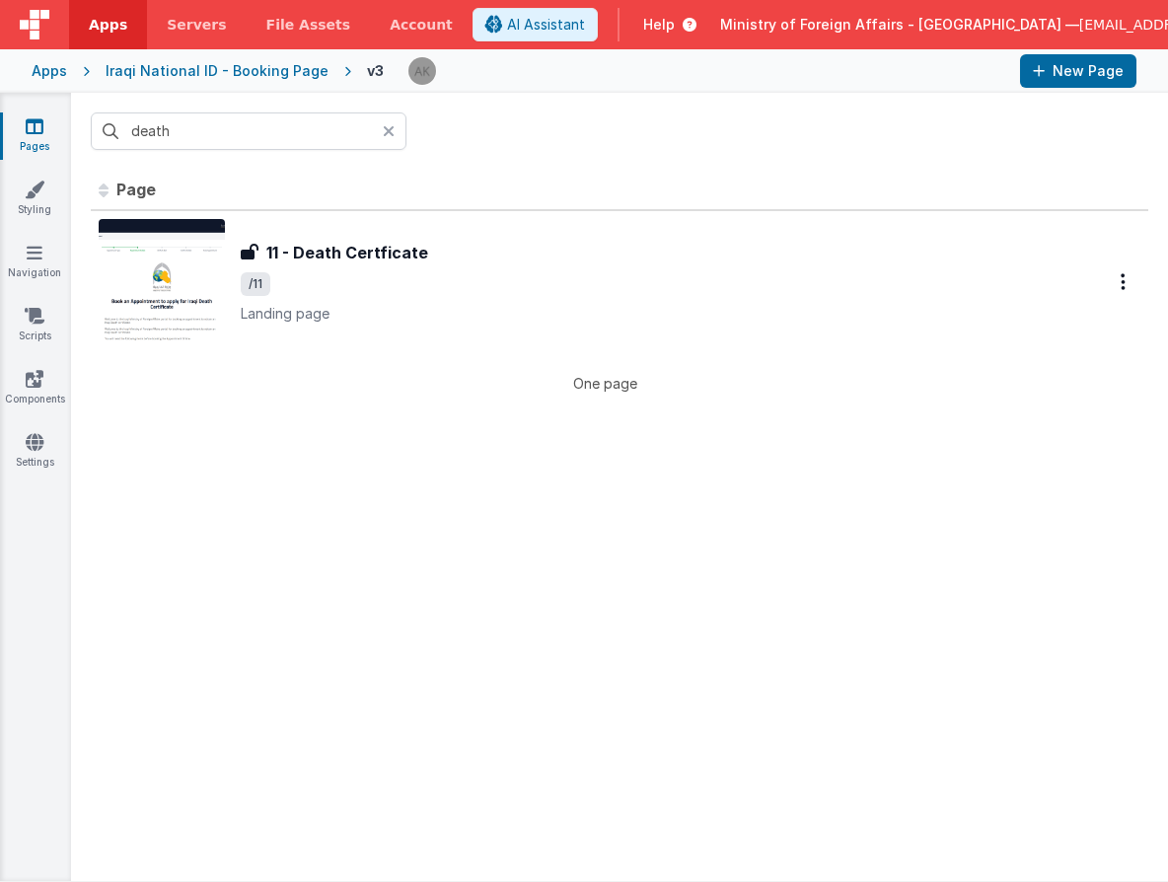
type input "death"
click at [384, 132] on icon at bounding box center [389, 131] width 12 height 16
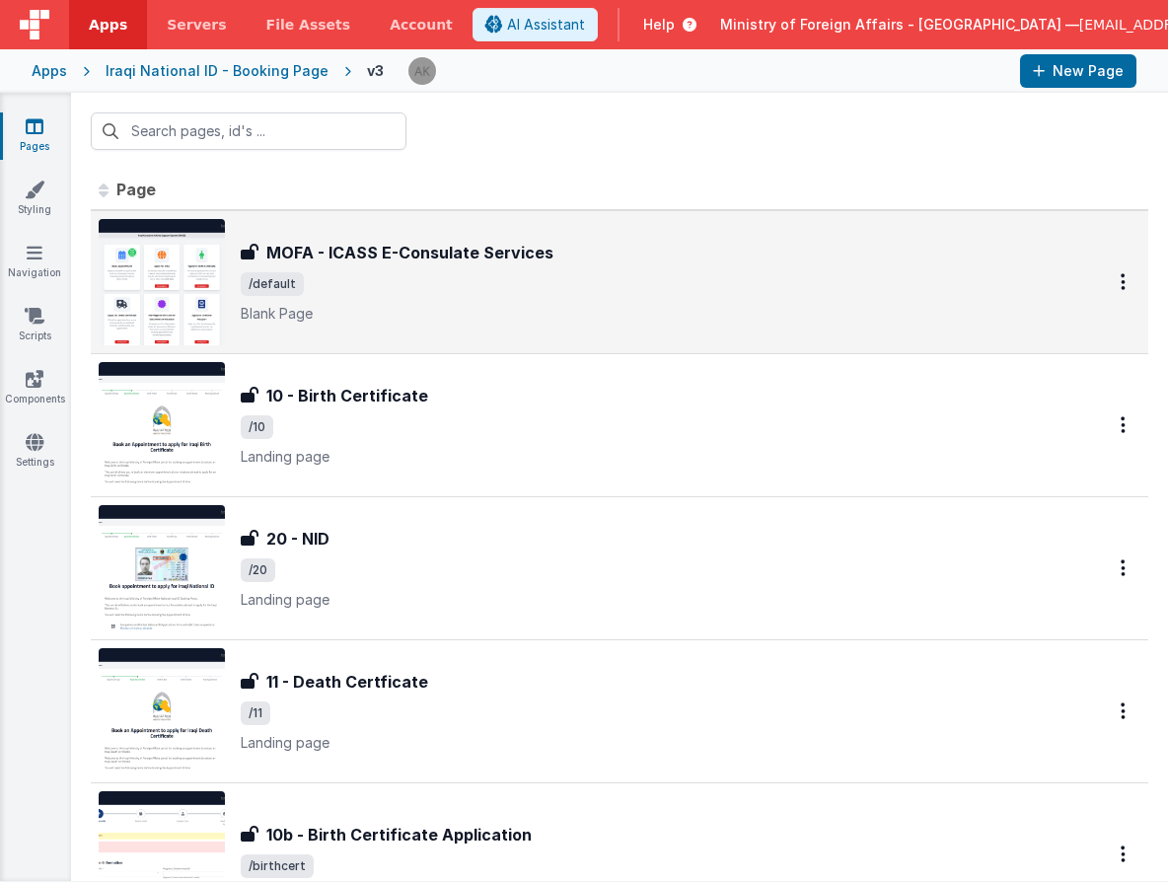
click at [554, 291] on span "/default" at bounding box center [649, 284] width 817 height 24
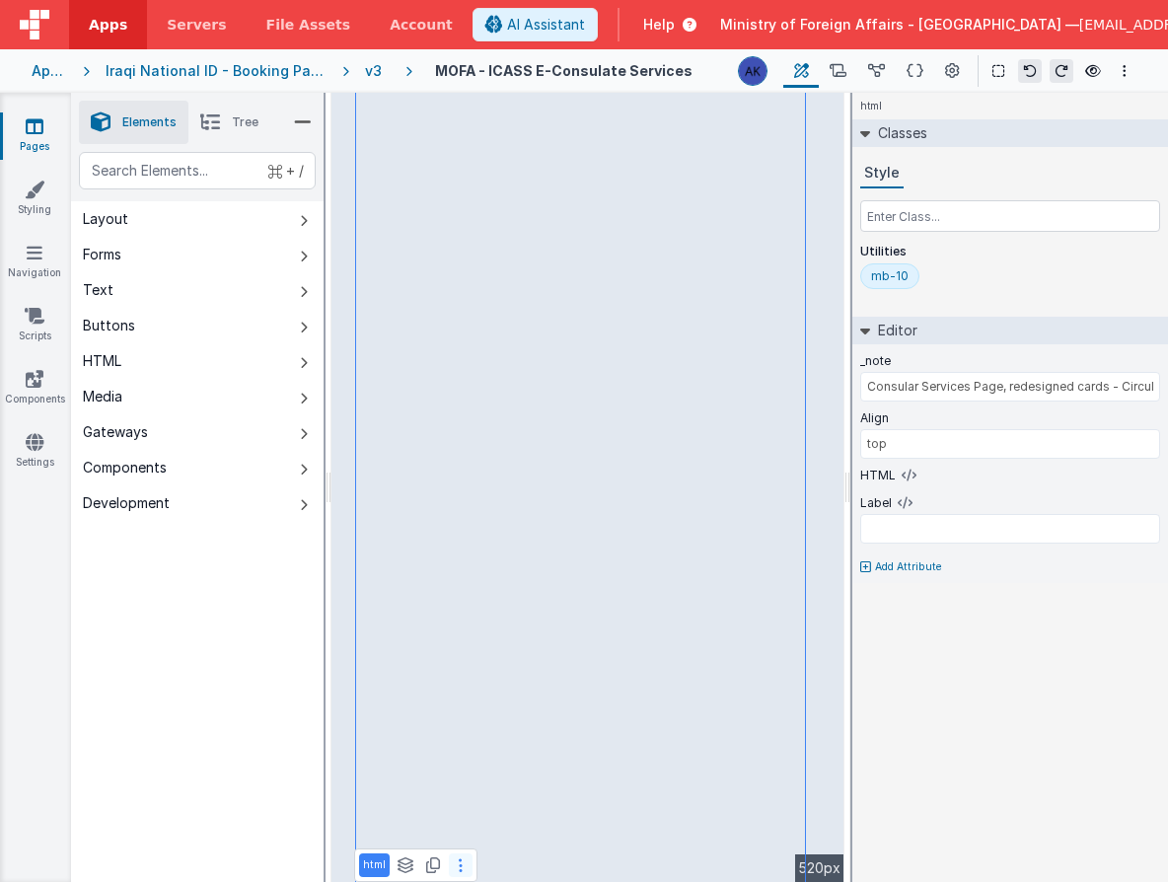
click at [464, 858] on button at bounding box center [461, 865] width 24 height 24
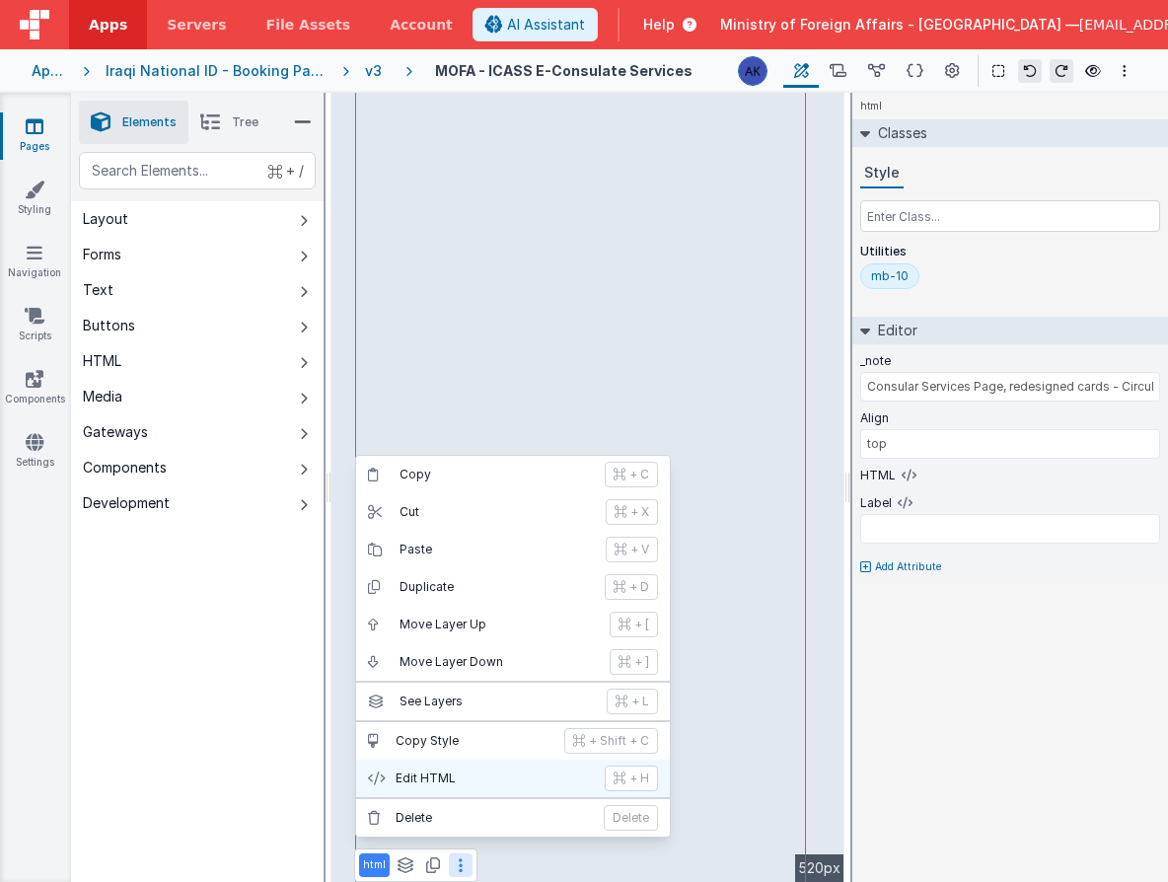
click at [453, 773] on p "Edit HTML" at bounding box center [494, 779] width 197 height 16
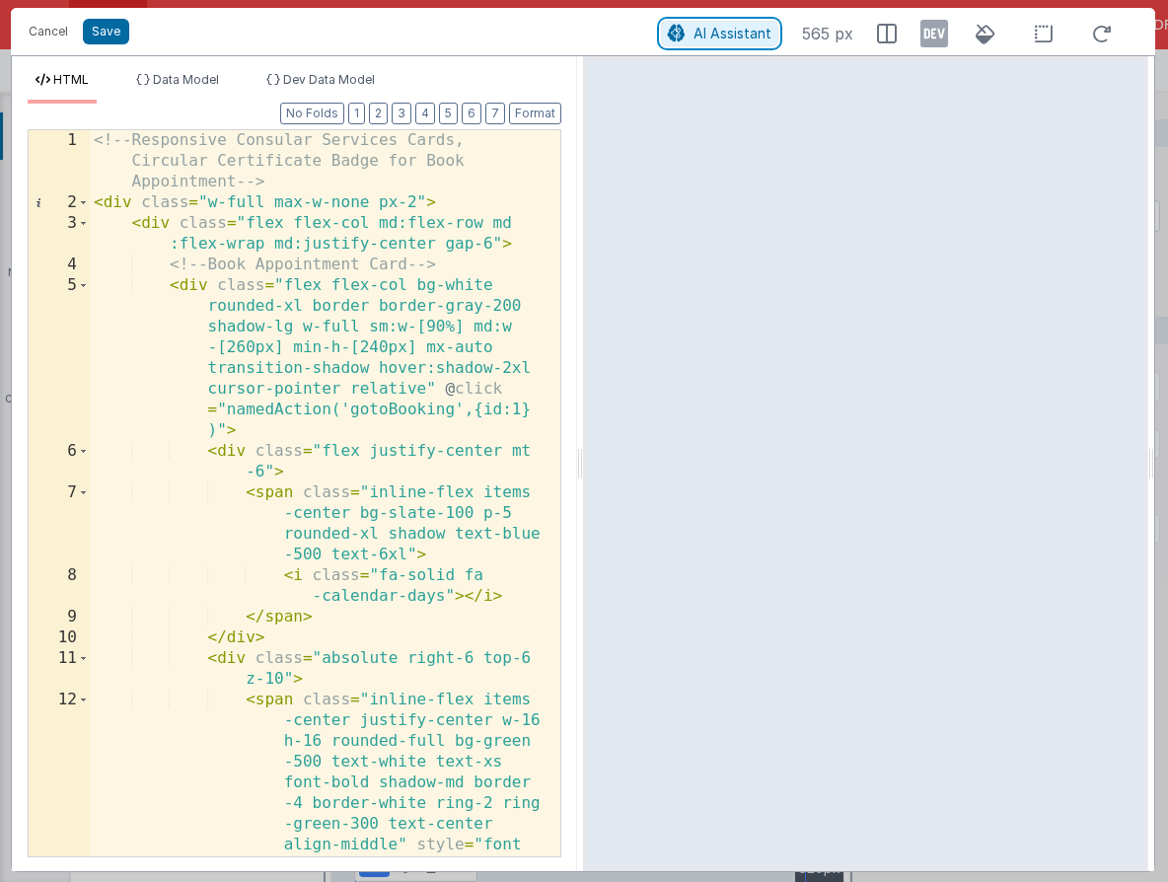
click at [711, 36] on span "AI Assistant" at bounding box center [733, 33] width 78 height 17
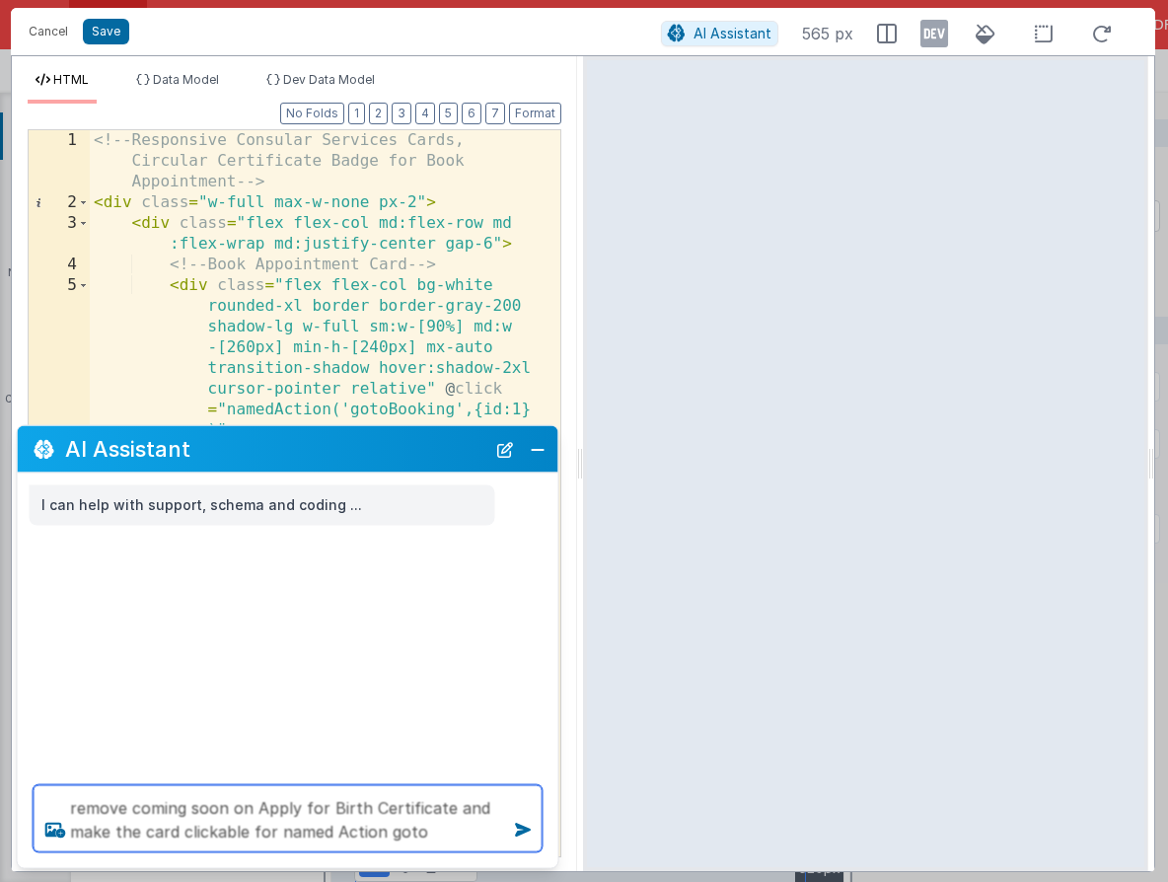
scroll to position [2, 0]
drag, startPoint x: 435, startPoint y: 830, endPoint x: 382, endPoint y: 833, distance: 53.4
click at [382, 833] on textarea "remove coming soon on Apply for Birth Certificate and make the card clickable f…" at bounding box center [288, 818] width 509 height 67
paste textarea "BirthApp"
type textarea "remove coming soon on Apply for Birth Certificate and make the card clickable f…"
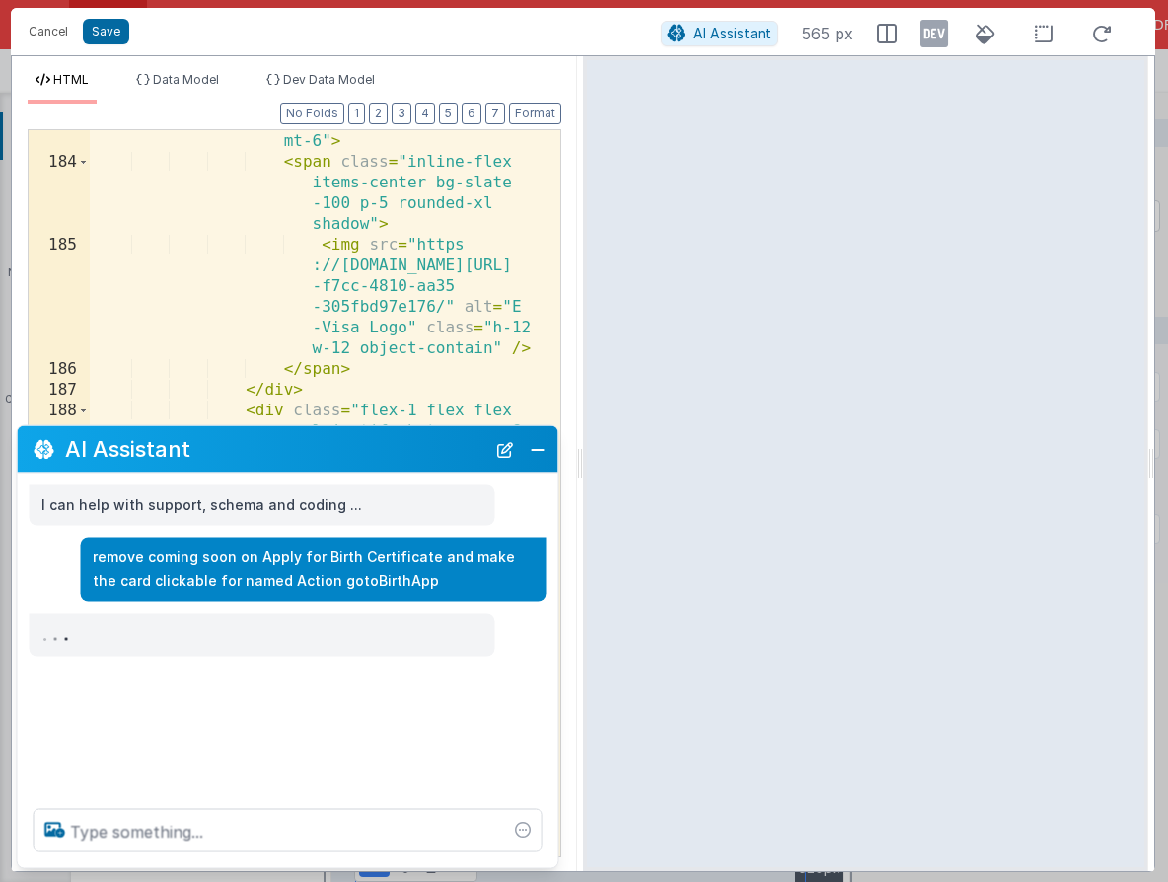
scroll to position [9903, 0]
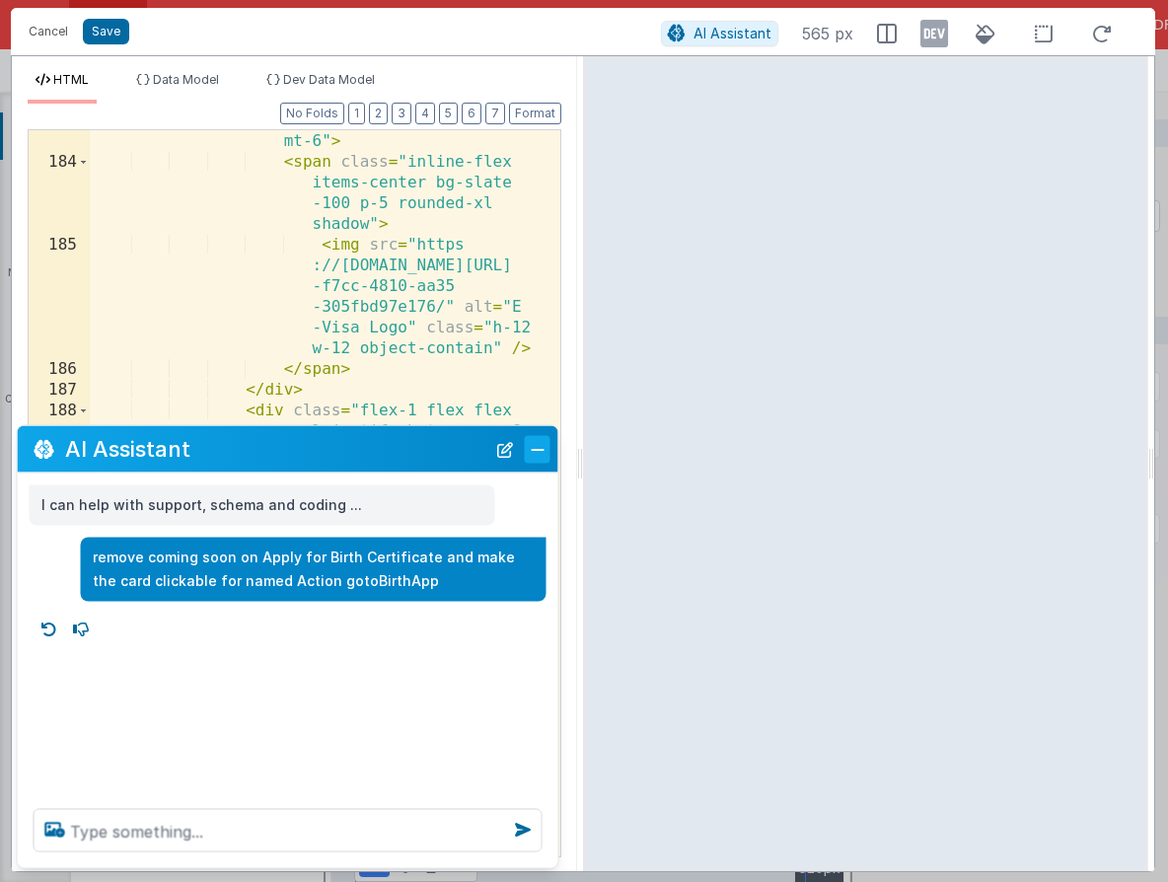
click at [544, 442] on button "Close" at bounding box center [538, 449] width 26 height 28
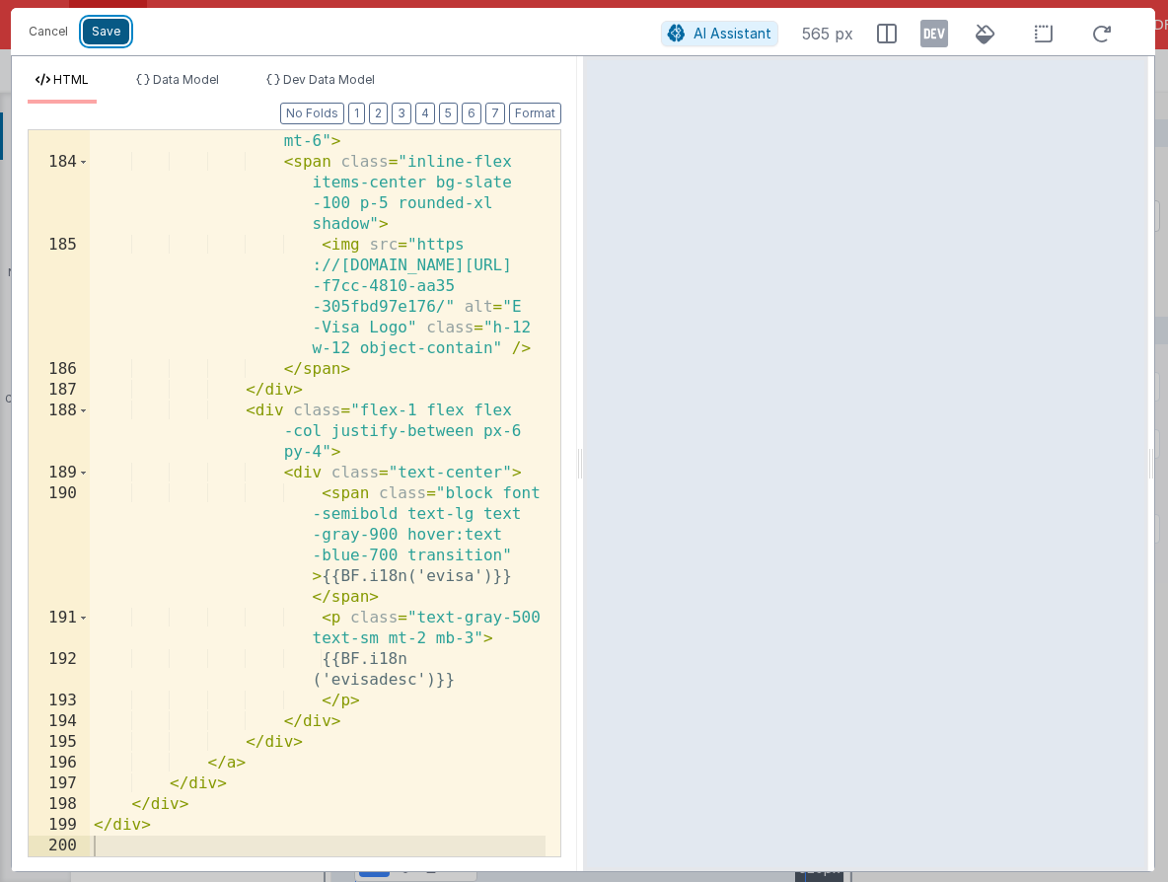
click at [108, 33] on button "Save" at bounding box center [106, 32] width 46 height 26
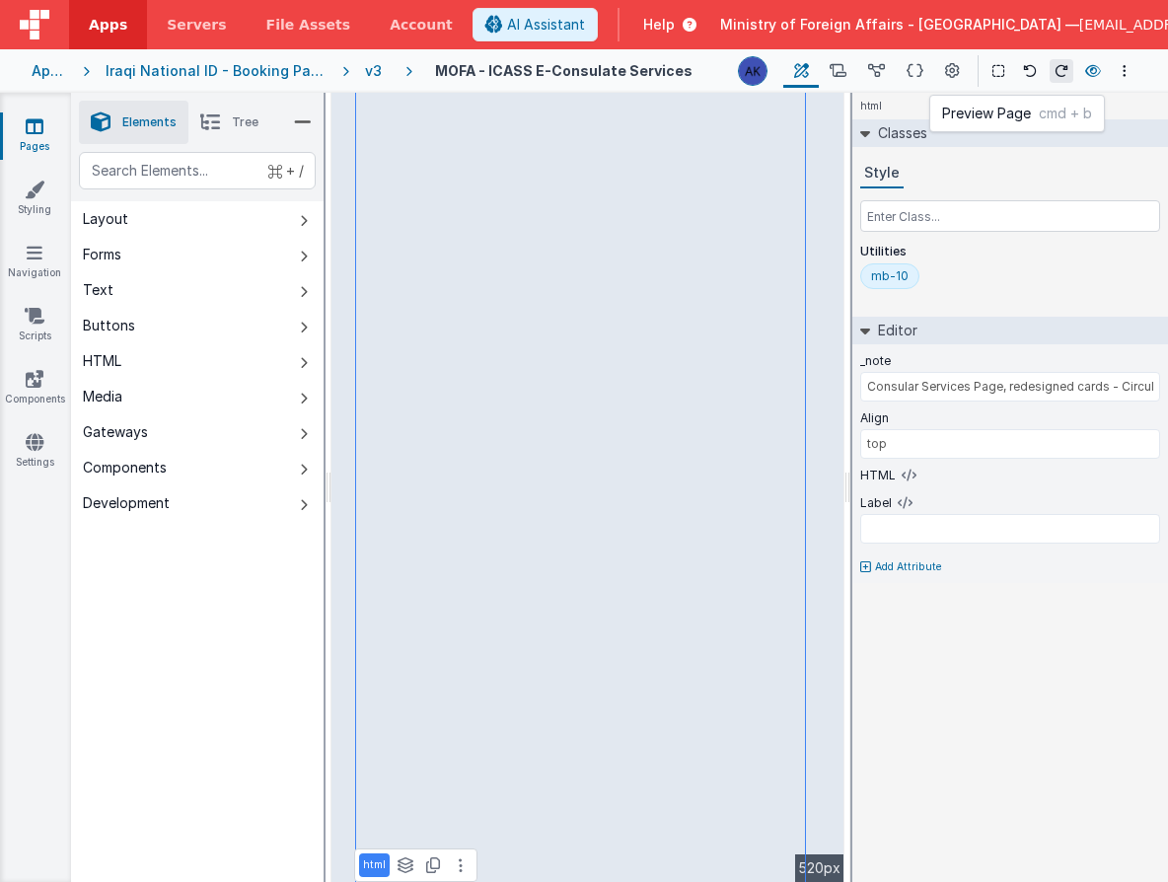
click at [1097, 76] on icon at bounding box center [1093, 71] width 16 height 14
click at [365, 76] on div "v3" at bounding box center [377, 71] width 25 height 20
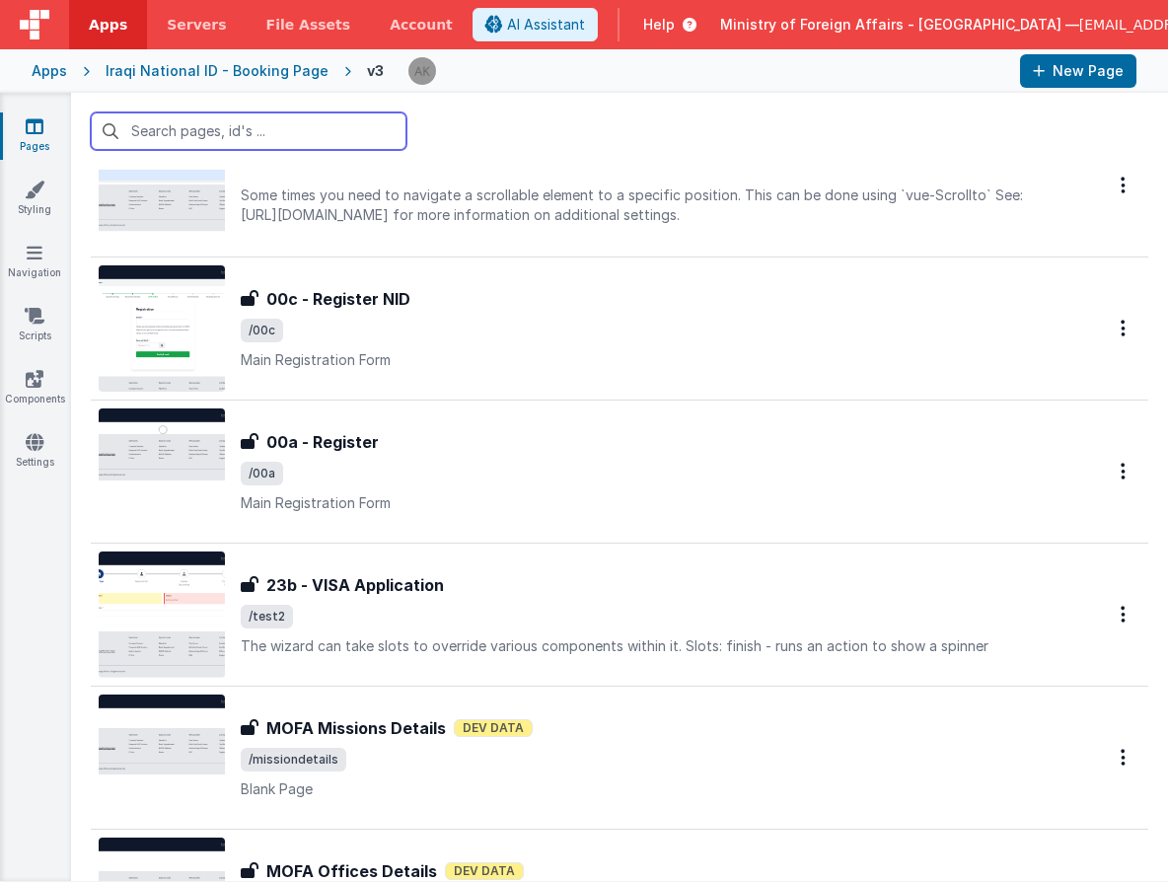
scroll to position [1994, 0]
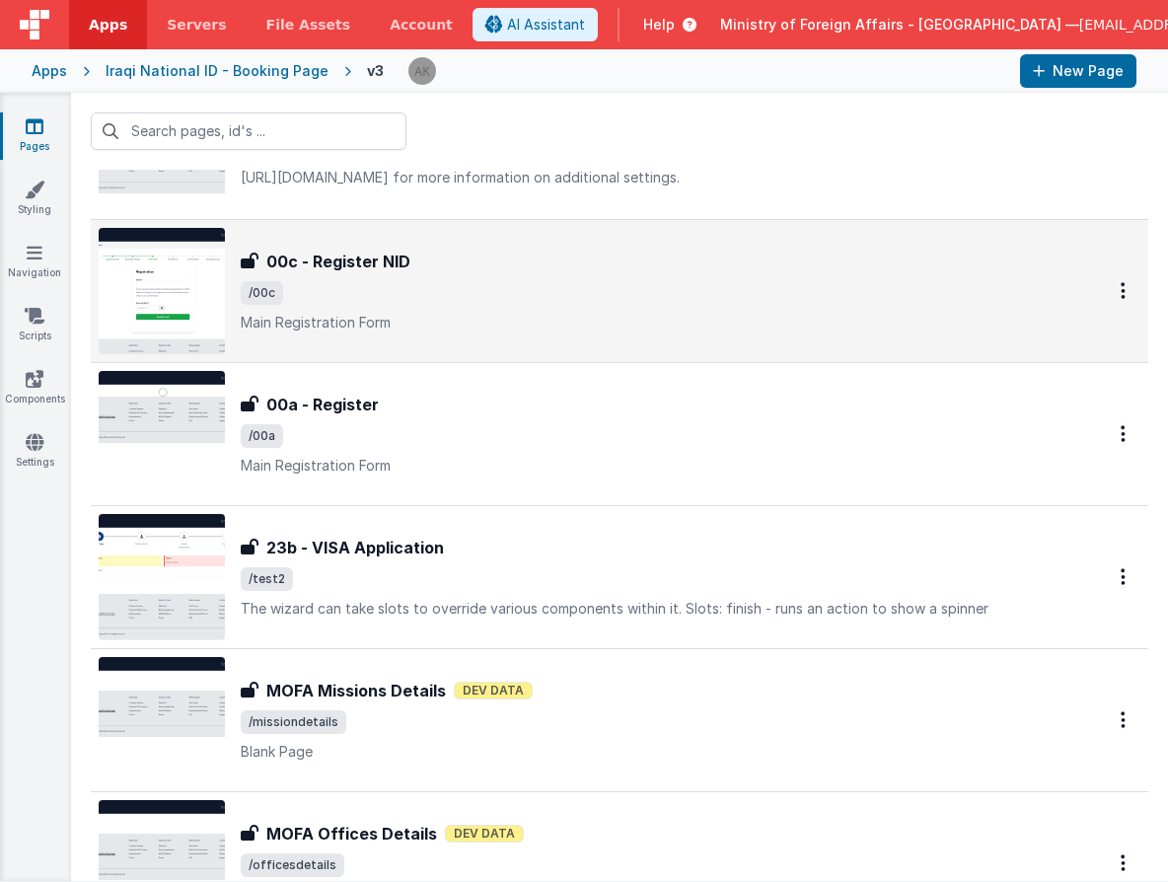
click at [180, 291] on img at bounding box center [162, 291] width 126 height 126
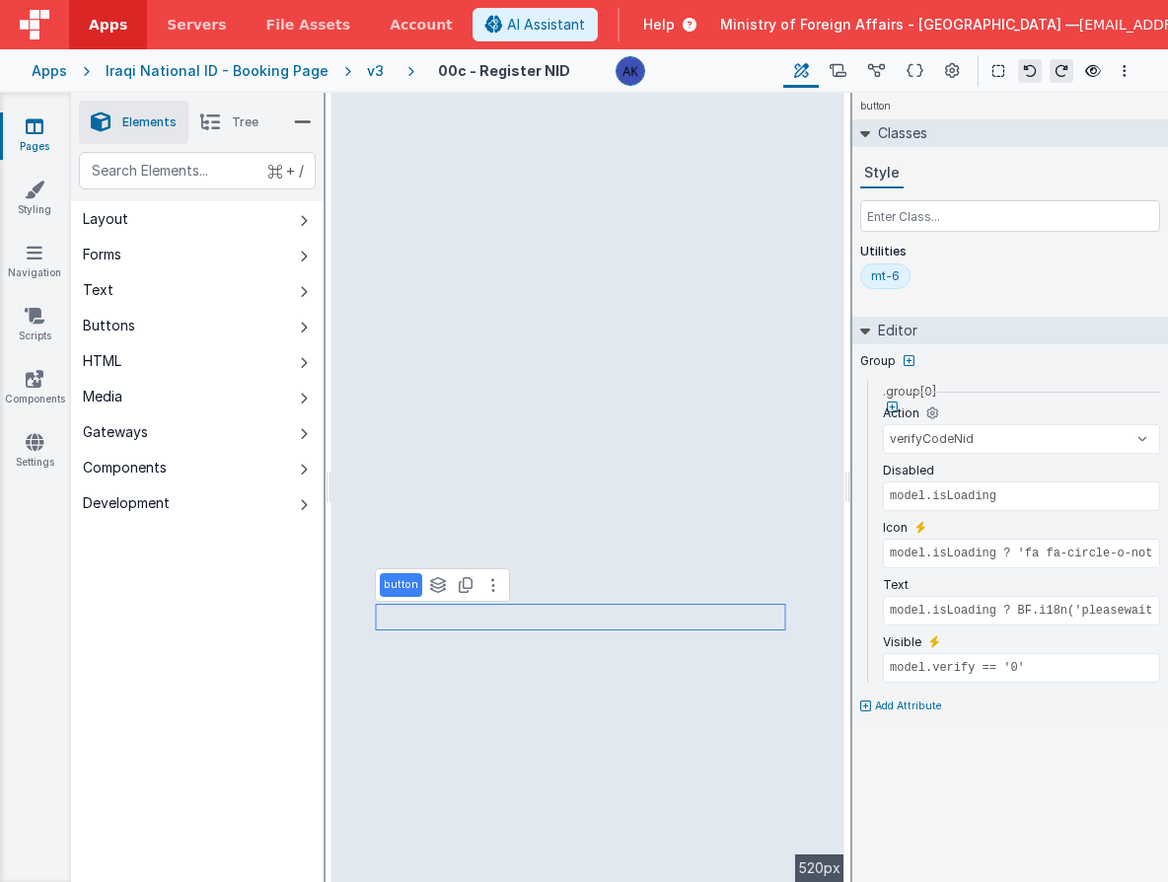
select select "checkVerCode"
type input "model.isLoading ? BF.i18n('pleasewait'): BF.i18n('verifycode')"
type input "model.verify == '1'"
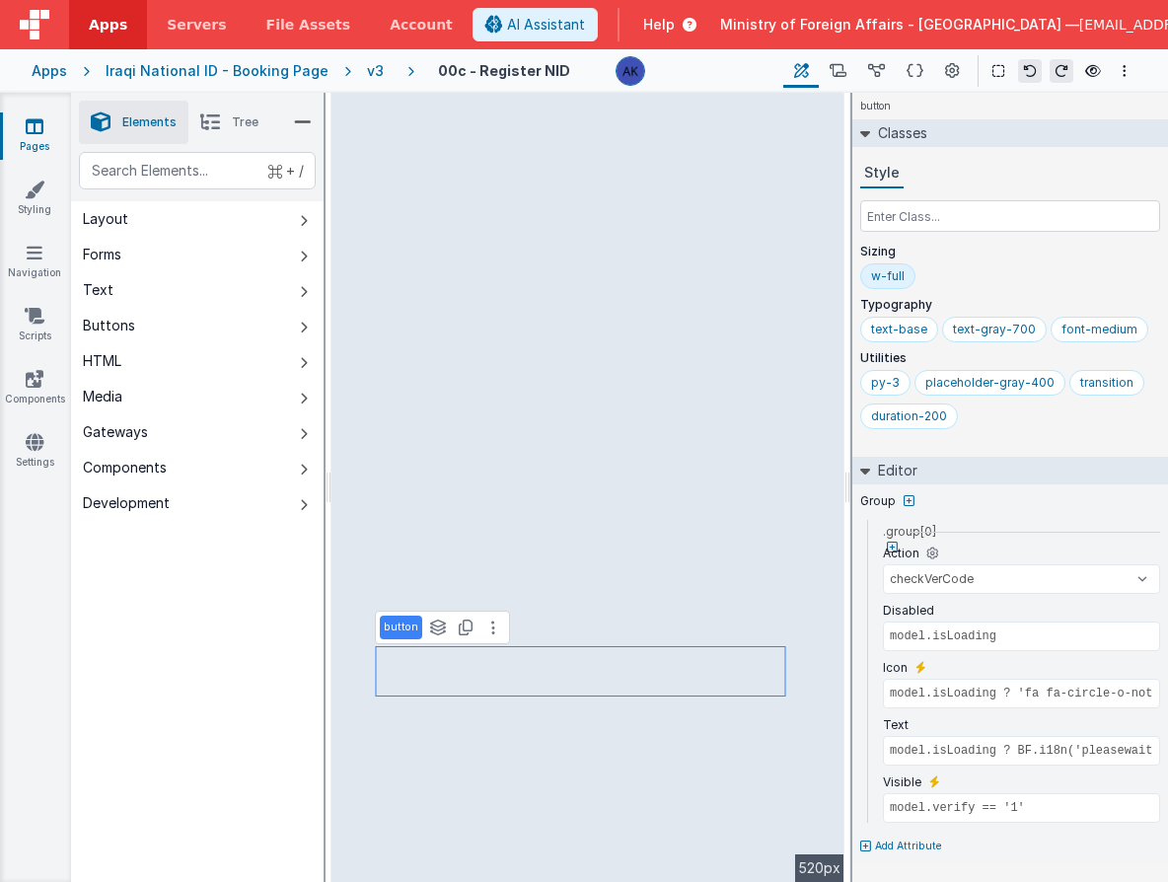
select select "verifyCodeNid"
type input "model.isLoading ? BF.i18n('pleasewait') : BF.i18n('gsverify')"
type input "model.verify == '0'"
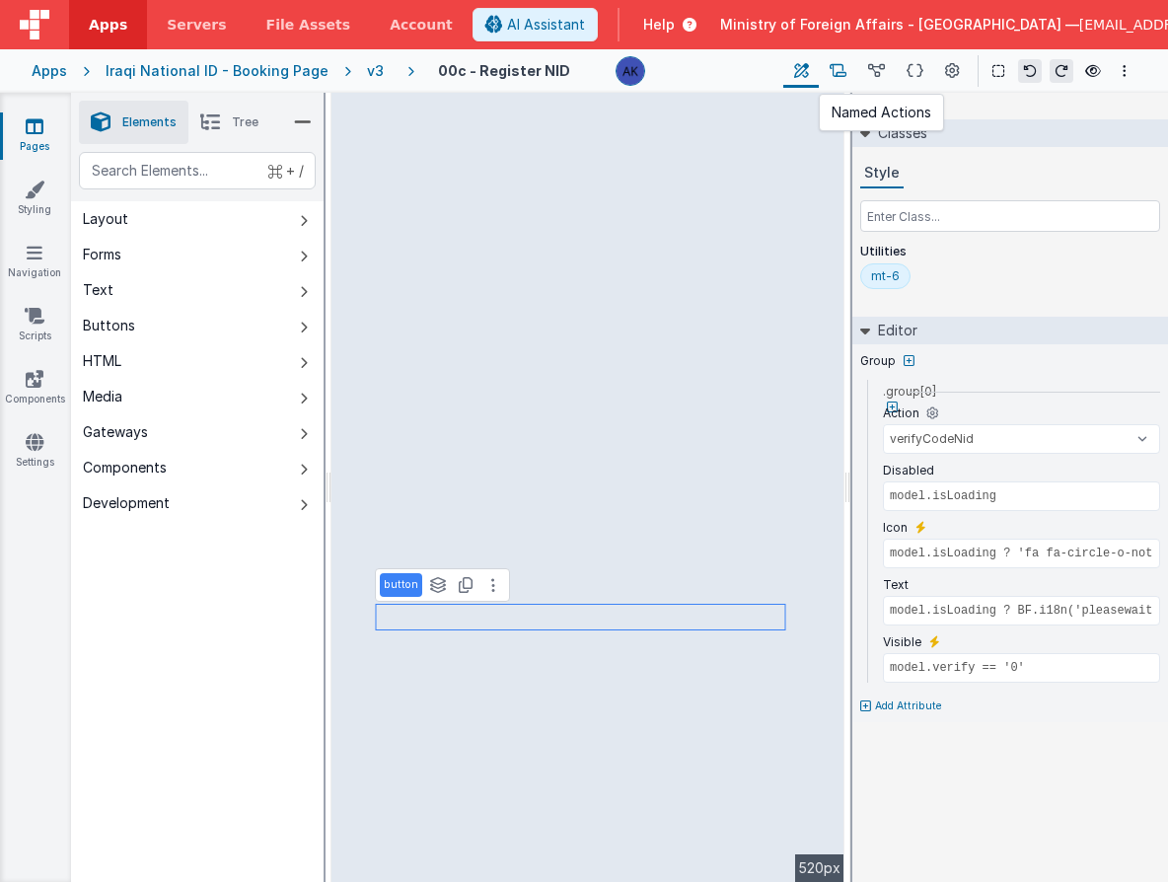
click at [832, 66] on icon at bounding box center [838, 71] width 17 height 21
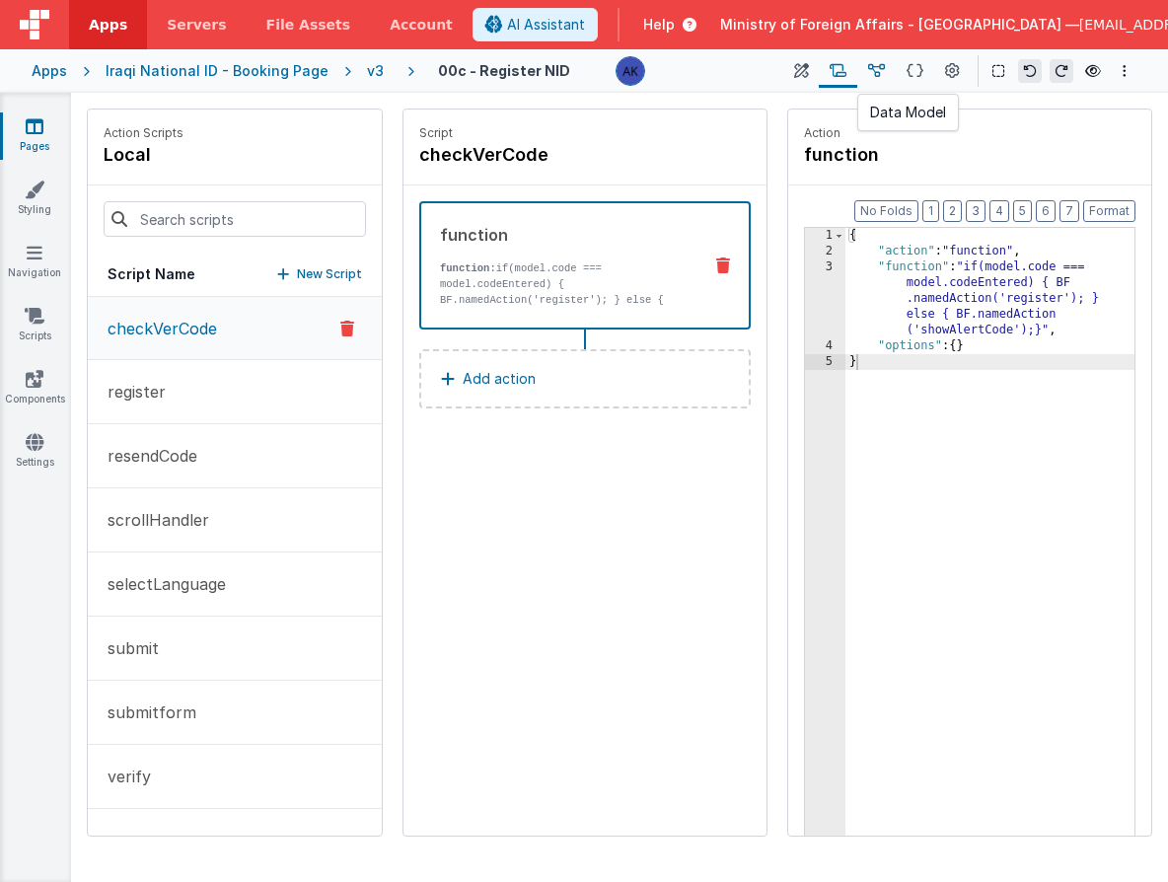
click at [886, 69] on button at bounding box center [876, 71] width 38 height 34
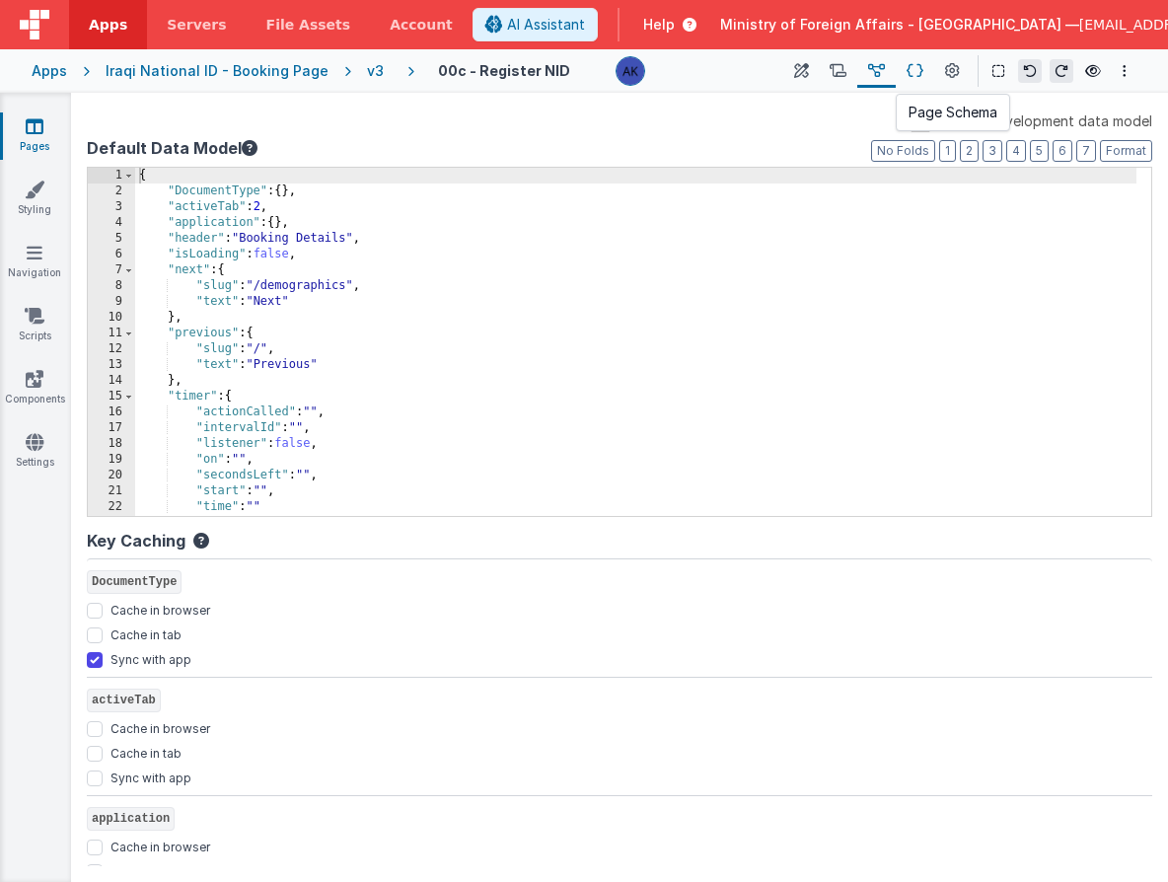
click at [918, 72] on icon at bounding box center [915, 71] width 17 height 21
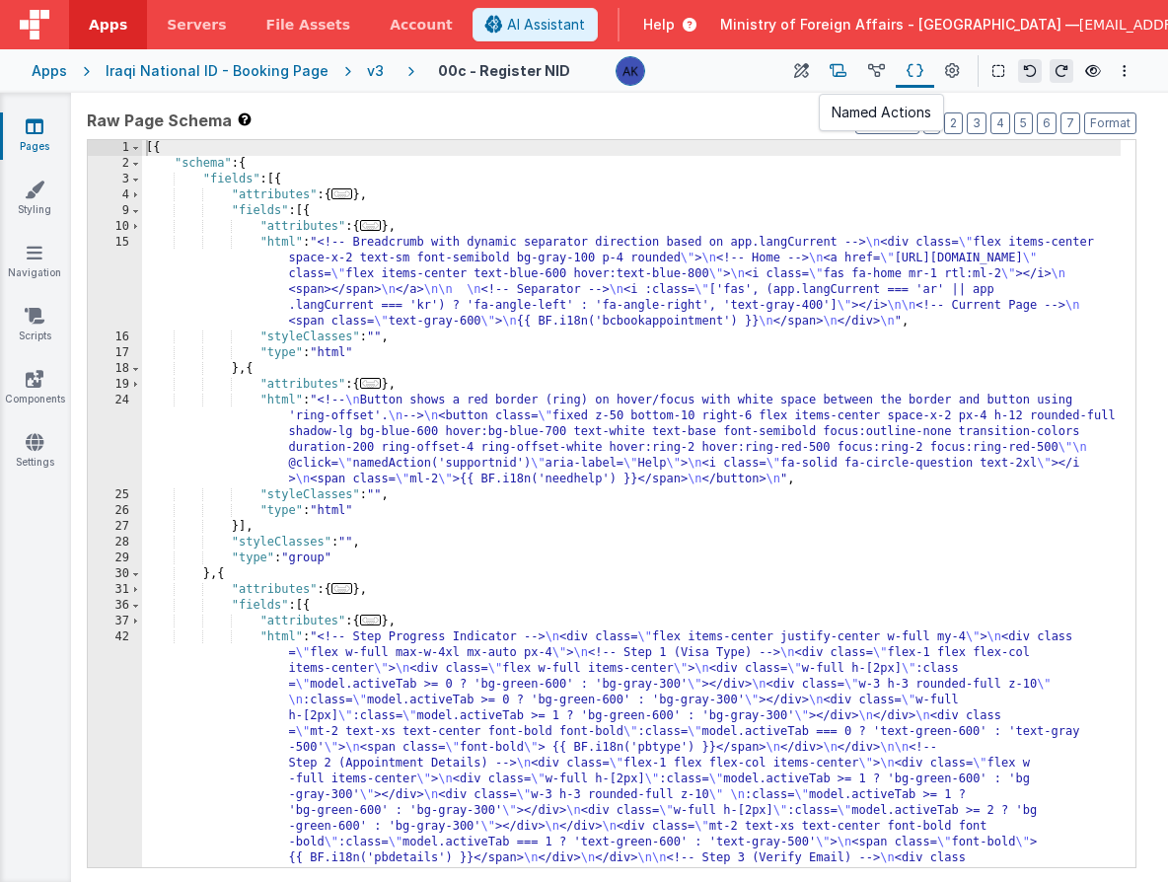
click at [847, 71] on icon at bounding box center [838, 71] width 17 height 21
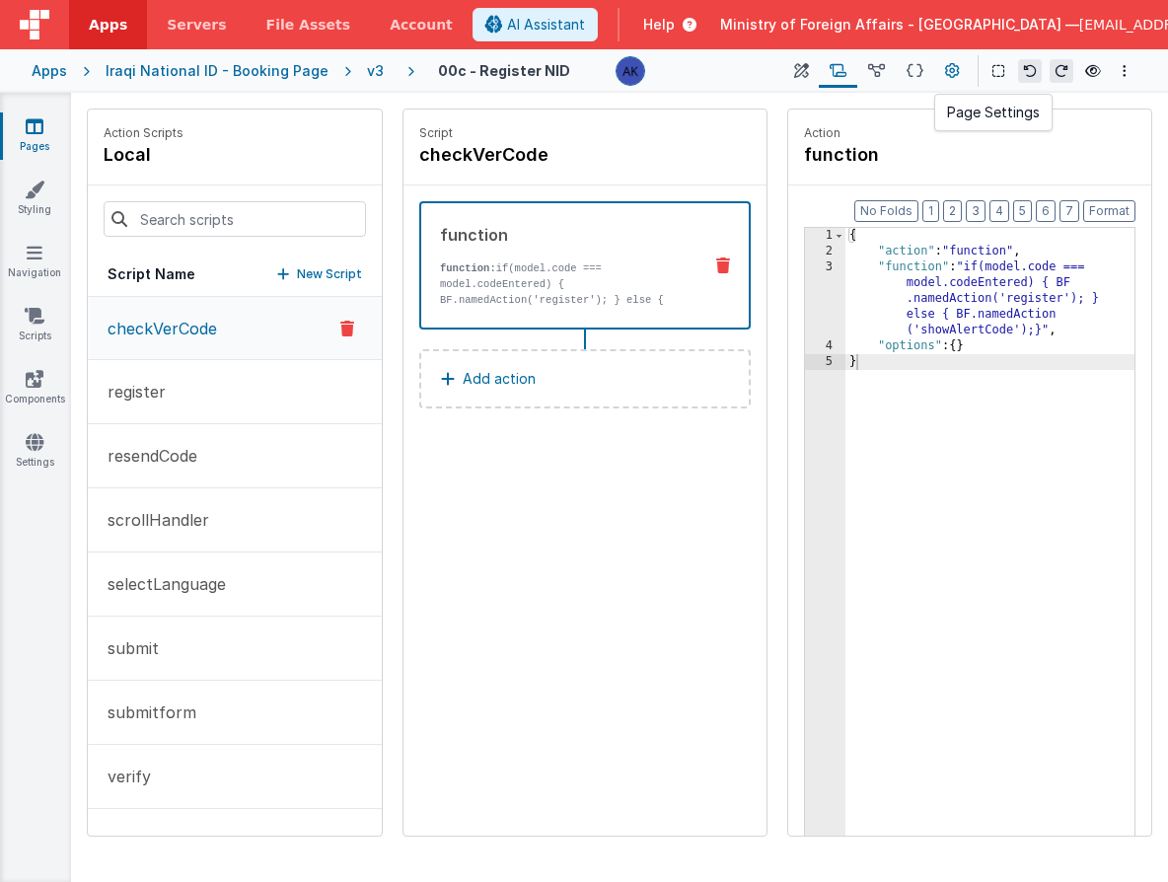
click at [940, 75] on button at bounding box center [952, 71] width 36 height 34
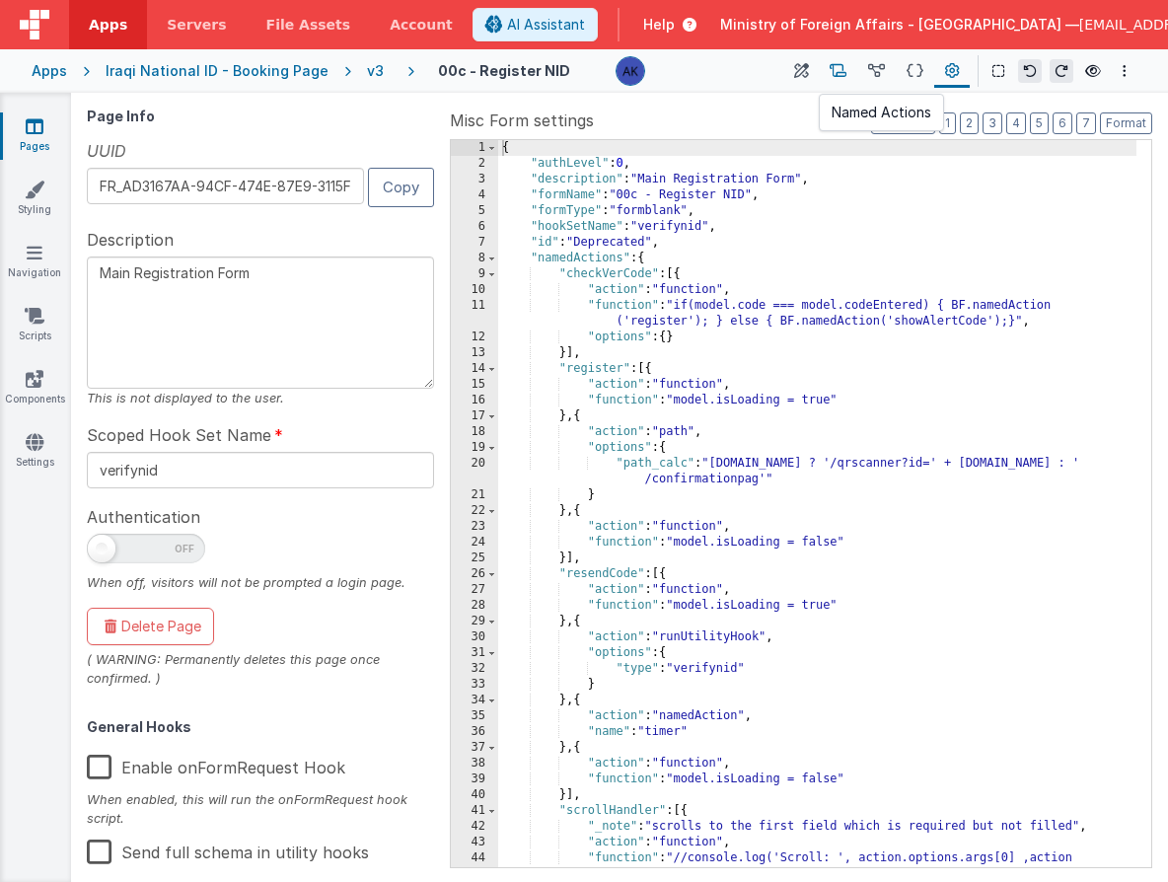
click at [847, 69] on icon at bounding box center [838, 71] width 17 height 21
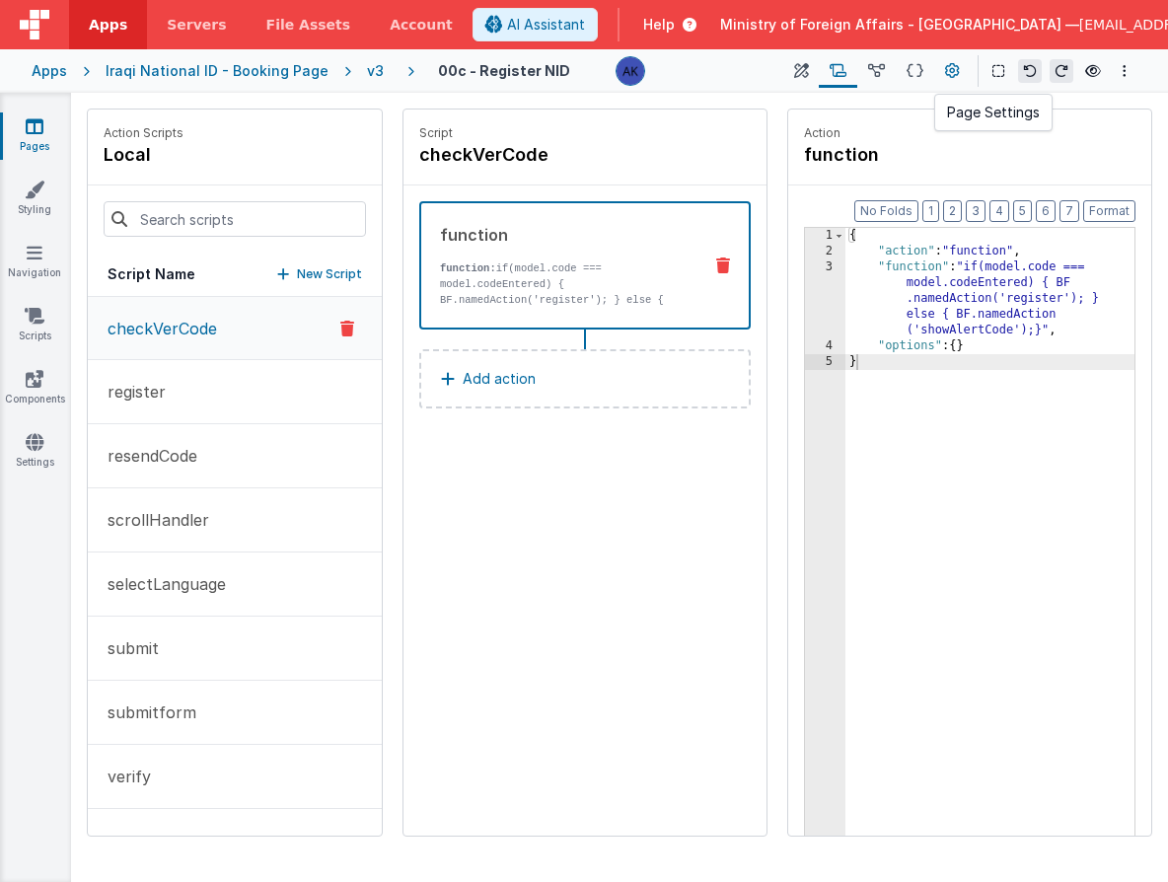
click at [947, 72] on icon at bounding box center [952, 71] width 15 height 21
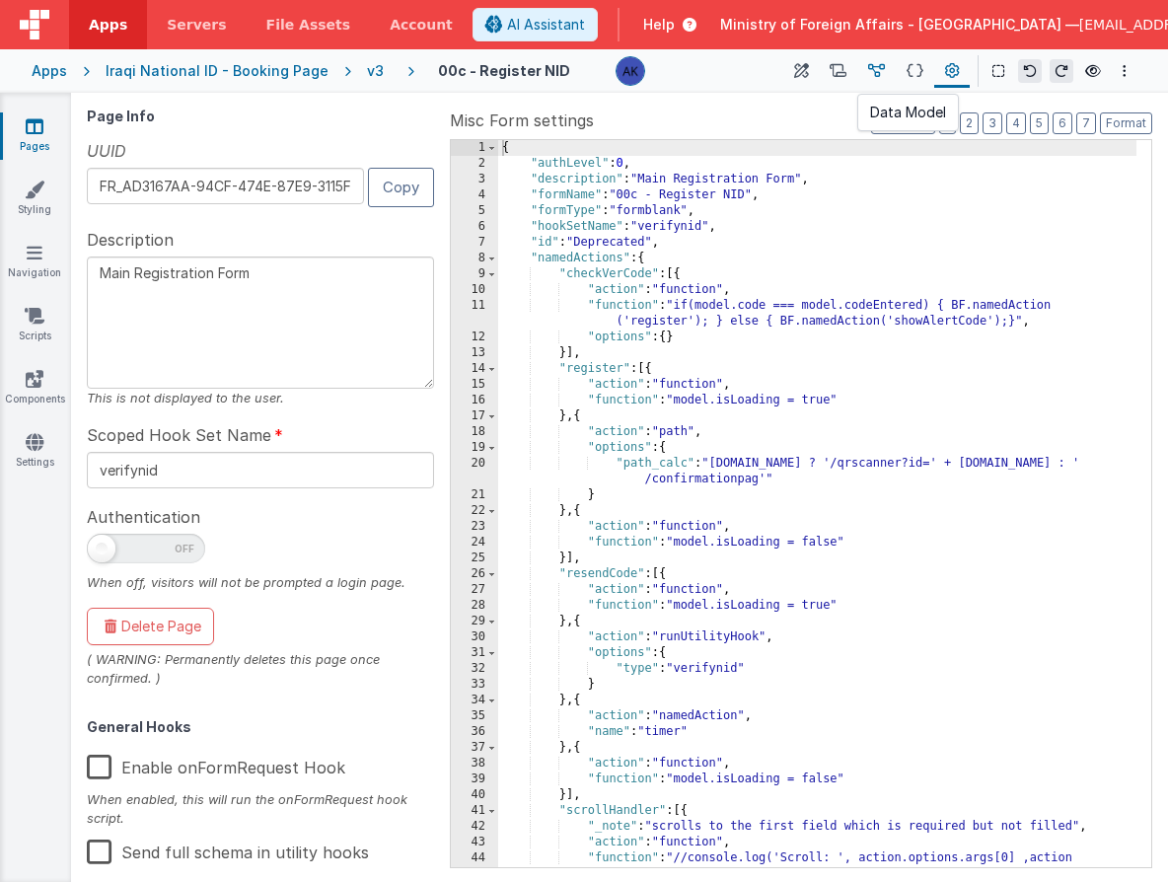
click at [858, 67] on button at bounding box center [876, 71] width 38 height 34
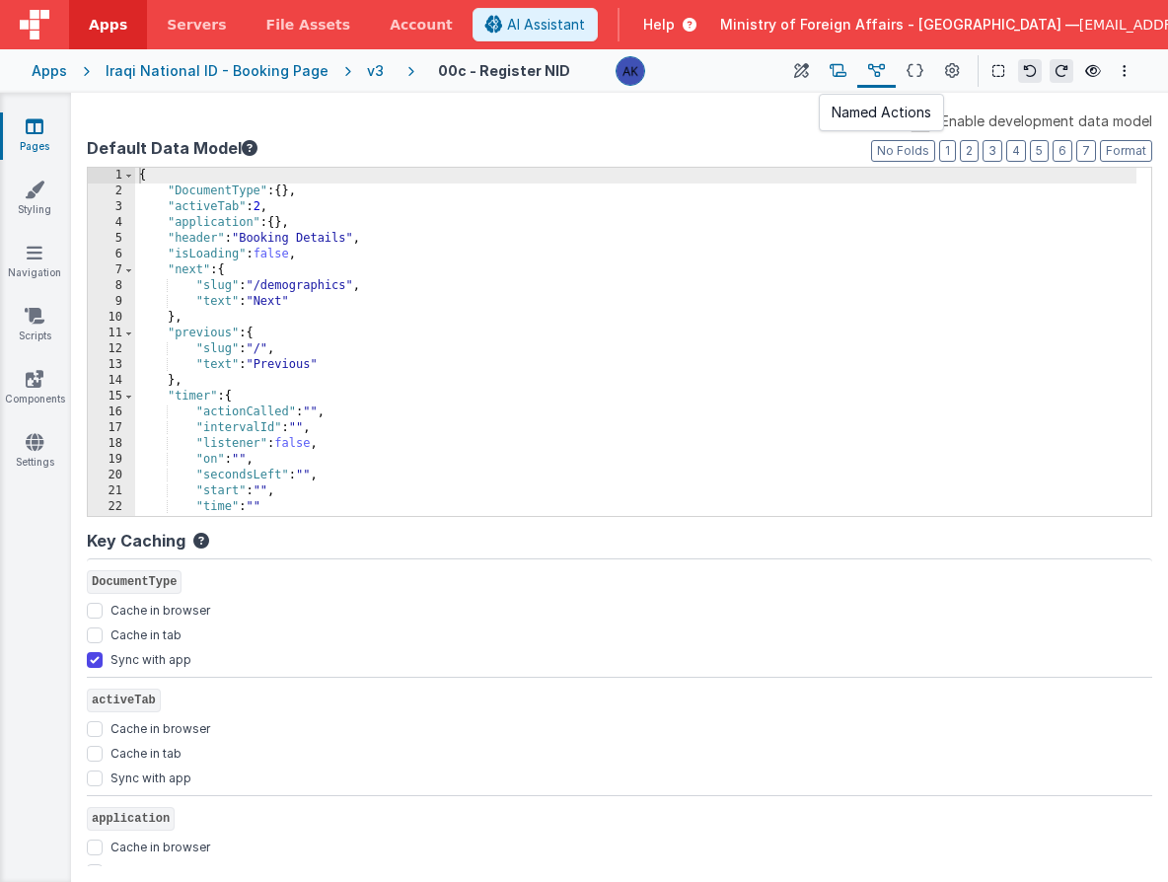
click at [832, 70] on button at bounding box center [838, 71] width 38 height 34
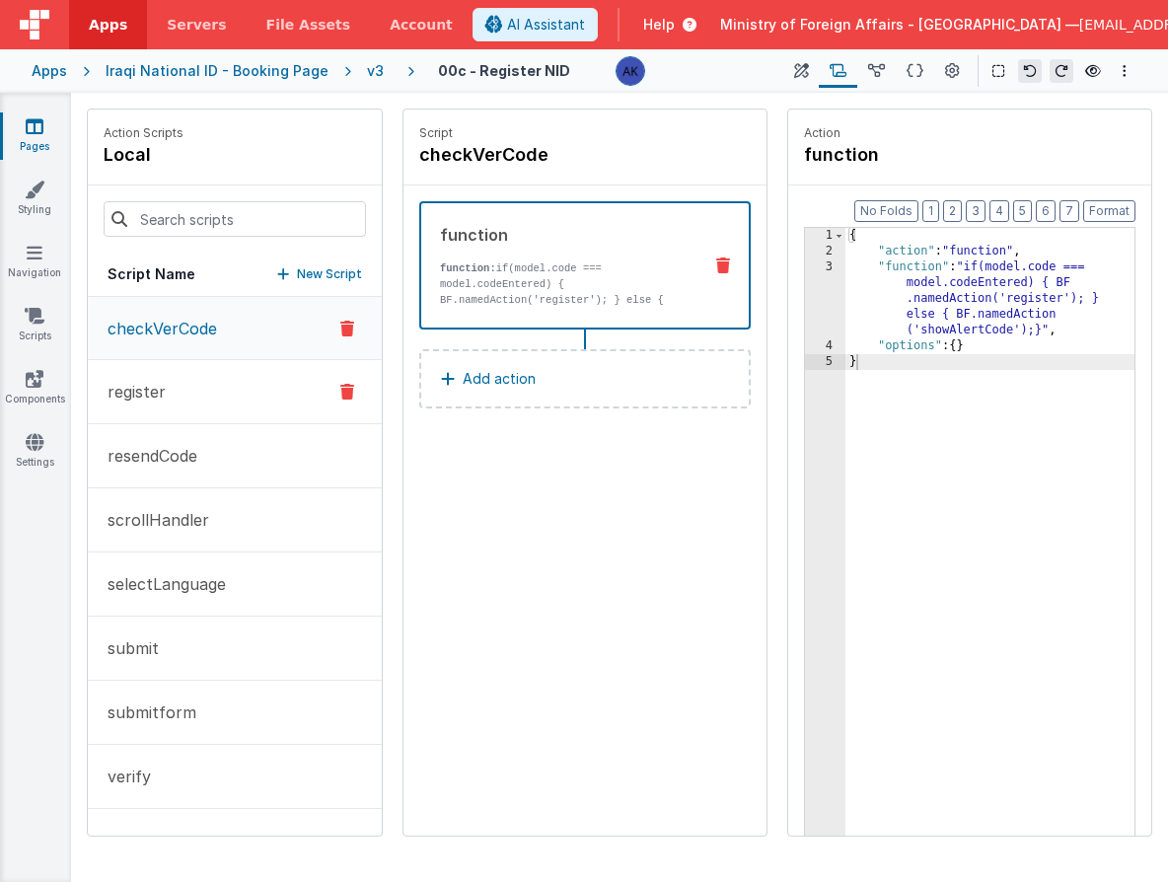
click at [244, 400] on button "register" at bounding box center [235, 392] width 294 height 64
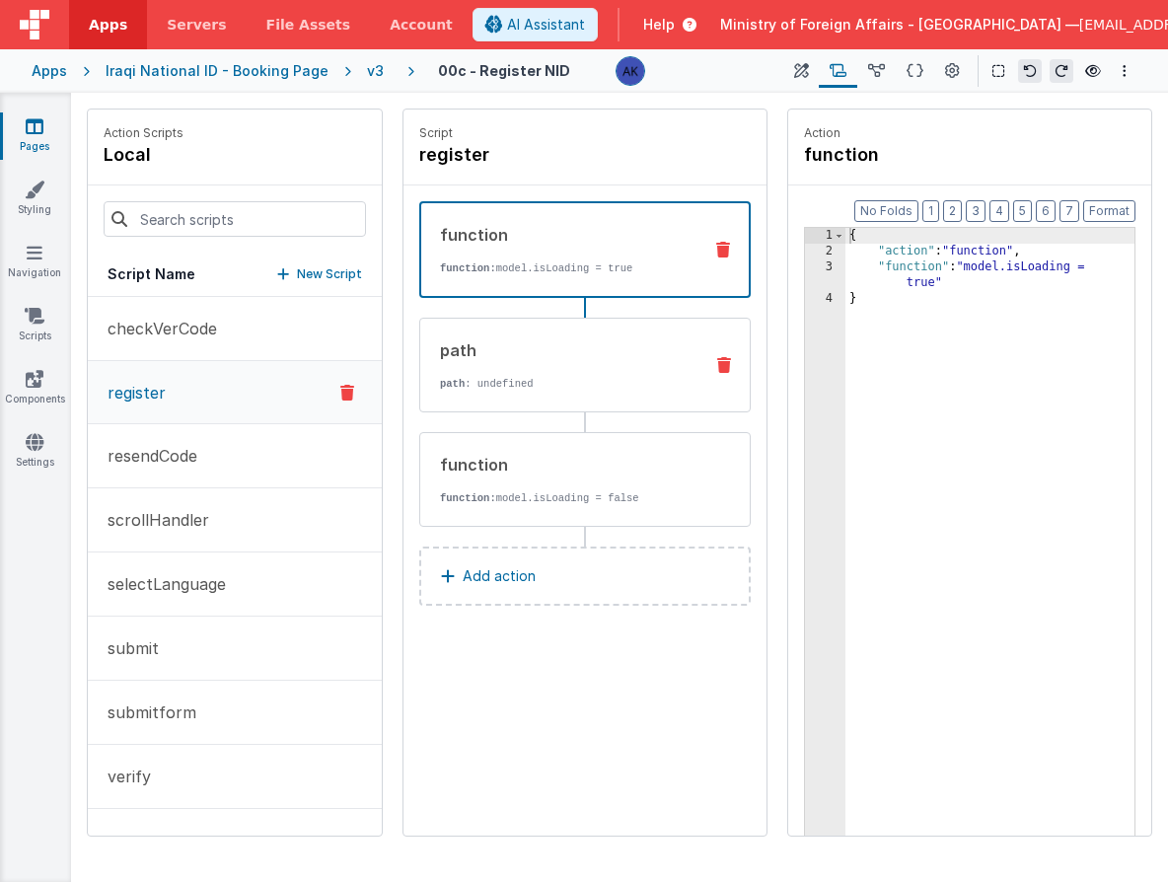
click at [592, 374] on div "path path : undefined" at bounding box center [557, 364] width 274 height 53
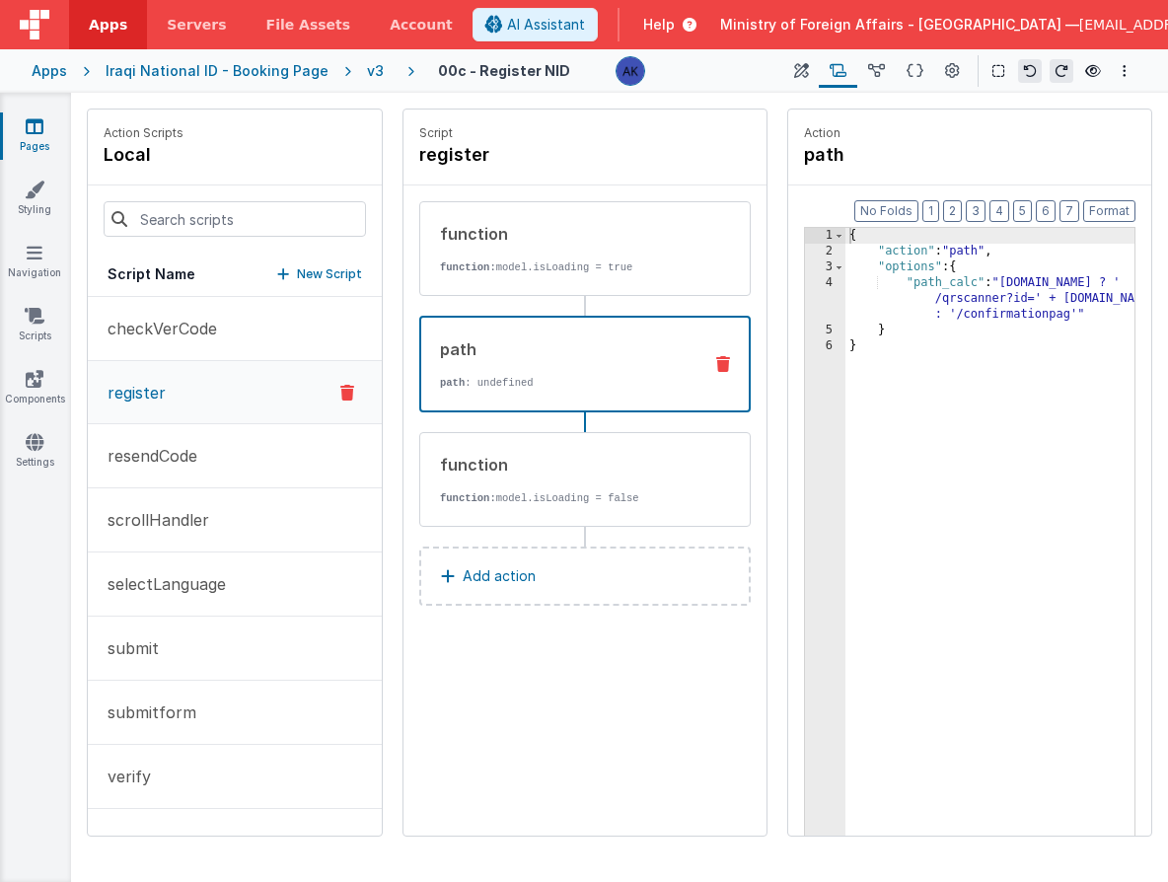
click at [367, 67] on div "v3" at bounding box center [379, 71] width 25 height 20
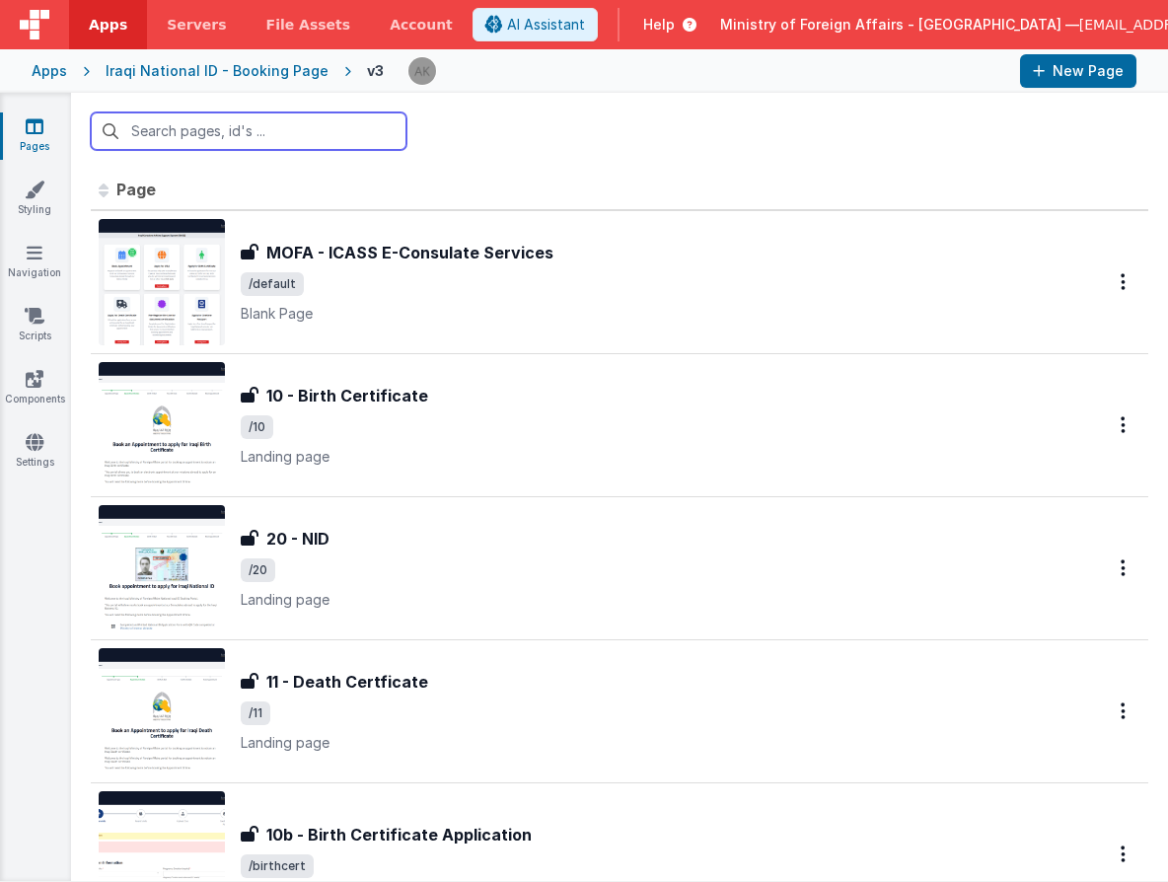
click at [273, 133] on input "text" at bounding box center [249, 130] width 316 height 37
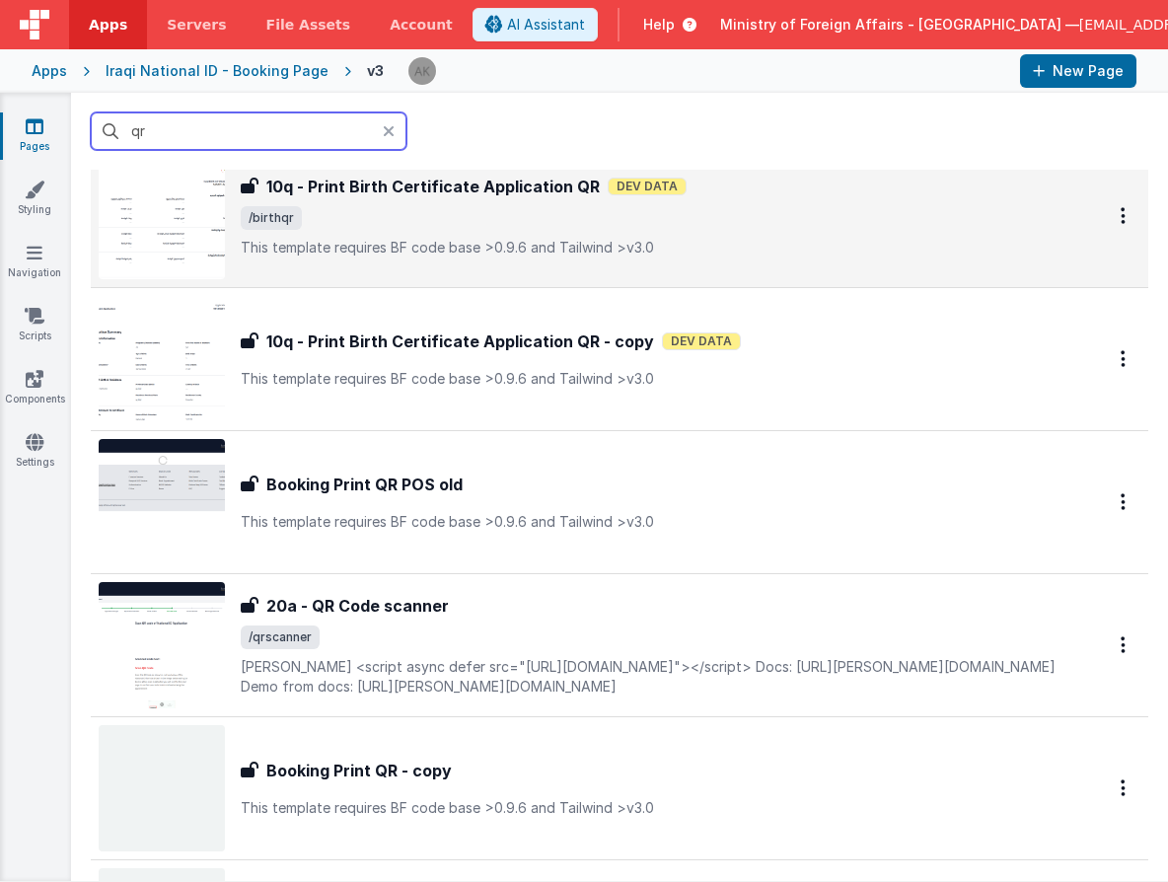
scroll to position [570, 0]
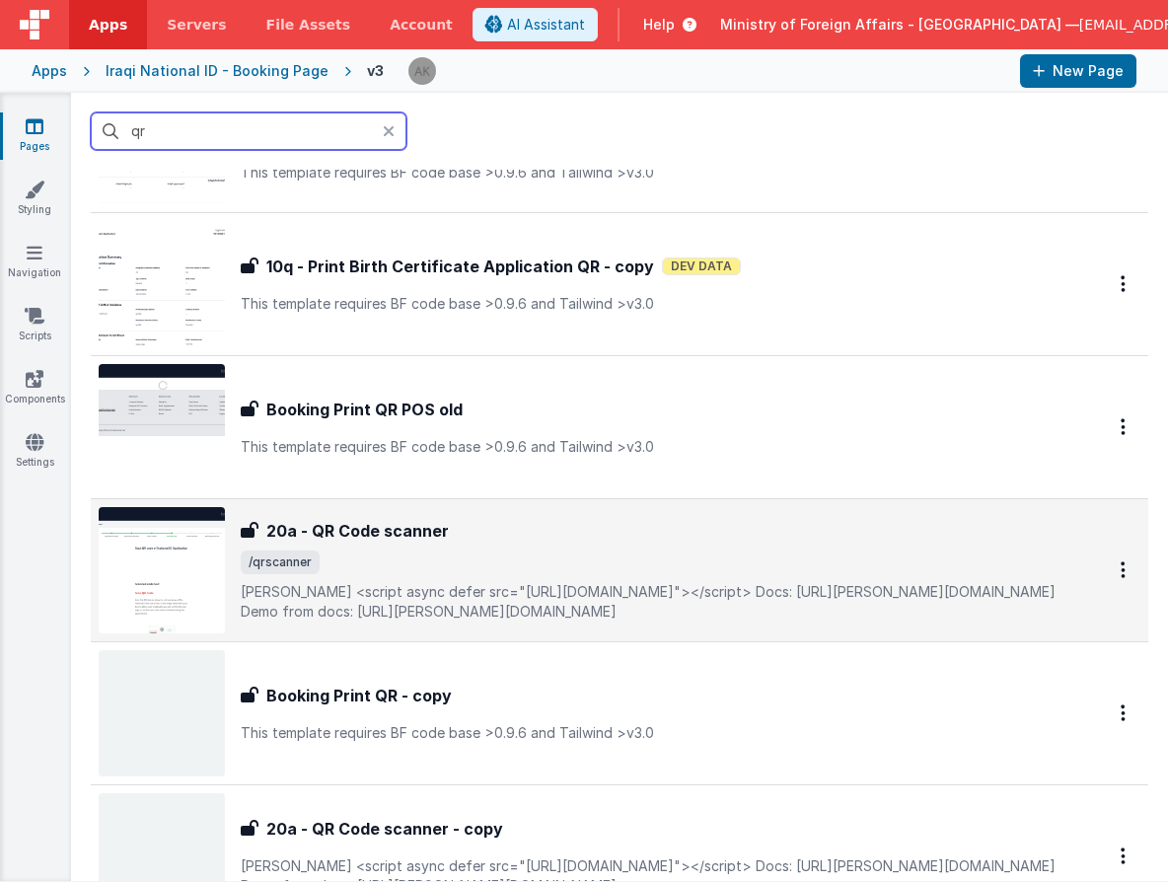
type input "qr"
click at [174, 540] on img at bounding box center [162, 570] width 126 height 126
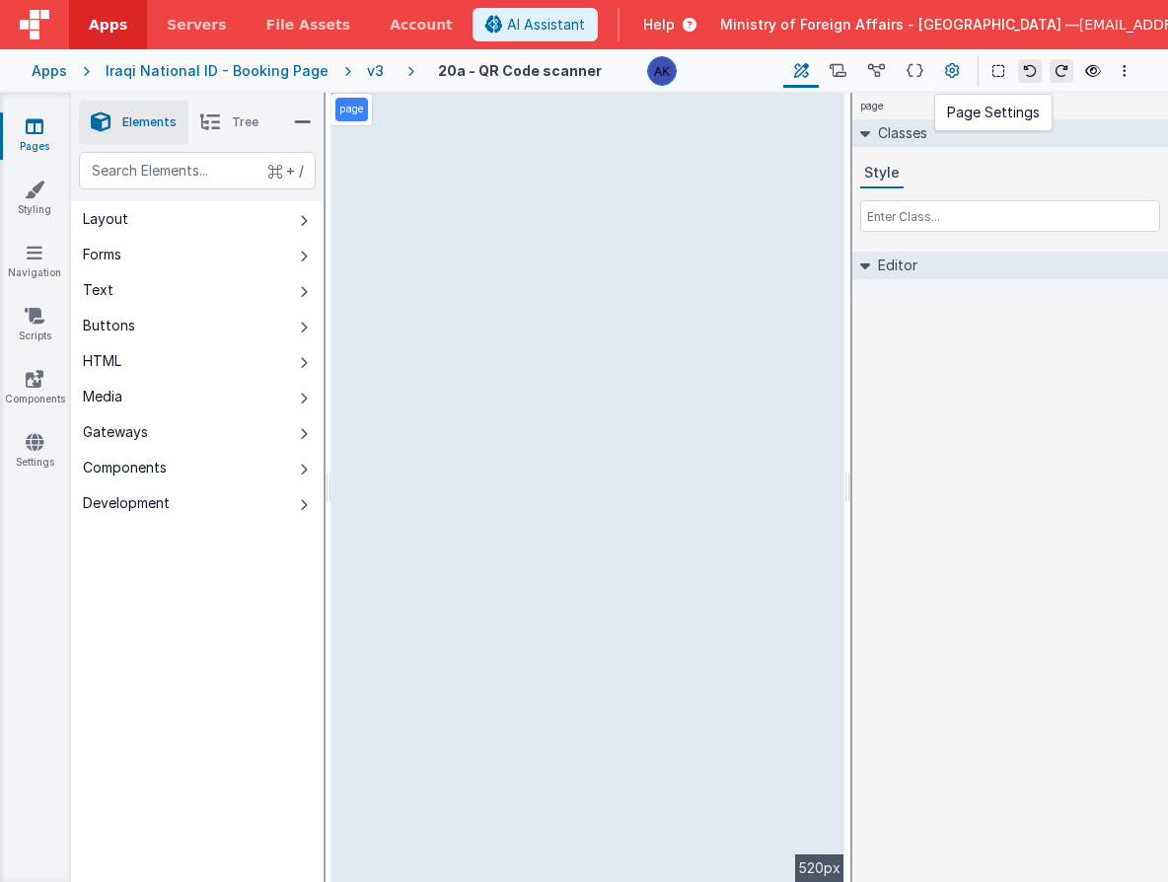
click at [954, 74] on icon at bounding box center [952, 71] width 15 height 21
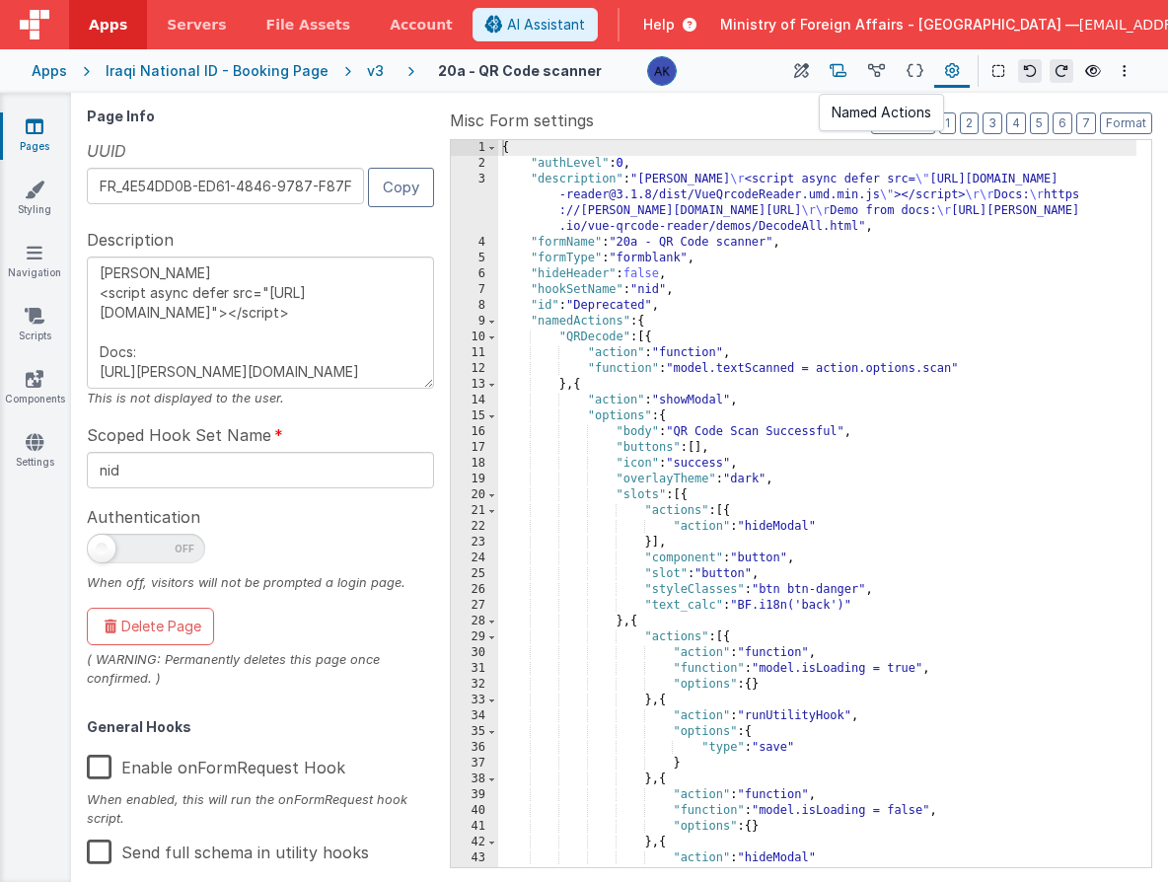
click at [852, 68] on button at bounding box center [838, 71] width 38 height 34
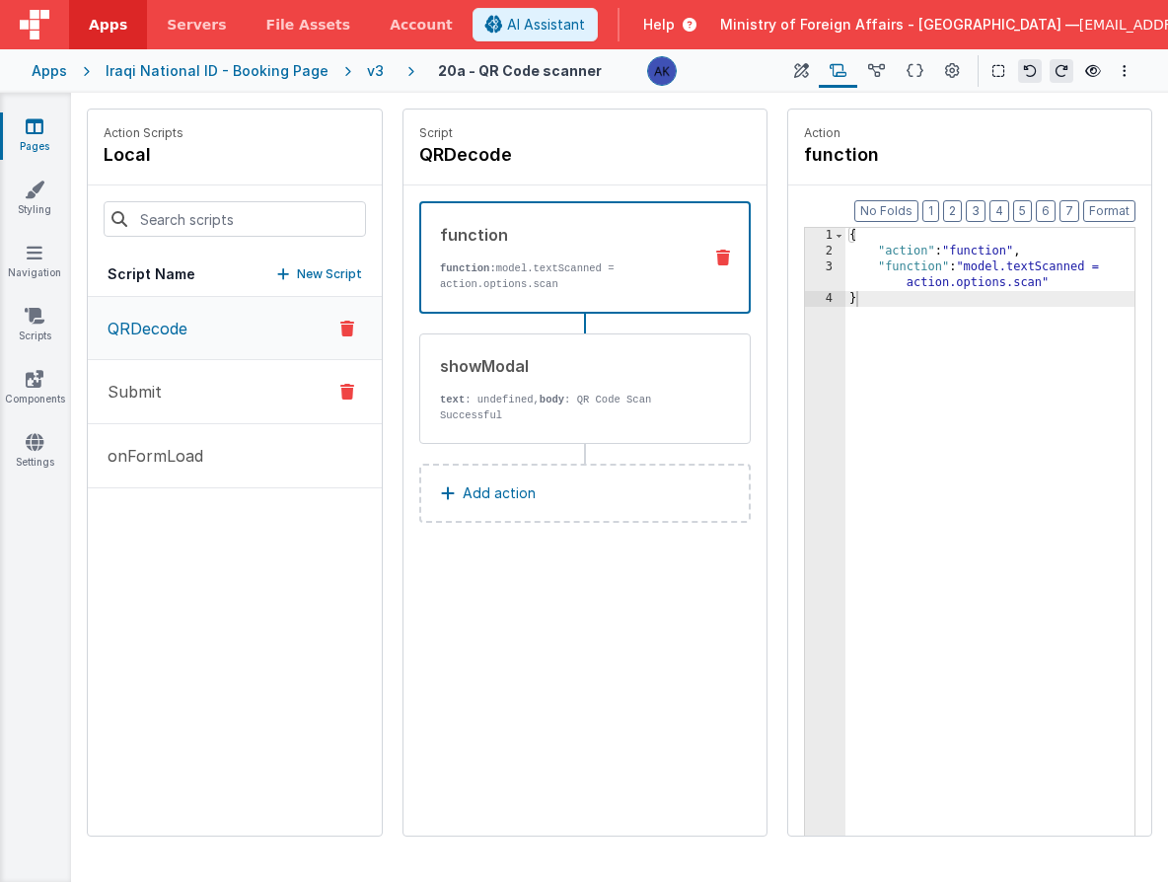
click at [211, 398] on button "Submit" at bounding box center [235, 392] width 294 height 64
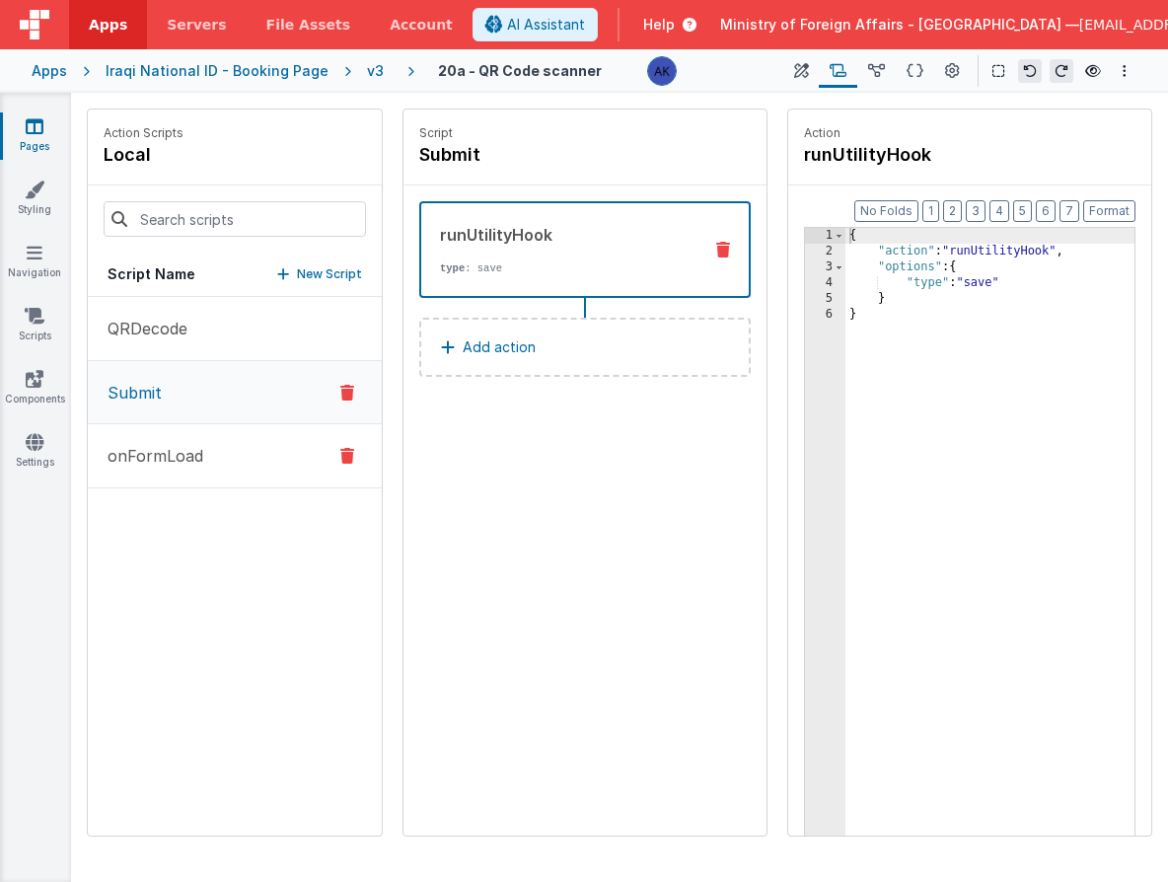
click at [203, 440] on button "onFormLoad" at bounding box center [235, 456] width 294 height 64
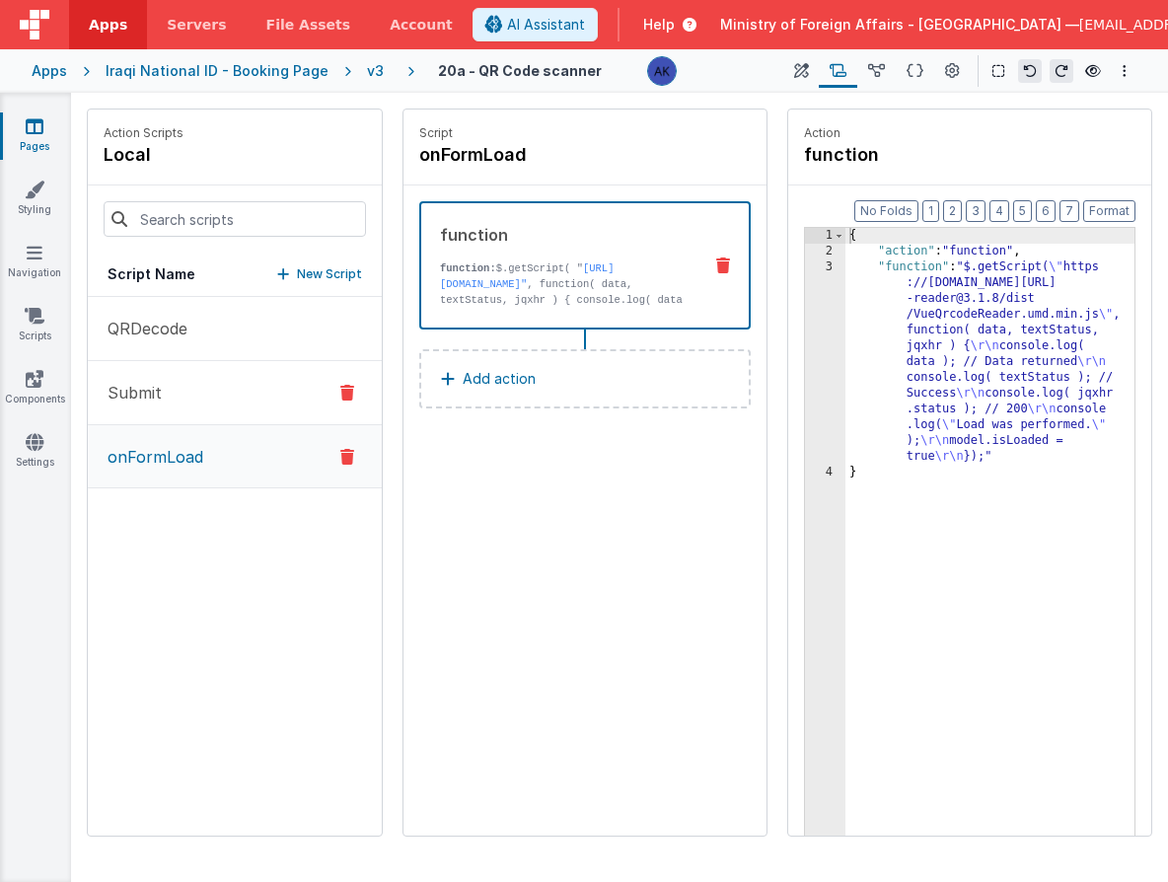
click at [207, 403] on button "Submit" at bounding box center [235, 393] width 294 height 64
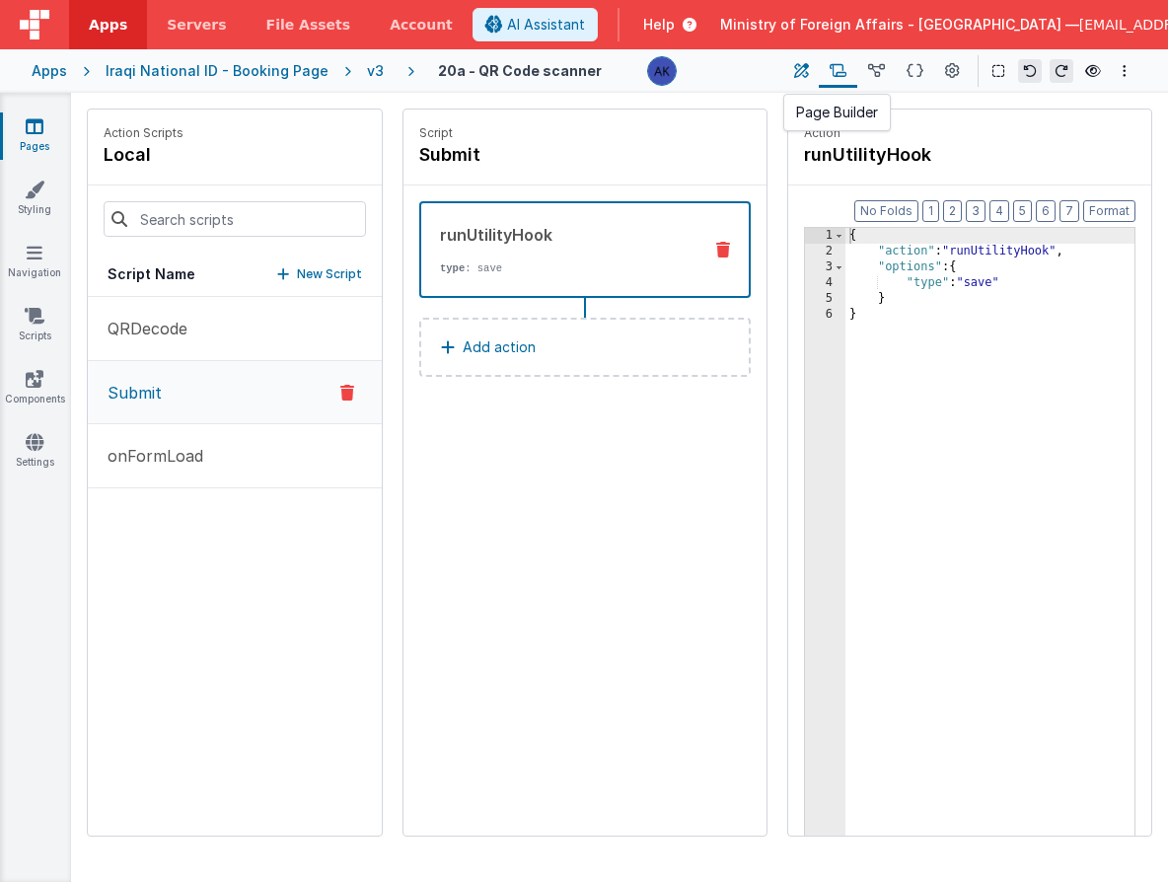
click at [804, 74] on icon at bounding box center [801, 71] width 15 height 21
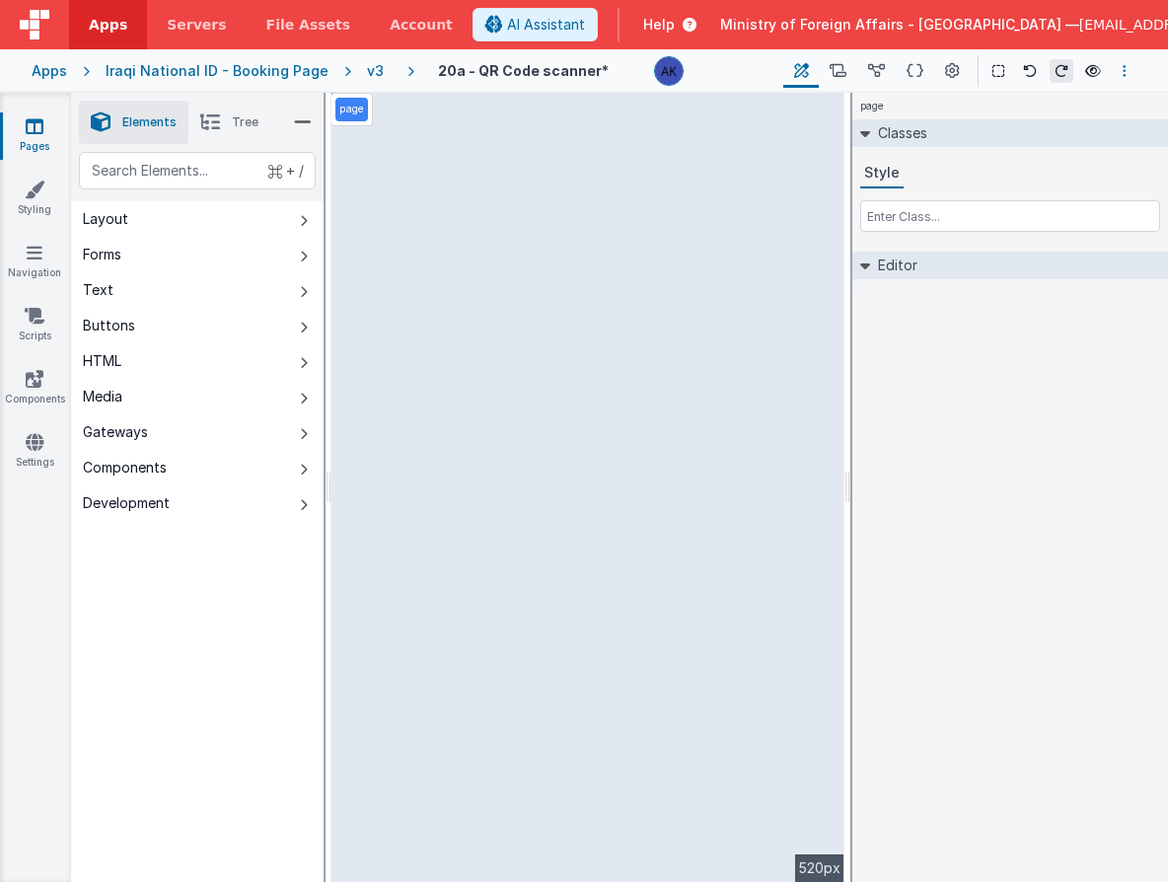
click at [1123, 73] on icon "Options" at bounding box center [1125, 71] width 4 height 14
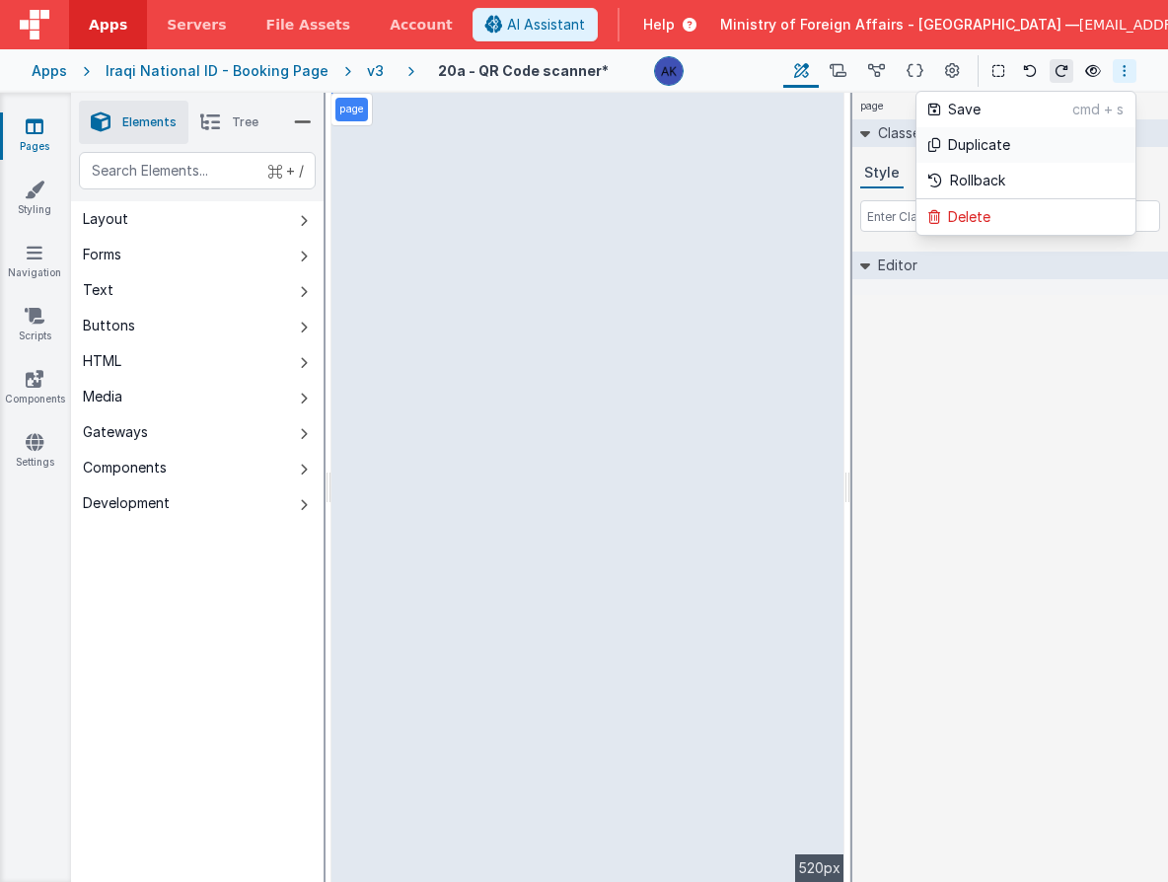
click at [1038, 137] on link "Duplicate" at bounding box center [1026, 145] width 219 height 36
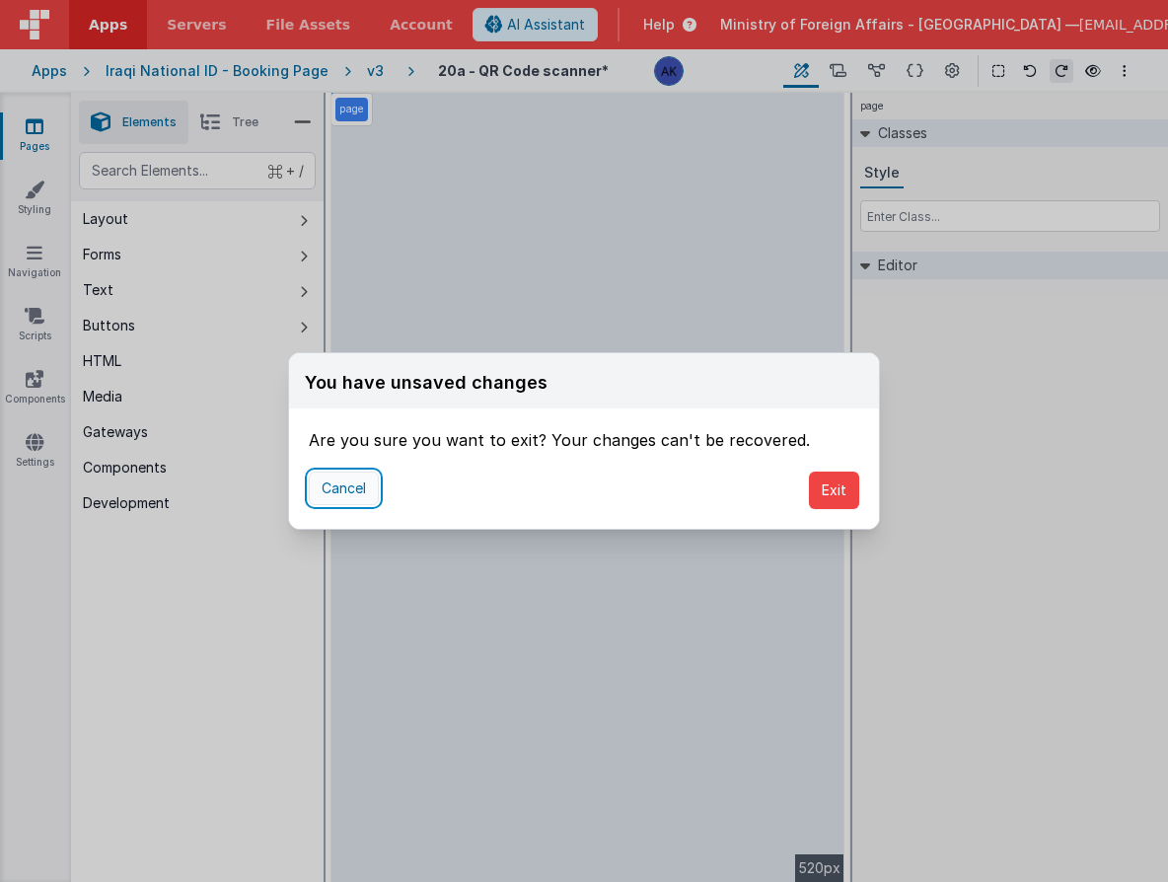
click at [324, 492] on button "Cancel" at bounding box center [344, 489] width 70 height 34
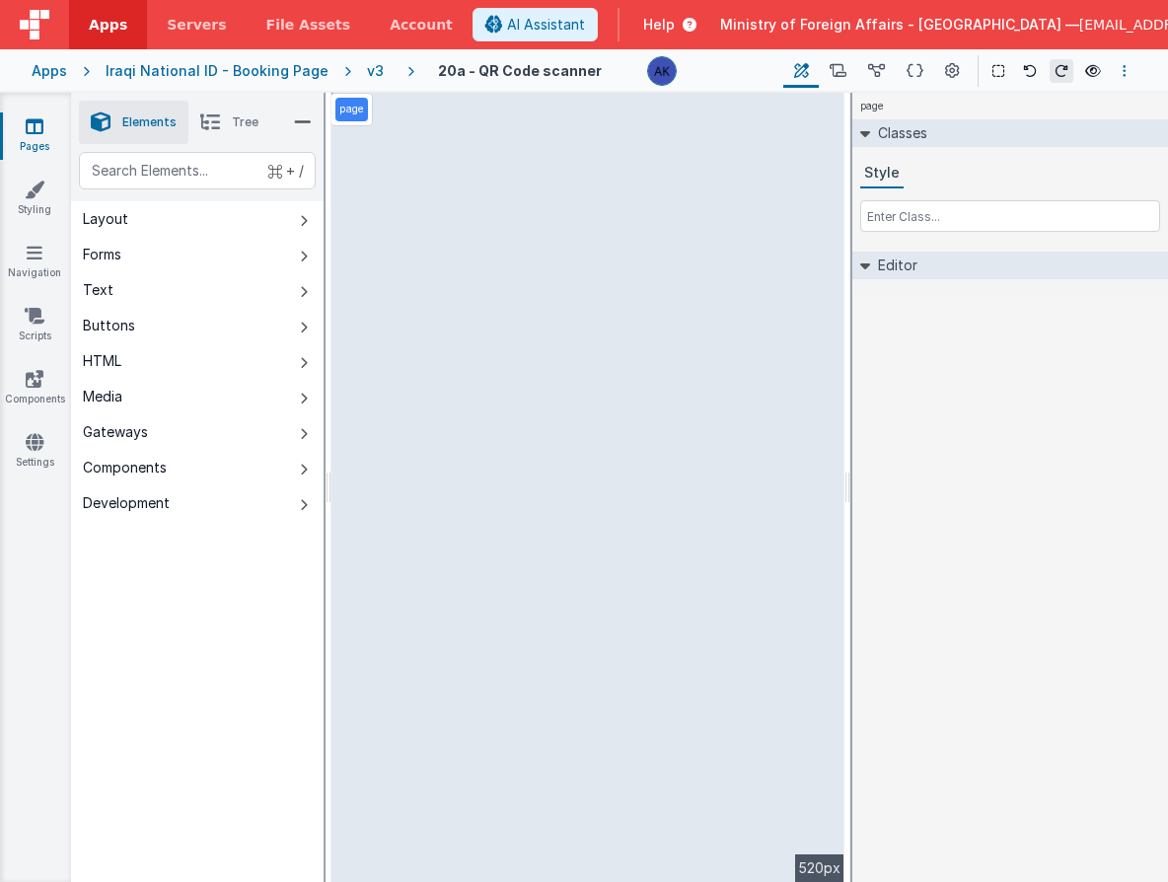
click at [1129, 72] on button "Options" at bounding box center [1125, 71] width 24 height 24
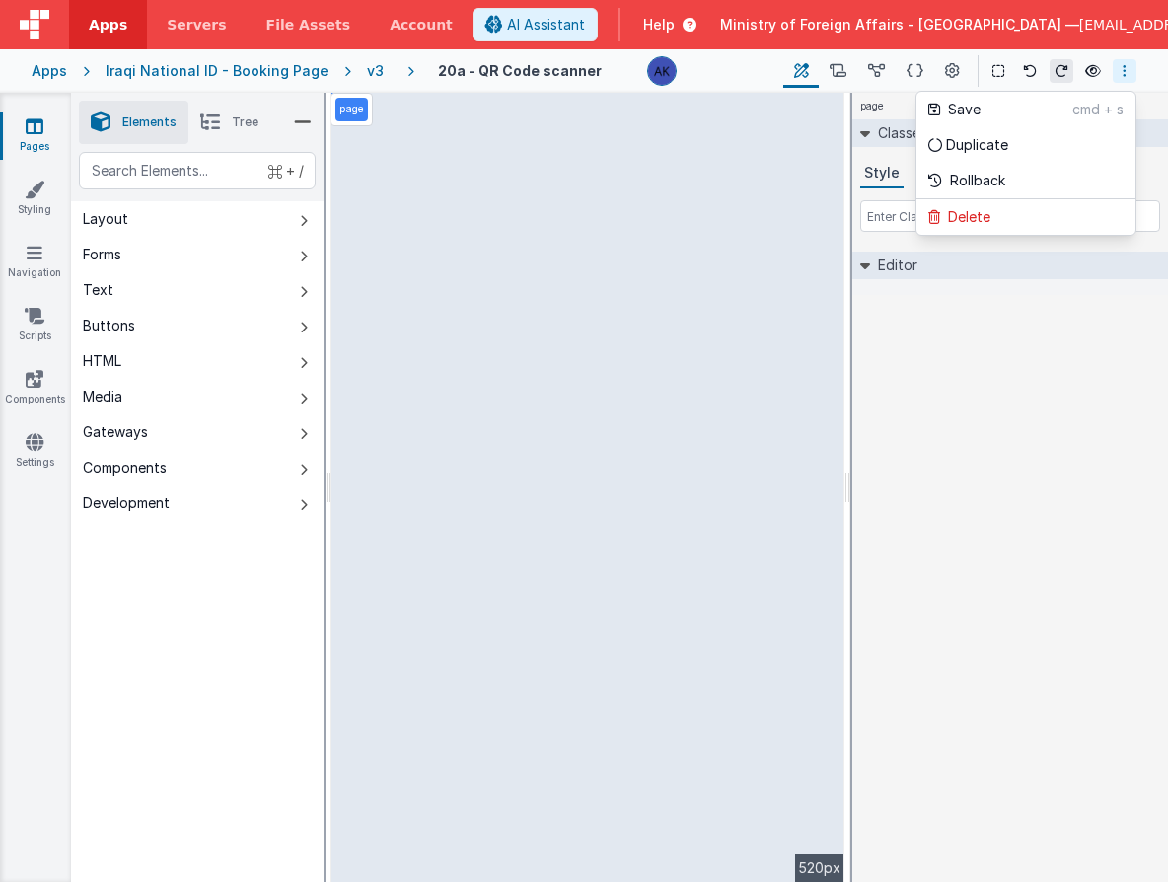
click at [1123, 74] on button at bounding box center [584, 441] width 1168 height 882
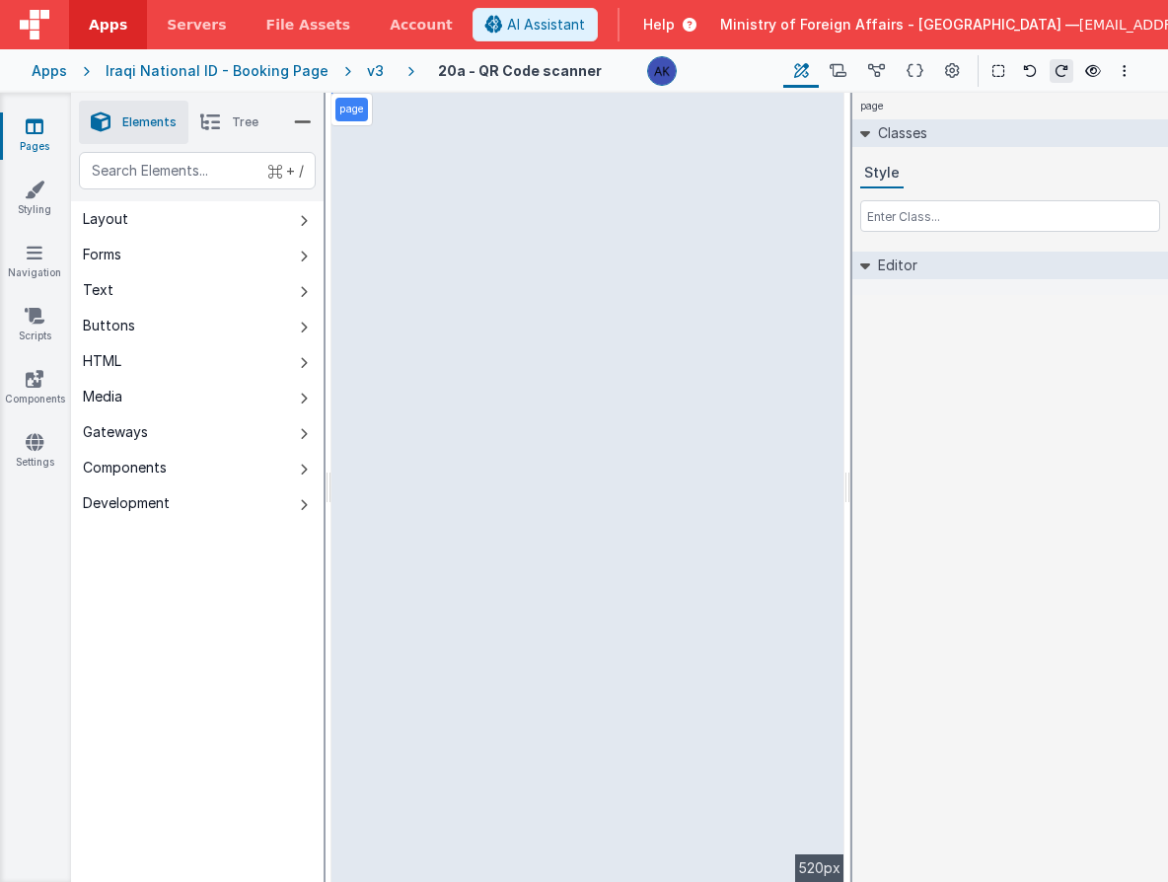
click at [367, 75] on div "v3" at bounding box center [379, 71] width 25 height 20
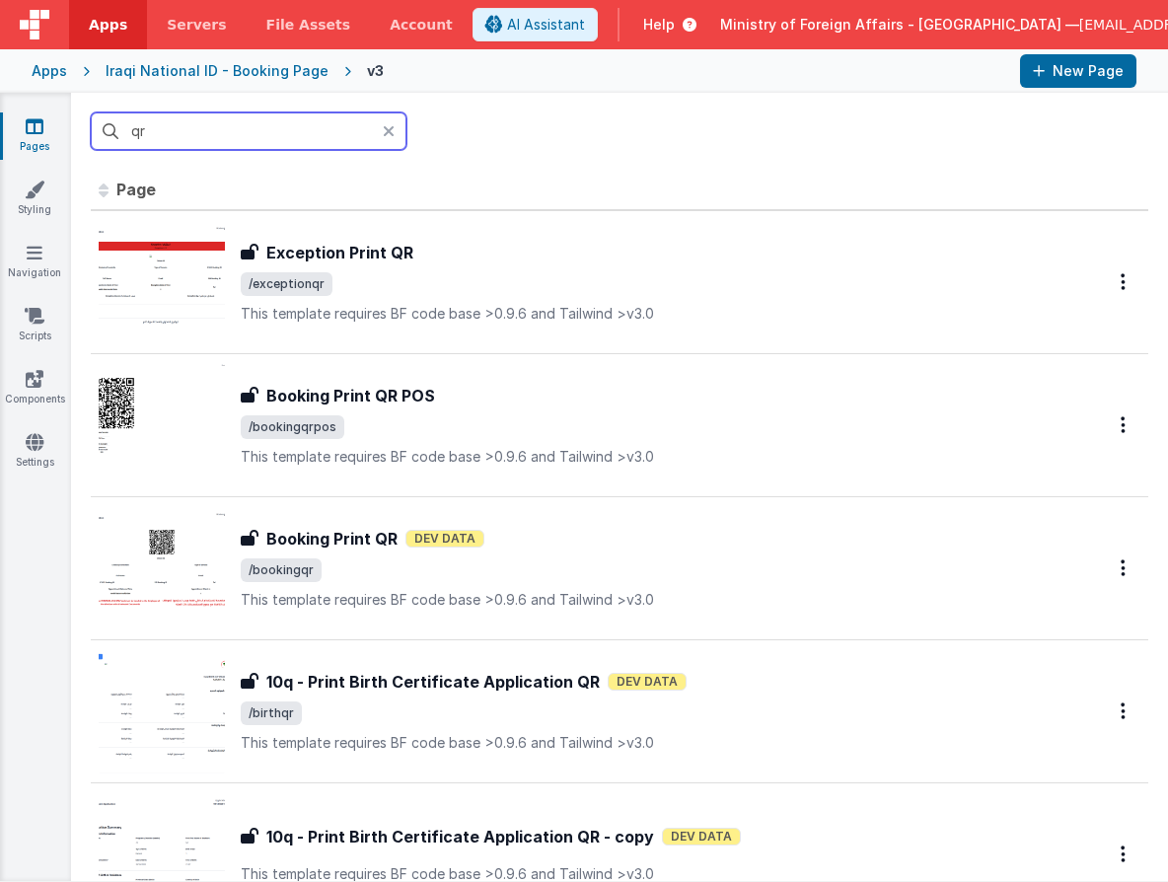
click at [332, 127] on input "qr" at bounding box center [249, 130] width 316 height 37
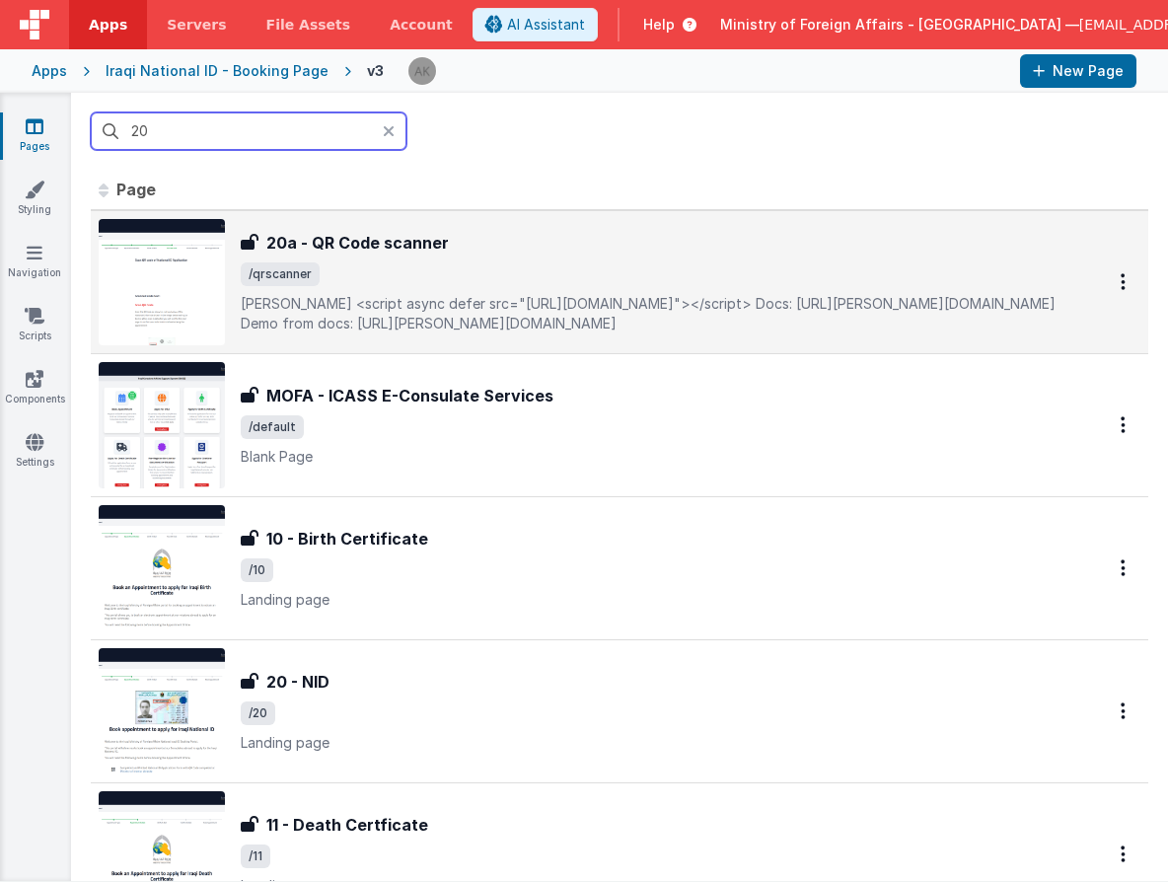
type input "20"
click at [144, 247] on img at bounding box center [162, 282] width 126 height 126
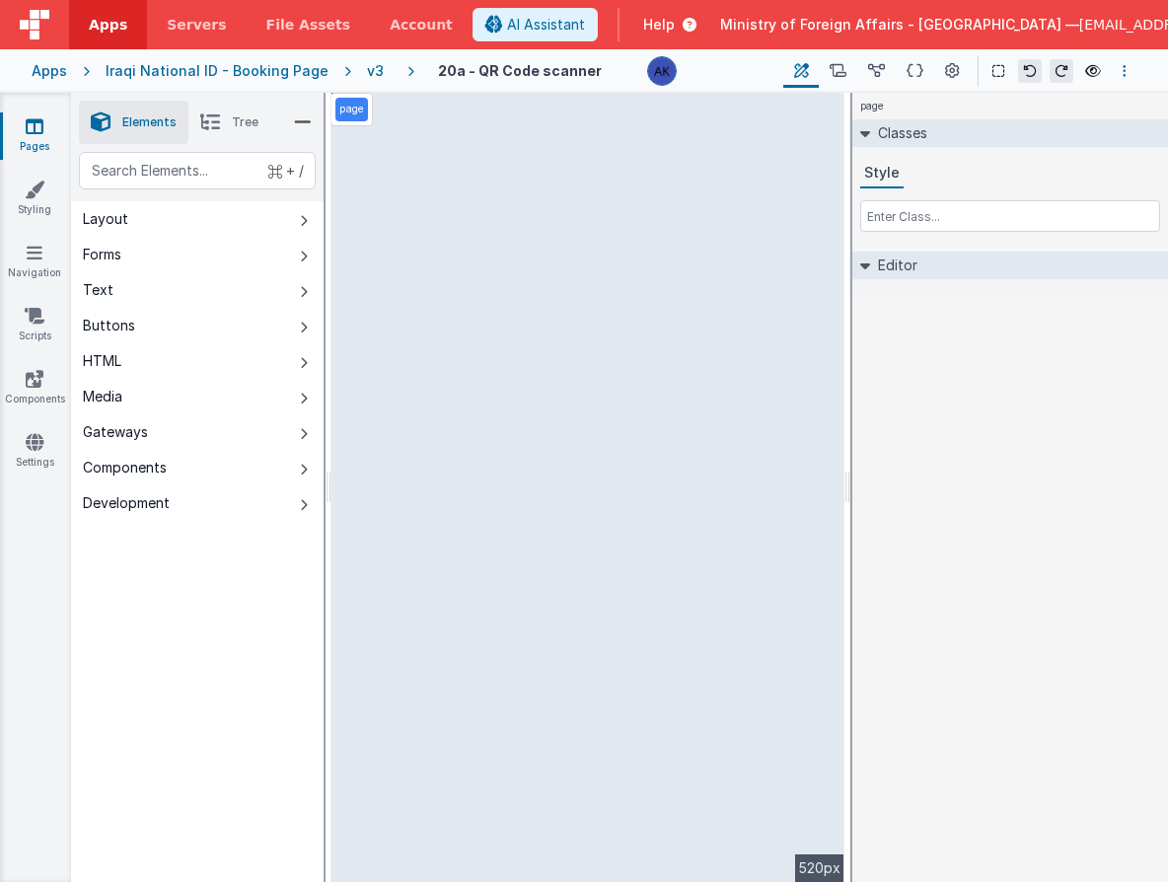
click at [1118, 73] on button "Options" at bounding box center [1125, 71] width 24 height 24
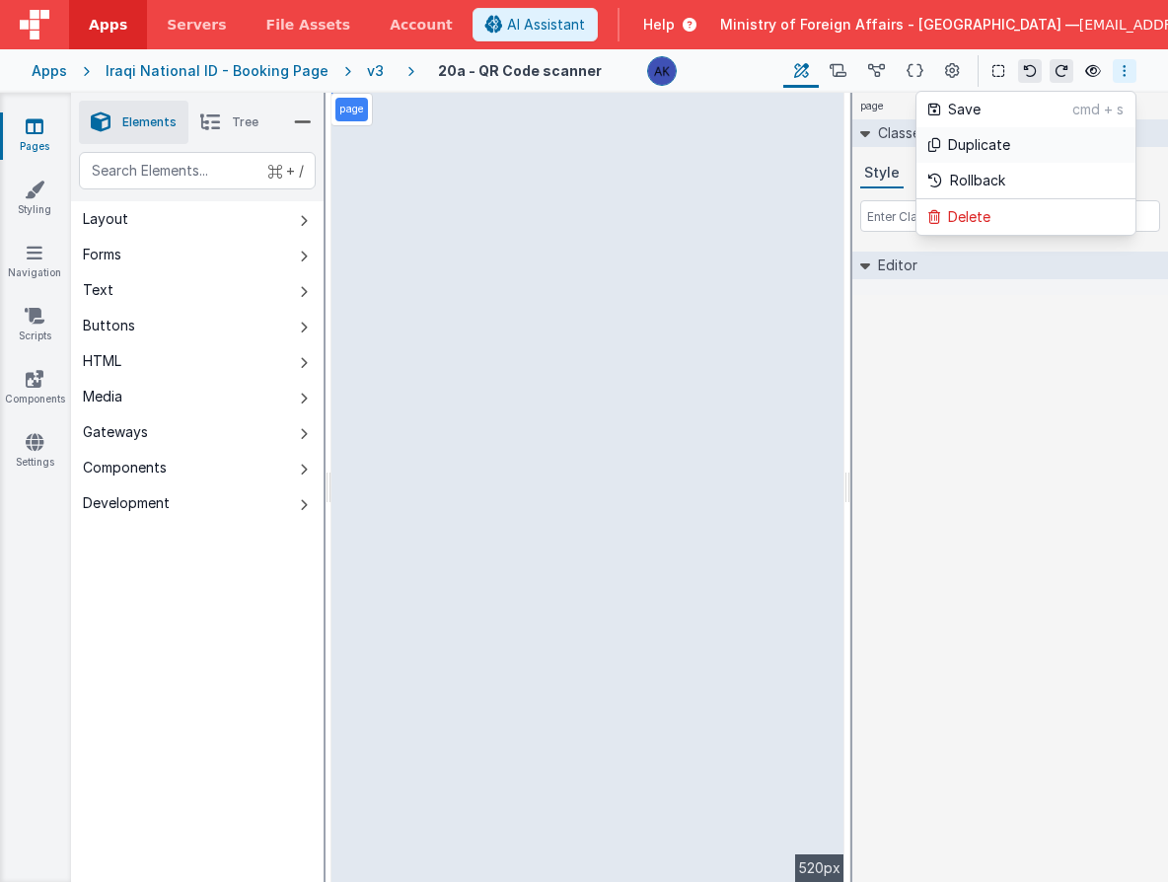
click at [1050, 137] on link "Duplicate" at bounding box center [1026, 145] width 219 height 36
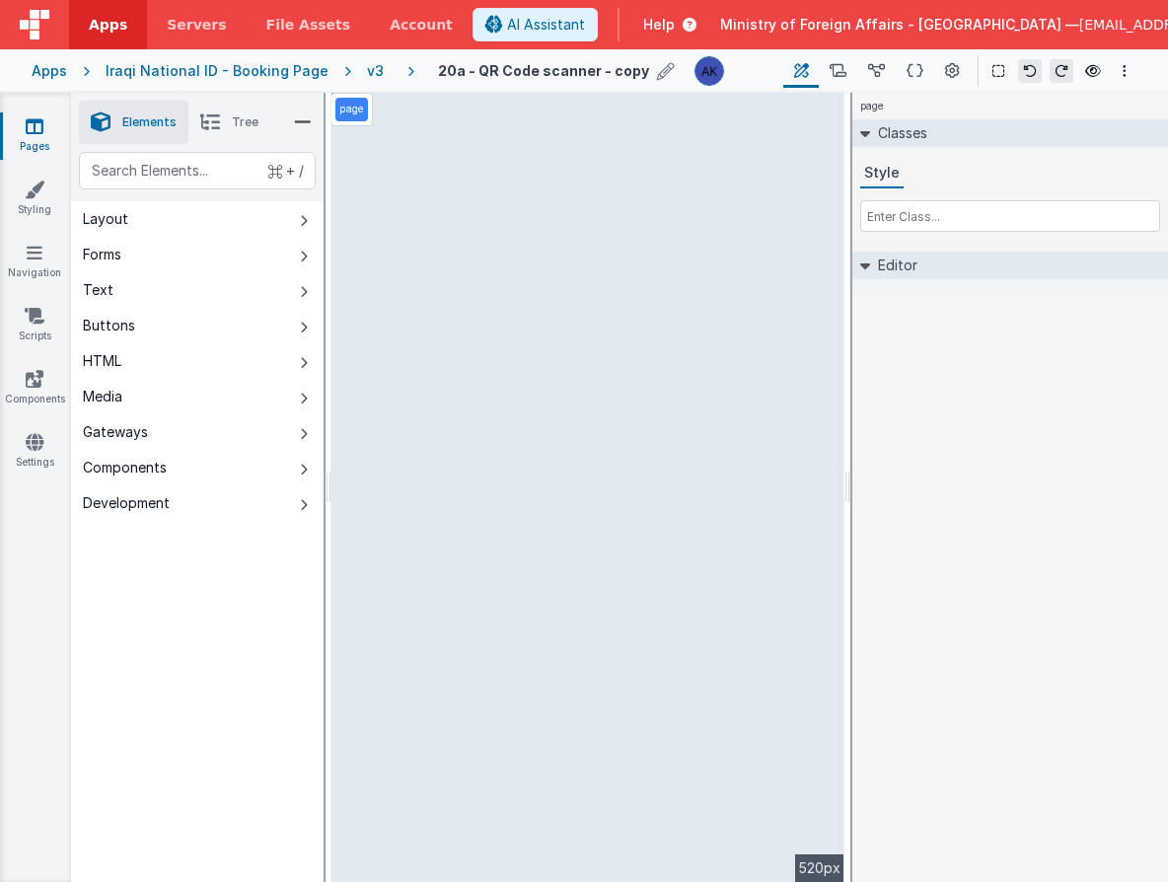
click at [657, 70] on icon at bounding box center [666, 71] width 18 height 28
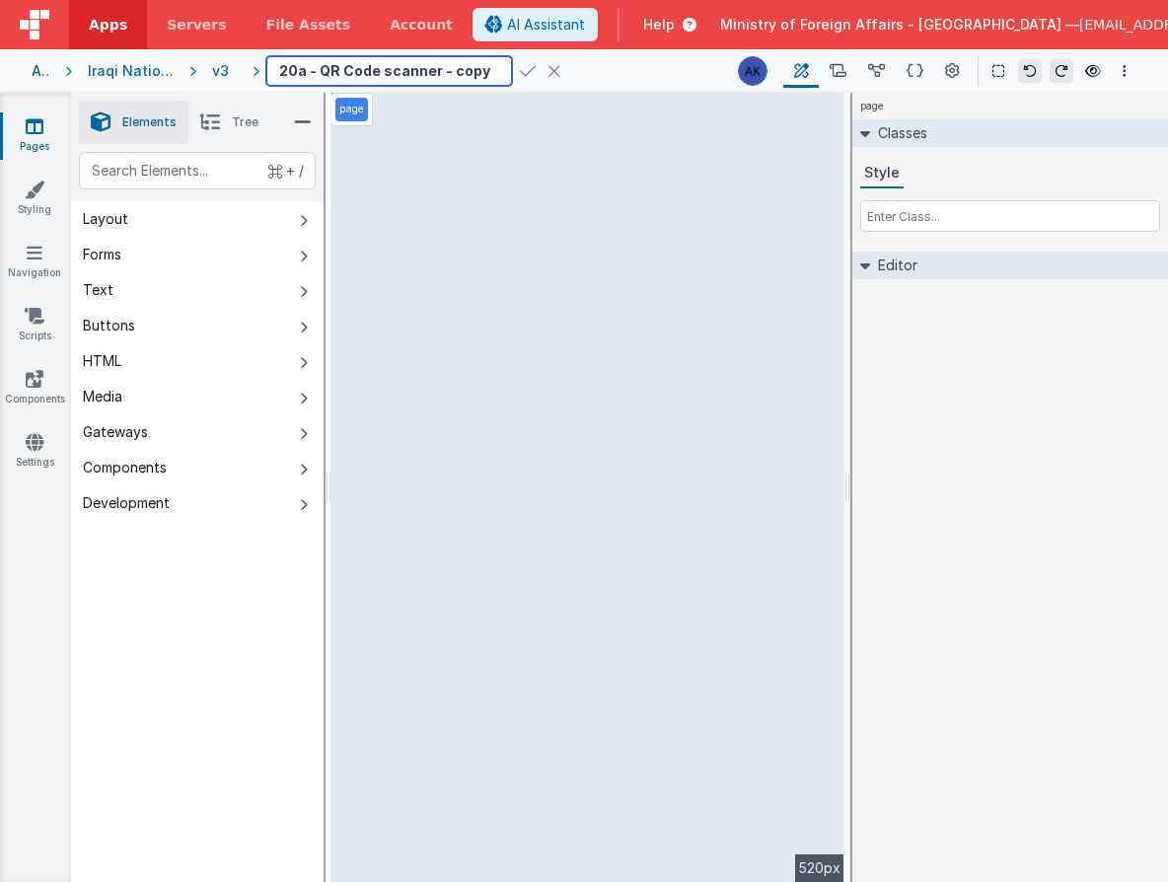
drag, startPoint x: 319, startPoint y: 76, endPoint x: 110, endPoint y: 71, distance: 209.2
click at [110, 71] on div "Apps Iraqi National ID - Booking Page v3 20a - QR Code scanner - copy Page Buil…" at bounding box center [584, 70] width 1168 height 43
click at [301, 70] on input "20a - QR Code scanner - copy" at bounding box center [389, 71] width 246 height 30
type input "00s - QR Code scanner - copy"
click at [520, 67] on icon at bounding box center [528, 71] width 16 height 28
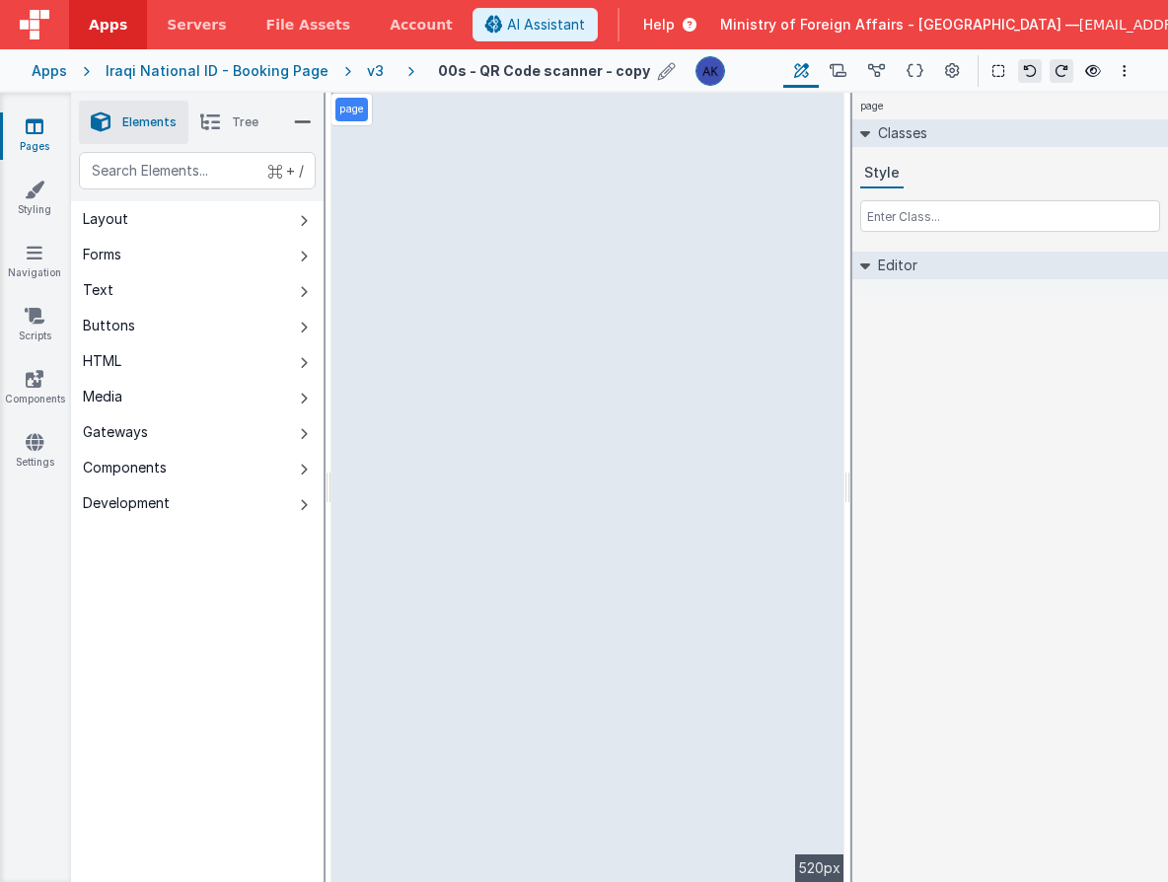
click at [658, 75] on icon at bounding box center [667, 71] width 18 height 28
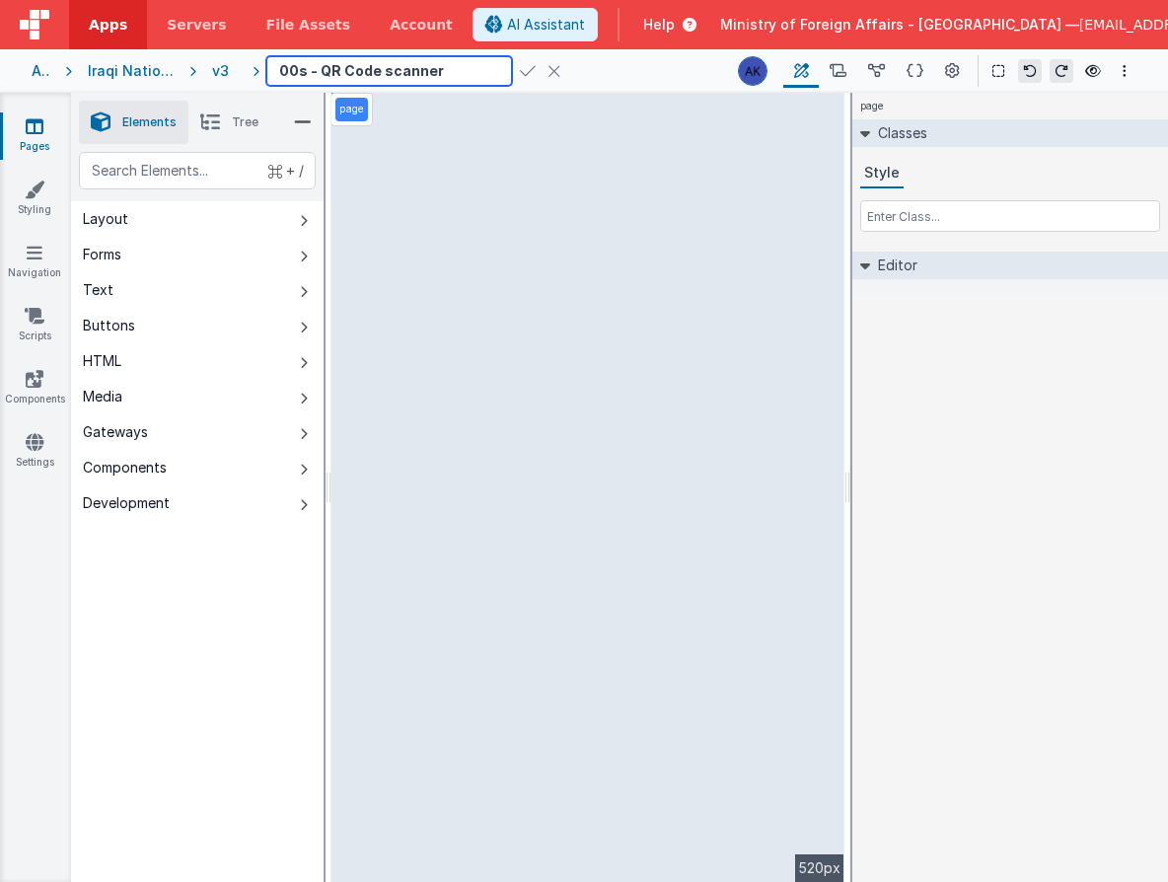
type input "00s - QR Code scanner"
click at [520, 69] on icon at bounding box center [528, 71] width 16 height 28
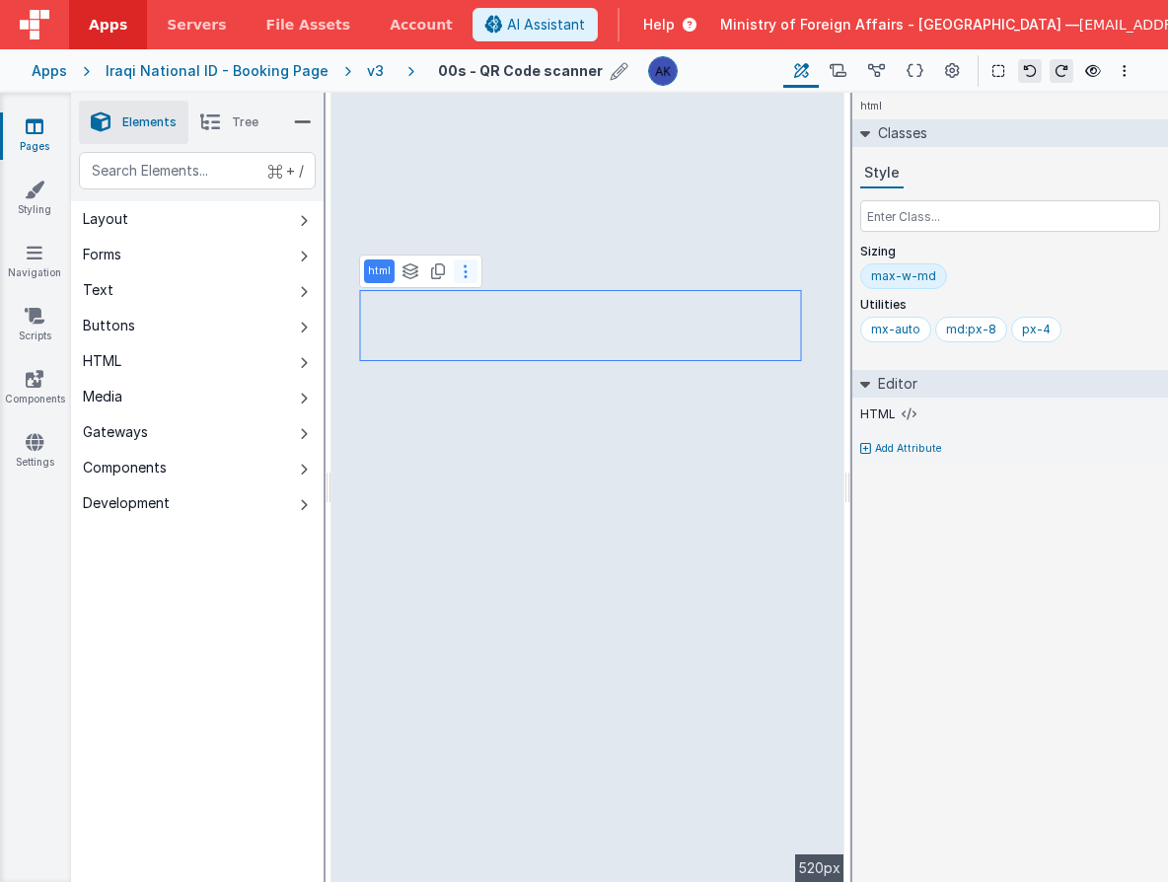
click at [470, 273] on button at bounding box center [466, 271] width 24 height 24
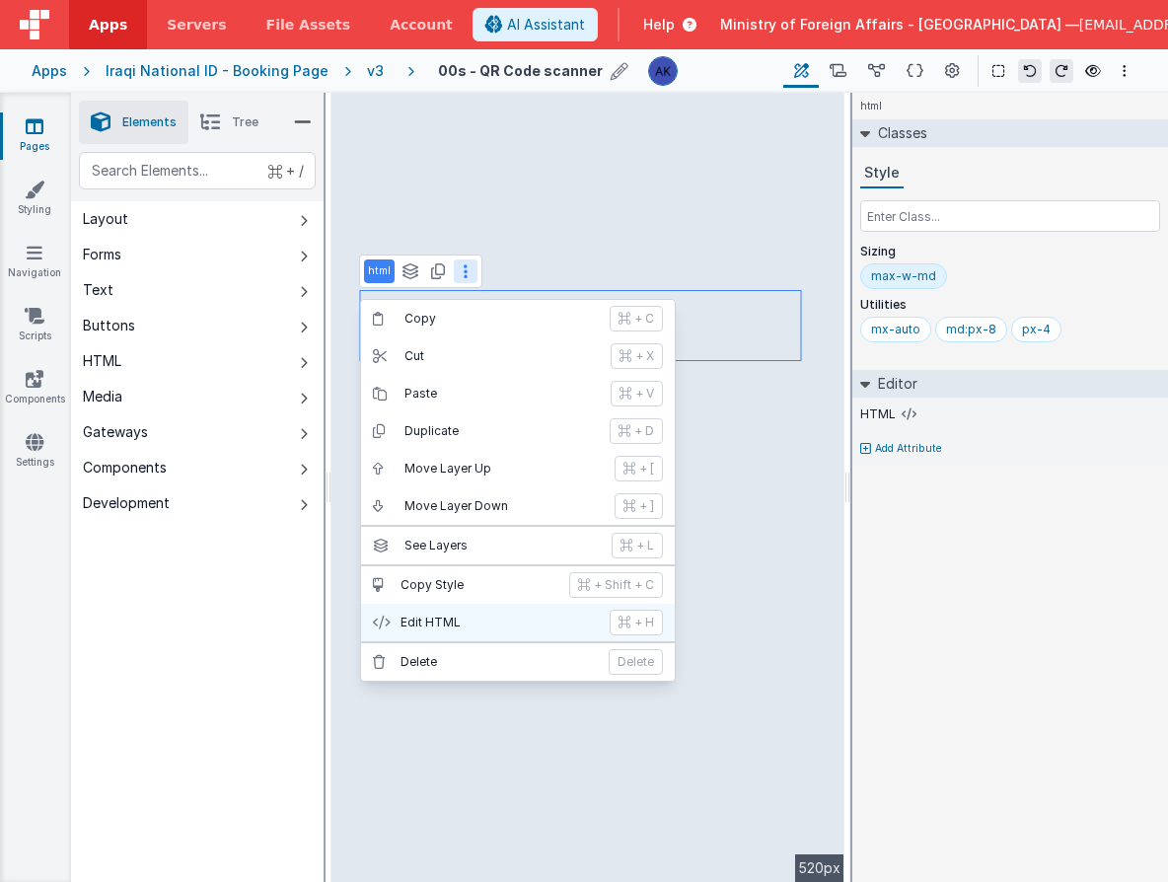
click at [468, 628] on p "Edit HTML" at bounding box center [499, 623] width 197 height 16
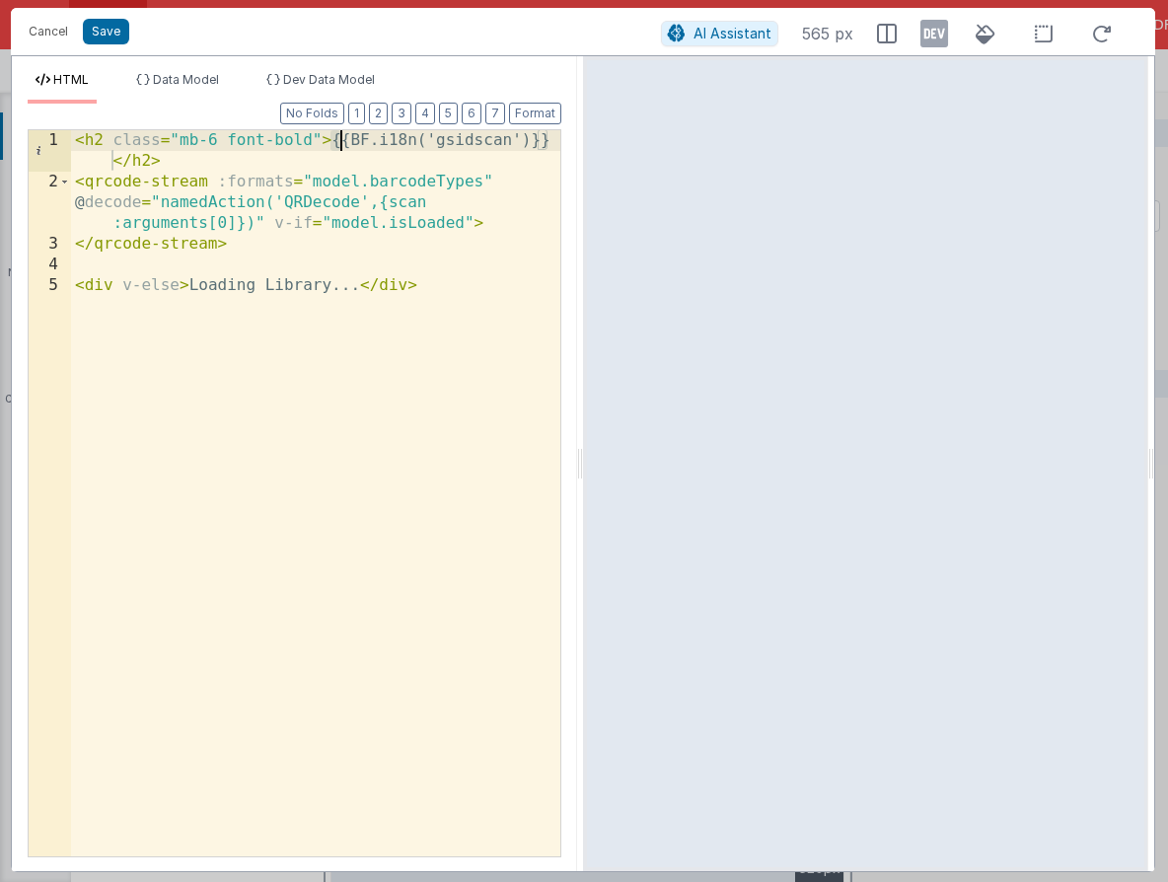
drag, startPoint x: 332, startPoint y: 144, endPoint x: 342, endPoint y: 144, distance: 10.9
click at [342, 144] on div "< h2 class = "mb-6 font-bold" > {{BF.i18n('gsidscan')}} </ h2 > < qrcode-stream…" at bounding box center [315, 524] width 489 height 788
click at [340, 144] on div "< h2 class = "mb-6 font-bold" > {{BF.i18n('gsidscan')}} </ h2 > < qrcode-stream…" at bounding box center [315, 524] width 489 height 788
click at [467, 142] on div "< h2 class = "mb-6 font-bold" > {{BF.i18n('gsidscan')}} </ h2 > < qrcode-stream…" at bounding box center [315, 524] width 489 height 788
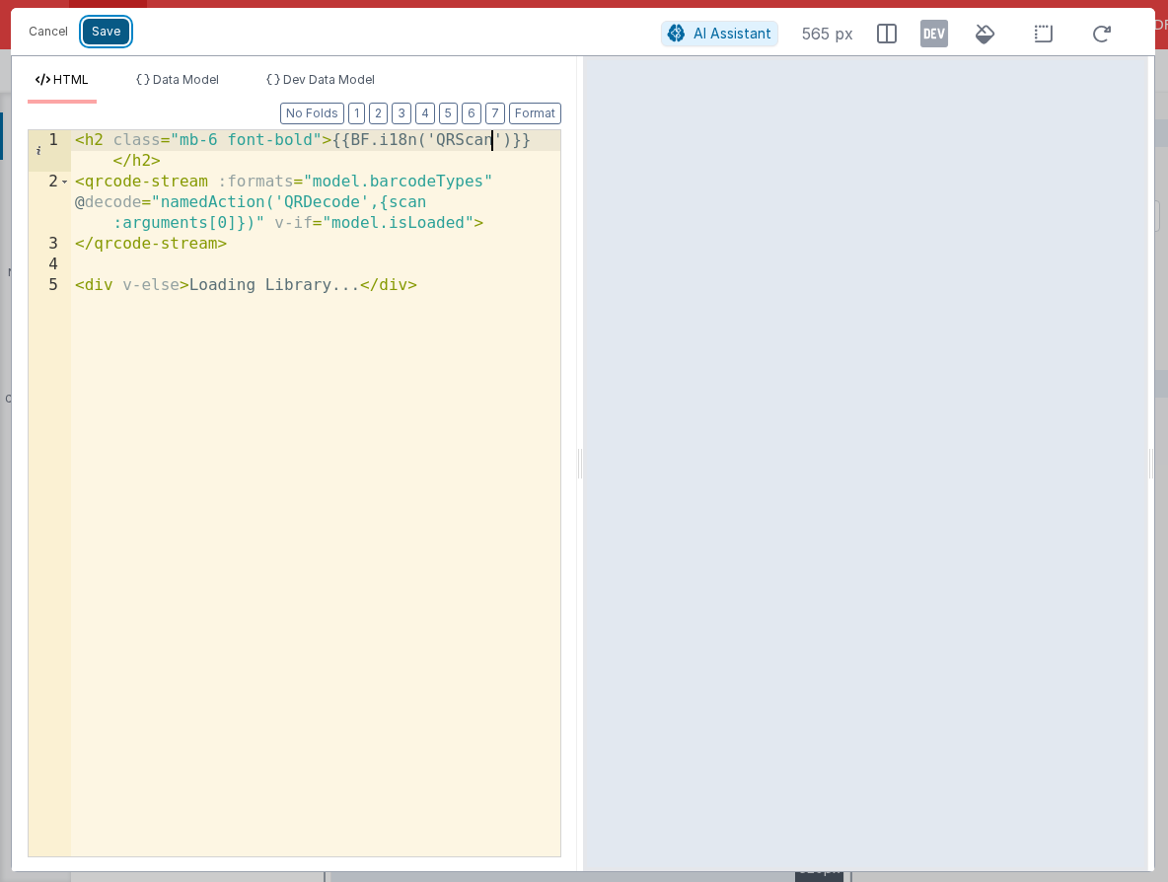
click at [90, 35] on button "Save" at bounding box center [106, 32] width 46 height 26
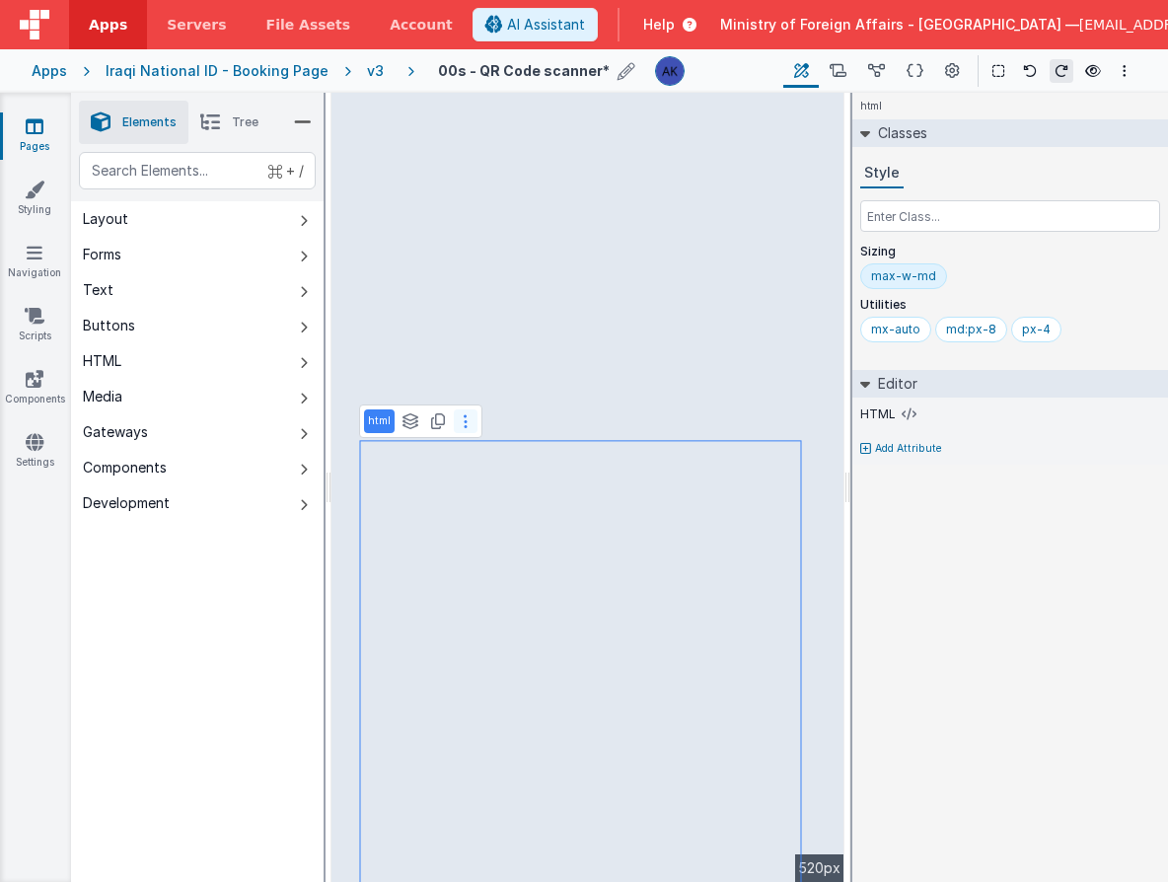
click at [469, 426] on button at bounding box center [466, 421] width 24 height 24
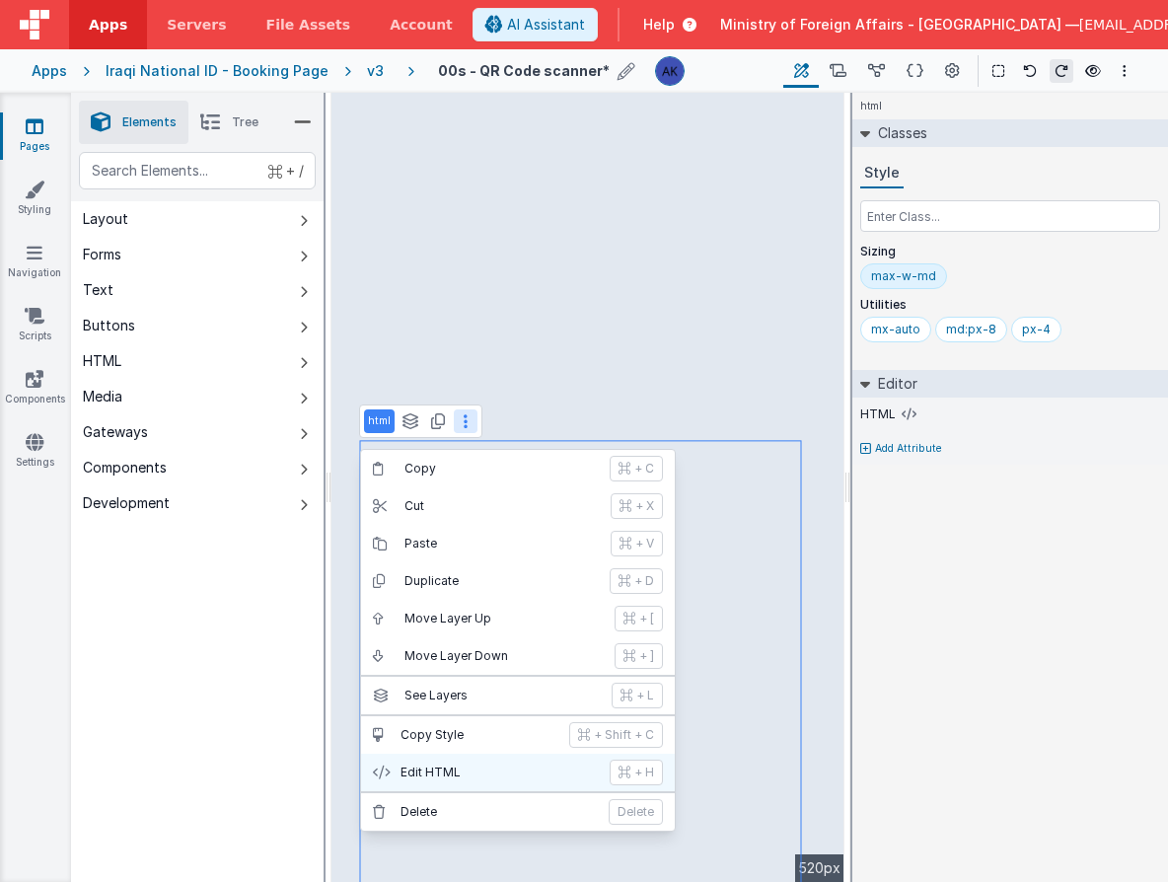
click at [499, 766] on p "Edit HTML" at bounding box center [499, 773] width 197 height 16
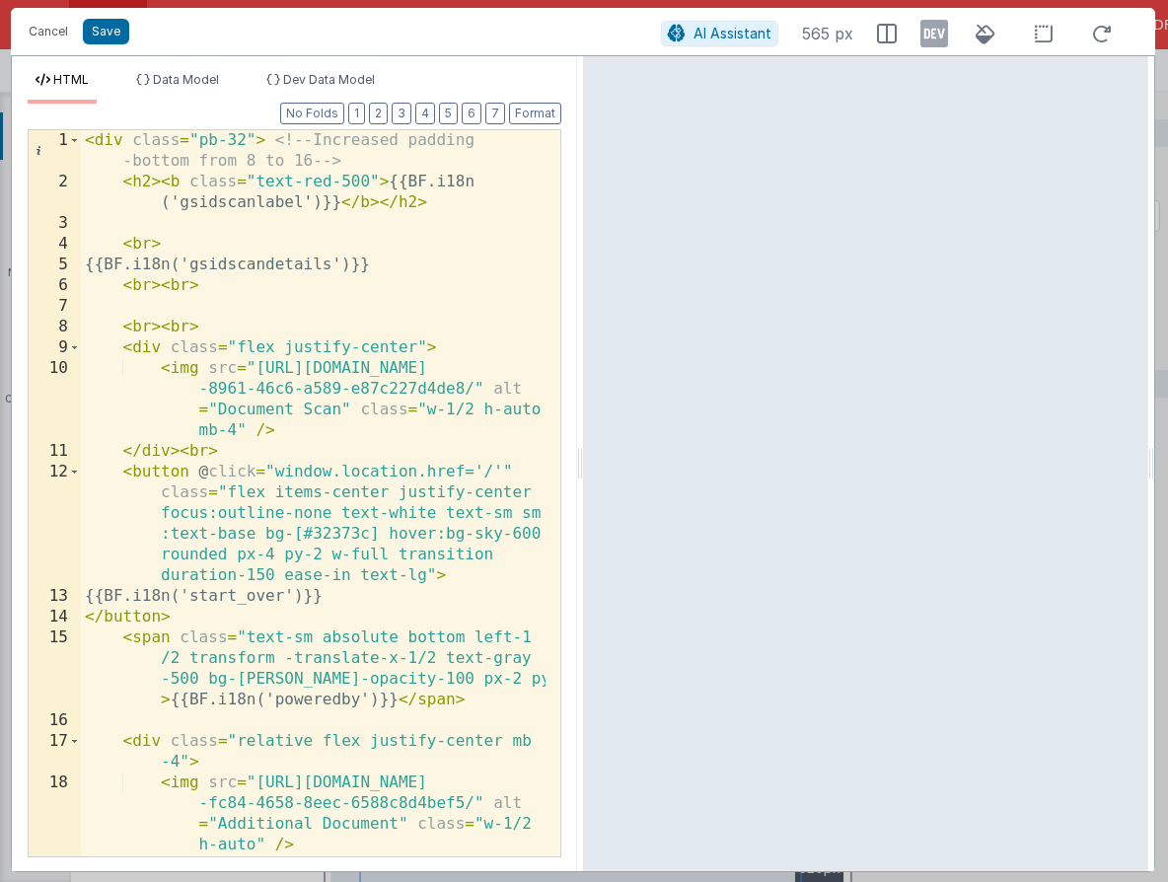
click at [281, 203] on div "< div class = "pb-32" > <!-- Increased padding -bottom from 8 to 16 --> < h2 > …" at bounding box center [313, 524] width 465 height 788
click at [278, 204] on div "< div class = "pb-32" > <!-- Increased padding -bottom from 8 to 16 --> < h2 > …" at bounding box center [313, 524] width 465 height 788
click at [285, 209] on div "< div class = "pb-32" > <!-- Increased padding -bottom from 8 to 16 --> < h2 > …" at bounding box center [313, 524] width 465 height 788
click at [284, 210] on div "< div class = "pb-32" > <!-- Increased padding -bottom from 8 to 16 --> < h2 > …" at bounding box center [313, 524] width 465 height 788
click at [339, 265] on div "< div class = "pb-32" > <!-- Increased padding -bottom from 8 to 16 --> < h2 > …" at bounding box center [313, 524] width 465 height 788
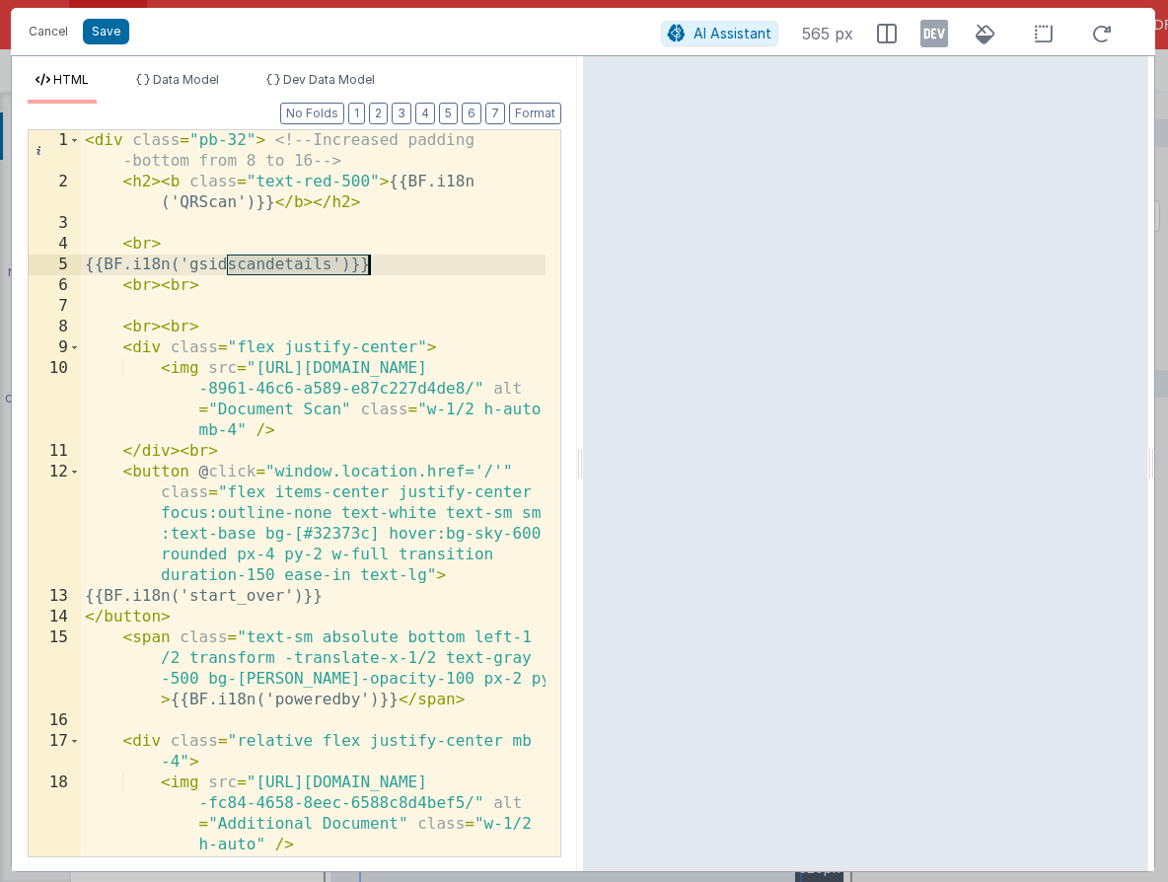
click at [339, 265] on div "< div class = "pb-32" > <!-- Increased padding -bottom from 8 to 16 --> < h2 > …" at bounding box center [313, 524] width 465 height 788
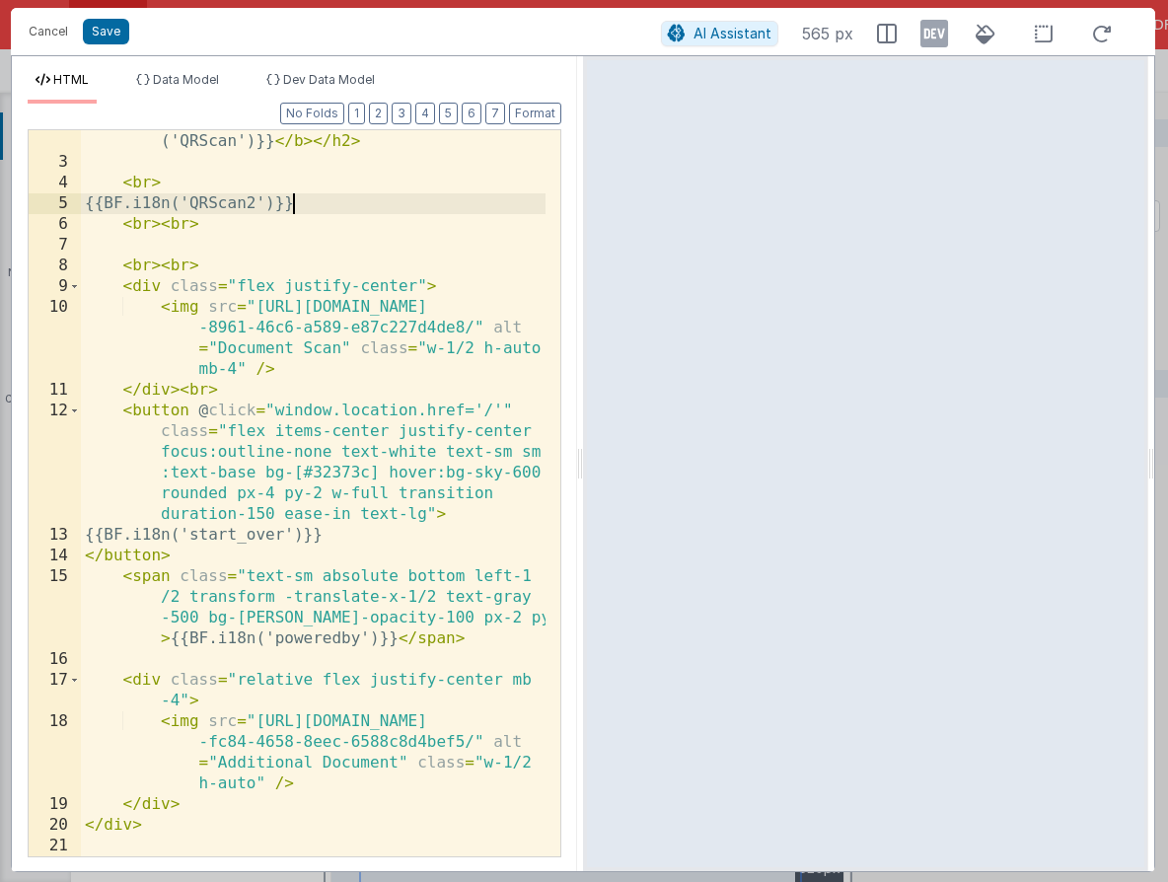
scroll to position [61, 0]
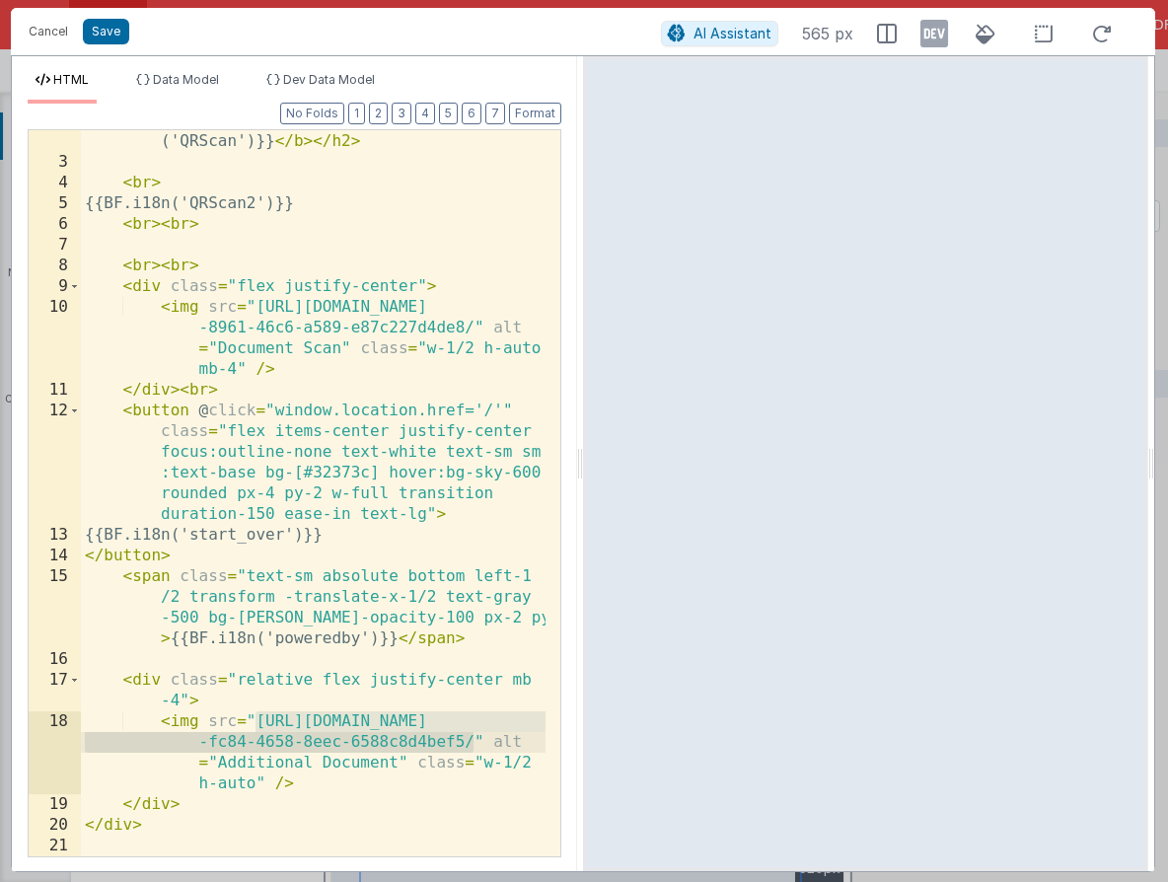
drag, startPoint x: 256, startPoint y: 722, endPoint x: 476, endPoint y: 745, distance: 221.2
click at [476, 745] on div "< h2 > < b class = "text-red-500" > {{BF.i18n ('QRScan')}} </ b > </ h2 > < br …" at bounding box center [313, 505] width 465 height 788
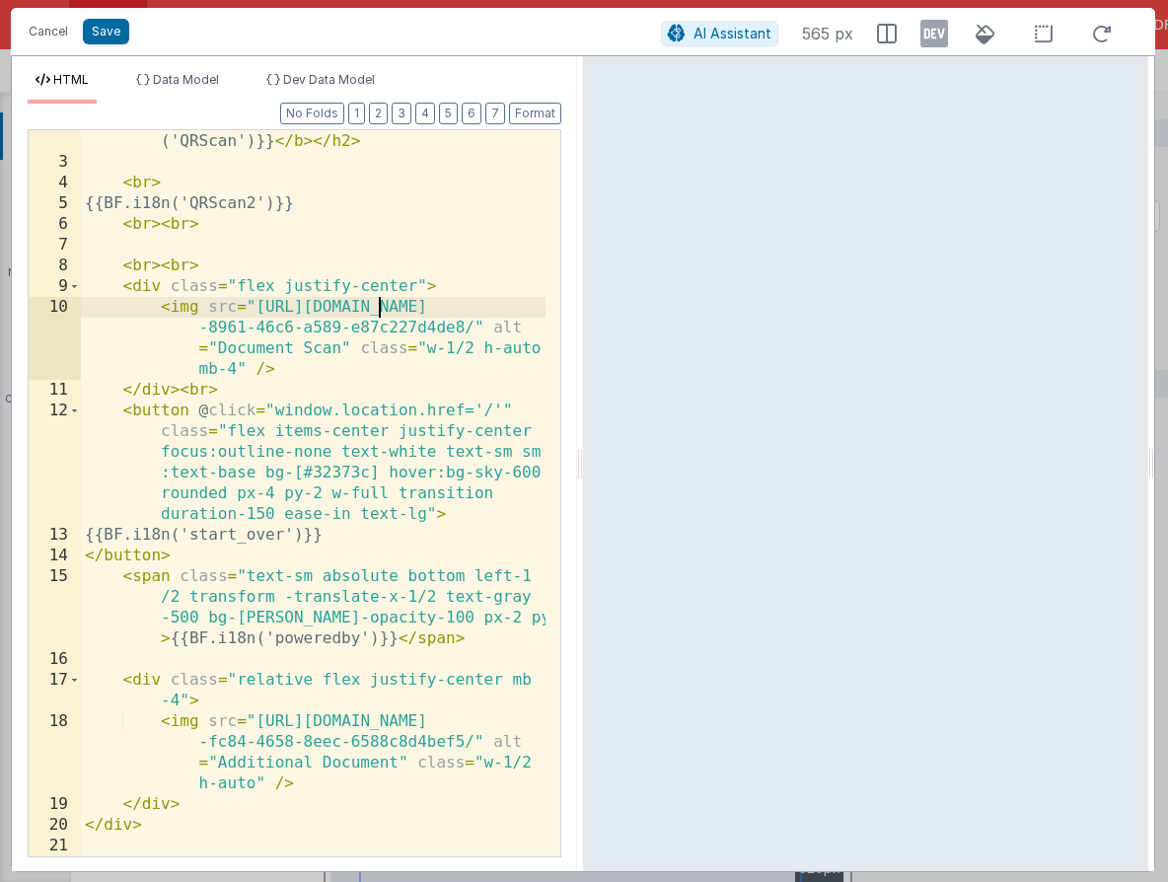
click at [375, 316] on div "< h2 > < b class = "text-red-500" > {{BF.i18n ('QRScan')}} </ b > </ h2 > < br …" at bounding box center [313, 505] width 465 height 788
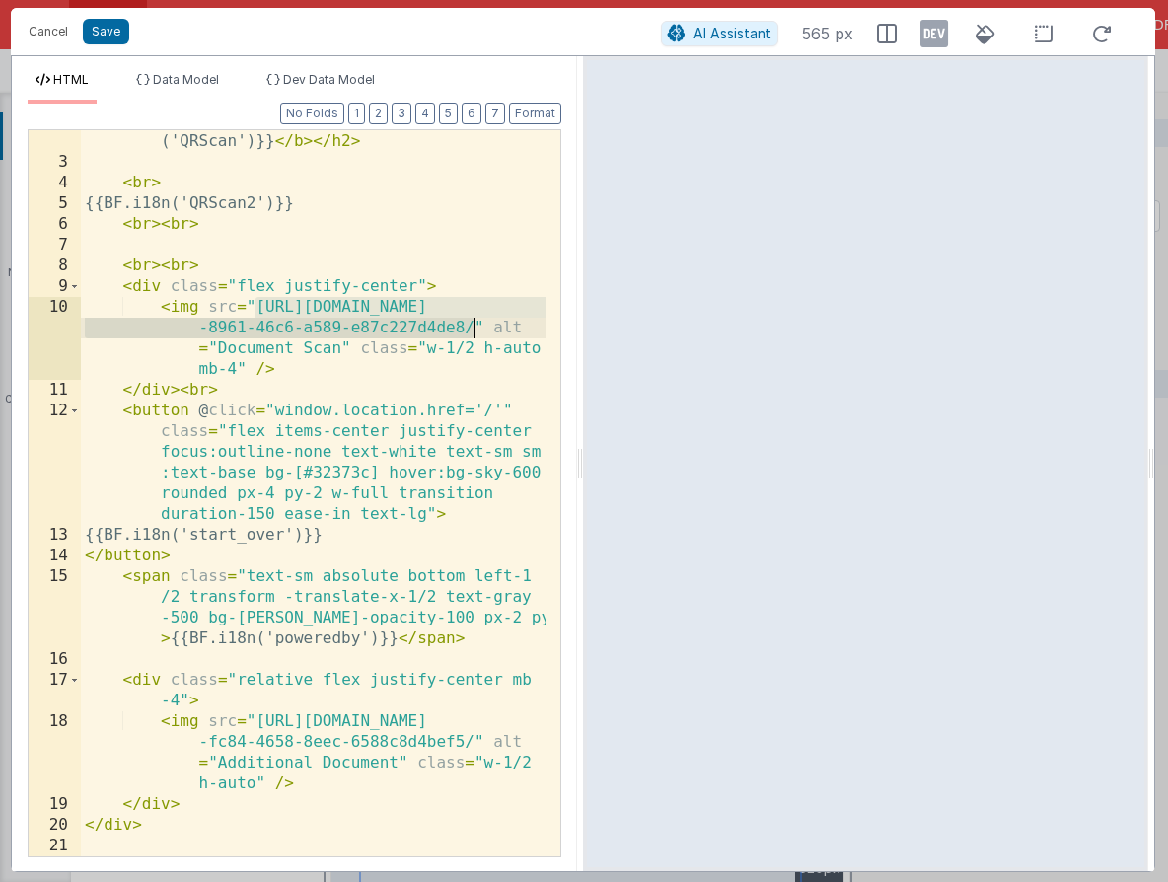
drag, startPoint x: 252, startPoint y: 307, endPoint x: 472, endPoint y: 332, distance: 221.5
click at [472, 332] on div "< h2 > < b class = "text-red-500" > {{BF.i18n ('QRScan')}} </ b > </ h2 > < br …" at bounding box center [313, 505] width 465 height 788
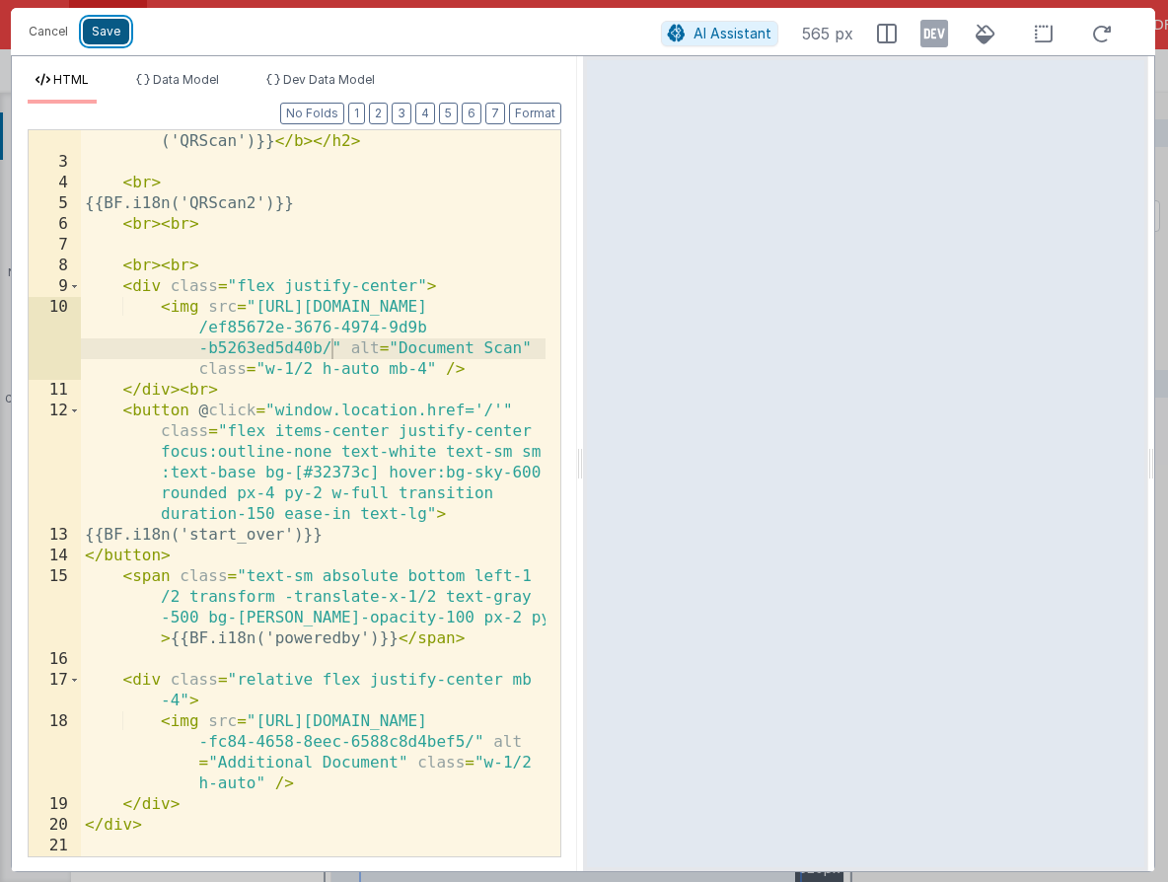
click at [111, 33] on button "Save" at bounding box center [106, 32] width 46 height 26
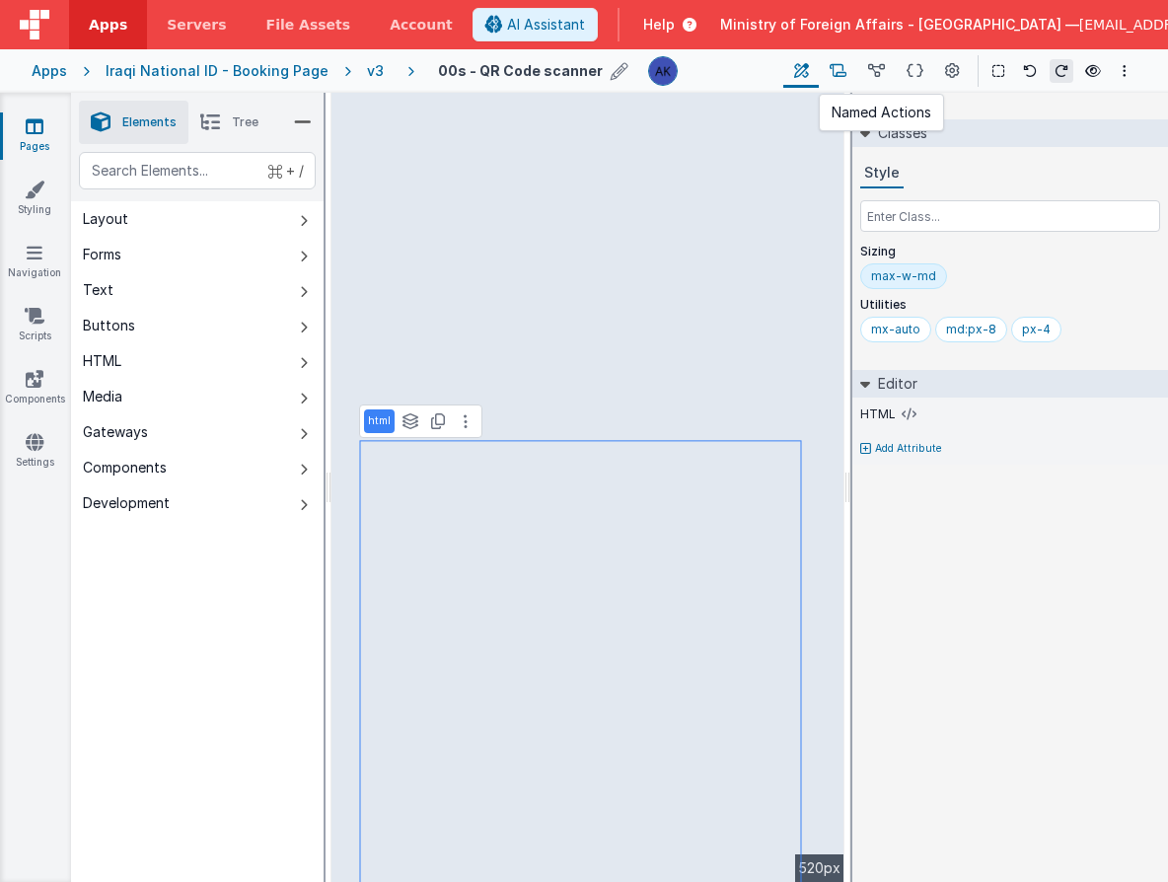
click at [849, 71] on button at bounding box center [838, 71] width 38 height 34
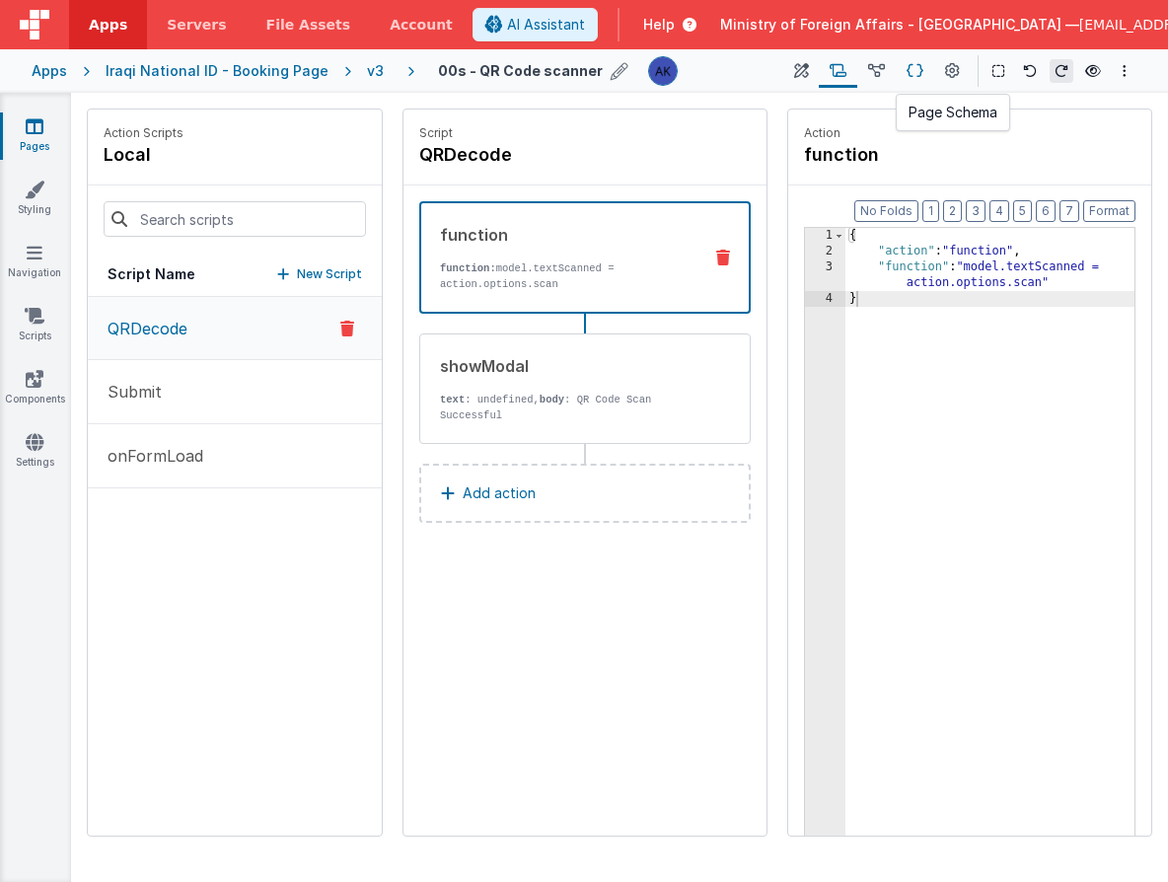
click at [926, 73] on button at bounding box center [915, 71] width 38 height 34
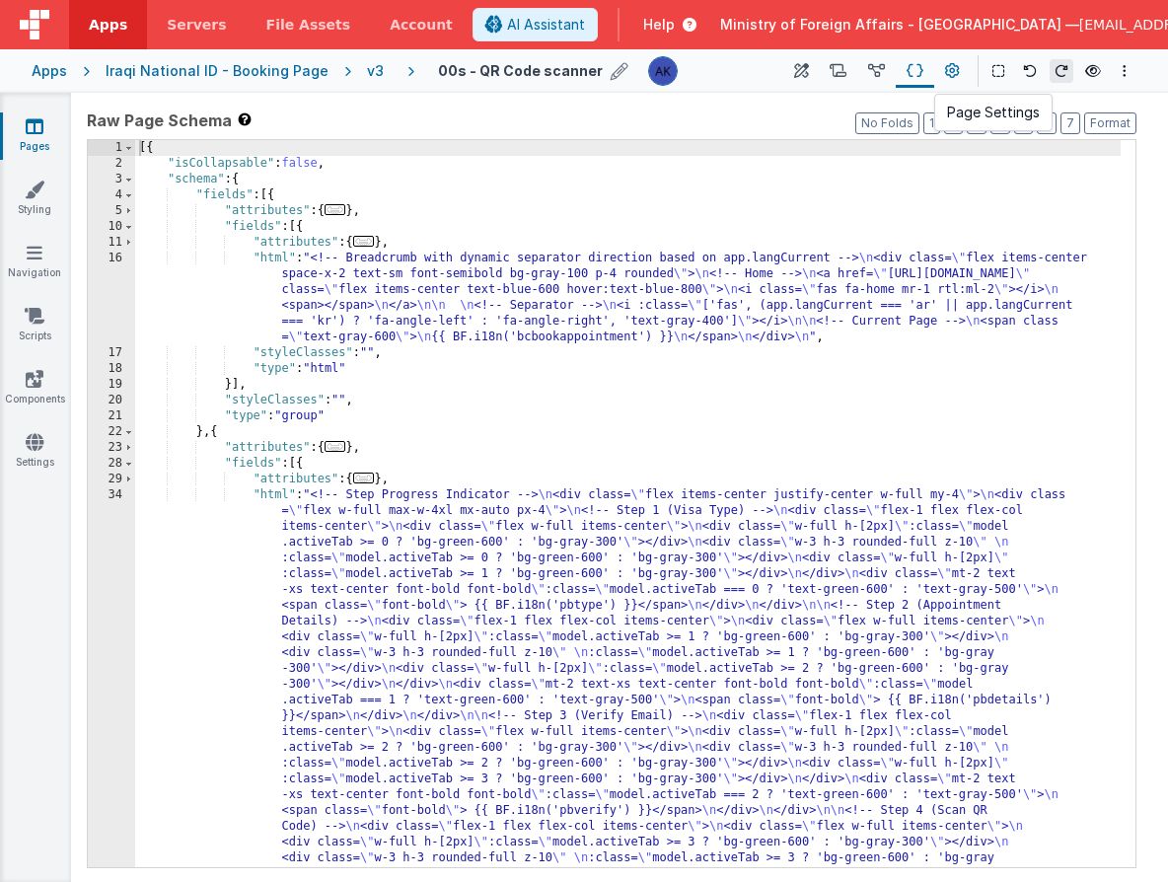
click at [945, 70] on icon at bounding box center [952, 71] width 15 height 21
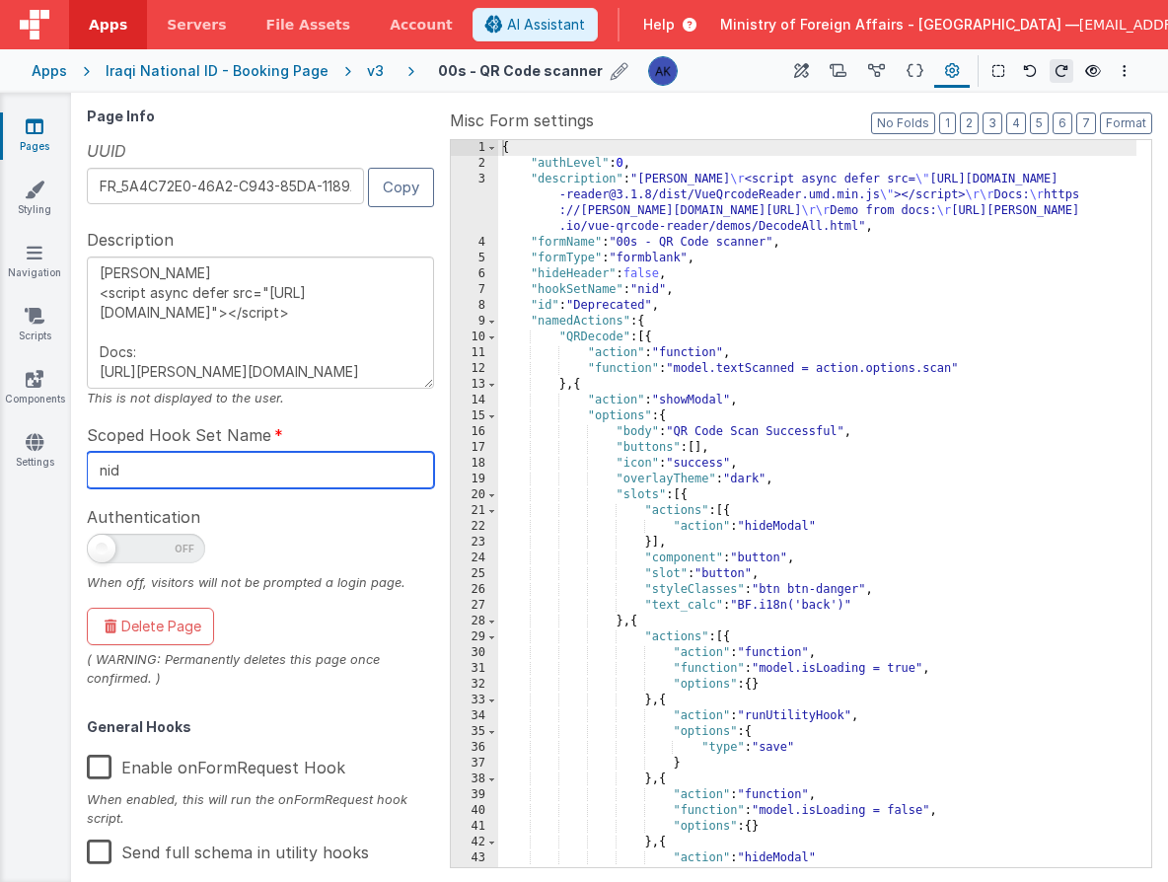
click at [287, 464] on input "nid" at bounding box center [260, 470] width 347 height 37
type textarea "DOM Header <script async defer src="https://unpkg.com/vue-qrcode-reader@3.1.8/d…"
type input "ni"
type textarea "DOM Header <script async defer src="https://unpkg.com/vue-qrcode-reader@3.1.8/d…"
type input "n"
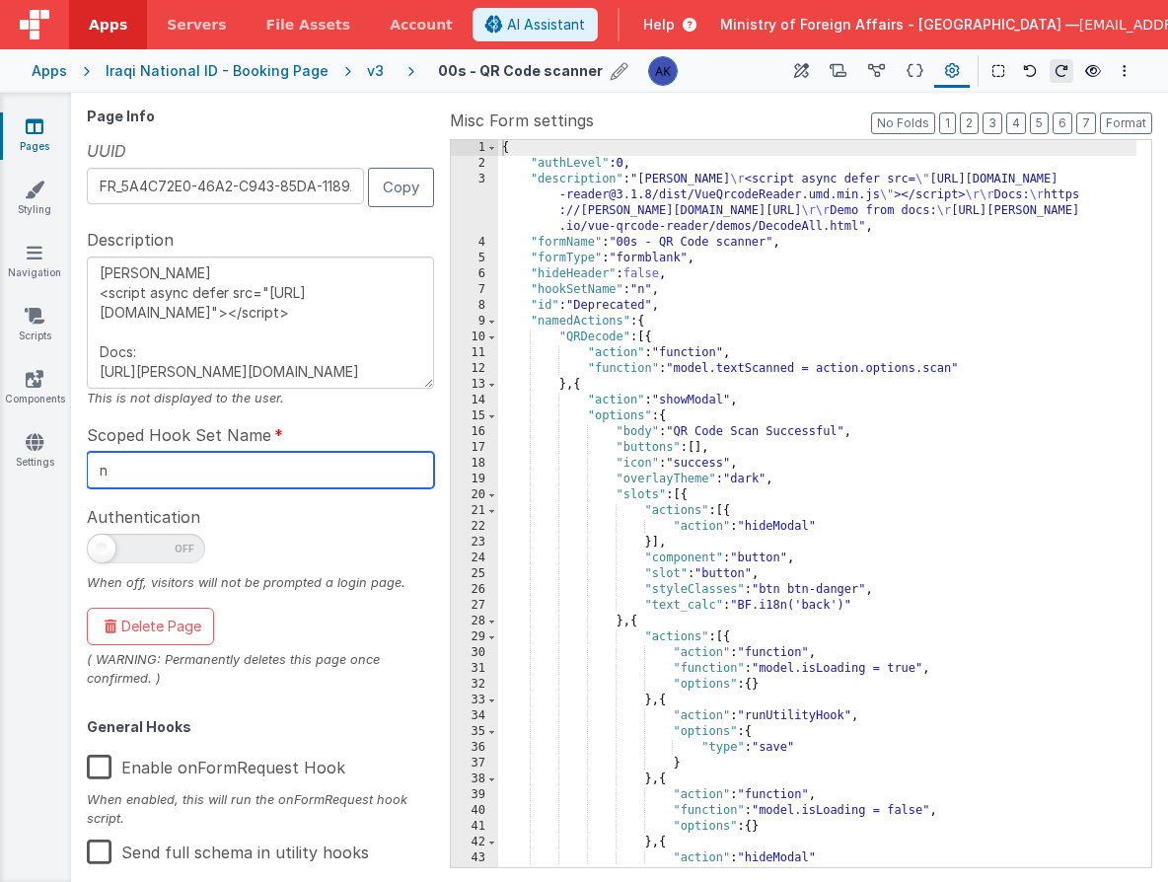
type textarea "DOM Header <script async defer src="https://unpkg.com/vue-qrcode-reader@3.1.8/d…"
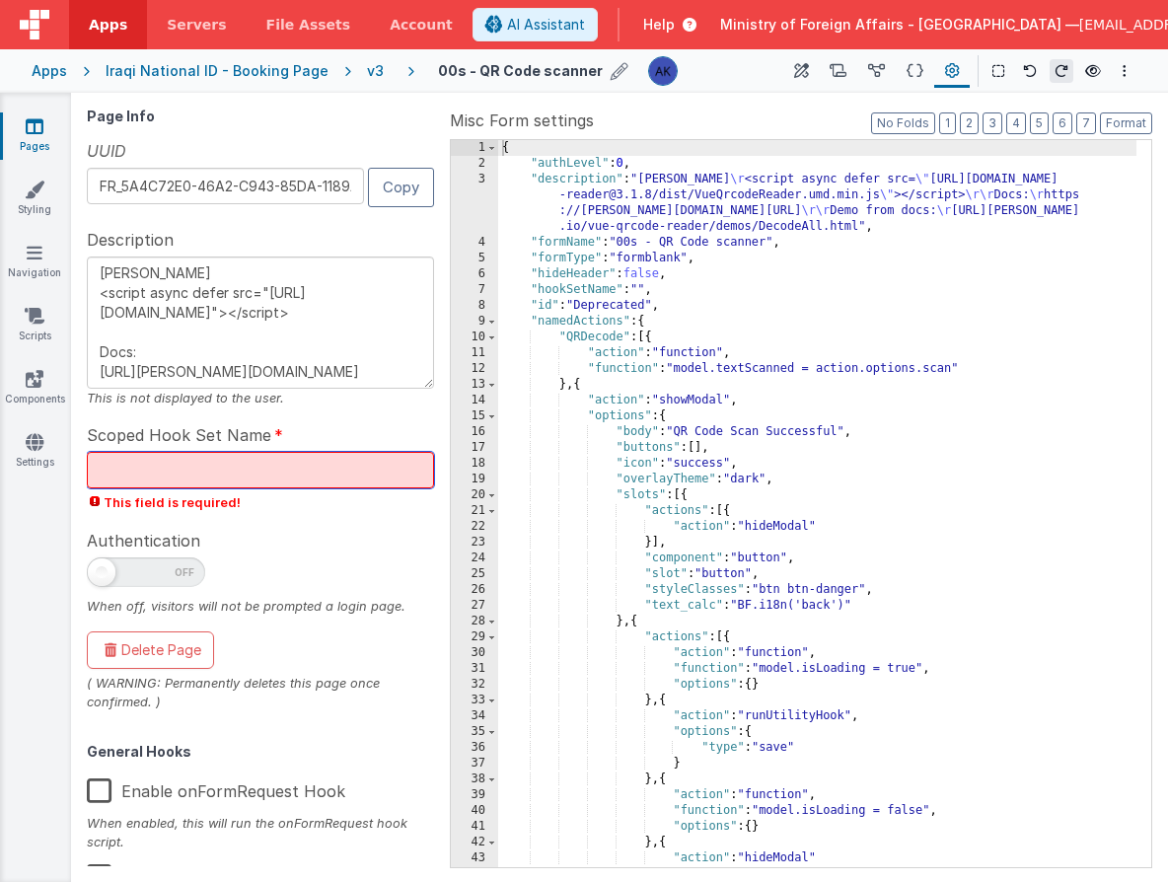
type textarea "DOM Header <script async defer src="https://unpkg.com/vue-qrcode-reader@3.1.8/d…"
type input "qr"
type textarea "DOM Header <script async defer src="https://unpkg.com/vue-qrcode-reader@3.1.8/d…"
type input "qrs"
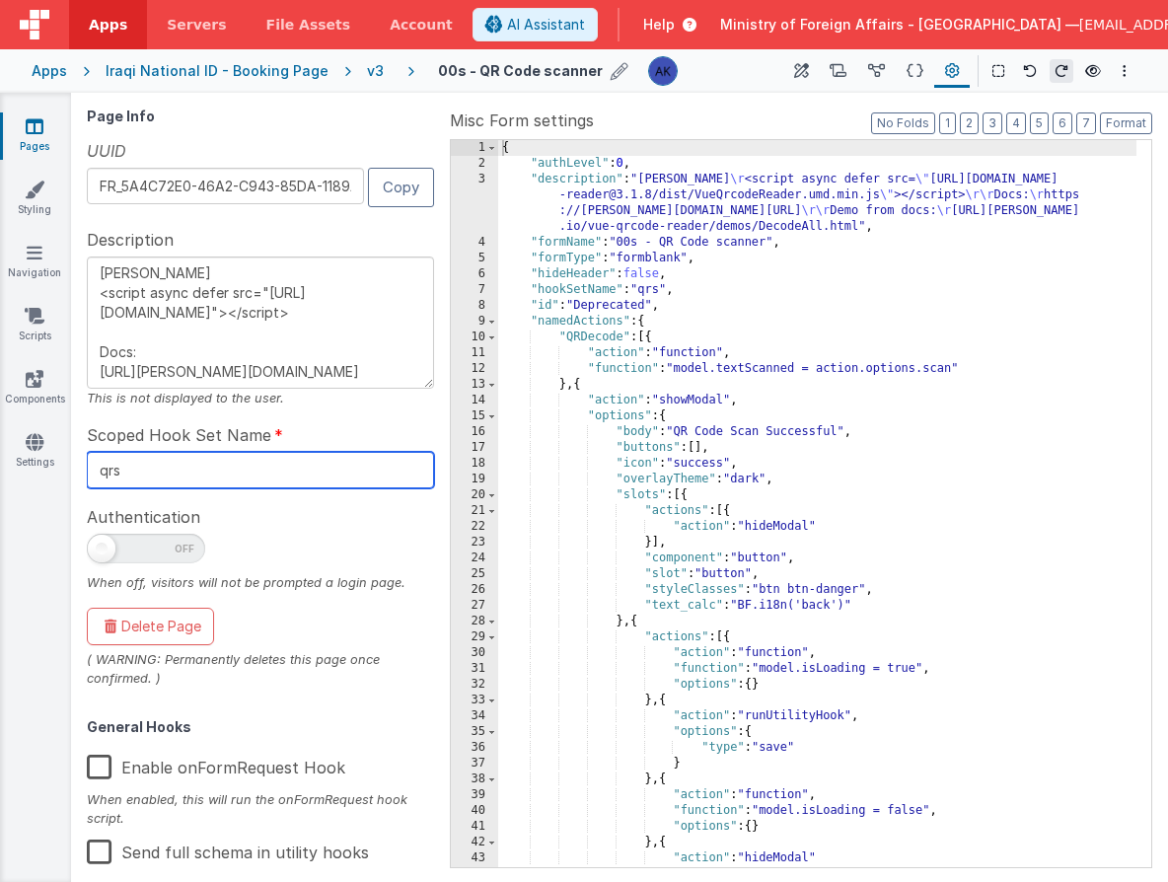
type textarea "DOM Header <script async defer src="https://unpkg.com/vue-qrcode-reader@3.1.8/d…"
type input "qrsc"
type textarea "DOM Header <script async defer src="https://unpkg.com/vue-qrcode-reader@3.1.8/d…"
type input "qrsca"
type textarea "DOM Header <script async defer src="https://unpkg.com/vue-qrcode-reader@3.1.8/d…"
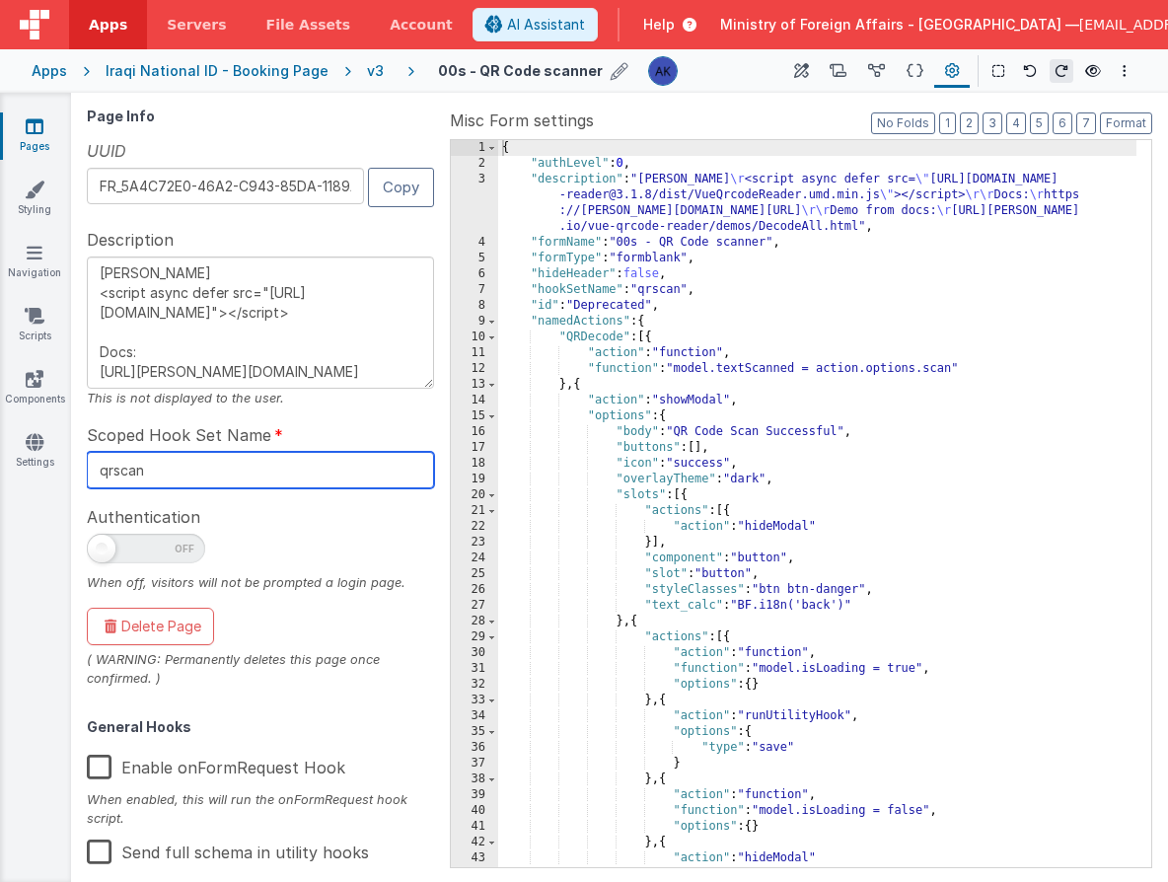
type input "qrscan"
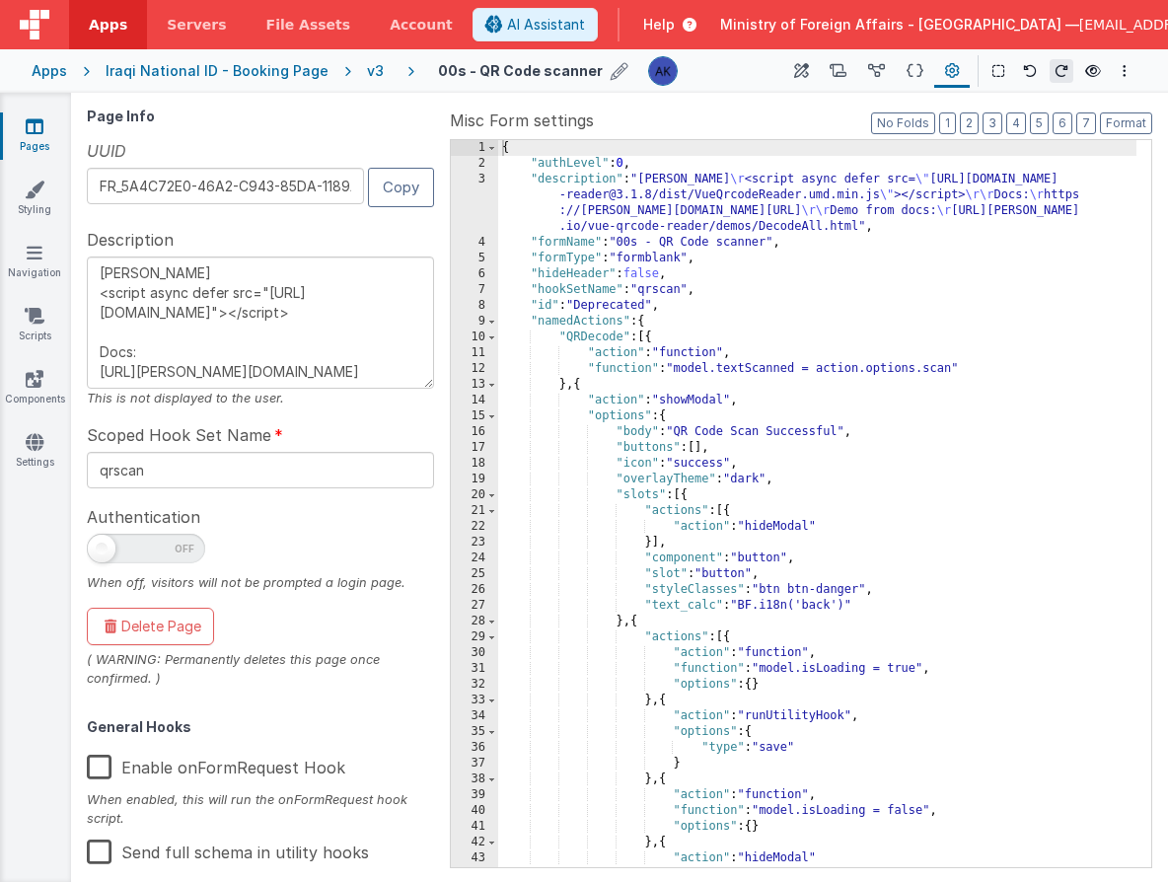
click at [291, 523] on div "Authentication When off, visitors will not be prompted a login page." at bounding box center [260, 548] width 347 height 88
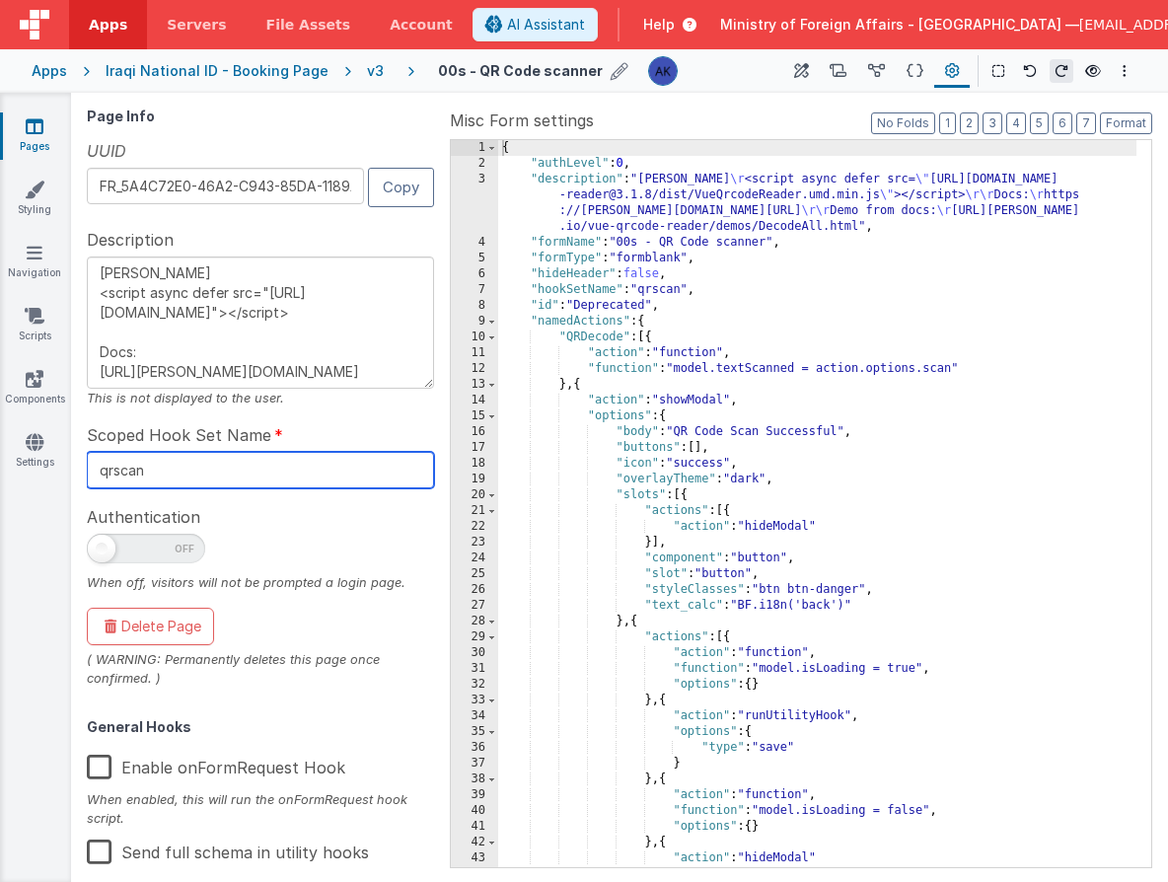
click at [334, 482] on input "qrscan" at bounding box center [260, 470] width 347 height 37
type textarea "DOM Header <script async defer src="https://unpkg.com/vue-qrcode-reader@3.1.8/d…"
type input "qrscanf"
type textarea "DOM Header <script async defer src="https://unpkg.com/vue-qrcode-reader@3.1.8/d…"
type input "qrscanfo"
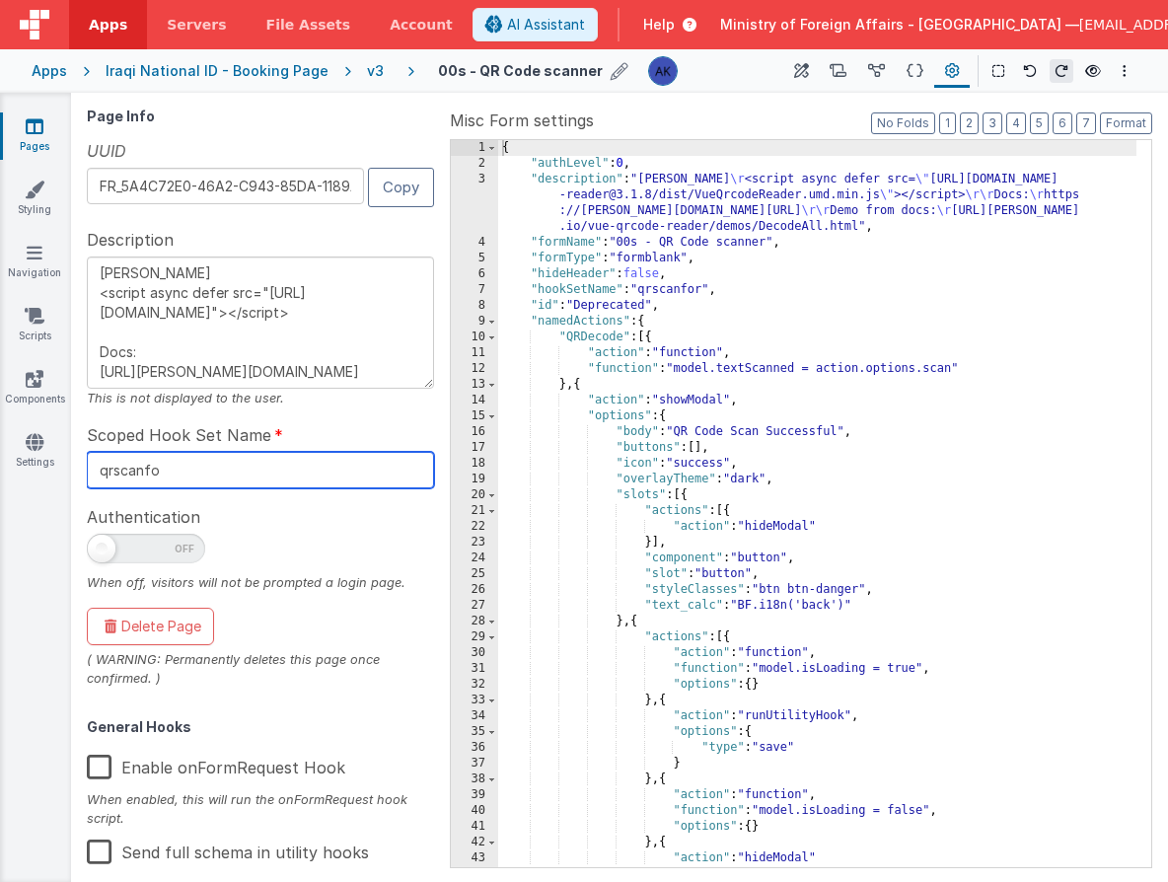
type textarea "DOM Header <script async defer src="https://unpkg.com/vue-qrcode-reader@3.1.8/d…"
type input "qrscanfor"
type textarea "DOM Header <script async defer src="https://unpkg.com/vue-qrcode-reader@3.1.8/d…"
type input "qrscanform"
type textarea "DOM Header <script async defer src="https://unpkg.com/vue-qrcode-reader@3.1.8/d…"
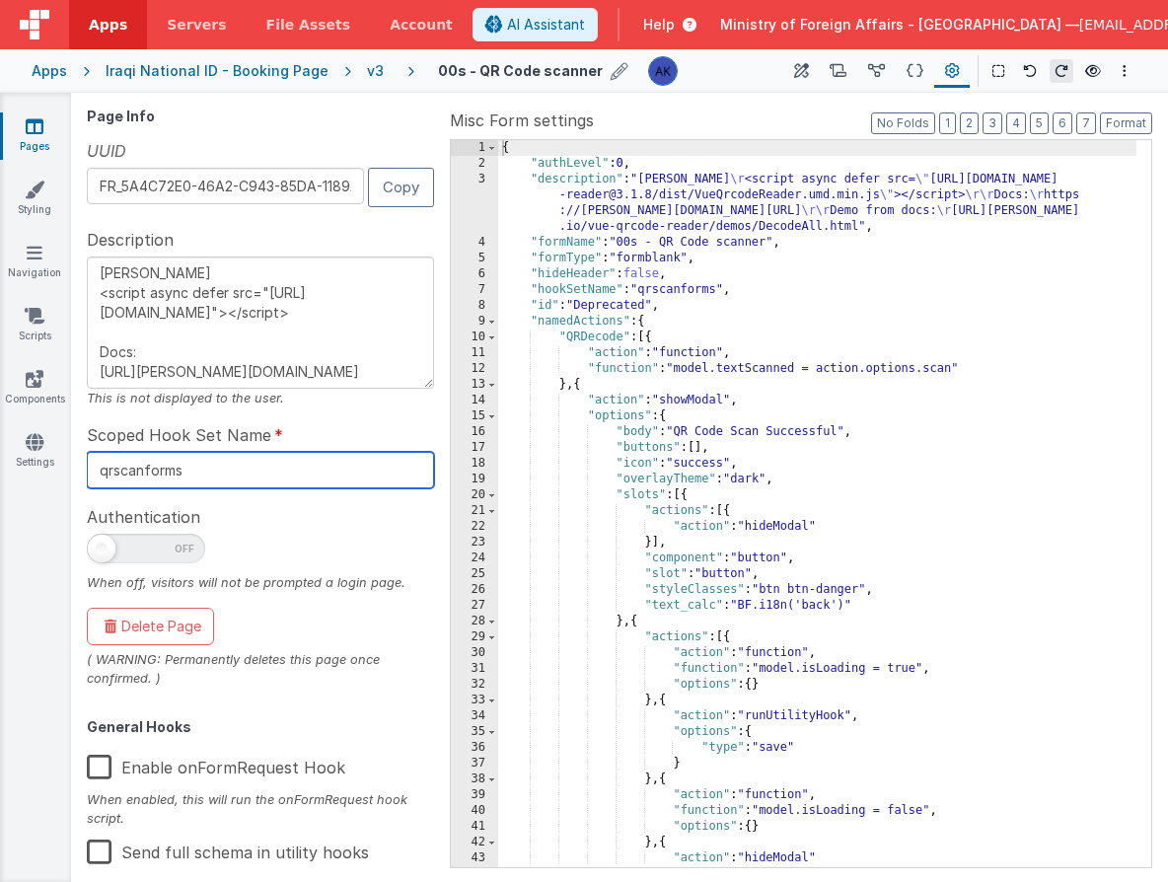
type input "qrscanforms"
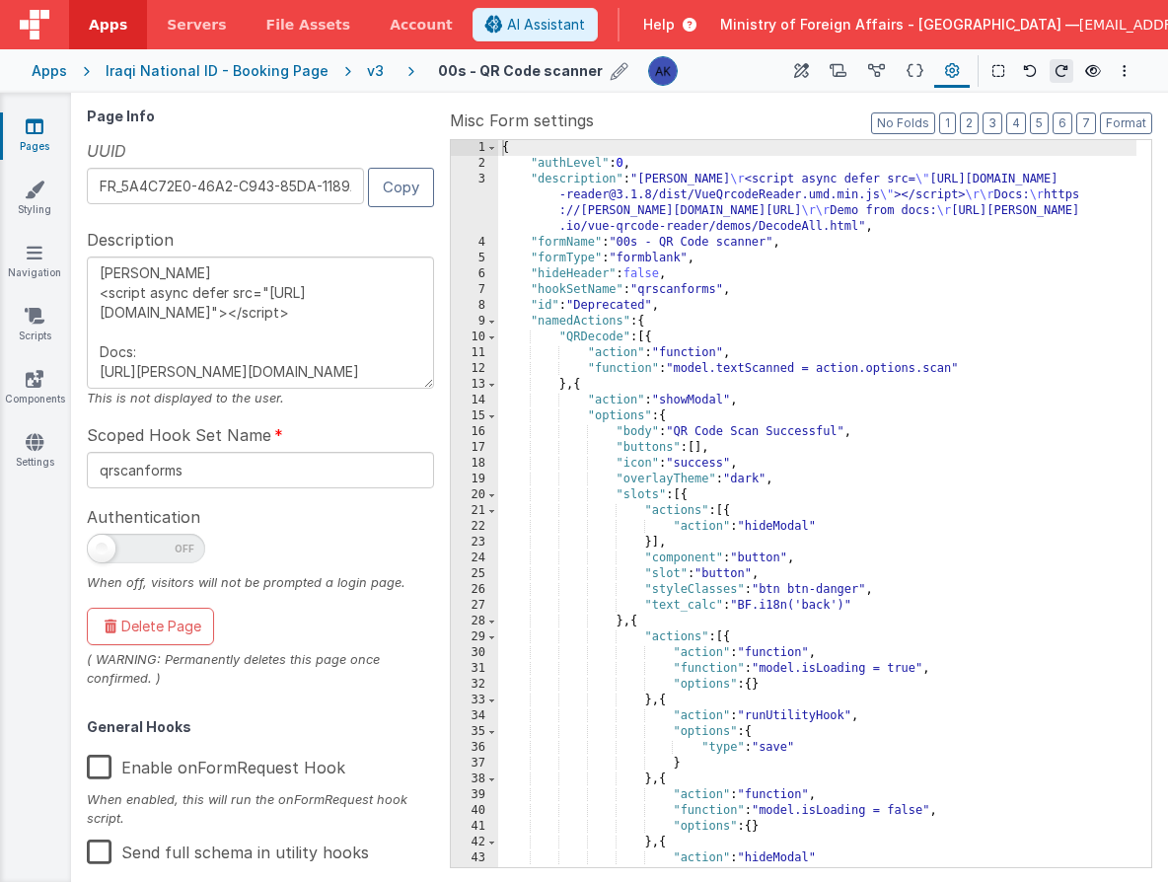
click at [336, 510] on div "Authentication When off, visitors will not be prompted a login page." at bounding box center [260, 548] width 347 height 88
click at [367, 75] on div "v3" at bounding box center [379, 71] width 25 height 20
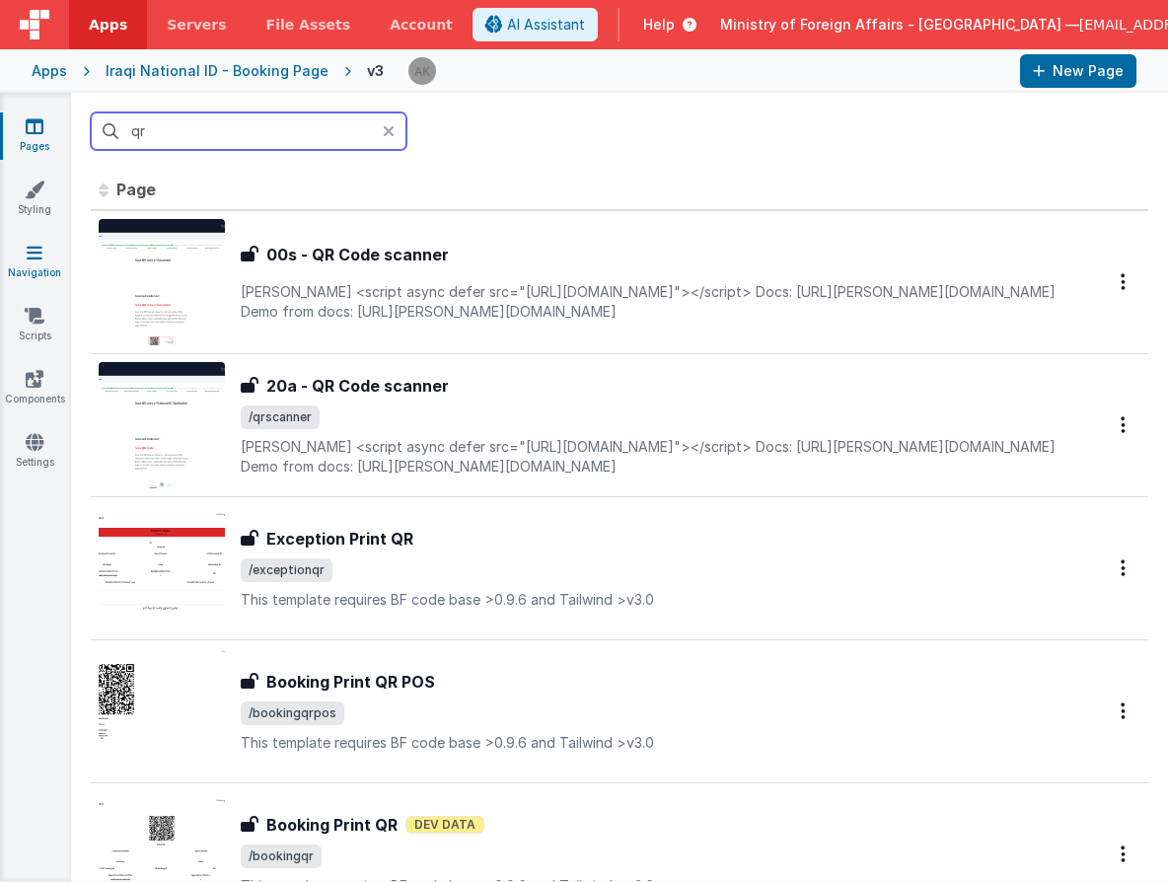
type input "qr"
click at [56, 261] on link "Navigation" at bounding box center [34, 262] width 71 height 39
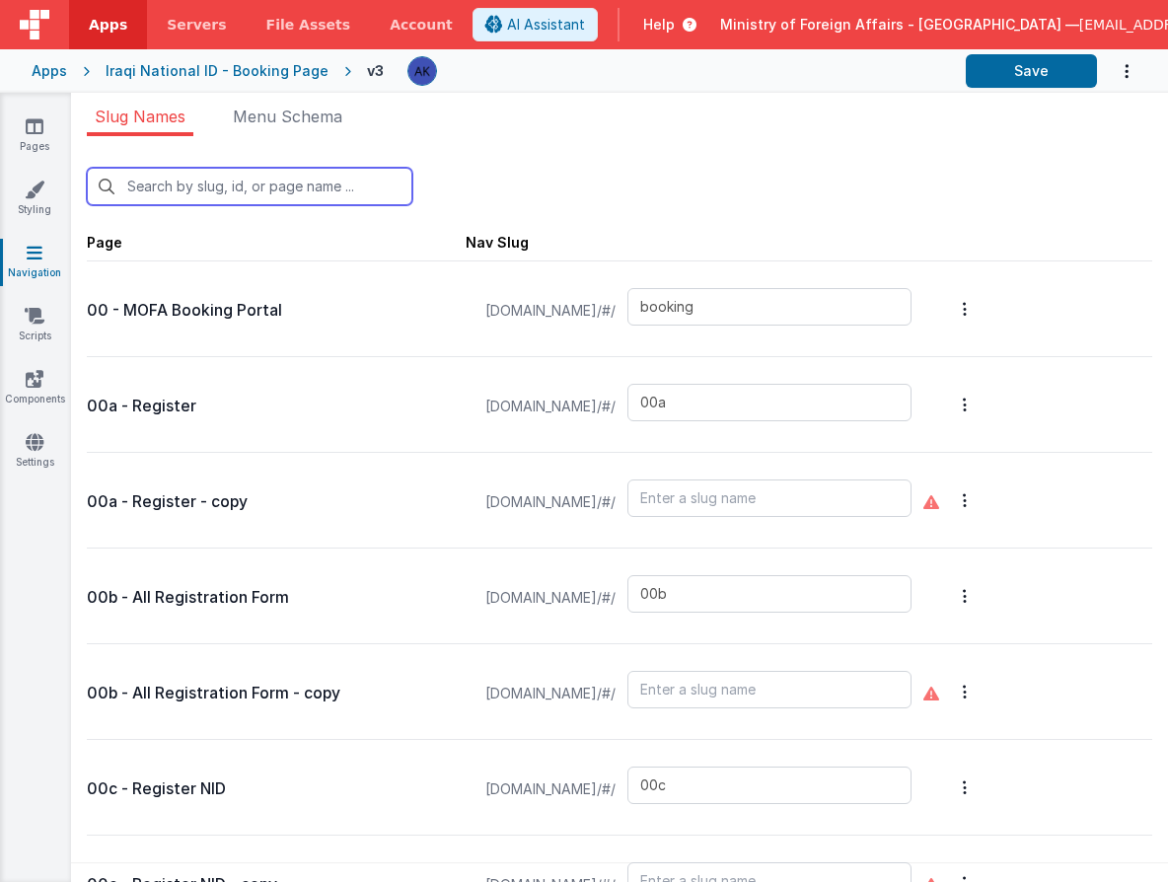
click at [239, 198] on input "text" at bounding box center [250, 186] width 326 height 37
type input "q"
type input "00f"
type input "00g"
type input "birthqr"
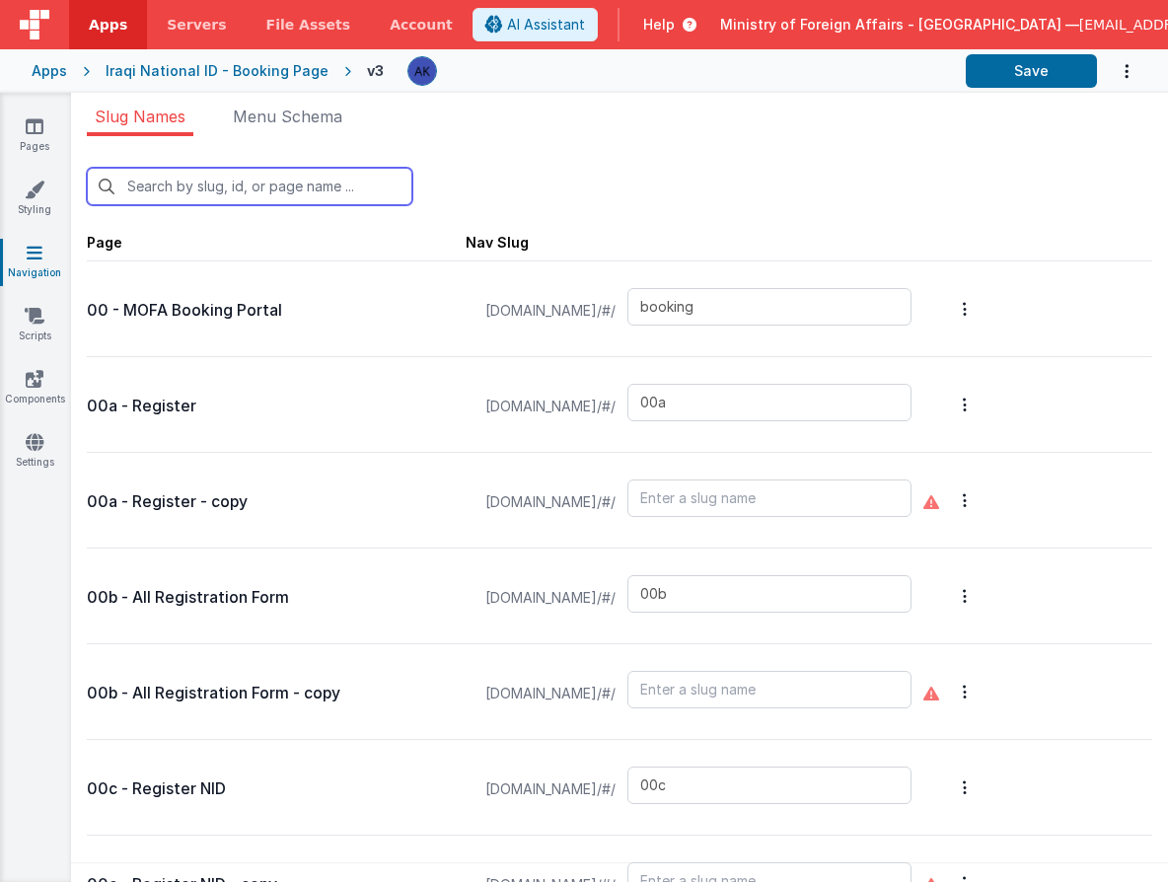
type input "qrscanner"
type input "21"
type input "22"
type input "bookingqr"
type input "bookingqrpos"
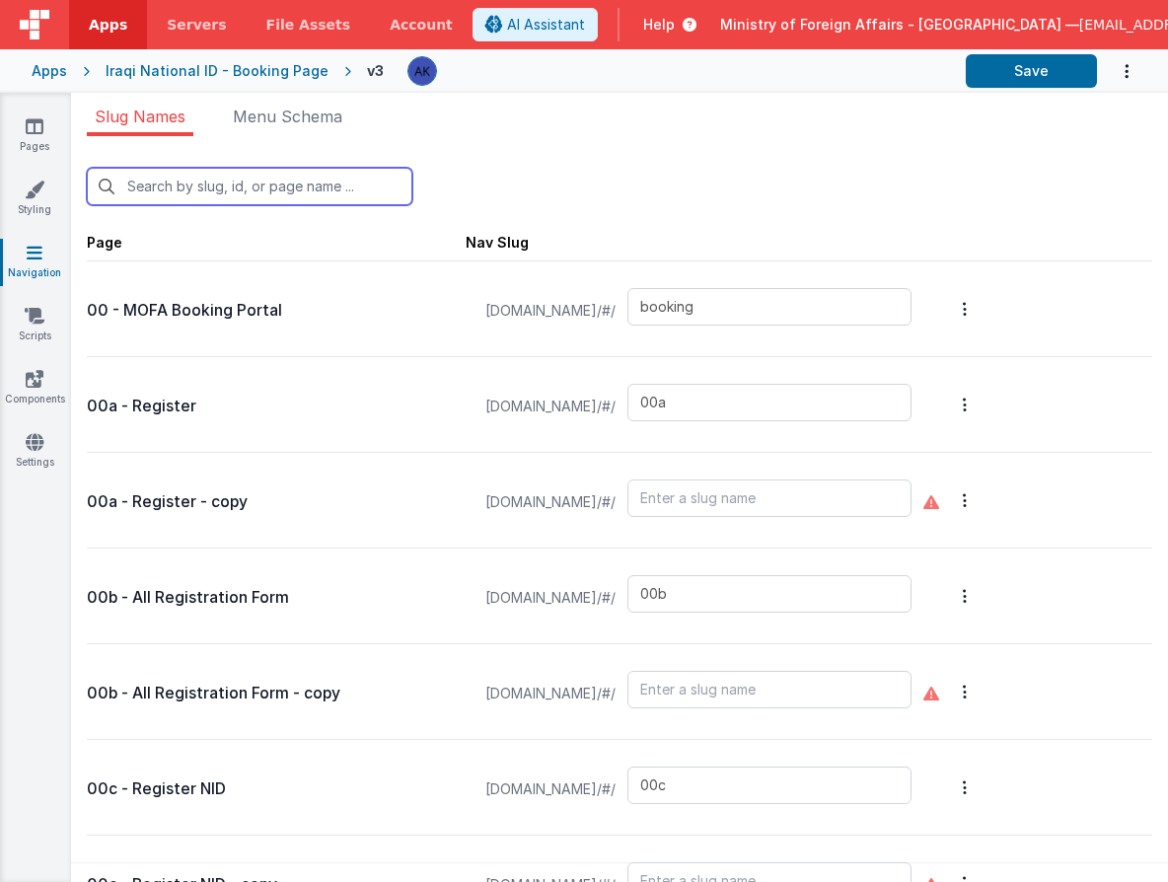
type input "bookingqr2"
type input "exceptionqr"
type input "faq"
type input "qrscannerAR"
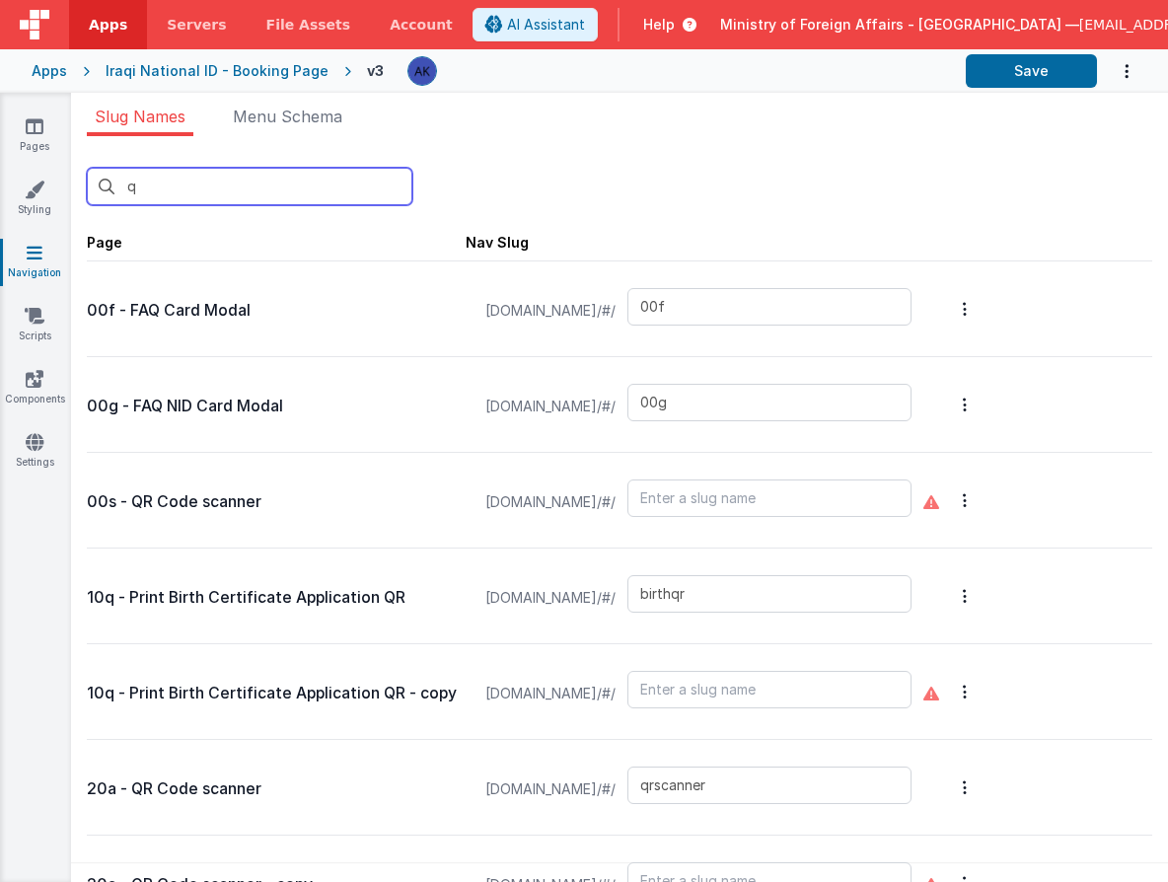
type input "qr"
type input "birthqr"
type input "qrscanner"
type input "bookingqr"
type input "bookingqrpos"
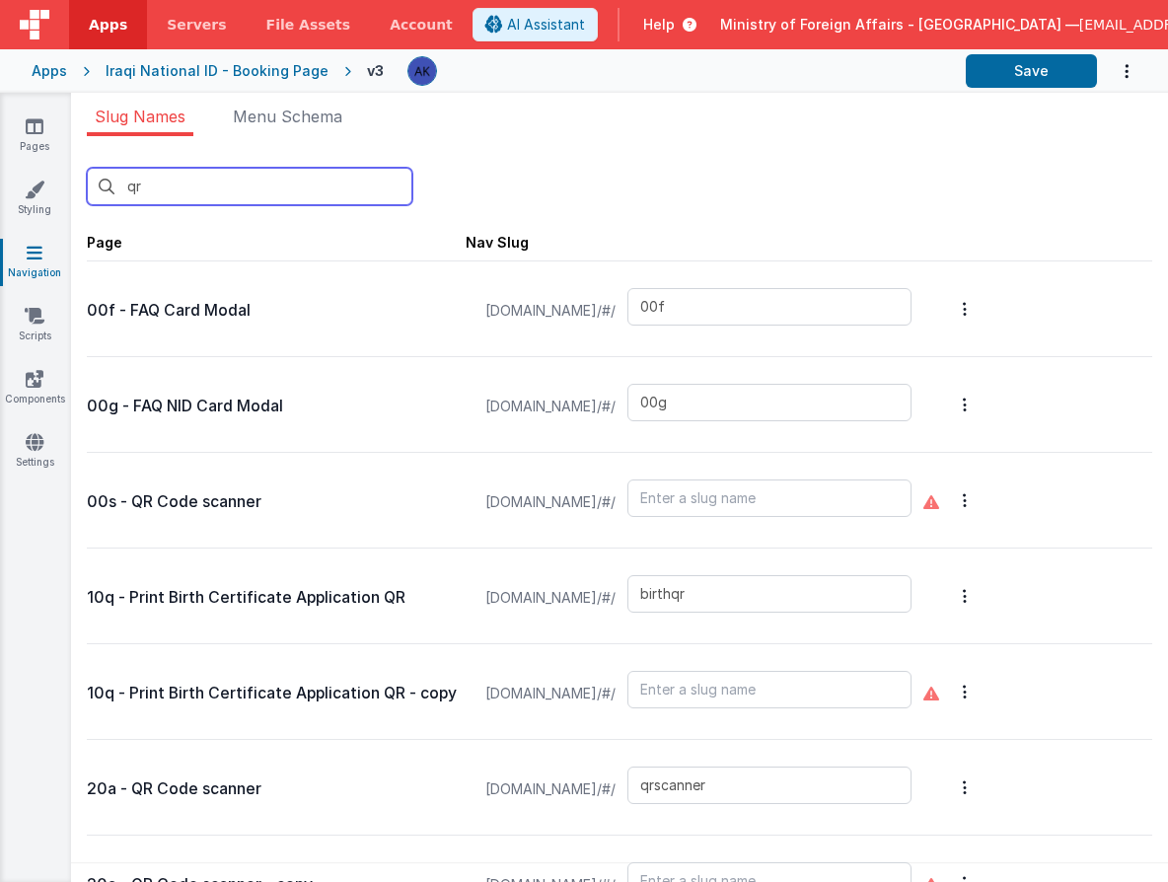
type input "bookingqr2"
type input "exceptionqr"
type input "qrscannerAR"
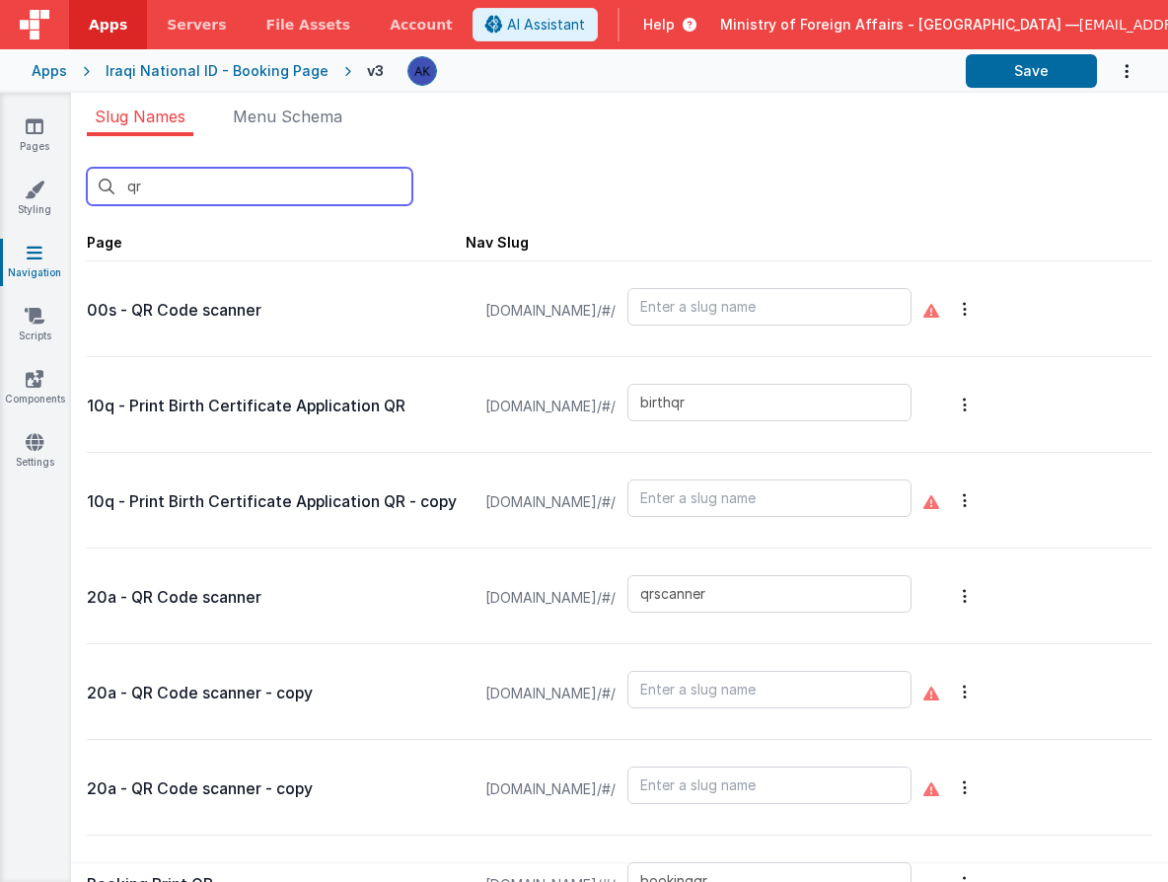
type input "birthqr"
type input "qrscanner"
type input "bookingqr"
type input "bookingqrpos"
type input "bookingqr2"
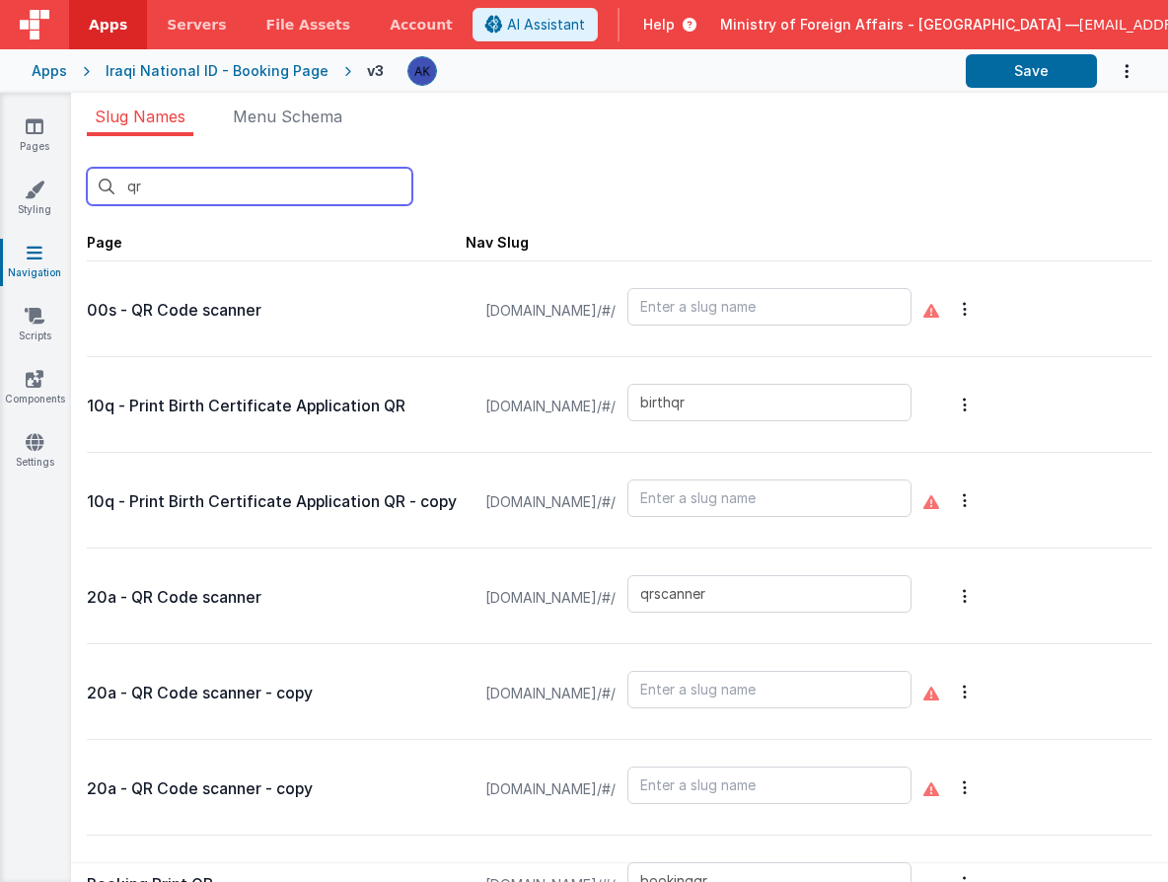
type input "exceptionqr"
type input "qrscannerAR"
type input "qr"
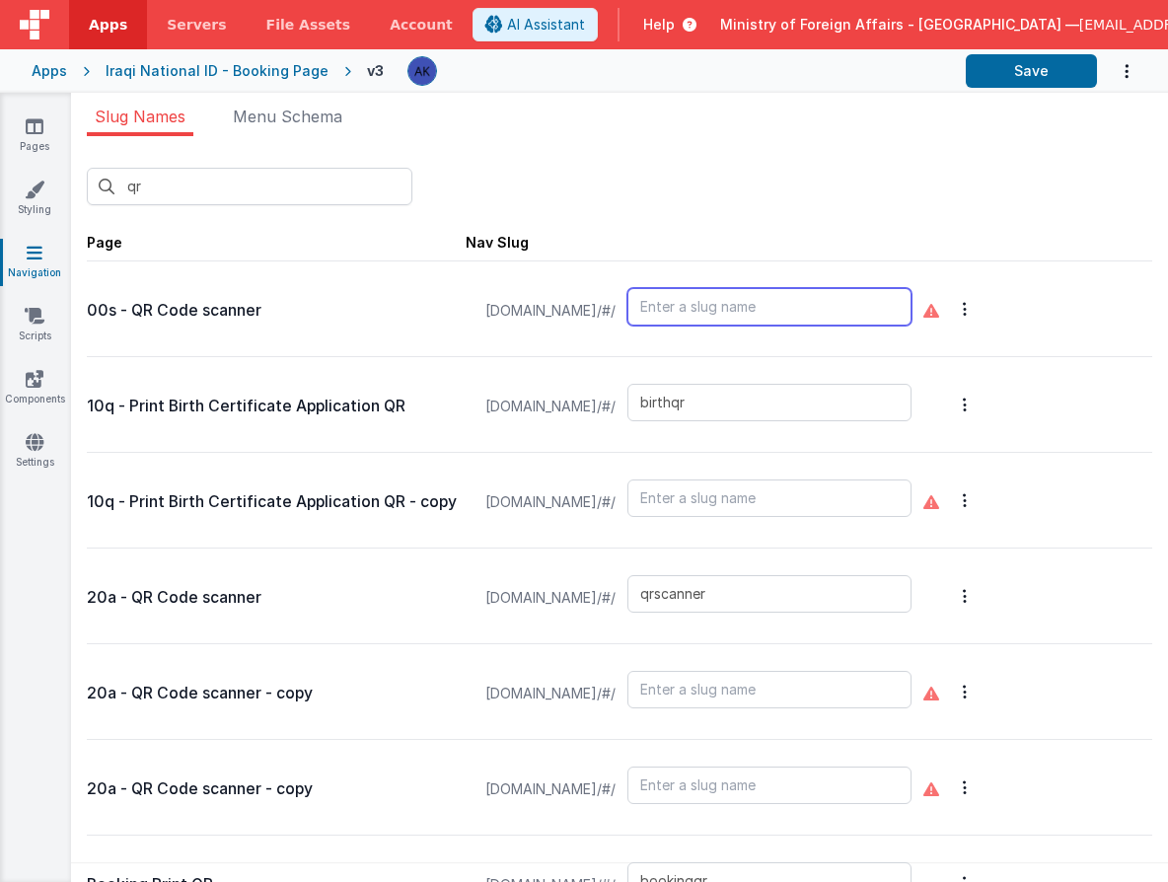
click at [788, 304] on input "text" at bounding box center [770, 306] width 284 height 37
type input "qrscanforms"
click at [940, 250] on span "Page Nav Slug" at bounding box center [620, 241] width 1066 height 40
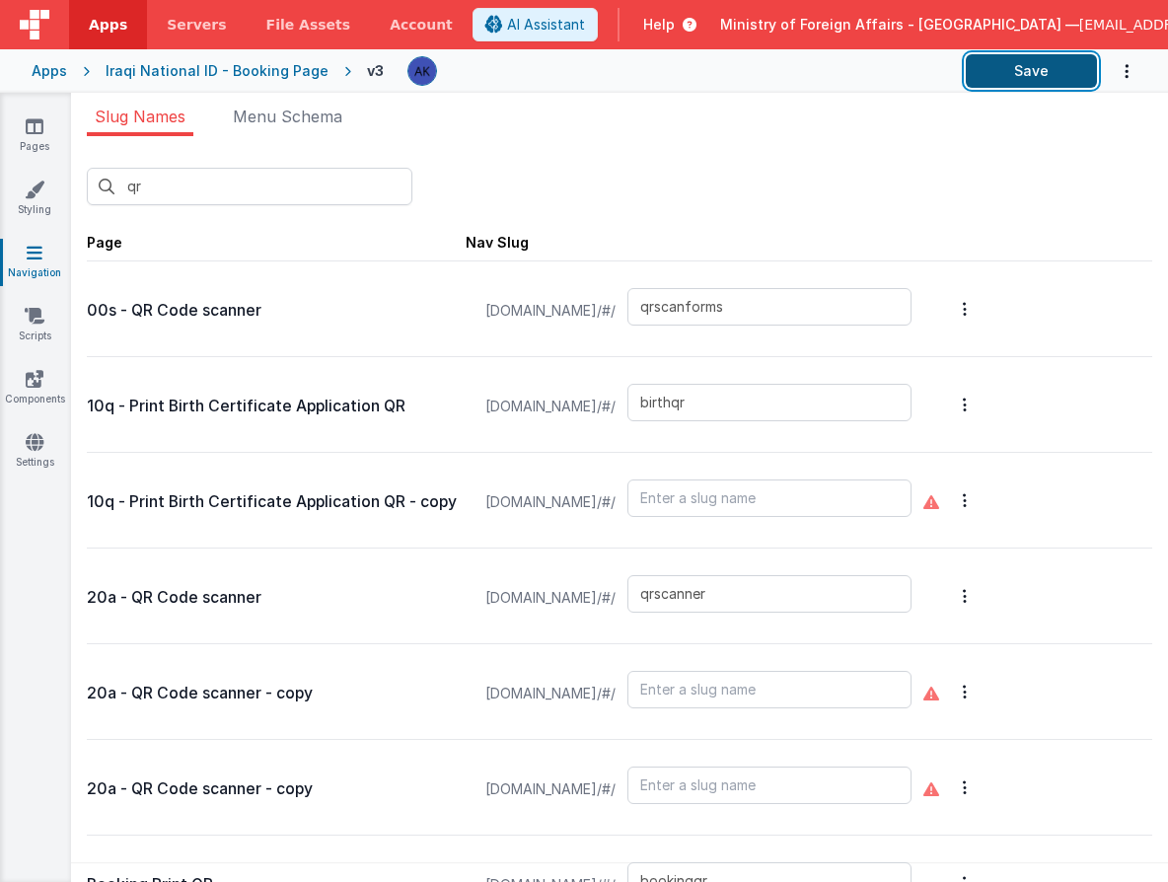
click at [1020, 78] on button "Save" at bounding box center [1031, 71] width 131 height 34
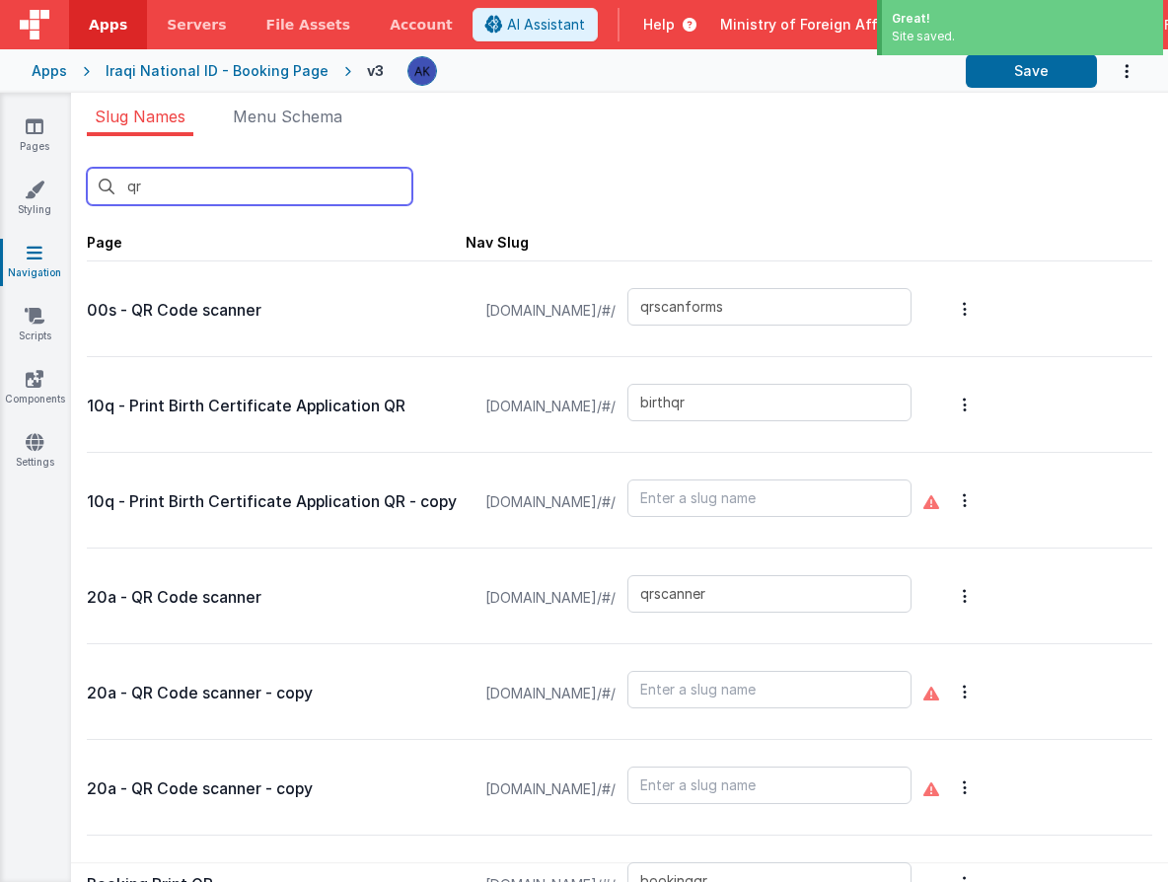
click at [194, 174] on input "qr" at bounding box center [250, 186] width 326 height 37
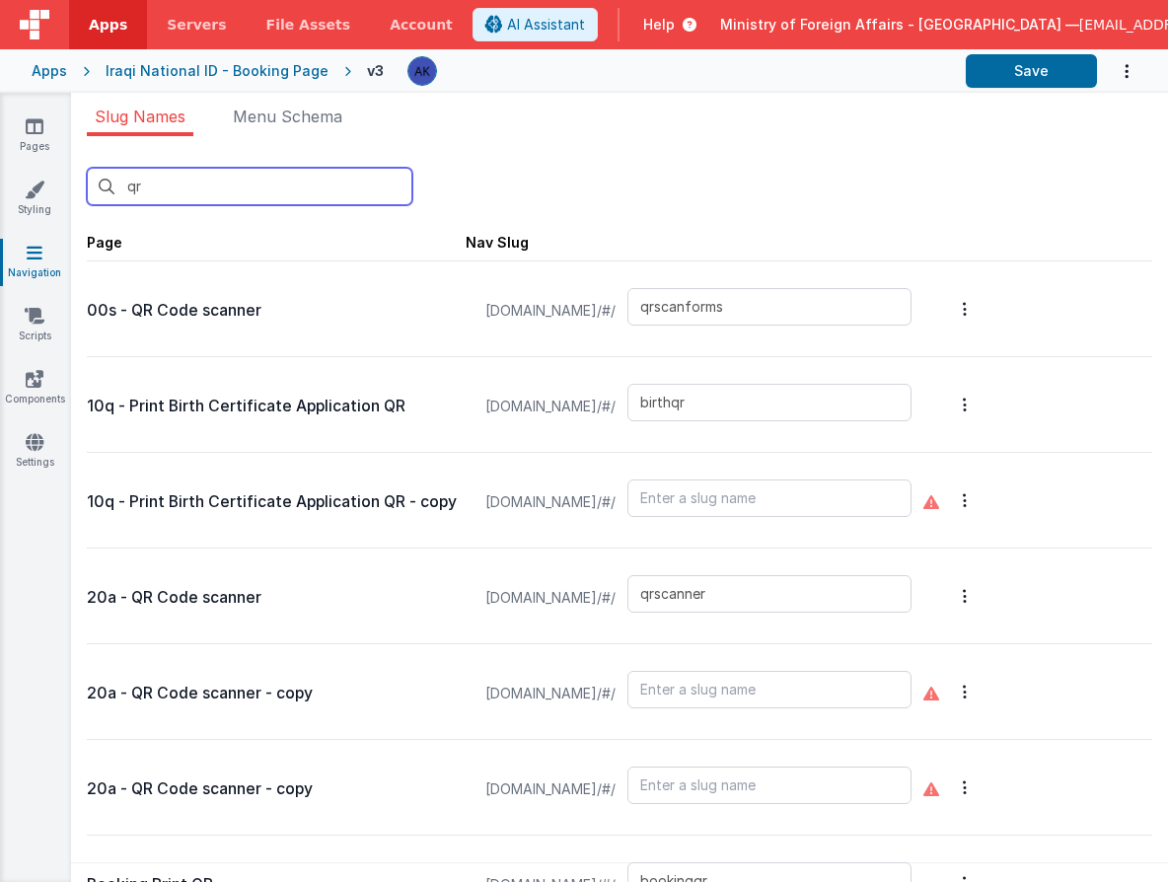
click at [285, 185] on input "qr" at bounding box center [250, 186] width 326 height 37
click at [284, 184] on input "qr" at bounding box center [250, 186] width 326 height 37
click at [284, 185] on input "qr" at bounding box center [250, 186] width 326 height 37
type input "q"
type input "00f"
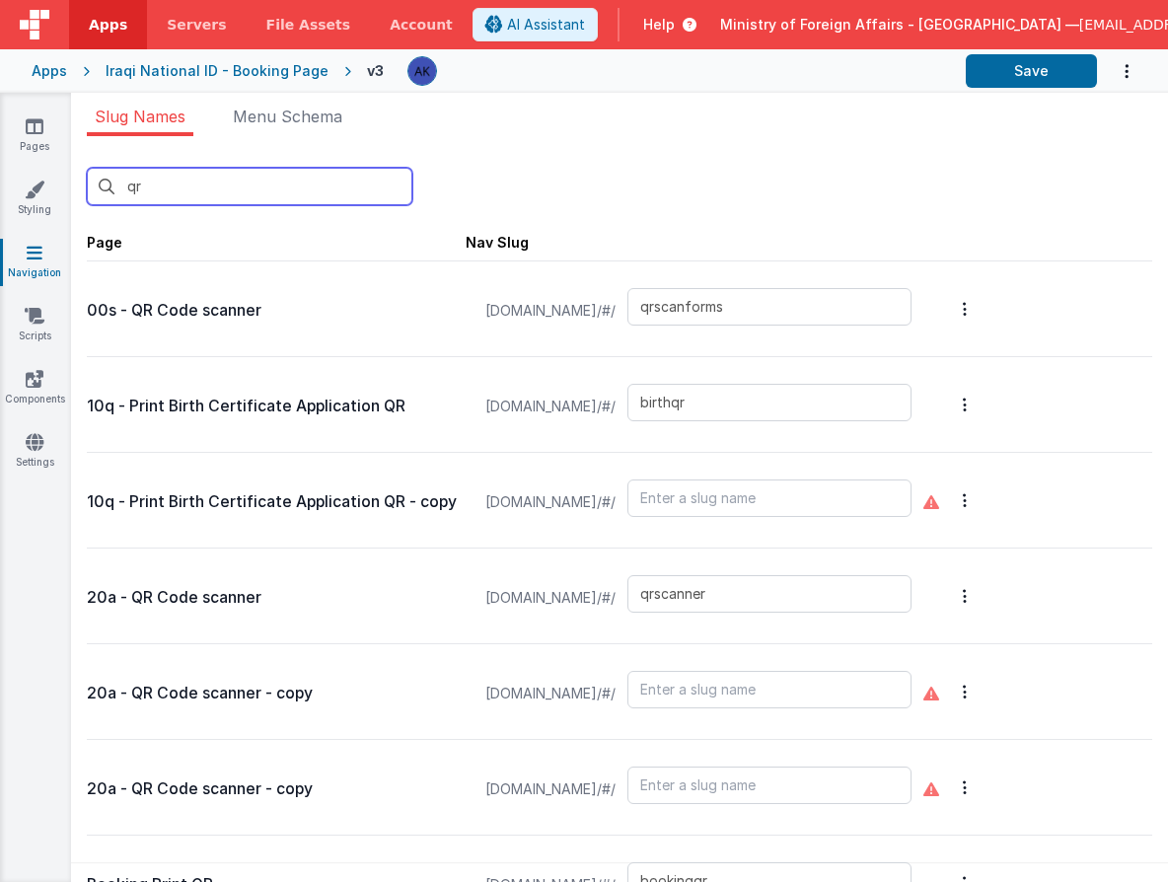
type input "00g"
type input "qrscanforms"
type input "birthqr"
type input "qrscanner"
type input "21"
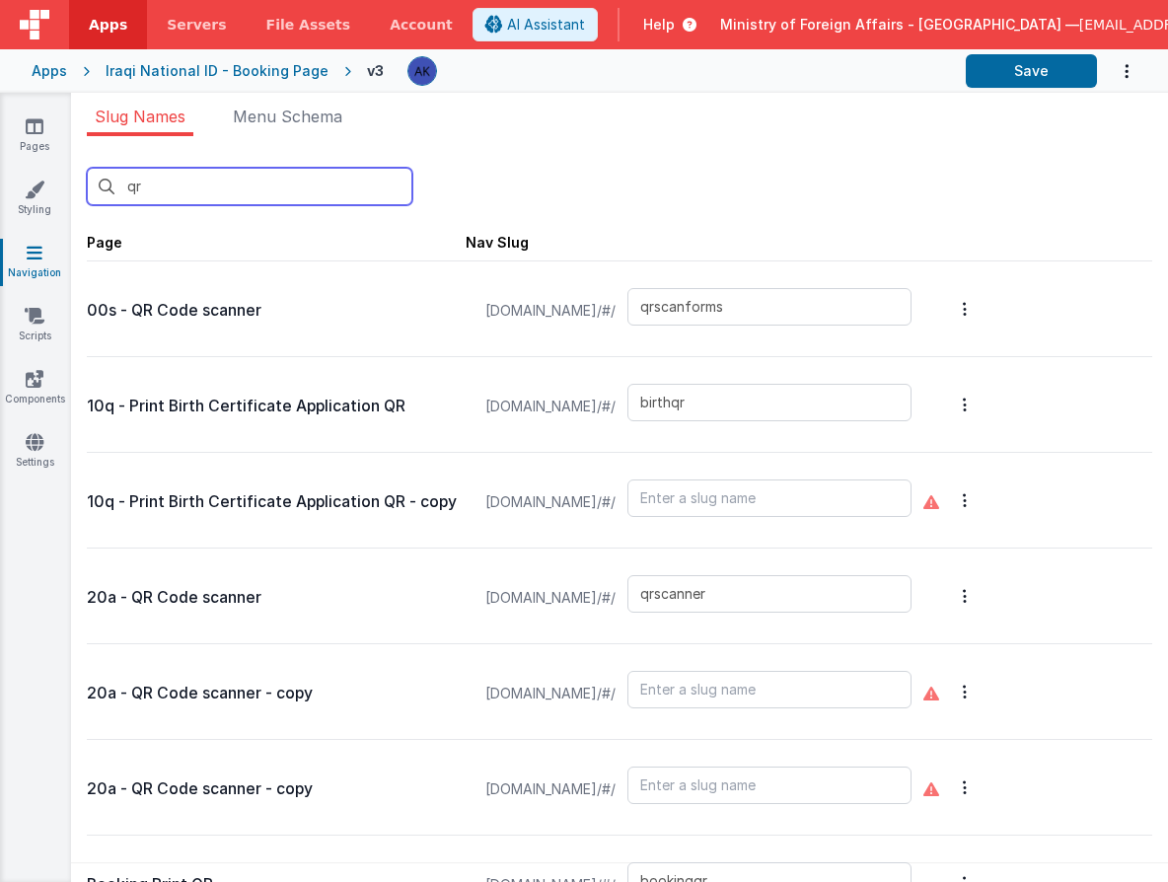
type input "22"
type input "bookingqr"
type input "bookingqrpos"
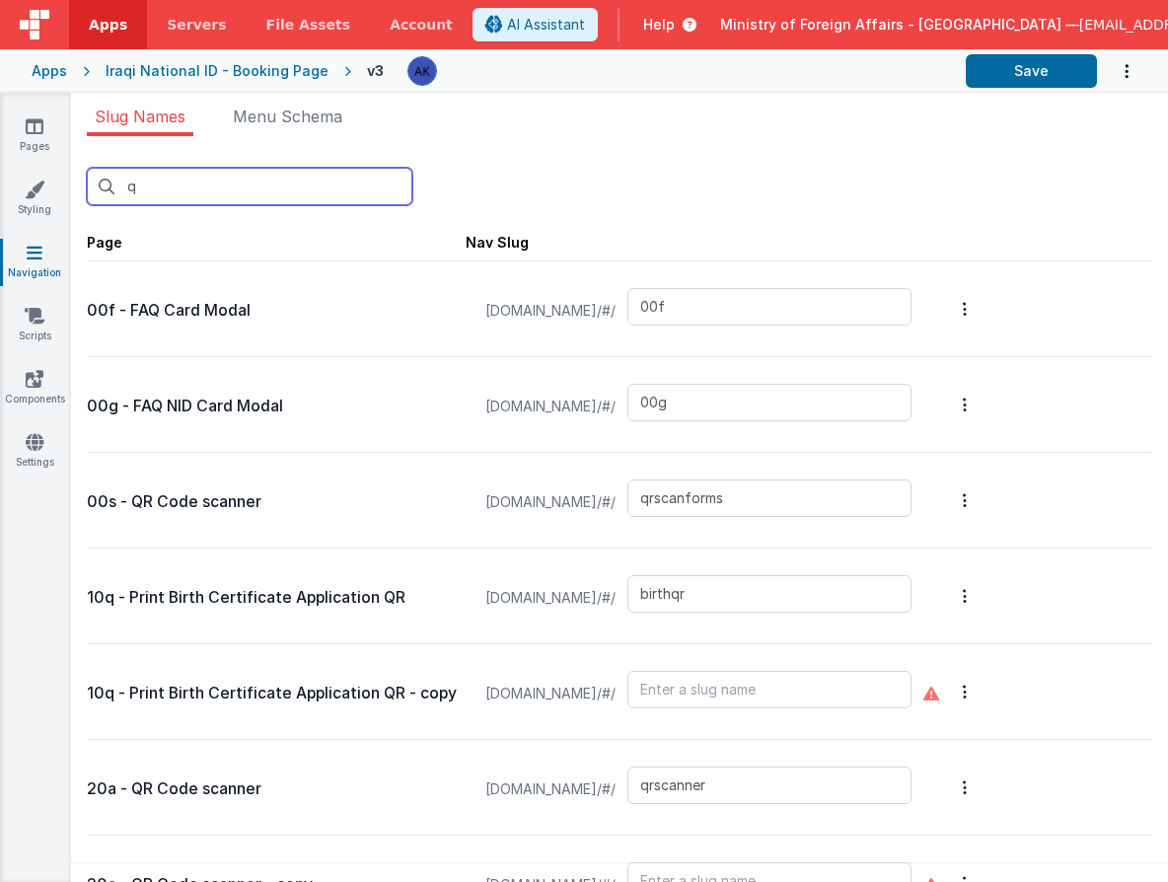
type input "booking"
type input "00a"
type input "00b"
type input "00c"
type input "visa"
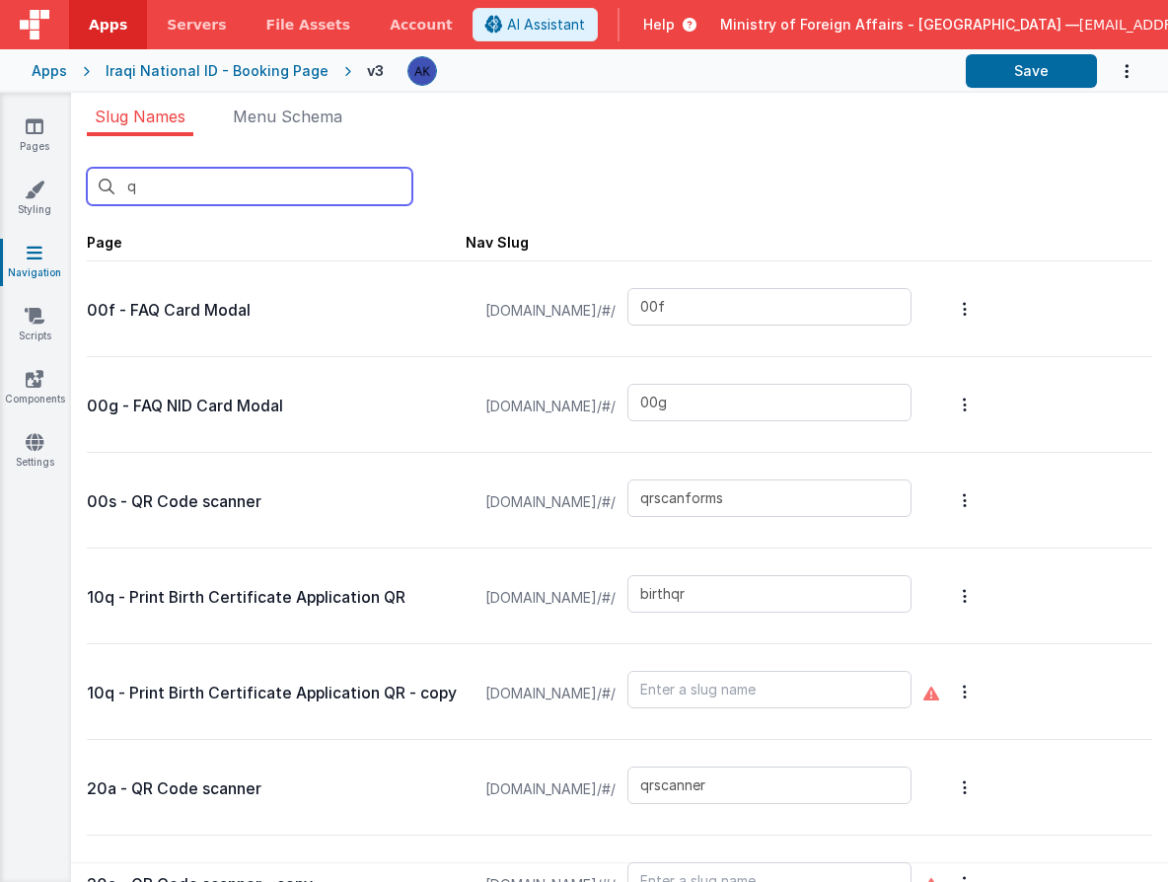
type input "00e"
type input "00f"
type input "00g"
type input "qrscanforms"
type input "02"
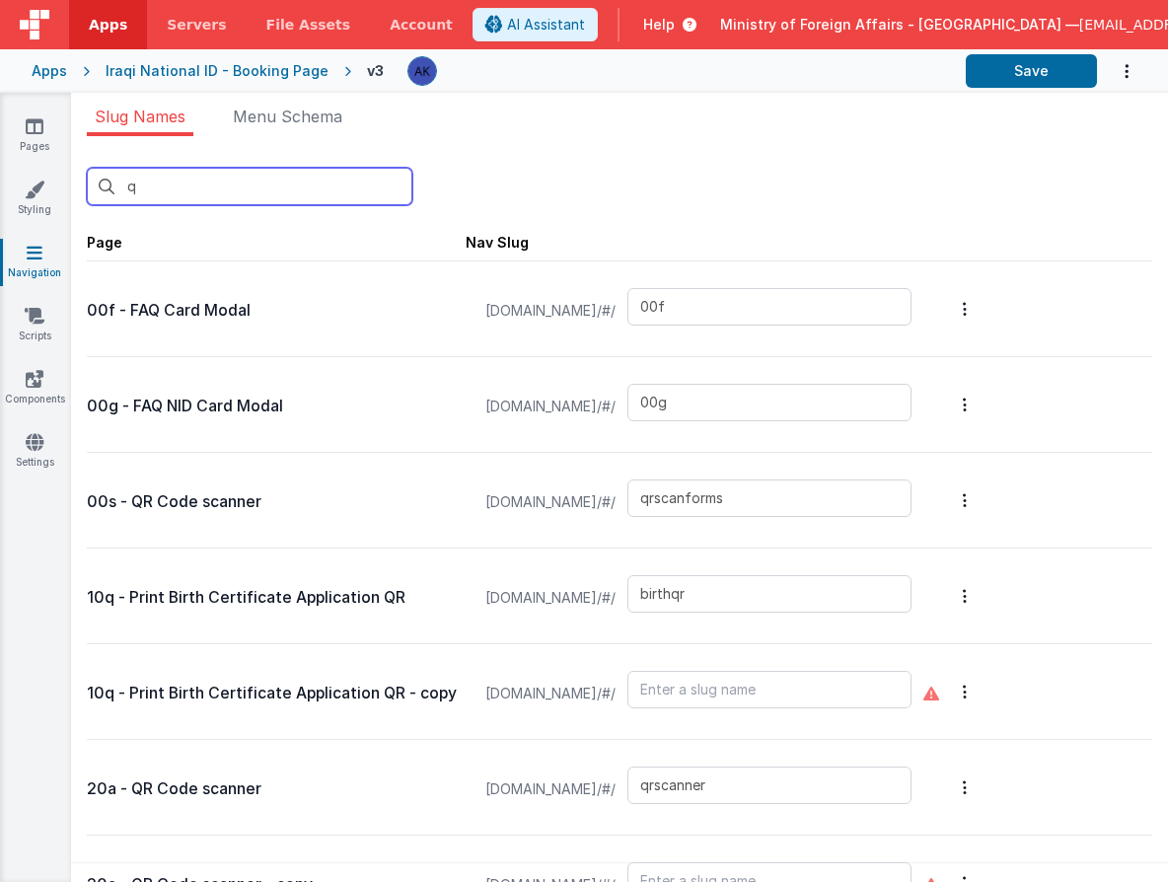
type input "03"
type input "04"
type input "05"
type input "07"
type input "08"
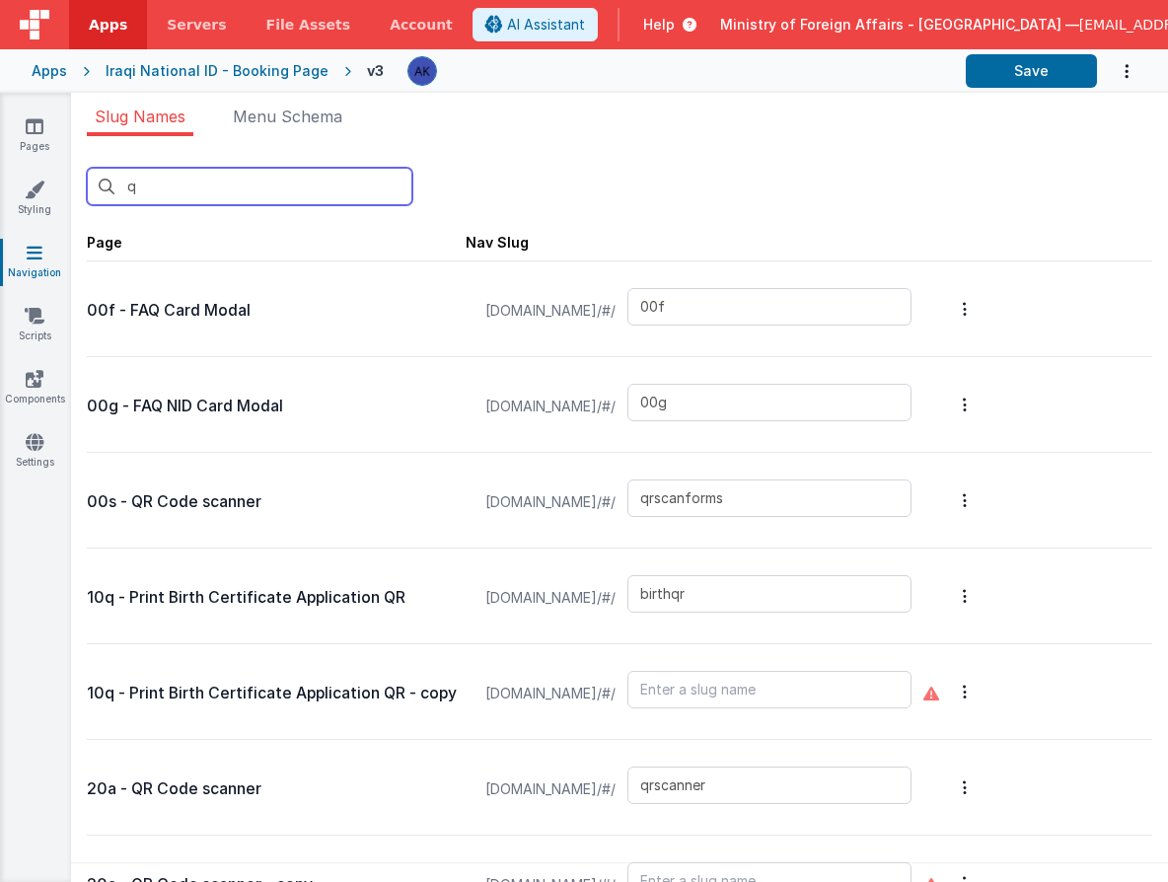
type input "09"
type input "10"
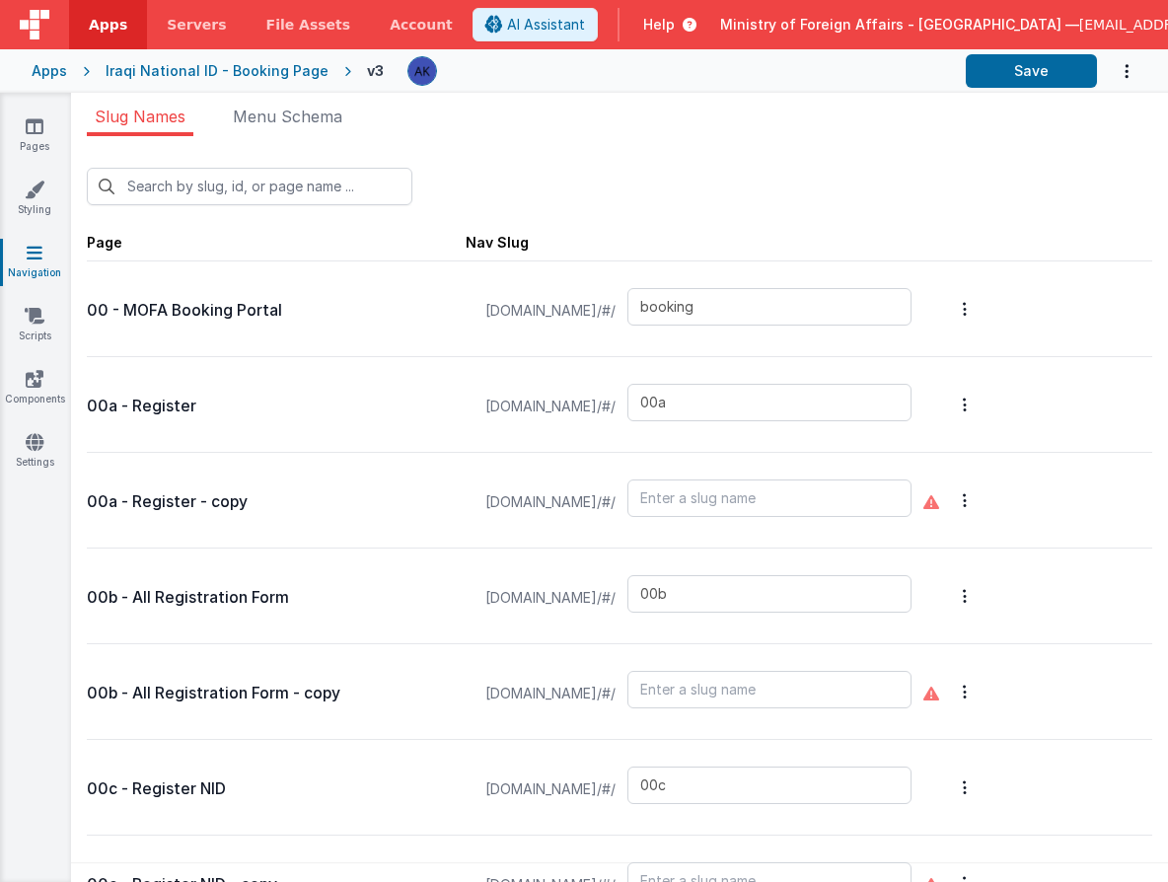
click at [598, 166] on div "New Slug" at bounding box center [620, 178] width 1066 height 53
click at [47, 135] on link "Pages" at bounding box center [34, 135] width 71 height 39
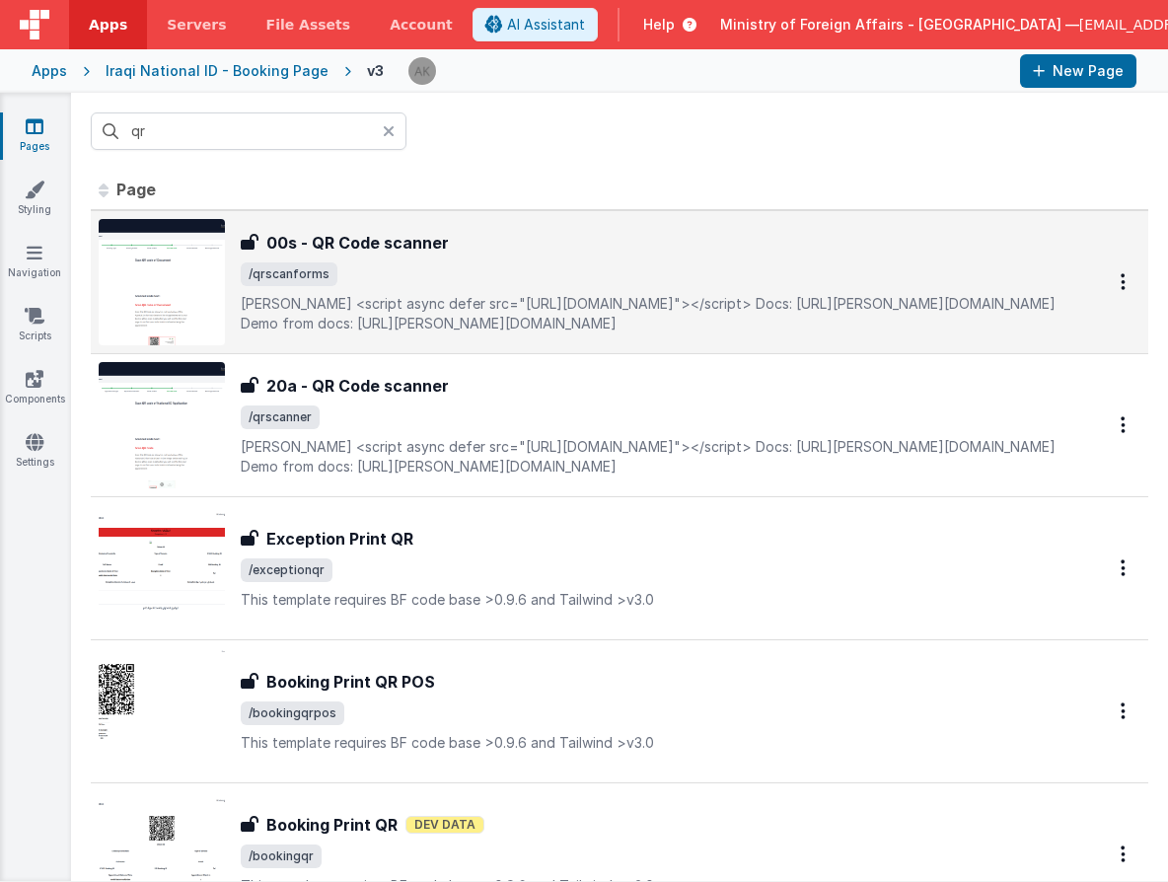
click at [403, 238] on h3 "00s - QR Code scanner" at bounding box center [357, 243] width 183 height 24
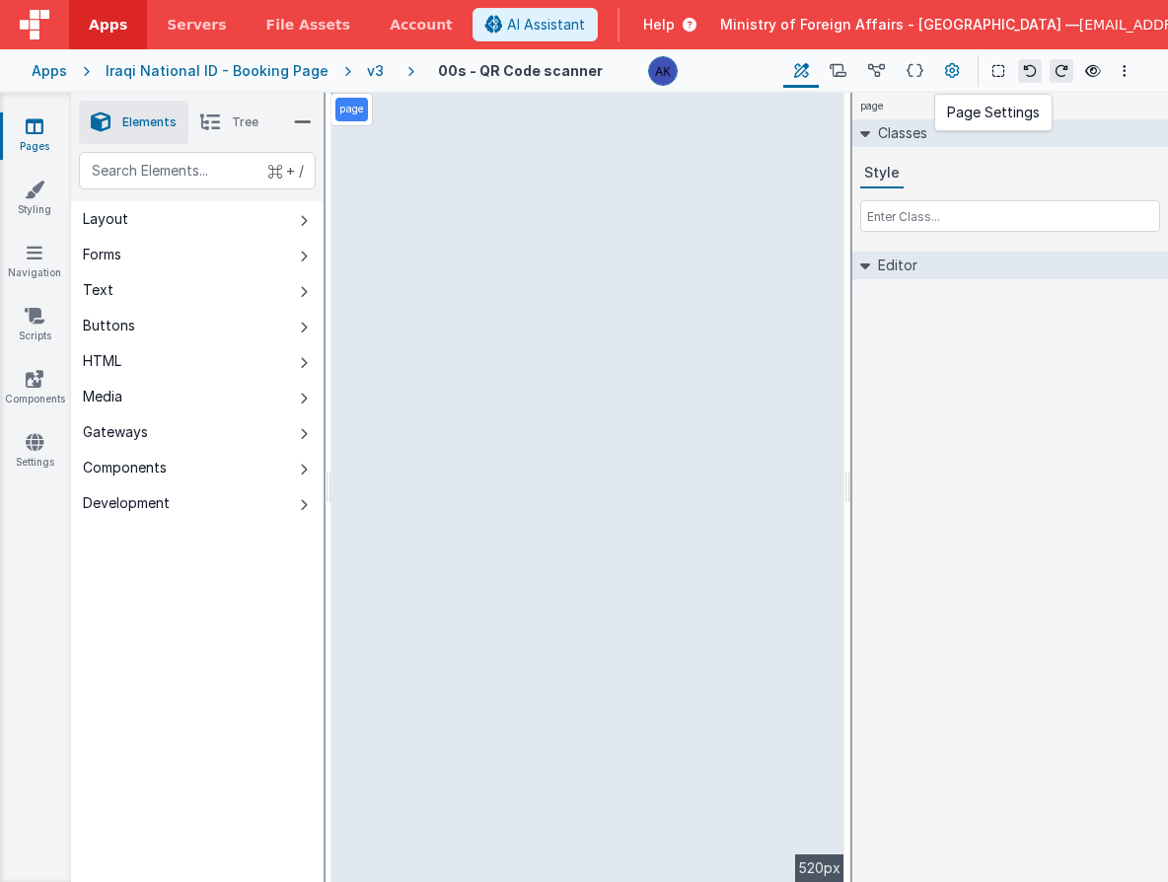
click at [958, 61] on icon at bounding box center [952, 71] width 15 height 21
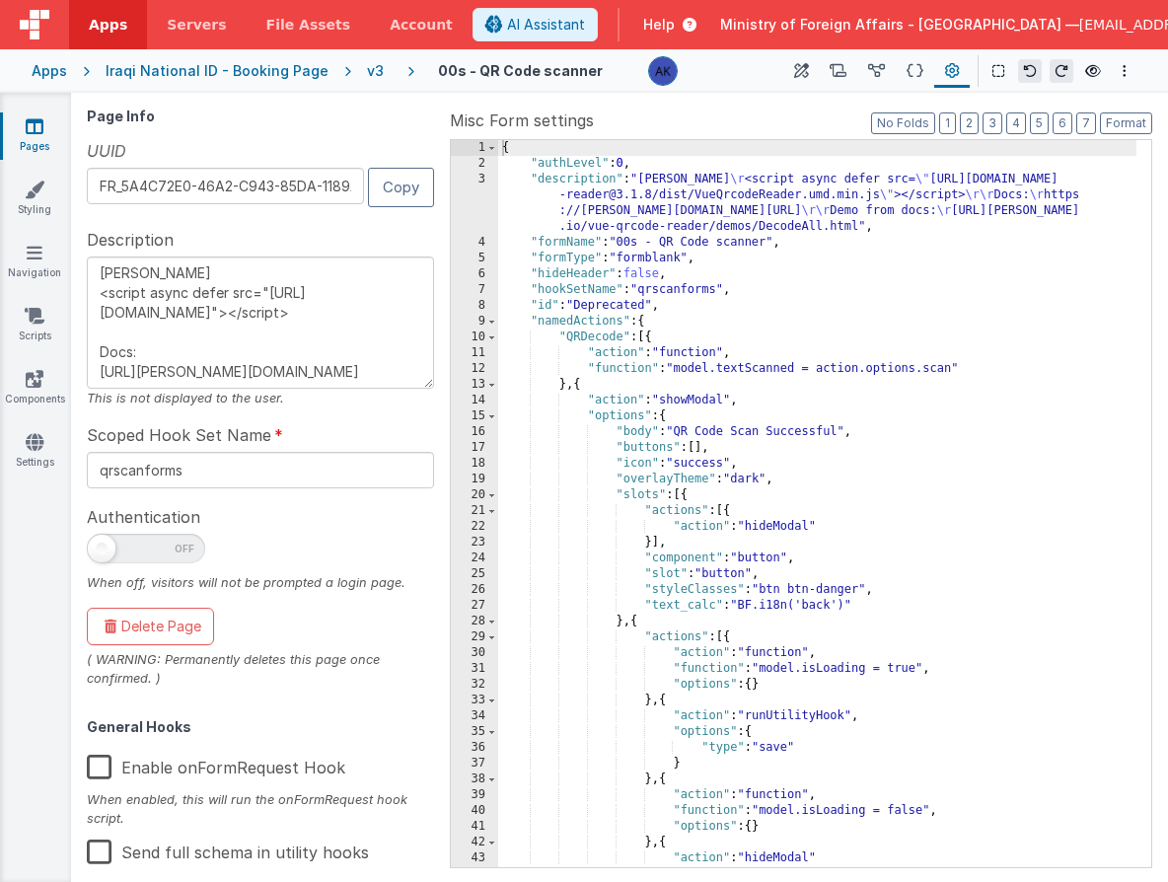
click at [367, 75] on div "v3" at bounding box center [379, 71] width 25 height 20
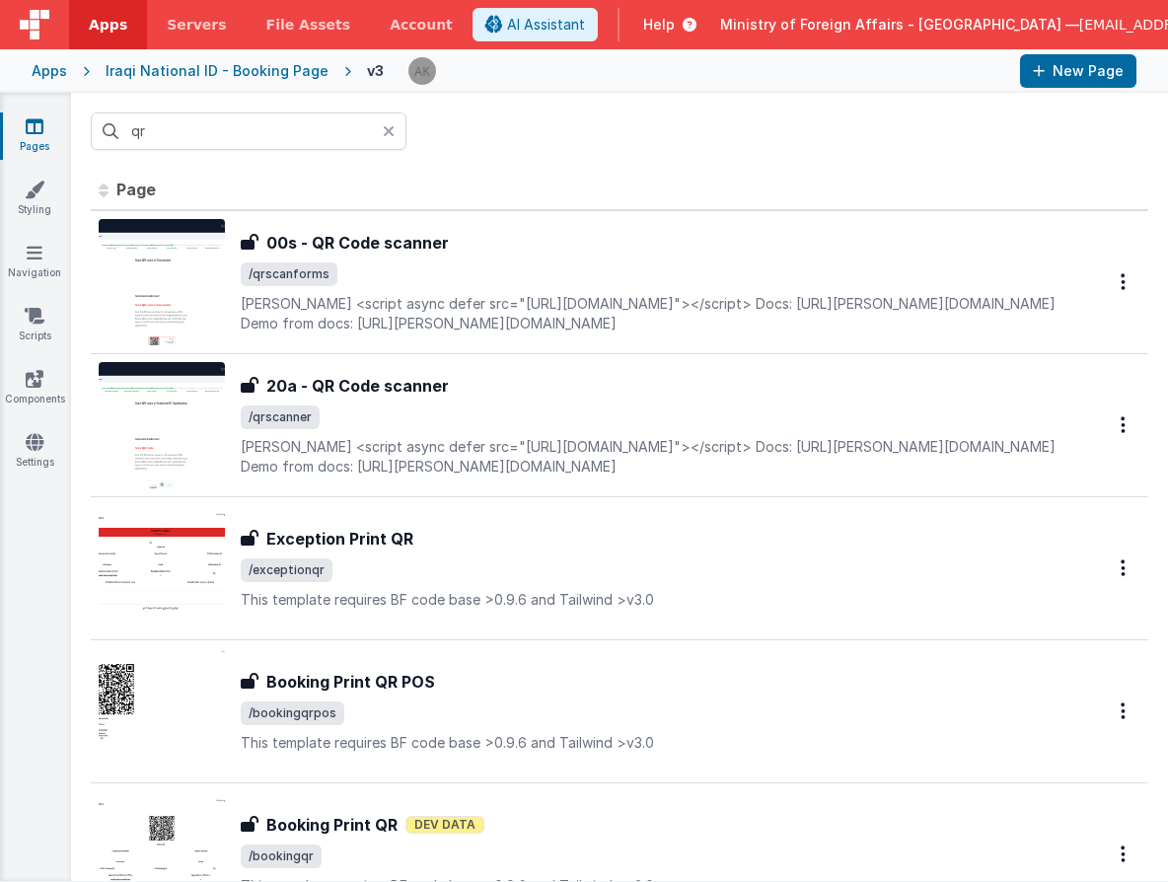
click at [396, 131] on div at bounding box center [395, 130] width 24 height 37
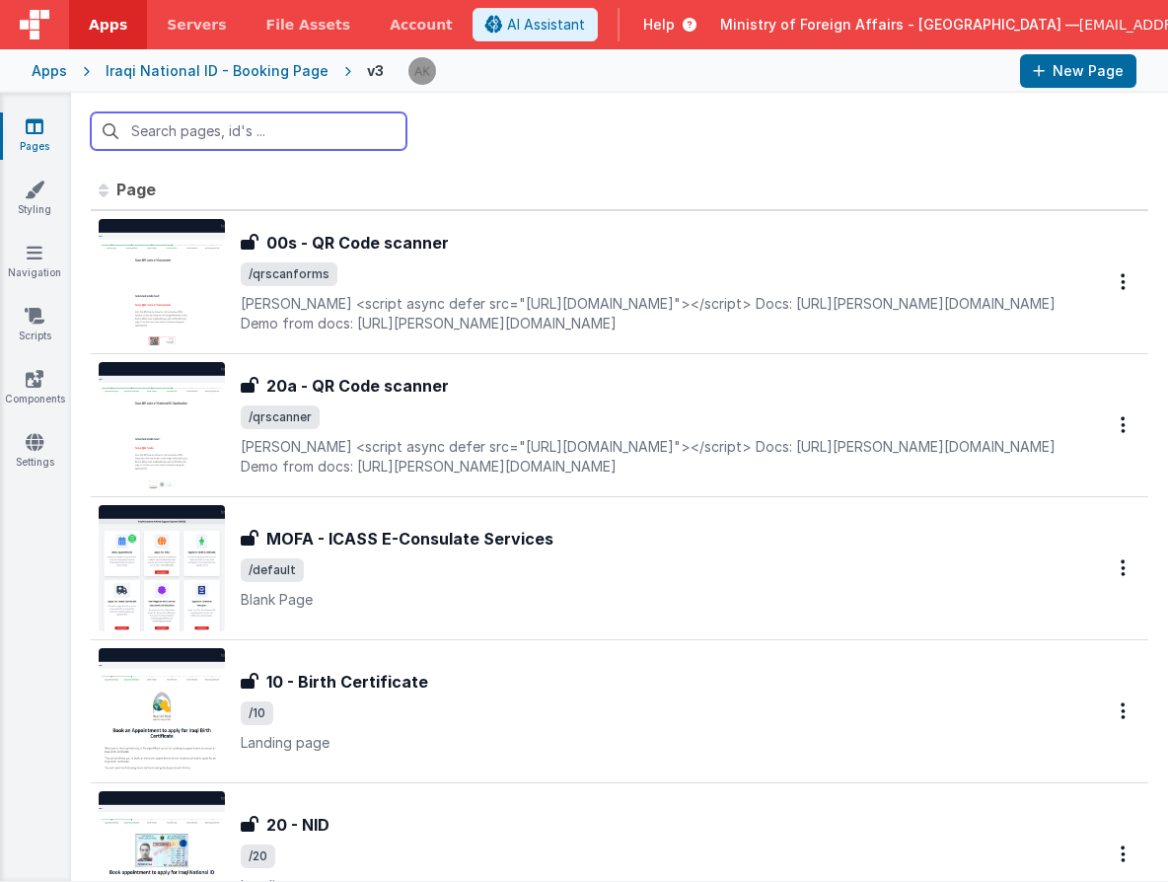
click at [290, 134] on input "text" at bounding box center [249, 130] width 316 height 37
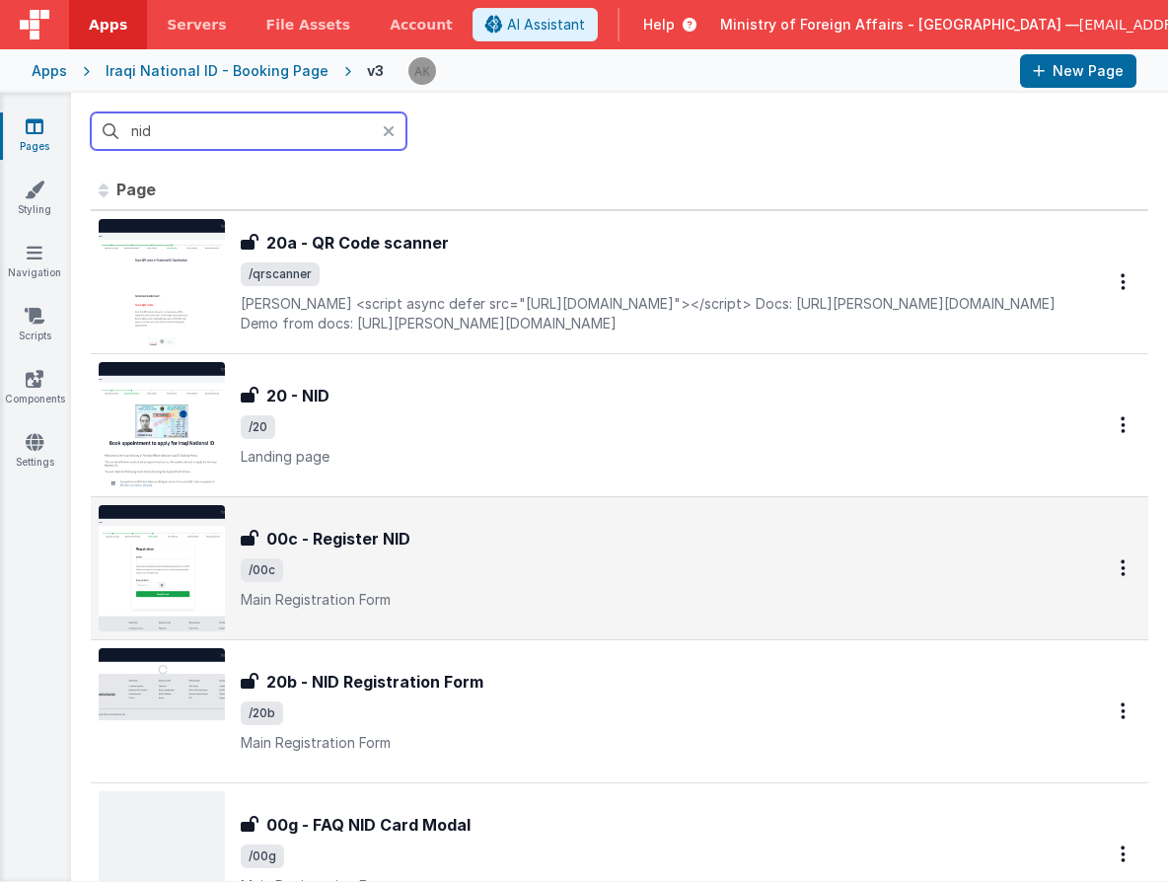
type input "nid"
click at [185, 557] on img at bounding box center [162, 568] width 126 height 126
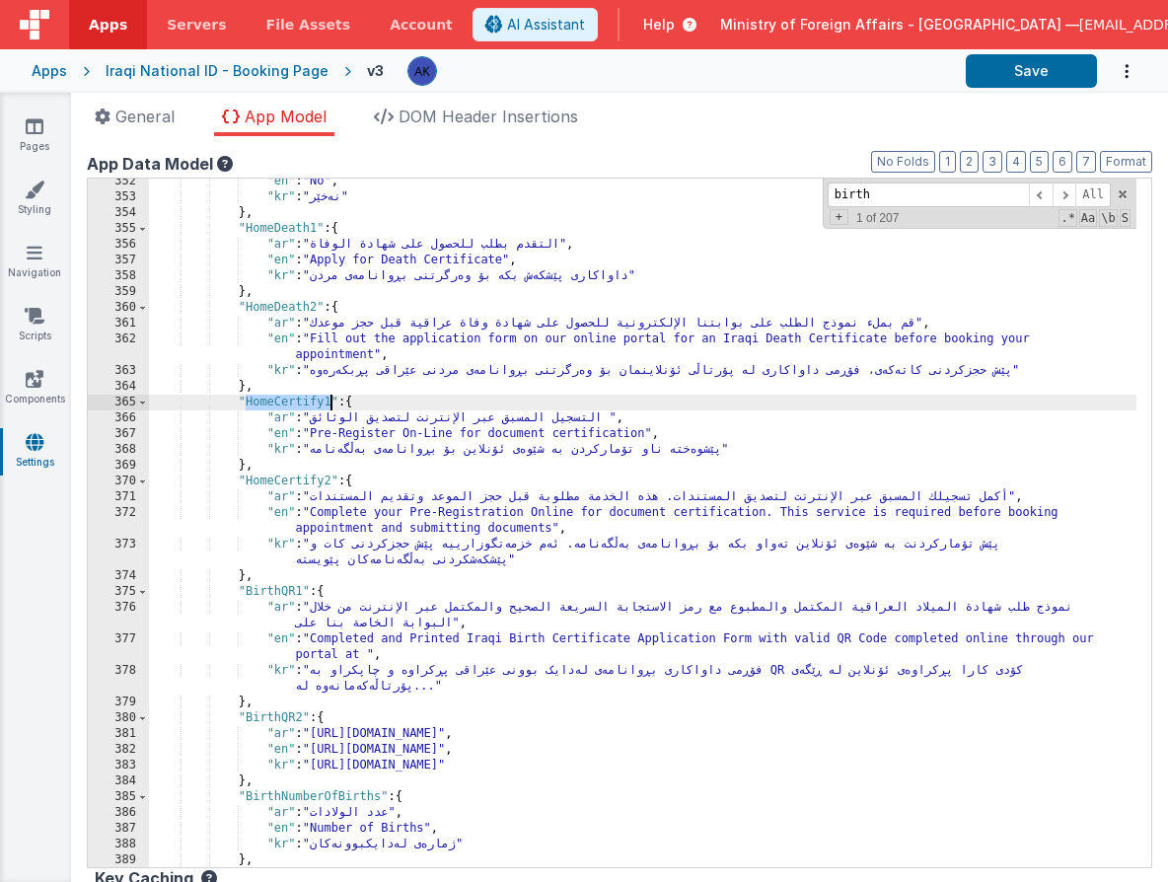
scroll to position [3748, 0]
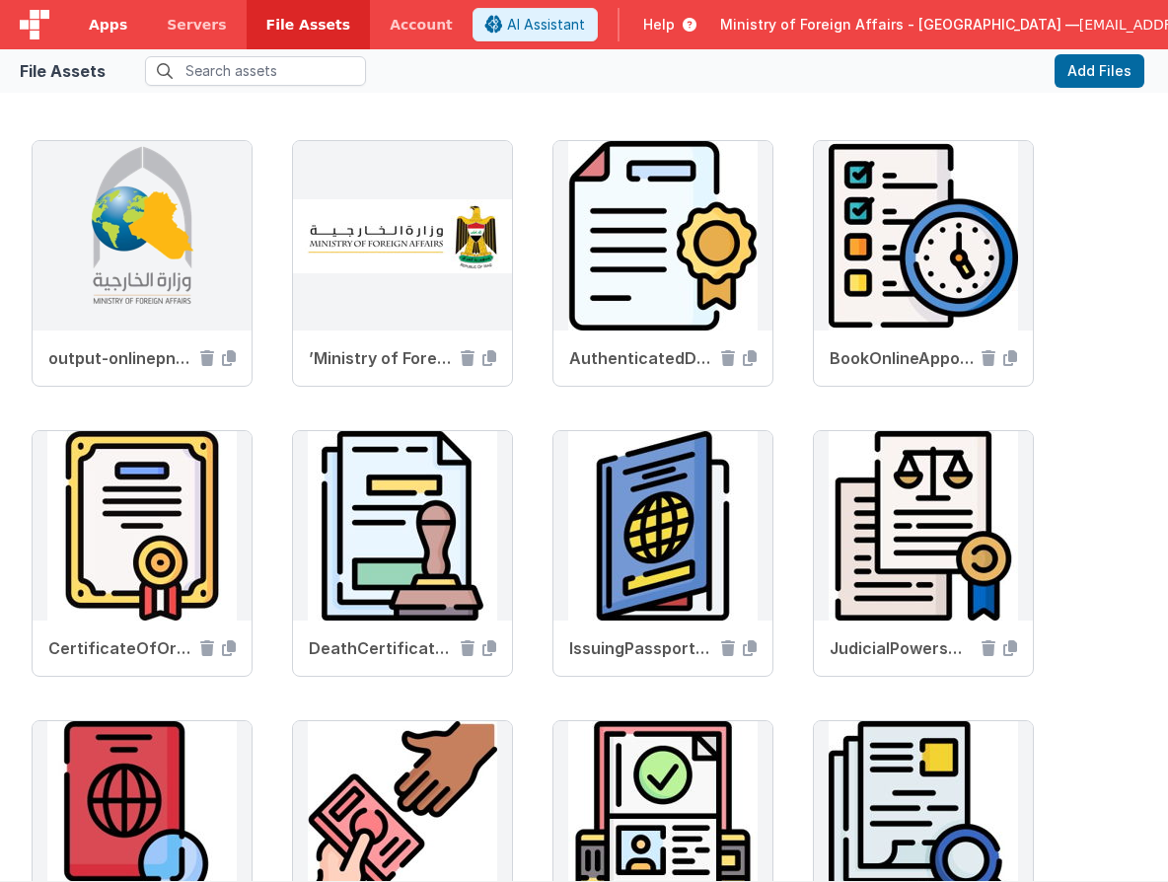
click at [107, 28] on span "Apps" at bounding box center [108, 25] width 38 height 20
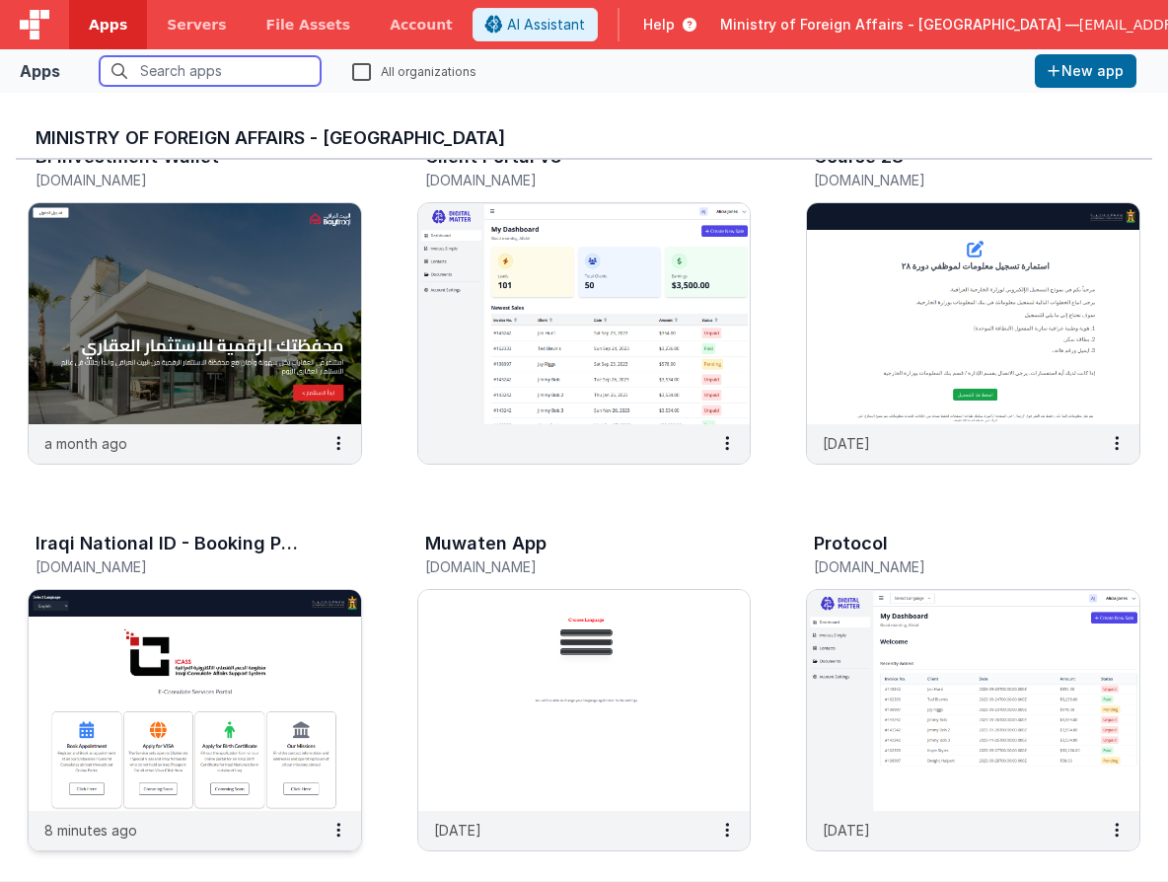
scroll to position [95, 0]
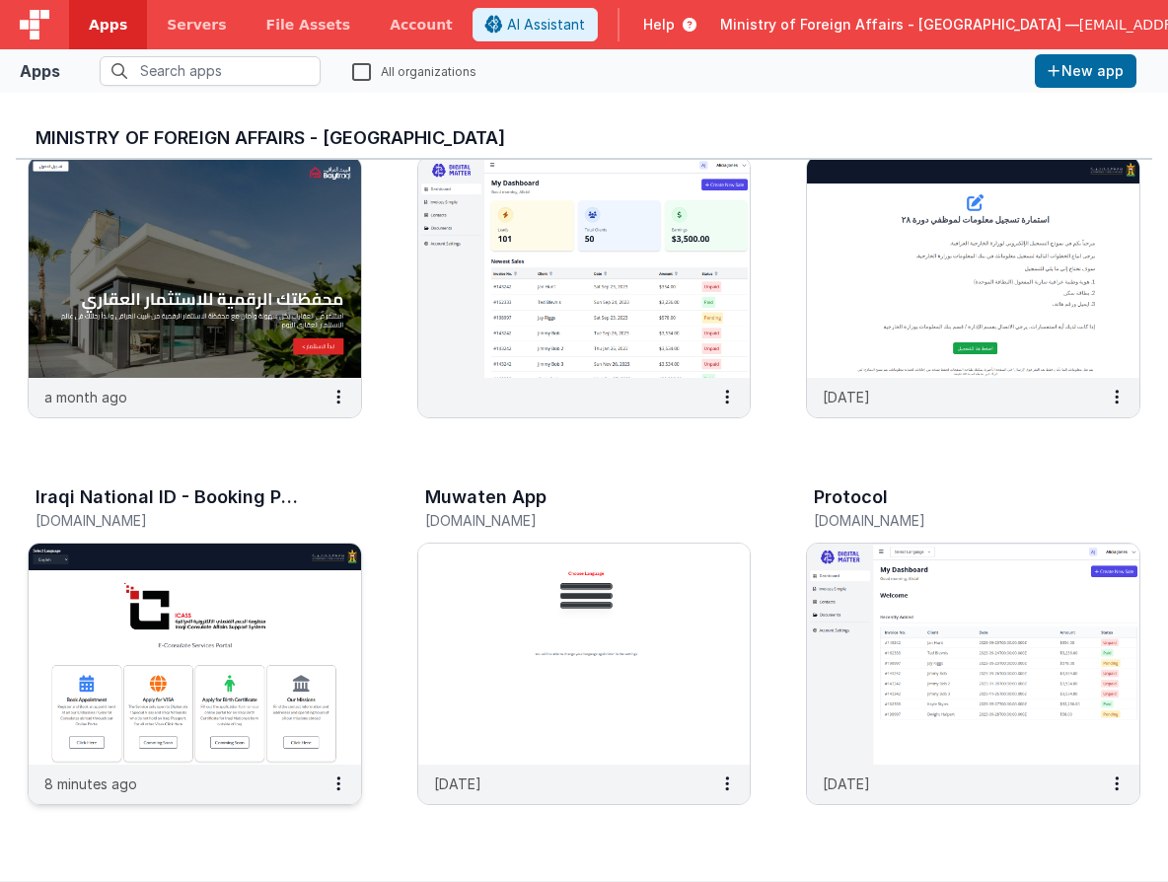
click at [222, 584] on img at bounding box center [195, 654] width 332 height 221
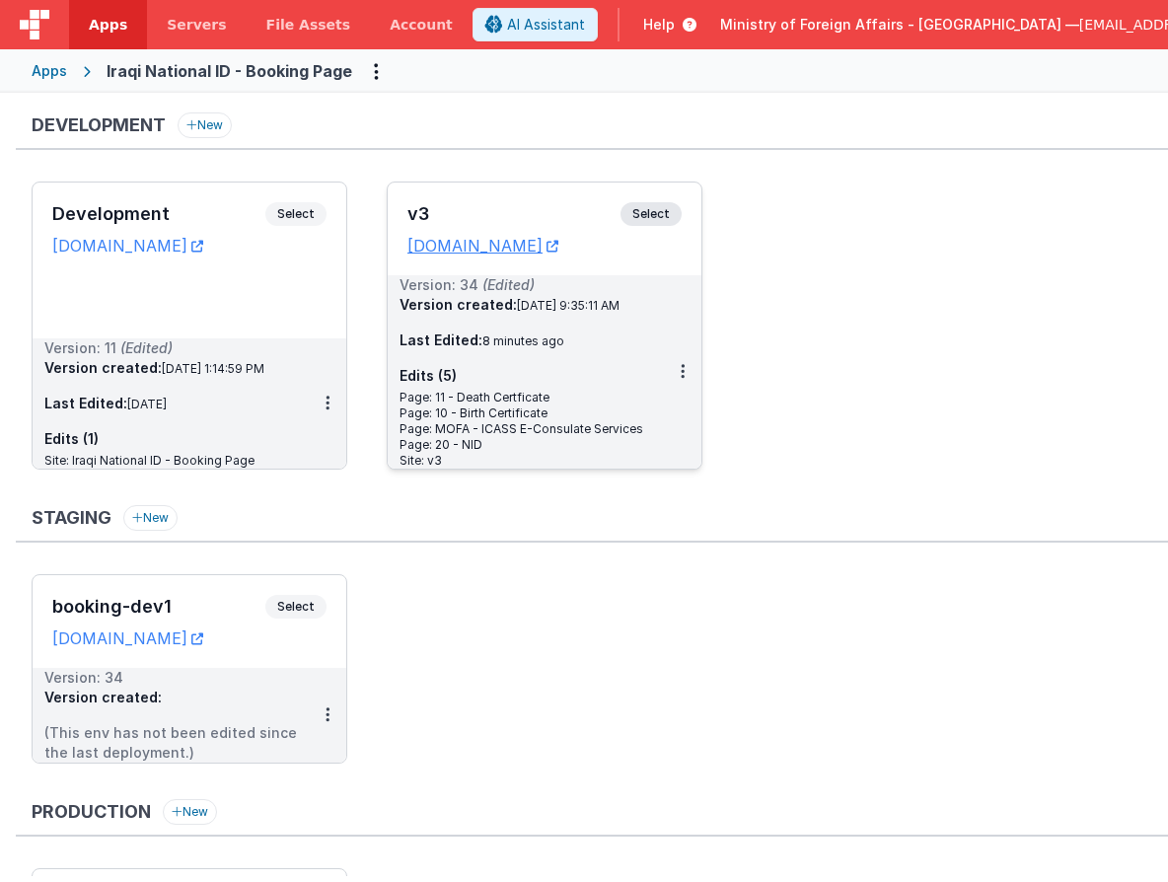
click at [660, 206] on span "Select" at bounding box center [651, 214] width 61 height 24
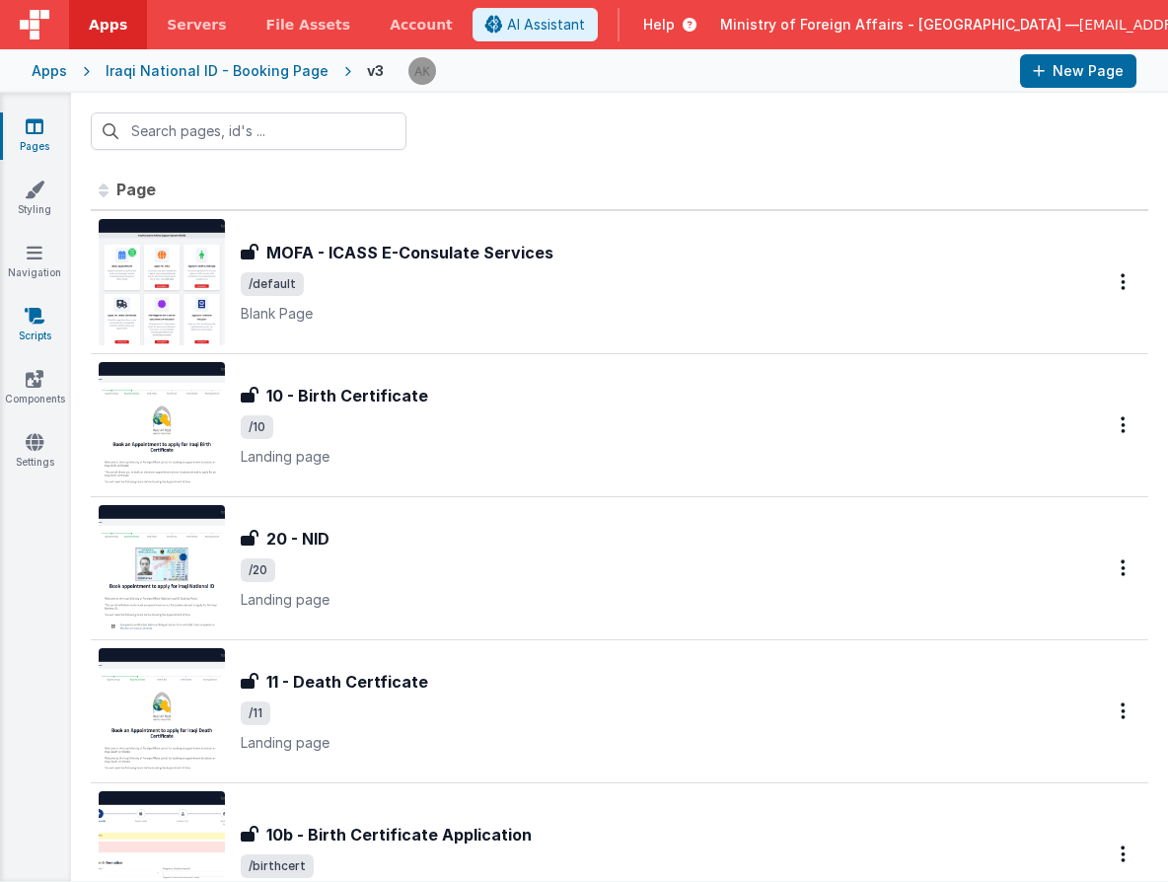
click at [37, 316] on icon at bounding box center [35, 316] width 20 height 20
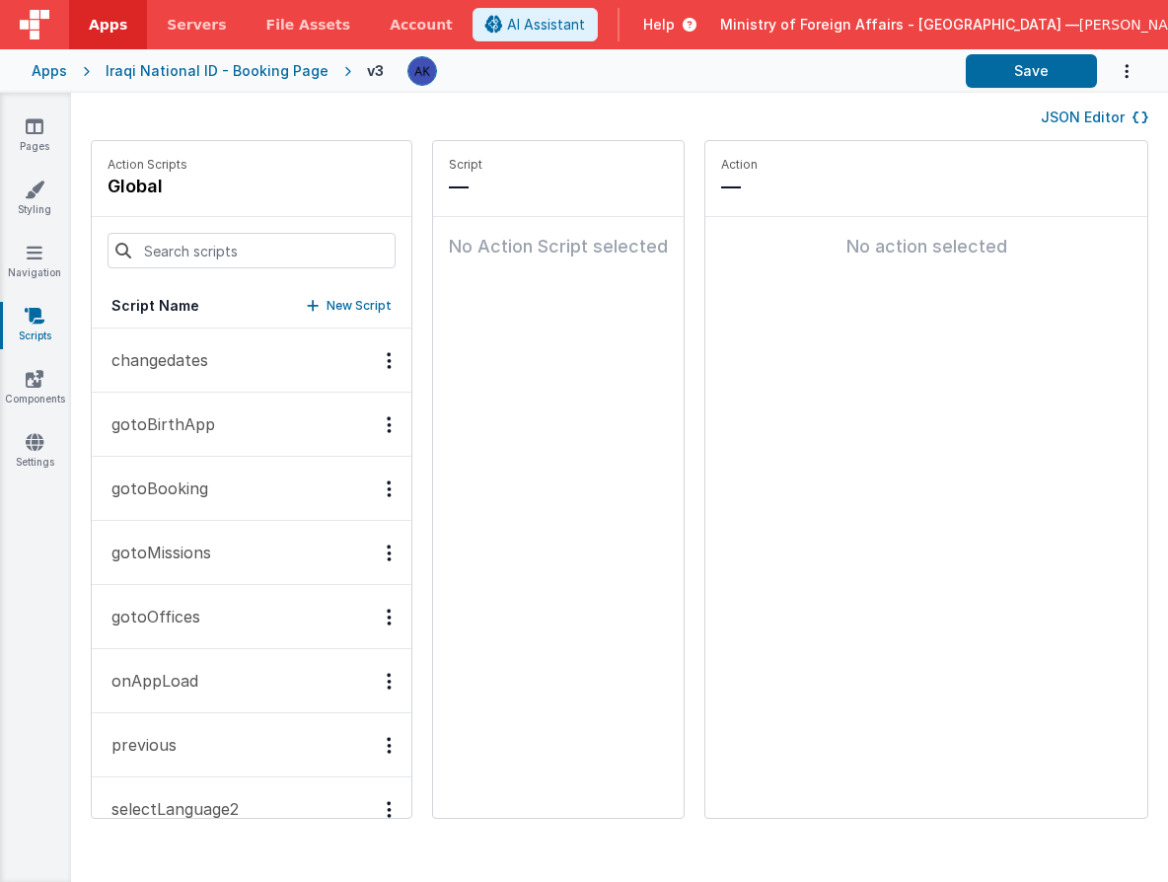
click at [260, 423] on button "gotoBirthApp" at bounding box center [252, 425] width 320 height 64
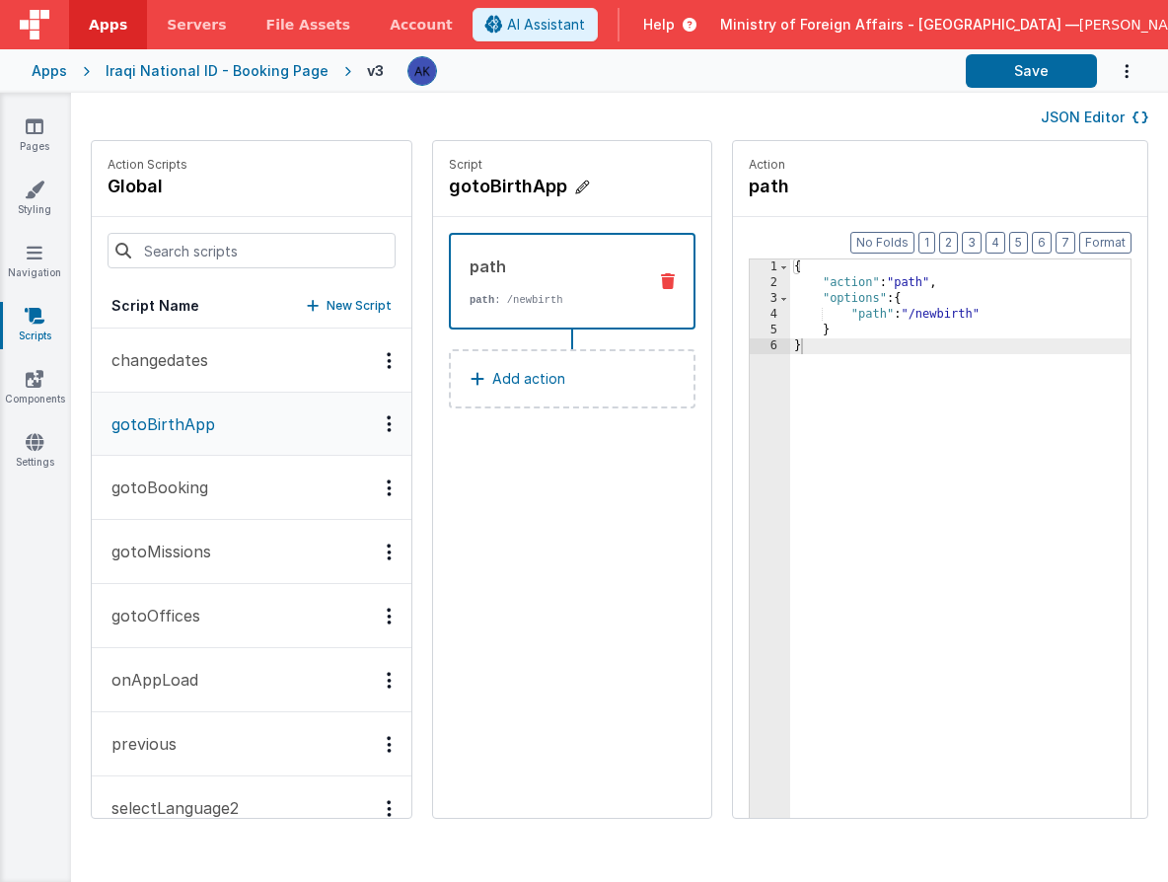
click at [475, 192] on h4 "gotoBirthApp" at bounding box center [572, 187] width 247 height 28
click at [475, 192] on input "gotoBirthApp" at bounding box center [547, 187] width 197 height 28
click at [55, 462] on link "Settings" at bounding box center [34, 451] width 71 height 39
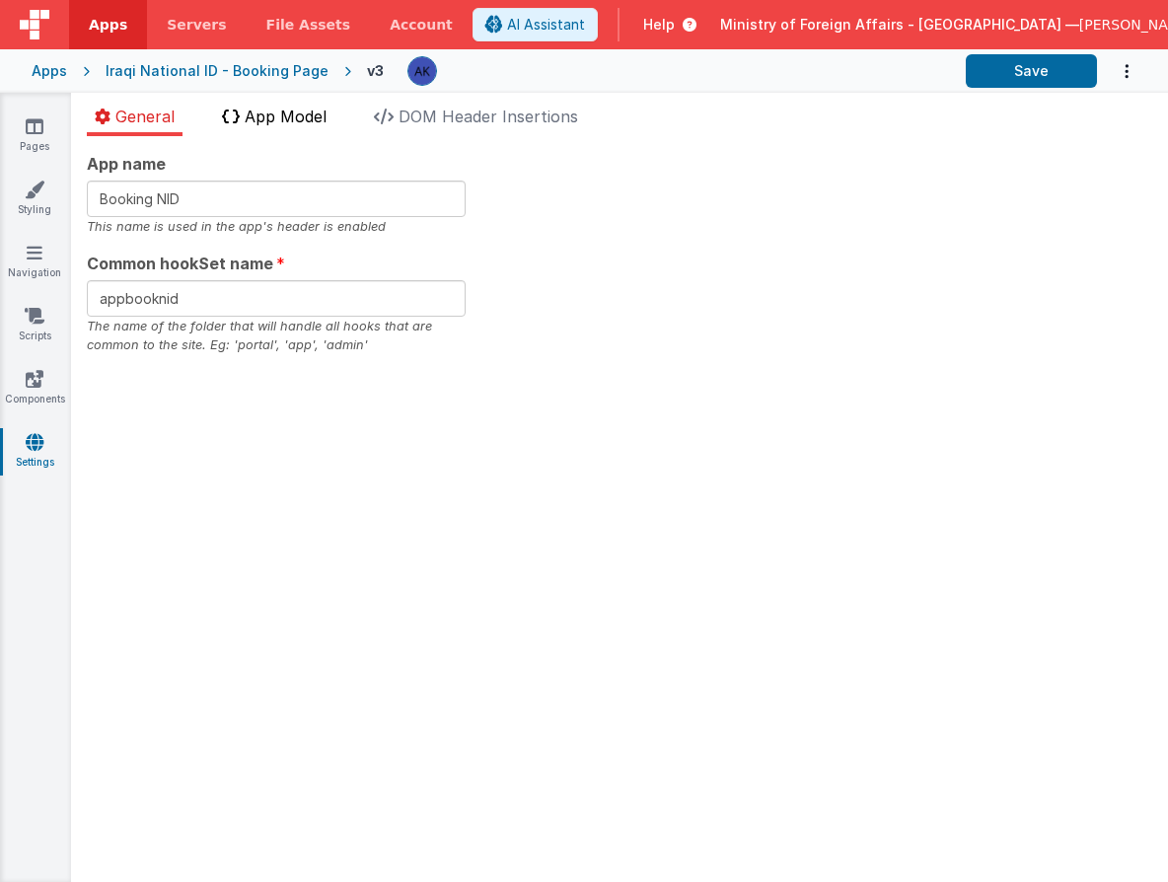
click at [296, 115] on span "App Model" at bounding box center [286, 117] width 82 height 20
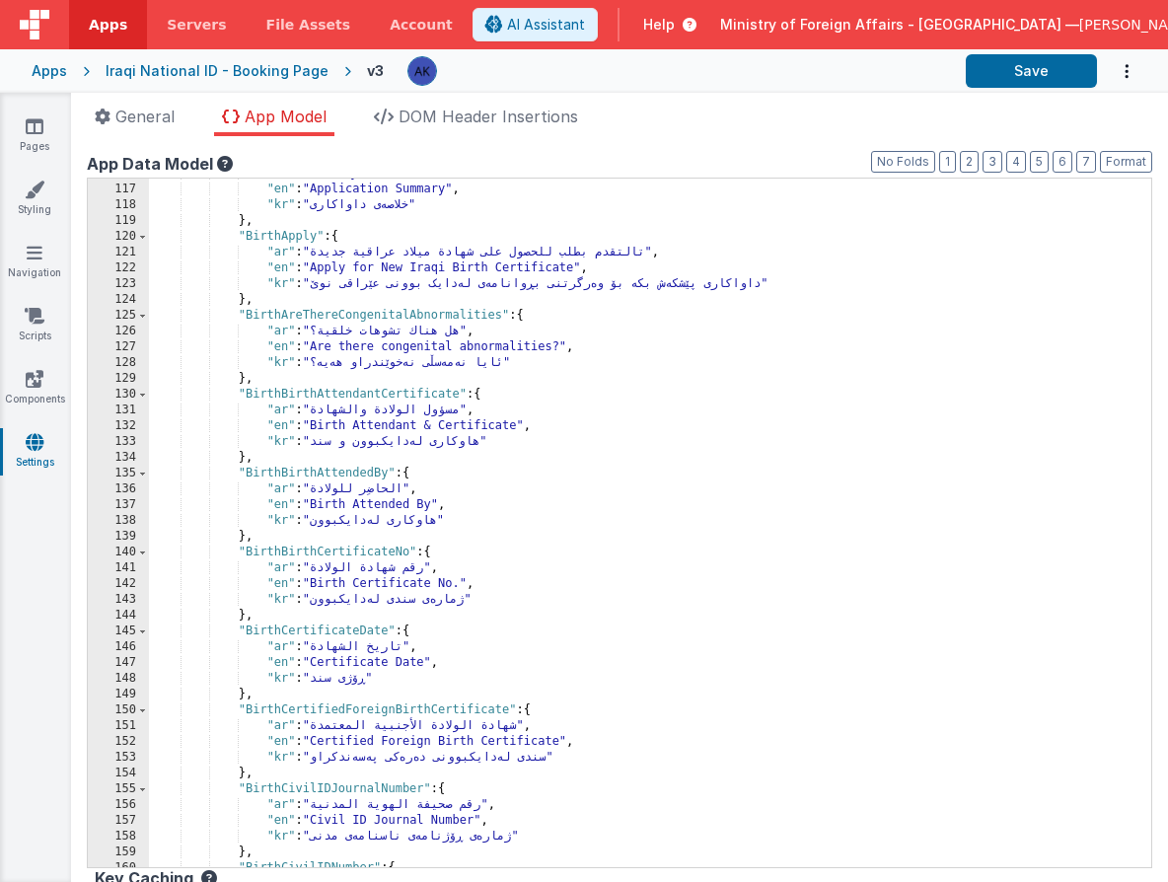
scroll to position [1146, 0]
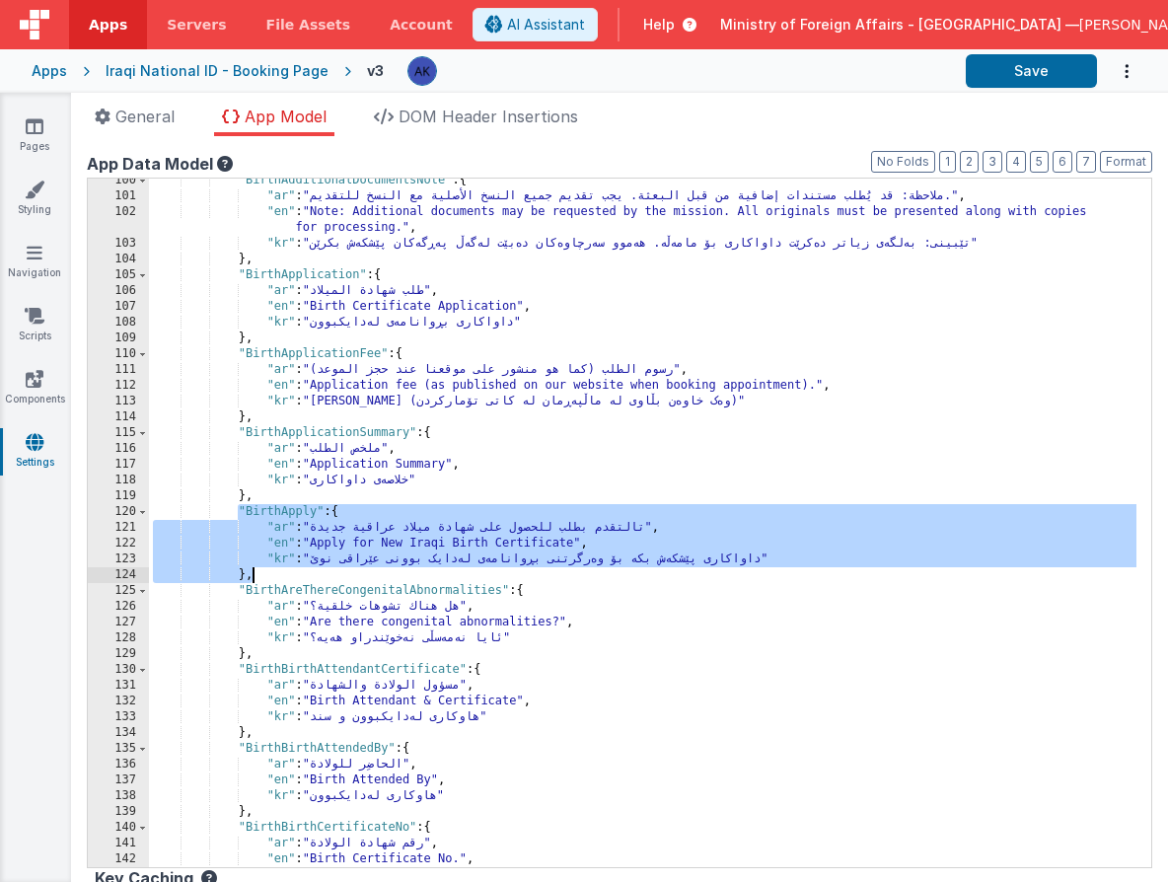
drag, startPoint x: 240, startPoint y: 515, endPoint x: 384, endPoint y: 572, distance: 155.0
click at [384, 572] on div ""BirthAdditionalDocumentsNote" : { "ar" : "ملاحظة: قد يُطلب مستندات إضافية من ق…" at bounding box center [643, 533] width 988 height 720
click at [286, 580] on div ""BirthAdditionalDocumentsNote" : { "ar" : "ملاحظة: قد يُطلب مستندات إضافية من ق…" at bounding box center [643, 533] width 988 height 720
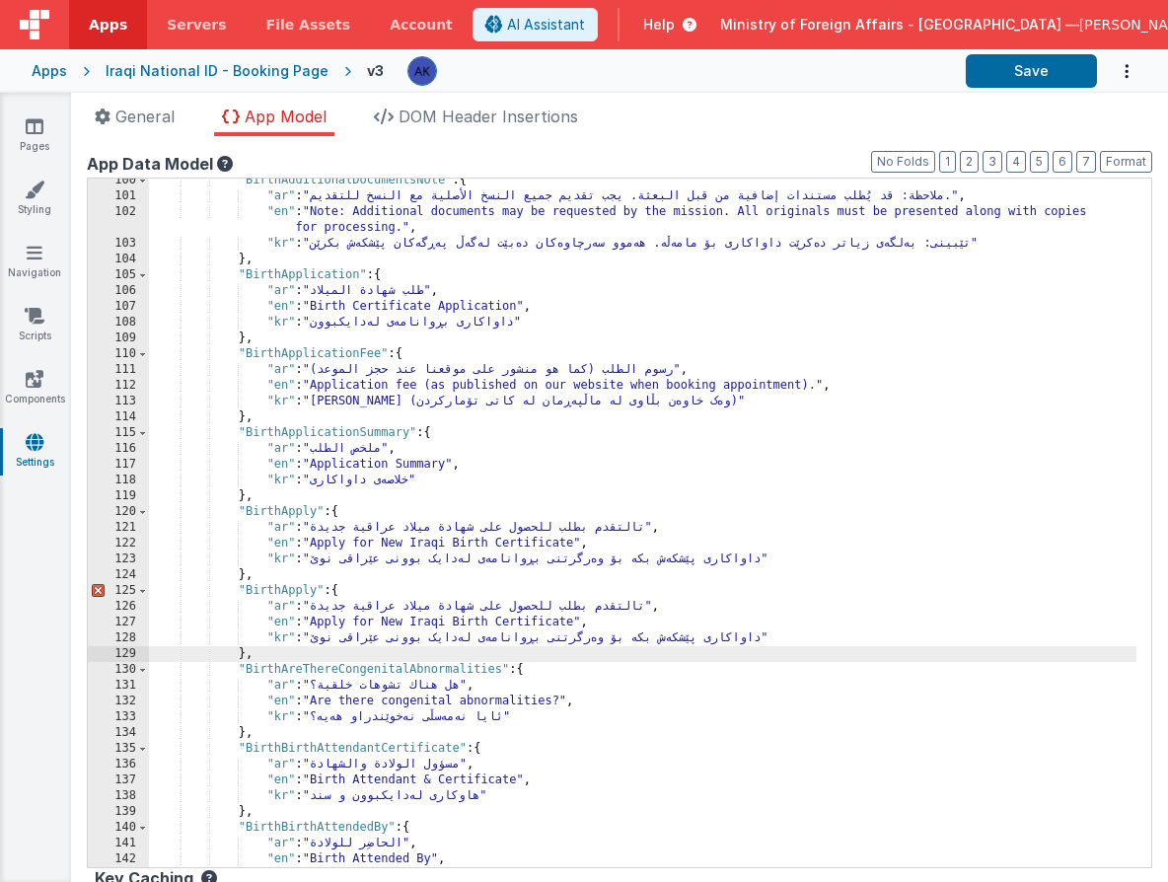
click at [272, 586] on div ""BirthAdditionalDocumentsNote" : { "ar" : "ملاحظة: قد يُطلب مستندات إضافية من ق…" at bounding box center [643, 533] width 988 height 720
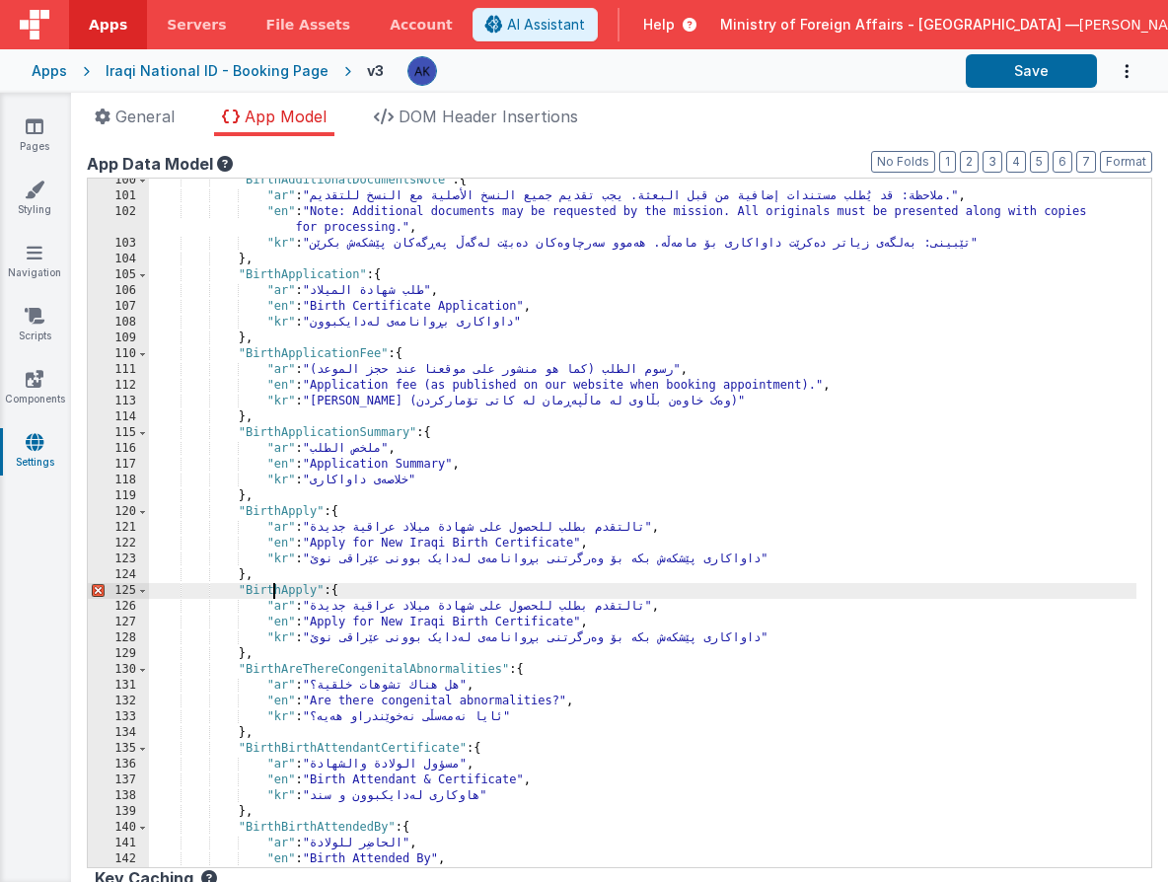
click at [271, 587] on div ""BirthAdditionalDocumentsNote" : { "ar" : "ملاحظة: قد يُطلب مستندات إضافية من ق…" at bounding box center [643, 533] width 988 height 720
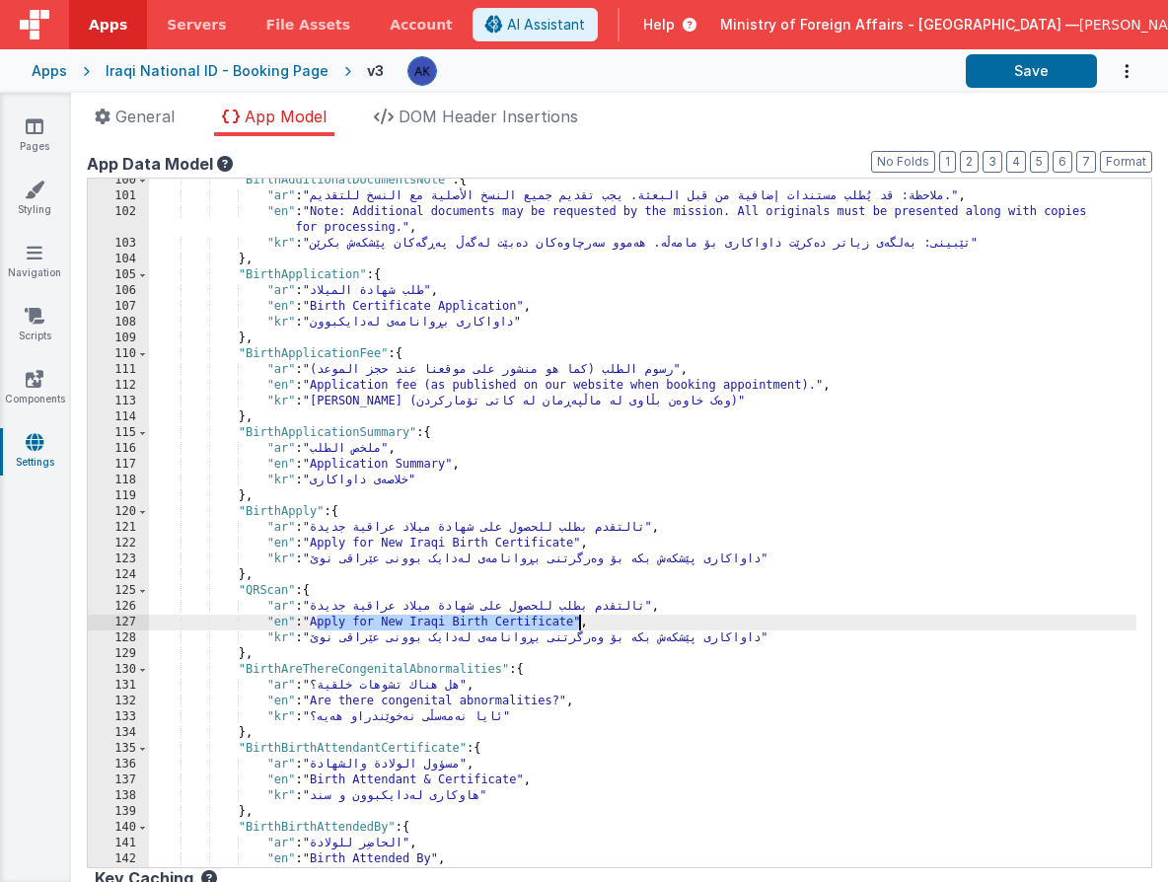
drag, startPoint x: 316, startPoint y: 623, endPoint x: 577, endPoint y: 625, distance: 261.5
click at [577, 625] on div ""BirthAdditionalDocumentsNote" : { "ar" : "ملاحظة: قد يُطلب مستندات إضافية من ق…" at bounding box center [643, 533] width 988 height 720
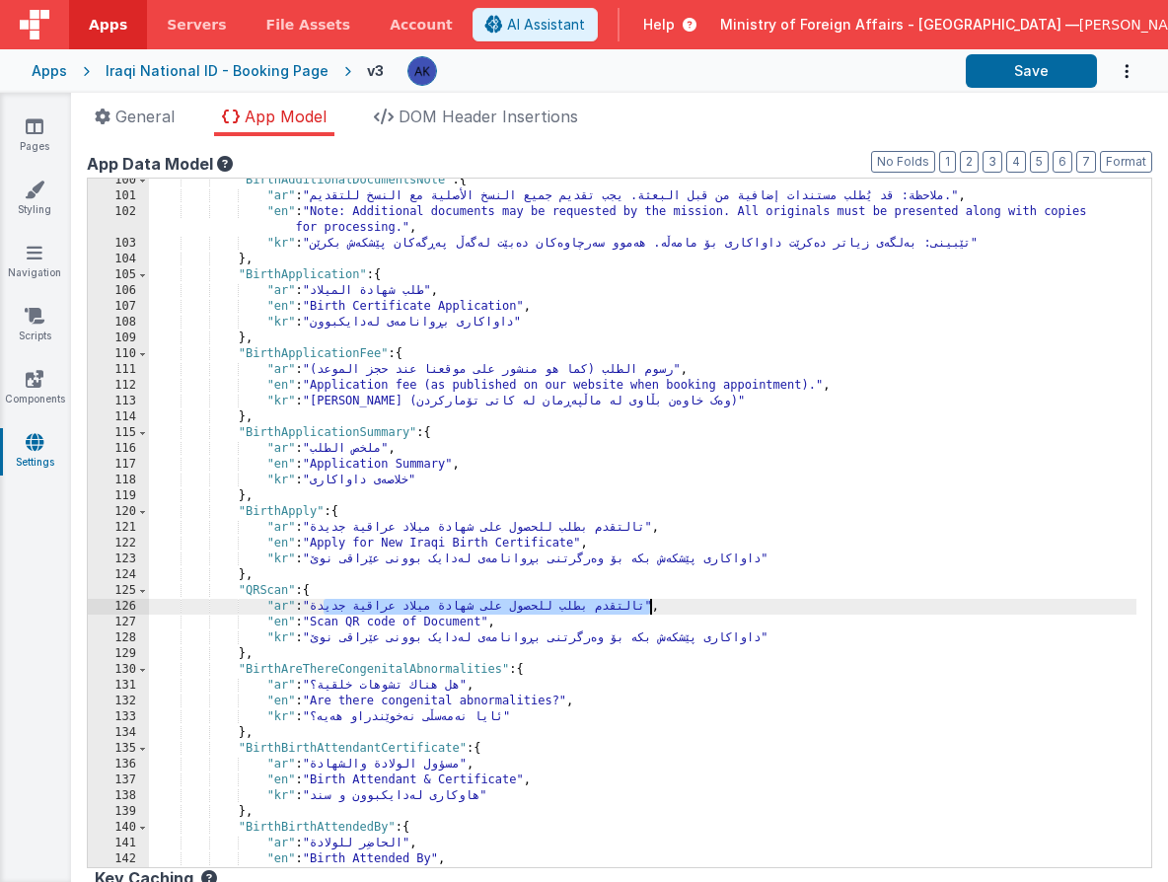
drag, startPoint x: 326, startPoint y: 608, endPoint x: 648, endPoint y: 606, distance: 322.6
click at [648, 606] on div ""BirthAdditionalDocumentsNote" : { "ar" : "ملاحظة: قد يُطلب مستندات إضافية من ق…" at bounding box center [643, 533] width 988 height 720
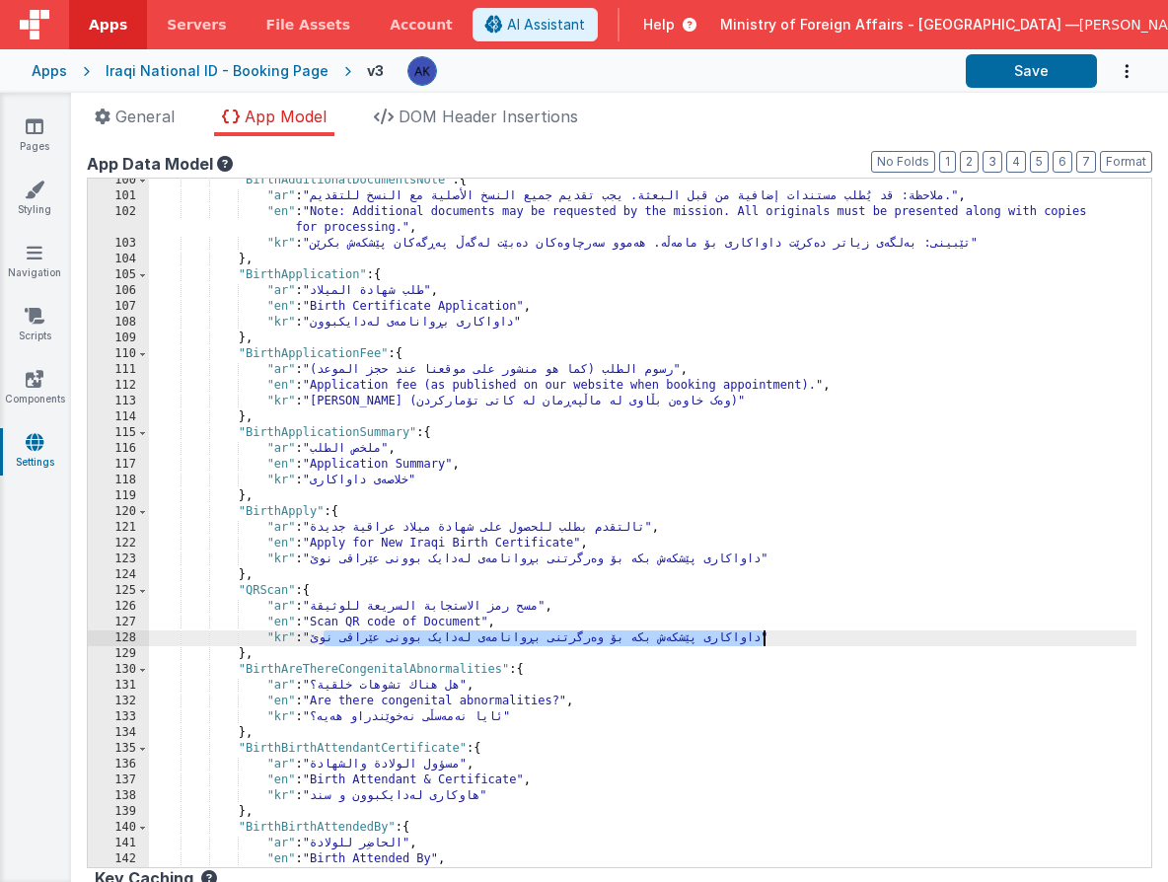
drag, startPoint x: 326, startPoint y: 636, endPoint x: 762, endPoint y: 637, distance: 436.1
click at [762, 637] on div ""BirthAdditionalDocumentsNote" : { "ar" : "ملاحظة: قد يُطلب مستندات إضافية من ق…" at bounding box center [643, 533] width 988 height 720
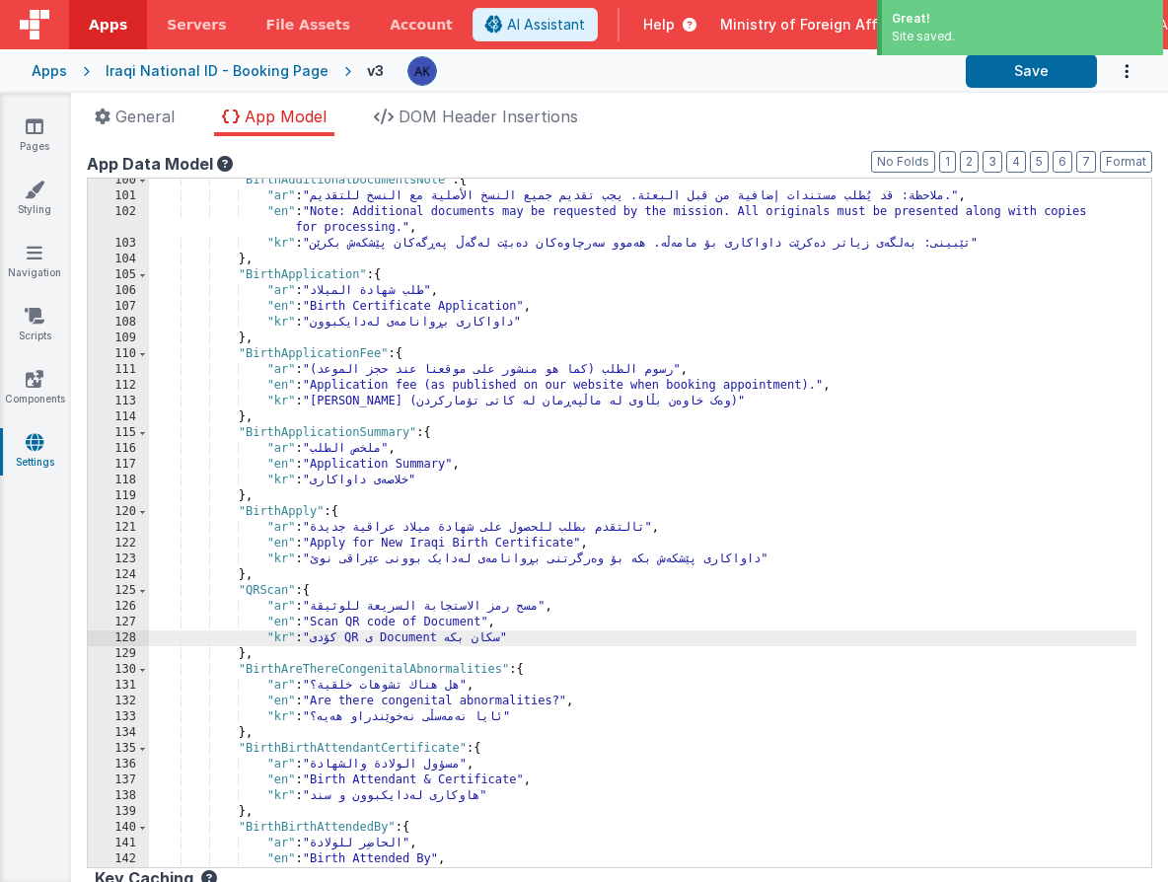
click at [264, 588] on div ""BirthAdditionalDocumentsNote" : { "ar" : "ملاحظة: قد يُطلب مستندات إضافية من ق…" at bounding box center [643, 533] width 988 height 720
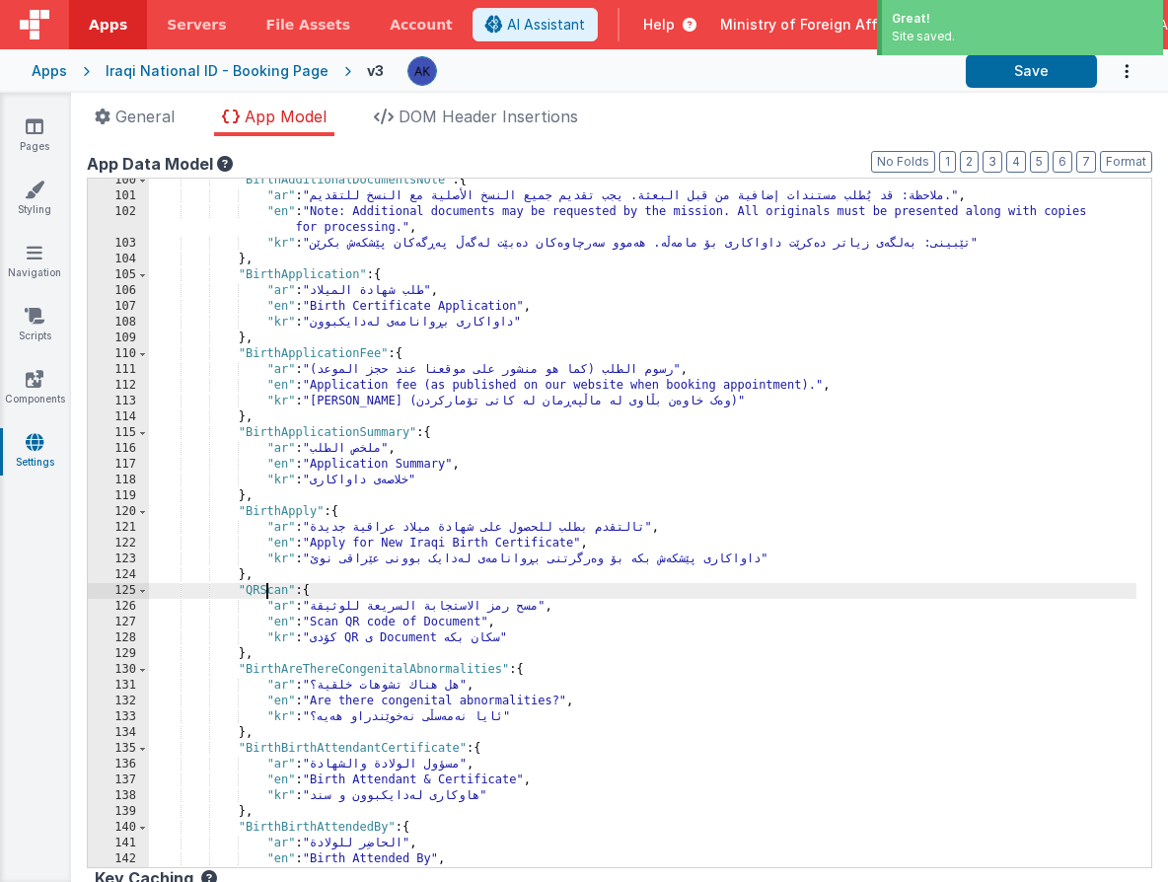
click at [264, 588] on div ""BirthAdditionalDocumentsNote" : { "ar" : "ملاحظة: قد يُطلب مستندات إضافية من ق…" at bounding box center [643, 533] width 988 height 720
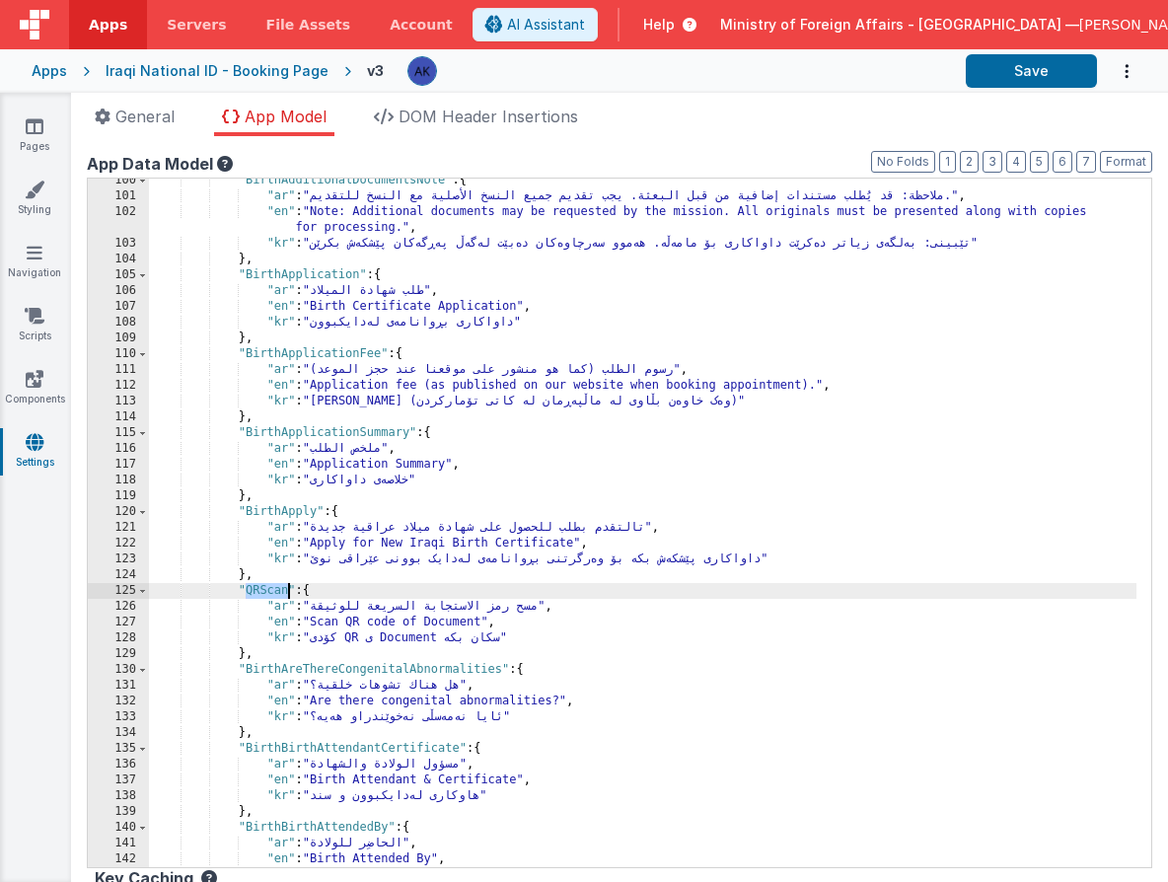
click at [246, 598] on div ""BirthAdditionalDocumentsNote" : { "ar" : "ملاحظة: قد يُطلب مستندات إضافية من ق…" at bounding box center [643, 533] width 988 height 720
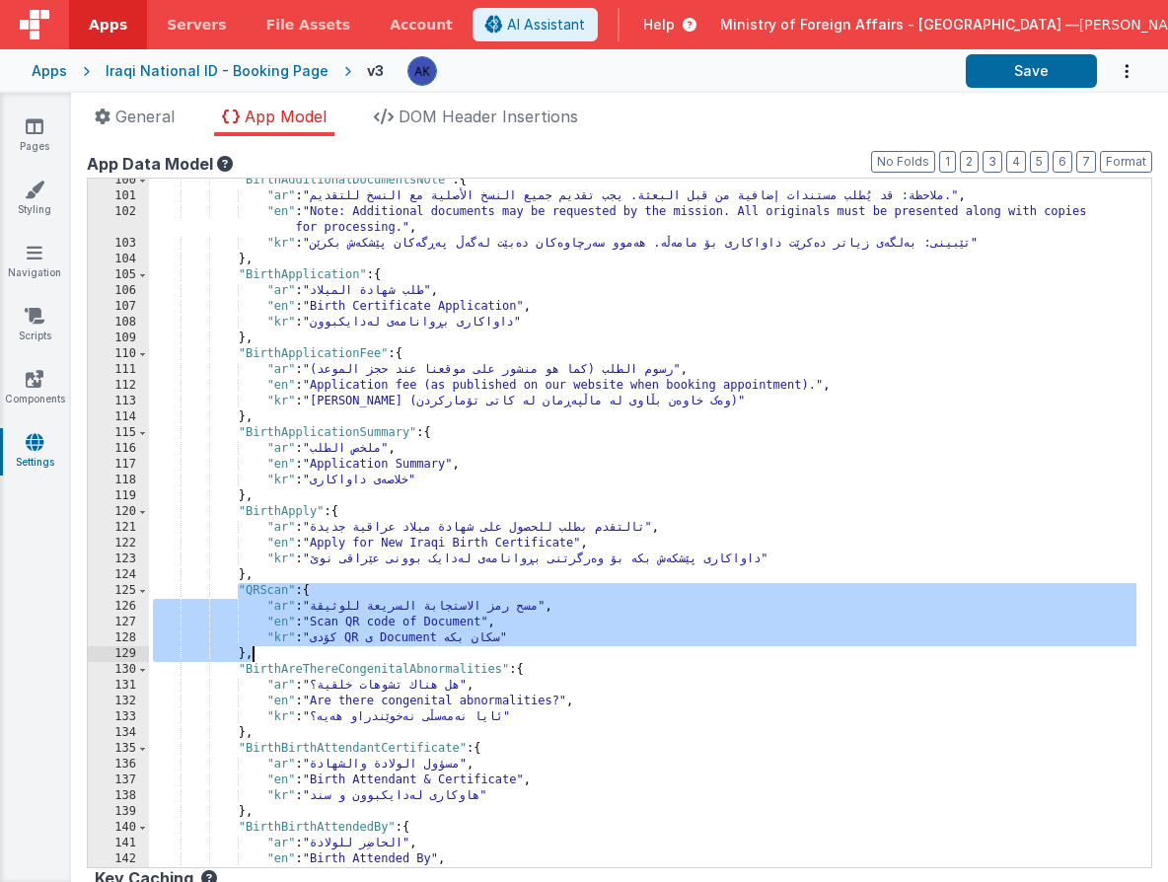
drag, startPoint x: 240, startPoint y: 591, endPoint x: 316, endPoint y: 647, distance: 94.5
click at [316, 647] on div ""BirthAdditionalDocumentsNote" : { "ar" : "ملاحظة: قد يُطلب مستندات إضافية من ق…" at bounding box center [643, 533] width 988 height 720
click at [311, 650] on div ""BirthAdditionalDocumentsNote" : { "ar" : "ملاحظة: قد يُطلب مستندات إضافية من ق…" at bounding box center [643, 533] width 988 height 720
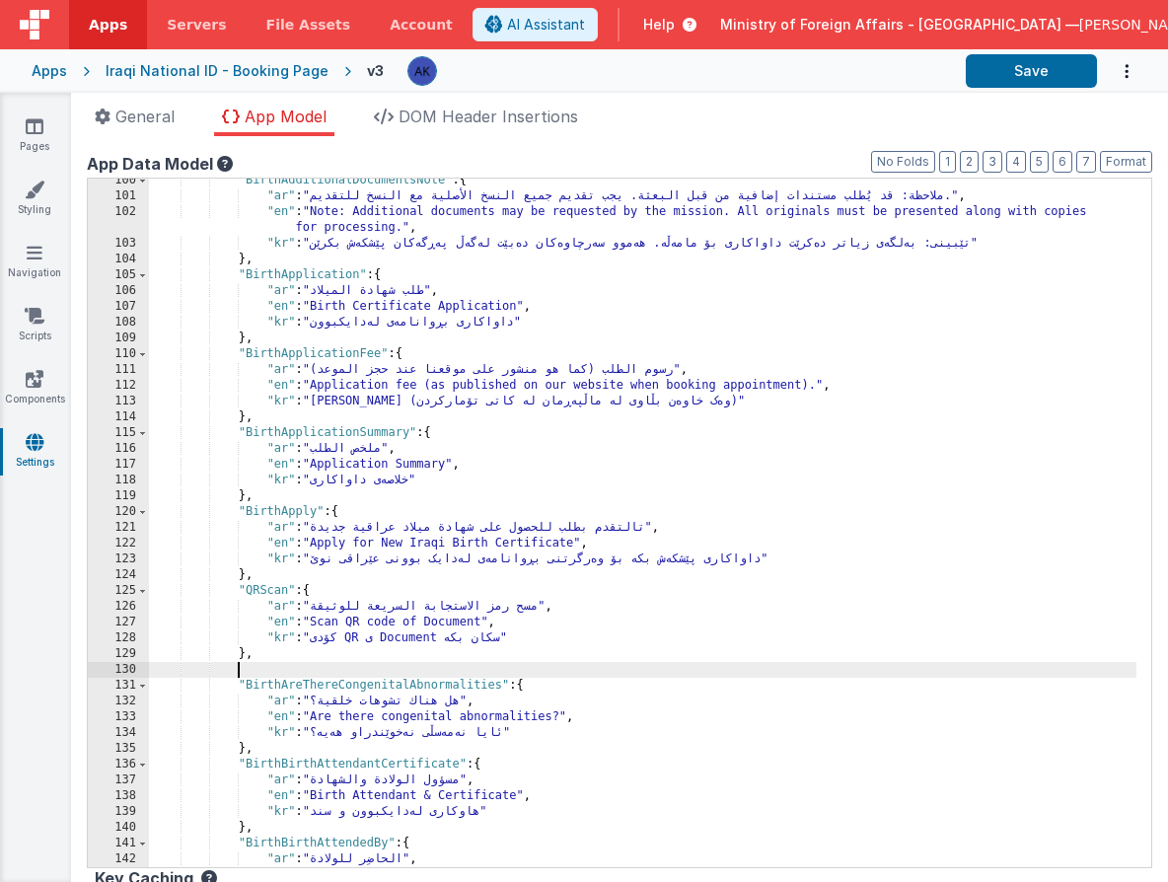
paste textarea
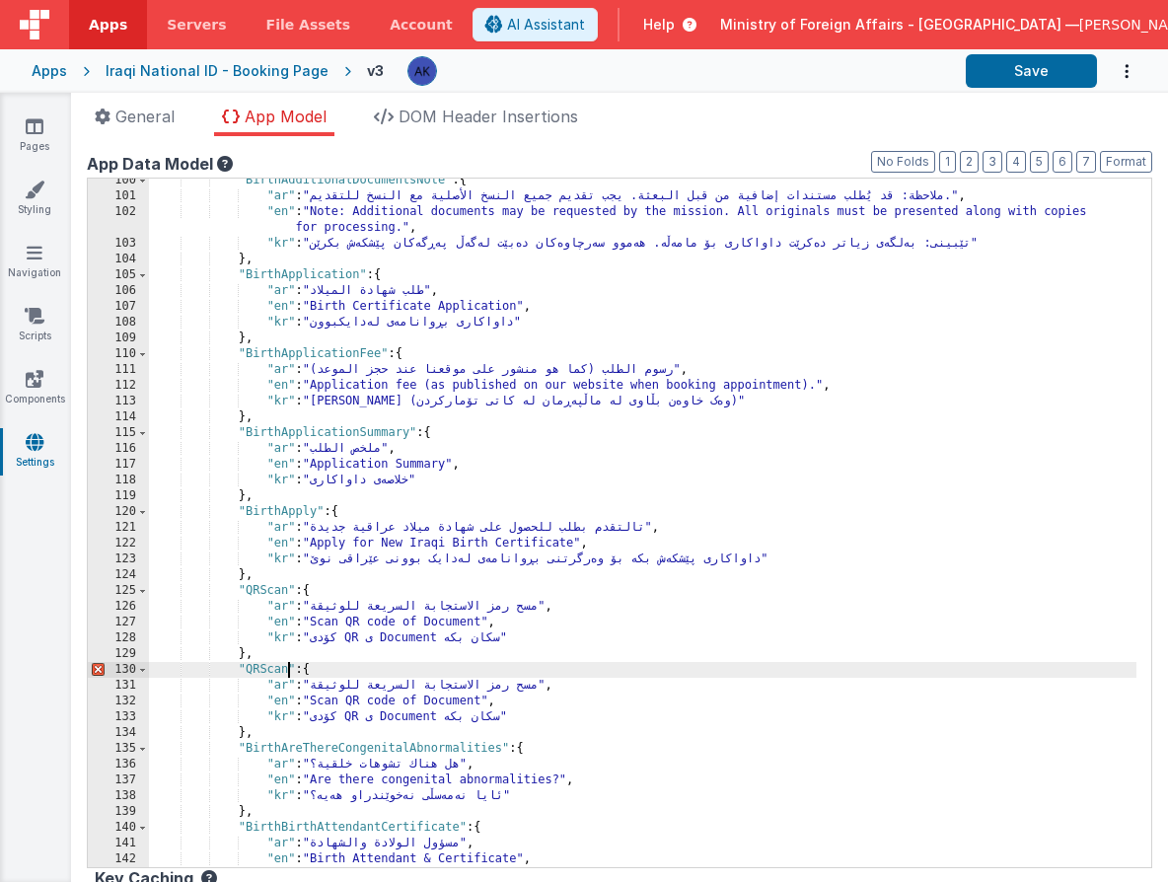
click at [286, 669] on div ""BirthAdditionalDocumentsNote" : { "ar" : "ملاحظة: قد يُطلب مستندات إضافية من ق…" at bounding box center [643, 533] width 988 height 720
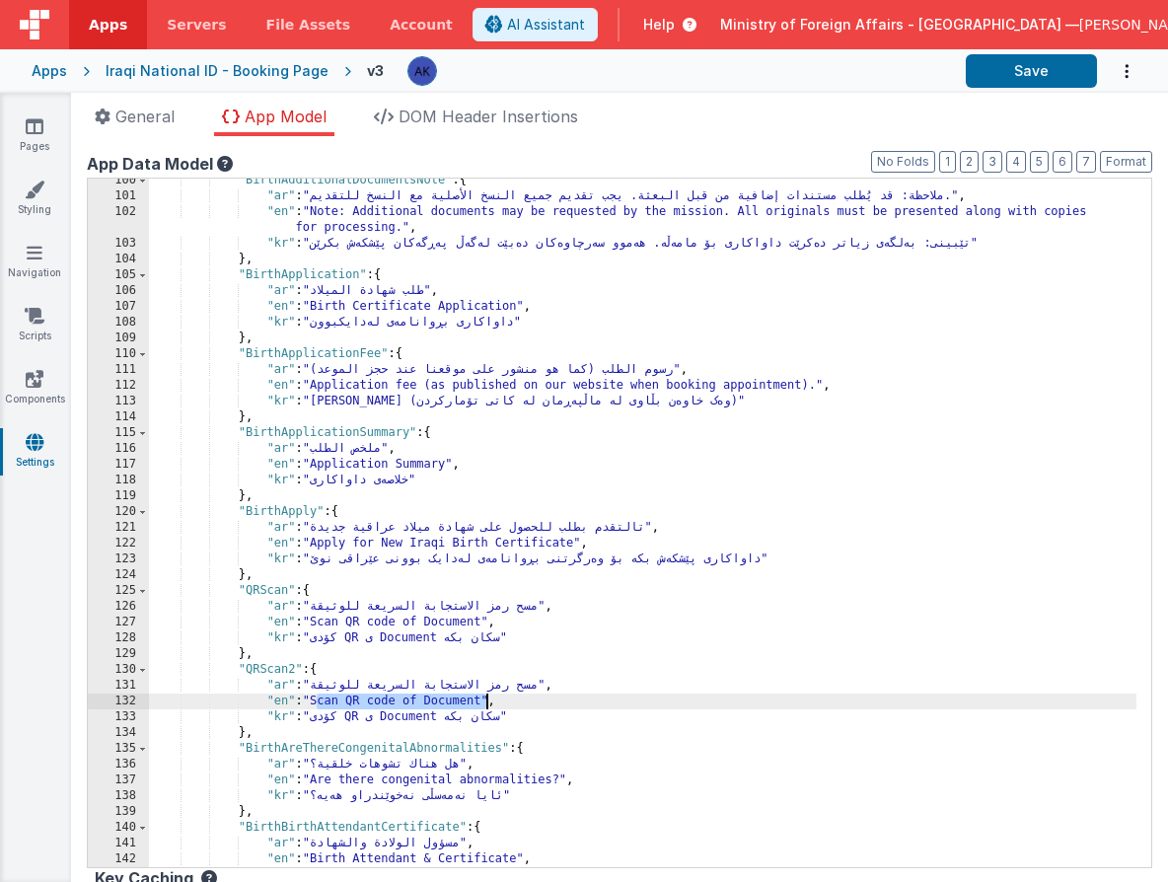
drag, startPoint x: 317, startPoint y: 701, endPoint x: 483, endPoint y: 701, distance: 166.7
click at [483, 701] on div ""BirthAdditionalDocumentsNote" : { "ar" : "ملاحظة: قد يُطلب مستندات إضافية من ق…" at bounding box center [643, 533] width 988 height 720
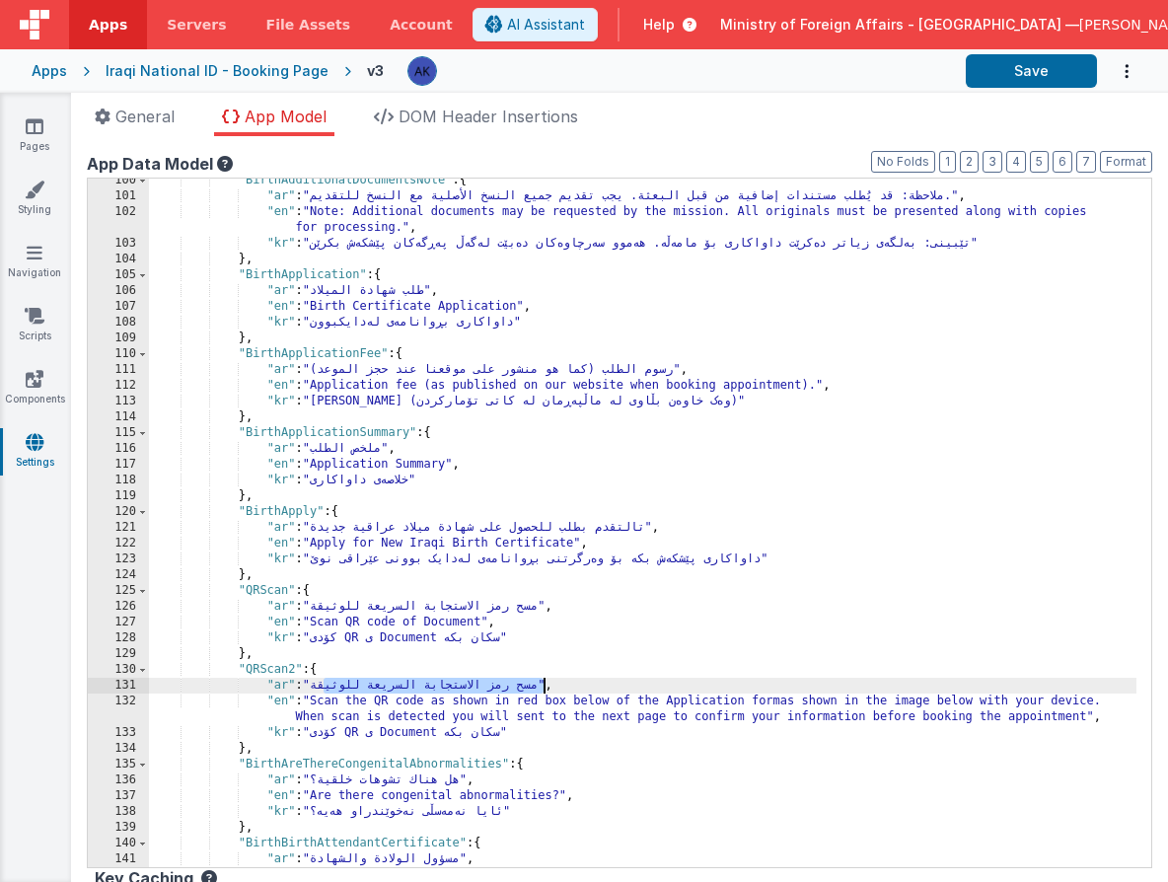
drag, startPoint x: 321, startPoint y: 690, endPoint x: 542, endPoint y: 691, distance: 221.0
click at [542, 691] on div ""BirthAdditionalDocumentsNote" : { "ar" : "ملاحظة: قد يُطلب مستندات إضافية من ق…" at bounding box center [643, 533] width 988 height 720
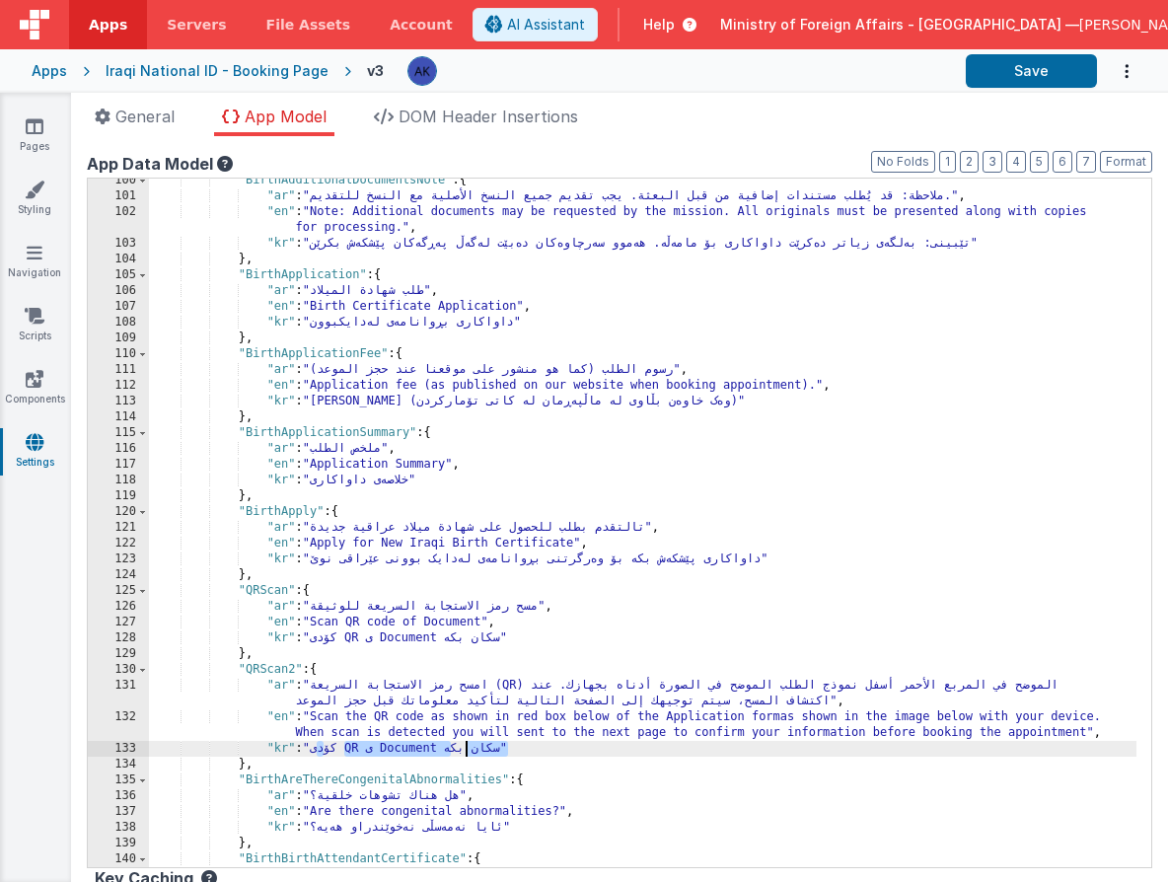
drag, startPoint x: 323, startPoint y: 749, endPoint x: 467, endPoint y: 753, distance: 144.1
click at [467, 753] on div ""BirthAdditionalDocumentsNote" : { "ar" : "ملاحظة: قد يُطلب مستندات إضافية من ق…" at bounding box center [643, 533] width 988 height 720
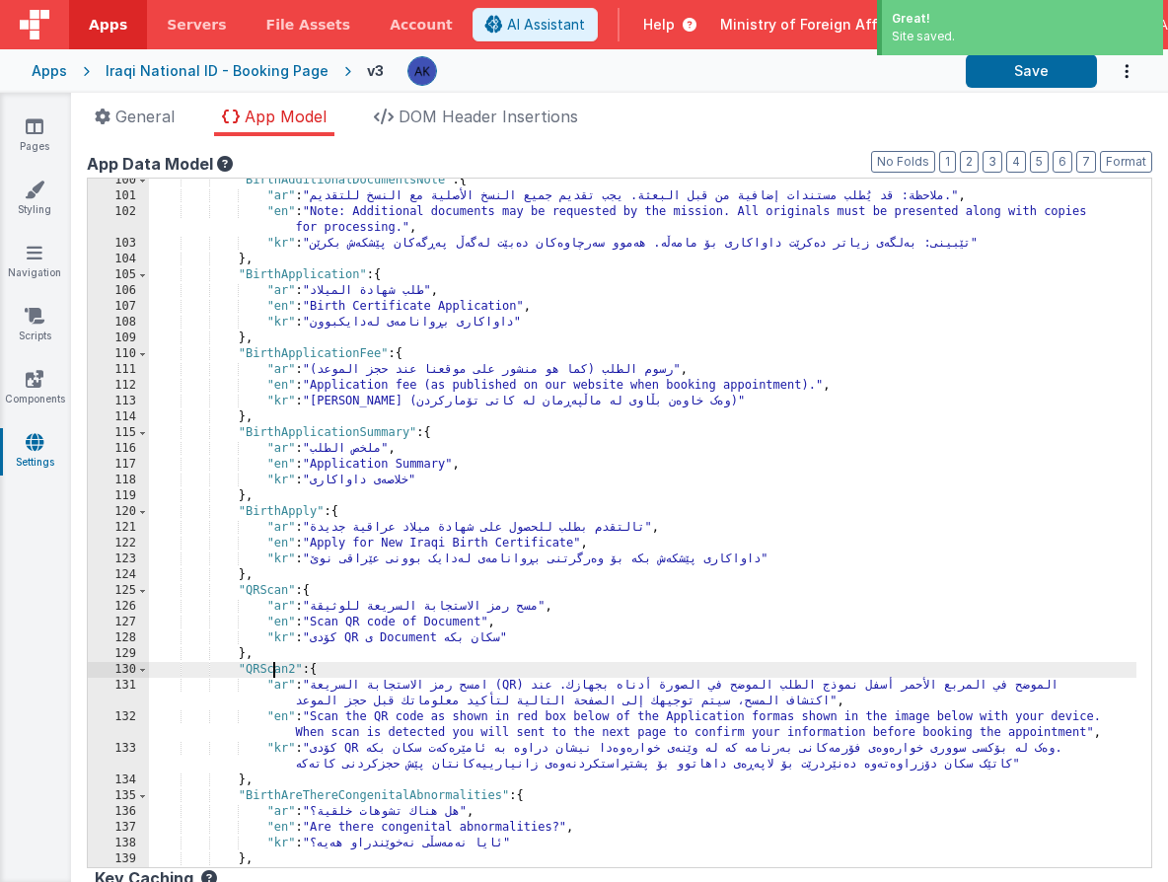
click at [272, 672] on div ""BirthAdditionalDocumentsNote" : { "ar" : "ملاحظة: قد يُطلب مستندات إضافية من ق…" at bounding box center [643, 533] width 988 height 720
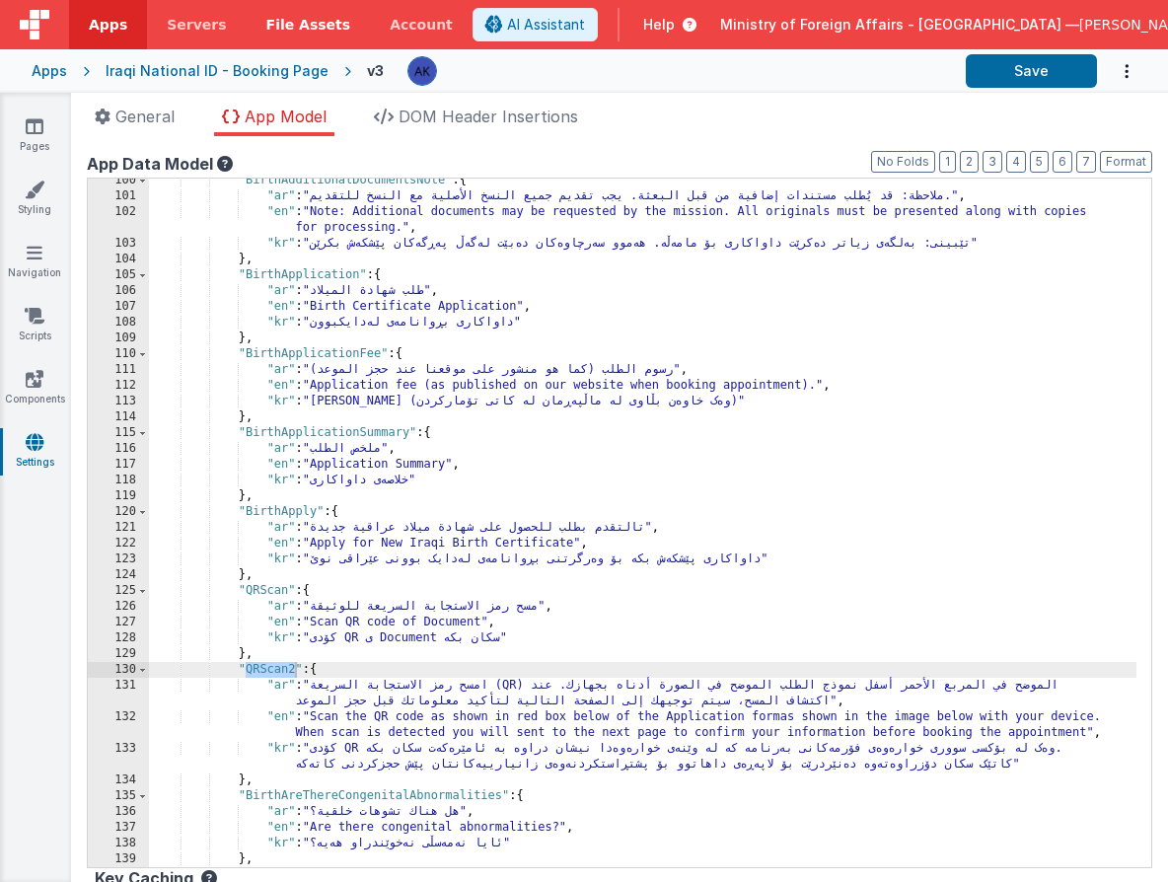
click at [293, 30] on span "File Assets" at bounding box center [308, 25] width 85 height 20
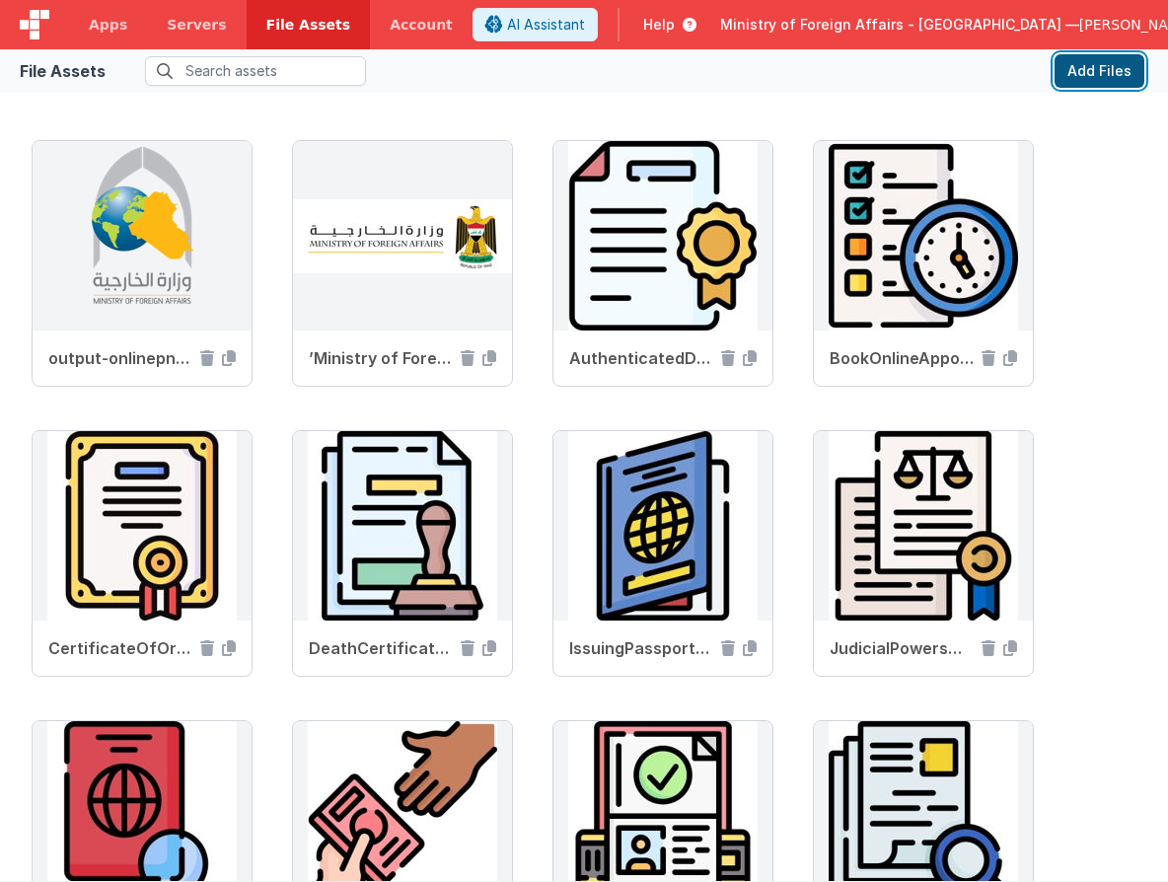
click at [1105, 68] on button "Add Files" at bounding box center [1100, 71] width 90 height 34
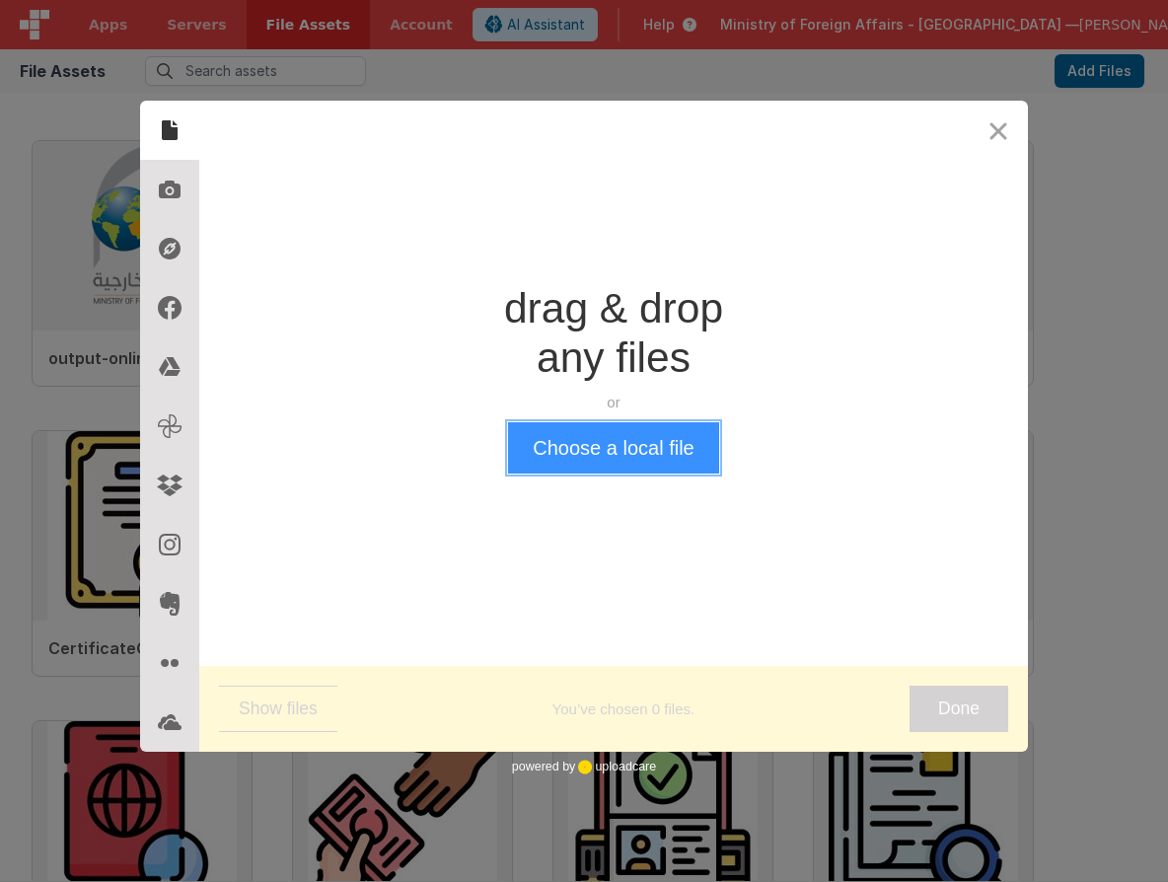
click at [617, 452] on button "Choose a local file" at bounding box center [613, 447] width 210 height 51
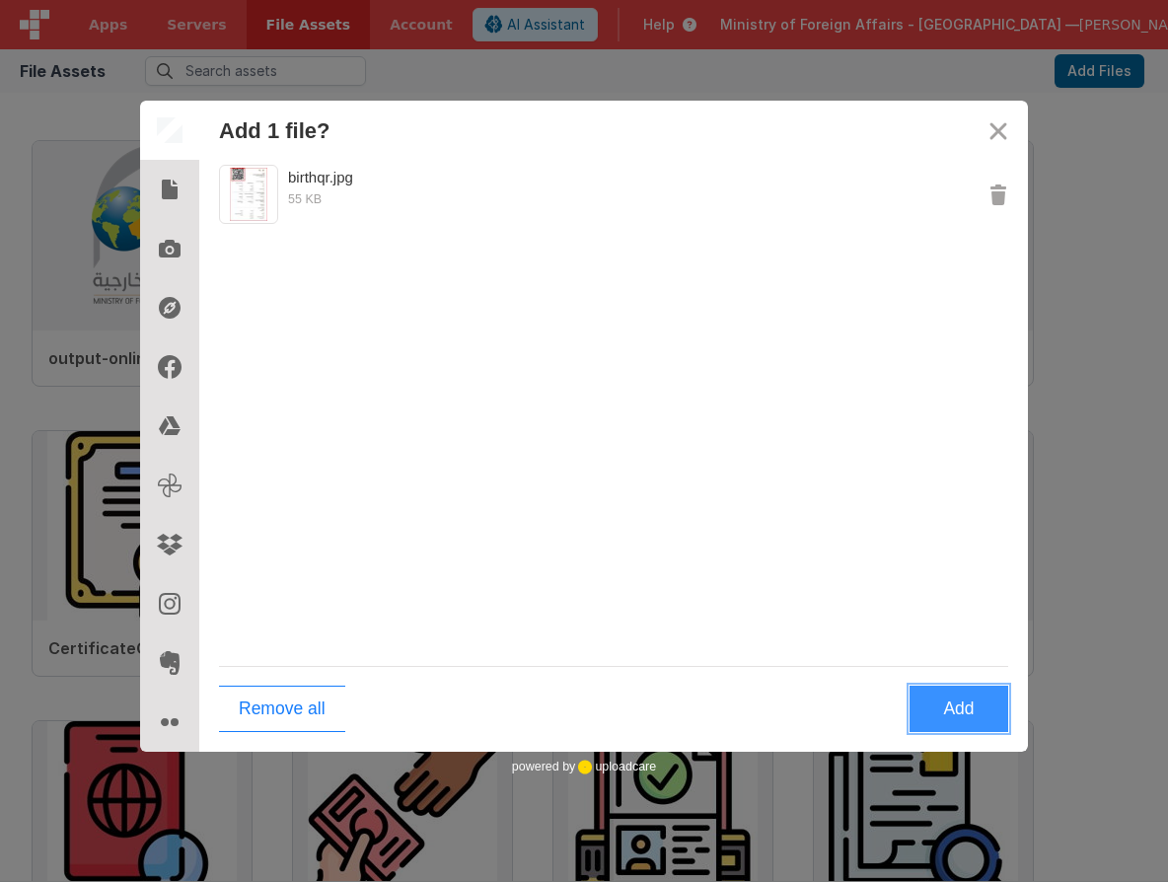
click at [961, 717] on button "Add" at bounding box center [959, 709] width 99 height 46
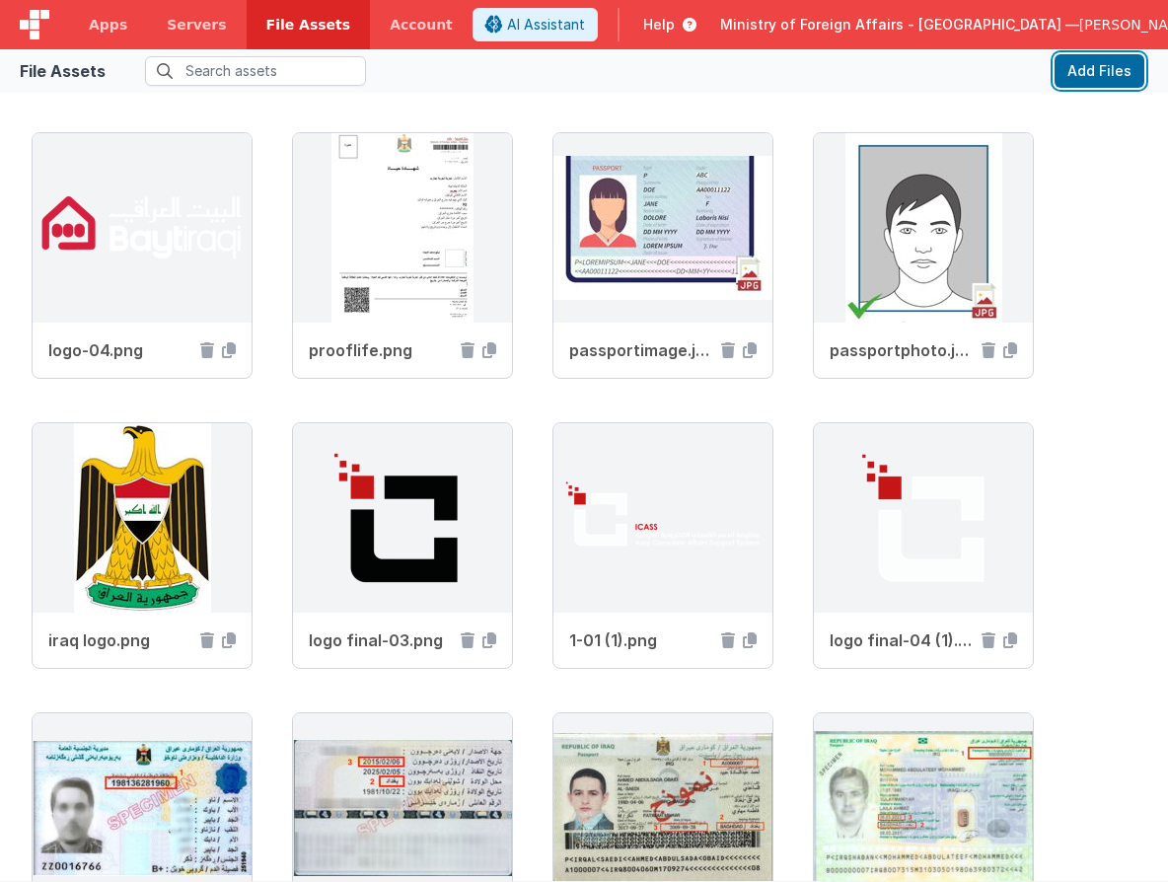
scroll to position [2850, 0]
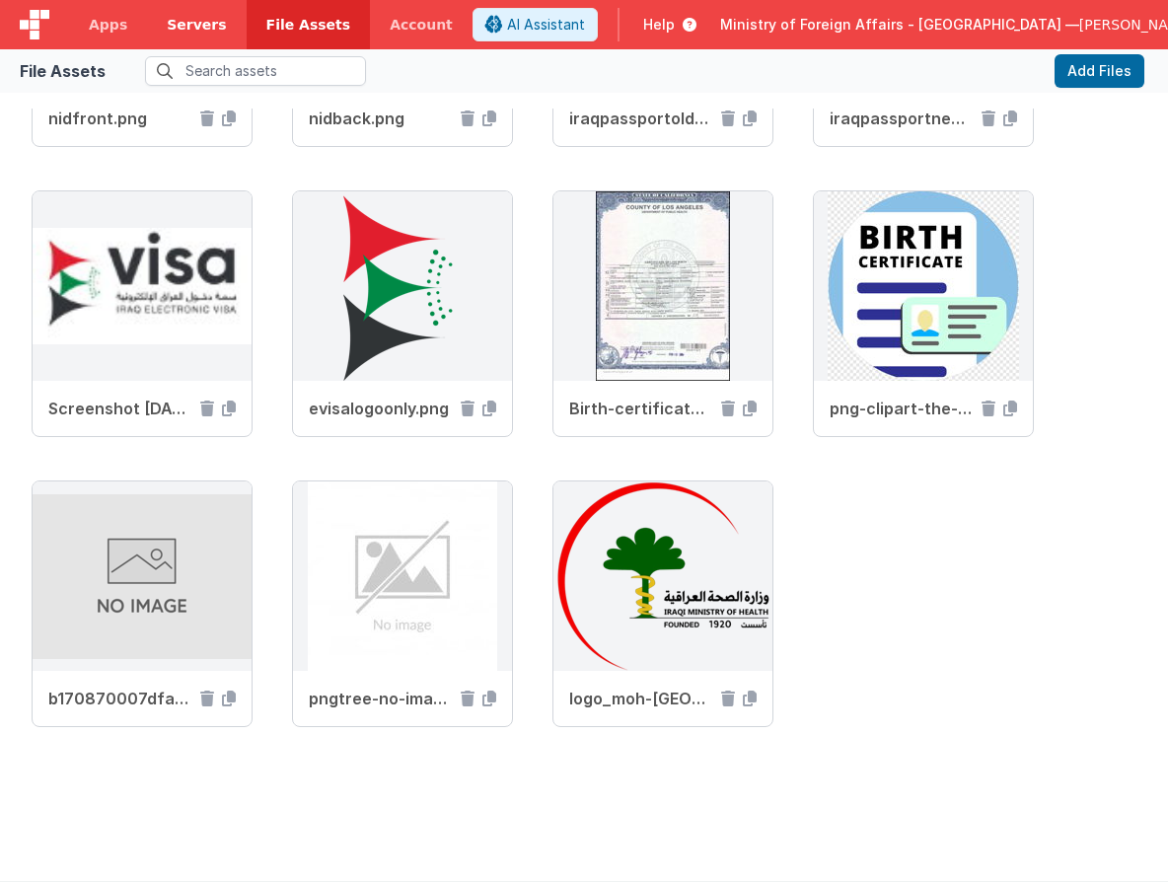
click at [207, 26] on span "Servers" at bounding box center [196, 25] width 59 height 20
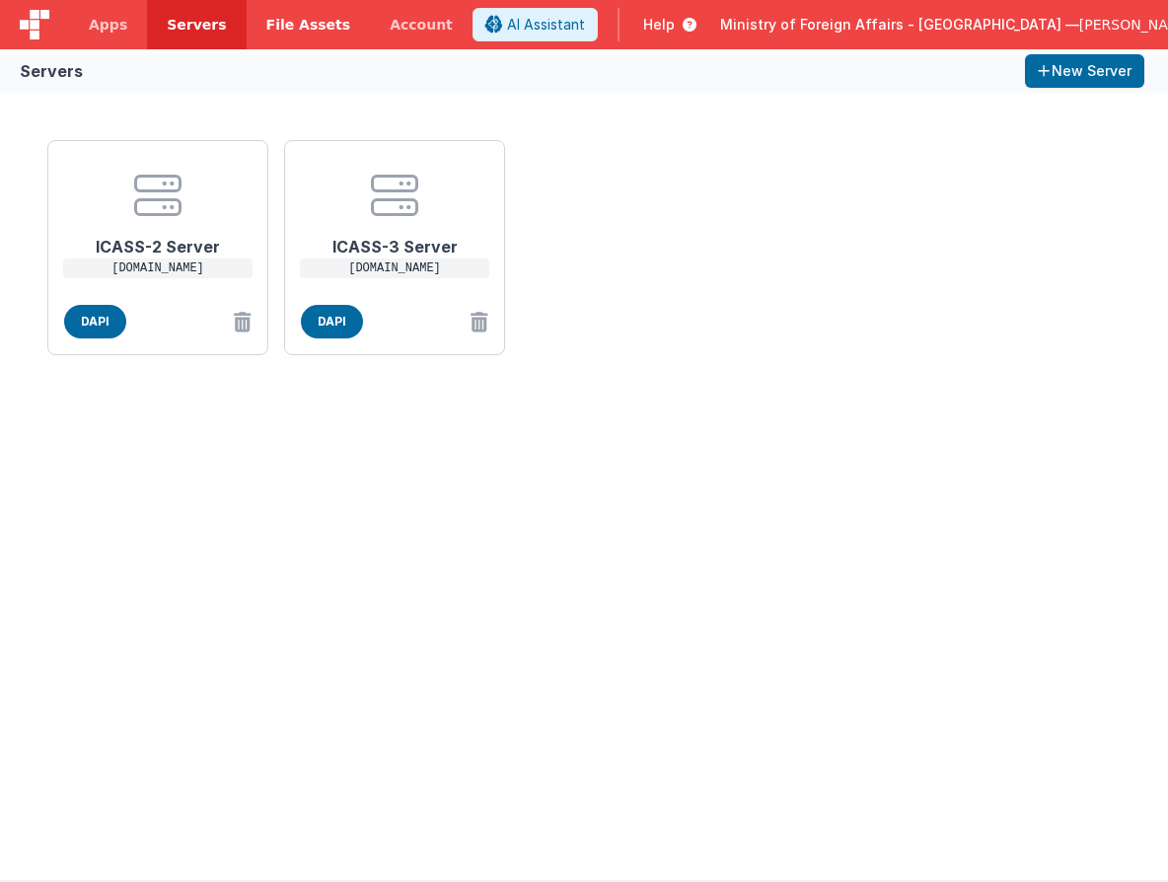
click at [266, 26] on span "File Assets" at bounding box center [308, 25] width 85 height 20
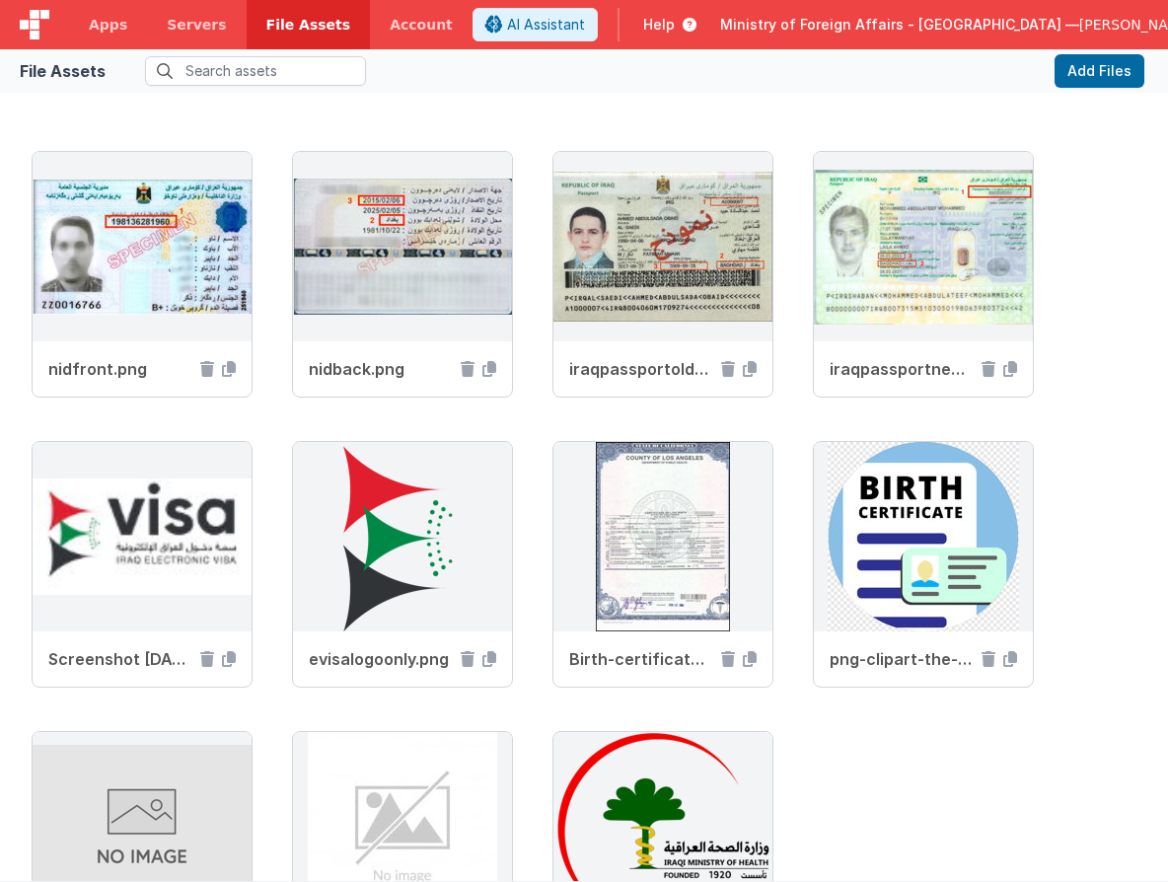
scroll to position [2850, 0]
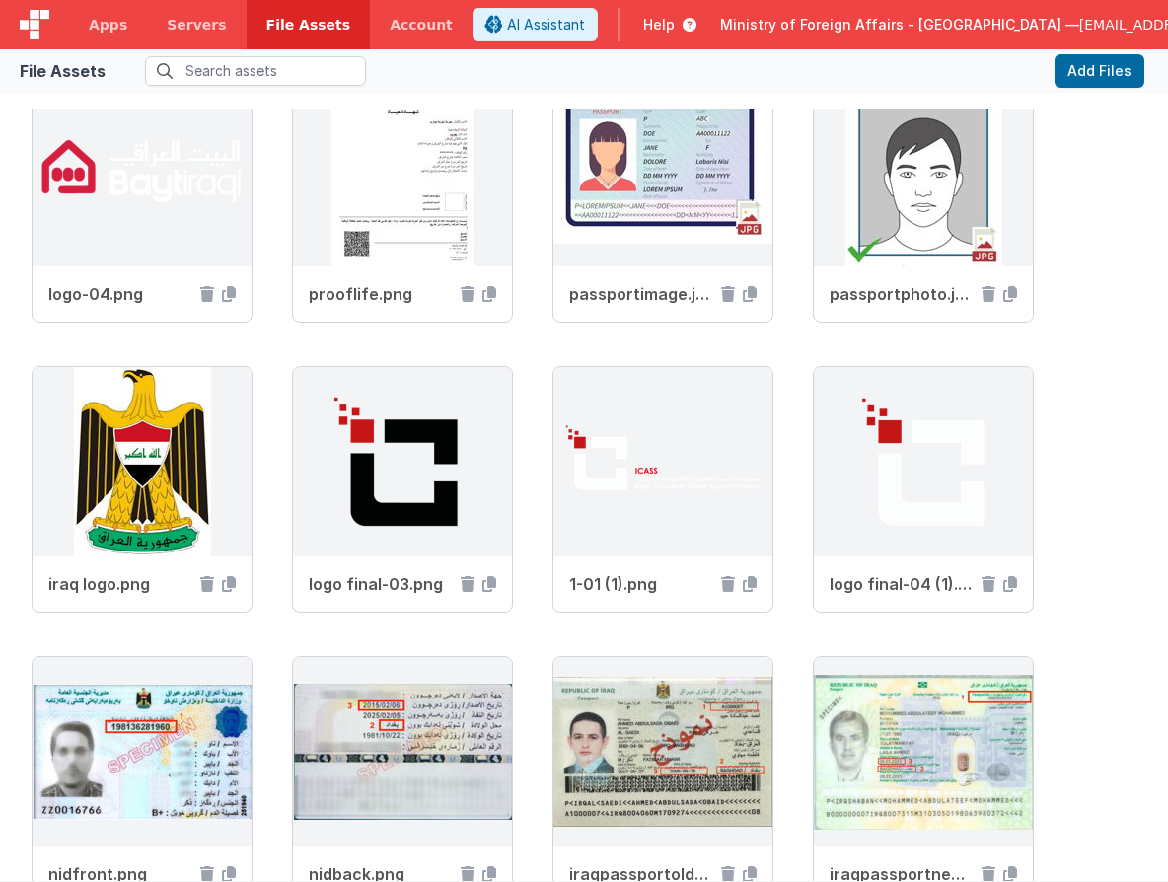
scroll to position [2850, 0]
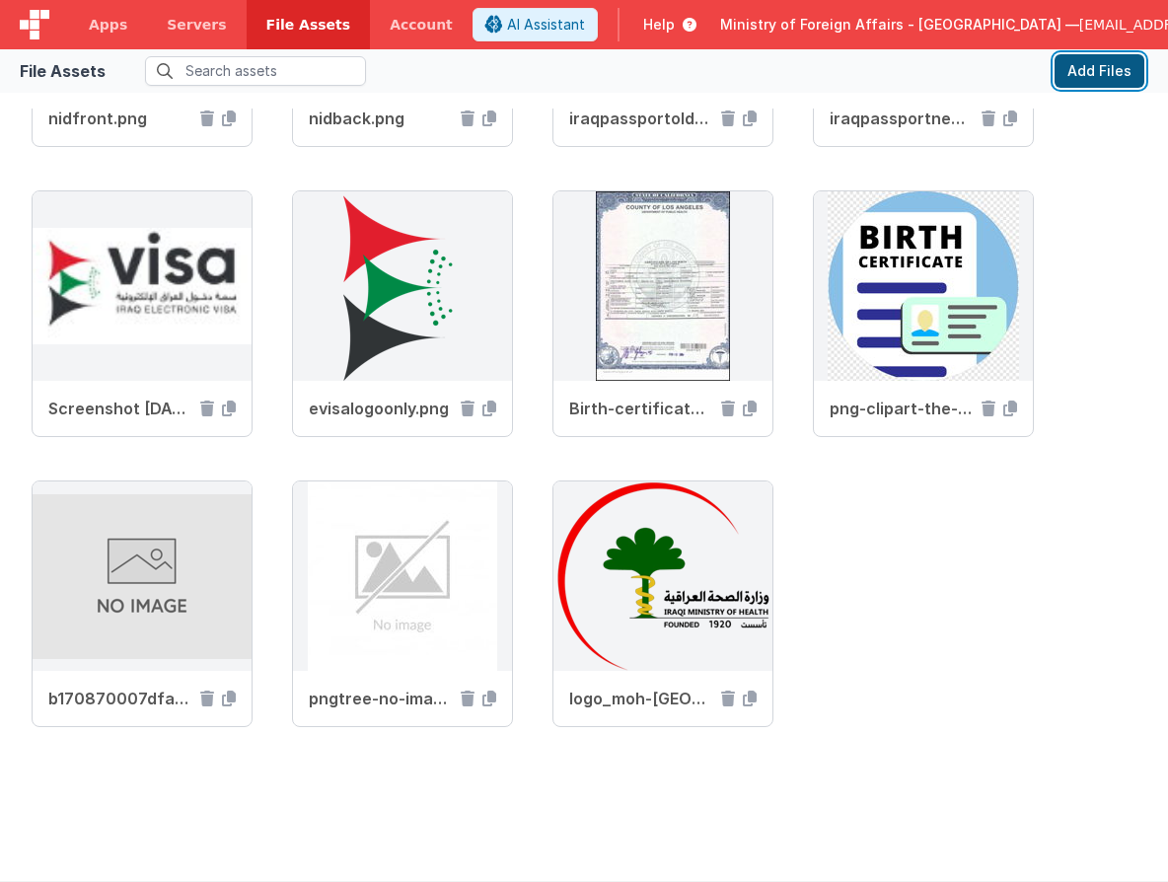
click at [1100, 77] on button "Add Files" at bounding box center [1100, 71] width 90 height 34
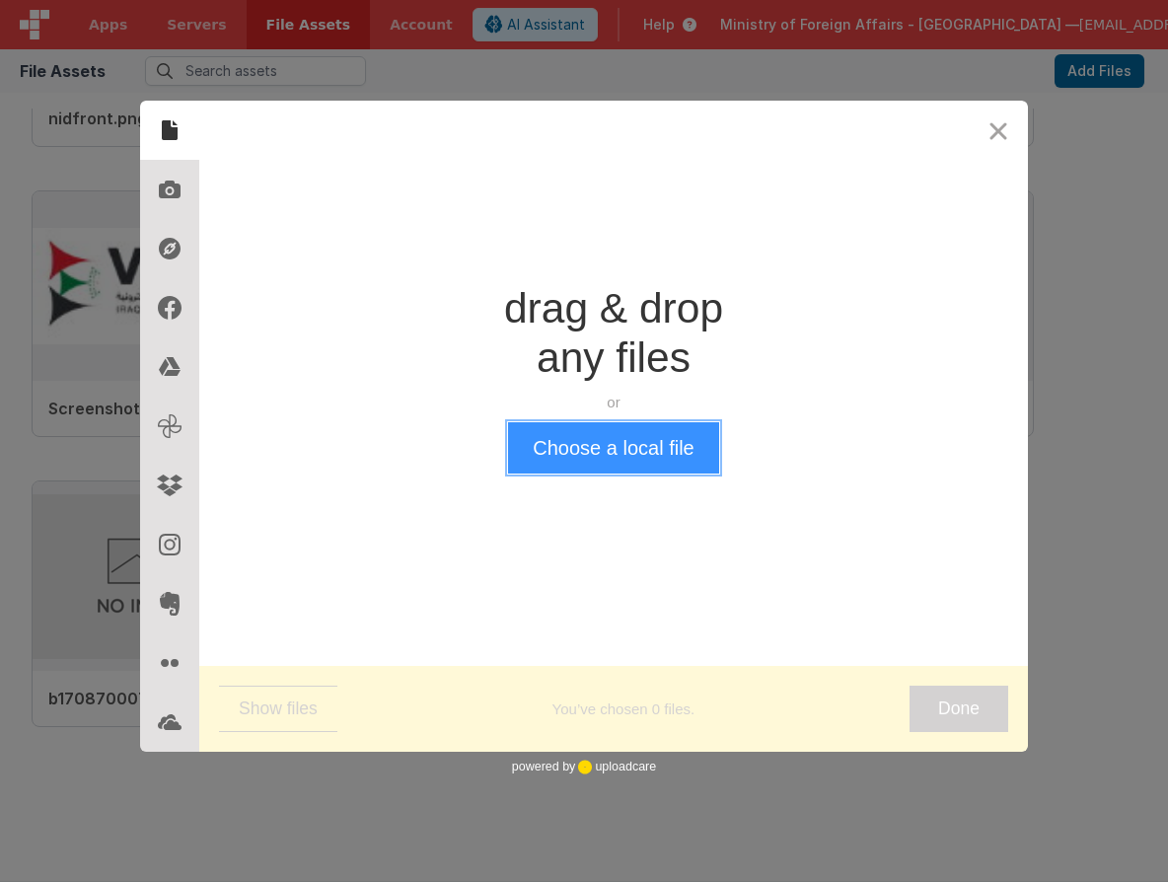
click at [697, 442] on button "Choose a local file" at bounding box center [613, 447] width 210 height 51
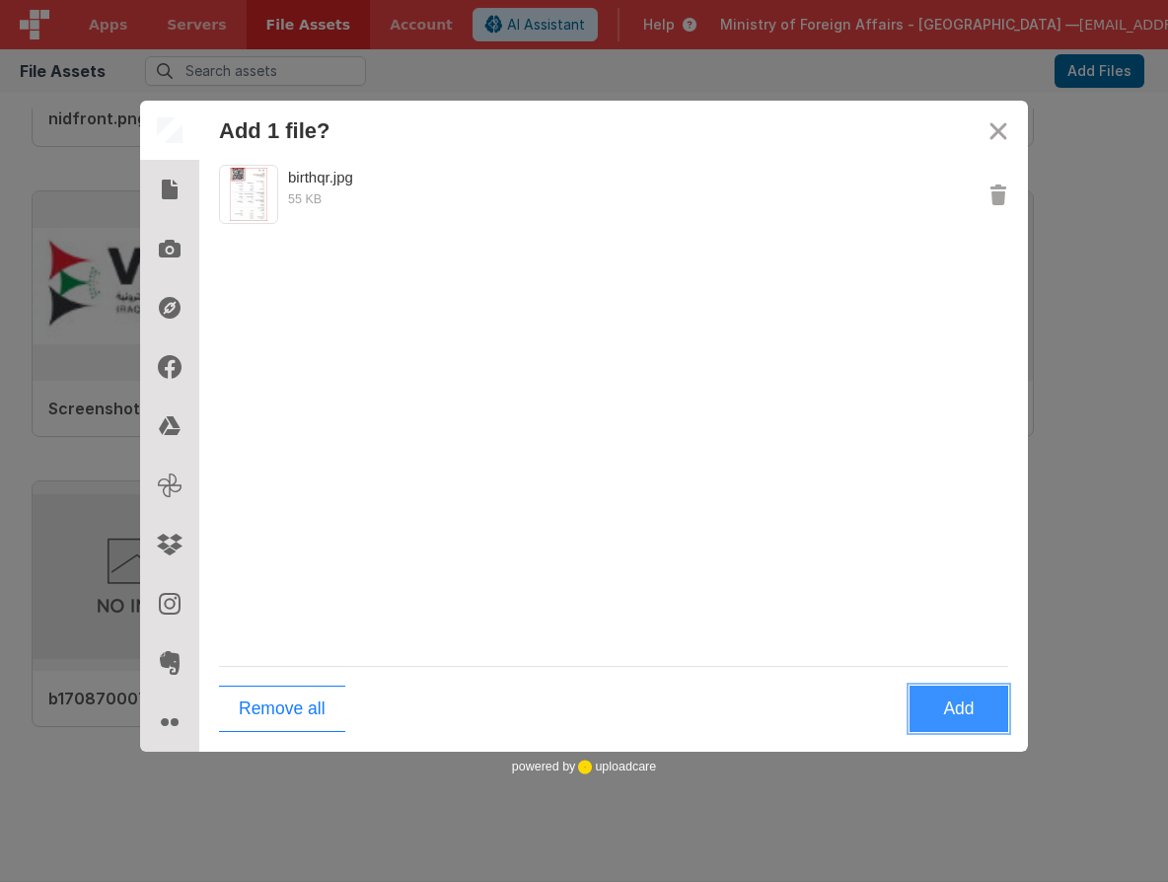
click at [985, 713] on button "Add" at bounding box center [959, 709] width 99 height 46
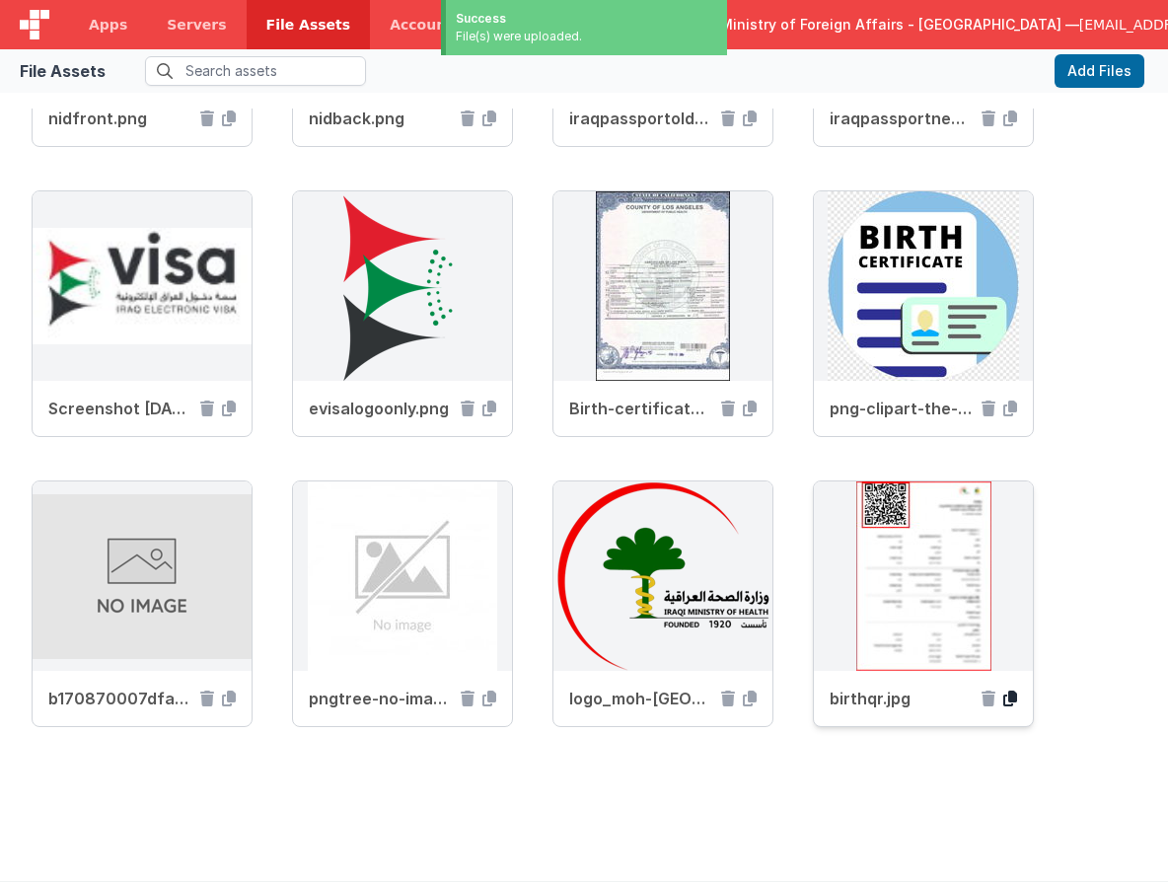
click at [1008, 697] on icon at bounding box center [1010, 699] width 14 height 16
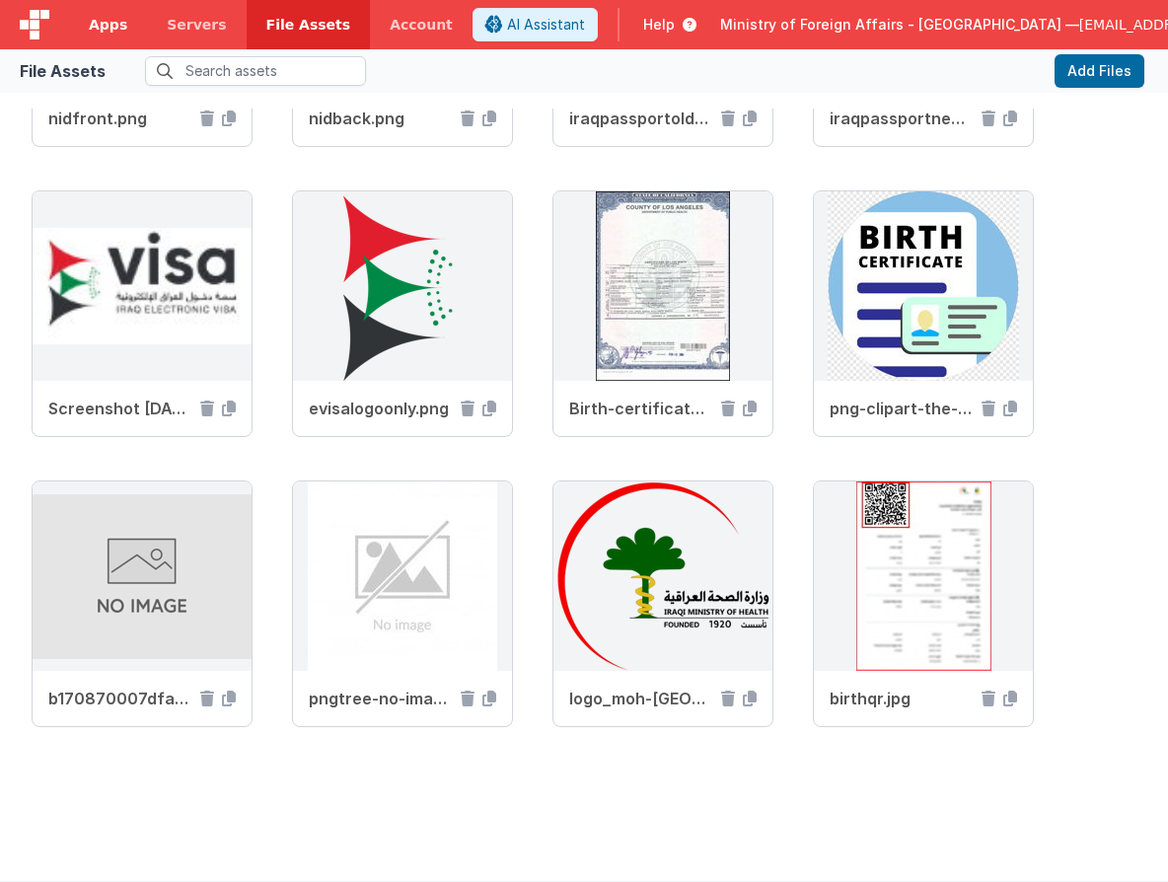
click at [113, 18] on span "Apps" at bounding box center [108, 25] width 38 height 20
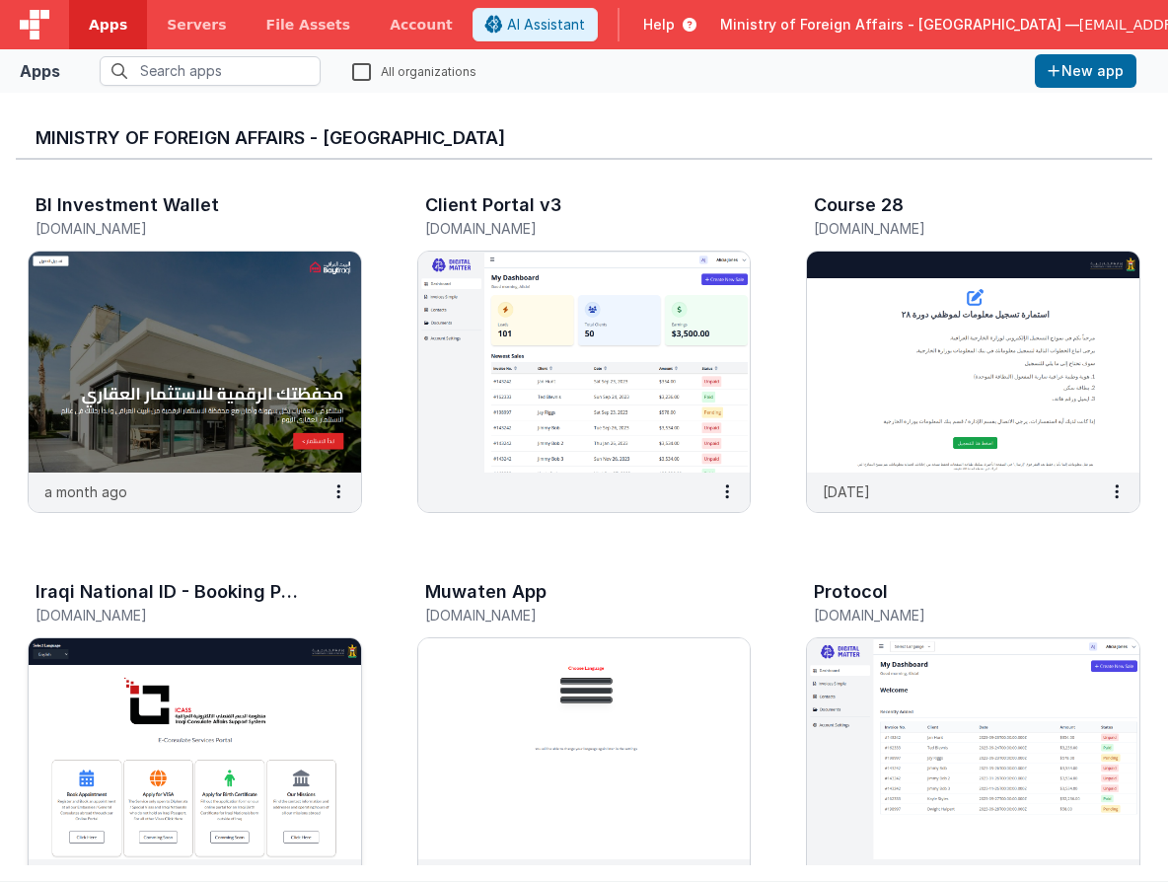
click at [233, 680] on img at bounding box center [195, 748] width 332 height 221
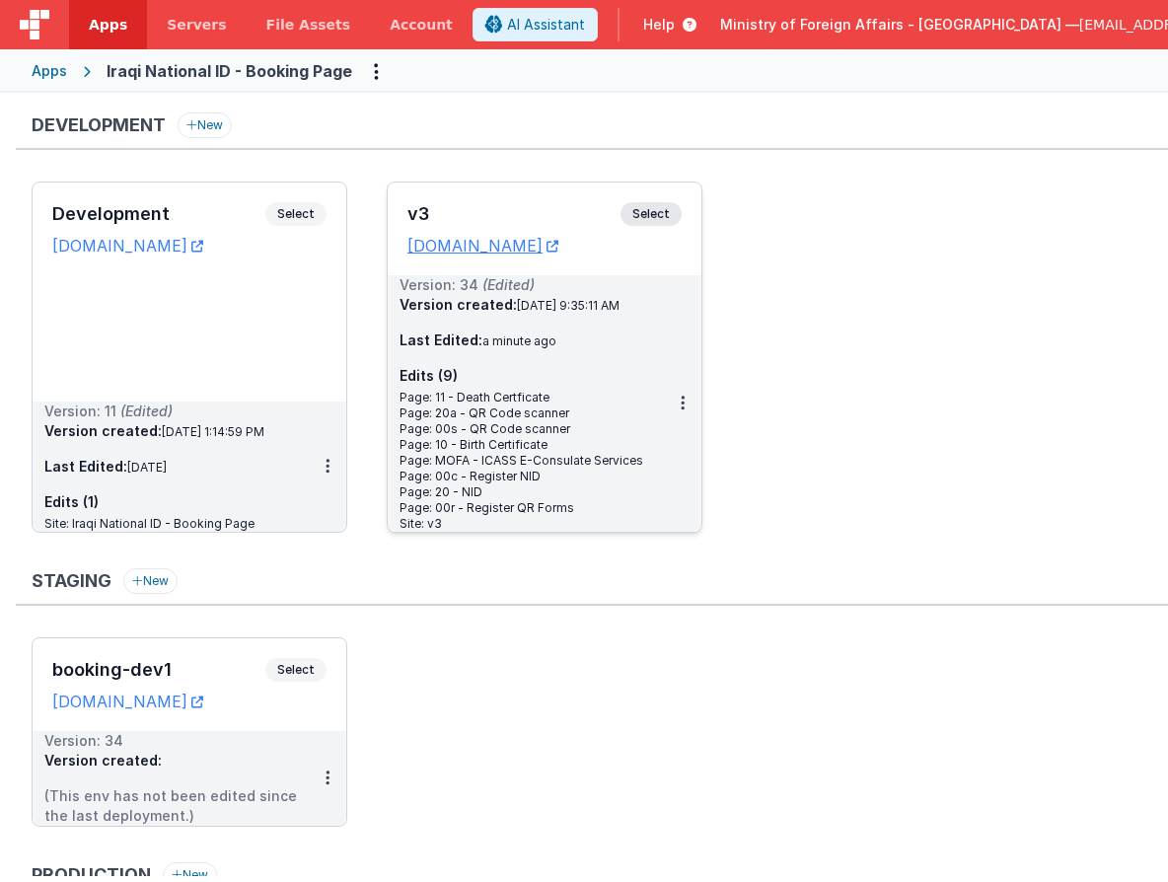
click at [654, 203] on span "Select" at bounding box center [651, 214] width 61 height 24
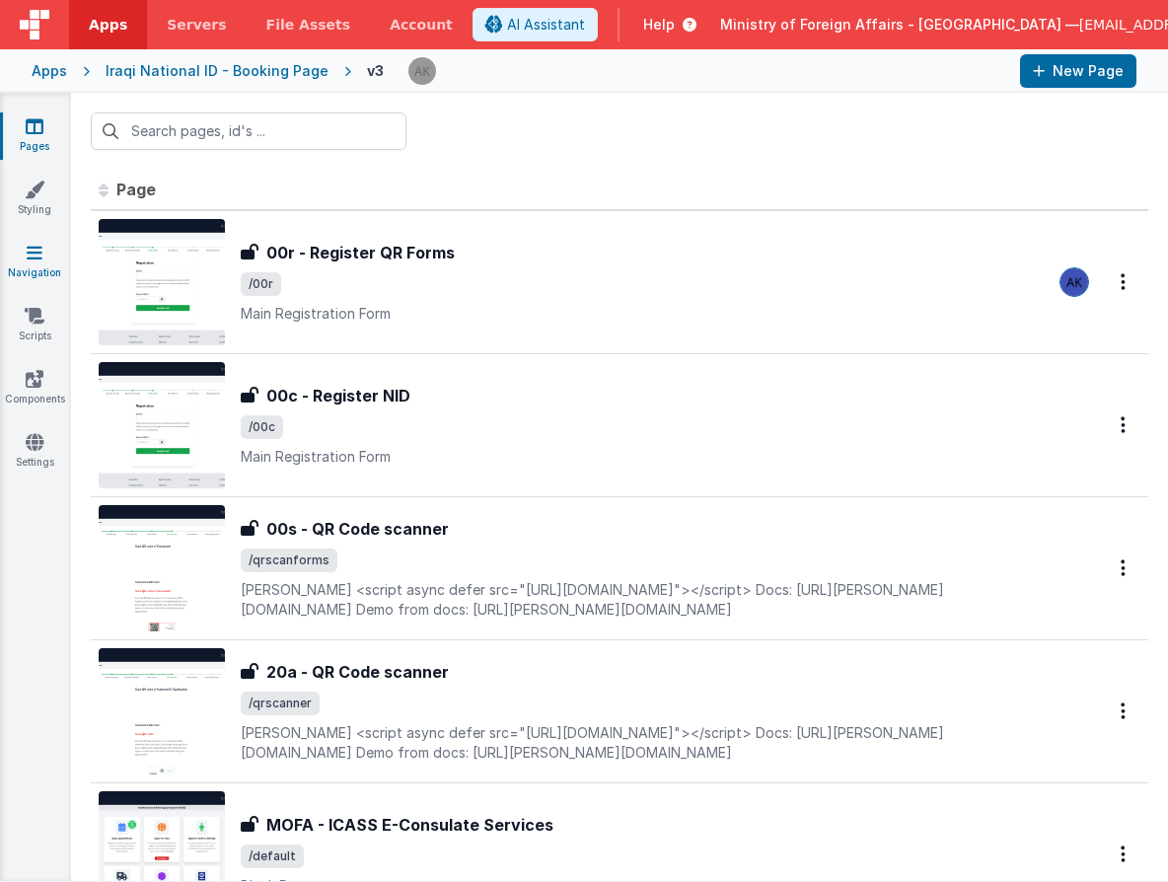
click at [44, 266] on link "Navigation" at bounding box center [34, 262] width 71 height 39
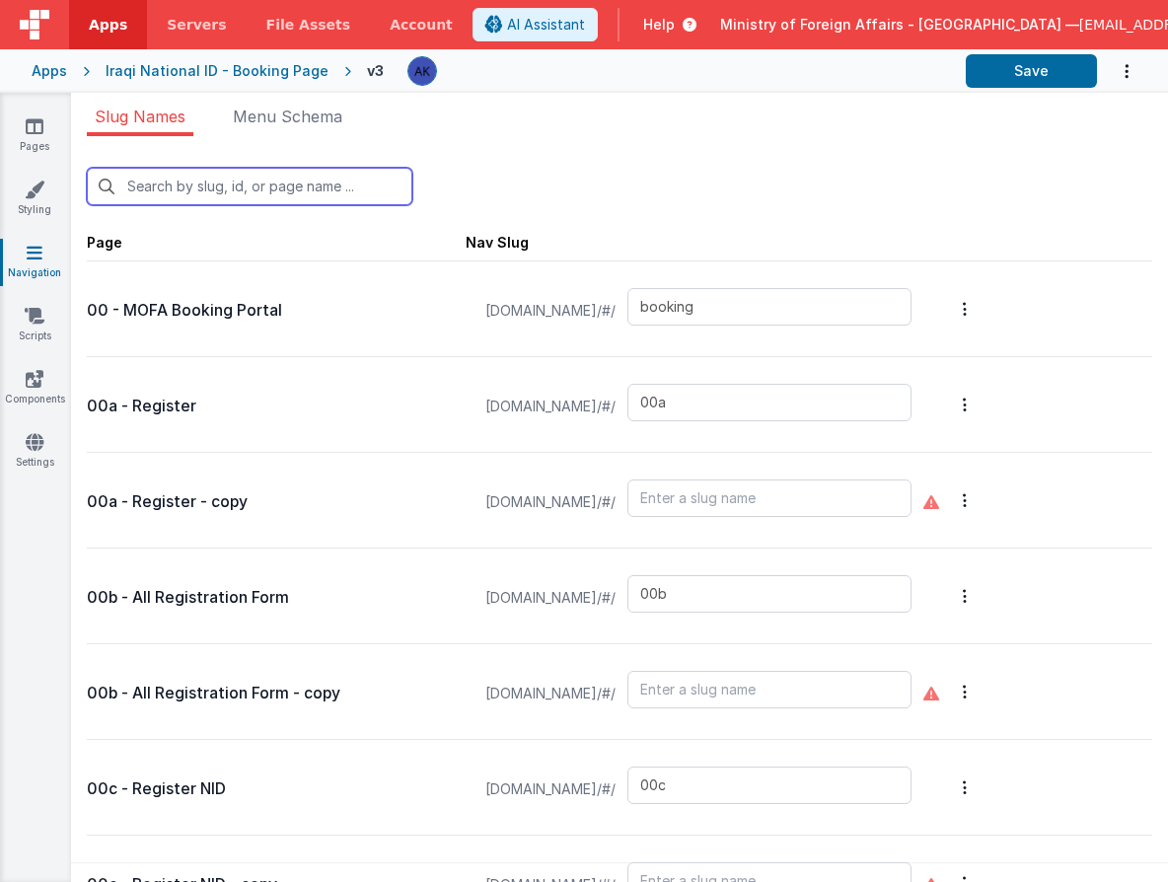
click at [208, 181] on input "text" at bounding box center [250, 186] width 326 height 37
type input "q"
type input "00f"
type input "00g"
type input "00r"
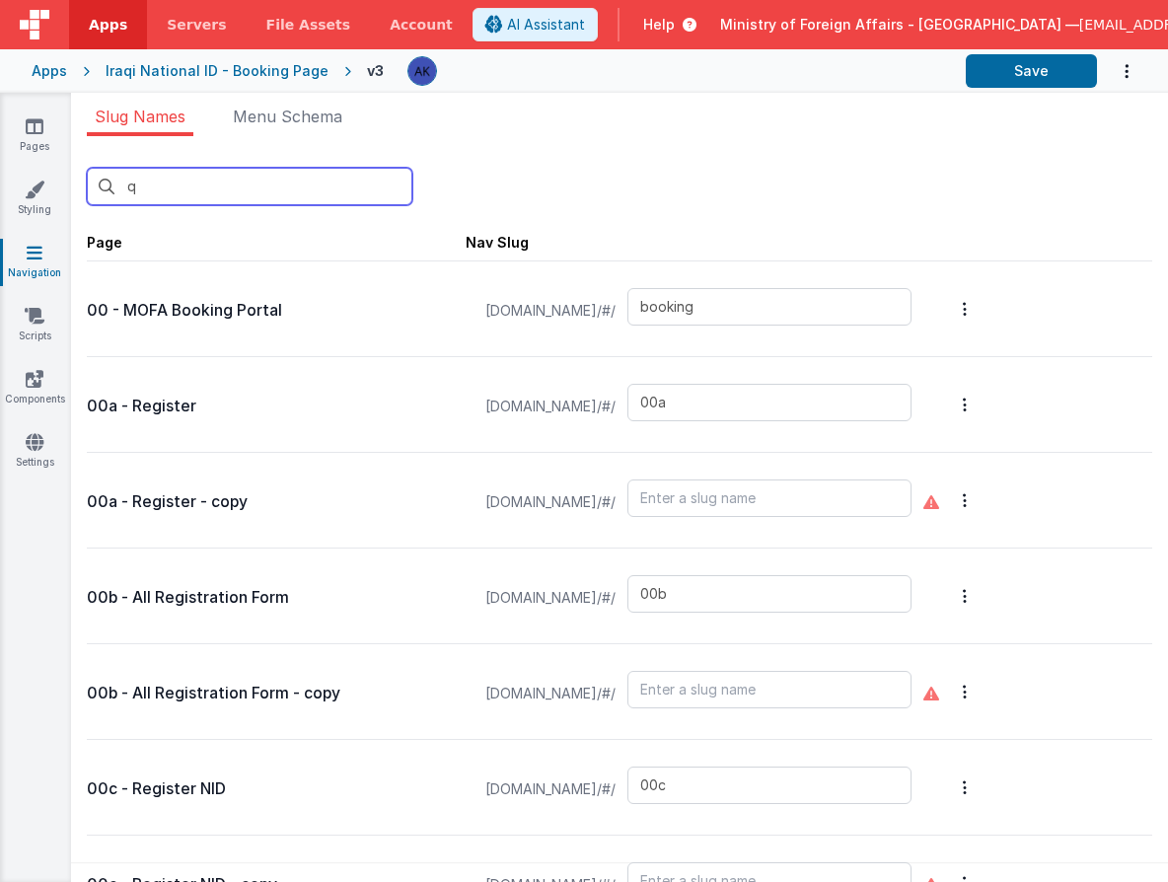
type input "qrscanforms"
type input "birthqr"
type input "qrscanner"
type input "21"
type input "22"
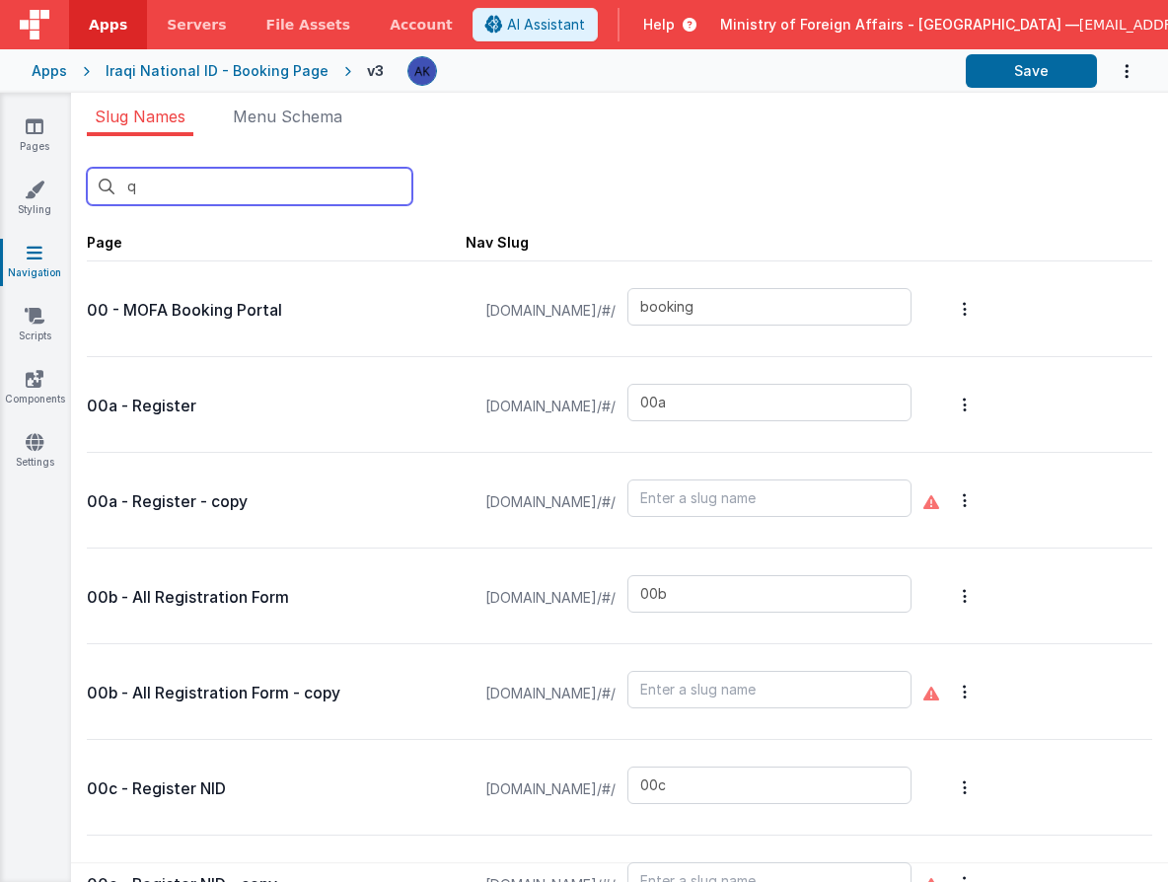
type input "bookingqr"
type input "bookingqrpos"
type input "bookingqr2"
type input "exceptionqr"
type input "faq"
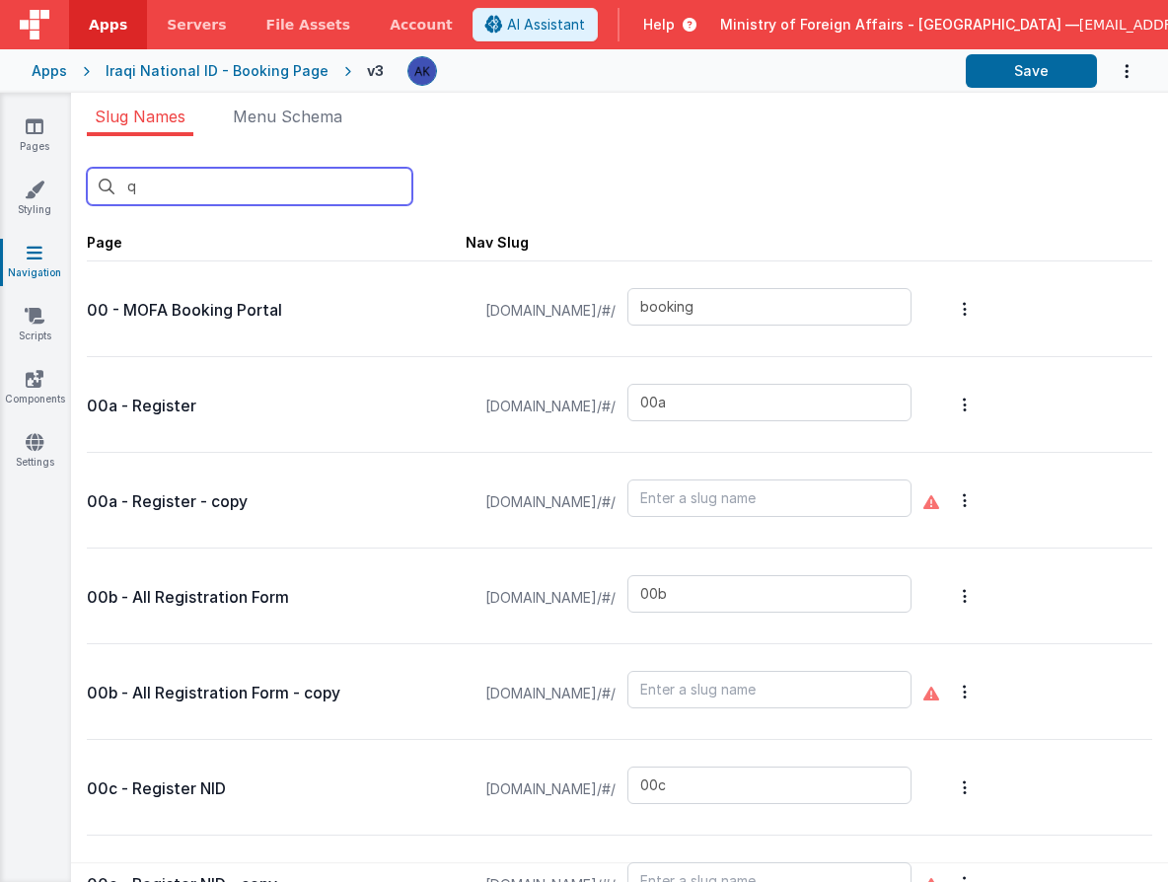
type input "qrscannerAR"
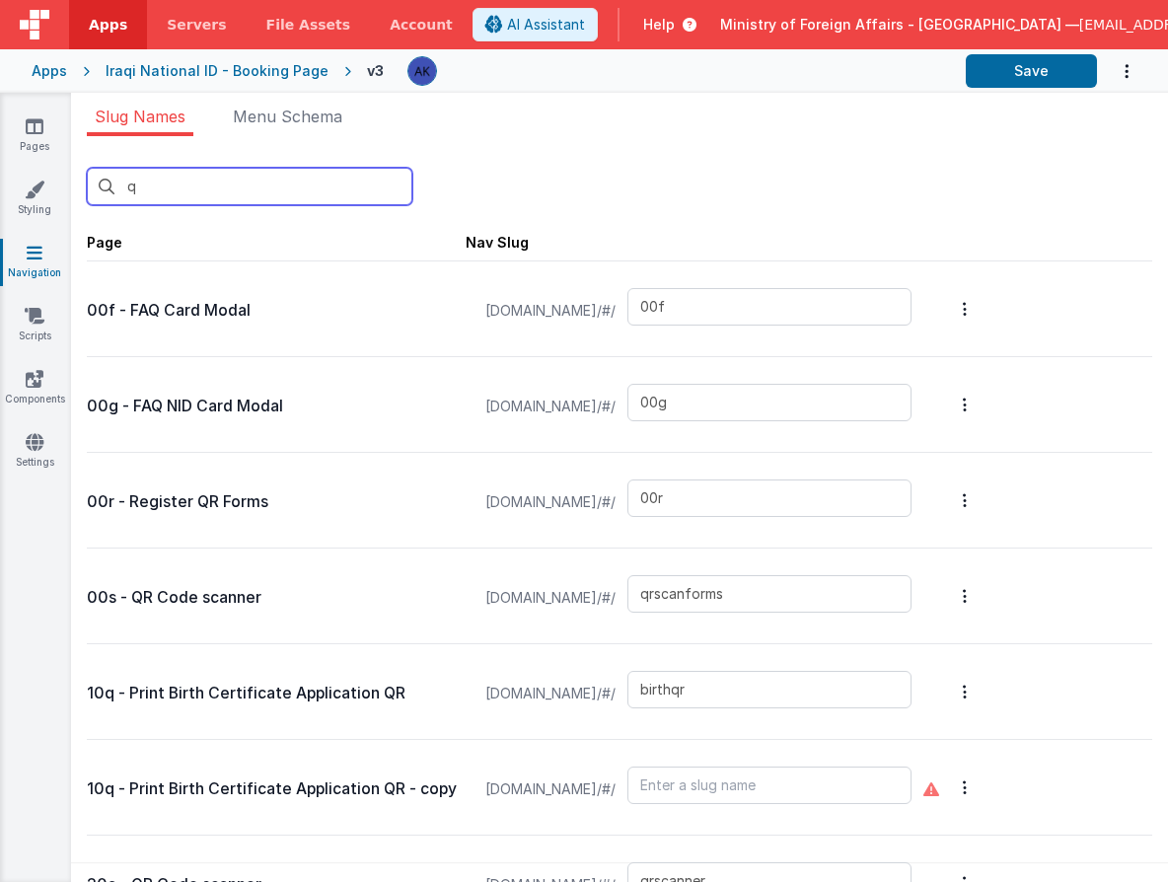
type input "qr"
type input "00r"
type input "qrscanforms"
type input "birthqr"
type input "qrscanner"
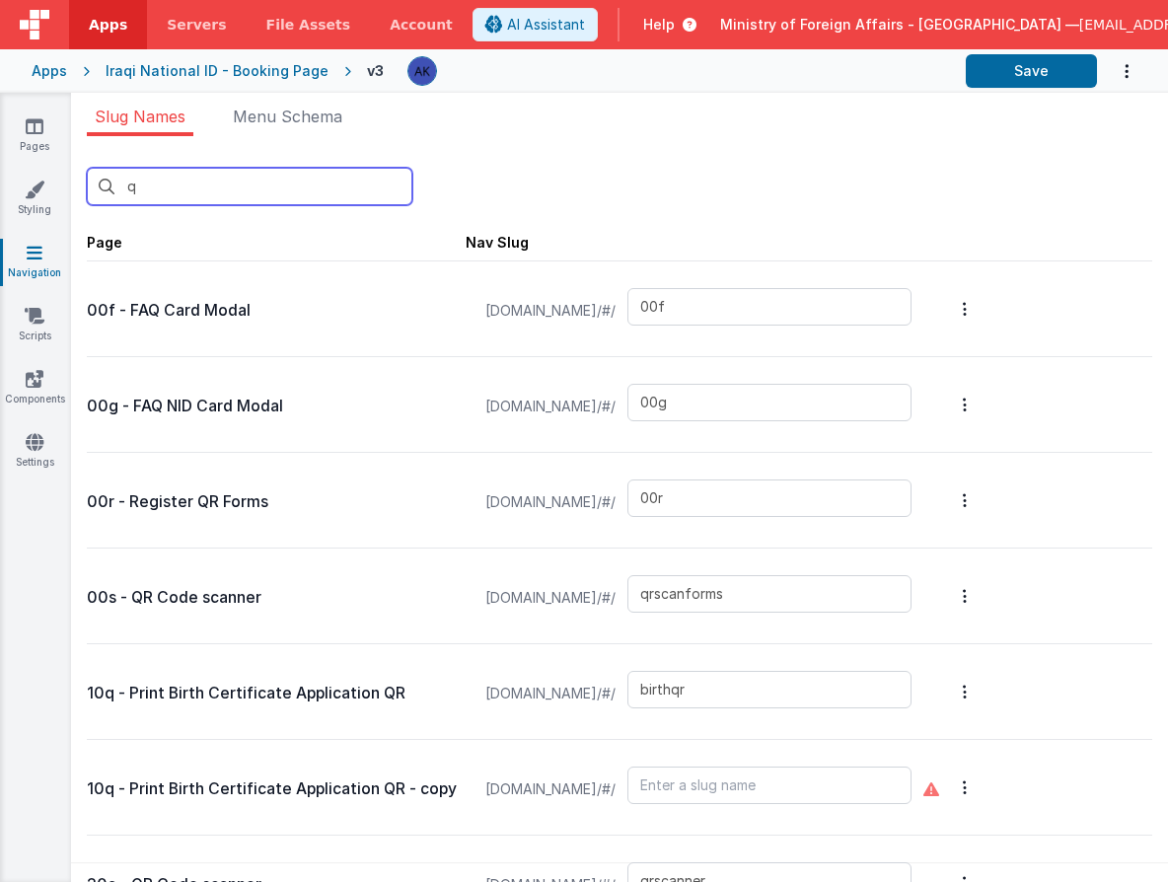
type input "bookingqr"
type input "bookingqrpos"
type input "bookingqr2"
type input "exceptionqr"
type input "qrscannerAR"
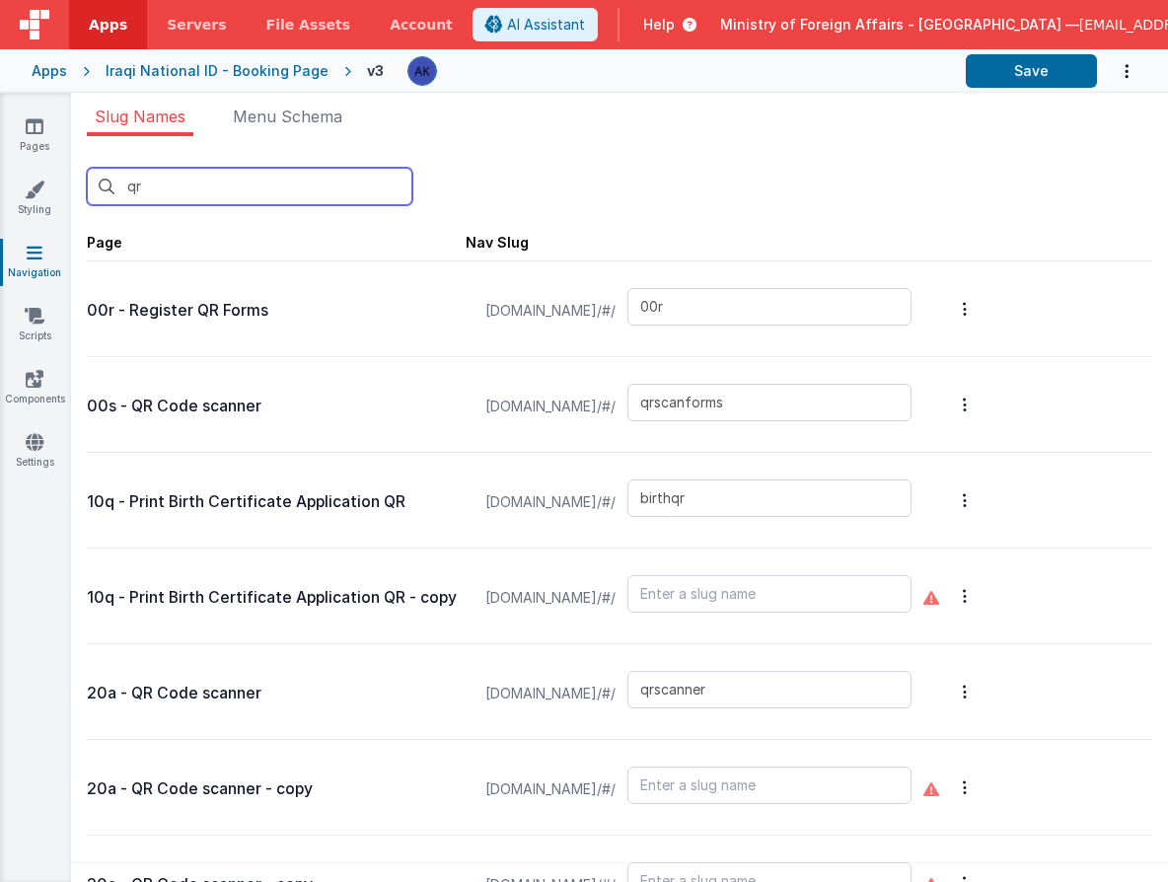
type input "00r"
type input "qrscanforms"
type input "birthqr"
type input "qrscanner"
type input "bookingqr"
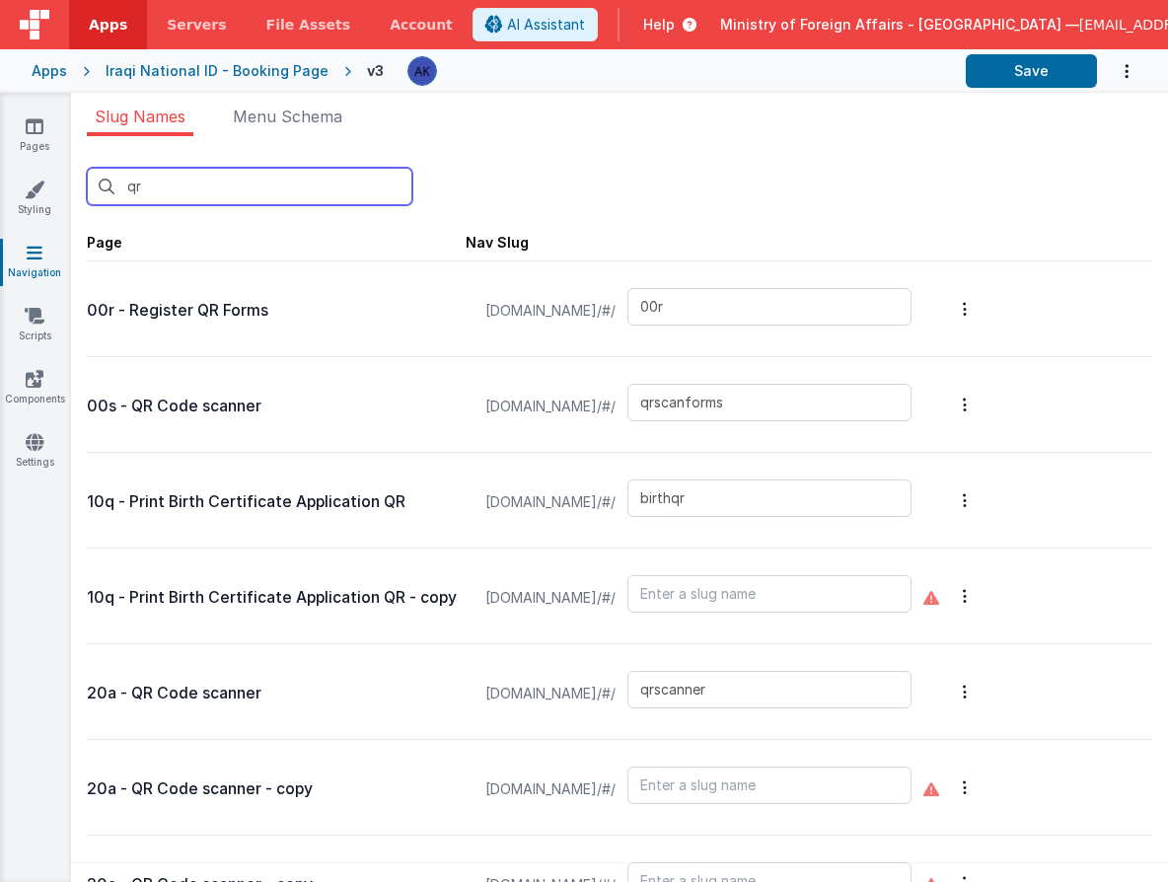
type input "bookingqrpos"
type input "bookingqr2"
type input "exceptionqr"
type input "qrscannerAR"
type input "qr"
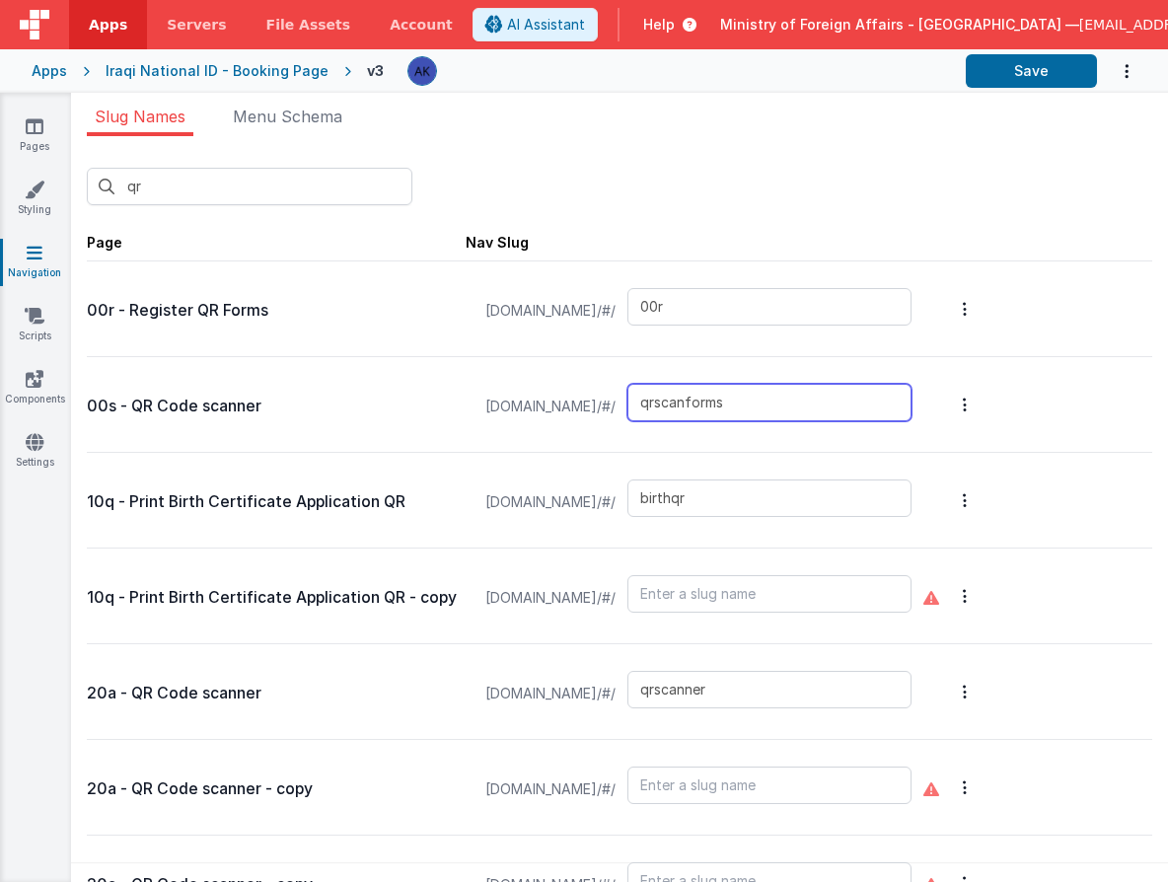
click at [780, 401] on input "qrscanforms" at bounding box center [770, 402] width 284 height 37
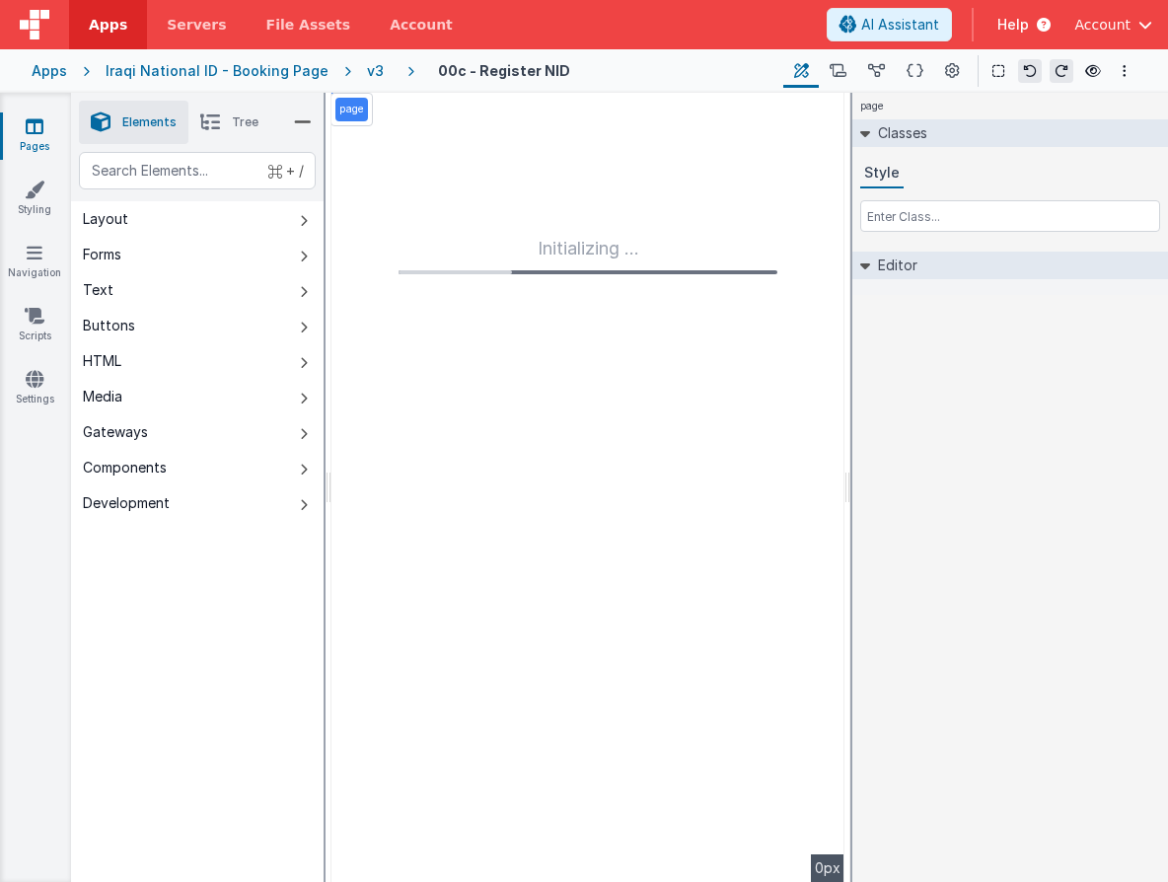
type input "FR_AD3167AA-94CF-474E-87E9-3115FBE92251"
type textarea "Main Registration Form"
type input "verifynid"
checkbox input "false"
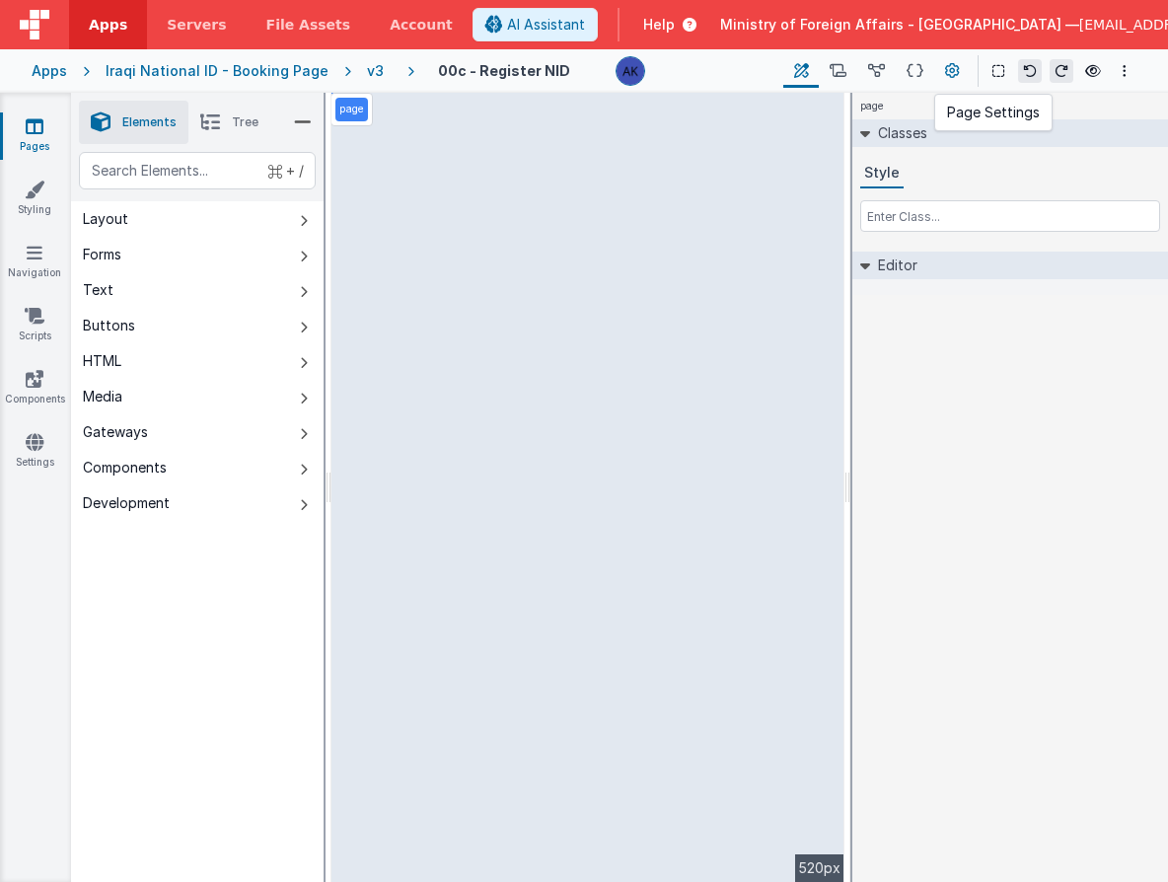
click at [957, 65] on icon at bounding box center [952, 71] width 15 height 21
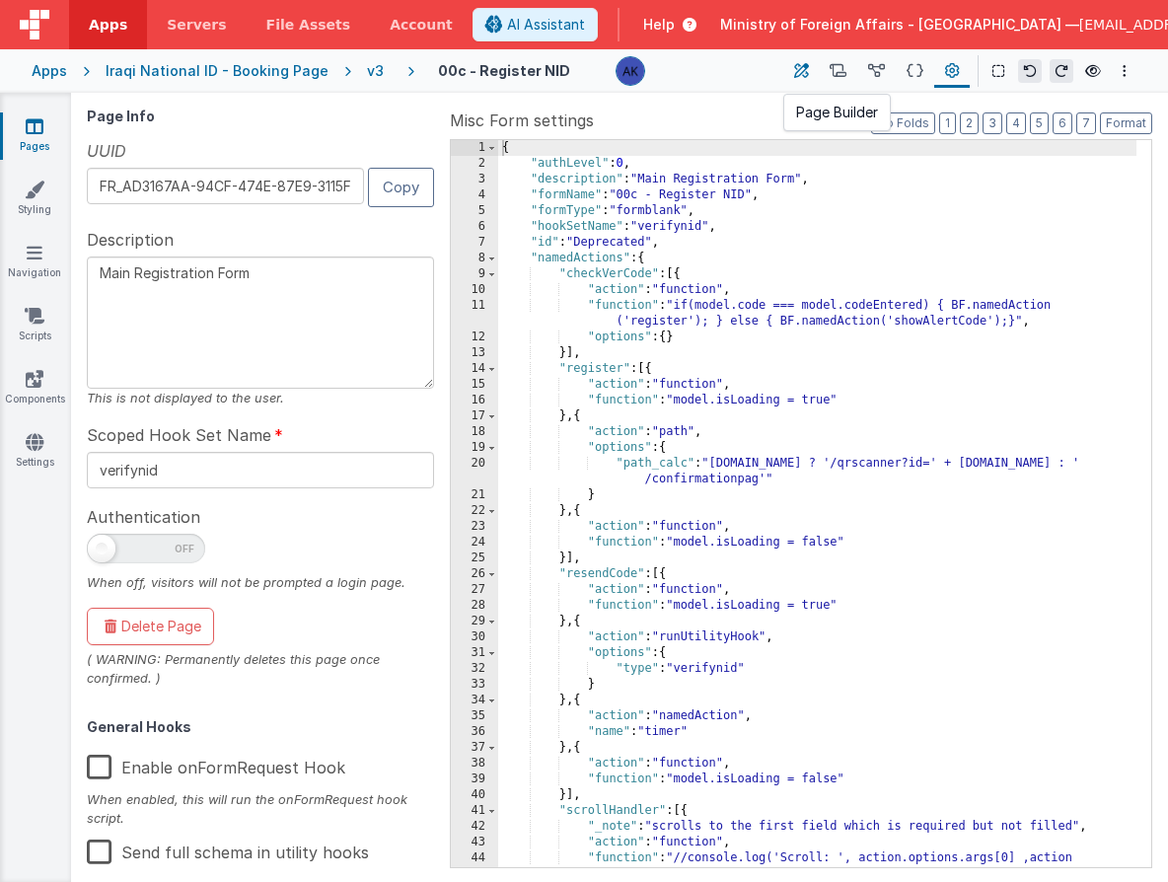
click at [797, 70] on icon at bounding box center [801, 71] width 15 height 21
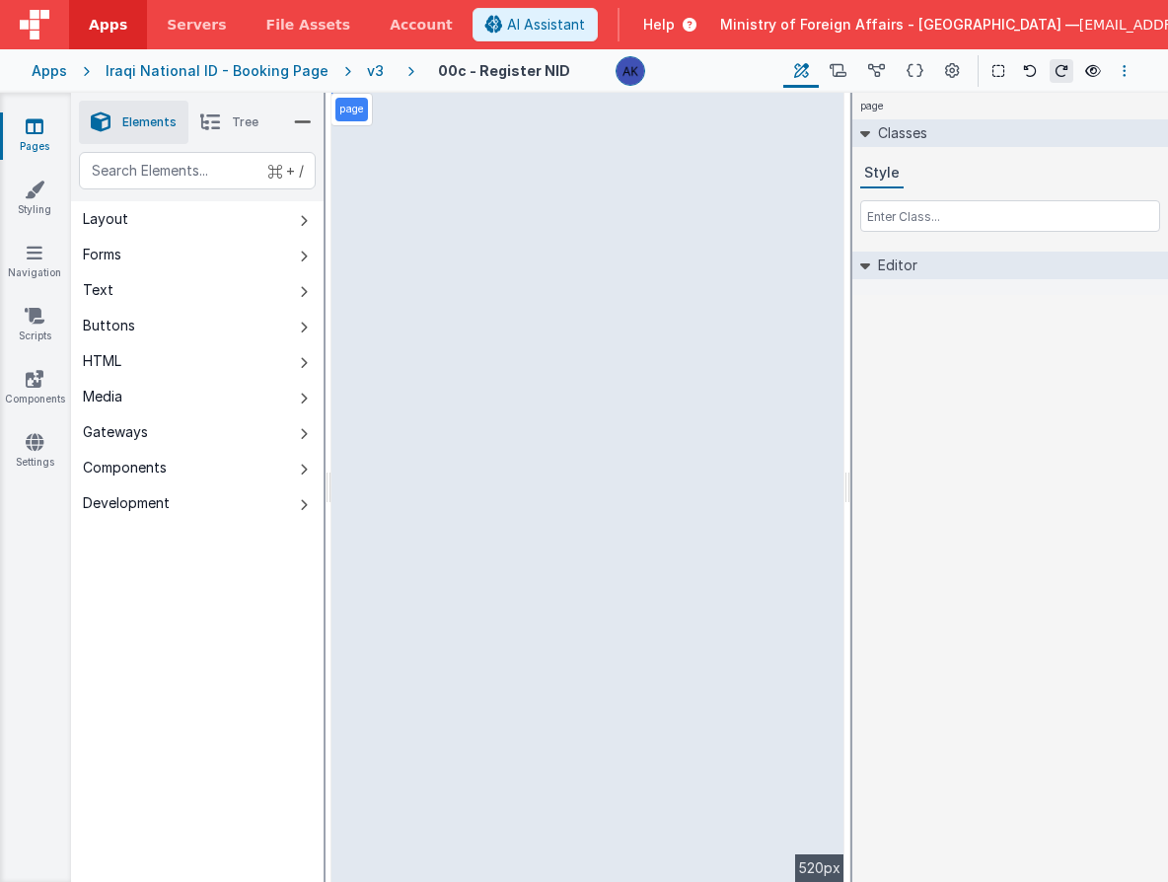
click at [1129, 72] on button "Options" at bounding box center [1125, 71] width 24 height 24
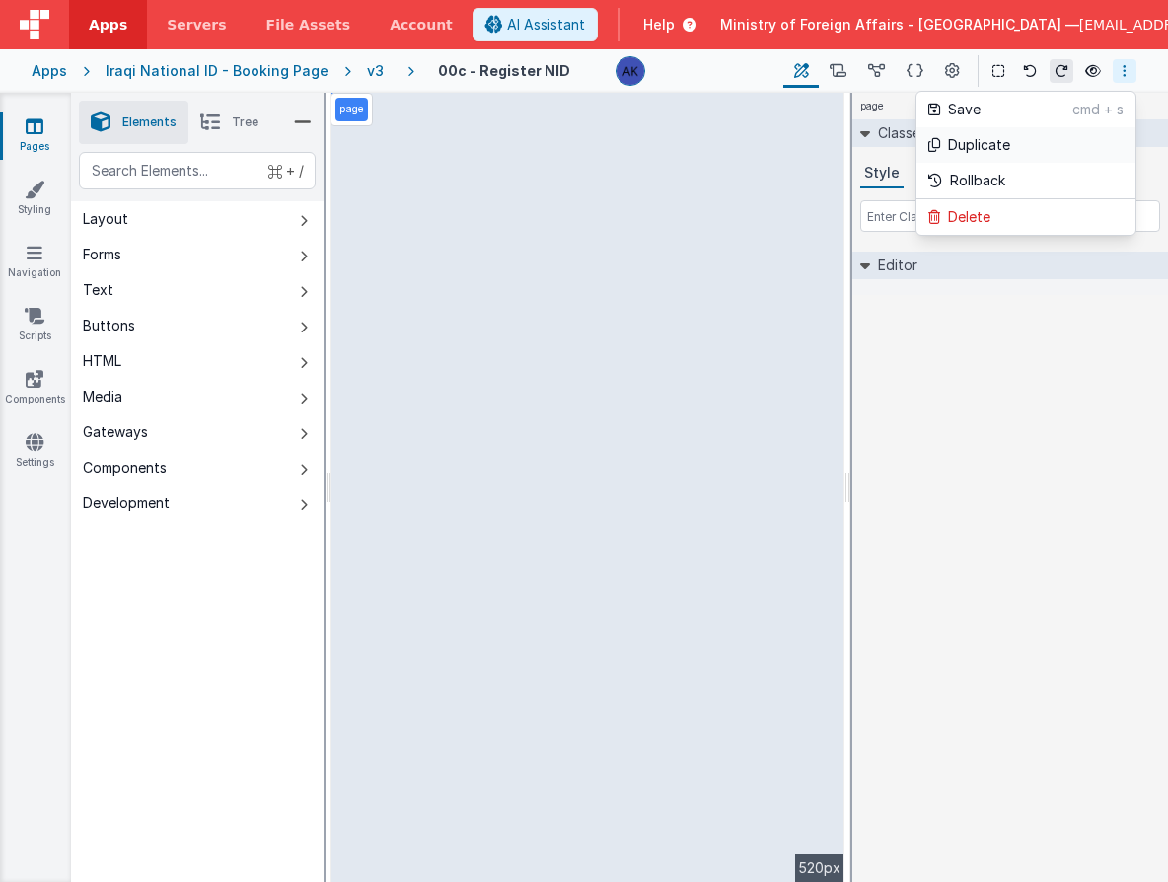
click at [1010, 145] on link "Duplicate" at bounding box center [1026, 145] width 219 height 36
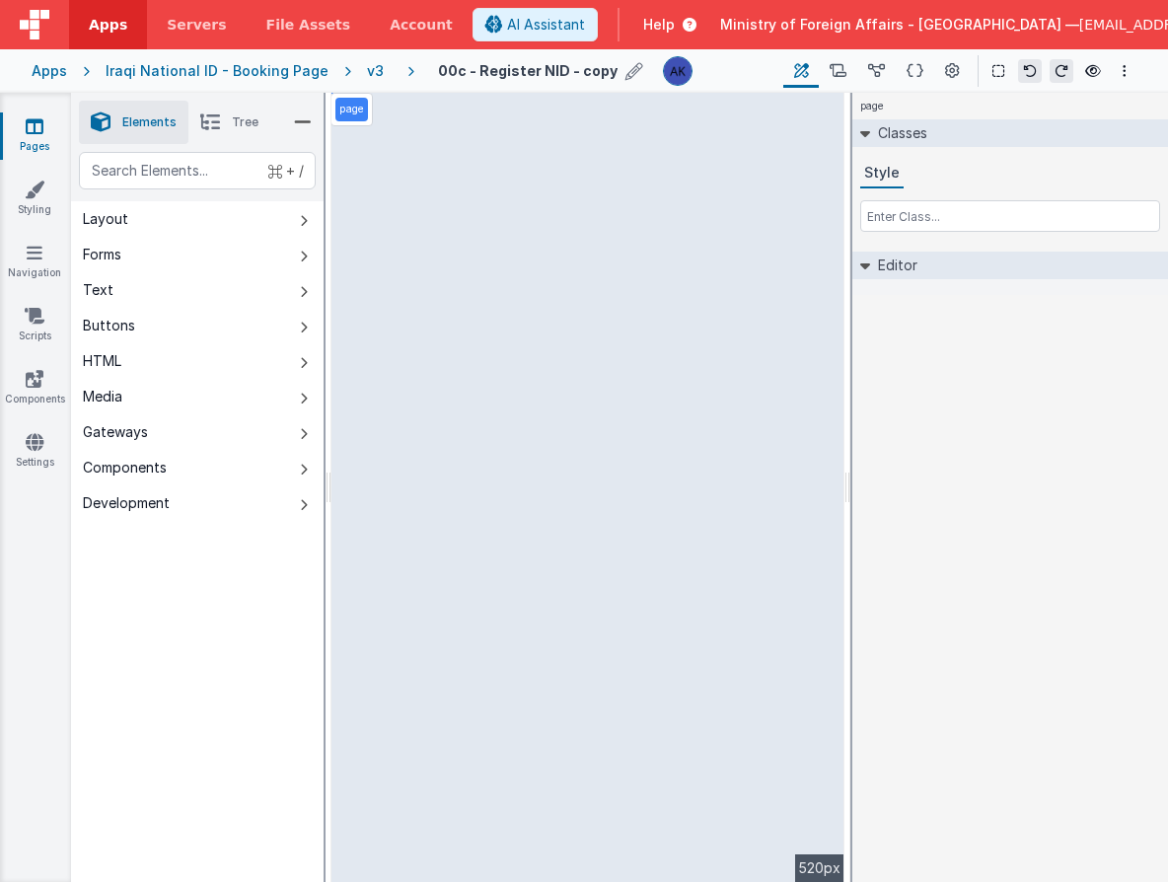
click at [626, 69] on icon at bounding box center [635, 71] width 18 height 28
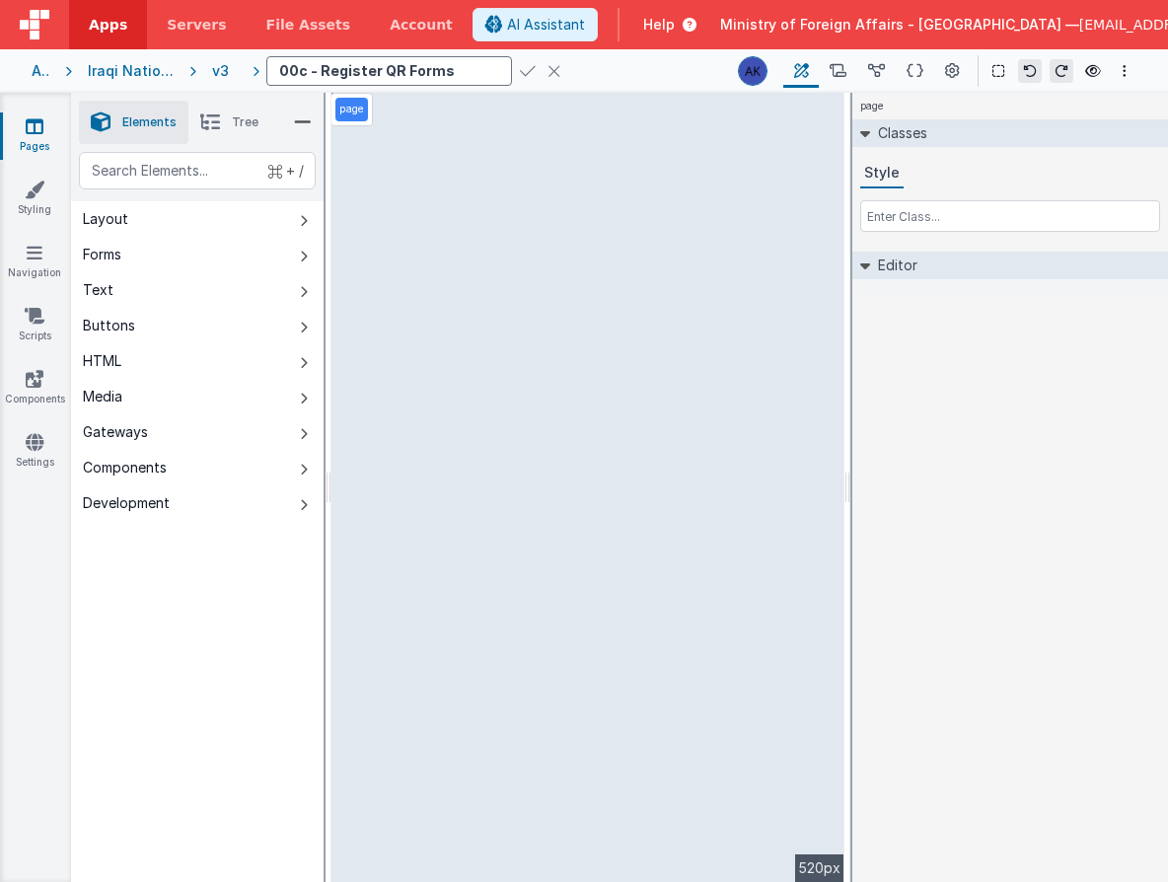
click at [304, 69] on input "00c - Register QR Forms" at bounding box center [389, 71] width 246 height 30
type input "00f - Register QR Forms"
click at [520, 68] on icon at bounding box center [528, 71] width 16 height 28
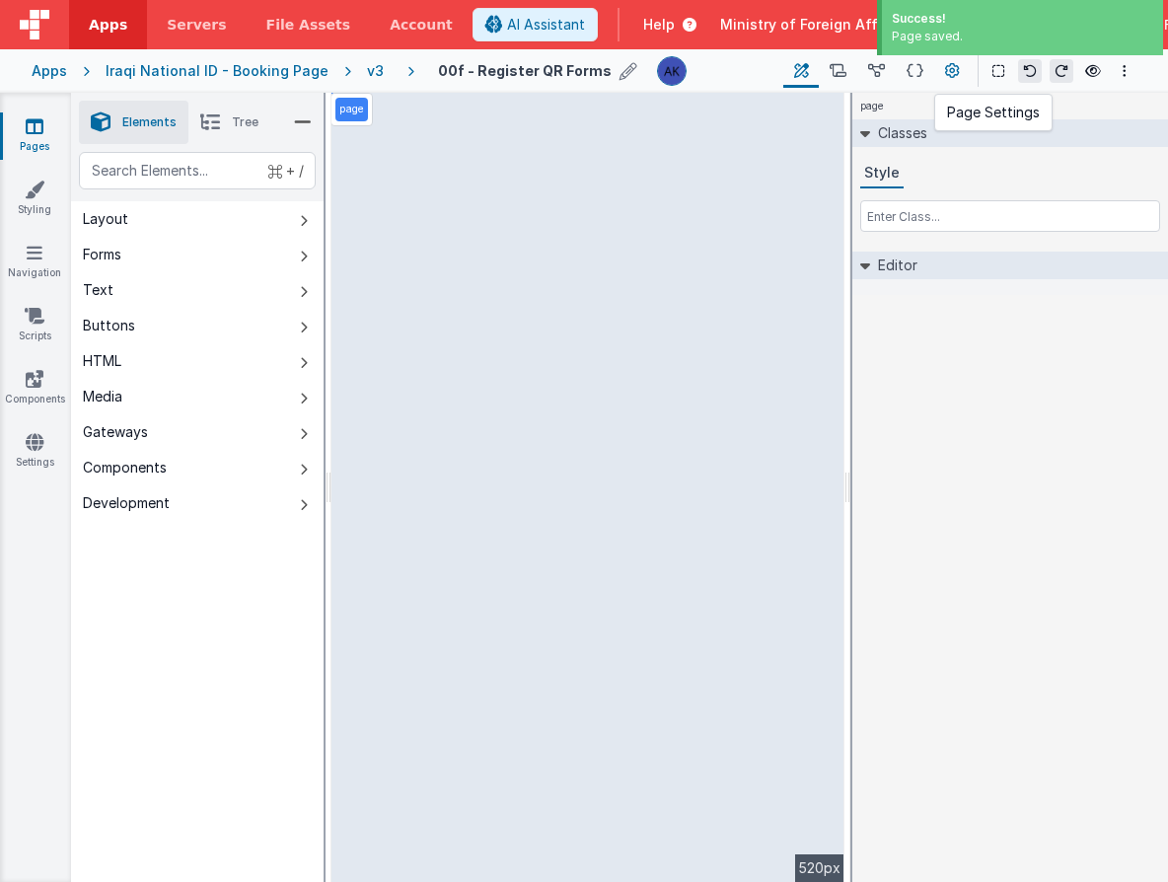
click at [955, 68] on icon at bounding box center [952, 71] width 15 height 21
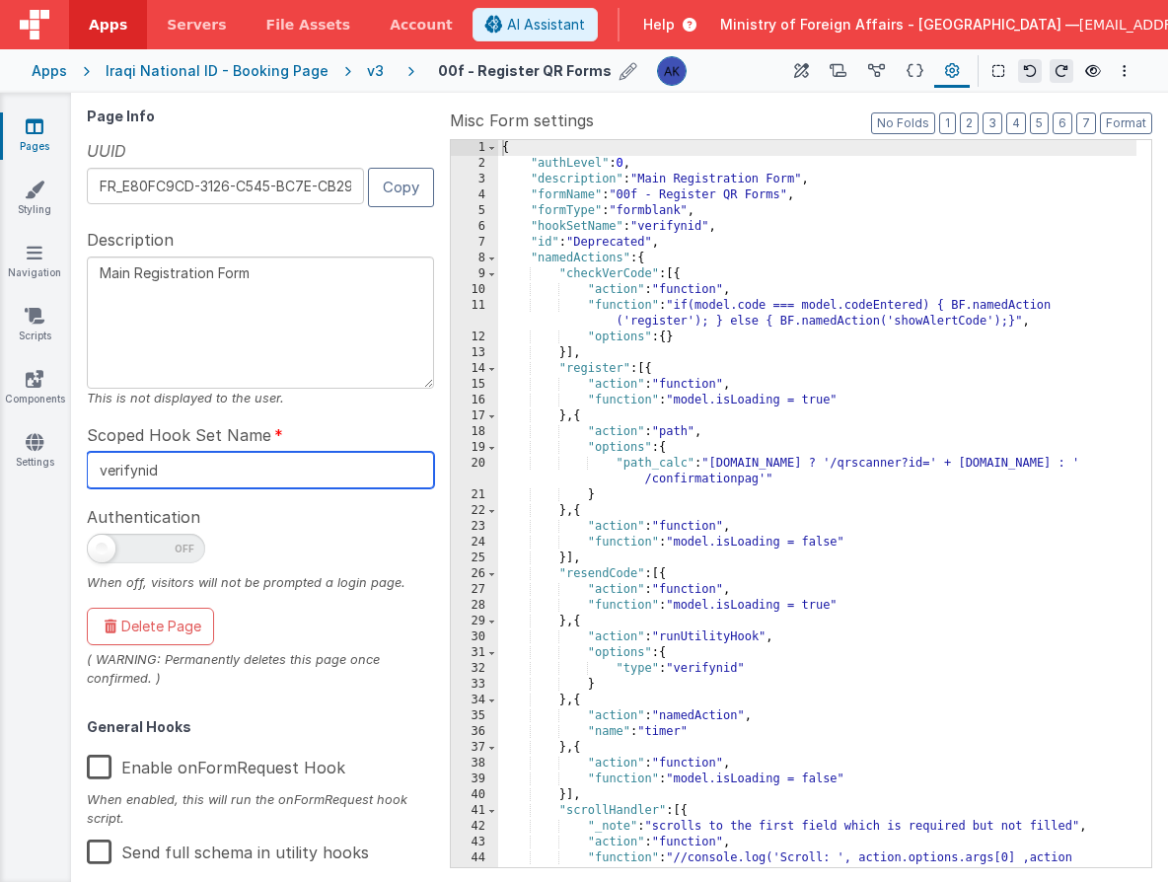
drag, startPoint x: 277, startPoint y: 480, endPoint x: 13, endPoint y: 478, distance: 264.4
click at [13, 478] on section "Pages Styling Navigation Scripts Components Settings Builder Page Schema Action…" at bounding box center [584, 487] width 1168 height 789
click at [145, 471] on input "verifyqrforms" at bounding box center [260, 470] width 347 height 37
click at [144, 471] on input "verifyqrforms" at bounding box center [260, 470] width 347 height 37
type input "verifyqrforms"
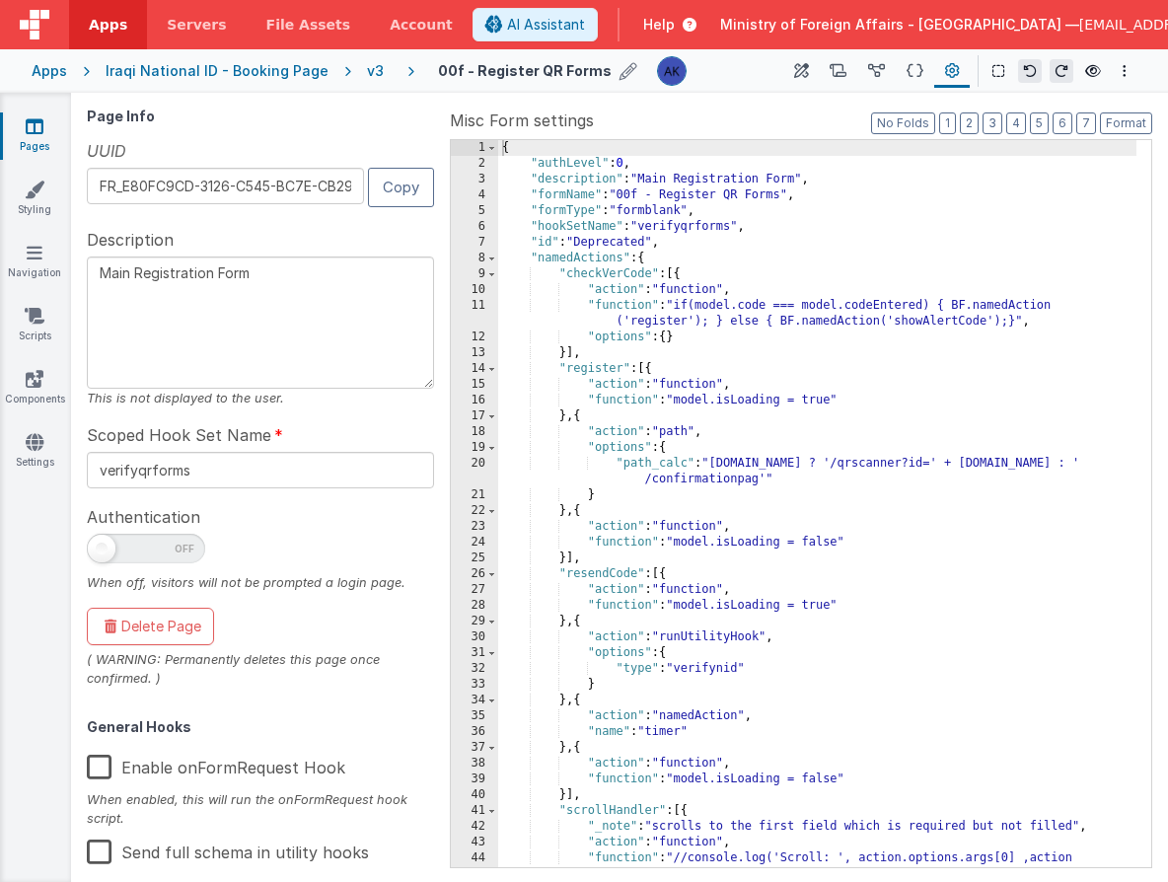
click at [369, 412] on div "Page Info UUID FR_E80FC9CD-3126-C545-BC7E-CB2974D27928 Copy Description Main Re…" at bounding box center [264, 488] width 355 height 758
click at [49, 251] on link "Navigation" at bounding box center [34, 262] width 71 height 39
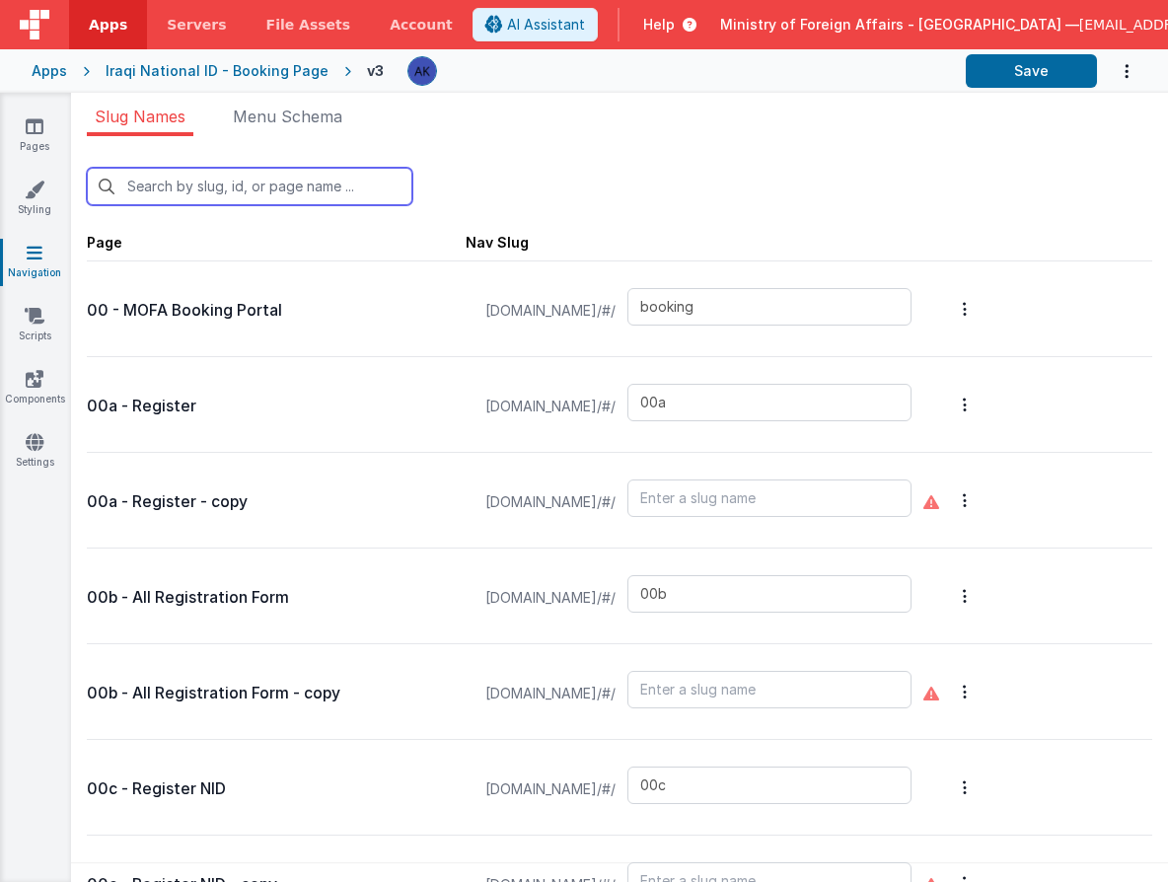
click at [212, 185] on input "text" at bounding box center [250, 186] width 326 height 37
type input "0"
type input "bookinglist"
type input "confirmationpage"
type input "bookingqr"
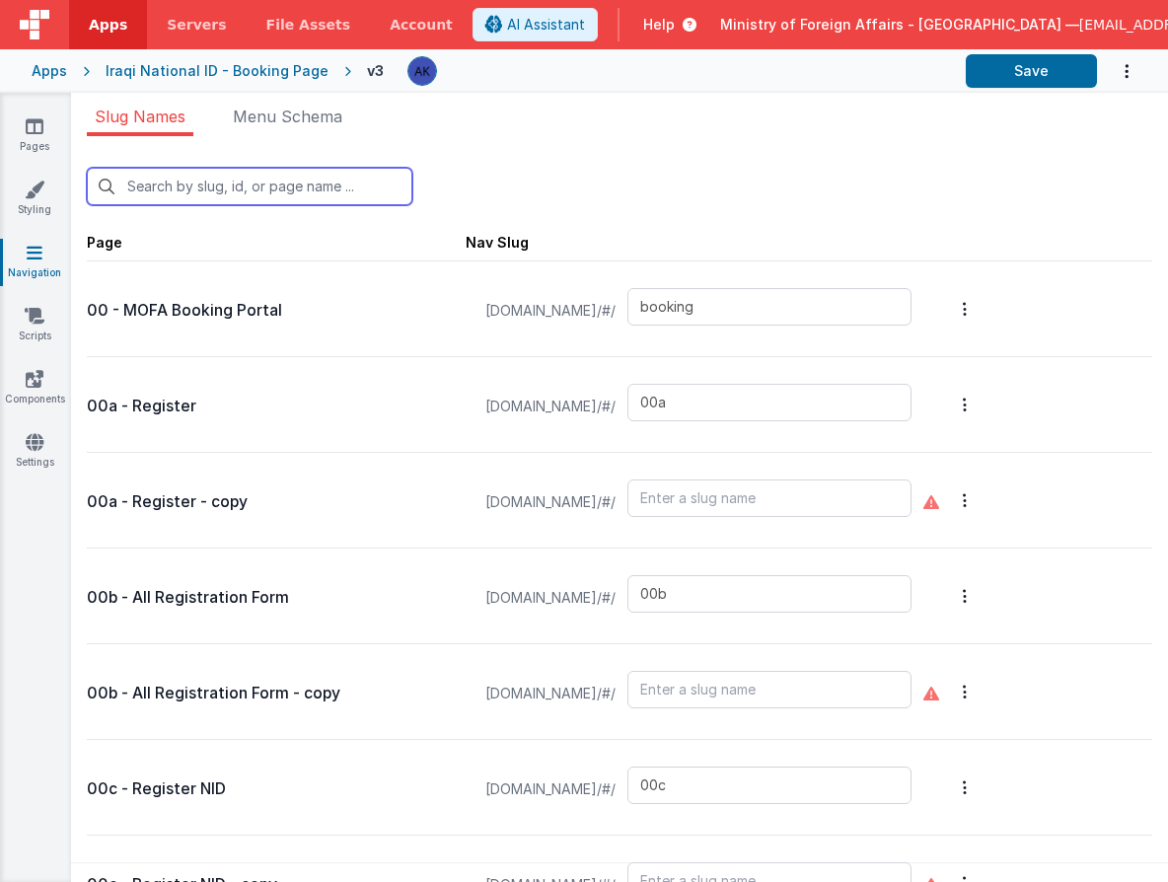
type input "bookingqrpos"
type input "bookingqr2"
type input "checkinpos"
type input "consularservices"
type input "contactus"
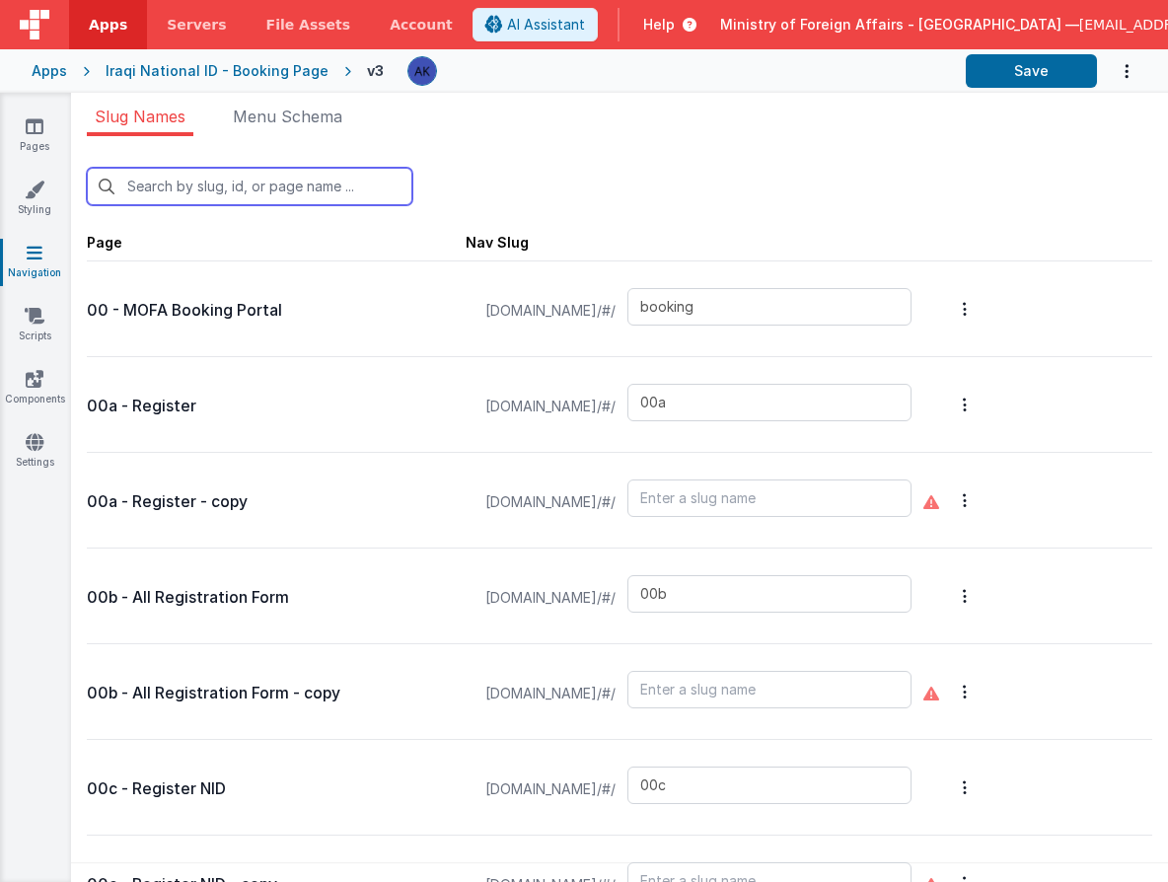
type input "exception"
type input "exceptionqr"
type input "faq"
type input "t"
type input "default"
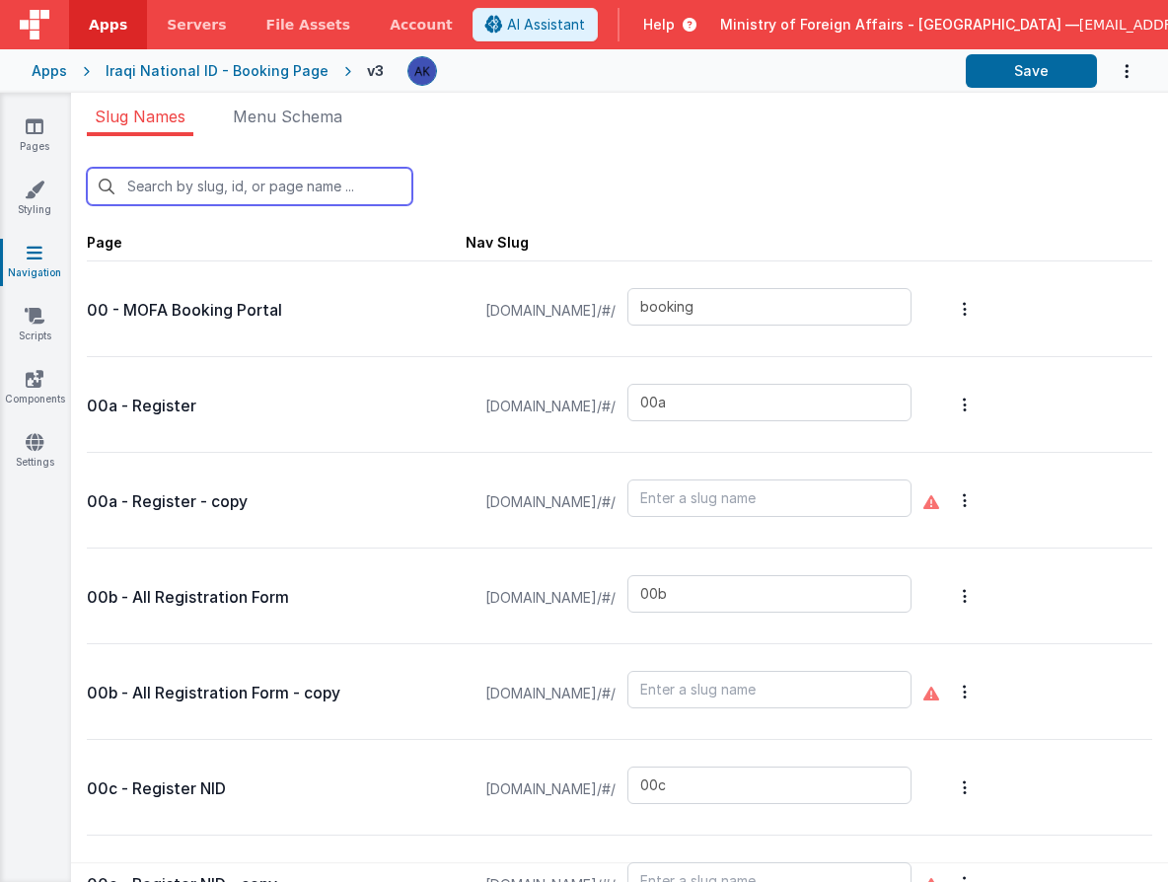
type input "[DEMOGRAPHIC_DATA]"
type input "offices"
type input "officesdetails"
type input "passportservices"
type input "scroll"
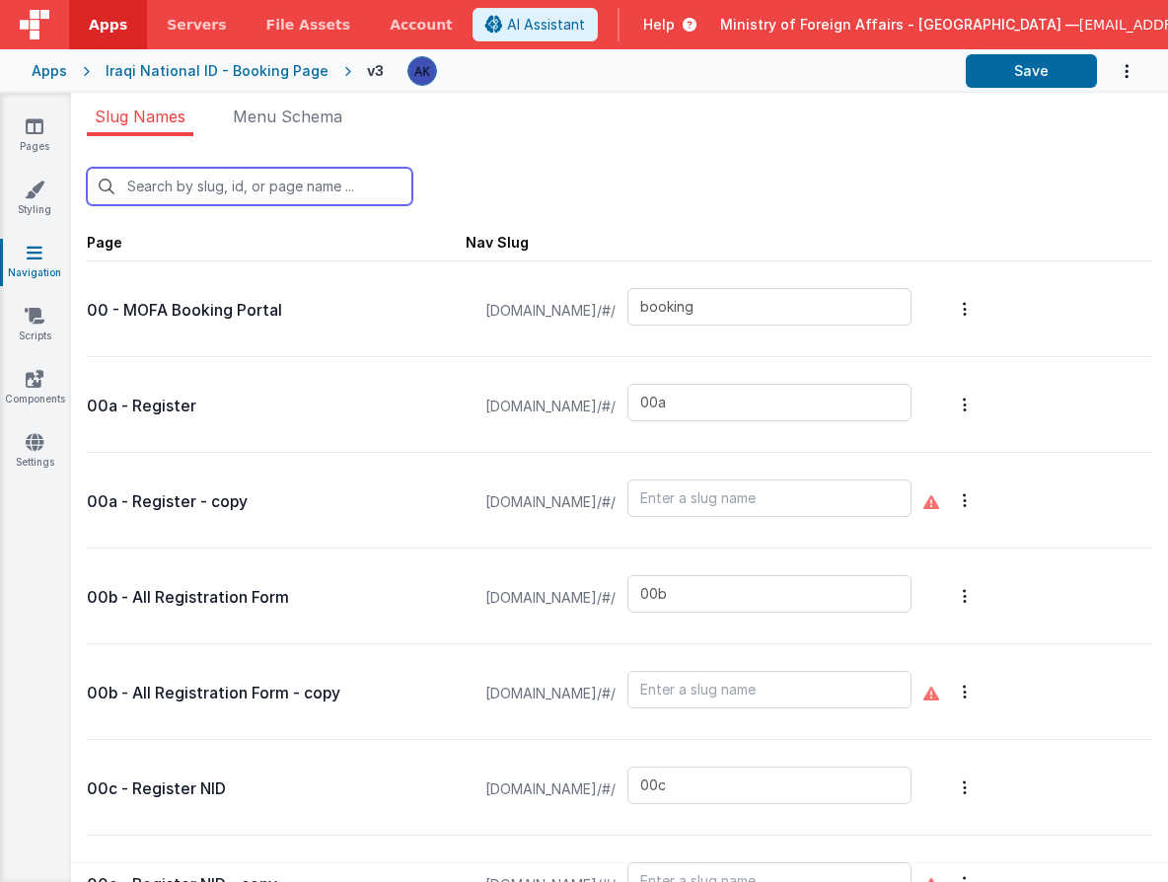
type input "support"
type input "confirmation"
type input "test"
type input "test-login"
type input "visaapp"
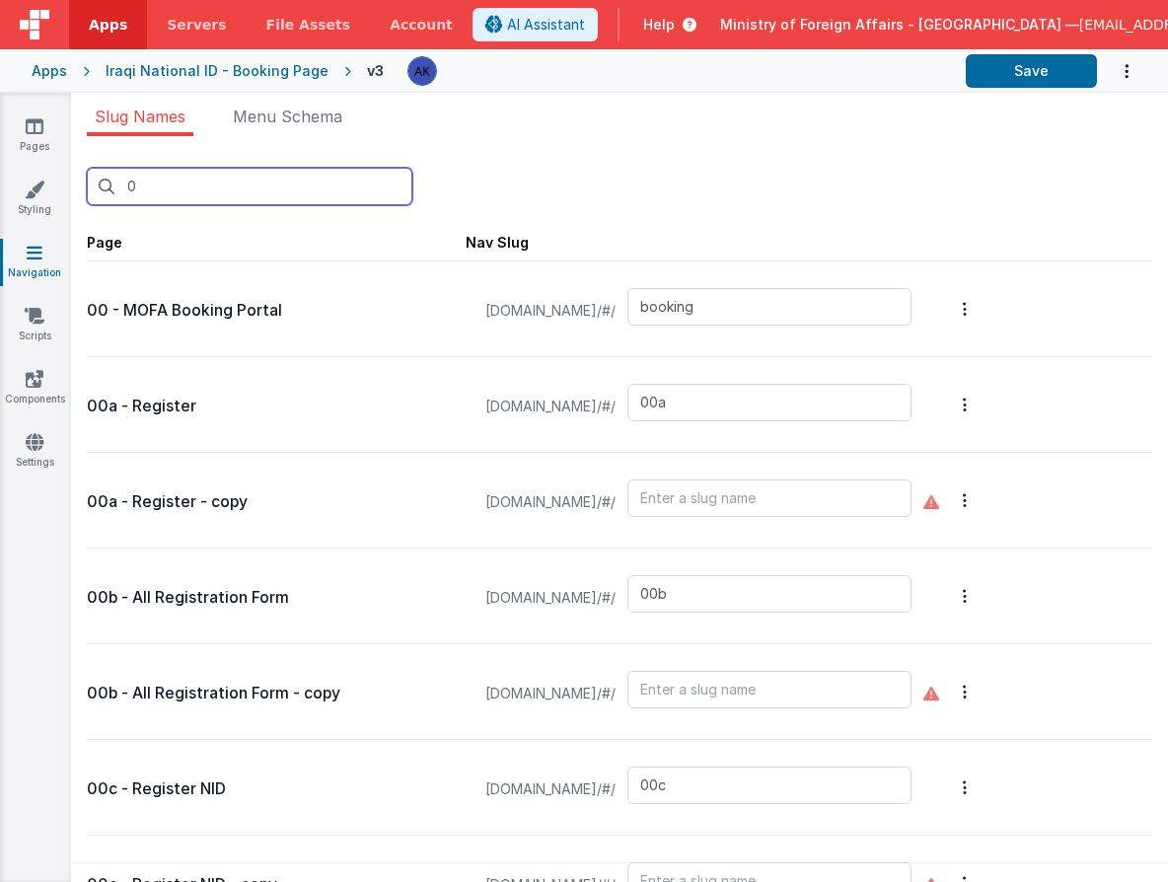
type input "00"
type input "birthcert"
type input "bookingqrpos"
type input "test"
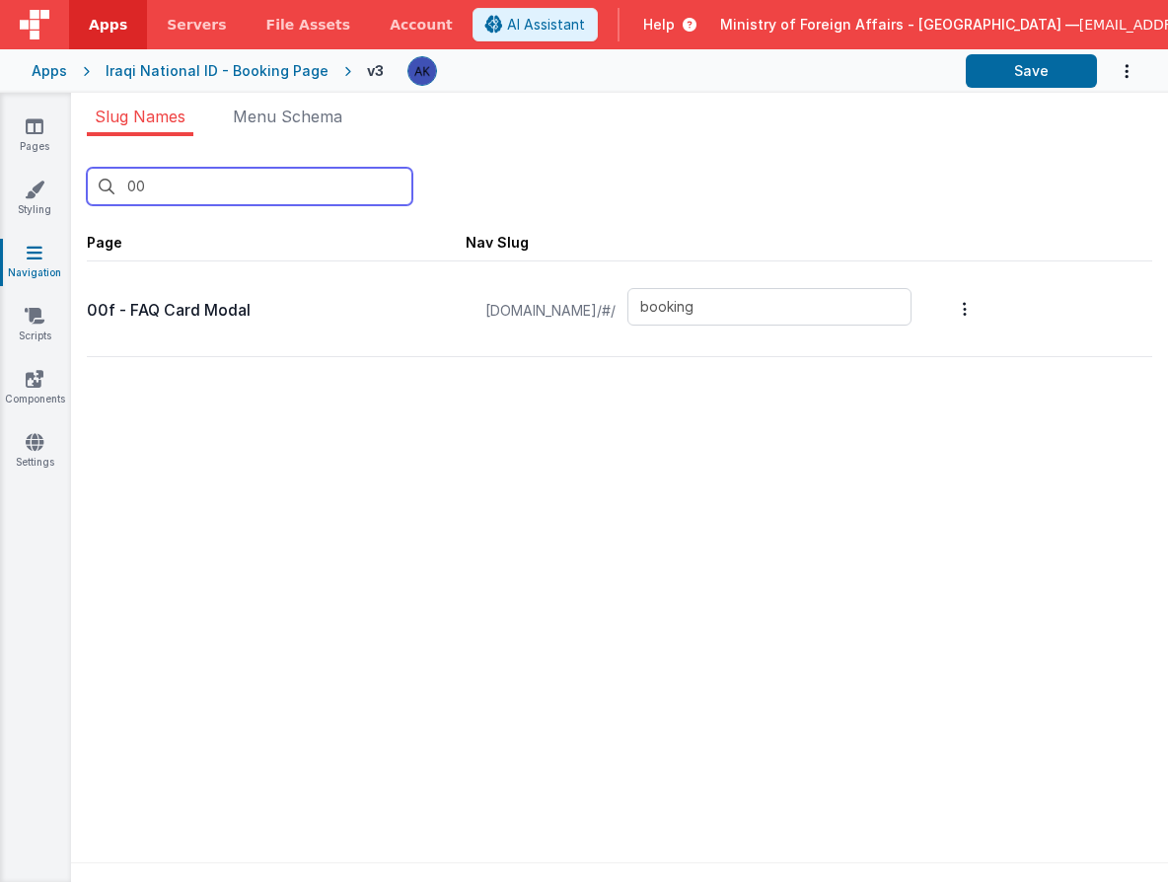
type input "00f"
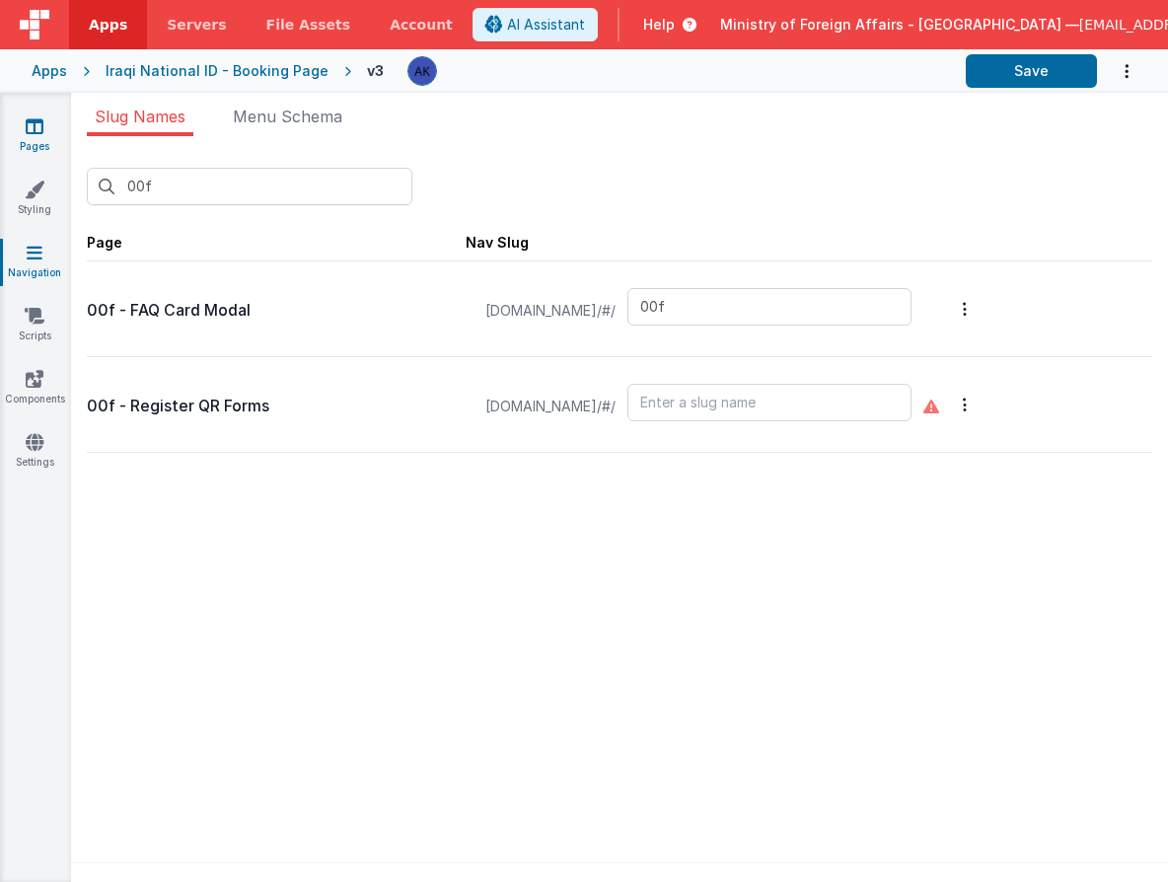
click at [48, 130] on link "Pages" at bounding box center [34, 135] width 71 height 39
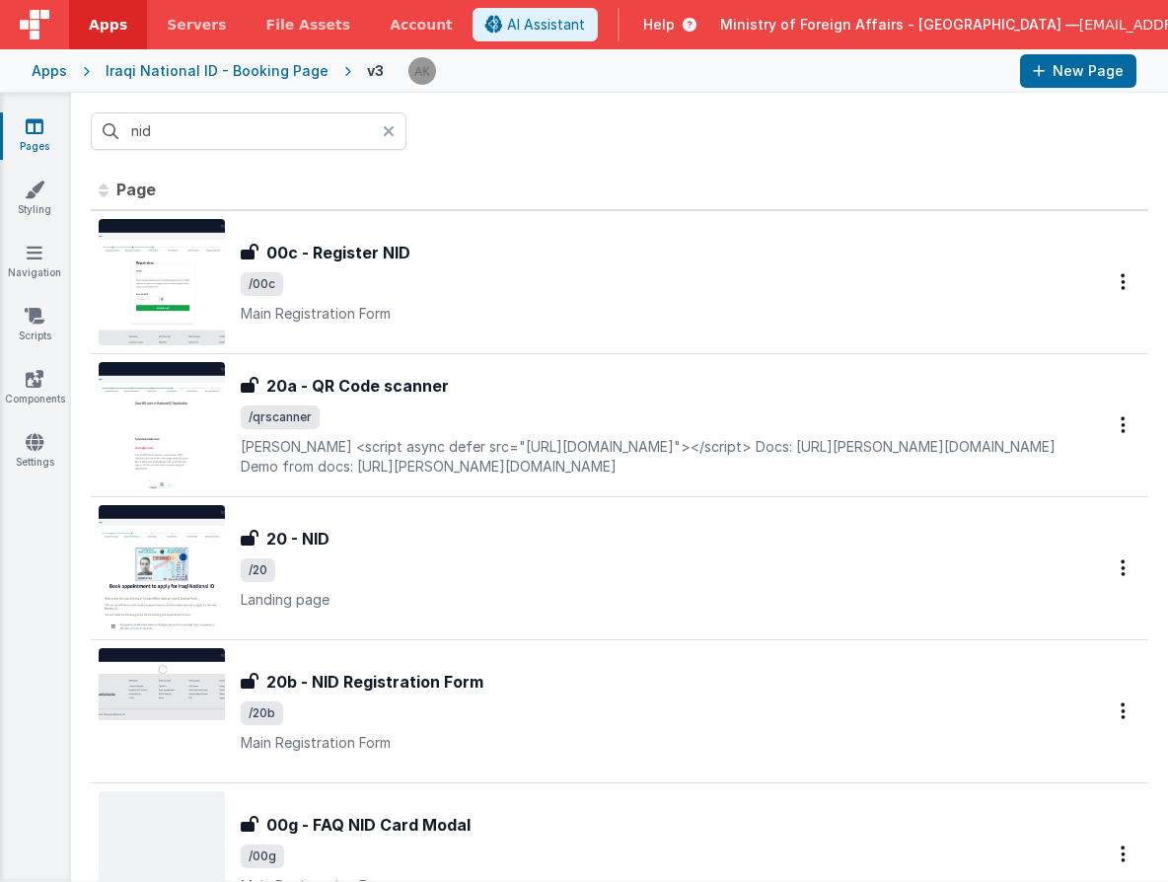
click at [391, 137] on icon at bounding box center [389, 131] width 12 height 16
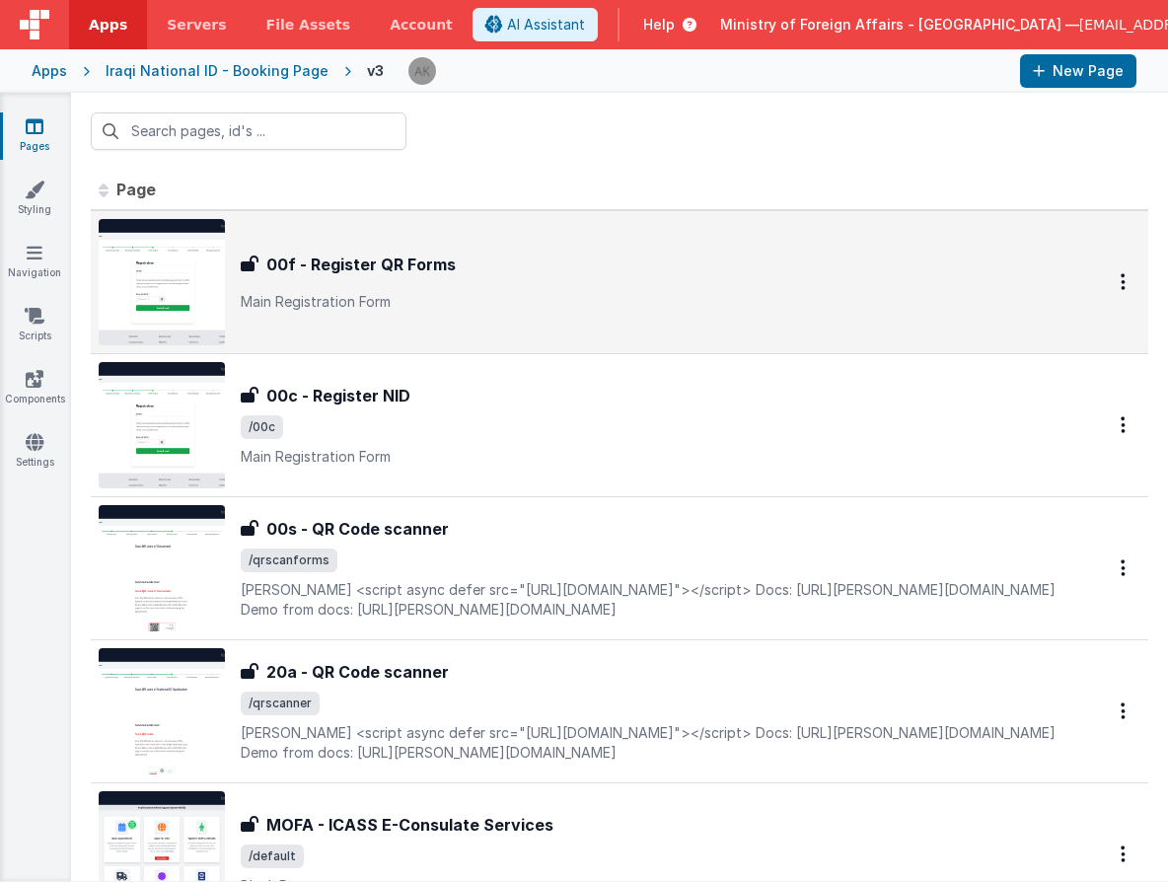
click at [181, 282] on img at bounding box center [162, 282] width 126 height 126
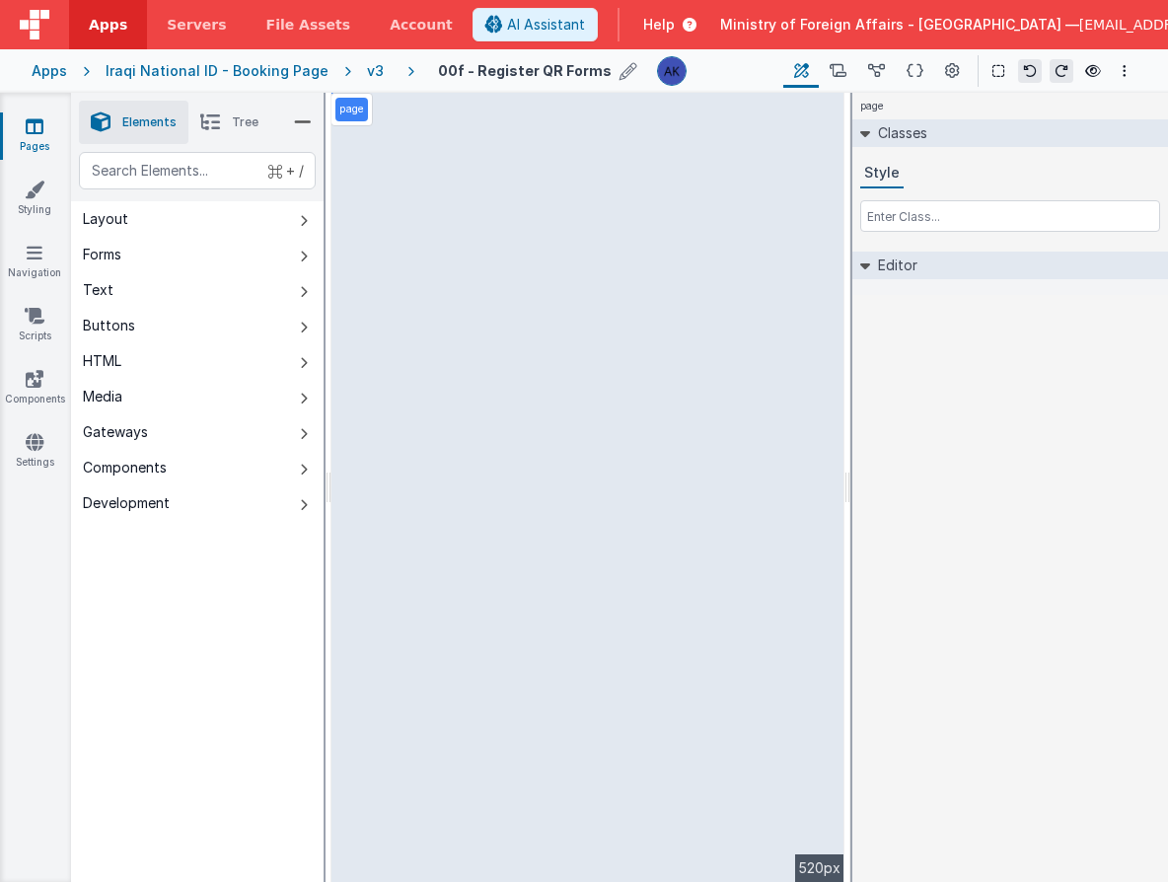
click at [620, 68] on icon at bounding box center [629, 71] width 18 height 28
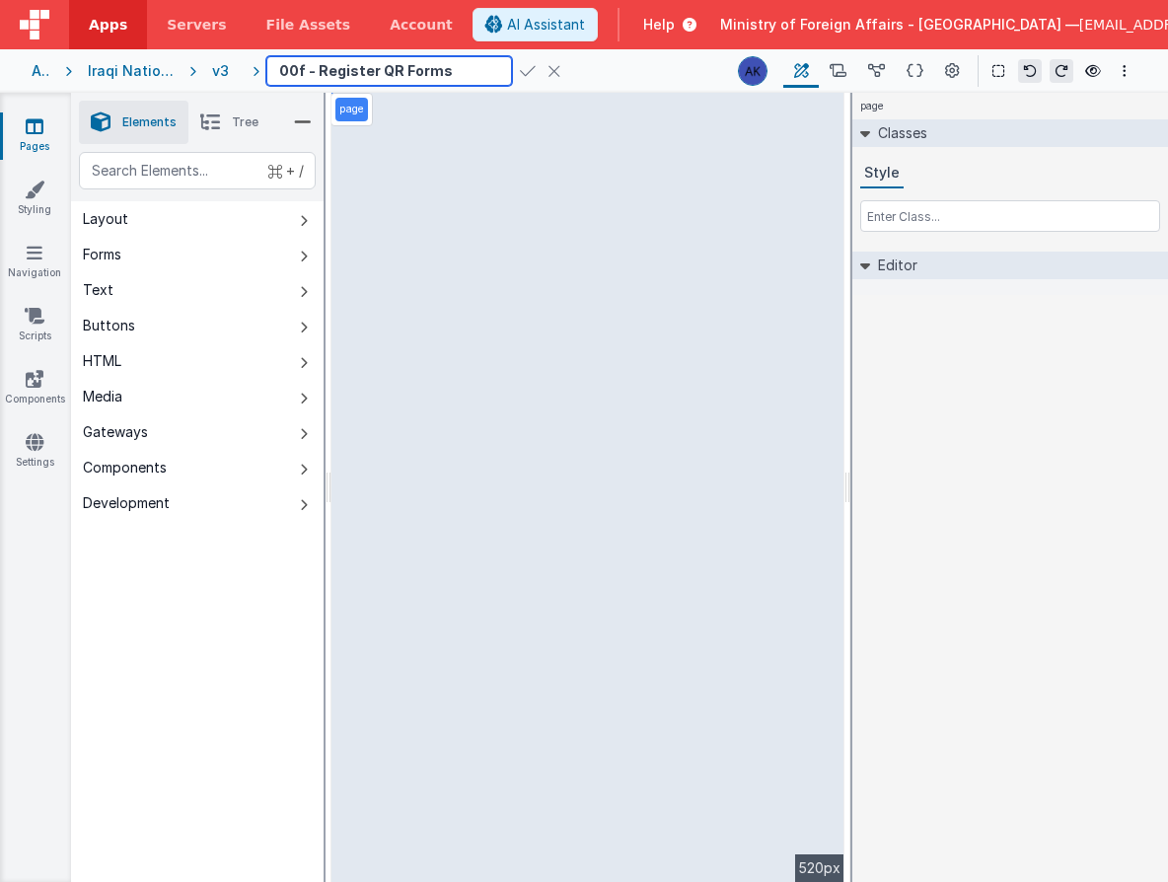
click at [307, 70] on input "00f - Register QR Forms" at bounding box center [389, 71] width 246 height 30
type input "00r - Register QR Forms"
click at [520, 68] on icon at bounding box center [528, 71] width 16 height 28
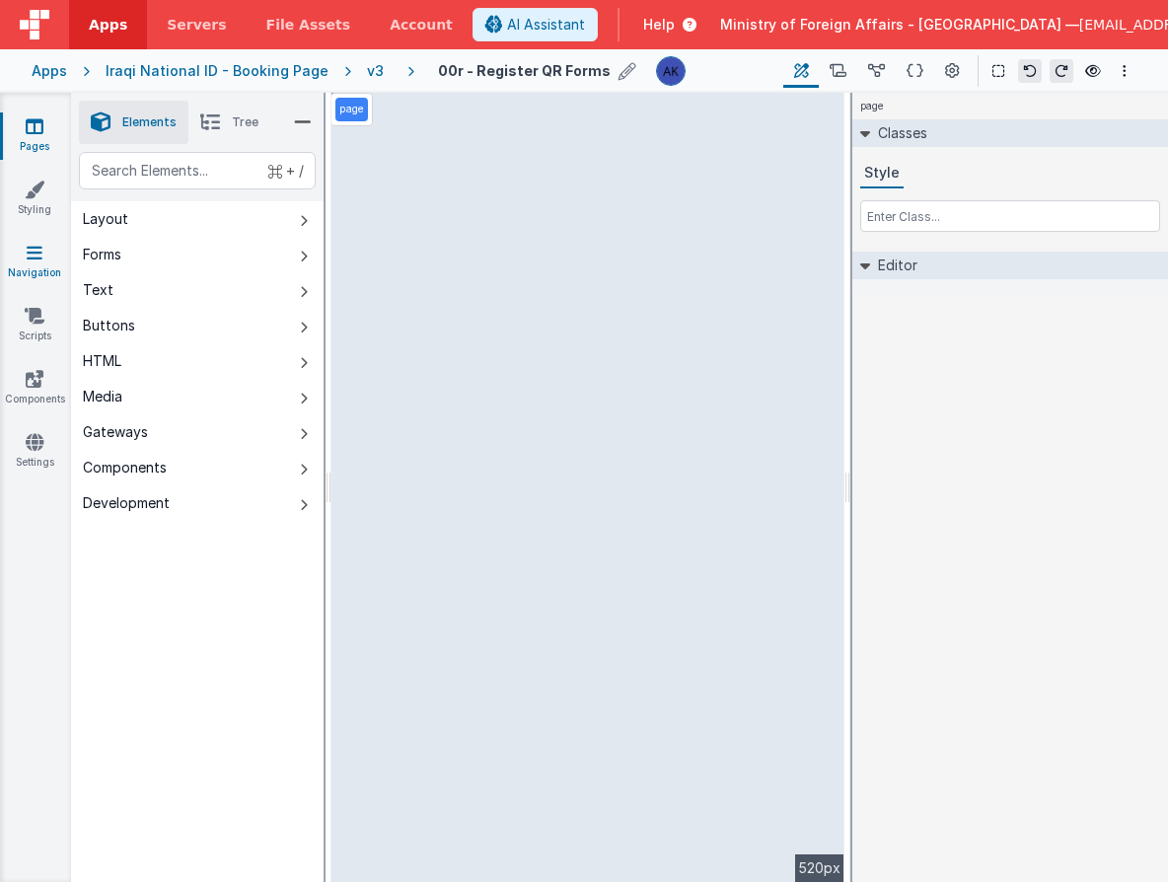
click at [54, 259] on link "Navigation" at bounding box center [34, 262] width 71 height 39
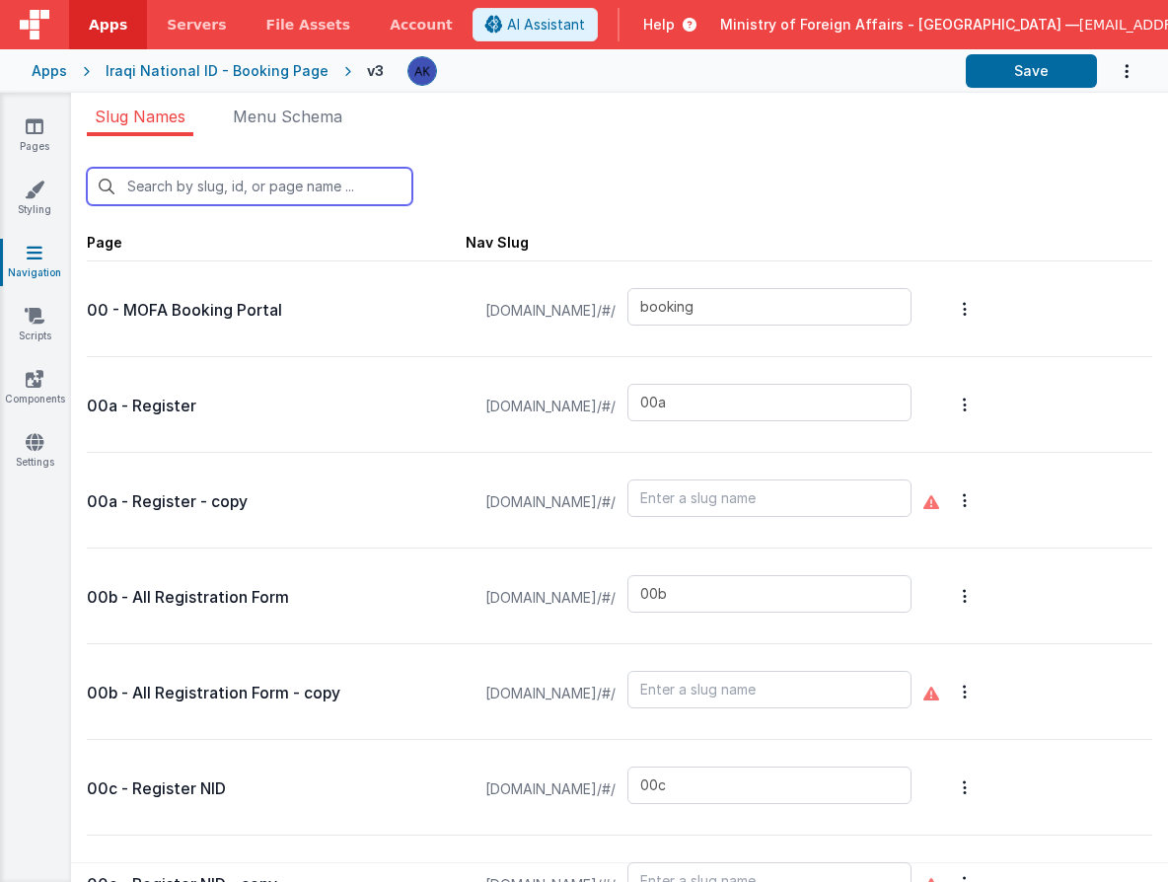
click at [301, 184] on input "text" at bounding box center [250, 186] width 326 height 37
type input "0"
type input "bookinglist"
type input "confirmationpage"
type input "bookingqr"
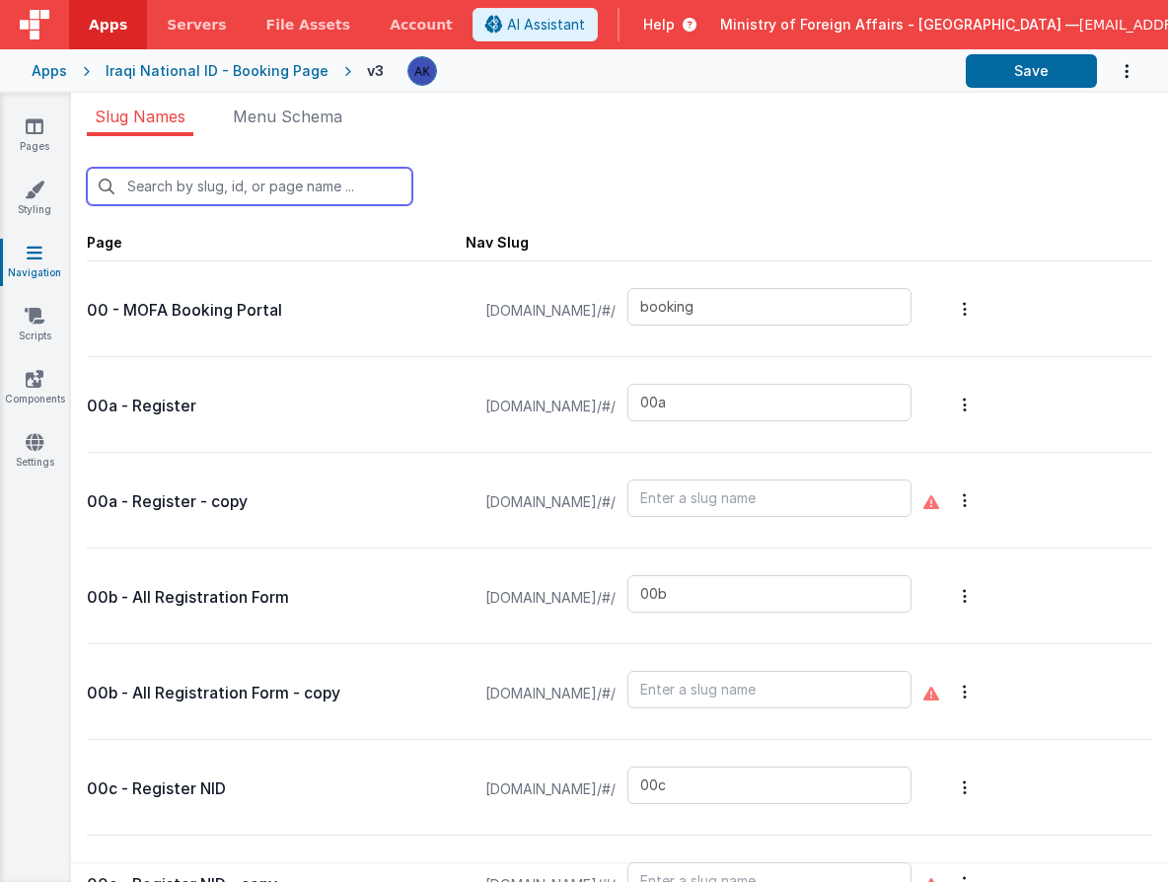
type input "bookingqrpos"
type input "bookingqr2"
type input "checkinpos"
type input "consularservices"
type input "contactus"
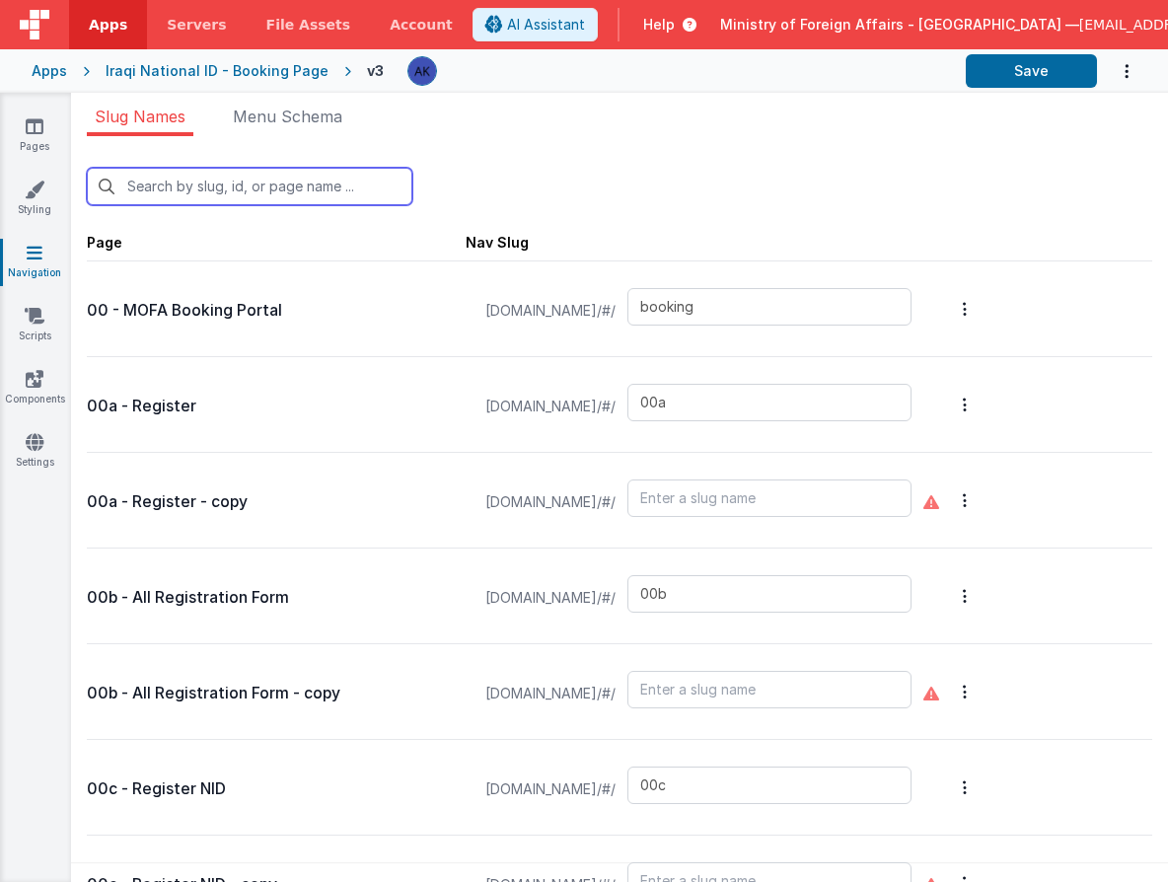
type input "exception"
type input "exceptionqr"
type input "faq"
type input "t"
type input "default"
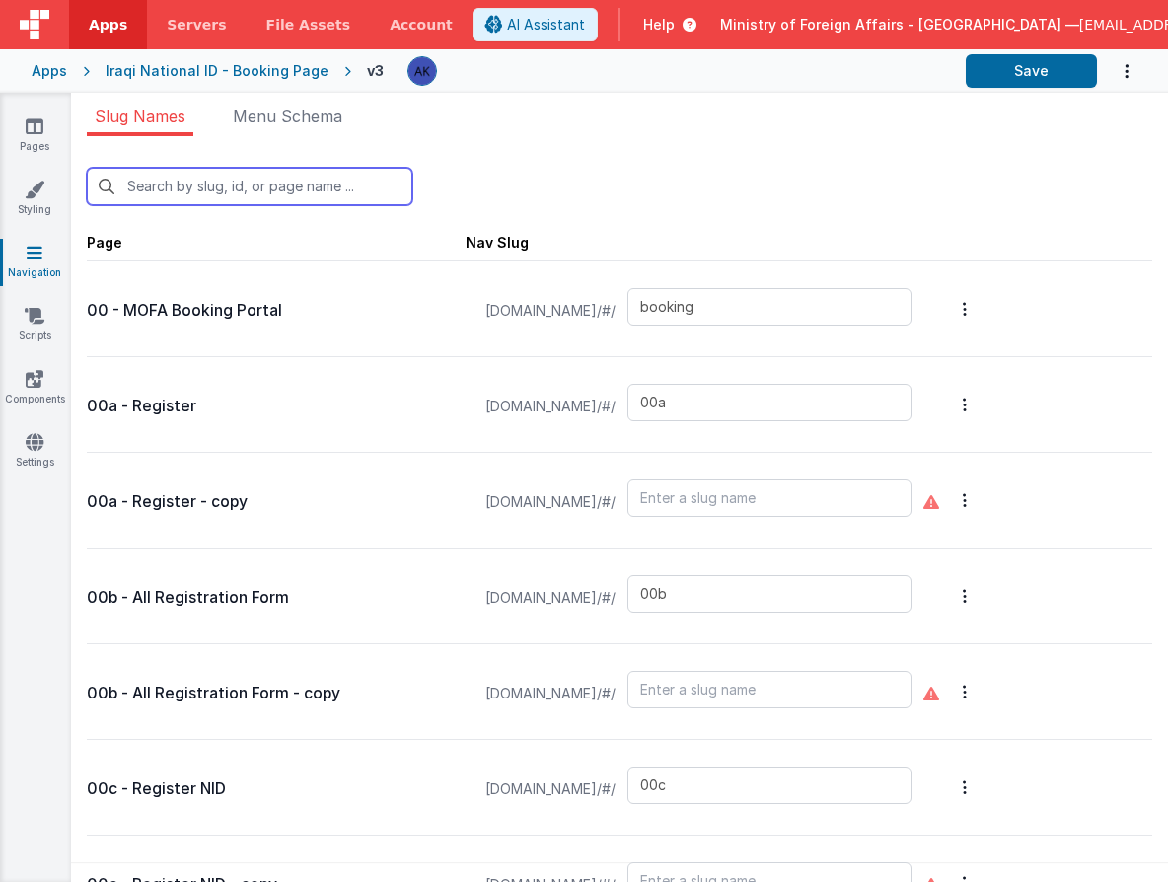
type input "[DEMOGRAPHIC_DATA]"
type input "offices"
type input "officesdetails"
type input "passportservices"
type input "scroll"
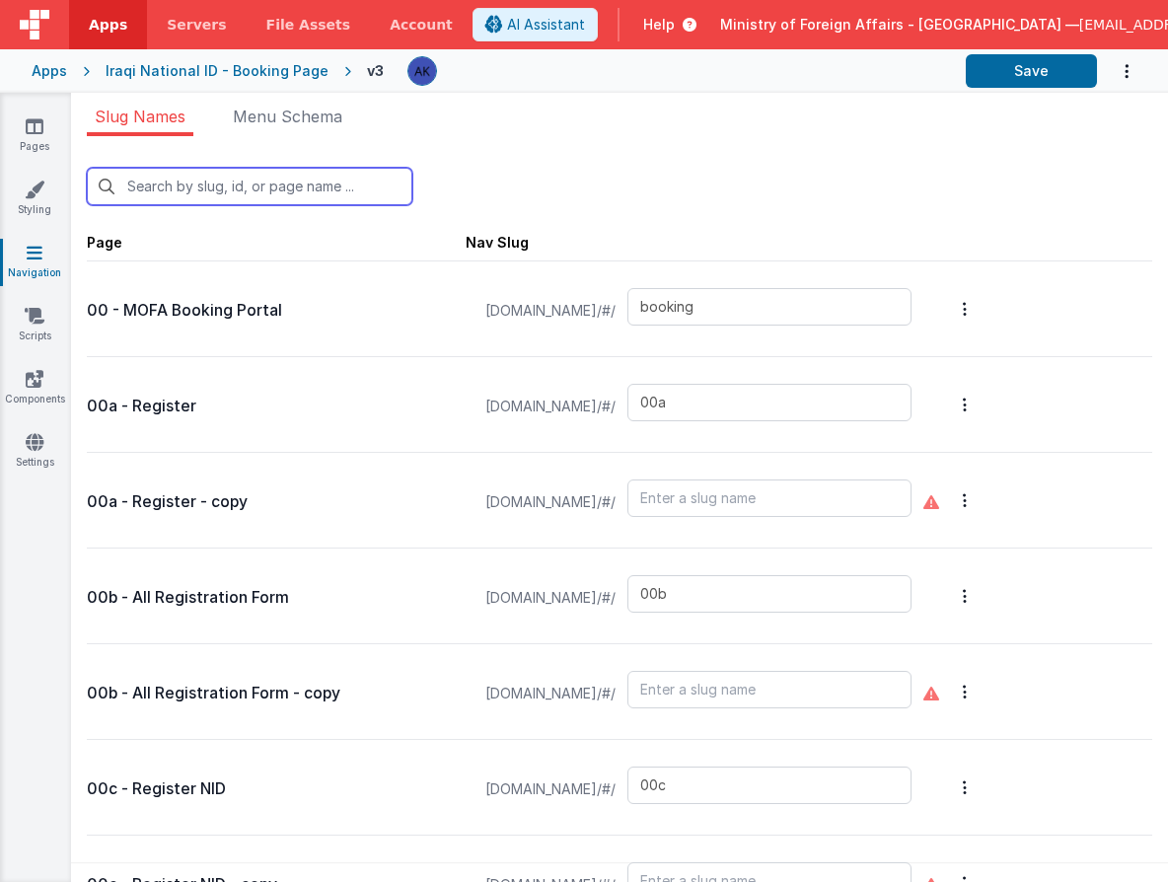
type input "support"
type input "confirmation"
type input "test"
type input "test-login"
type input "visaapp"
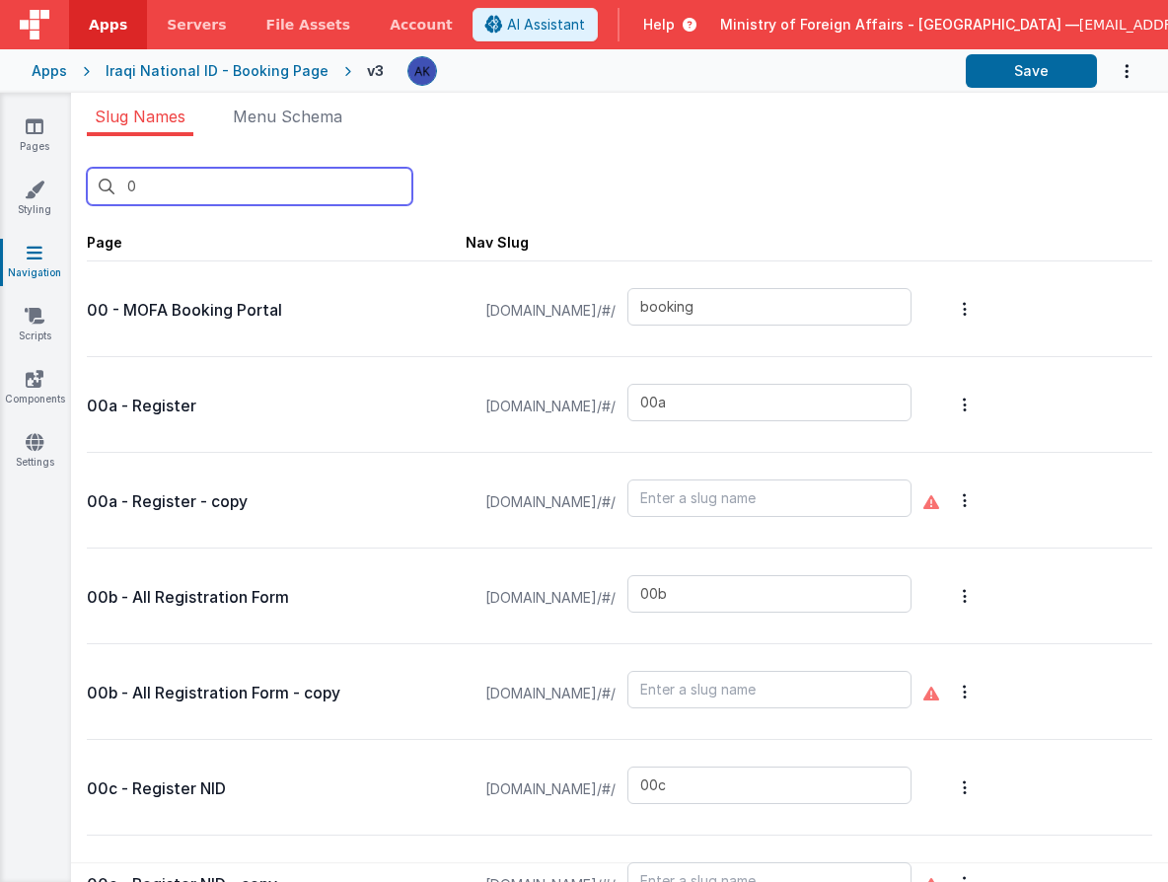
type input "00"
type input "birthcert"
type input "bookingqrpos"
type input "test"
type input "00g"
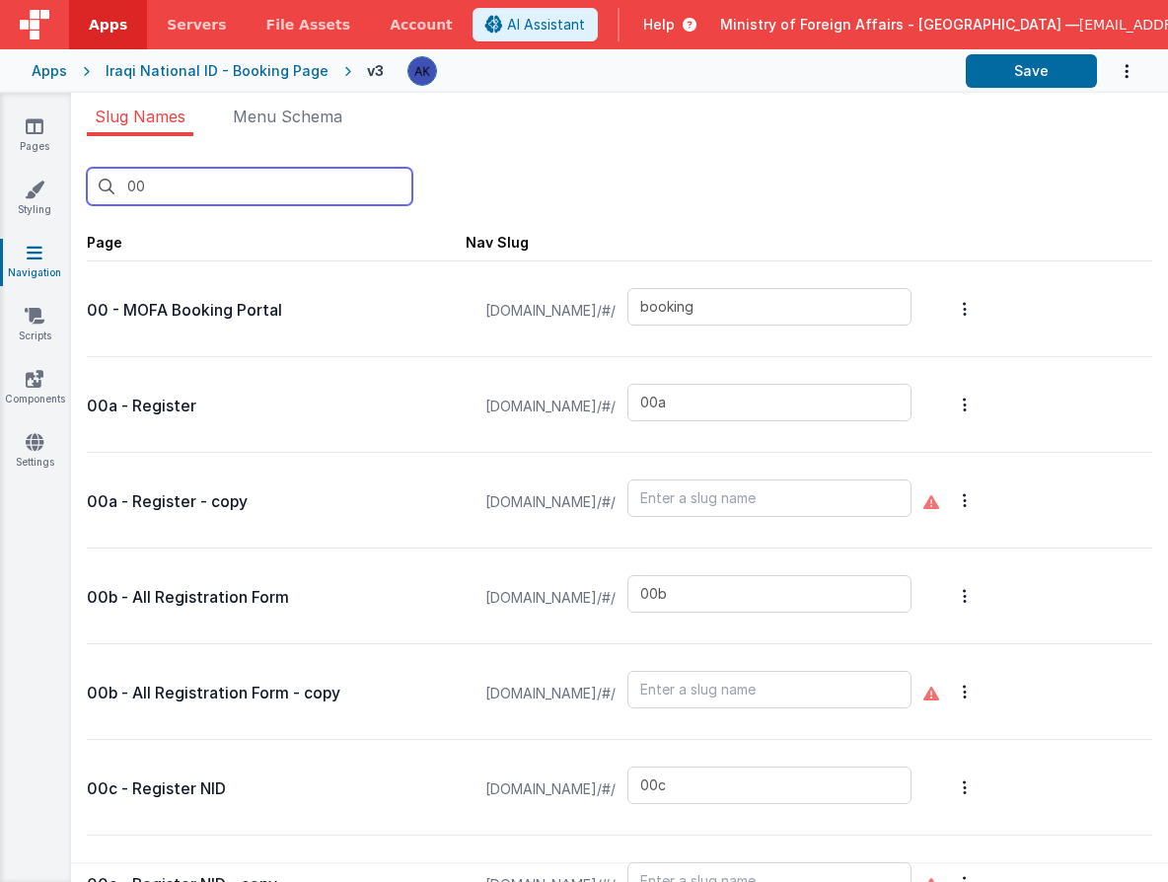
type input "birthcert"
type input "bookingqrpos"
type input "test"
click at [222, 182] on input "00" at bounding box center [250, 186] width 326 height 37
click at [222, 183] on input "00" at bounding box center [250, 186] width 326 height 37
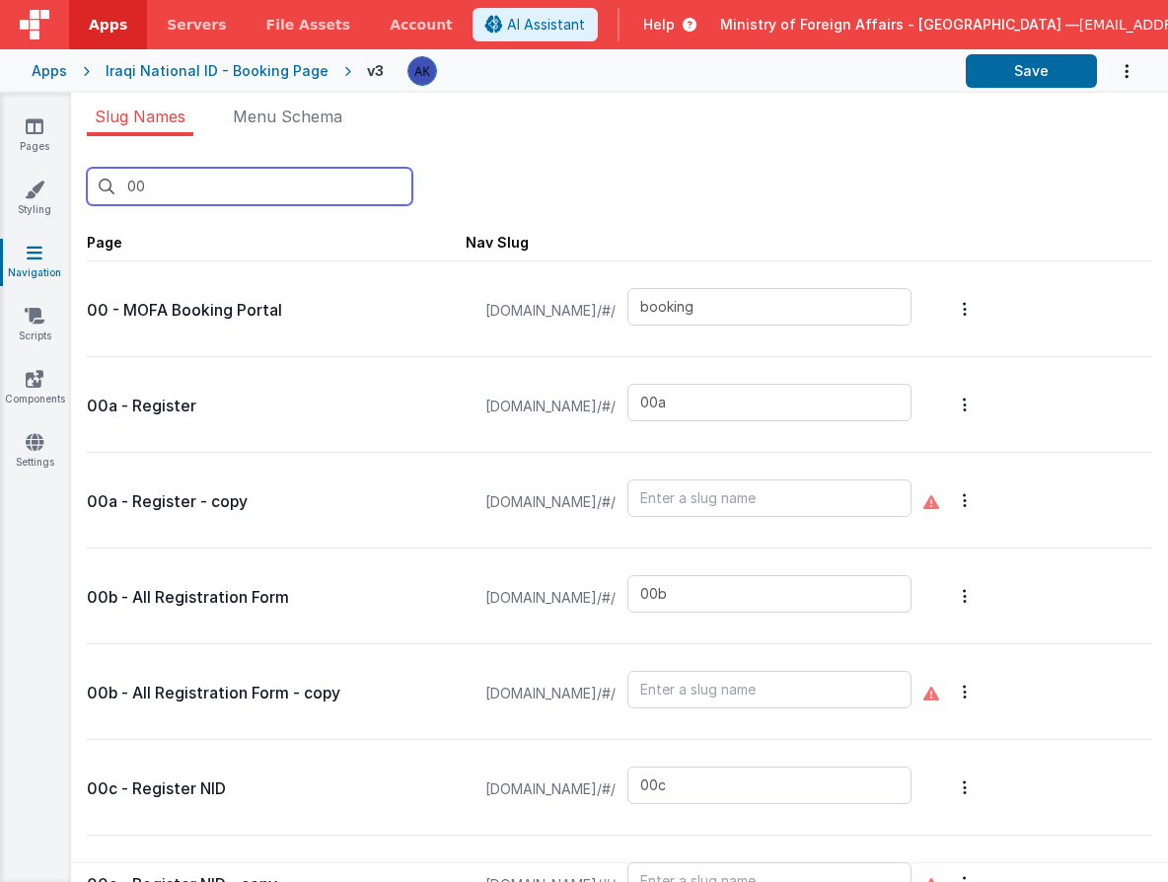
type input "f"
type input "03"
type input "04"
type input "05"
type input "fo"
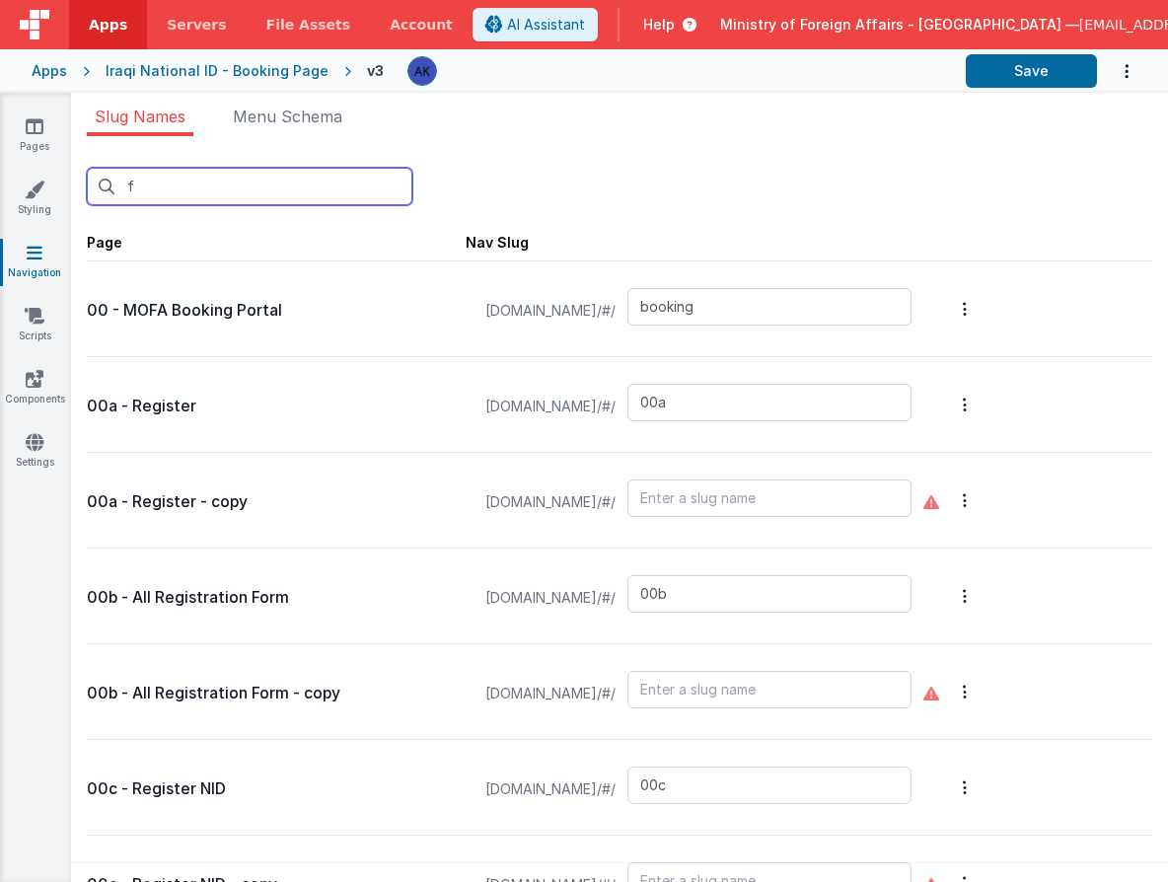
type input "00b"
type input "visa"
type input "qrscanforms"
type input "20b"
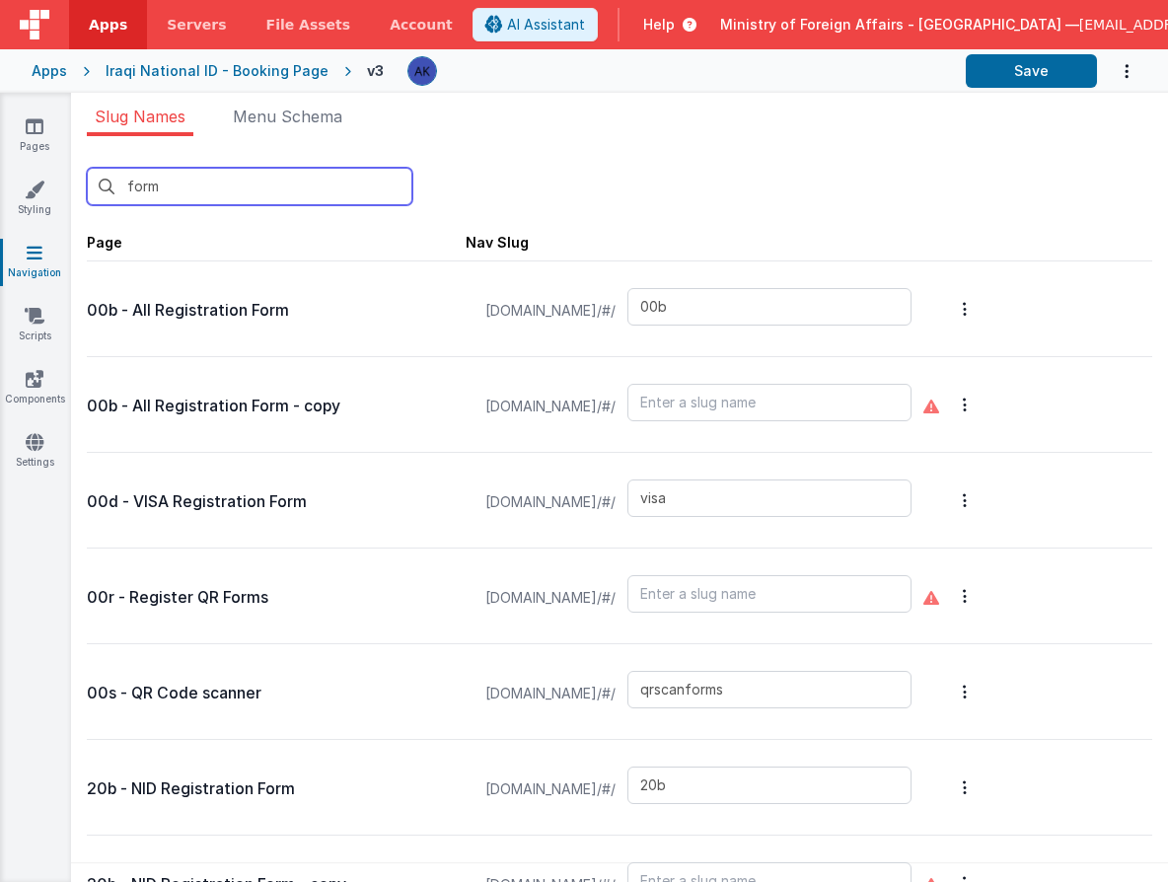
type input "forms"
type input "qrscanforms"
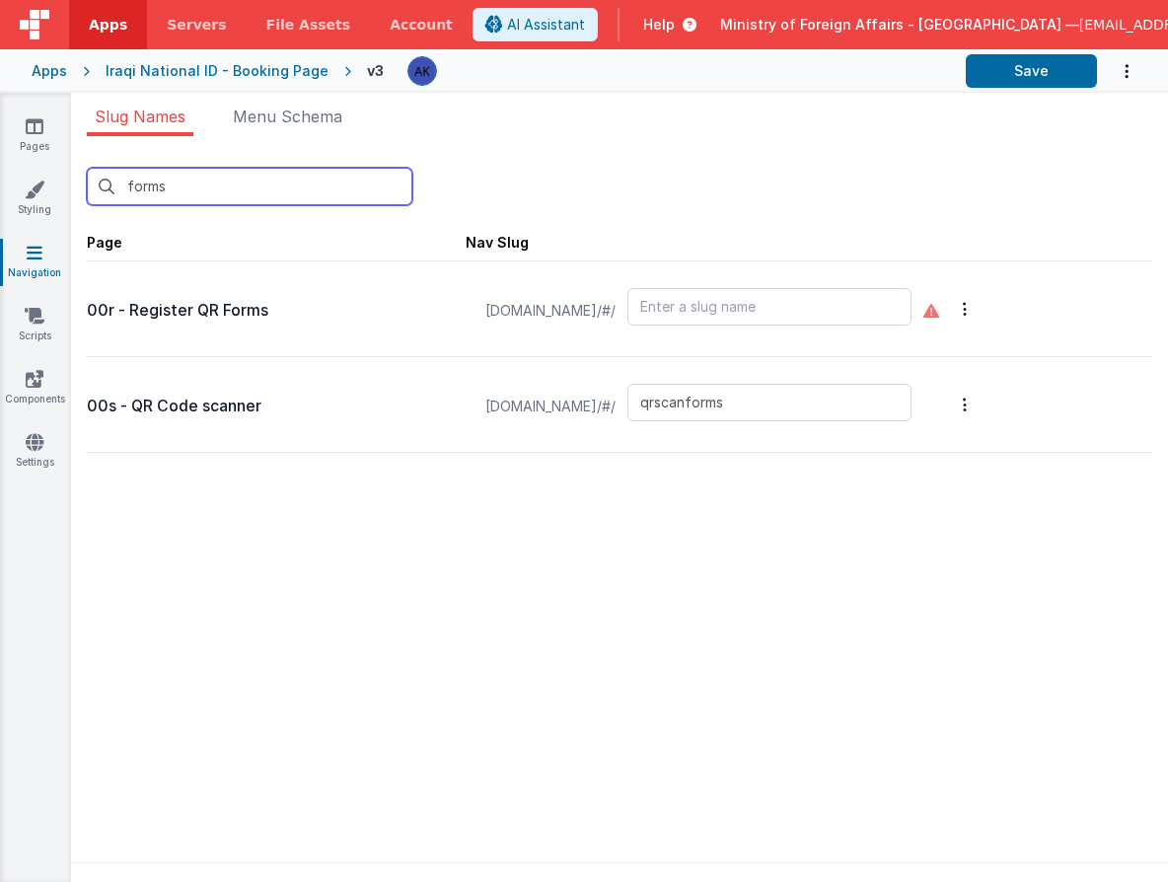
type input "forms"
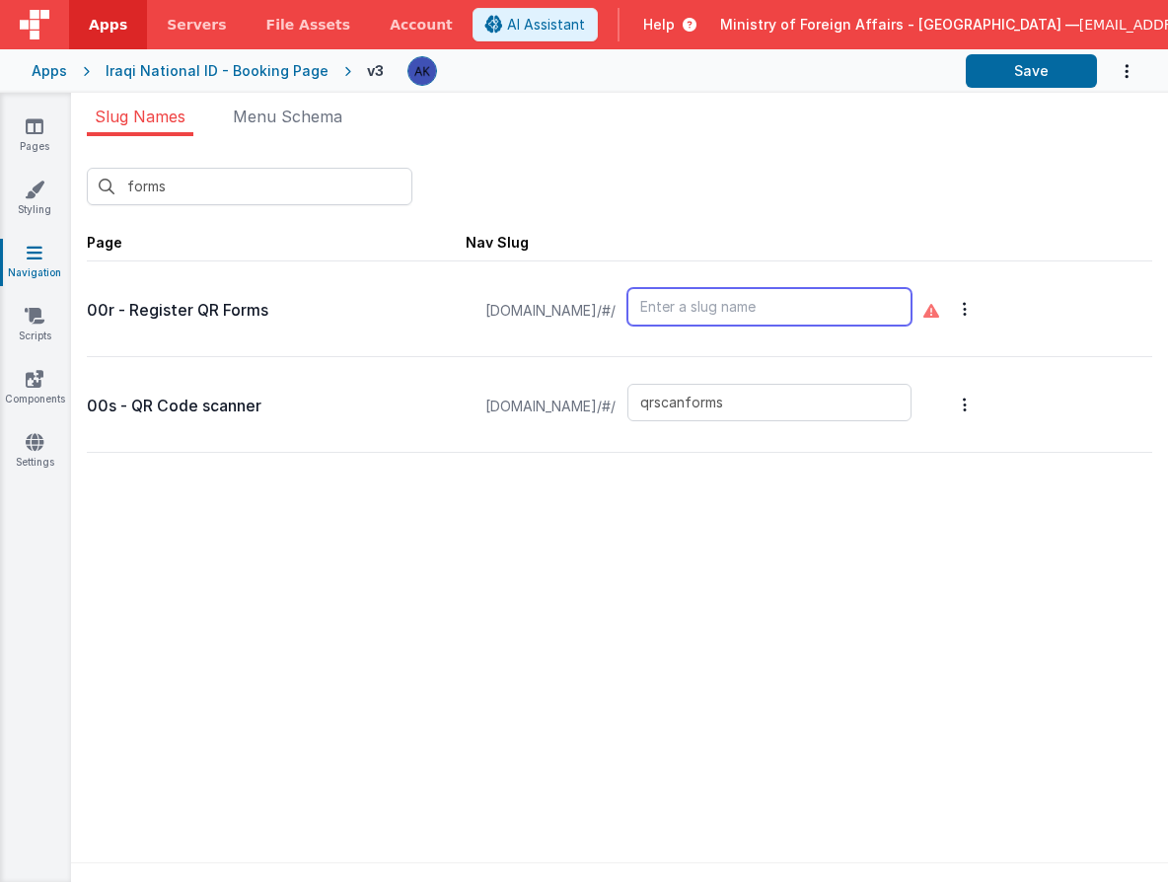
click at [812, 303] on input "text" at bounding box center [770, 306] width 284 height 37
type input "00r"
click at [840, 241] on span "Page Nav Slug" at bounding box center [620, 241] width 1066 height 40
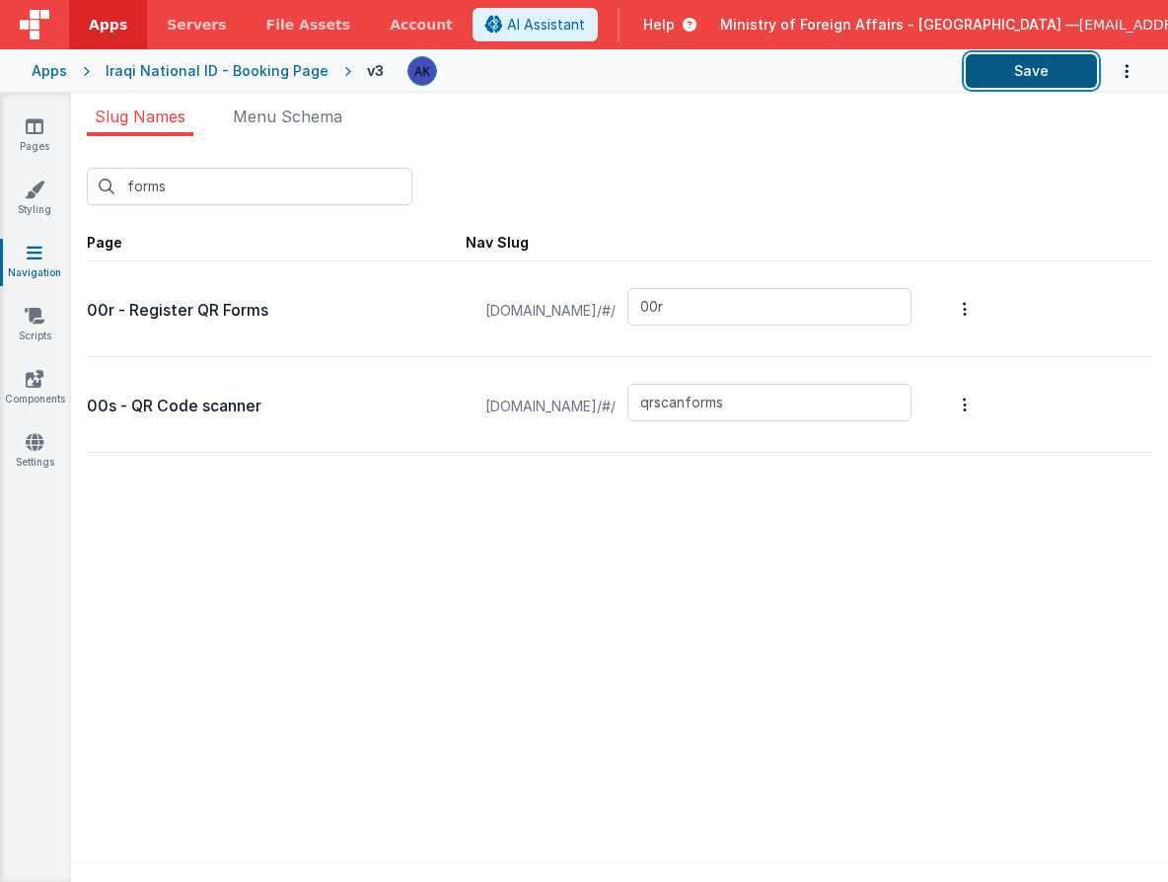
click at [1014, 81] on button "Save" at bounding box center [1031, 71] width 131 height 34
click at [23, 108] on div "Pages Styling Navigation Scripts Components Settings" at bounding box center [35, 487] width 71 height 789
click at [32, 121] on icon at bounding box center [35, 126] width 18 height 20
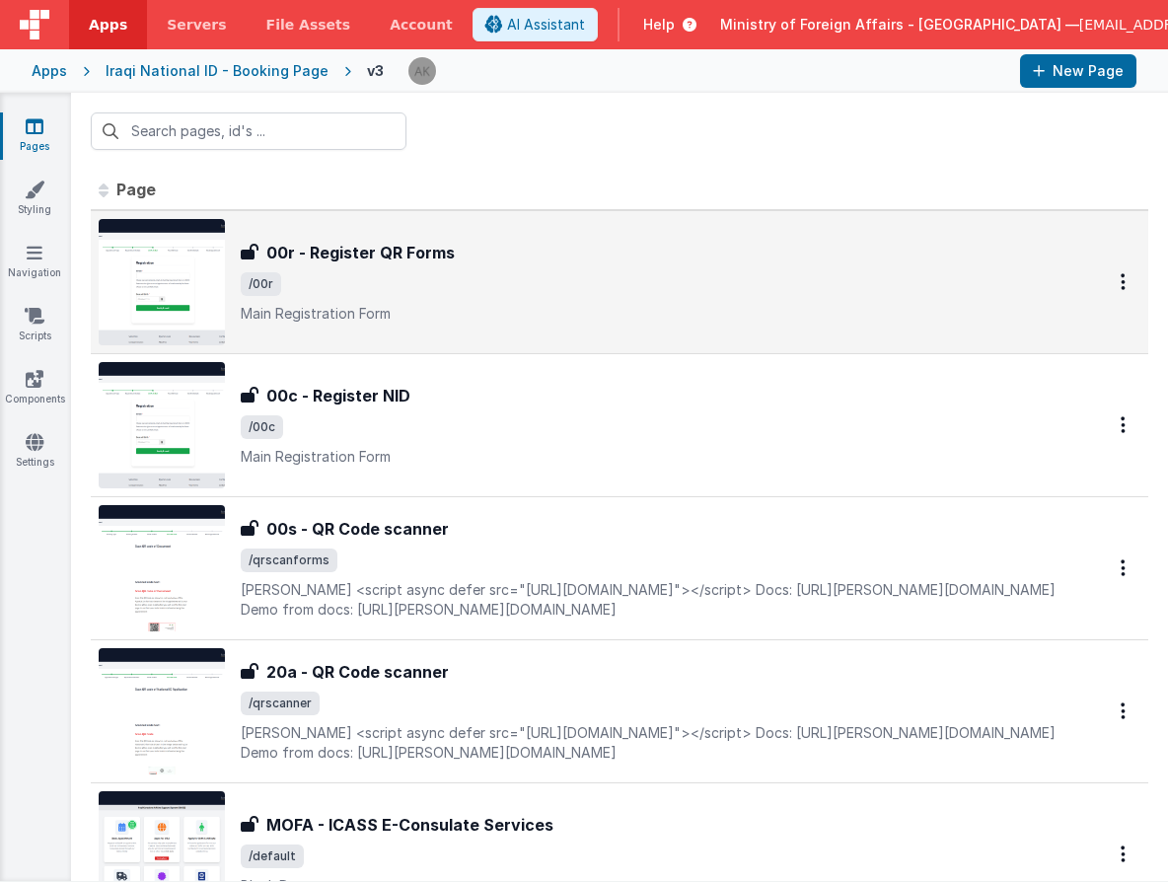
click at [187, 267] on img at bounding box center [162, 282] width 126 height 126
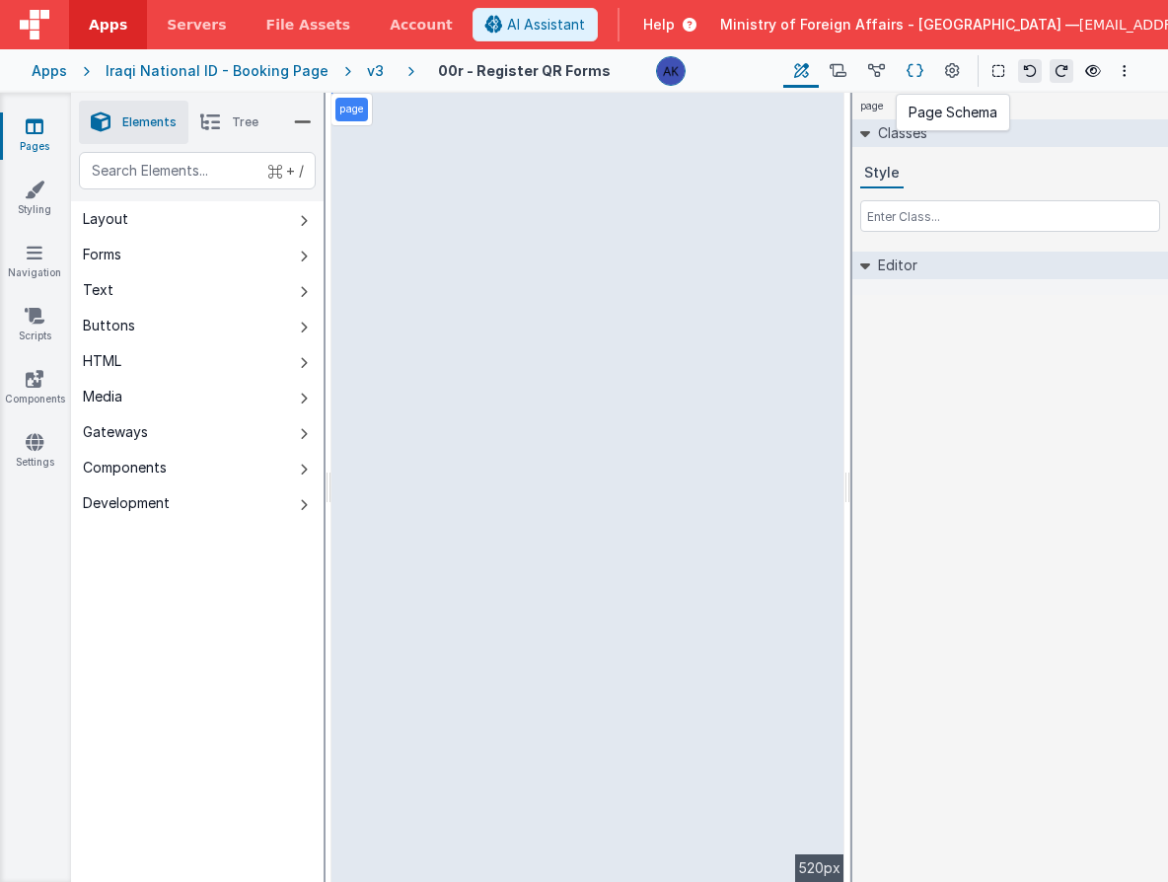
click at [914, 75] on icon at bounding box center [915, 71] width 17 height 21
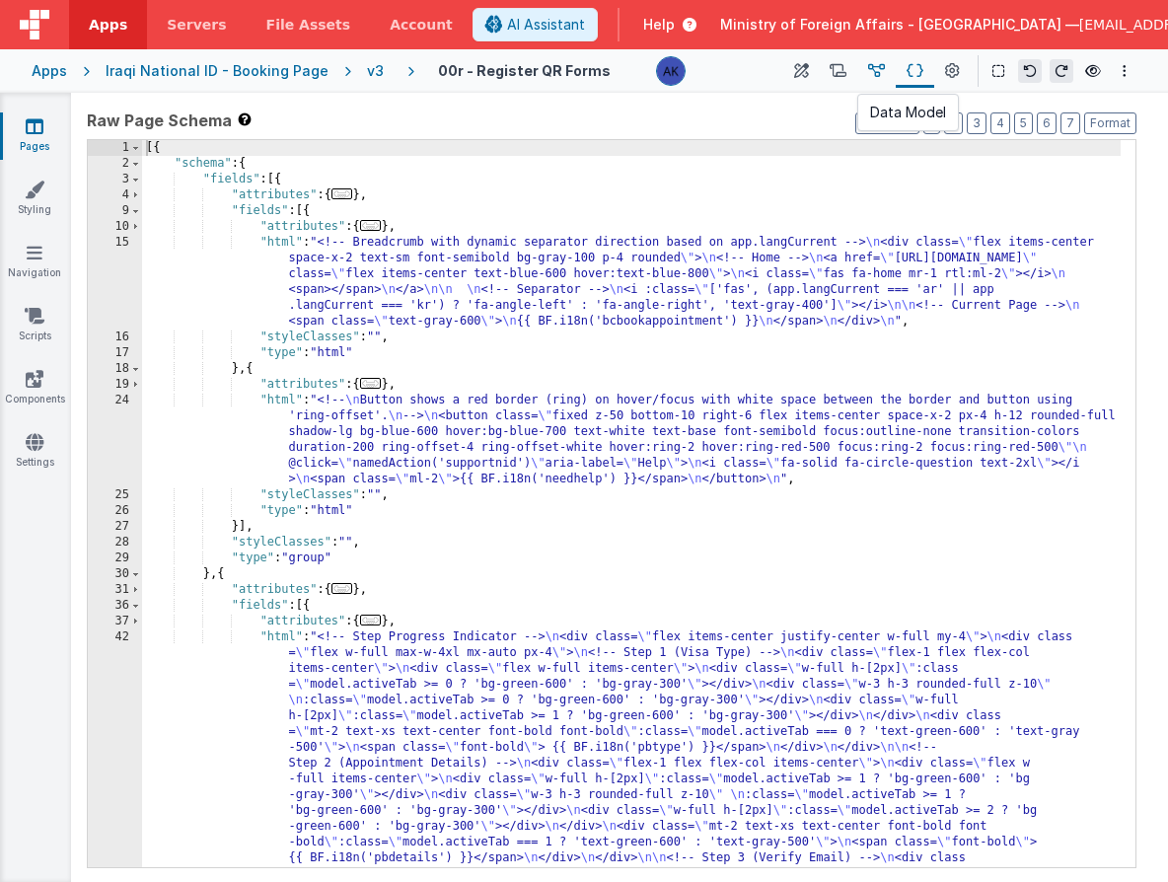
click at [867, 70] on button at bounding box center [876, 71] width 38 height 34
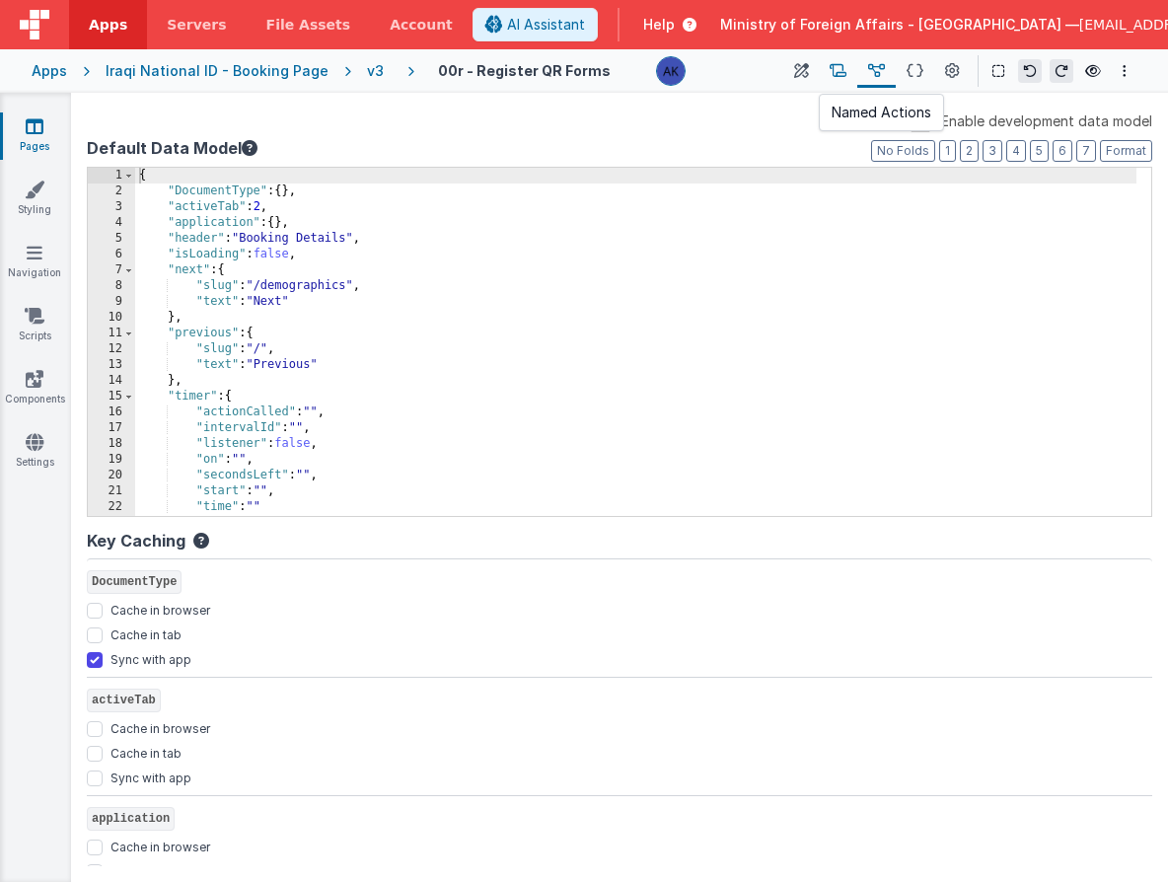
click at [847, 73] on icon at bounding box center [838, 71] width 17 height 21
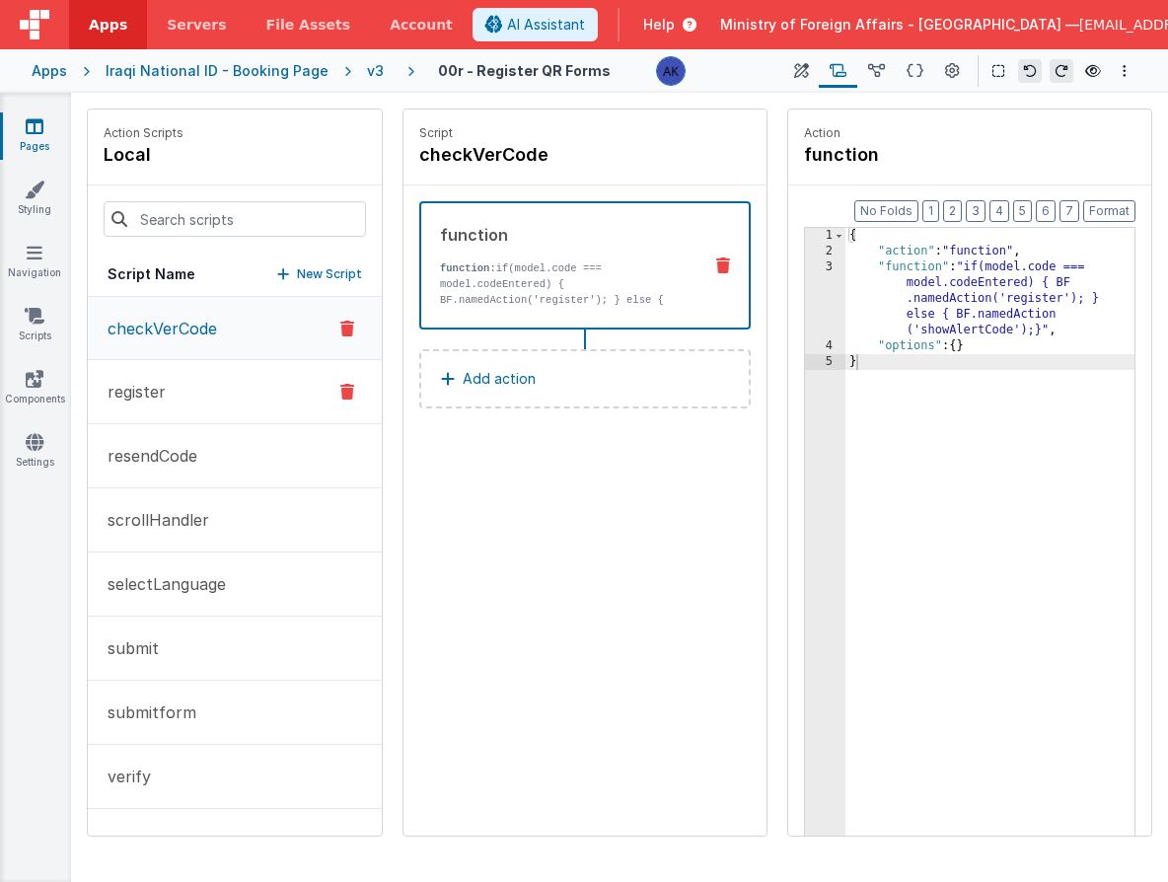
click at [259, 402] on button "register" at bounding box center [235, 392] width 294 height 64
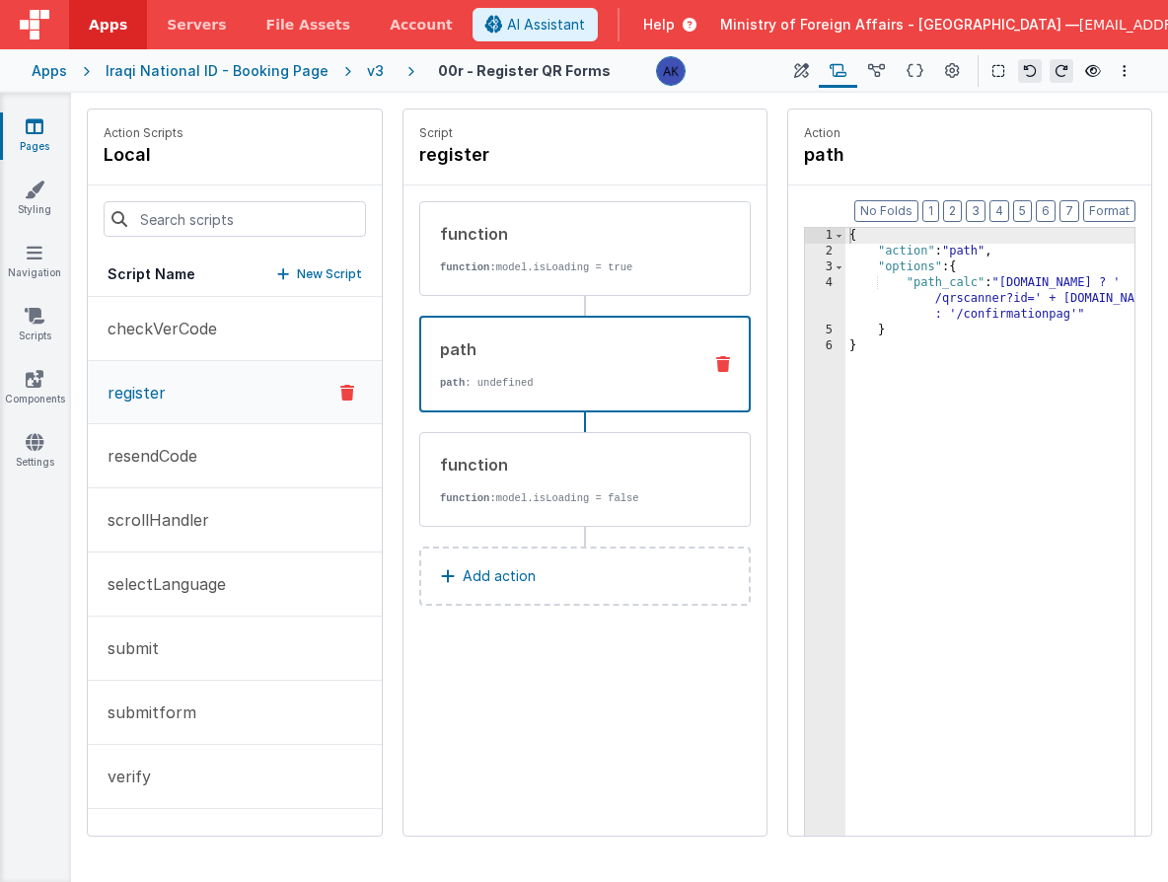
click at [521, 390] on p "path : undefined" at bounding box center [567, 383] width 255 height 16
click at [977, 298] on div "{ "action" : "path" , "options" : { "path_calc" : "[DOMAIN_NAME] ? ' /qrscanner…" at bounding box center [990, 578] width 289 height 701
click at [217, 469] on button "resendCode" at bounding box center [235, 456] width 294 height 64
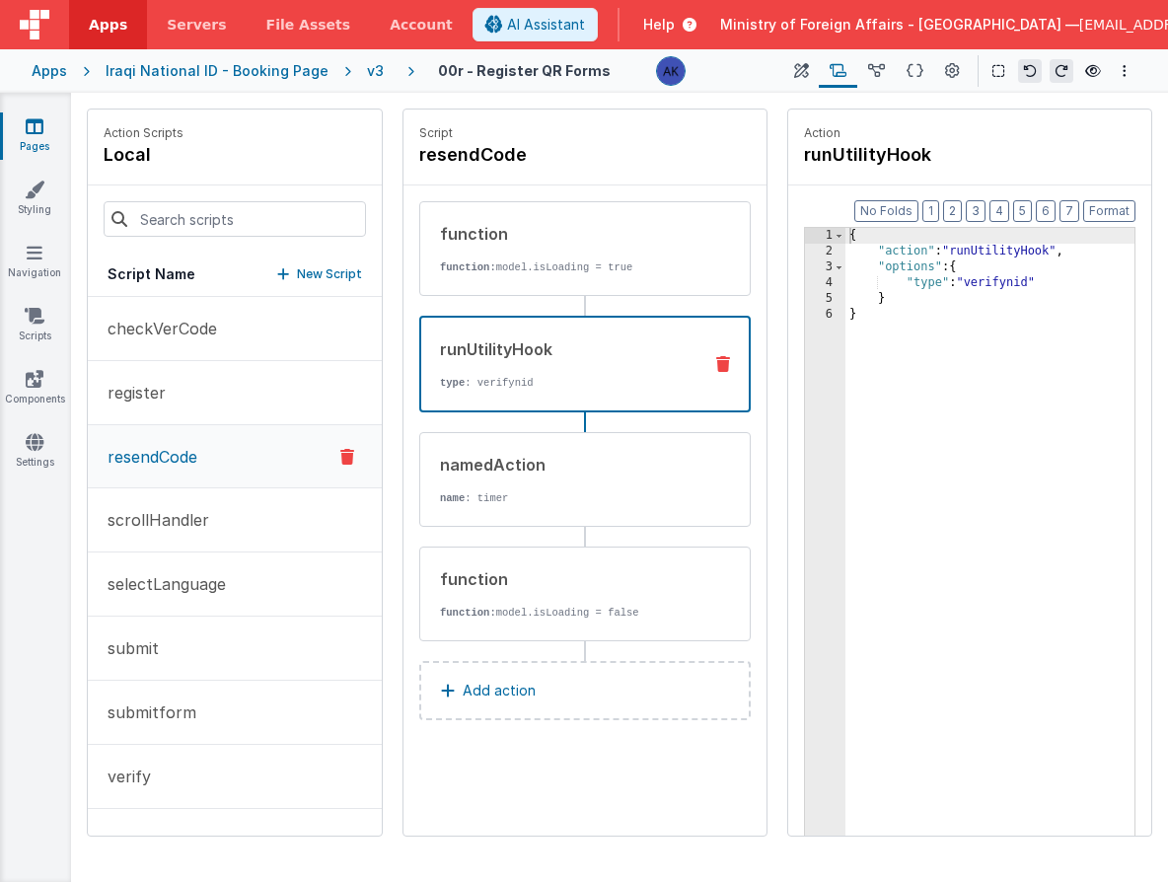
click at [558, 376] on p "type : verifynid" at bounding box center [567, 383] width 255 height 16
click at [800, 75] on icon at bounding box center [801, 71] width 15 height 21
